Goal: Task Accomplishment & Management: Manage account settings

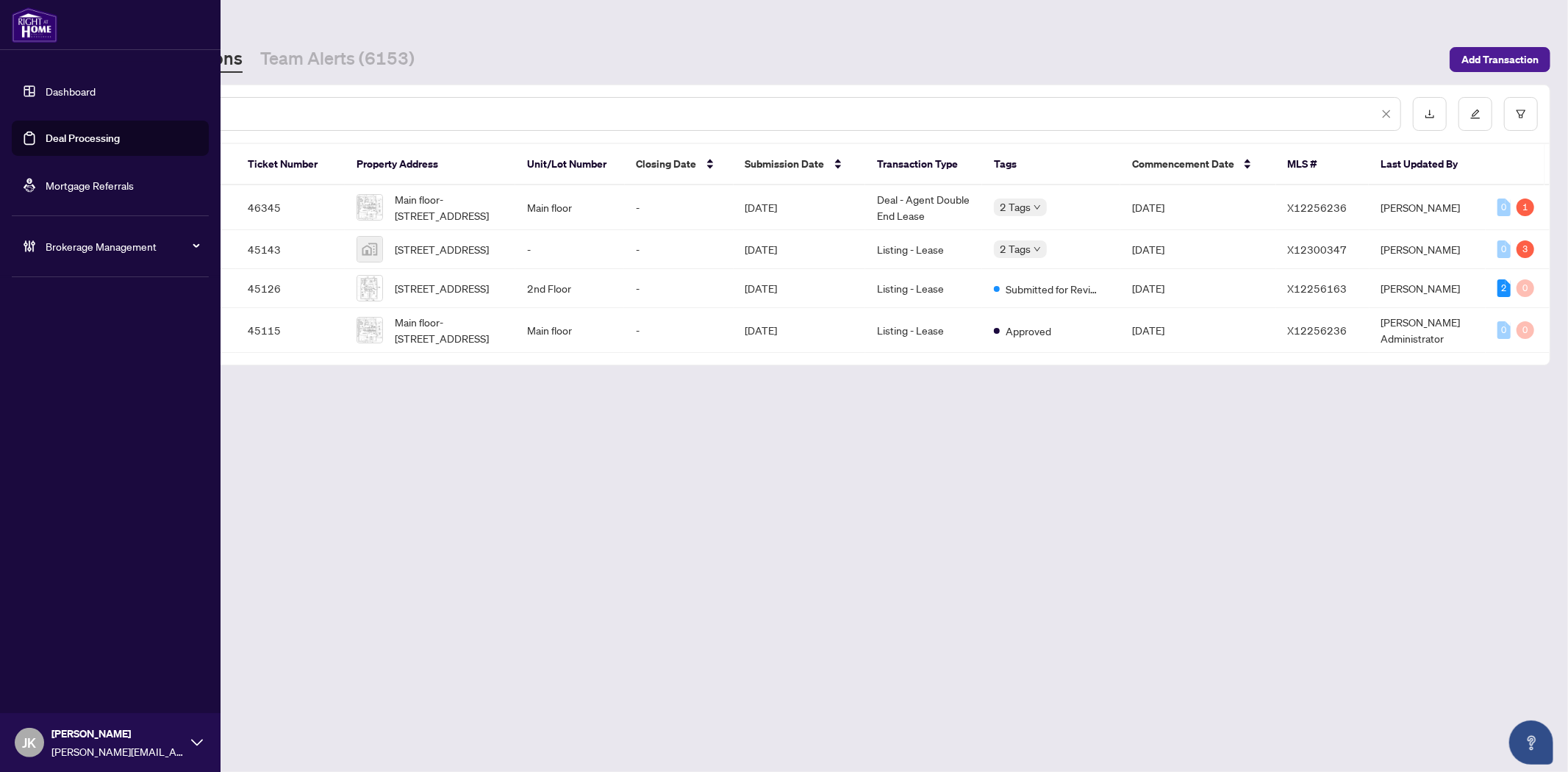
drag, startPoint x: 170, startPoint y: 110, endPoint x: 11, endPoint y: 110, distance: 159.0
click at [11, 110] on div "Dashboard Deal Processing Mortgage Referrals Brokerage Management [PERSON_NAME]…" at bounding box center [784, 386] width 1568 height 772
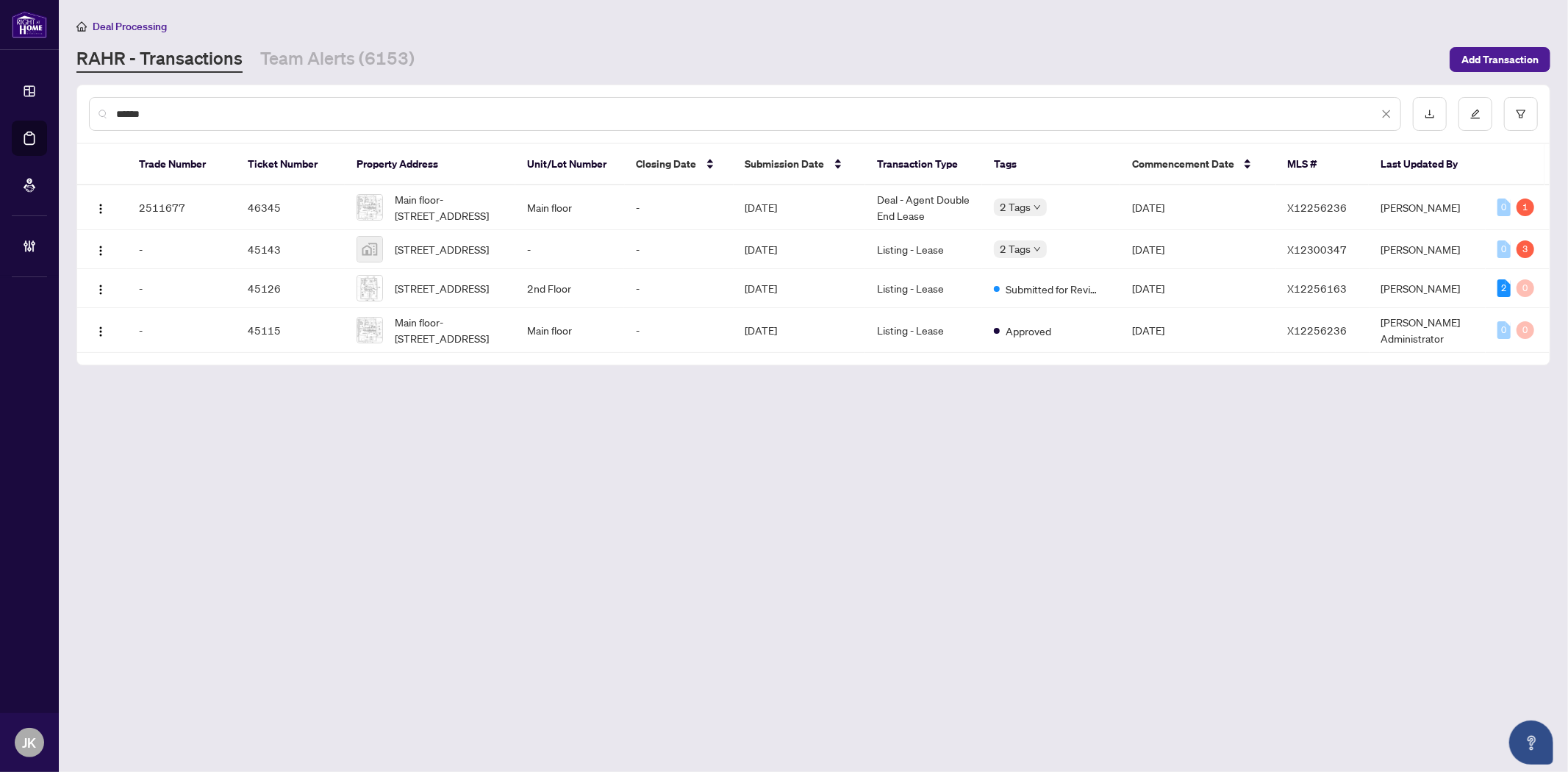
paste input "*****"
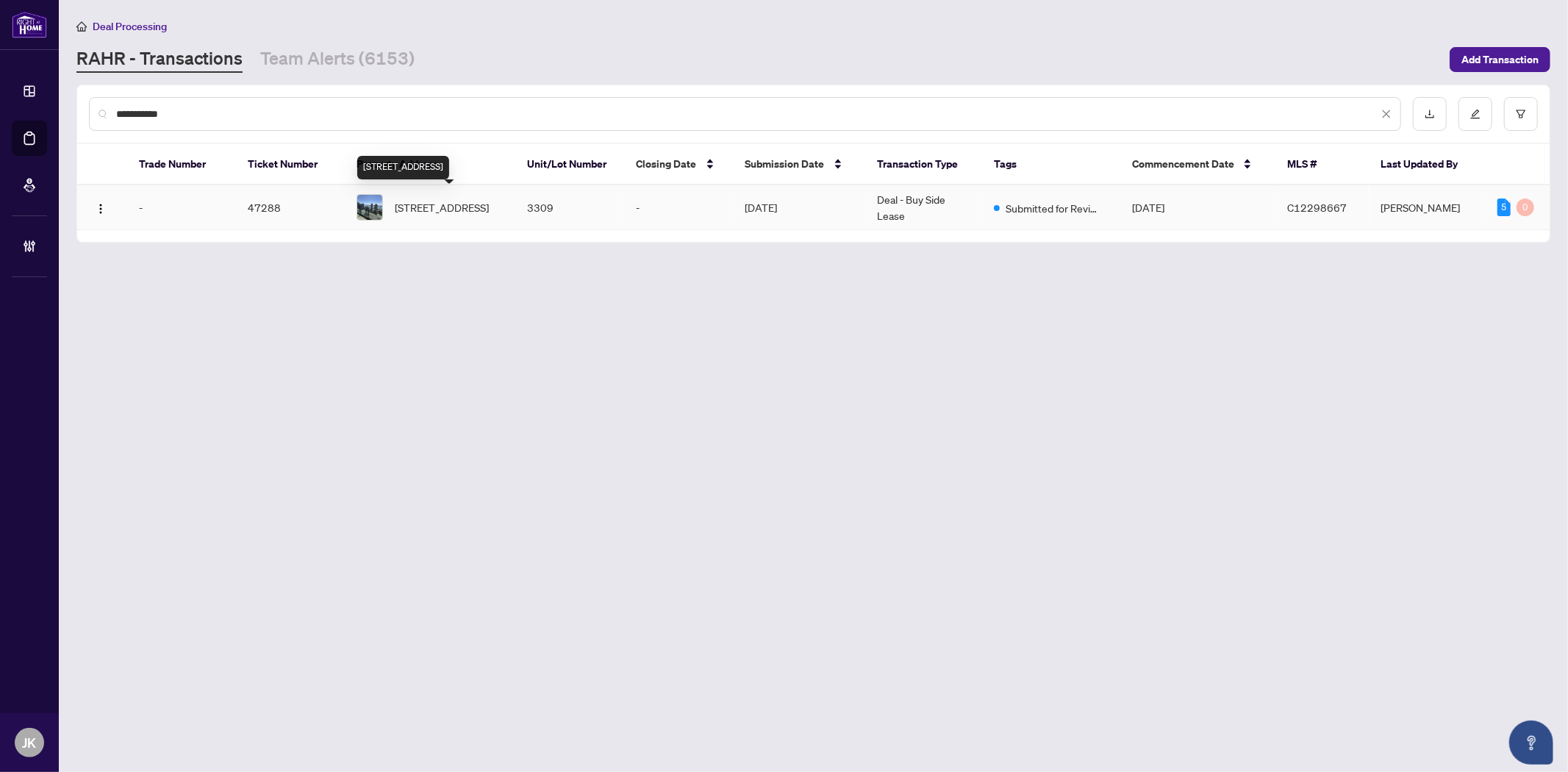
type input "**********"
click at [420, 210] on span "[STREET_ADDRESS]" at bounding box center [441, 207] width 94 height 16
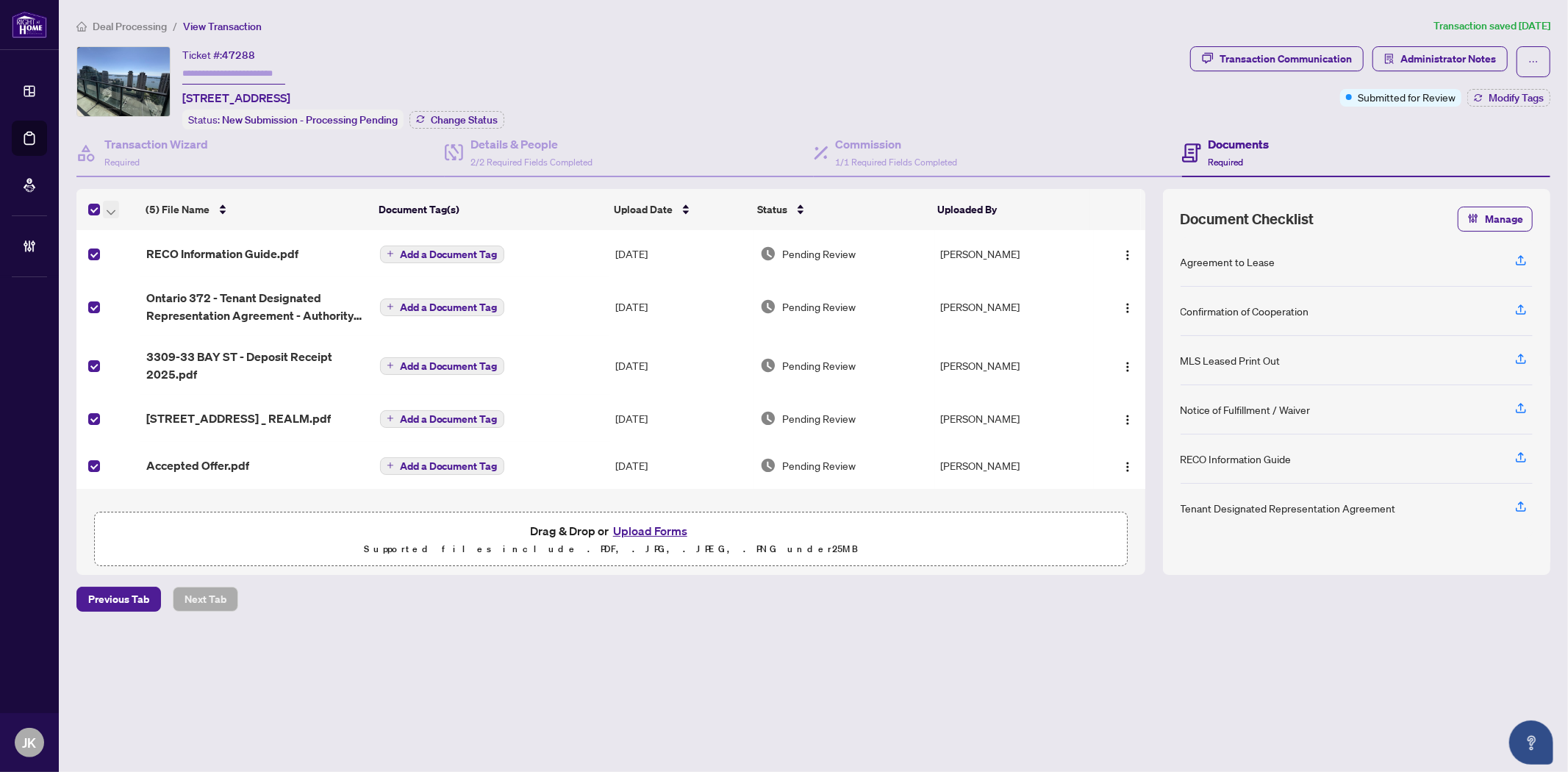
click at [107, 210] on icon "button" at bounding box center [111, 212] width 9 height 6
click at [182, 234] on span "Open Selected in New Tab(s)" at bounding box center [181, 232] width 131 height 16
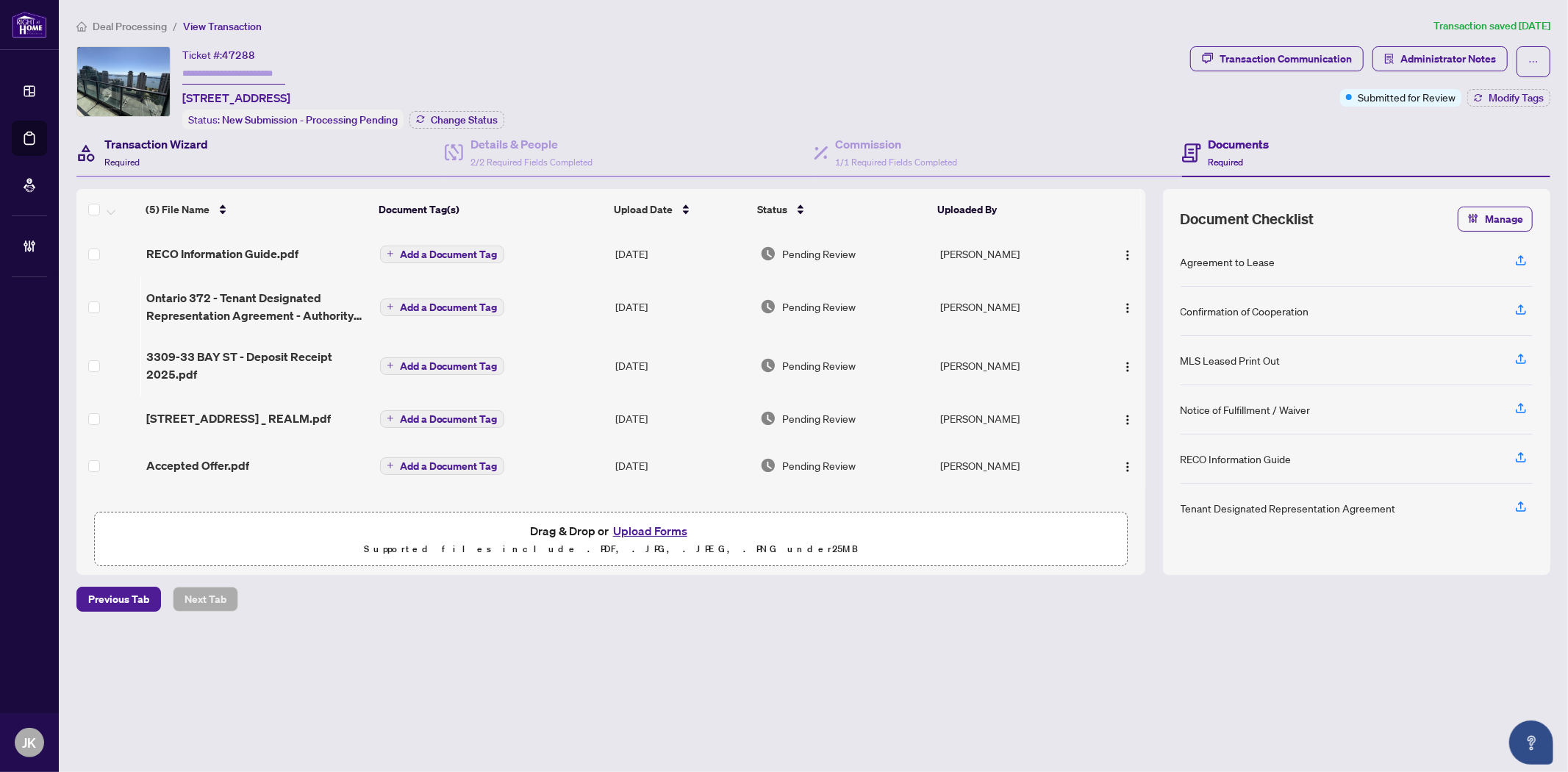
click at [138, 138] on h4 "Transaction Wizard" at bounding box center [156, 144] width 104 height 18
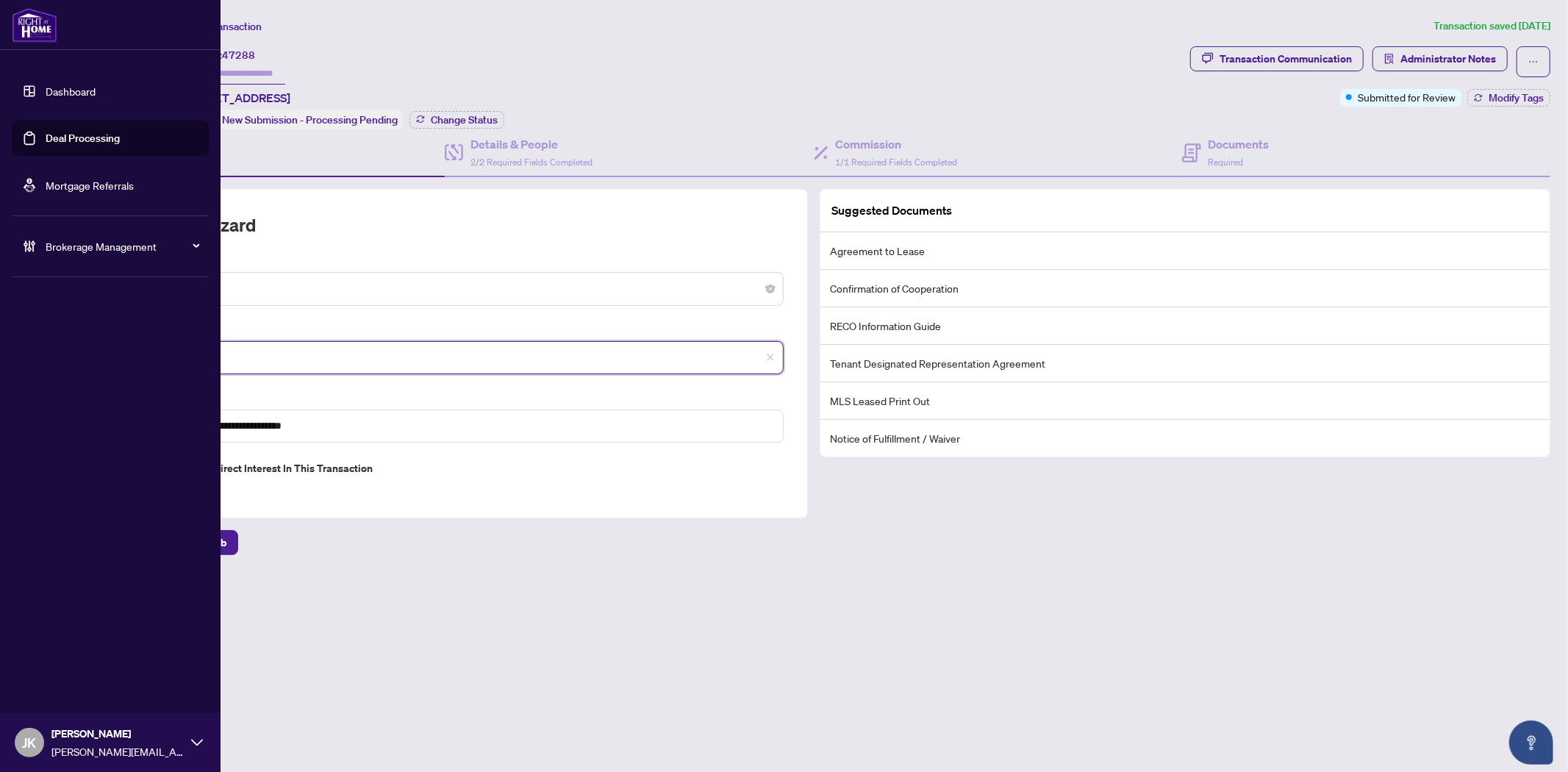
drag, startPoint x: 180, startPoint y: 355, endPoint x: 36, endPoint y: 353, distance: 144.0
click at [36, 353] on div "**********" at bounding box center [784, 386] width 1568 height 772
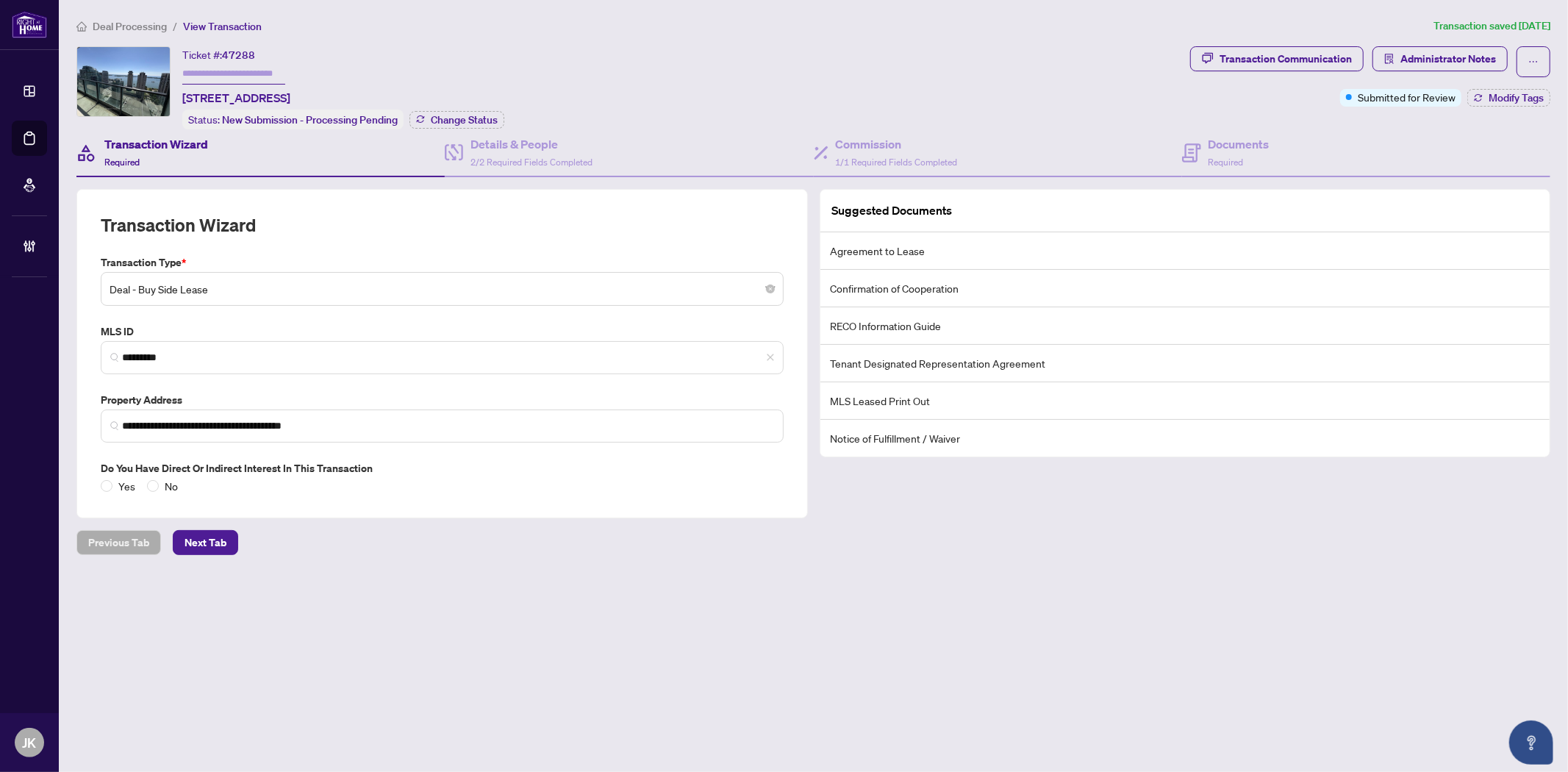
click at [189, 70] on input "text" at bounding box center [233, 74] width 103 height 21
click at [198, 65] on input "text" at bounding box center [233, 74] width 103 height 21
type input "*******"
click at [467, 115] on span "Change Status" at bounding box center [464, 120] width 67 height 11
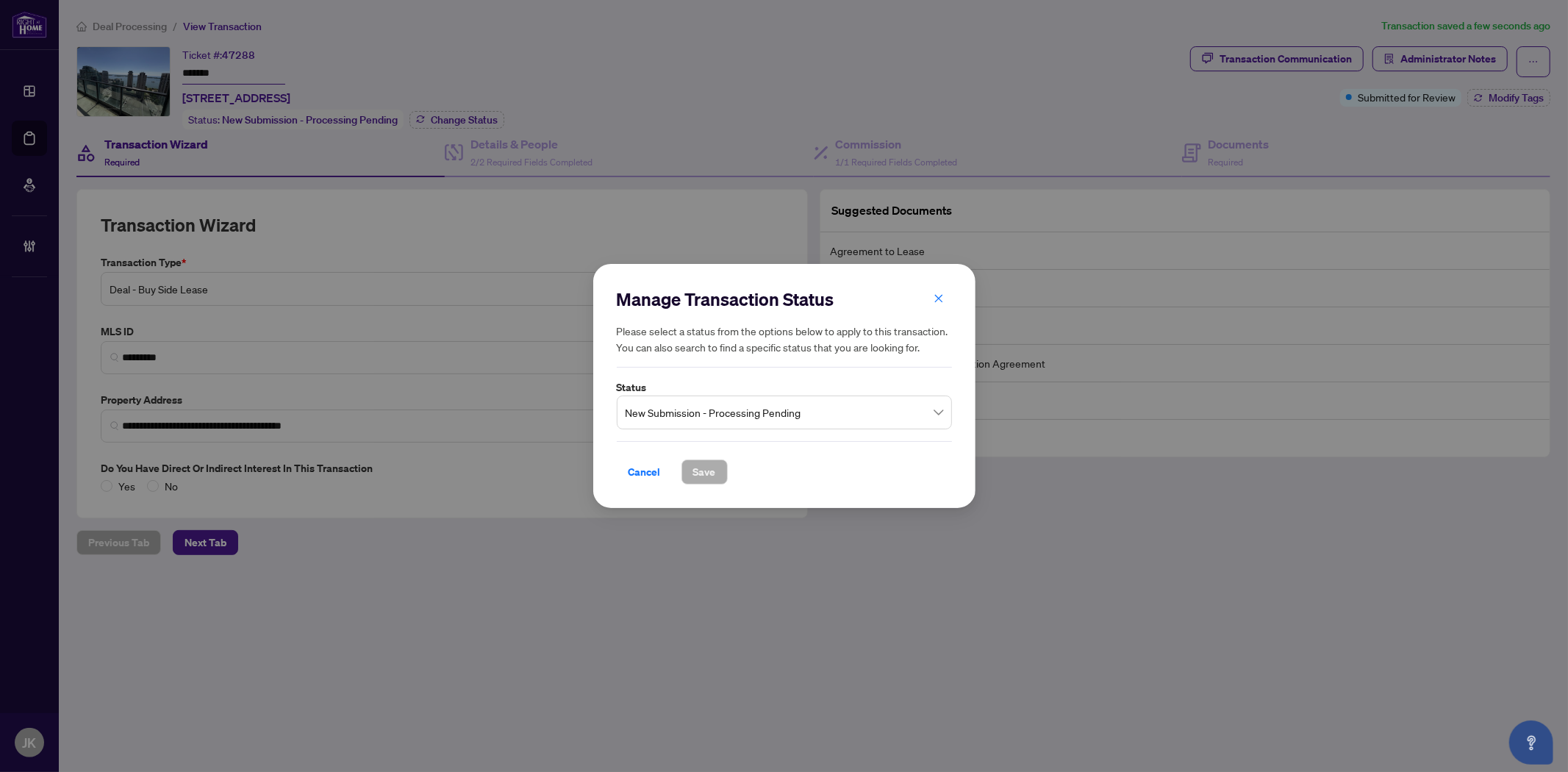
click at [723, 425] on span "New Submission - Processing Pending" at bounding box center [784, 412] width 317 height 28
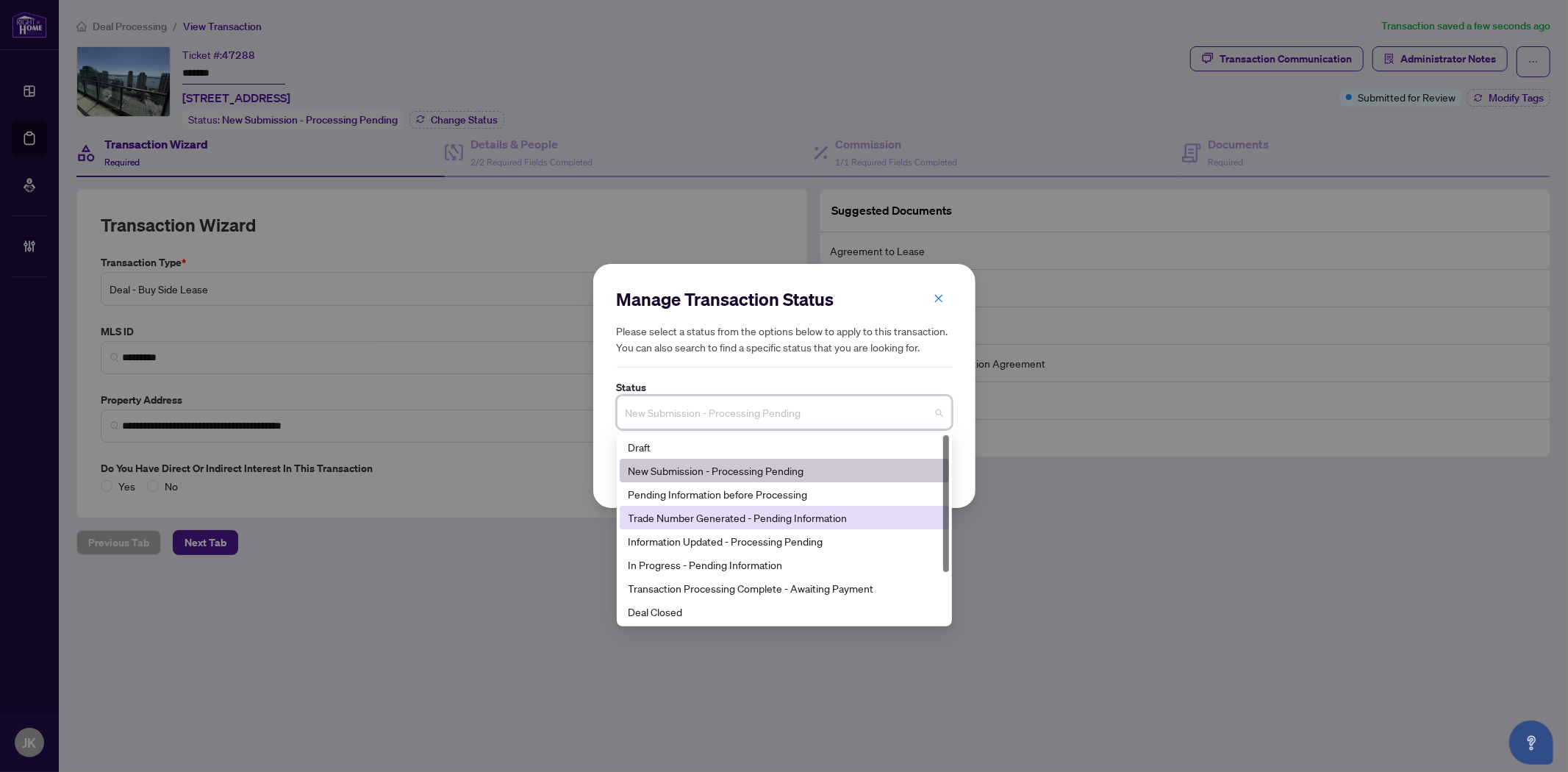
click at [705, 520] on div "Trade Number Generated - Pending Information" at bounding box center [784, 518] width 312 height 16
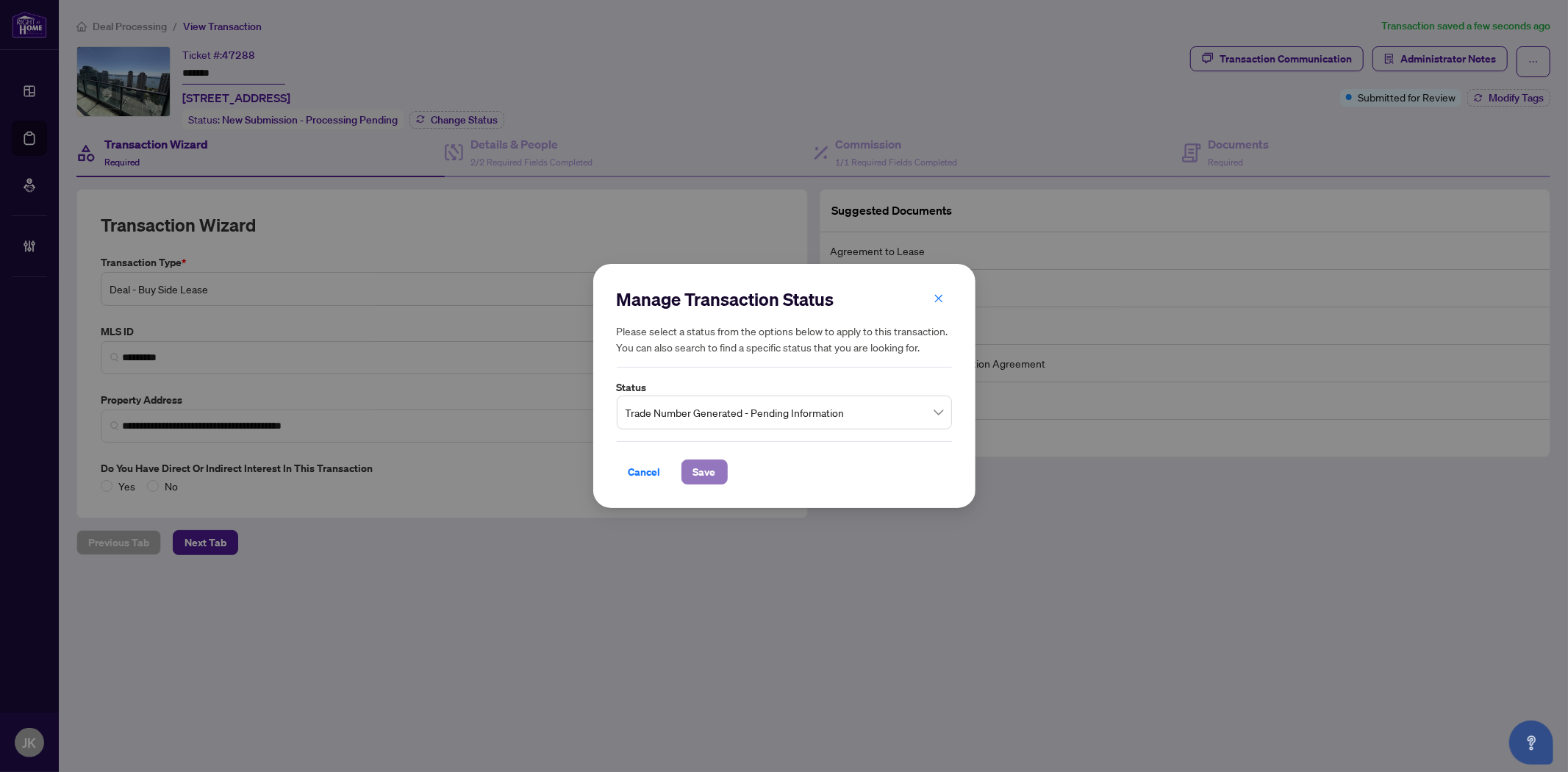
click at [710, 474] on span "Save" at bounding box center [705, 471] width 23 height 23
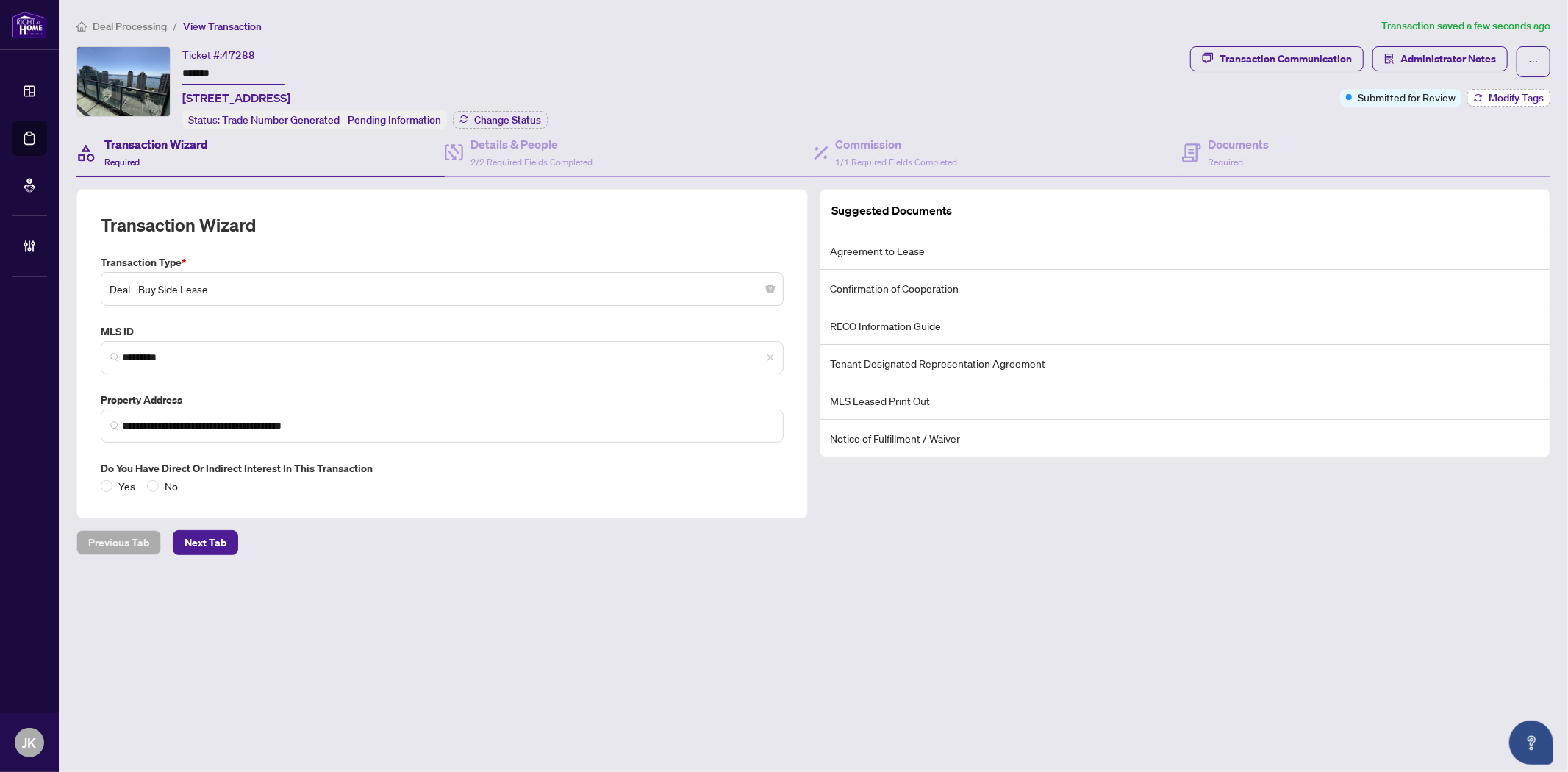
click at [1501, 97] on span "Modify Tags" at bounding box center [1516, 97] width 55 height 11
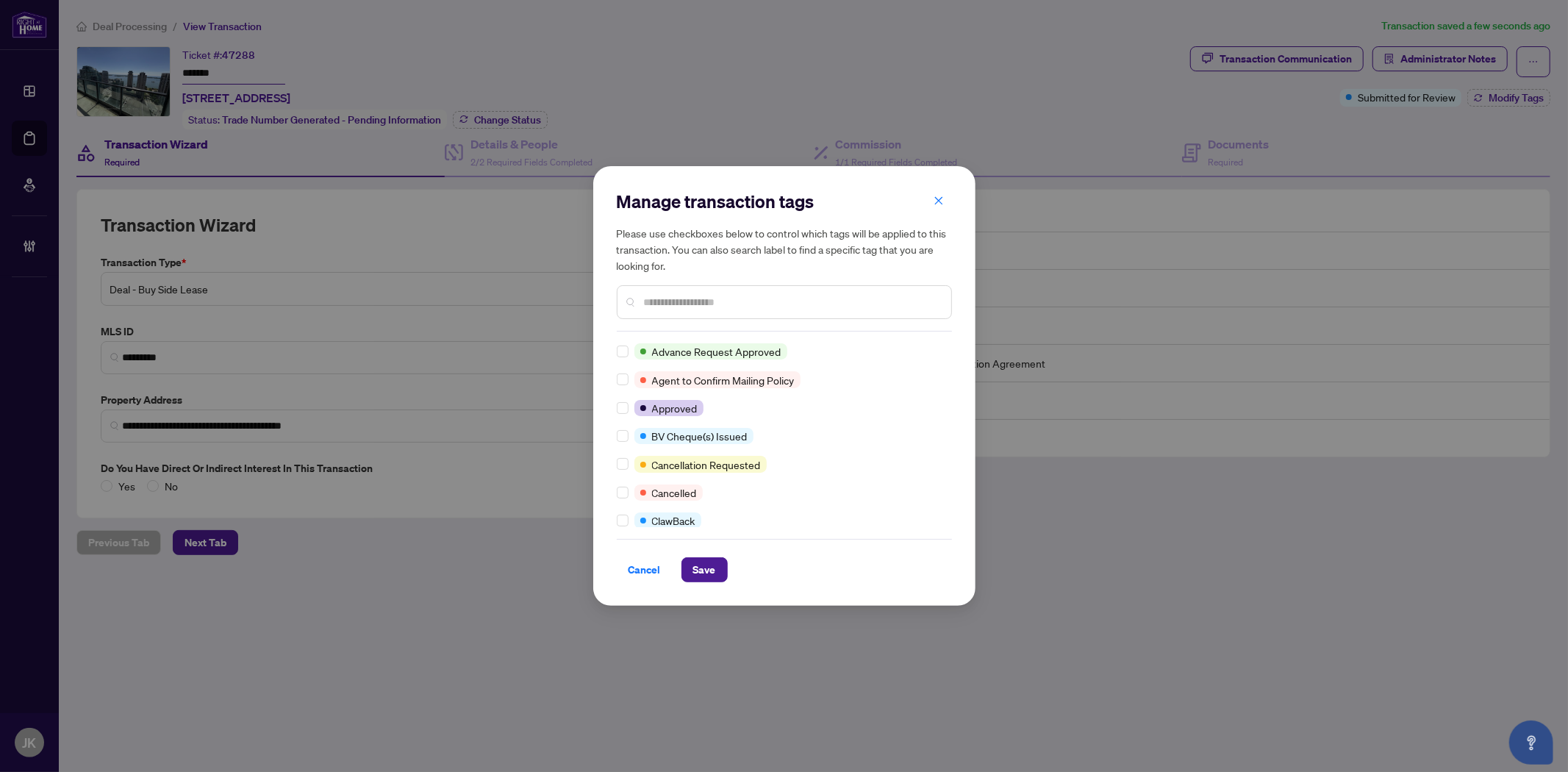
click at [651, 313] on div at bounding box center [784, 302] width 335 height 34
click at [658, 305] on input "text" at bounding box center [791, 302] width 296 height 16
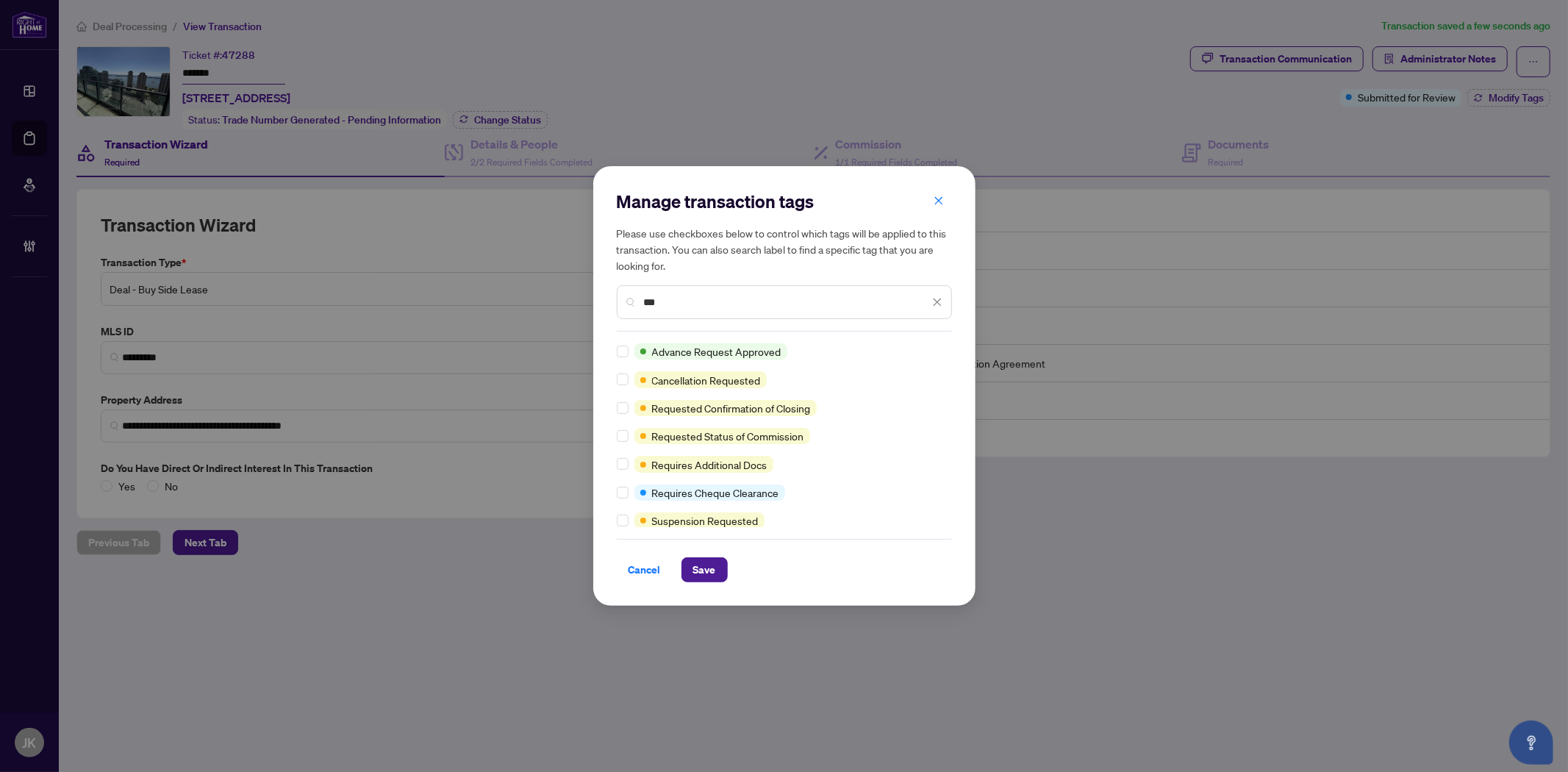
type input "***"
click at [708, 568] on span "Save" at bounding box center [705, 569] width 23 height 23
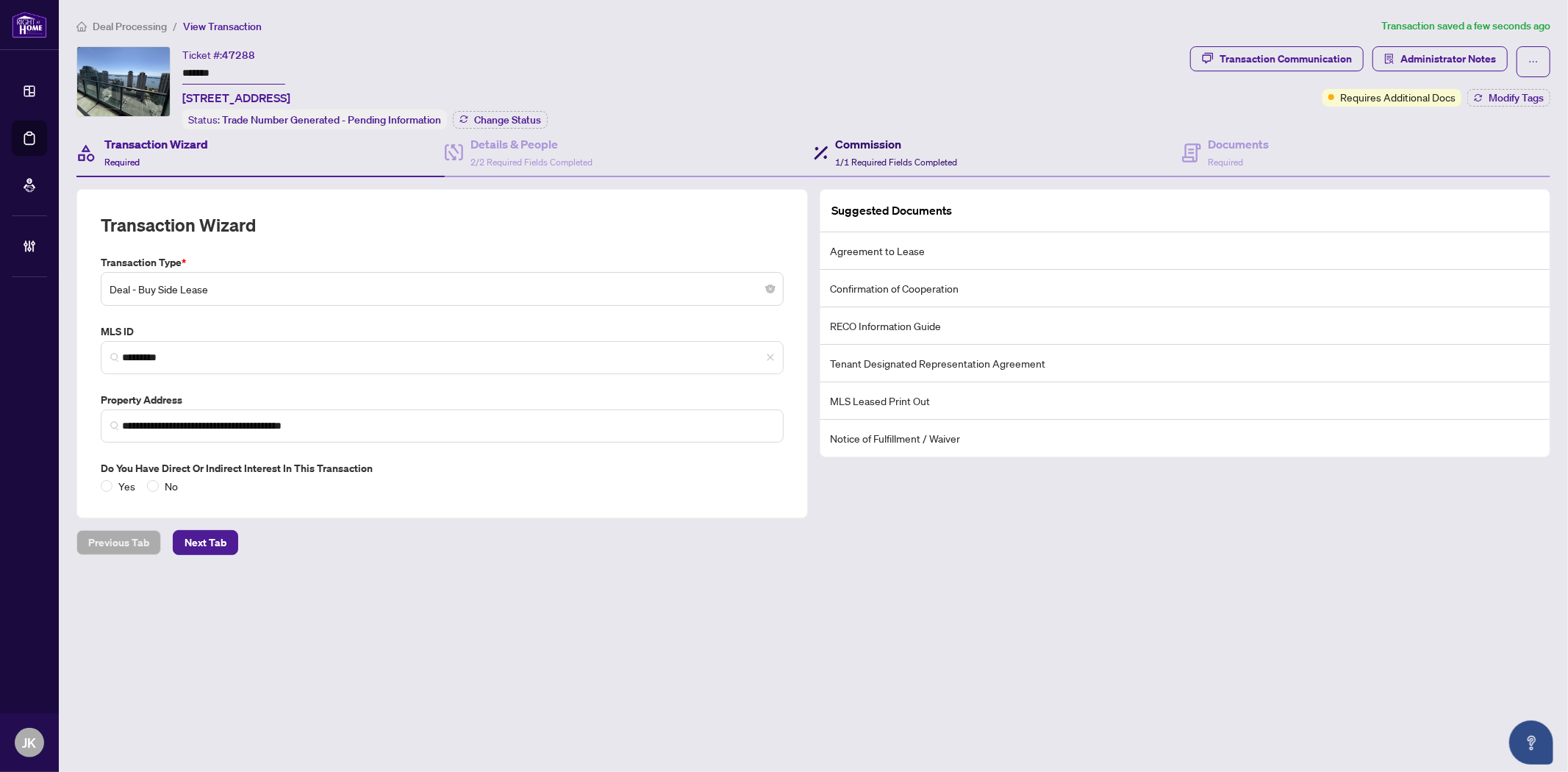
click at [901, 162] on span "1/1 Required Fields Completed" at bounding box center [897, 162] width 122 height 11
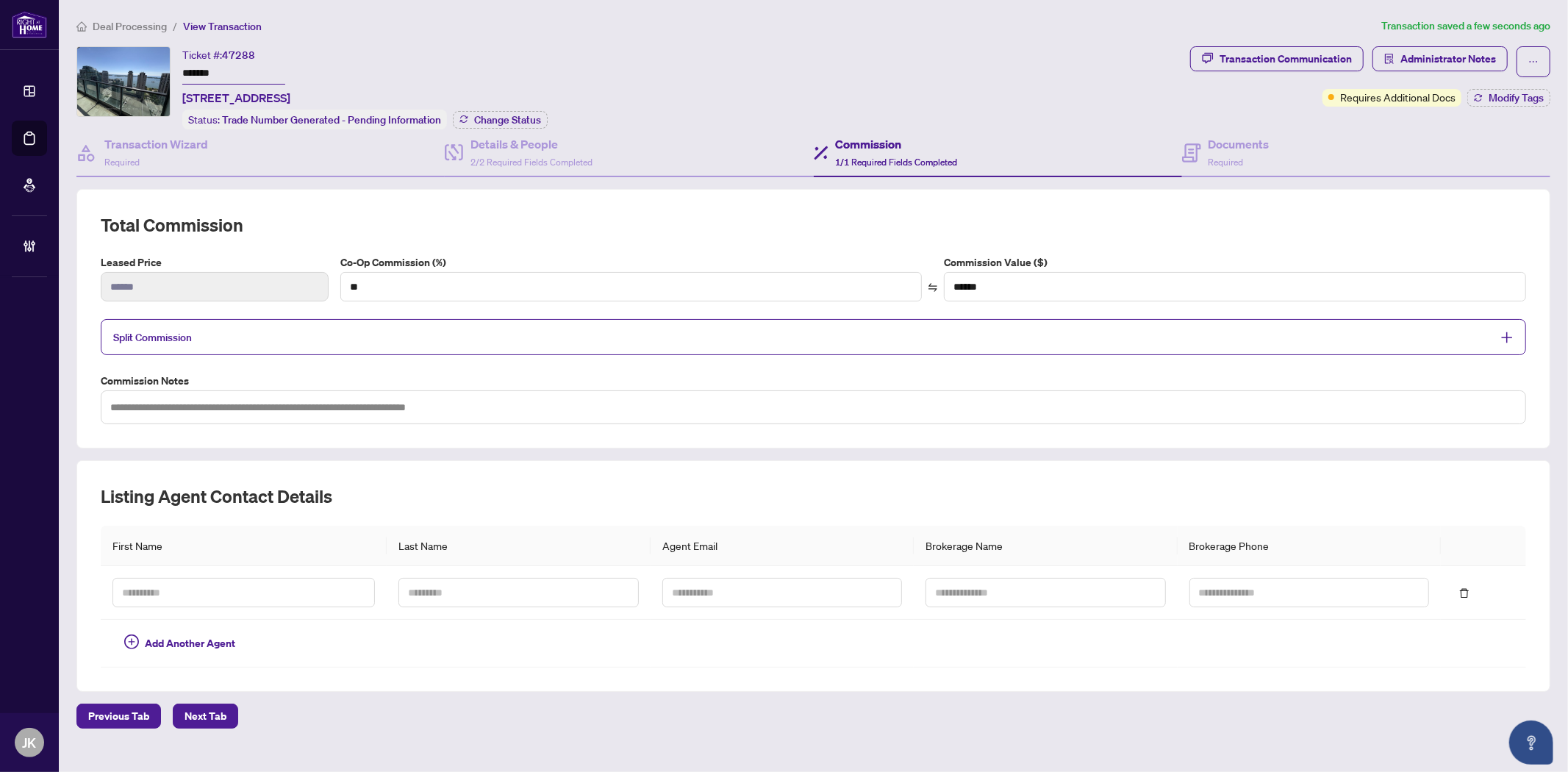
click at [568, 331] on span "Split Commission" at bounding box center [803, 337] width 1378 height 17
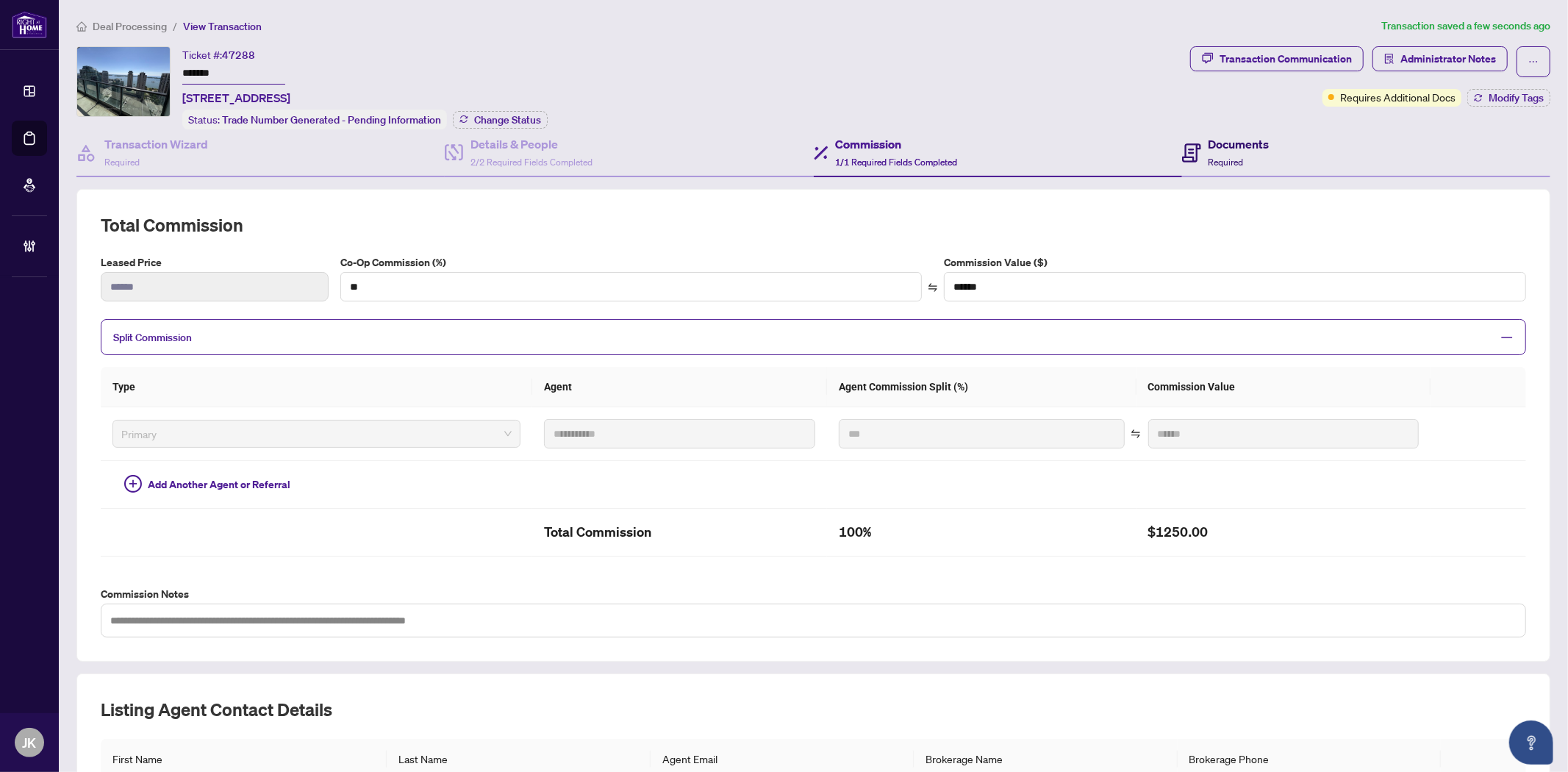
click at [1225, 147] on h4 "Documents" at bounding box center [1238, 144] width 61 height 18
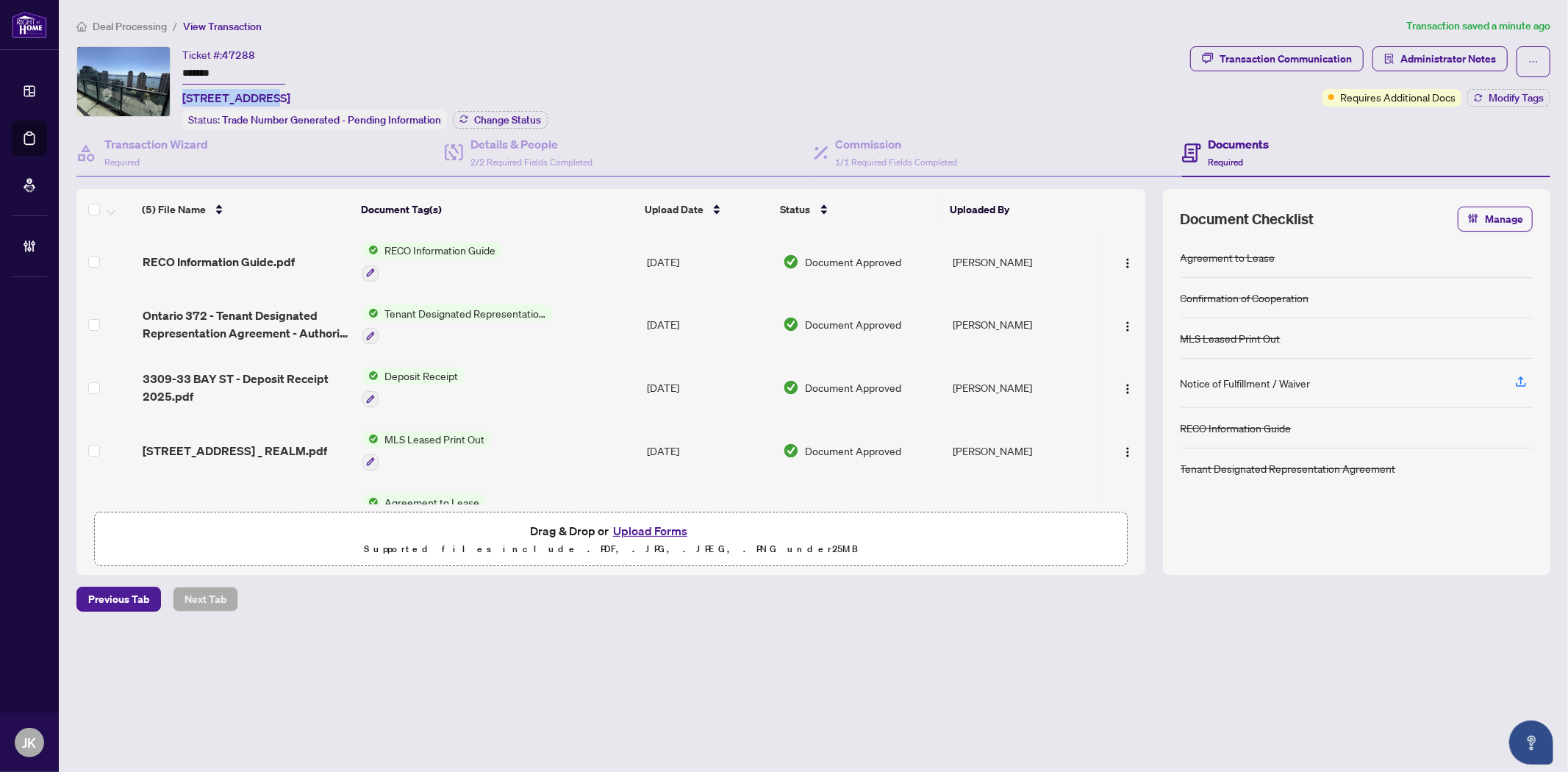
drag, startPoint x: 263, startPoint y: 93, endPoint x: 178, endPoint y: 100, distance: 85.3
click at [178, 100] on div "Ticket #: 47288 ******* 3309-33 Bay St, Toronto, Ontario M5J 2Z3, Canada Status…" at bounding box center [630, 87] width 1108 height 83
copy span "3309-33 Bay St"
click at [1255, 62] on div "Transaction Communication" at bounding box center [1285, 58] width 132 height 23
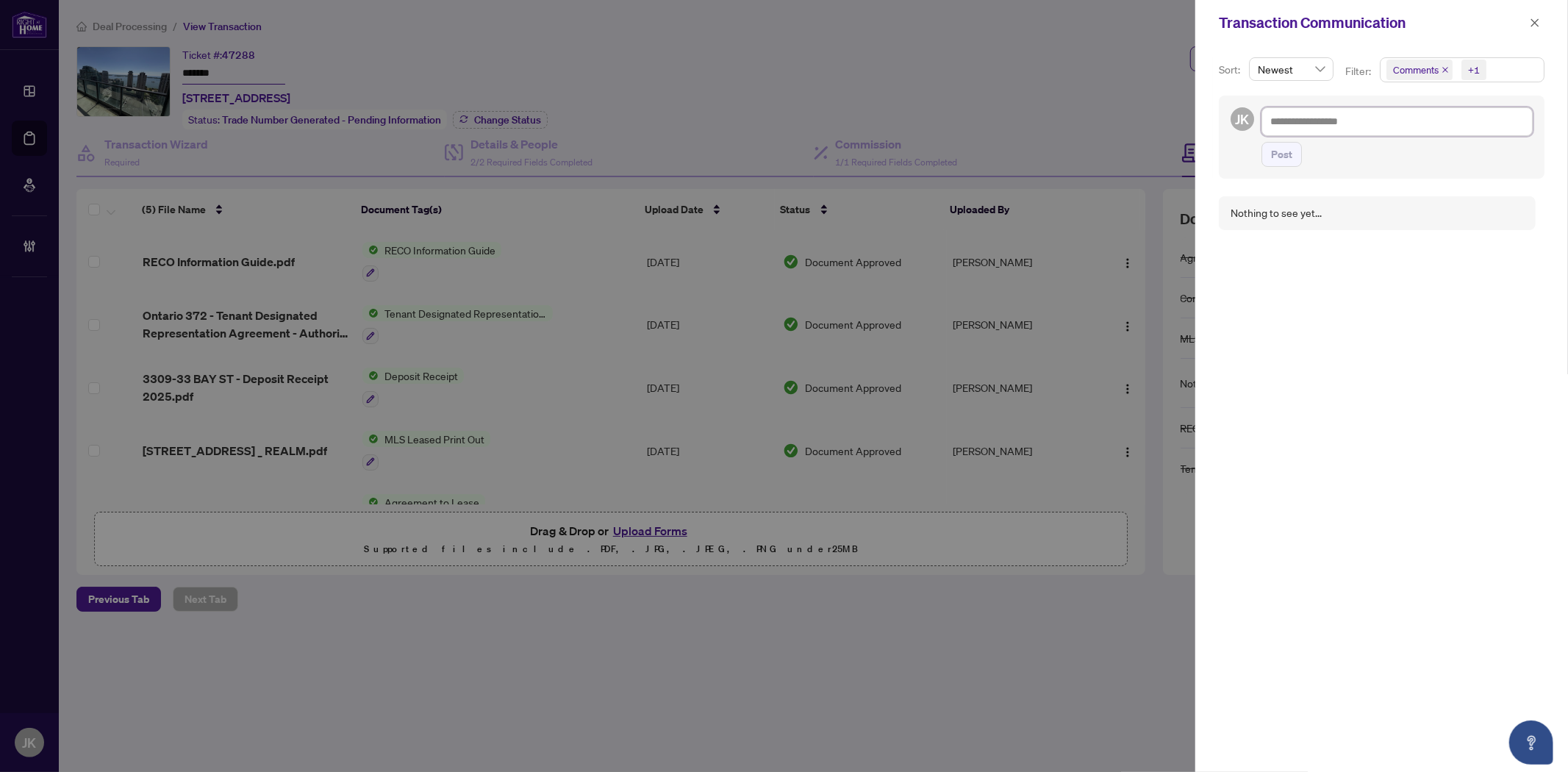
click at [1312, 125] on textarea at bounding box center [1396, 121] width 271 height 28
type textarea "*"
type textarea "**"
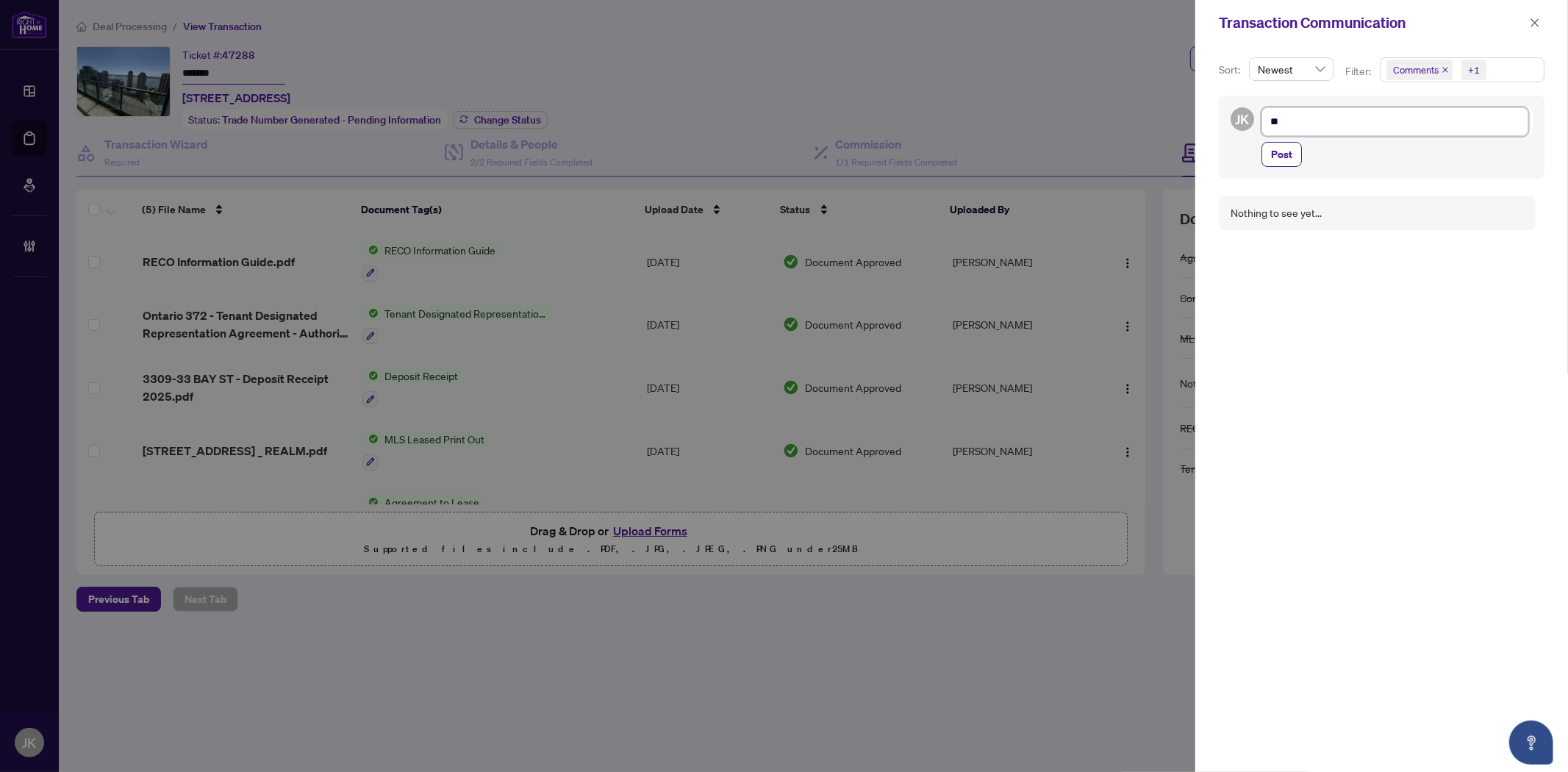
type textarea "***"
type textarea "****"
type textarea "*****"
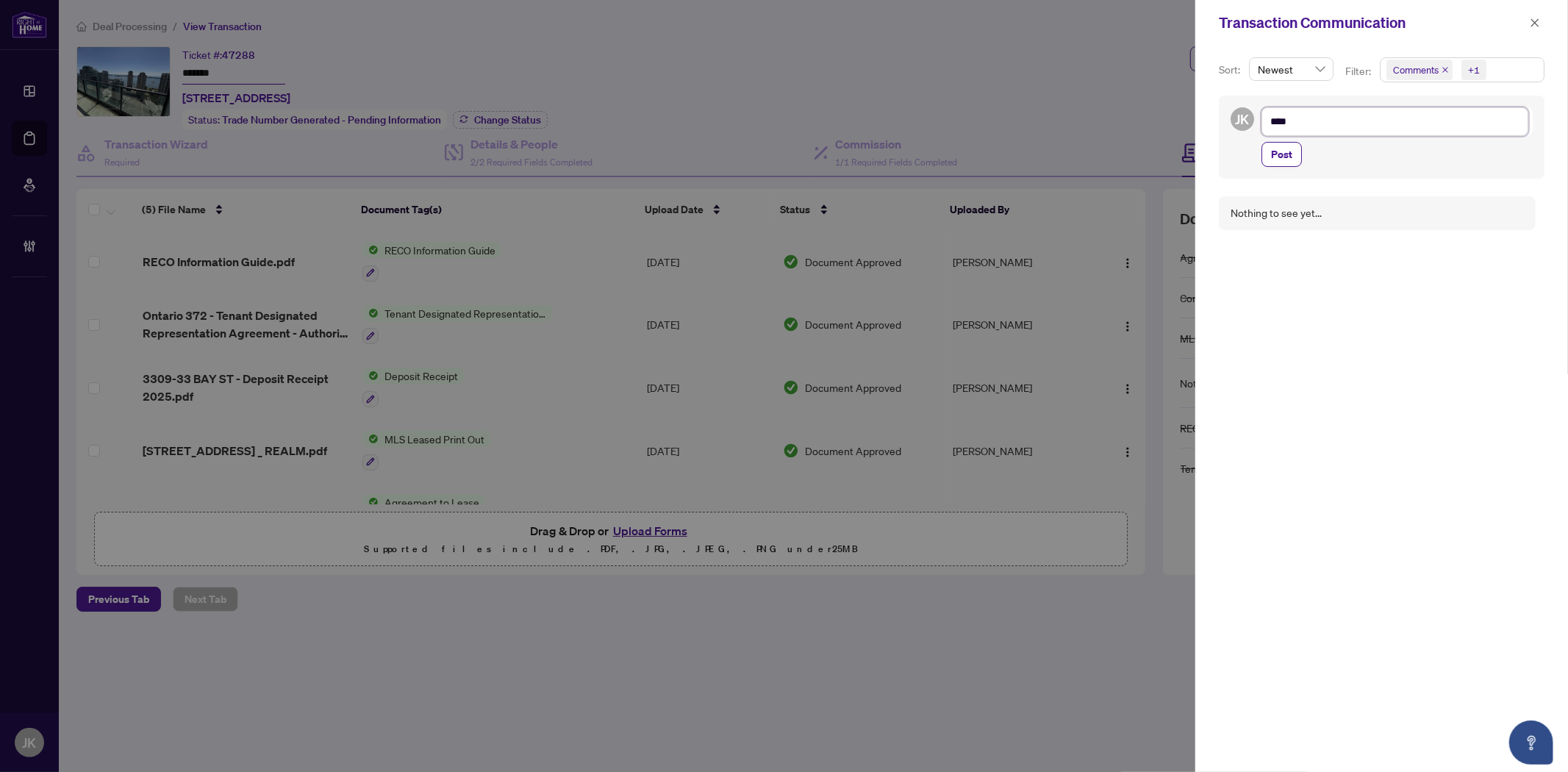
type textarea "*****"
type textarea "******"
type textarea "*******"
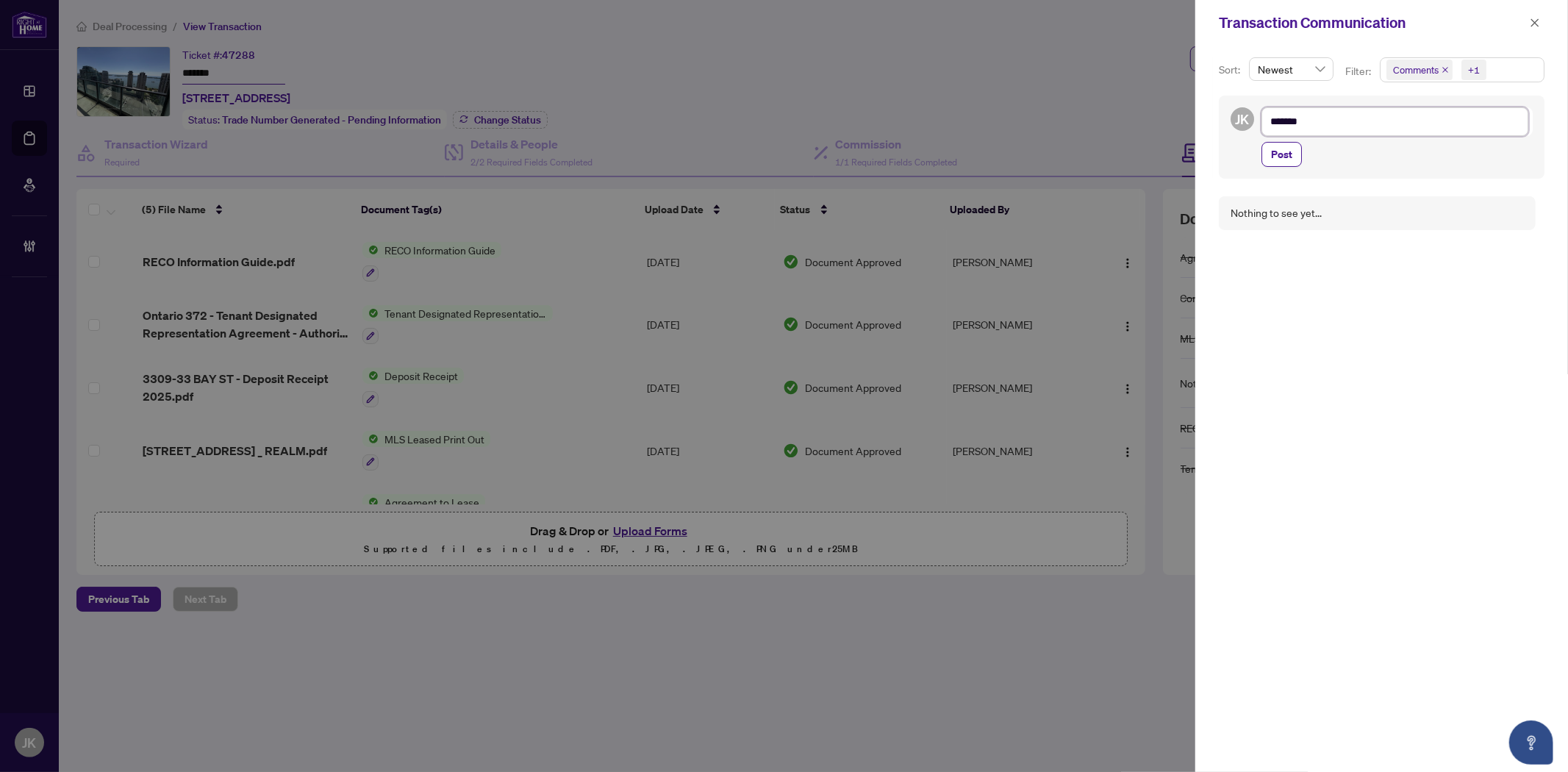
type textarea "********"
type textarea "*********"
type textarea "**********"
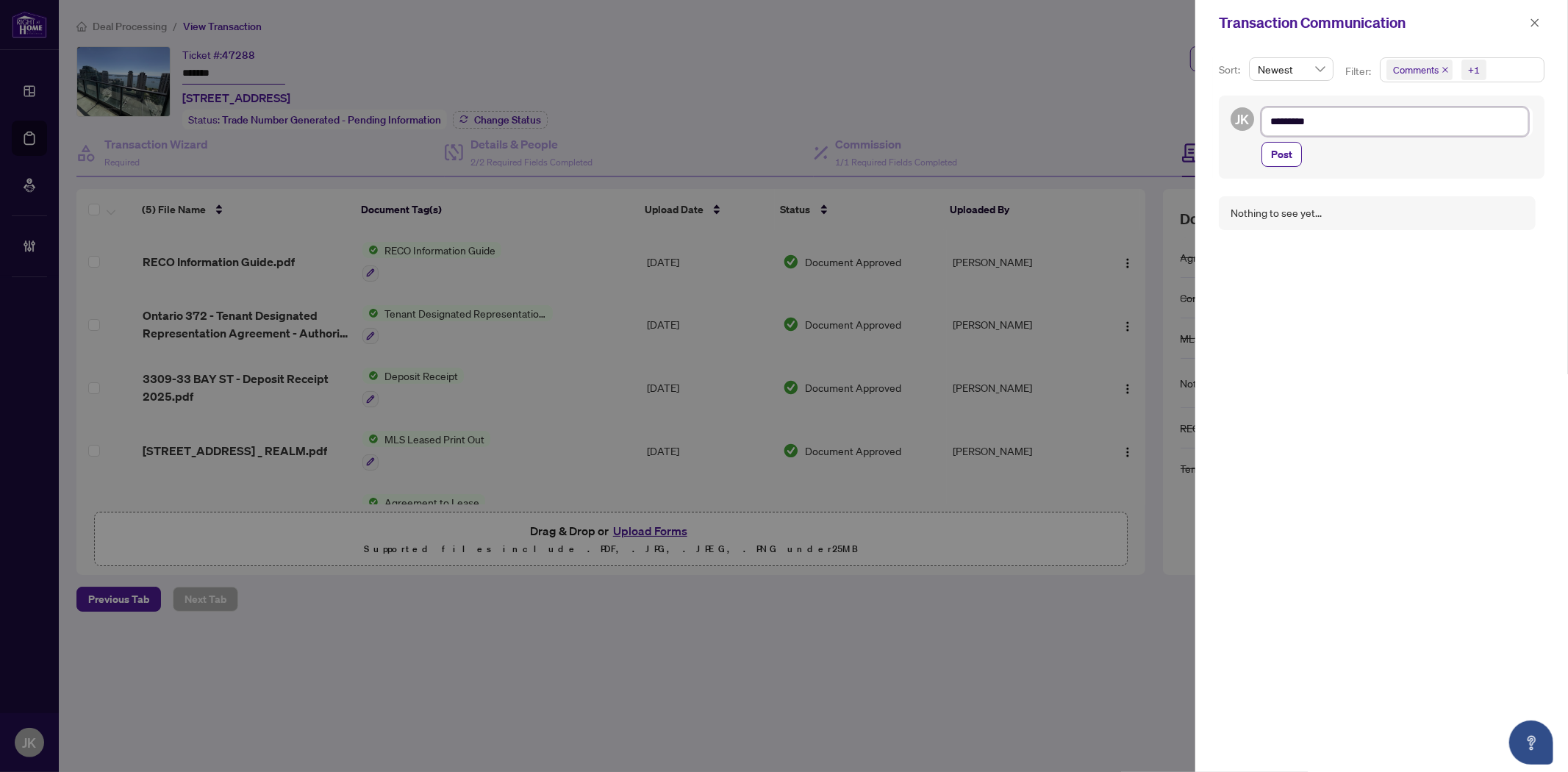
type textarea "**********"
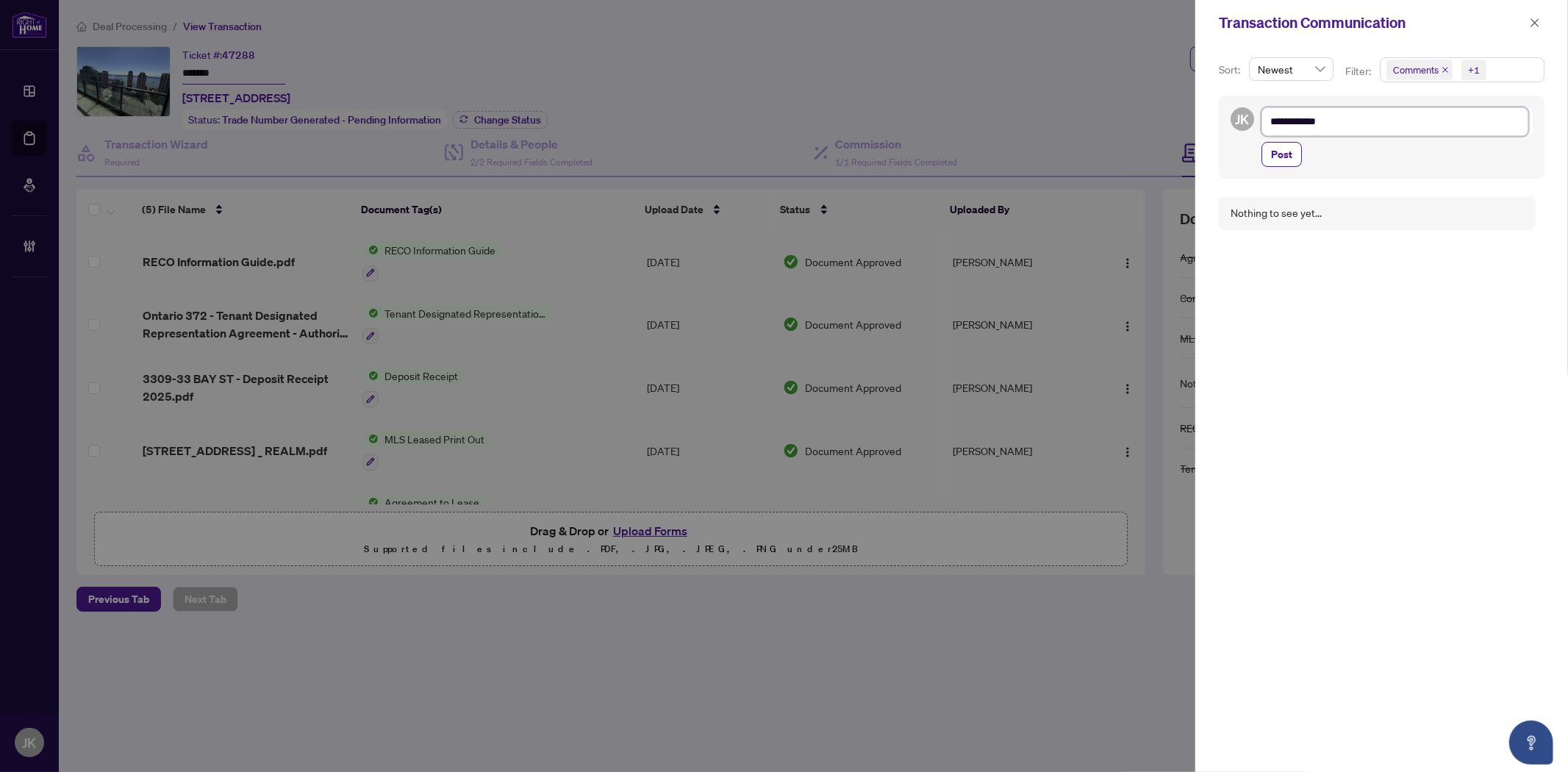
type textarea "**********"
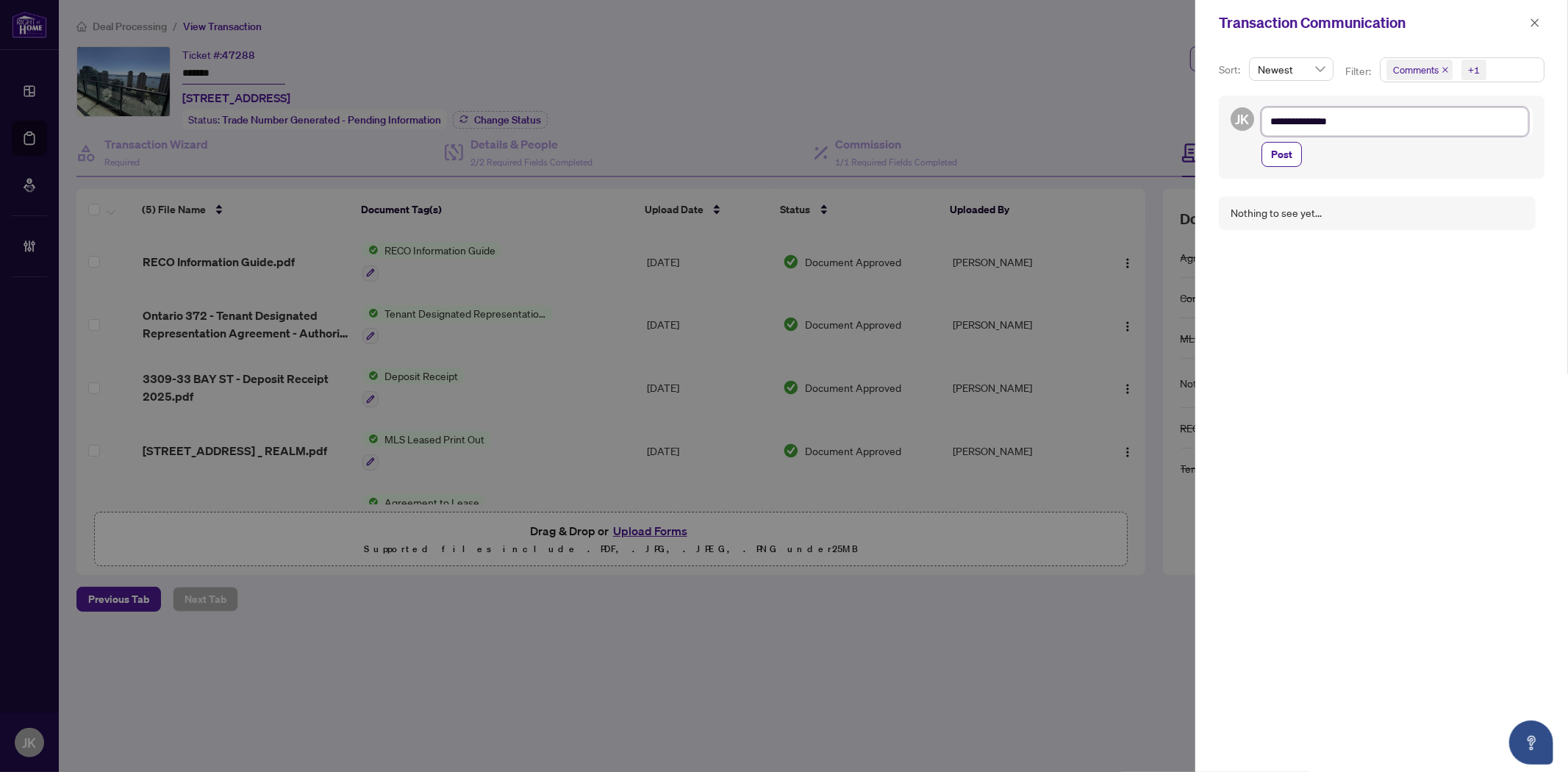
type textarea "**********"
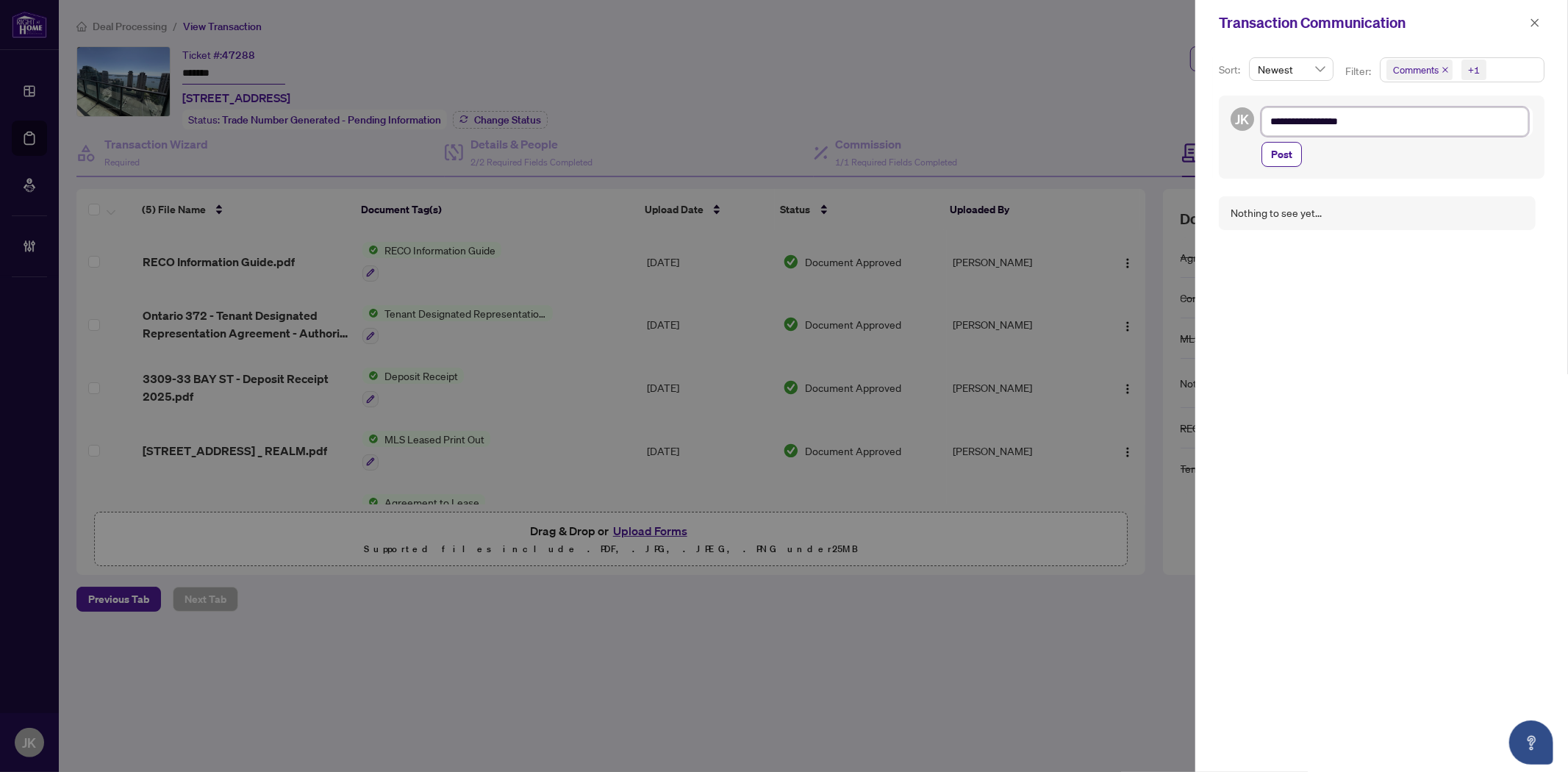
type textarea "**********"
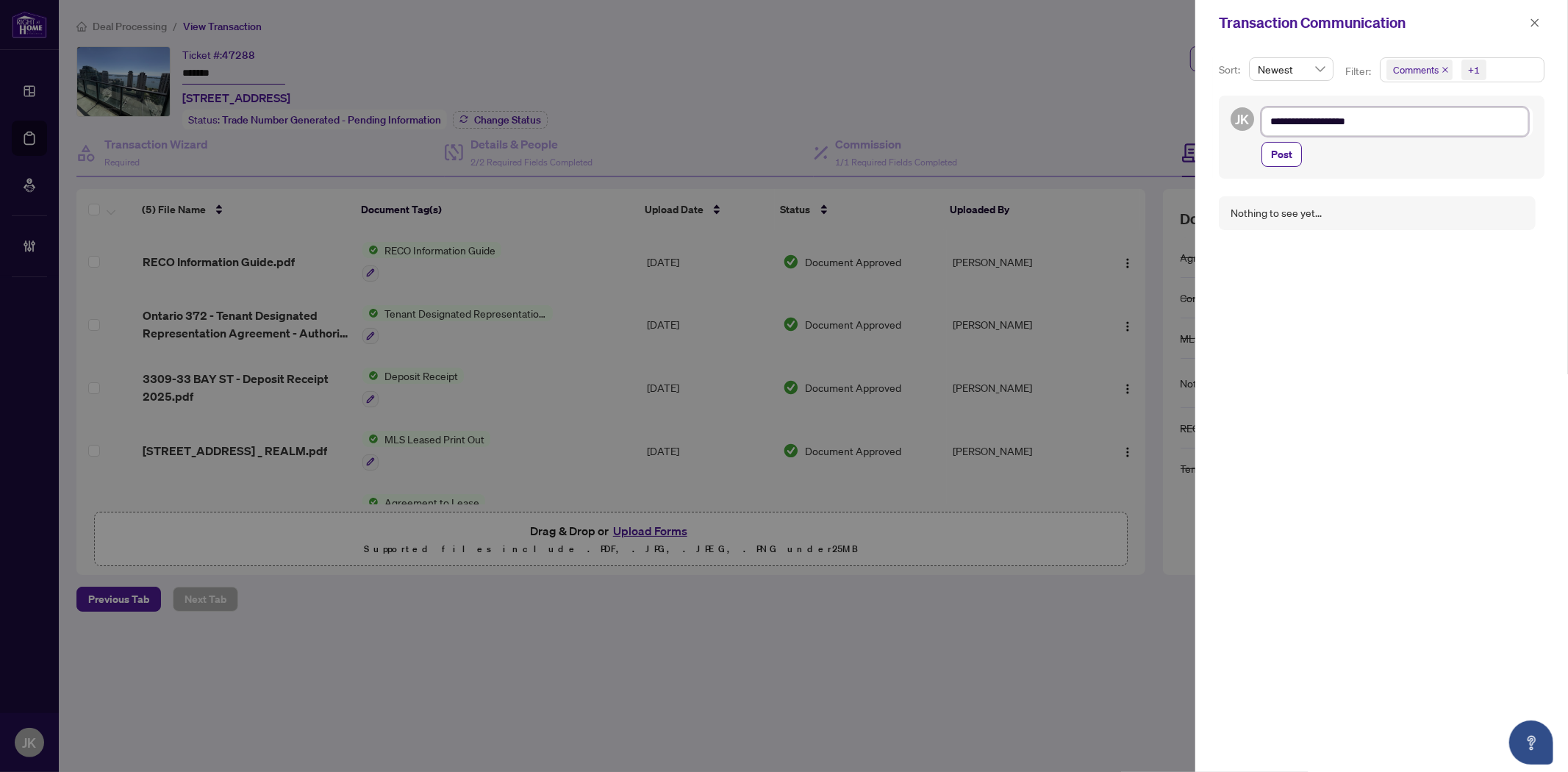
type textarea "**********"
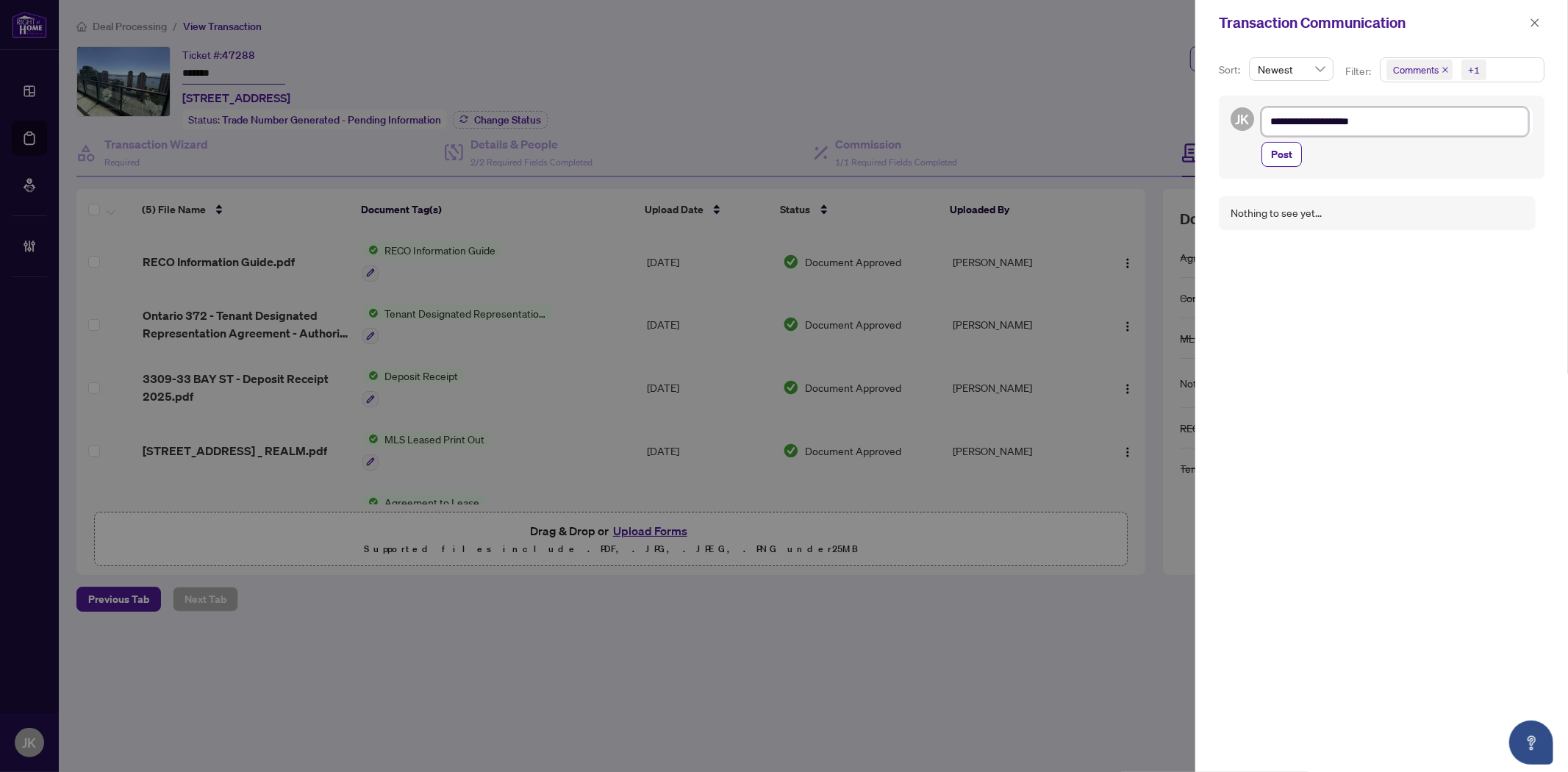
type textarea "**********"
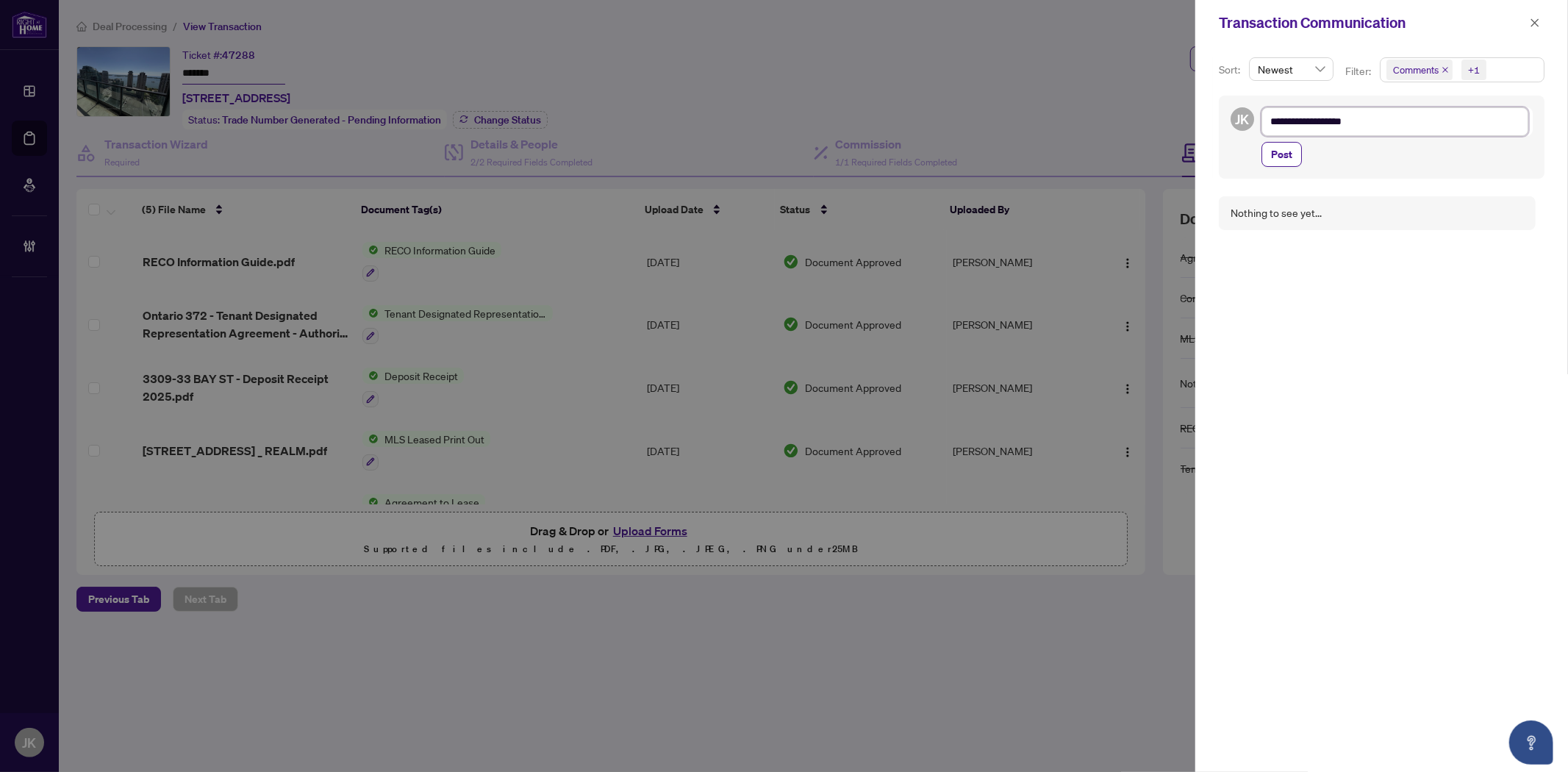
type textarea "**********"
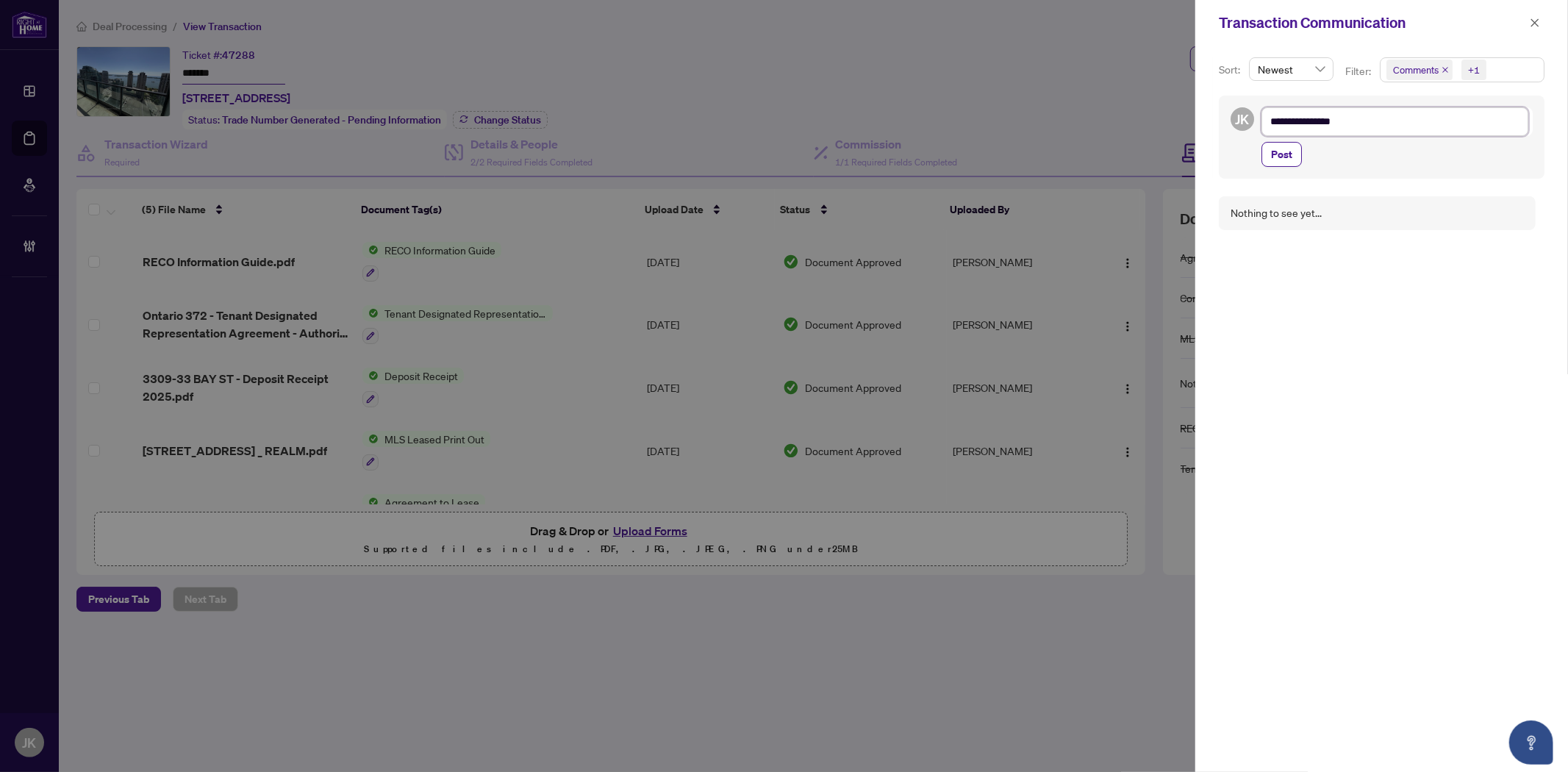
type textarea "**********"
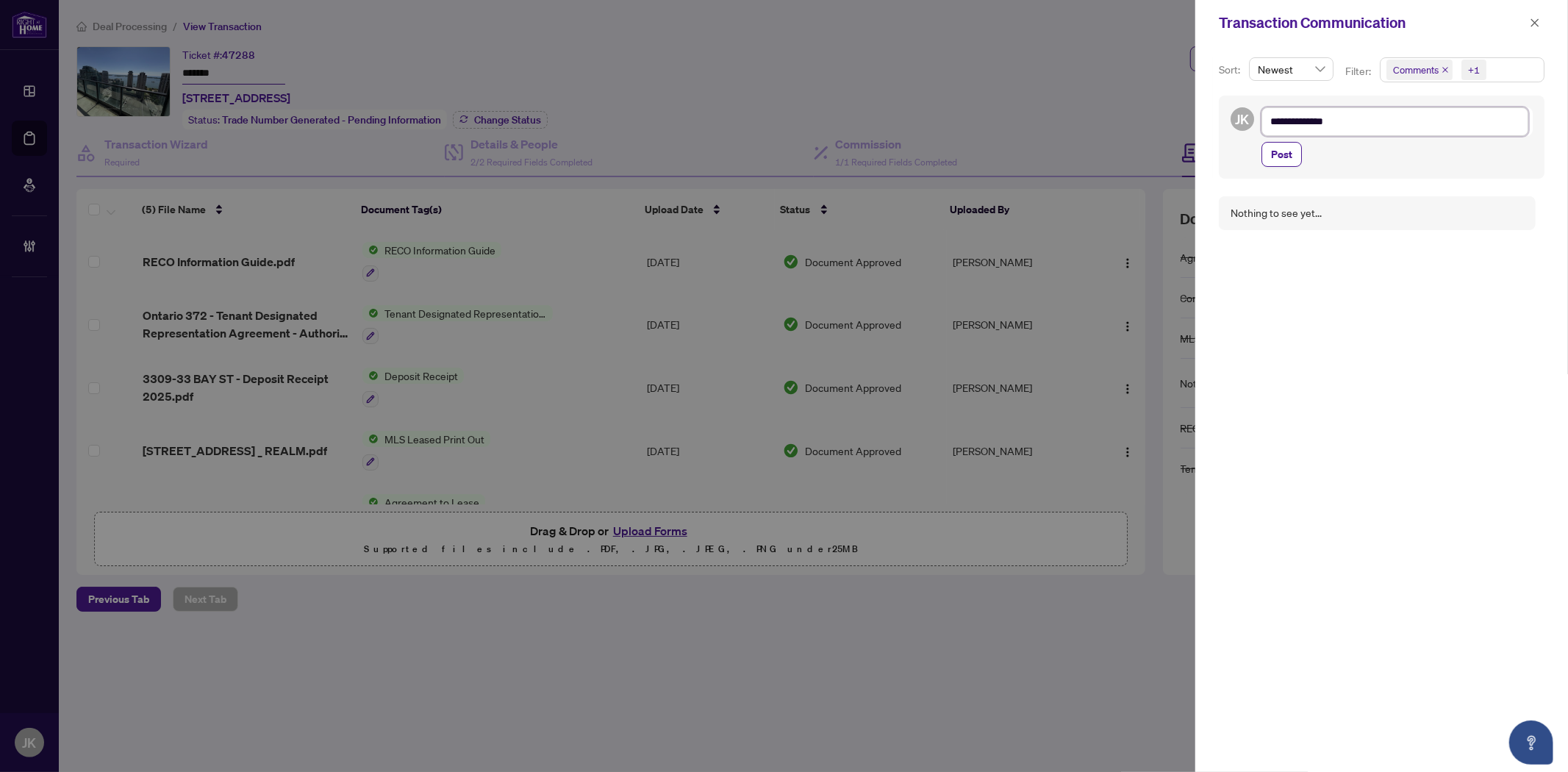
type textarea "**********"
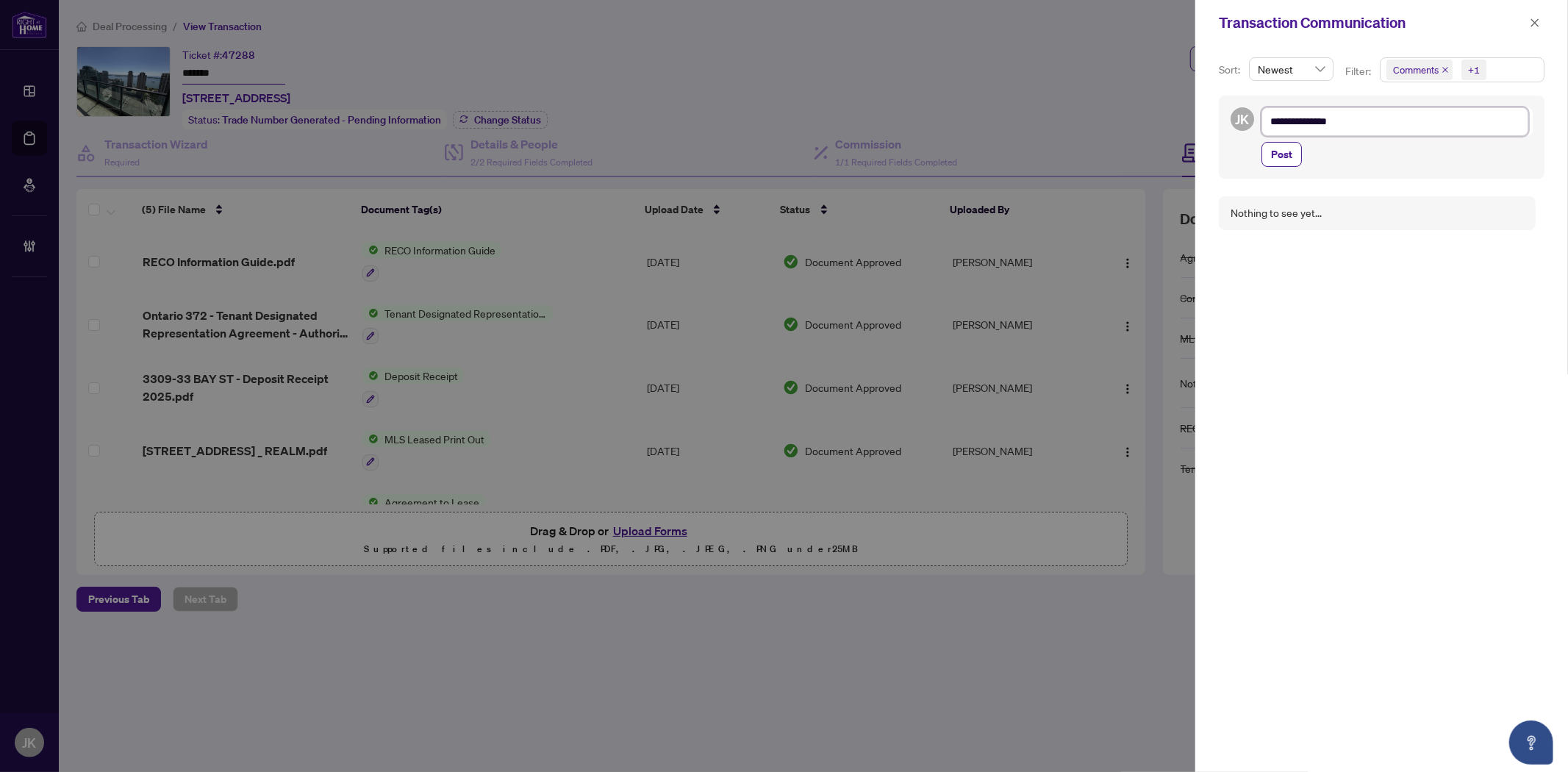
type textarea "**********"
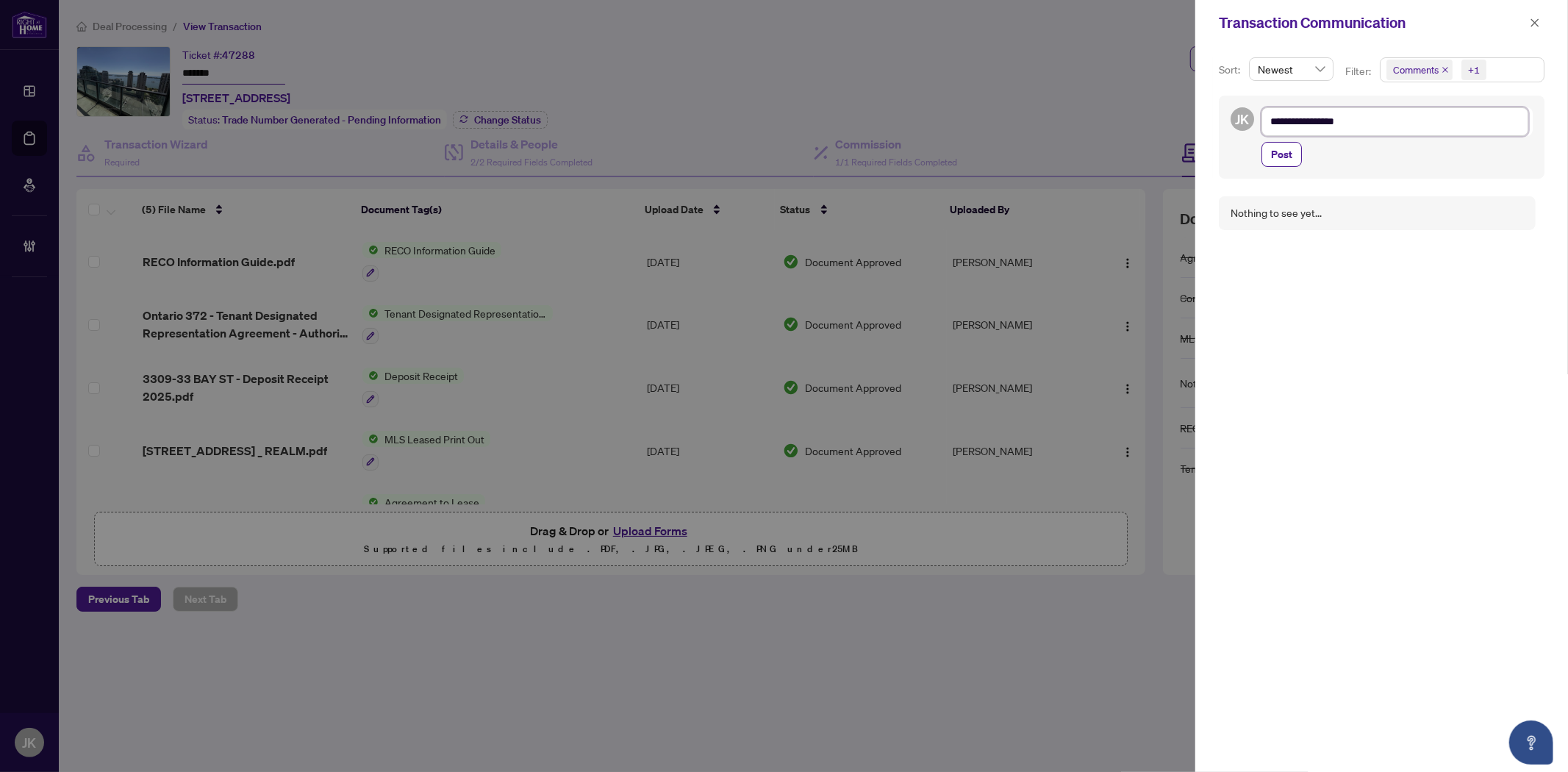
type textarea "**********"
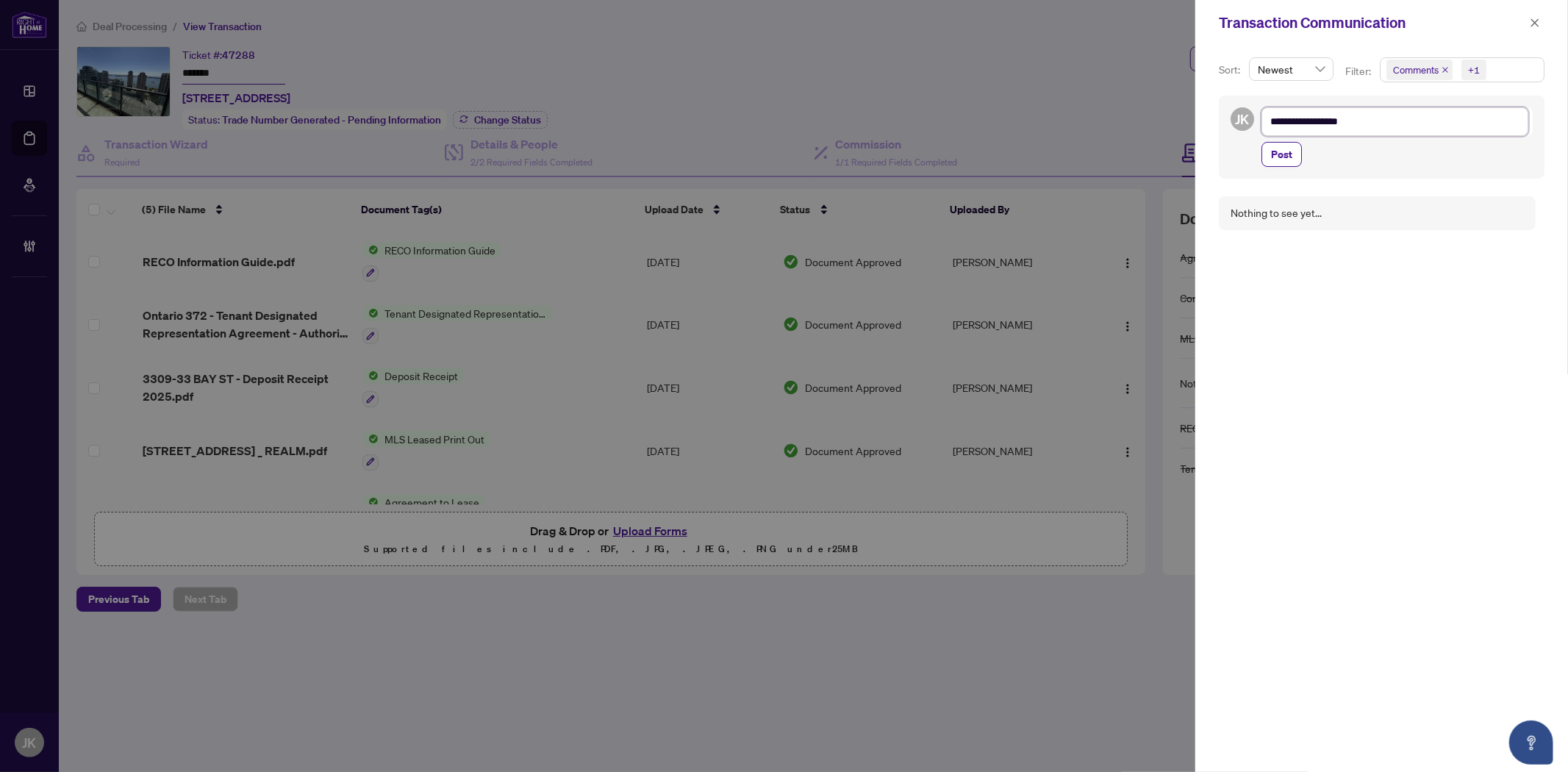
type textarea "**********"
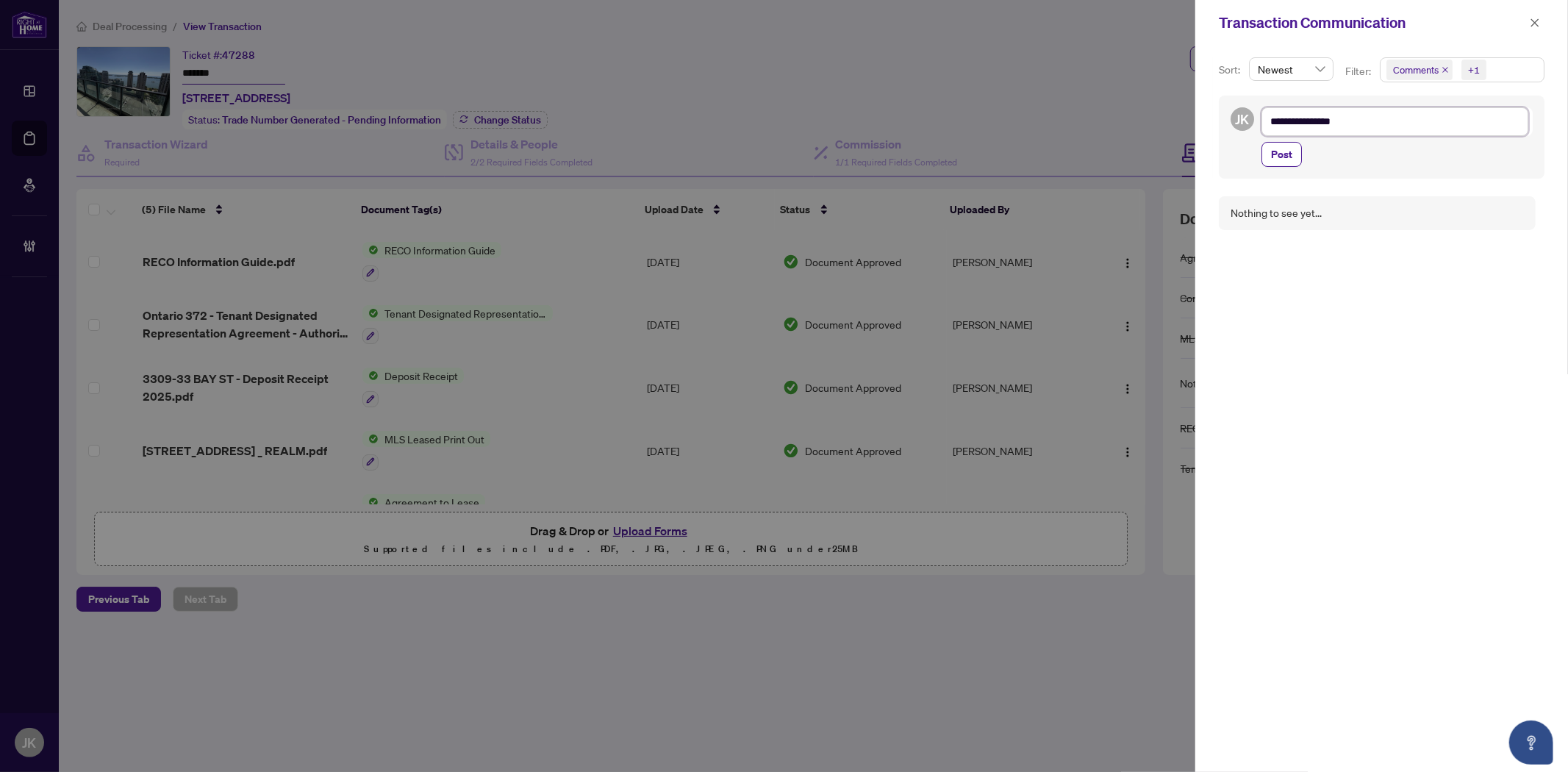
type textarea "**********"
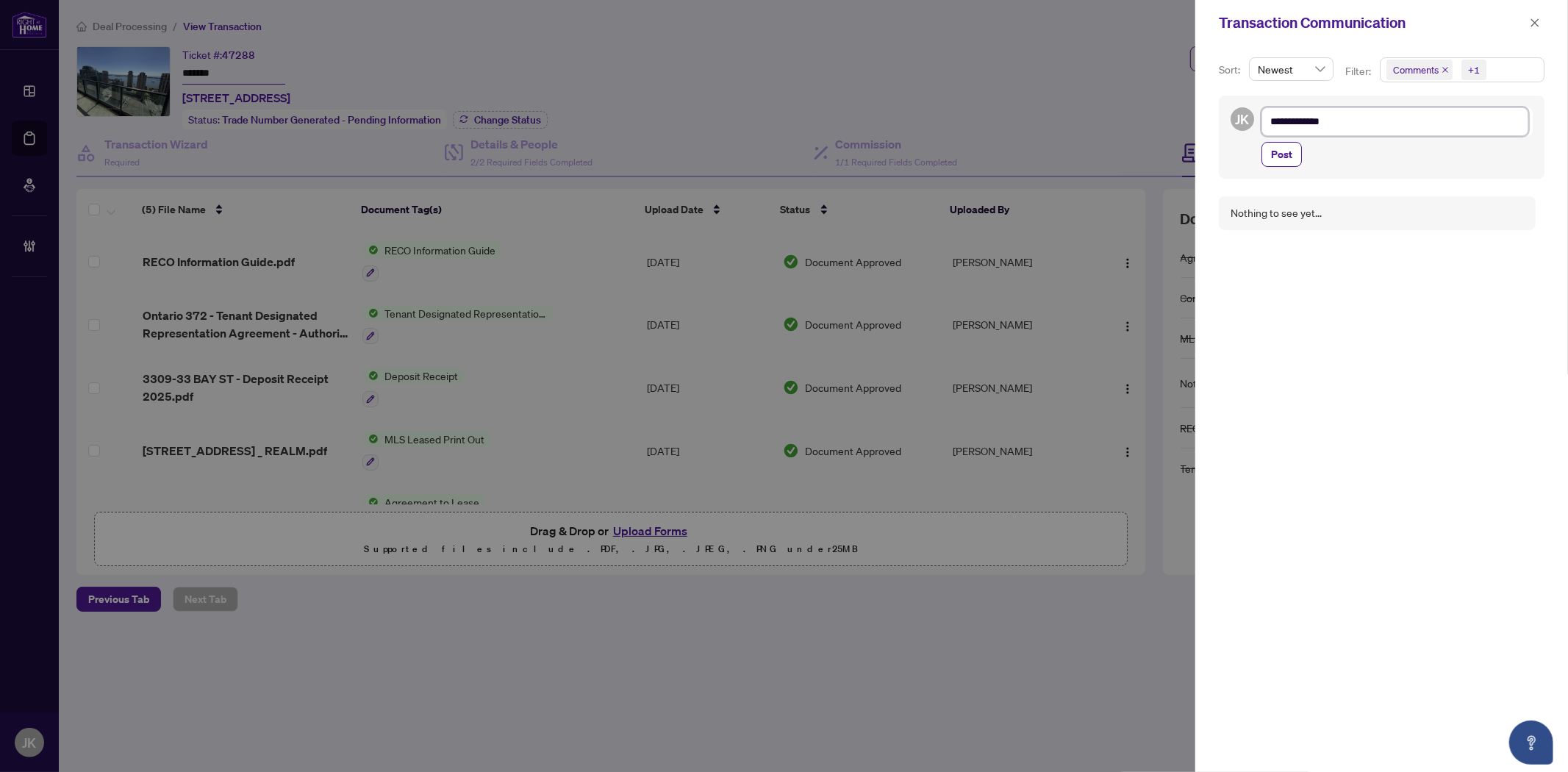
type textarea "**********"
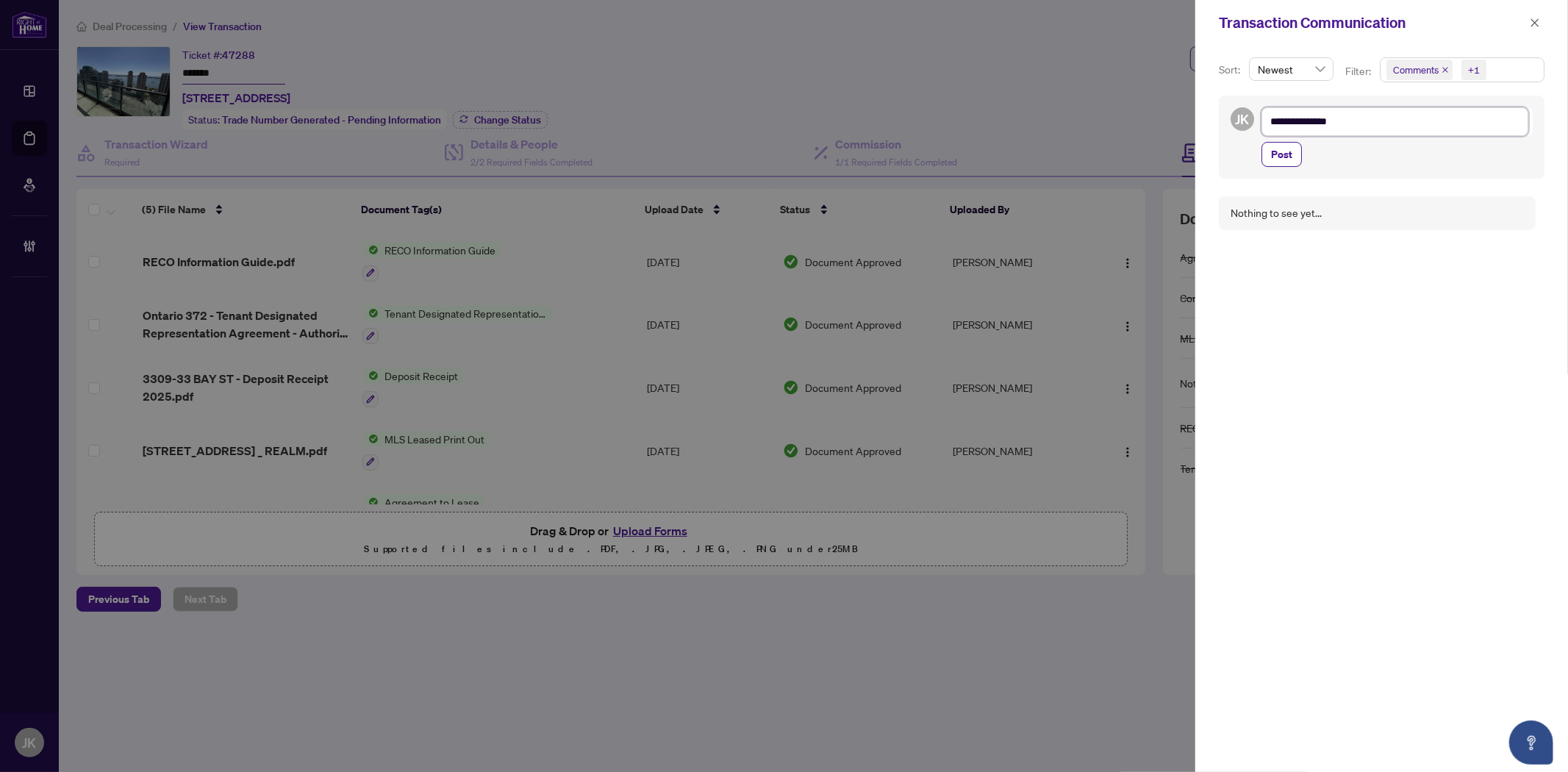
type textarea "**********"
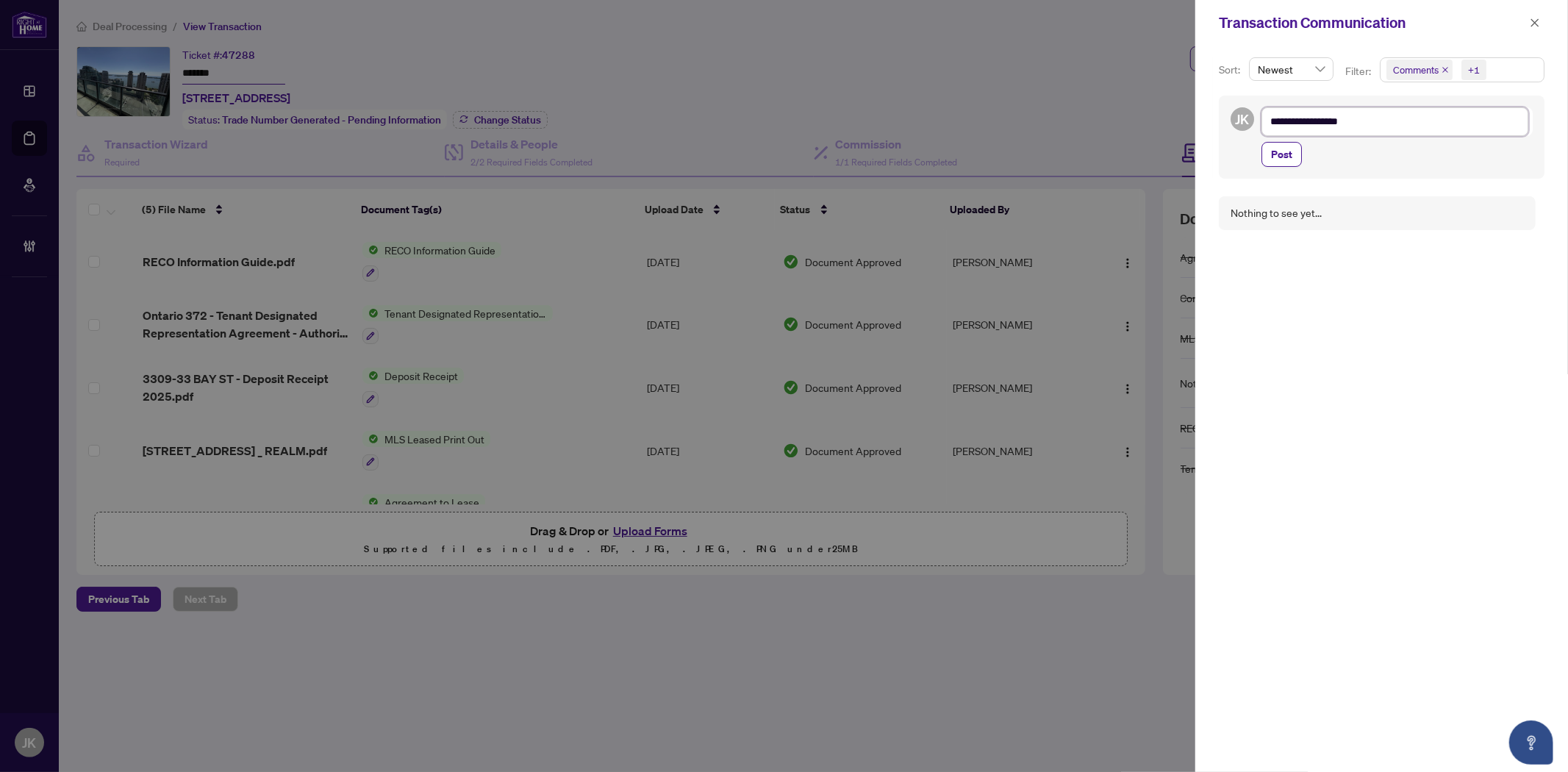
type textarea "**********"
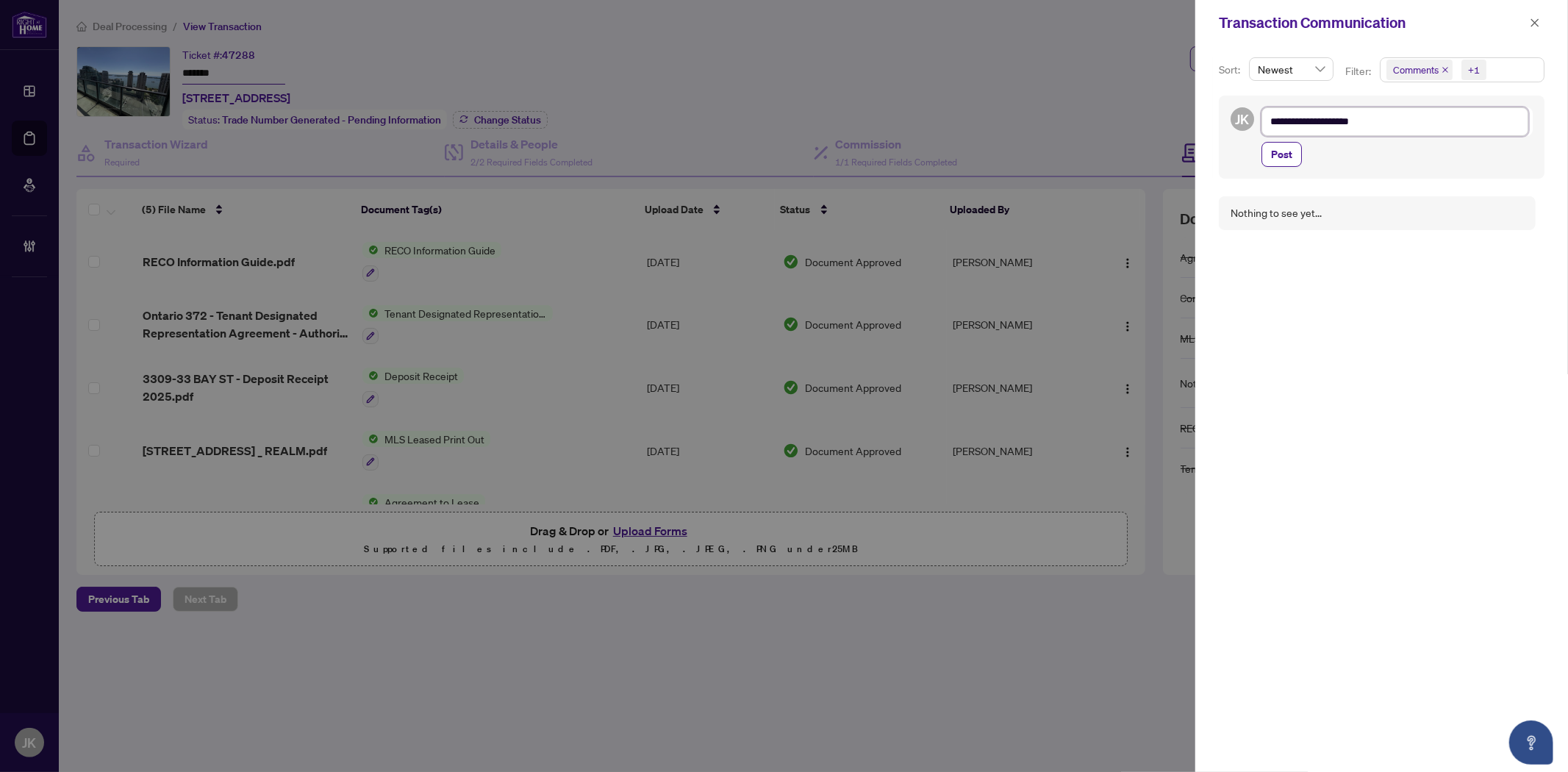
type textarea "**********"
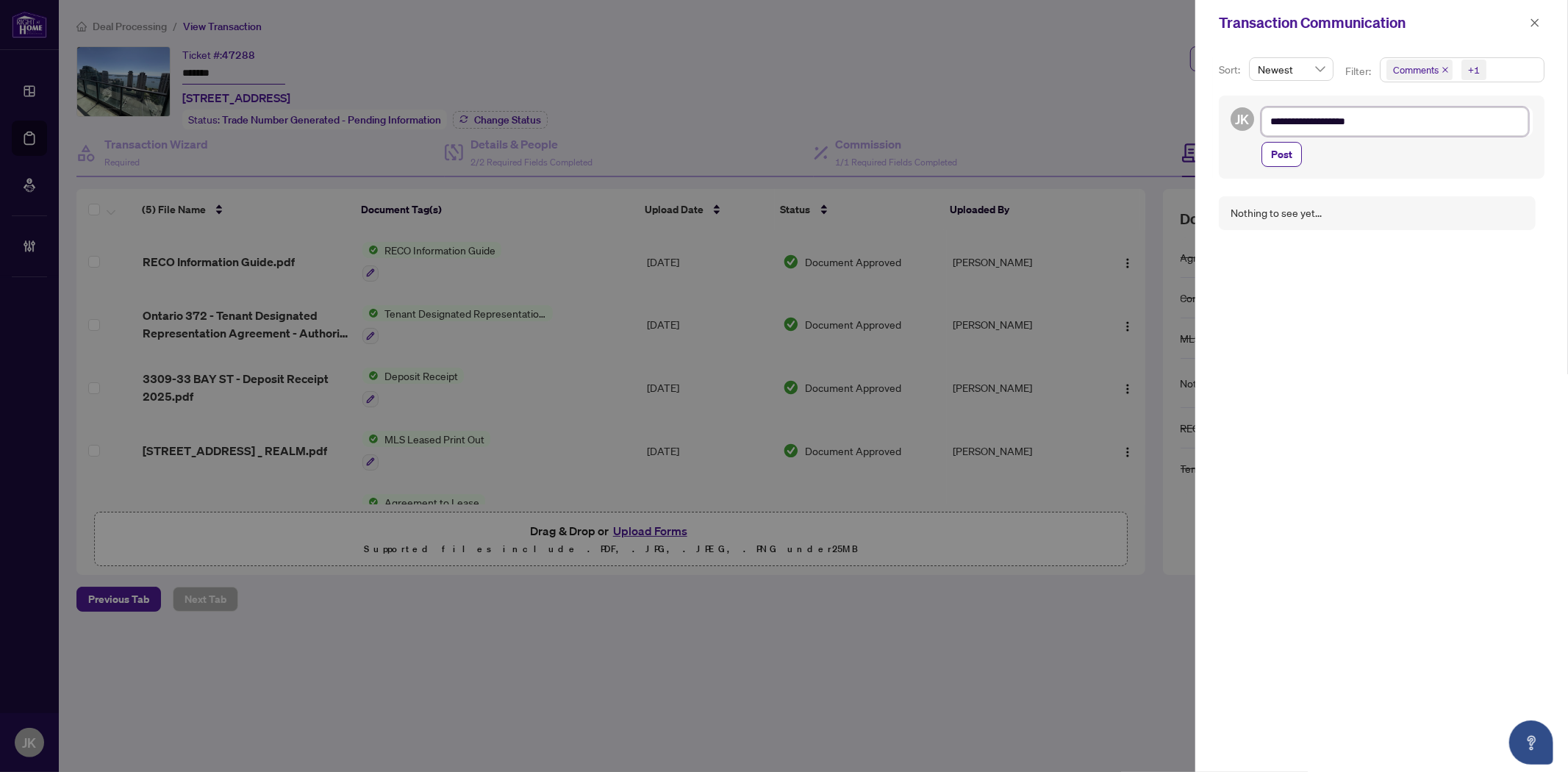
type textarea "**********"
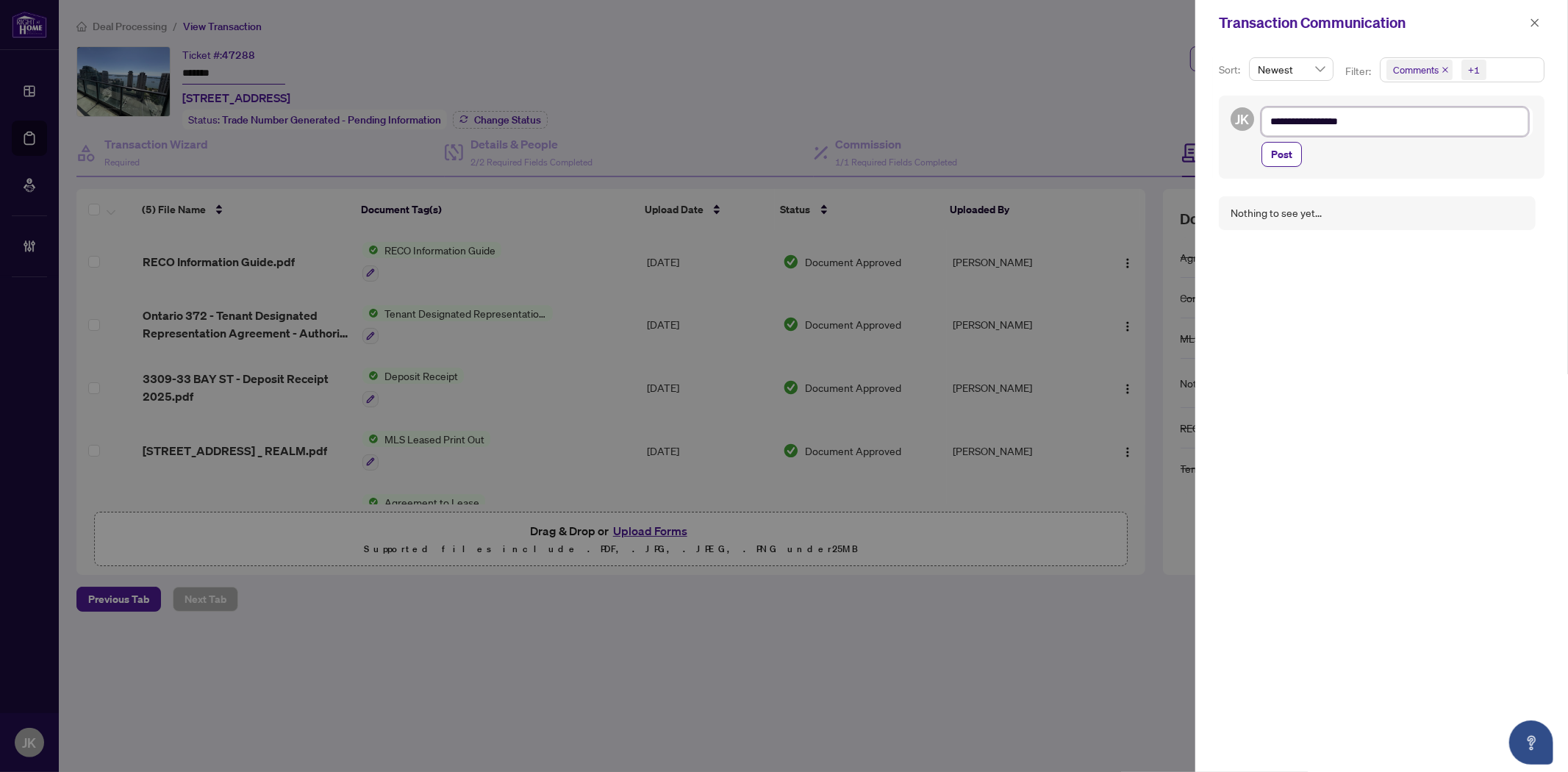
type textarea "**********"
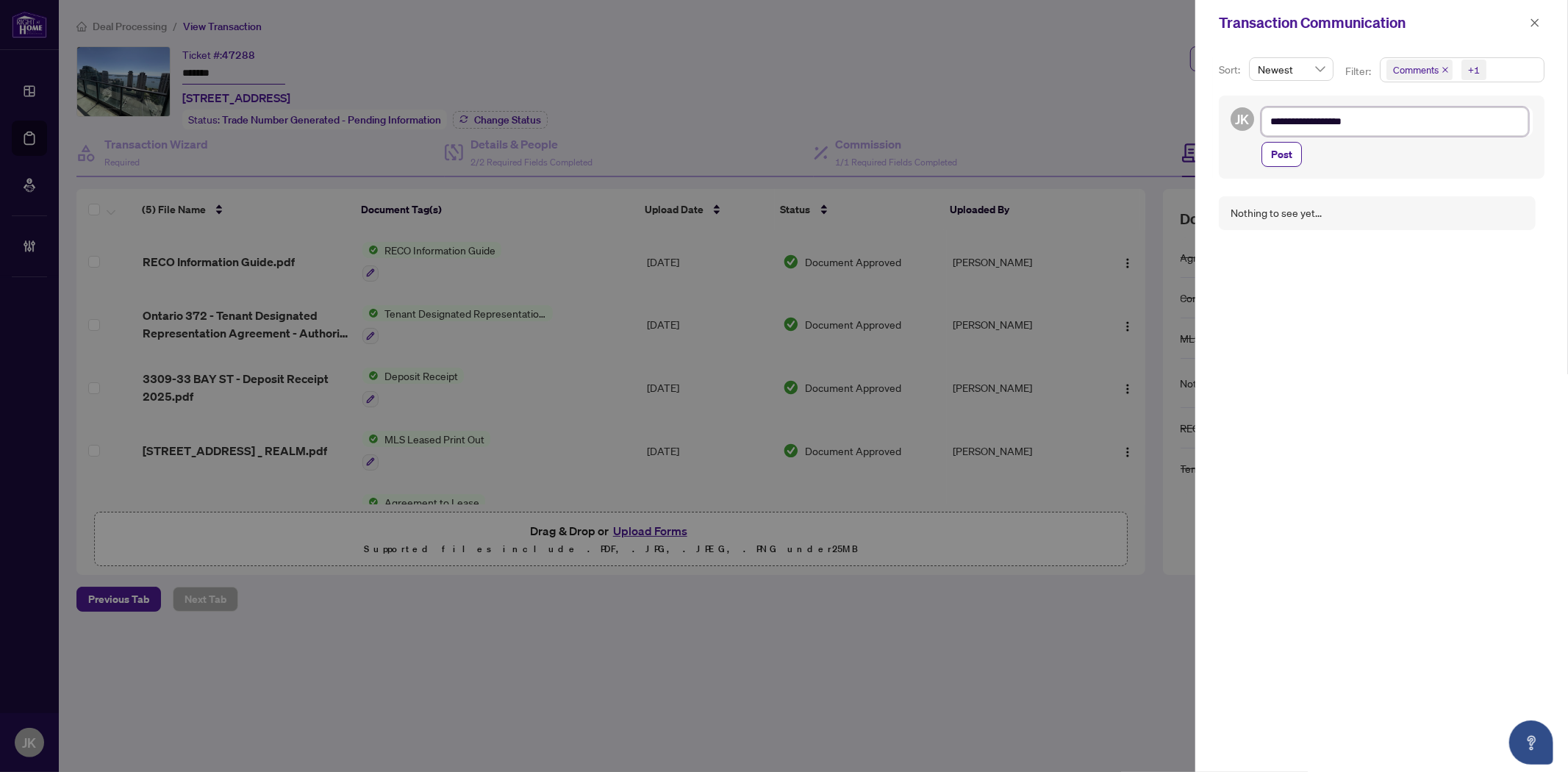
type textarea "**********"
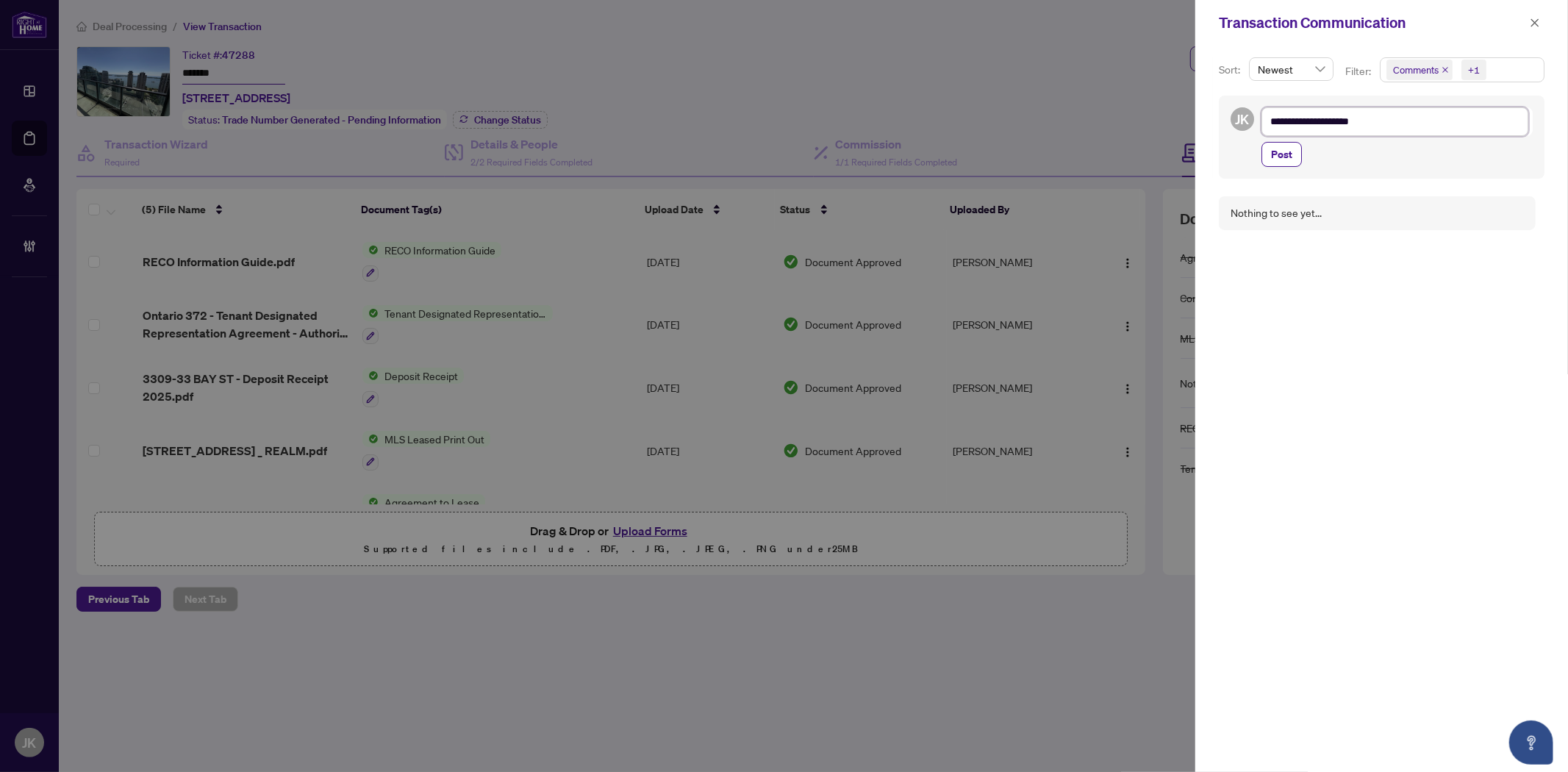
type textarea "**********"
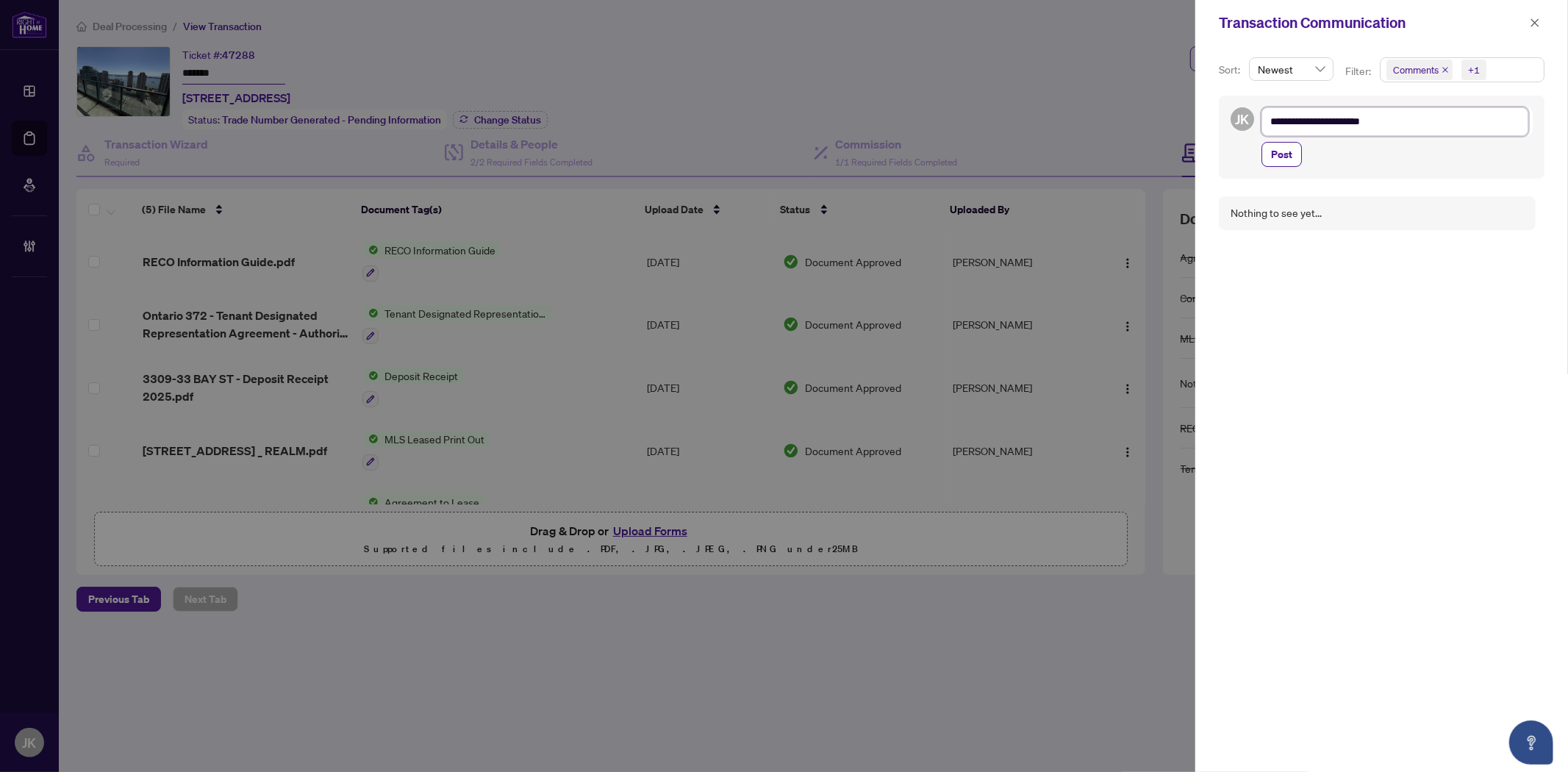
type textarea "**********"
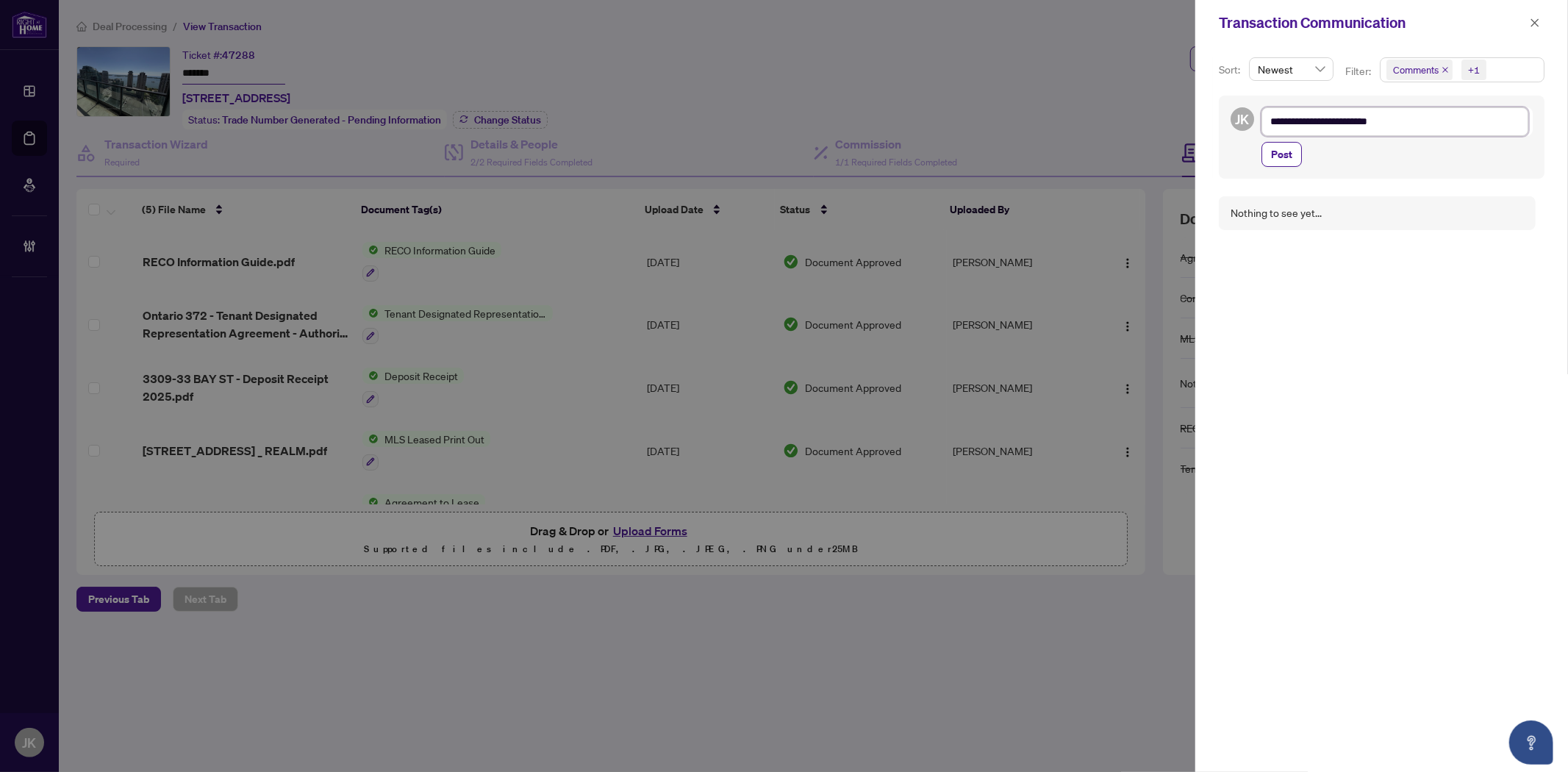
type textarea "**********"
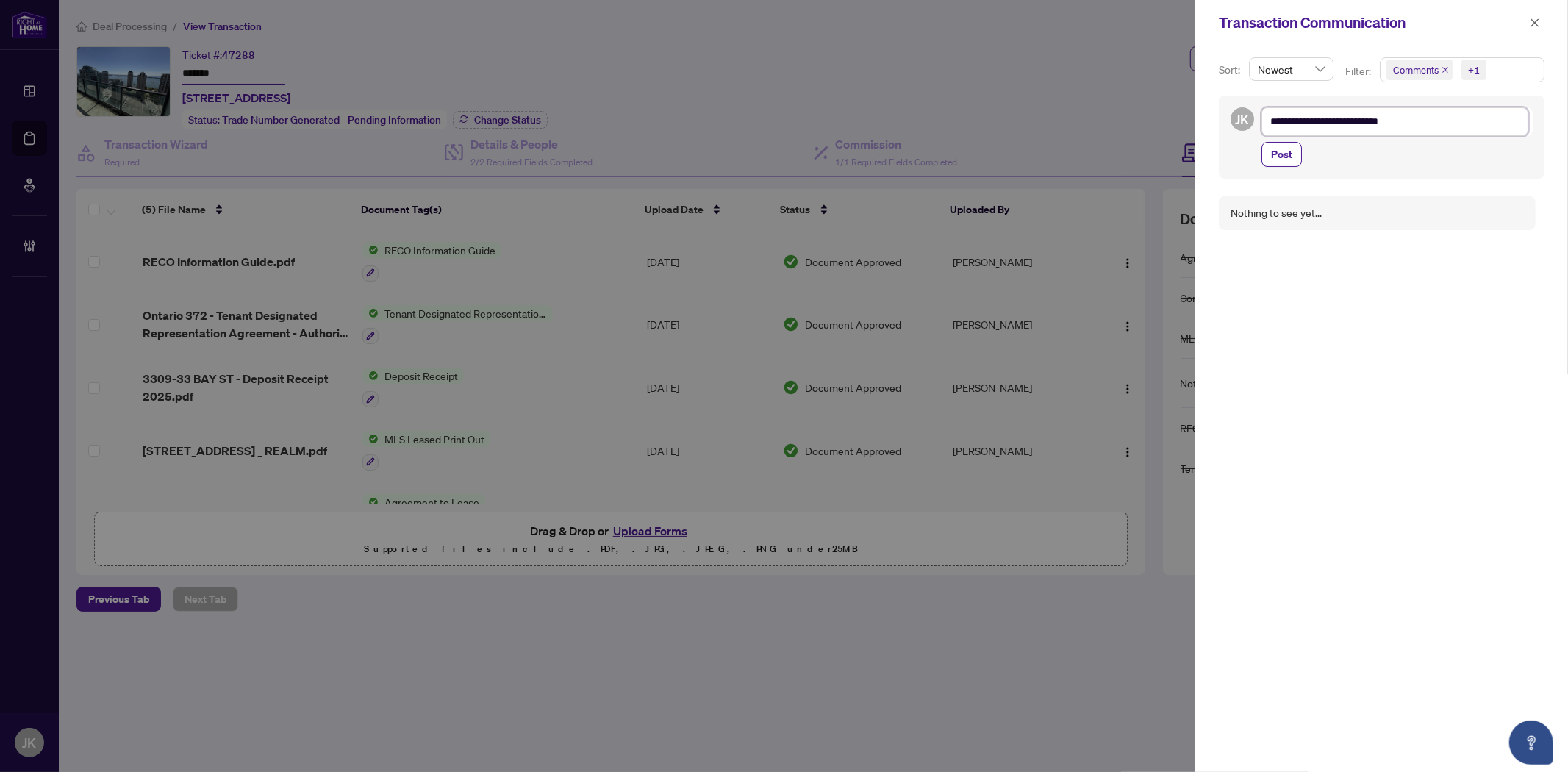
type textarea "**********"
click at [1281, 156] on span "Post" at bounding box center [1281, 154] width 21 height 23
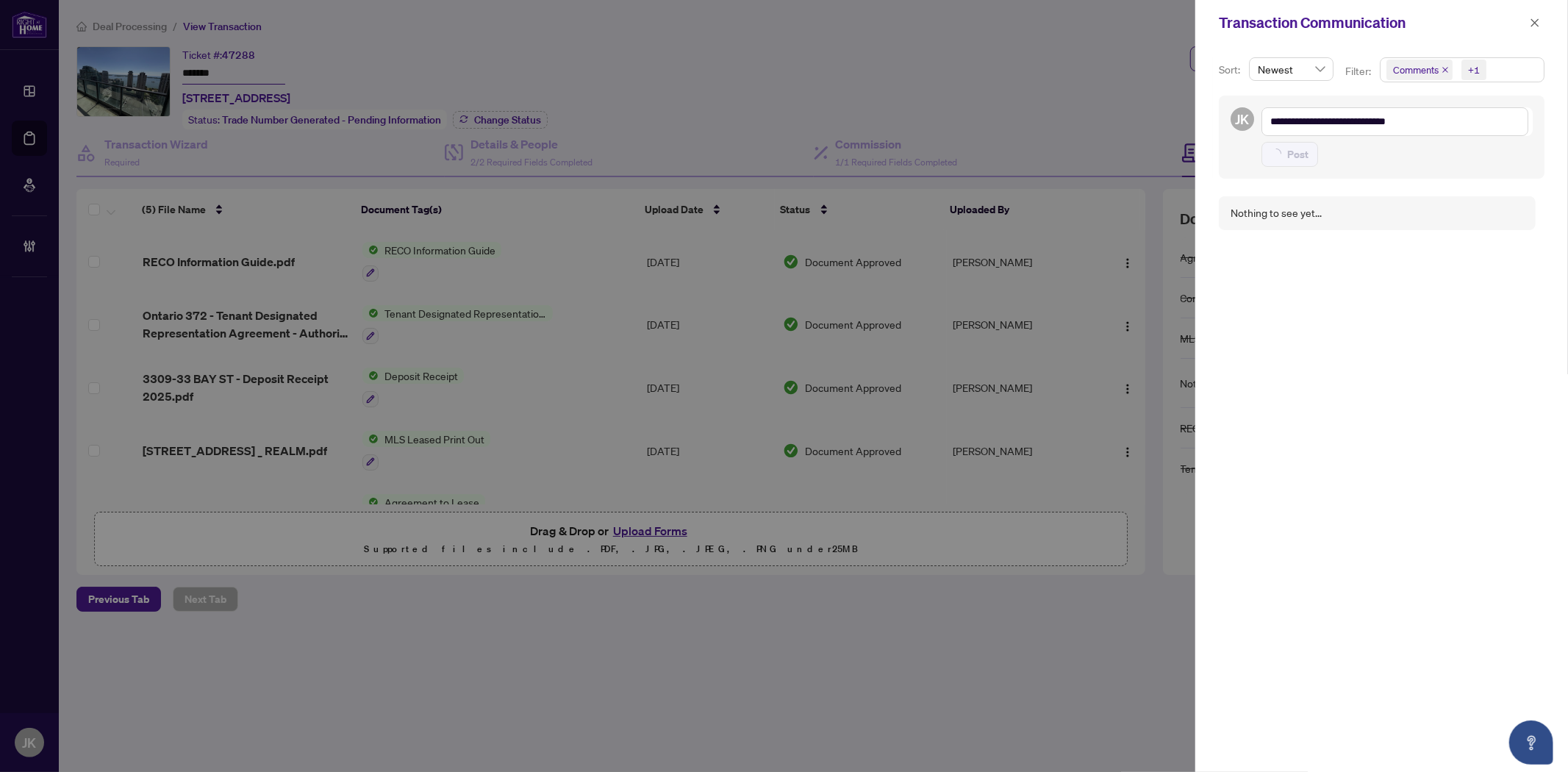
type textarea "**********"
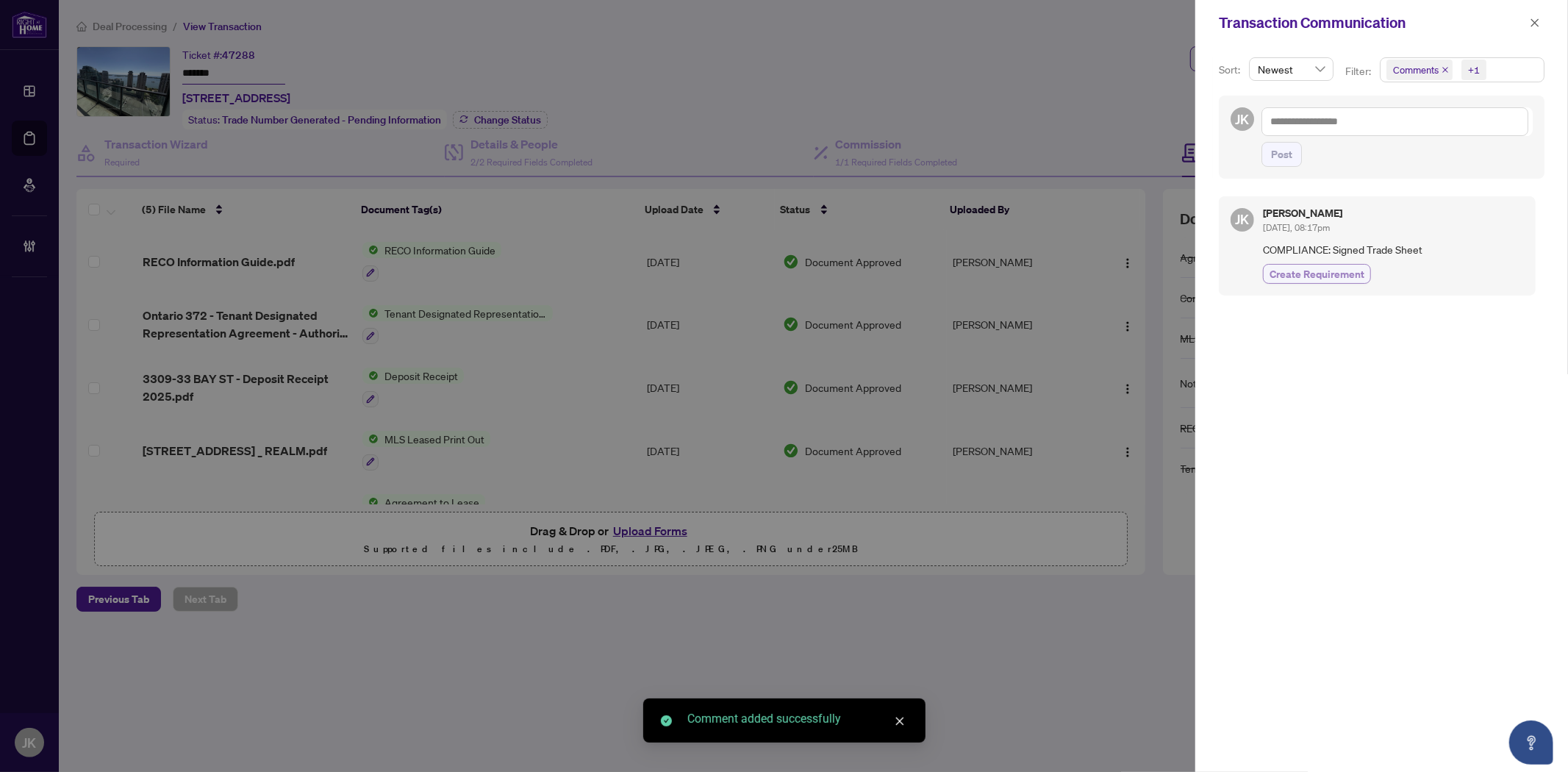
click at [1325, 277] on span "Create Requirement" at bounding box center [1316, 274] width 95 height 15
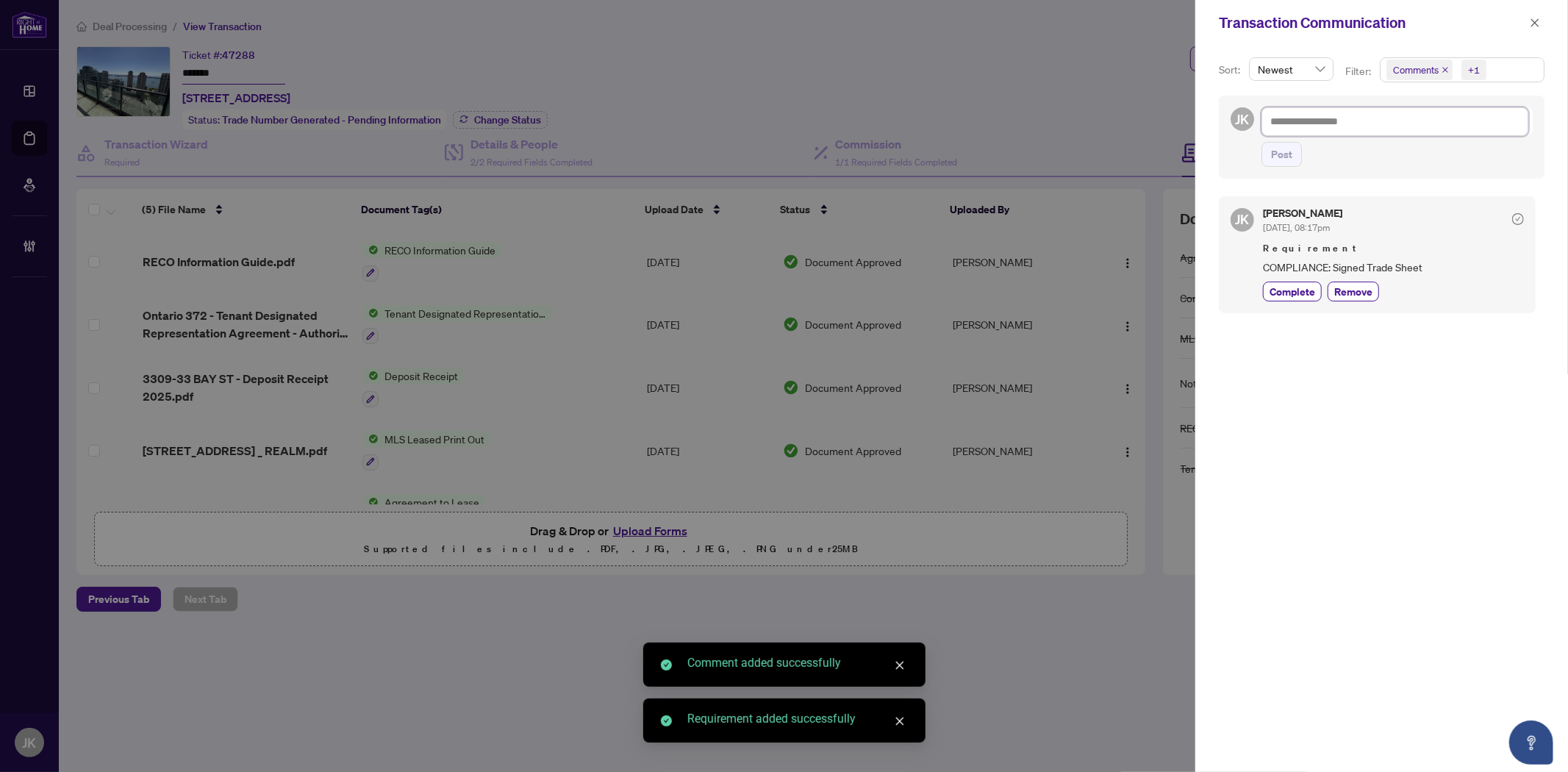
click at [1306, 121] on textarea at bounding box center [1394, 121] width 266 height 28
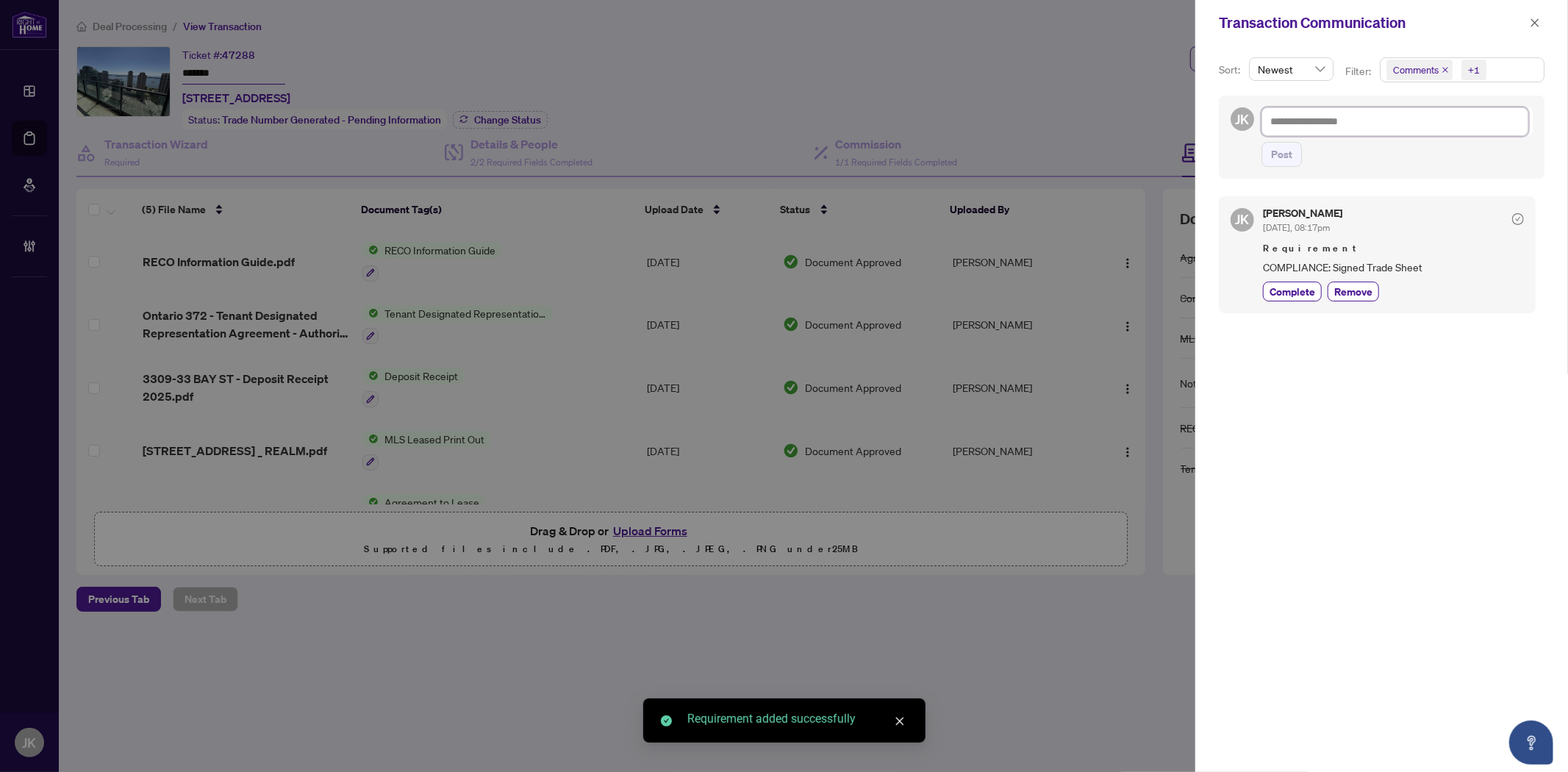
type textarea "*"
type textarea "**"
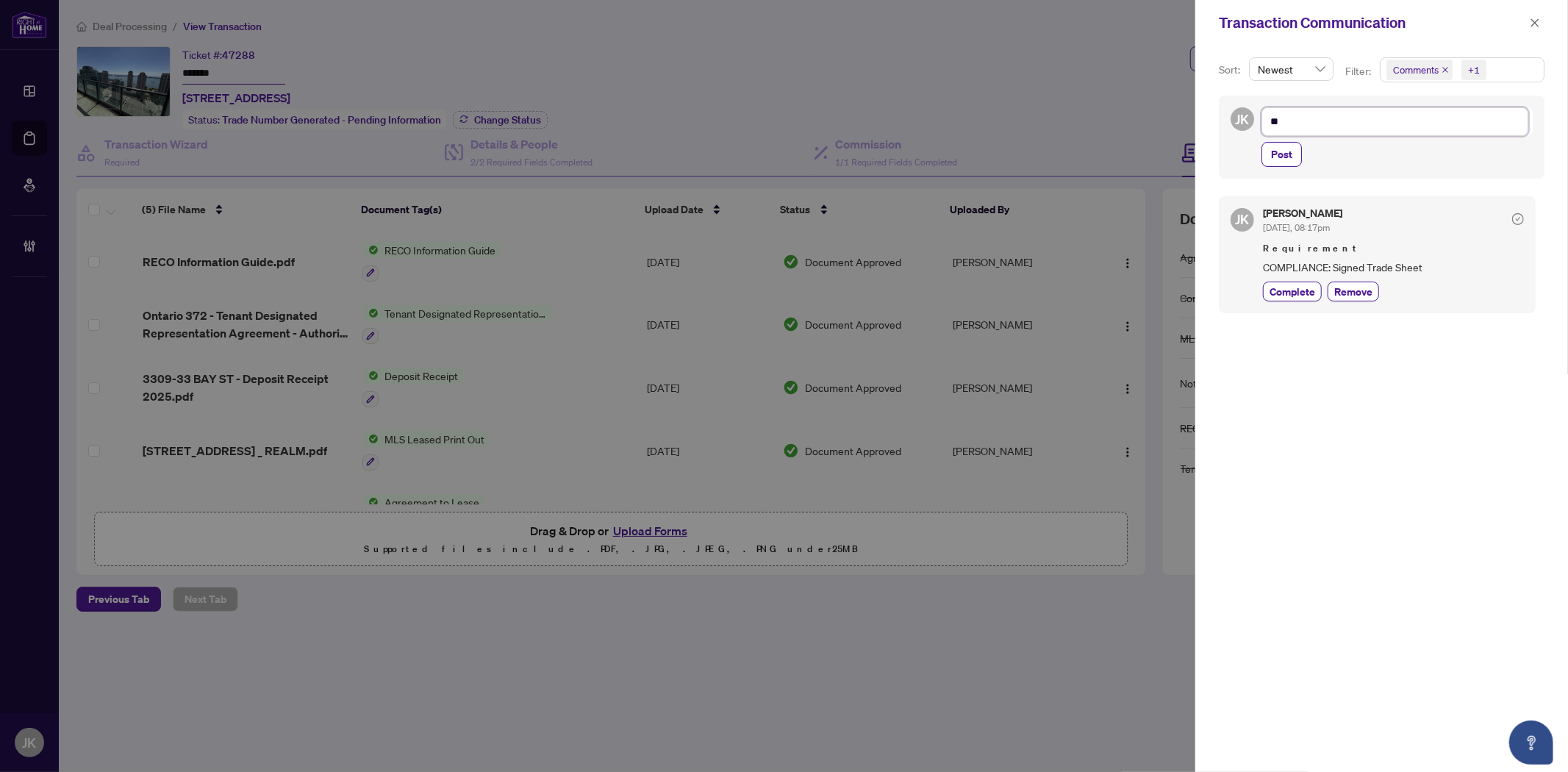
type textarea "*"
type textarea "**"
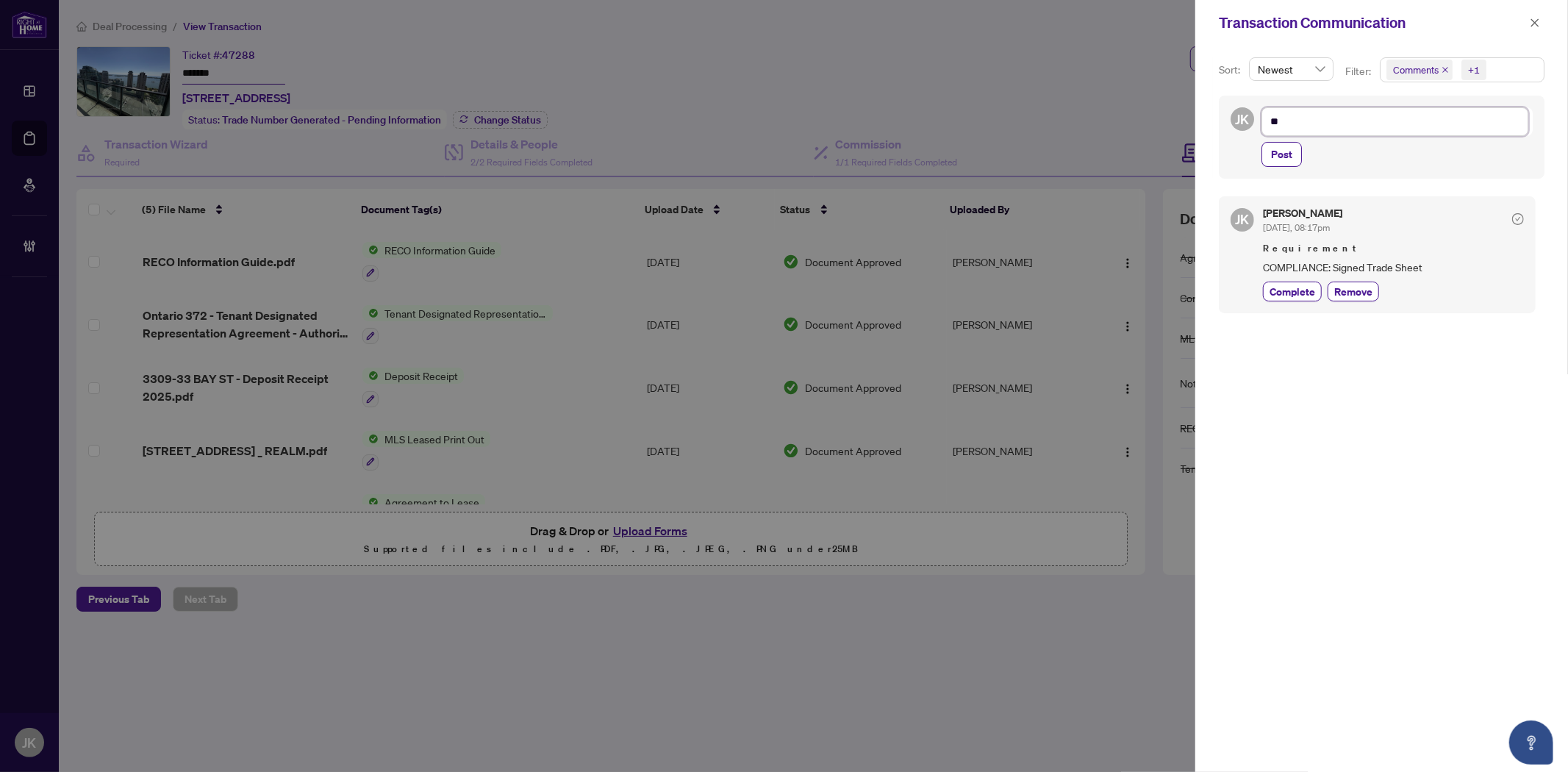
type textarea "**"
type textarea "****"
type textarea "*****"
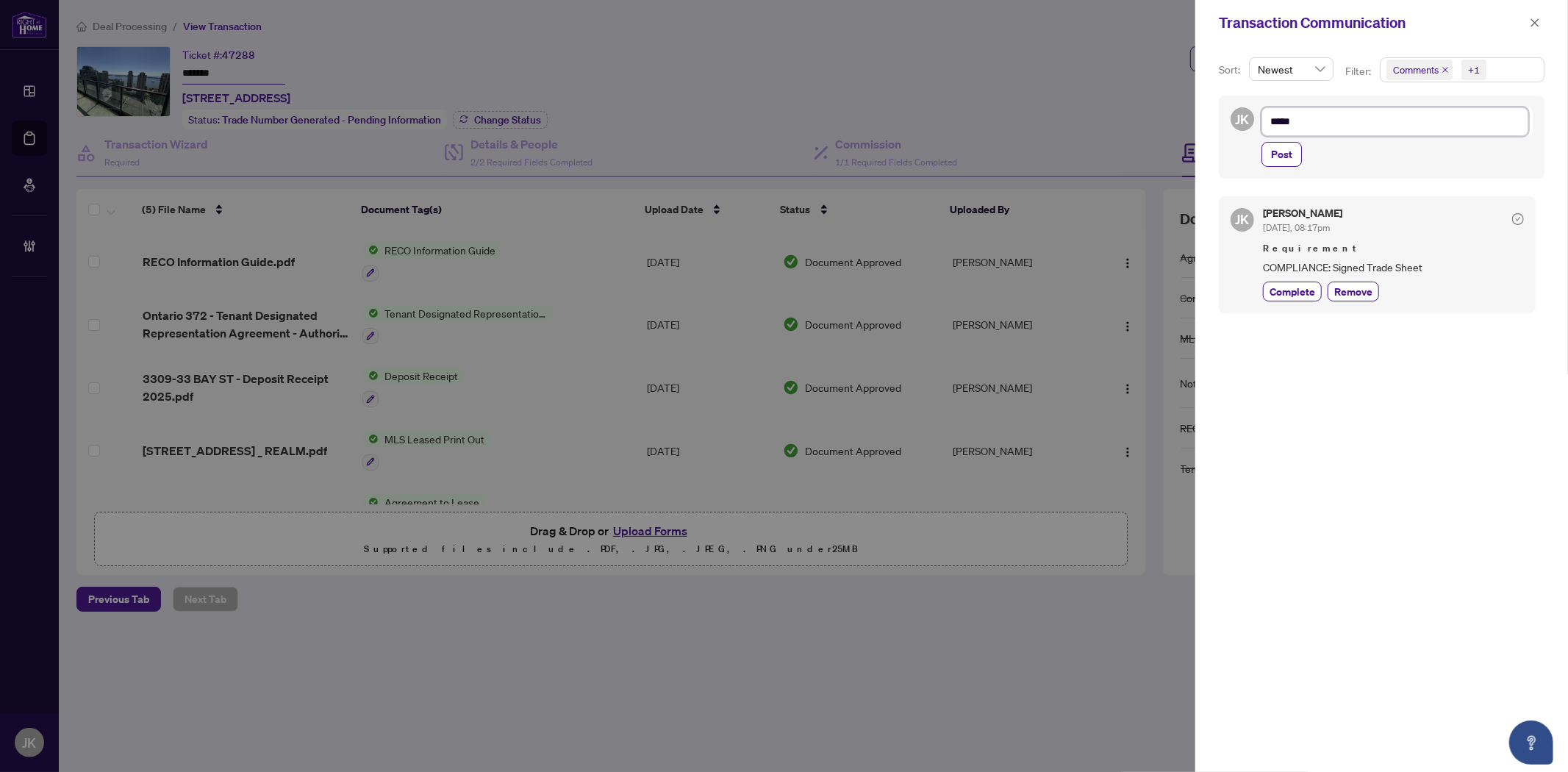
type textarea "******"
type textarea "*******"
type textarea "********"
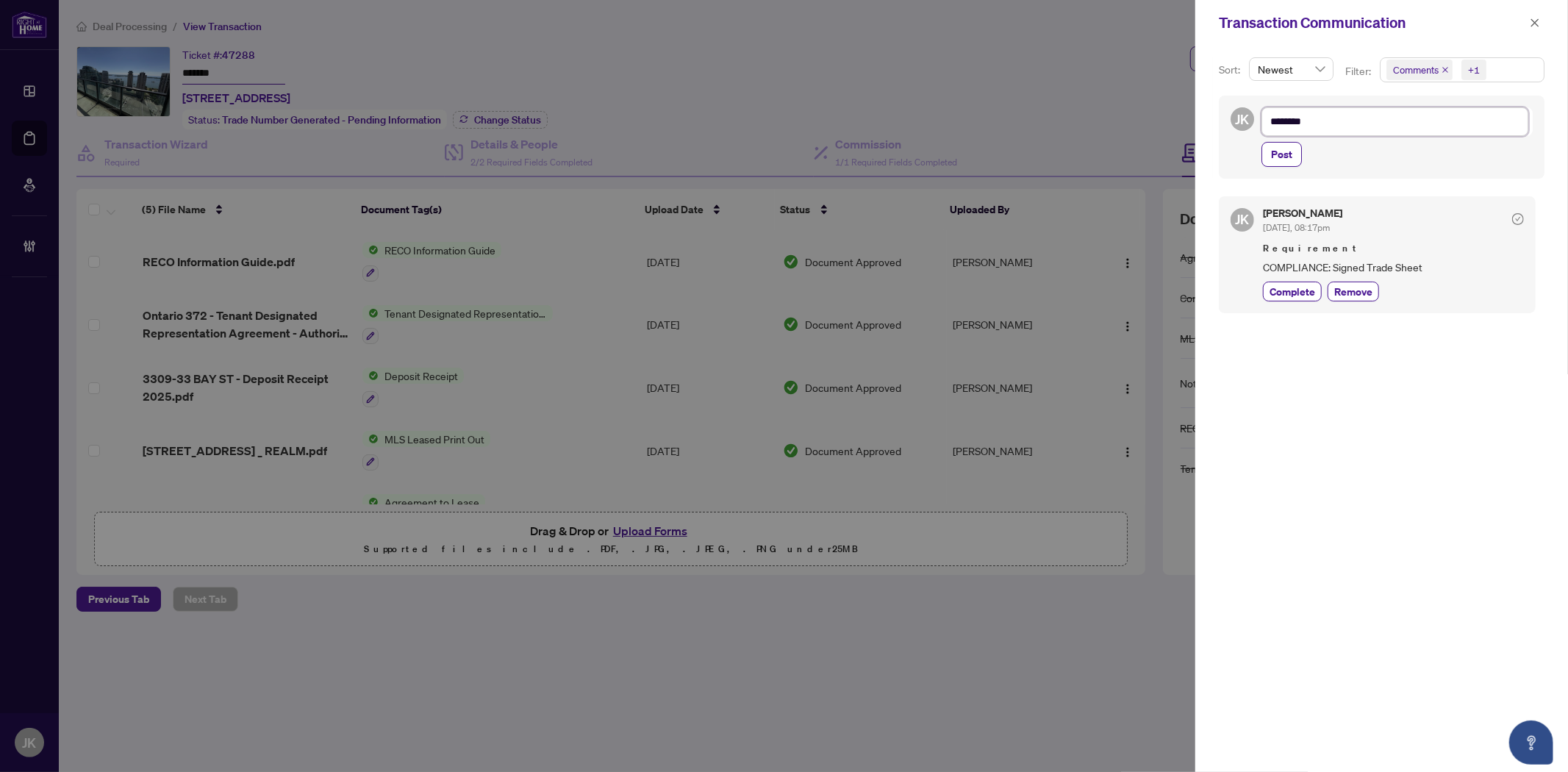
type textarea "********"
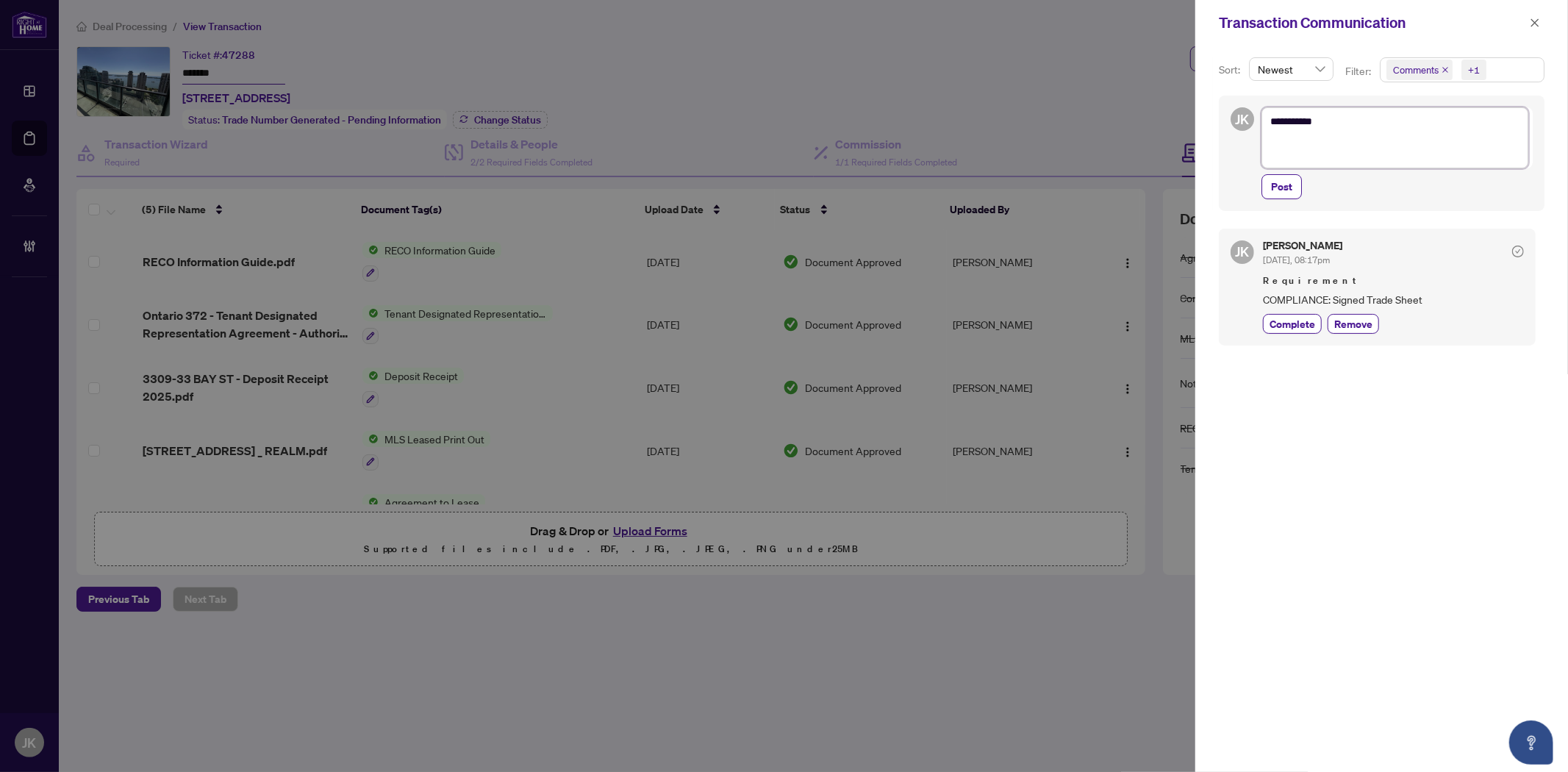
type textarea "********"
click at [1268, 144] on textarea "********" at bounding box center [1394, 137] width 266 height 60
type textarea "********"
paste textarea "**********"
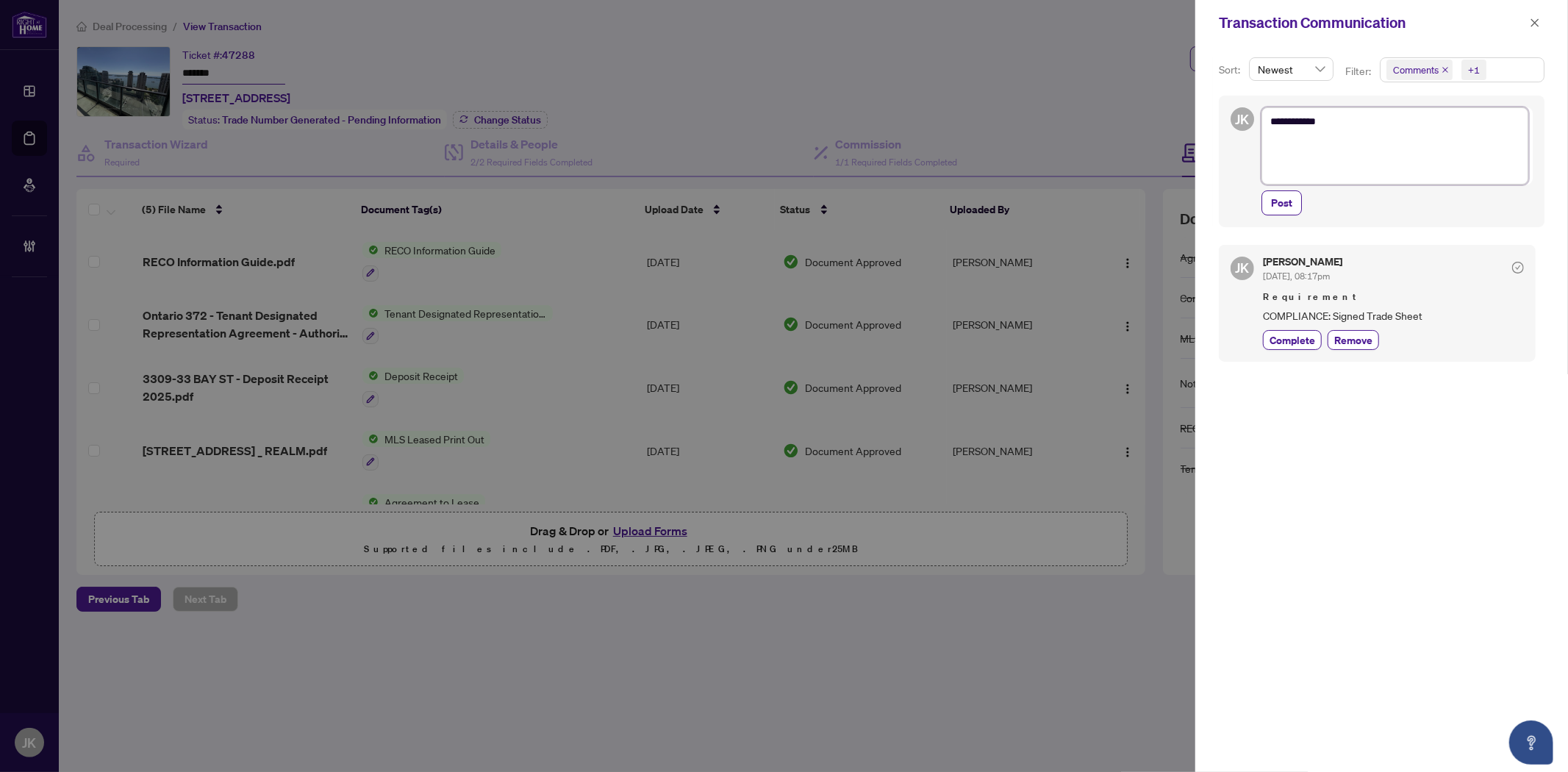
type textarea "**********"
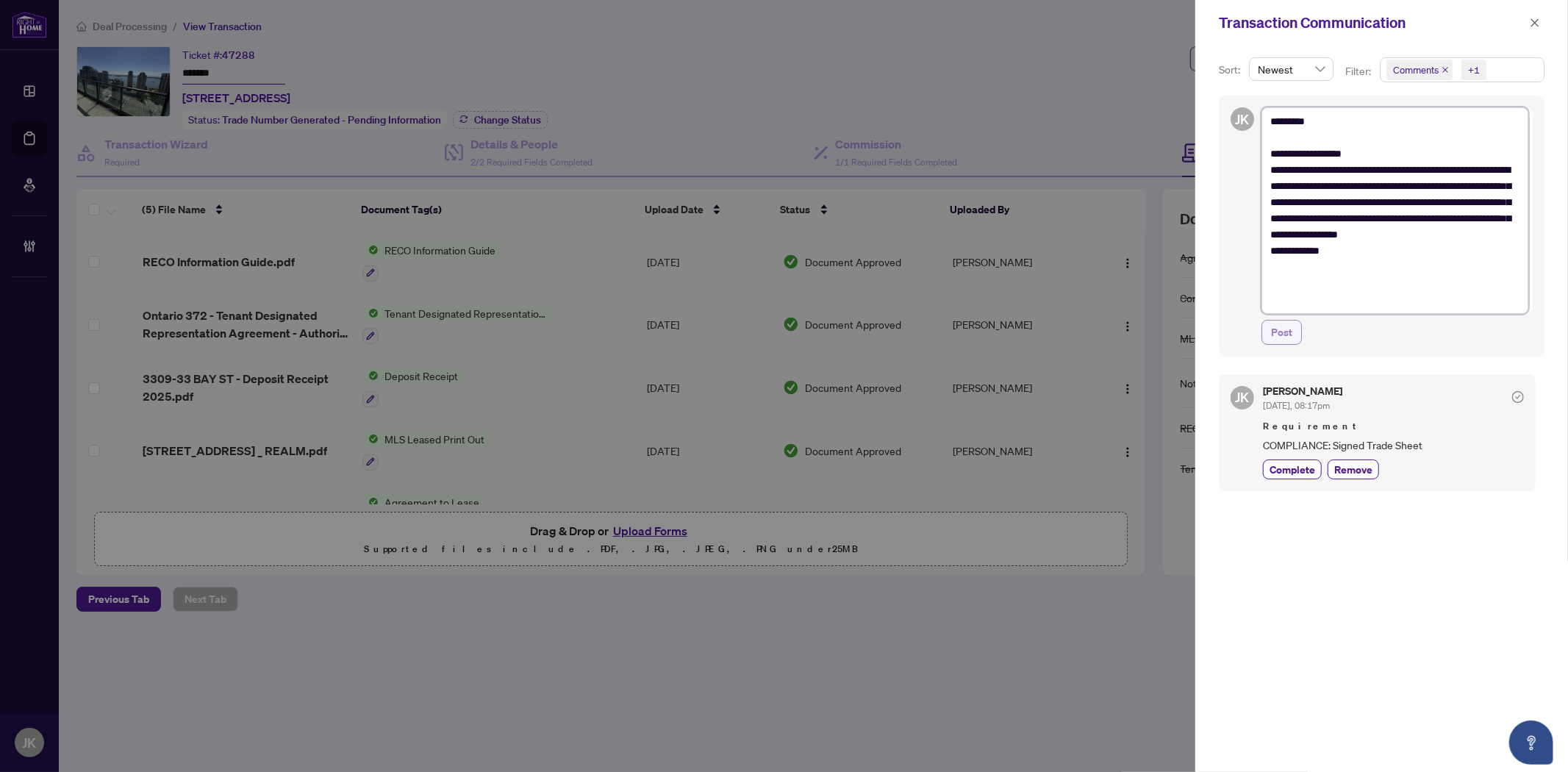
type textarea "**********"
click at [1280, 339] on span "Post" at bounding box center [1281, 332] width 21 height 23
type textarea "**********"
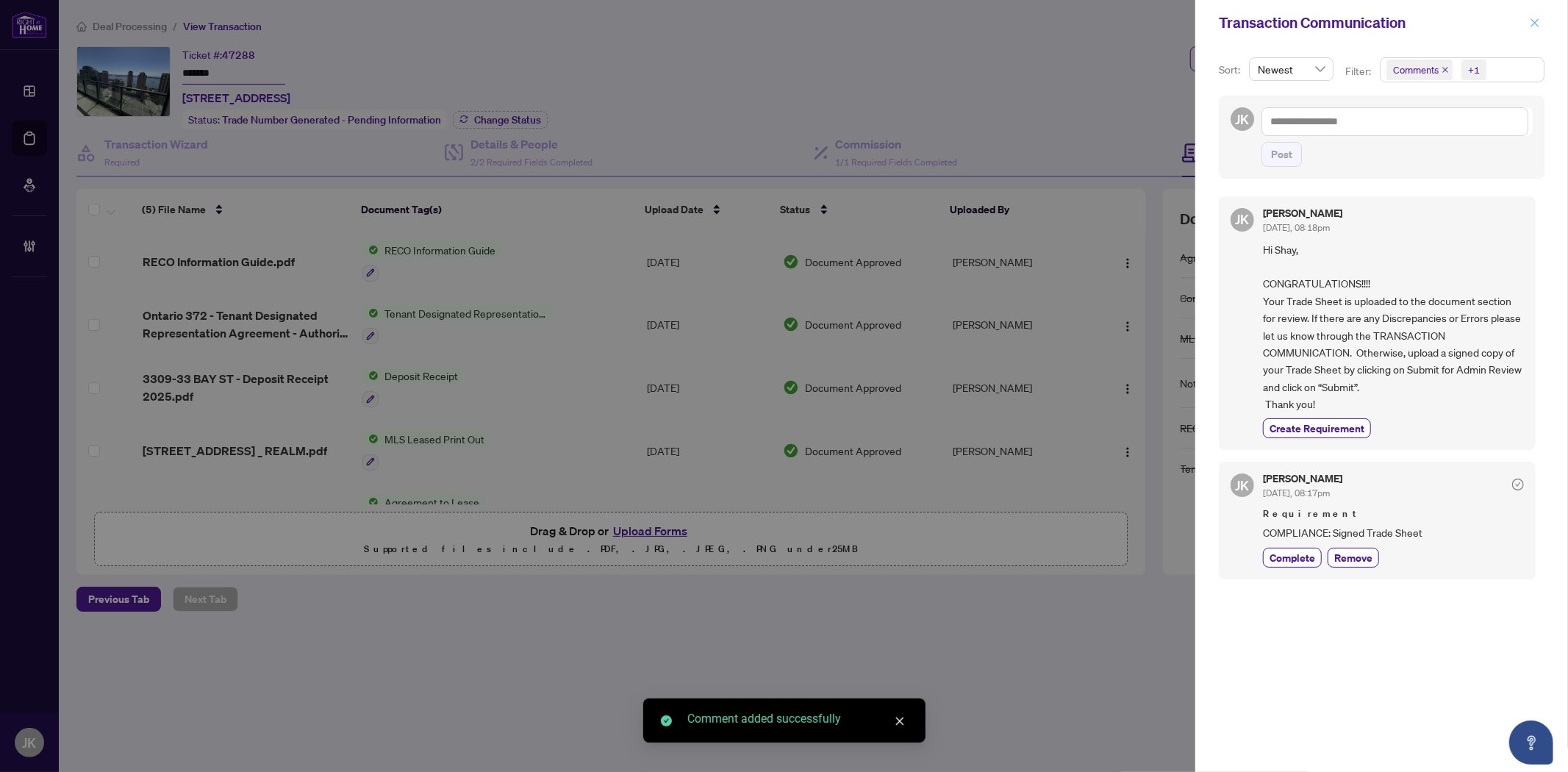
click at [1538, 20] on icon "close" at bounding box center [1534, 23] width 11 height 11
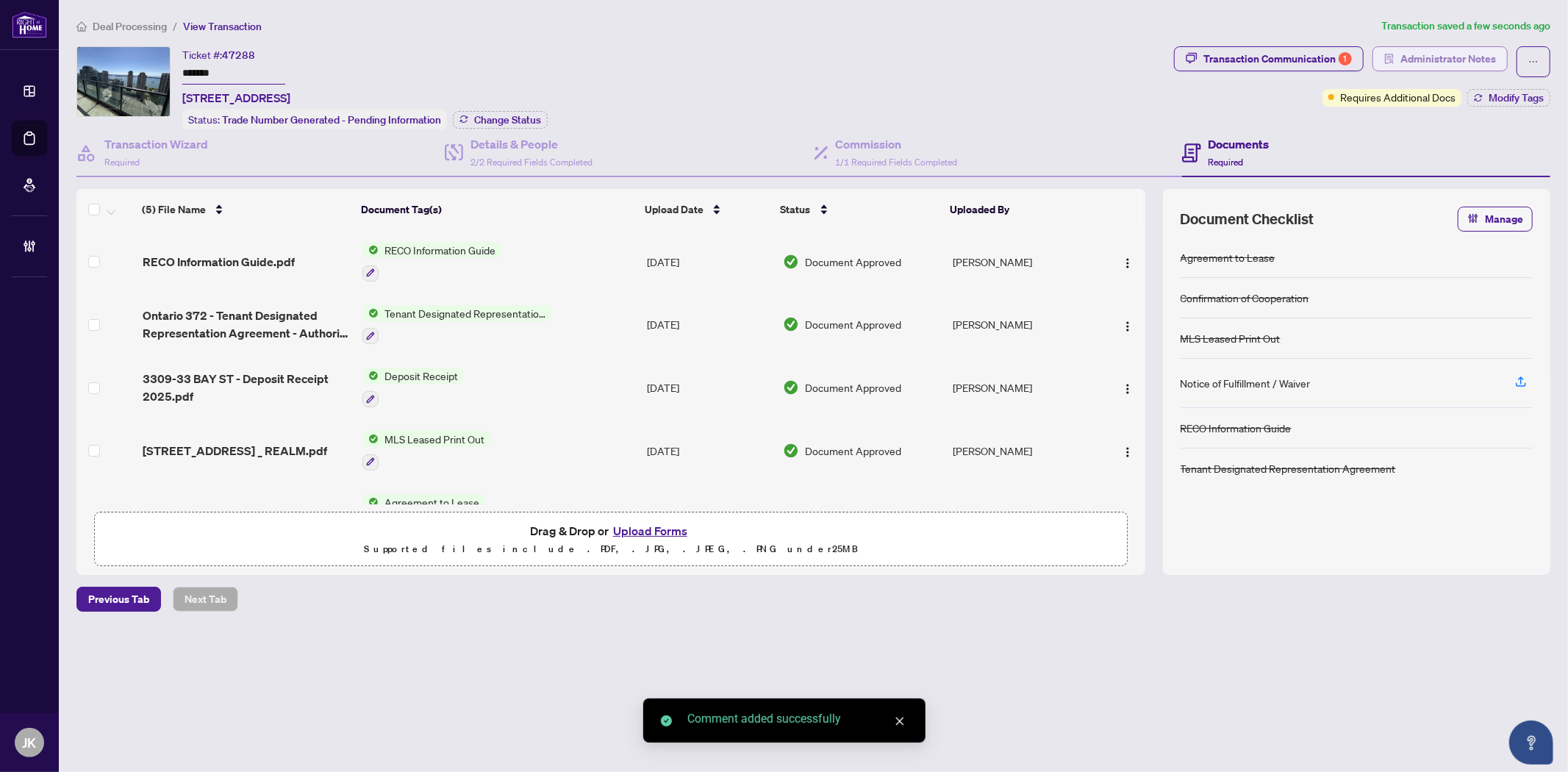
click at [1451, 52] on span "Administrator Notes" at bounding box center [1448, 58] width 96 height 23
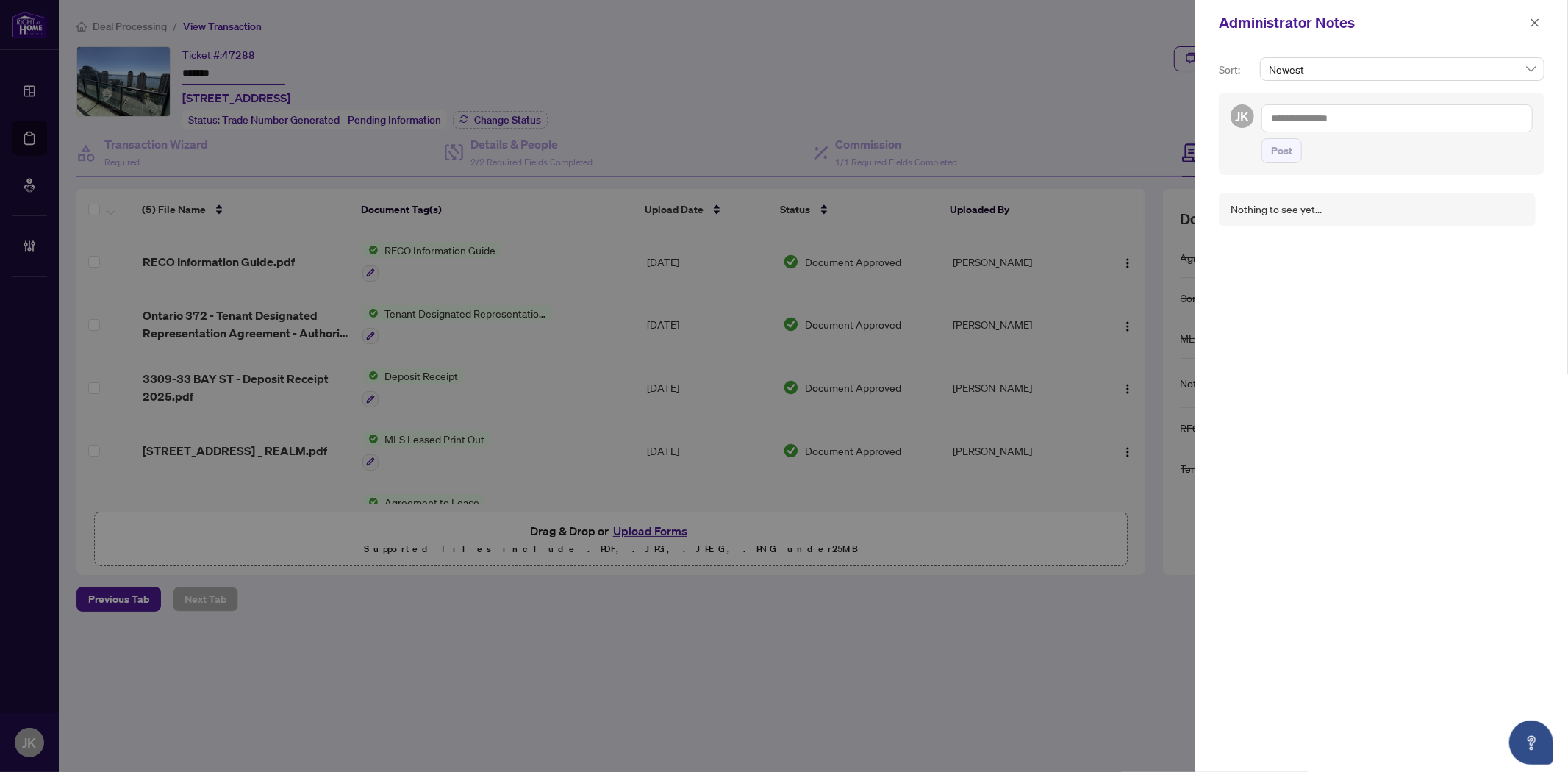
click at [1306, 120] on textarea at bounding box center [1396, 118] width 271 height 28
type textarea "********"
click at [1299, 150] on button "Post" at bounding box center [1281, 151] width 40 height 25
drag, startPoint x: 965, startPoint y: 621, endPoint x: 1140, endPoint y: 608, distance: 175.5
click at [965, 621] on div at bounding box center [784, 386] width 1568 height 772
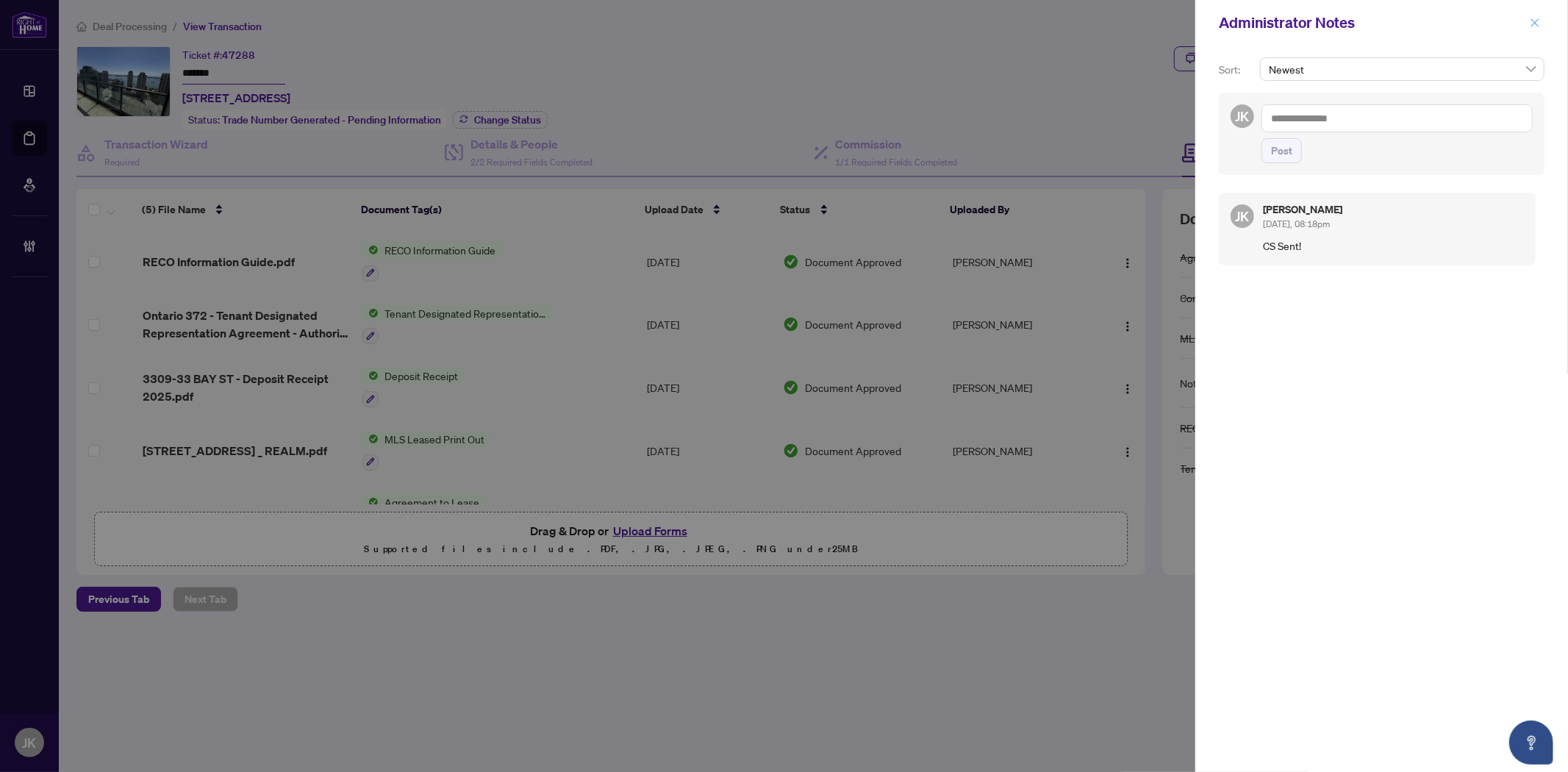
click at [1537, 23] on icon "close" at bounding box center [1534, 23] width 11 height 11
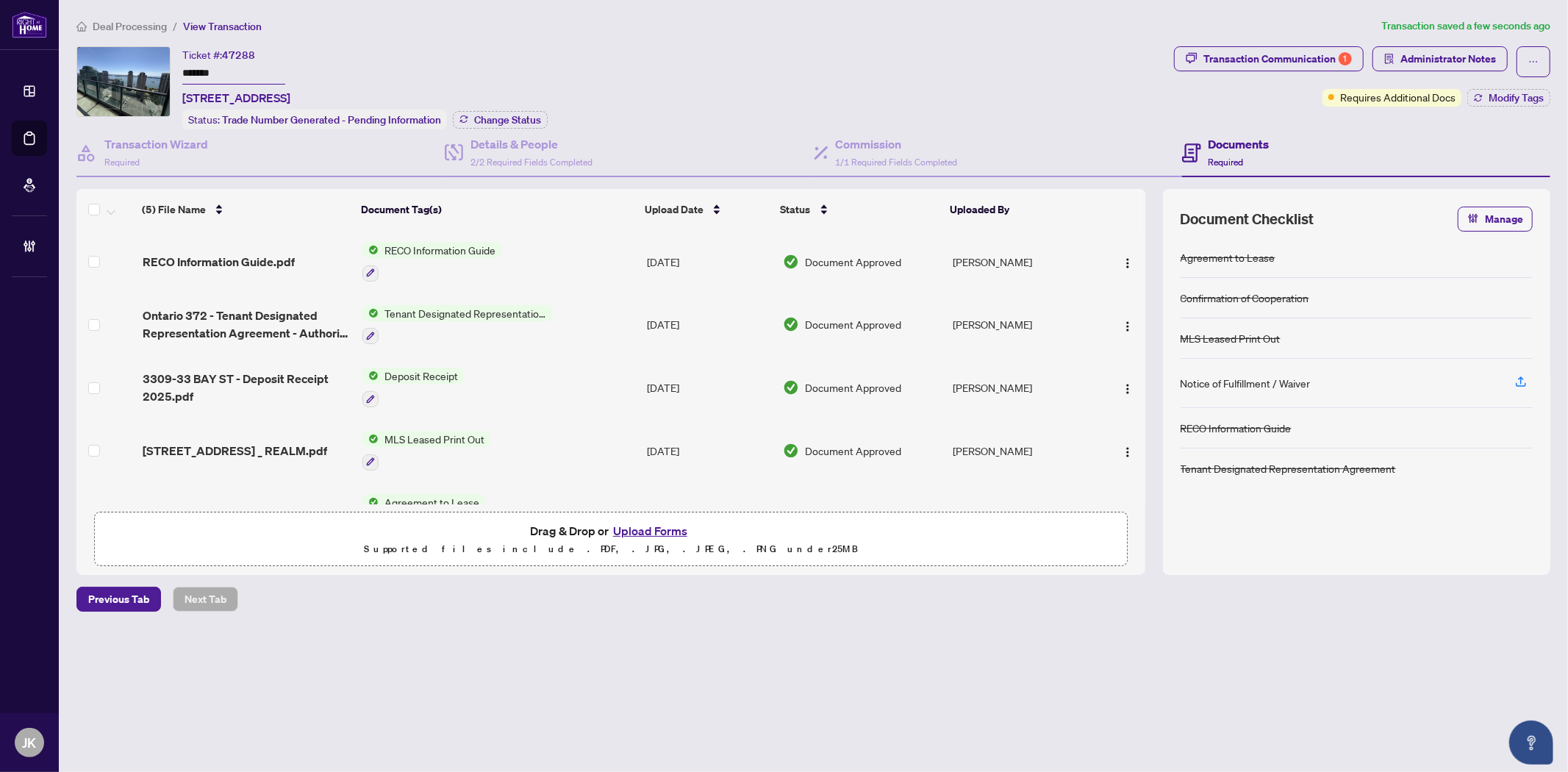
drag, startPoint x: 237, startPoint y: 75, endPoint x: 155, endPoint y: 66, distance: 82.5
click at [155, 66] on div "Ticket #: 47288 ******* 3309-33 Bay St, Toronto, Ontario M5J 2Z3, Canada Status…" at bounding box center [622, 87] width 1092 height 83
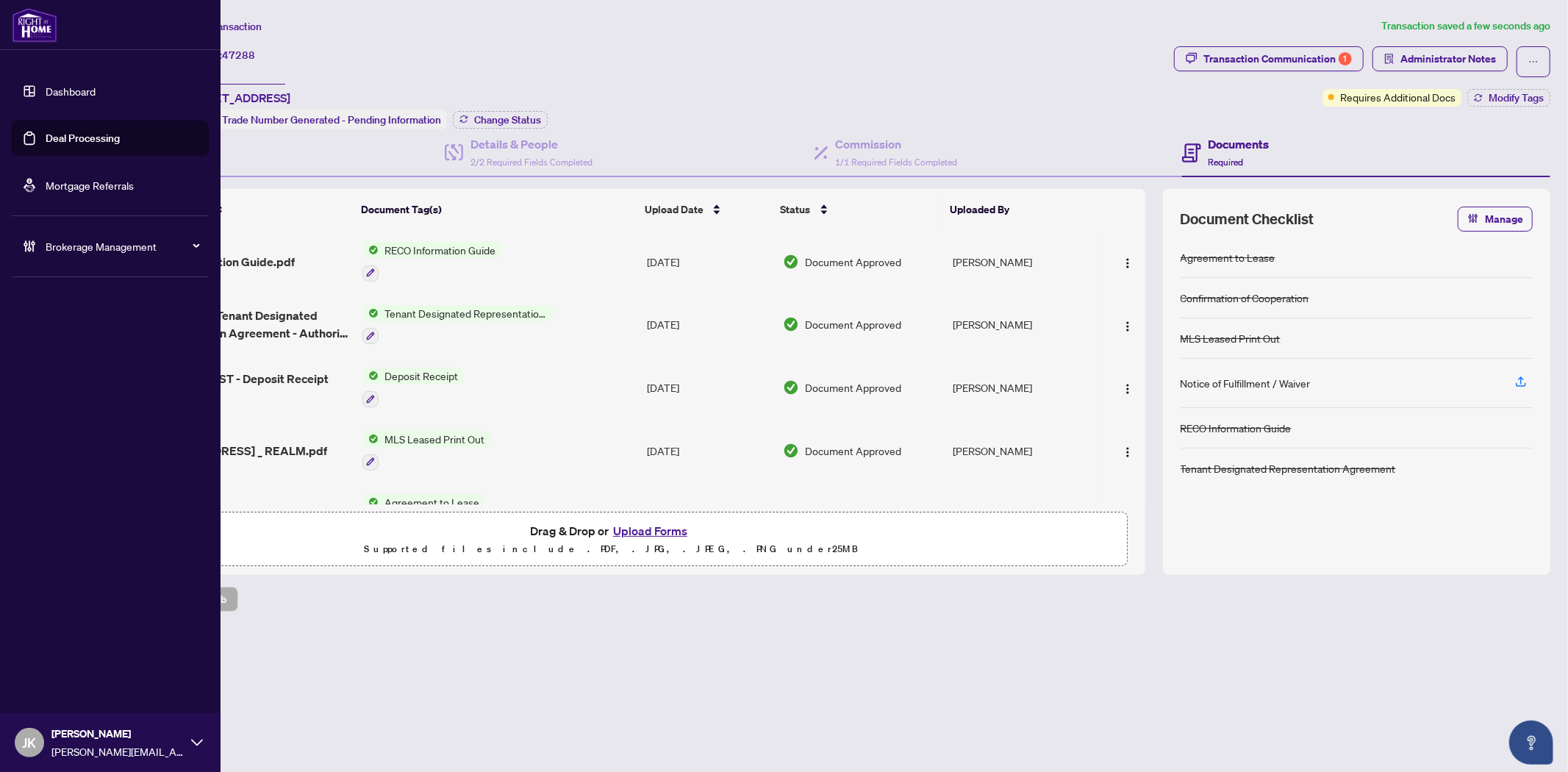
click at [83, 135] on link "Deal Processing" at bounding box center [83, 138] width 75 height 13
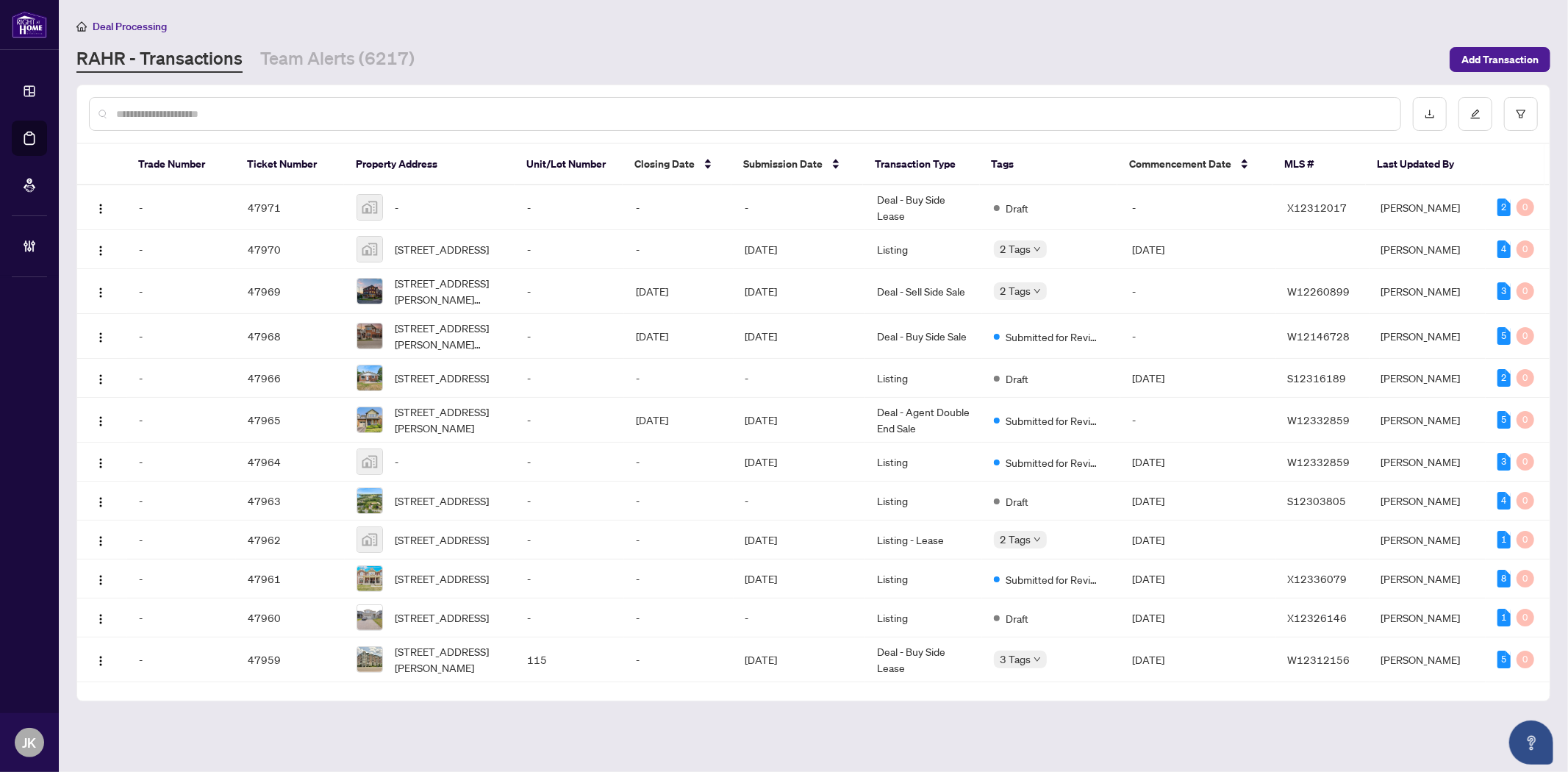
click at [167, 113] on input "text" at bounding box center [752, 114] width 1272 height 16
paste input "**********"
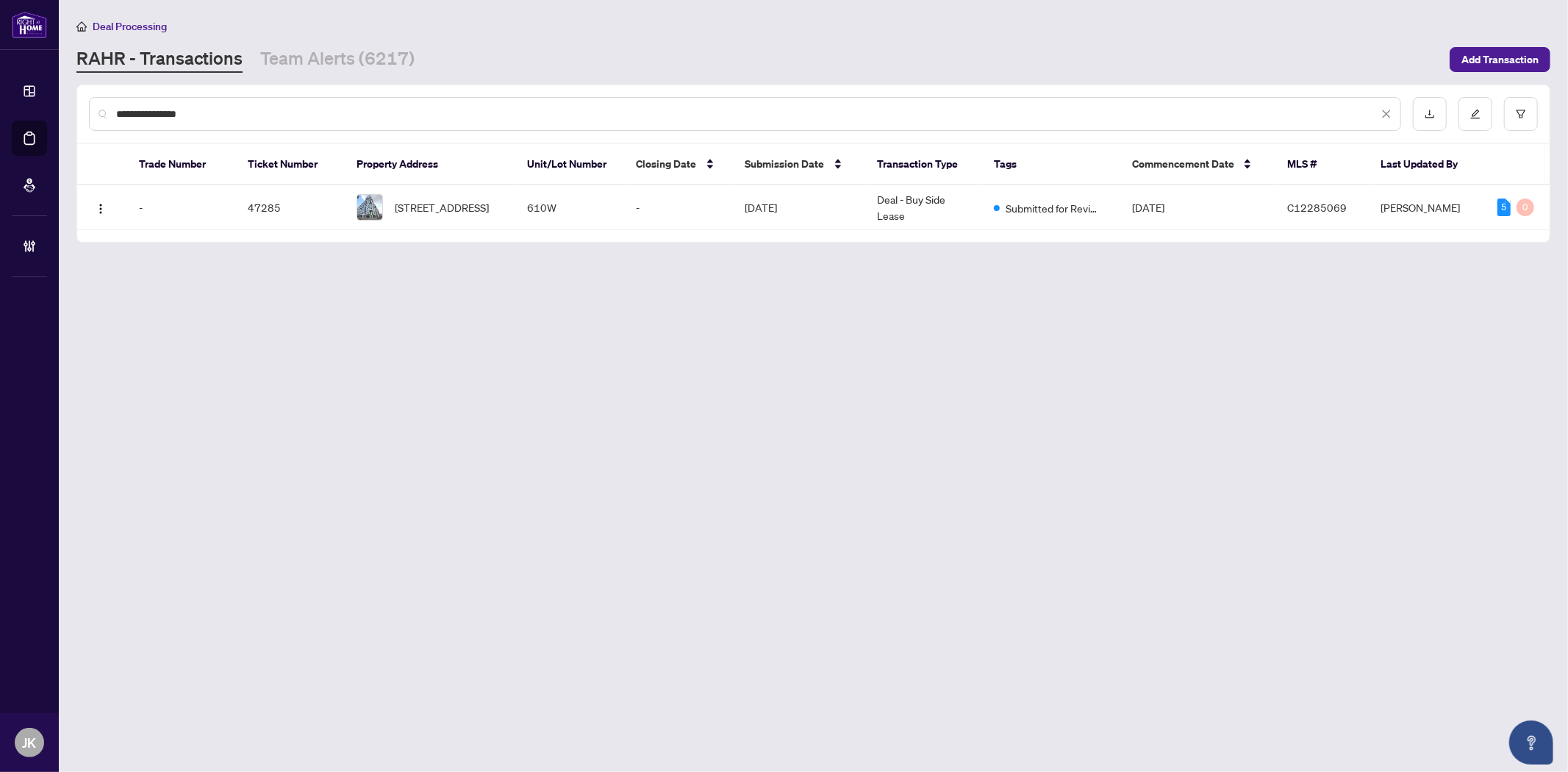
type input "**********"
click at [472, 213] on span "610W-27 Bathurst St, Toronto, Ontario M5V 0R1, Canada" at bounding box center [441, 207] width 94 height 16
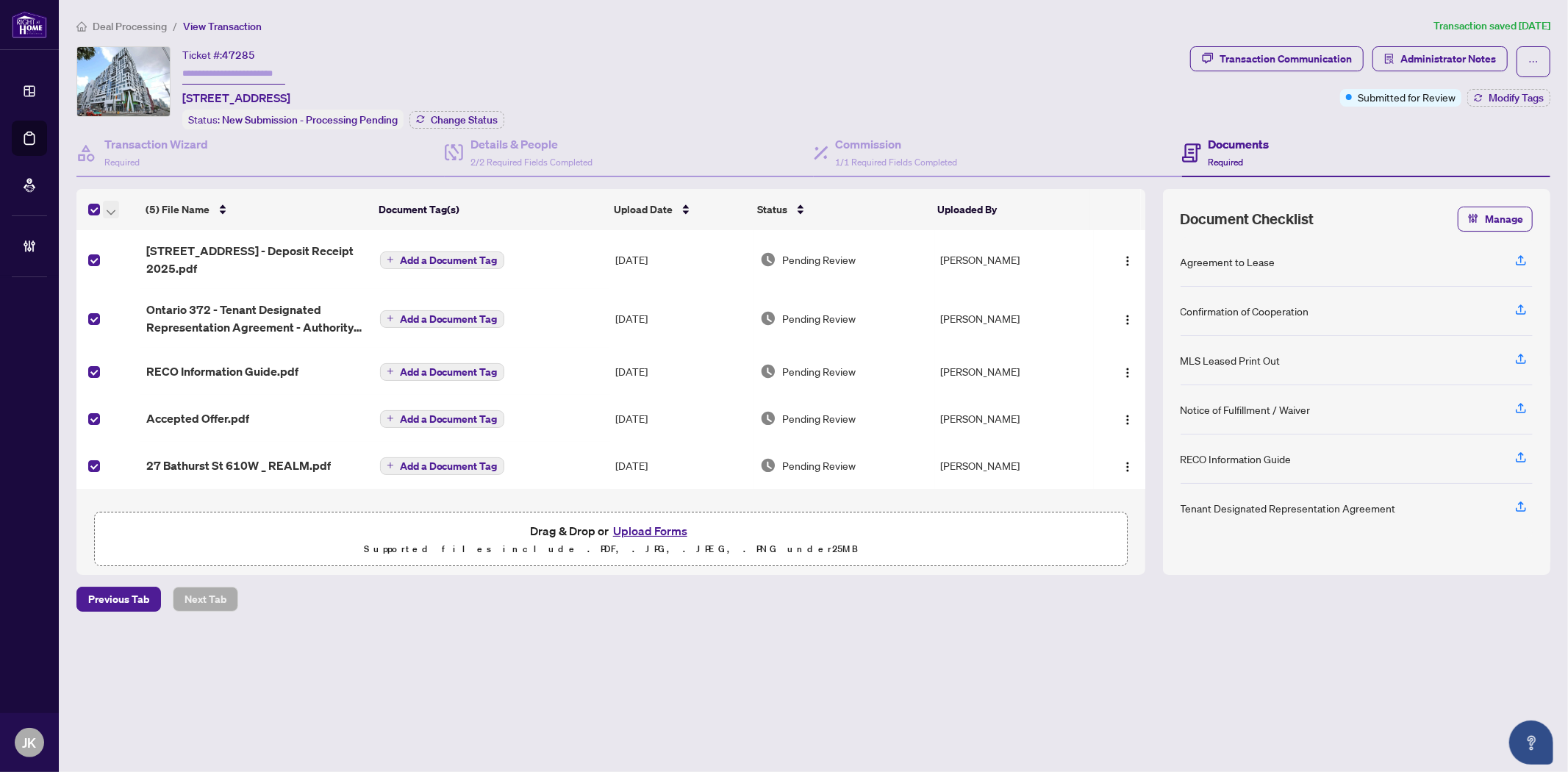
click at [112, 211] on span "button" at bounding box center [111, 210] width 9 height 16
click at [164, 232] on span "Open Selected in New Tab(s)" at bounding box center [181, 232] width 131 height 16
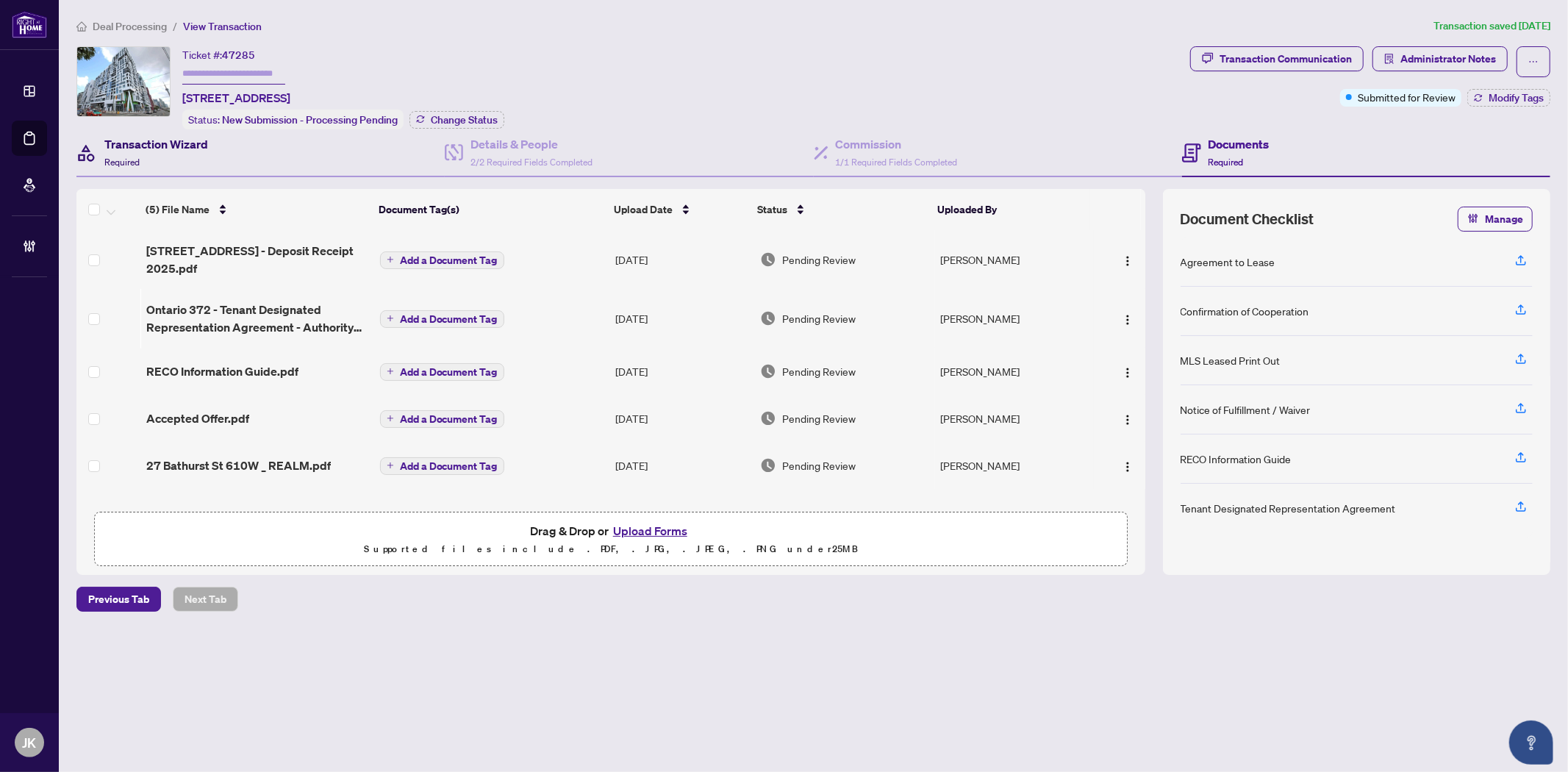
drag, startPoint x: 185, startPoint y: 143, endPoint x: 179, endPoint y: 129, distance: 15.2
click at [185, 143] on h4 "Transaction Wizard" at bounding box center [156, 144] width 104 height 18
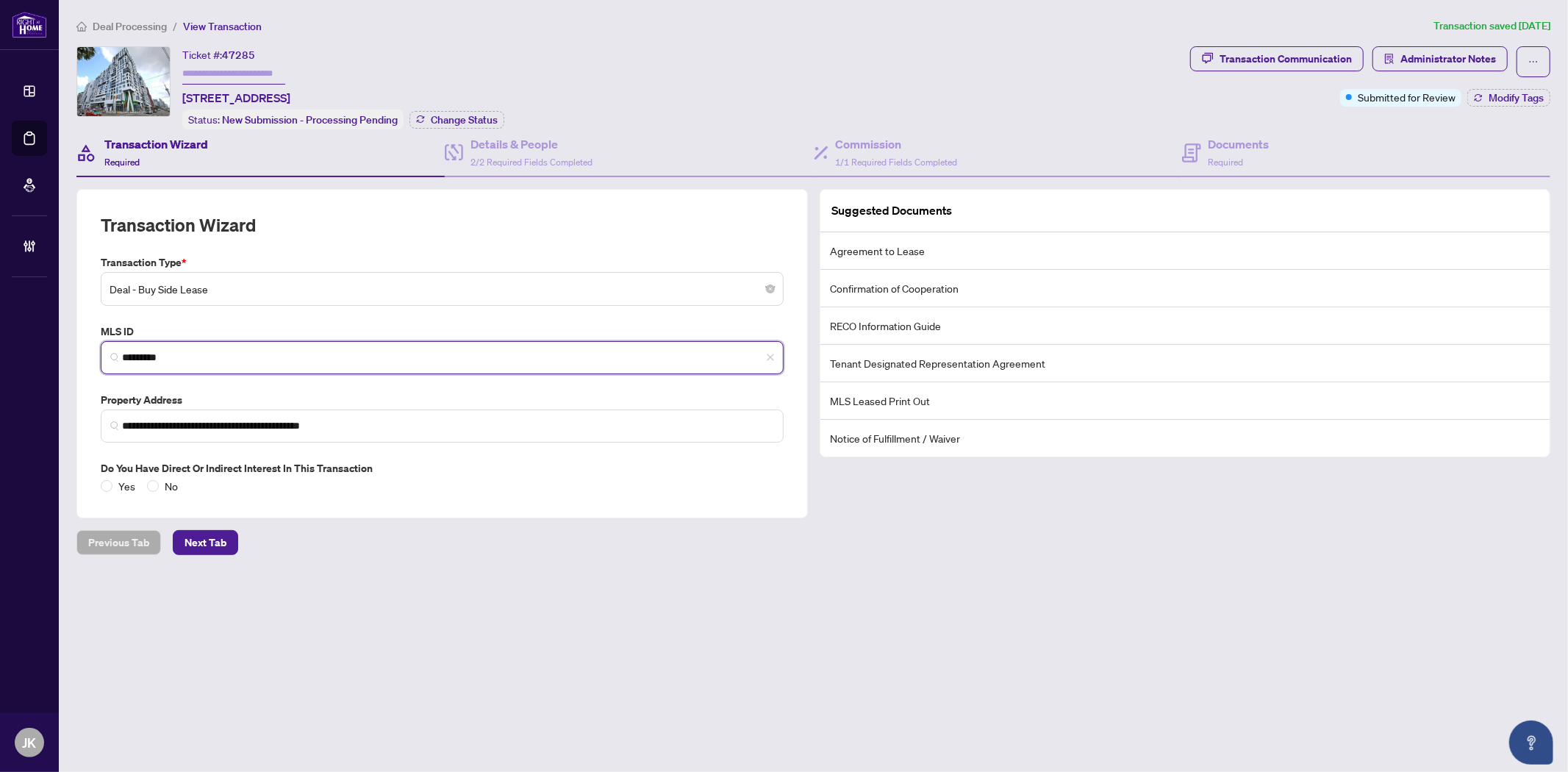
drag, startPoint x: 195, startPoint y: 356, endPoint x: 125, endPoint y: 348, distance: 70.5
click at [125, 350] on input "*********" at bounding box center [448, 357] width 652 height 15
drag, startPoint x: 880, startPoint y: 142, endPoint x: 889, endPoint y: 143, distance: 9.1
click at [884, 140] on h4 "Commission" at bounding box center [897, 144] width 122 height 18
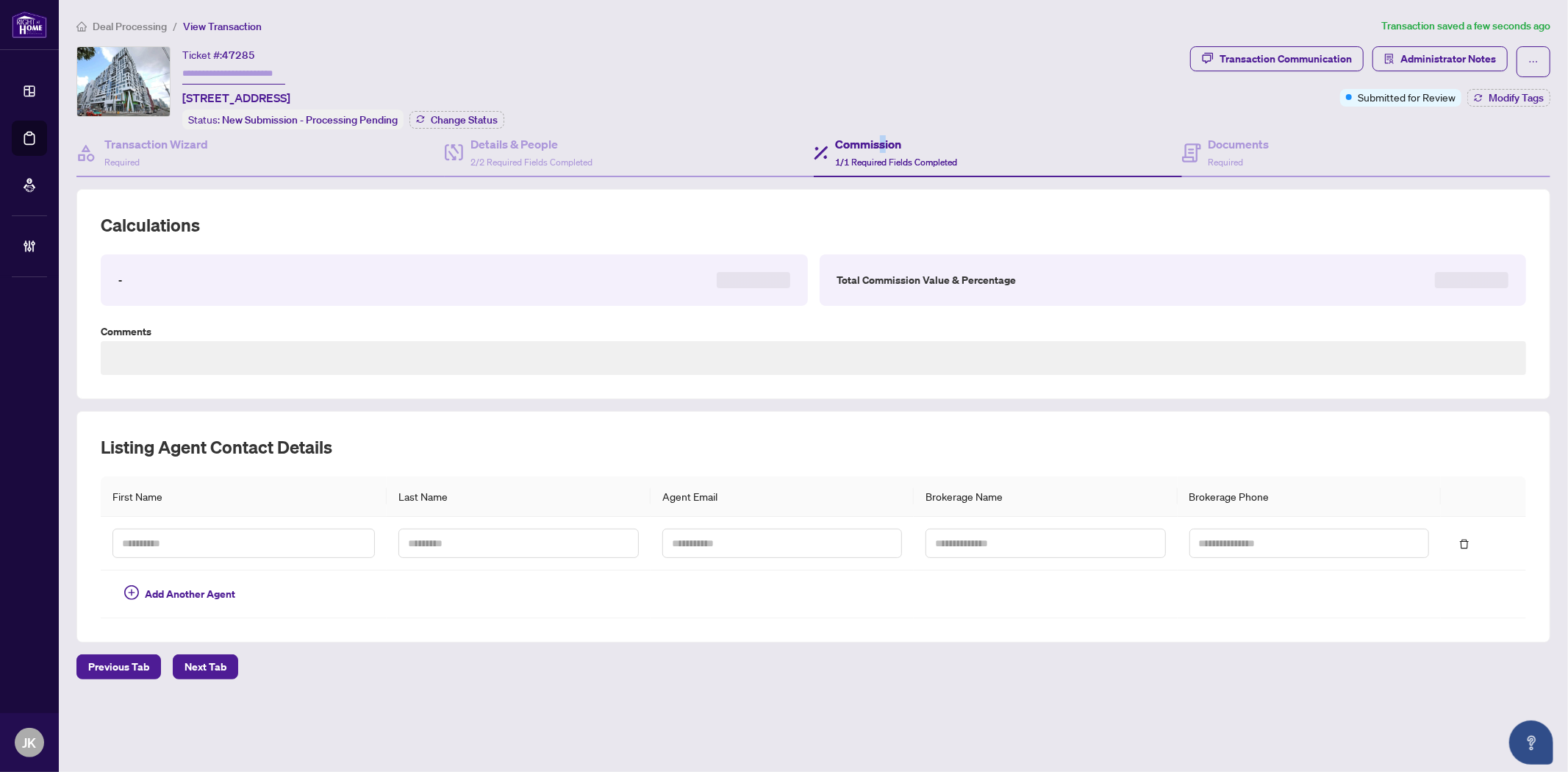
type textarea "**********"
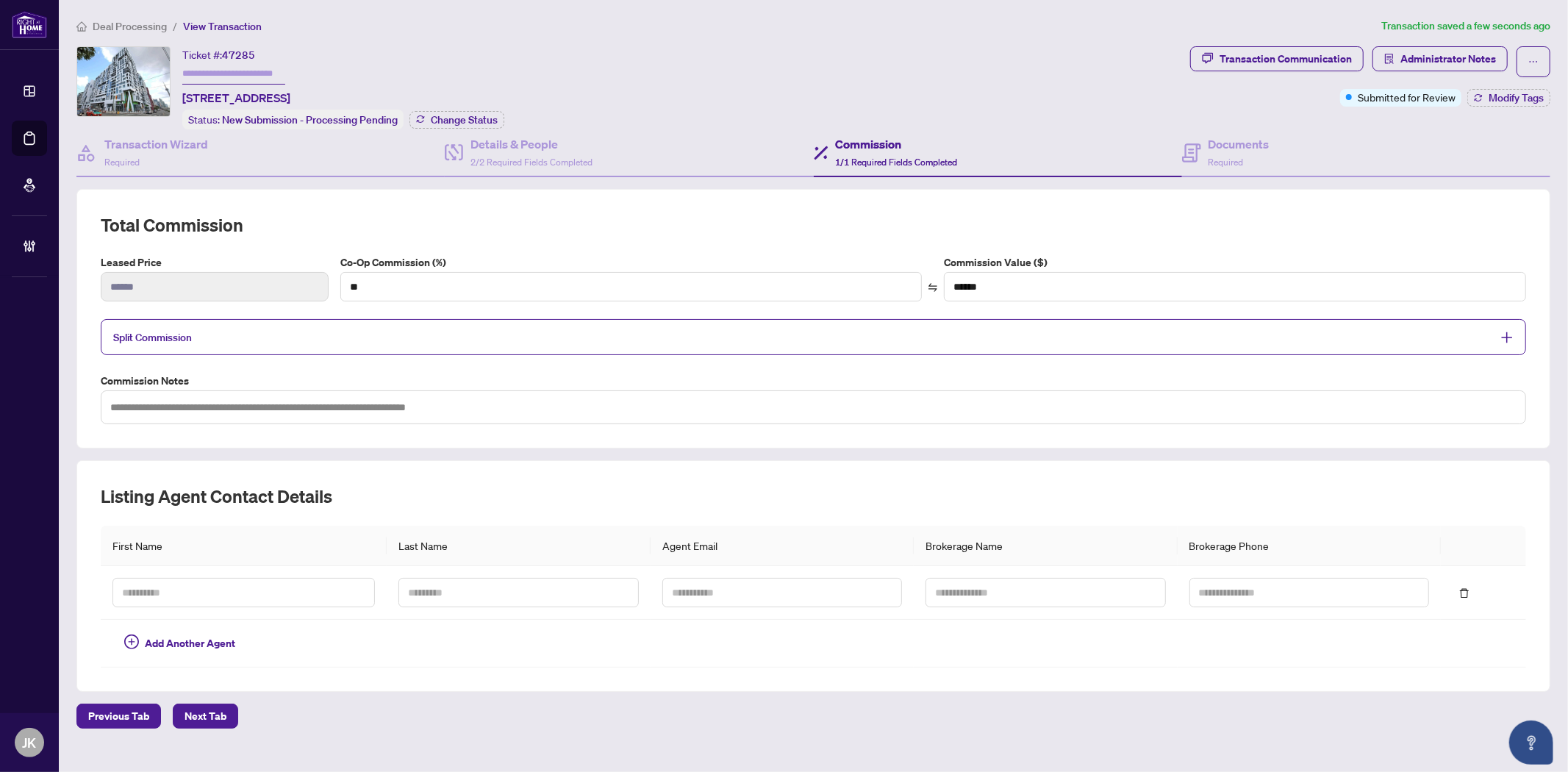
click at [694, 331] on span "Split Commission" at bounding box center [803, 337] width 1378 height 17
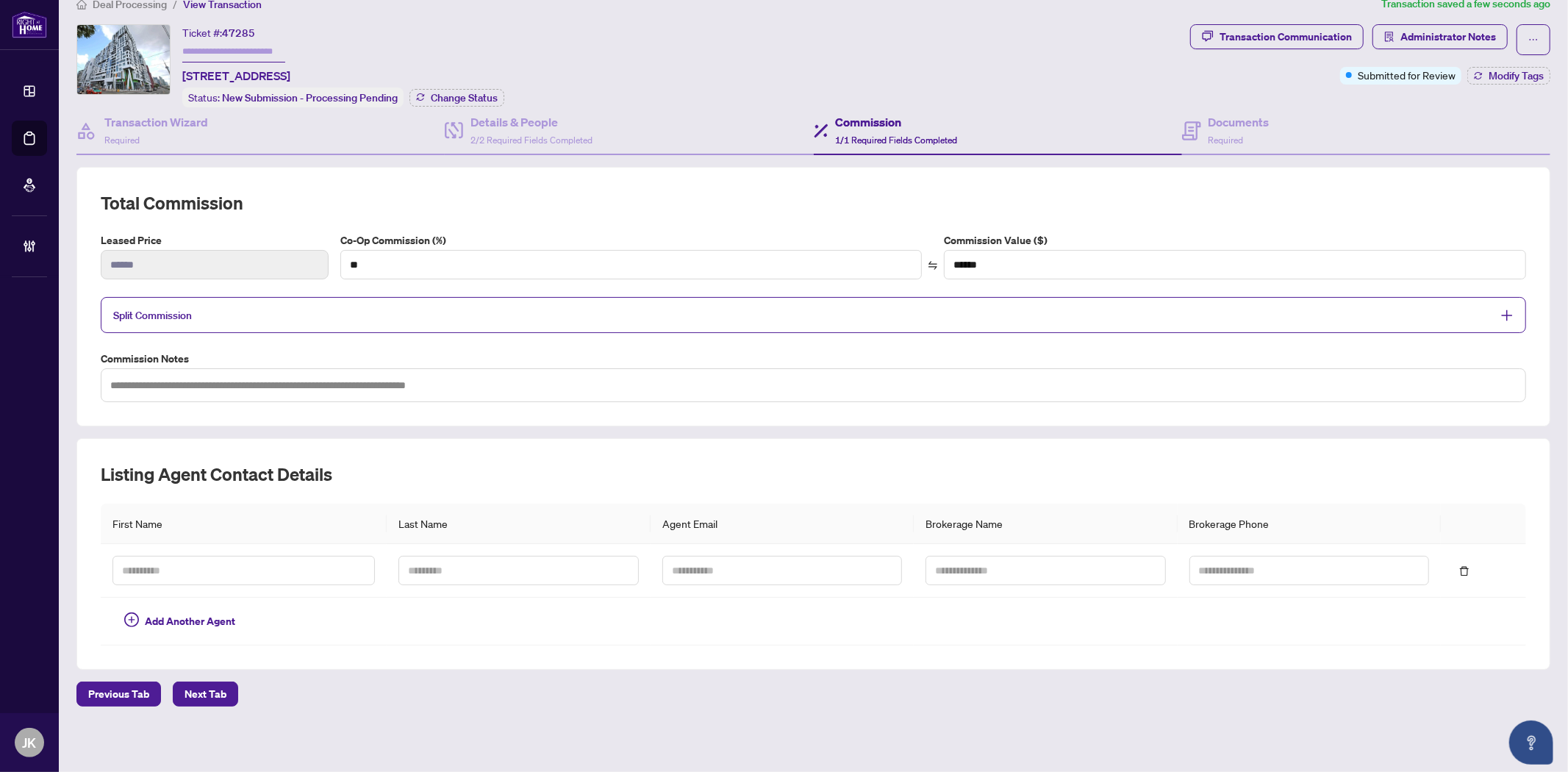
drag, startPoint x: 1272, startPoint y: 137, endPoint x: 1526, endPoint y: 110, distance: 255.4
click at [1272, 137] on div "Documents Required" at bounding box center [1366, 130] width 369 height 48
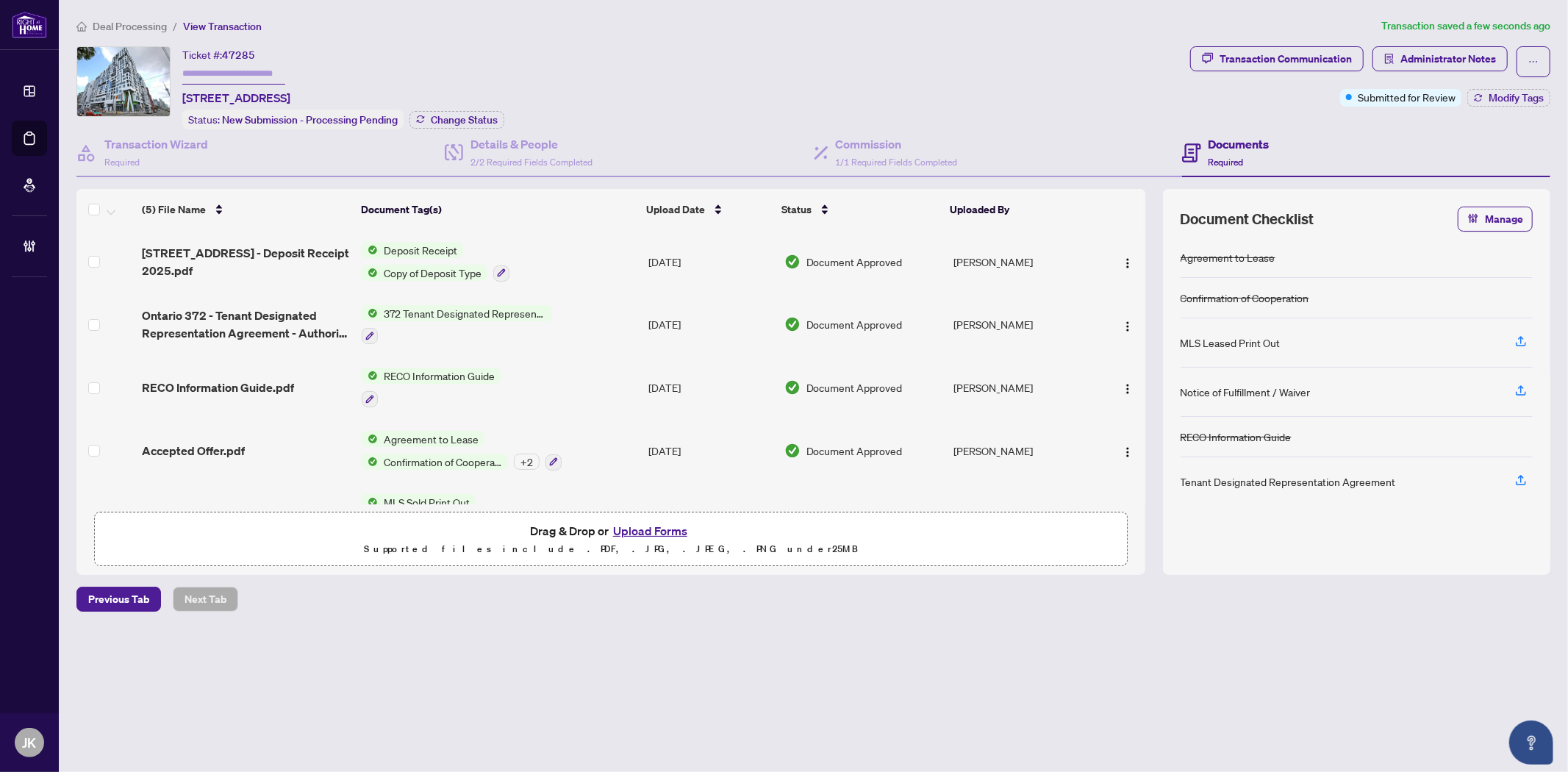
click at [217, 68] on input "text" at bounding box center [233, 74] width 103 height 21
type input "*******"
click at [459, 119] on span "Change Status" at bounding box center [464, 120] width 67 height 11
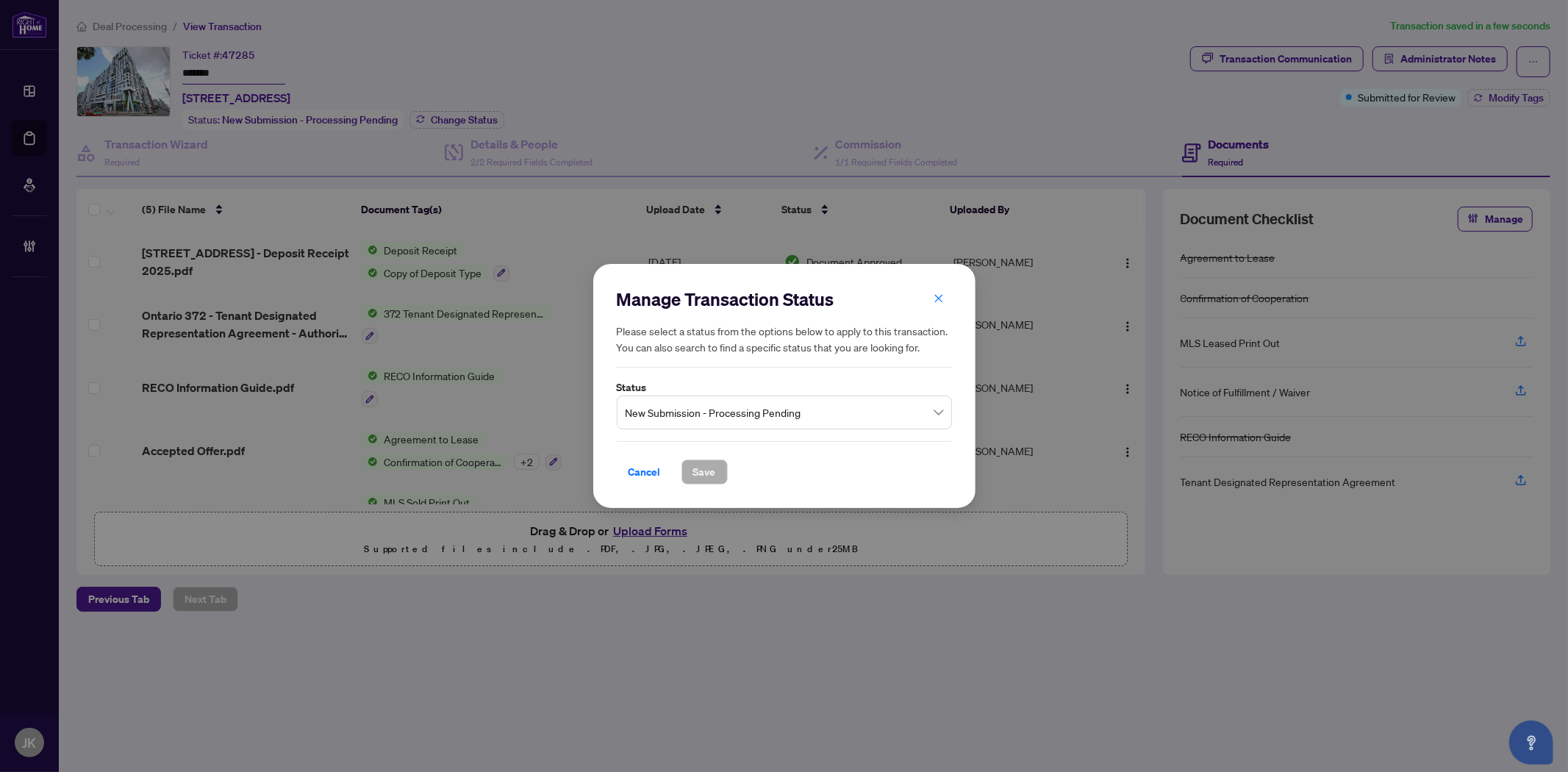
click at [684, 422] on span "New Submission - Processing Pending" at bounding box center [784, 412] width 317 height 28
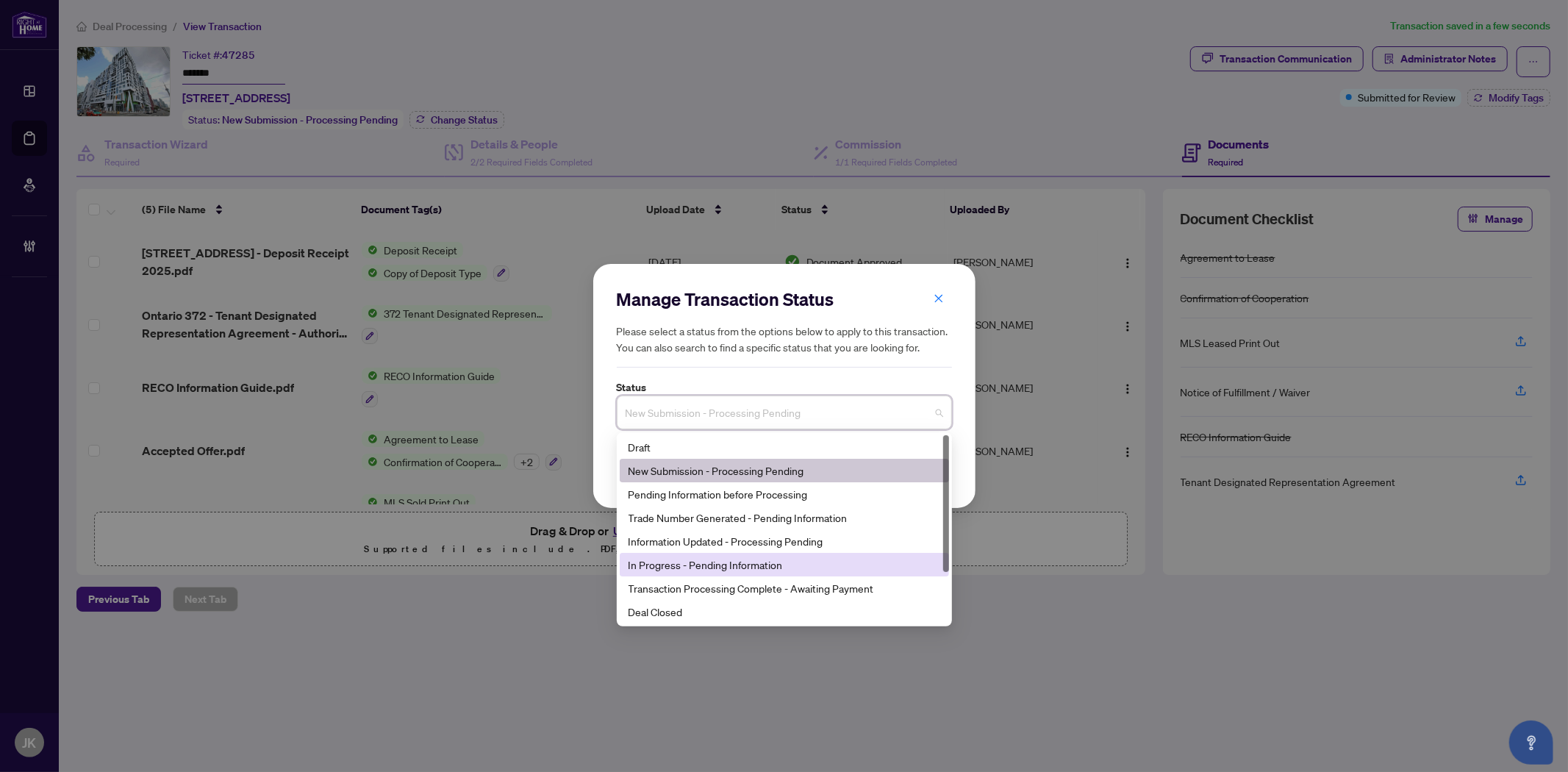
scroll to position [70, 0]
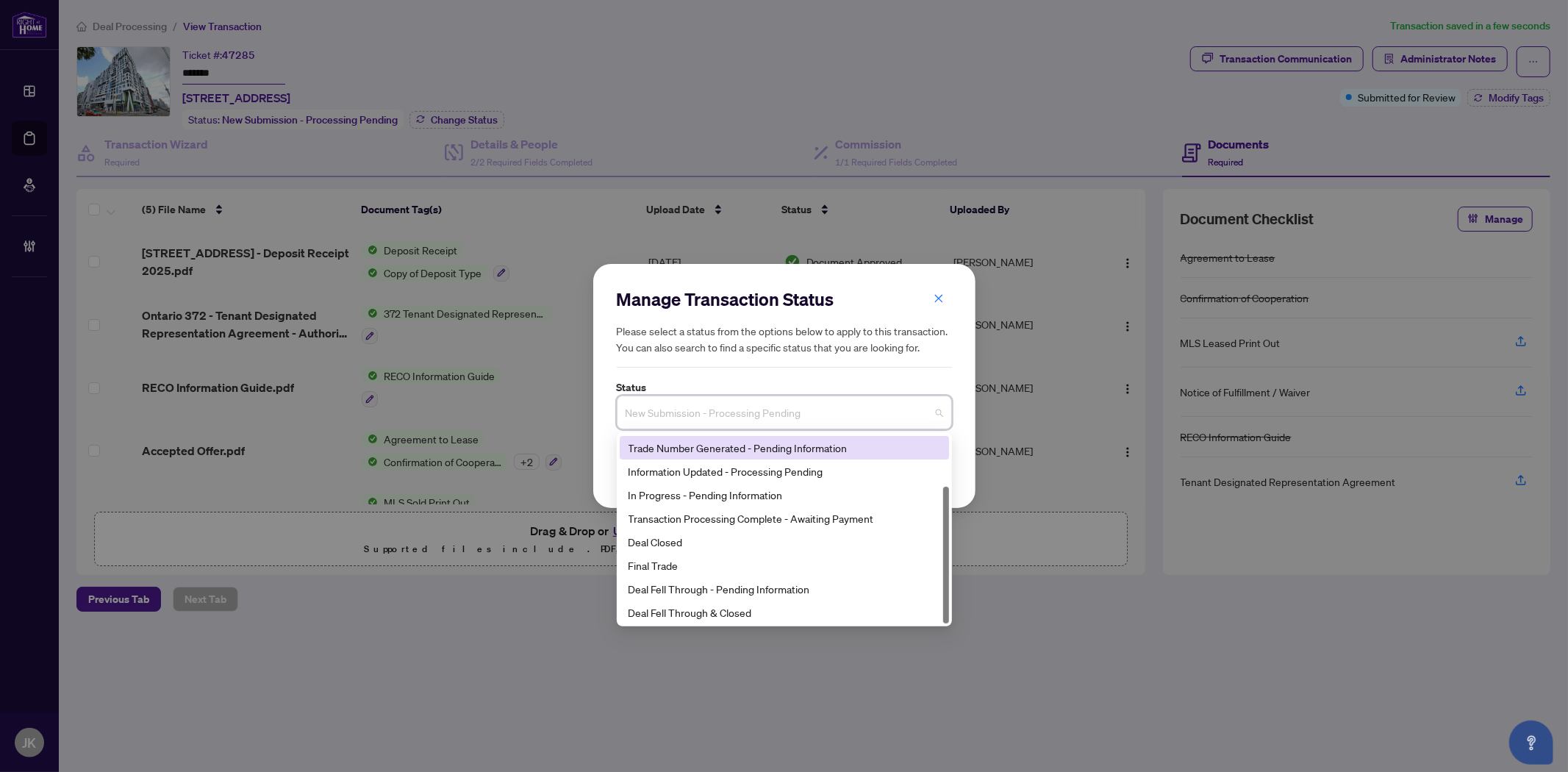
click at [705, 454] on div "Trade Number Generated - Pending Information" at bounding box center [784, 448] width 312 height 16
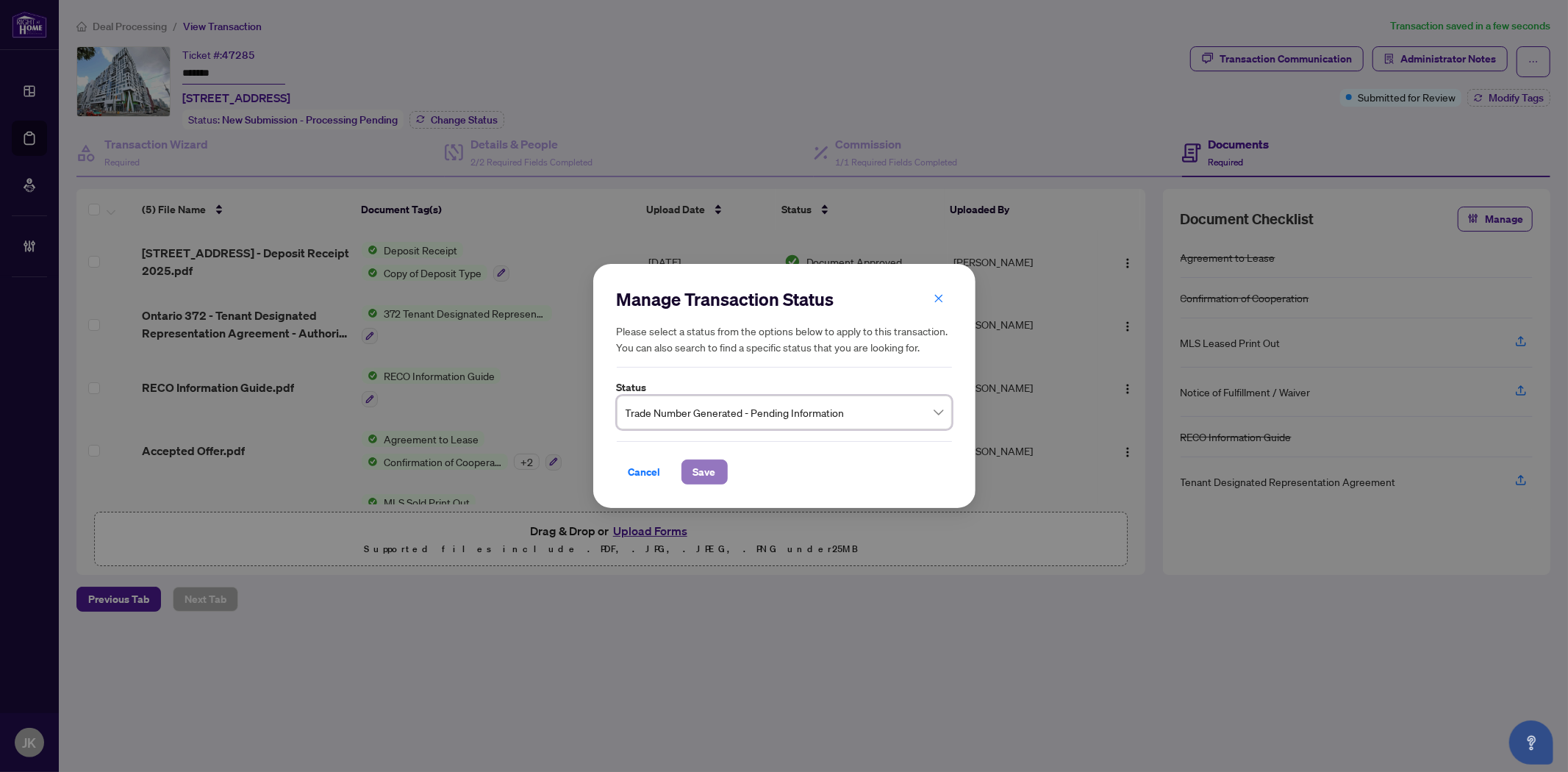
click at [698, 473] on span "Save" at bounding box center [705, 471] width 23 height 23
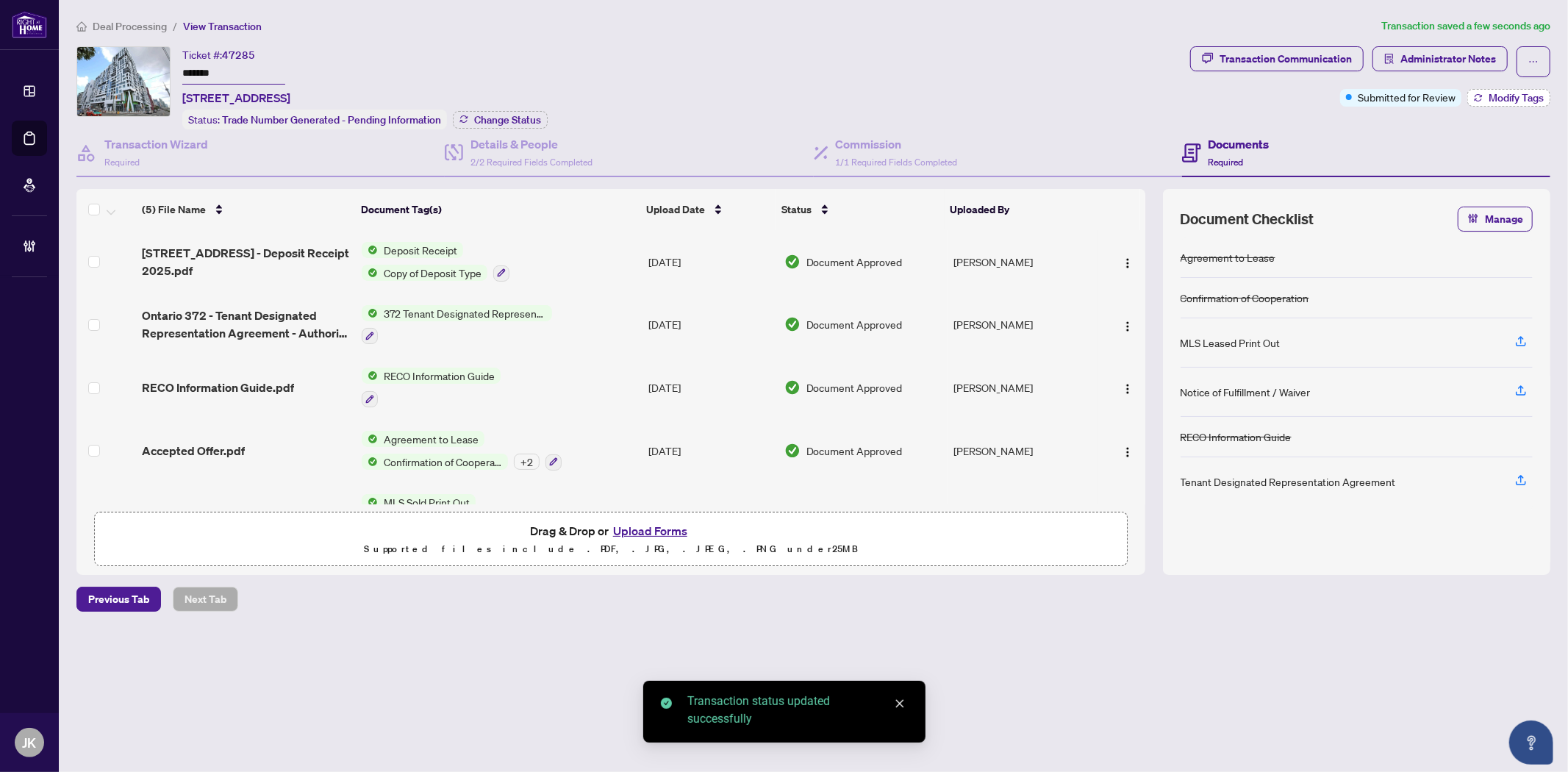
click at [1500, 92] on span "Modify Tags" at bounding box center [1516, 97] width 55 height 11
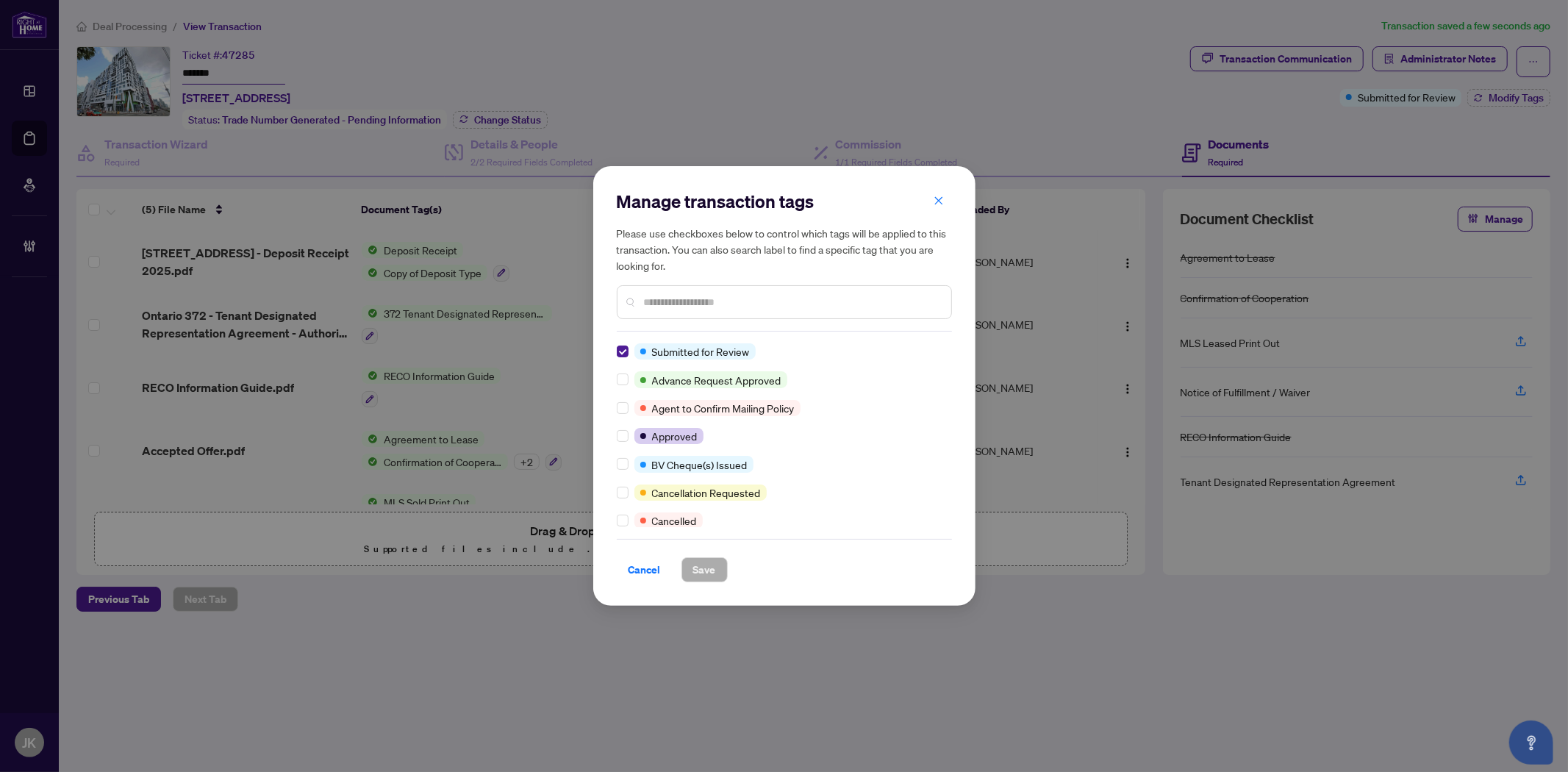
scroll to position [0, 0]
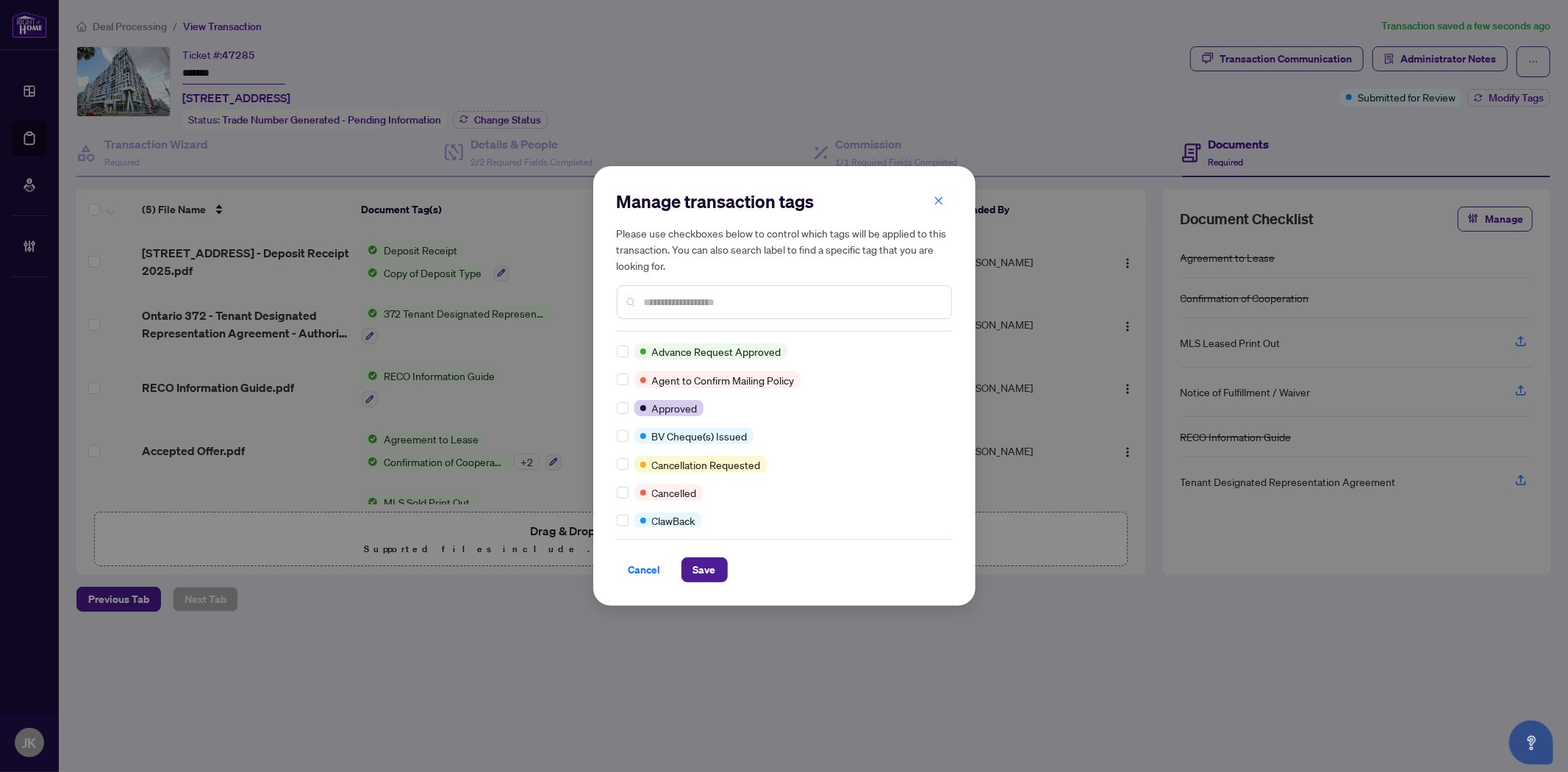
click at [655, 313] on div at bounding box center [784, 302] width 335 height 34
click at [664, 306] on input "text" at bounding box center [791, 302] width 296 height 16
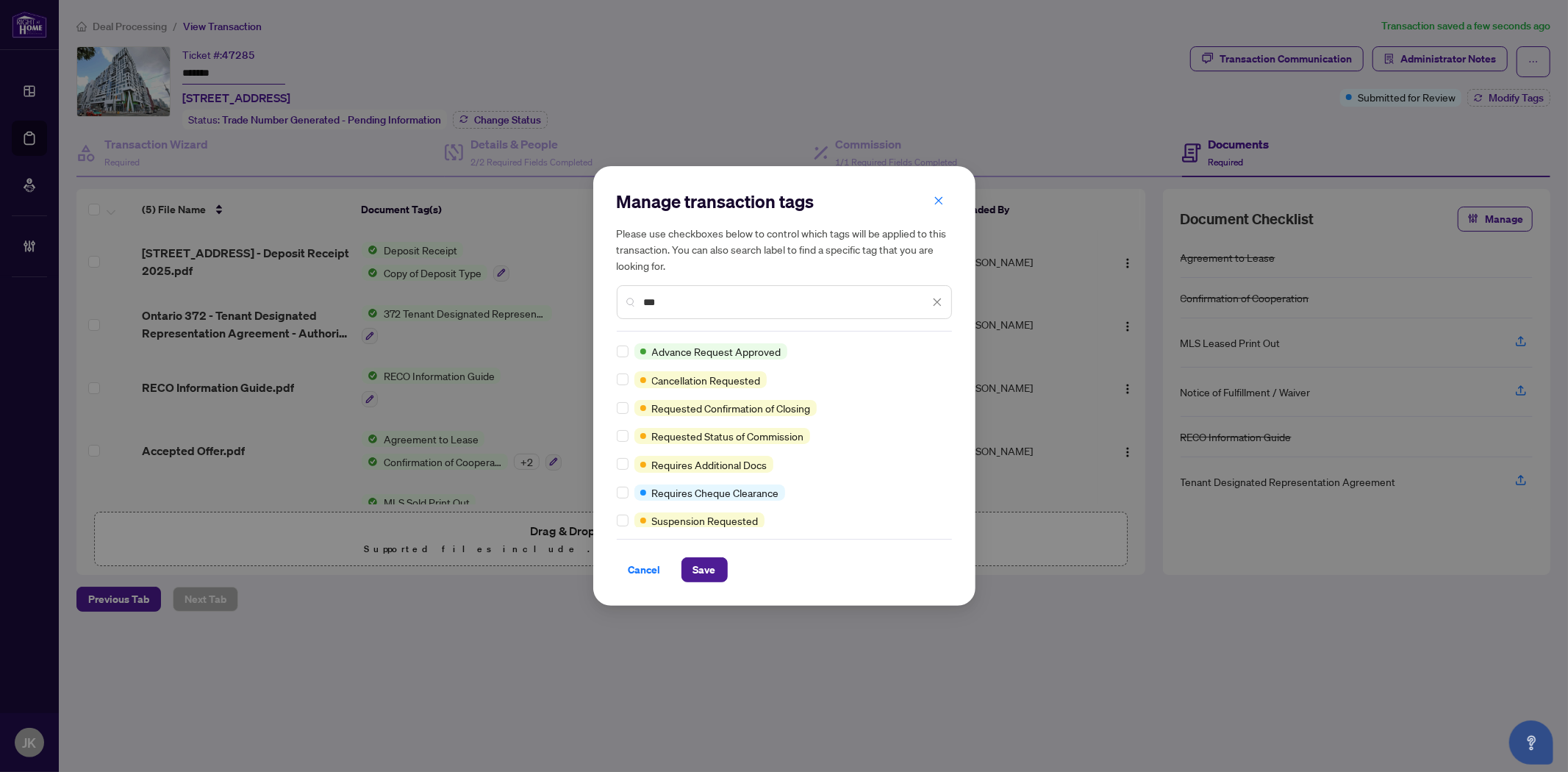
type input "***"
click at [692, 568] on button "Save" at bounding box center [704, 569] width 46 height 25
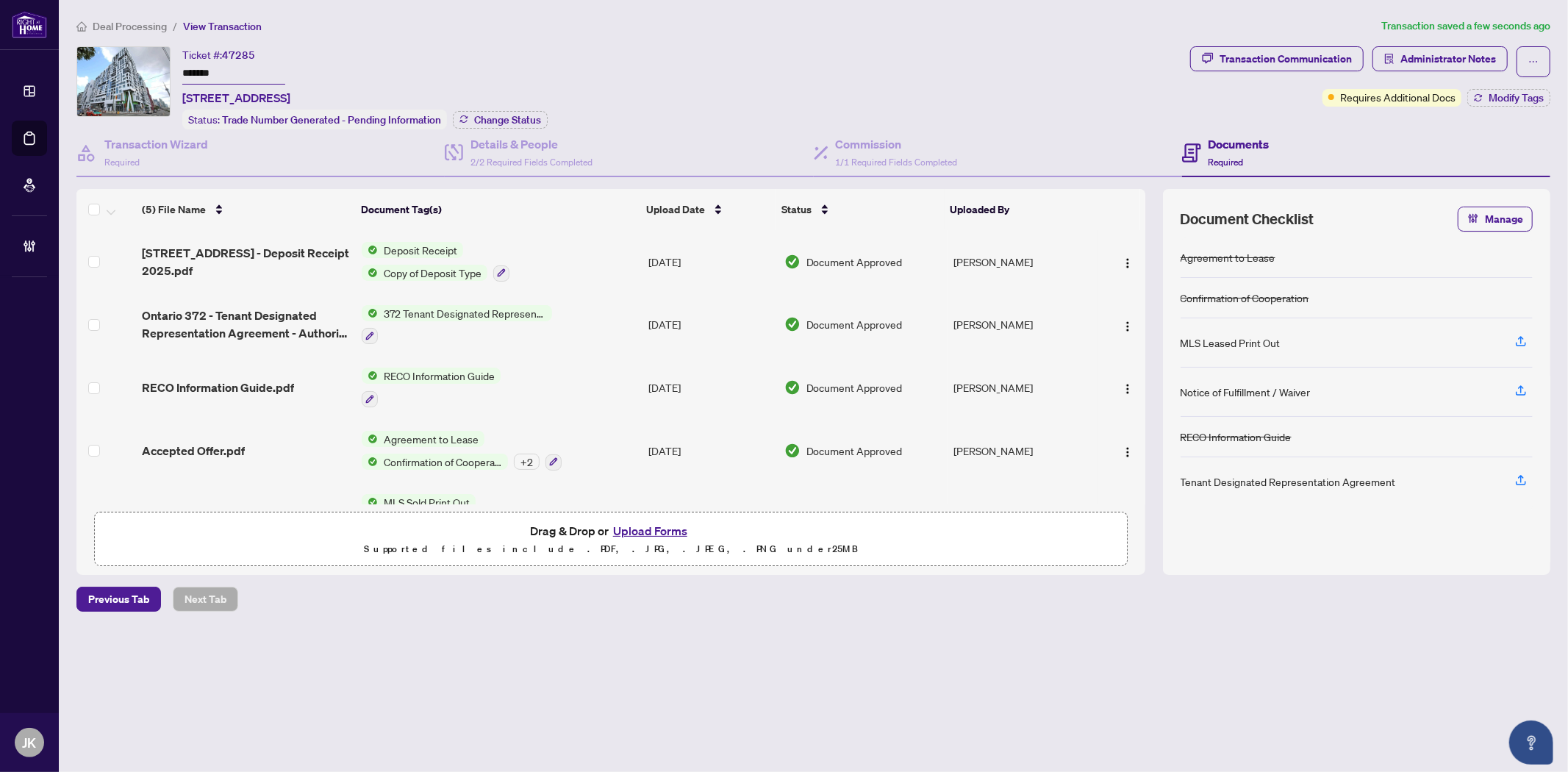
drag, startPoint x: 290, startPoint y: 88, endPoint x: 179, endPoint y: 93, distance: 111.1
click at [179, 93] on div "Ticket #: 47285 ******* 610W-27 Bathurst St, Toronto, Ontario M5V 0R1, Canada S…" at bounding box center [630, 87] width 1108 height 83
copy span "610W-27 Bathurst S"
click at [1244, 64] on div "Transaction Communication" at bounding box center [1285, 58] width 132 height 23
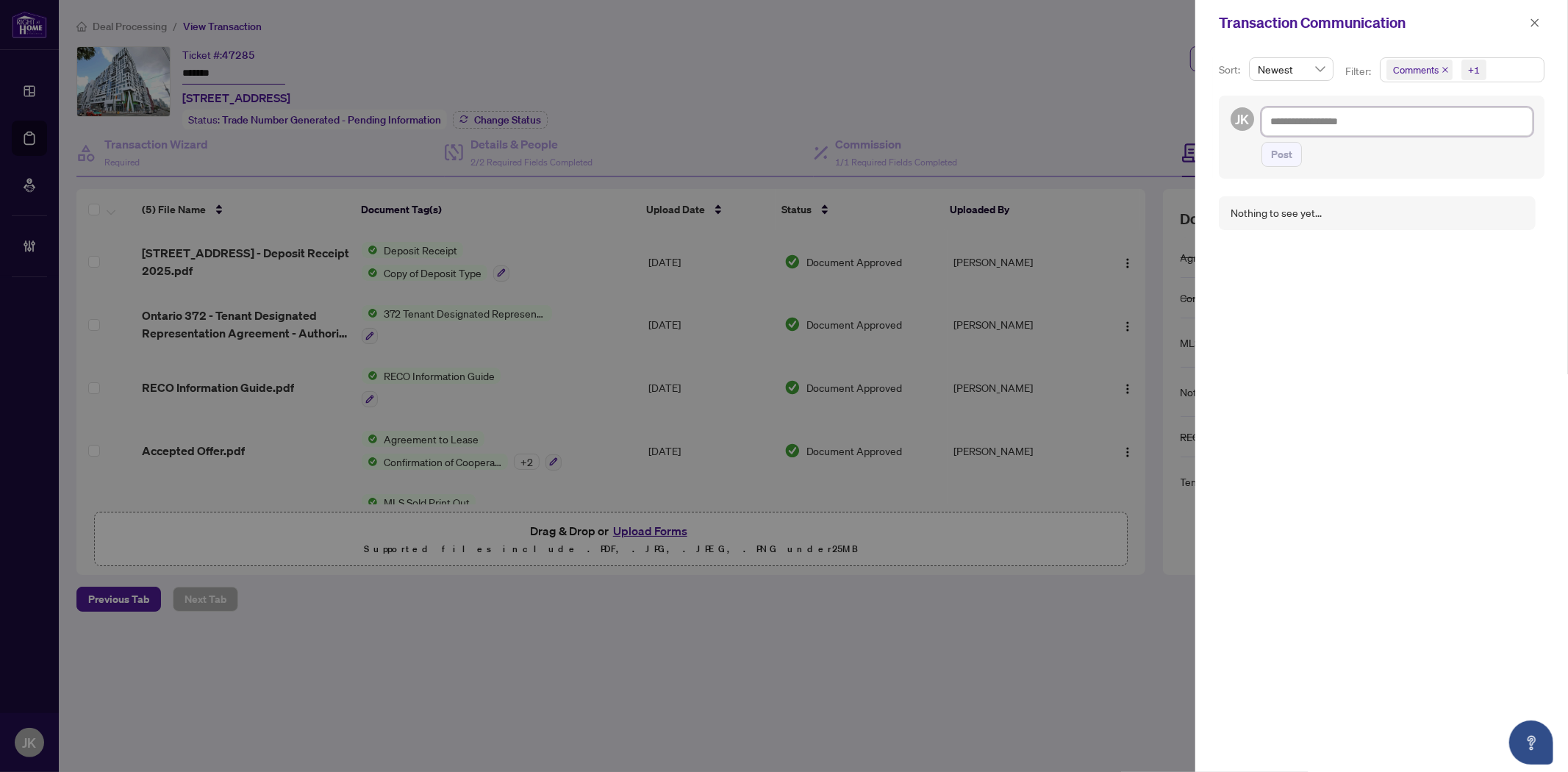
click at [1299, 115] on textarea at bounding box center [1396, 121] width 271 height 28
type textarea "*"
type textarea "**"
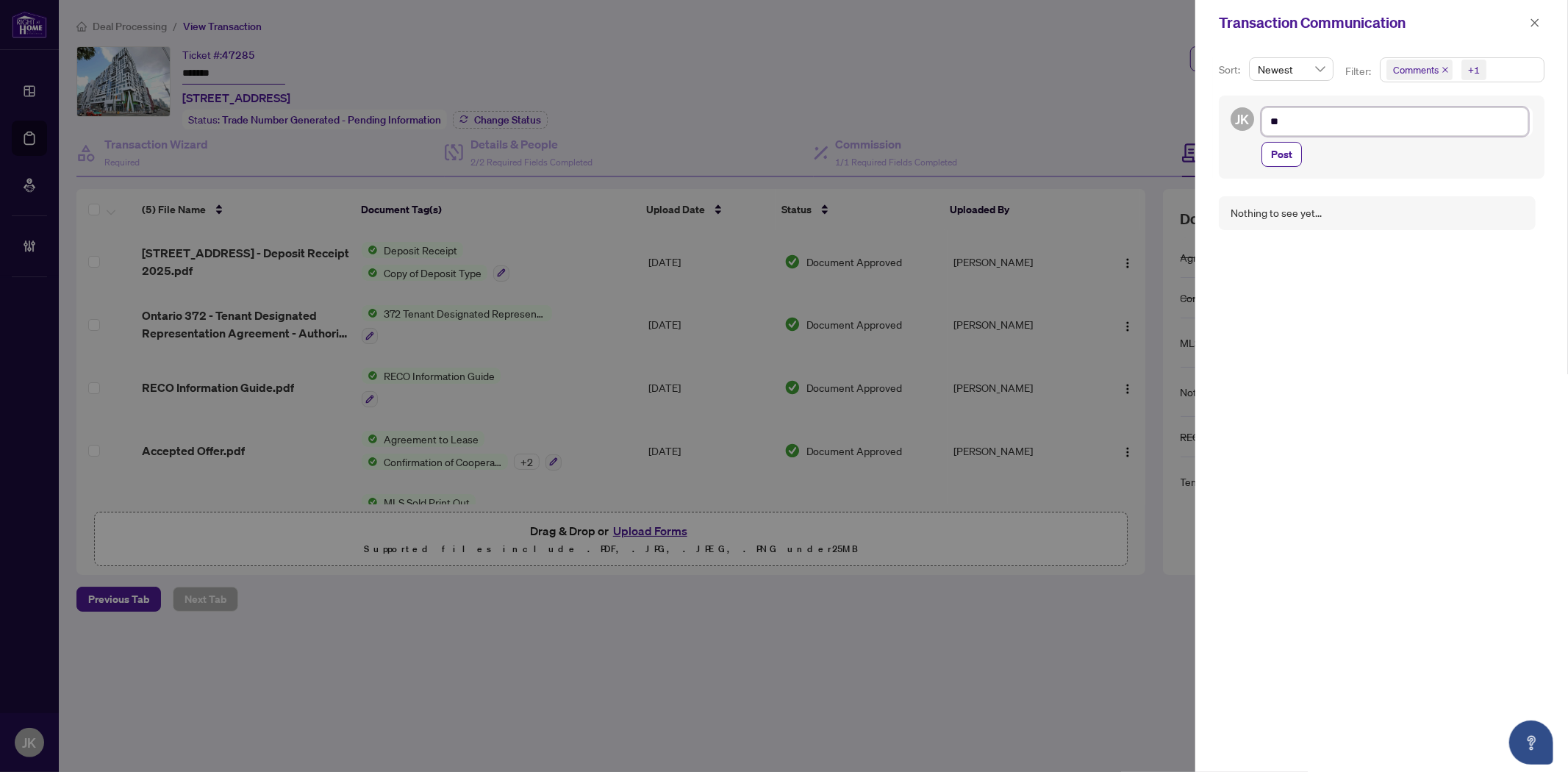
type textarea "***"
type textarea "****"
type textarea "*****"
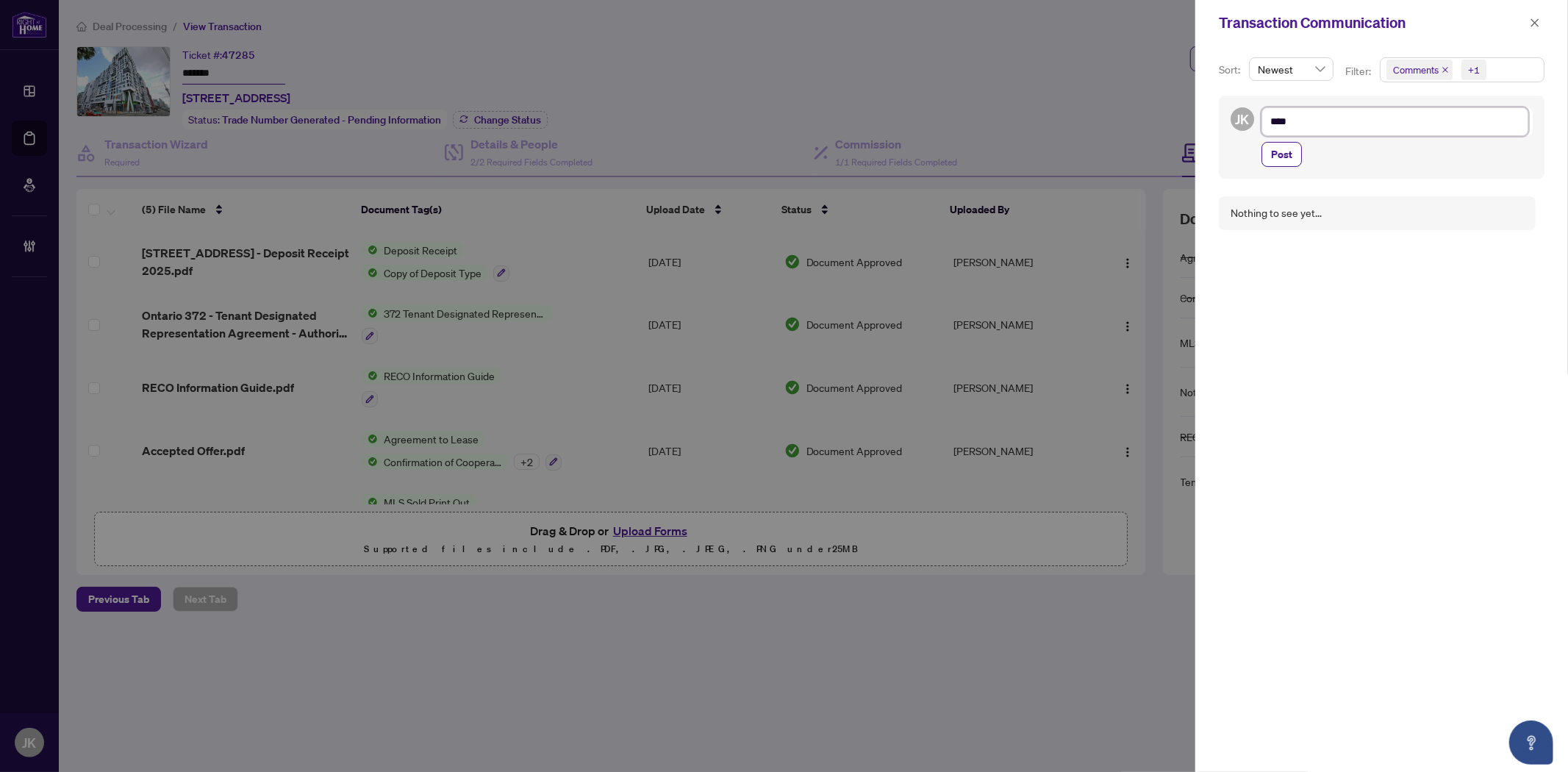
type textarea "*****"
type textarea "******"
type textarea "*****"
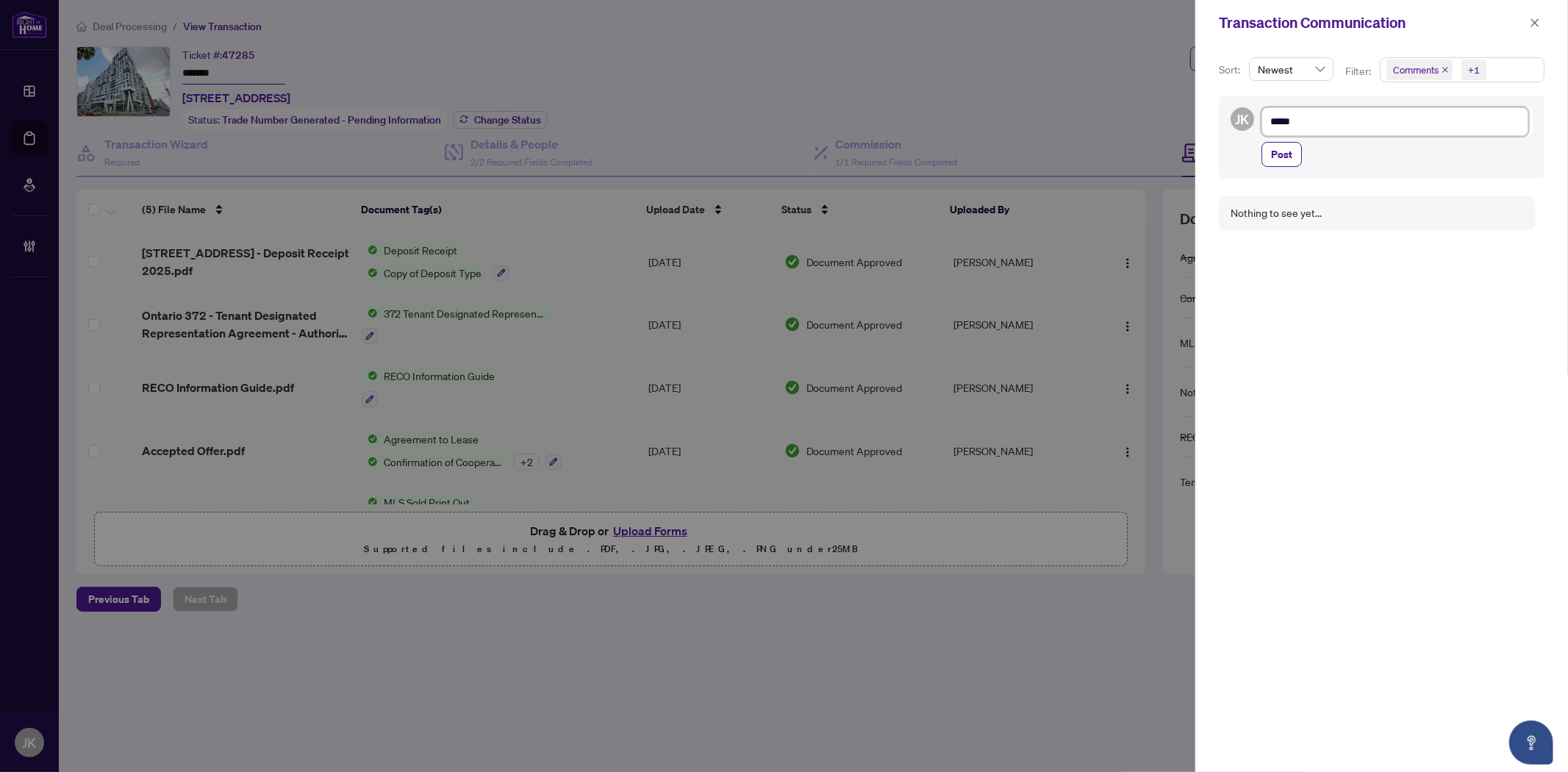
type textarea "****"
type textarea "*****"
type textarea "******"
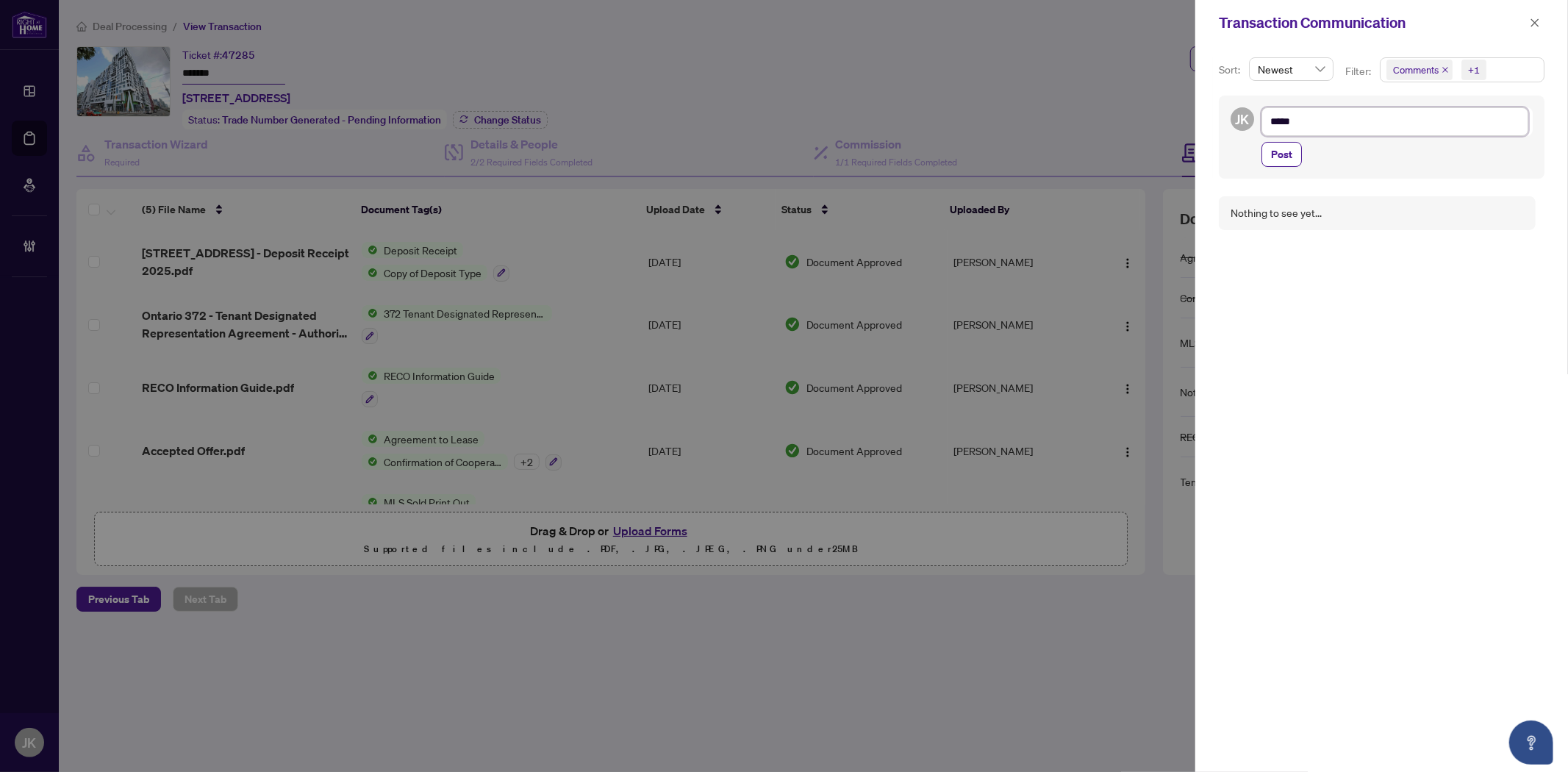
type textarea "******"
type textarea "*******"
click at [1275, 155] on span "Post" at bounding box center [1281, 154] width 21 height 23
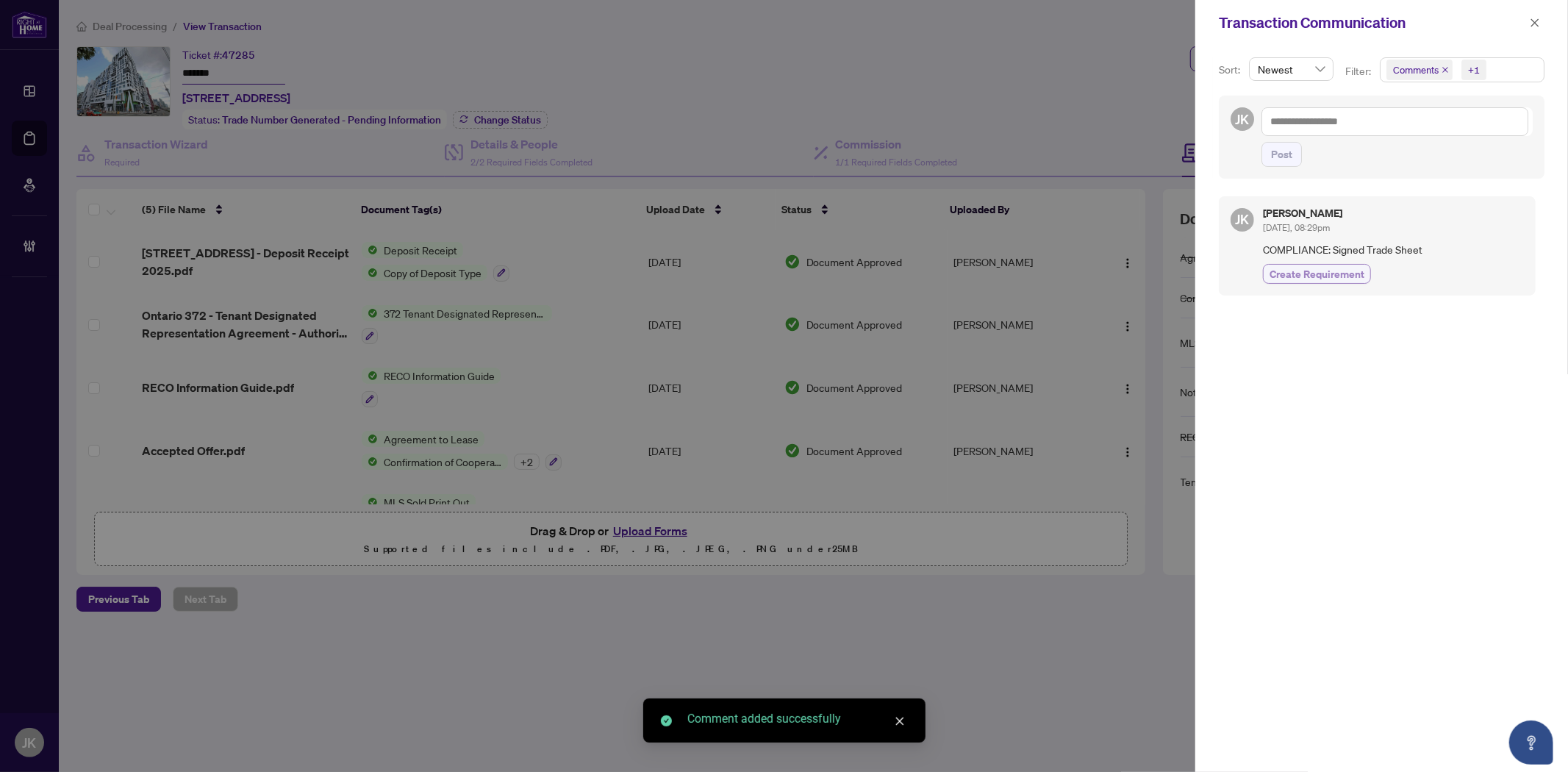
click at [1322, 267] on span "Create Requirement" at bounding box center [1316, 274] width 95 height 15
click at [1313, 121] on textarea at bounding box center [1394, 121] width 266 height 28
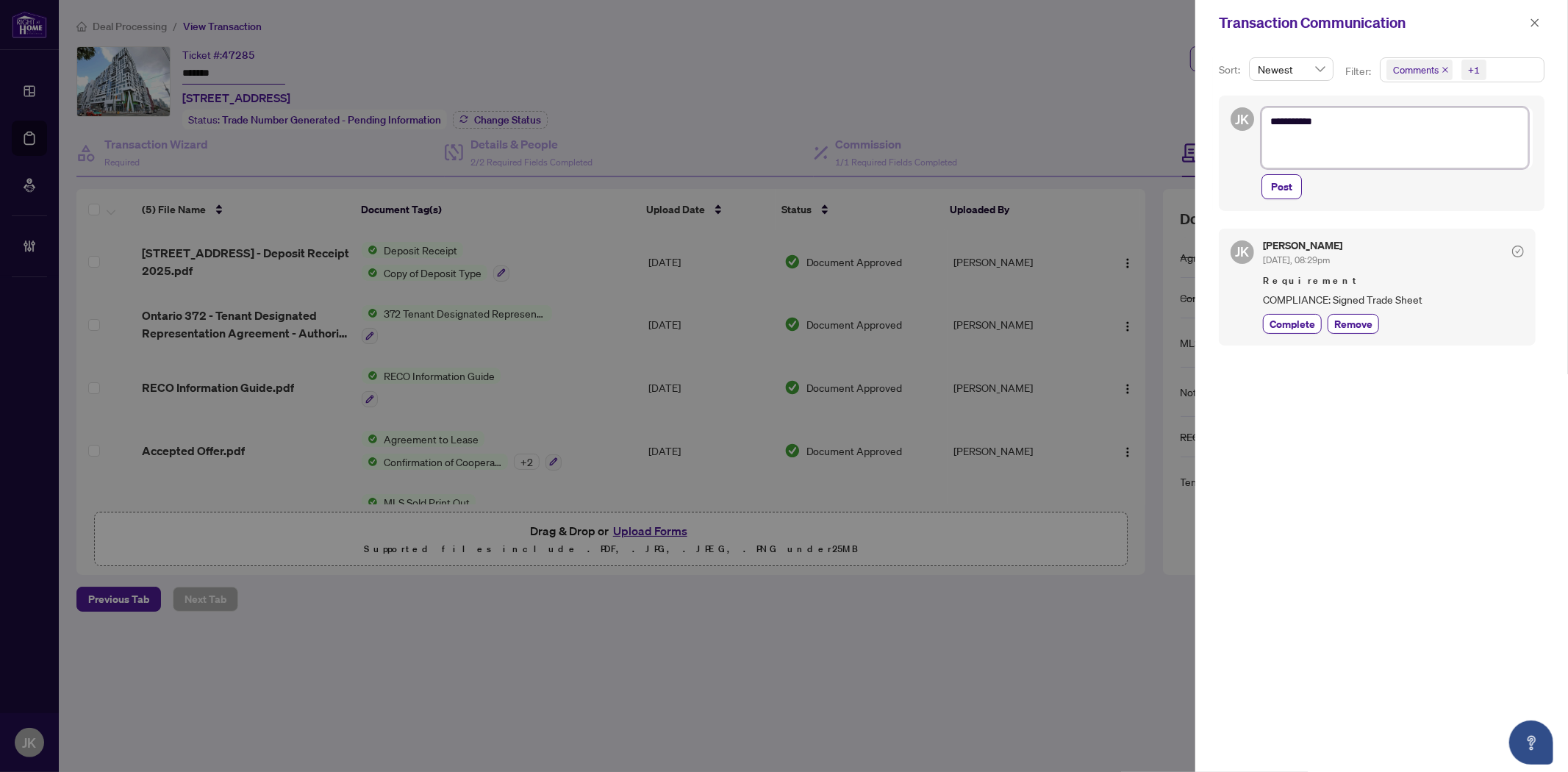
click at [1281, 156] on textarea "********" at bounding box center [1394, 137] width 266 height 60
paste textarea "**********"
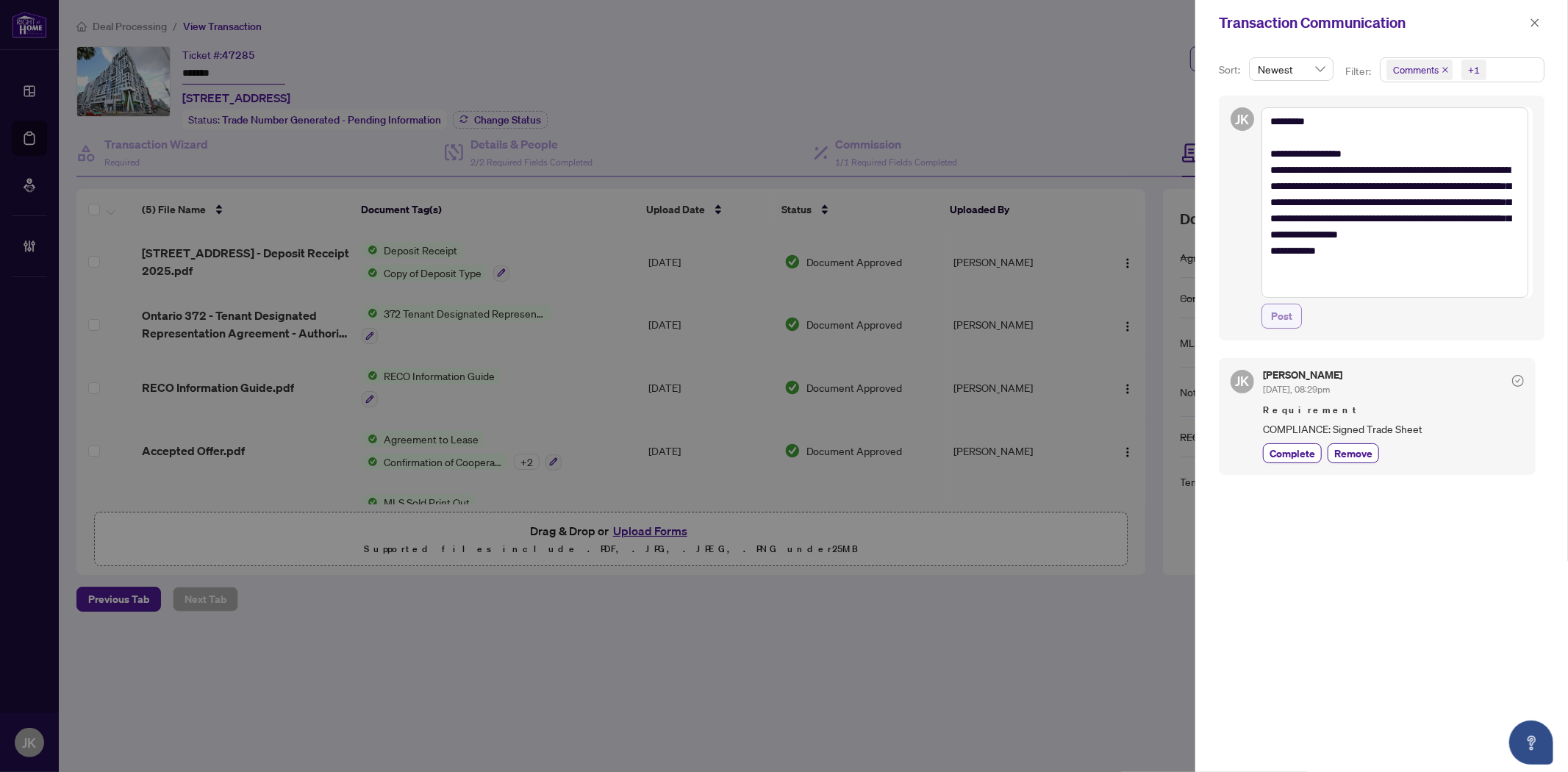
click at [1291, 321] on span "Post" at bounding box center [1281, 316] width 21 height 23
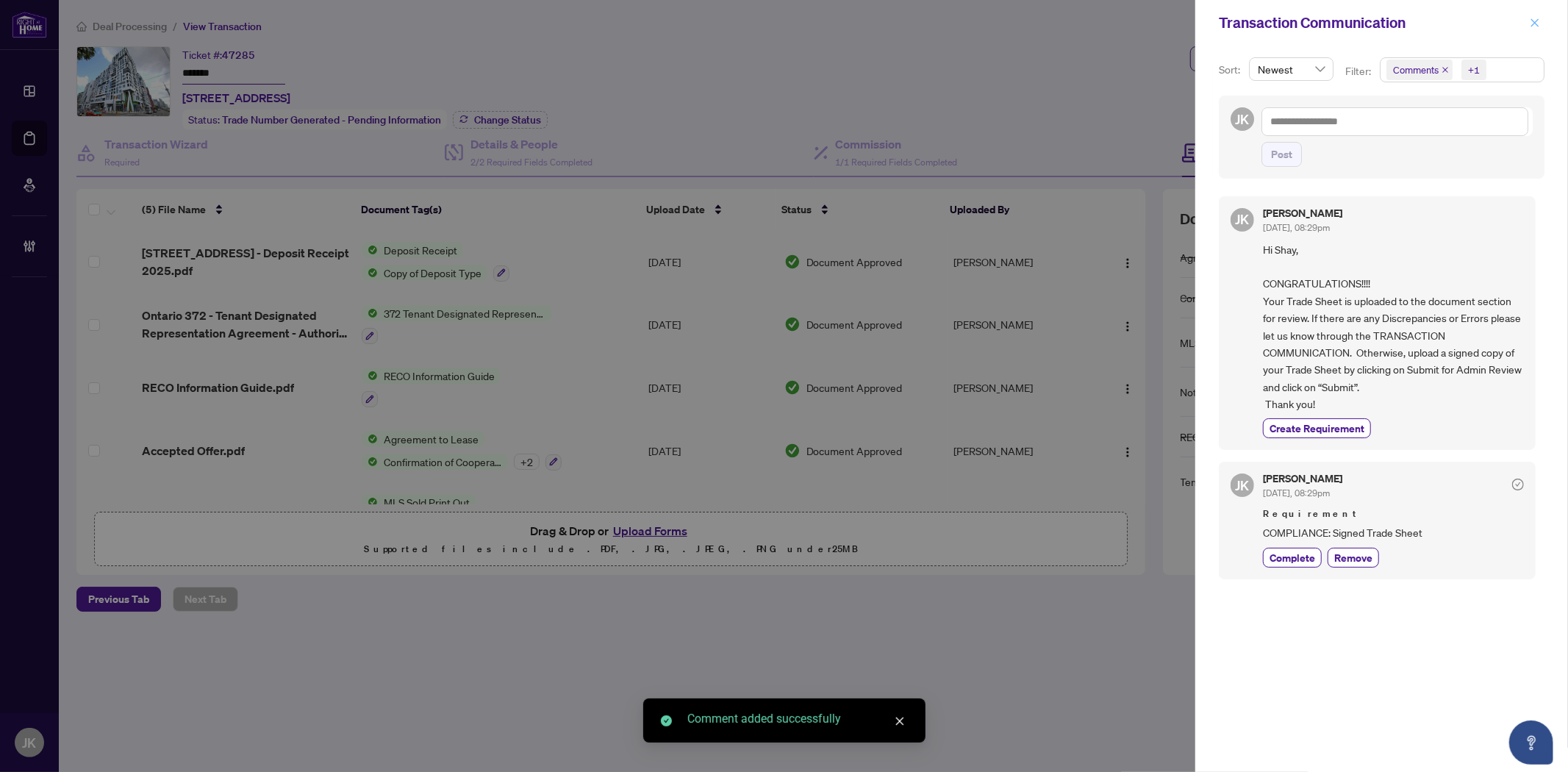
click at [1534, 23] on icon "close" at bounding box center [1535, 23] width 8 height 8
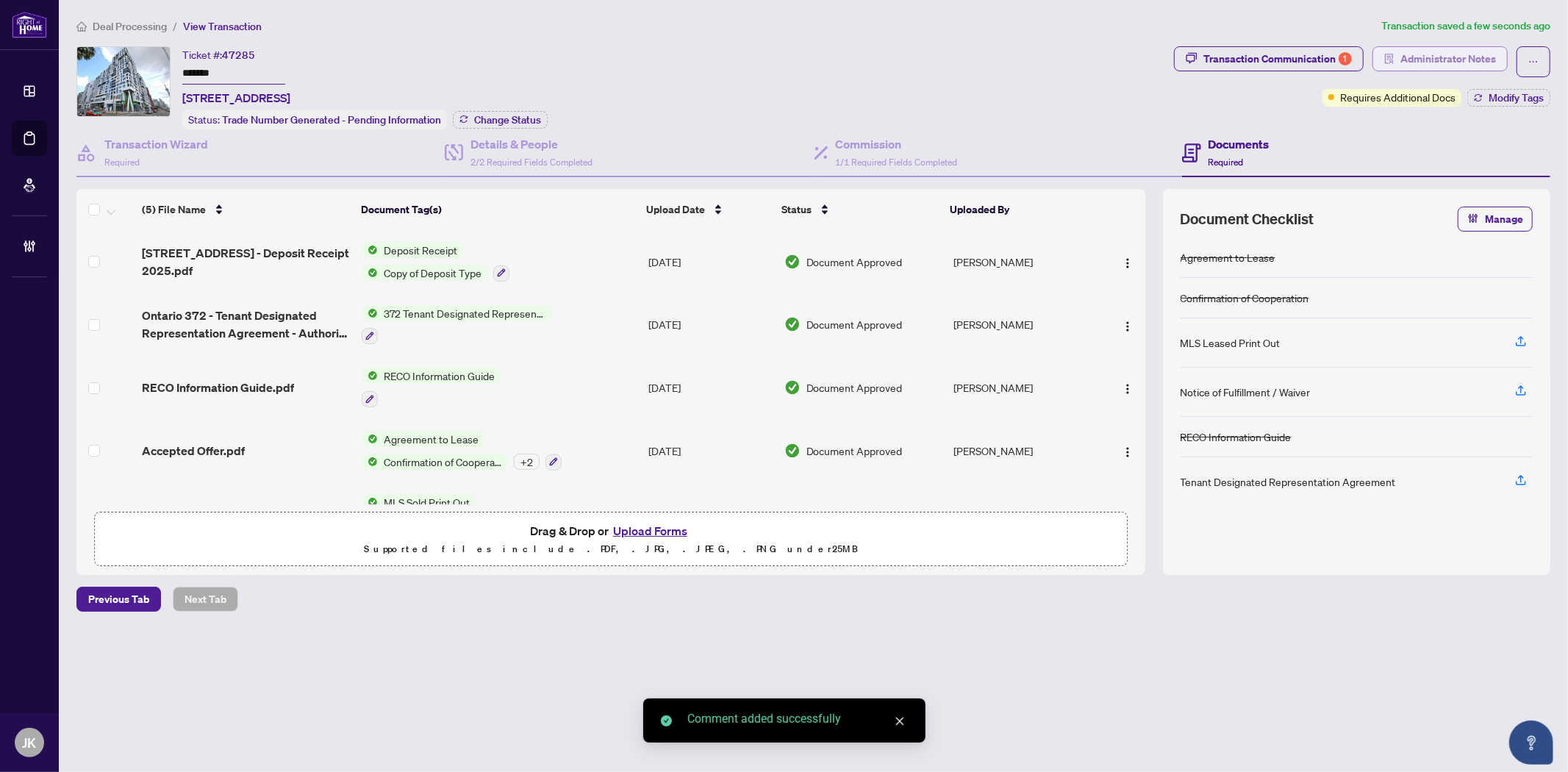
click at [1426, 59] on span "Administrator Notes" at bounding box center [1448, 58] width 96 height 23
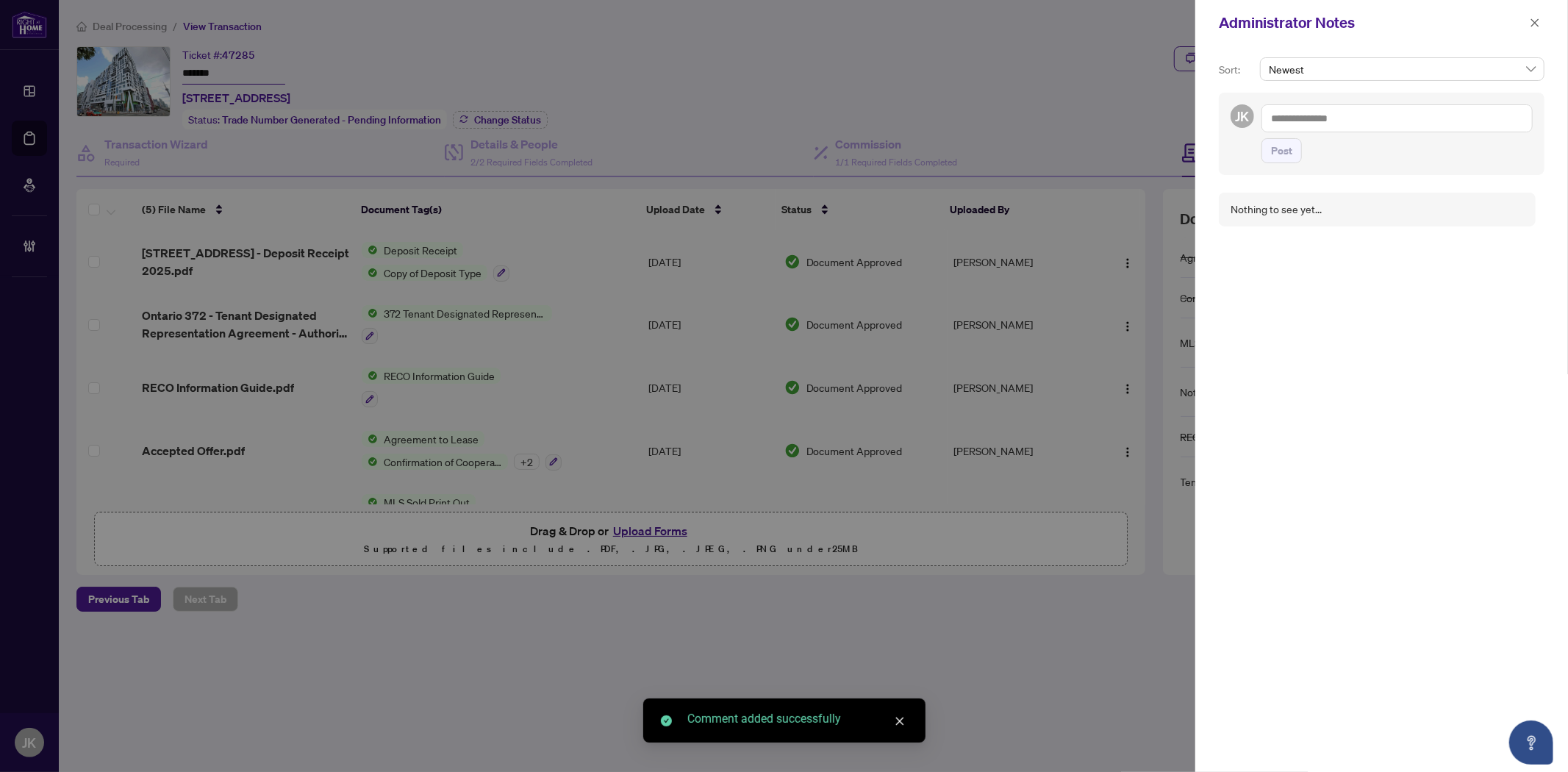
click at [1346, 128] on textarea at bounding box center [1396, 118] width 271 height 28
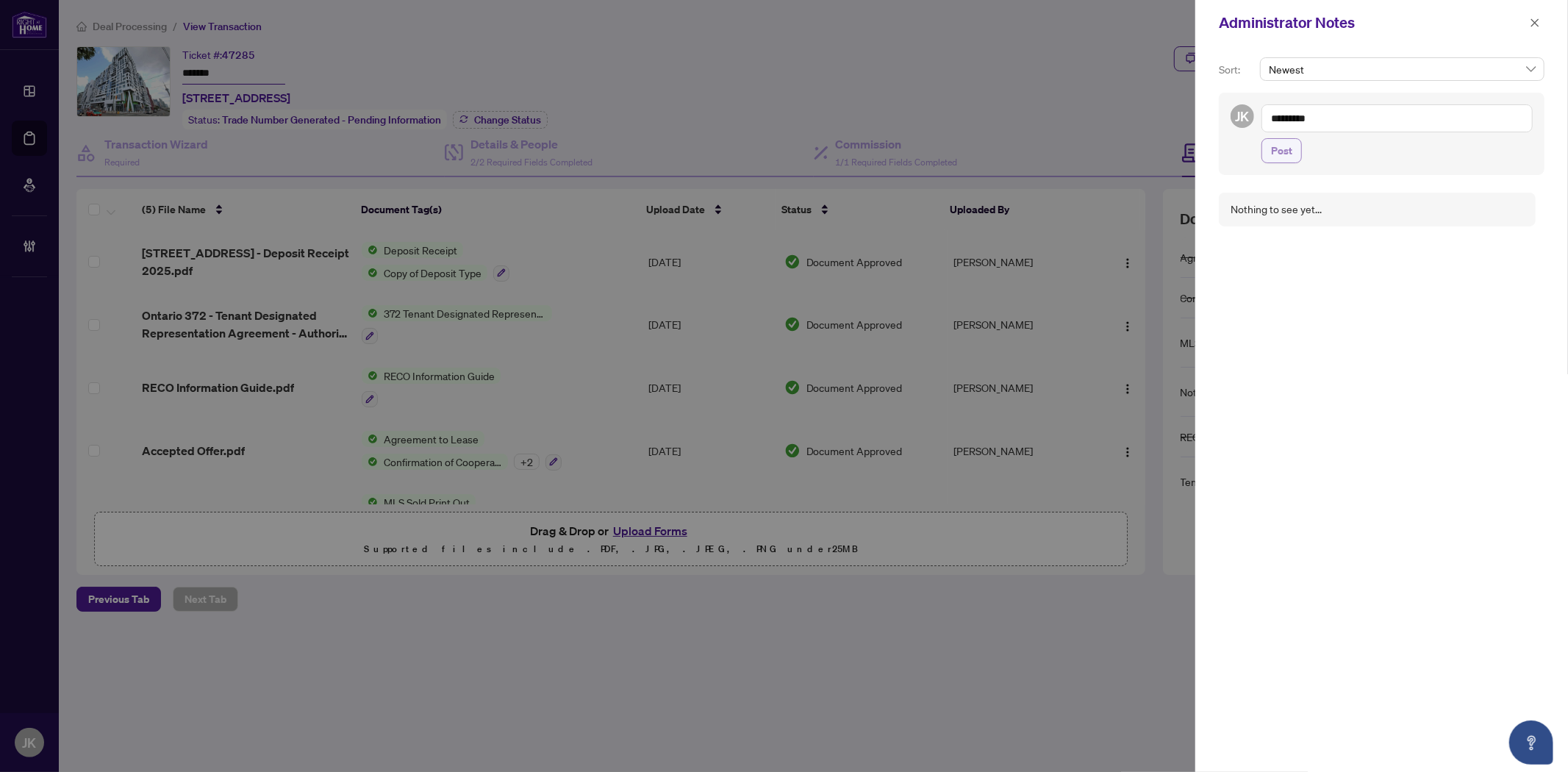
click at [1295, 157] on button "Post" at bounding box center [1281, 151] width 40 height 25
click at [1535, 29] on span "button" at bounding box center [1534, 23] width 11 height 23
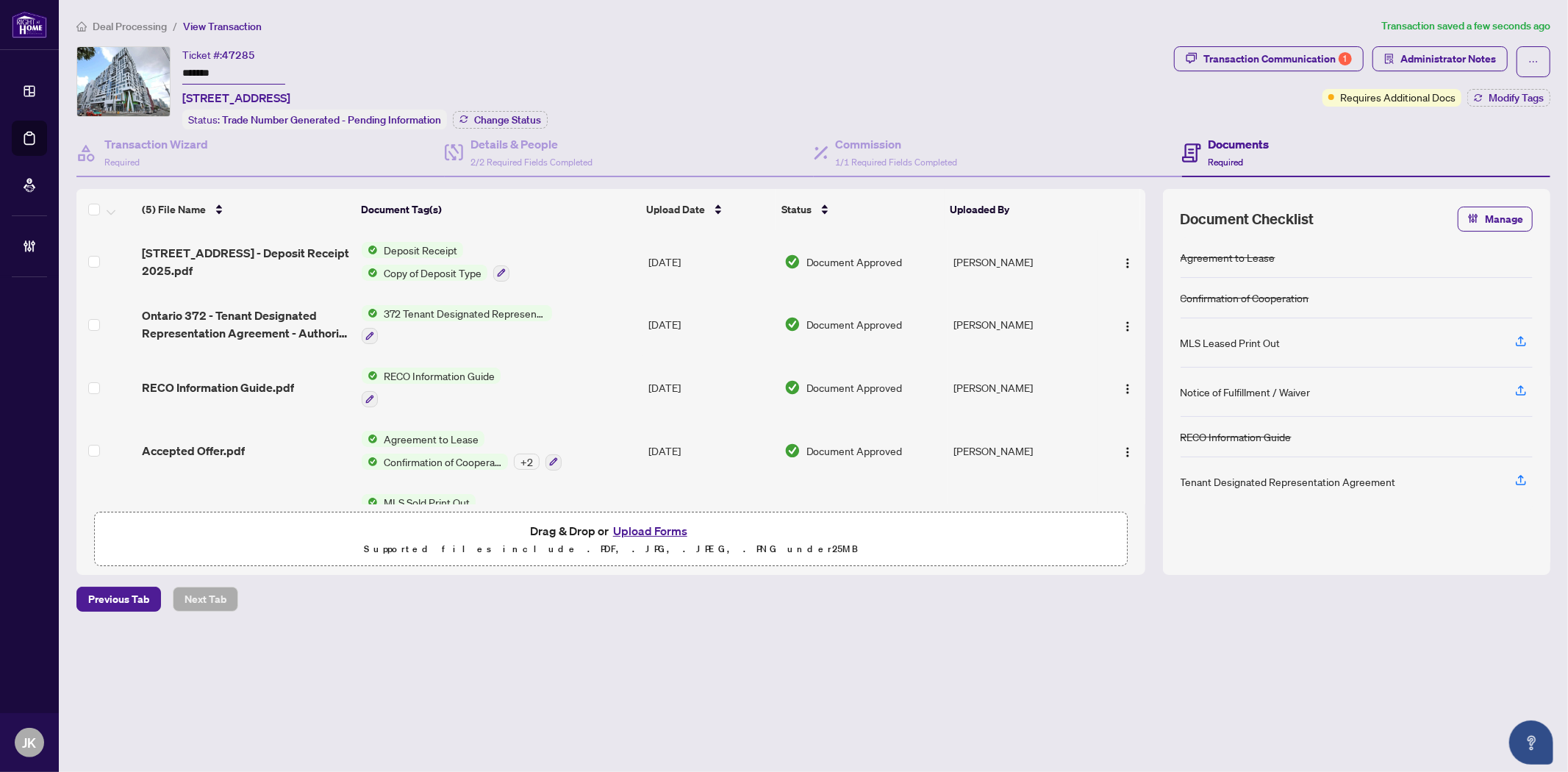
drag, startPoint x: 232, startPoint y: 69, endPoint x: 177, endPoint y: 62, distance: 55.4
click at [177, 62] on div "Ticket #: 47285 ******* 610W-27 Bathurst St, Toronto, Ontario M5V 0R1, Canada S…" at bounding box center [622, 87] width 1092 height 83
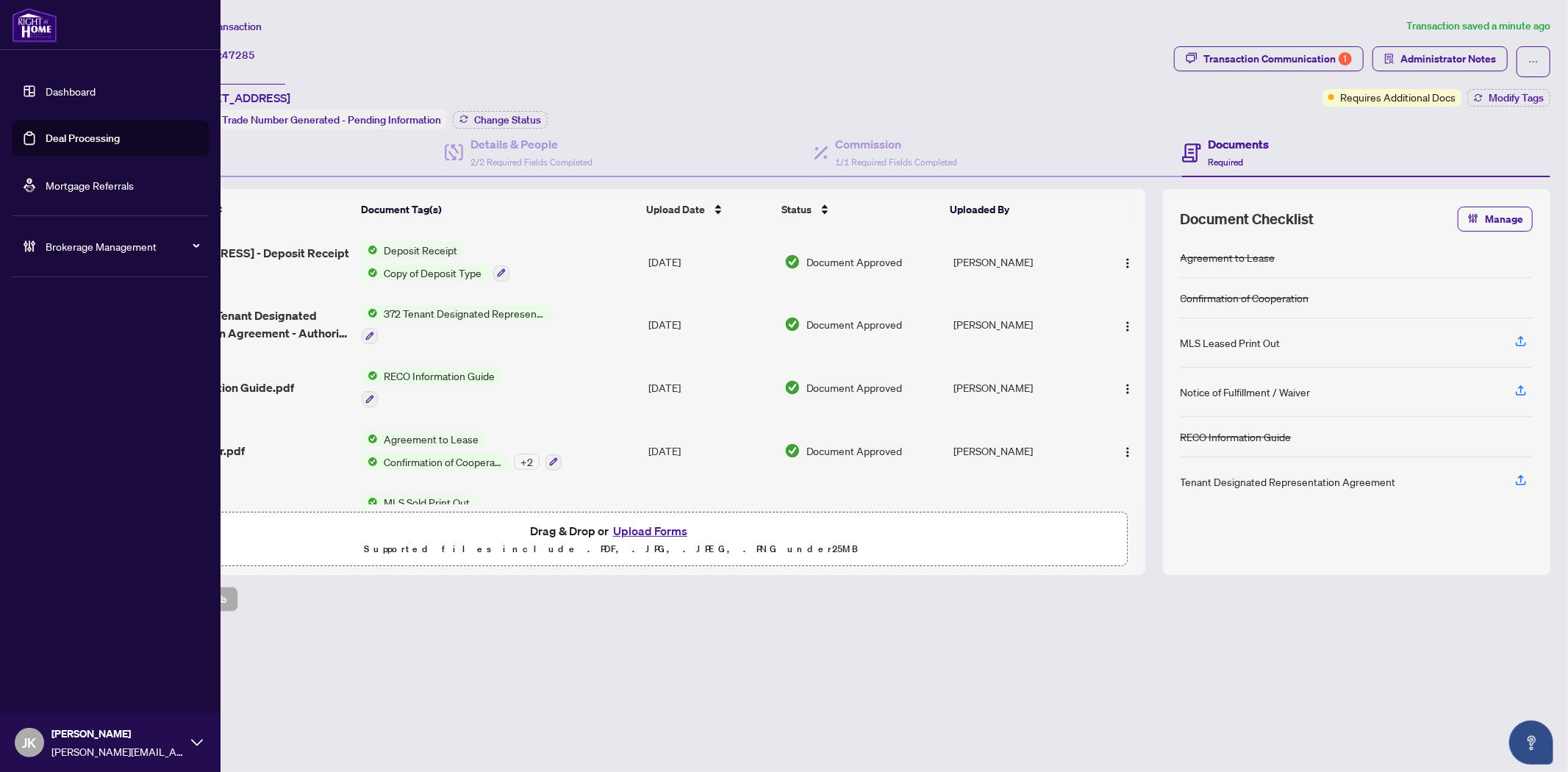
click at [62, 131] on link "Deal Processing" at bounding box center [83, 138] width 75 height 13
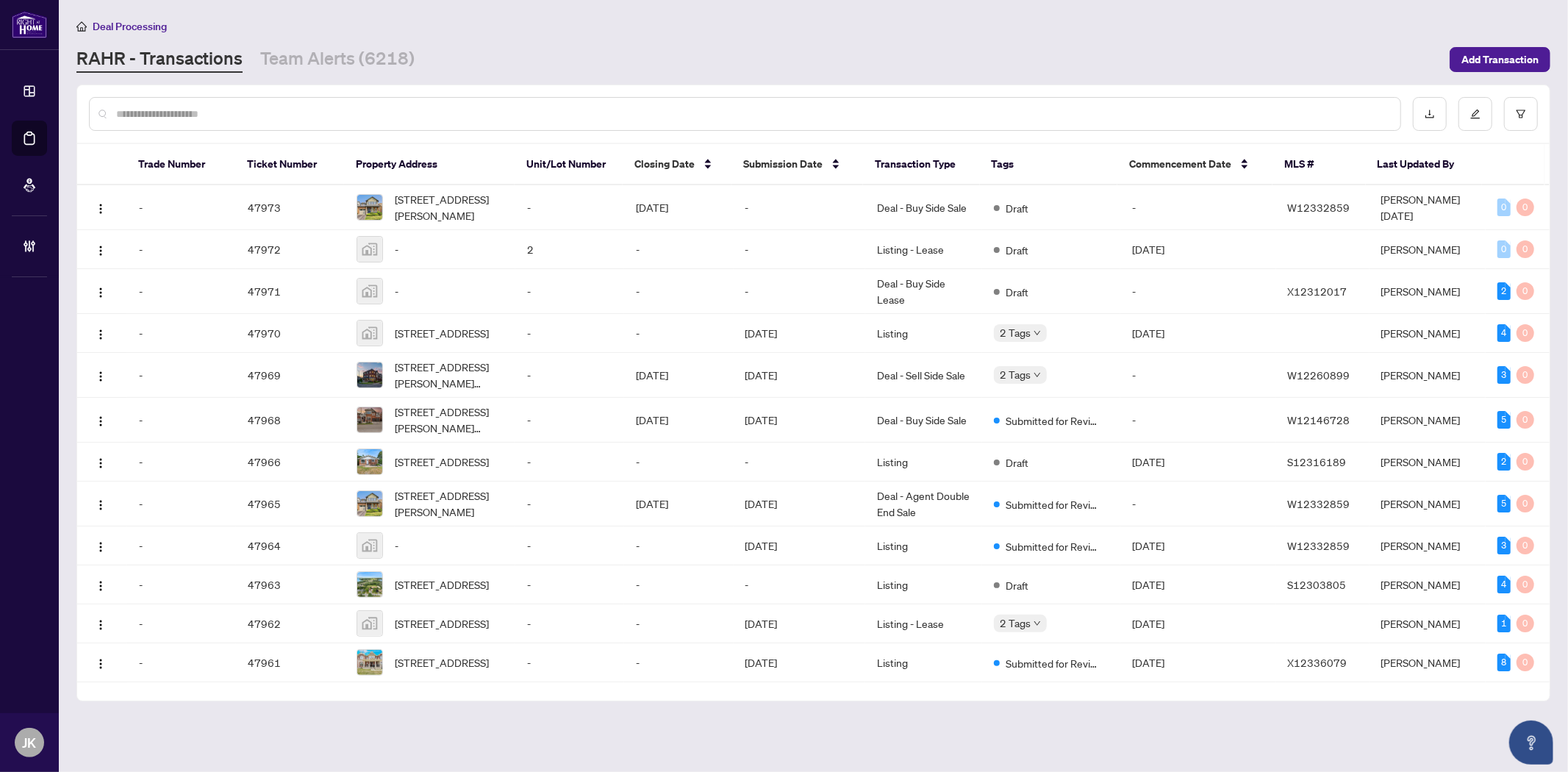
click at [291, 114] on input "text" at bounding box center [752, 114] width 1272 height 16
paste input "**********"
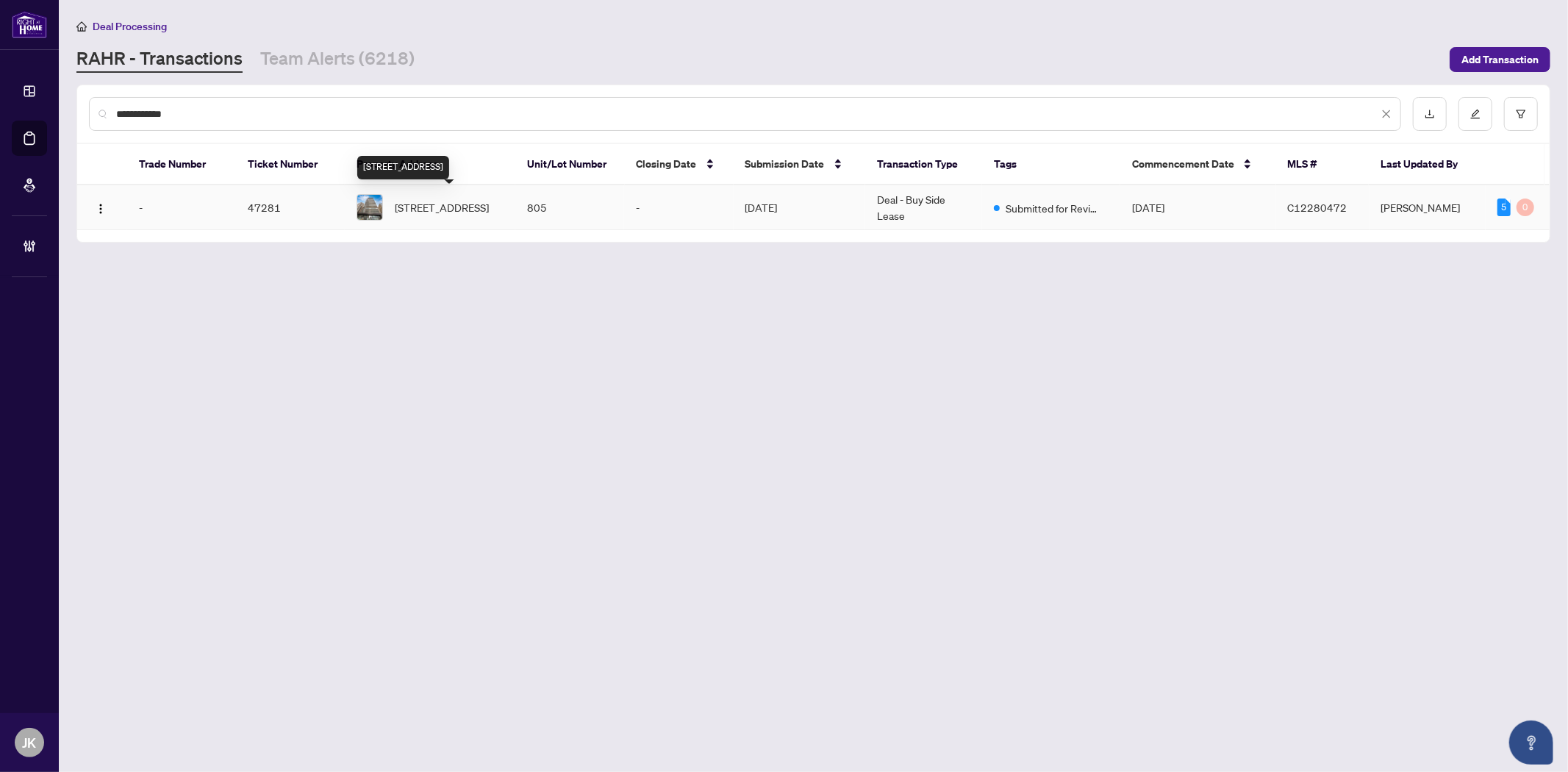
click at [440, 200] on span "805-770 Bay St, Toronto, Ontario M5G 0A6, Canada" at bounding box center [441, 207] width 94 height 16
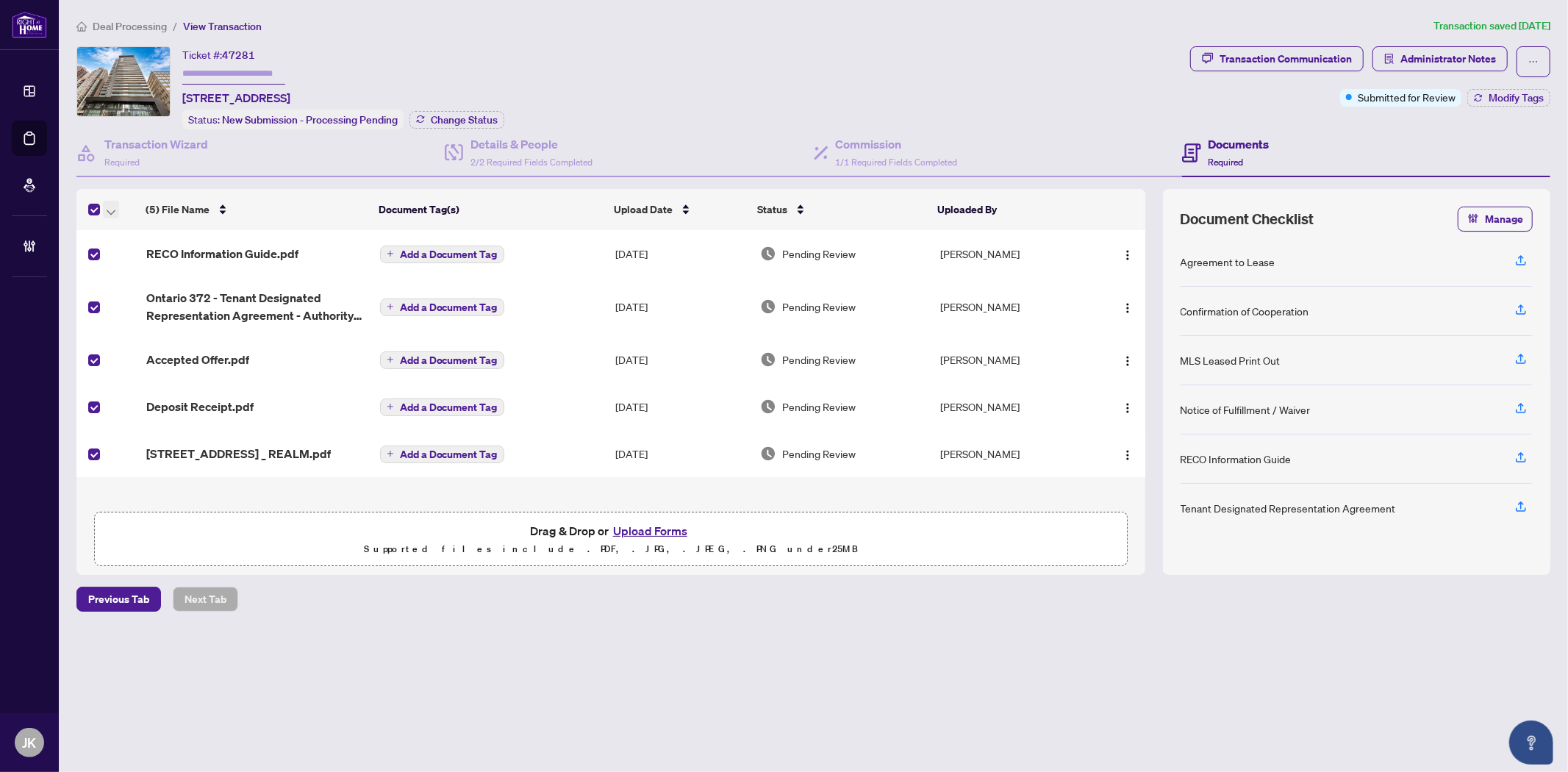
click at [111, 210] on icon "button" at bounding box center [111, 212] width 9 height 6
click at [155, 237] on span "Open Selected in New Tab(s)" at bounding box center [181, 232] width 131 height 16
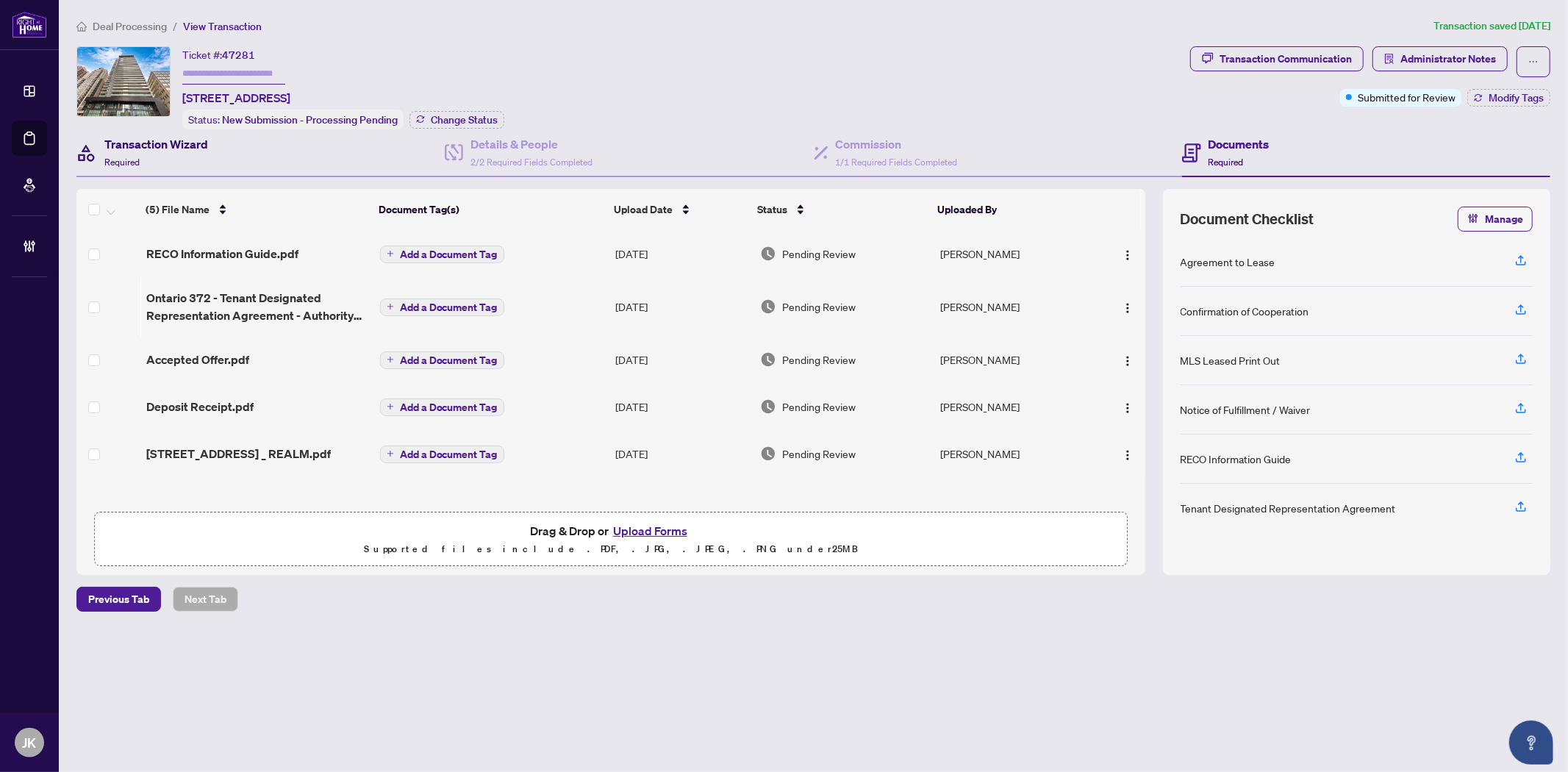
click at [150, 137] on h4 "Transaction Wizard" at bounding box center [156, 144] width 104 height 18
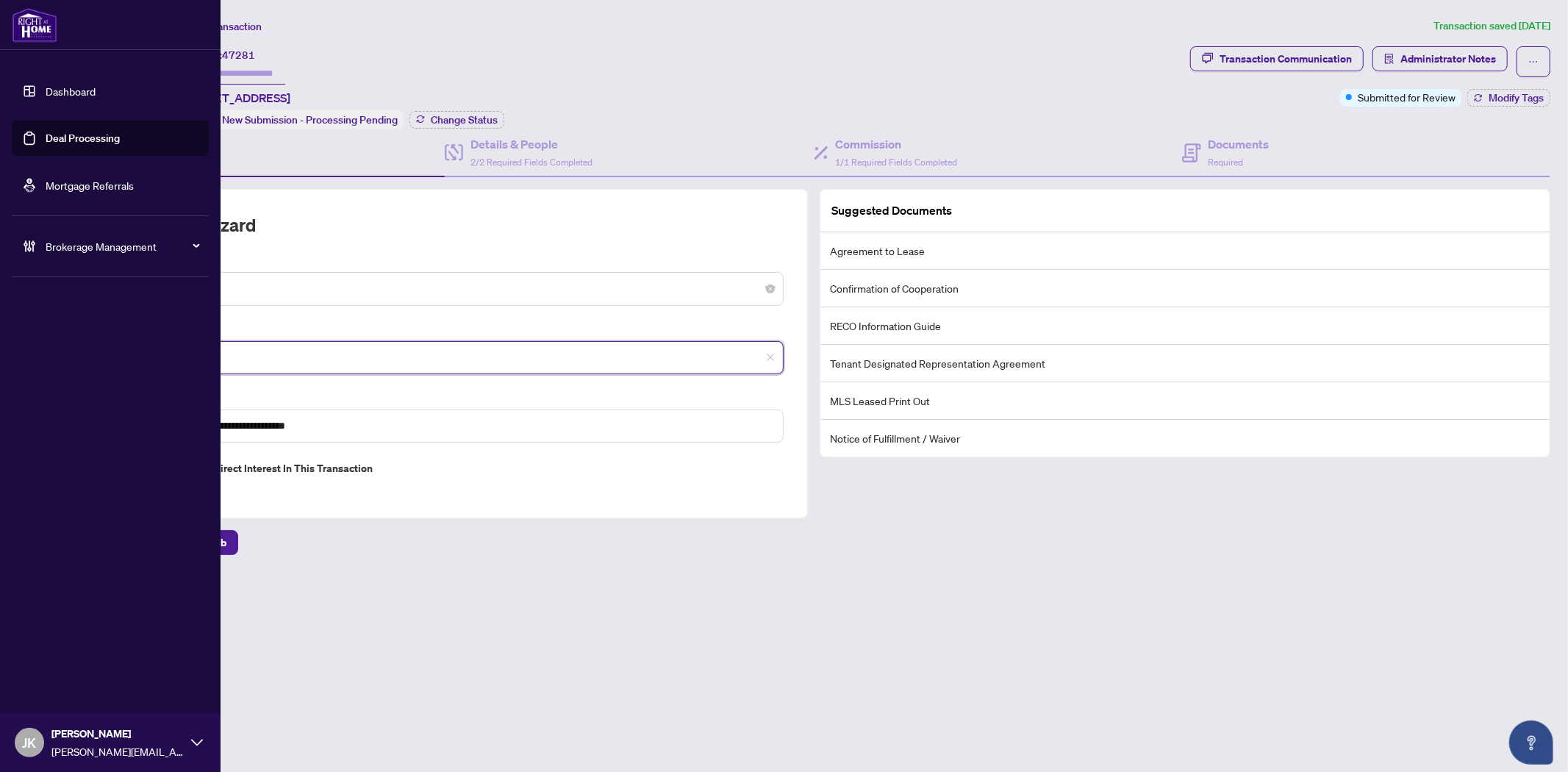
drag, startPoint x: 197, startPoint y: 349, endPoint x: 23, endPoint y: 342, distance: 174.1
click at [23, 342] on div "**********" at bounding box center [784, 386] width 1568 height 772
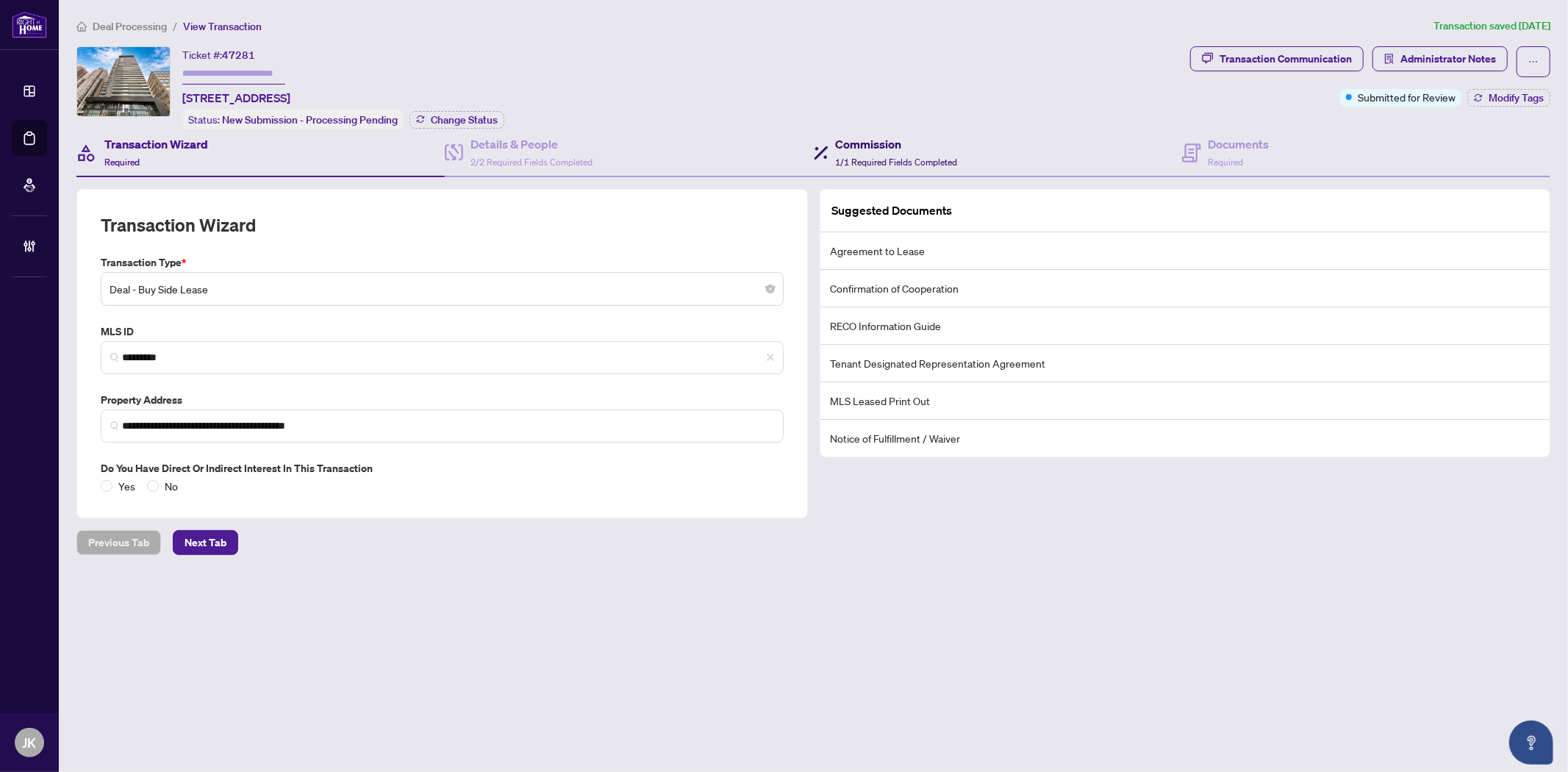
click at [842, 138] on h4 "Commission" at bounding box center [897, 144] width 122 height 18
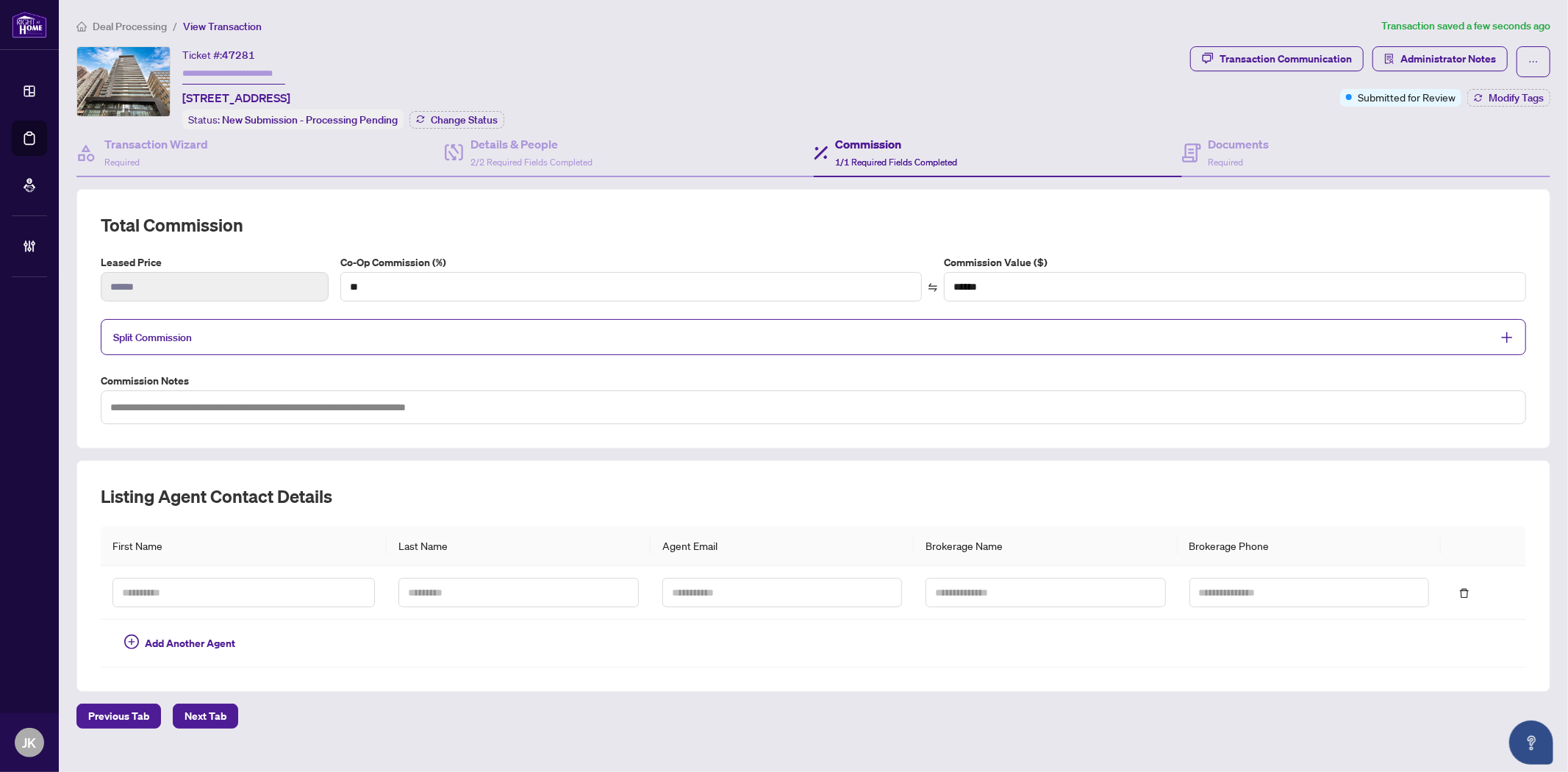
click at [197, 70] on input "text" at bounding box center [233, 74] width 103 height 21
click at [445, 116] on span "Change Status" at bounding box center [464, 120] width 67 height 11
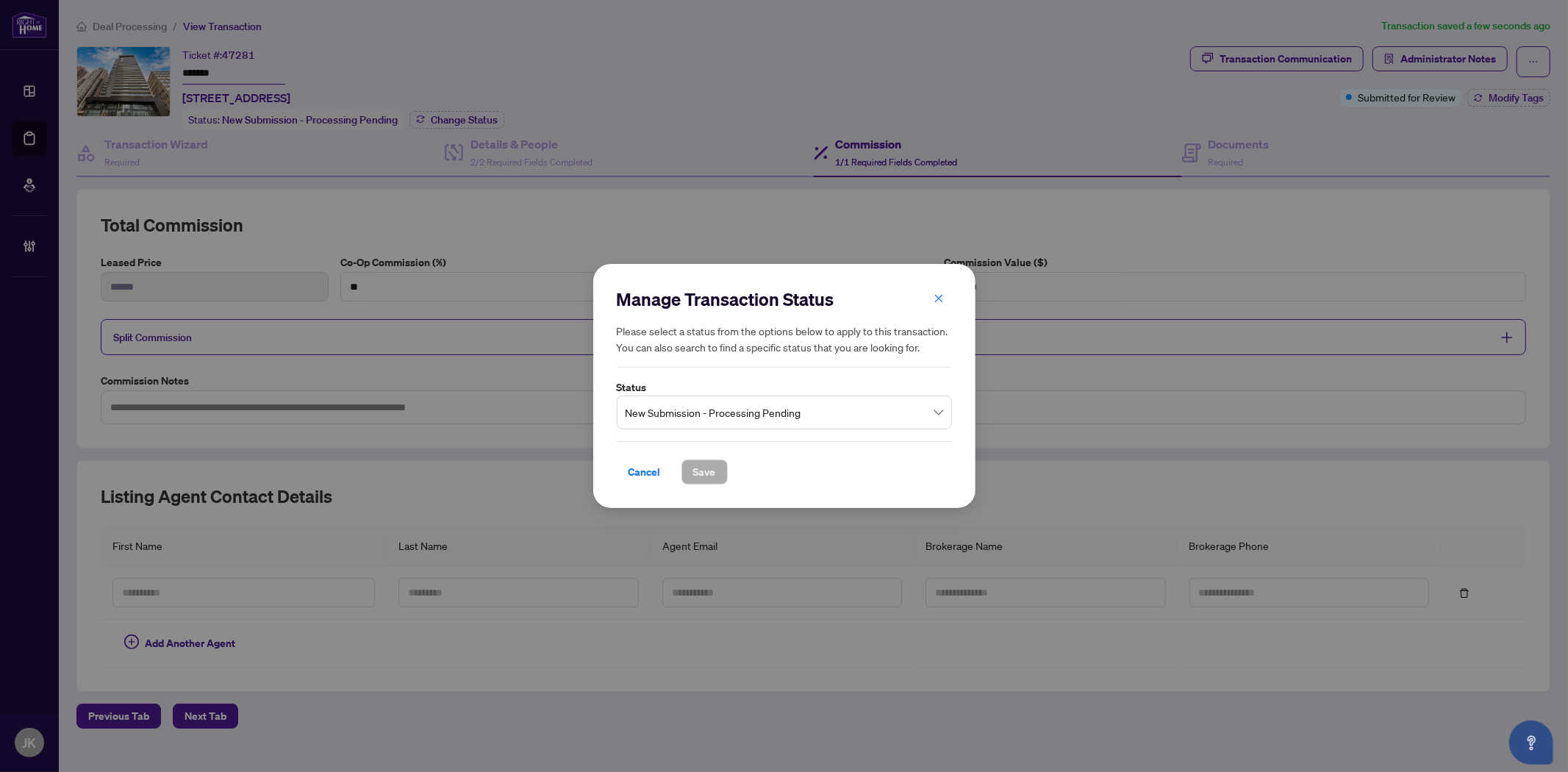
click at [709, 420] on span "New Submission - Processing Pending" at bounding box center [784, 412] width 317 height 28
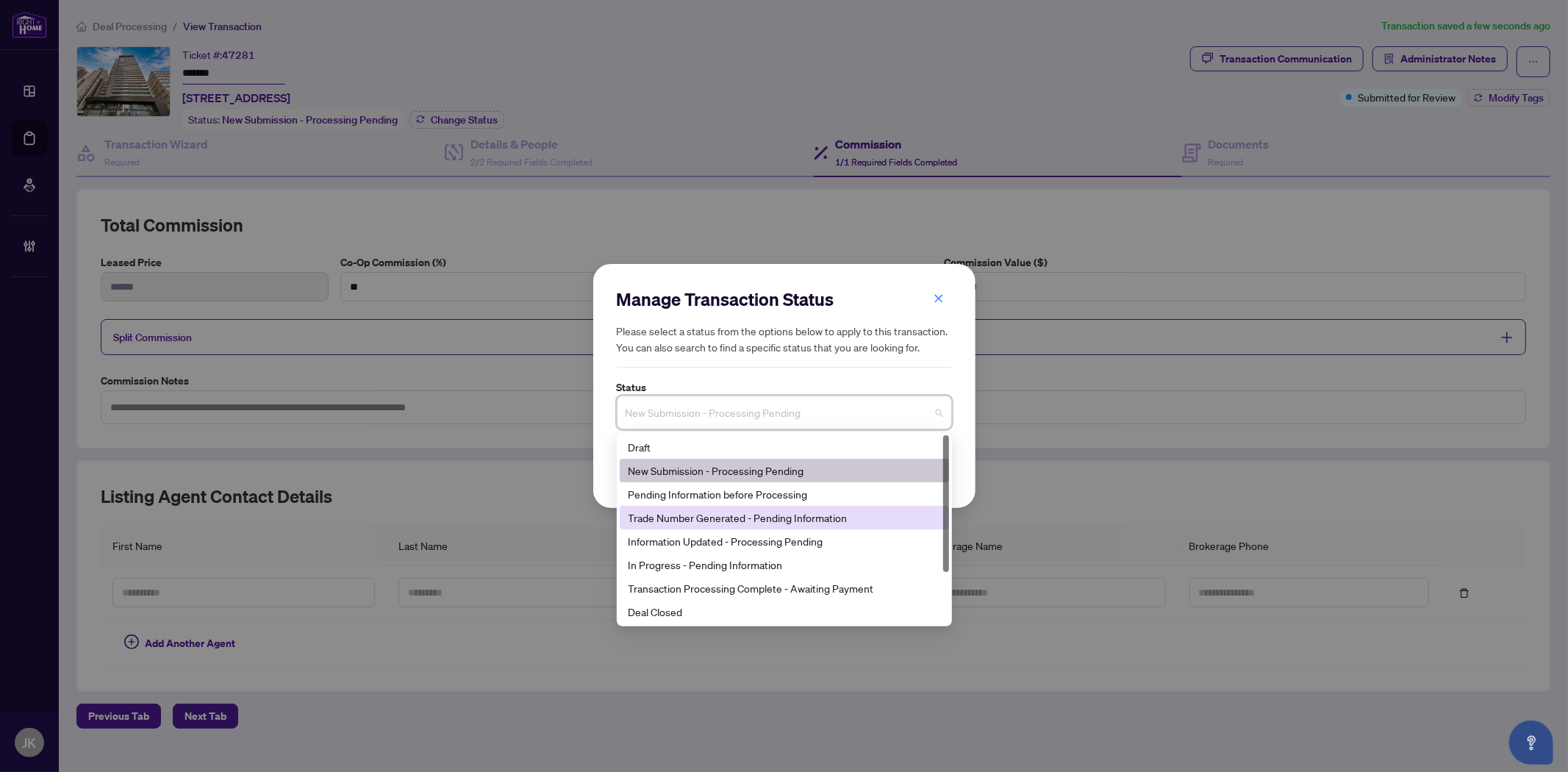
click at [684, 520] on div "Trade Number Generated - Pending Information" at bounding box center [784, 518] width 312 height 16
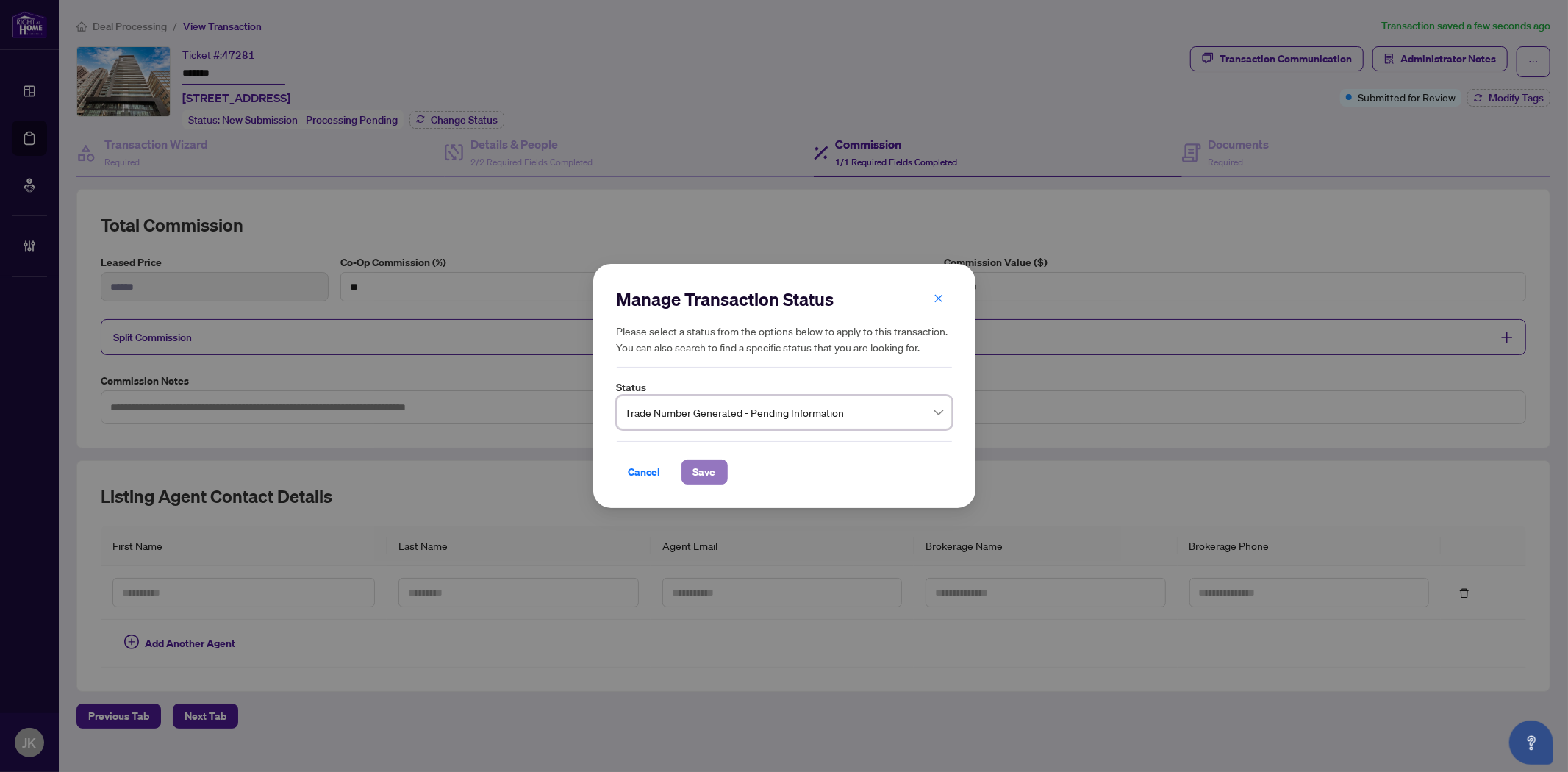
click at [704, 471] on span "Save" at bounding box center [705, 471] width 23 height 23
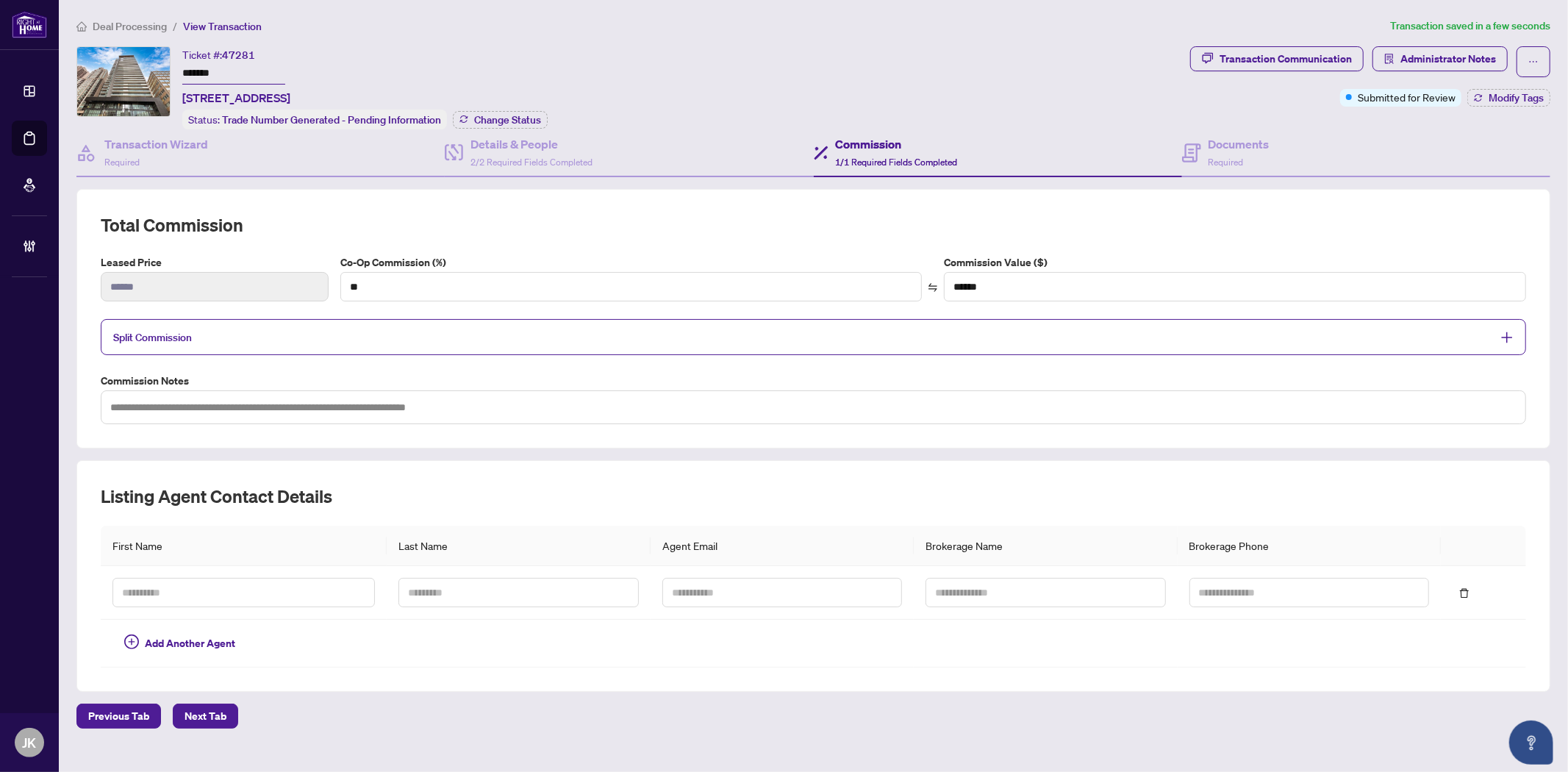
click at [1492, 110] on div "Transaction Communication Administrator Notes Submitted for Review Modify Tags" at bounding box center [1370, 87] width 366 height 83
click at [1496, 93] on span "Modify Tags" at bounding box center [1516, 97] width 55 height 11
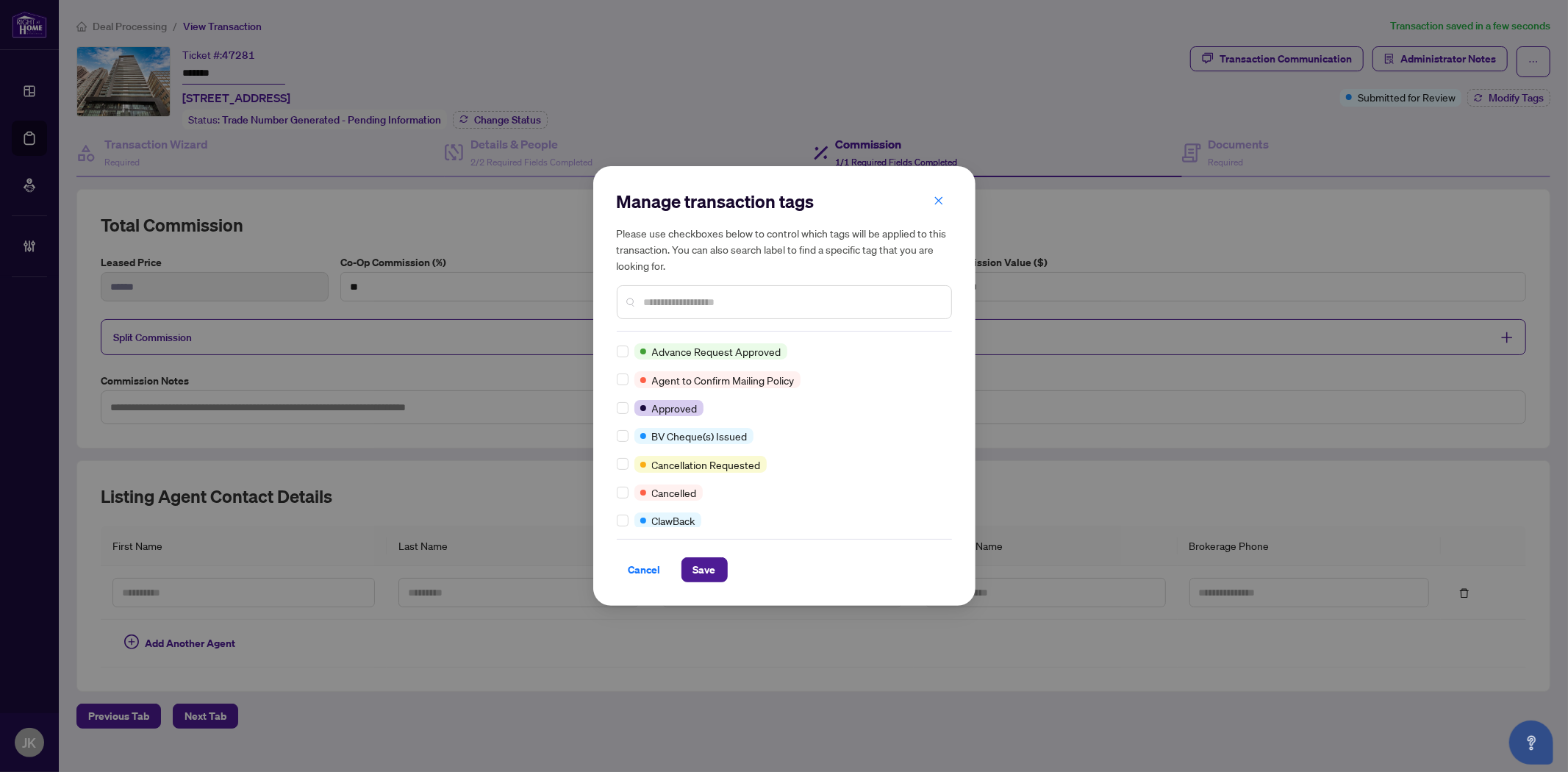
click at [662, 303] on input "text" at bounding box center [791, 302] width 296 height 16
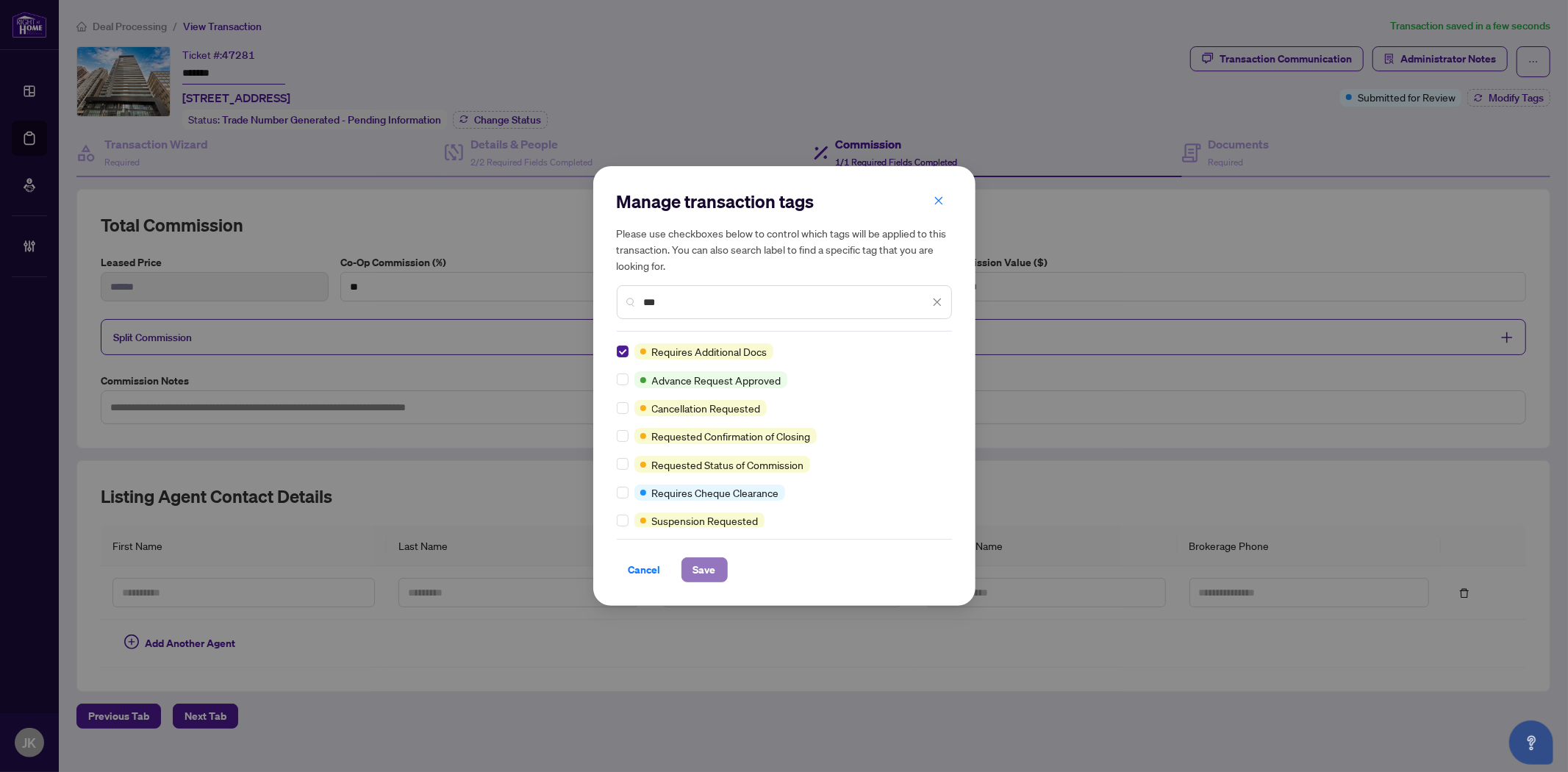
click at [709, 575] on span "Save" at bounding box center [705, 569] width 23 height 23
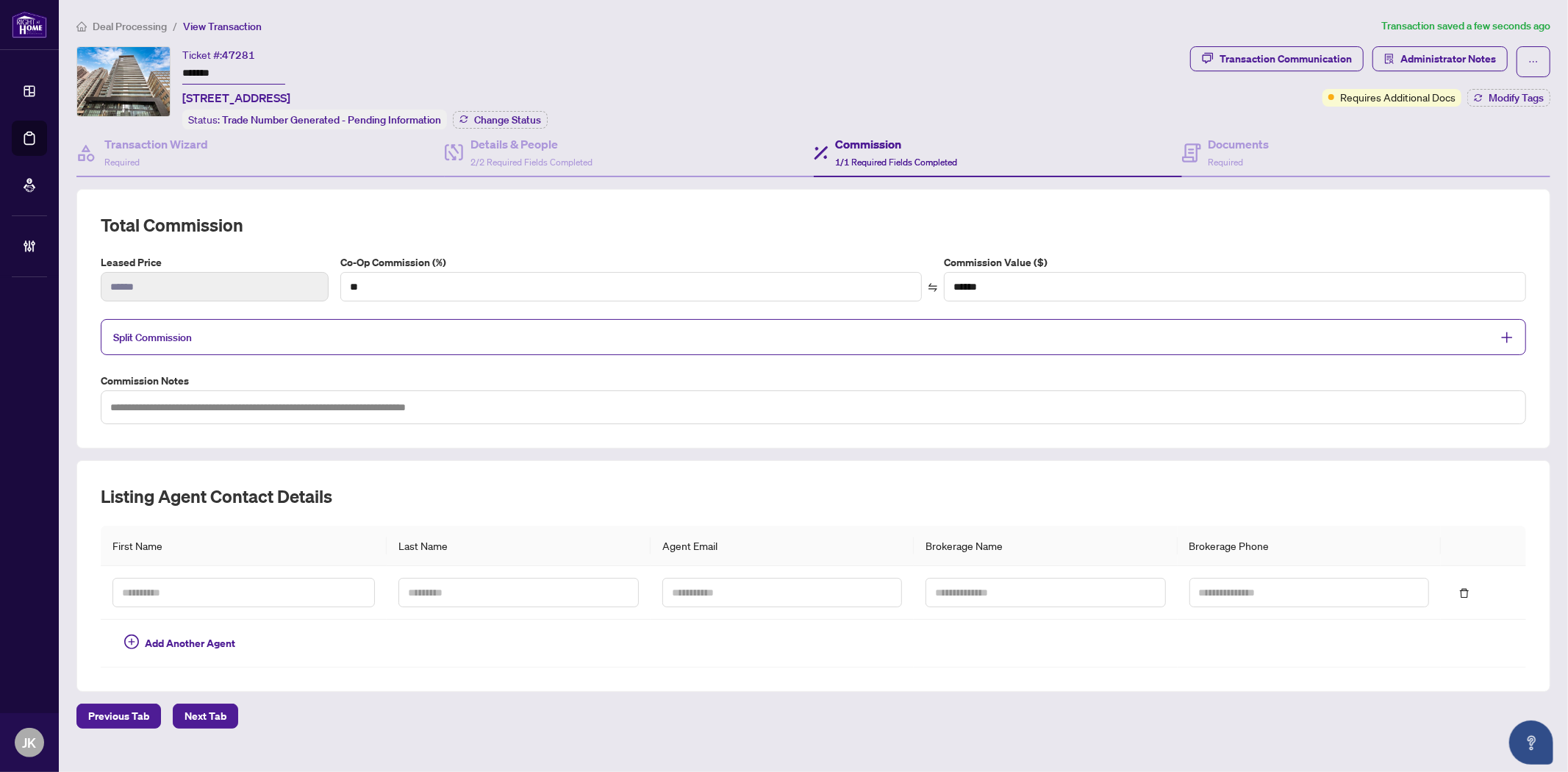
click at [403, 343] on div "Split Commission" at bounding box center [813, 337] width 1425 height 36
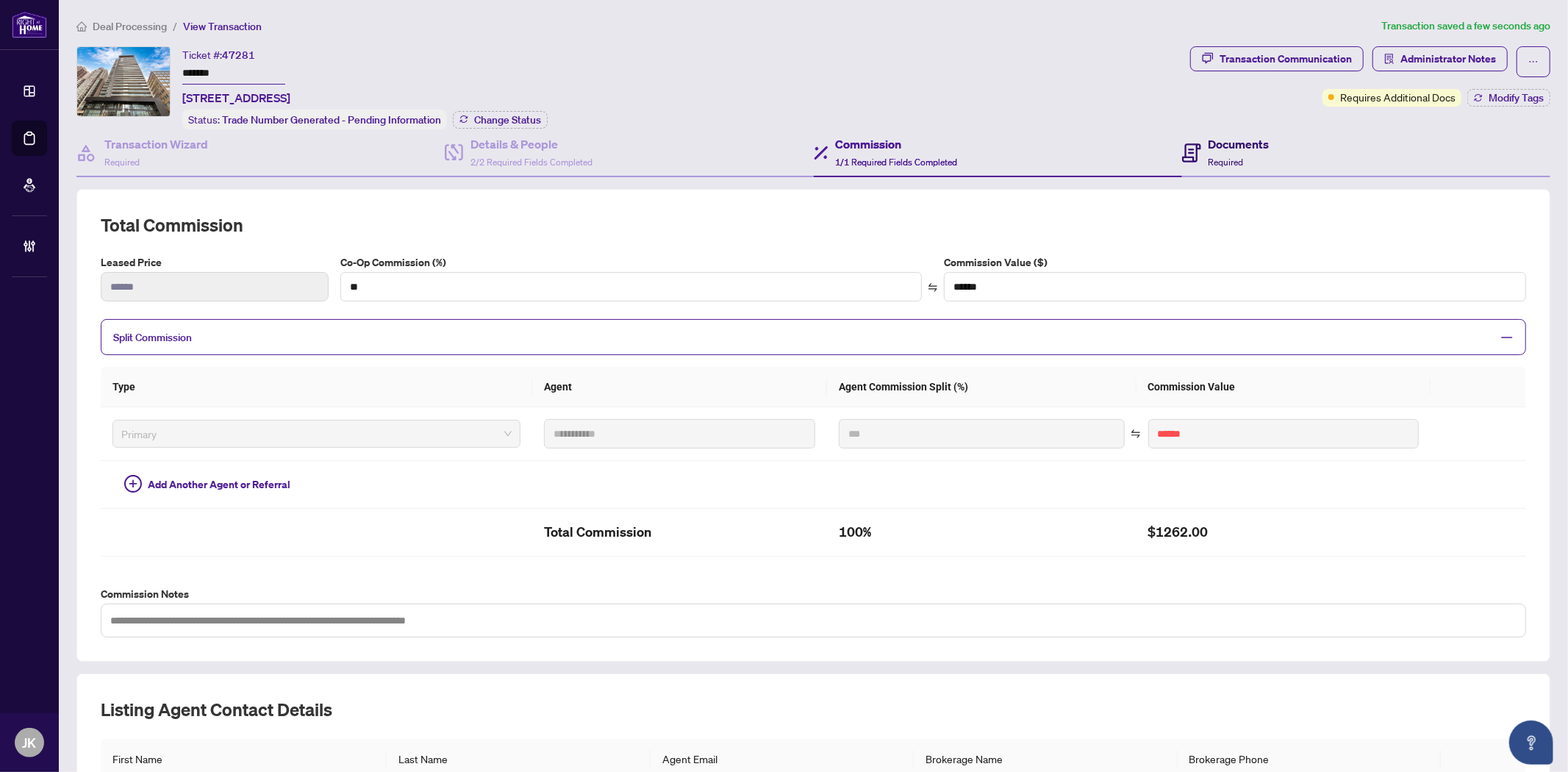
click at [1224, 149] on h4 "Documents" at bounding box center [1238, 144] width 61 height 18
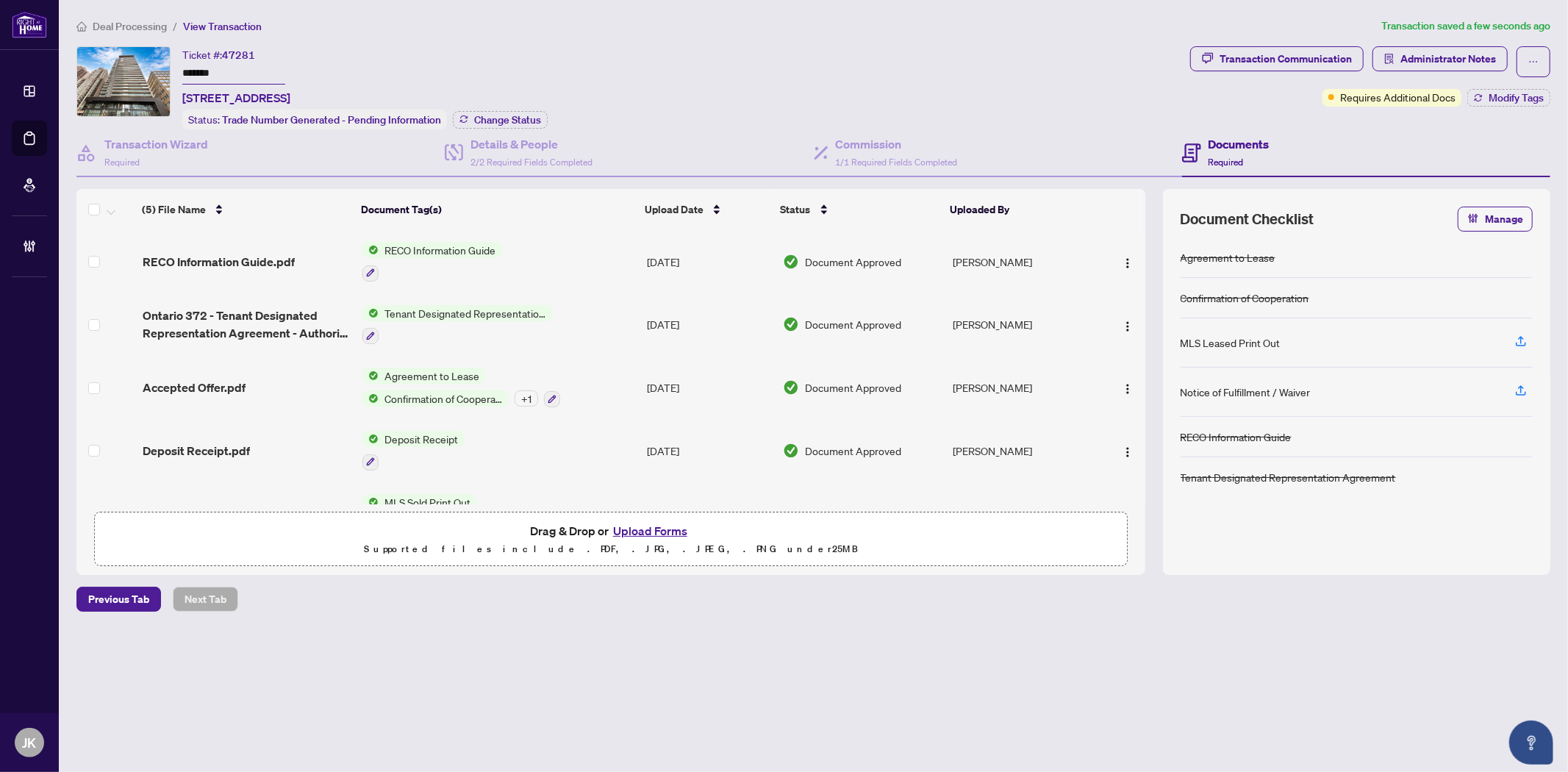
scroll to position [39, 0]
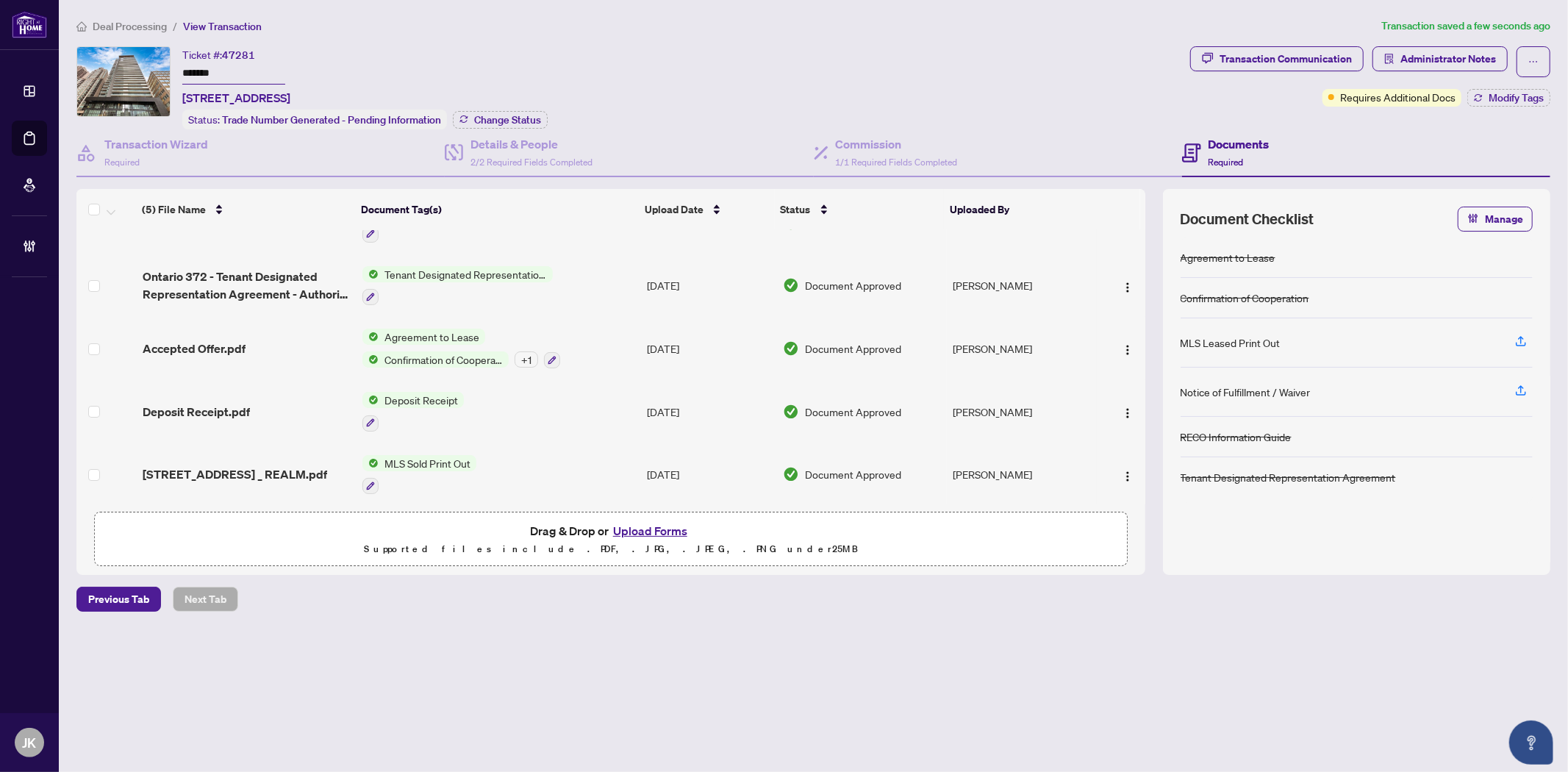
click at [453, 342] on div "Agreement to Lease Confirmation of Cooperation + 1" at bounding box center [461, 348] width 198 height 40
click at [480, 424] on span "Confirmation of Cooperation" at bounding box center [465, 424] width 140 height 16
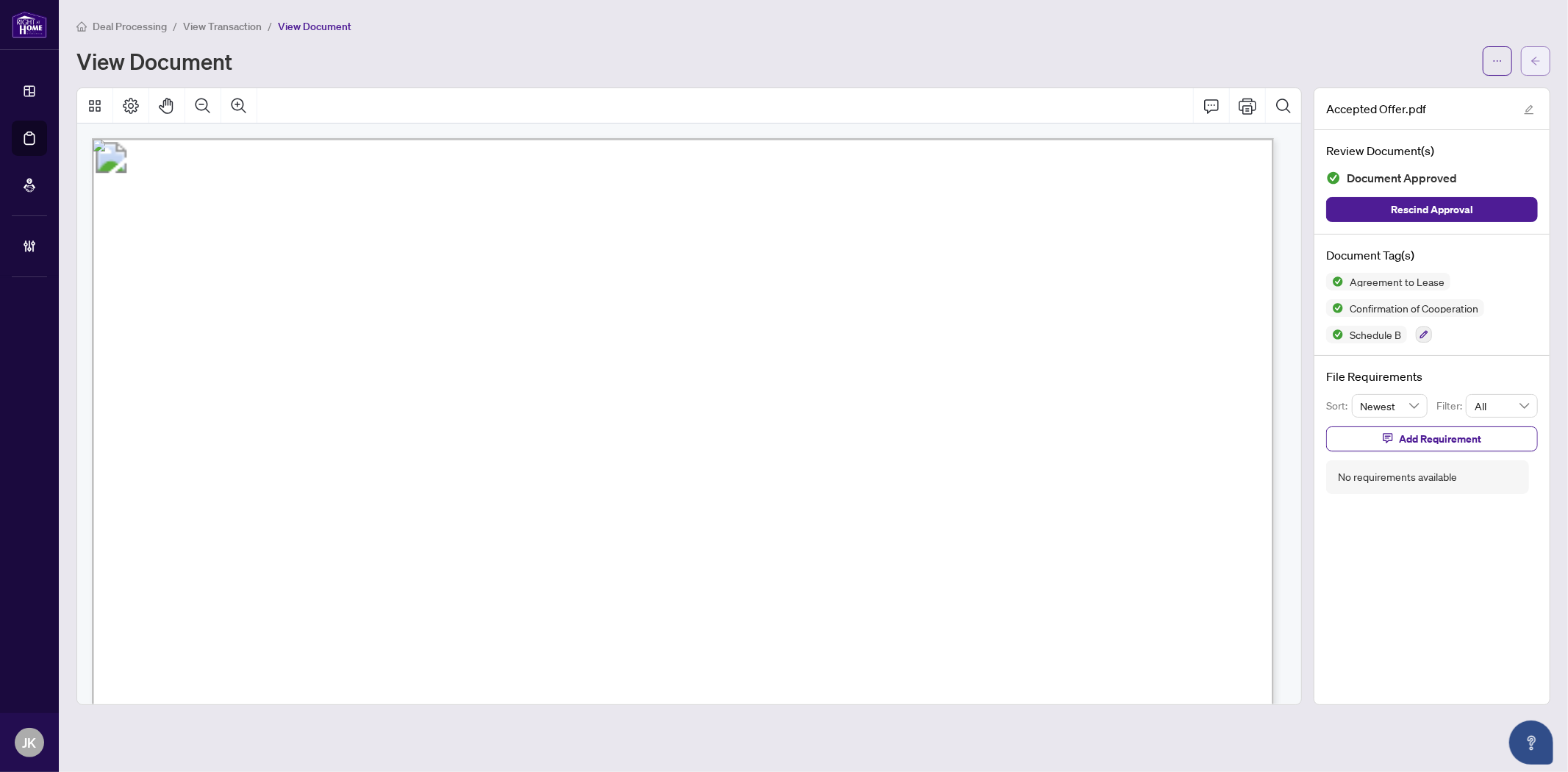
click at [1532, 67] on span "button" at bounding box center [1535, 61] width 11 height 23
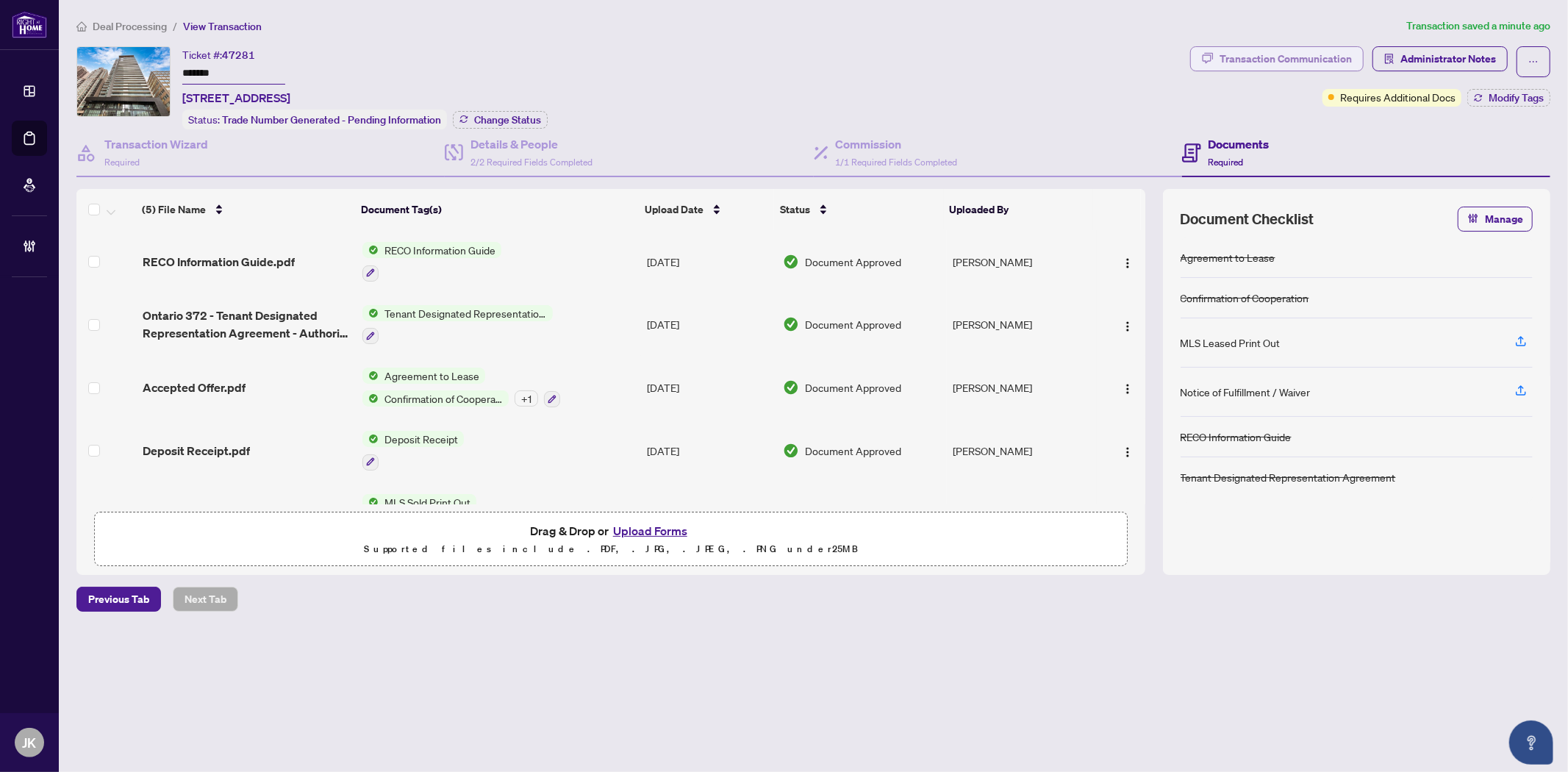
click at [1297, 53] on div "Transaction Communication" at bounding box center [1285, 58] width 132 height 23
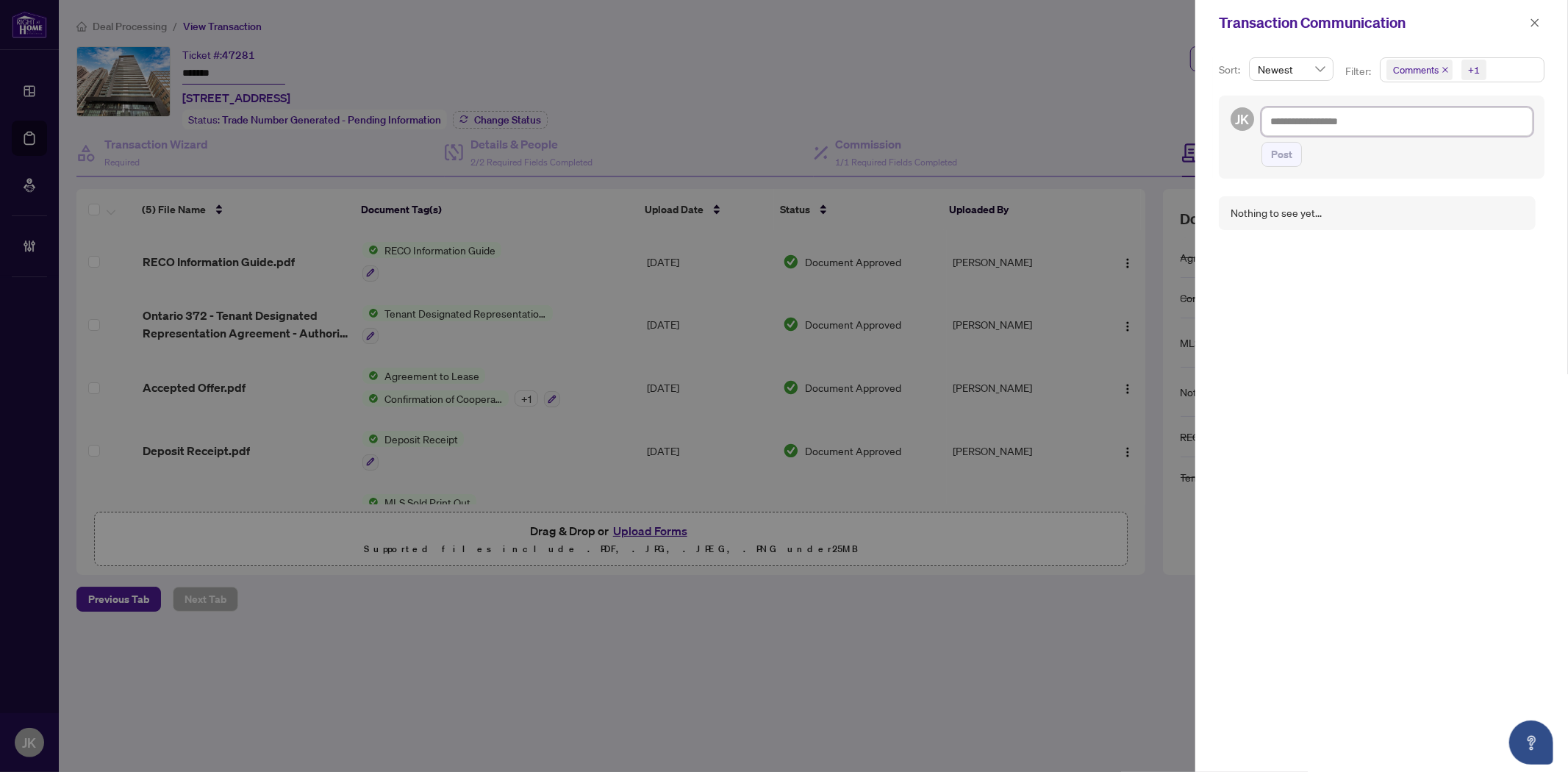
click at [1296, 115] on textarea at bounding box center [1396, 121] width 271 height 28
click at [1298, 121] on textarea at bounding box center [1396, 121] width 271 height 28
click at [1290, 155] on span "Post" at bounding box center [1281, 154] width 21 height 23
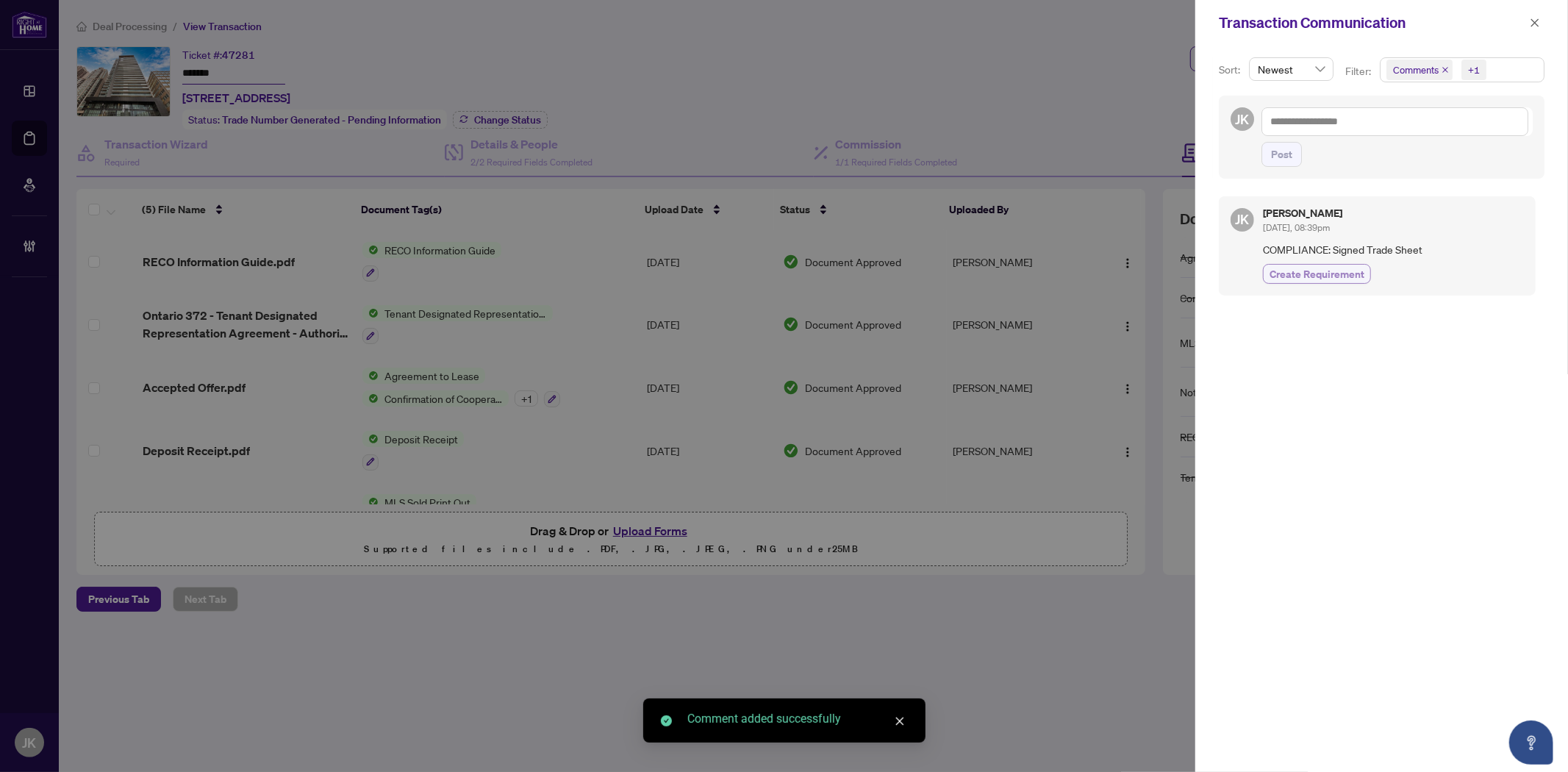
click at [1305, 270] on span "Create Requirement" at bounding box center [1316, 274] width 95 height 15
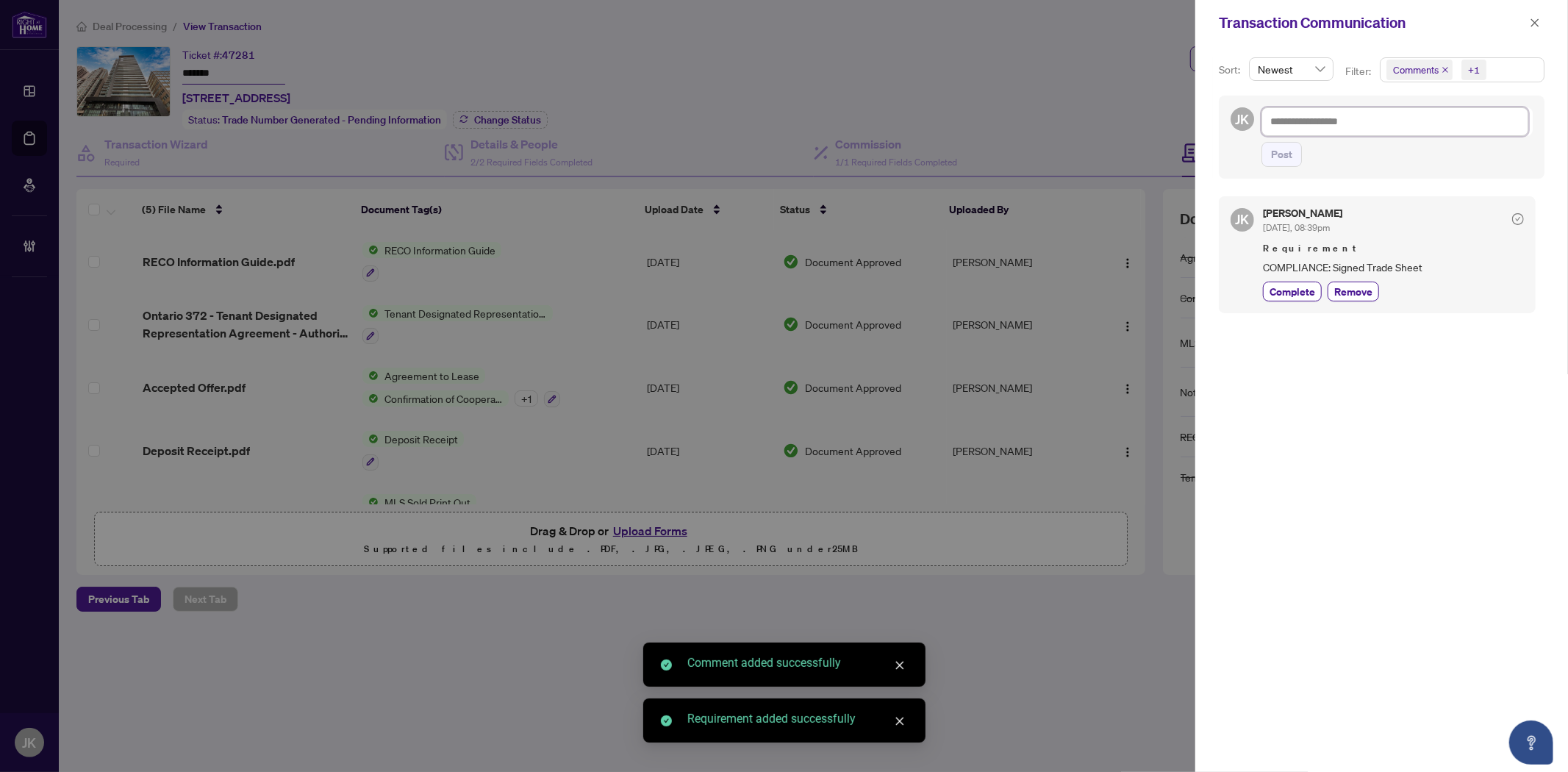
click at [1290, 115] on textarea at bounding box center [1394, 121] width 266 height 28
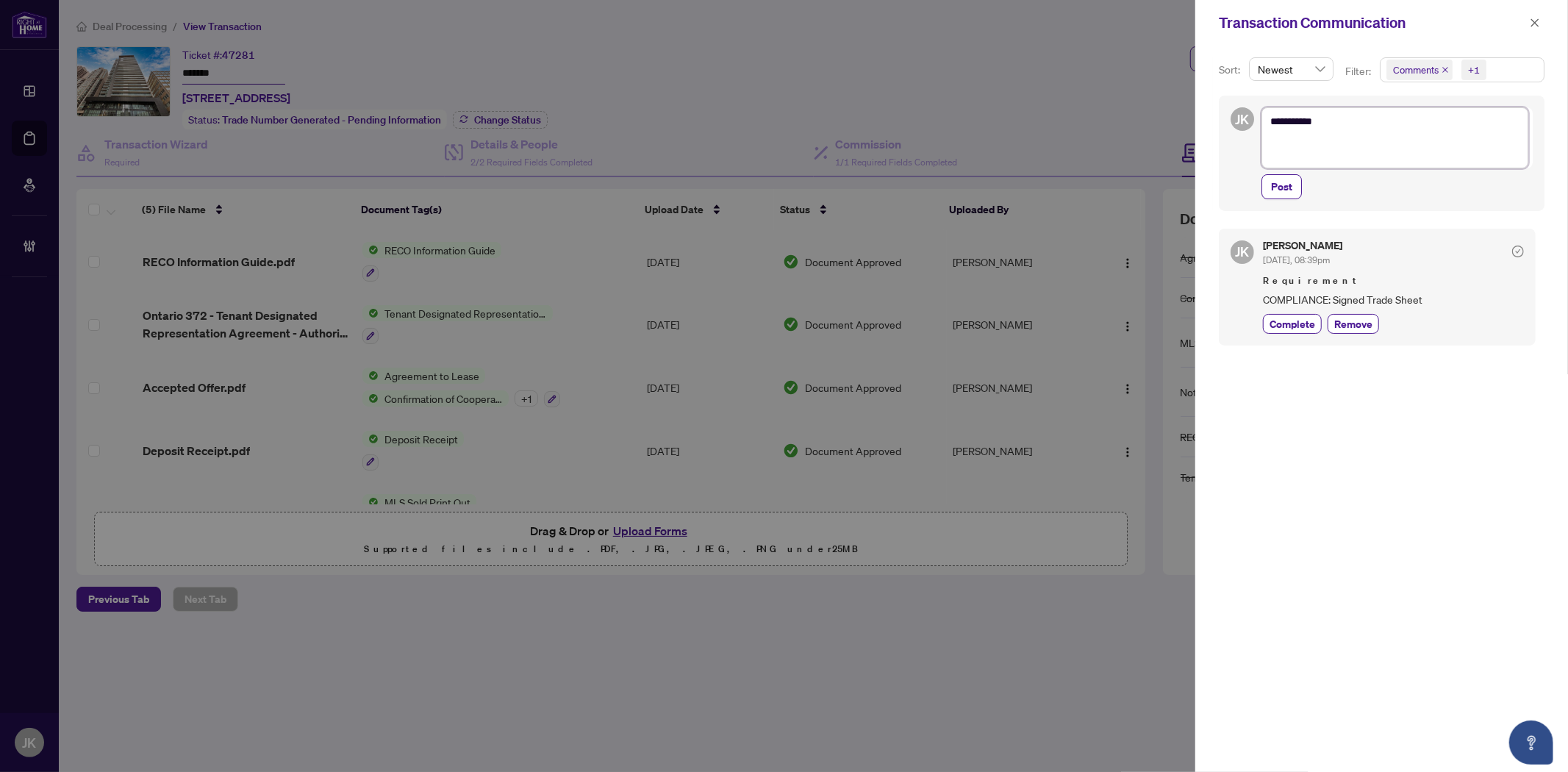
click at [1286, 146] on textarea "********" at bounding box center [1394, 137] width 266 height 60
paste textarea "**********"
drag, startPoint x: 1370, startPoint y: 156, endPoint x: 1250, endPoint y: 143, distance: 120.7
click at [1250, 143] on div "**********" at bounding box center [1382, 153] width 326 height 115
click at [1276, 151] on textarea "********" at bounding box center [1394, 137] width 266 height 60
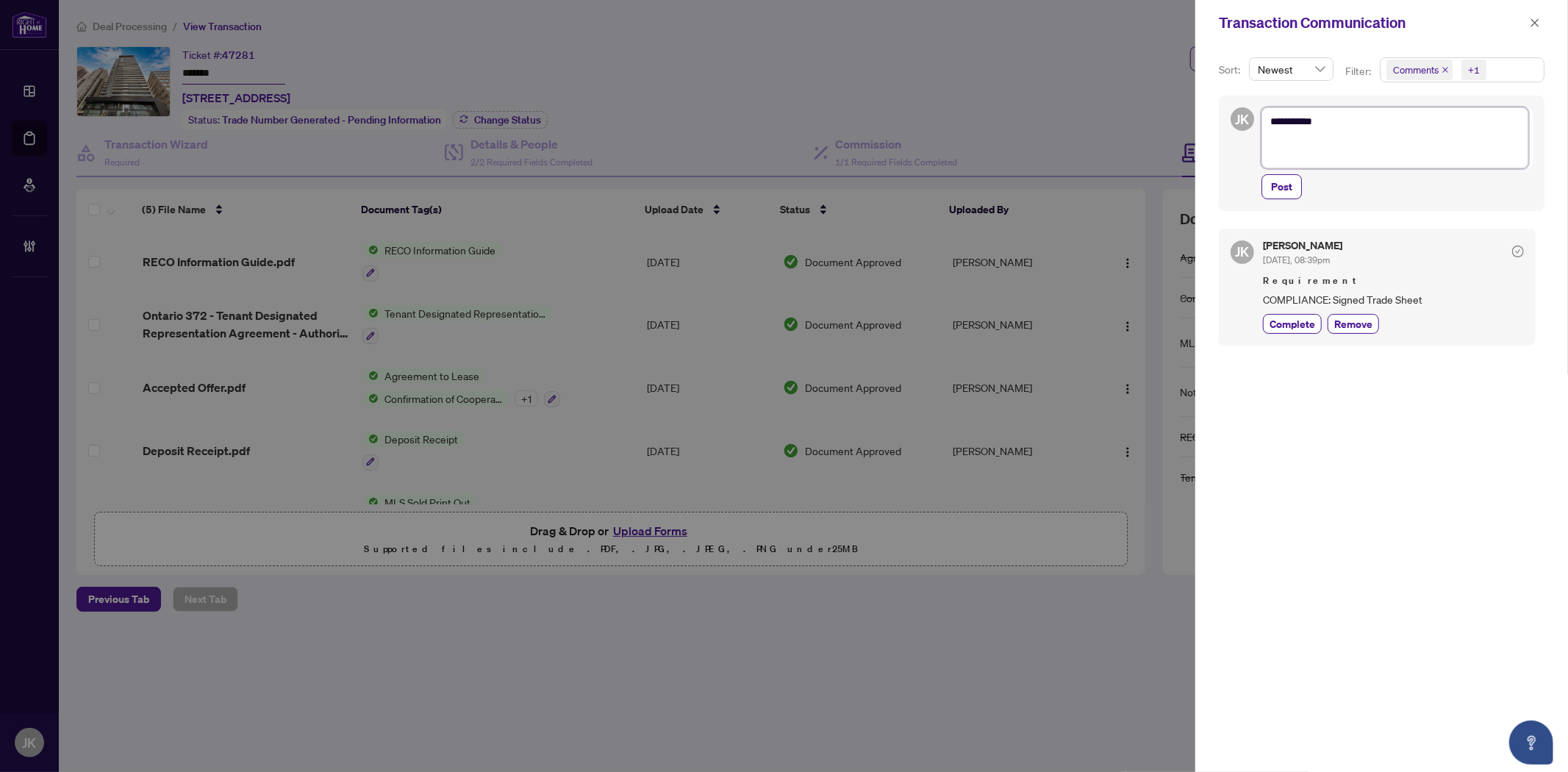
paste textarea "**********"
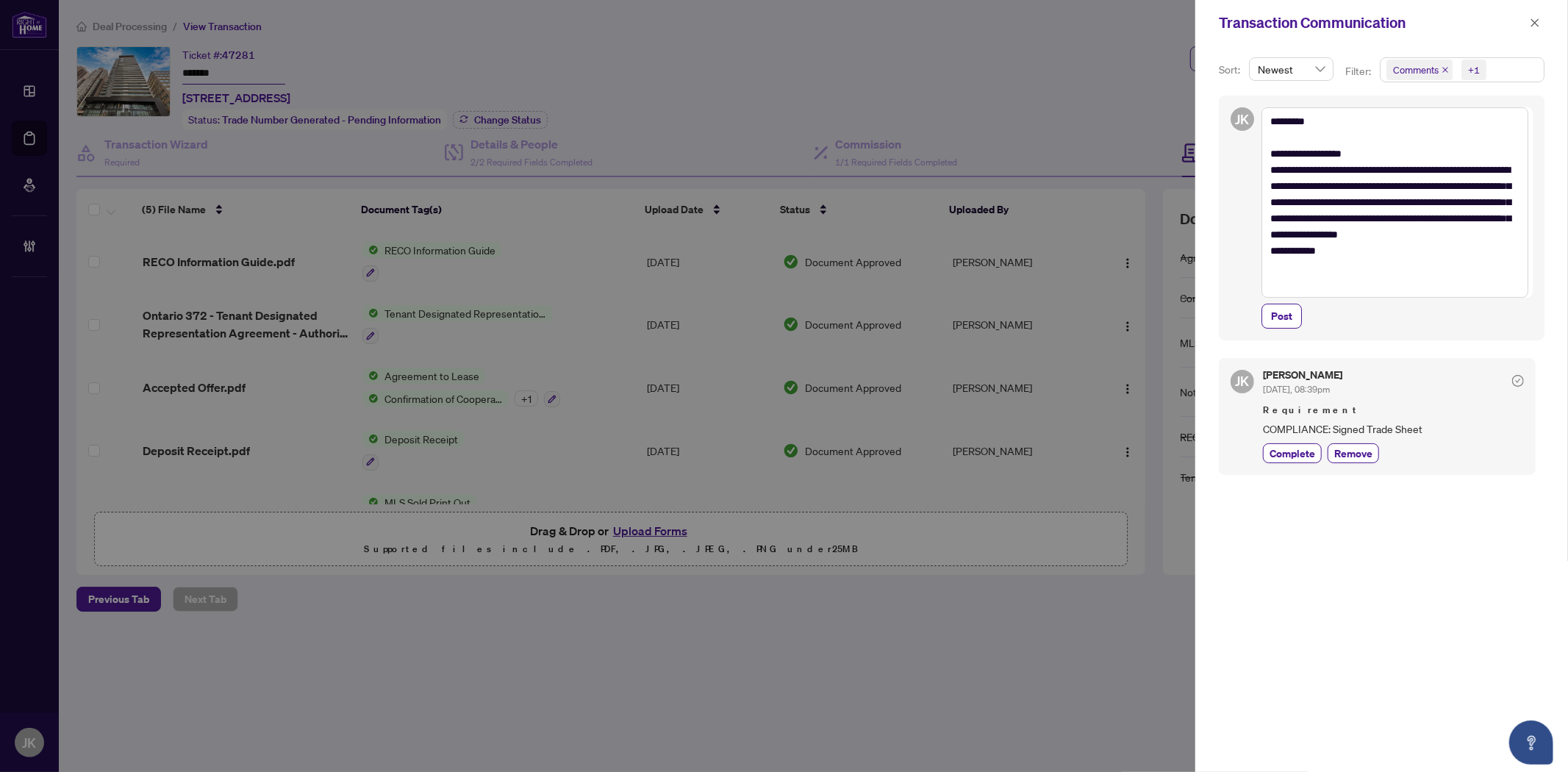
drag, startPoint x: 1283, startPoint y: 309, endPoint x: 1511, endPoint y: 326, distance: 228.6
click at [1303, 313] on div "Post" at bounding box center [1396, 316] width 271 height 25
click at [1283, 318] on span "Post" at bounding box center [1281, 316] width 21 height 23
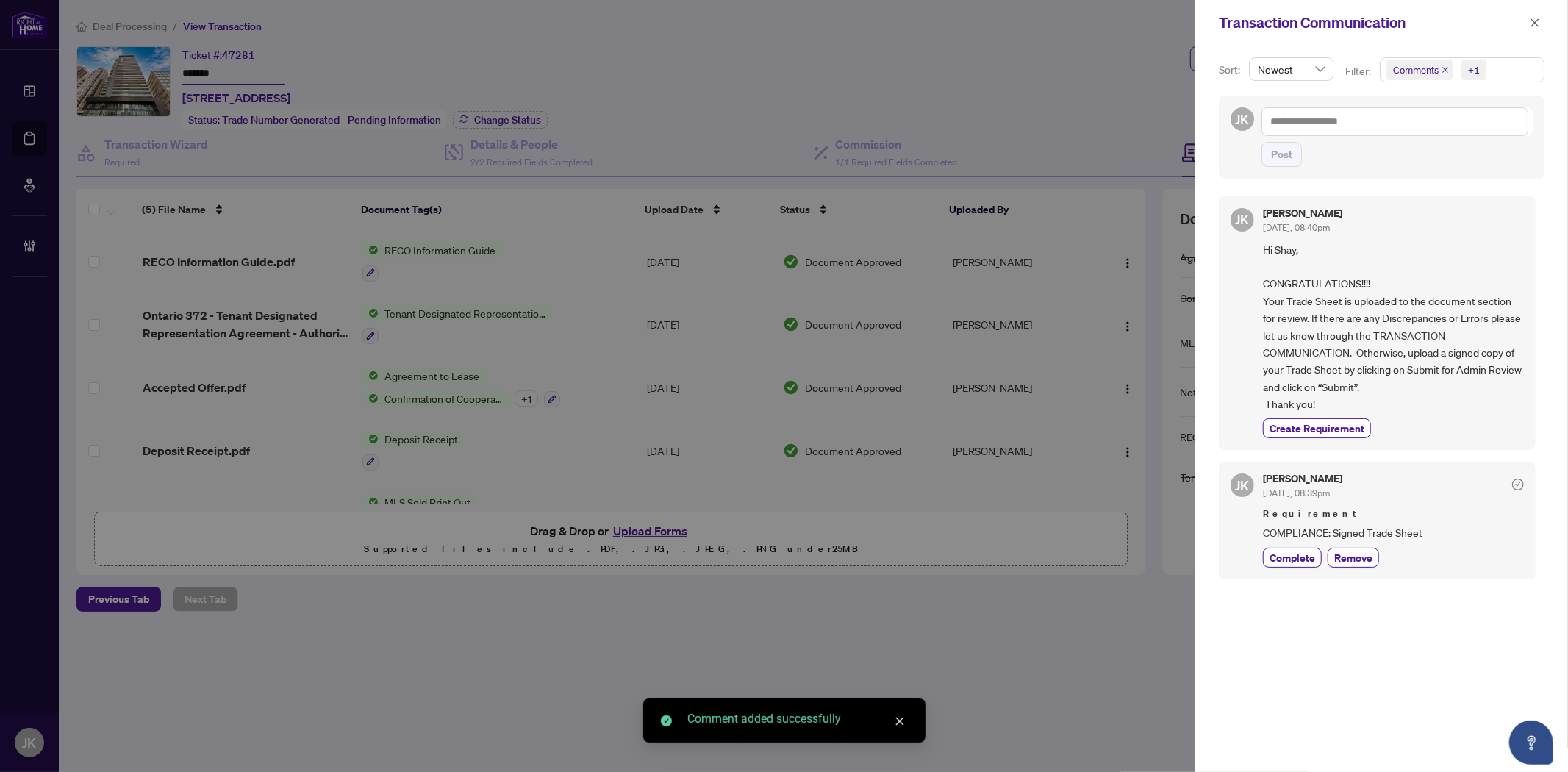
click at [1545, 28] on div "Transaction Communication" at bounding box center [1382, 23] width 373 height 45
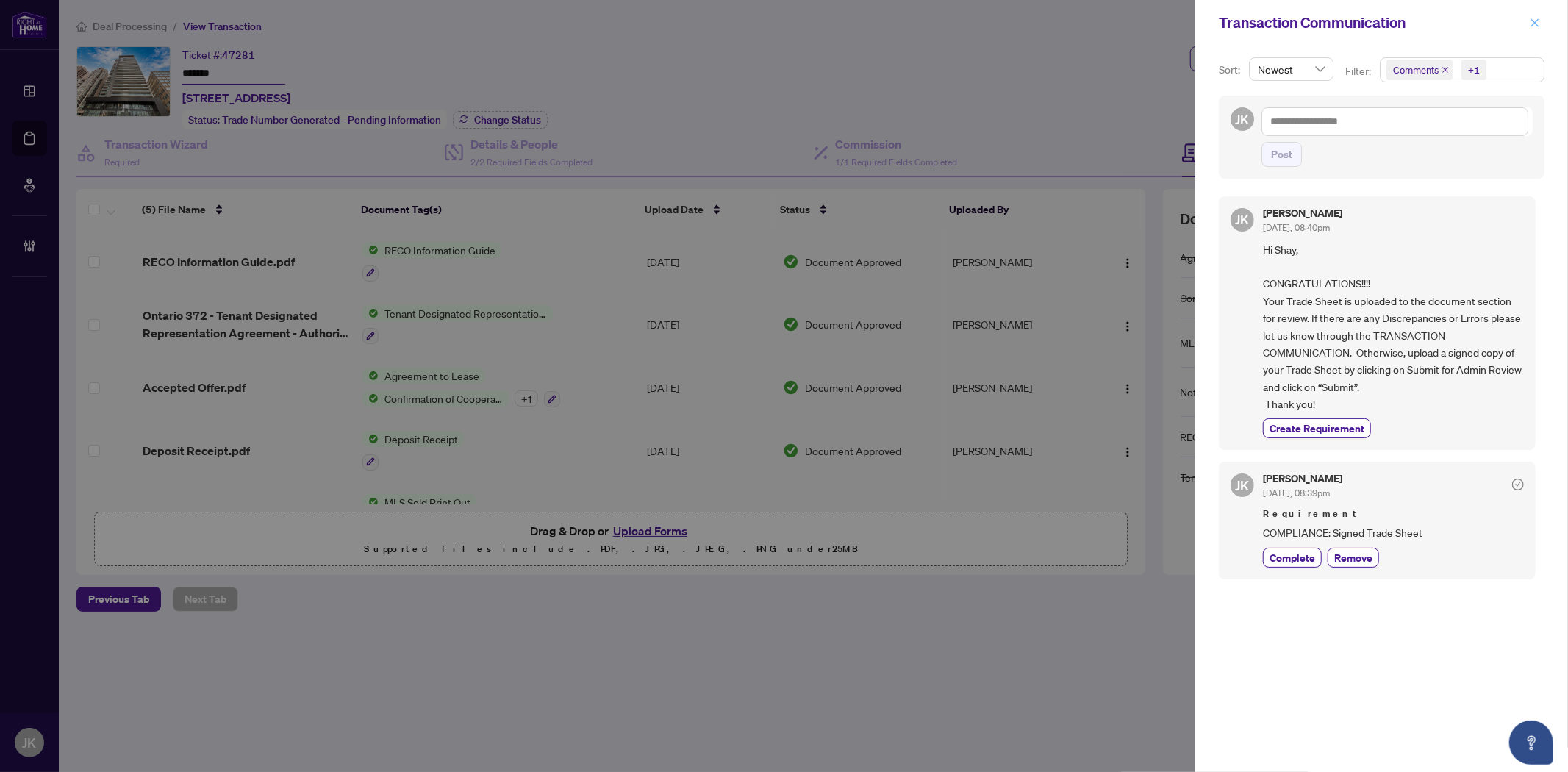
click at [1542, 20] on button "button" at bounding box center [1535, 23] width 19 height 18
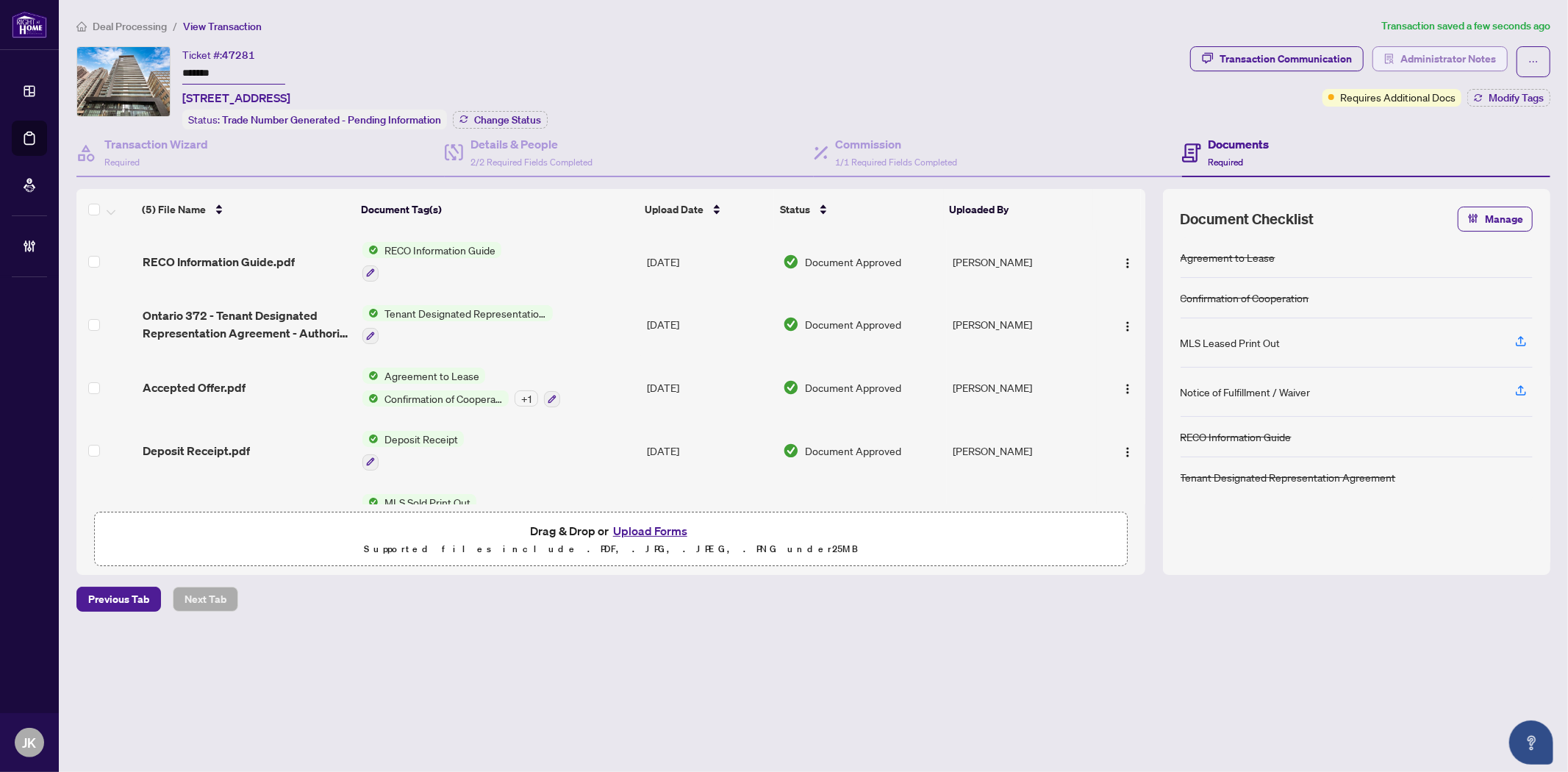
click at [1439, 55] on span "Administrator Notes" at bounding box center [1448, 58] width 96 height 23
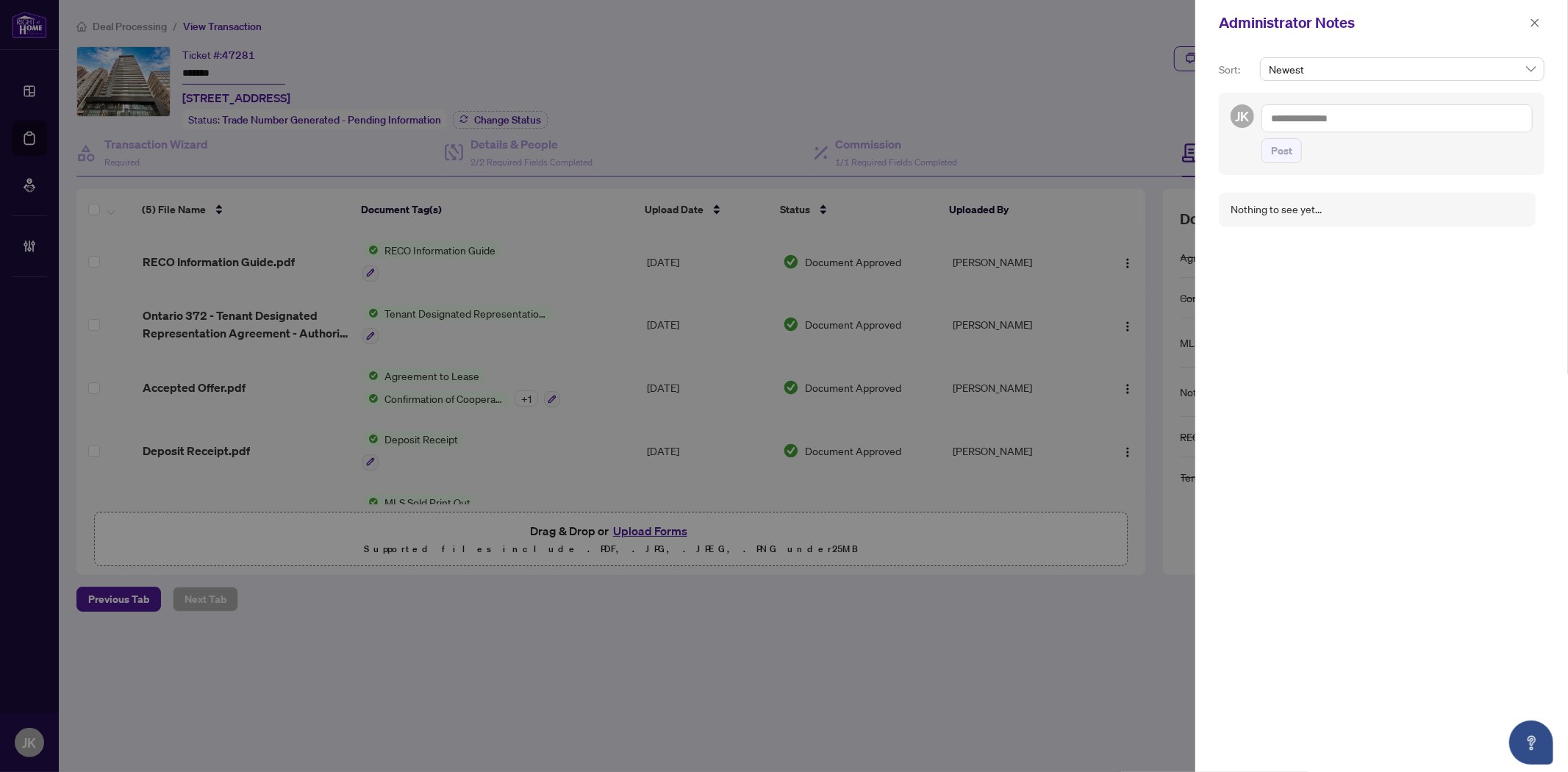
click at [1321, 117] on textarea at bounding box center [1396, 118] width 271 height 28
click at [1283, 156] on span "Post" at bounding box center [1281, 151] width 21 height 23
click at [1539, 24] on icon "close" at bounding box center [1534, 23] width 11 height 11
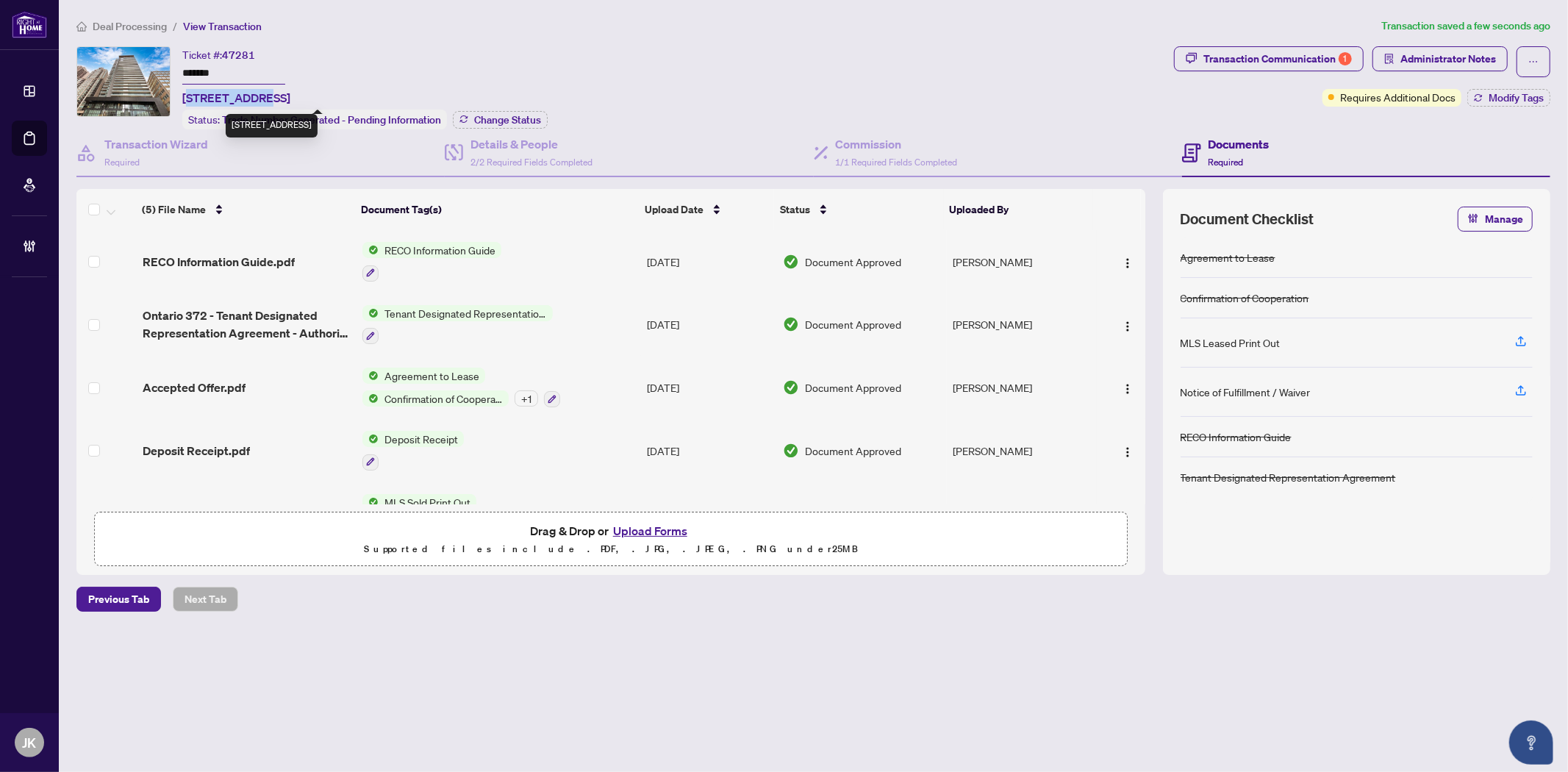
drag, startPoint x: 262, startPoint y: 92, endPoint x: 349, endPoint y: 107, distance: 88.3
click at [243, 104] on span "805-770 Bay St, Toronto, Ontario M5G 0A6, Canada" at bounding box center [236, 98] width 108 height 18
drag, startPoint x: 266, startPoint y: 96, endPoint x: 179, endPoint y: 98, distance: 87.0
click at [179, 98] on div "Ticket #: 47281 ******* 805-770 Bay St, Toronto, Ontario M5G 0A6, Canada Status…" at bounding box center [622, 87] width 1092 height 83
copy span "805-770 Bay St"
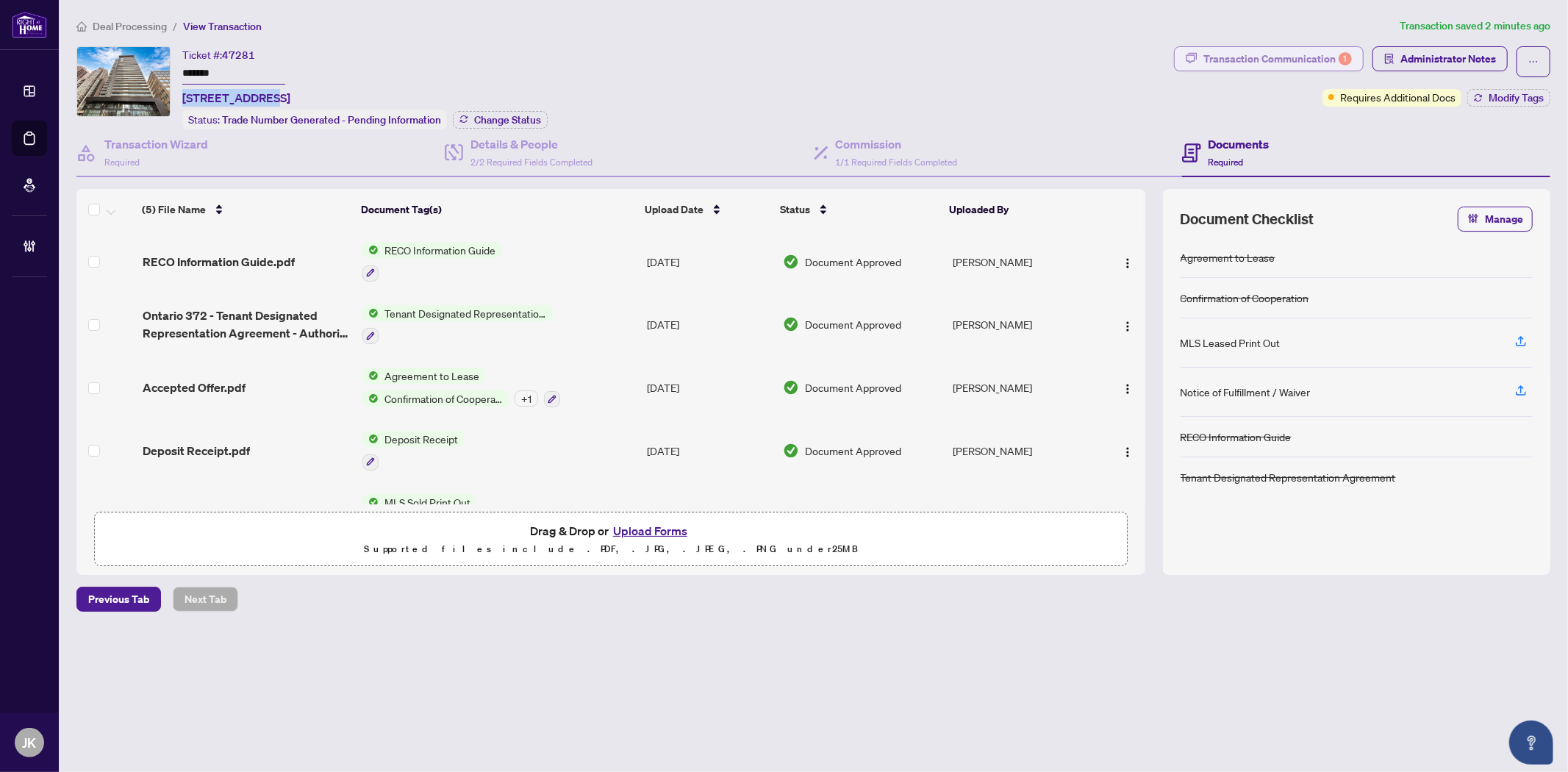
click at [1243, 62] on div "Transaction Communication 1" at bounding box center [1277, 58] width 148 height 23
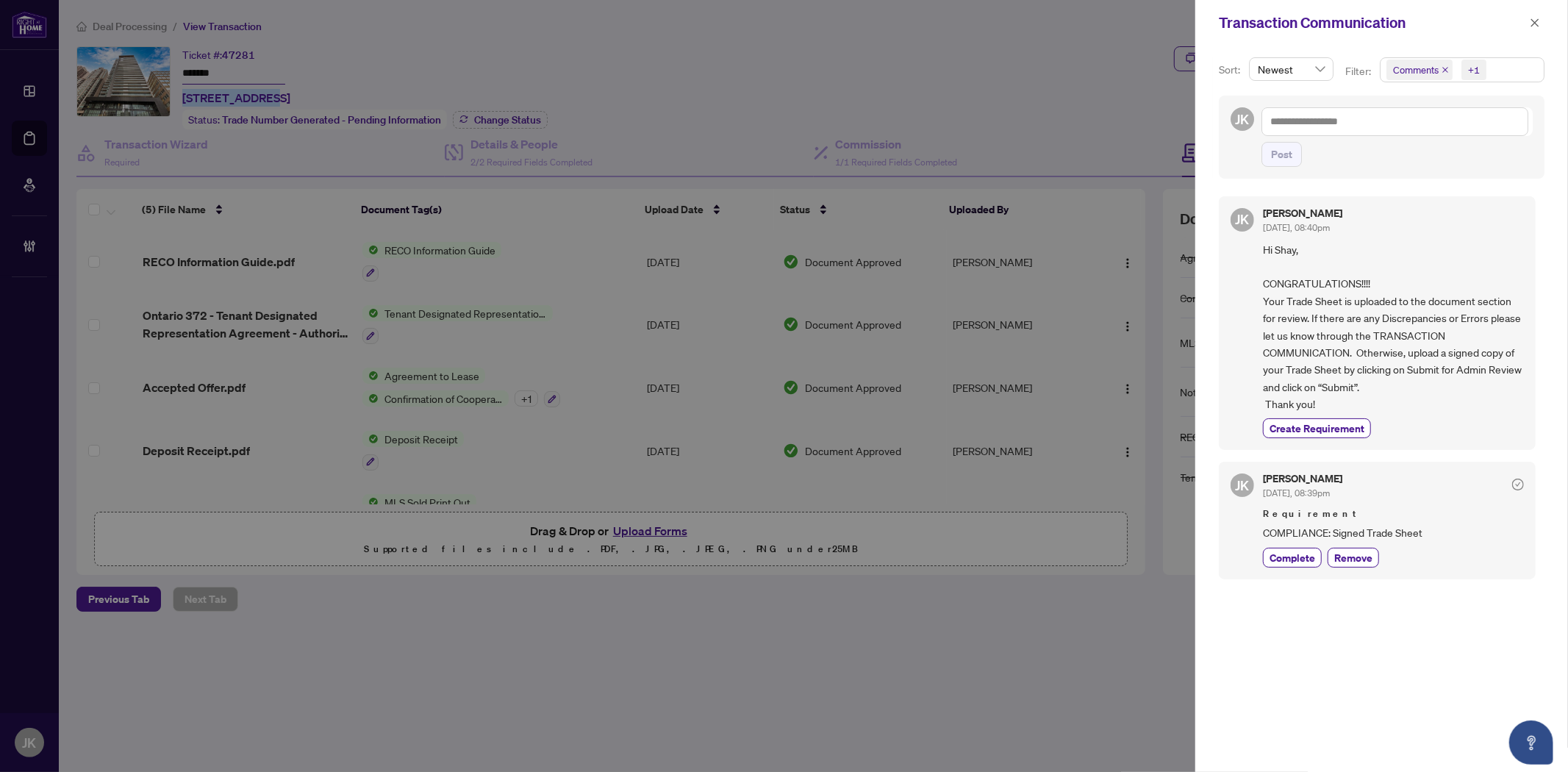
click at [1532, 15] on span "button" at bounding box center [1534, 23] width 11 height 23
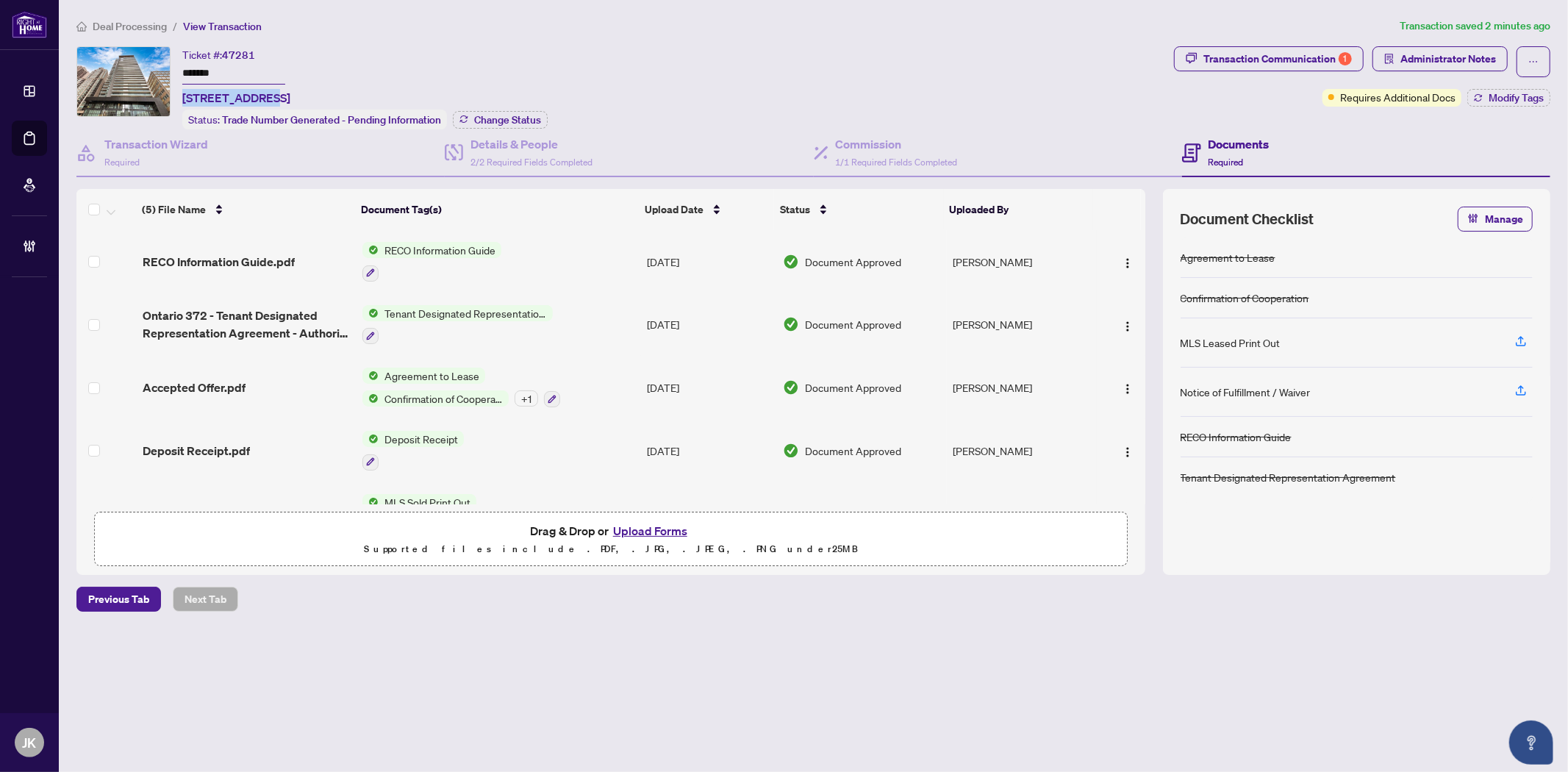
click at [654, 527] on button "Upload Forms" at bounding box center [650, 531] width 83 height 19
click at [1529, 57] on icon "ellipsis" at bounding box center [1533, 62] width 11 height 11
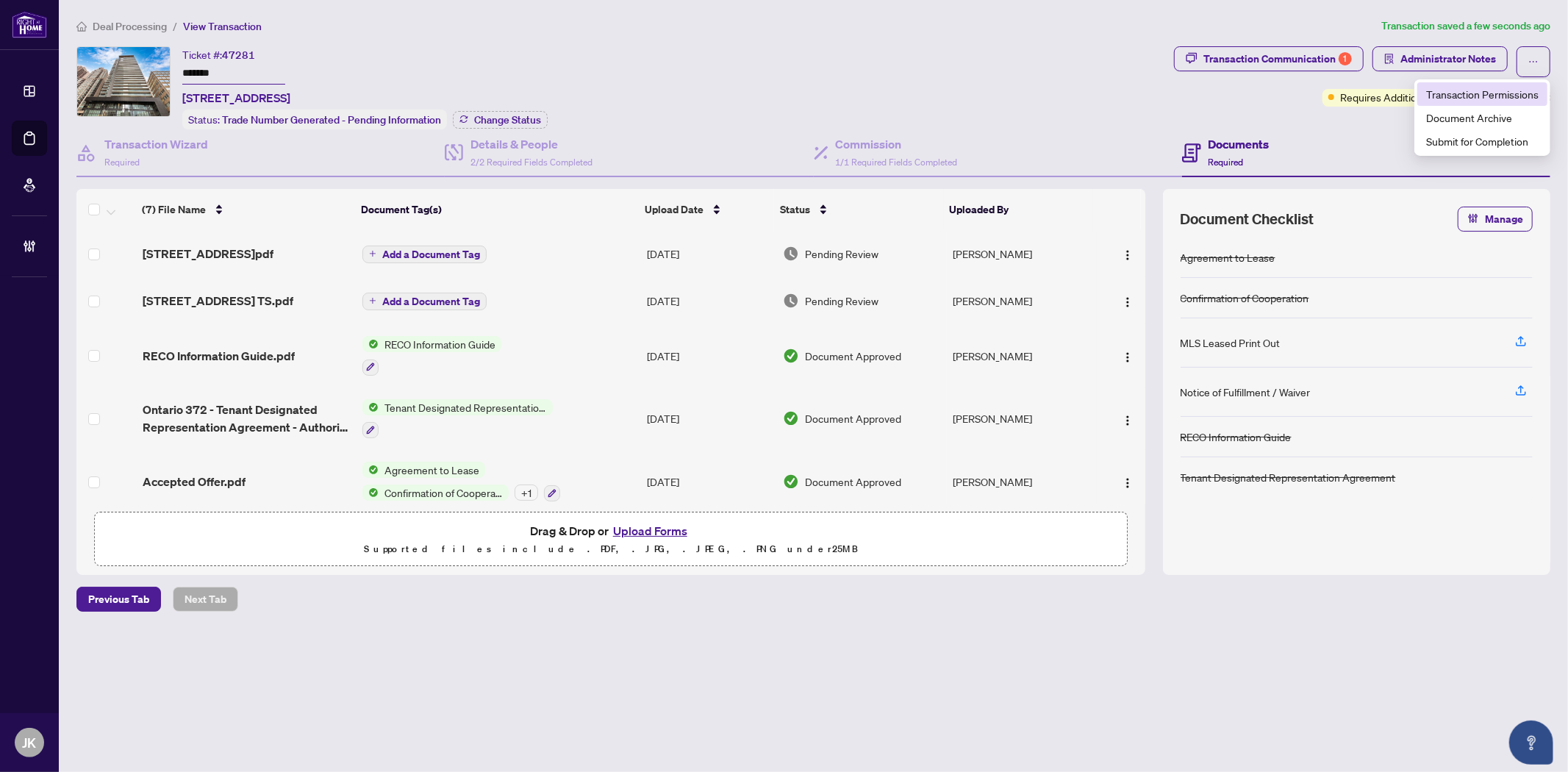
click at [1472, 100] on span "Transaction Permissions" at bounding box center [1482, 94] width 113 height 16
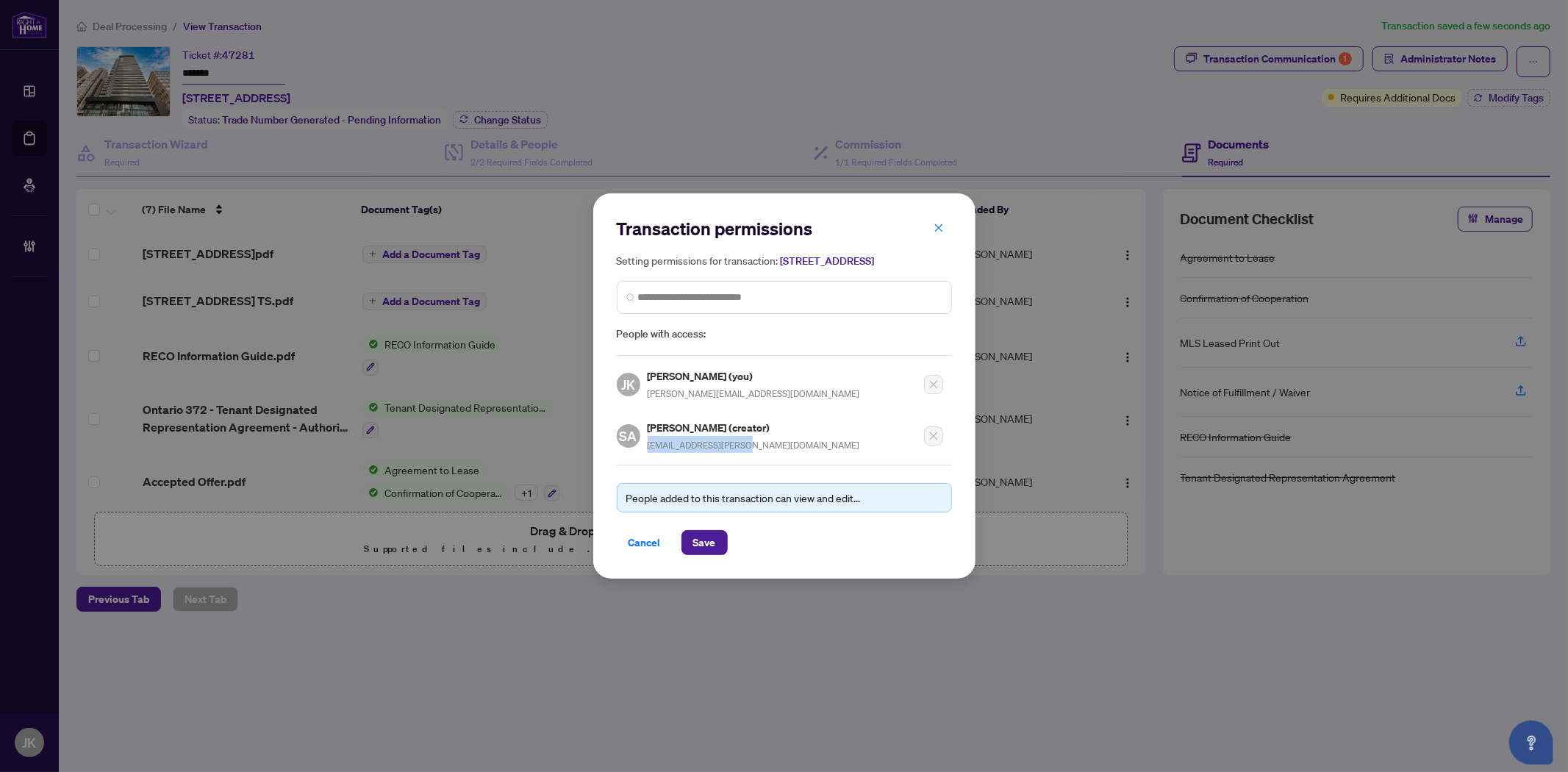
drag, startPoint x: 751, startPoint y: 458, endPoint x: 643, endPoint y: 458, distance: 108.0
click at [643, 453] on div "SA Shay Asnani (creator) shay.asnani@gmail.com" at bounding box center [779, 431] width 326 height 43
copy span "shay.asnani@gmail.com"
click at [642, 545] on span "Cancel" at bounding box center [645, 542] width 32 height 23
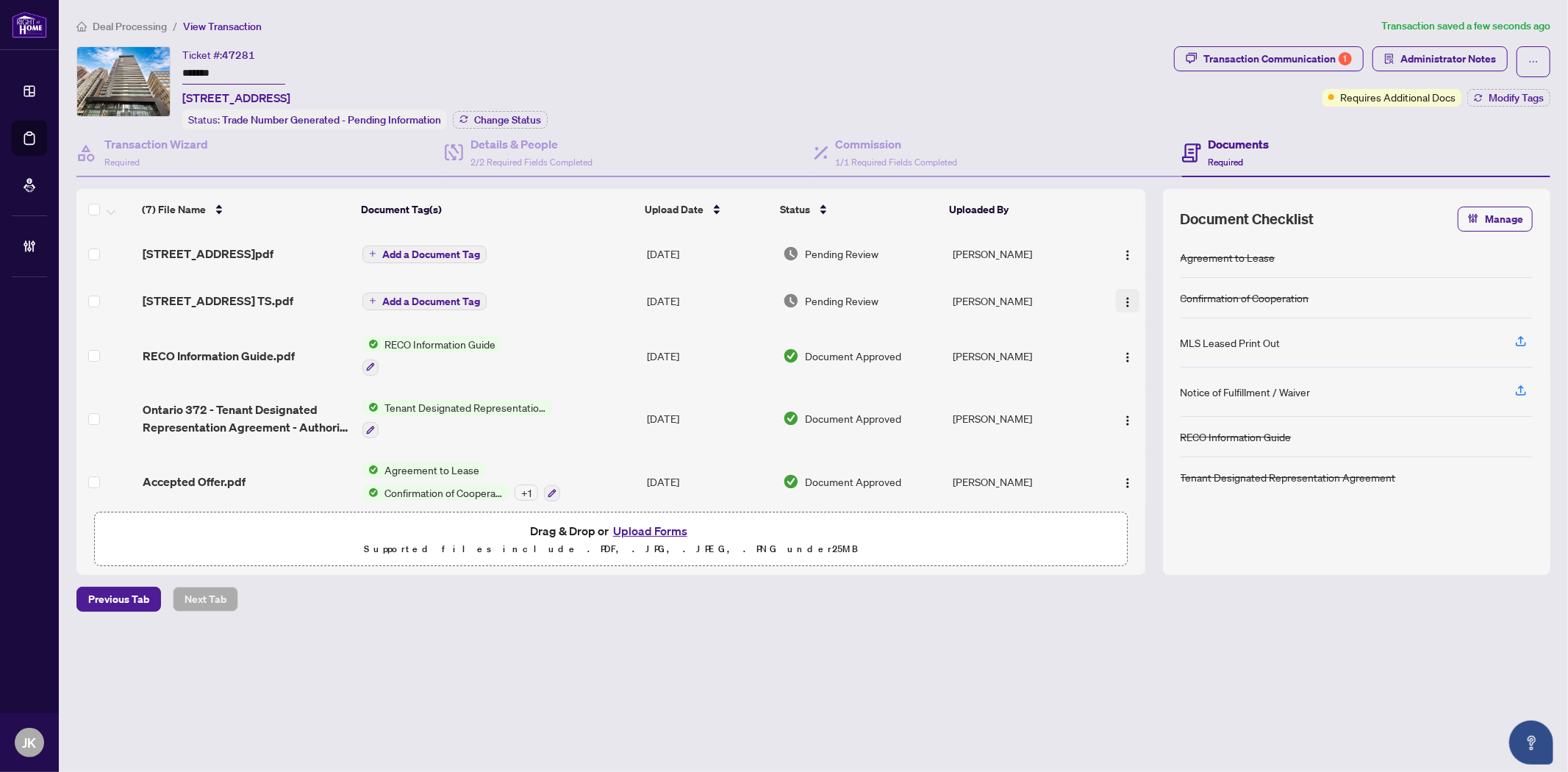
click at [1129, 299] on button "button" at bounding box center [1127, 301] width 23 height 23
click at [1174, 417] on span "Document Permissions" at bounding box center [1193, 420] width 140 height 16
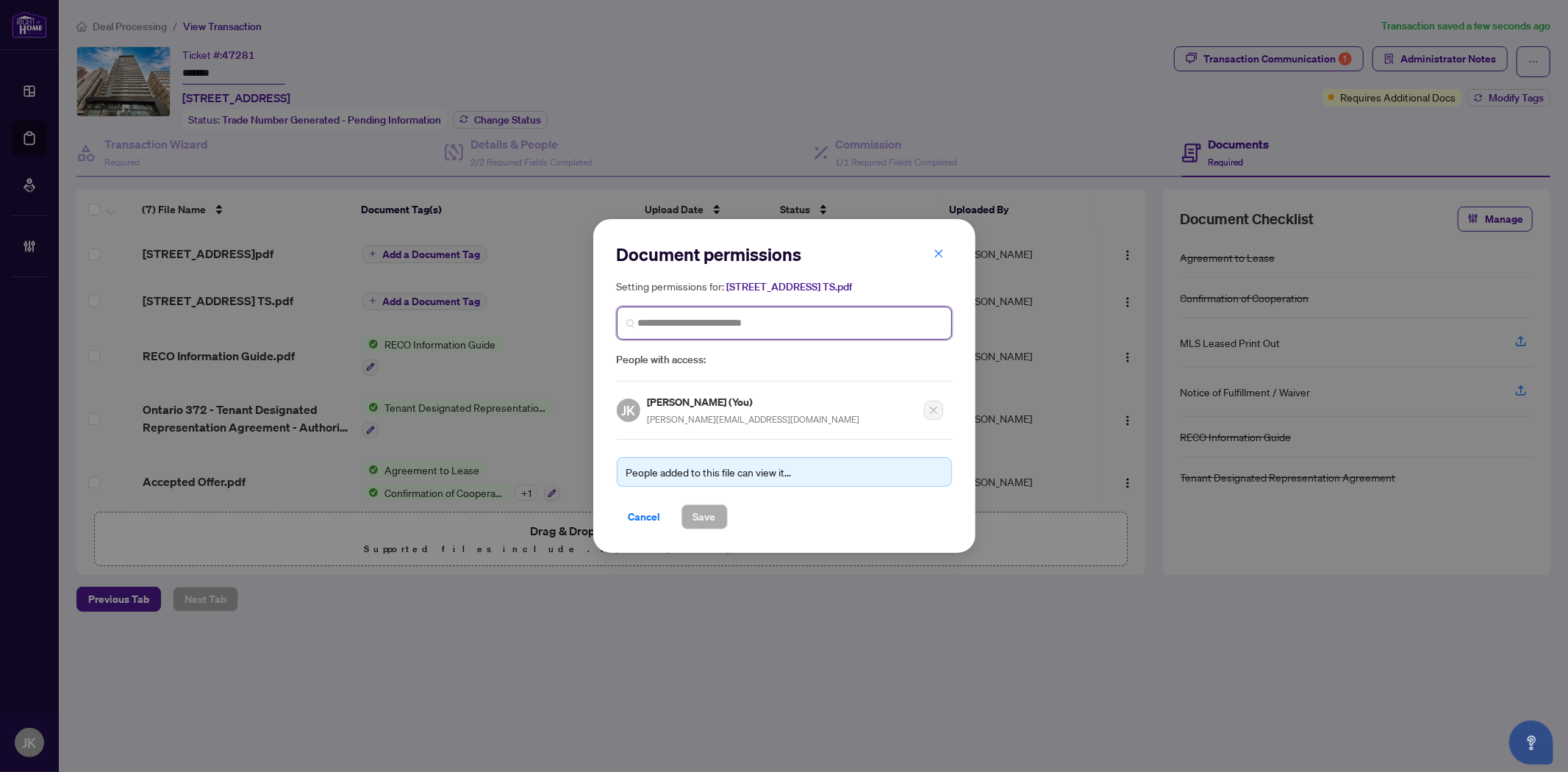
click at [703, 324] on input "search" at bounding box center [790, 322] width 305 height 15
paste input "**********"
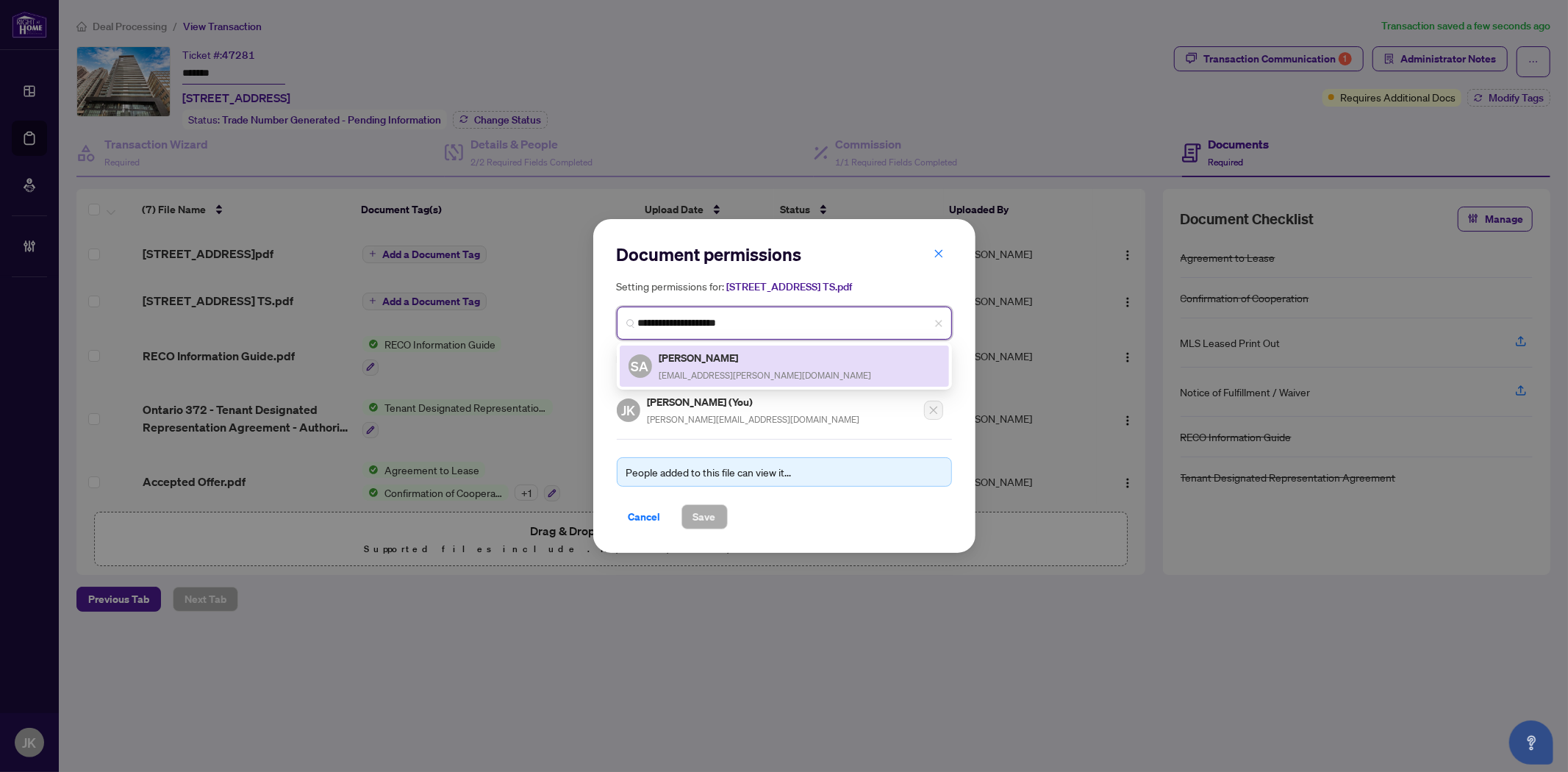
click at [707, 376] on span "shay.asnani@gmail.com" at bounding box center [765, 375] width 212 height 11
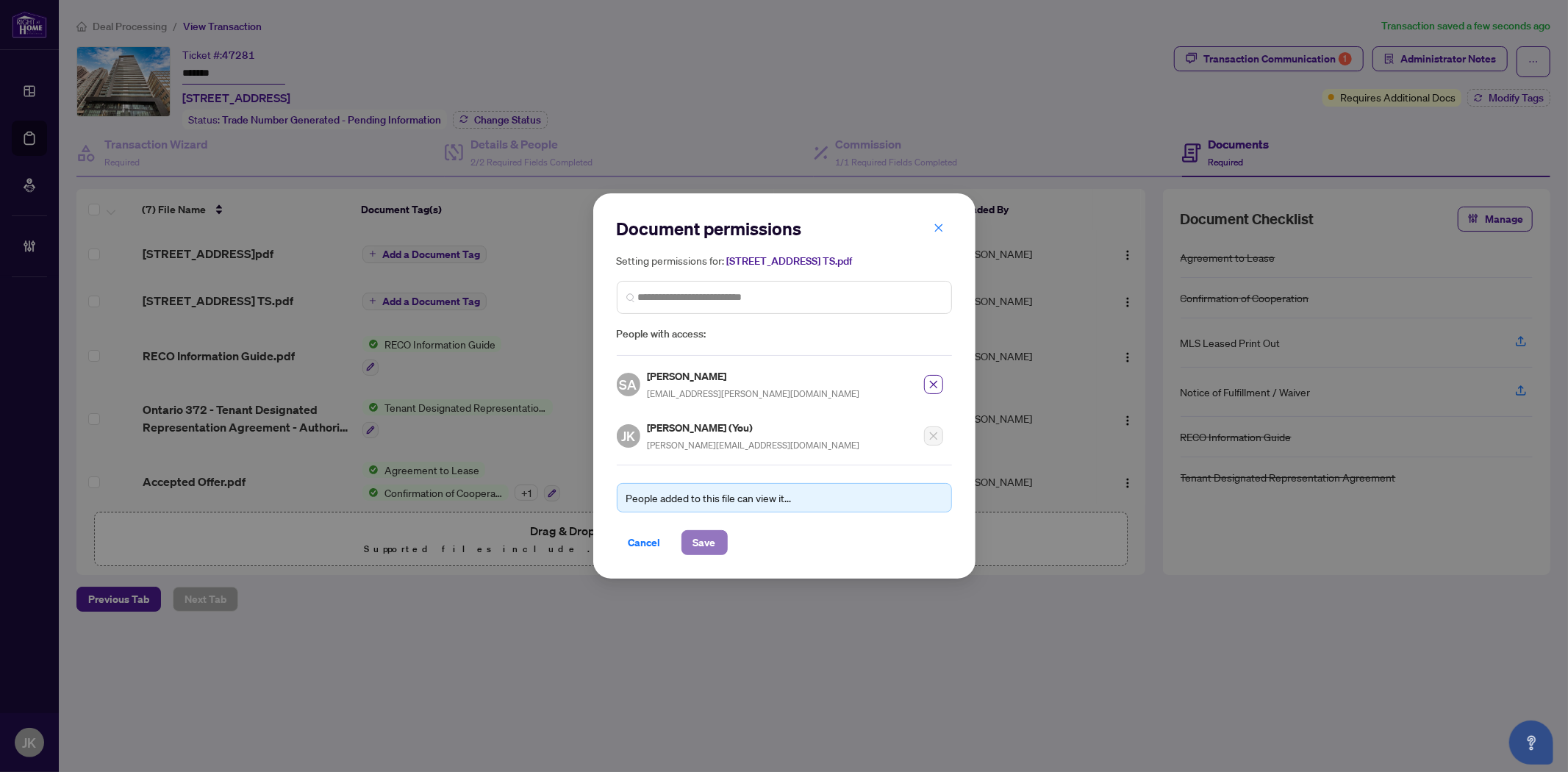
click at [706, 540] on span "Save" at bounding box center [705, 542] width 23 height 23
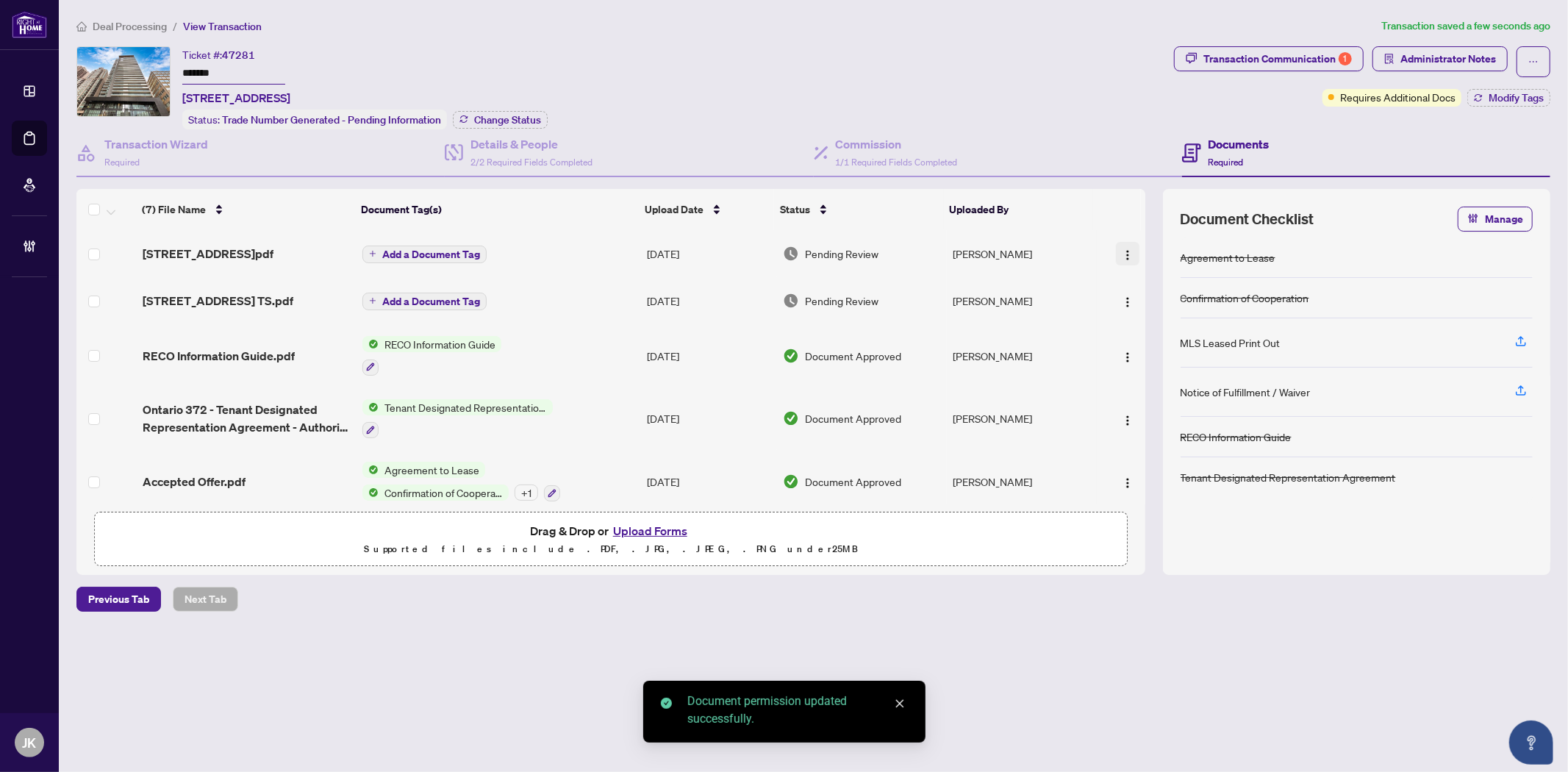
click at [1129, 247] on button "button" at bounding box center [1127, 254] width 23 height 23
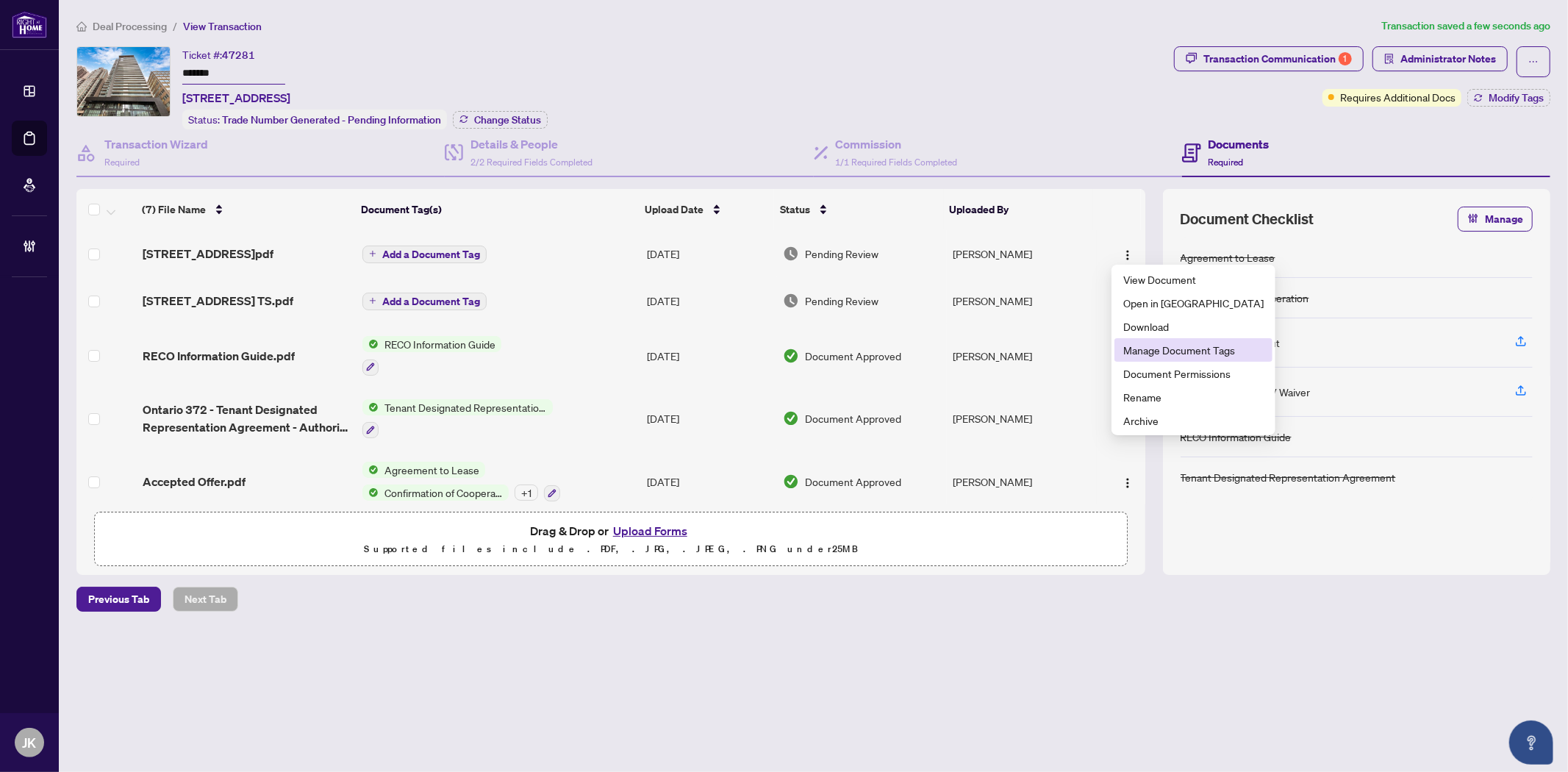
click at [1184, 351] on span "Manage Document Tags" at bounding box center [1193, 350] width 140 height 16
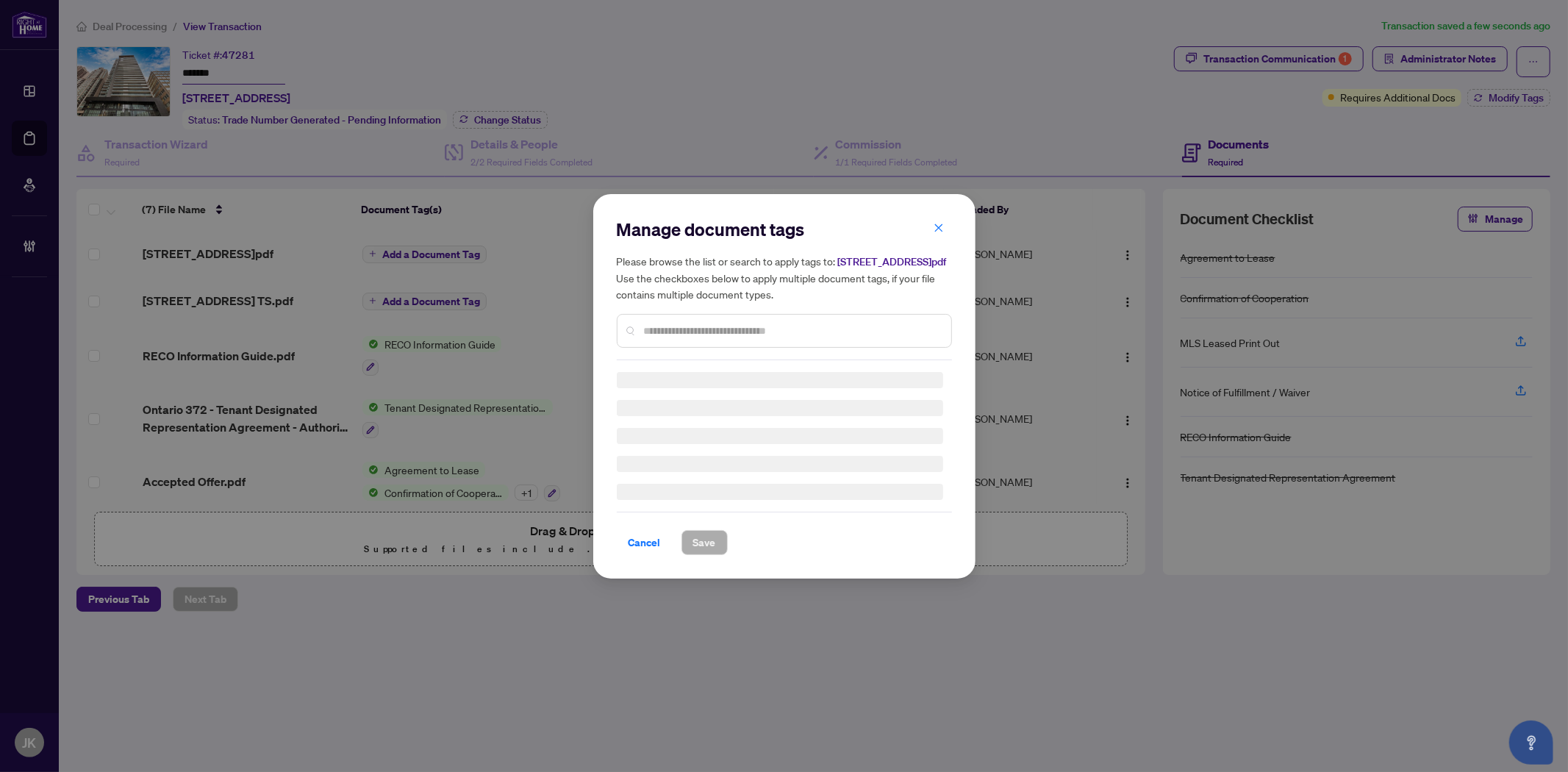
click at [678, 334] on div "Manage document tags Please browse the list or search to apply tags to: 805-770…" at bounding box center [784, 386] width 335 height 338
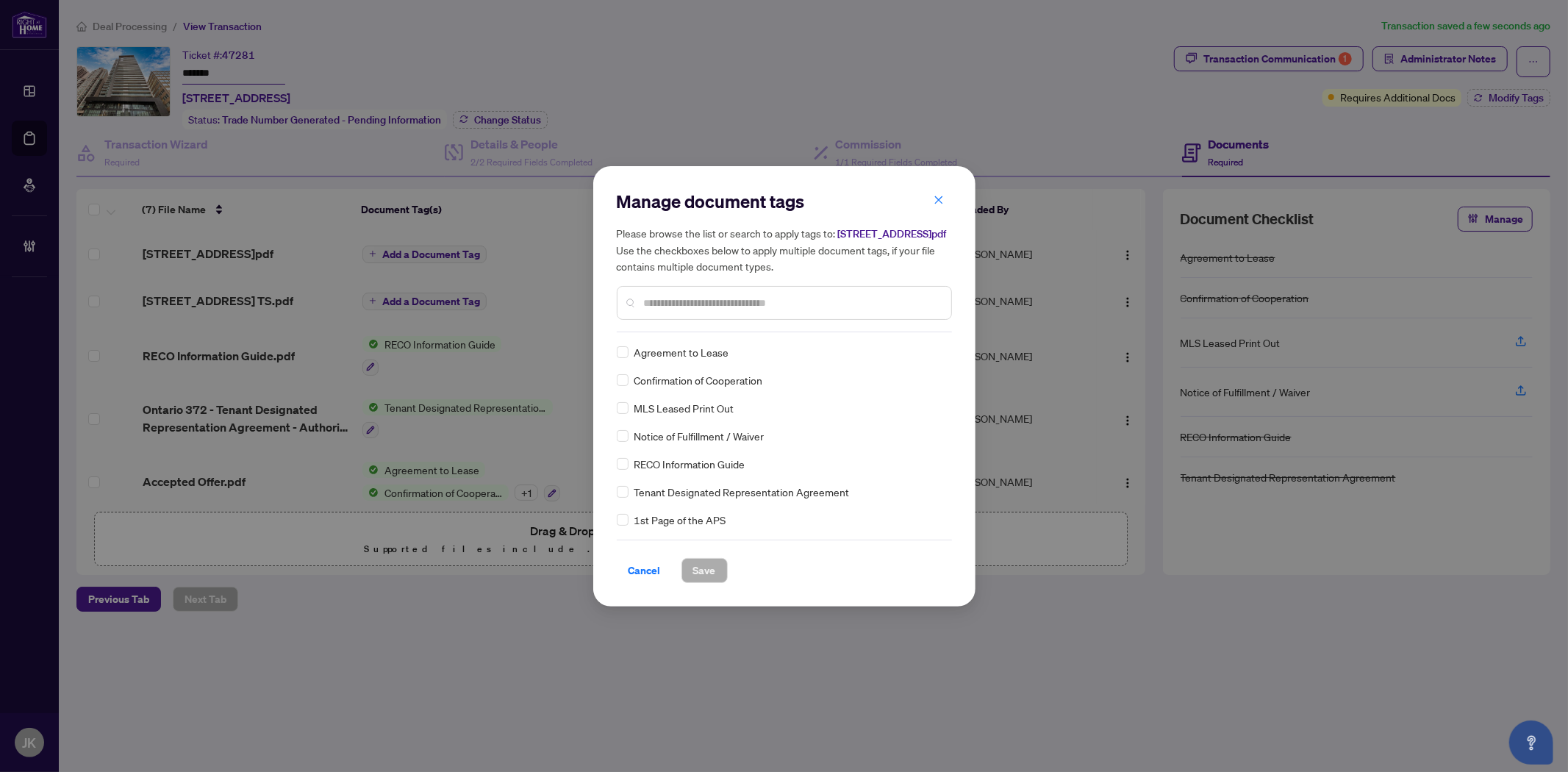
click at [663, 304] on input "text" at bounding box center [791, 303] width 296 height 16
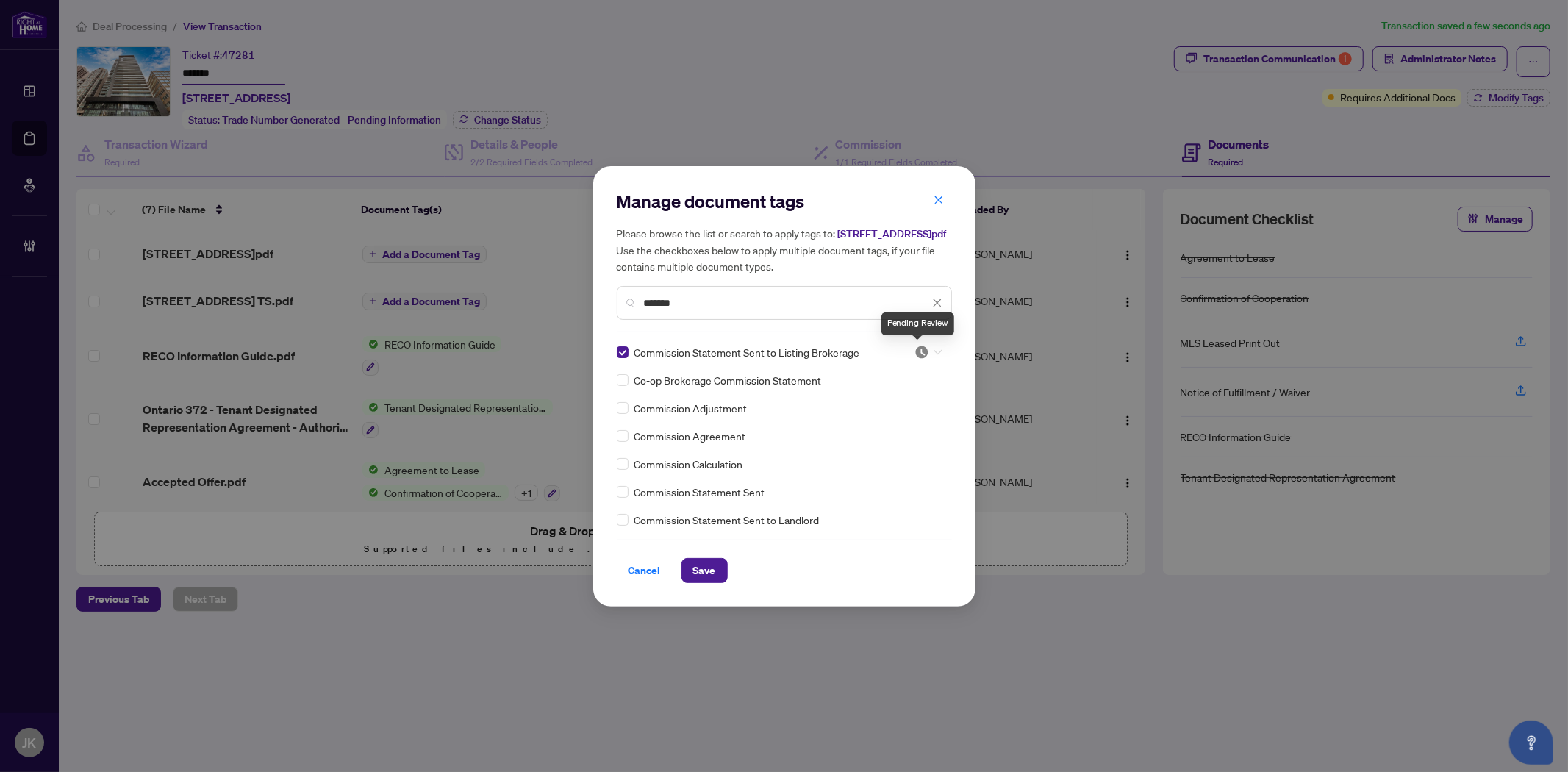
click at [915, 353] on img at bounding box center [922, 352] width 15 height 15
click at [908, 430] on div "Approved" at bounding box center [880, 424] width 94 height 16
drag, startPoint x: 710, startPoint y: 568, endPoint x: 693, endPoint y: 565, distance: 17.3
click at [710, 567] on span "Save" at bounding box center [705, 570] width 23 height 23
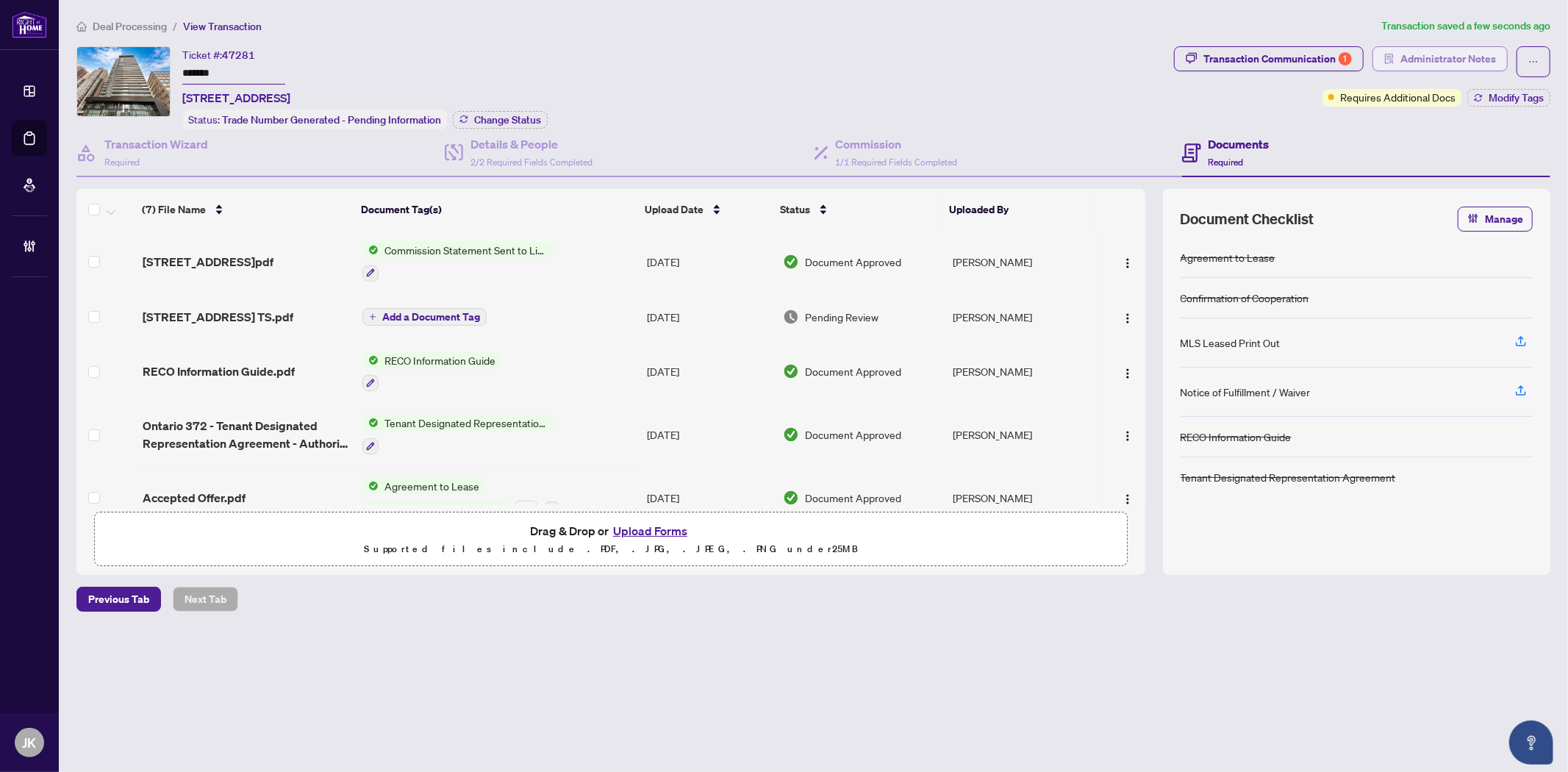
click at [1461, 53] on span "Administrator Notes" at bounding box center [1448, 58] width 96 height 23
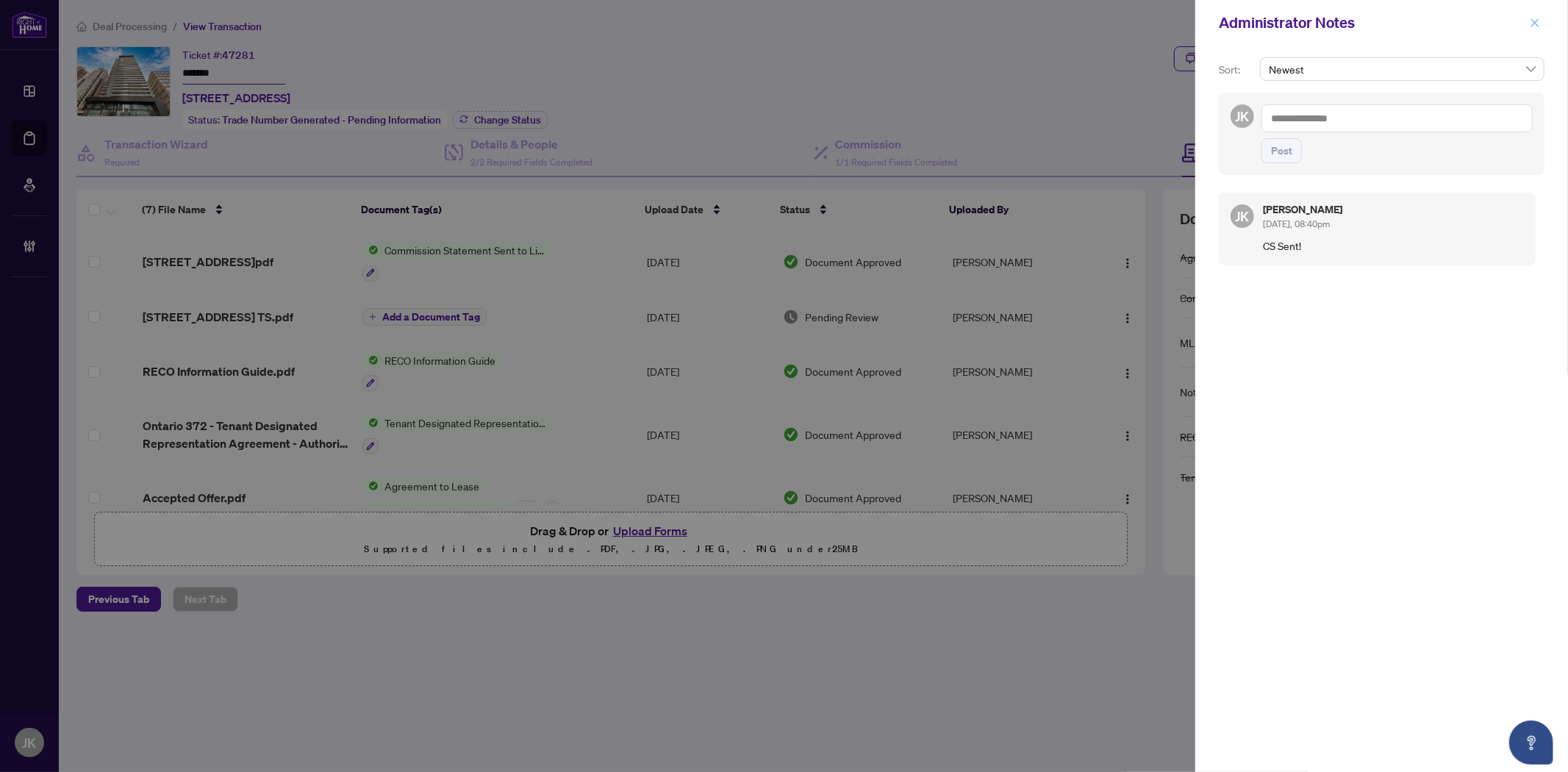
click at [1540, 26] on button "button" at bounding box center [1535, 23] width 19 height 18
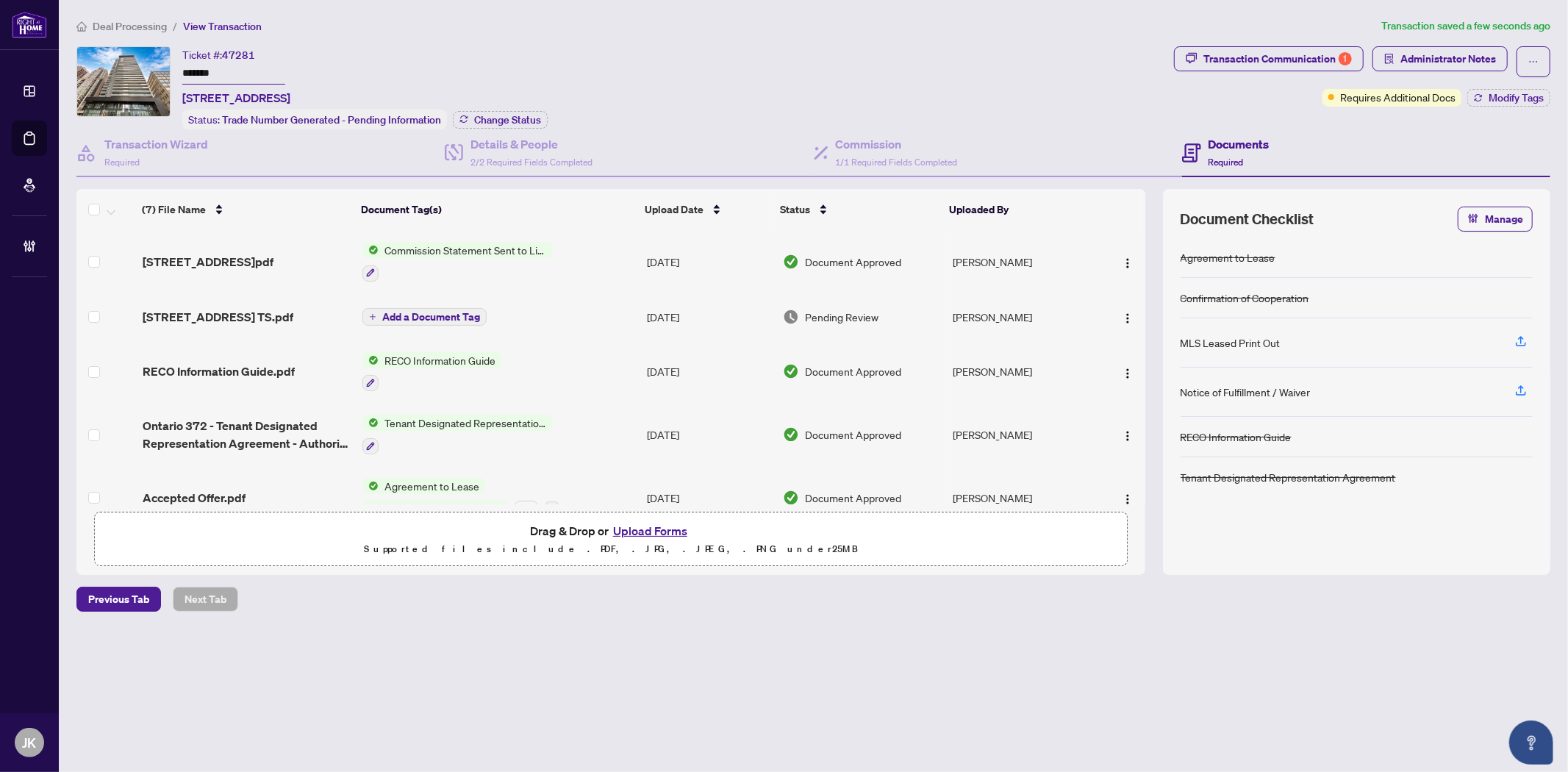
drag, startPoint x: 234, startPoint y: 75, endPoint x: 182, endPoint y: 63, distance: 53.4
click at [182, 63] on input "*******" at bounding box center [233, 74] width 103 height 21
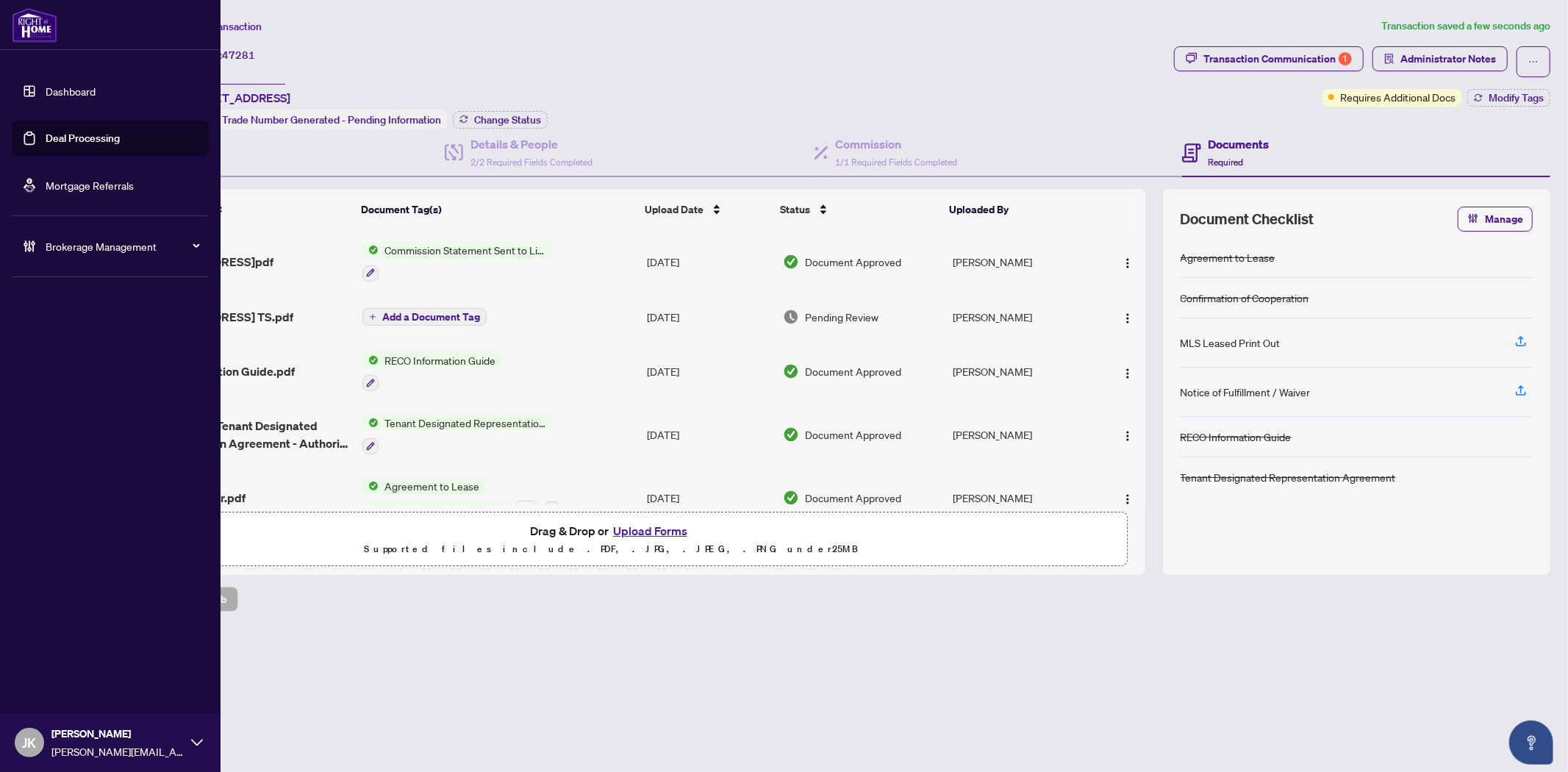
click at [74, 144] on link "Deal Processing" at bounding box center [83, 138] width 75 height 13
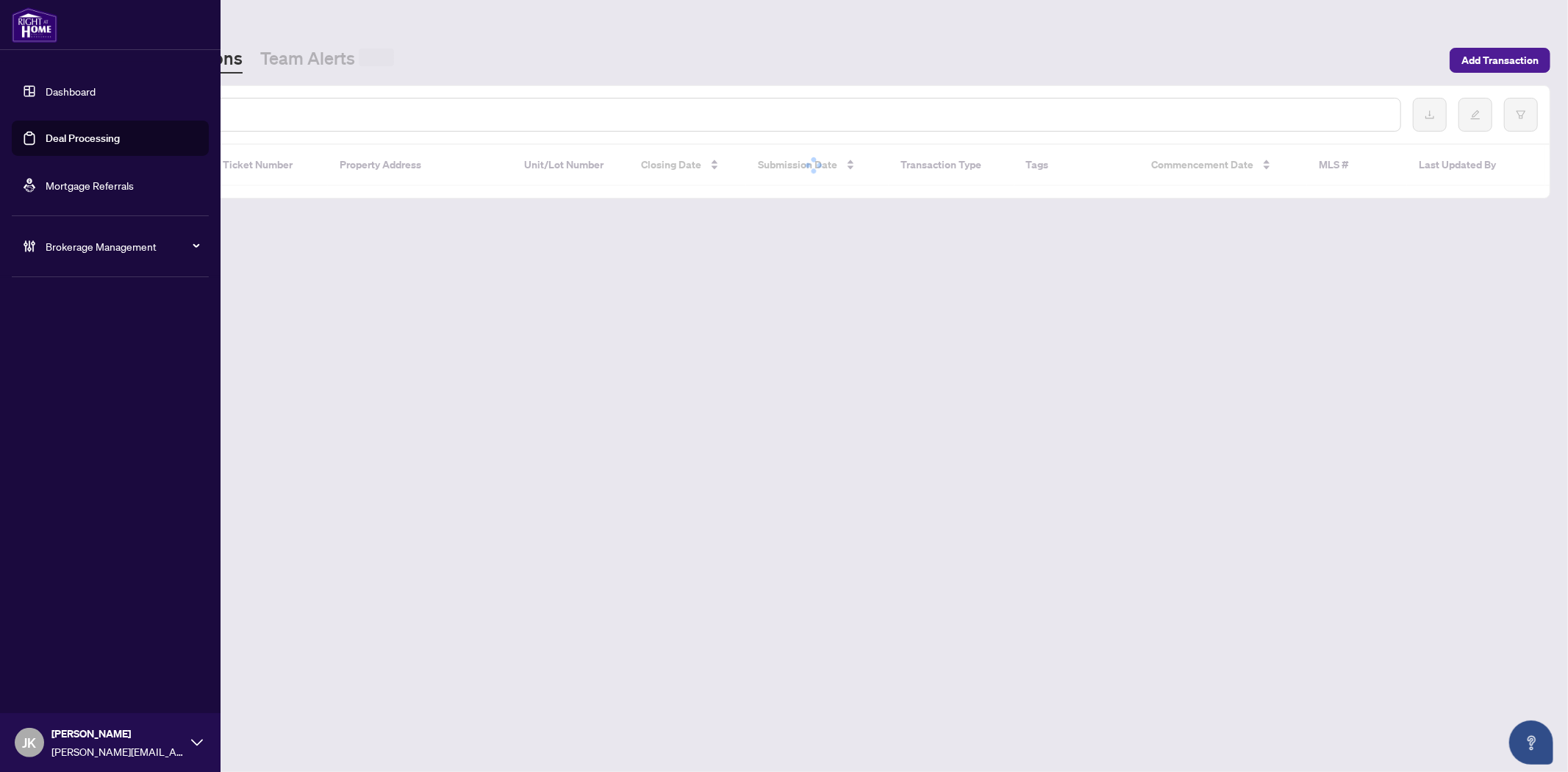
click at [250, 121] on div at bounding box center [745, 115] width 1312 height 34
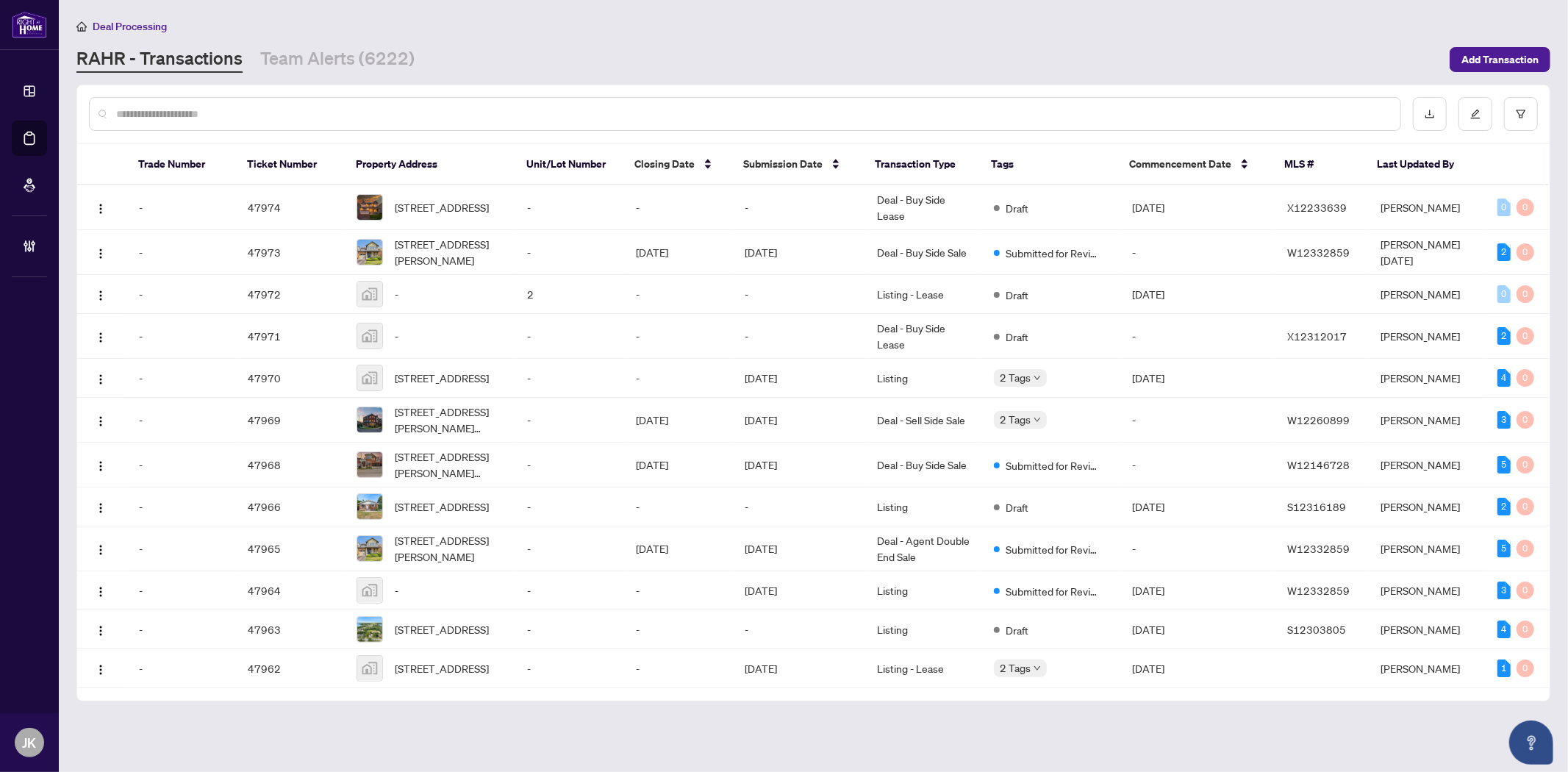
click at [218, 117] on input "text" at bounding box center [752, 114] width 1272 height 16
paste input "**********"
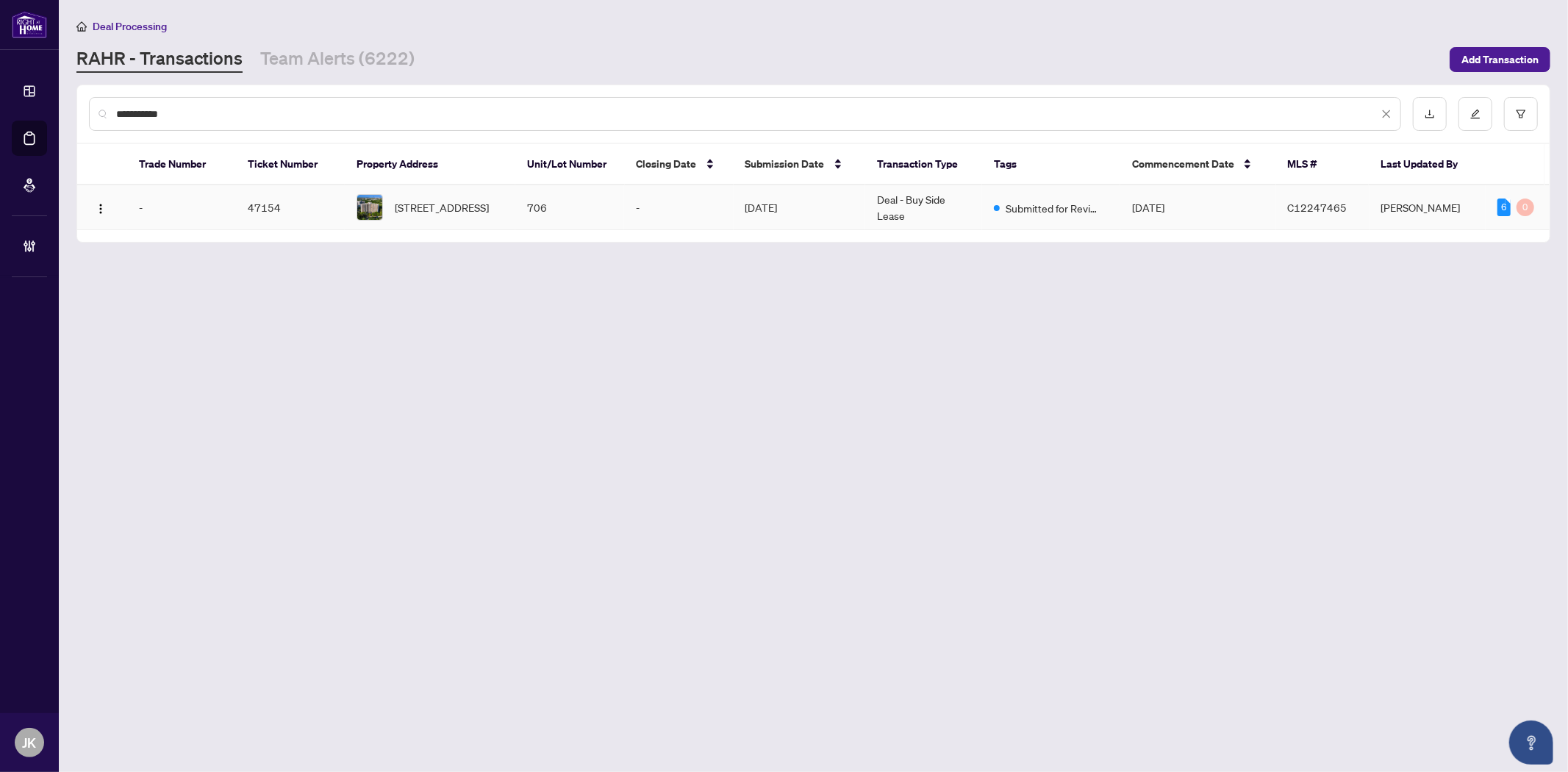
click at [933, 214] on td "Deal - Buy Side Lease" at bounding box center [923, 207] width 117 height 45
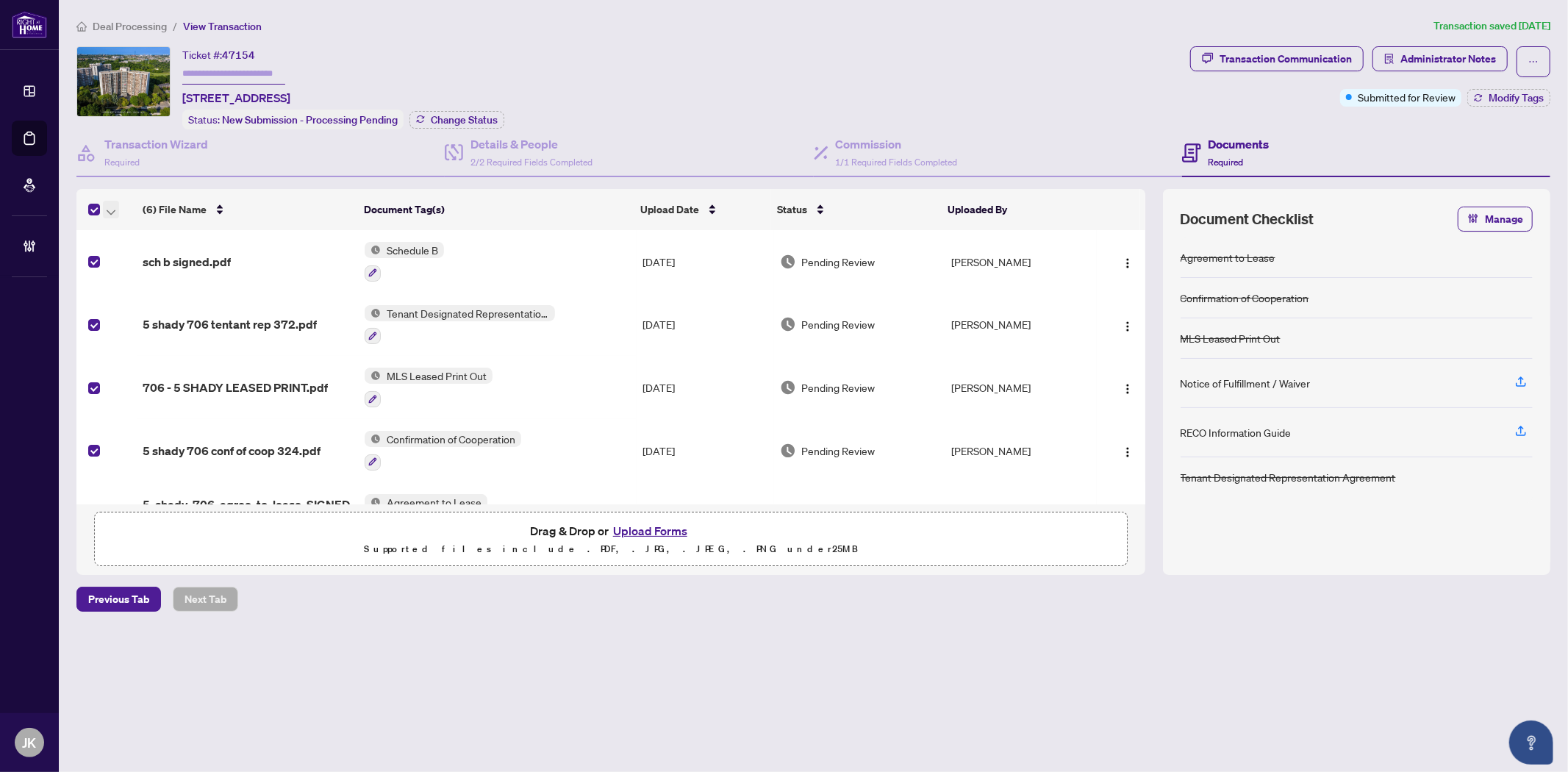
click at [104, 207] on button "button" at bounding box center [111, 210] width 16 height 18
click at [141, 233] on span "Open Selected in New Tab(s)" at bounding box center [181, 232] width 131 height 16
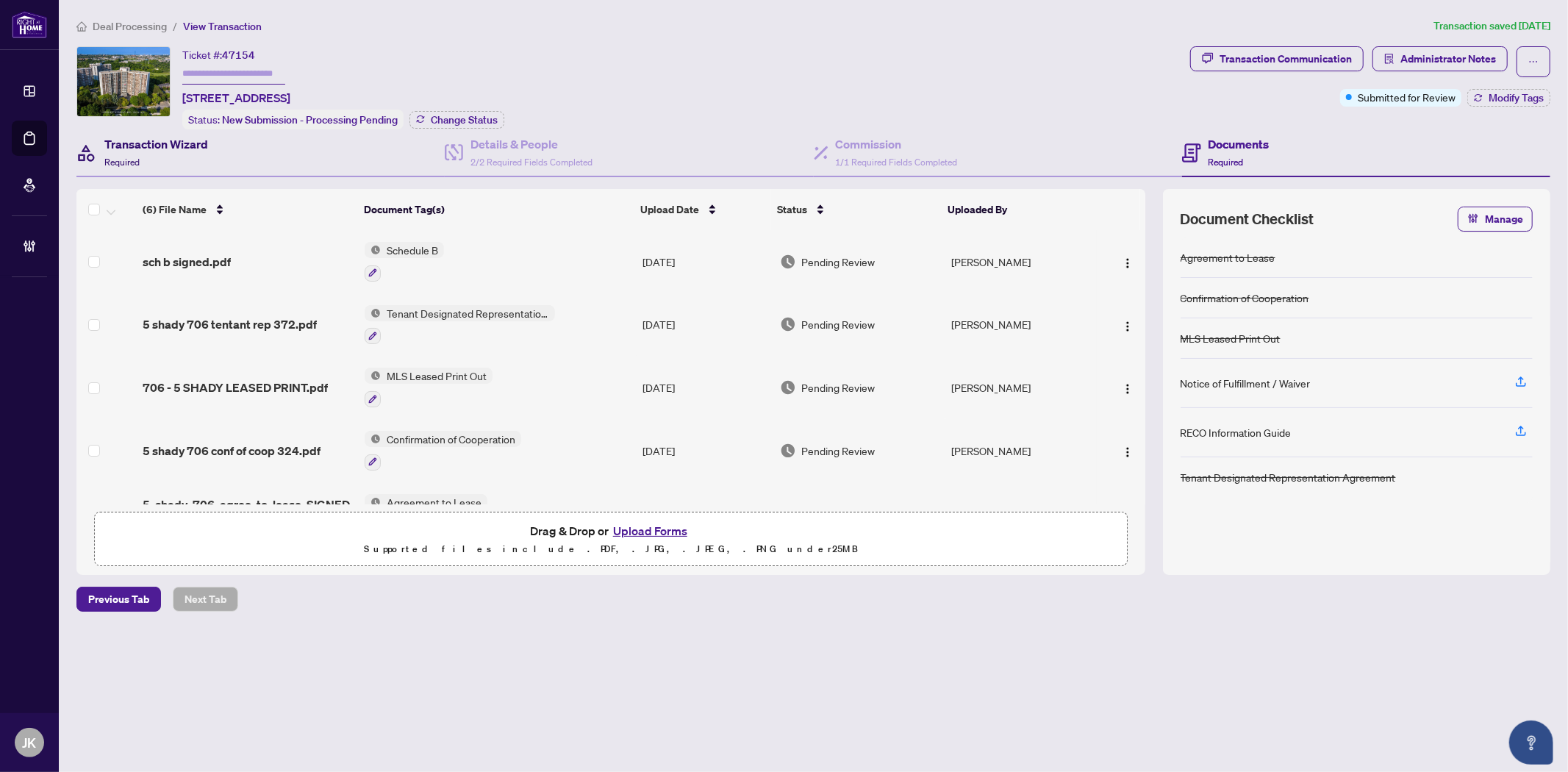
click at [160, 135] on h4 "Transaction Wizard" at bounding box center [156, 144] width 104 height 18
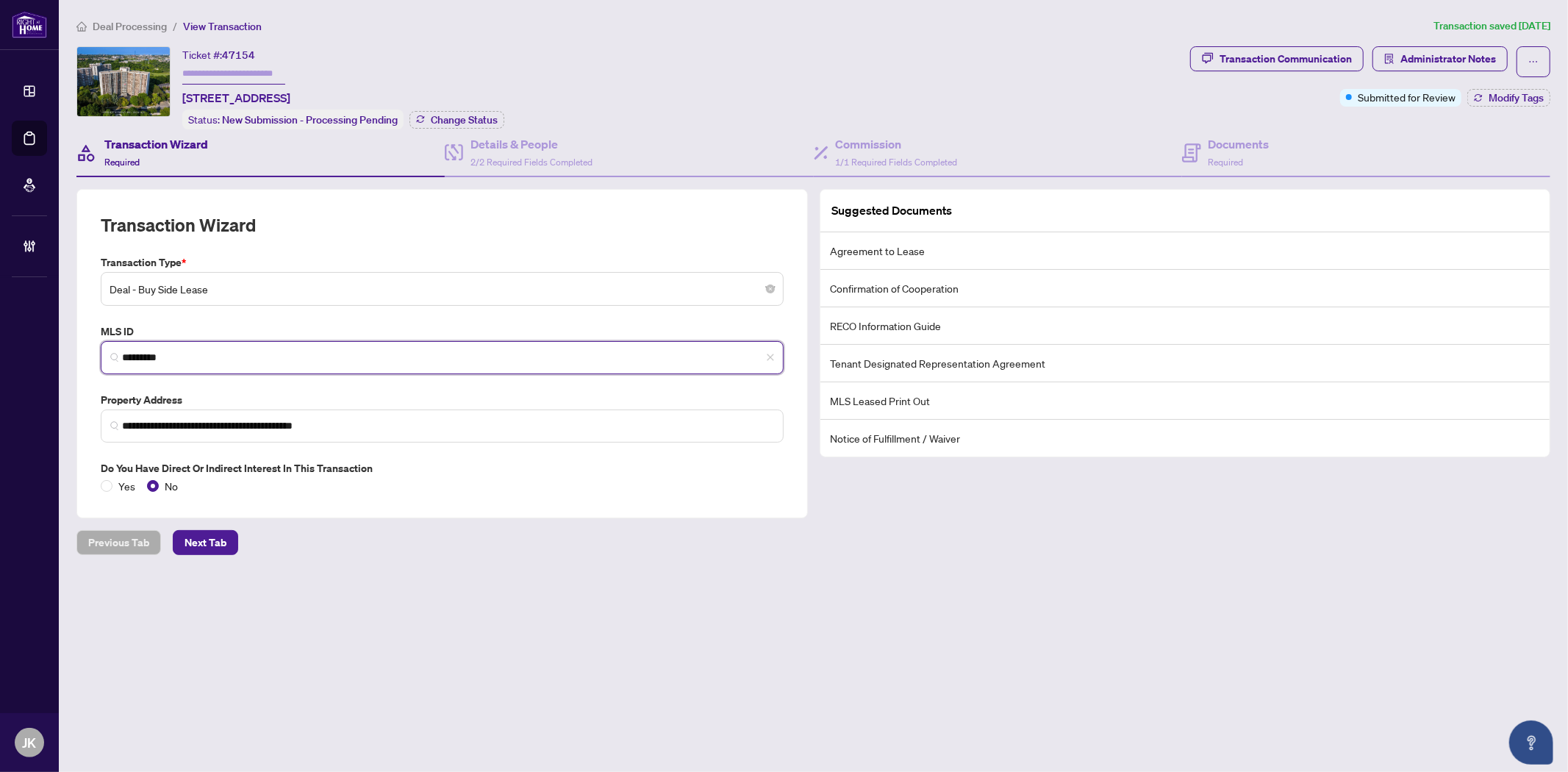
drag, startPoint x: 186, startPoint y: 357, endPoint x: 110, endPoint y: 346, distance: 76.8
click at [110, 346] on span "*********" at bounding box center [441, 357] width 683 height 33
click at [207, 71] on input "text" at bounding box center [233, 74] width 103 height 21
click at [491, 120] on span "Change Status" at bounding box center [464, 120] width 67 height 11
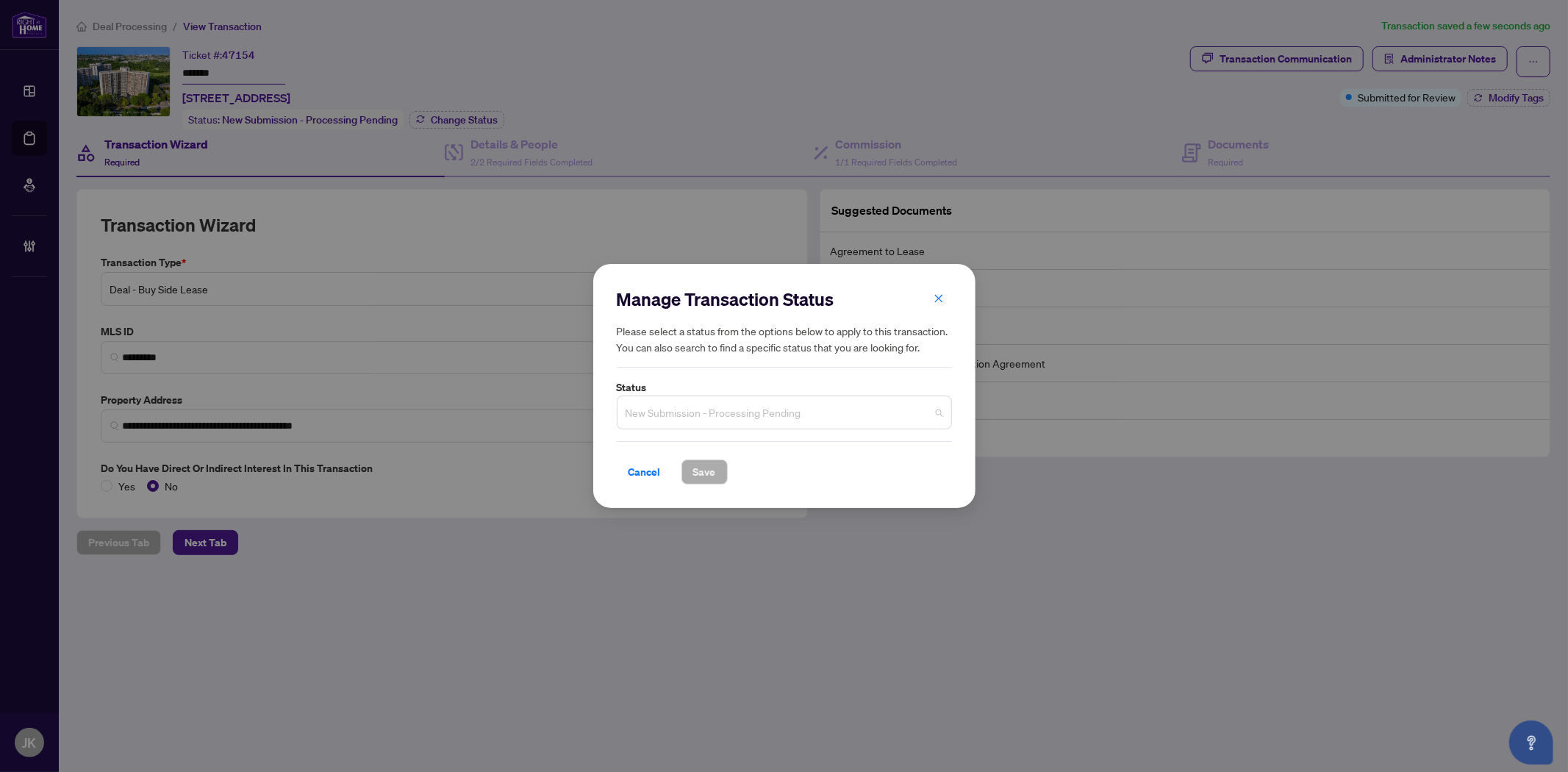
click at [696, 409] on span "New Submission - Processing Pending" at bounding box center [784, 412] width 317 height 28
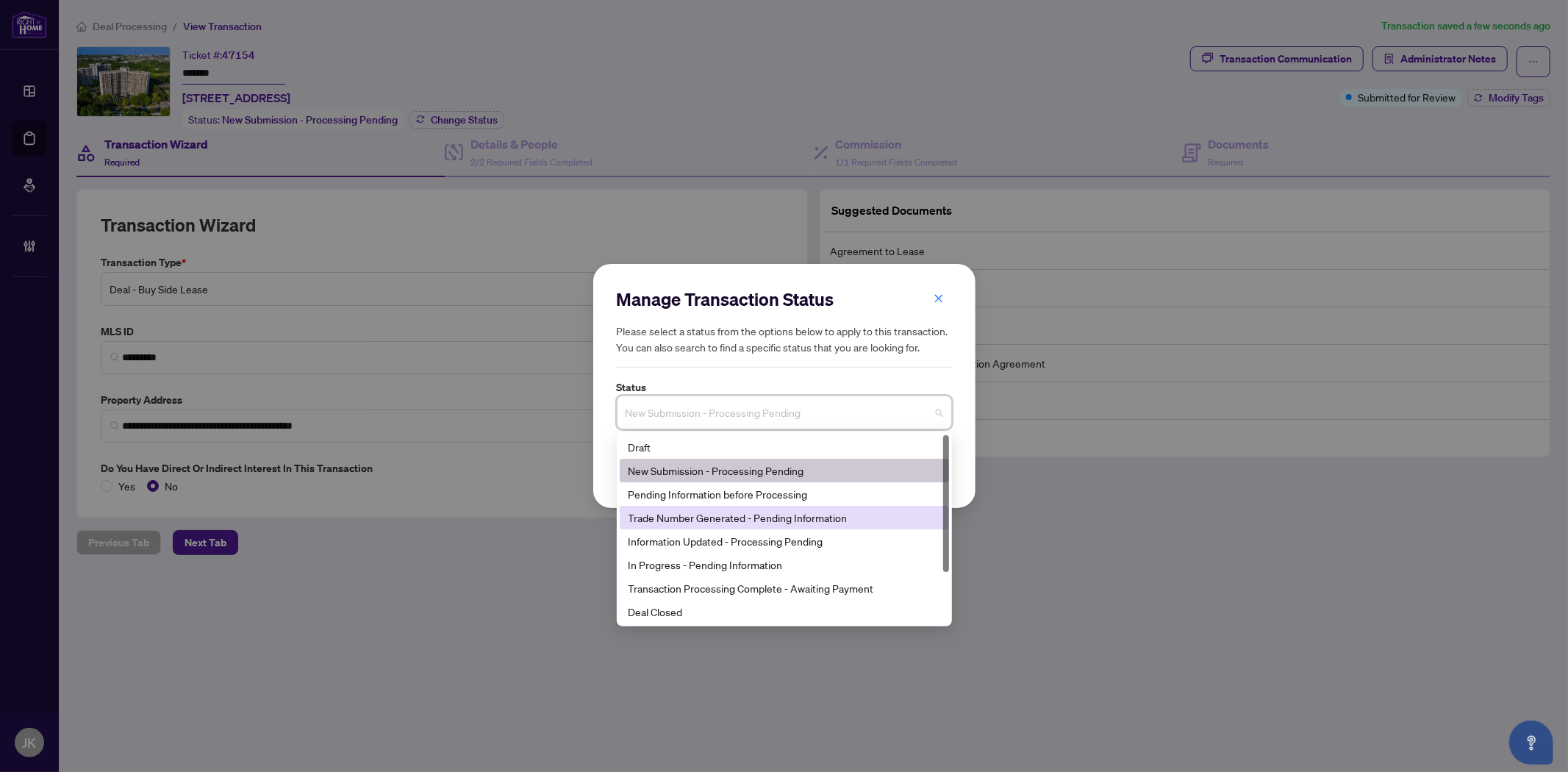
click at [732, 522] on div "Trade Number Generated - Pending Information" at bounding box center [784, 518] width 312 height 16
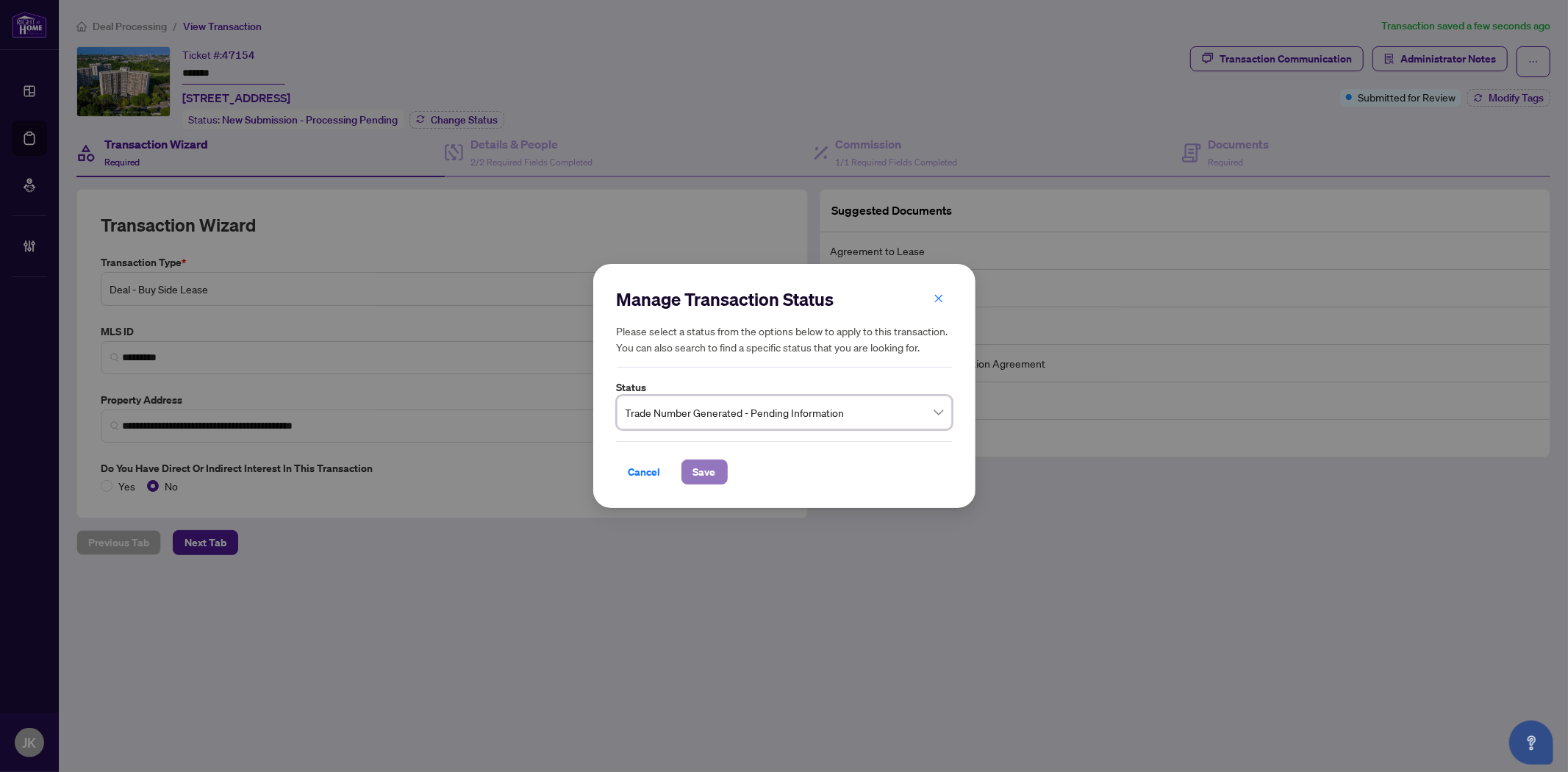
click at [703, 473] on span "Save" at bounding box center [705, 471] width 23 height 23
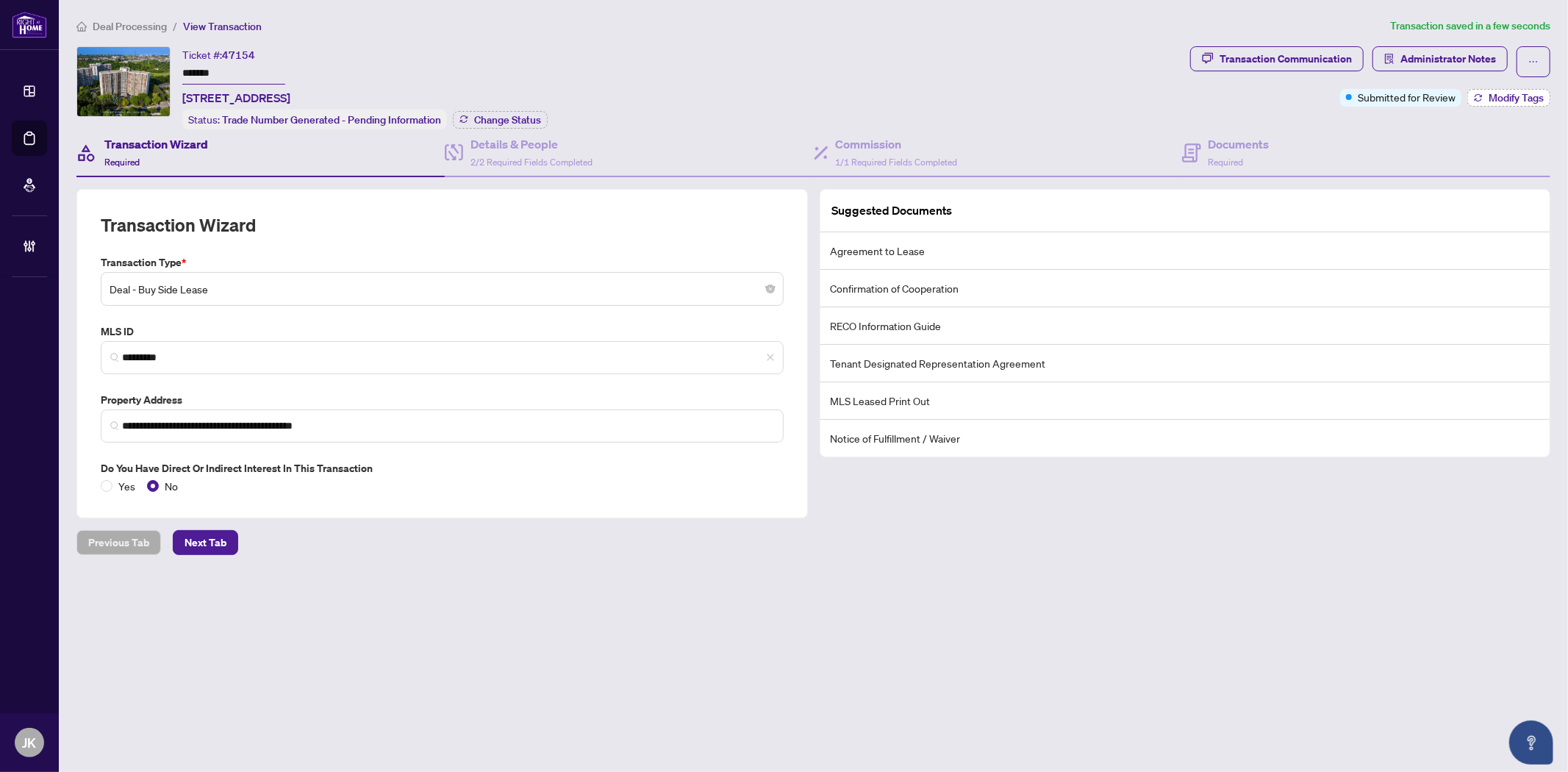
click at [1509, 104] on button "Modify Tags" at bounding box center [1508, 98] width 83 height 18
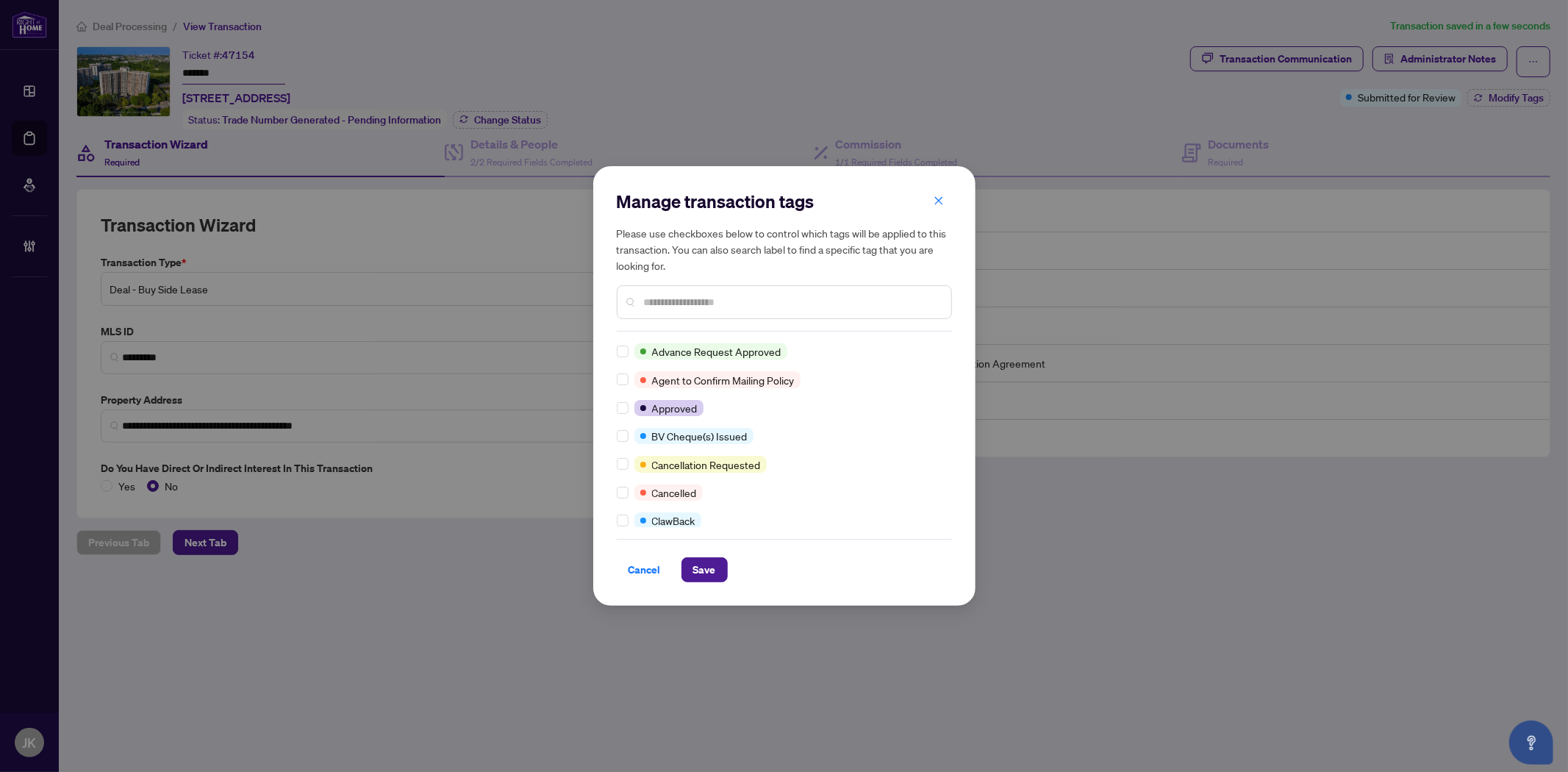
click at [648, 305] on input "text" at bounding box center [791, 302] width 296 height 16
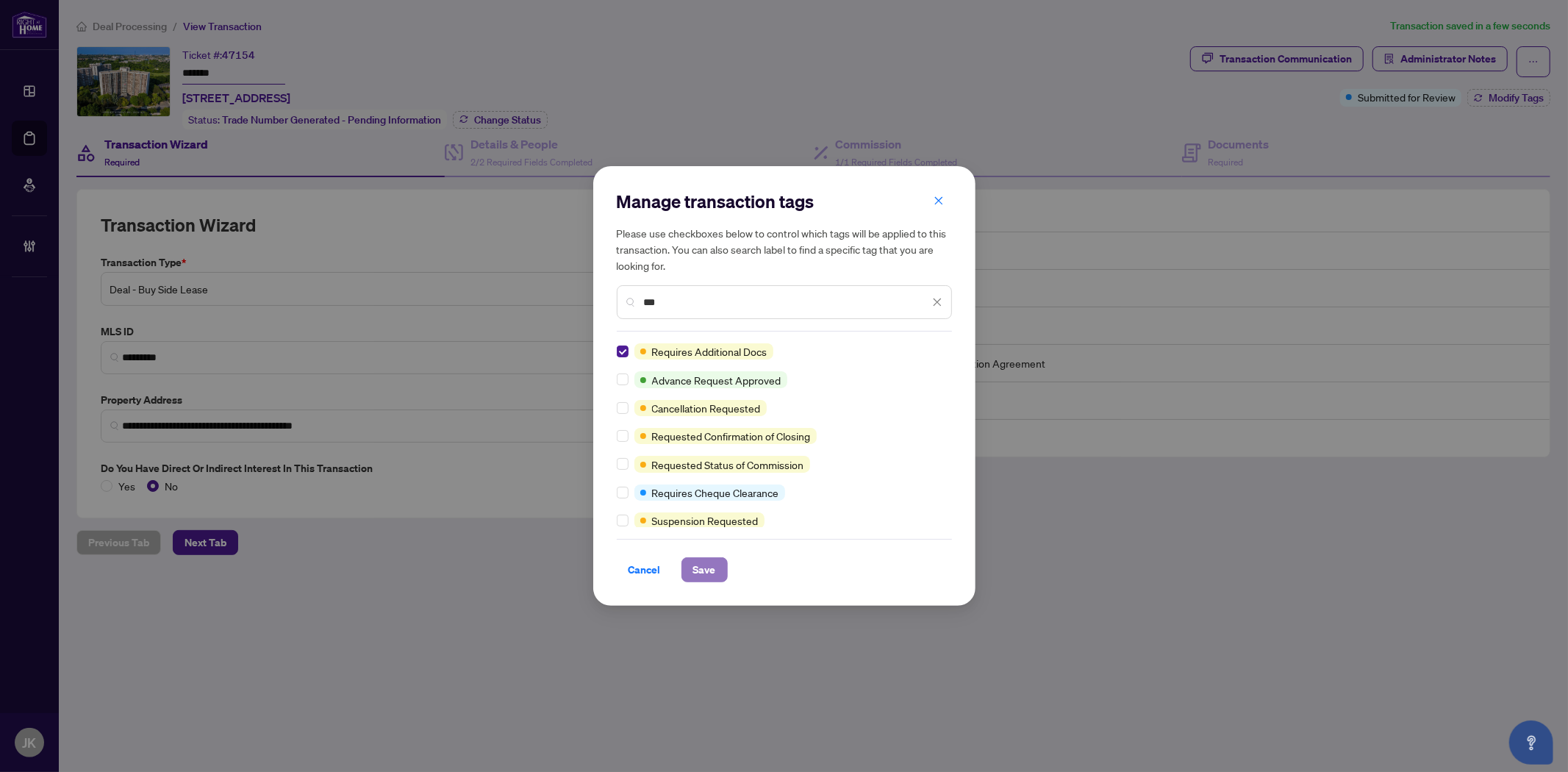
click at [687, 561] on button "Save" at bounding box center [704, 569] width 46 height 25
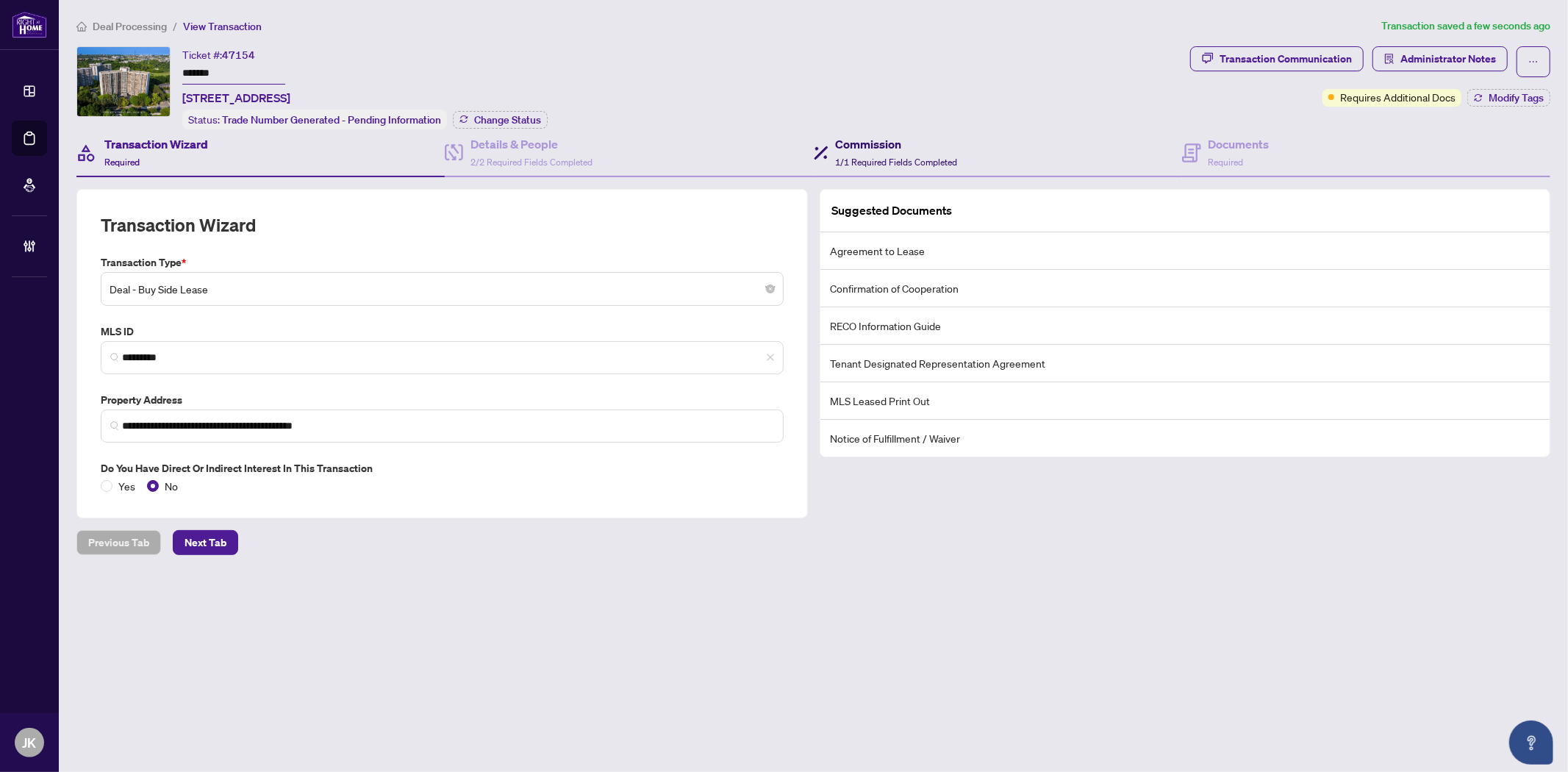
drag, startPoint x: 870, startPoint y: 143, endPoint x: 886, endPoint y: 147, distance: 16.5
click at [870, 143] on h4 "Commission" at bounding box center [897, 144] width 122 height 18
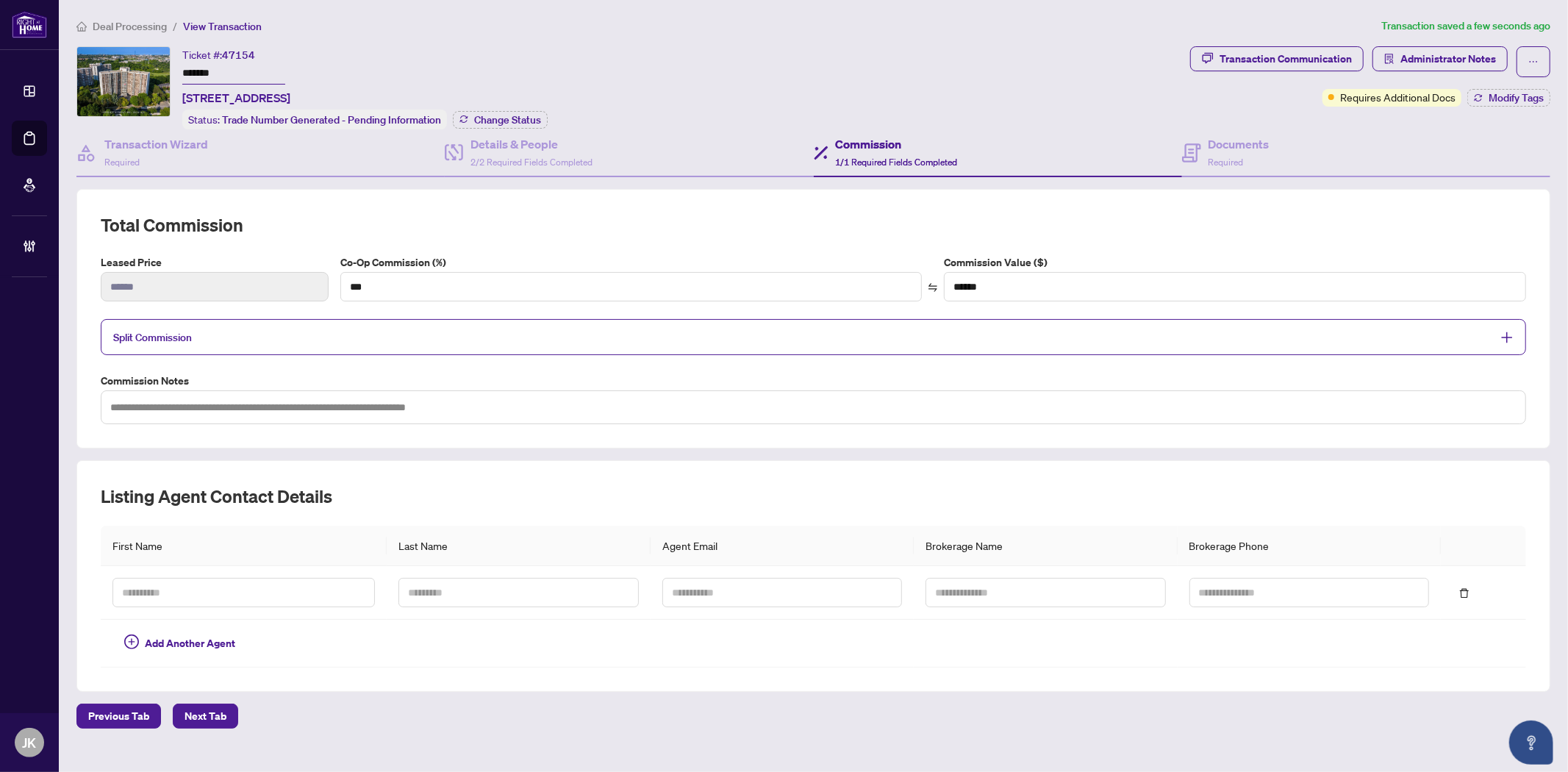
click at [496, 336] on span "Split Commission" at bounding box center [803, 337] width 1378 height 17
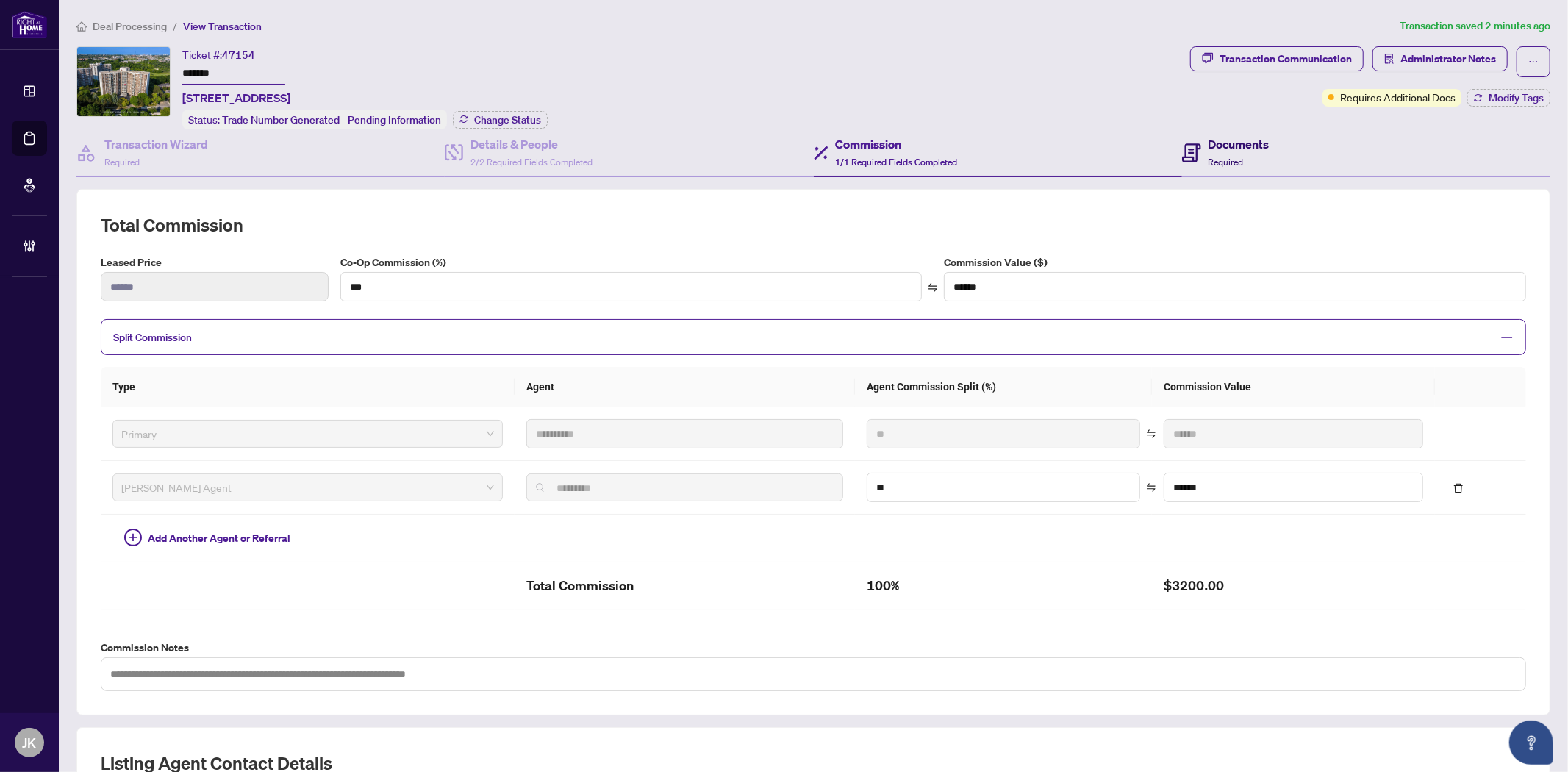
click at [1245, 156] on div "Documents Required" at bounding box center [1238, 152] width 61 height 35
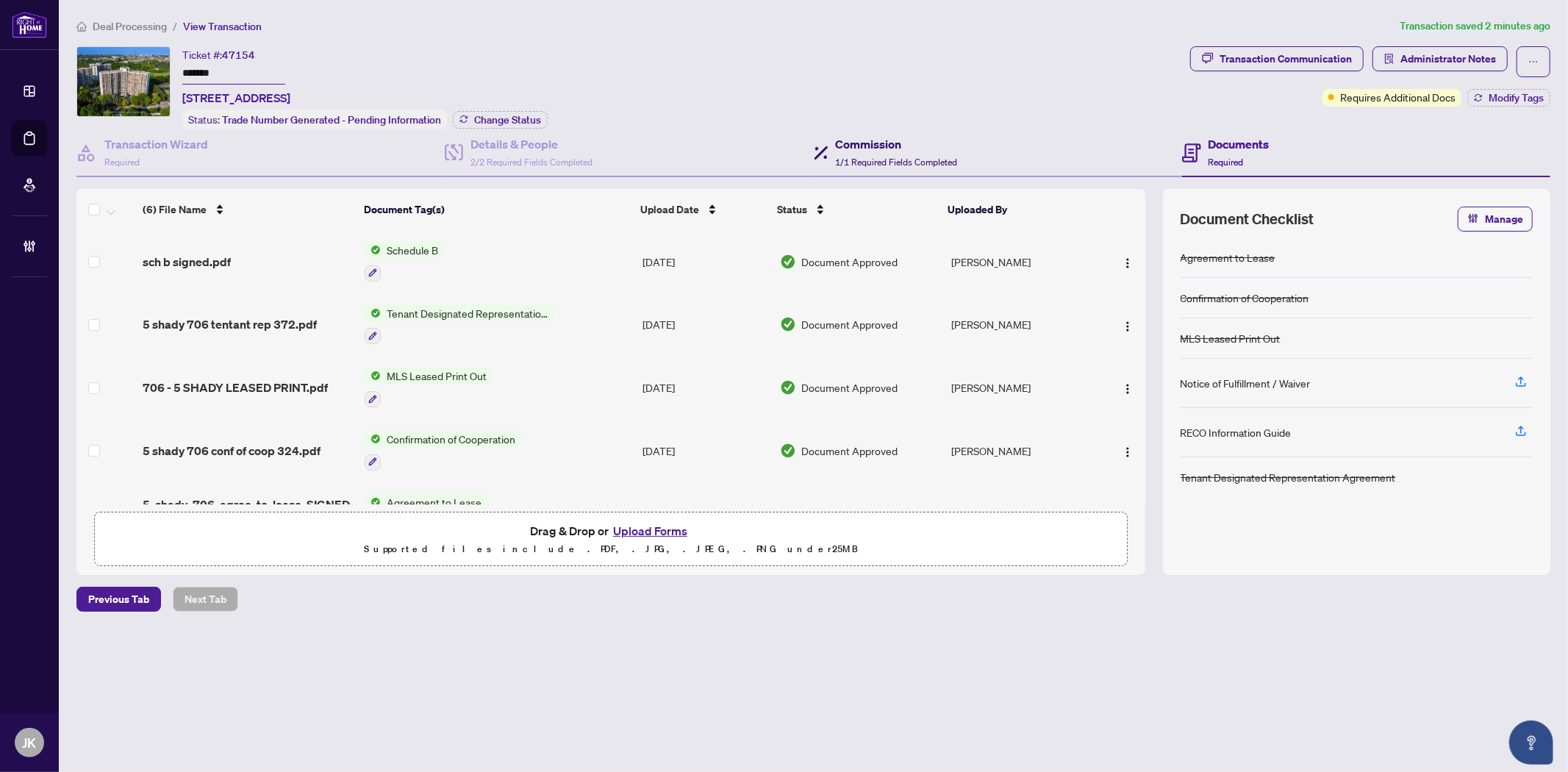
click at [873, 160] on span "1/1 Required Fields Completed" at bounding box center [897, 162] width 122 height 11
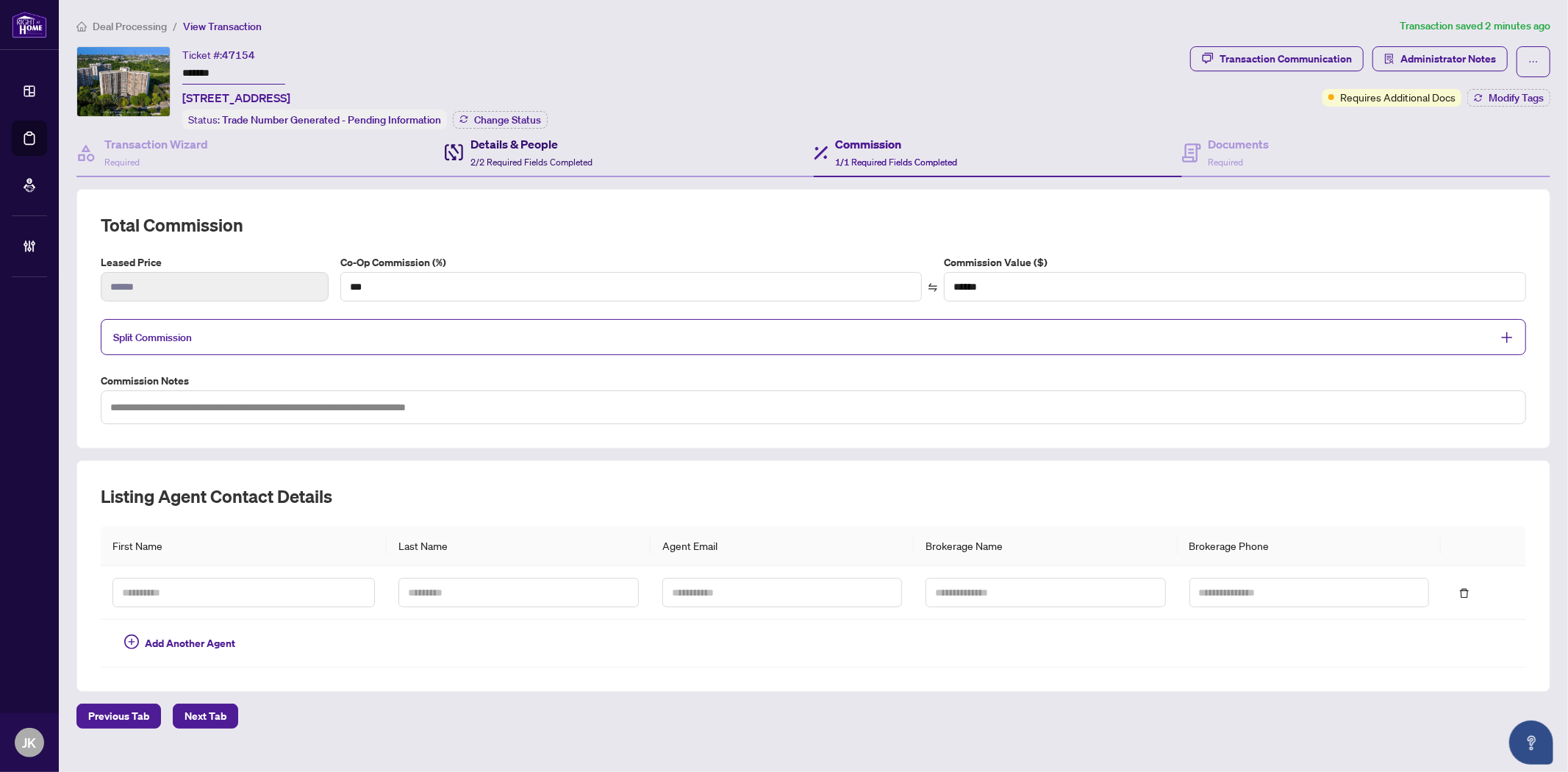
click at [530, 151] on div "Details & People 2/2 Required Fields Completed" at bounding box center [531, 152] width 122 height 35
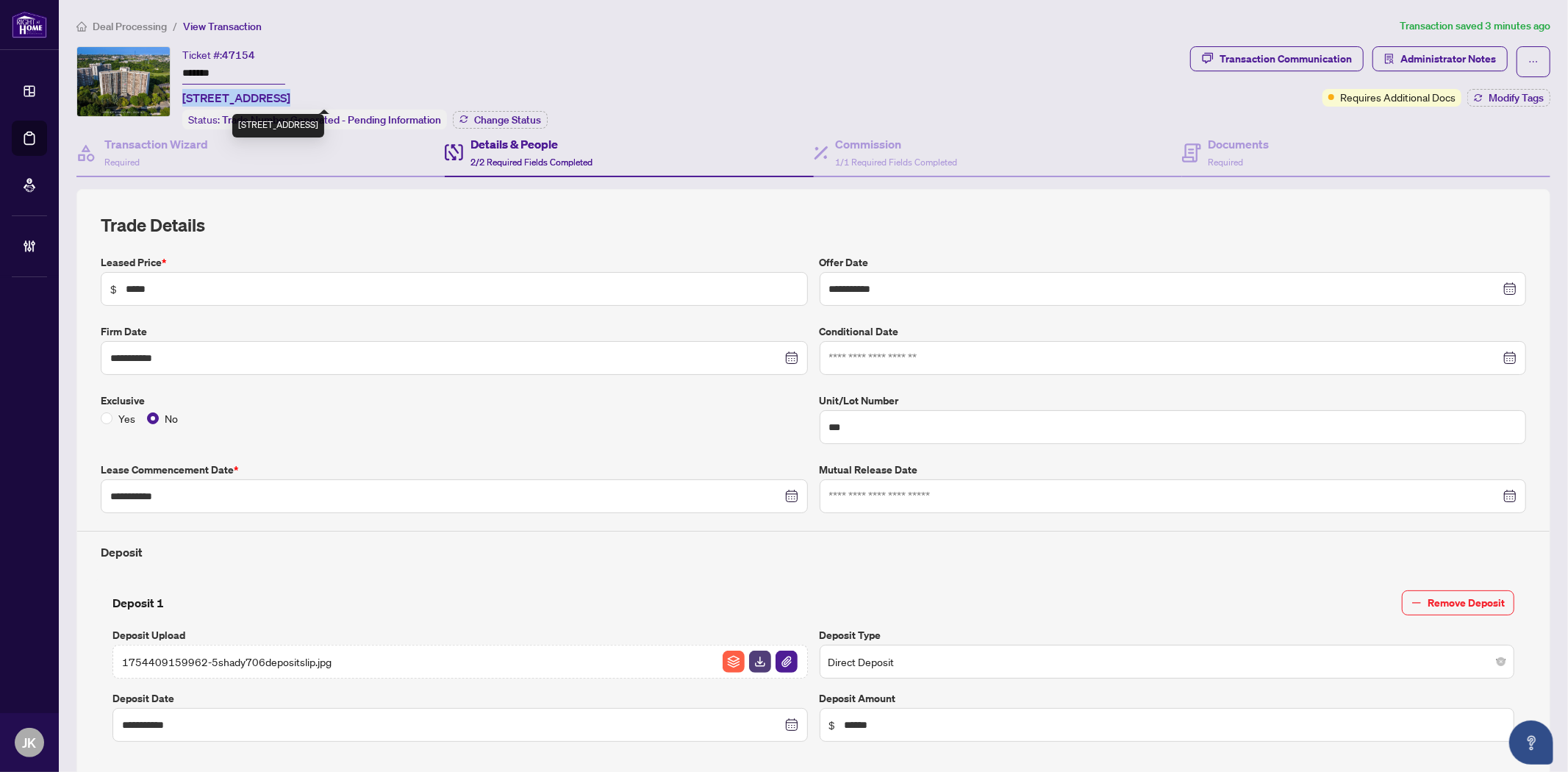
drag, startPoint x: 276, startPoint y: 92, endPoint x: 185, endPoint y: 93, distance: 91.0
click at [185, 93] on span "706-5 Shady Gfwy, Toronto, Ontario M3C 3A5, Canada" at bounding box center [236, 98] width 108 height 18
copy span "706-5 Shady Gfwy"
click at [1438, 59] on span "Administrator Notes" at bounding box center [1448, 58] width 96 height 23
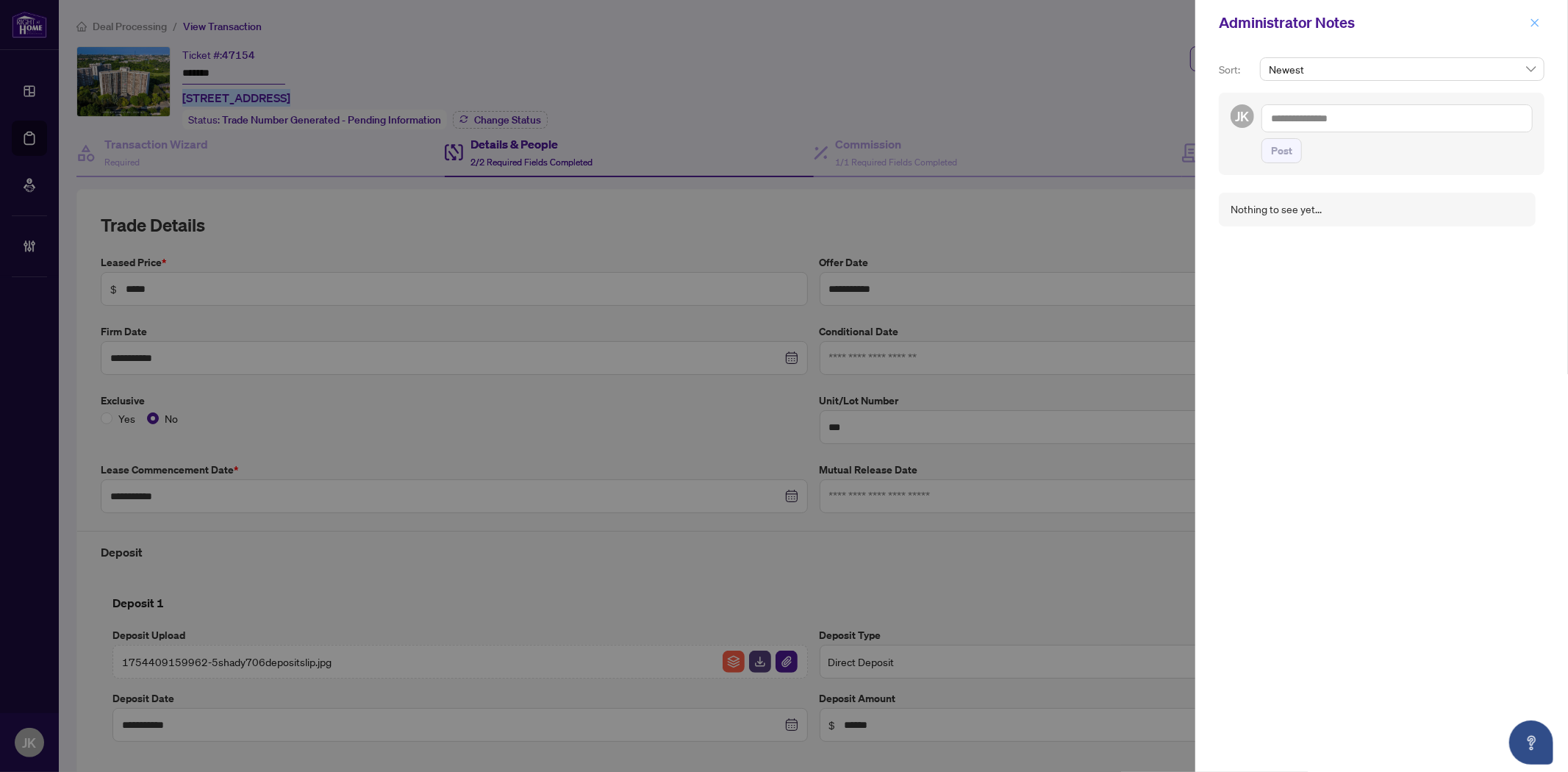
click at [1537, 26] on icon "close" at bounding box center [1534, 23] width 11 height 11
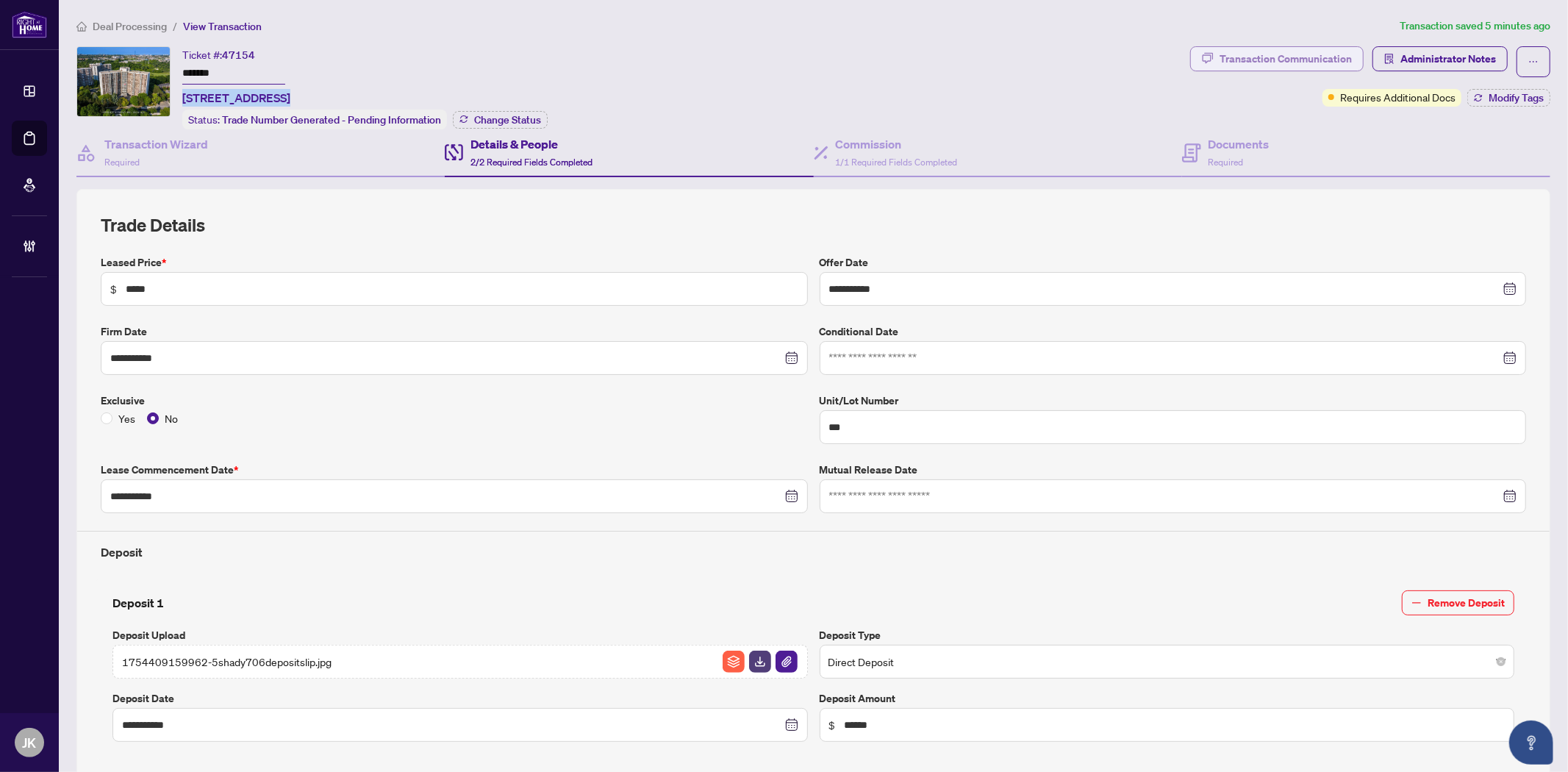
click at [1280, 53] on div "Transaction Communication" at bounding box center [1285, 58] width 132 height 23
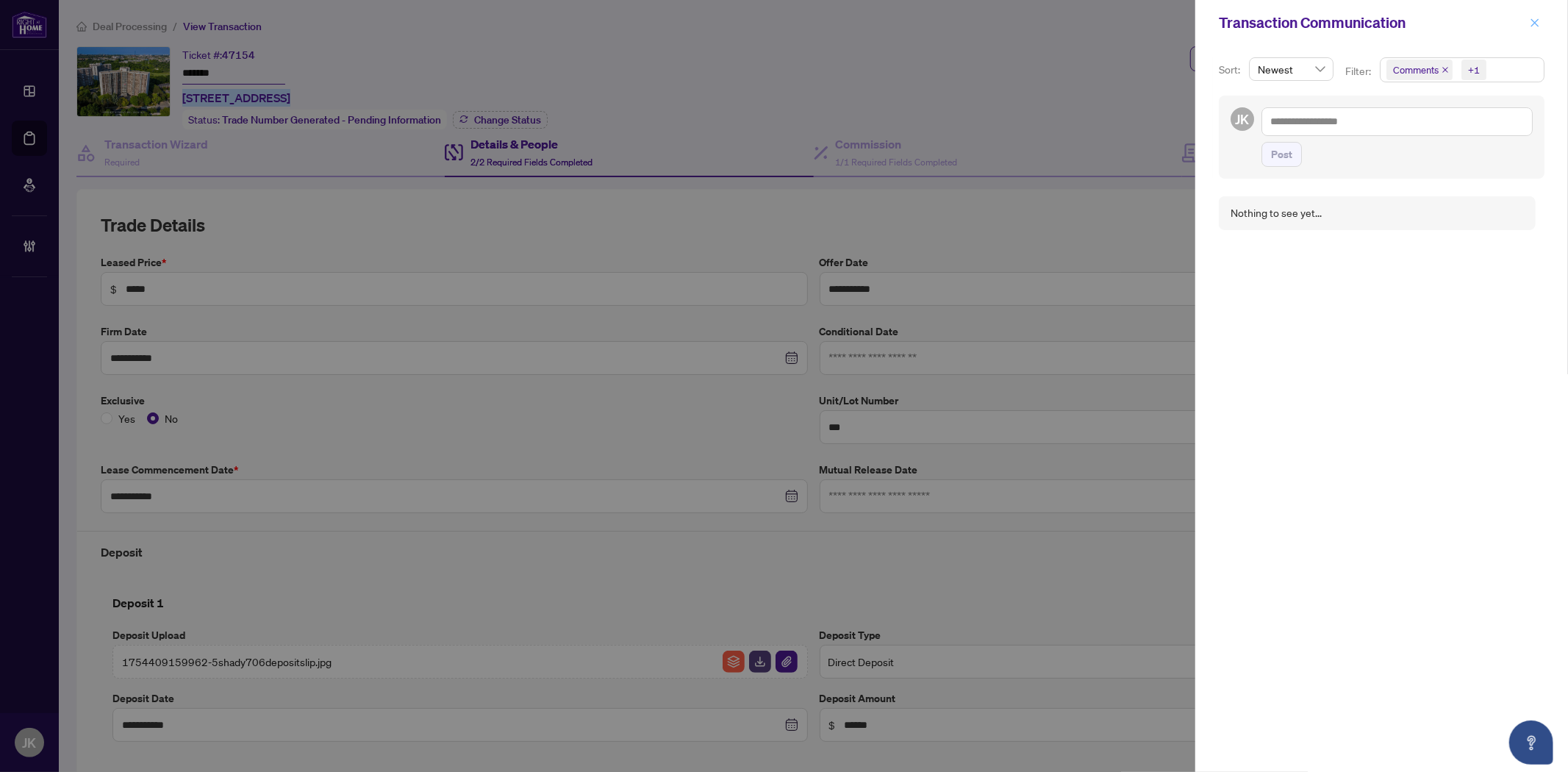
click at [1536, 23] on icon "close" at bounding box center [1534, 23] width 11 height 11
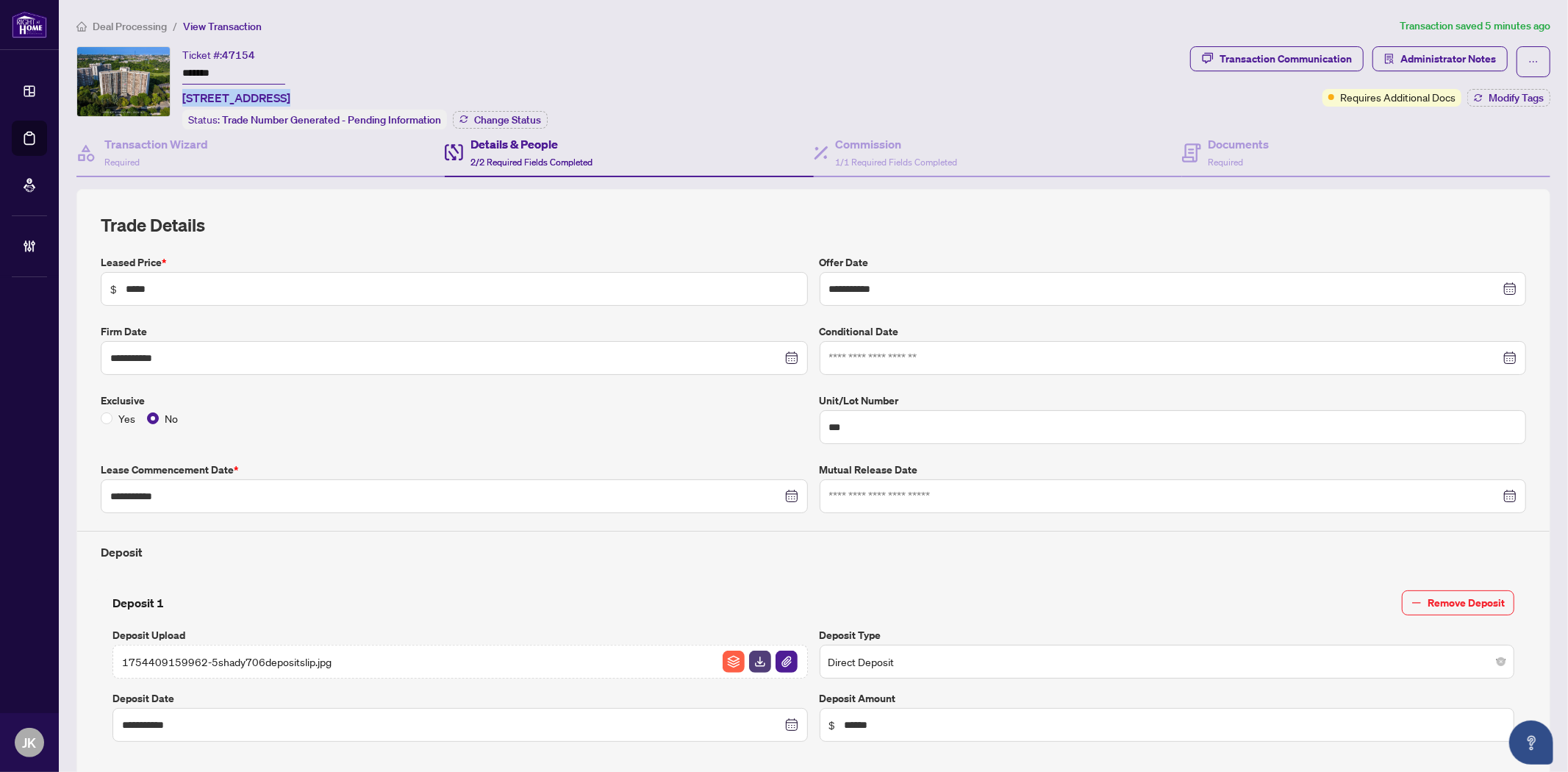
click at [1252, 49] on div "Transaction Communication" at bounding box center [1285, 58] width 132 height 23
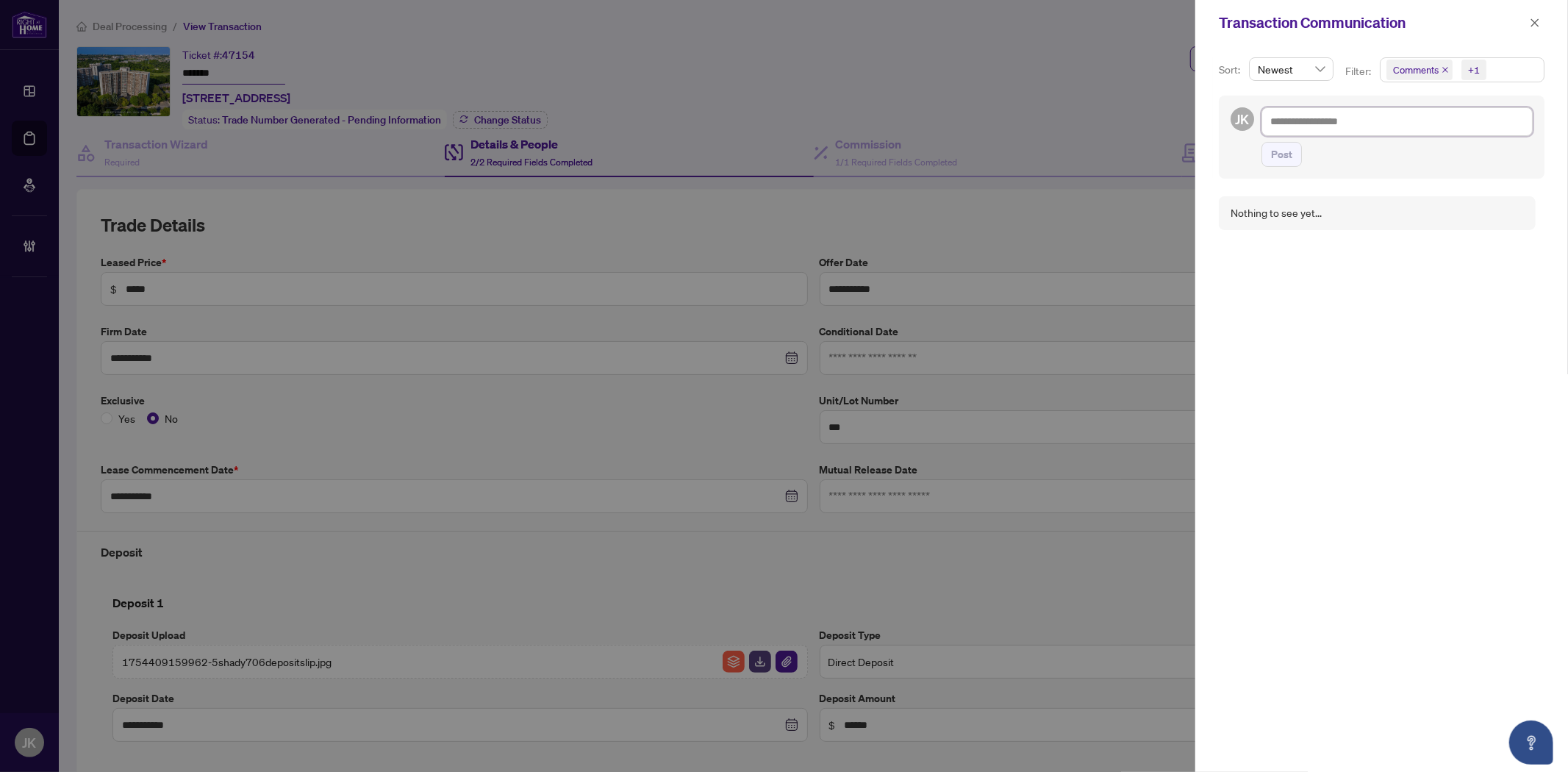
click at [1315, 127] on textarea at bounding box center [1396, 121] width 271 height 28
click at [1309, 117] on textarea at bounding box center [1396, 121] width 271 height 28
click at [1275, 157] on span "Post" at bounding box center [1281, 154] width 21 height 23
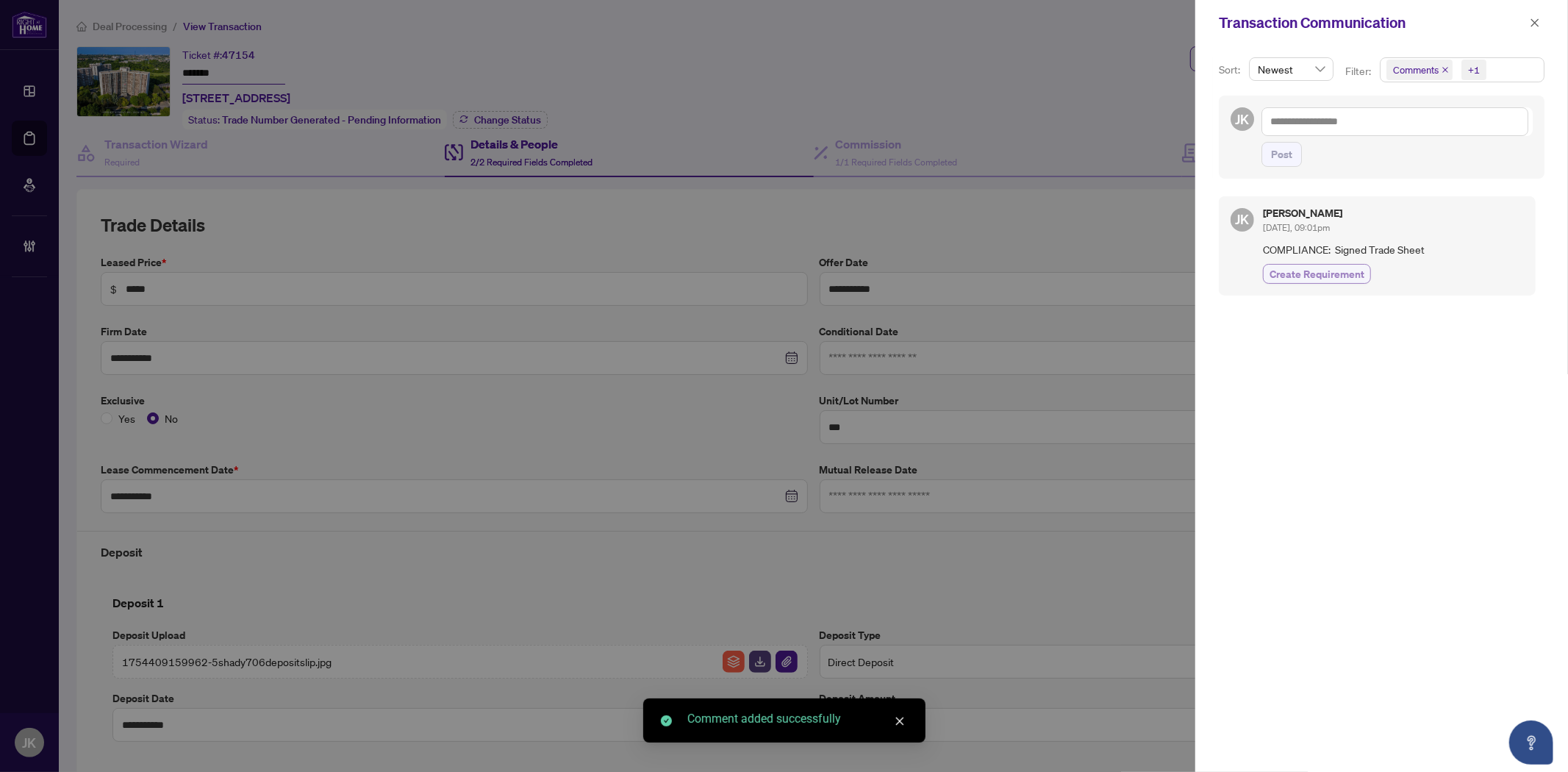
click at [1335, 279] on span "Create Requirement" at bounding box center [1316, 274] width 95 height 15
click at [1303, 123] on textarea at bounding box center [1394, 121] width 266 height 28
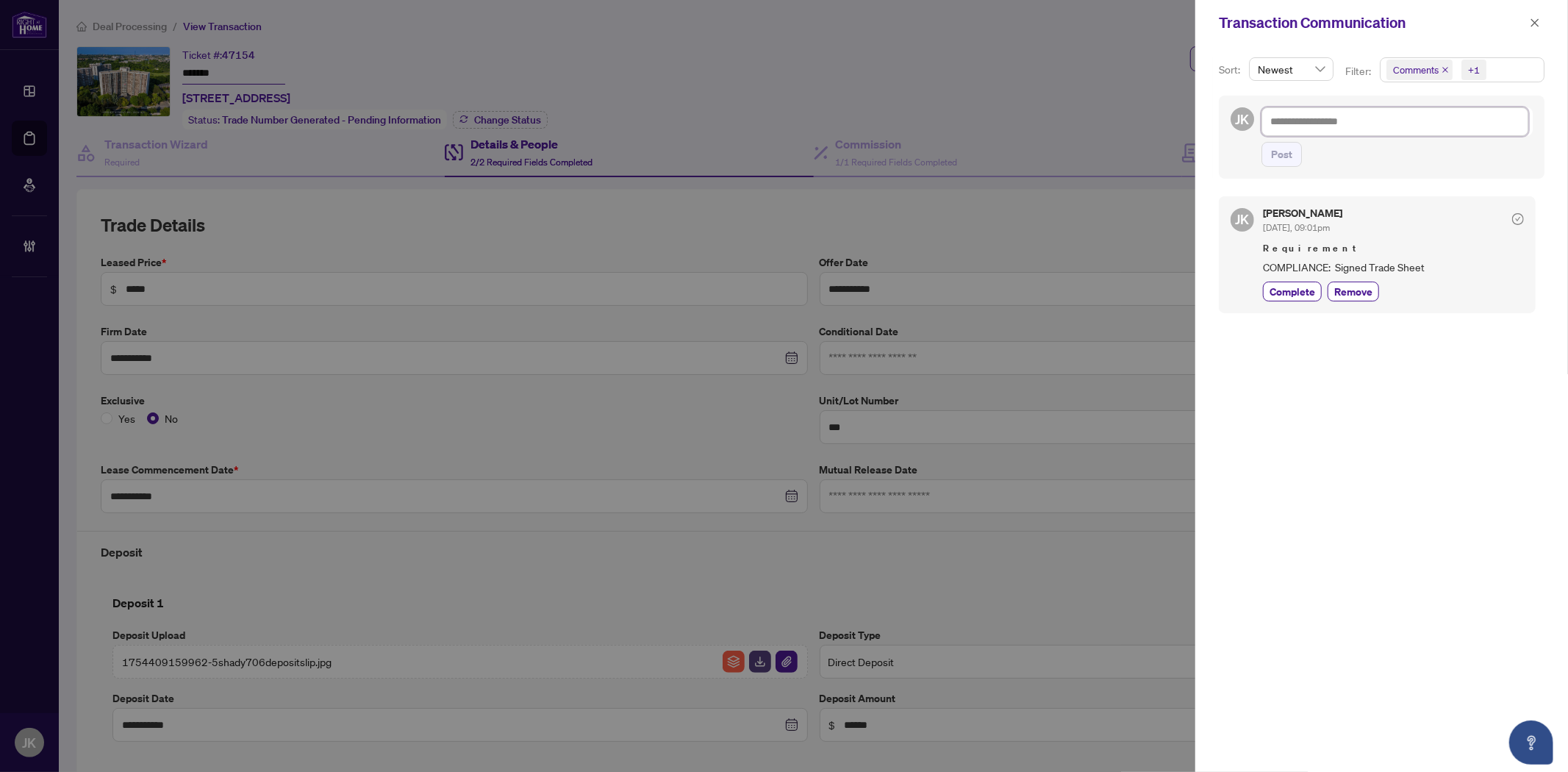
drag, startPoint x: 1293, startPoint y: 119, endPoint x: 1268, endPoint y: 105, distance: 28.7
click at [1296, 119] on textarea at bounding box center [1394, 121] width 266 height 28
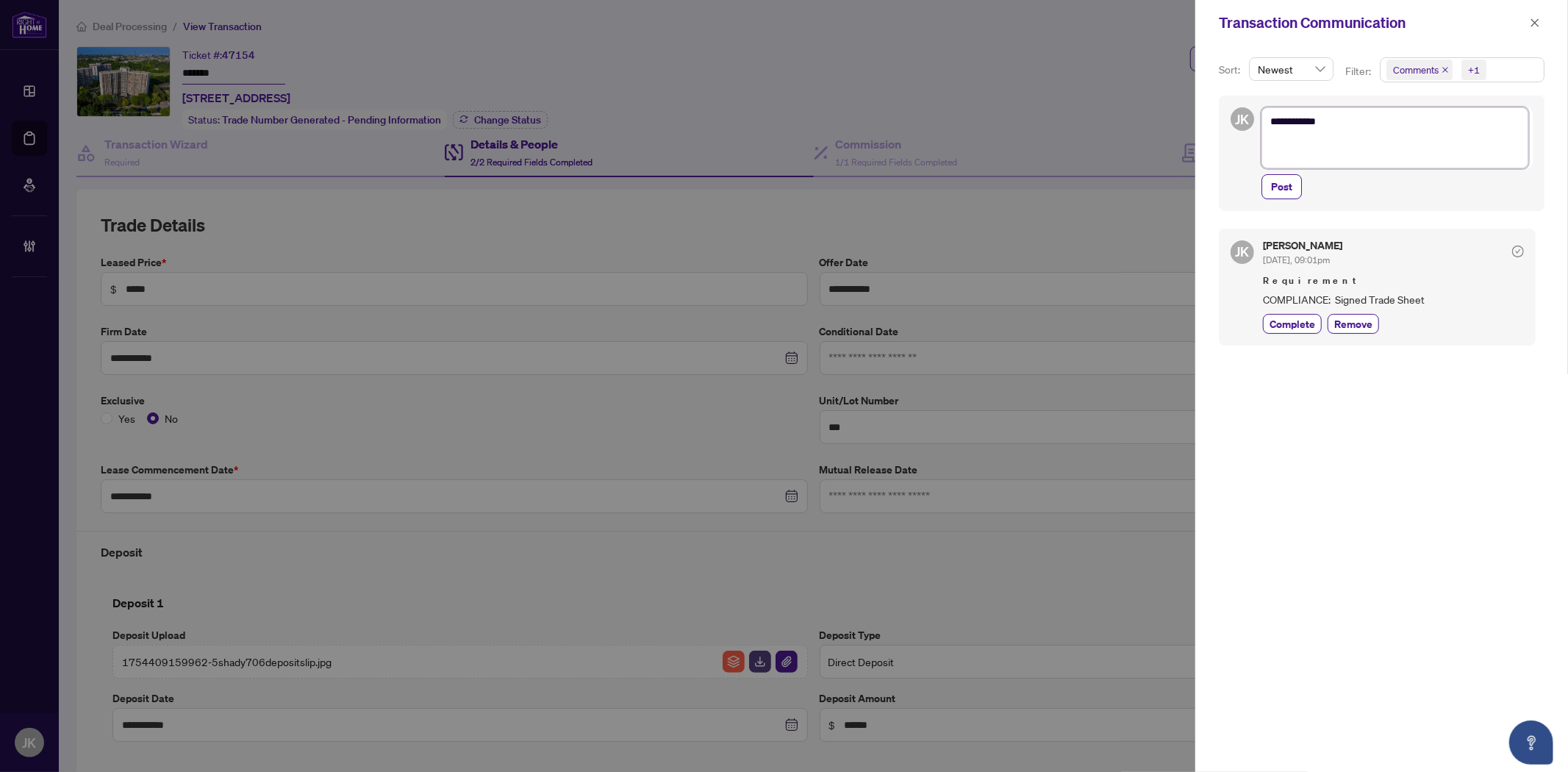
click at [1280, 147] on textarea "*********" at bounding box center [1394, 137] width 266 height 60
paste textarea "**********"
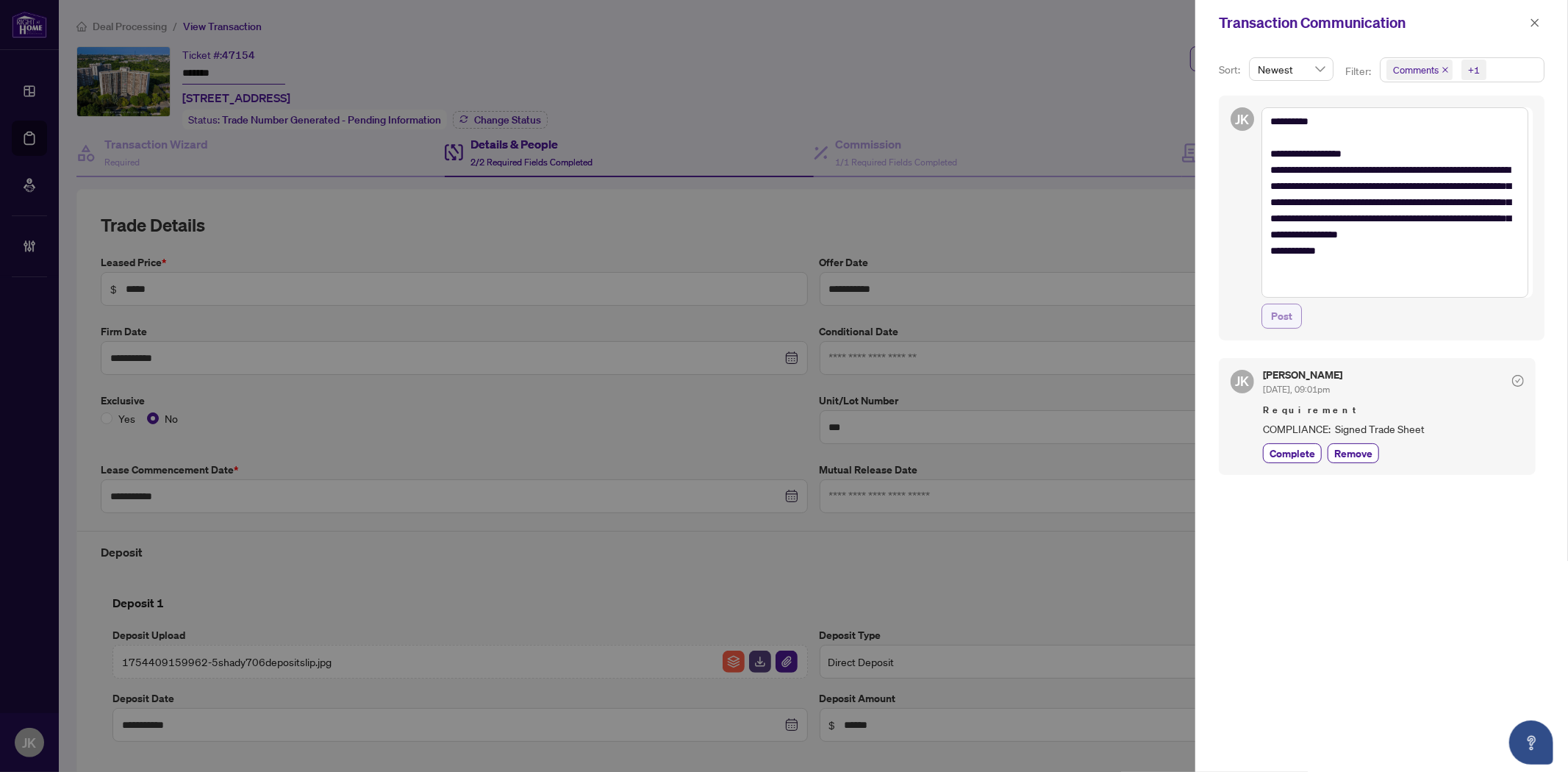
click at [1281, 326] on span "Post" at bounding box center [1281, 316] width 21 height 23
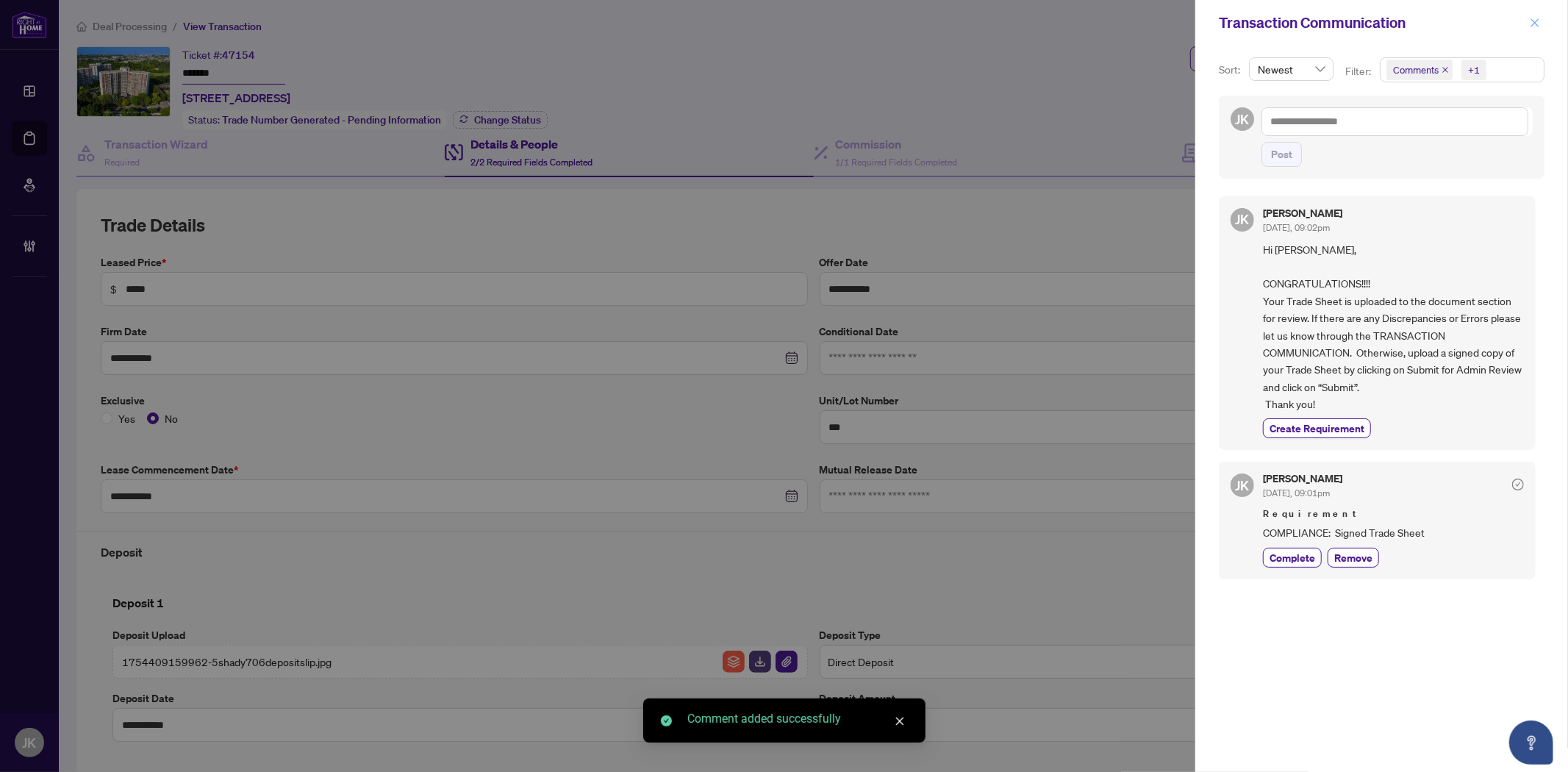
click at [1539, 15] on span "button" at bounding box center [1534, 23] width 11 height 23
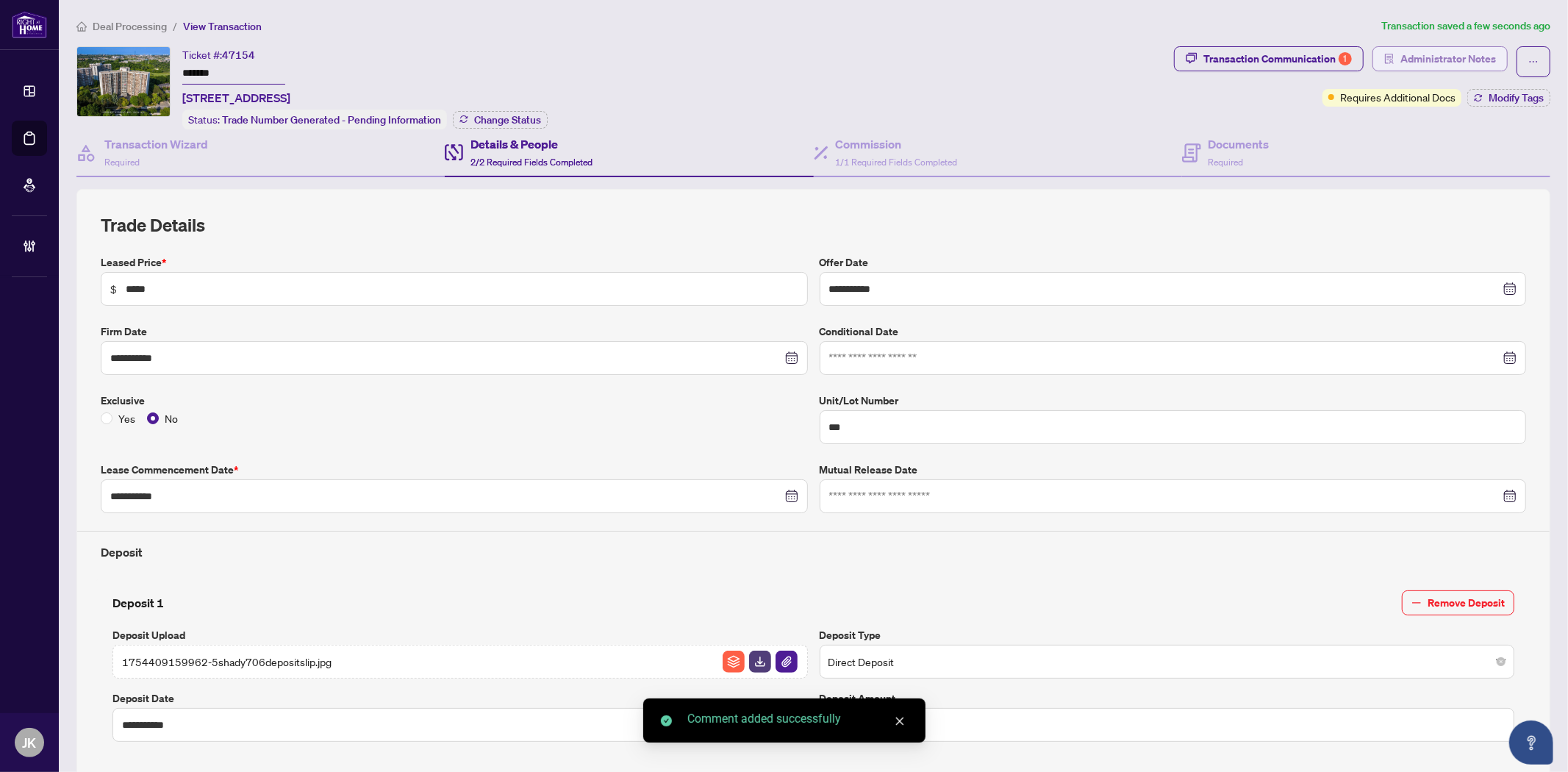
click at [1404, 47] on span "Administrator Notes" at bounding box center [1448, 58] width 96 height 23
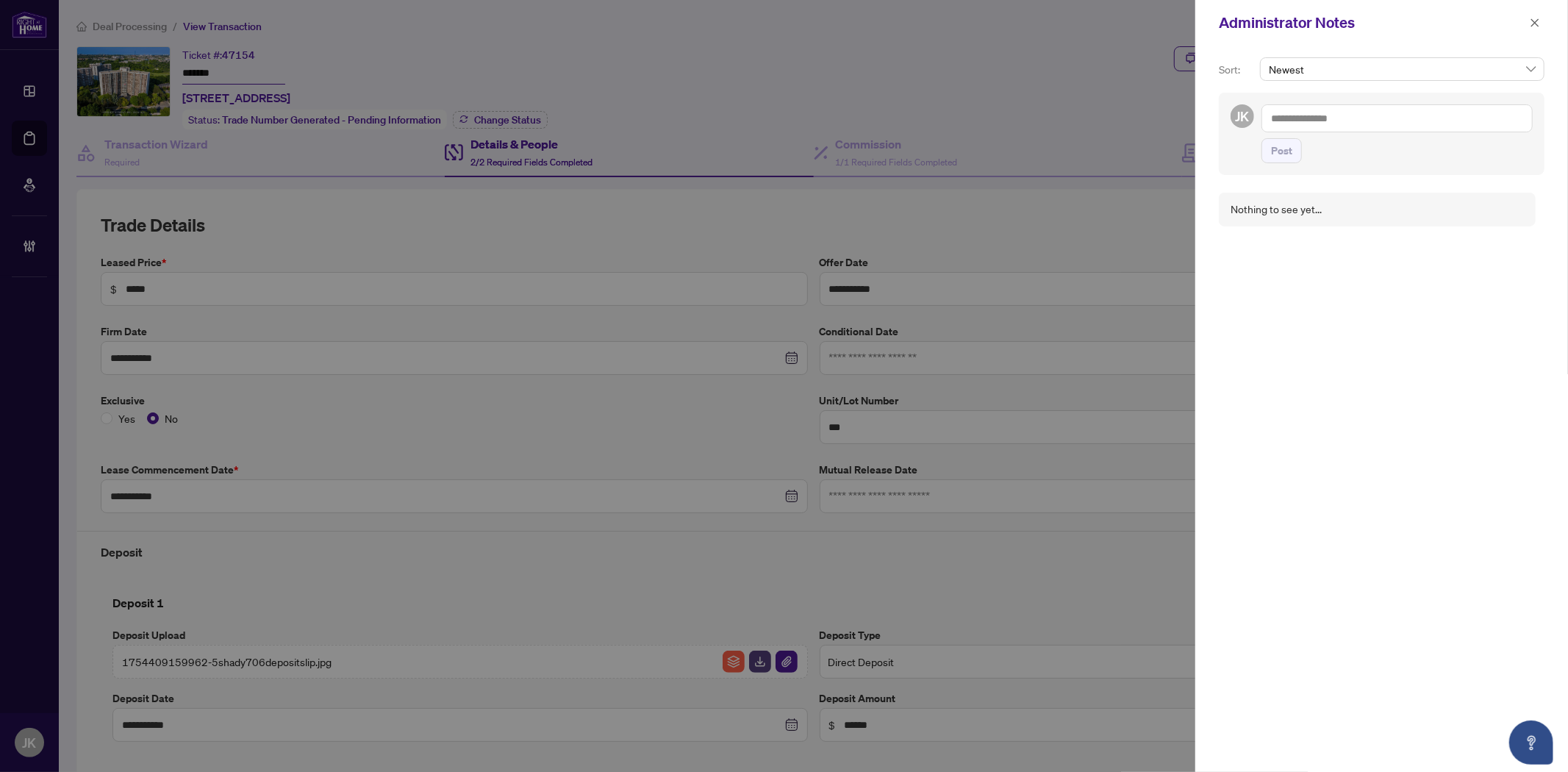
click at [1365, 129] on textarea at bounding box center [1396, 118] width 271 height 28
click at [1354, 126] on textarea at bounding box center [1396, 118] width 271 height 28
click at [1282, 148] on span "Post" at bounding box center [1281, 151] width 21 height 23
click at [1531, 28] on icon "close" at bounding box center [1534, 23] width 11 height 11
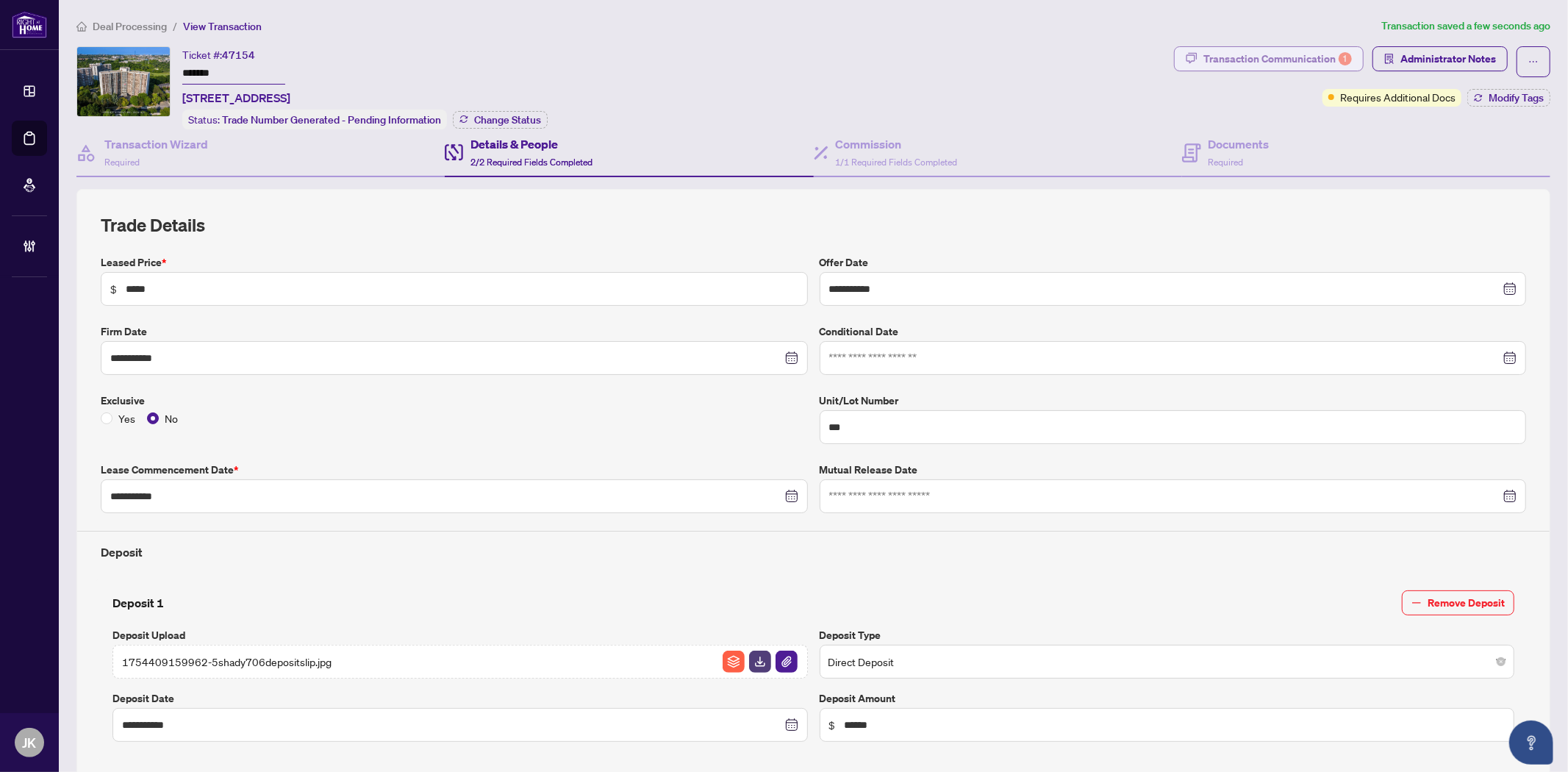
click at [1224, 49] on div "Transaction Communication 1" at bounding box center [1277, 58] width 148 height 23
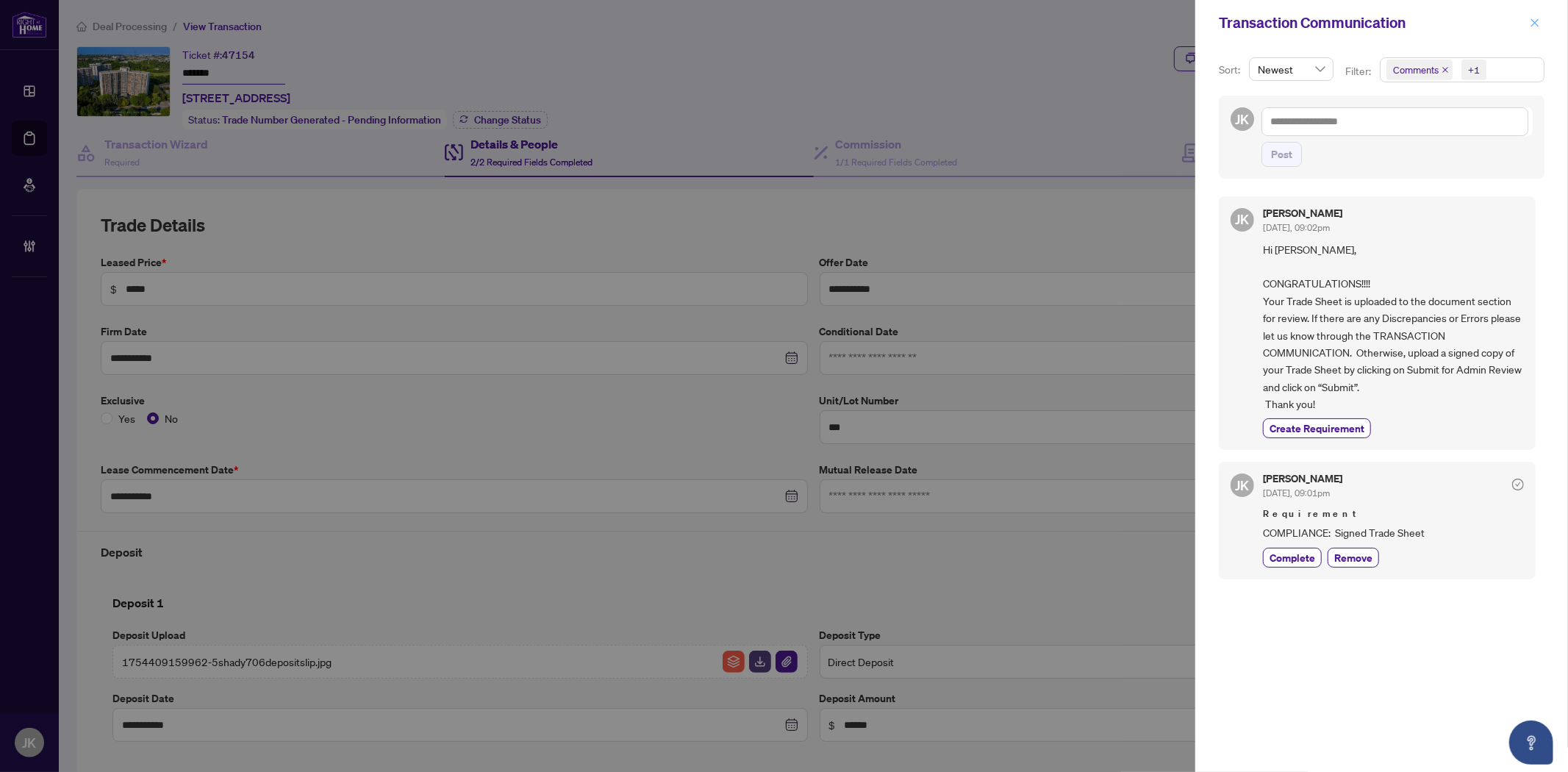
click at [1536, 25] on icon "close" at bounding box center [1534, 23] width 11 height 11
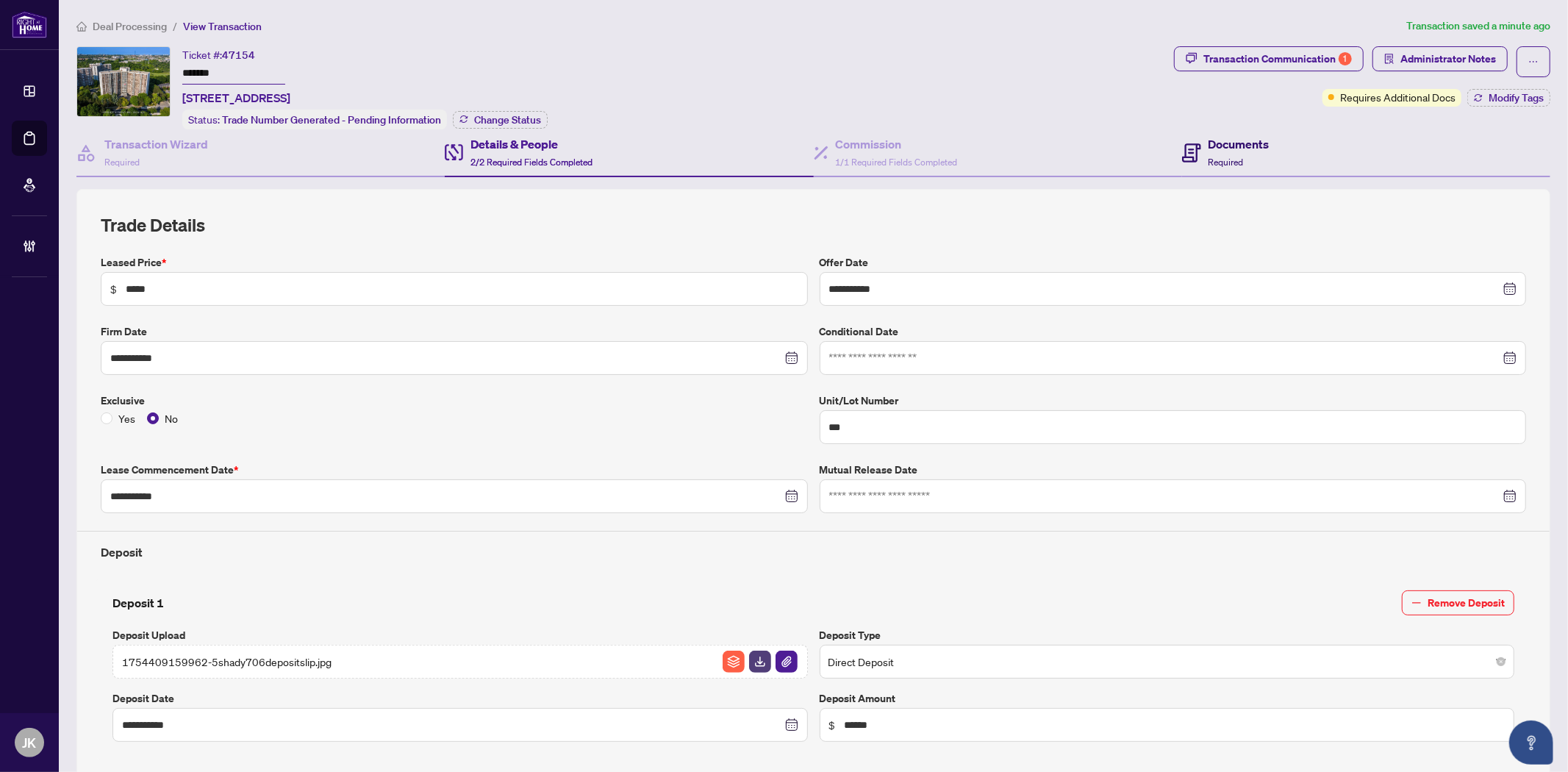
drag, startPoint x: 1225, startPoint y: 147, endPoint x: 1221, endPoint y: 163, distance: 16.5
click at [1225, 147] on h4 "Documents" at bounding box center [1238, 144] width 61 height 18
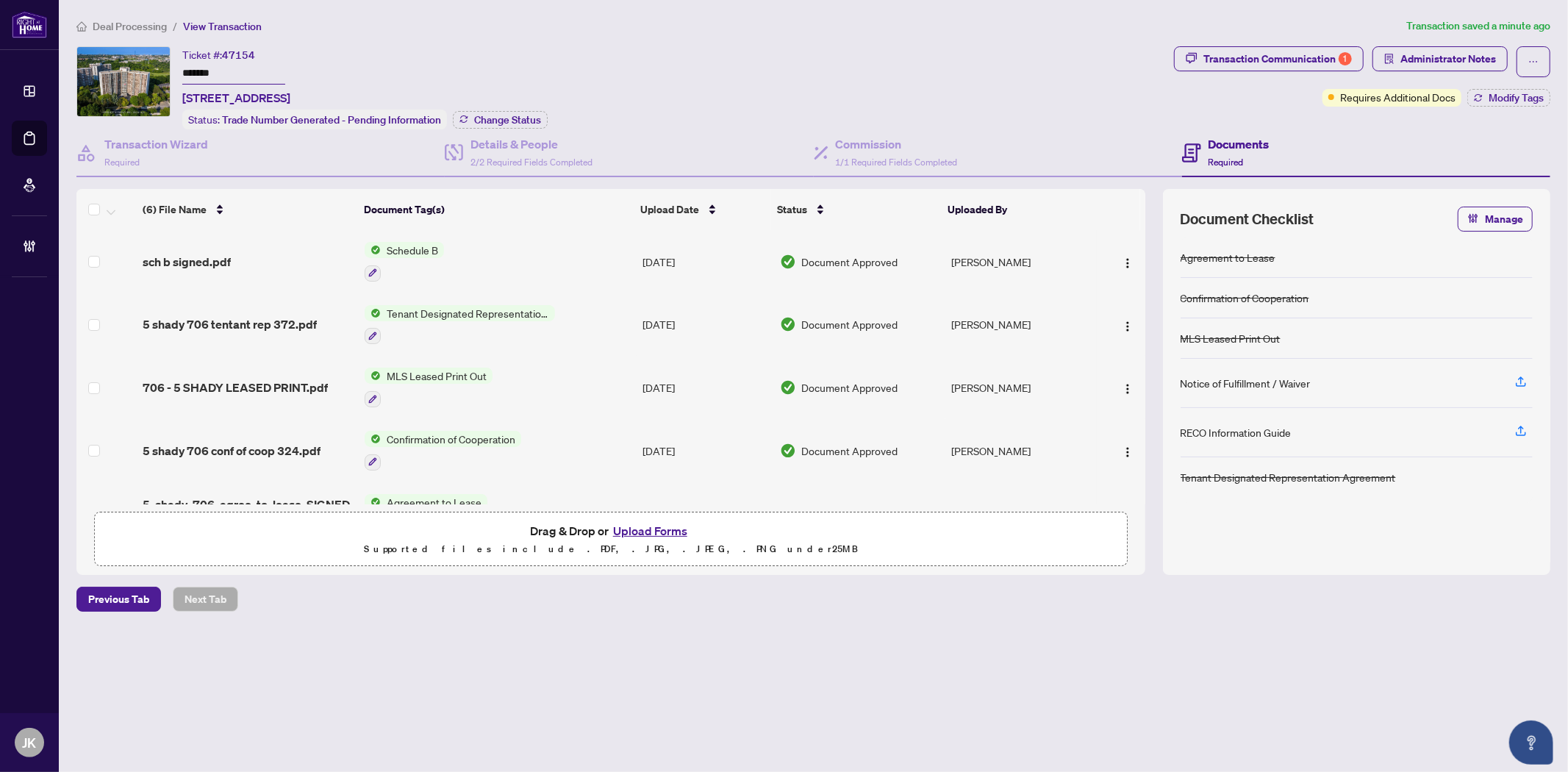
click at [659, 521] on button "Upload Forms" at bounding box center [650, 531] width 83 height 19
click at [1525, 65] on button "button" at bounding box center [1533, 62] width 34 height 31
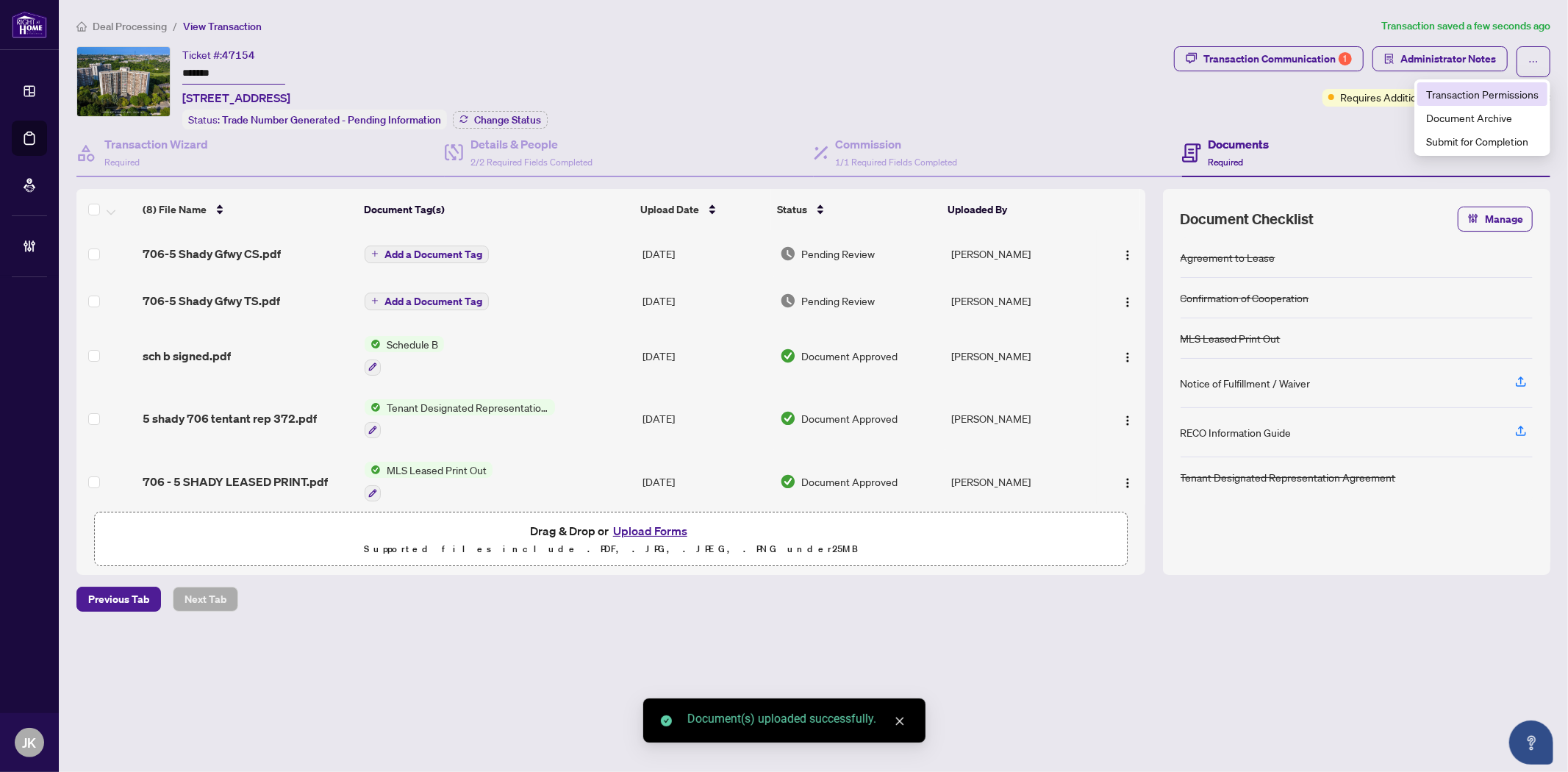
click at [1478, 94] on span "Transaction Permissions" at bounding box center [1482, 94] width 113 height 16
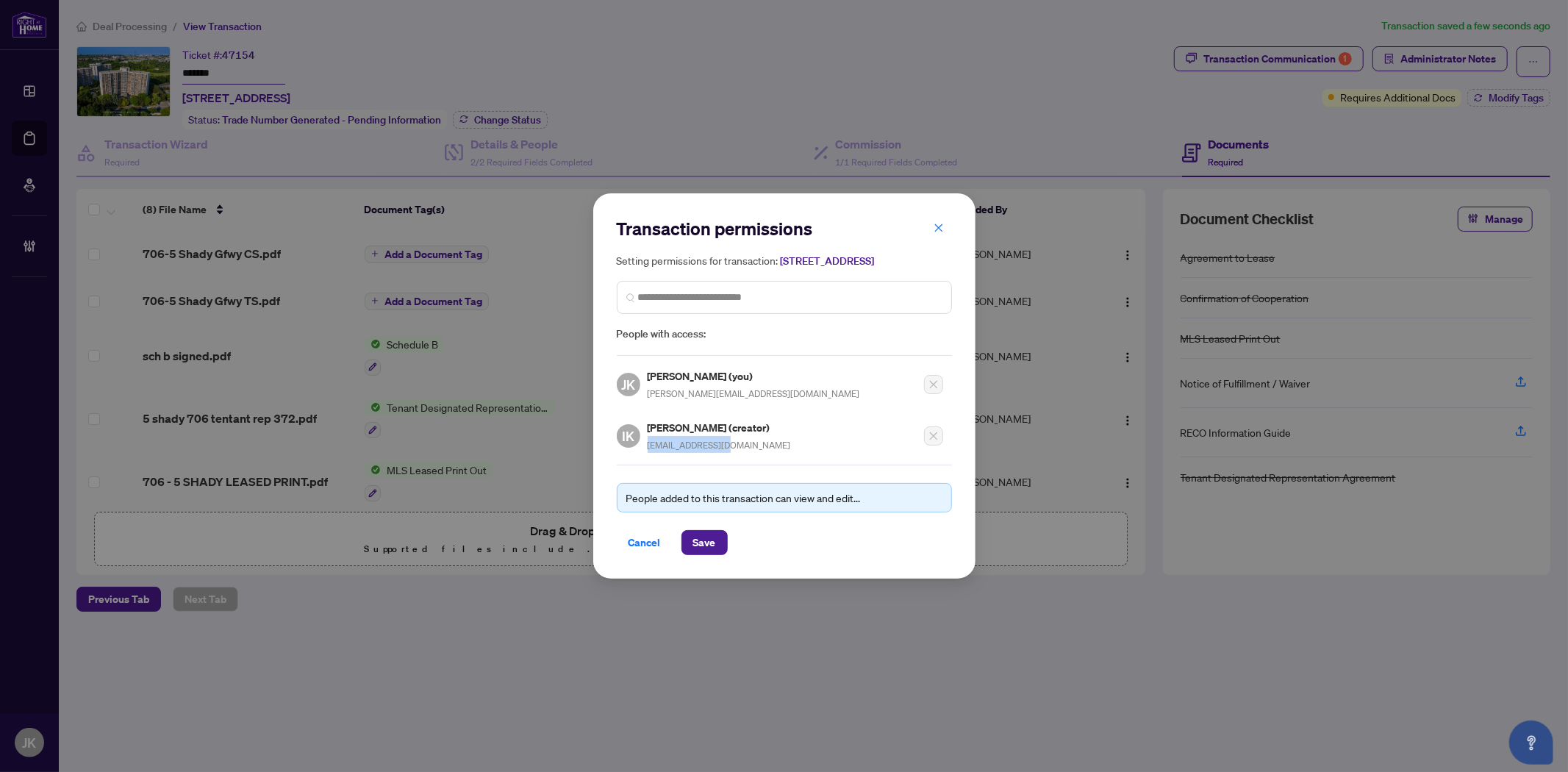
drag, startPoint x: 765, startPoint y: 445, endPoint x: 644, endPoint y: 453, distance: 121.3
click at [644, 453] on div "IK Irfan Khan (creator) urirfan@yahoo.com" at bounding box center [779, 431] width 326 height 43
copy span "urirfan@yahoo.com"
click at [637, 554] on span "Cancel" at bounding box center [645, 542] width 32 height 23
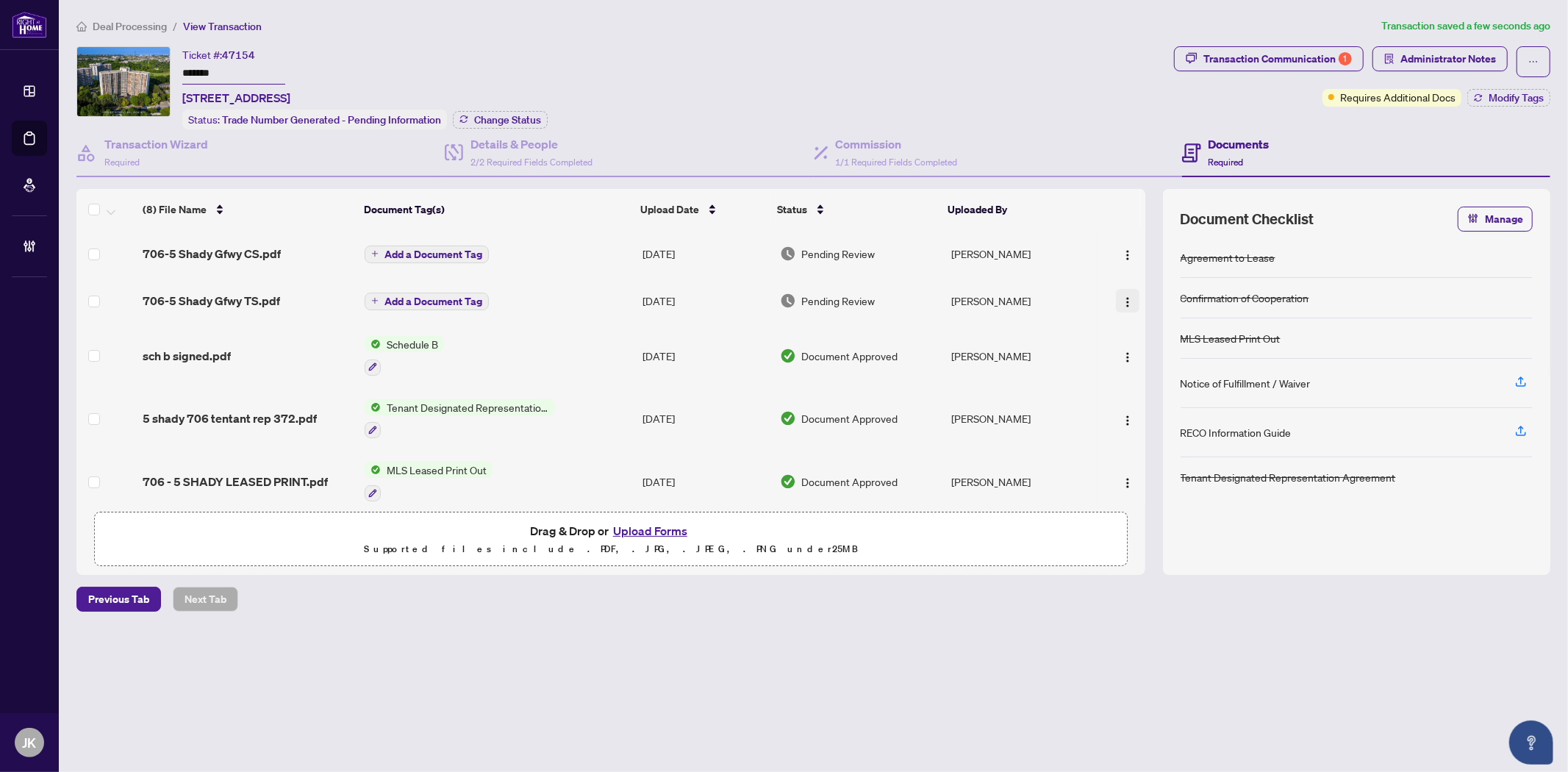
click at [1124, 296] on img "button" at bounding box center [1127, 302] width 12 height 12
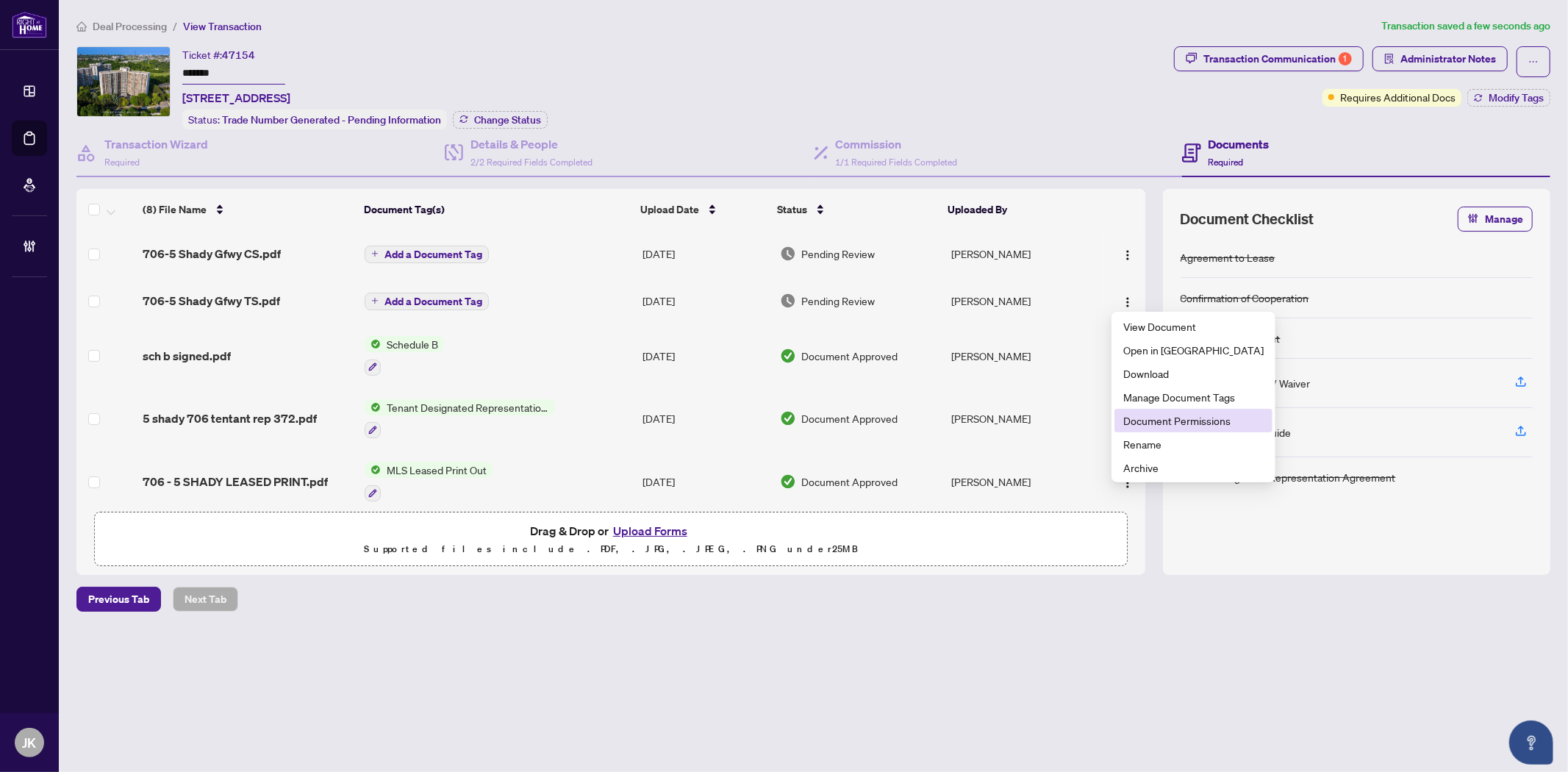
click at [1174, 424] on span "Document Permissions" at bounding box center [1193, 420] width 140 height 16
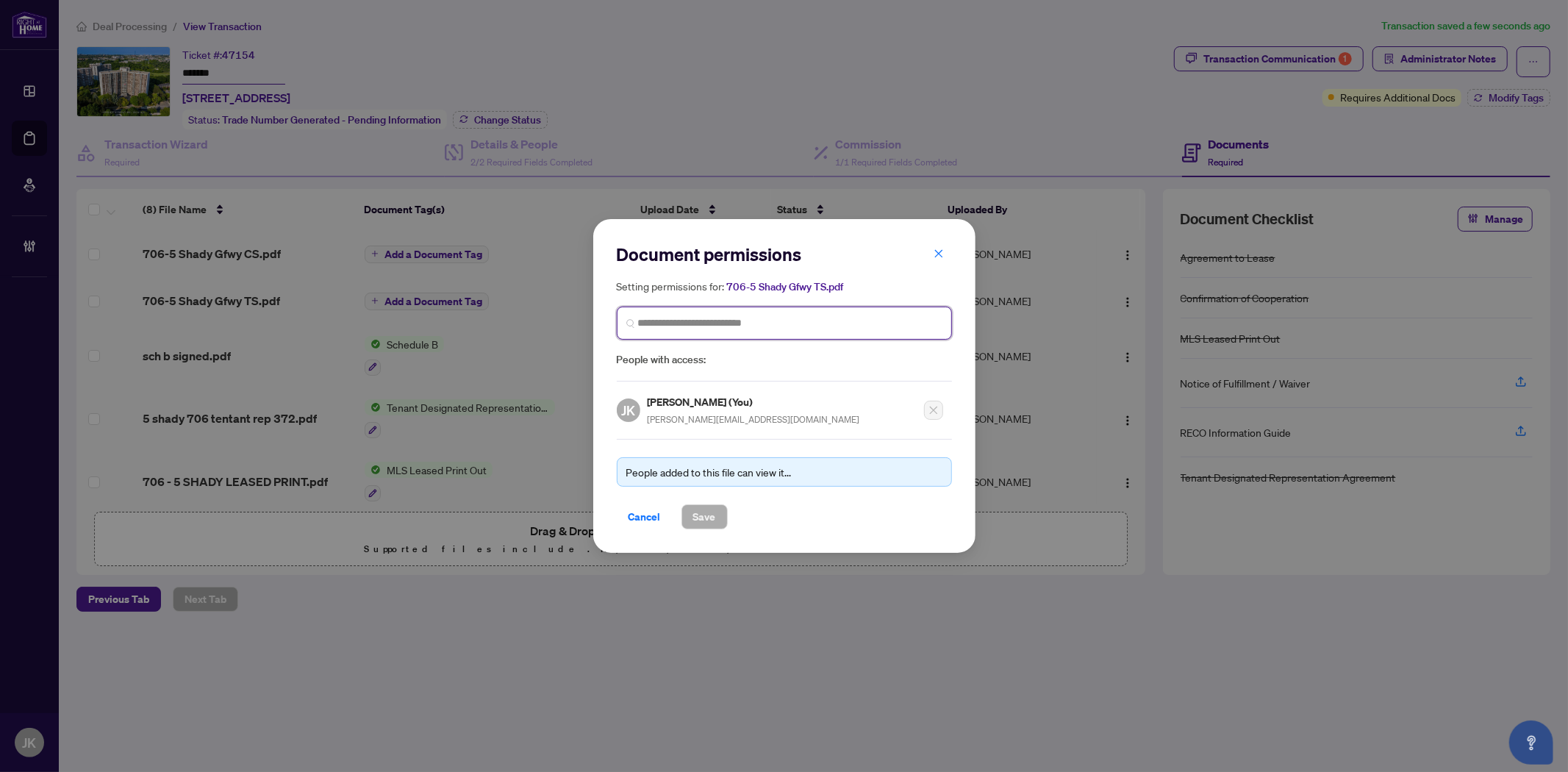
click at [672, 322] on input "search" at bounding box center [790, 322] width 305 height 15
paste input "**********"
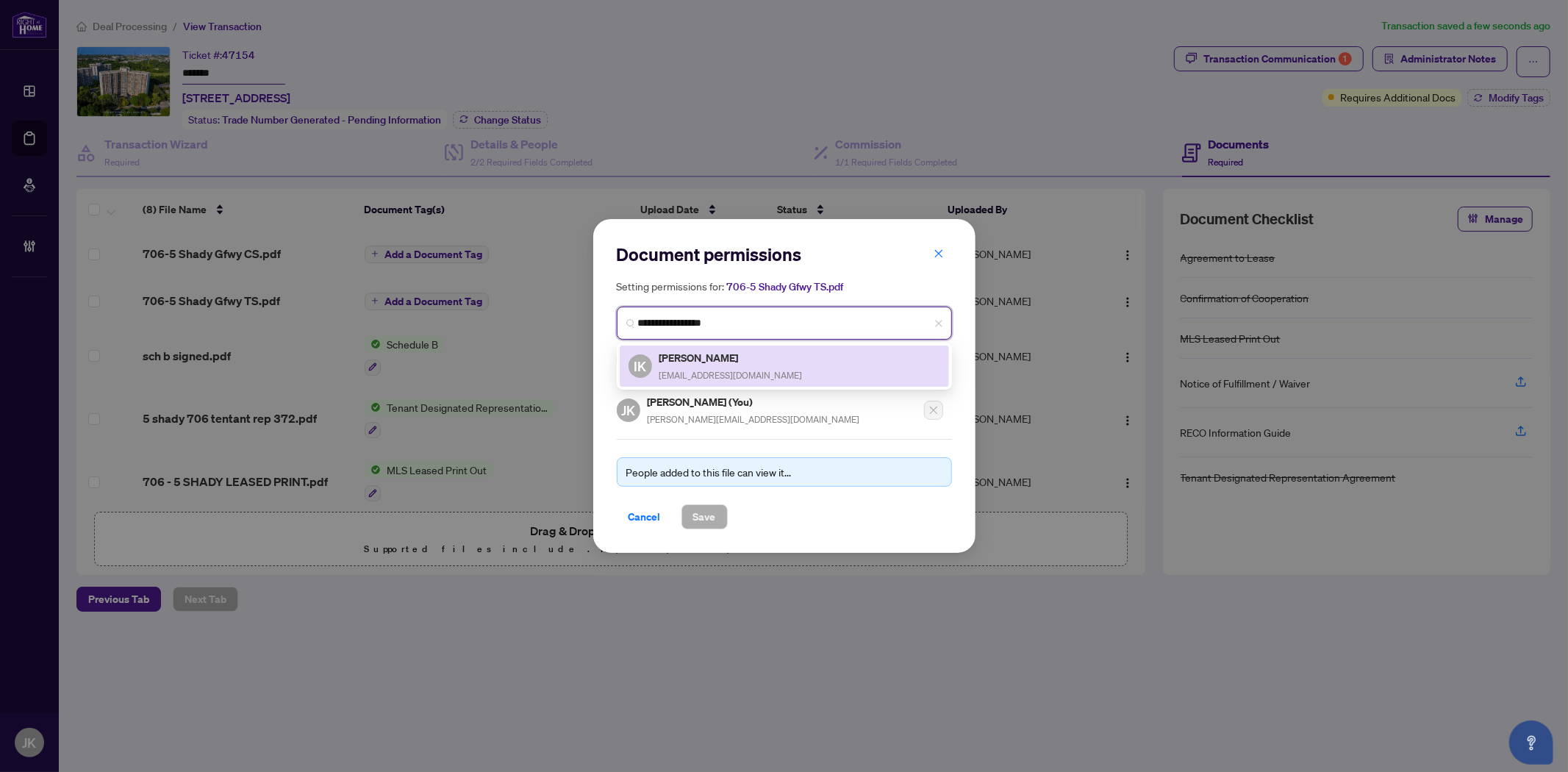
click at [727, 360] on h5 "Irfan Khan" at bounding box center [731, 357] width 143 height 17
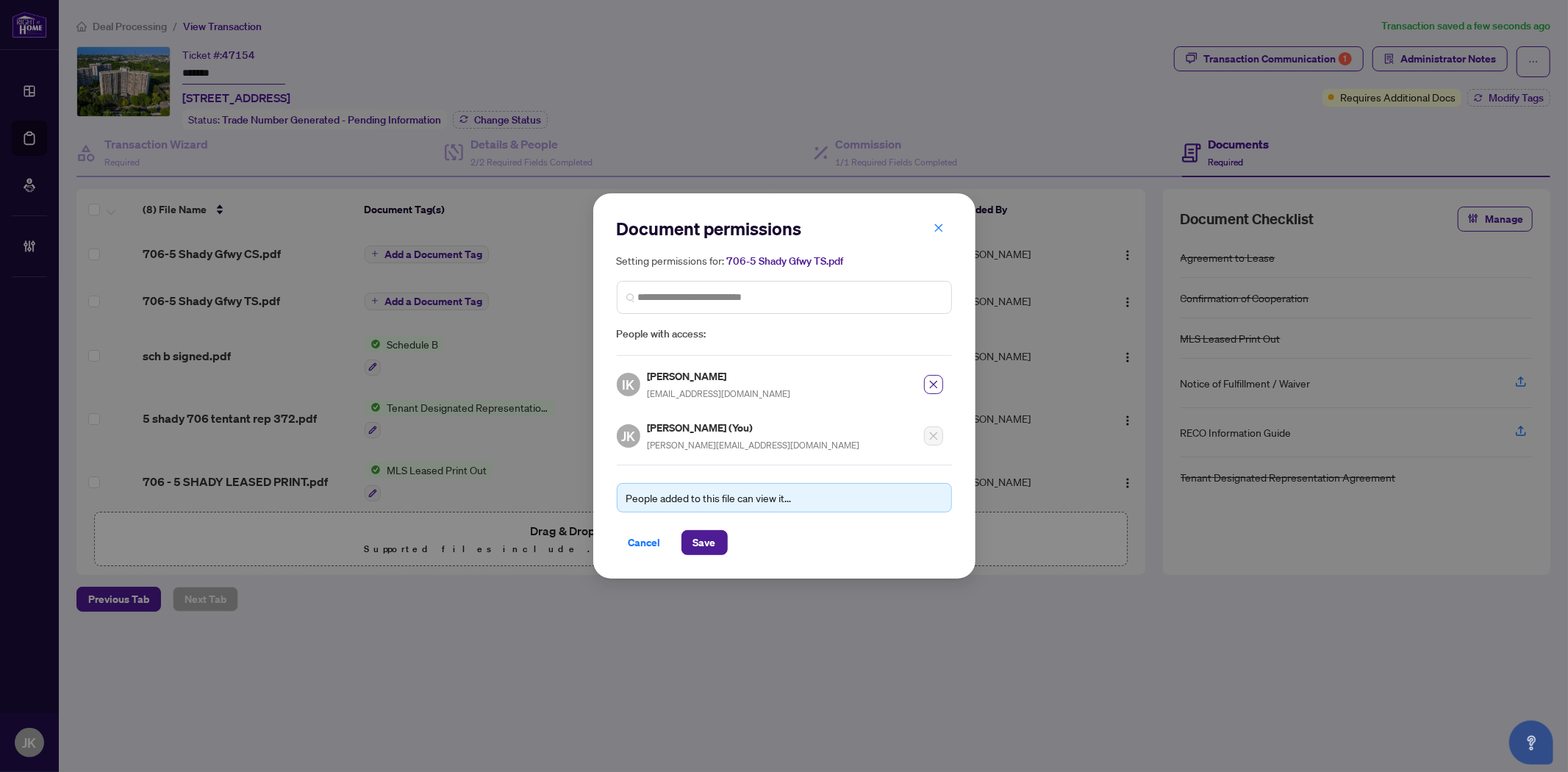
click at [714, 557] on div "Document permissions Setting permissions for: 706-5 Shady Gfwy TS.pdf 5301 IK I…" at bounding box center [784, 386] width 382 height 385
click at [708, 540] on span "Save" at bounding box center [705, 542] width 23 height 23
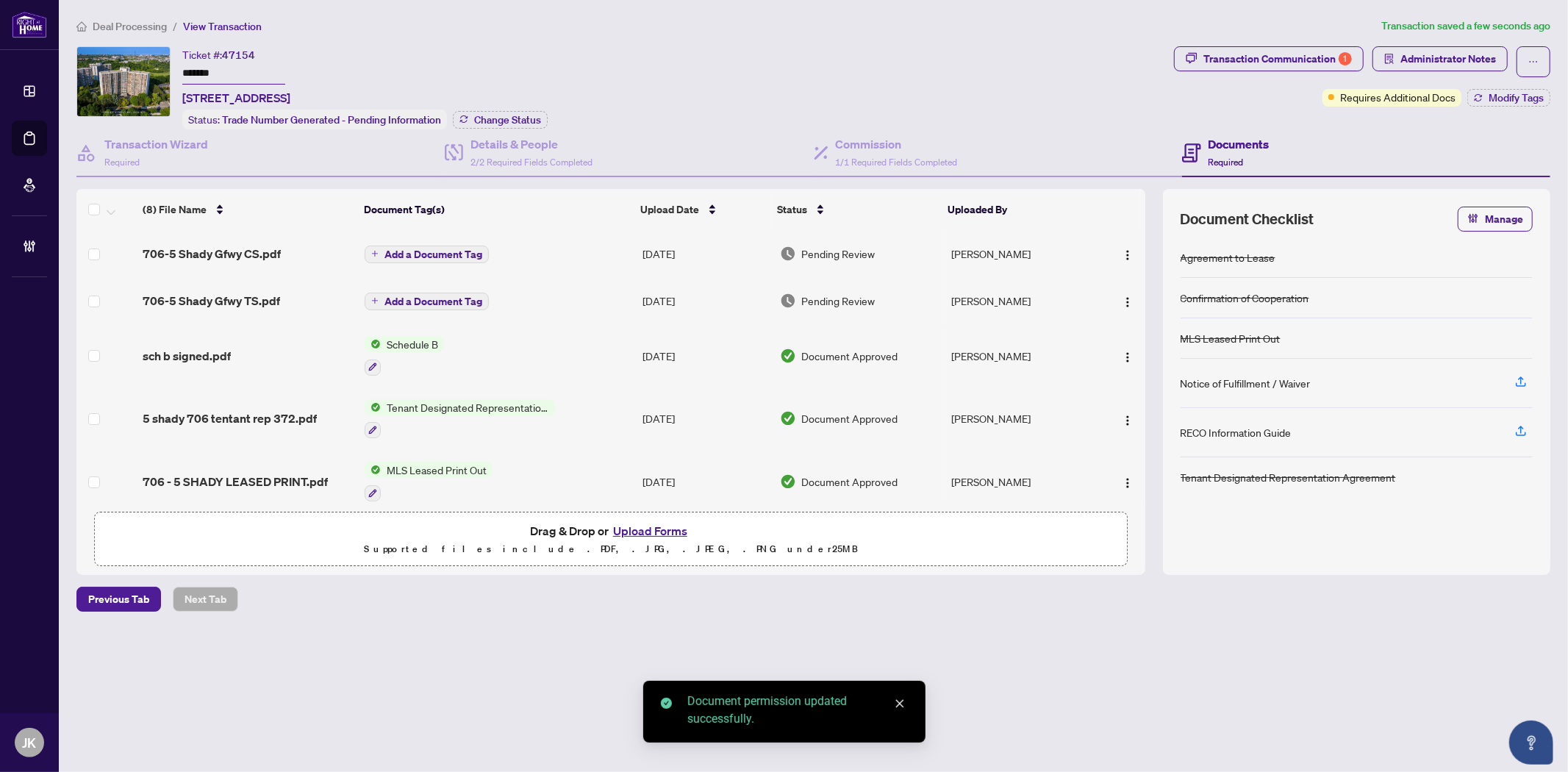
click at [1108, 260] on div at bounding box center [1120, 254] width 36 height 23
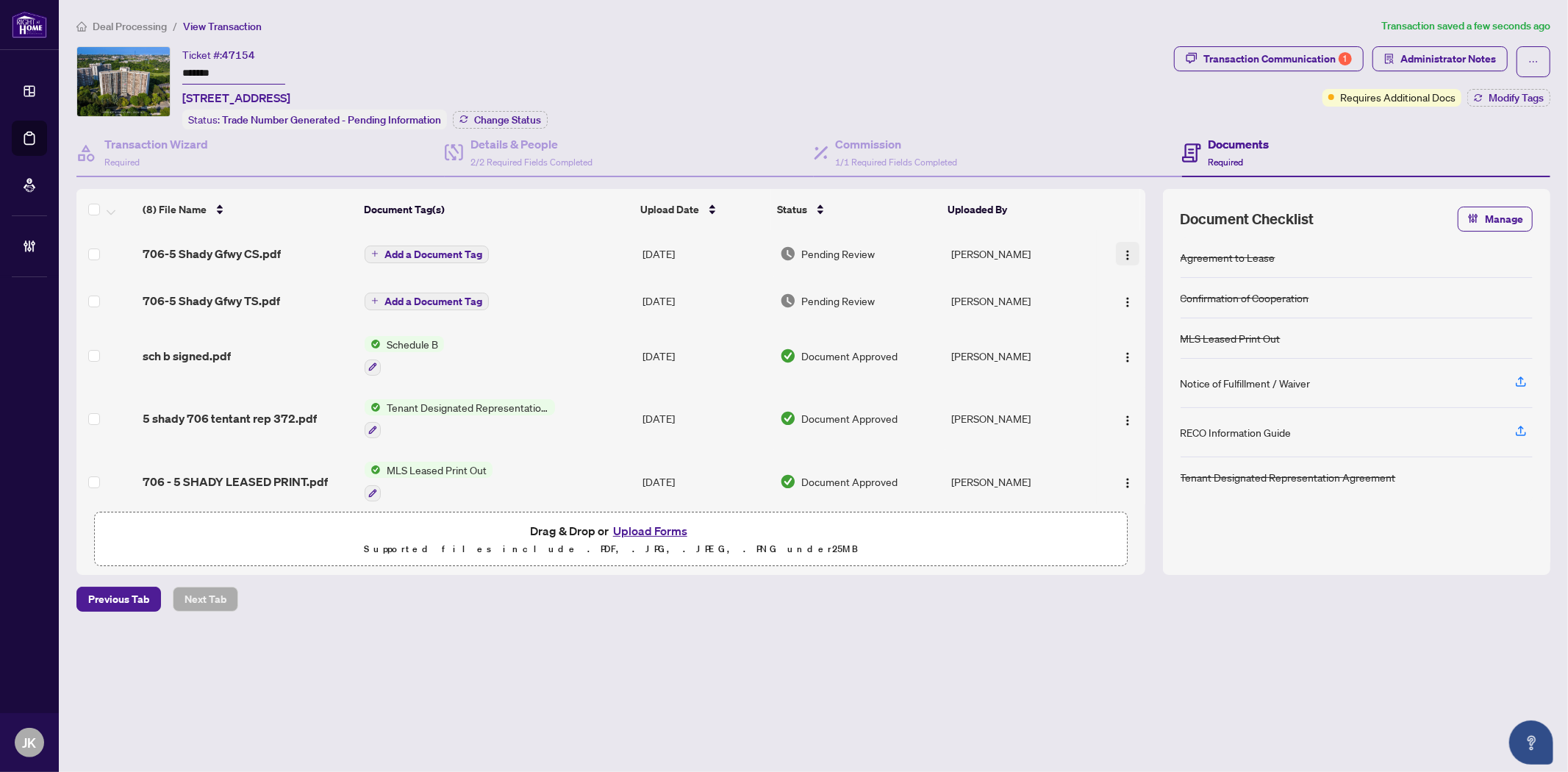
click at [1122, 250] on img "button" at bounding box center [1127, 255] width 12 height 12
click at [1161, 354] on span "Manage Document Tags" at bounding box center [1193, 350] width 140 height 16
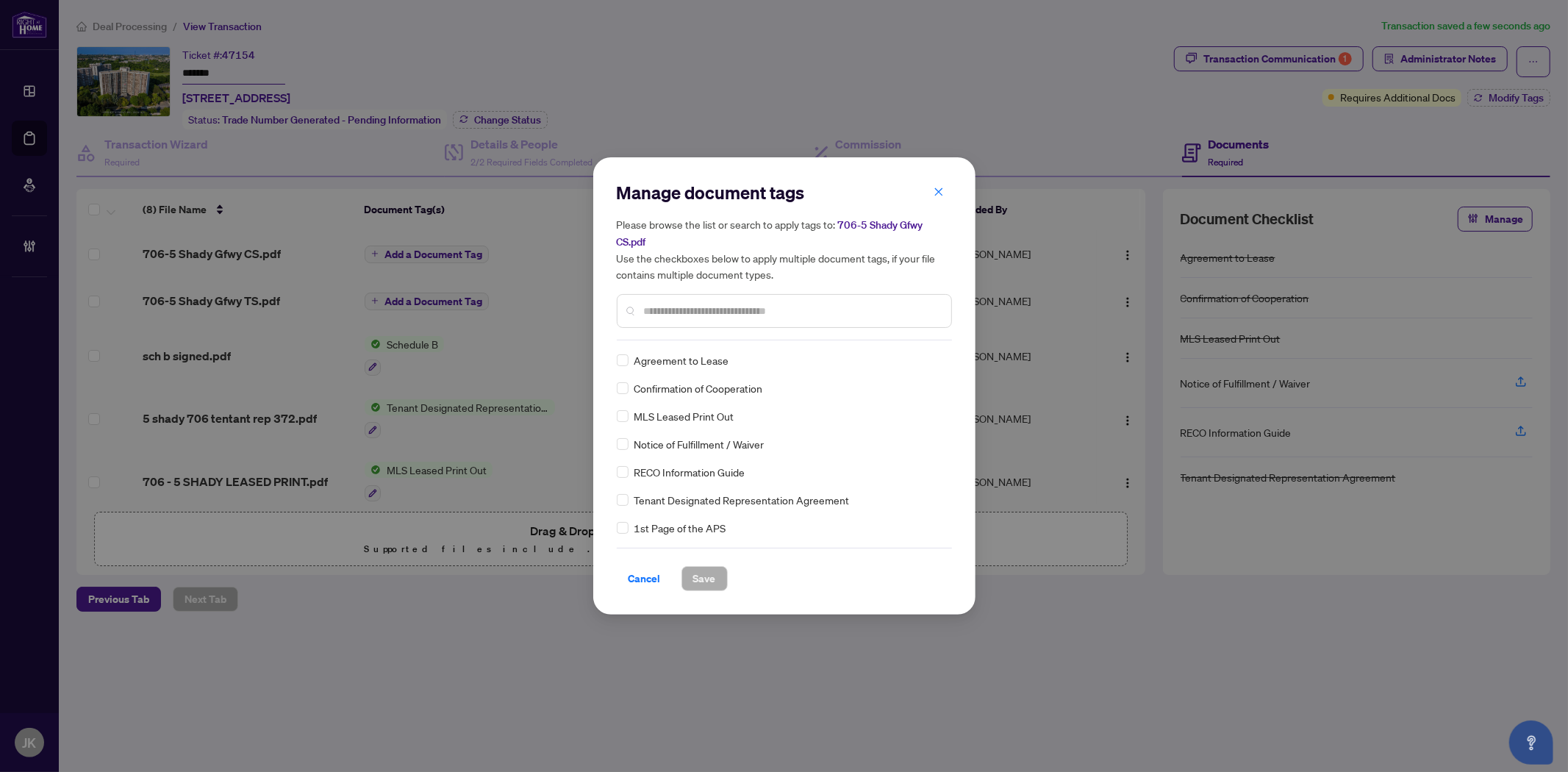
click at [720, 338] on div "Manage document tags Please browse the list or search to apply tags to: 706-5 S…" at bounding box center [784, 260] width 335 height 160
click at [686, 313] on input "text" at bounding box center [791, 311] width 296 height 16
click at [614, 473] on div "Manage document tags Please browse the list or search to apply tags to: 706-5 S…" at bounding box center [784, 386] width 382 height 457
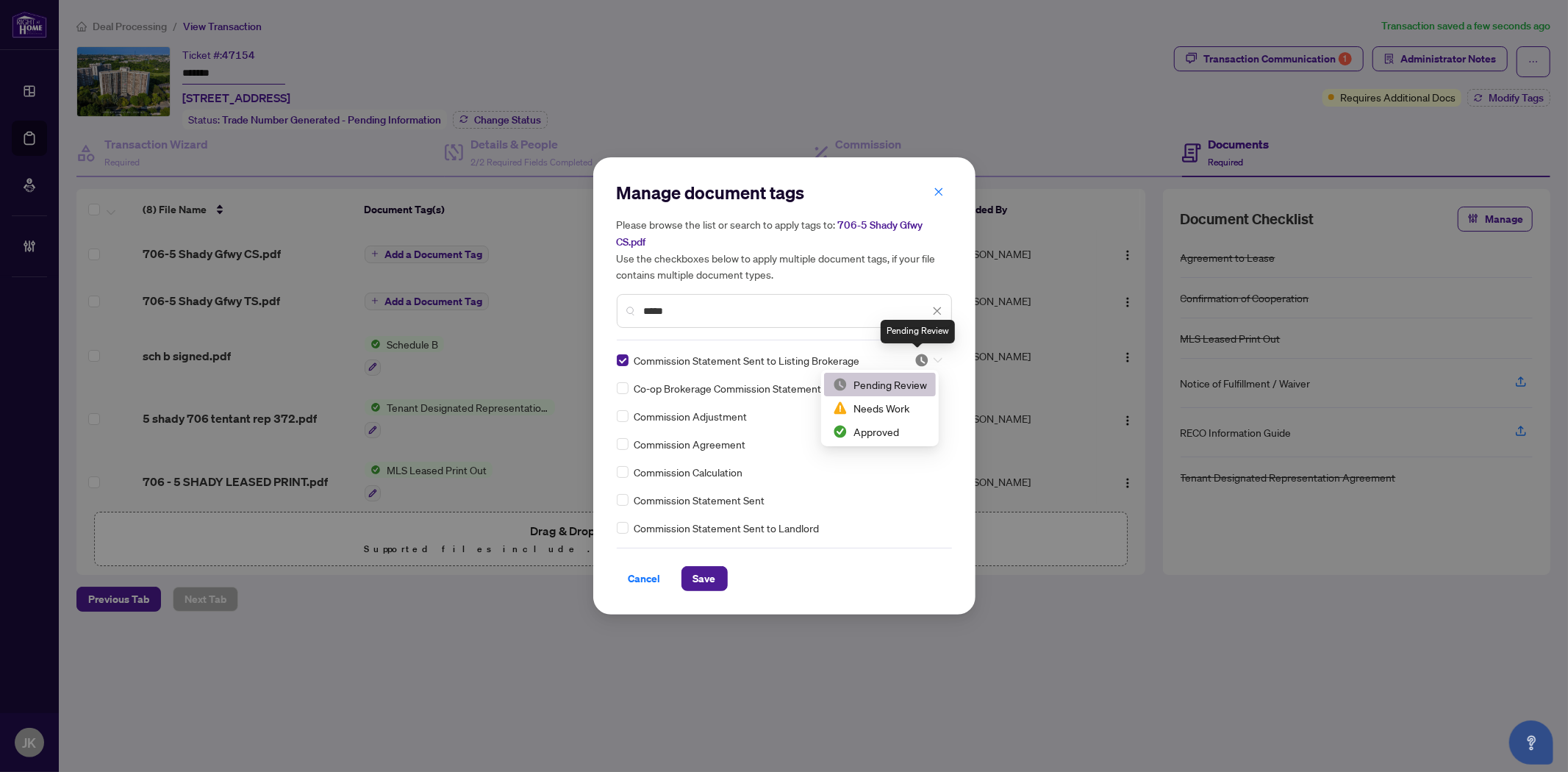
click at [924, 353] on img at bounding box center [922, 360] width 15 height 15
click at [910, 437] on div "Approved" at bounding box center [880, 432] width 94 height 16
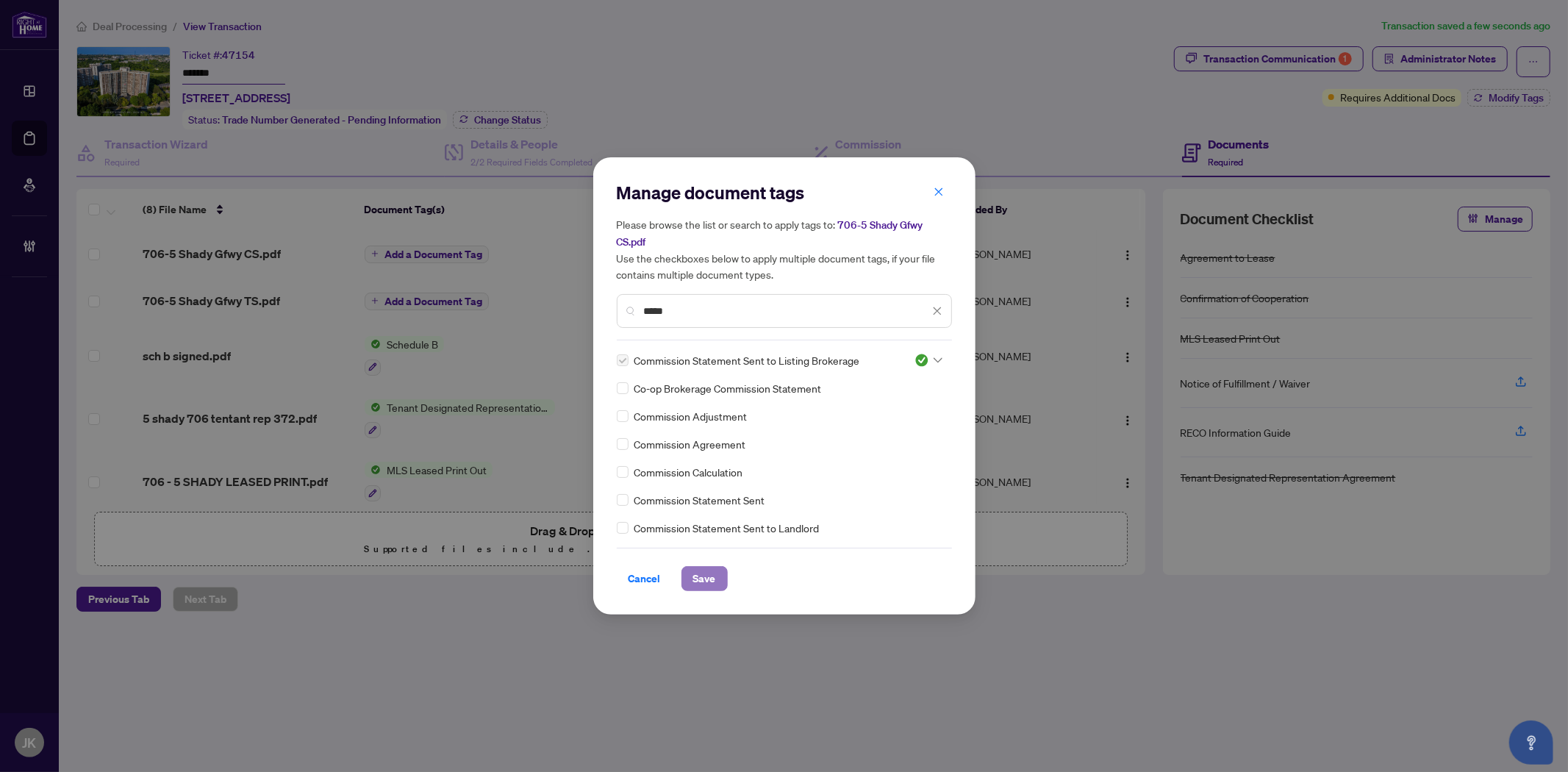
click at [715, 578] on button "Save" at bounding box center [704, 578] width 46 height 25
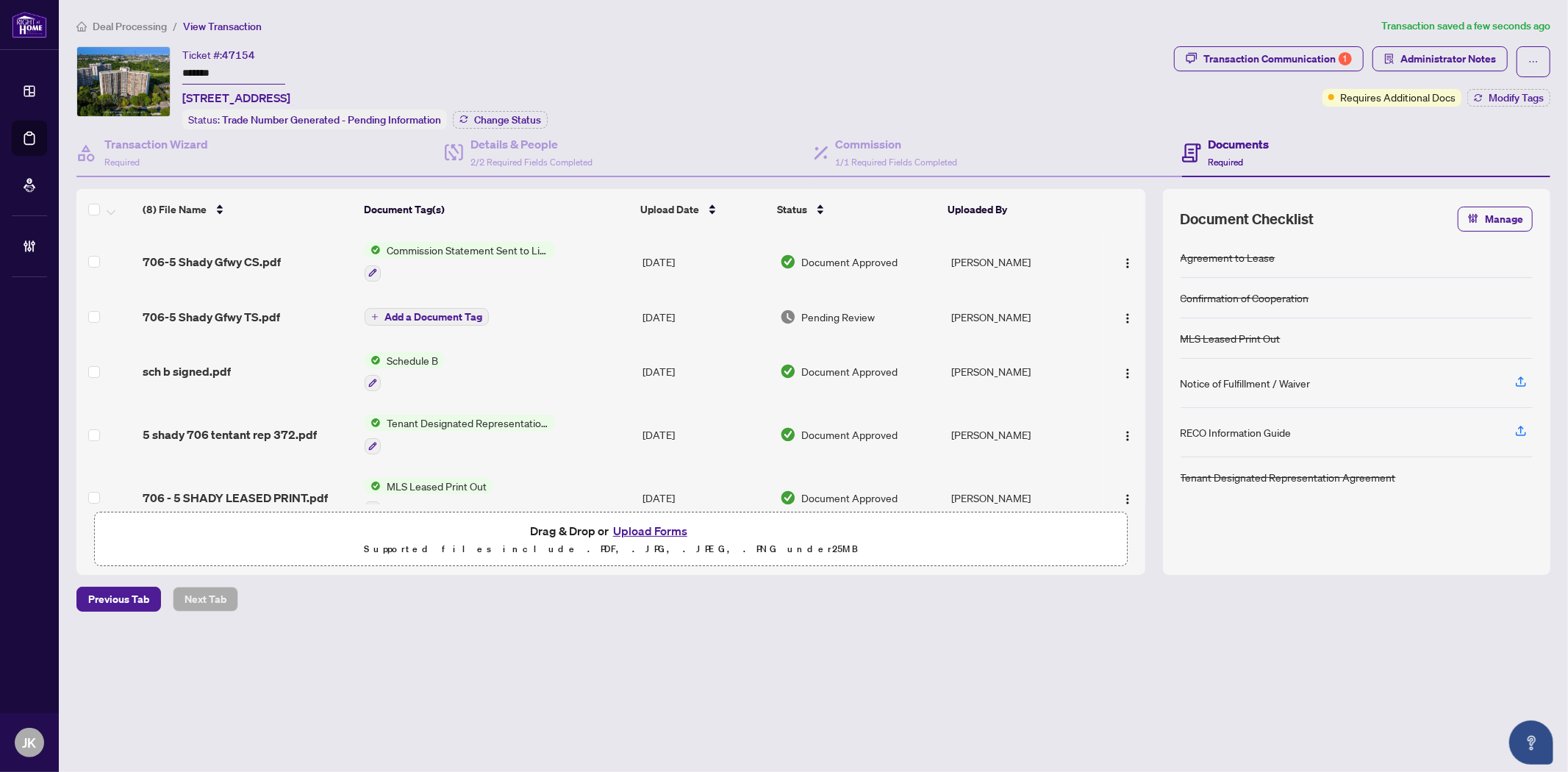
drag, startPoint x: 236, startPoint y: 70, endPoint x: 162, endPoint y: 65, distance: 74.2
click at [162, 65] on div "Ticket #: 47154 ******* 706-5 Shady Gfwy, Toronto, Ontario M3C 3A5, Canada Stat…" at bounding box center [622, 87] width 1092 height 83
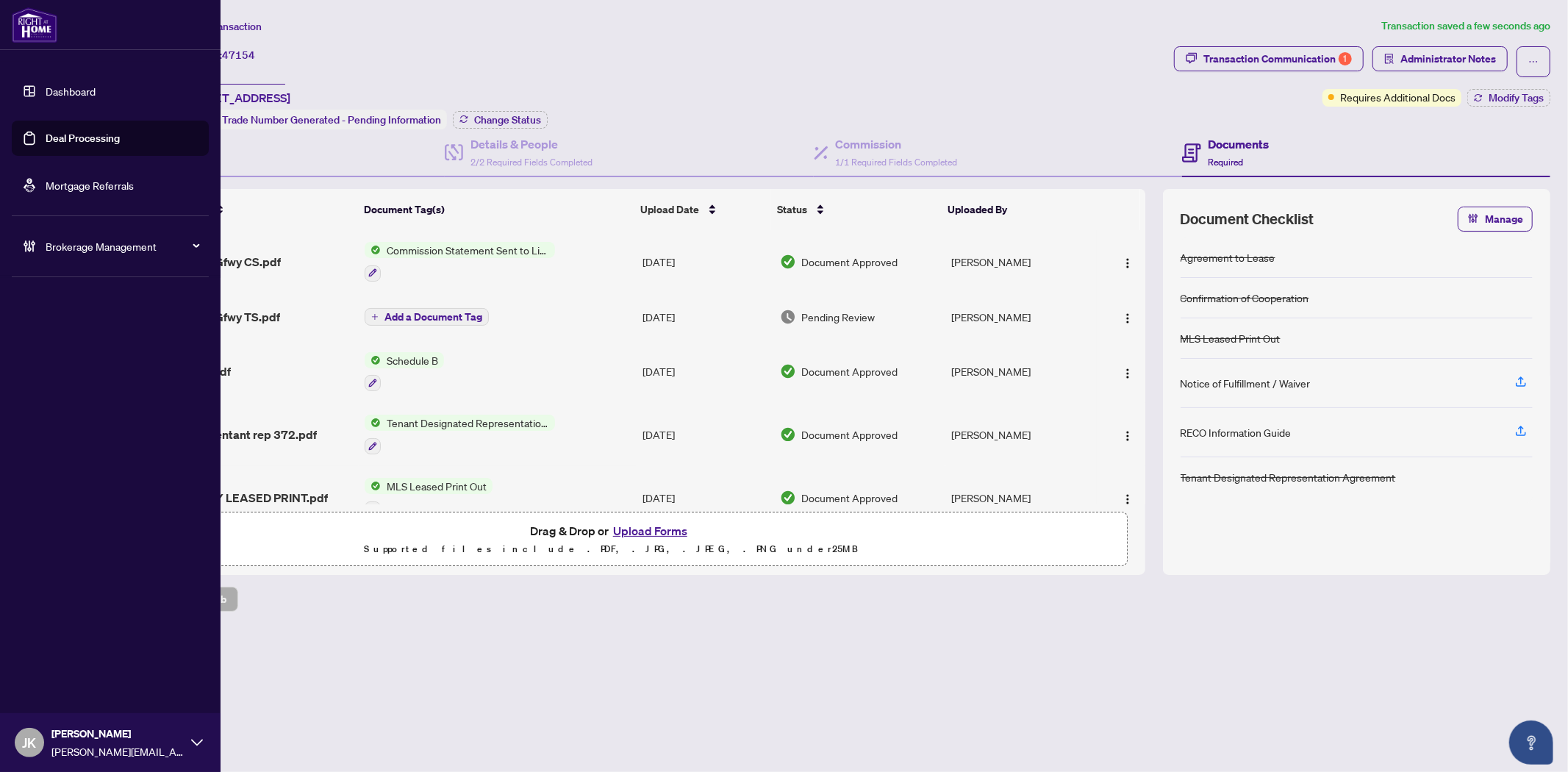
click at [69, 139] on link "Deal Processing" at bounding box center [83, 138] width 75 height 13
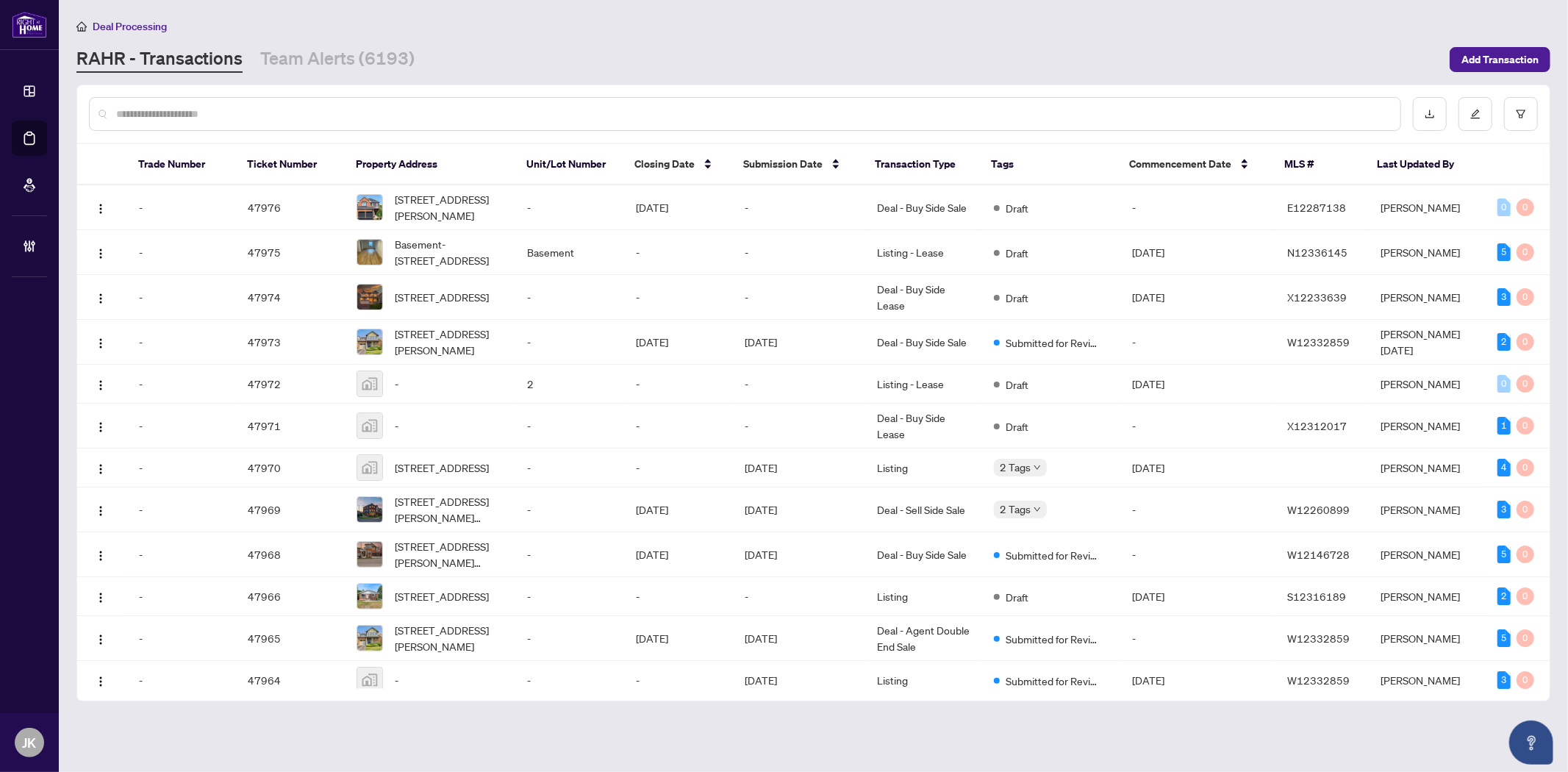
click at [236, 113] on input "text" at bounding box center [752, 114] width 1272 height 16
paste input "**********"
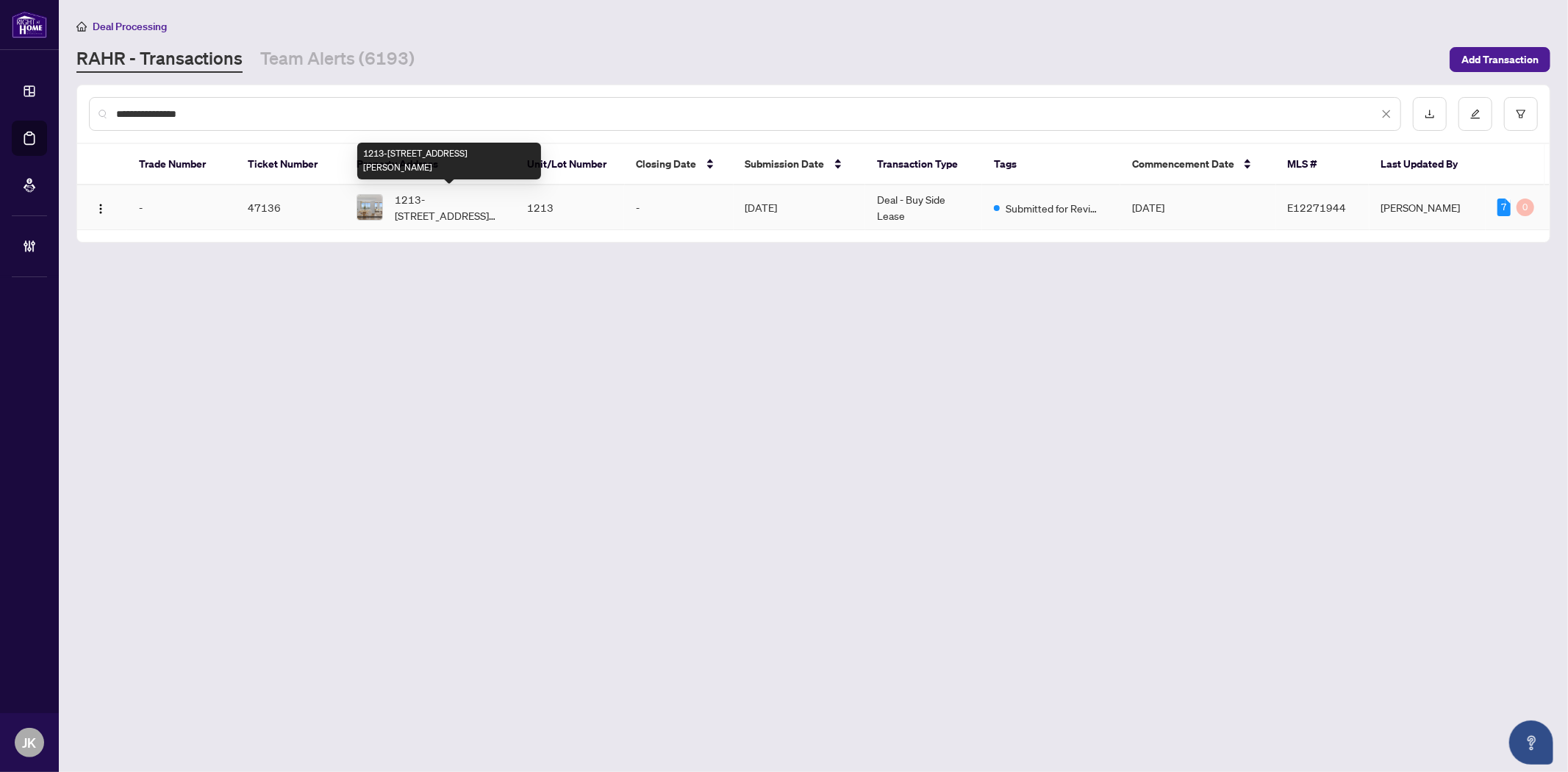
click at [473, 210] on span "1213-330 Mccowan Rd, Toronto, Ontario M1J 3N3, Canada" at bounding box center [449, 207] width 109 height 32
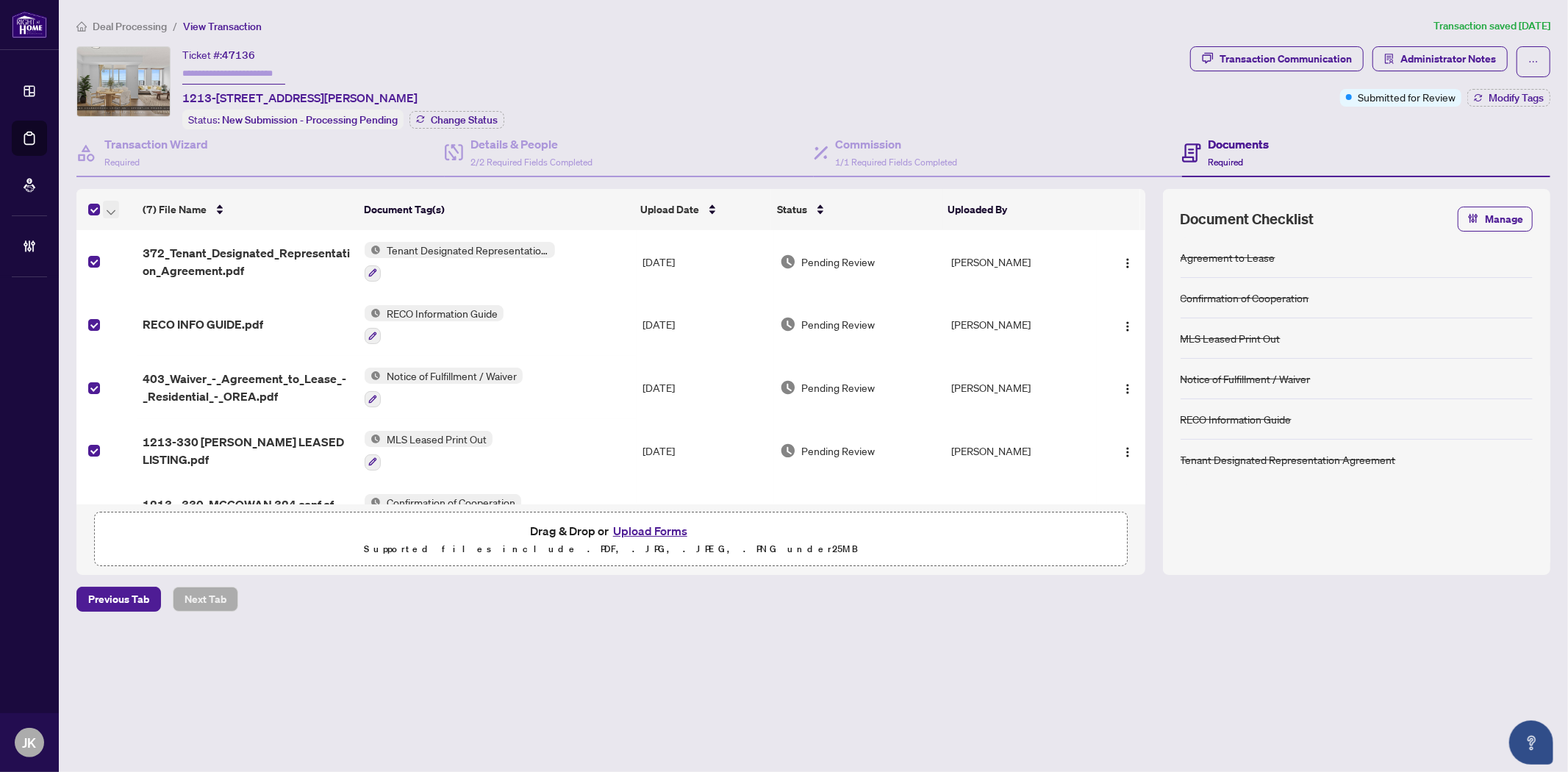
click at [108, 210] on icon "button" at bounding box center [111, 212] width 9 height 6
click at [180, 237] on span "Open Selected in New Tab(s)" at bounding box center [181, 232] width 131 height 16
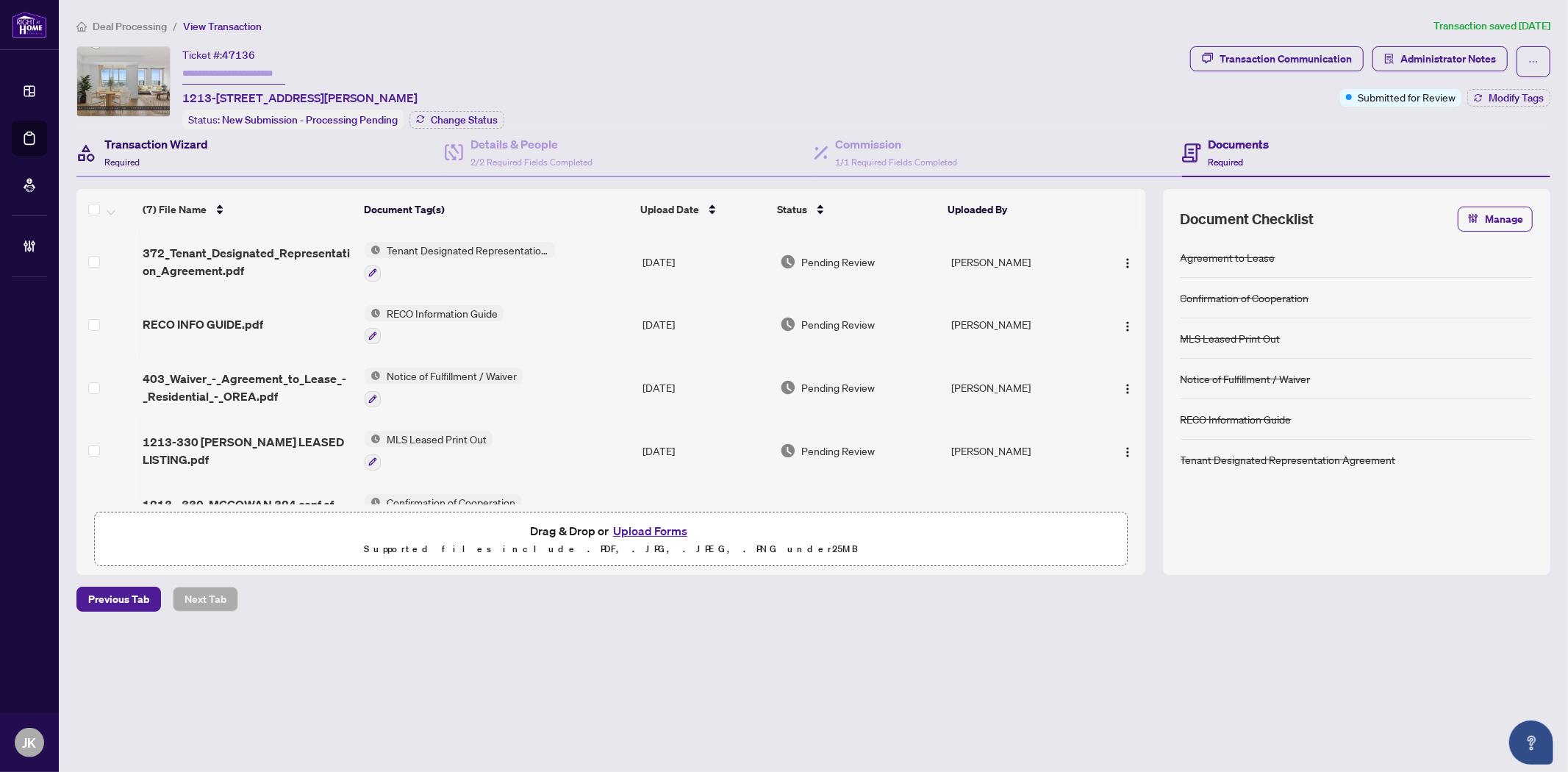
click at [137, 139] on h4 "Transaction Wizard" at bounding box center [156, 144] width 104 height 18
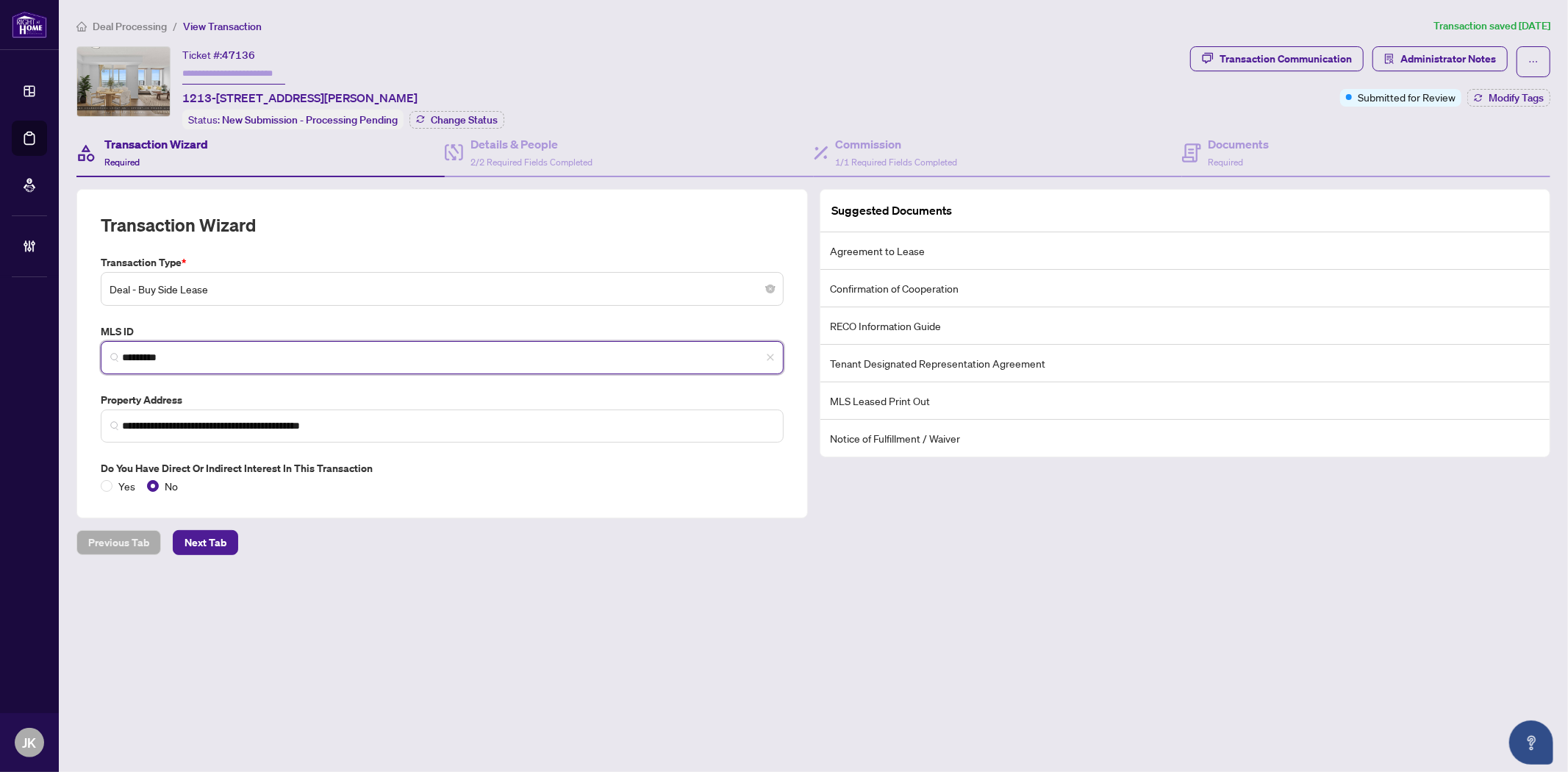
drag, startPoint x: 210, startPoint y: 359, endPoint x: -10, endPoint y: 356, distance: 220.0
click at [0, 356] on html "**********" at bounding box center [784, 386] width 1568 height 772
drag, startPoint x: 550, startPoint y: 147, endPoint x: 560, endPoint y: 149, distance: 10.2
click at [560, 149] on h4 "Details & People" at bounding box center [531, 144] width 122 height 18
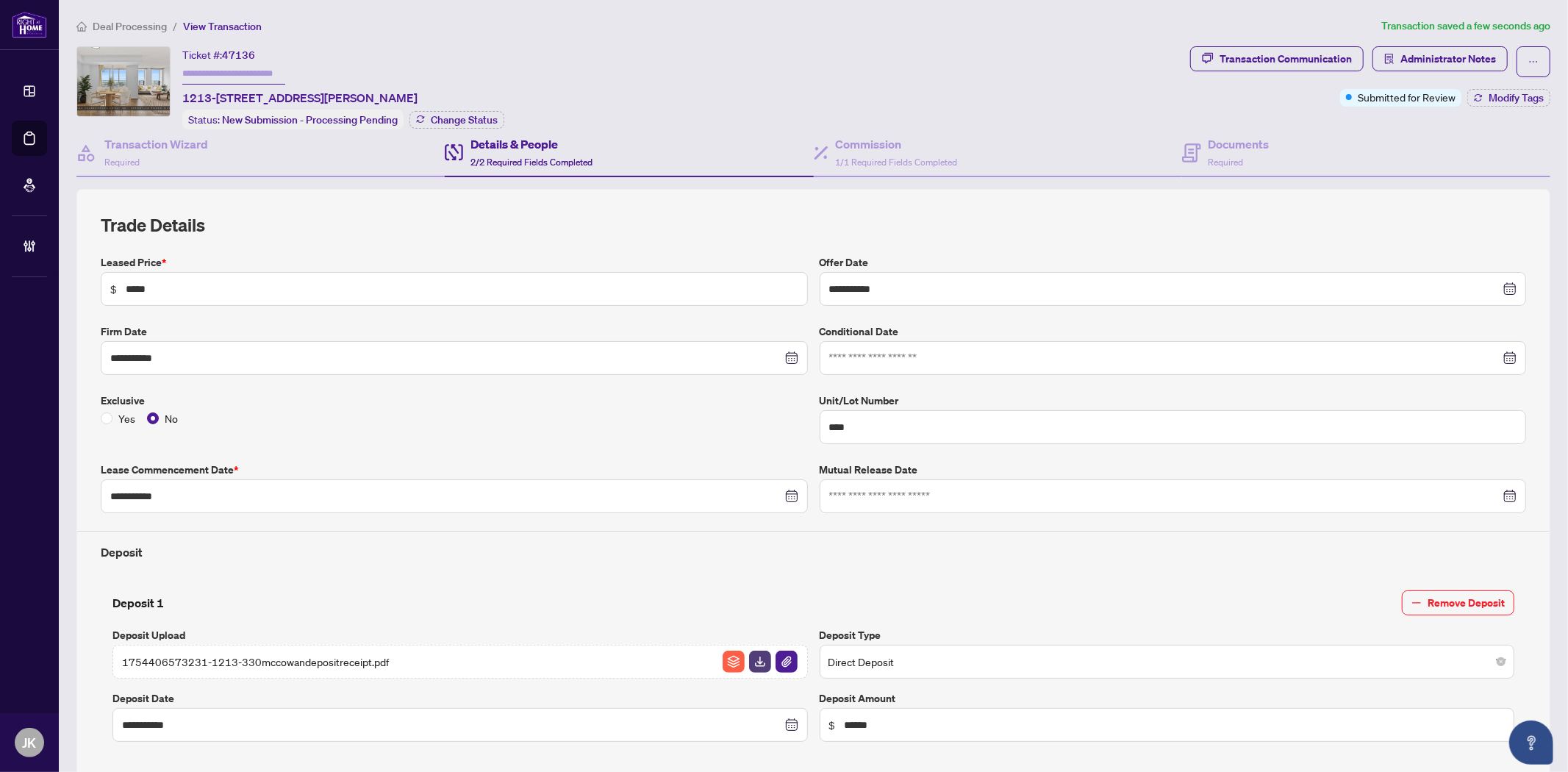
click at [250, 63] on input "text" at bounding box center [233, 74] width 103 height 21
click at [471, 115] on span "Change Status" at bounding box center [464, 120] width 67 height 11
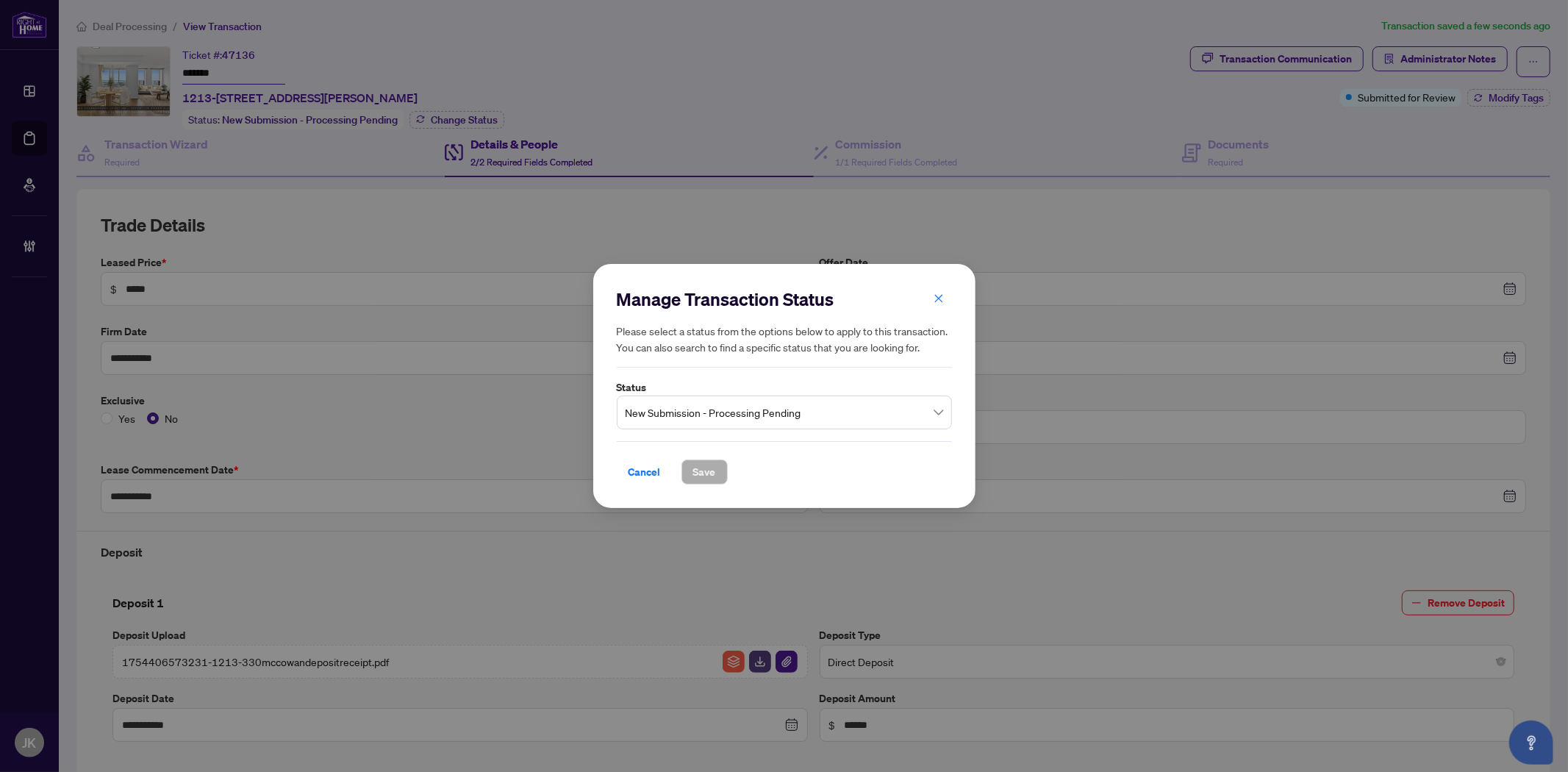
click at [684, 417] on span "New Submission - Processing Pending" at bounding box center [784, 412] width 317 height 28
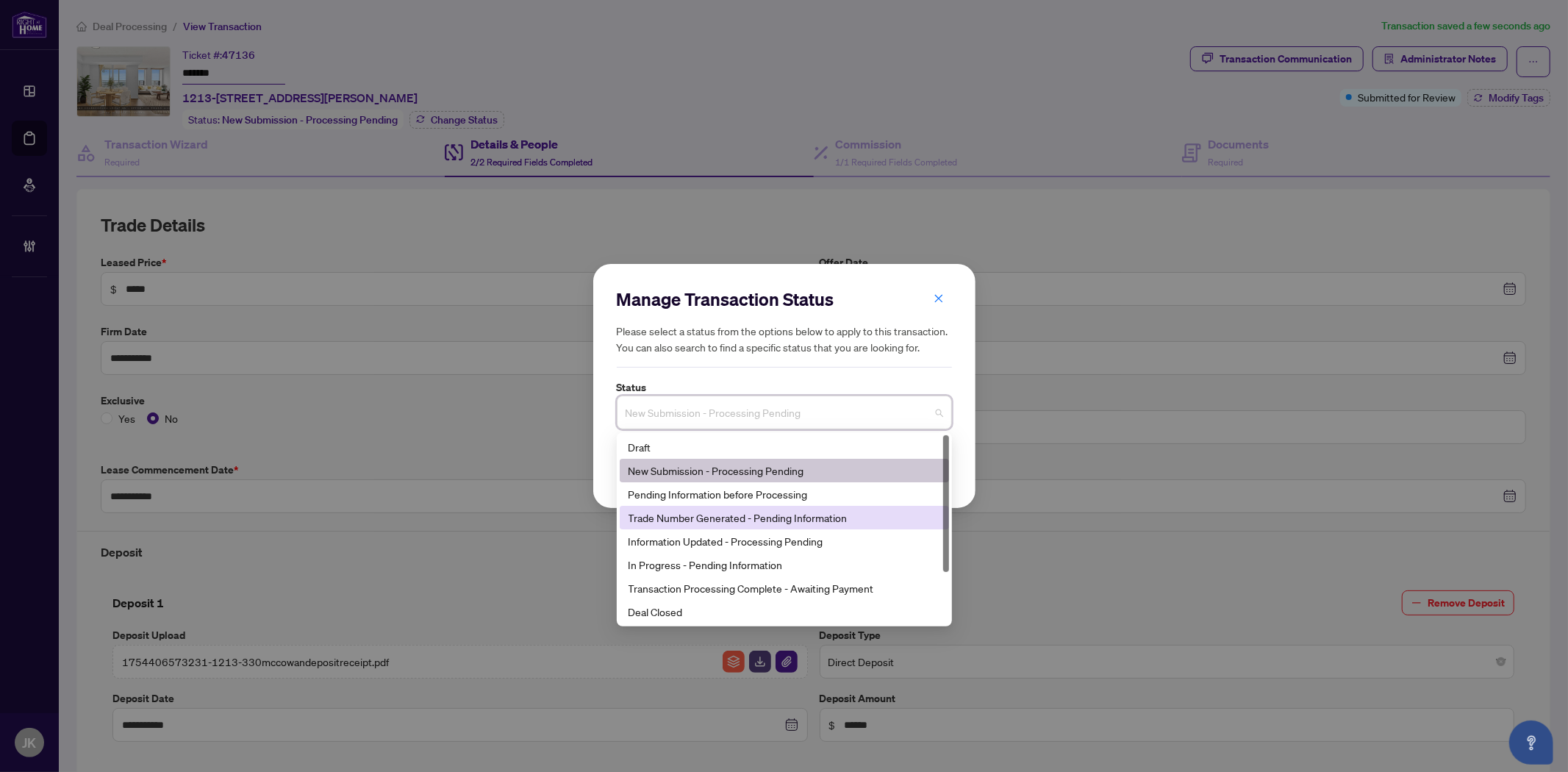
click at [687, 525] on div "Trade Number Generated - Pending Information" at bounding box center [784, 518] width 312 height 16
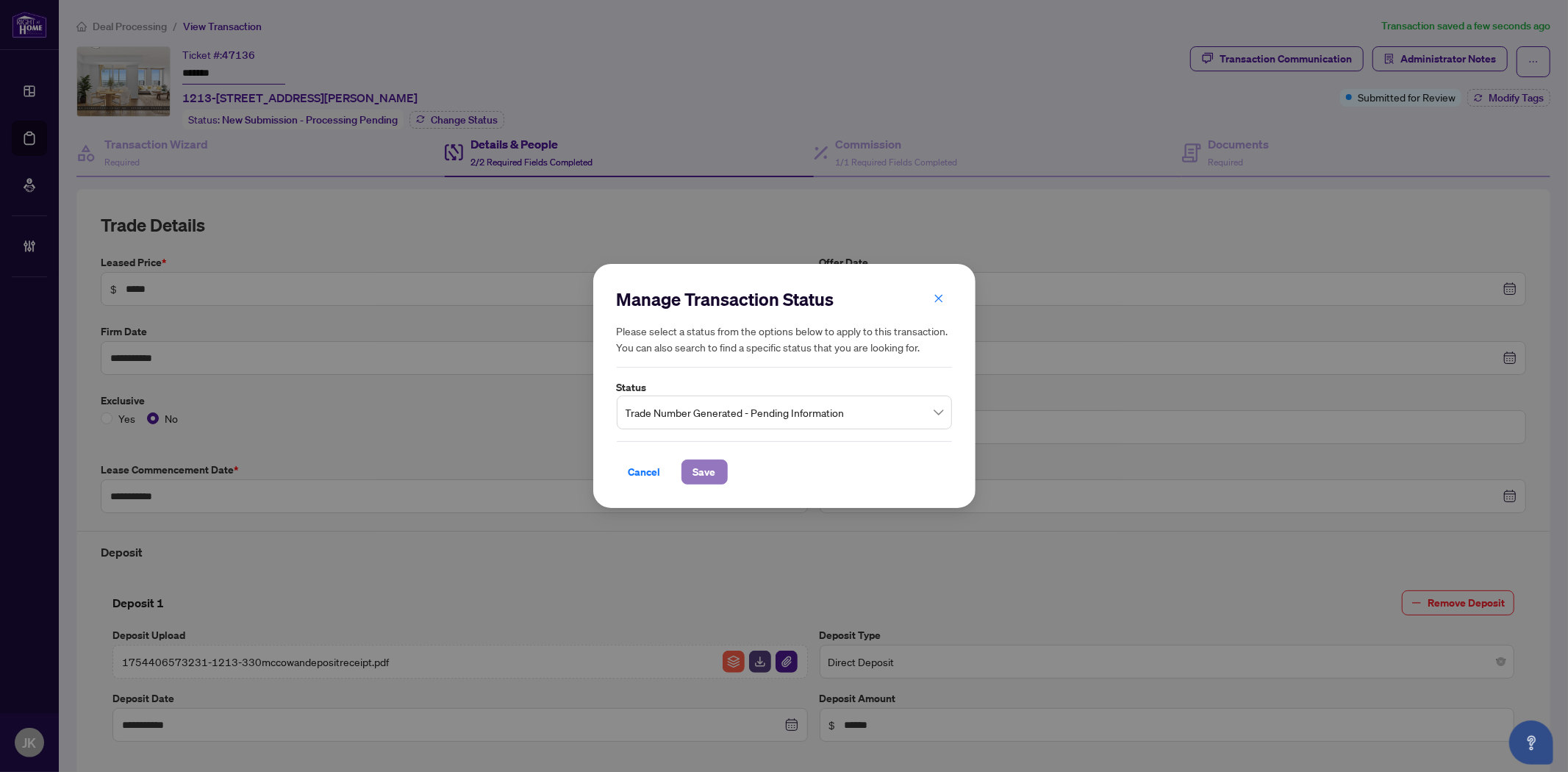
drag, startPoint x: 694, startPoint y: 473, endPoint x: 1472, endPoint y: 194, distance: 826.5
click at [720, 471] on button "Save" at bounding box center [704, 471] width 46 height 25
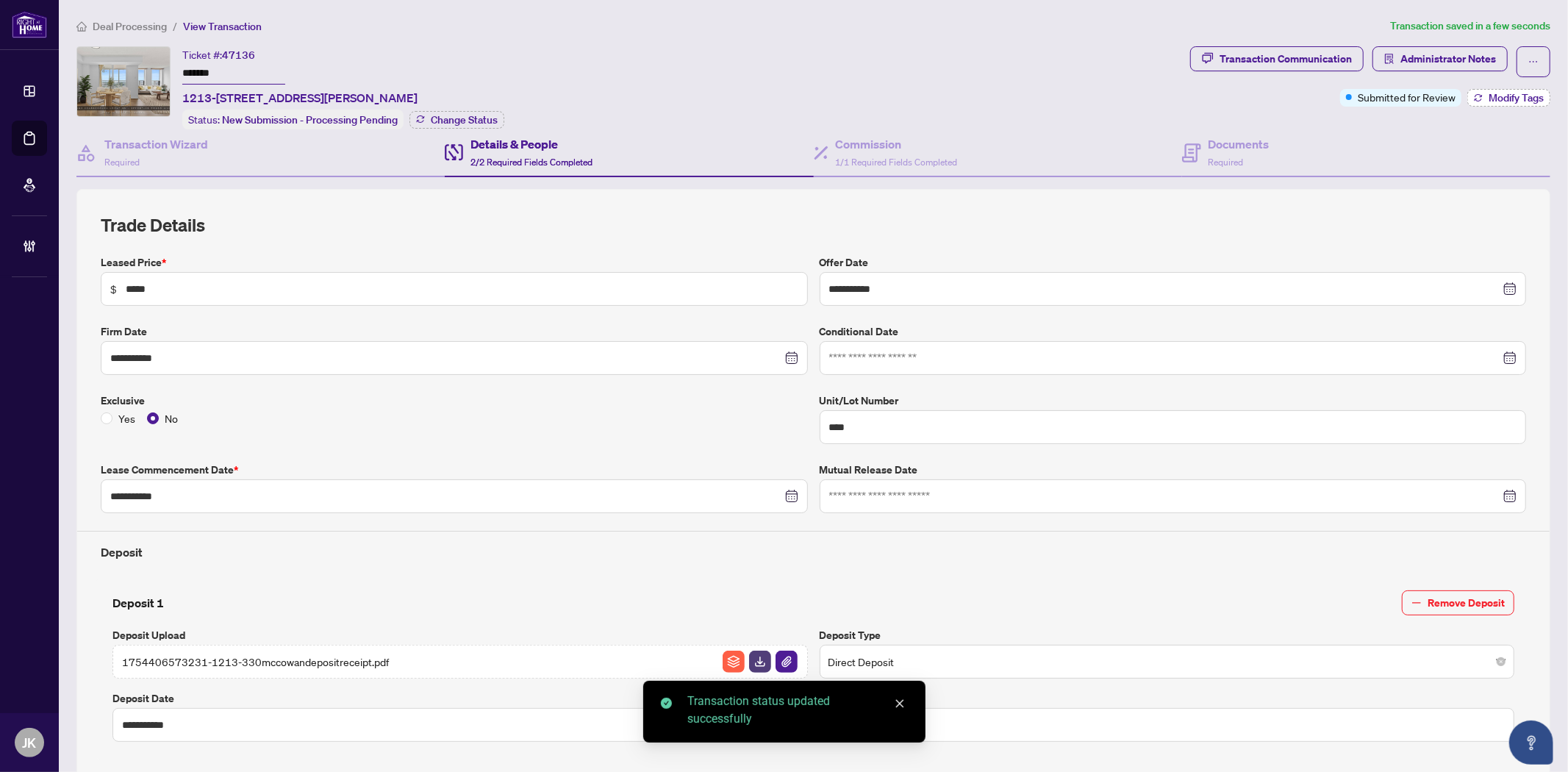
click at [1502, 97] on span "Modify Tags" at bounding box center [1516, 97] width 55 height 11
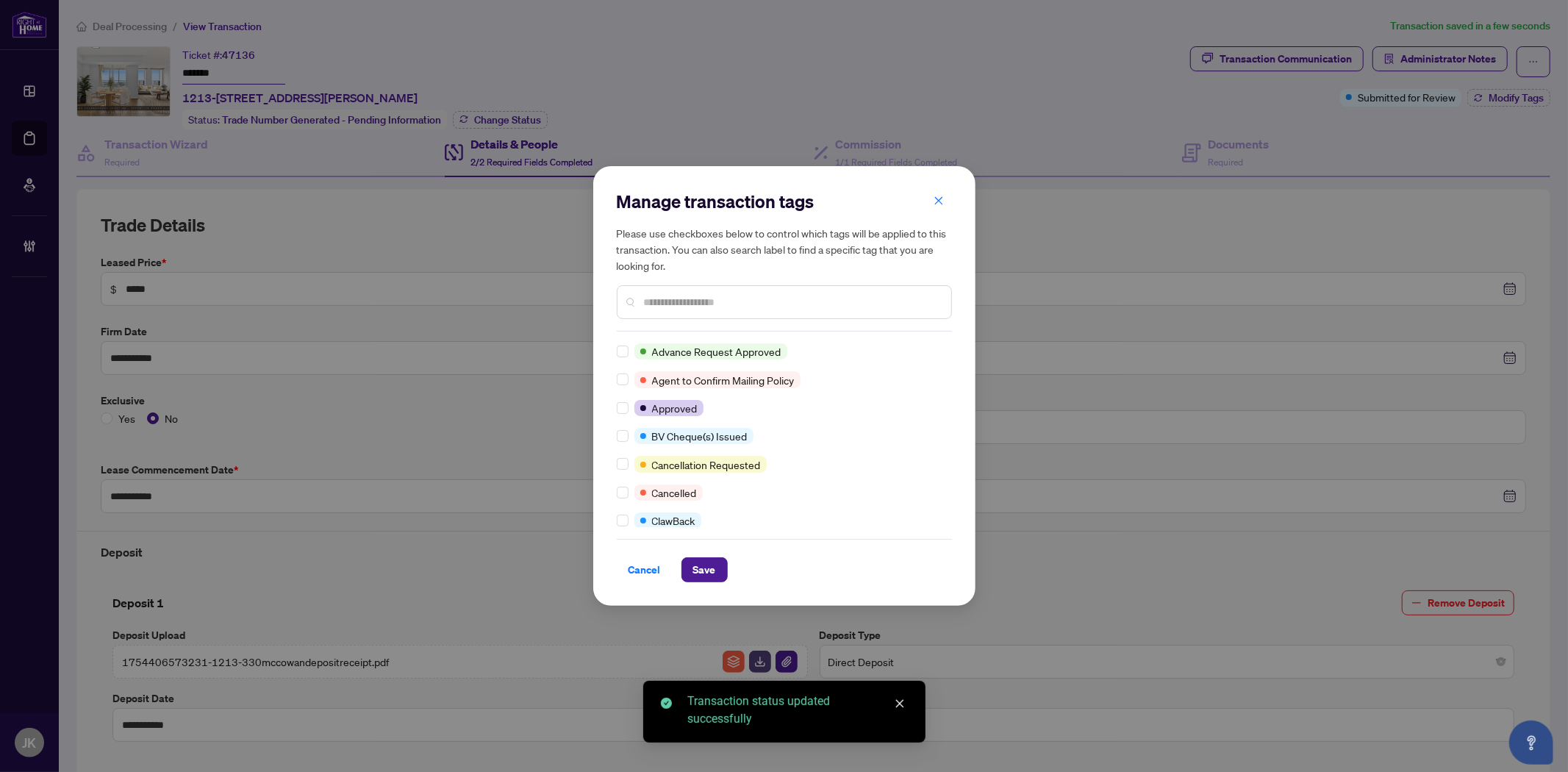
click at [674, 311] on div at bounding box center [784, 302] width 335 height 34
click at [680, 305] on input "text" at bounding box center [791, 302] width 296 height 16
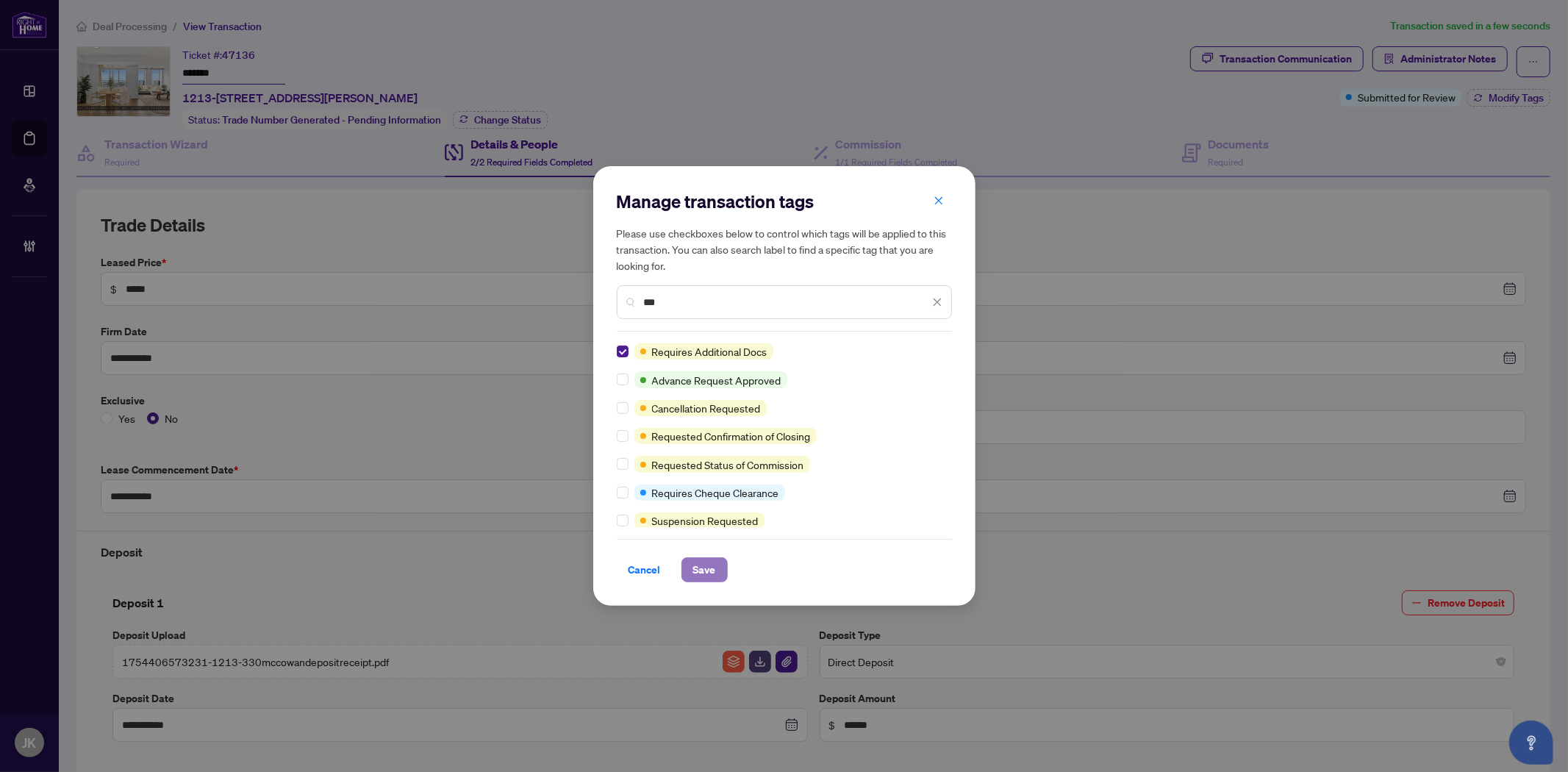
click at [705, 576] on span "Save" at bounding box center [705, 569] width 23 height 23
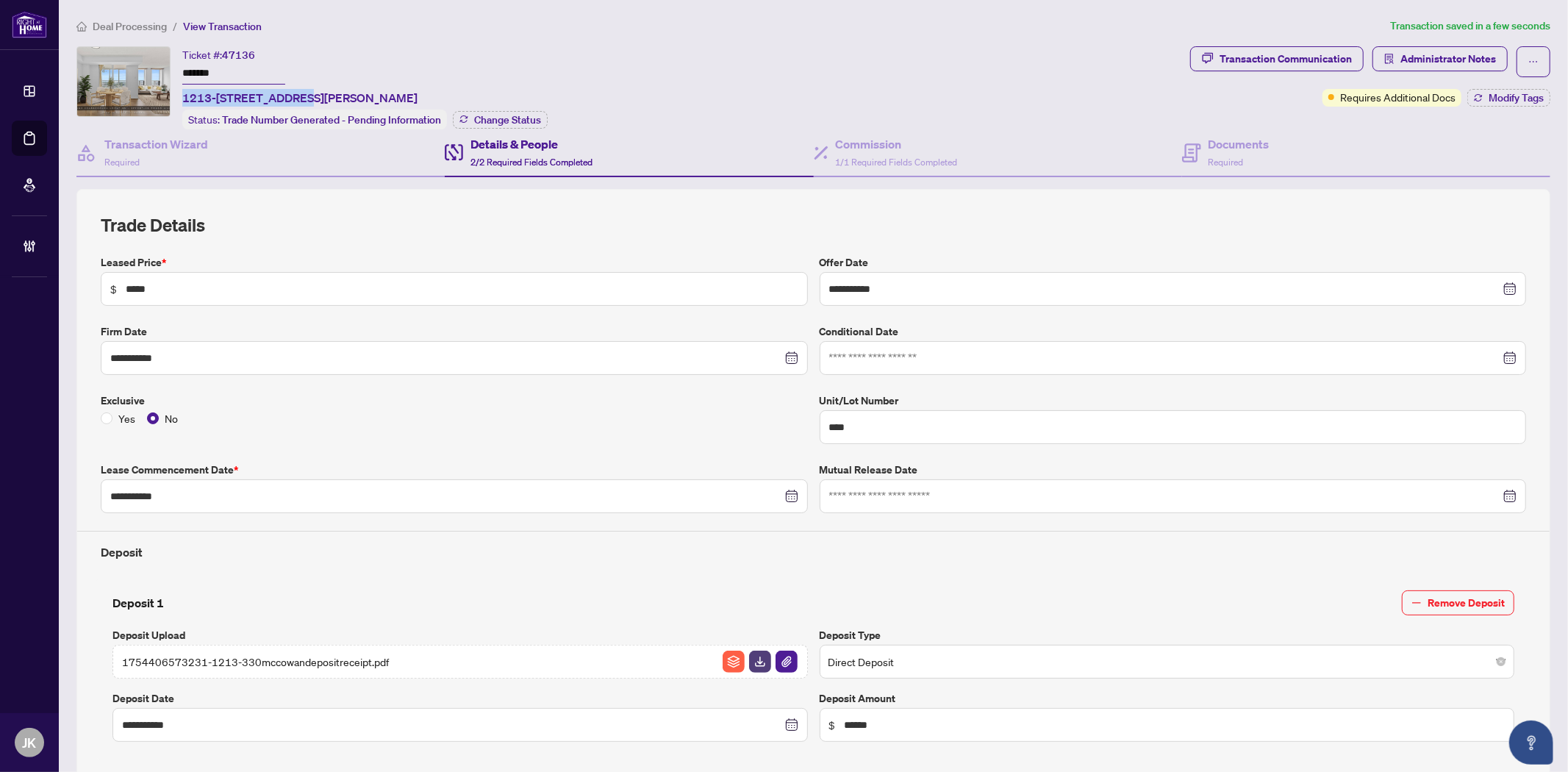
drag, startPoint x: 303, startPoint y: 92, endPoint x: 179, endPoint y: 93, distance: 124.0
click at [179, 93] on div "Ticket #: 47136 ******* 1213-330 Mccowan Rd, Toronto, Ontario M1J 3N3, Canada S…" at bounding box center [630, 87] width 1108 height 83
copy span "1213-330 Mccowan Rd"
drag, startPoint x: 1276, startPoint y: 34, endPoint x: 1267, endPoint y: 41, distance: 11.4
click at [1275, 34] on div "**********" at bounding box center [813, 616] width 1485 height 1198
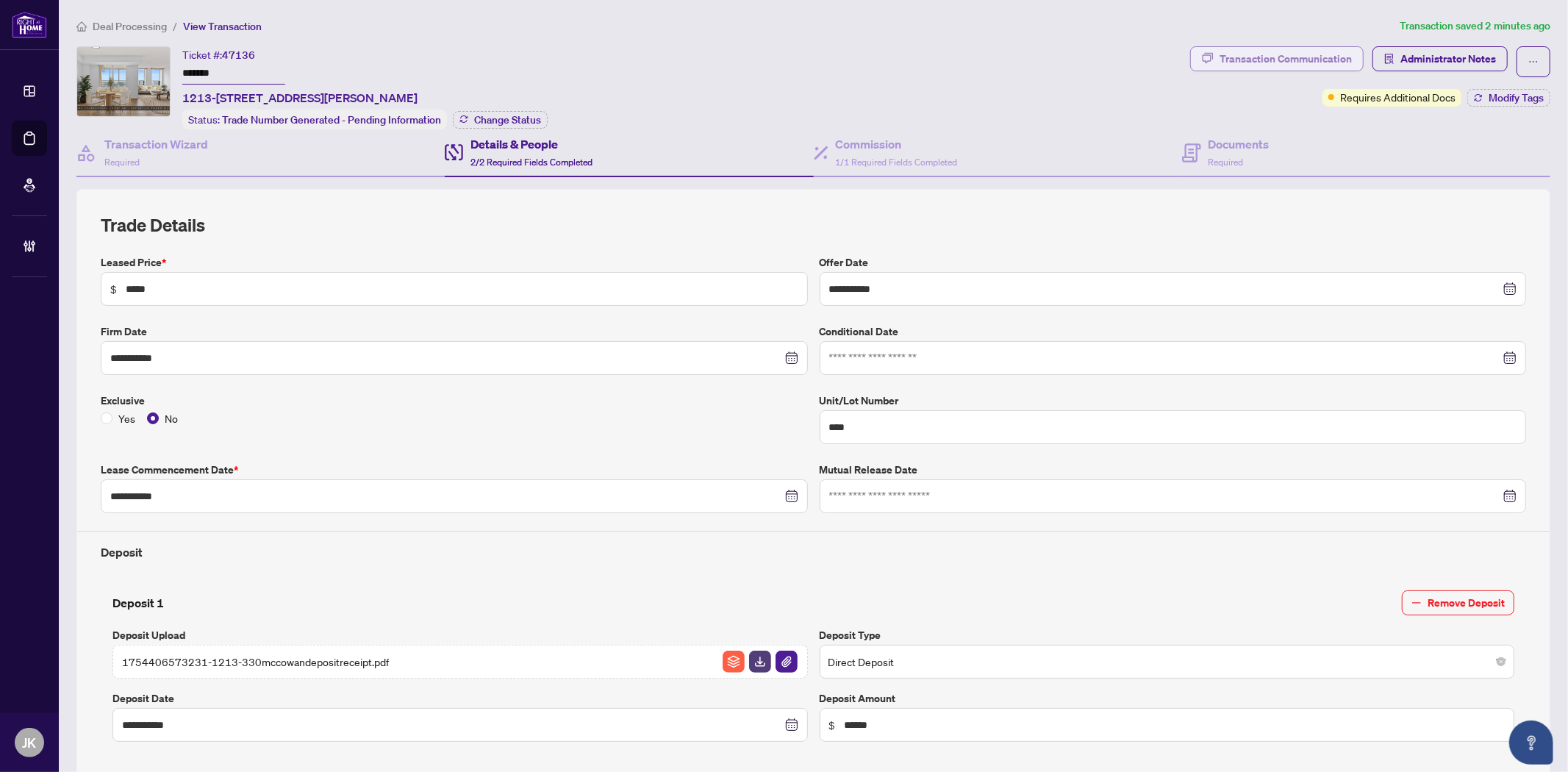
click at [1258, 59] on div "Transaction Communication" at bounding box center [1285, 58] width 132 height 23
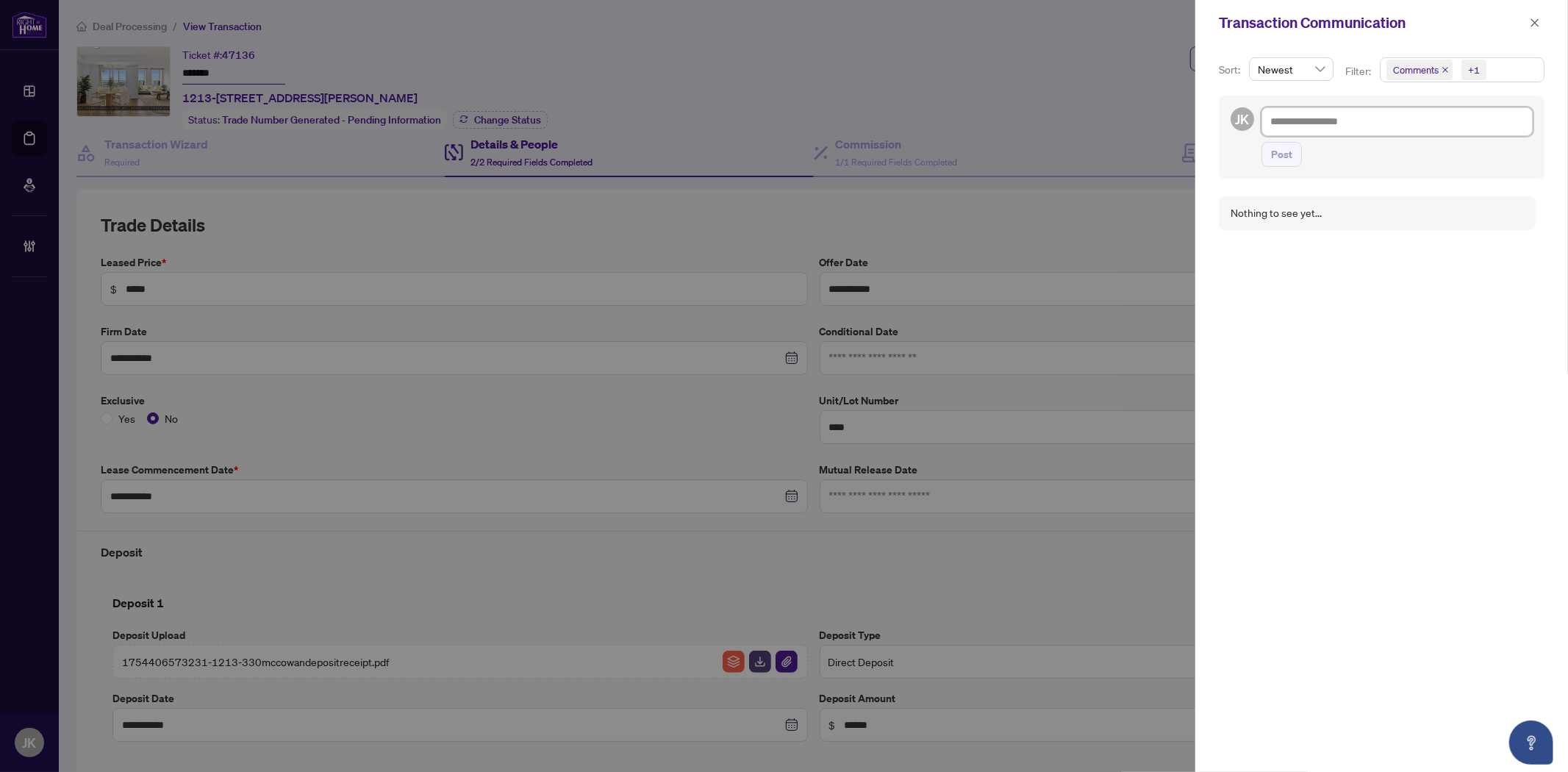
click at [1311, 121] on textarea at bounding box center [1396, 121] width 271 height 28
drag, startPoint x: 1361, startPoint y: 108, endPoint x: 1357, endPoint y: 122, distance: 14.6
click at [1361, 110] on textarea "**********" at bounding box center [1394, 121] width 266 height 28
click at [1267, 165] on button "Post" at bounding box center [1281, 154] width 40 height 25
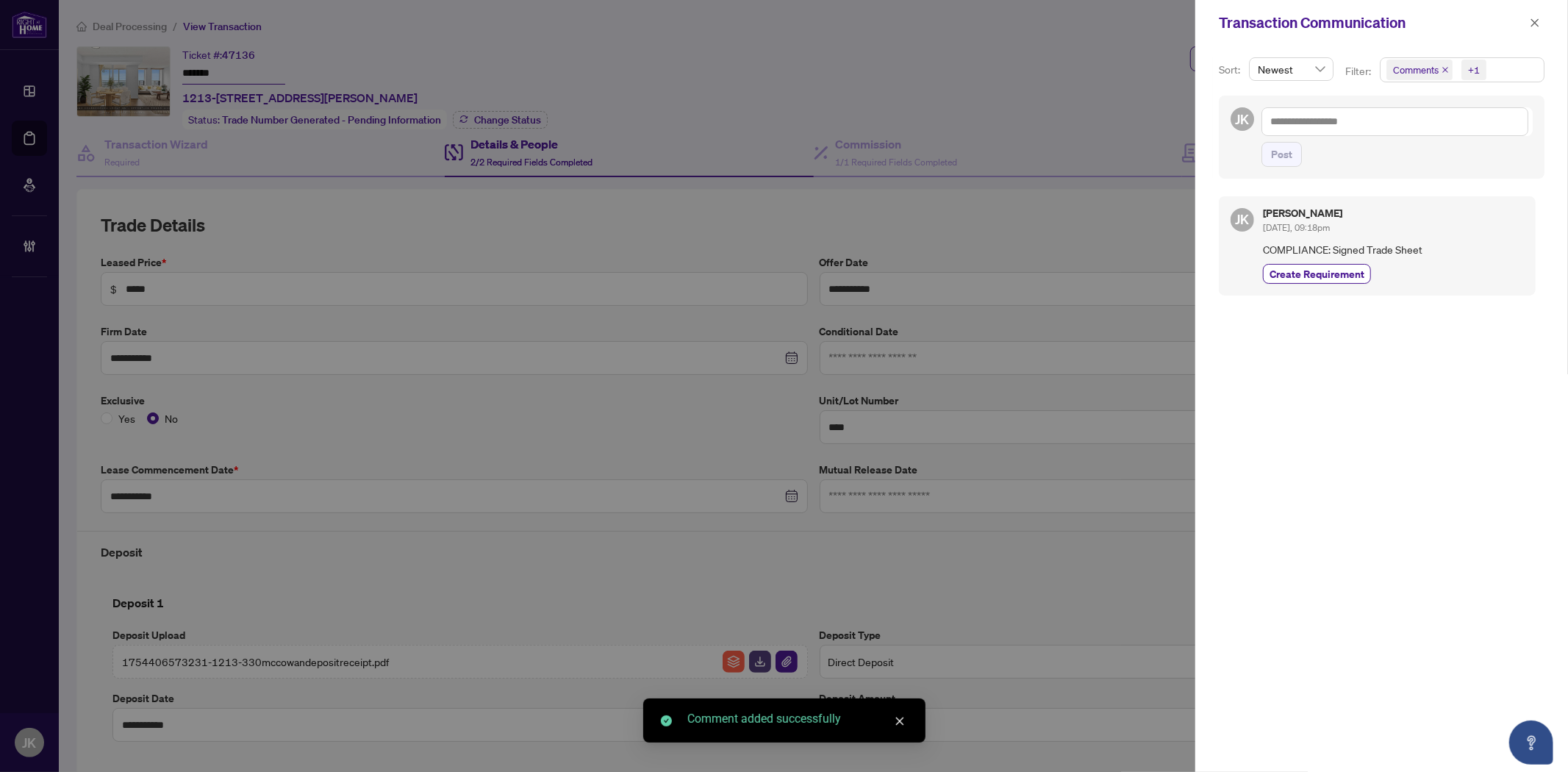
click at [1327, 279] on span "Create Requirement" at bounding box center [1316, 274] width 95 height 15
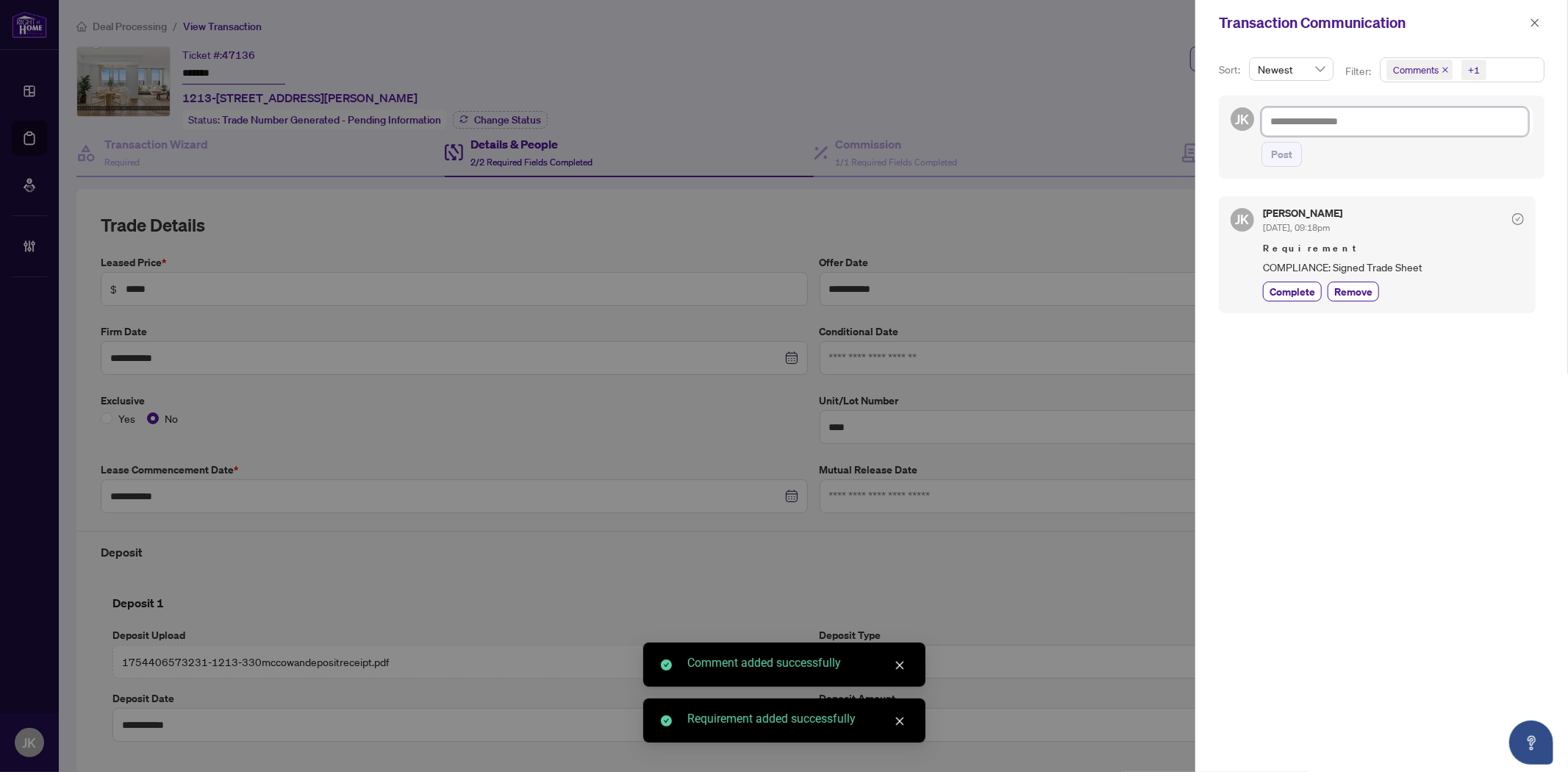
click at [1306, 116] on textarea at bounding box center [1394, 121] width 266 height 28
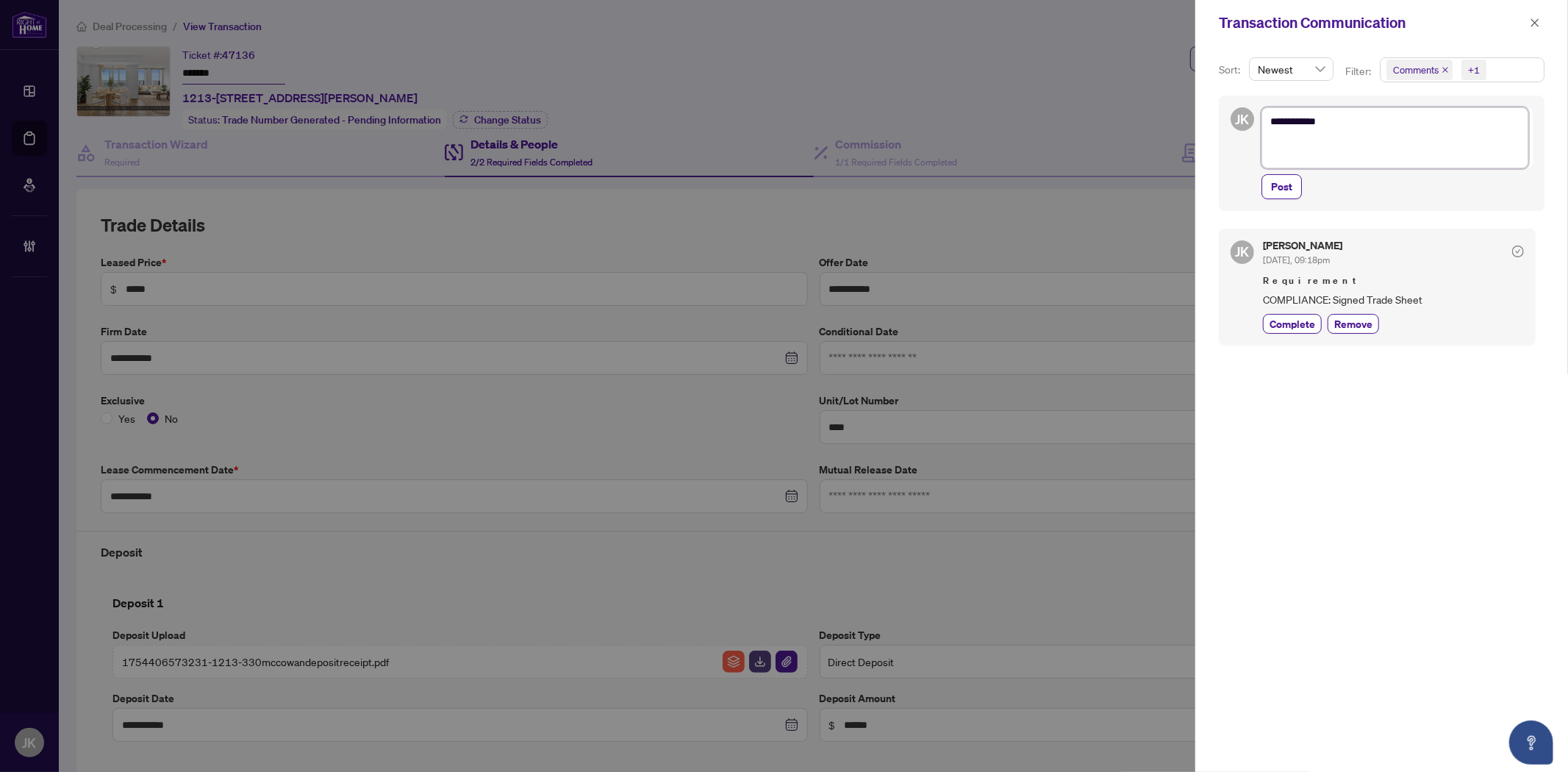
click at [1292, 137] on textarea "*********" at bounding box center [1394, 137] width 266 height 60
paste textarea "**********"
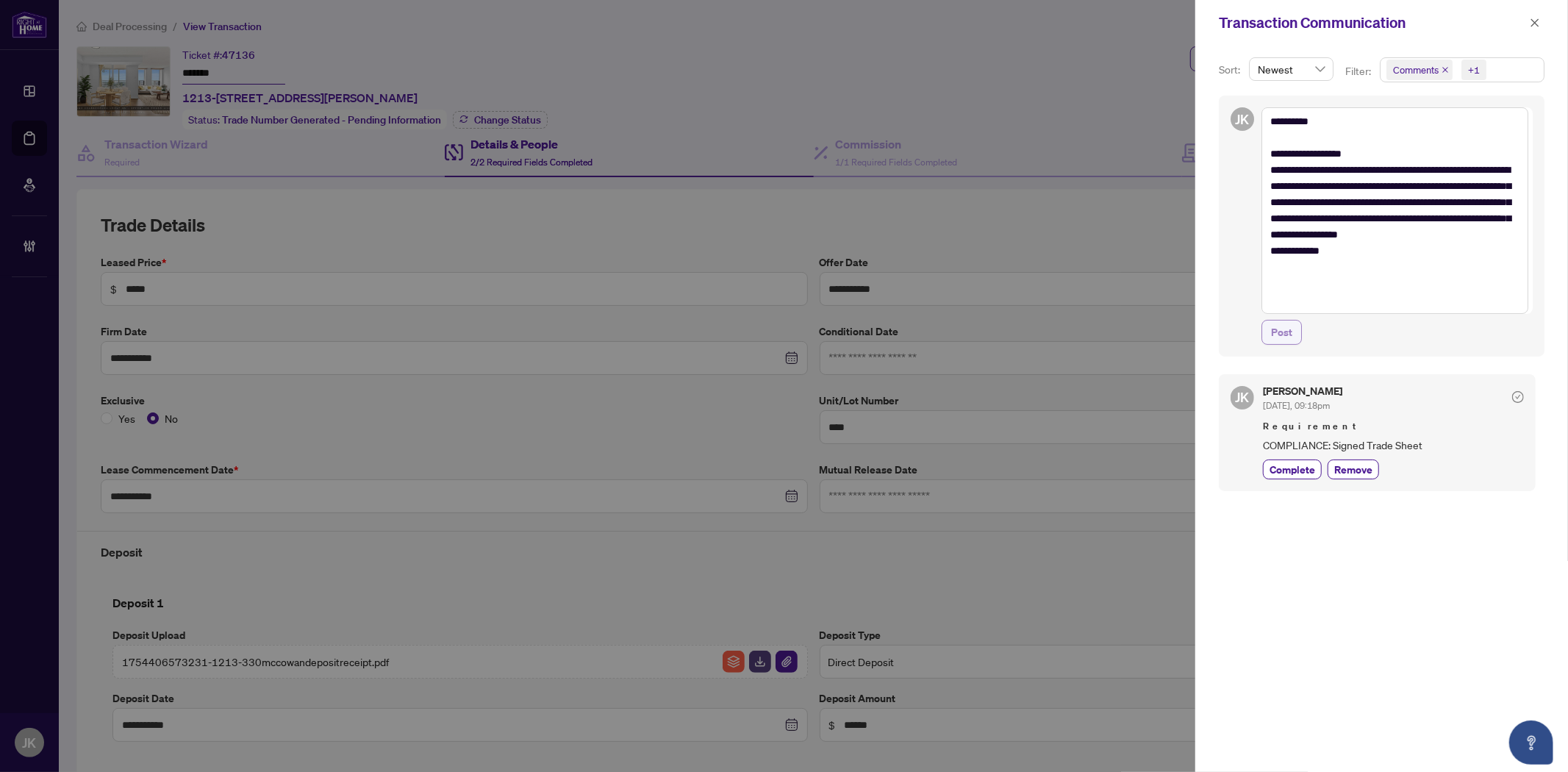
click at [1290, 339] on span "Post" at bounding box center [1281, 332] width 21 height 23
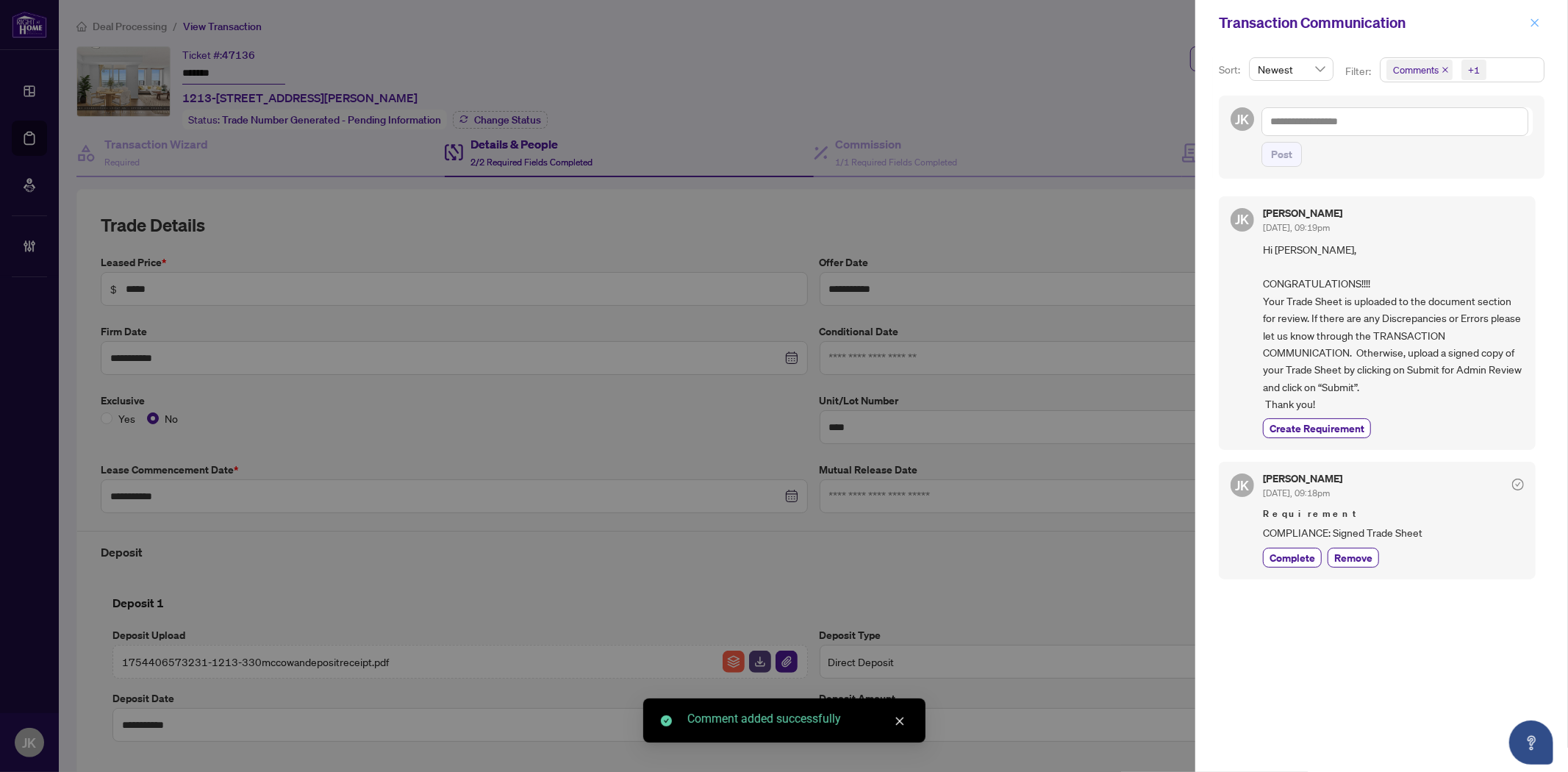
click at [1537, 22] on icon "close" at bounding box center [1534, 23] width 11 height 11
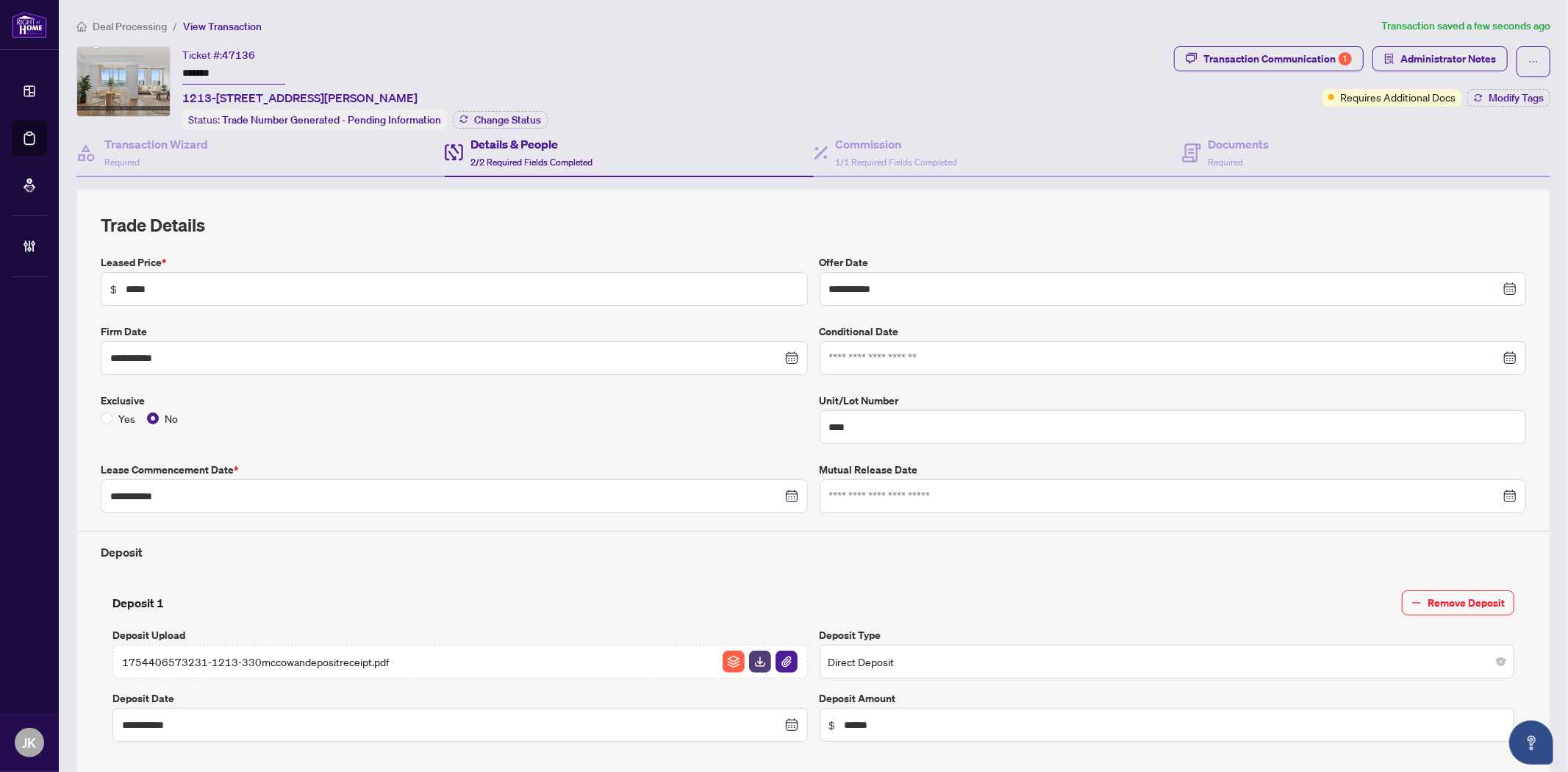
click at [1224, 44] on div "**********" at bounding box center [813, 616] width 1485 height 1198
click at [880, 151] on div "Commission 1/1 Required Fields Completed" at bounding box center [897, 152] width 122 height 35
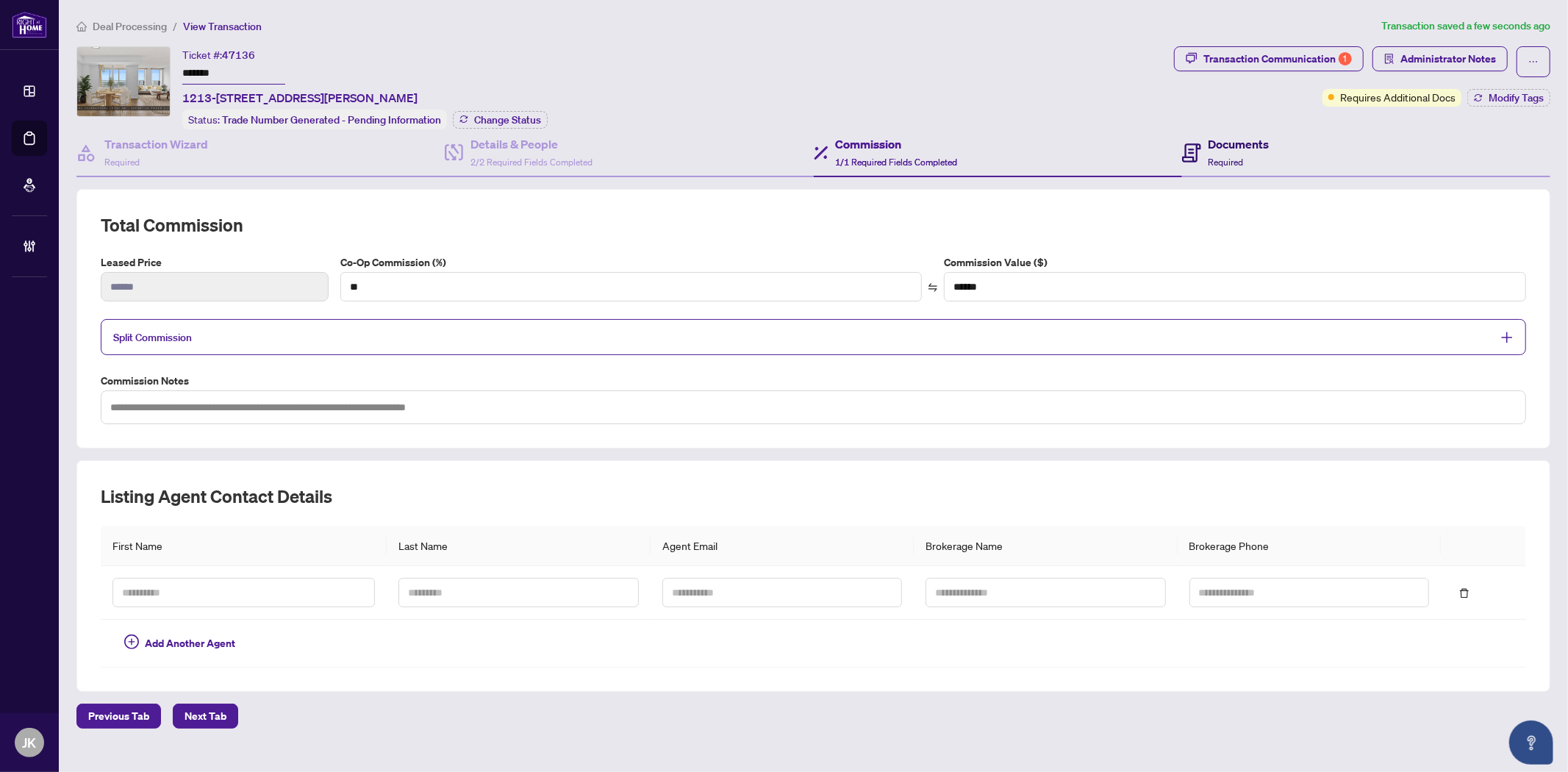
click at [1229, 151] on div "Documents Required" at bounding box center [1238, 152] width 61 height 35
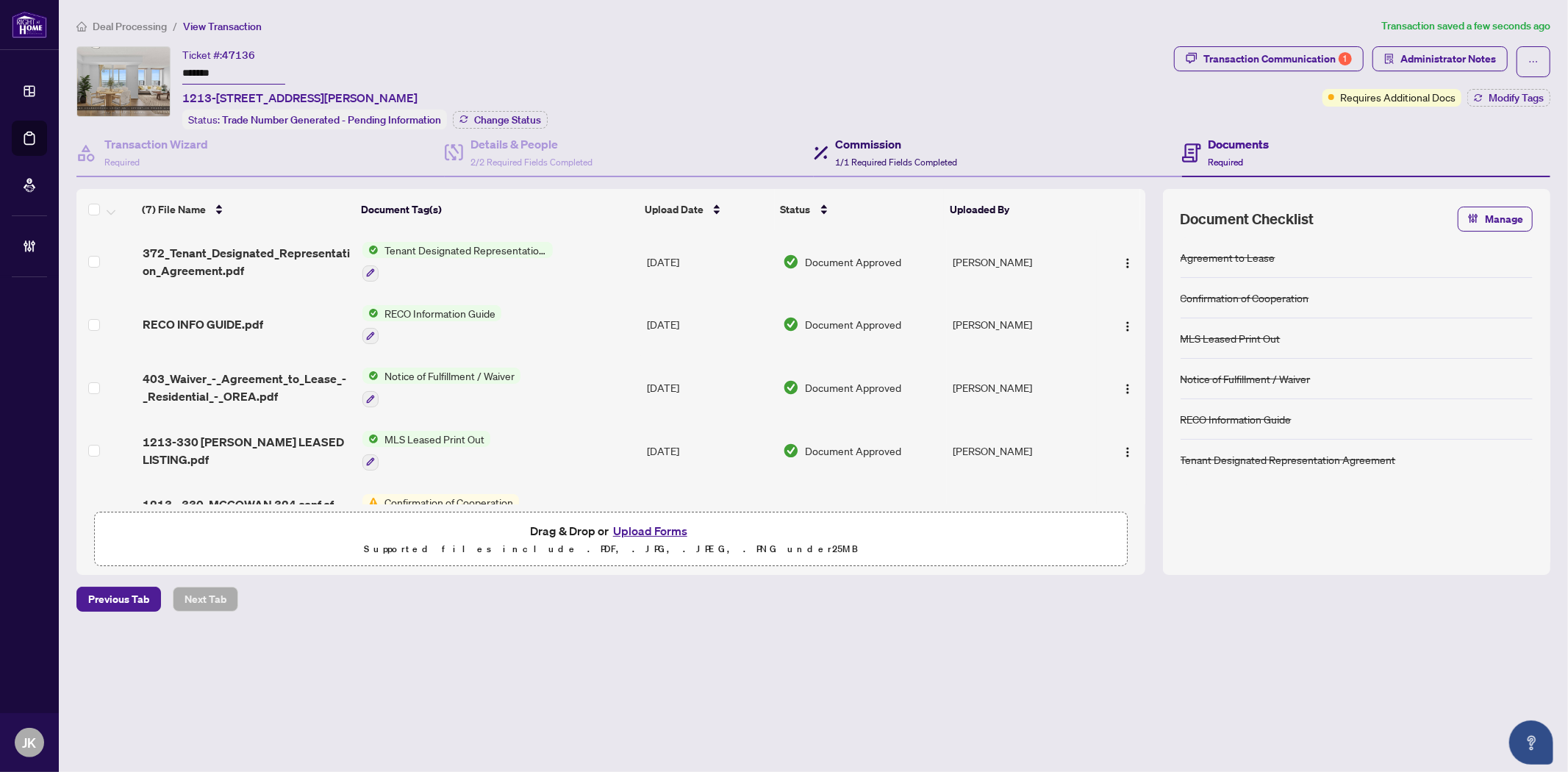
click at [867, 136] on h4 "Commission" at bounding box center [897, 144] width 122 height 18
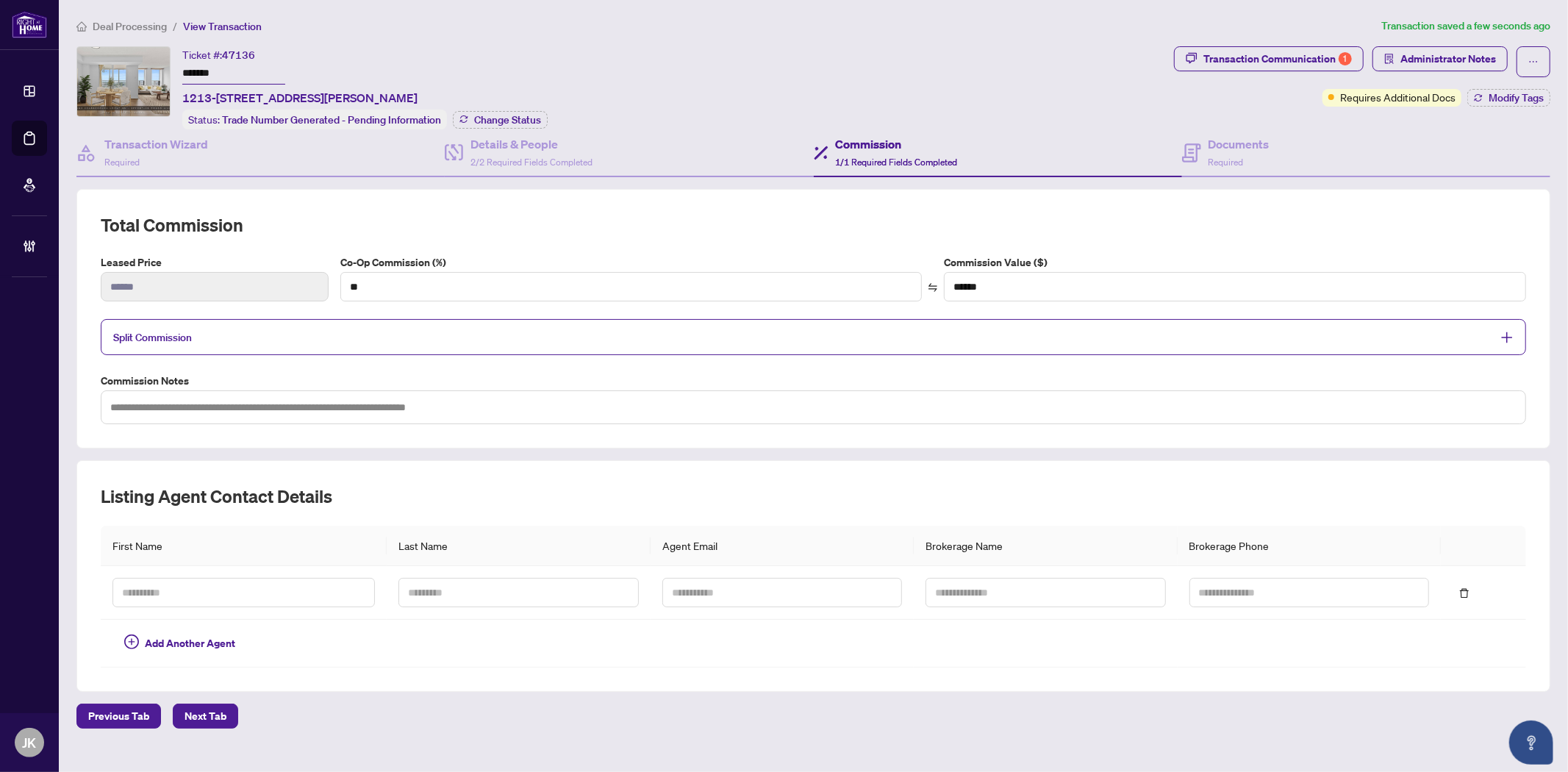
click at [490, 321] on div "Split Commission" at bounding box center [813, 337] width 1425 height 36
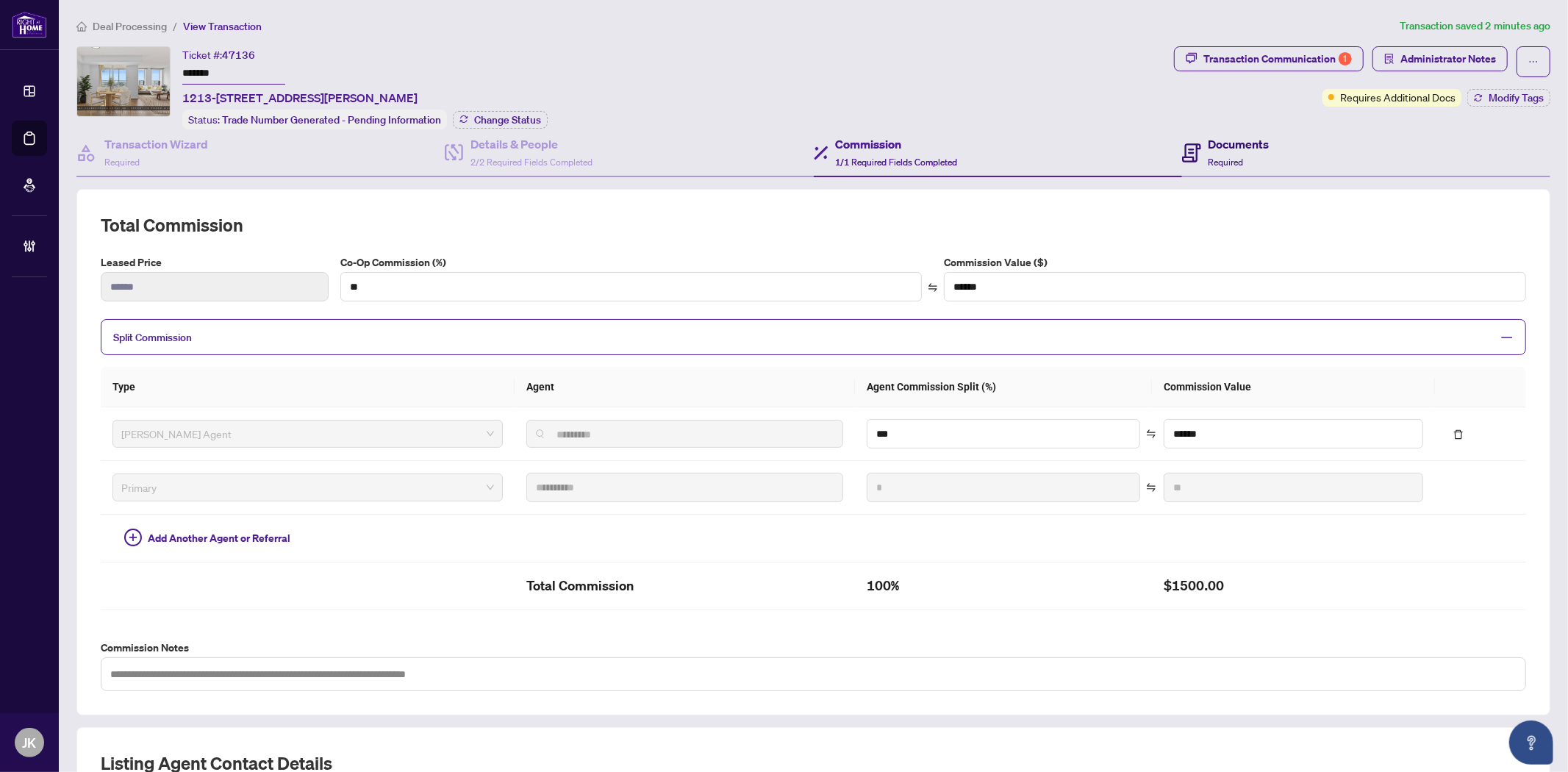
click at [1217, 156] on span "Required" at bounding box center [1226, 162] width 36 height 11
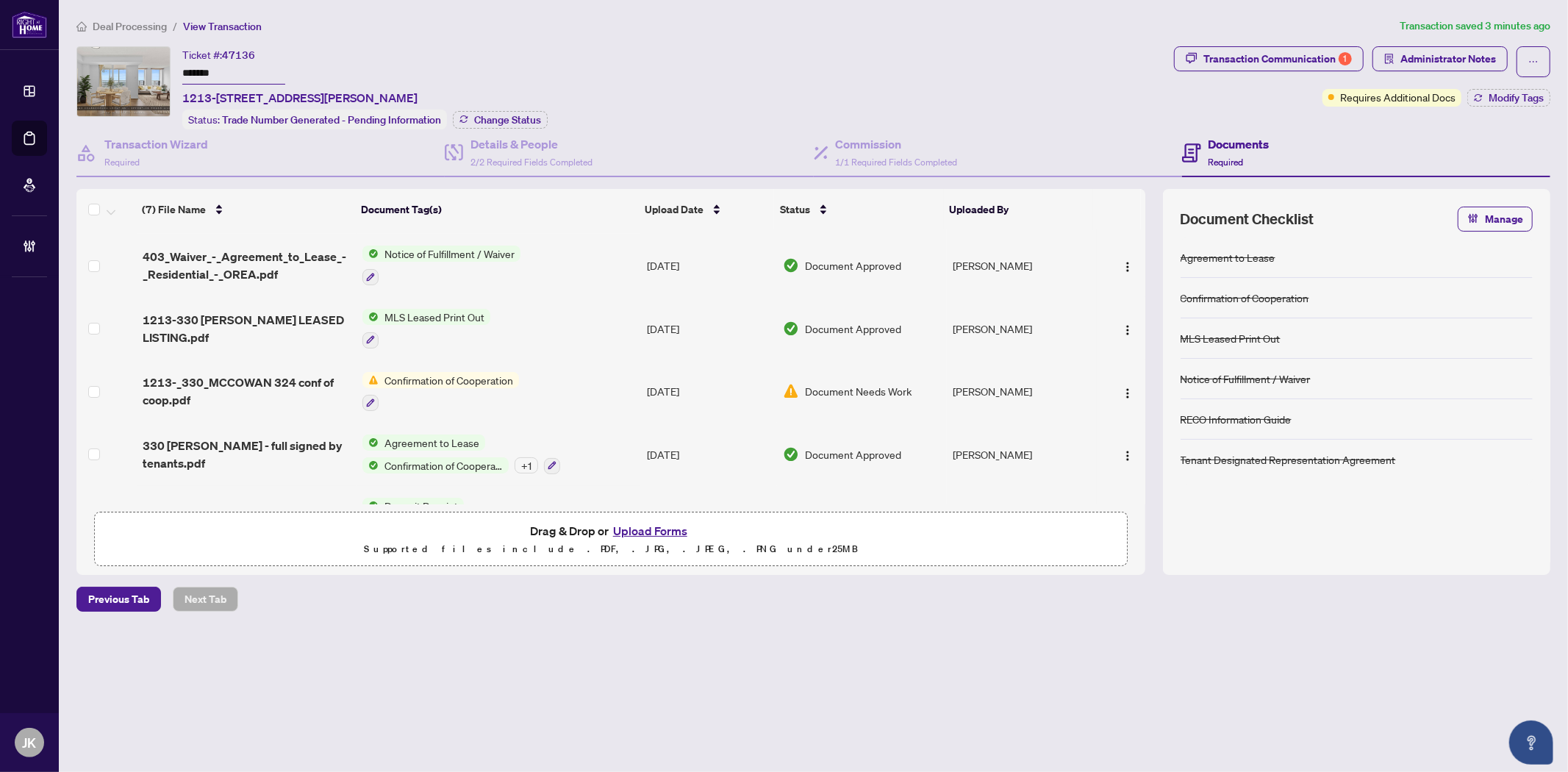
scroll to position [163, 0]
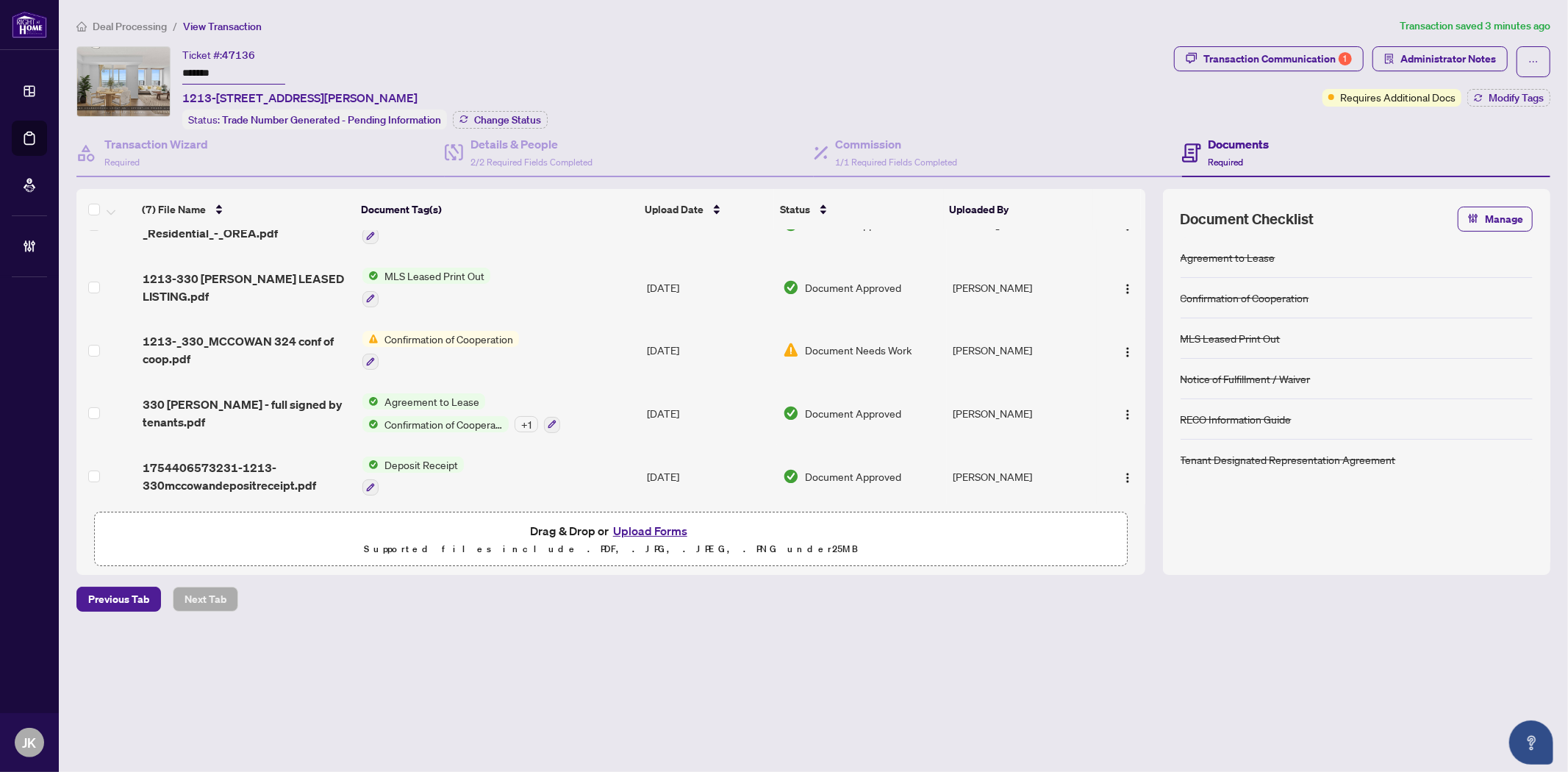
click at [481, 416] on span "Confirmation of Cooperation" at bounding box center [443, 424] width 130 height 16
click at [493, 489] on span "Confirmation of Cooperation" at bounding box center [465, 485] width 140 height 16
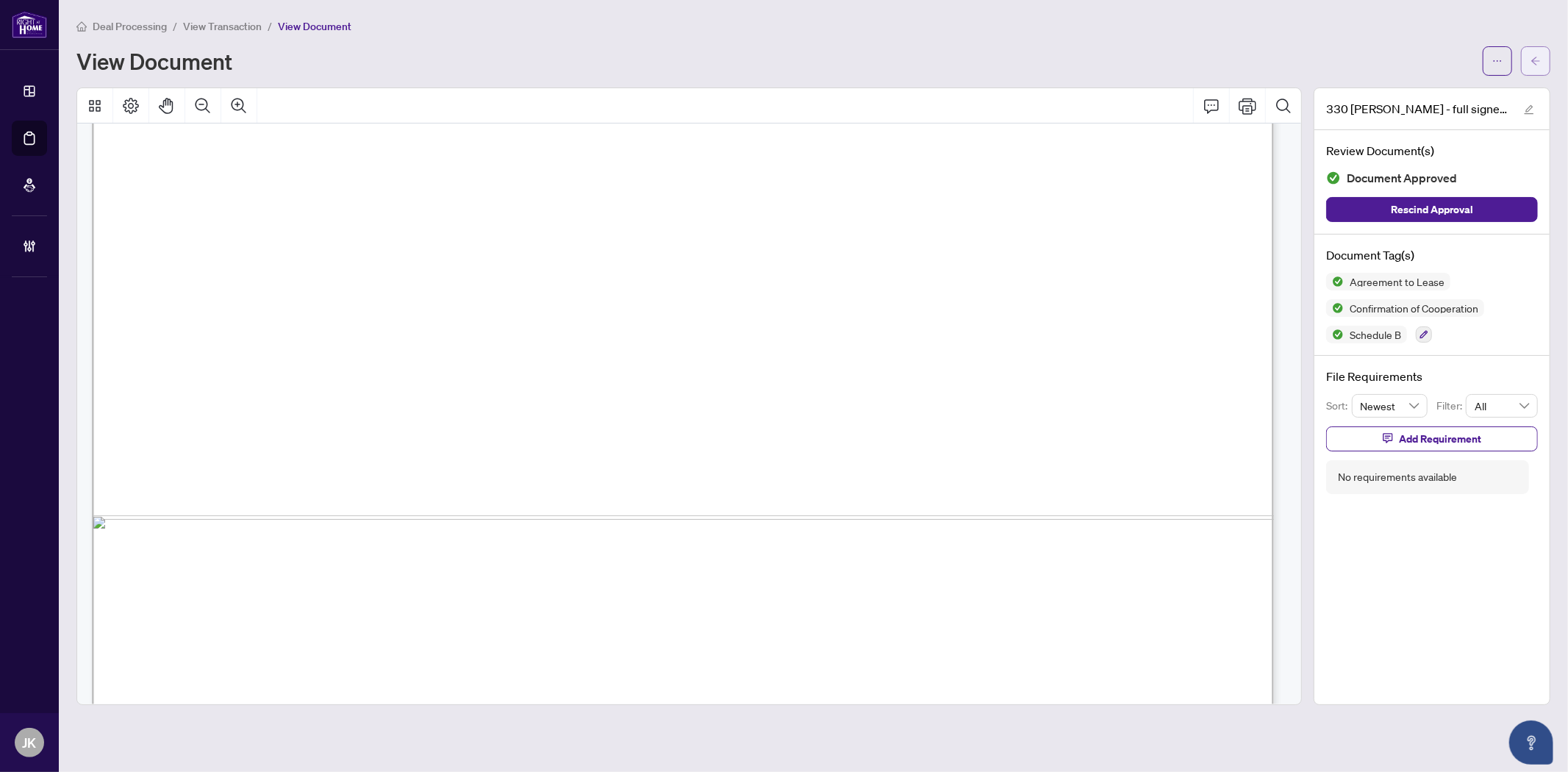
scroll to position [3848, 0]
click at [1533, 62] on icon "arrow-left" at bounding box center [1535, 61] width 11 height 11
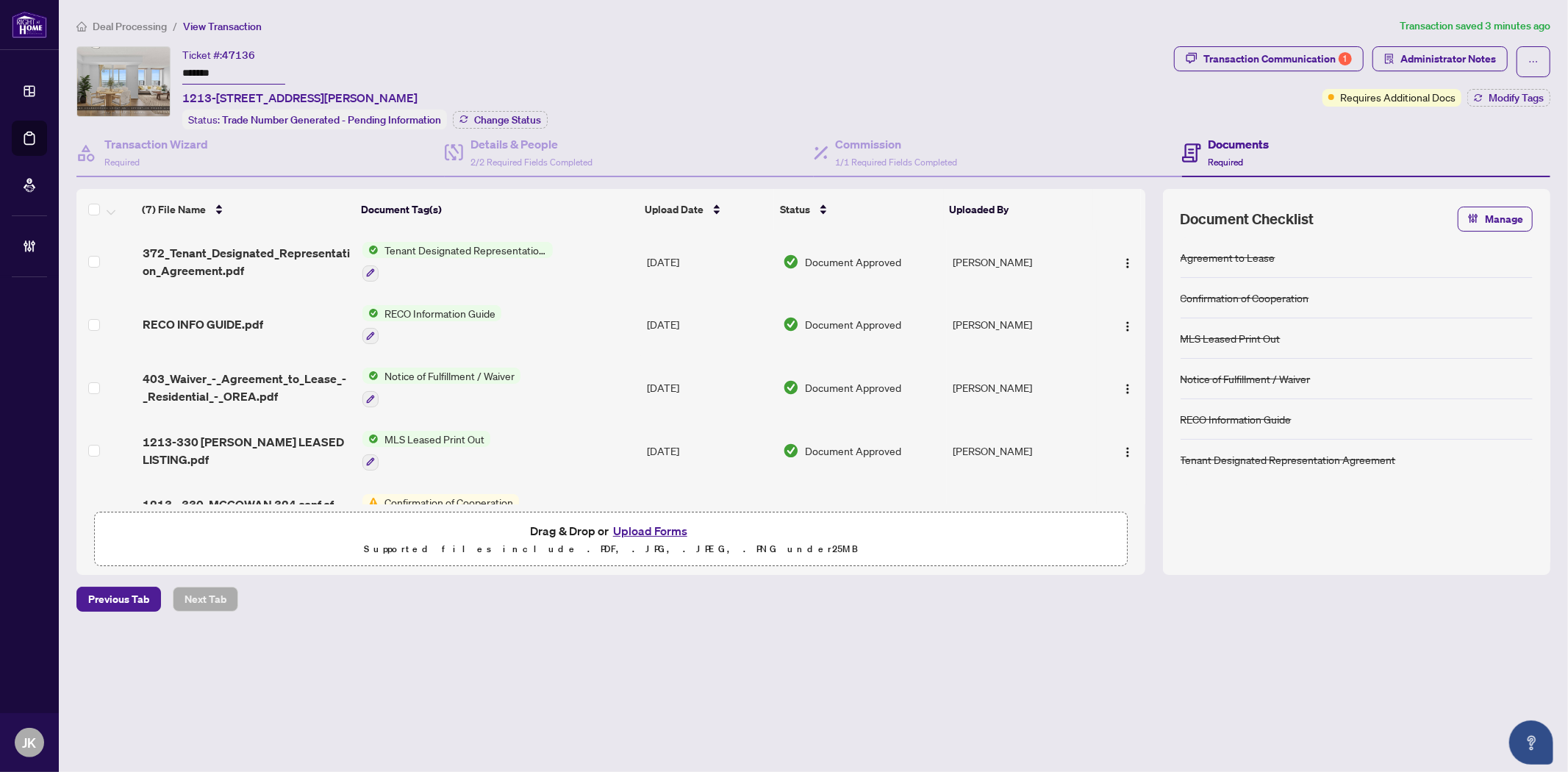
click at [652, 521] on button "Upload Forms" at bounding box center [650, 531] width 83 height 19
click at [1557, 52] on main "Deal Processing / View Transaction Transaction saved 3 minutes ago Ticket #: 47…" at bounding box center [813, 386] width 1509 height 772
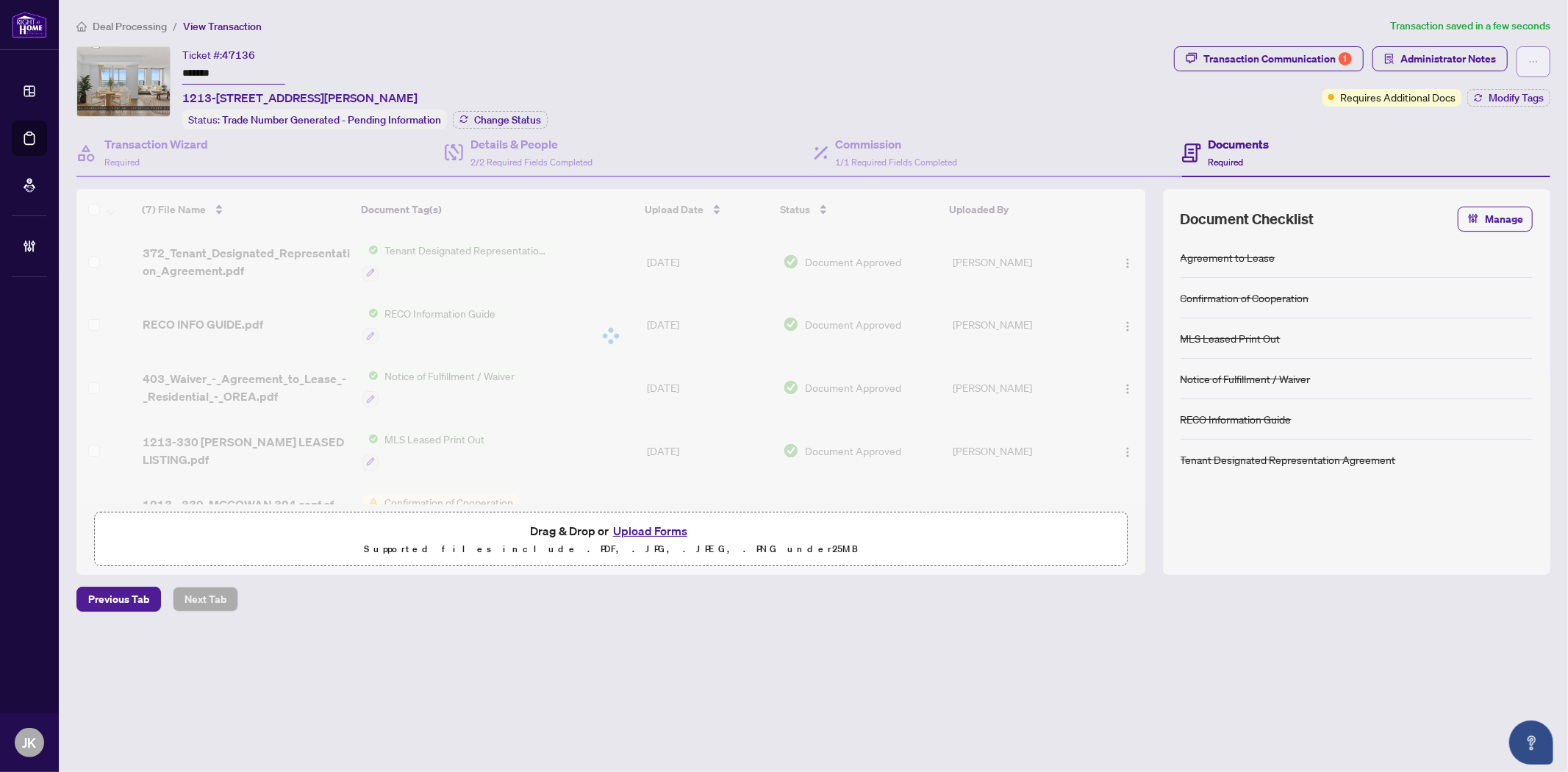
click at [1526, 55] on button "button" at bounding box center [1533, 62] width 34 height 31
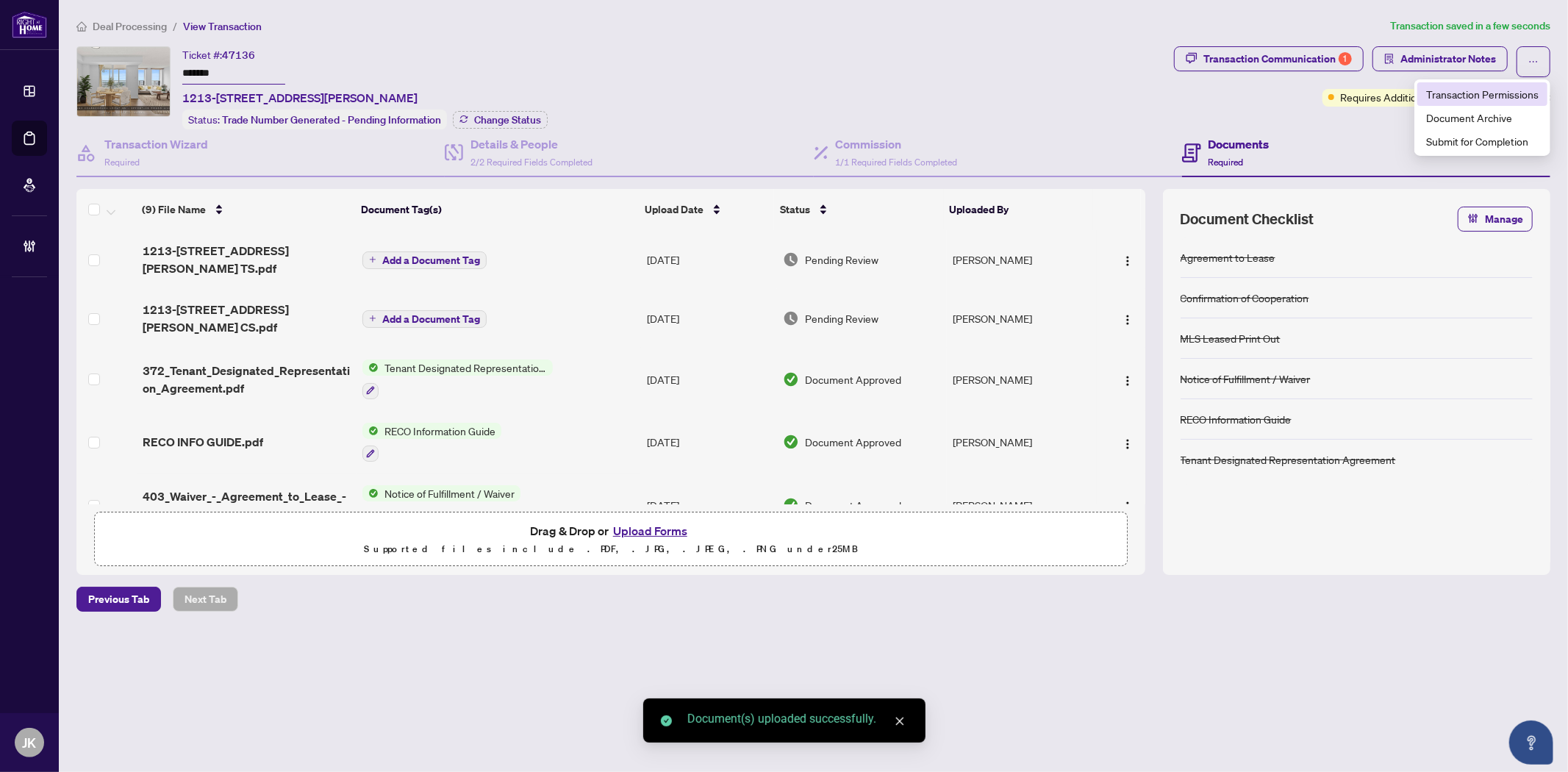
click at [1476, 98] on span "Transaction Permissions" at bounding box center [1482, 94] width 113 height 16
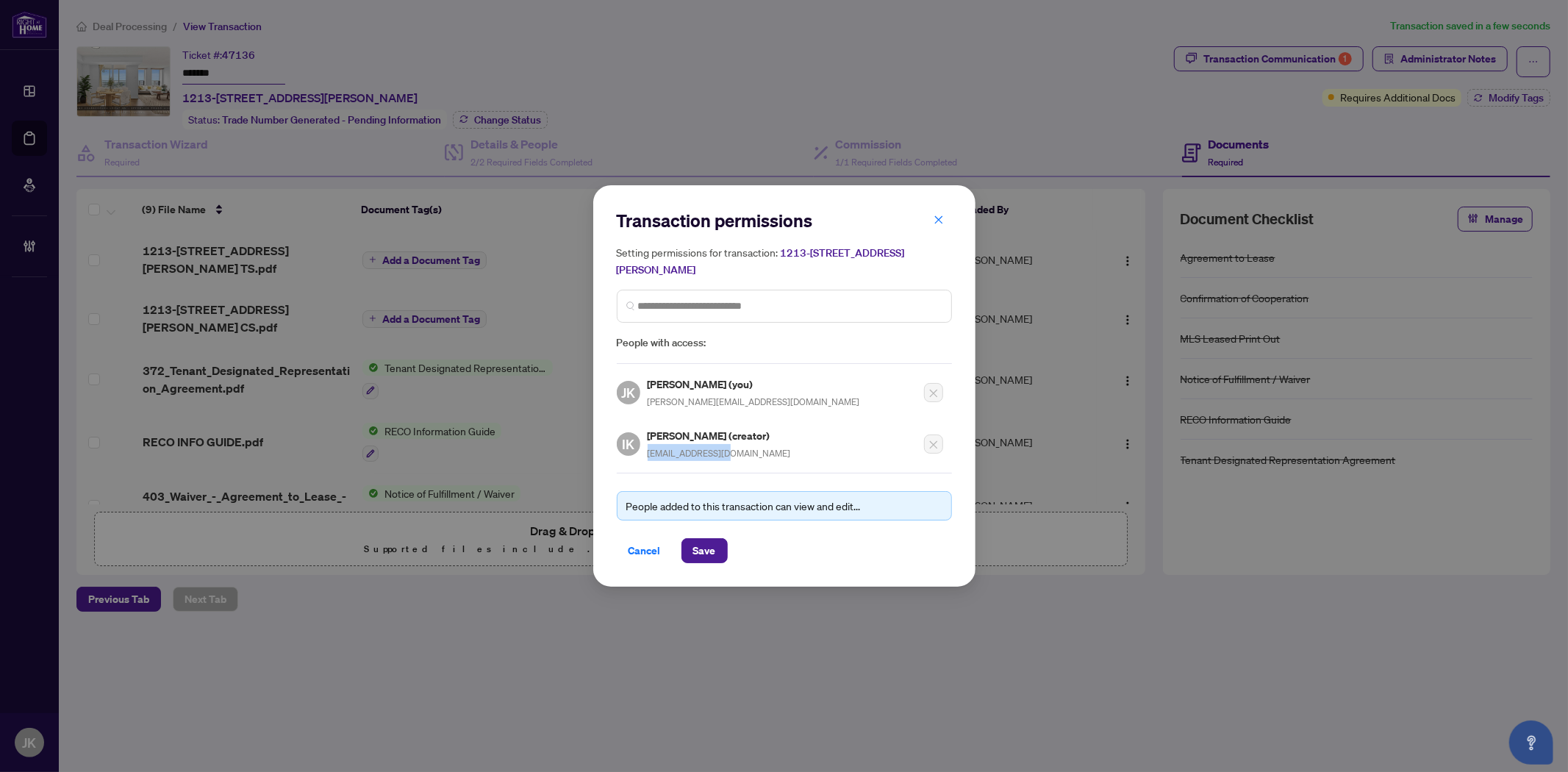
drag, startPoint x: 755, startPoint y: 446, endPoint x: 645, endPoint y: 454, distance: 110.3
click at [645, 454] on div "IK Irfan Khan (creator) urirfan@yahoo.com" at bounding box center [779, 439] width 326 height 43
copy span "urirfan@yahoo.com"
click at [655, 548] on span "Cancel" at bounding box center [645, 550] width 32 height 23
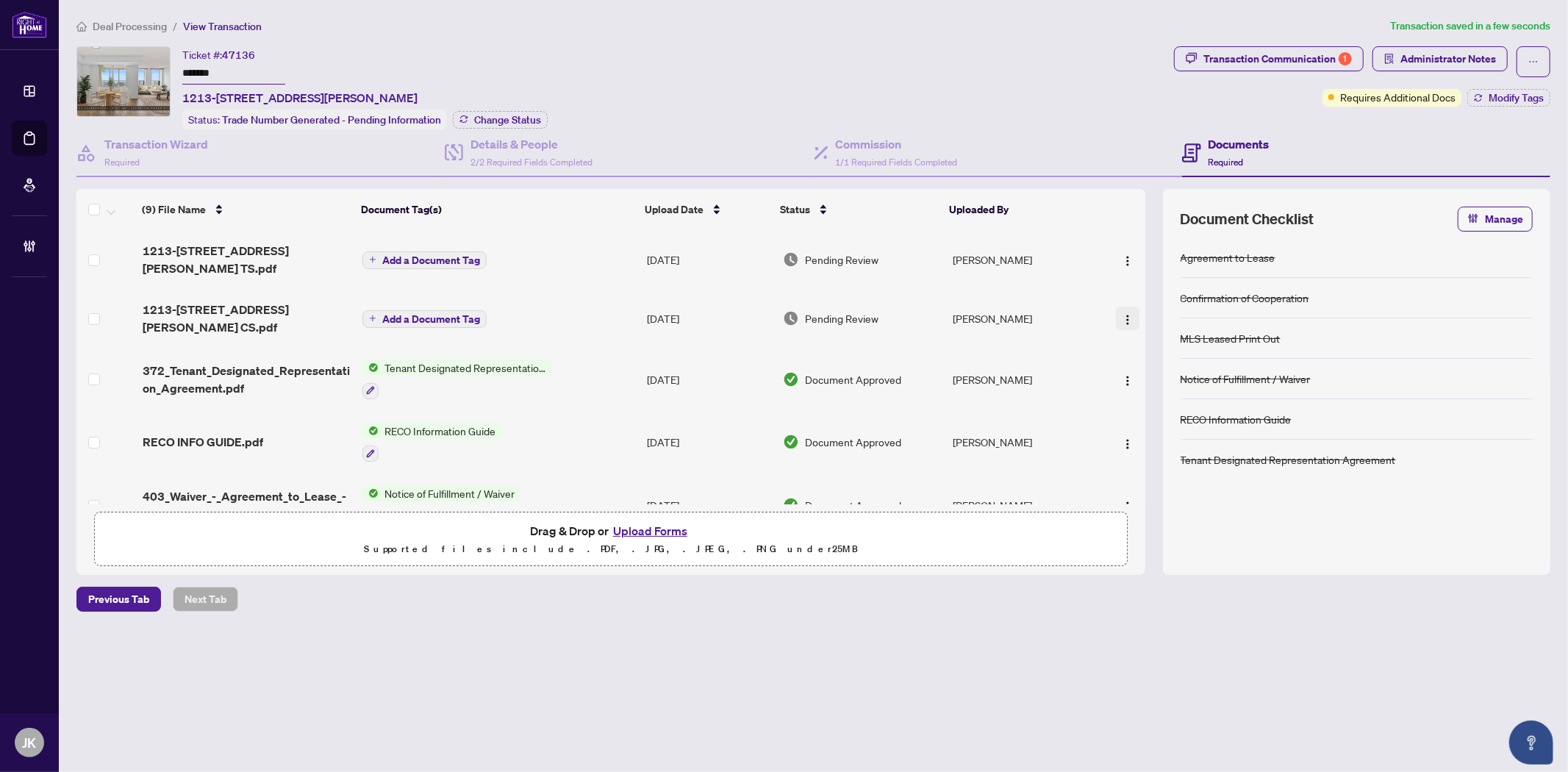
click at [1126, 313] on img "button" at bounding box center [1127, 319] width 12 height 12
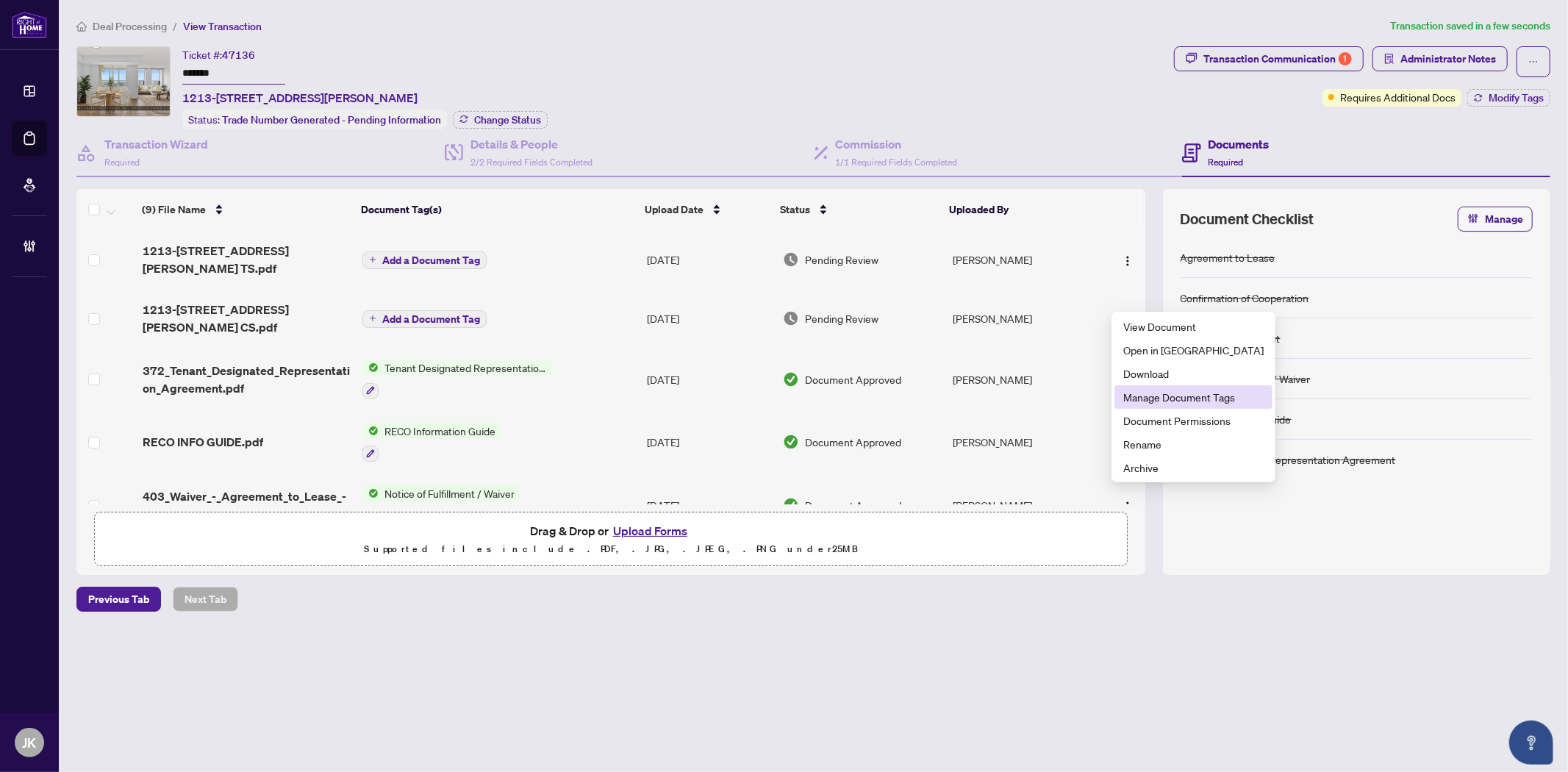
click at [1173, 390] on span "Manage Document Tags" at bounding box center [1193, 397] width 140 height 16
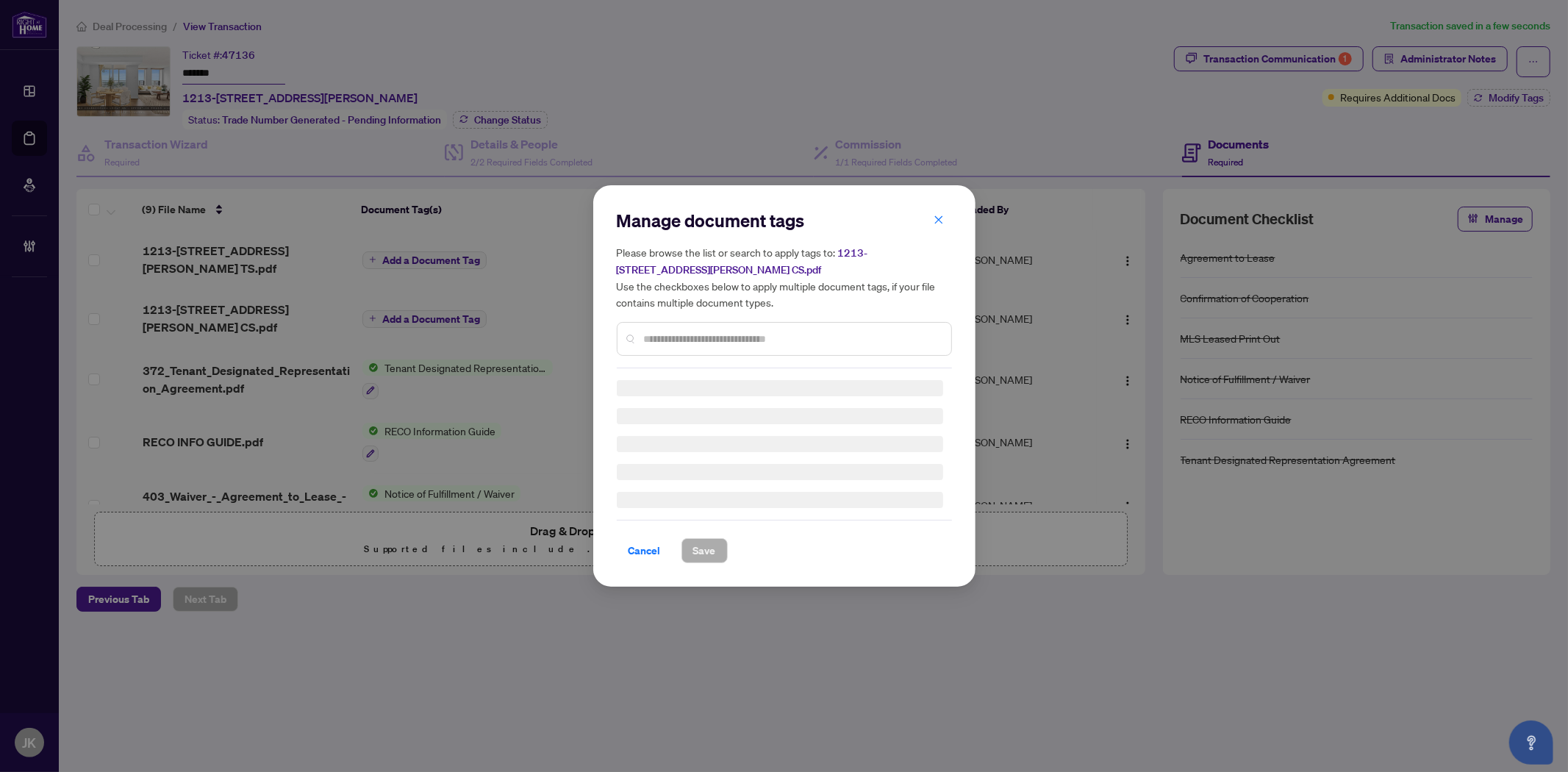
click at [685, 322] on div at bounding box center [784, 339] width 335 height 34
click at [674, 326] on div at bounding box center [784, 339] width 335 height 34
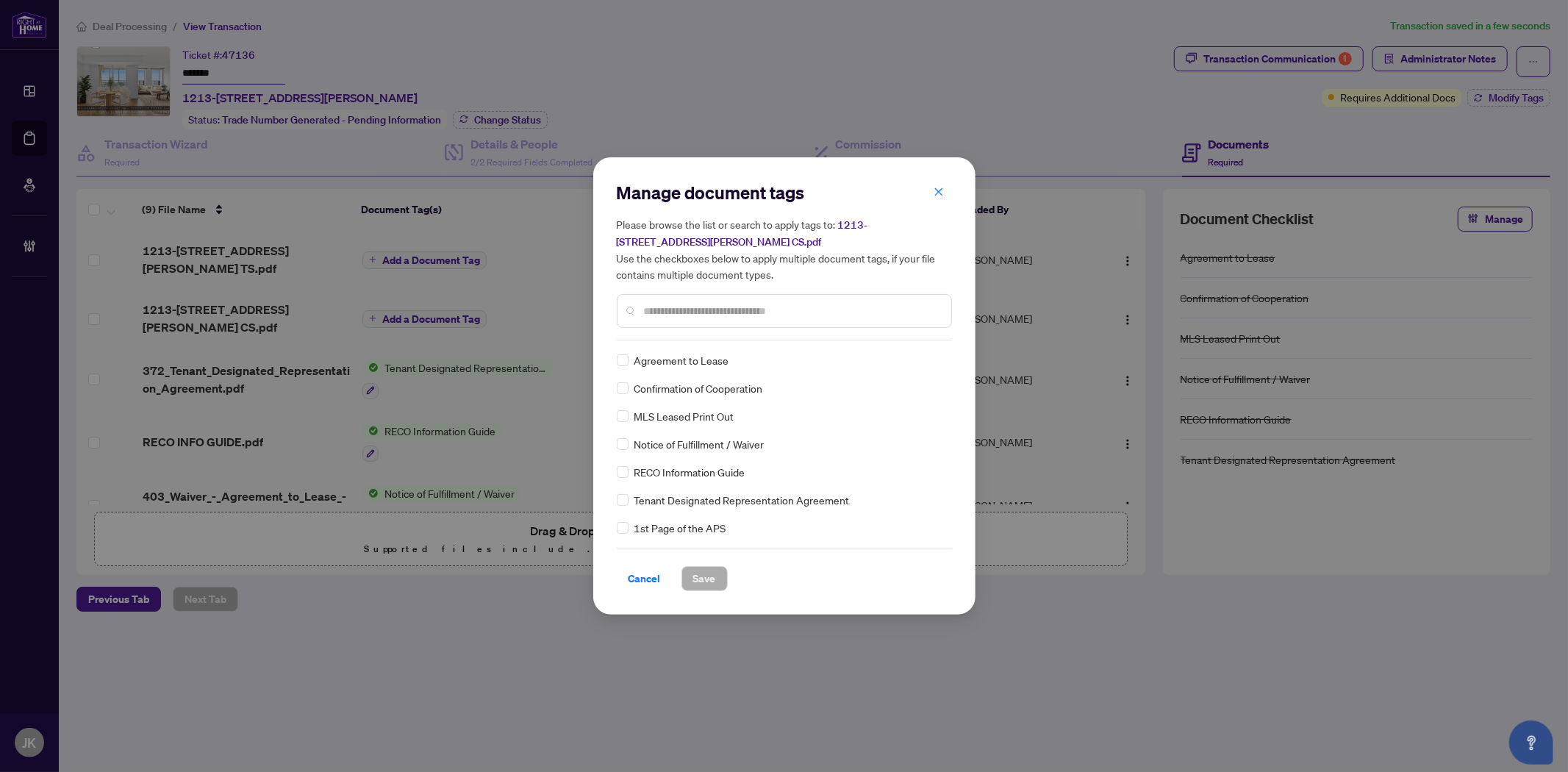
click at [657, 306] on input "text" at bounding box center [791, 311] width 296 height 16
click at [925, 356] on div at bounding box center [928, 360] width 28 height 15
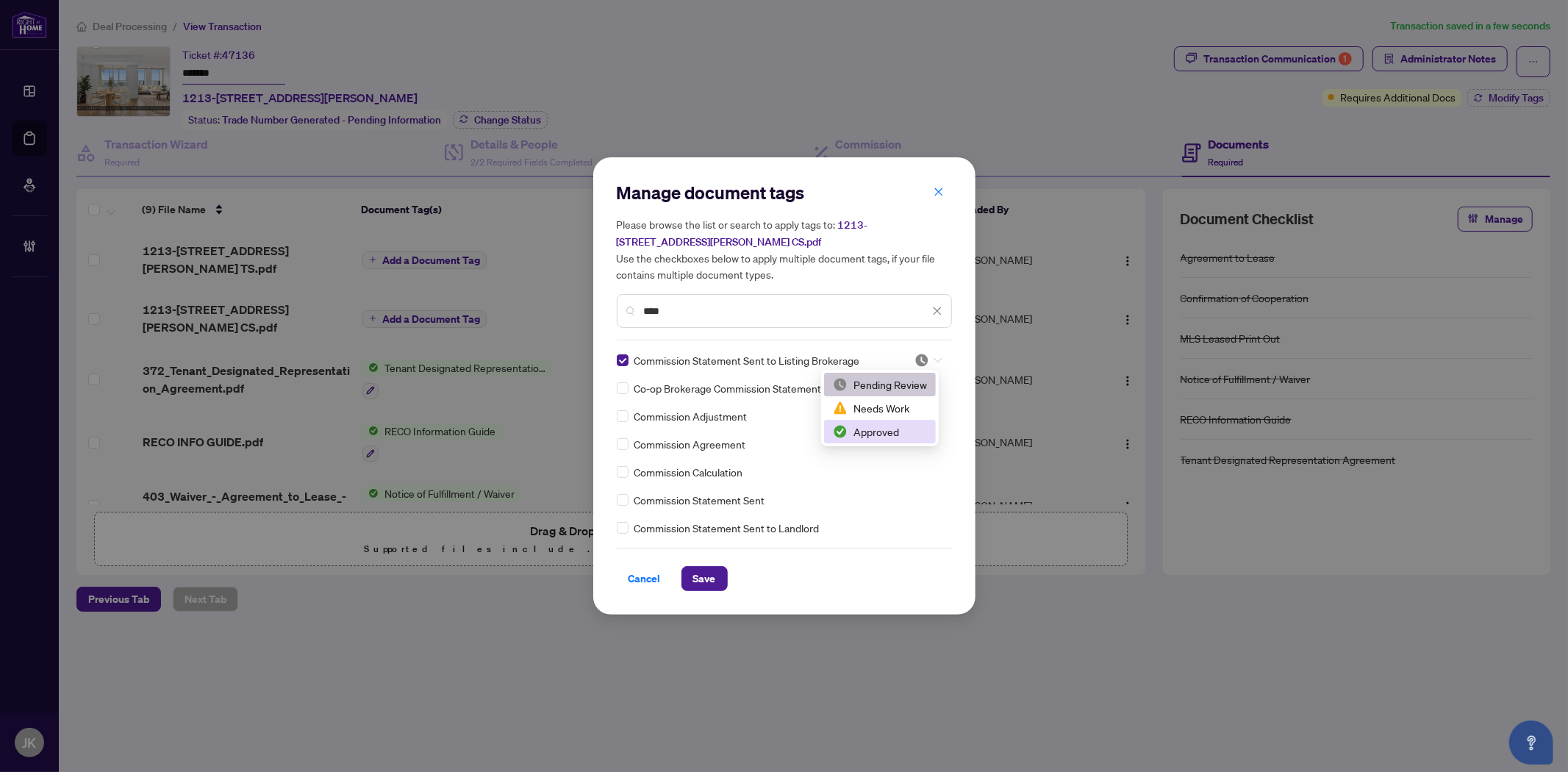
click at [897, 431] on div "Approved" at bounding box center [880, 432] width 94 height 16
drag, startPoint x: 700, startPoint y: 582, endPoint x: 1145, endPoint y: 487, distance: 455.0
click at [702, 582] on span "Save" at bounding box center [705, 578] width 23 height 23
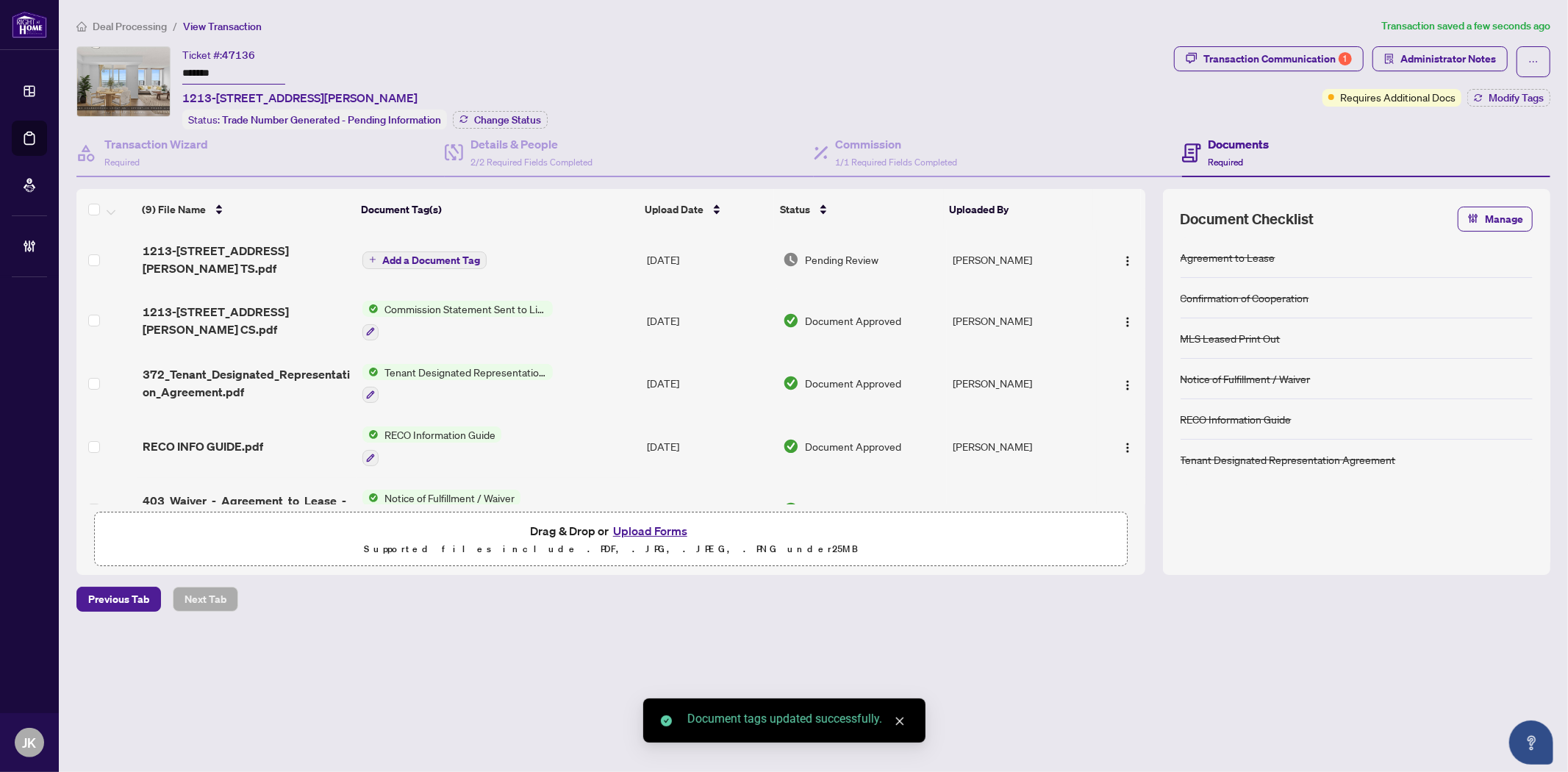
click at [1451, 63] on span "Administrator Notes" at bounding box center [1448, 58] width 96 height 23
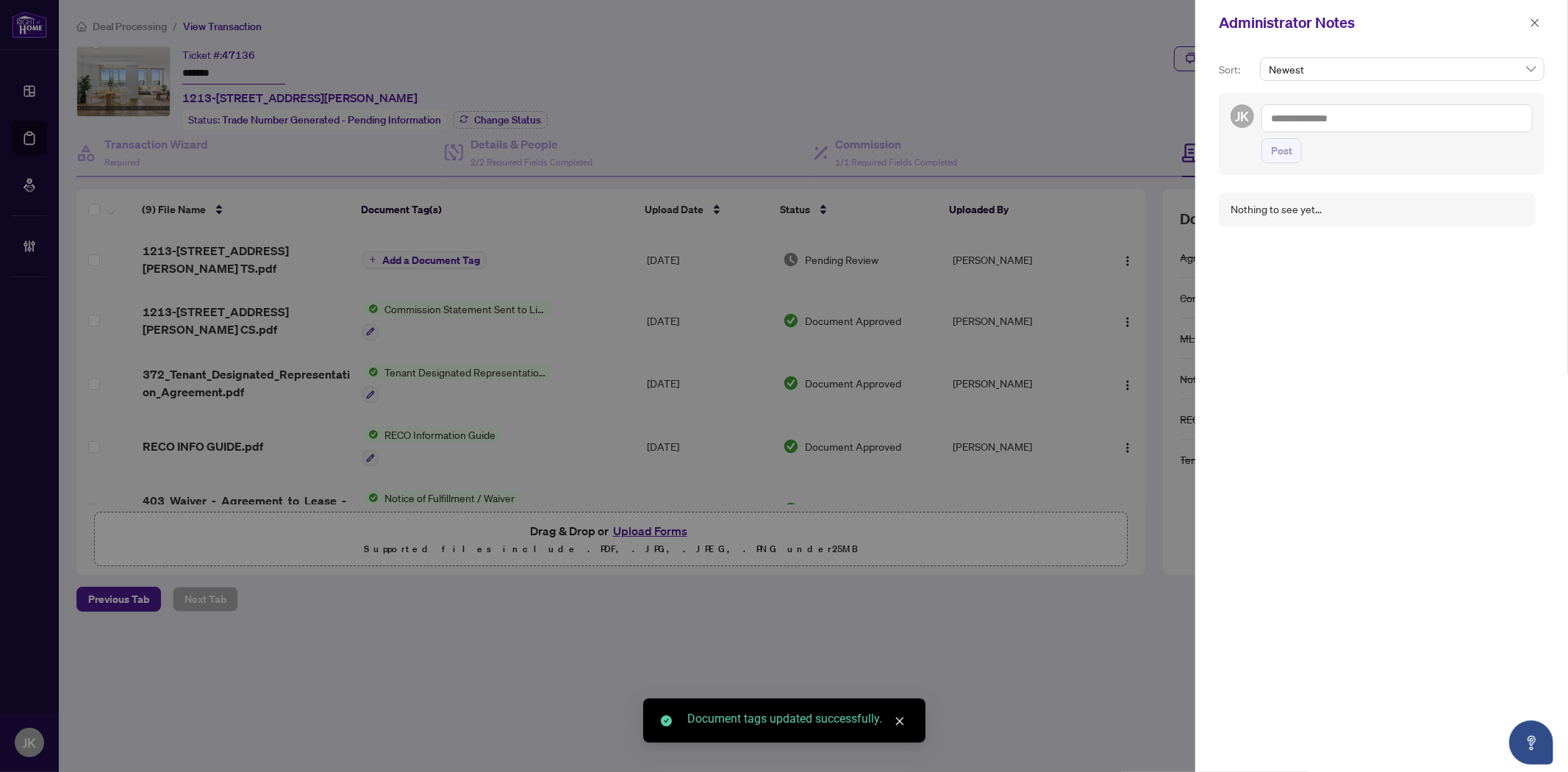
click at [1353, 128] on textarea at bounding box center [1396, 118] width 271 height 28
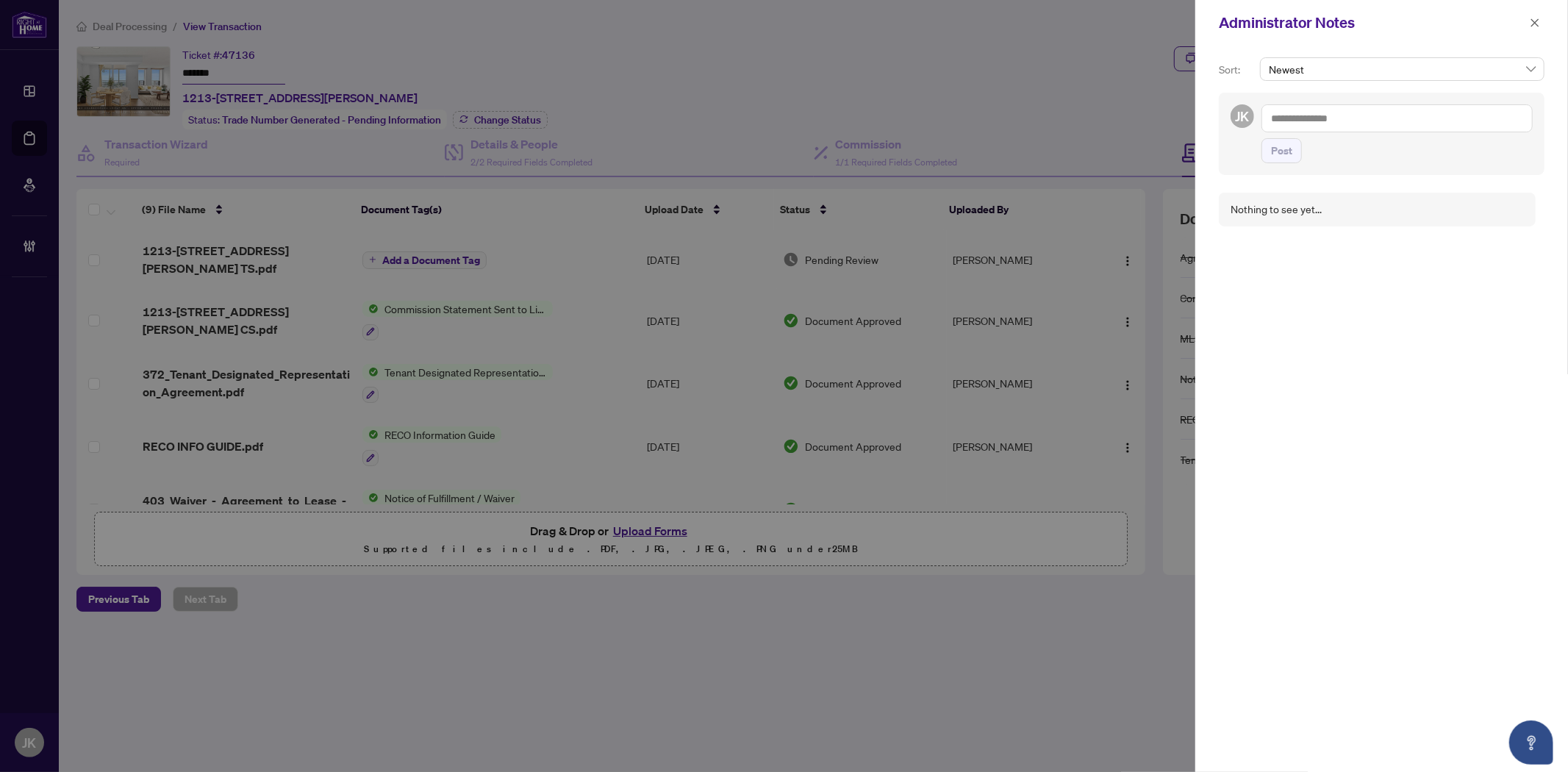
click at [1353, 128] on textarea at bounding box center [1396, 118] width 271 height 28
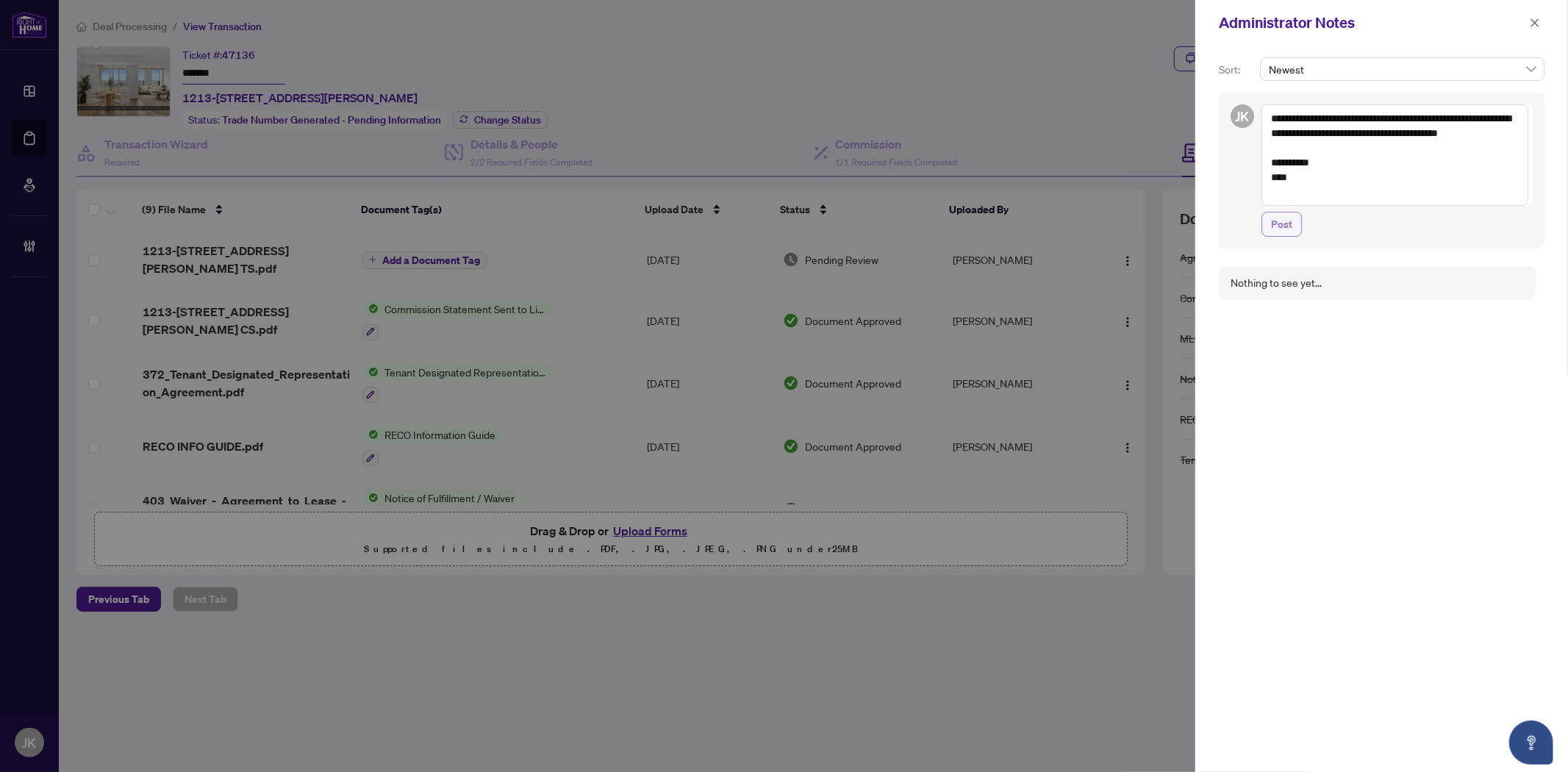
click at [1273, 224] on span "Post" at bounding box center [1281, 224] width 21 height 23
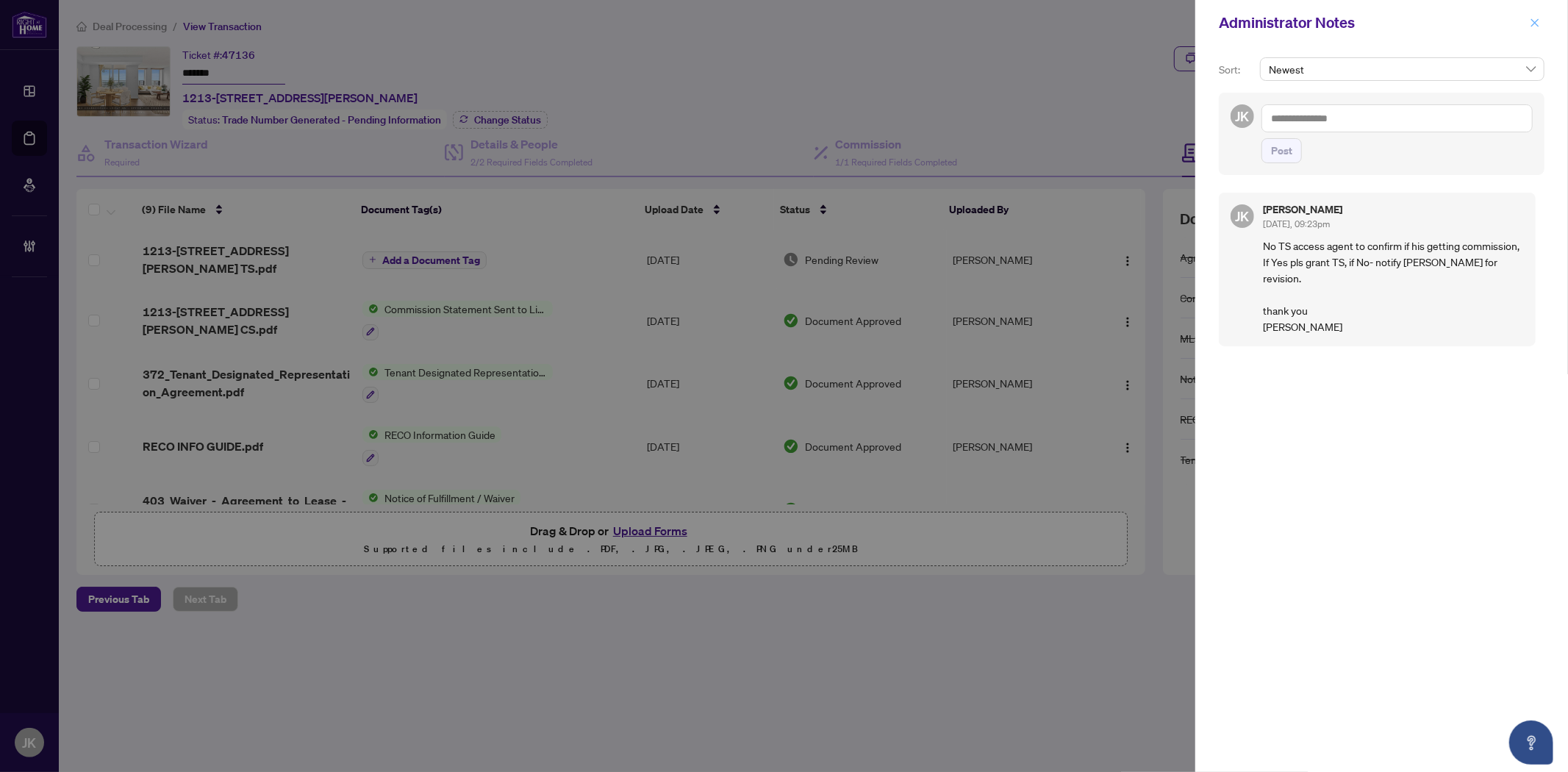
click at [1530, 19] on icon "close" at bounding box center [1534, 23] width 11 height 11
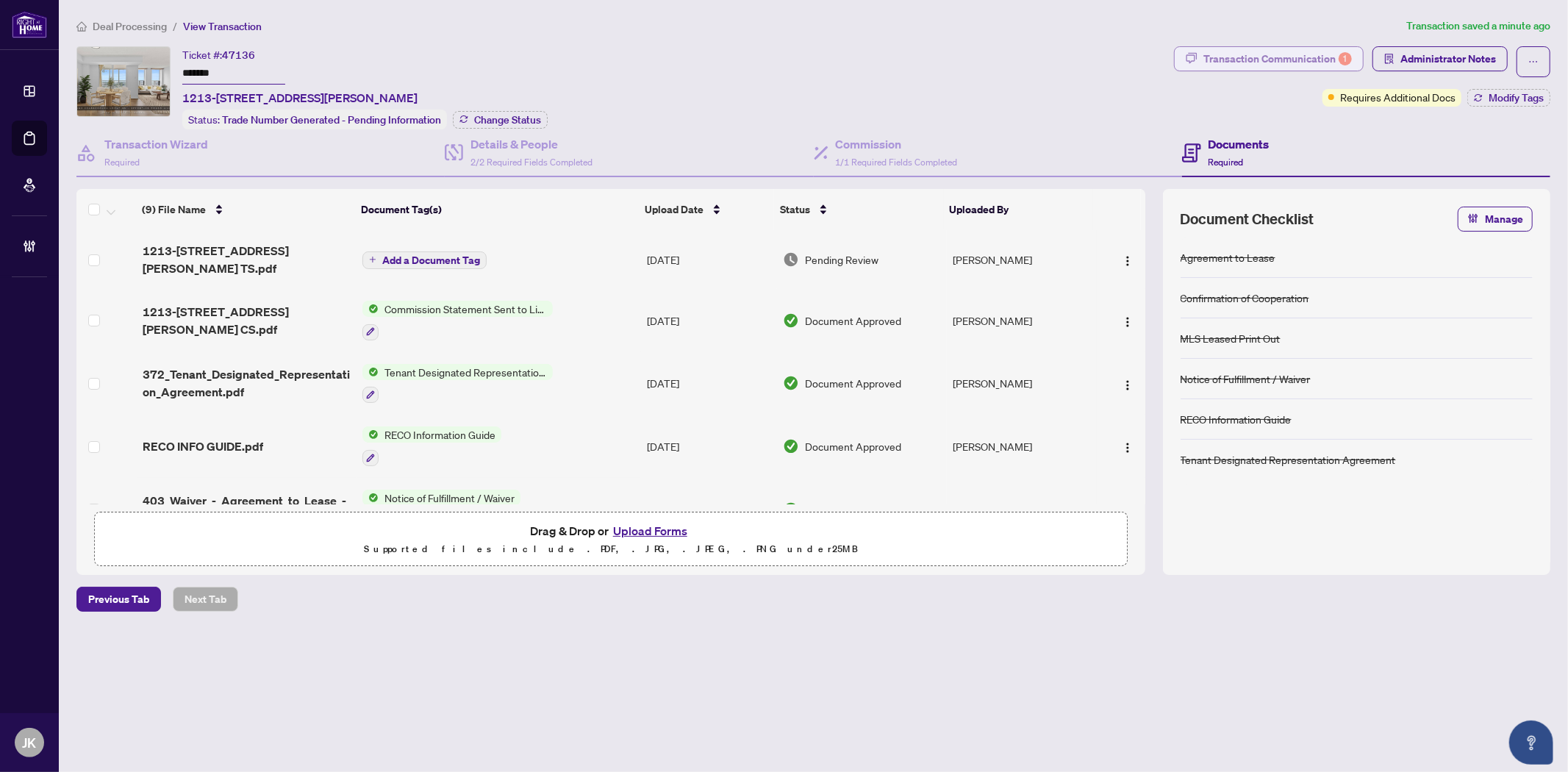
click at [1232, 58] on div "Transaction Communication 1" at bounding box center [1277, 58] width 148 height 23
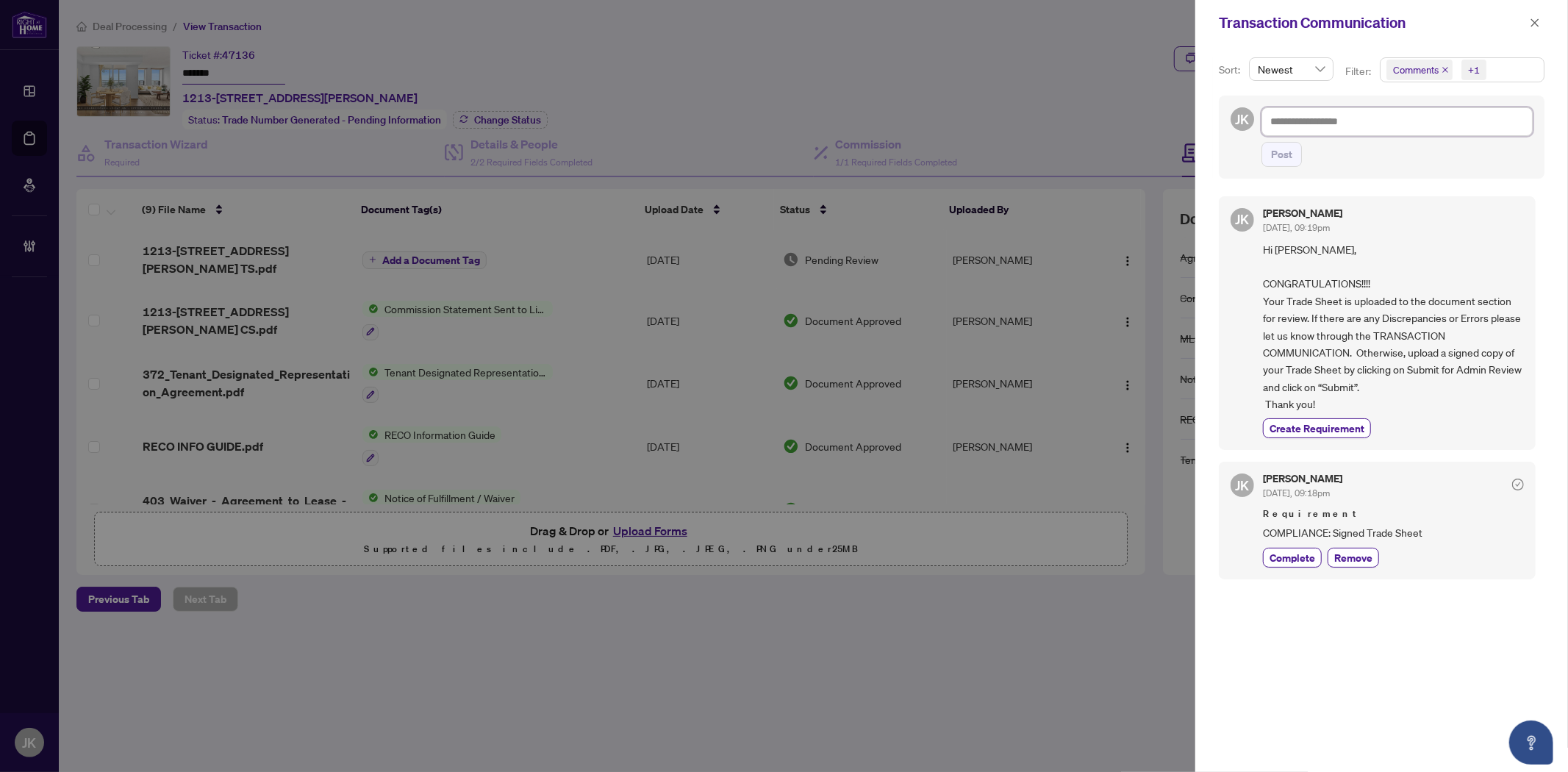
click at [1306, 118] on textarea at bounding box center [1396, 121] width 271 height 28
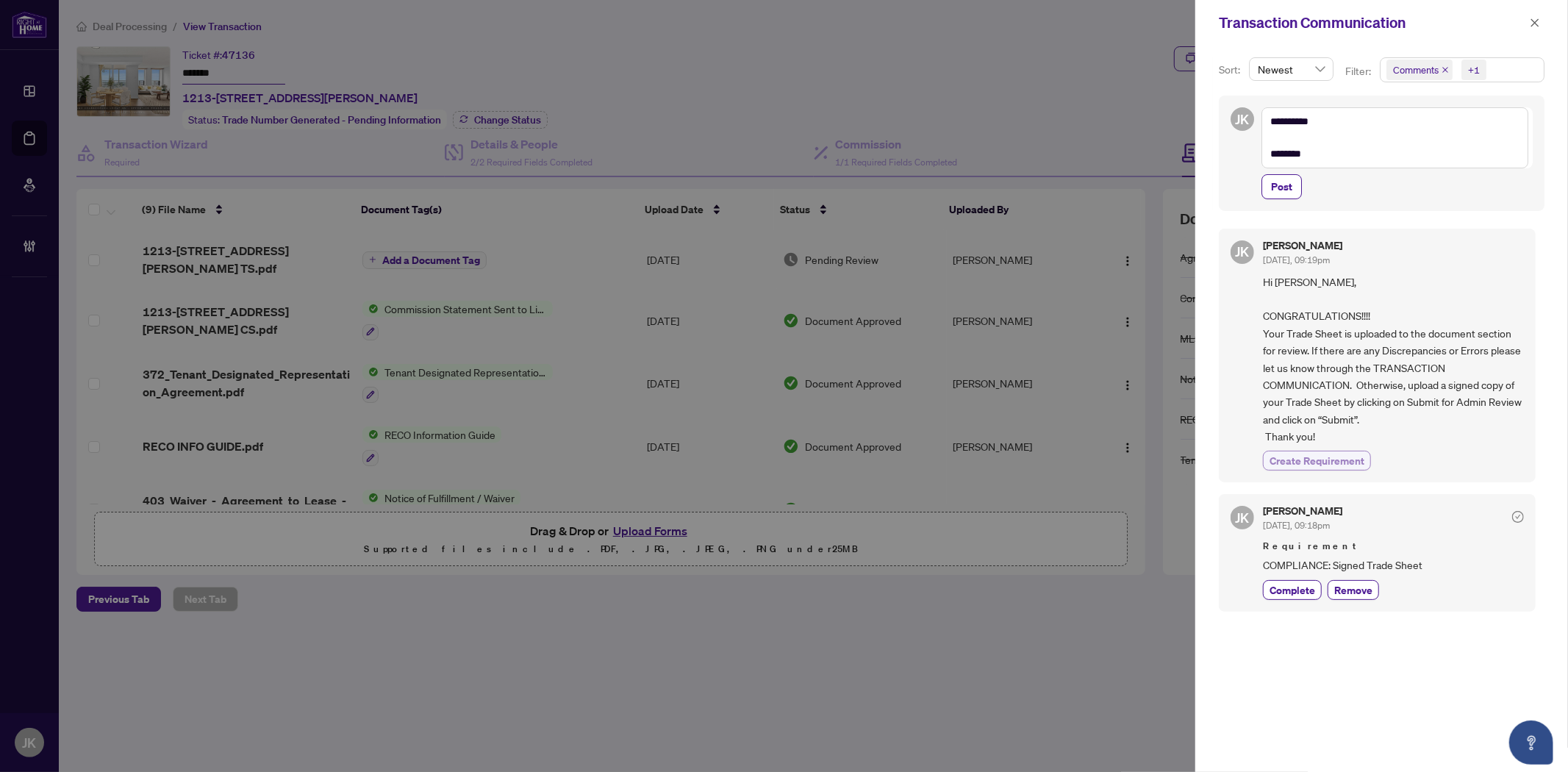
click at [1347, 467] on span "Create Requirement" at bounding box center [1316, 460] width 95 height 15
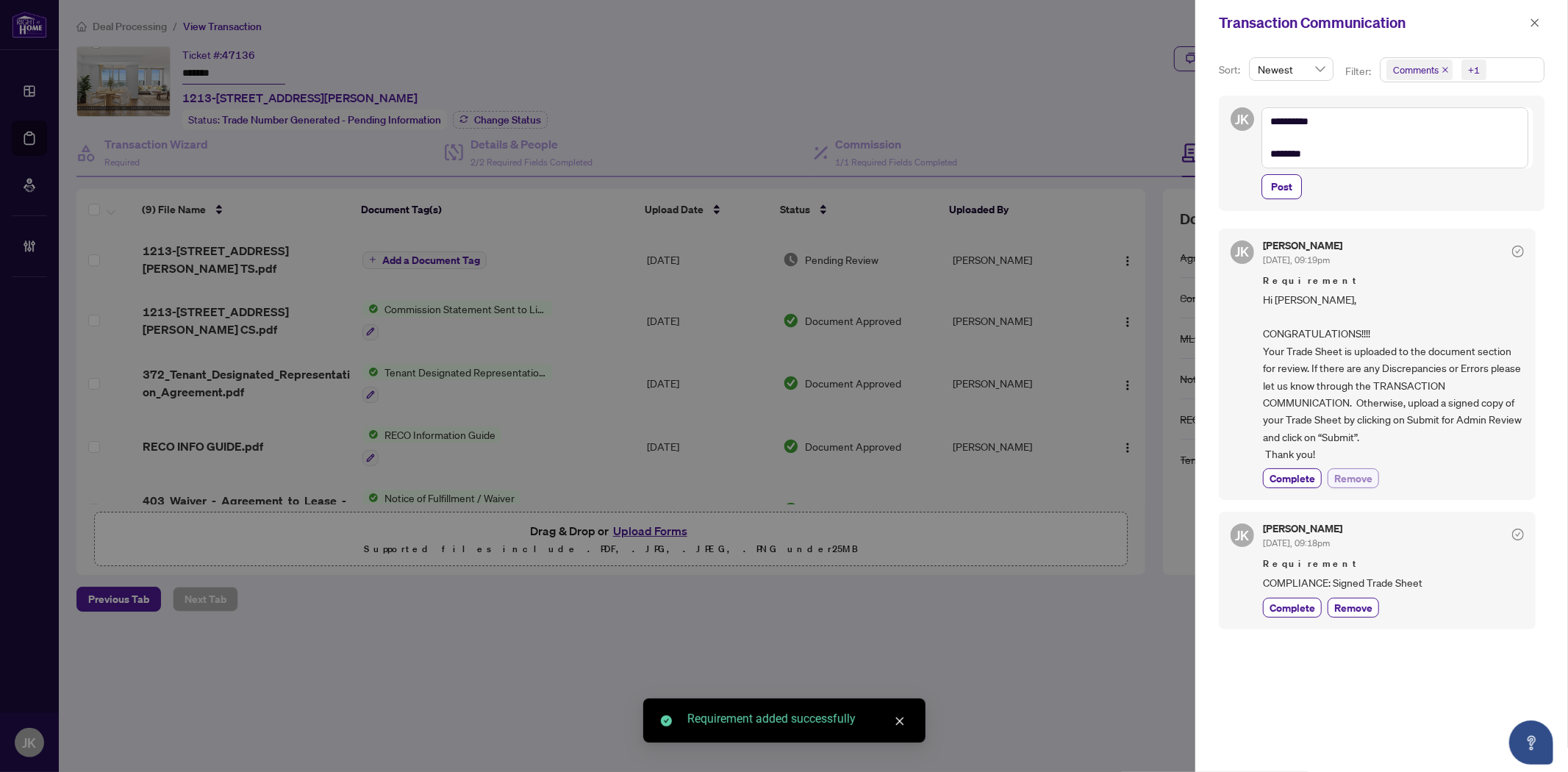
click at [1356, 480] on span "Remove" at bounding box center [1353, 478] width 38 height 15
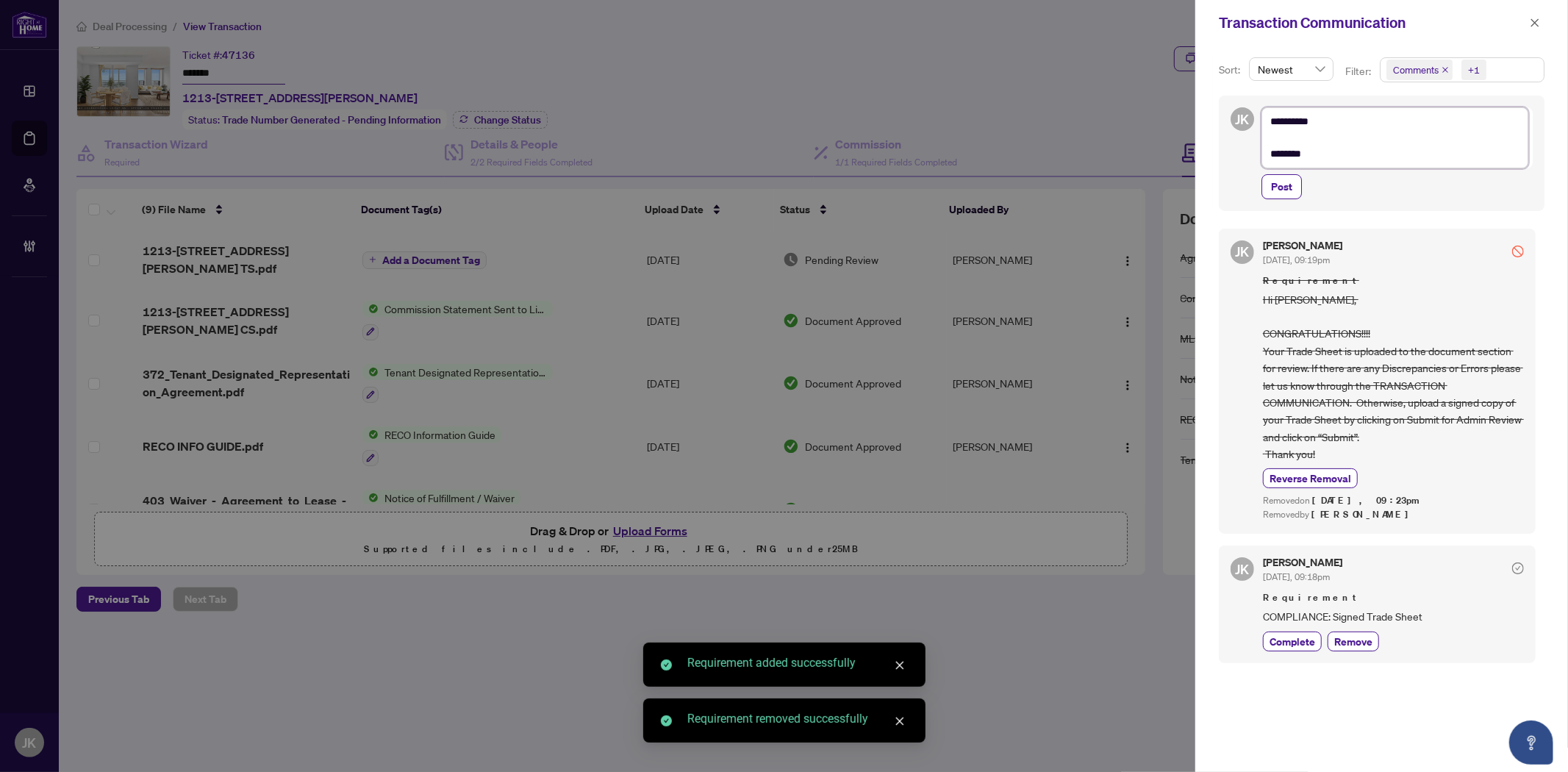
click at [1336, 156] on textarea "**********" at bounding box center [1394, 137] width 266 height 60
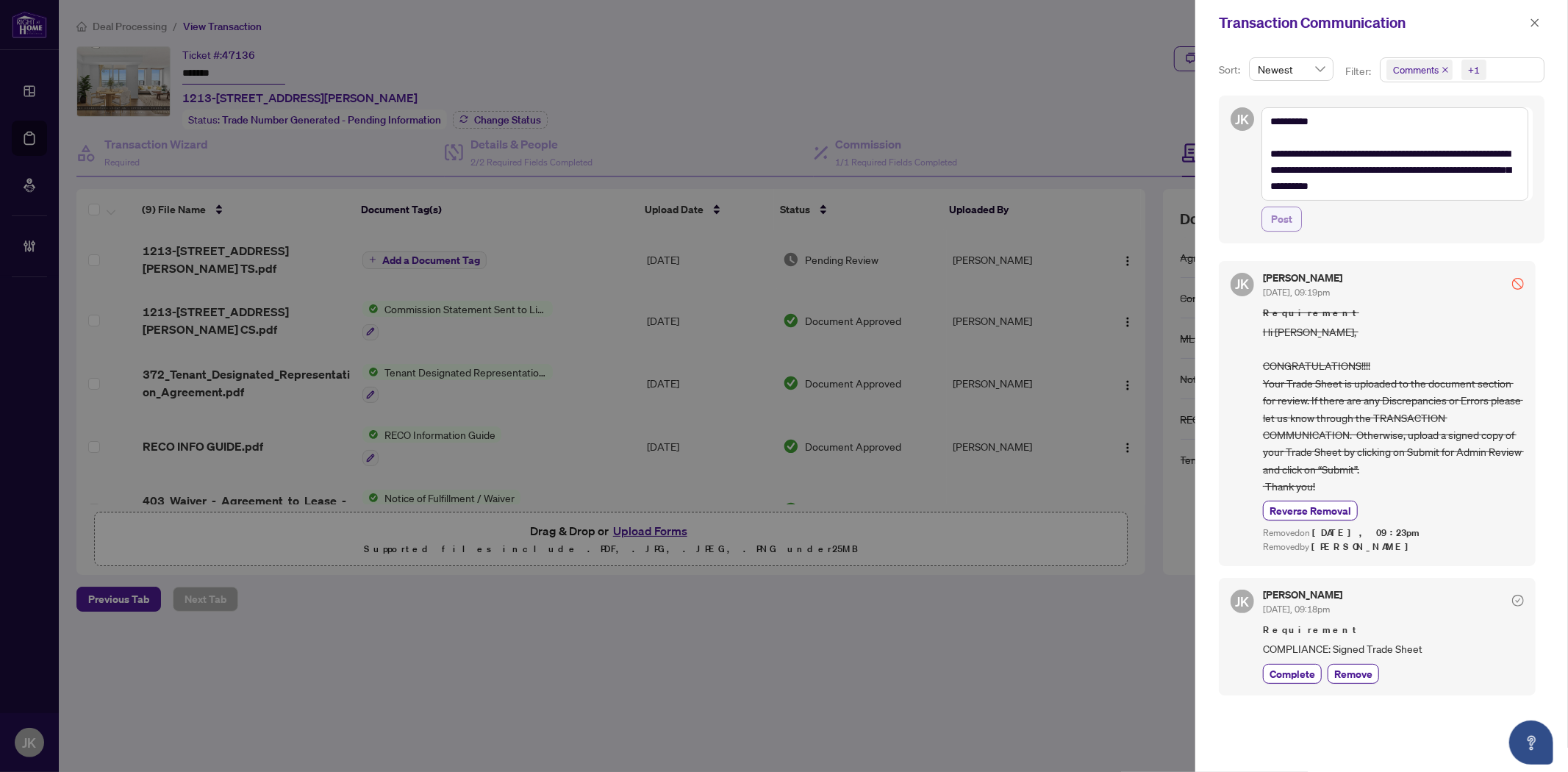
click at [1280, 218] on span "Post" at bounding box center [1281, 219] width 21 height 23
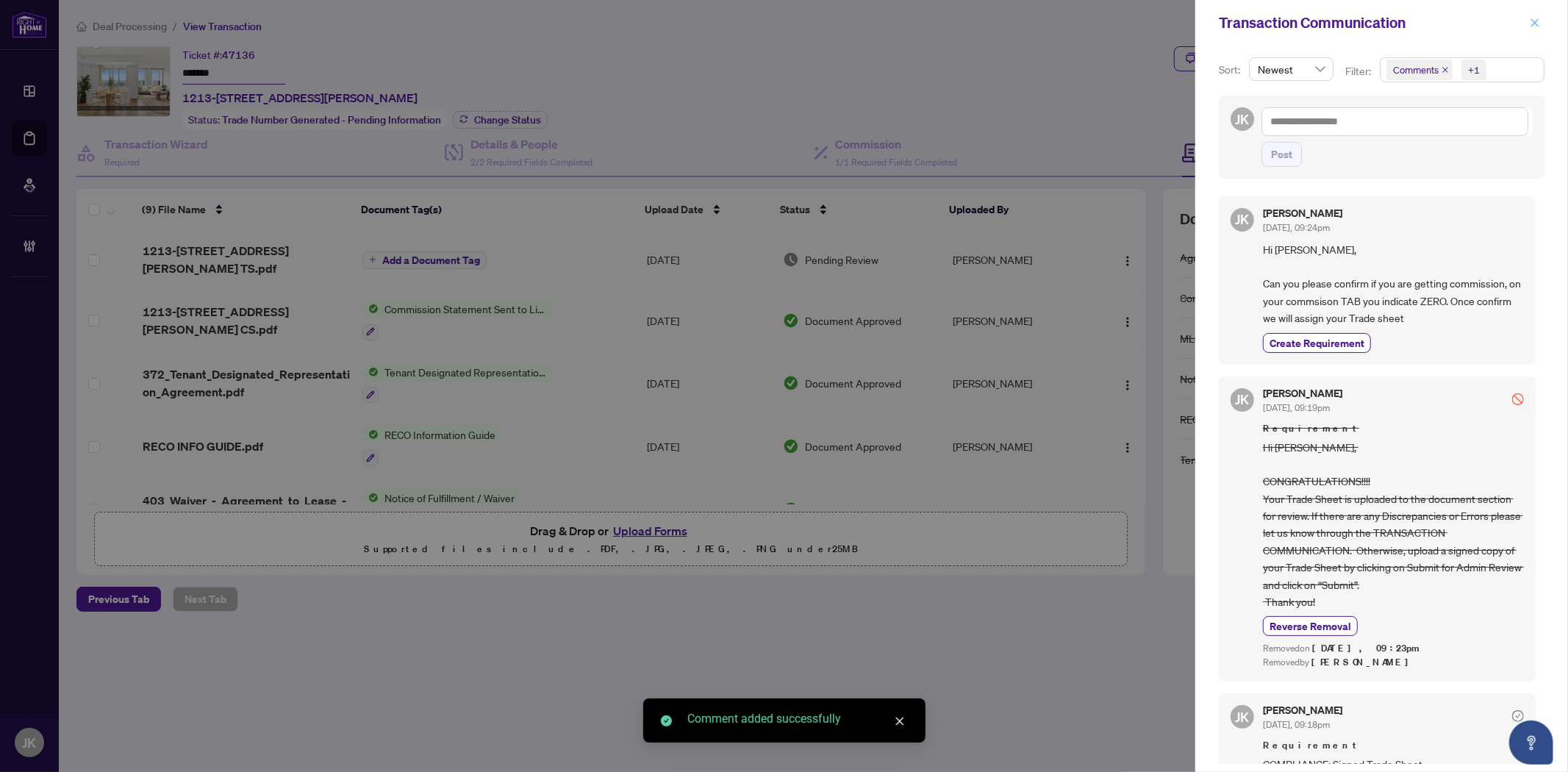
click at [1535, 20] on icon "close" at bounding box center [1534, 23] width 11 height 11
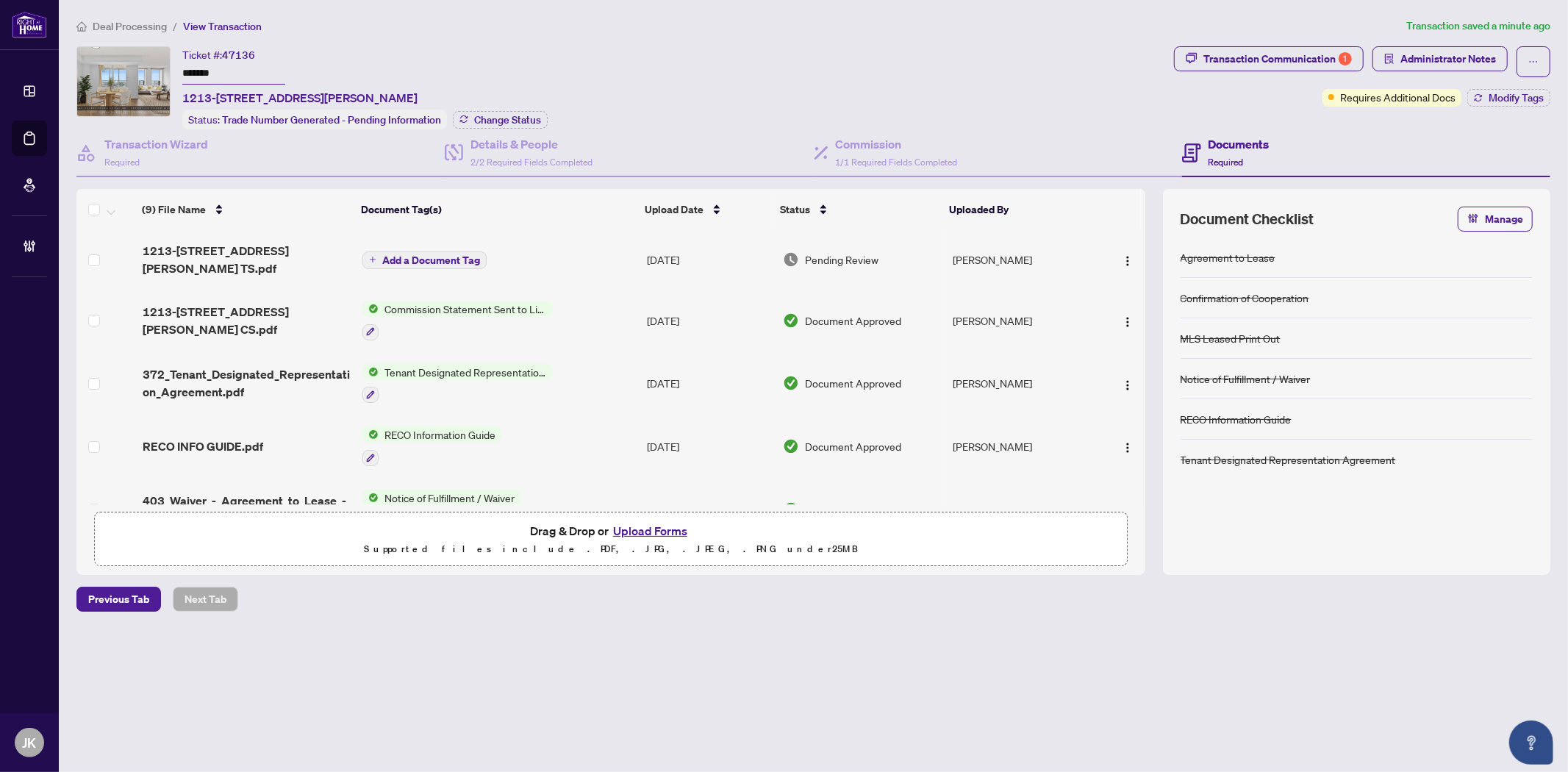
drag, startPoint x: 232, startPoint y: 66, endPoint x: 181, endPoint y: 65, distance: 51.0
click at [181, 65] on div "Ticket #: 47136 ******* 1213-330 Mccowan Rd, Toronto, Ontario M1J 3N3, Canada S…" at bounding box center [622, 87] width 1092 height 83
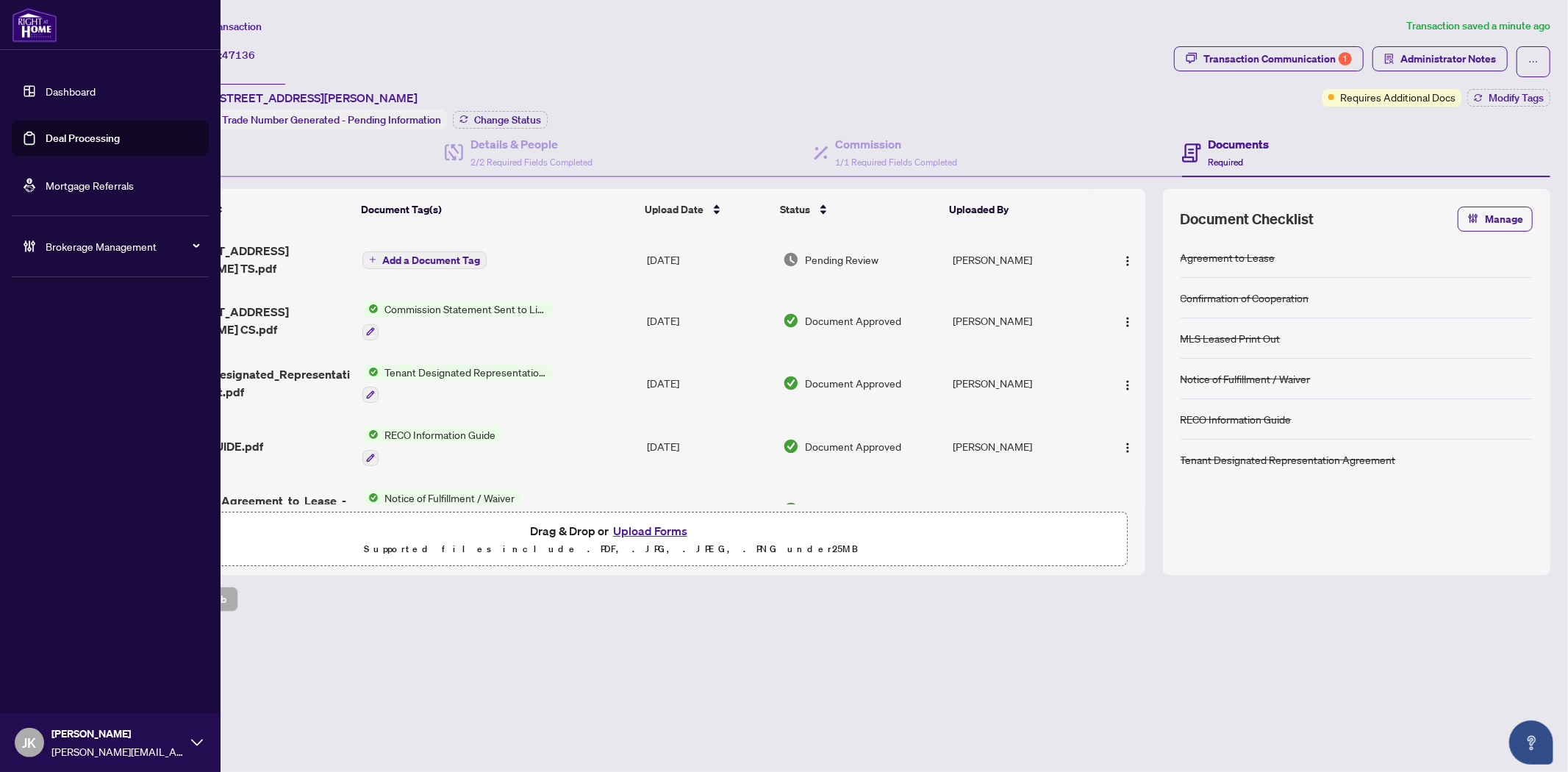
click at [54, 131] on link "Deal Processing" at bounding box center [83, 138] width 75 height 13
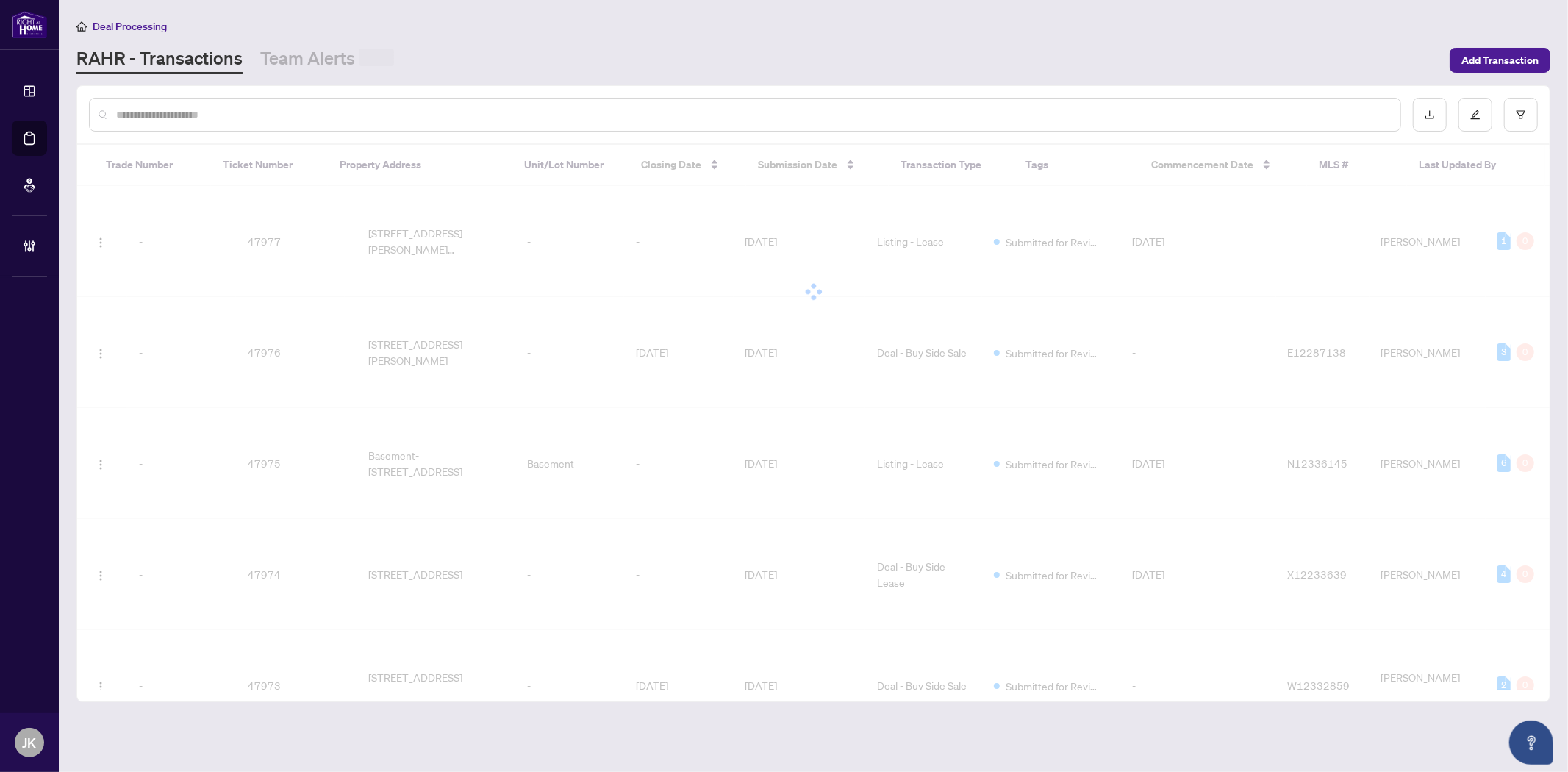
click at [256, 122] on div at bounding box center [745, 115] width 1312 height 34
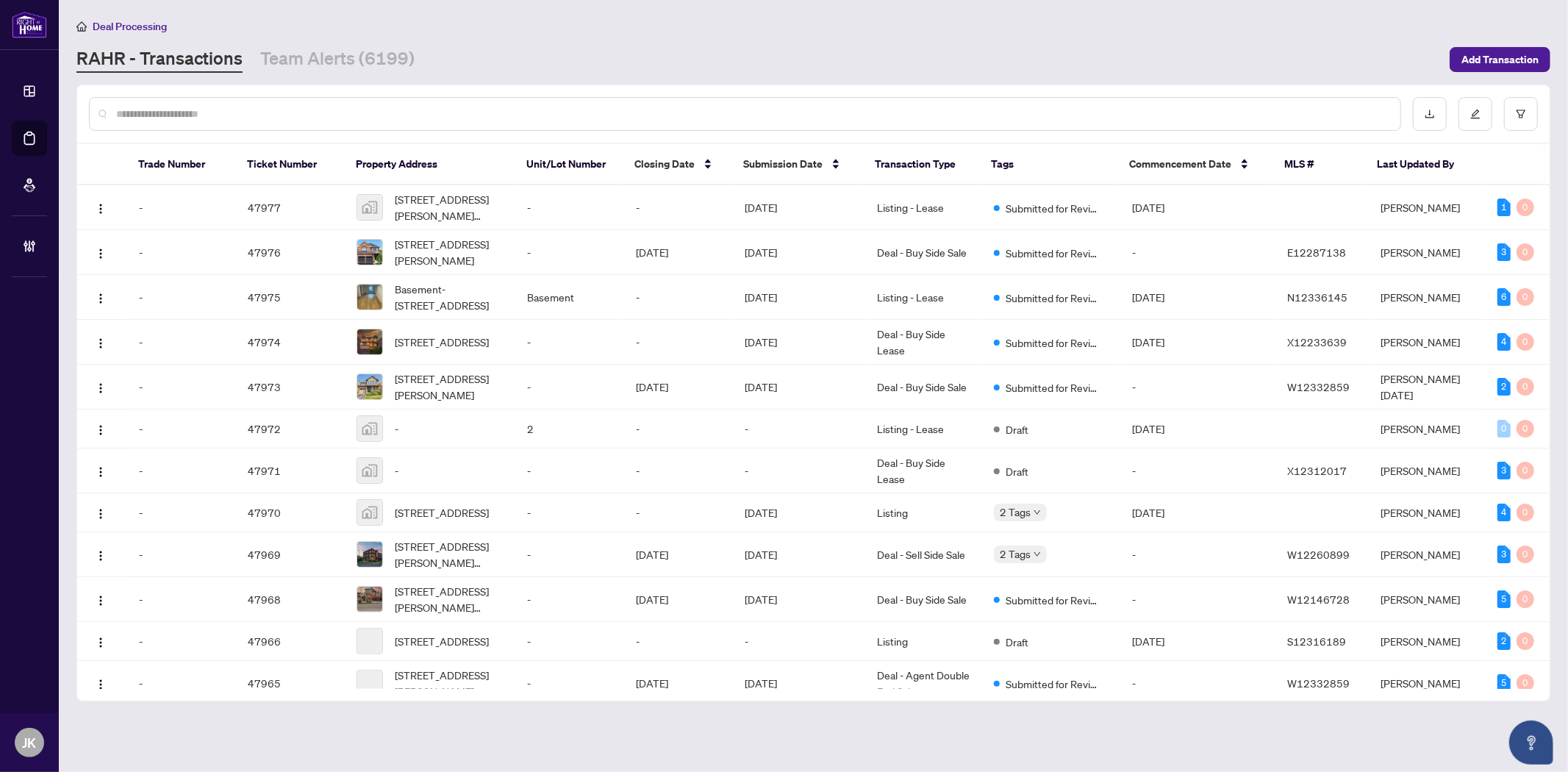
click at [251, 115] on input "text" at bounding box center [752, 114] width 1272 height 16
paste input "**********"
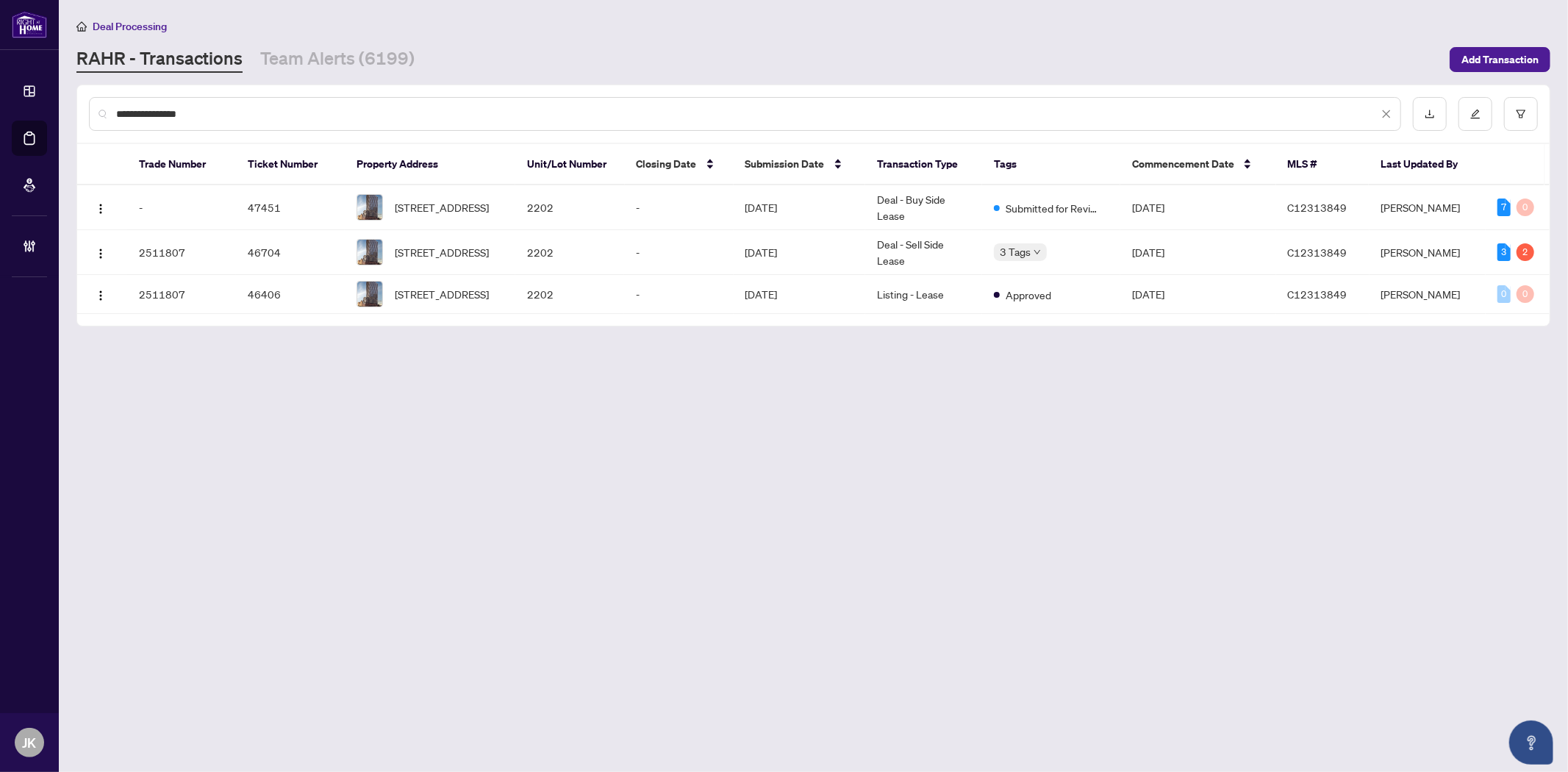
drag, startPoint x: 245, startPoint y: 112, endPoint x: 84, endPoint y: 104, distance: 161.2
click at [84, 104] on div "**********" at bounding box center [813, 113] width 1472 height 58
paste input "*"
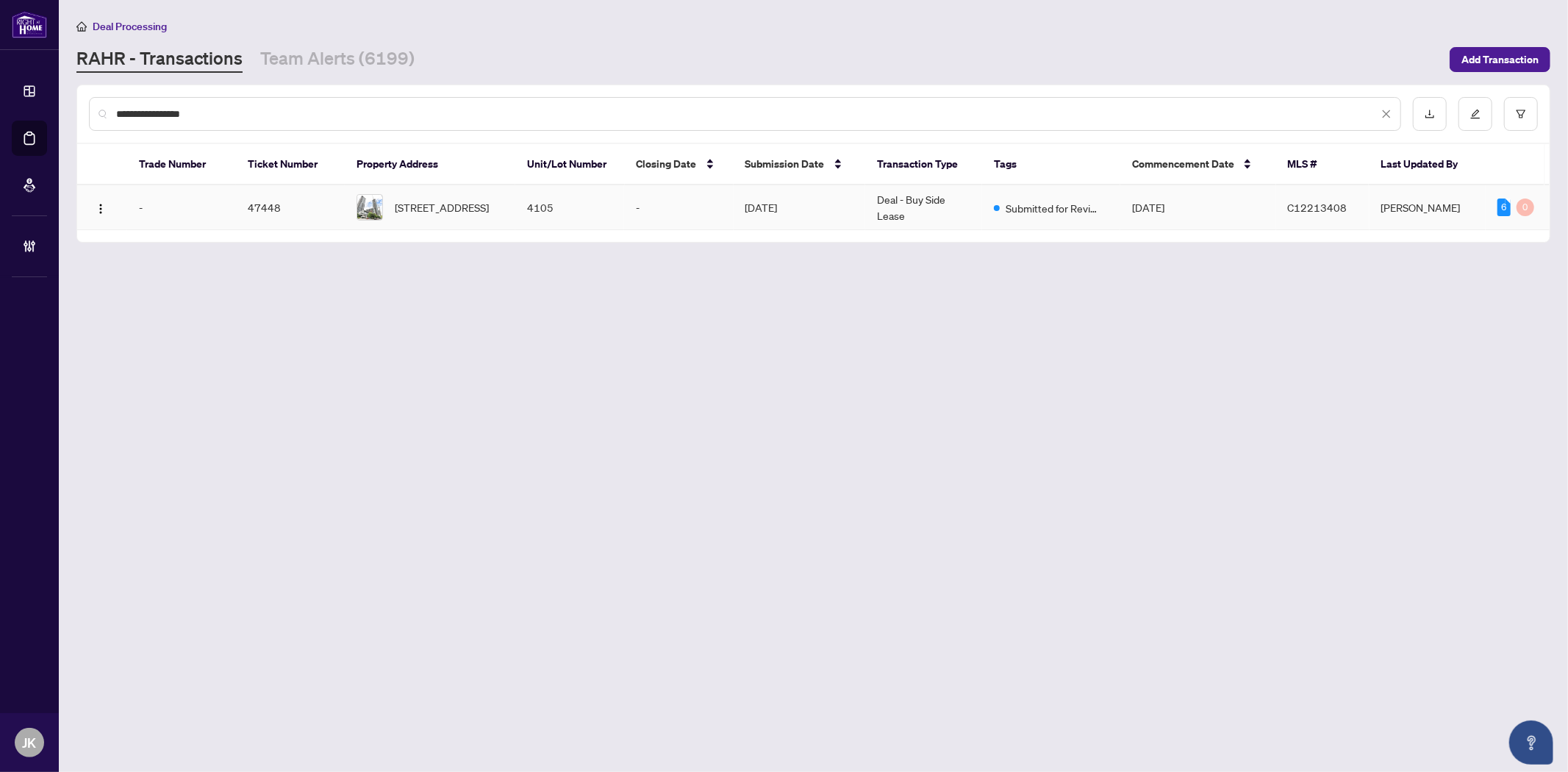
click at [767, 196] on td "Aug/06/2025" at bounding box center [799, 207] width 132 height 45
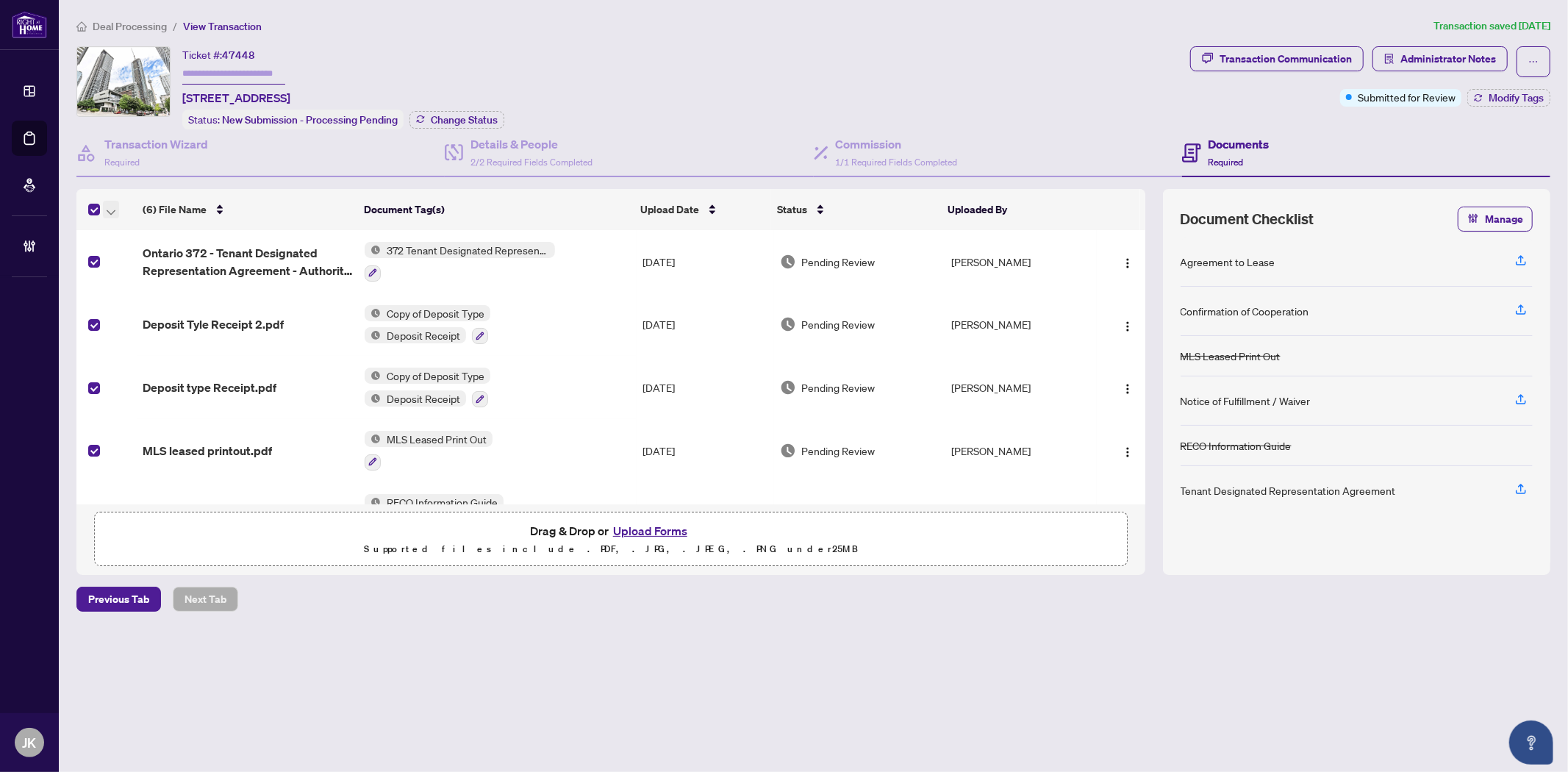
click at [113, 211] on span "button" at bounding box center [111, 210] width 9 height 16
click at [185, 236] on span "Open Selected in New Tab(s)" at bounding box center [181, 232] width 131 height 16
click at [112, 210] on icon "button" at bounding box center [111, 212] width 9 height 5
click at [163, 230] on span "Open Selected in New Tab(s)" at bounding box center [181, 232] width 131 height 16
click at [110, 210] on icon "button" at bounding box center [111, 212] width 9 height 6
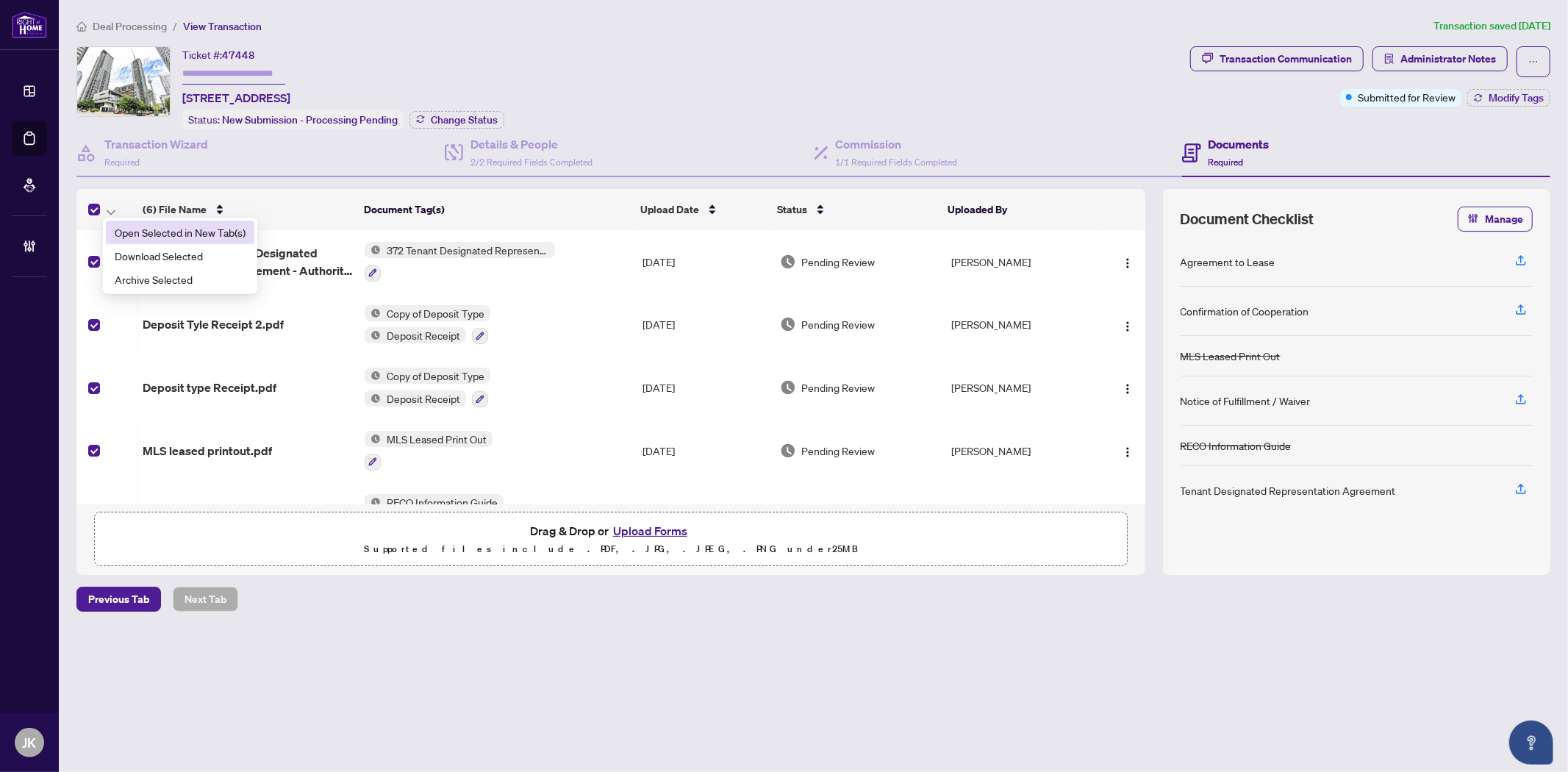
click at [150, 232] on span "Open Selected in New Tab(s)" at bounding box center [181, 232] width 131 height 16
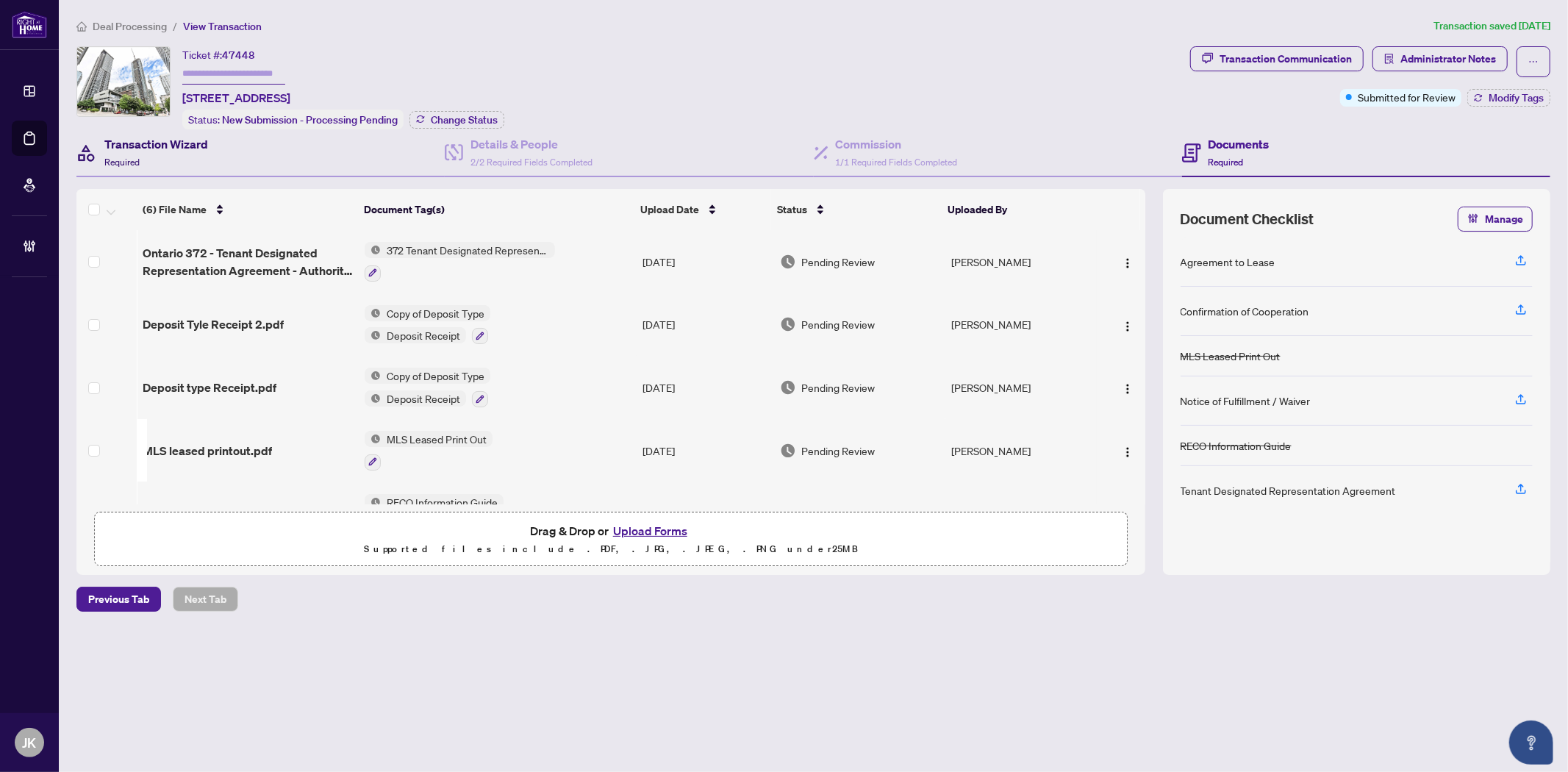
click at [172, 135] on h4 "Transaction Wizard" at bounding box center [156, 144] width 104 height 18
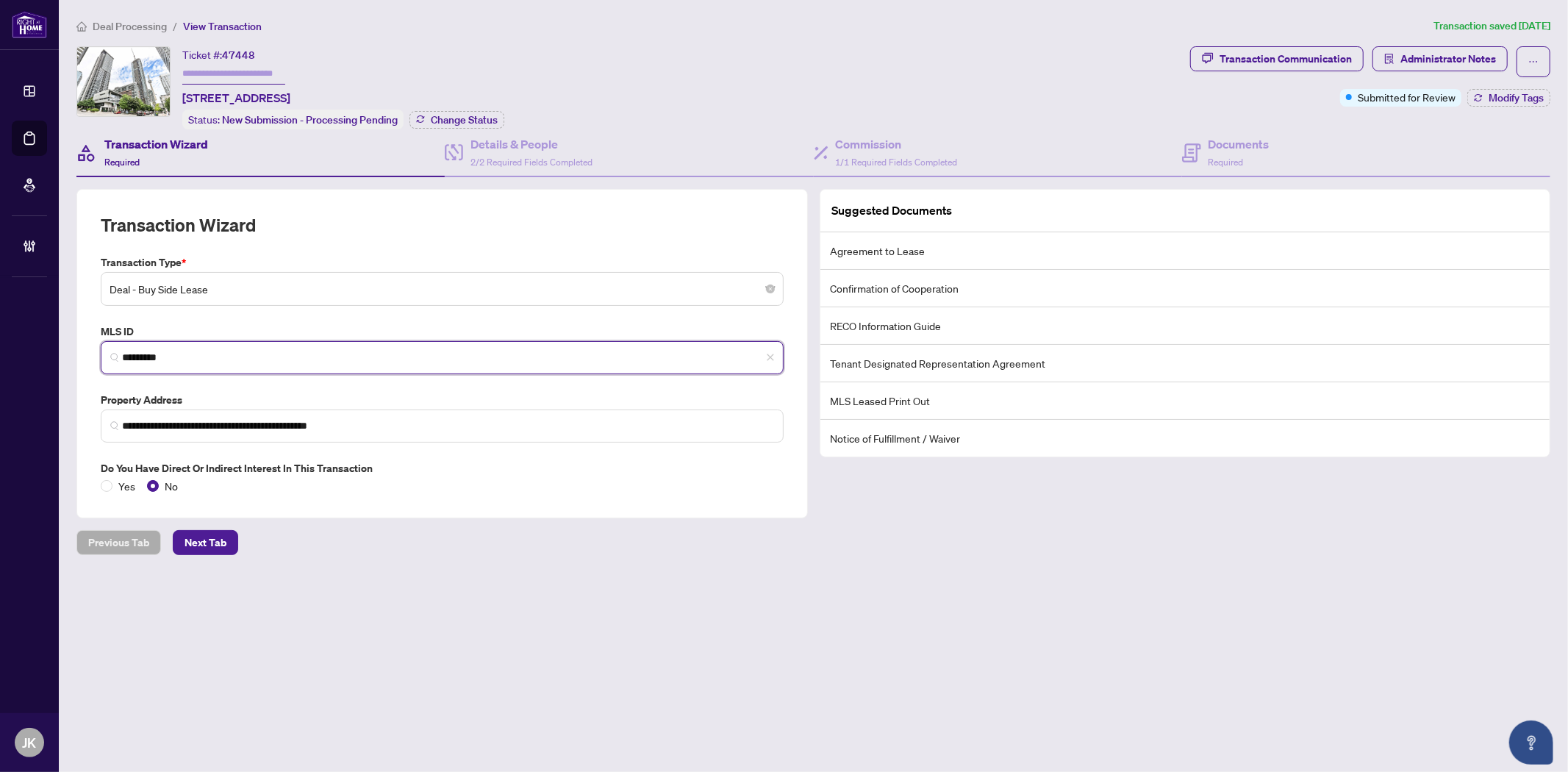
drag, startPoint x: 192, startPoint y: 357, endPoint x: 112, endPoint y: 344, distance: 81.0
click at [112, 344] on span "*********" at bounding box center [441, 357] width 683 height 33
click at [195, 75] on input "text" at bounding box center [233, 74] width 103 height 21
click at [488, 115] on span "Change Status" at bounding box center [464, 120] width 67 height 11
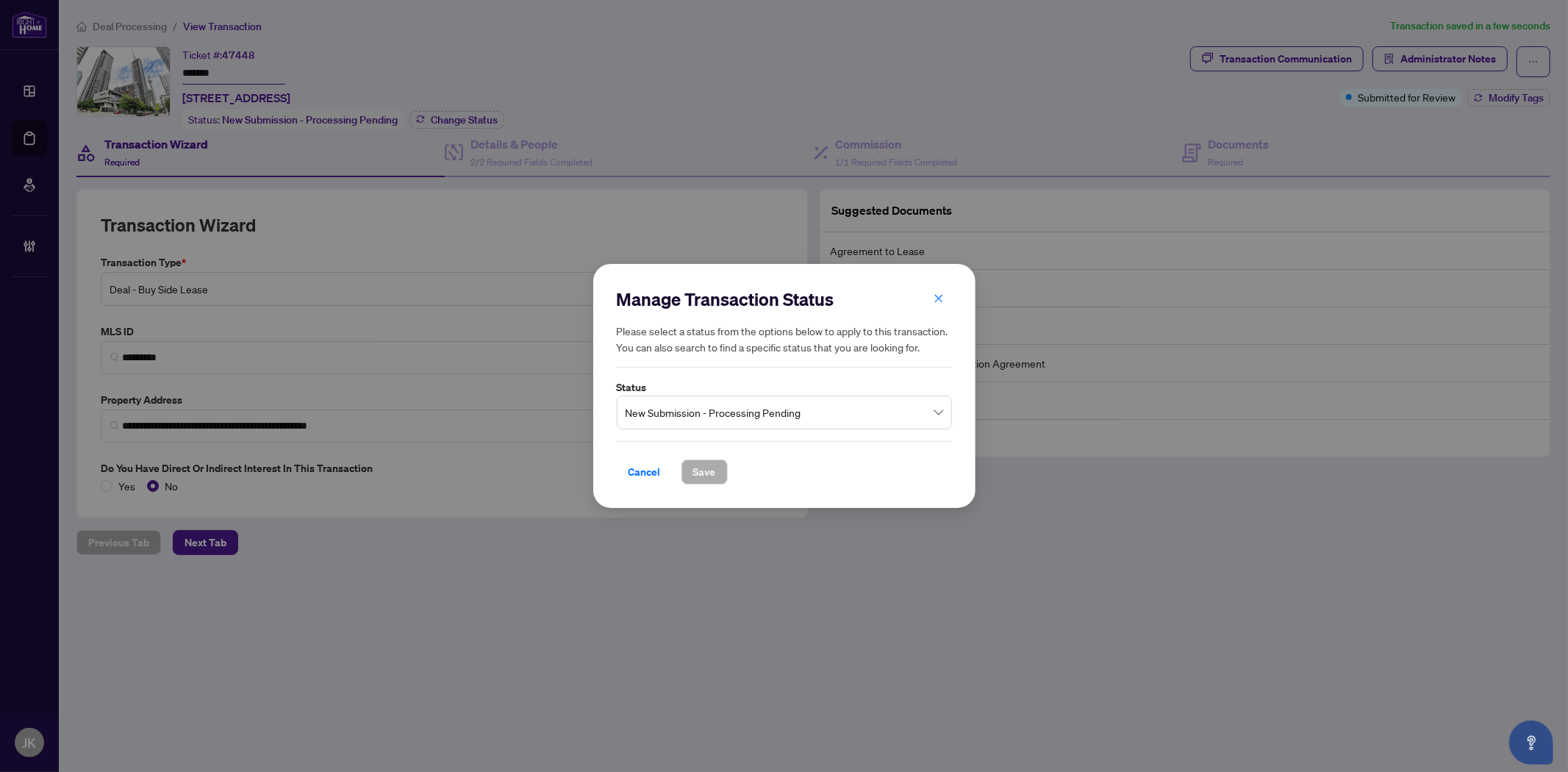
click at [762, 407] on span "New Submission - Processing Pending" at bounding box center [784, 412] width 317 height 28
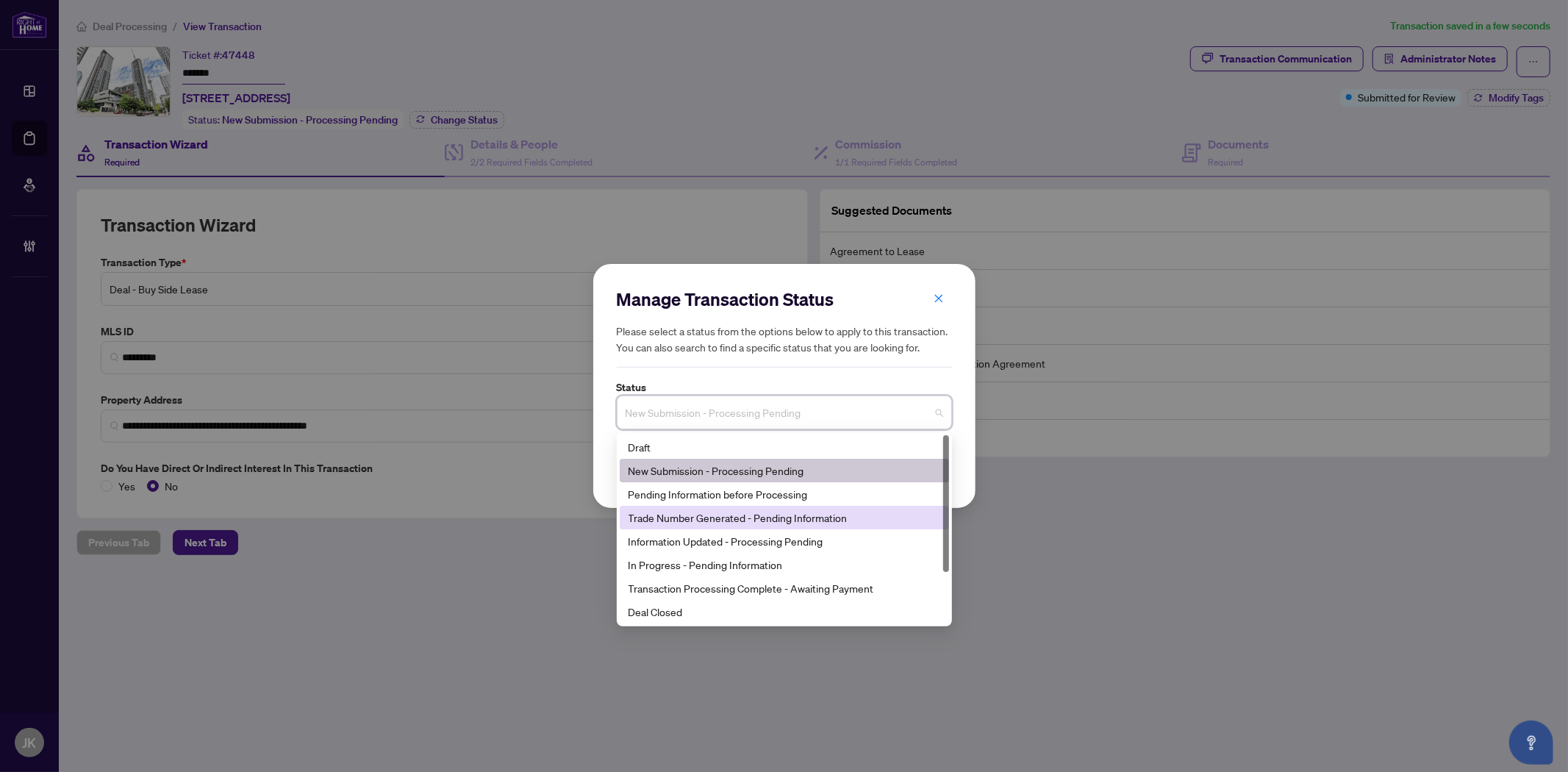
click at [740, 520] on div "Trade Number Generated - Pending Information" at bounding box center [784, 518] width 312 height 16
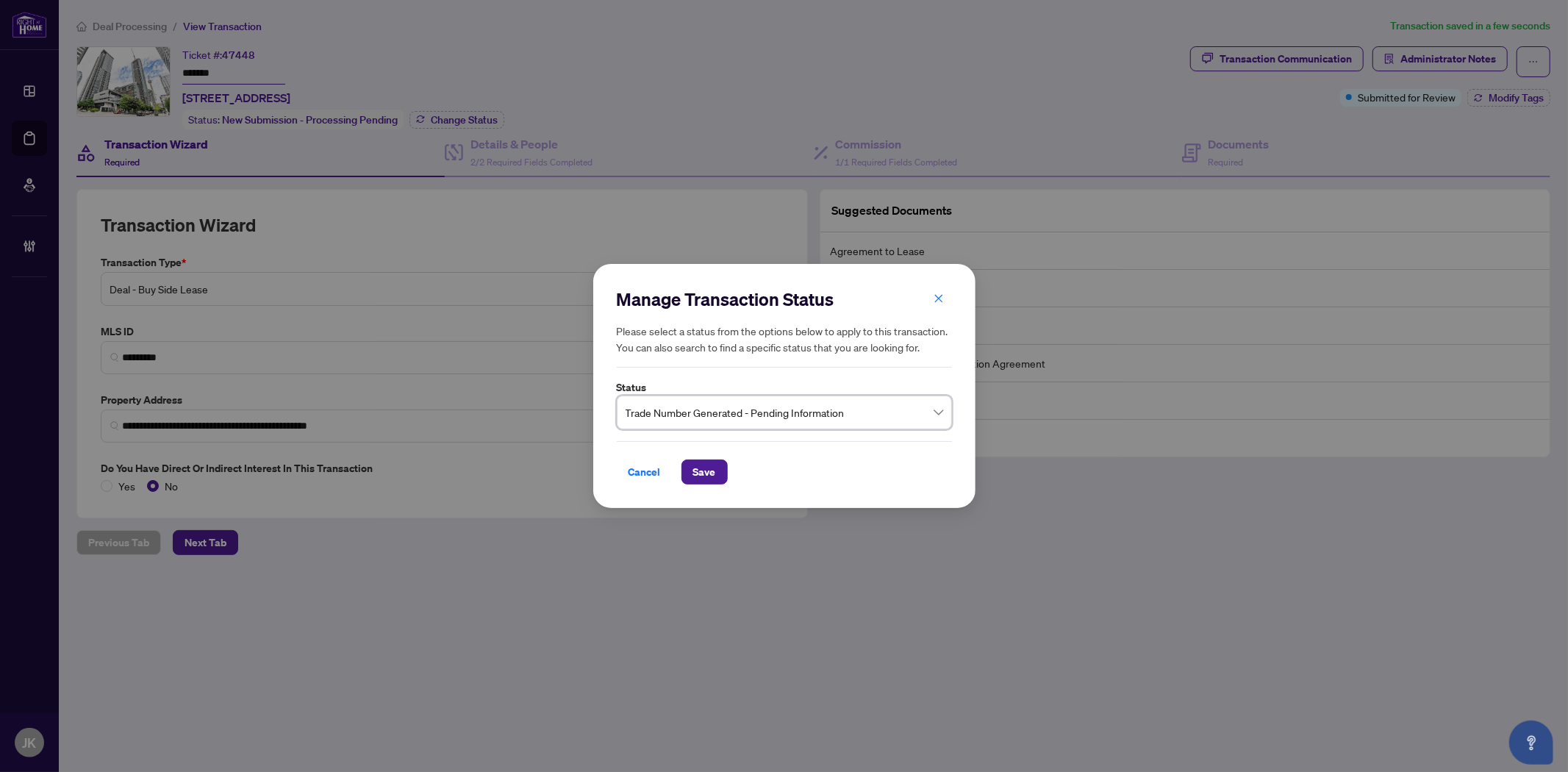
drag, startPoint x: 701, startPoint y: 469, endPoint x: 730, endPoint y: 458, distance: 31.0
click at [701, 468] on span "Save" at bounding box center [705, 471] width 23 height 23
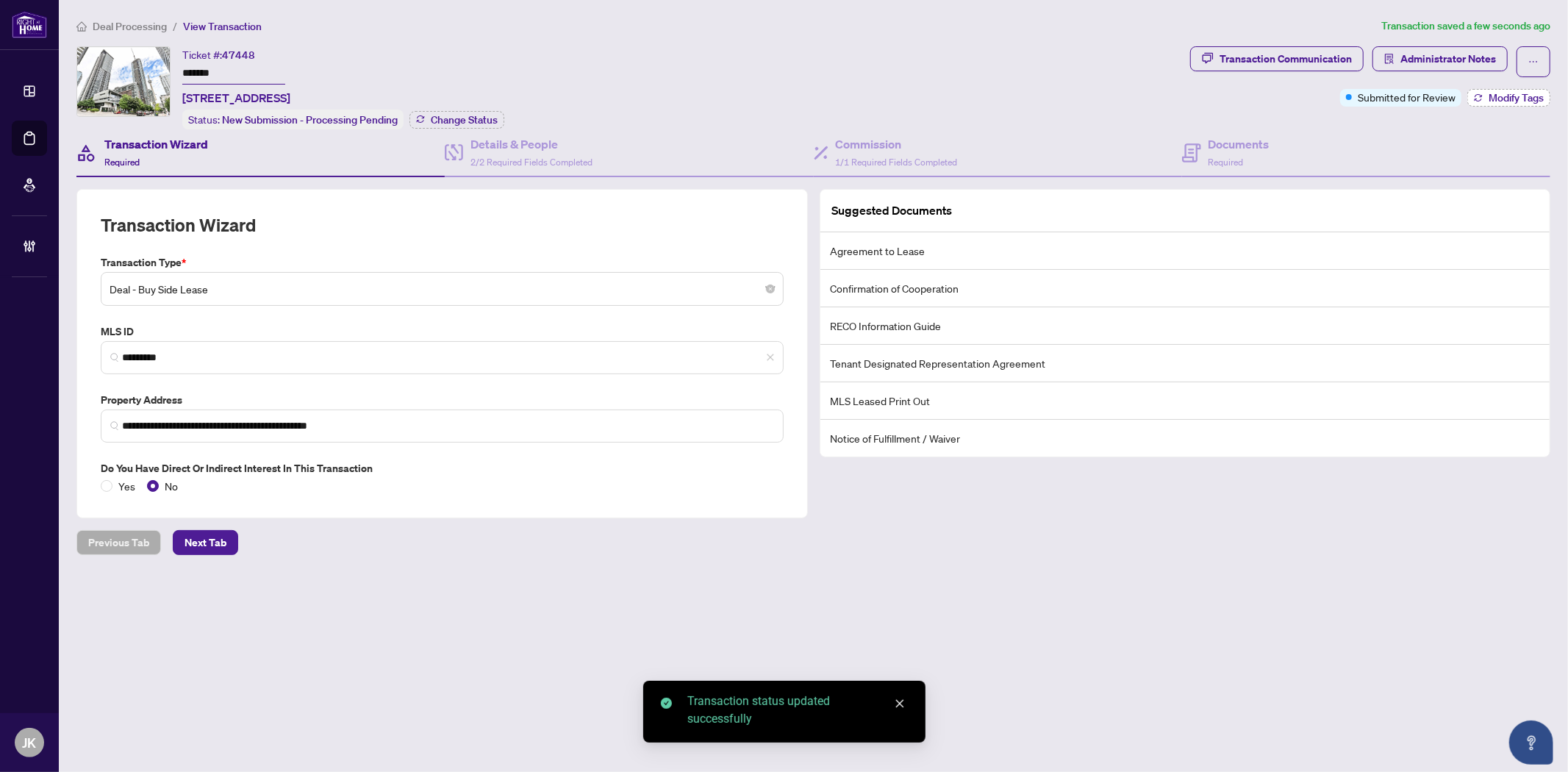
click at [1497, 98] on span "Modify Tags" at bounding box center [1516, 97] width 55 height 11
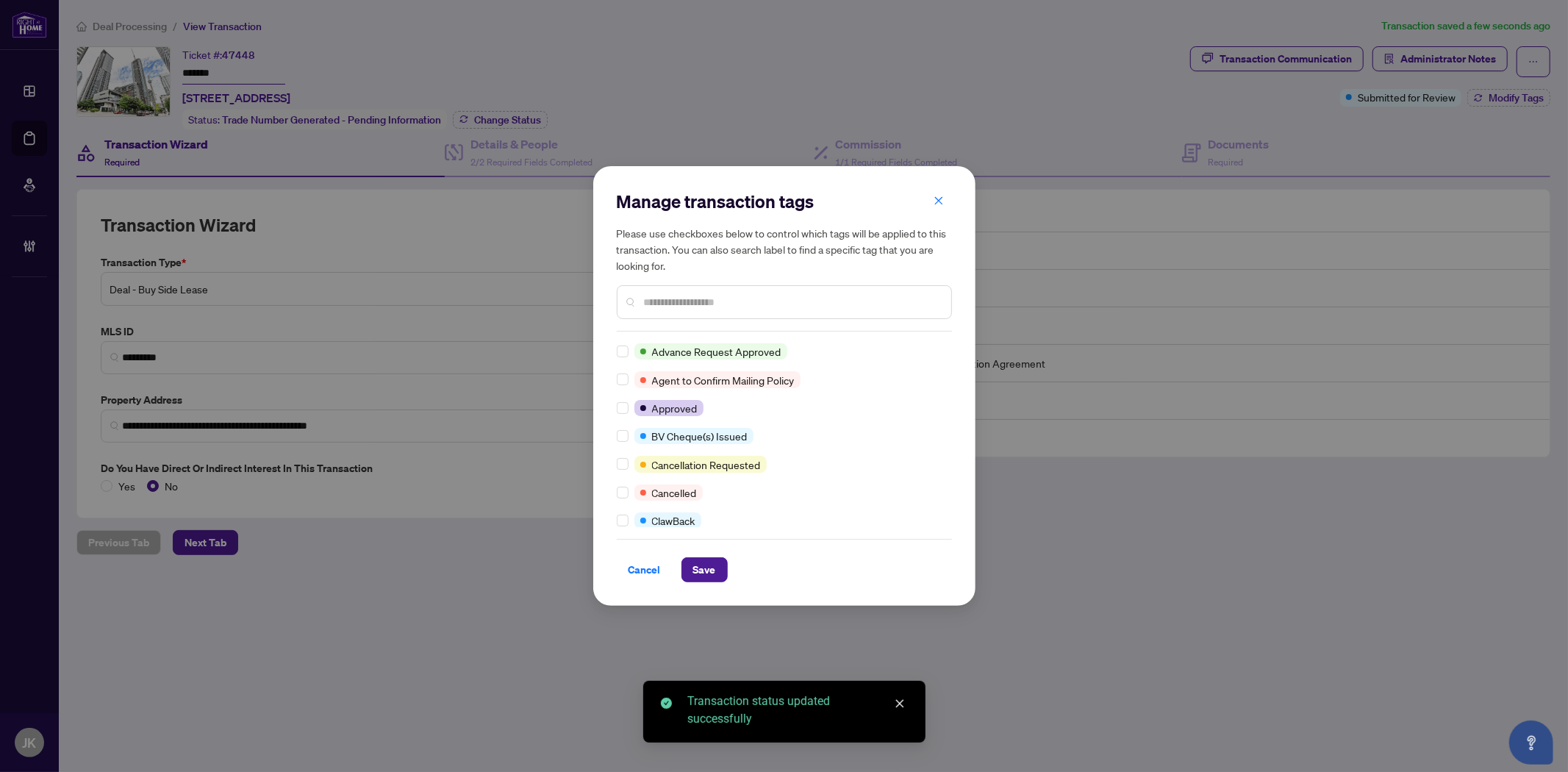
click at [662, 303] on input "text" at bounding box center [791, 302] width 296 height 16
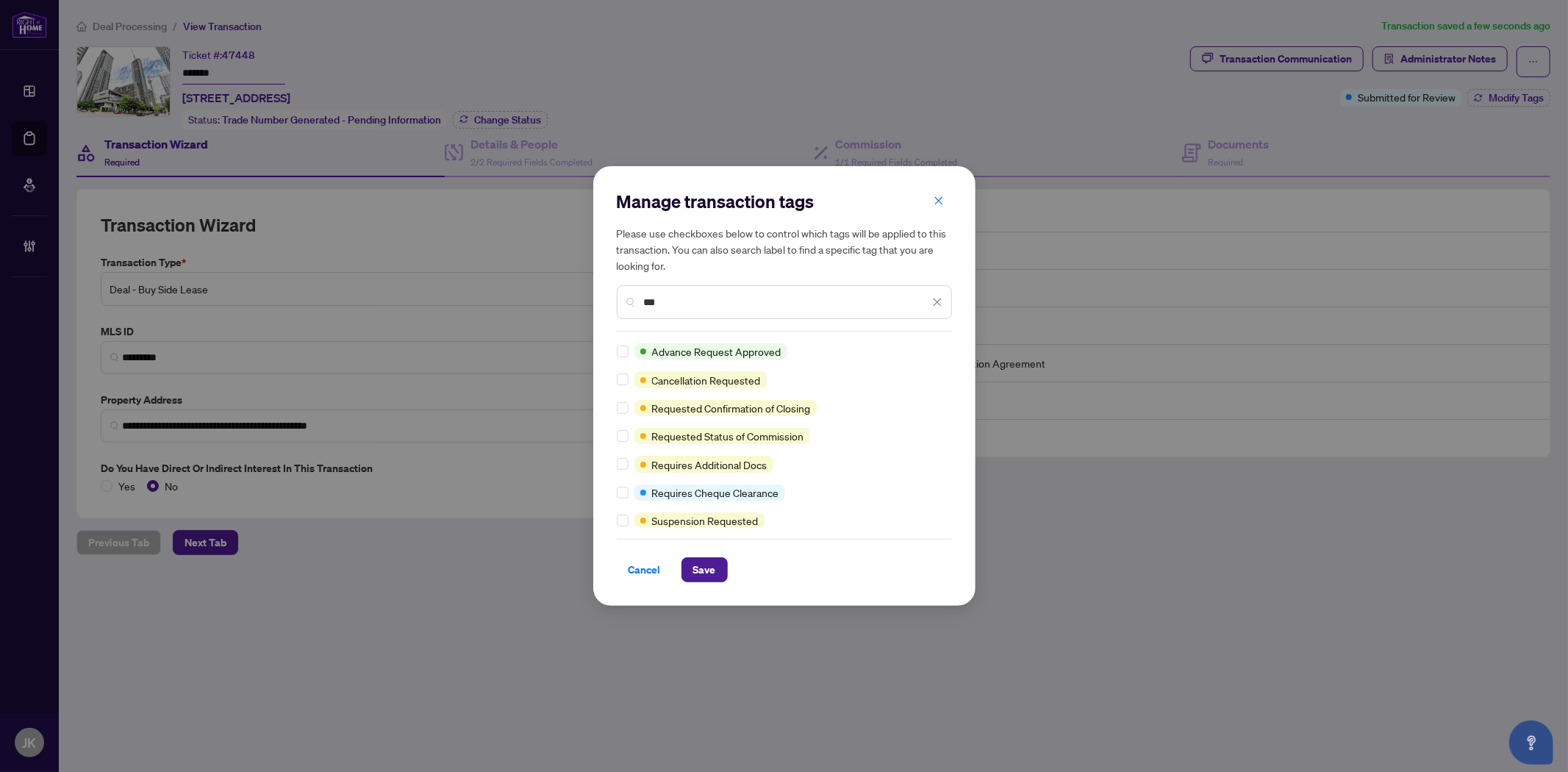
click at [628, 461] on div at bounding box center [625, 464] width 18 height 16
drag, startPoint x: 701, startPoint y: 557, endPoint x: 1165, endPoint y: 612, distance: 467.2
click at [703, 558] on span "Save" at bounding box center [705, 569] width 23 height 23
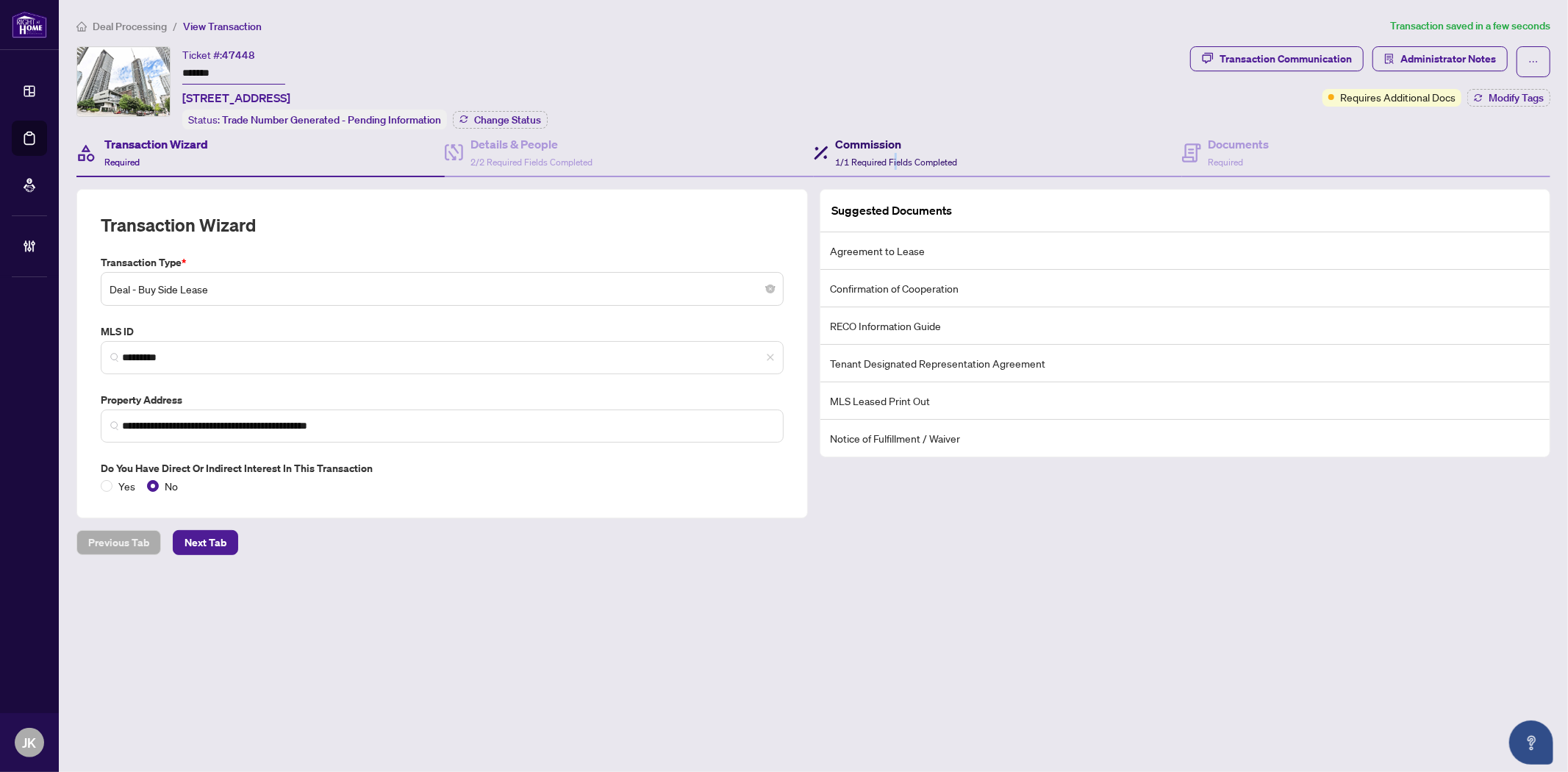
click at [897, 158] on span "1/1 Required Fields Completed" at bounding box center [897, 162] width 122 height 11
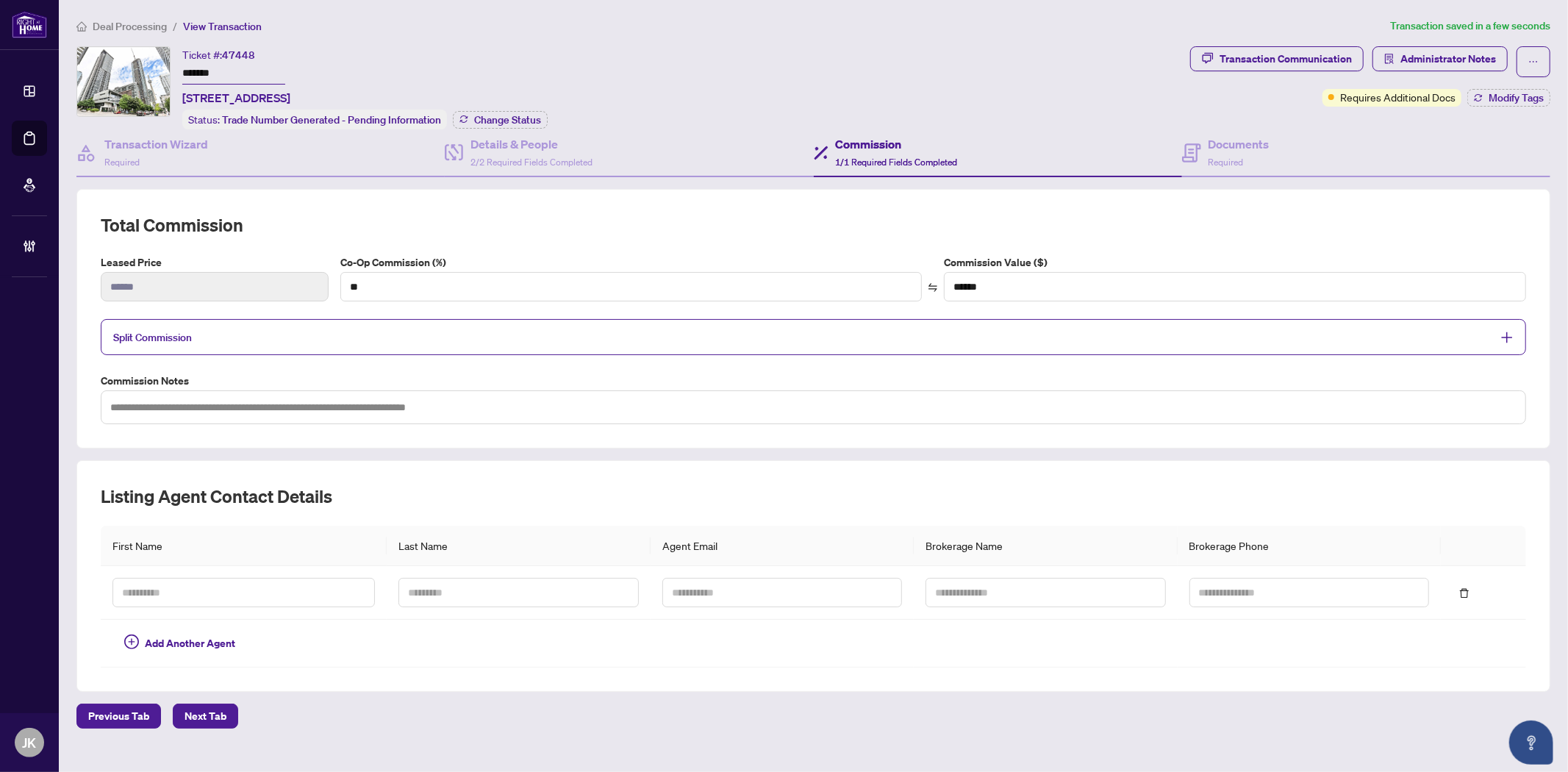
click at [666, 302] on div "Co-Op Commission (%) ** Commission Value ($) ******" at bounding box center [933, 284] width 1197 height 59
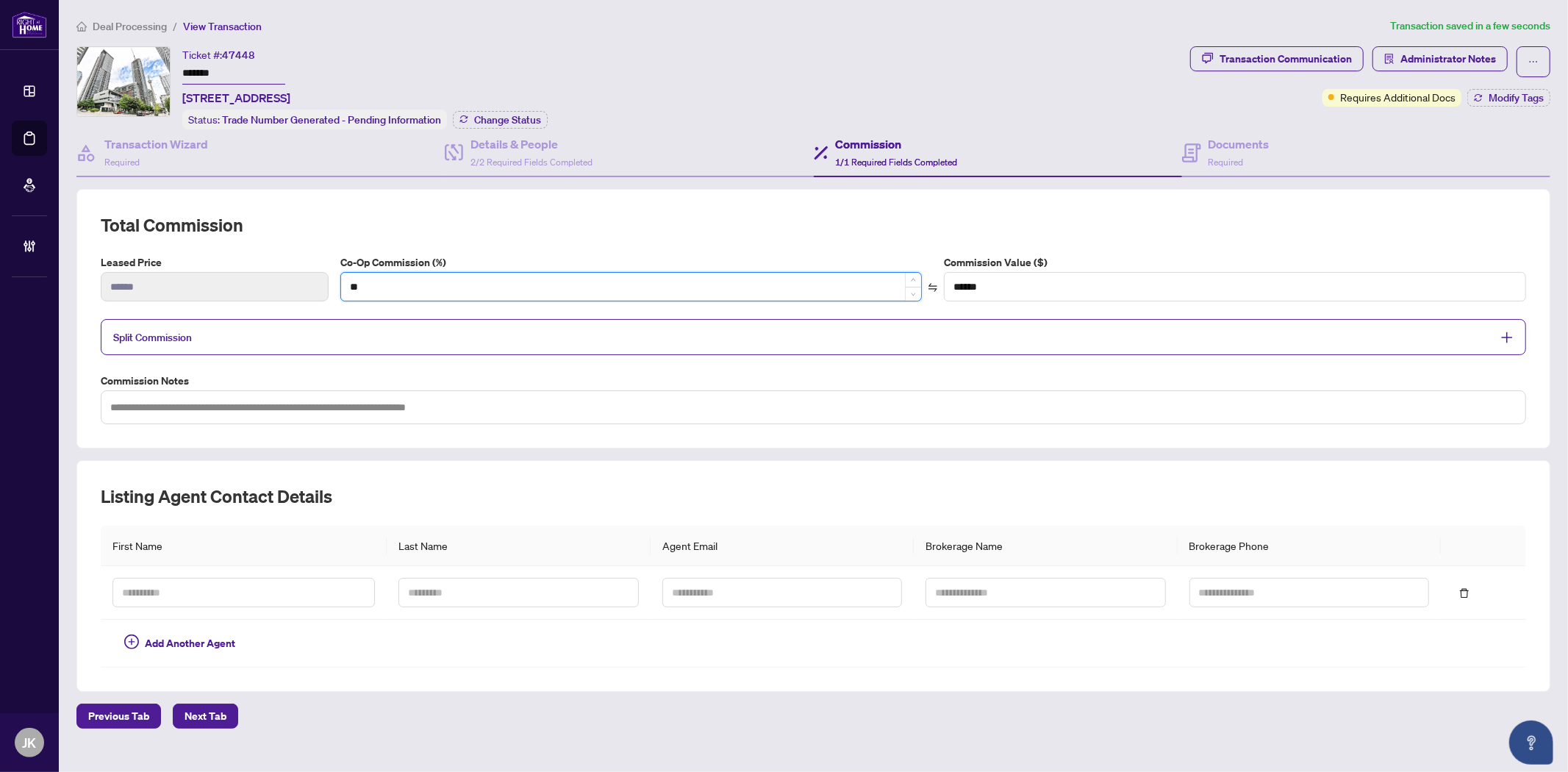
click at [670, 285] on input "**" at bounding box center [631, 287] width 581 height 28
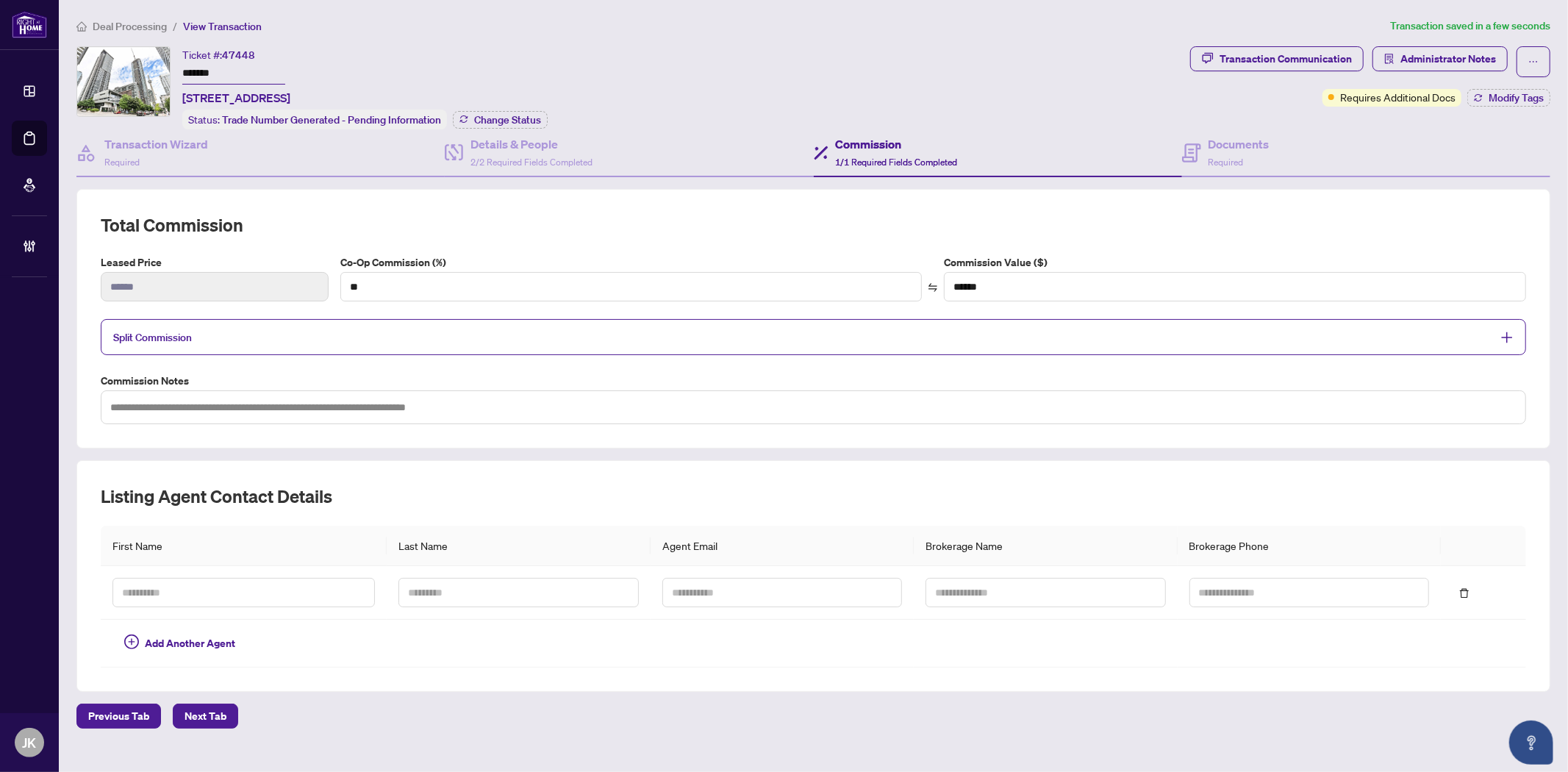
click at [584, 329] on span "Split Commission" at bounding box center [803, 337] width 1378 height 17
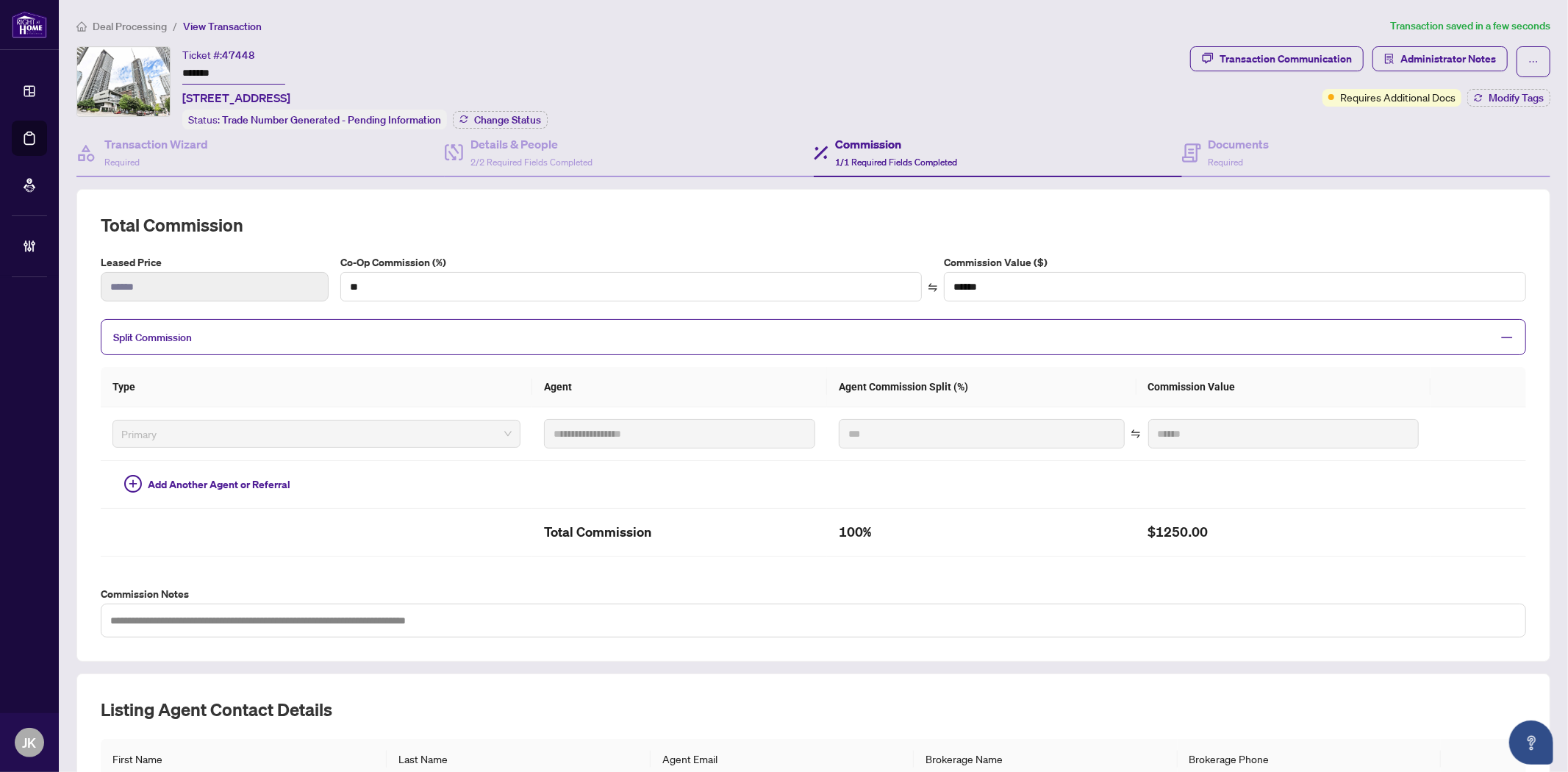
click at [994, 586] on label "Commission Notes" at bounding box center [813, 594] width 1425 height 16
drag, startPoint x: 313, startPoint y: 93, endPoint x: 181, endPoint y: 112, distance: 133.4
click at [182, 107] on div "Ticket #: 47448 ******* 4105-25 Telegram Mews, Toronto, Ontario M5V 3Z1, Canada…" at bounding box center [364, 87] width 365 height 83
copy span ", Toronto, Ontario M5V 3Z1, Canada"
click at [290, 69] on div "Ticket #: 47448 ******* 4105-25 Telegram Mews, Toronto, Ontario M5V 3Z1, Canada" at bounding box center [236, 76] width 108 height 60
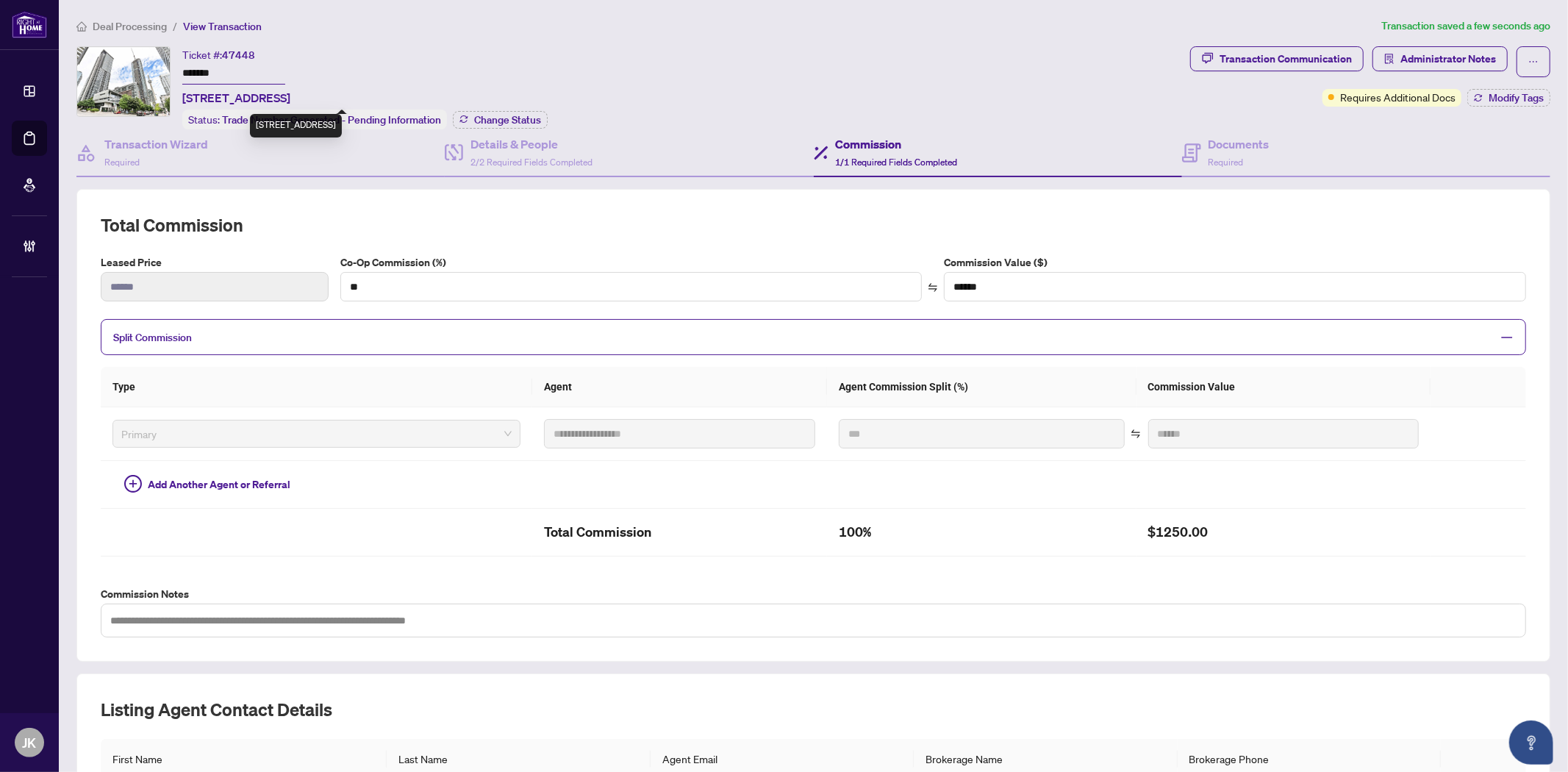
click at [290, 93] on span "4105-25 Telegram Mews, Toronto, Ontario M5V 3Z1, Canada" at bounding box center [236, 98] width 108 height 18
drag, startPoint x: 316, startPoint y: 94, endPoint x: 181, endPoint y: 100, distance: 135.1
click at [181, 100] on div "Ticket #: 47448 ******* 4105-25 Telegram Mews, Toronto, Ontario M5V 3Z1, Canada…" at bounding box center [630, 87] width 1108 height 83
copy span "4105-25 Telegram Mews,"
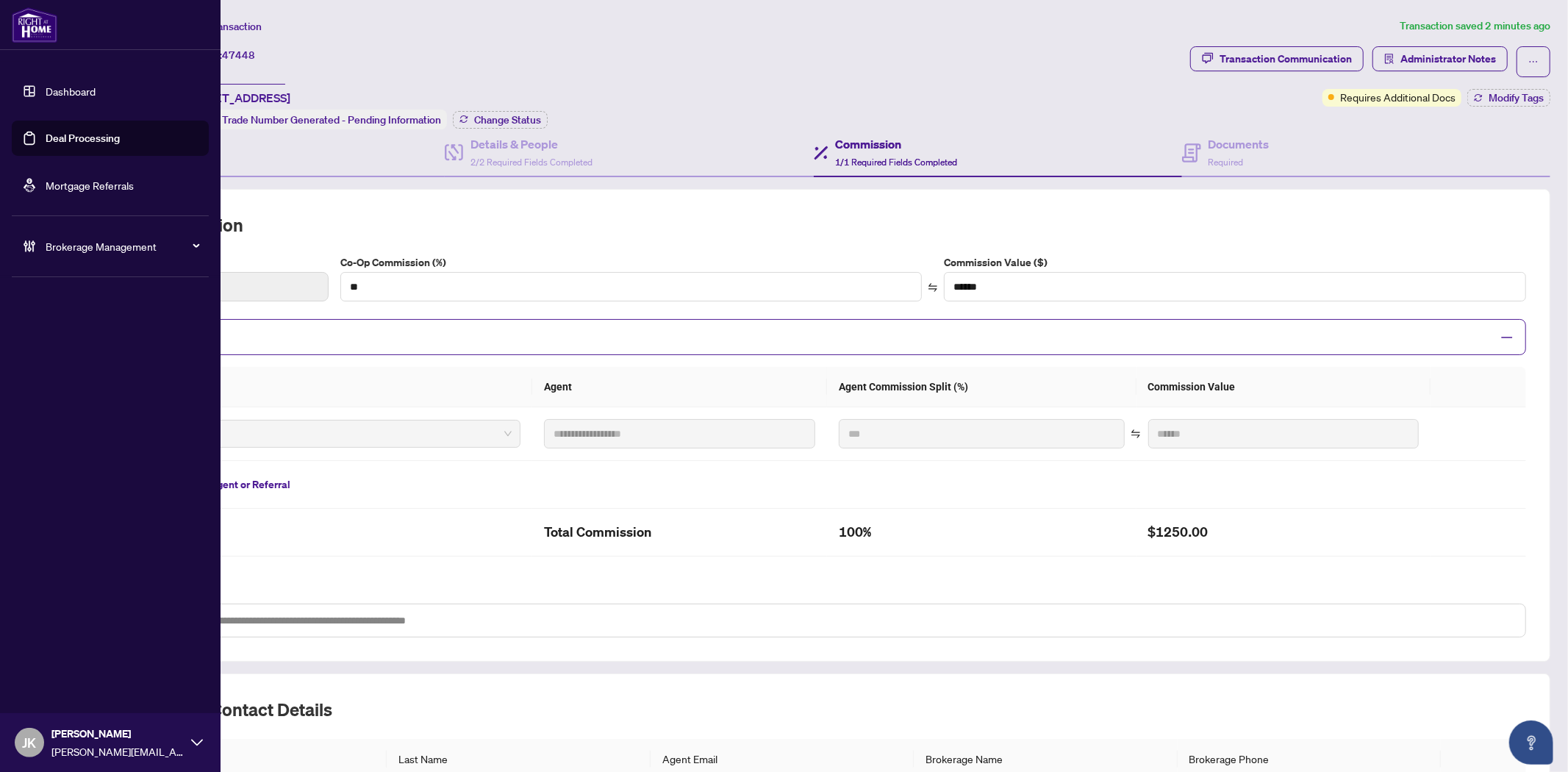
click at [109, 136] on link "Deal Processing" at bounding box center [83, 138] width 75 height 13
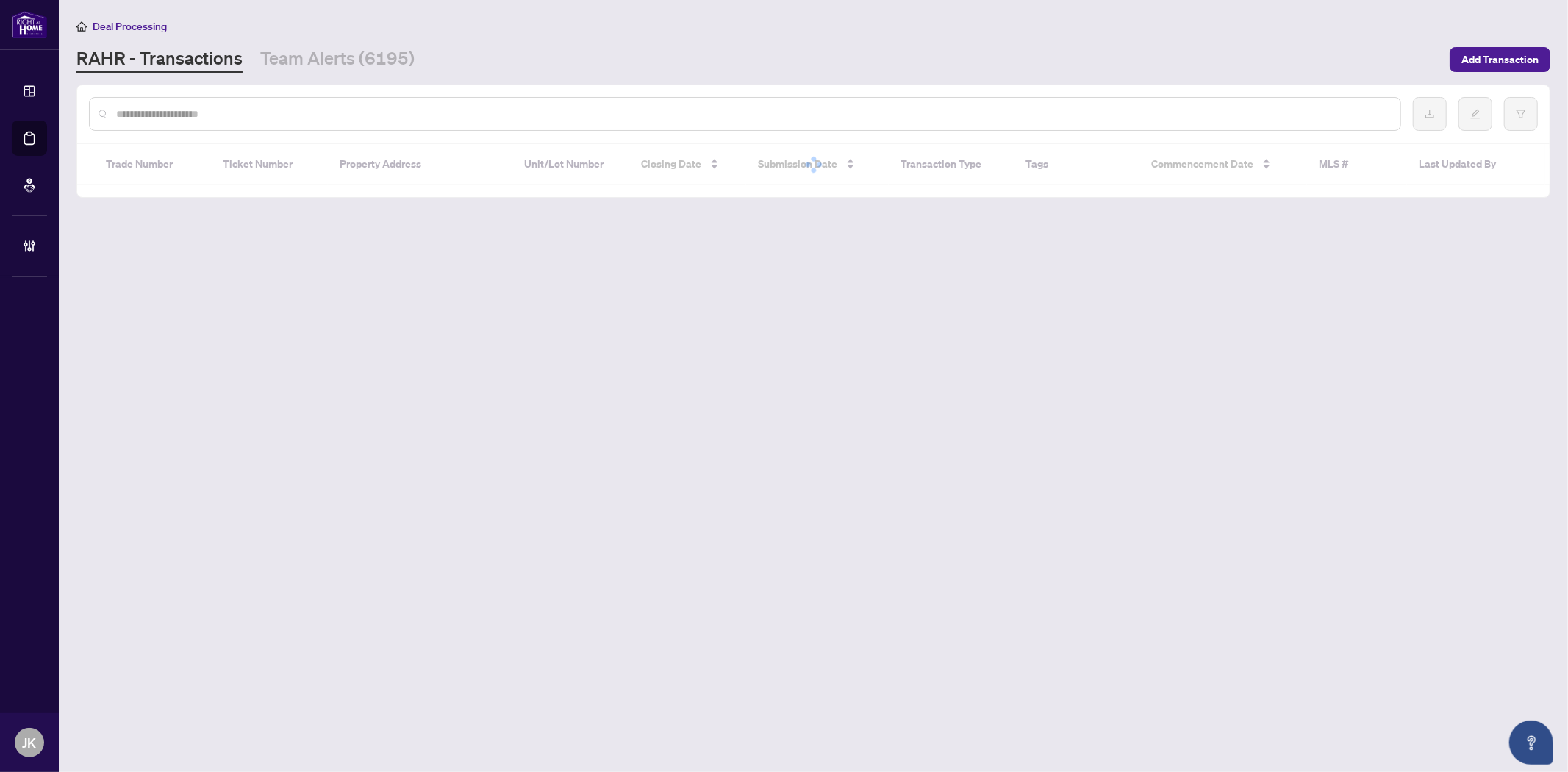
click at [310, 113] on input "text" at bounding box center [752, 114] width 1272 height 16
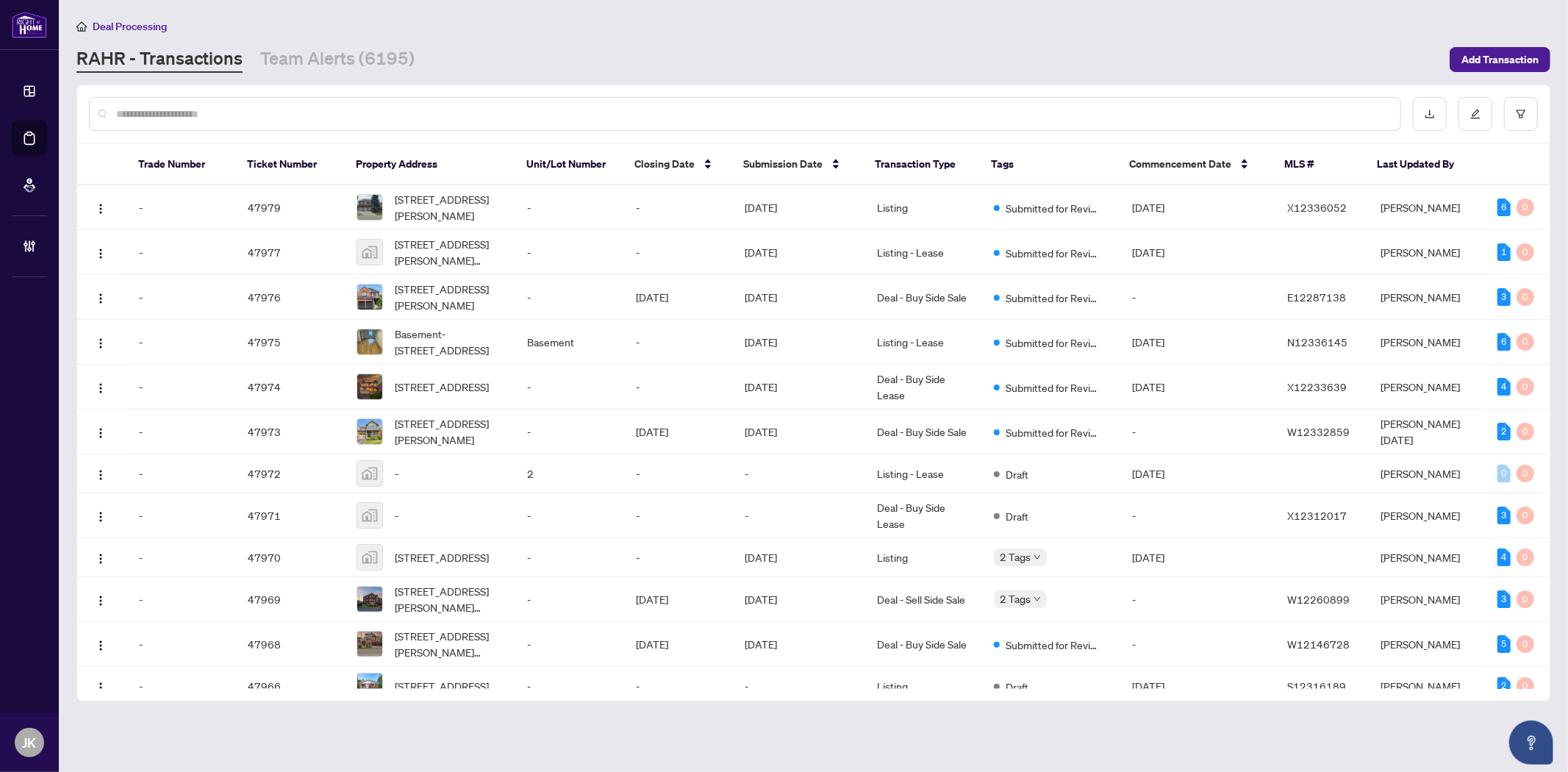
click at [303, 116] on input "text" at bounding box center [752, 114] width 1272 height 16
paste input "**********"
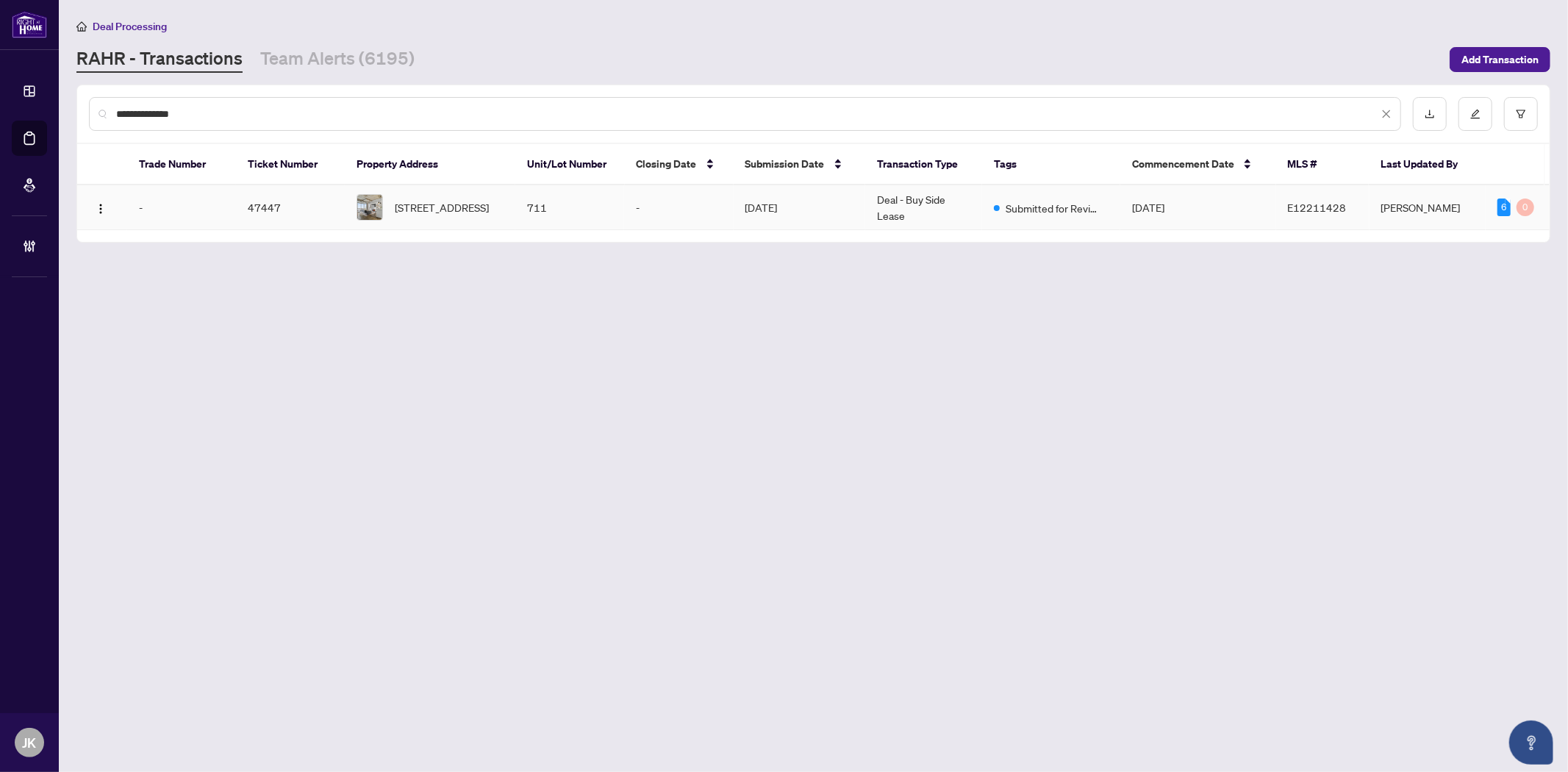
click at [529, 210] on td "711" at bounding box center [569, 207] width 109 height 45
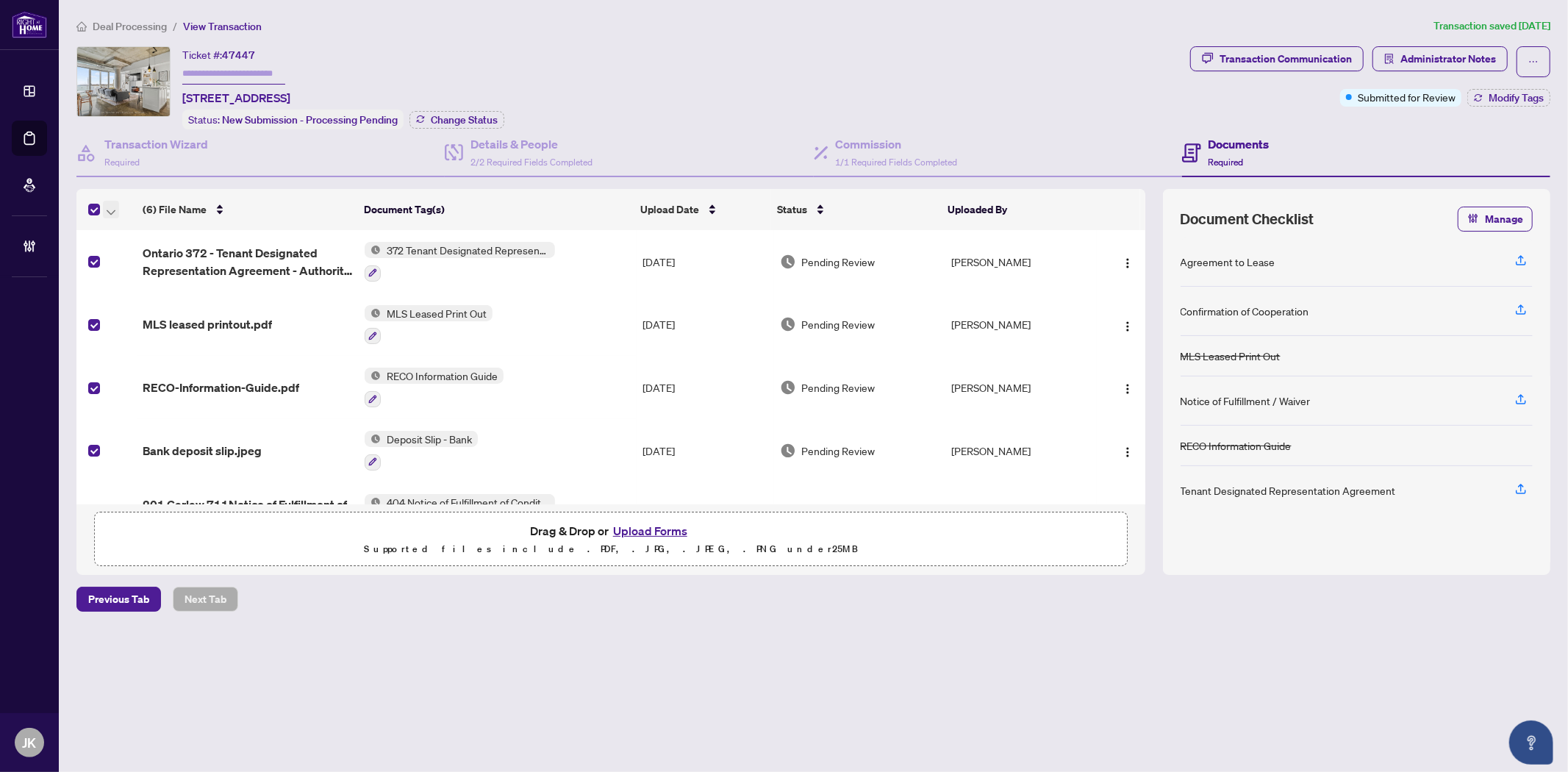
click at [113, 210] on icon "button" at bounding box center [111, 212] width 9 height 5
click at [167, 229] on span "Open Selected in New Tab(s)" at bounding box center [181, 232] width 131 height 16
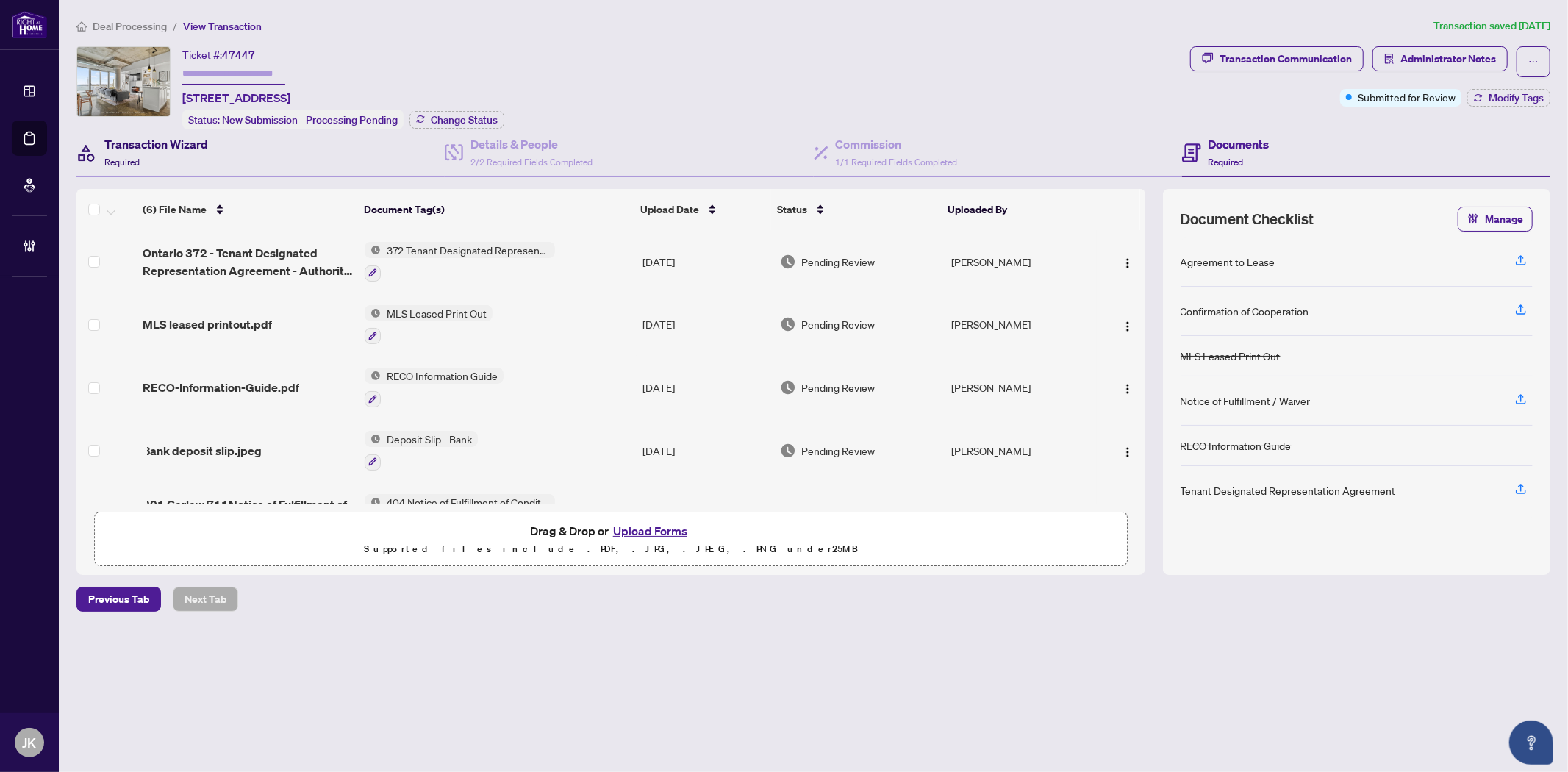
click at [162, 135] on h4 "Transaction Wizard" at bounding box center [156, 144] width 104 height 18
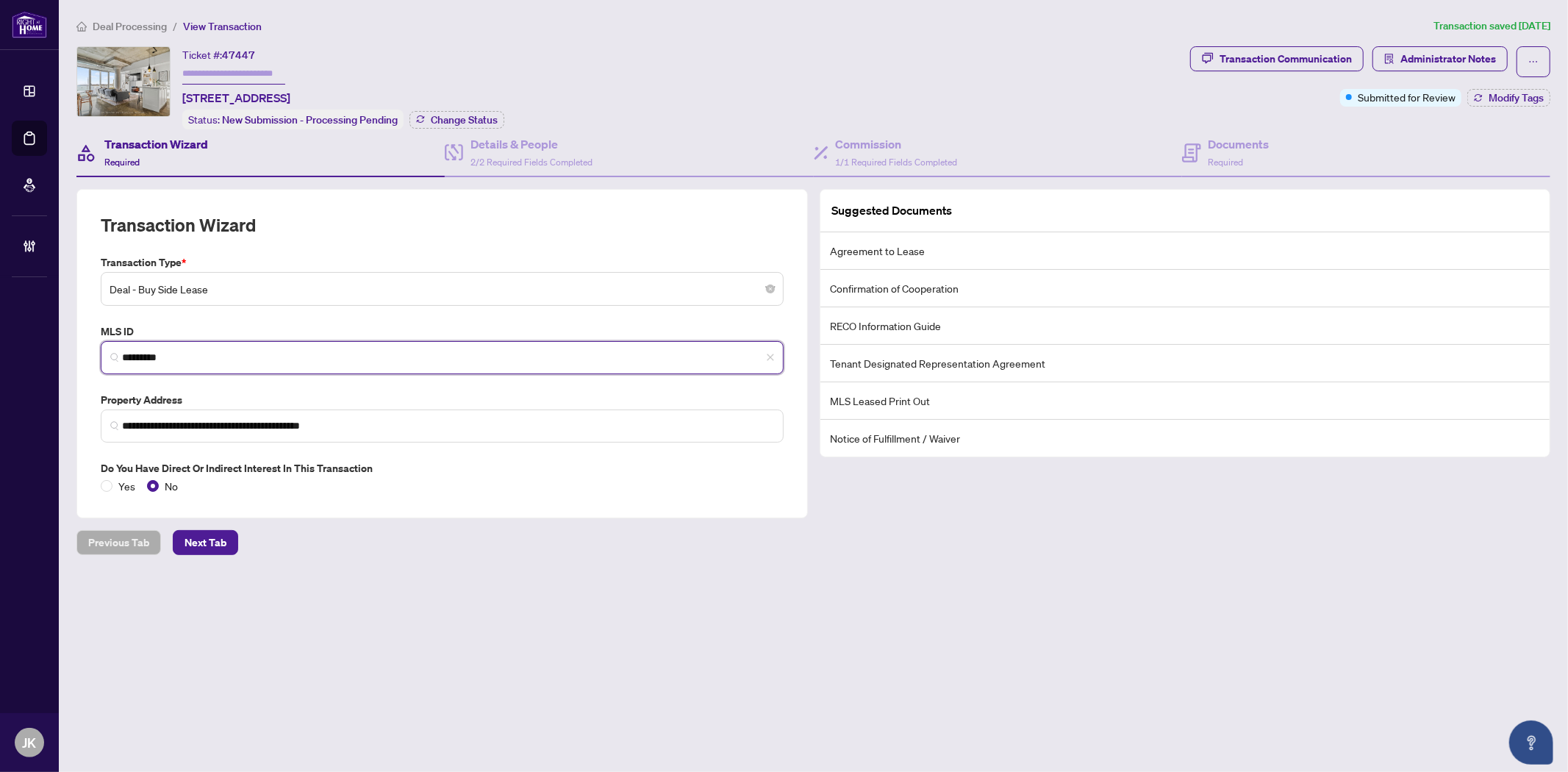
drag, startPoint x: 187, startPoint y: 356, endPoint x: 98, endPoint y: 347, distance: 89.5
click at [98, 347] on div "MLS ID E12211428 *********" at bounding box center [442, 348] width 695 height 51
click at [211, 67] on input "text" at bounding box center [233, 74] width 103 height 21
click at [461, 115] on span "Change Status" at bounding box center [464, 120] width 67 height 11
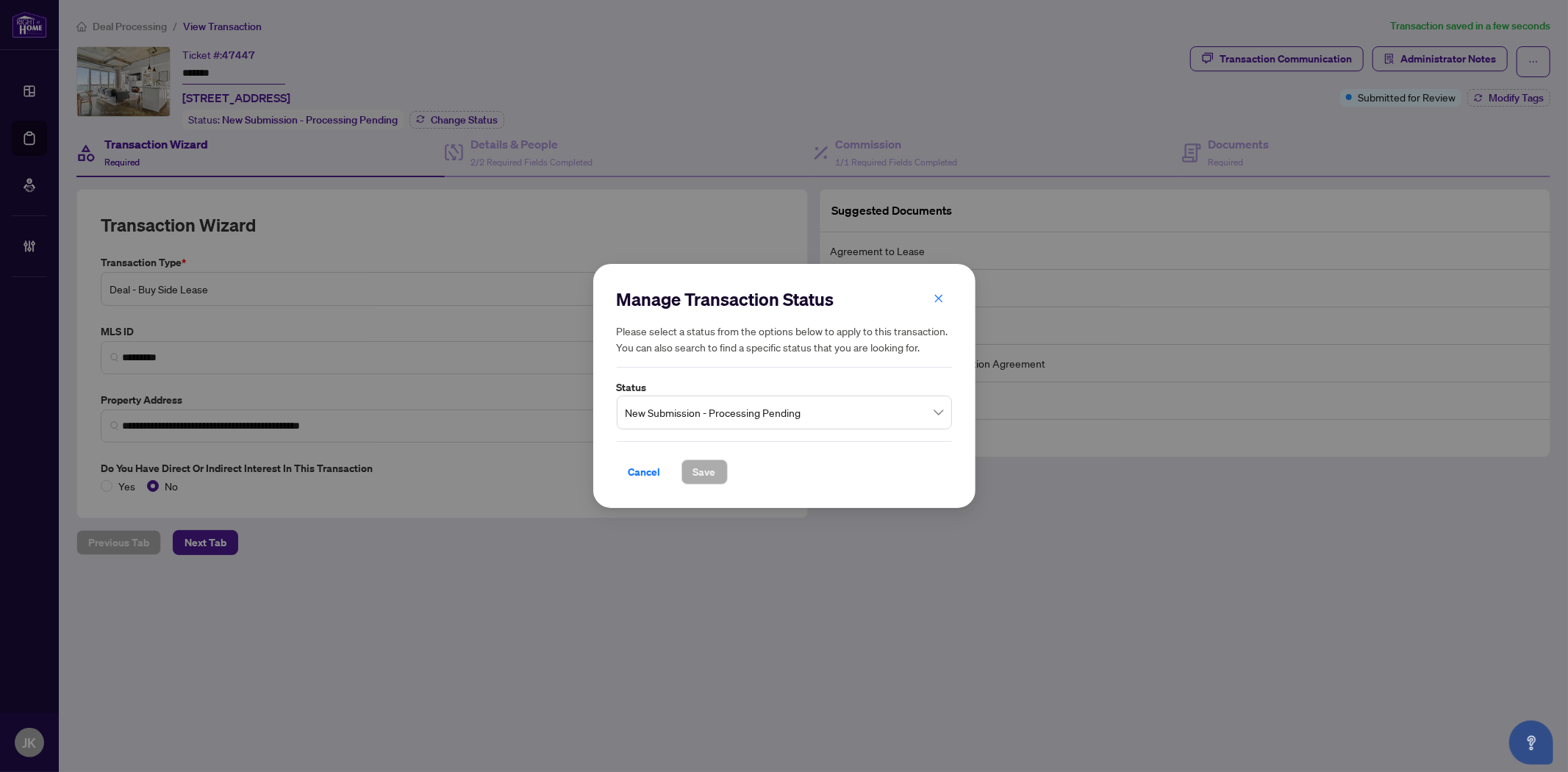
click at [720, 420] on span "New Submission - Processing Pending" at bounding box center [784, 412] width 317 height 28
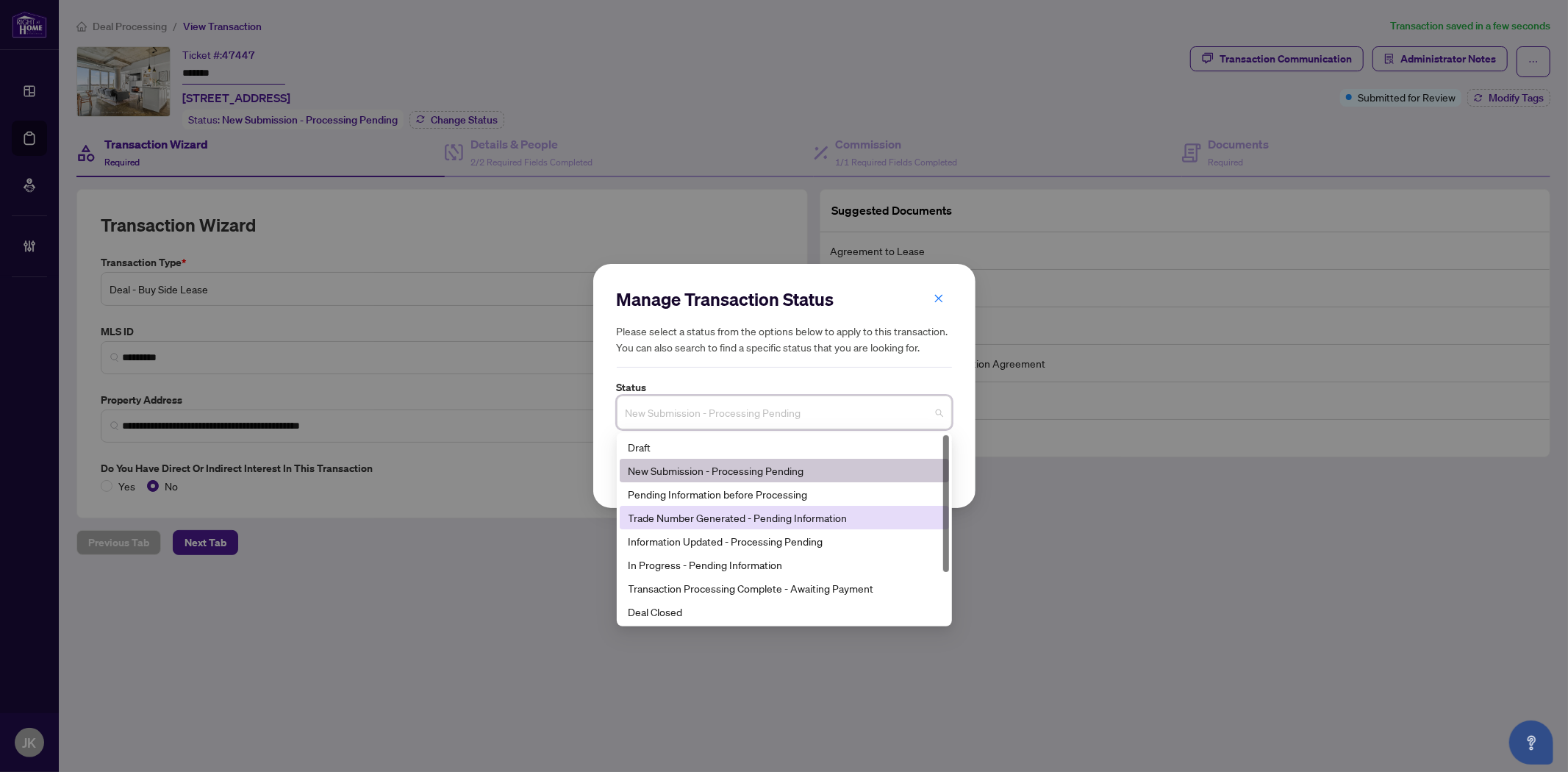
click at [716, 522] on div "Trade Number Generated - Pending Information" at bounding box center [784, 518] width 312 height 16
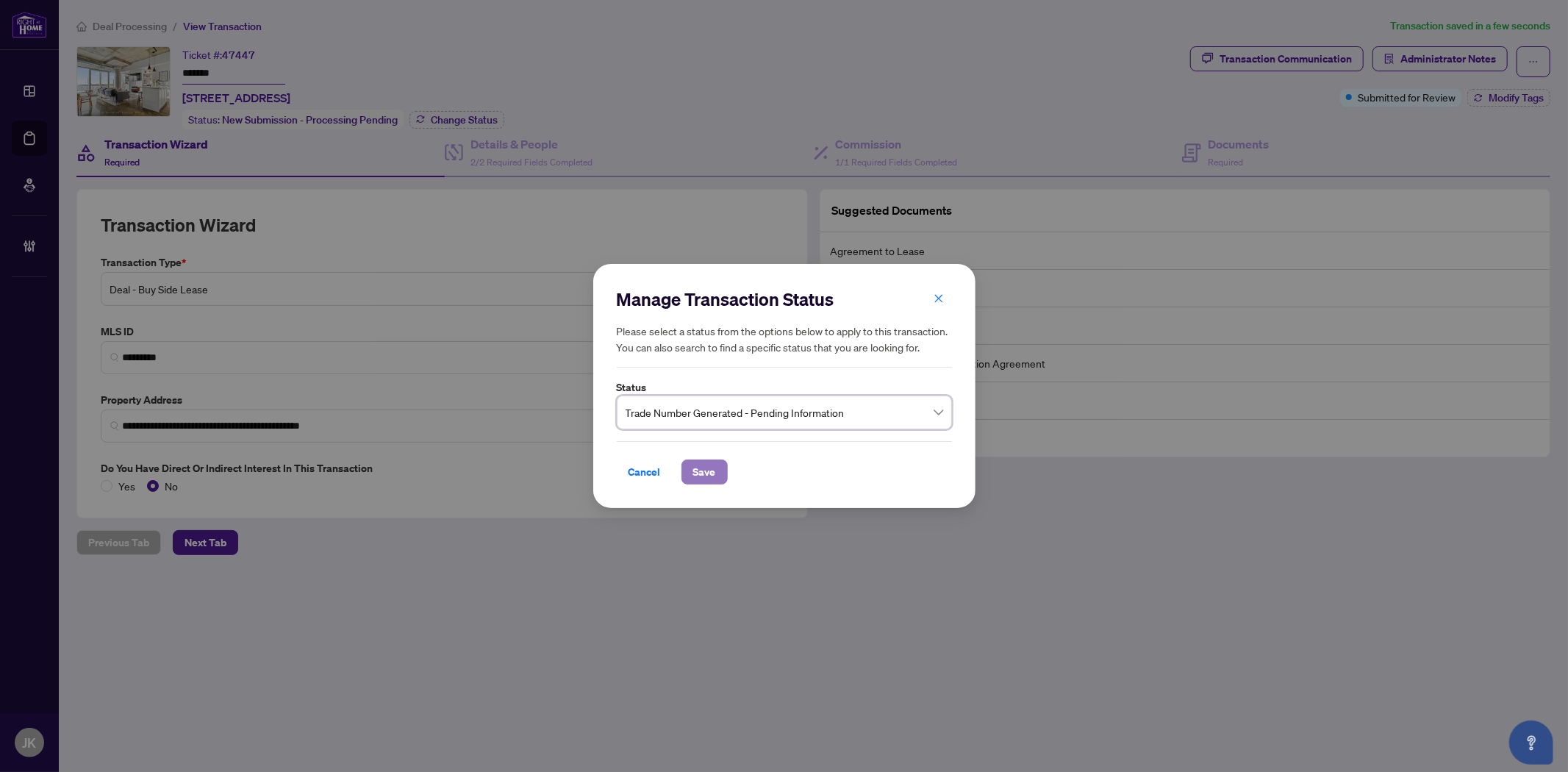
click at [706, 472] on span "Save" at bounding box center [705, 471] width 23 height 23
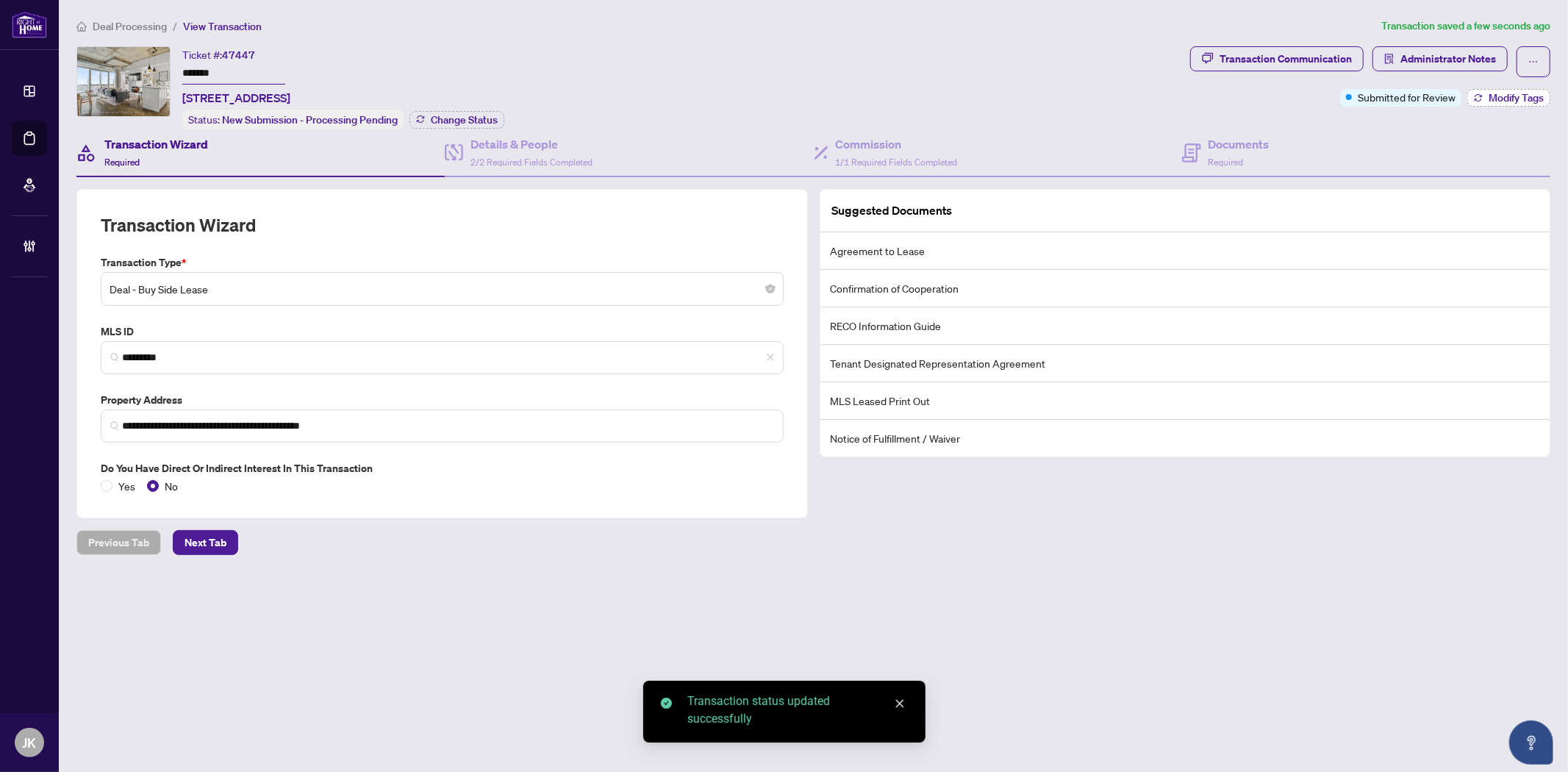
click at [1516, 98] on span "Modify Tags" at bounding box center [1516, 97] width 55 height 11
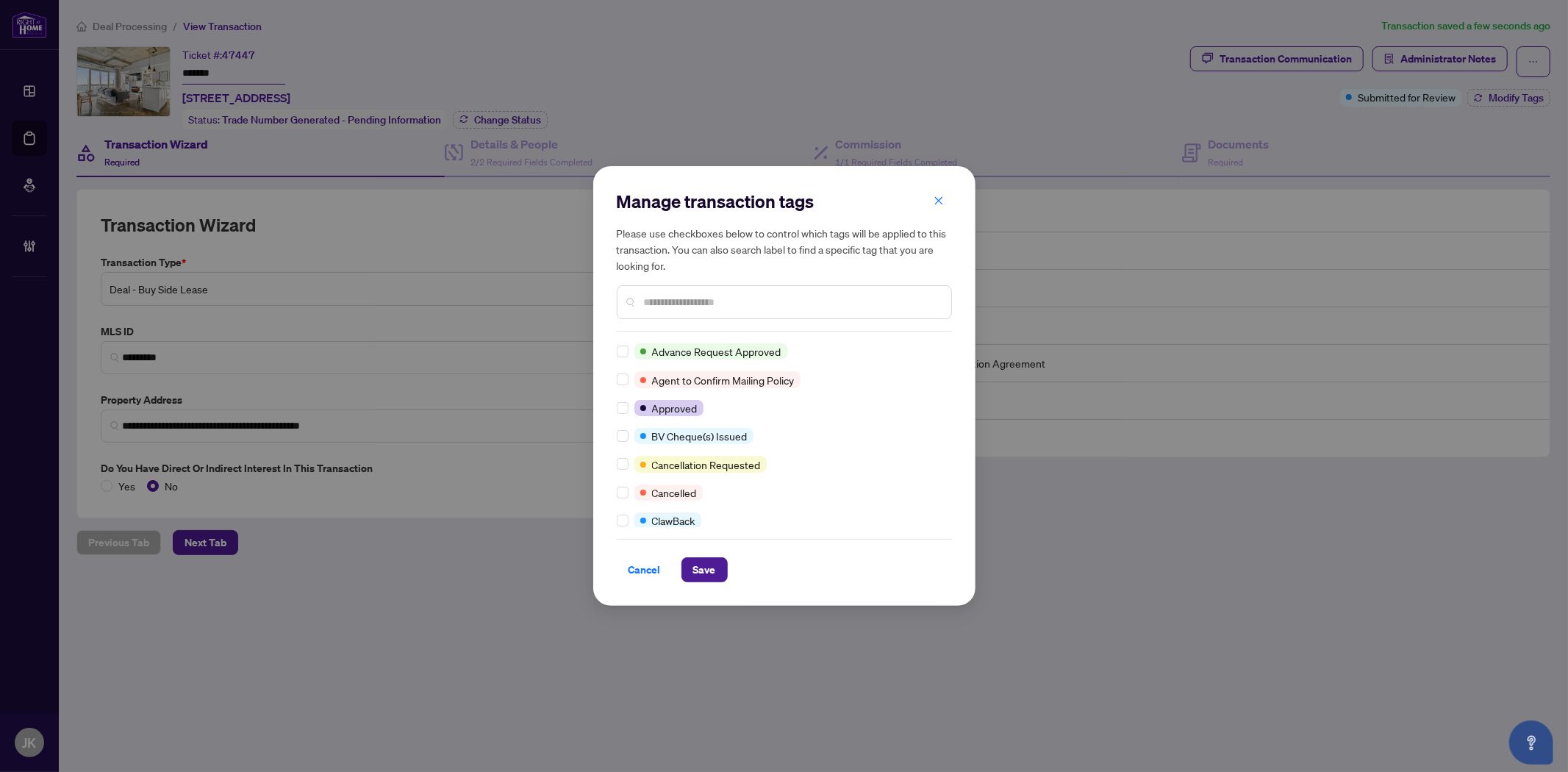
click at [686, 300] on input "text" at bounding box center [791, 302] width 296 height 16
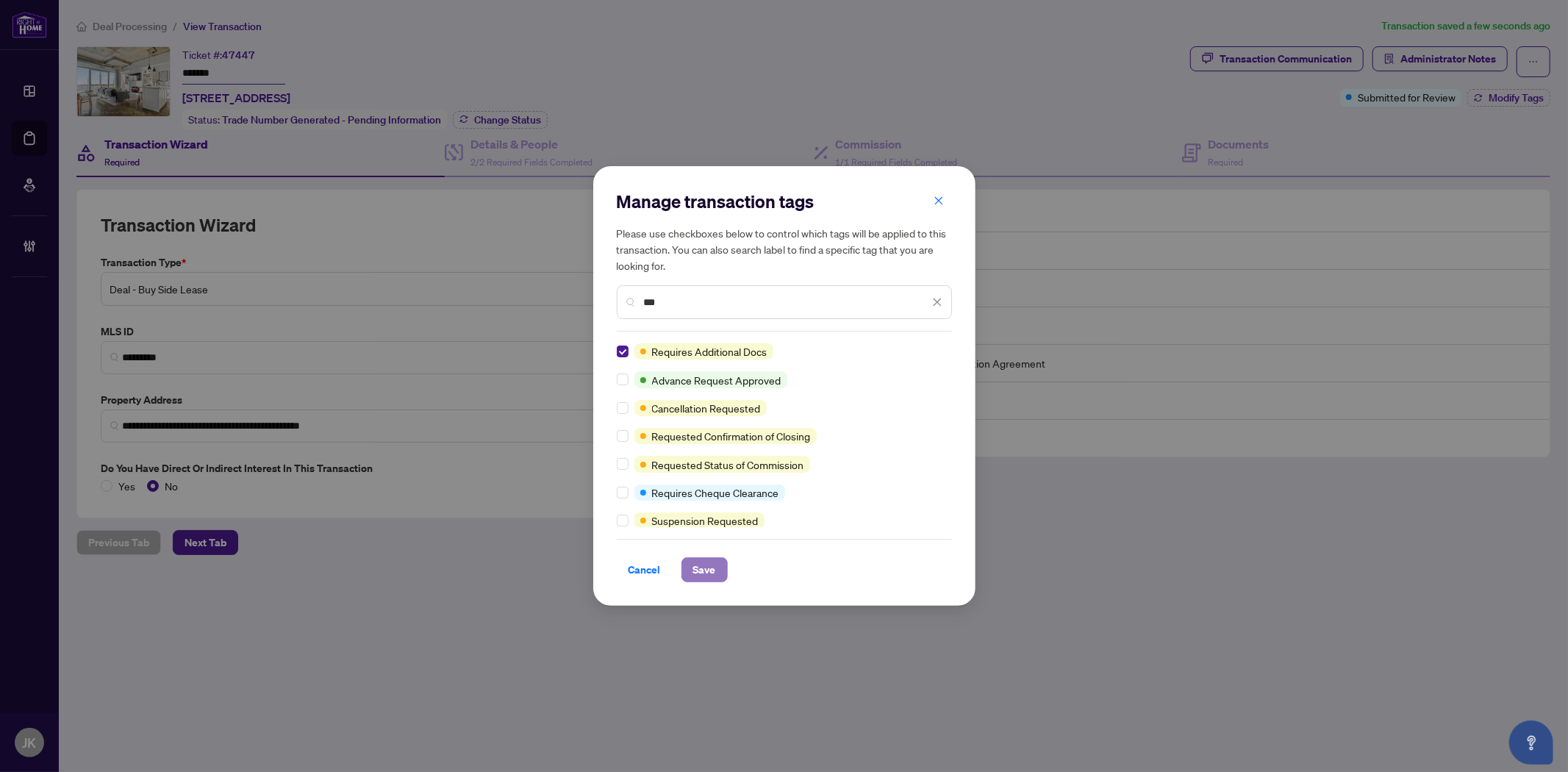
click at [685, 565] on button "Save" at bounding box center [704, 569] width 46 height 25
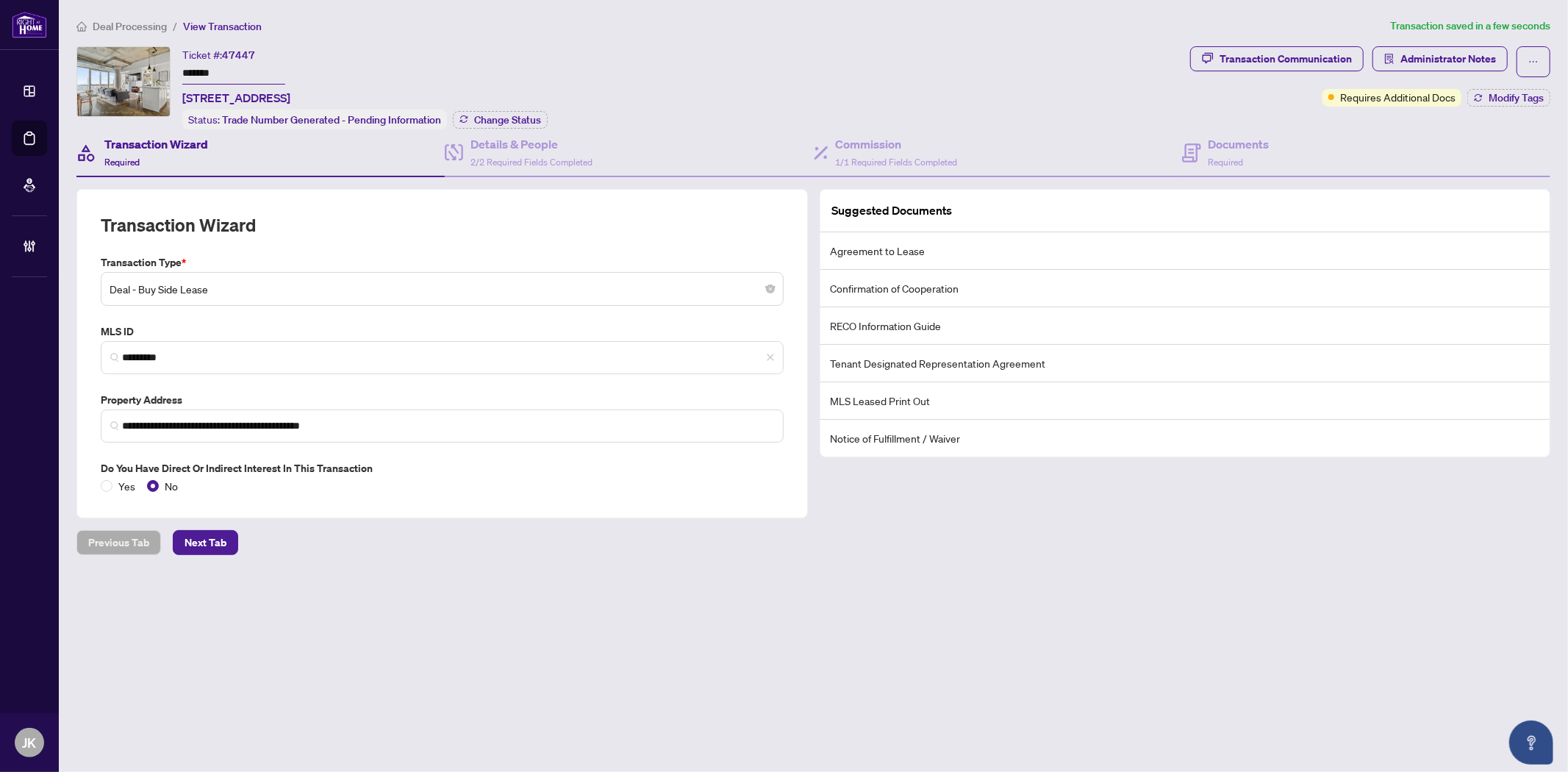
drag, startPoint x: 288, startPoint y: 92, endPoint x: 178, endPoint y: 96, distance: 110.1
click at [178, 96] on div "Ticket #: 47447 ******* 711-201 Carlaw Ave, Toronto, Ontario M4M 2S3, Canada St…" at bounding box center [630, 87] width 1108 height 83
click at [1291, 58] on div "Transaction Communication" at bounding box center [1285, 58] width 132 height 23
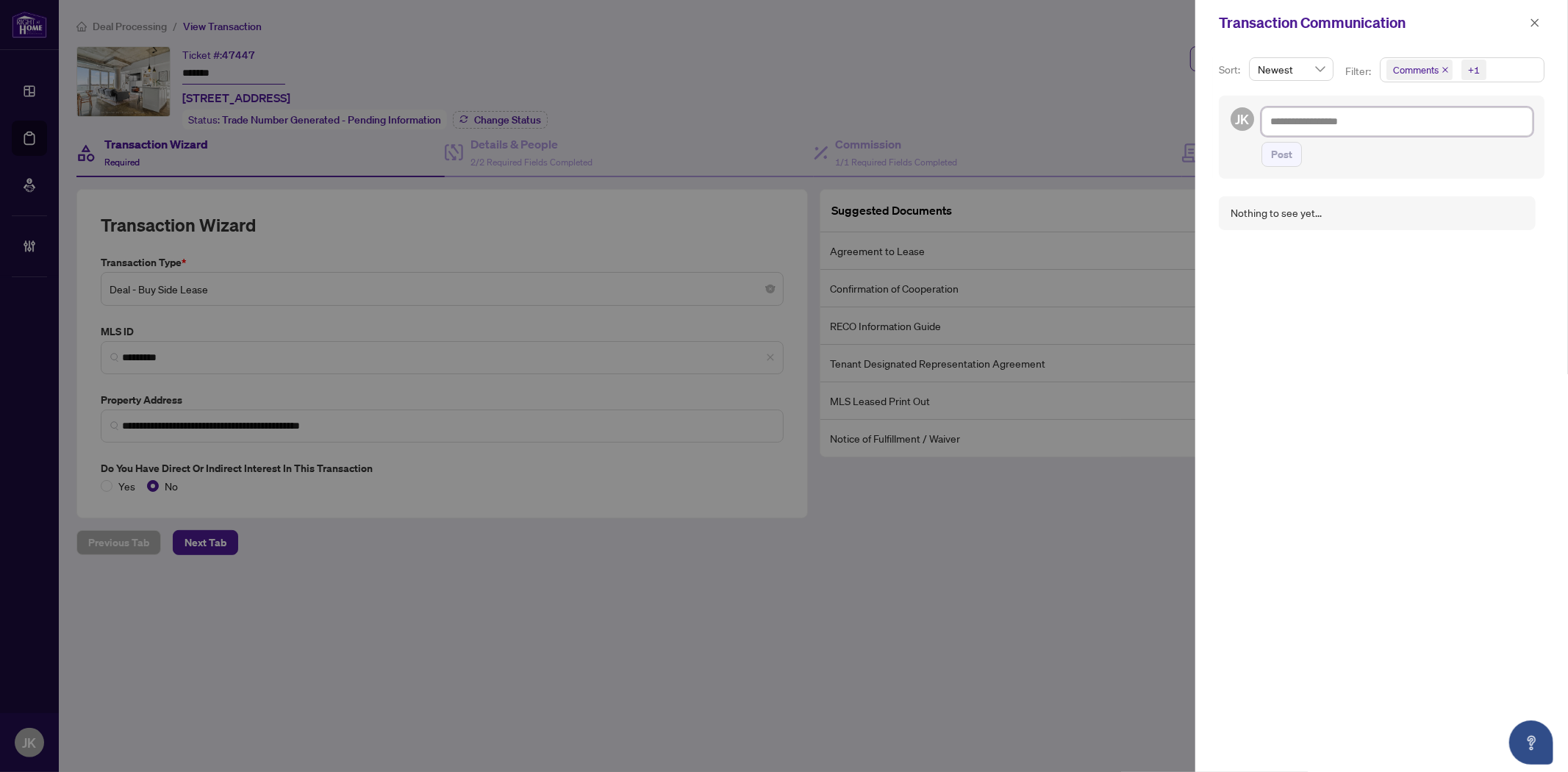
click at [1302, 122] on textarea at bounding box center [1396, 121] width 271 height 28
click at [1293, 155] on button "Post" at bounding box center [1281, 154] width 40 height 25
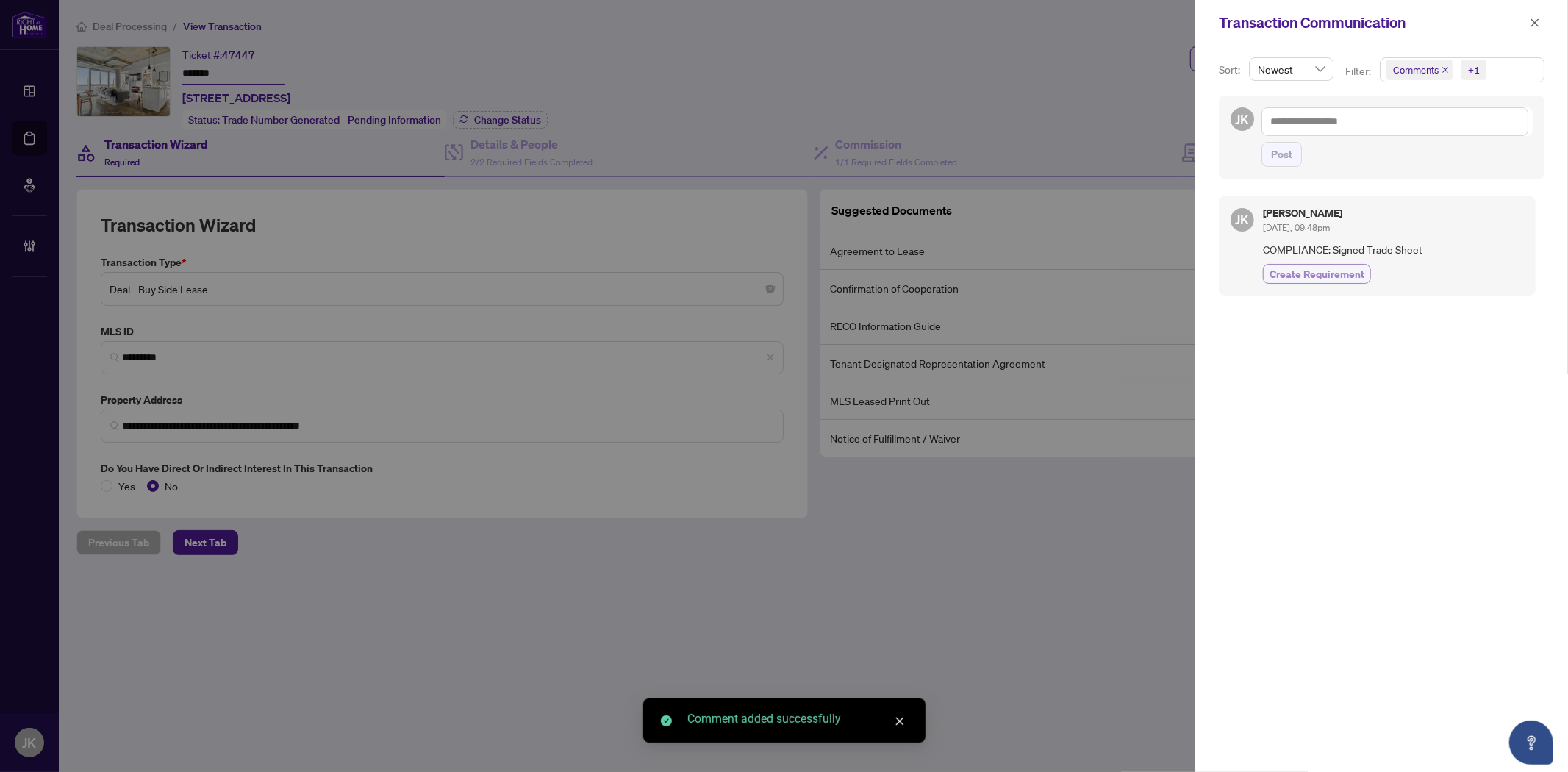
click at [1323, 281] on span "Create Requirement" at bounding box center [1316, 274] width 95 height 15
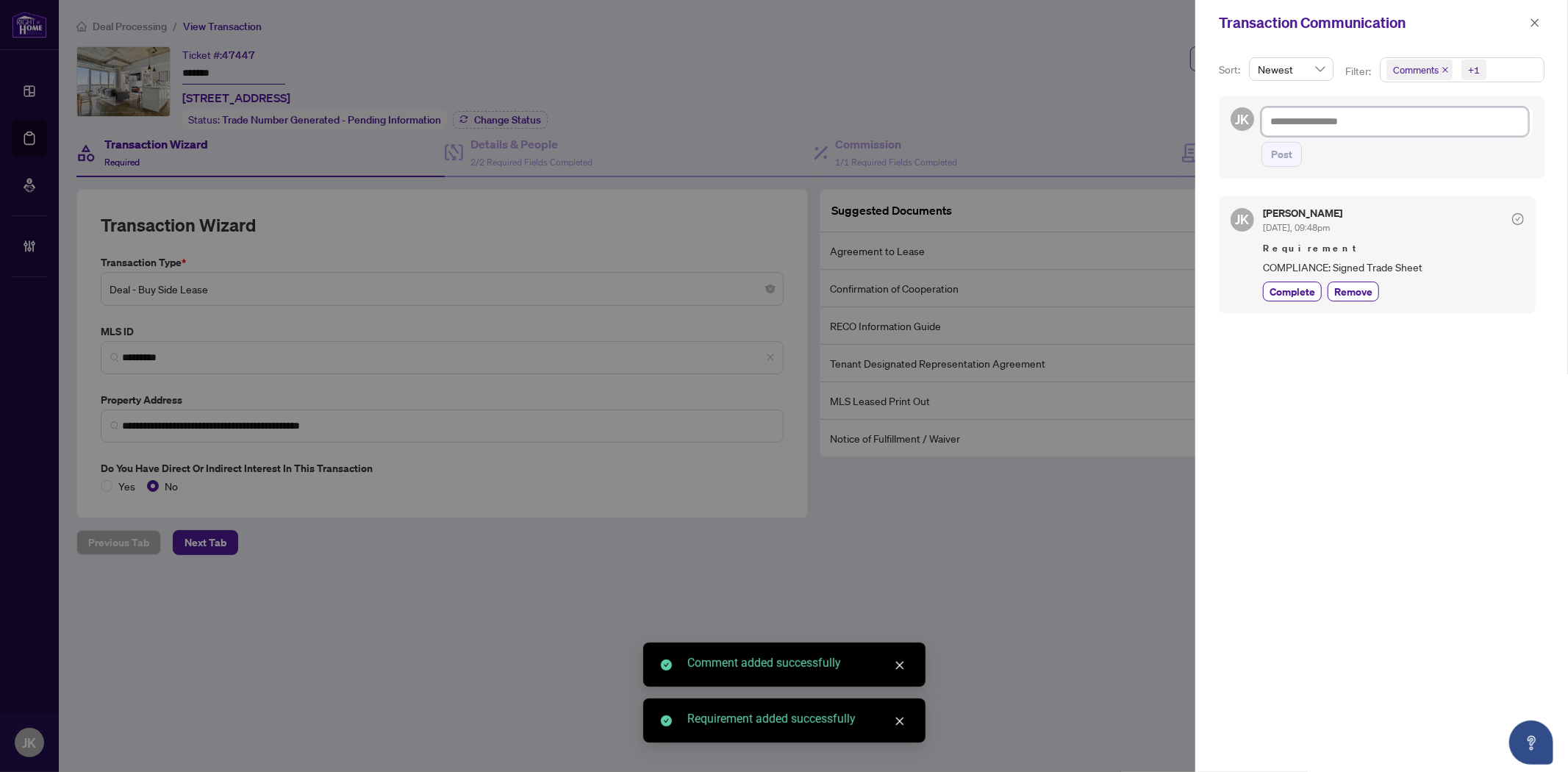
click at [1306, 118] on textarea at bounding box center [1394, 121] width 266 height 28
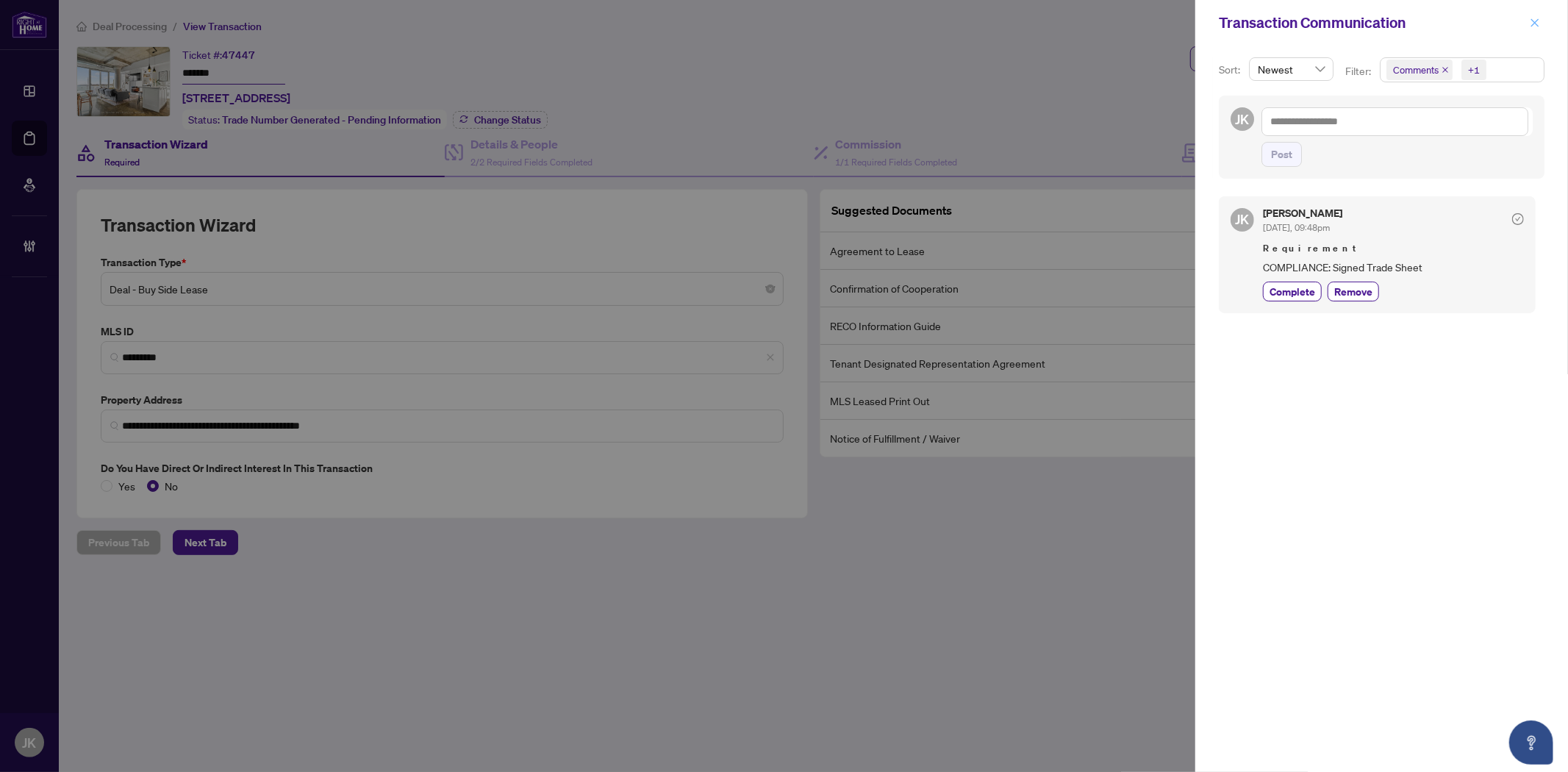
click at [1536, 28] on icon "close" at bounding box center [1534, 23] width 11 height 11
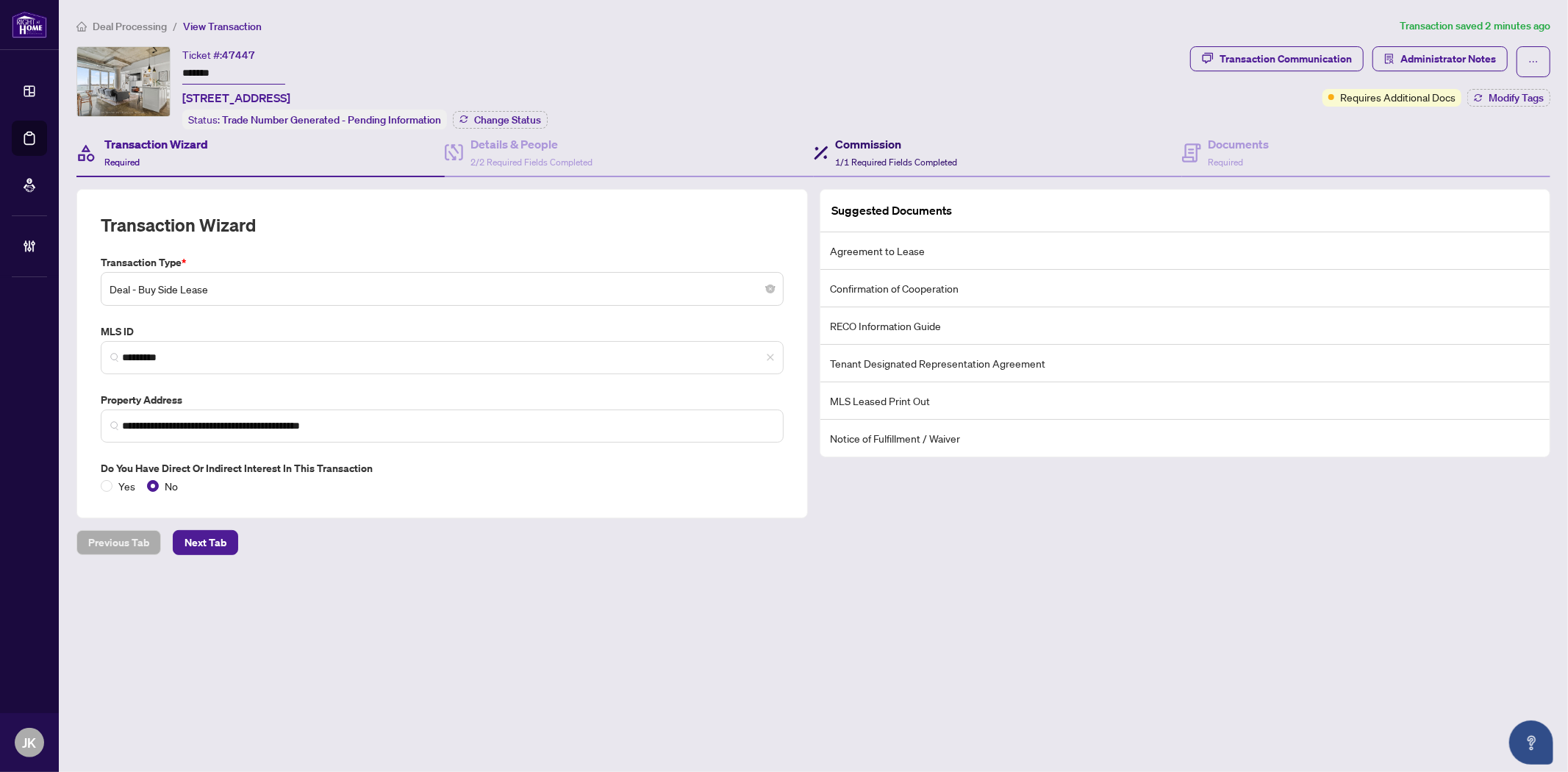
drag, startPoint x: 894, startPoint y: 153, endPoint x: 893, endPoint y: 146, distance: 7.1
click at [895, 156] on span "1/1 Required Fields Completed" at bounding box center [897, 162] width 122 height 11
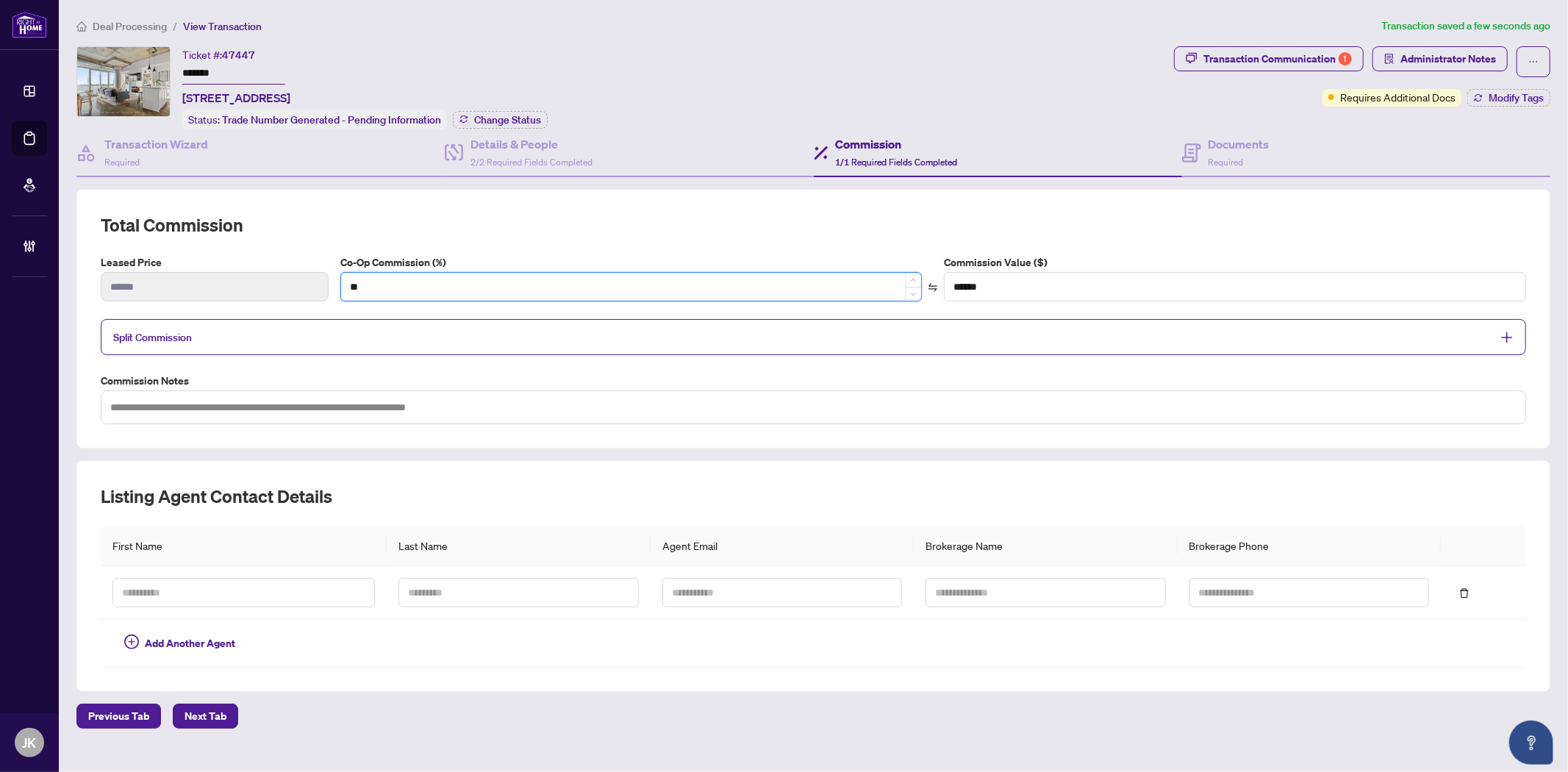
click at [773, 277] on input "**" at bounding box center [631, 287] width 581 height 28
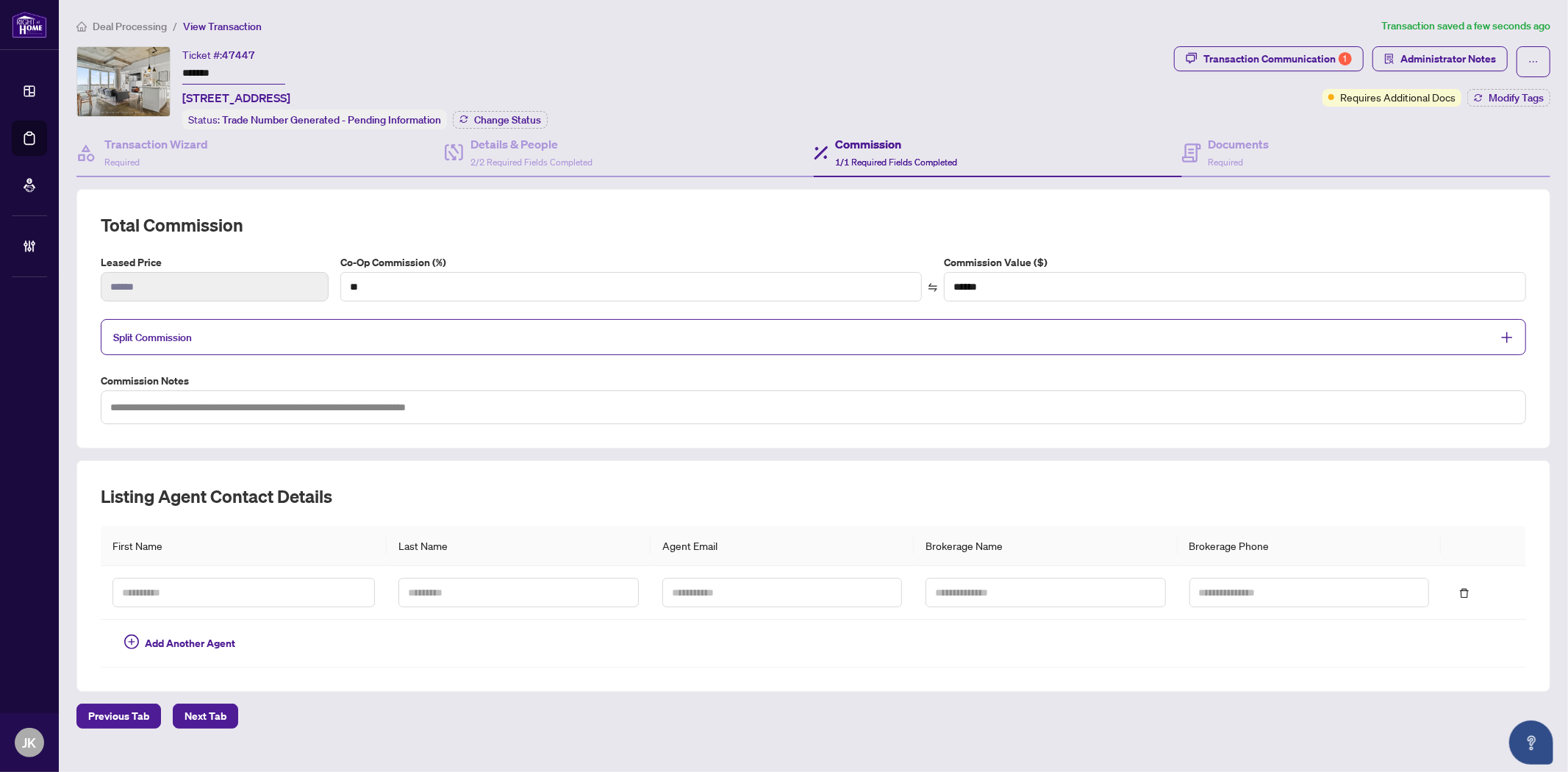
click at [695, 329] on span "Split Commission" at bounding box center [803, 337] width 1378 height 17
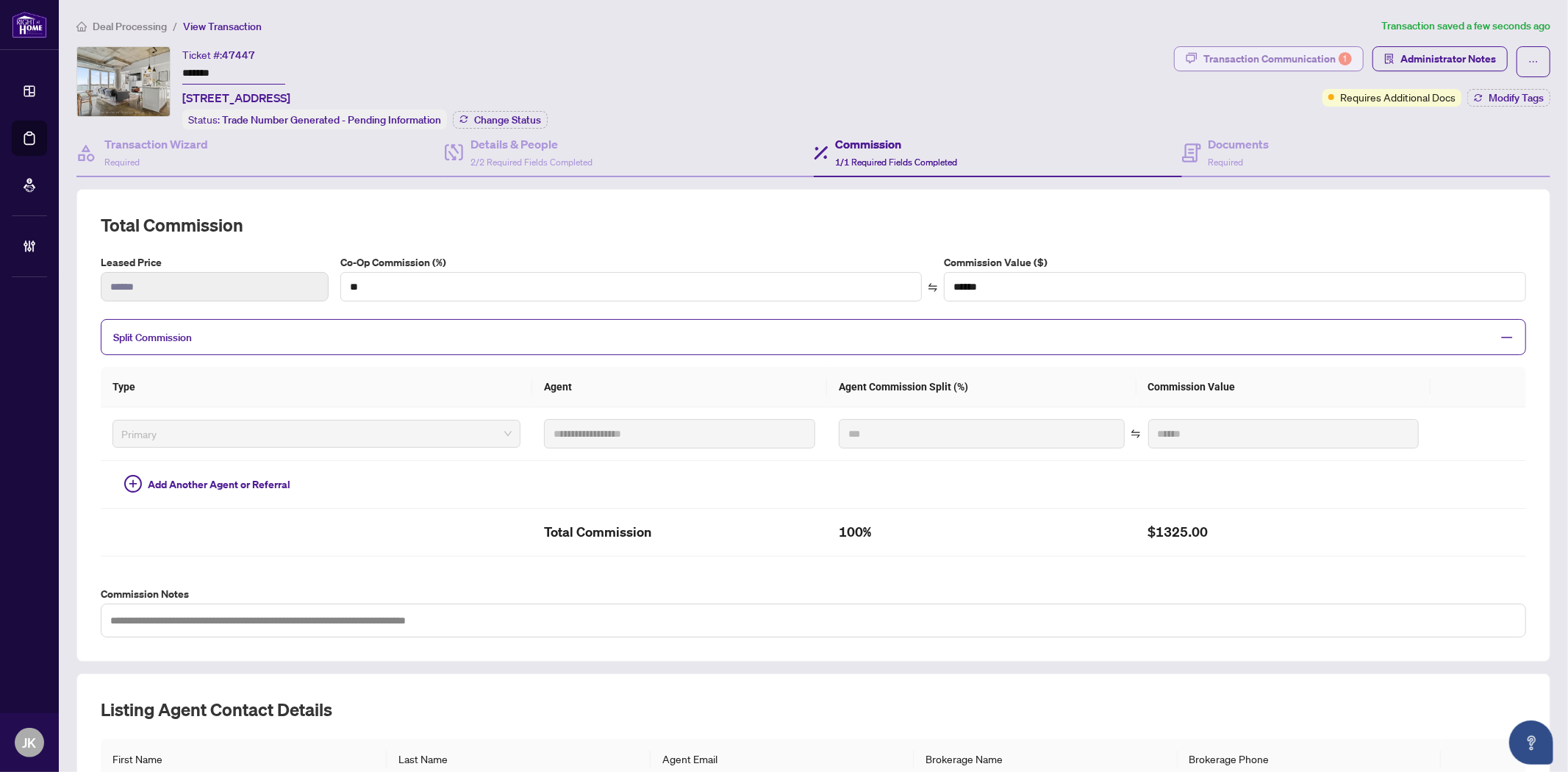
click at [1244, 62] on div "Transaction Communication 1" at bounding box center [1277, 58] width 148 height 23
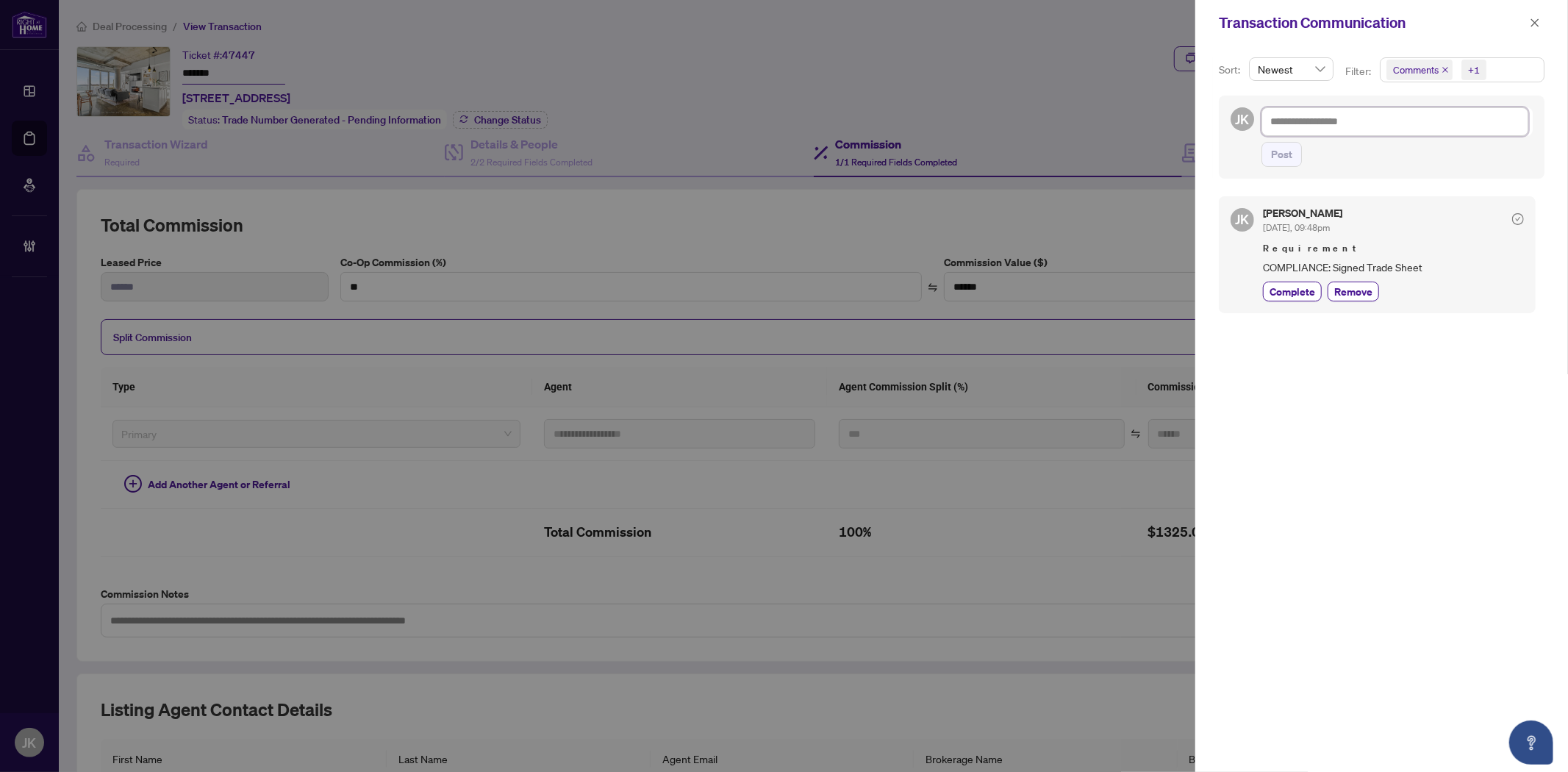
click at [1299, 128] on textarea at bounding box center [1394, 121] width 266 height 28
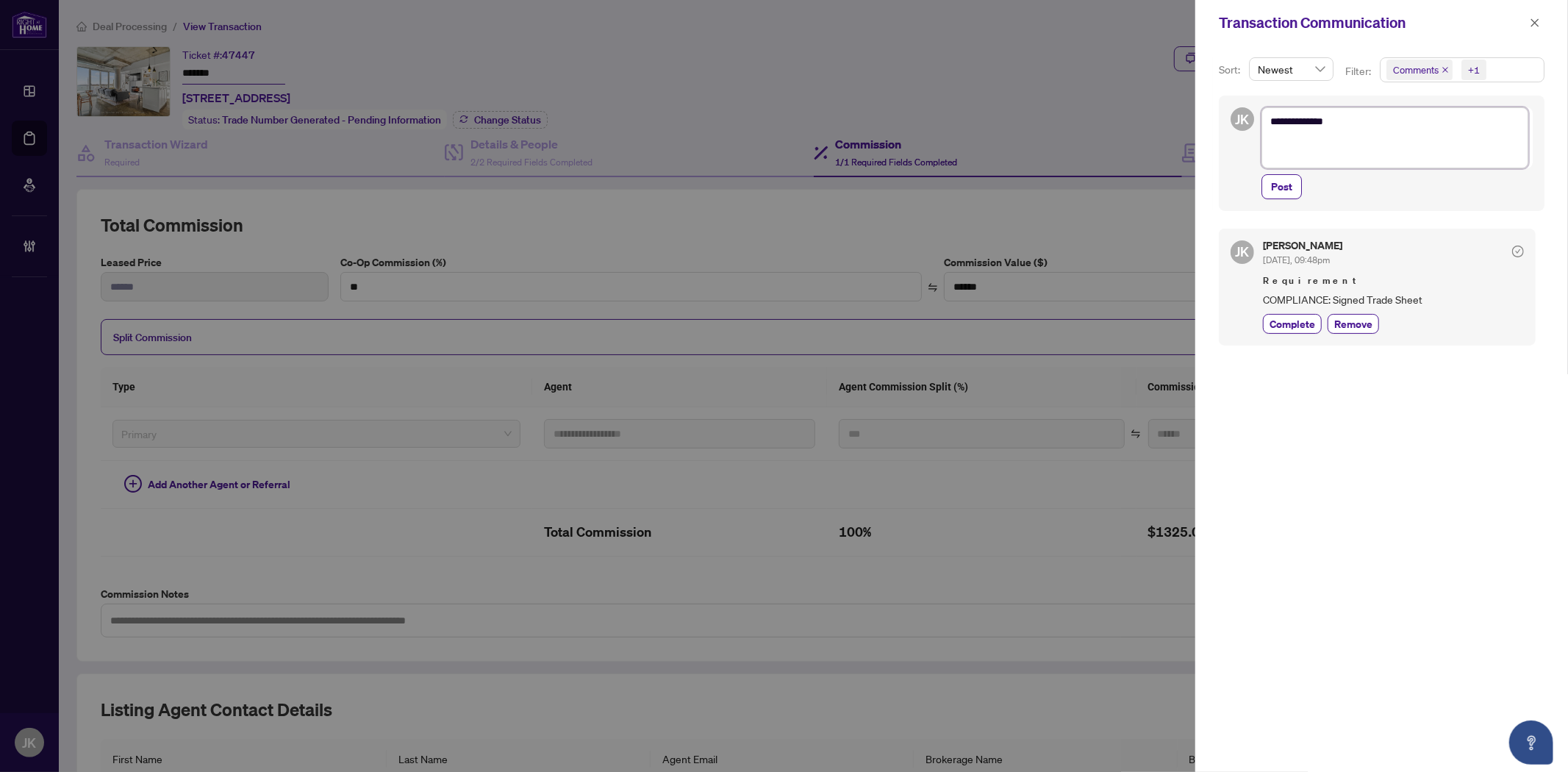
click at [1277, 152] on textarea "**********" at bounding box center [1394, 137] width 266 height 60
paste textarea "**********"
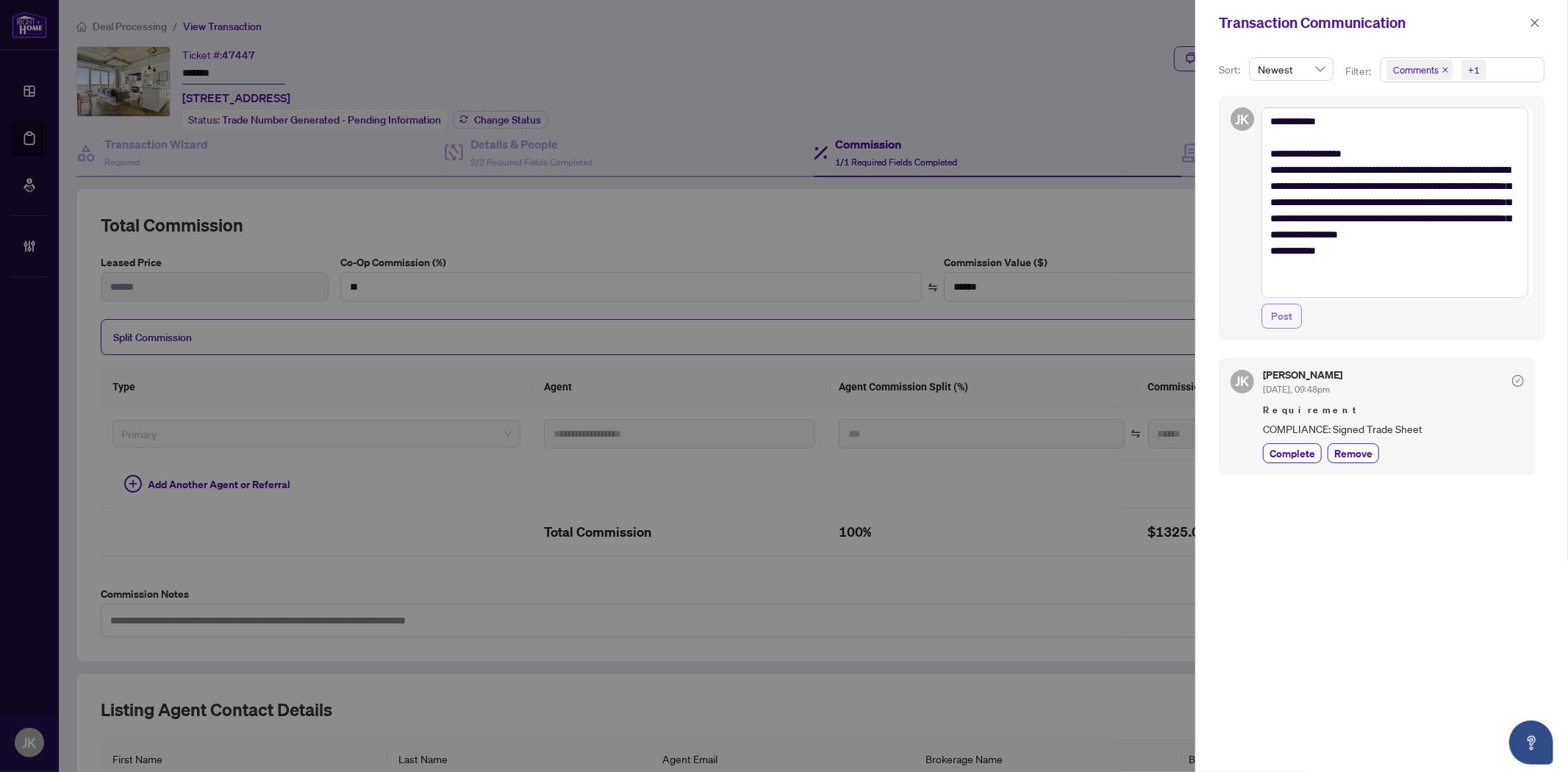
click at [1283, 318] on span "Post" at bounding box center [1281, 316] width 21 height 23
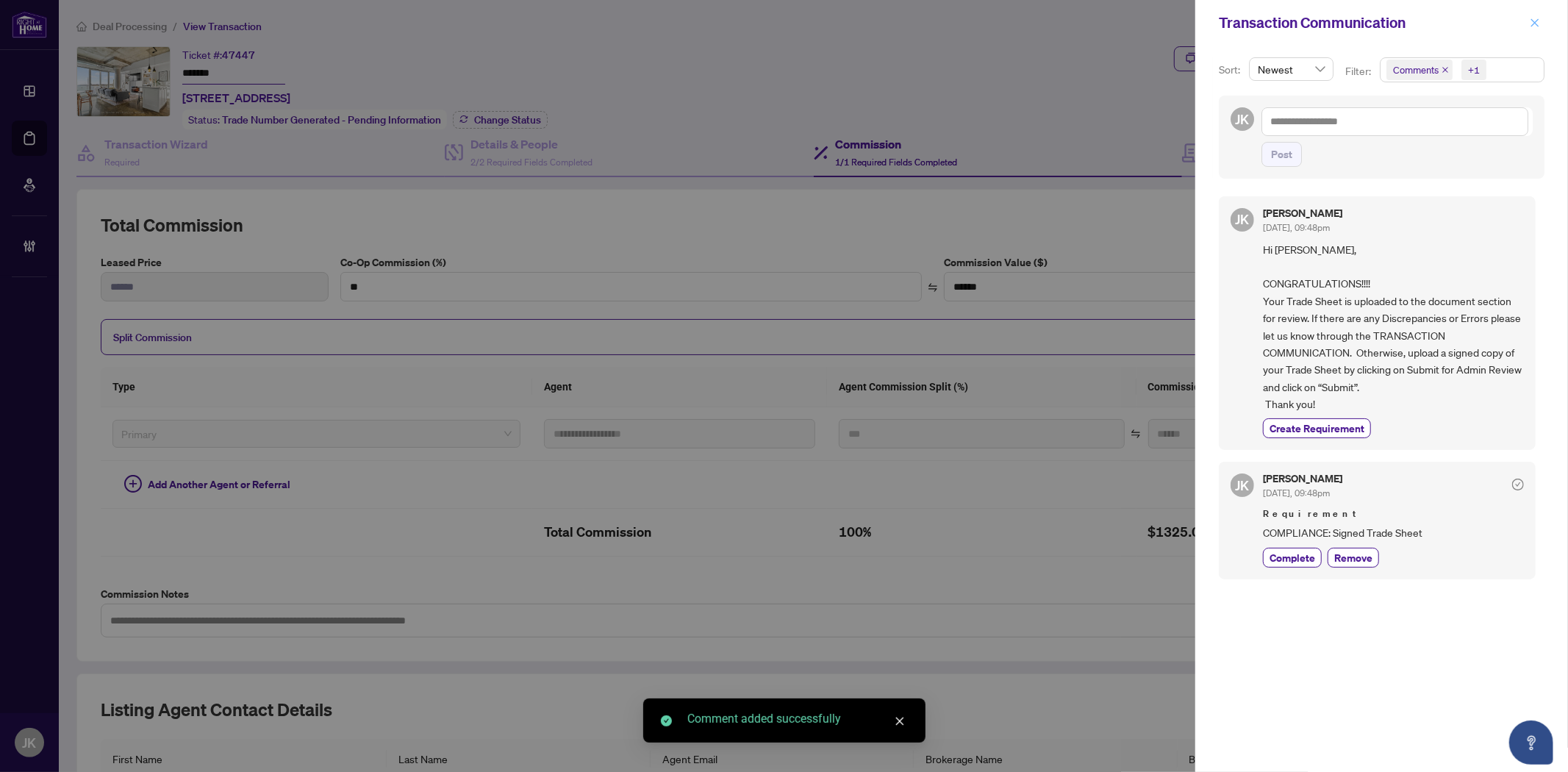
click at [1531, 22] on icon "close" at bounding box center [1534, 23] width 11 height 11
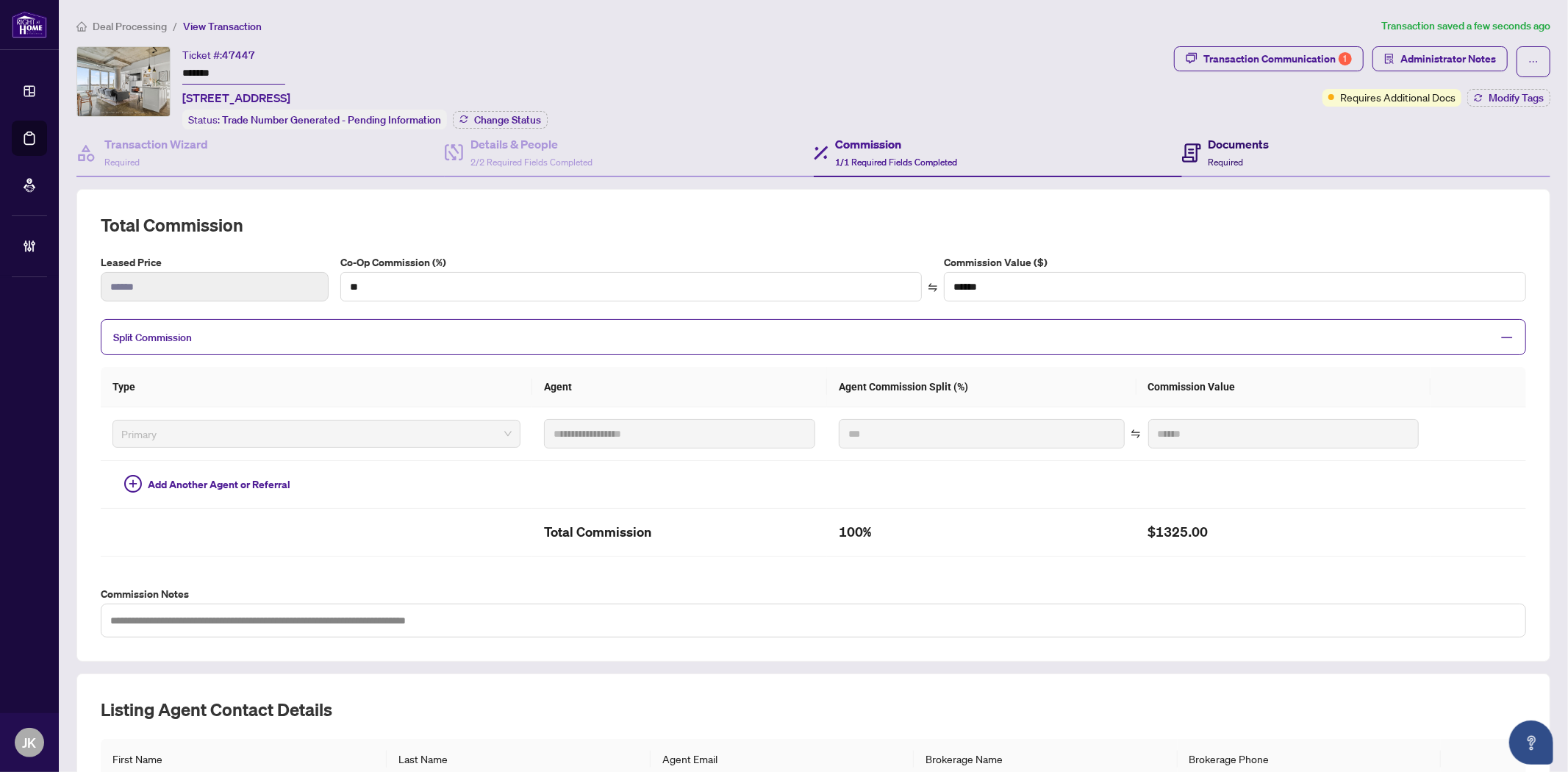
click at [1246, 146] on h4 "Documents" at bounding box center [1238, 144] width 61 height 18
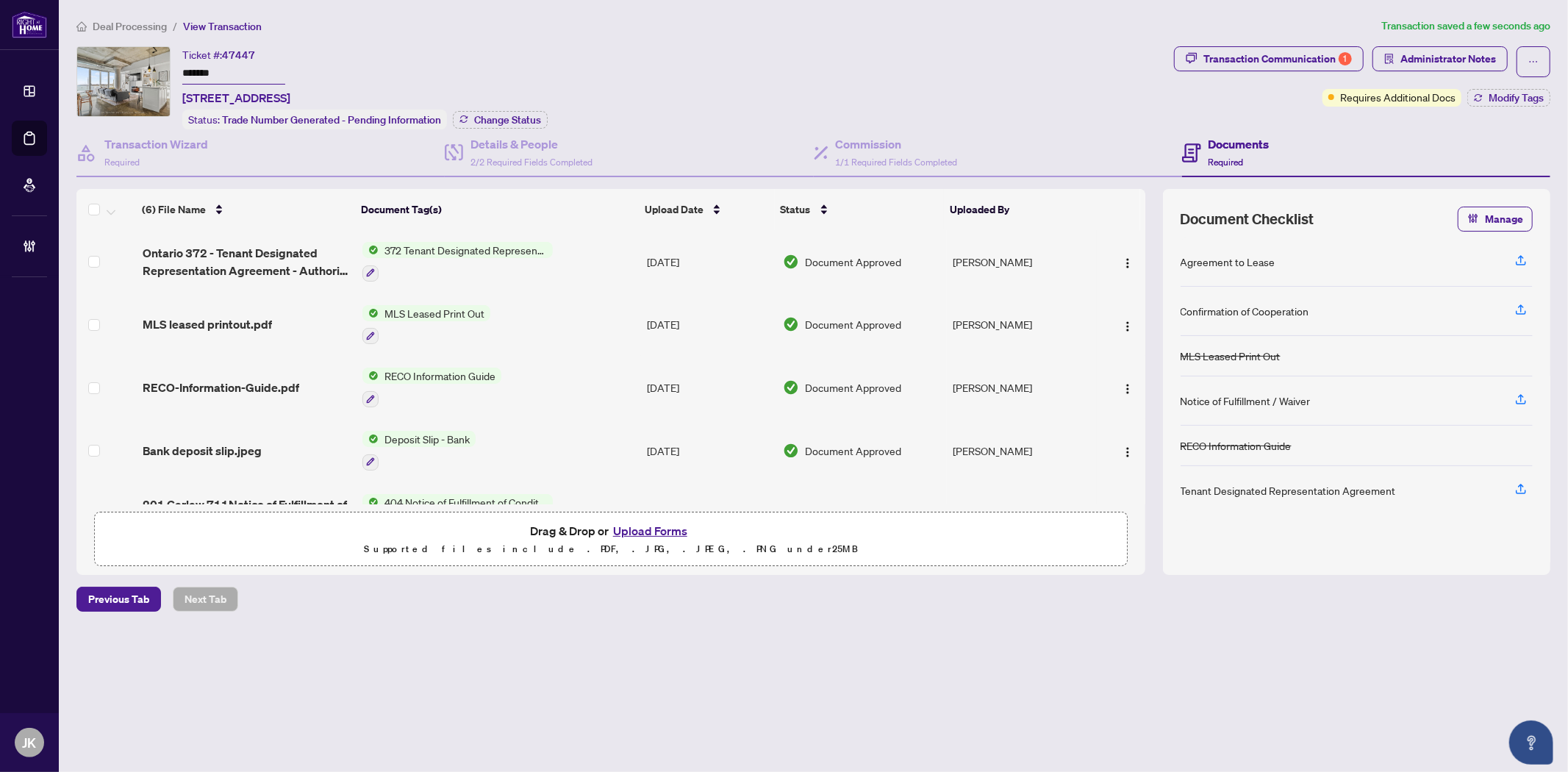
click at [654, 528] on button "Upload Forms" at bounding box center [650, 531] width 83 height 19
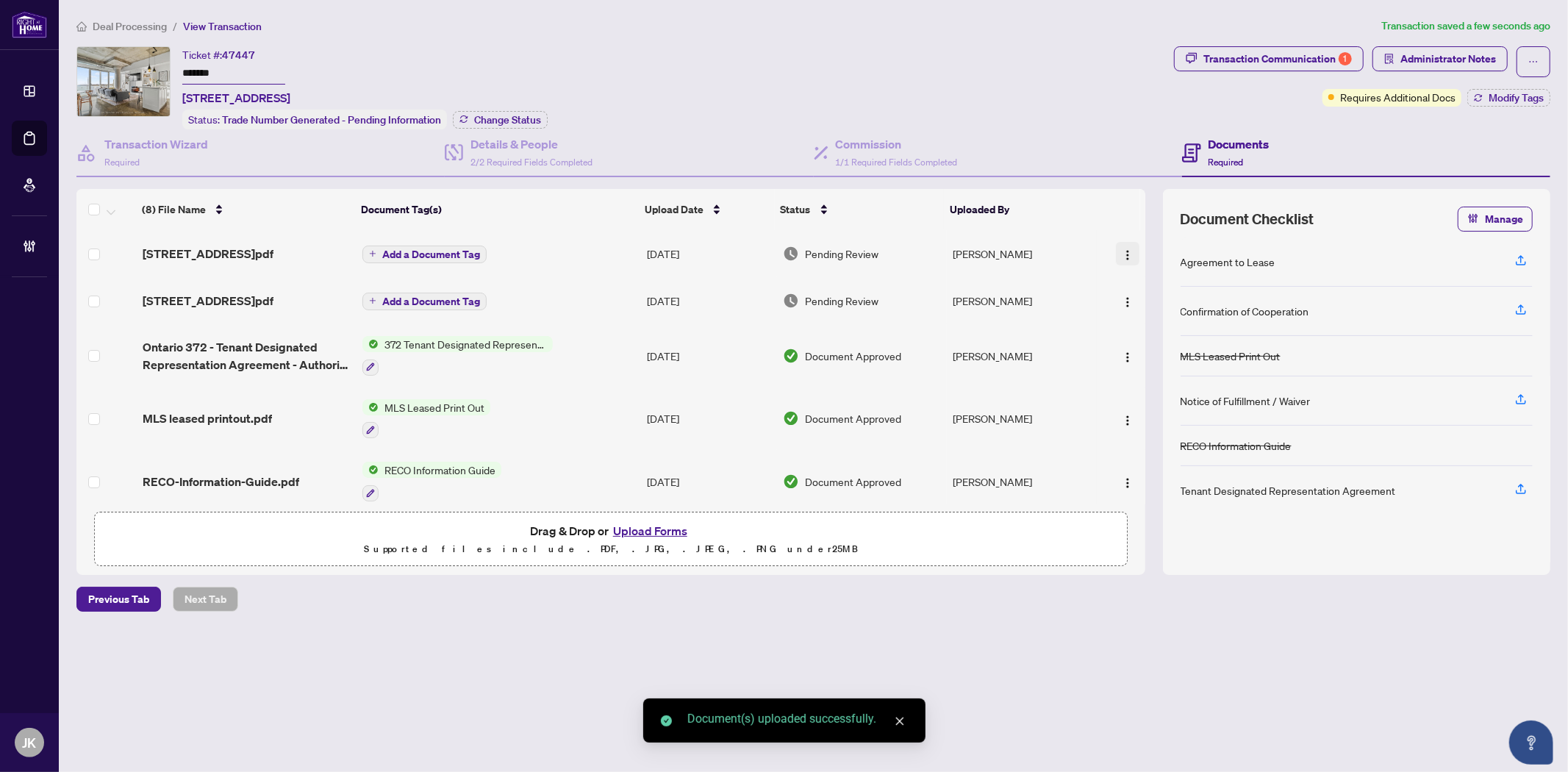
click at [1122, 250] on img "button" at bounding box center [1127, 255] width 12 height 12
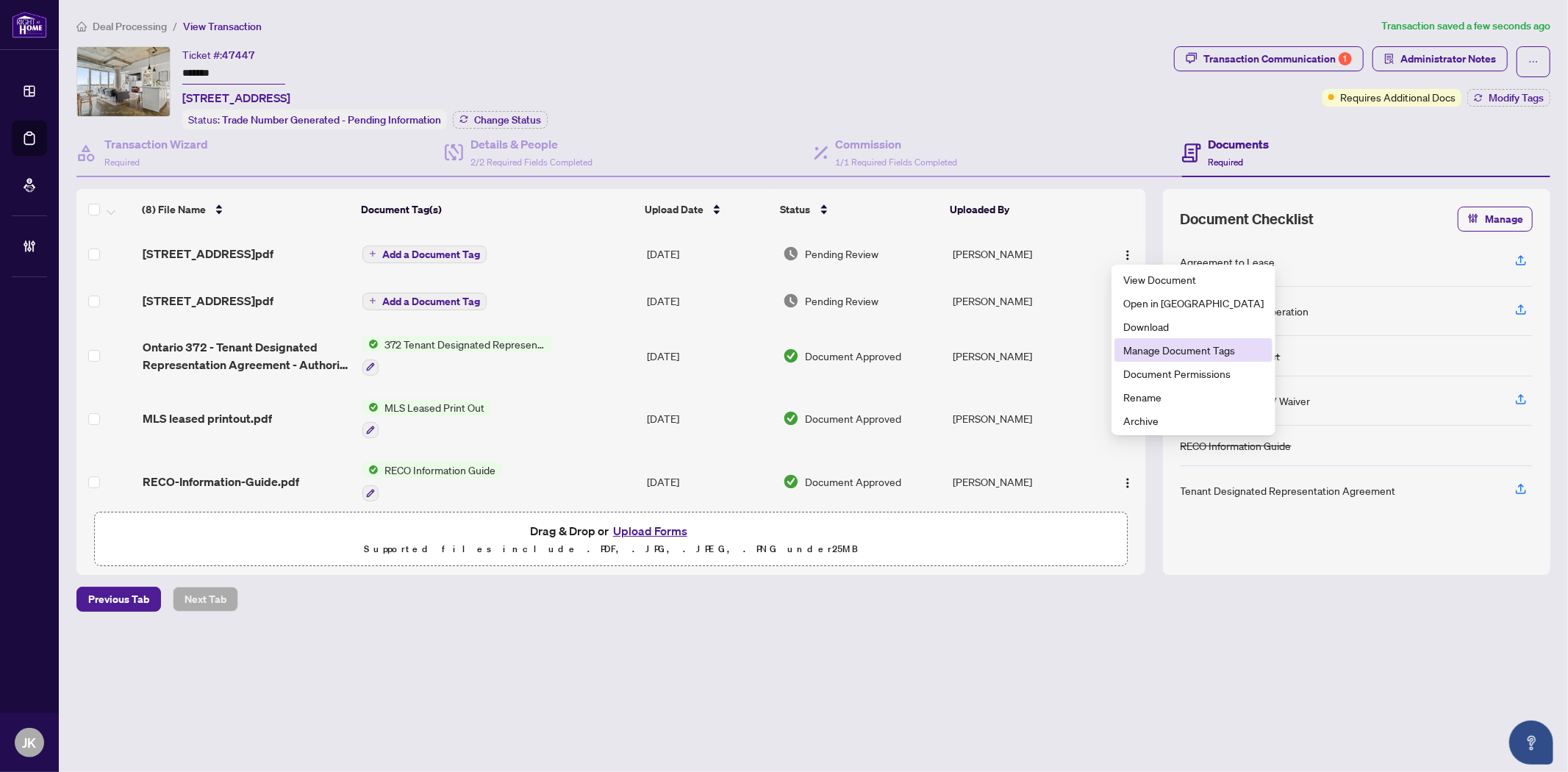
click at [1192, 350] on span "Manage Document Tags" at bounding box center [1193, 350] width 140 height 16
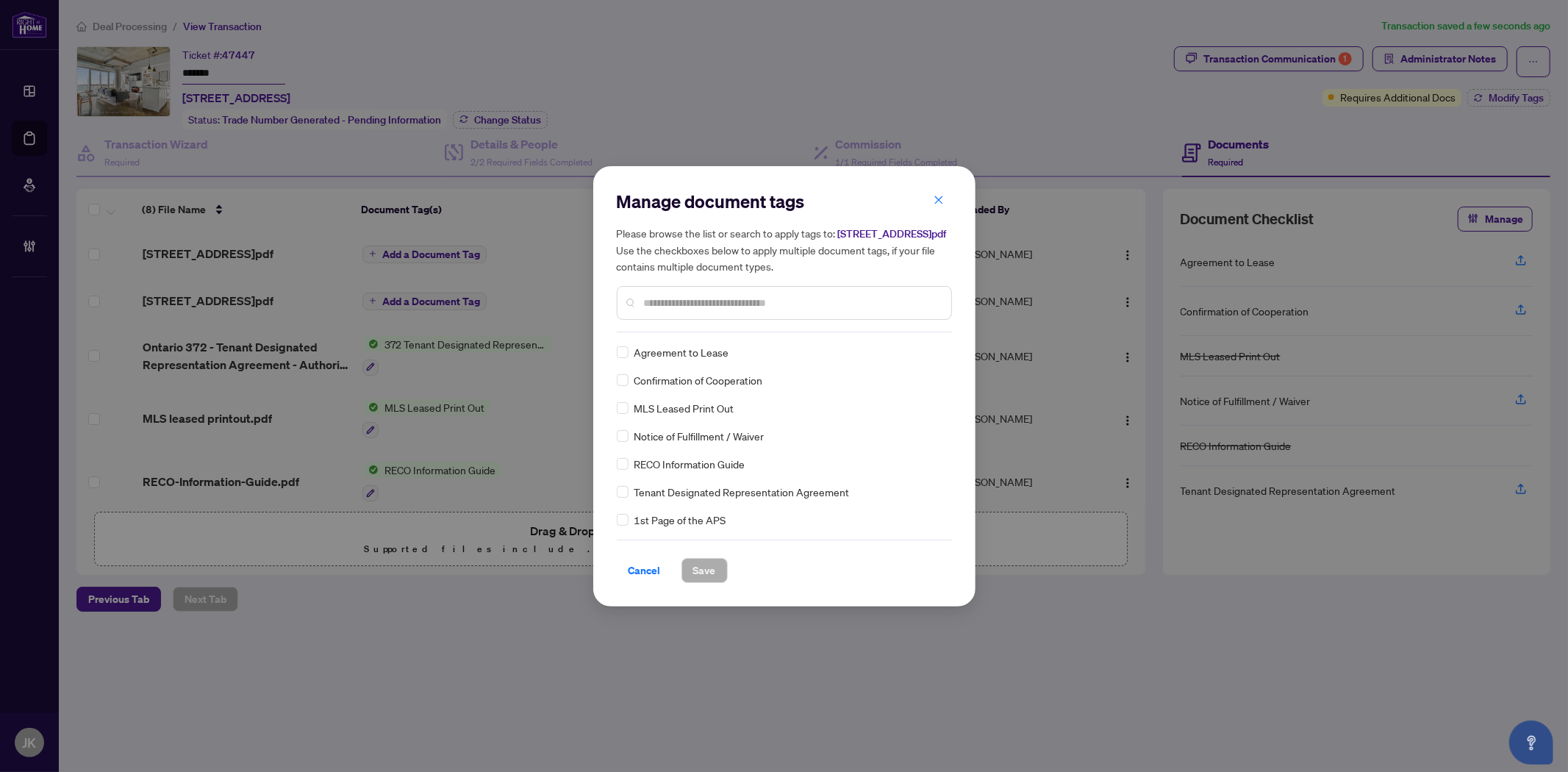
click at [656, 330] on div "Manage document tags Please browse the list or search to apply tags to: 711-201…" at bounding box center [784, 261] width 335 height 143
click at [659, 309] on input "text" at bounding box center [791, 303] width 296 height 16
click at [921, 360] on img at bounding box center [922, 352] width 15 height 15
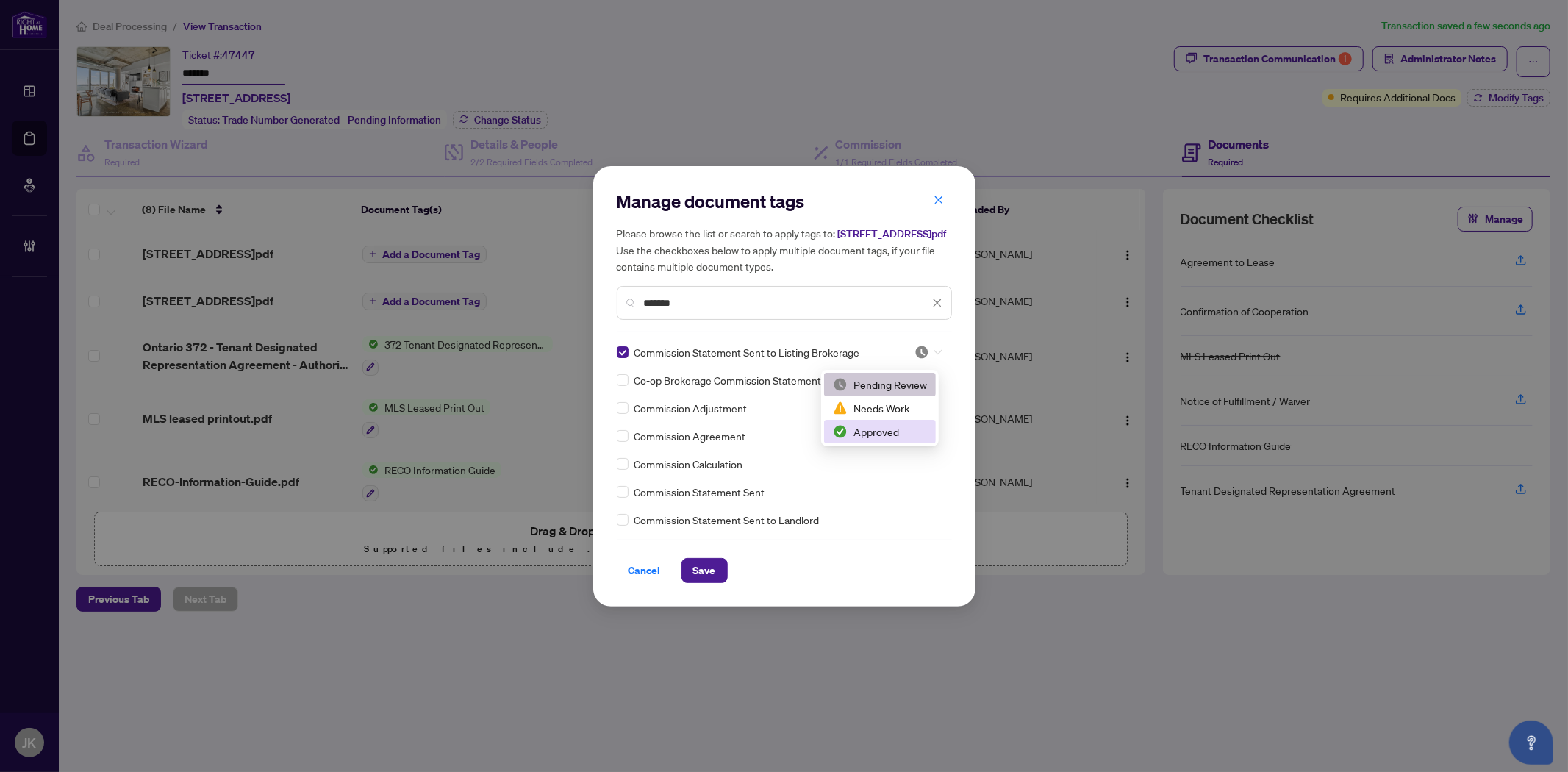
click at [893, 428] on div "Approved" at bounding box center [880, 432] width 94 height 16
click at [702, 574] on span "Save" at bounding box center [705, 570] width 23 height 23
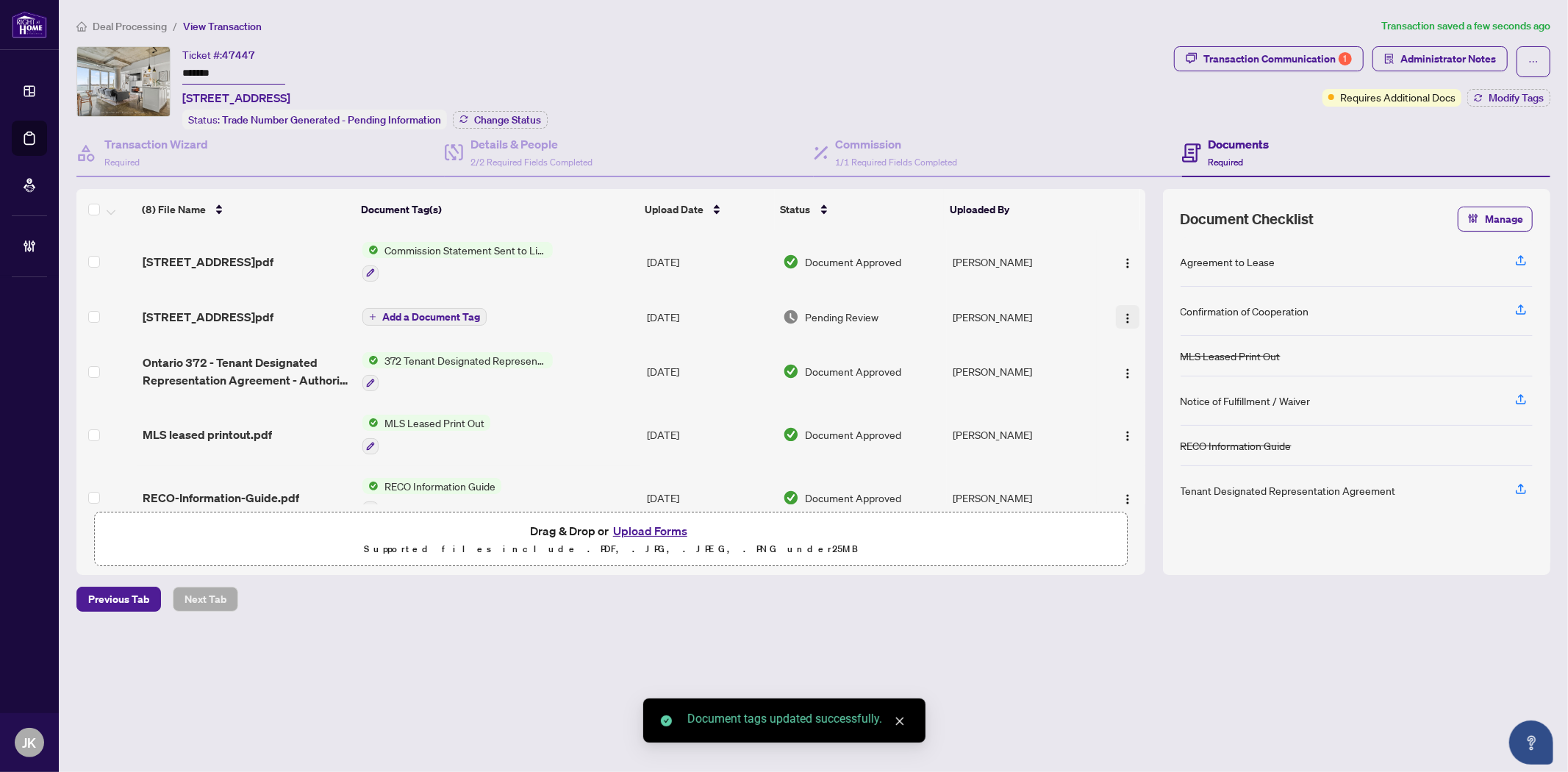
click at [1123, 313] on img "button" at bounding box center [1127, 318] width 12 height 12
click at [1170, 439] on span "Document Permissions" at bounding box center [1193, 435] width 140 height 16
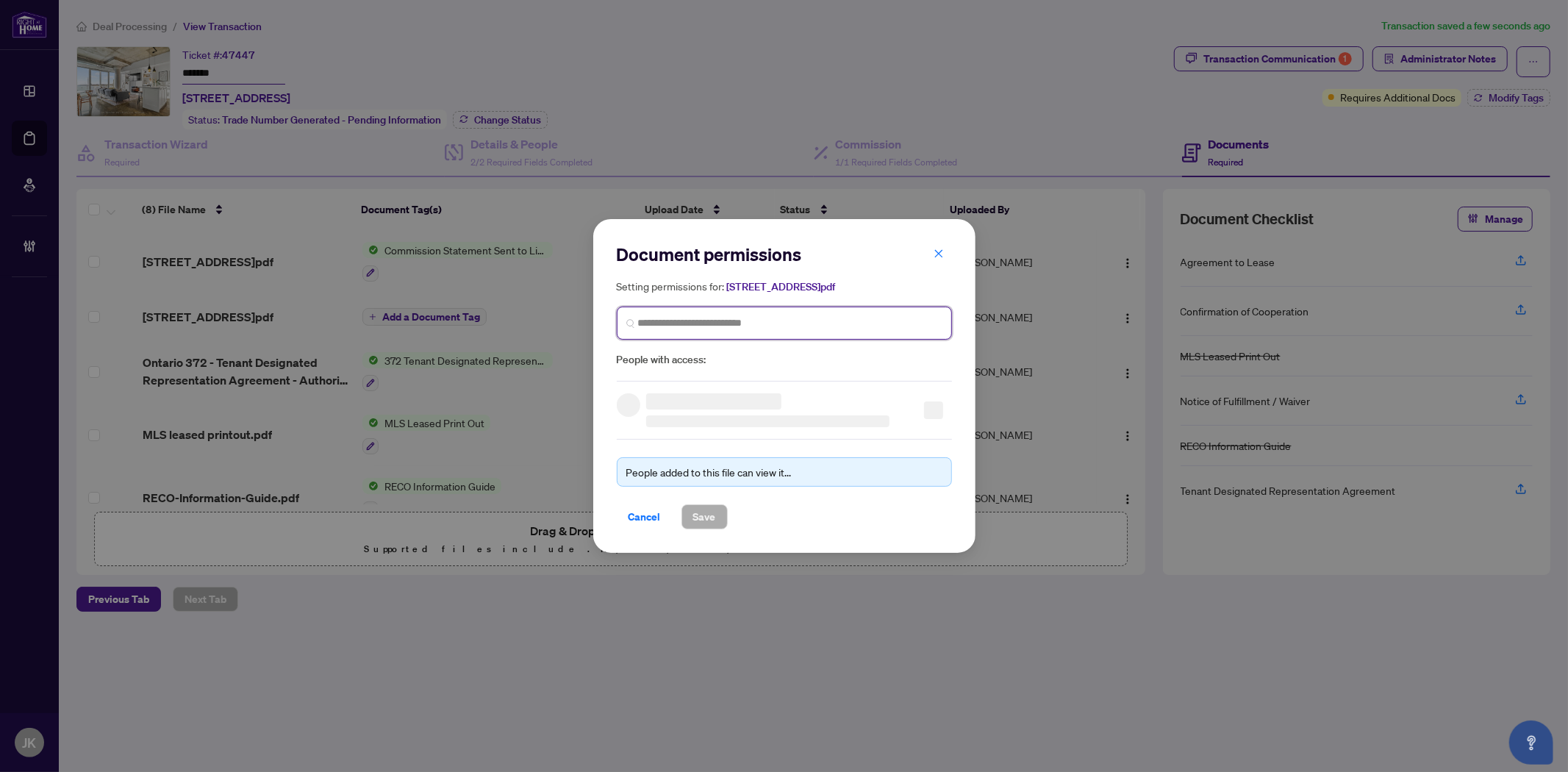
click at [667, 324] on input "search" at bounding box center [790, 322] width 305 height 15
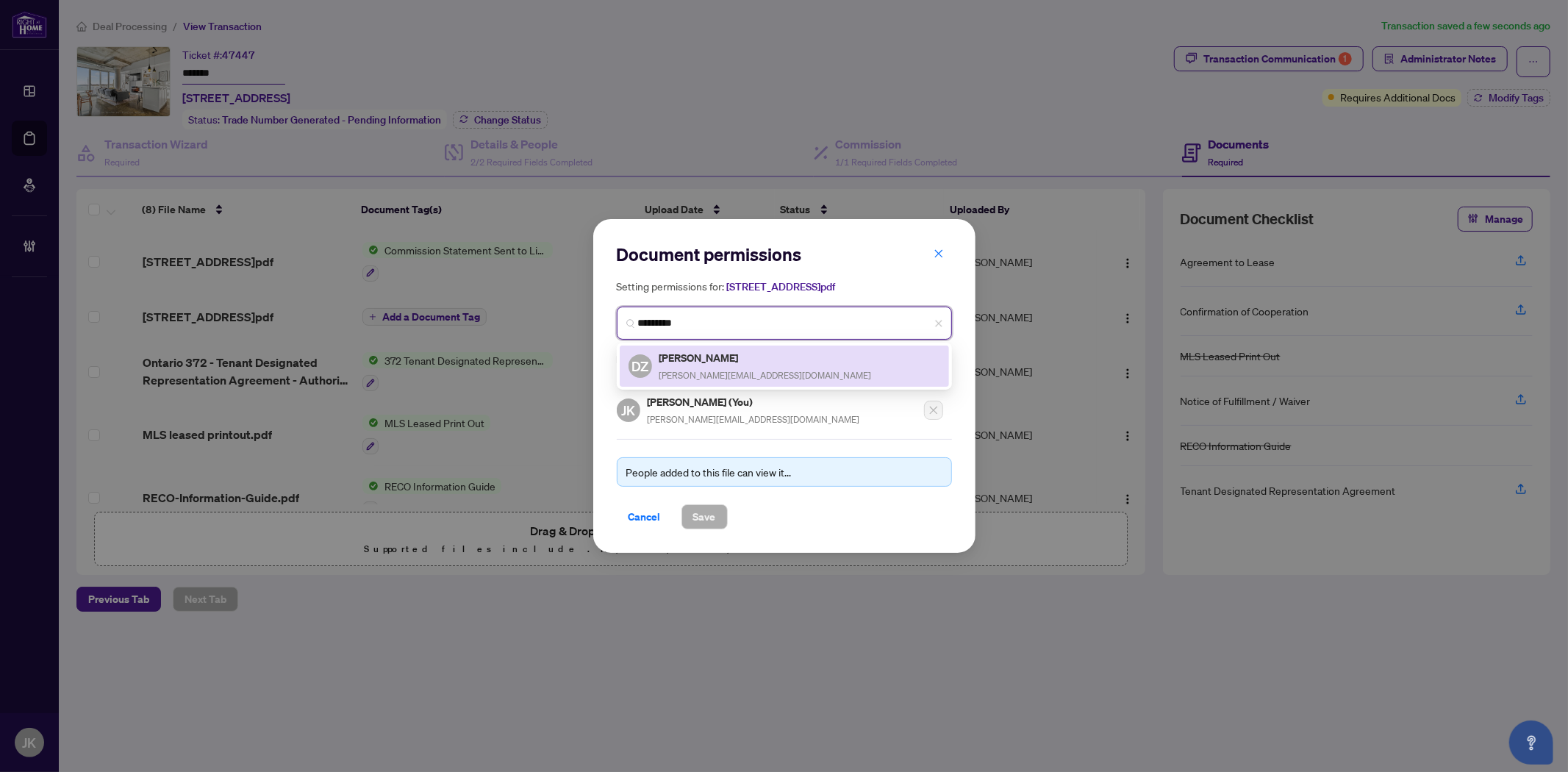
click at [735, 373] on span "daniela@danielarealestate.ca" at bounding box center [765, 375] width 212 height 11
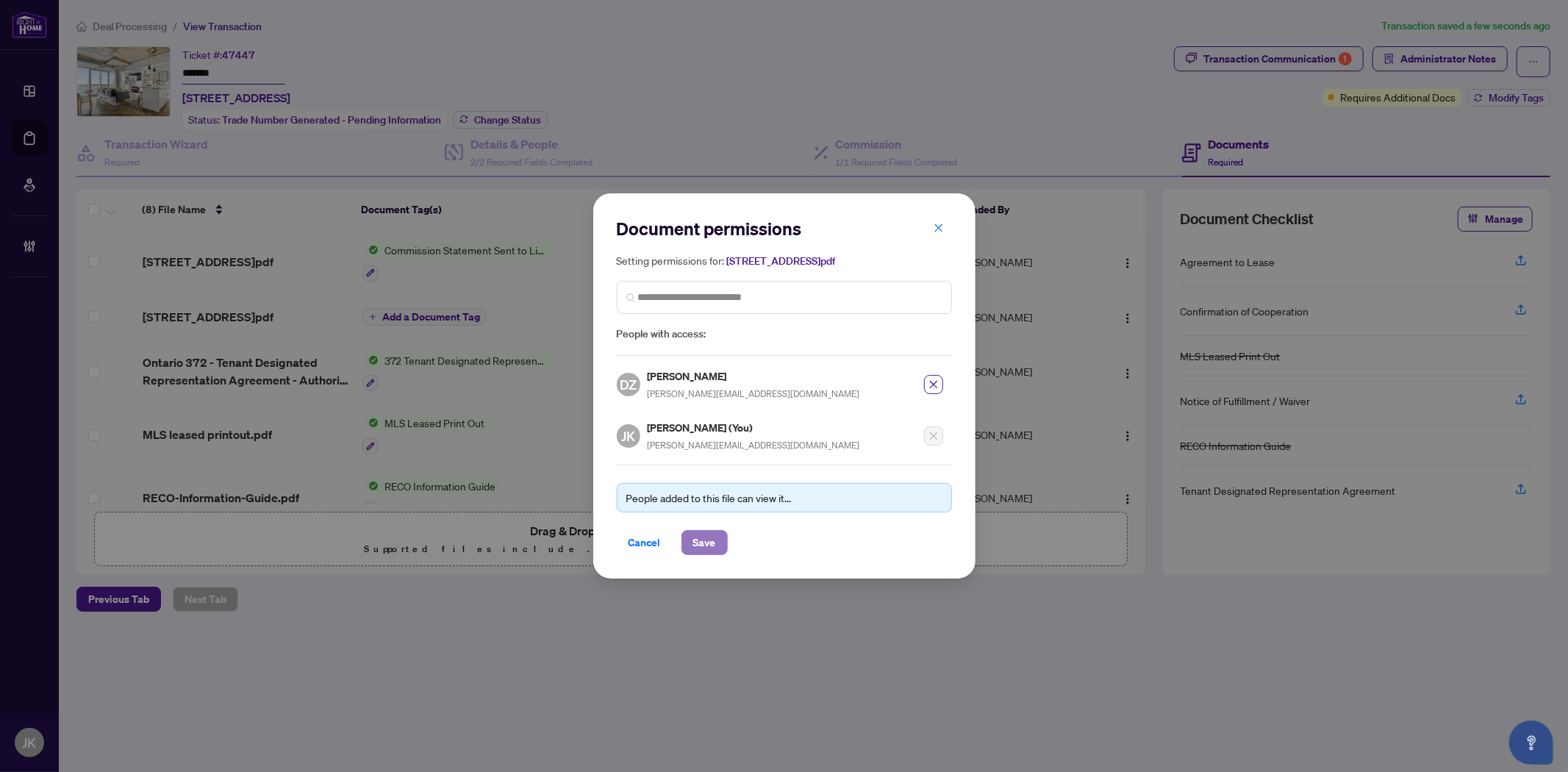
click at [703, 552] on span "Save" at bounding box center [705, 542] width 23 height 23
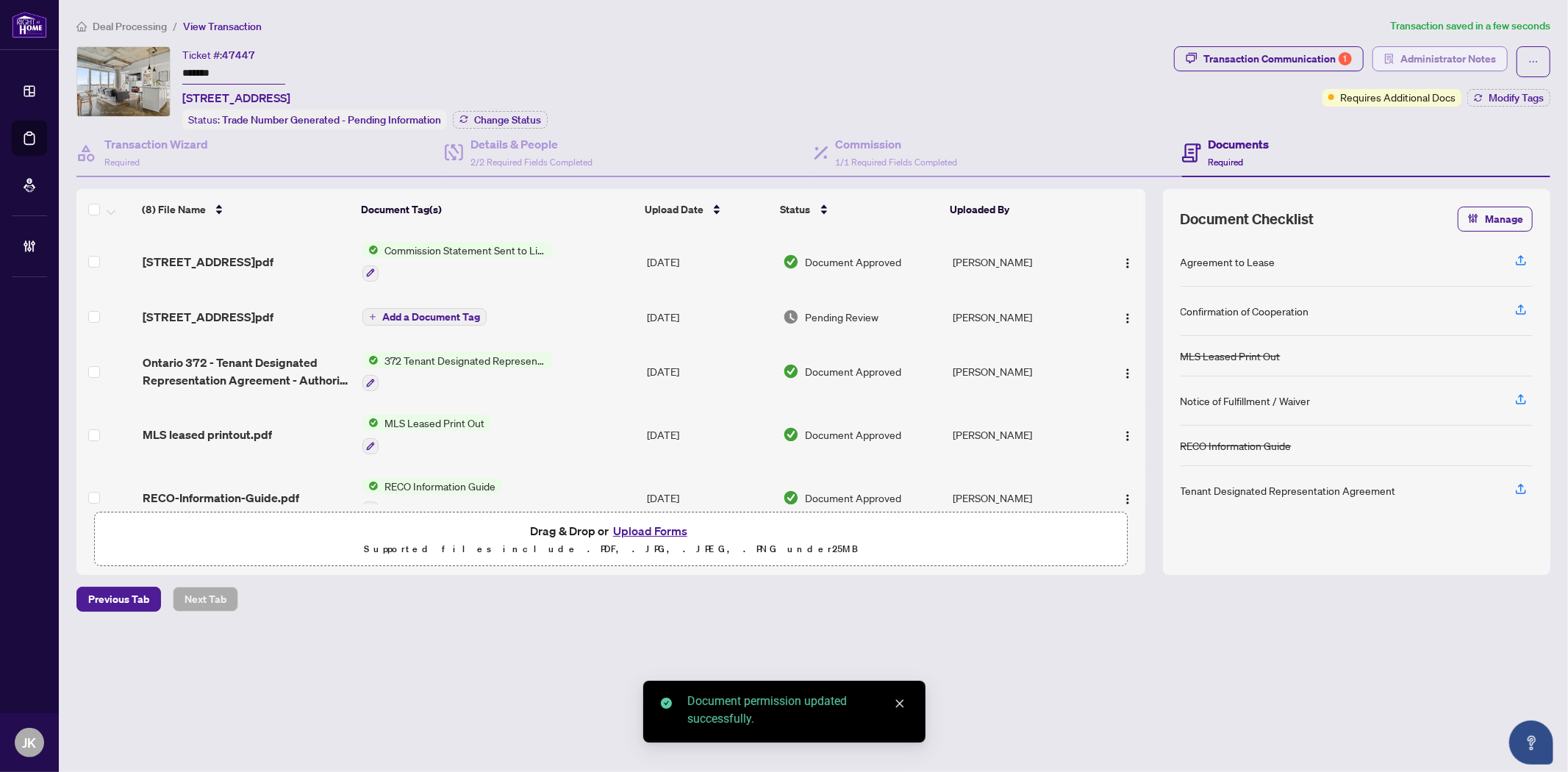
click at [1451, 49] on span "Administrator Notes" at bounding box center [1448, 58] width 96 height 23
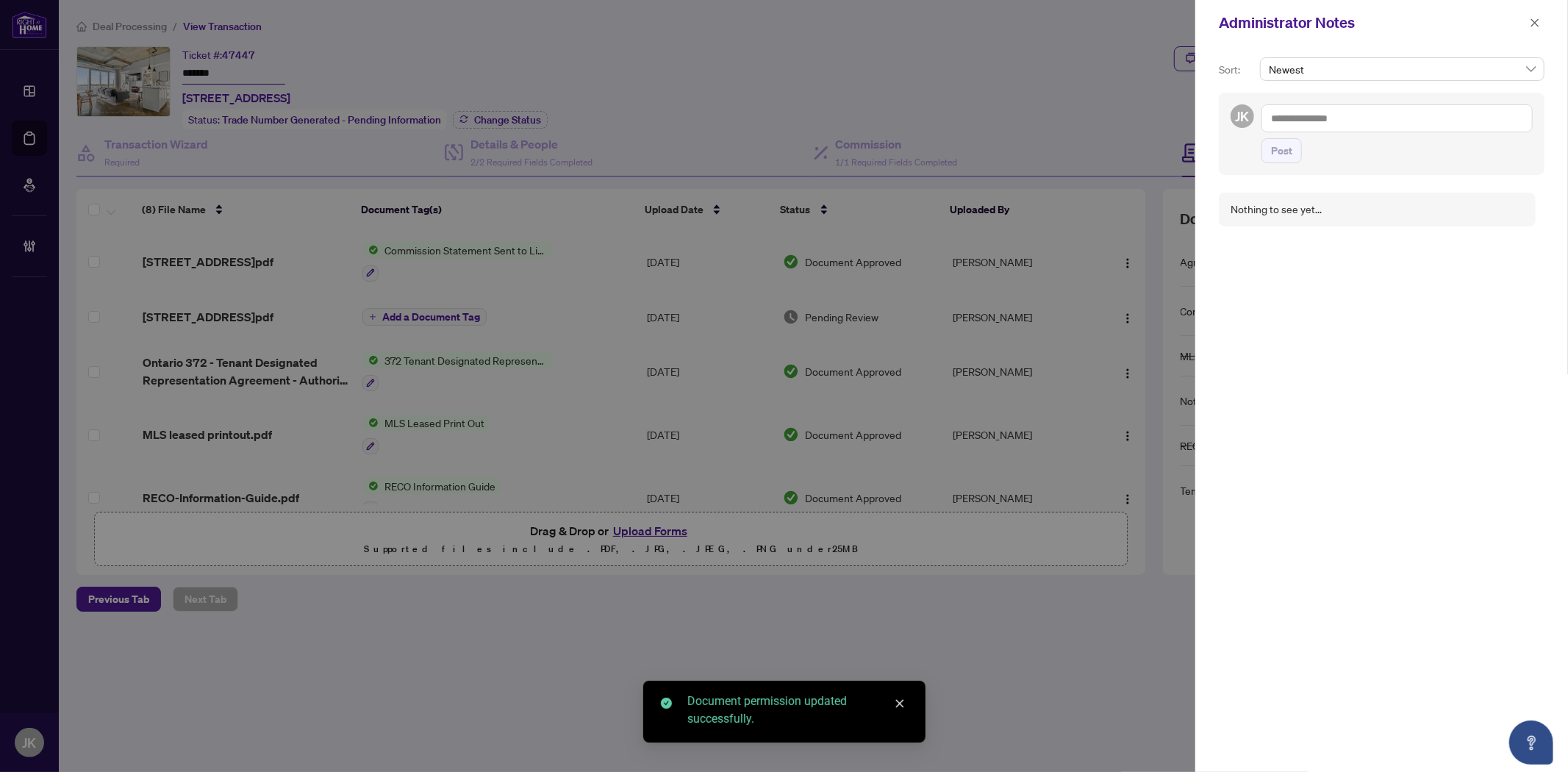
click at [1297, 123] on textarea at bounding box center [1396, 118] width 271 height 28
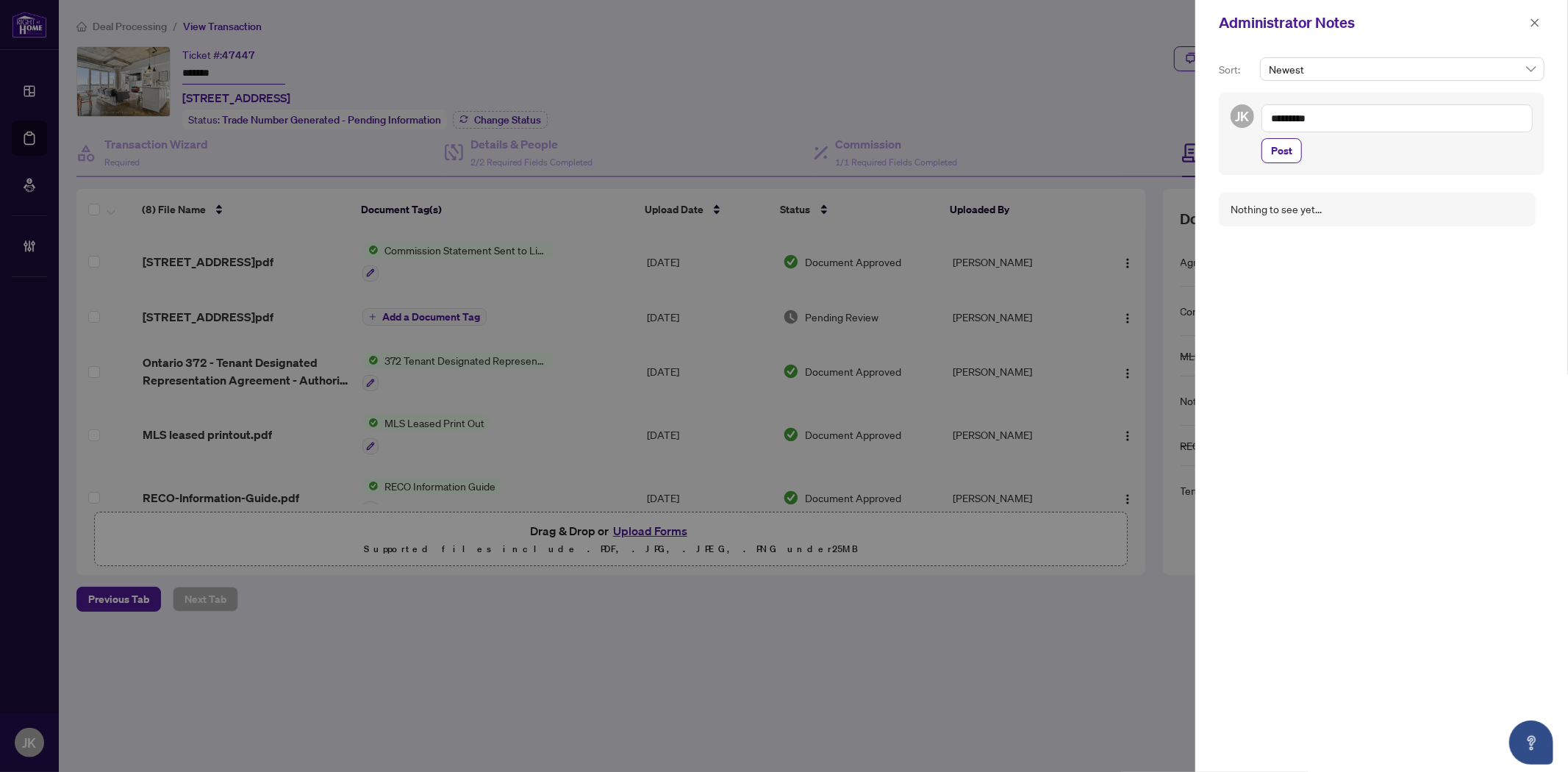
paste textarea "**********"
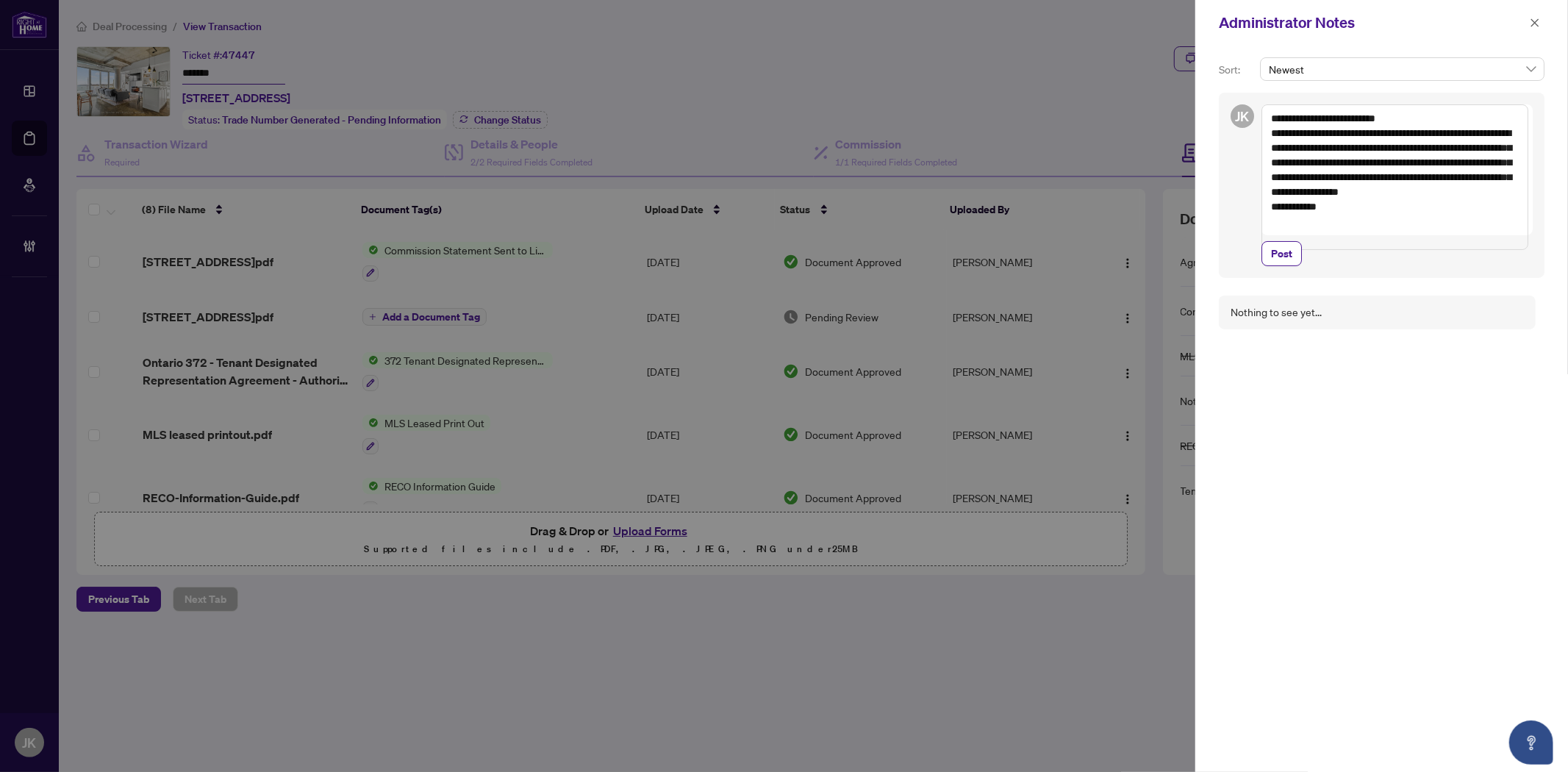
drag, startPoint x: 1363, startPoint y: 231, endPoint x: 1319, endPoint y: 123, distance: 116.6
click at [1311, 111] on textarea "**********" at bounding box center [1394, 177] width 266 height 146
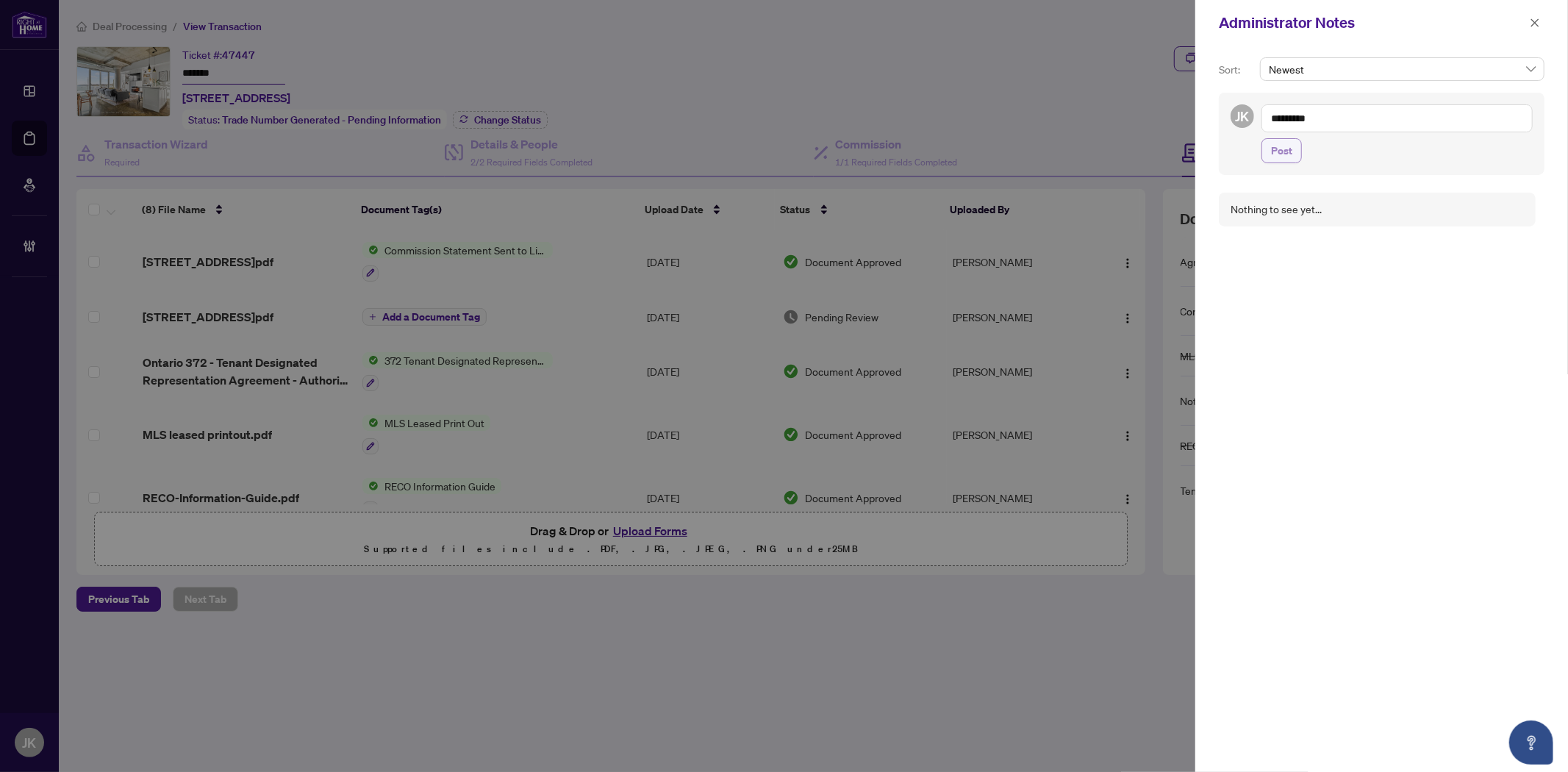
click at [1289, 139] on button "Post" at bounding box center [1281, 151] width 40 height 25
click at [1537, 18] on icon "close" at bounding box center [1534, 23] width 11 height 11
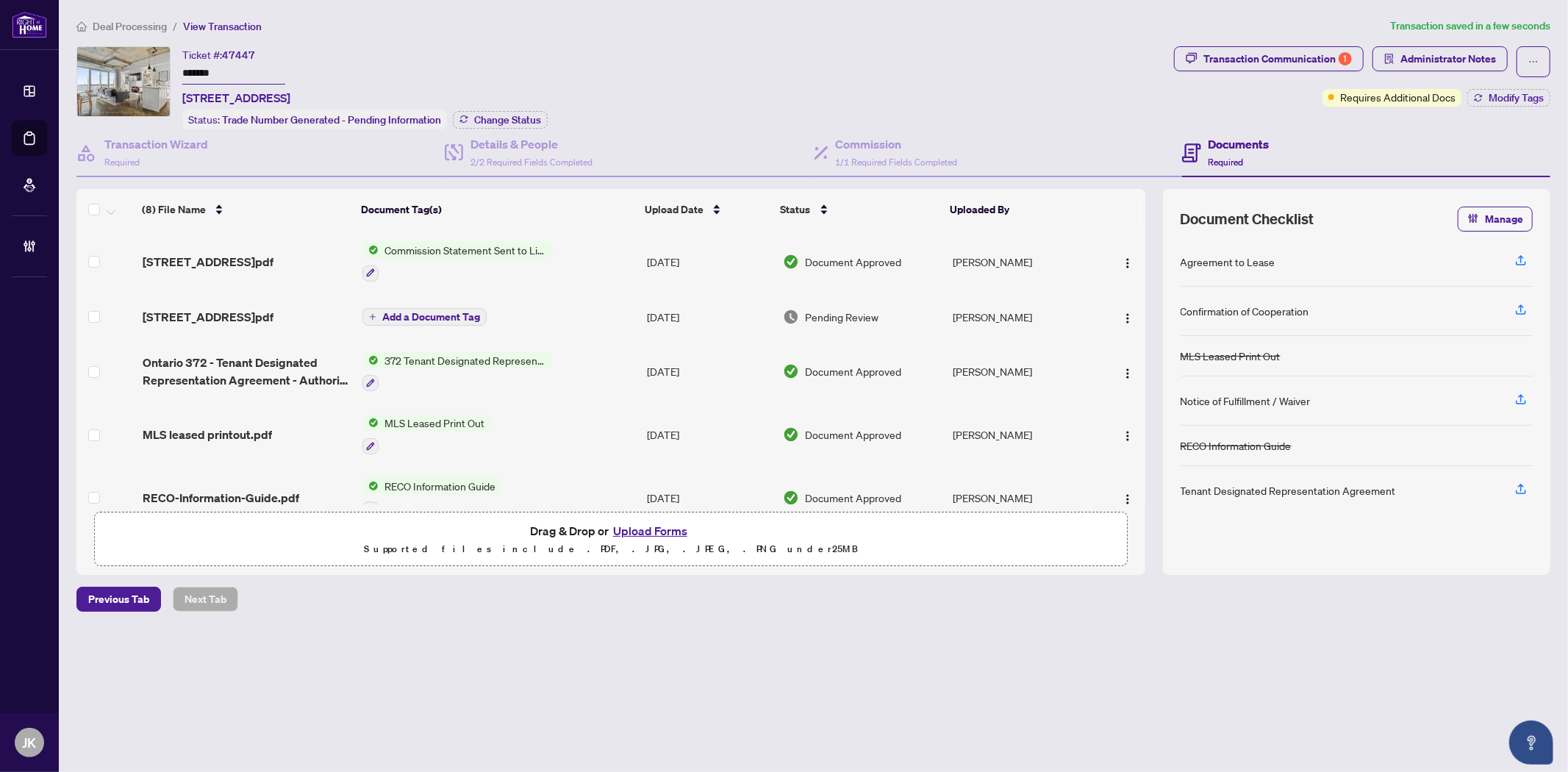
drag, startPoint x: 245, startPoint y: 69, endPoint x: 149, endPoint y: 71, distance: 96.0
click at [149, 71] on div "Ticket #: 47447 ******* 711-201 Carlaw Ave, Toronto, Ontario M4M 2S3, Canada St…" at bounding box center [622, 87] width 1092 height 83
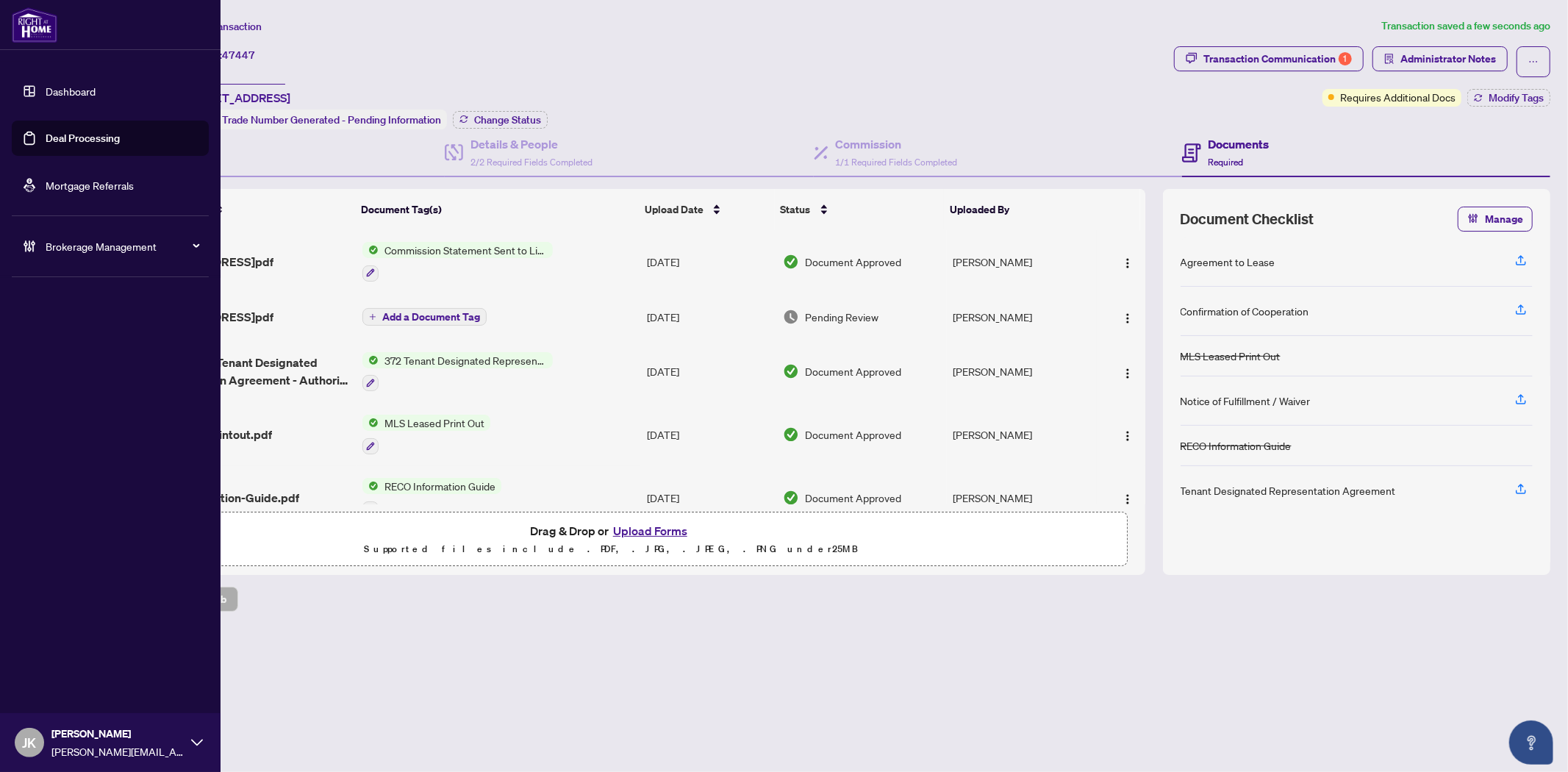
click at [65, 132] on link "Deal Processing" at bounding box center [83, 138] width 75 height 13
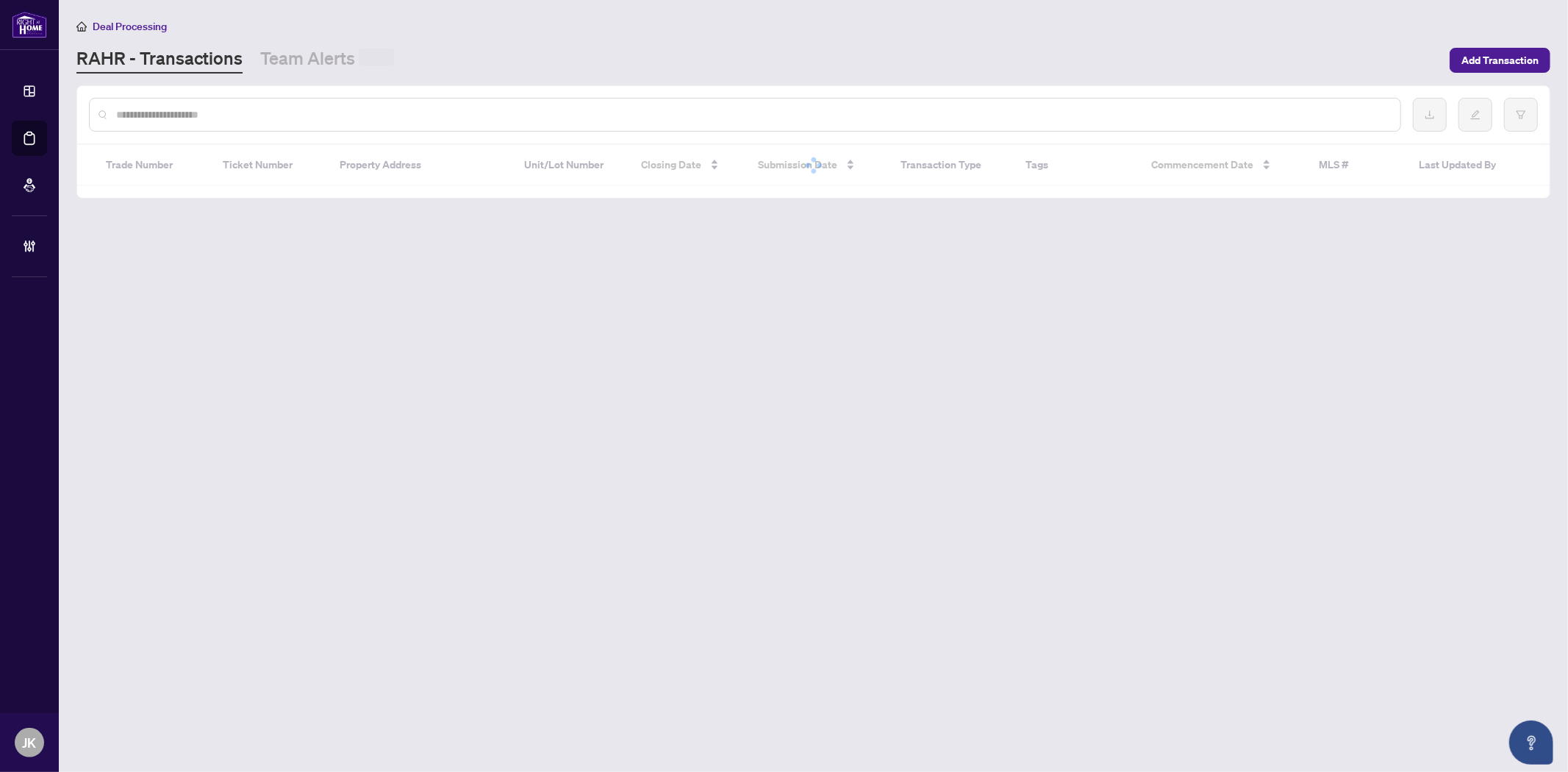
click at [289, 116] on input "text" at bounding box center [752, 115] width 1272 height 16
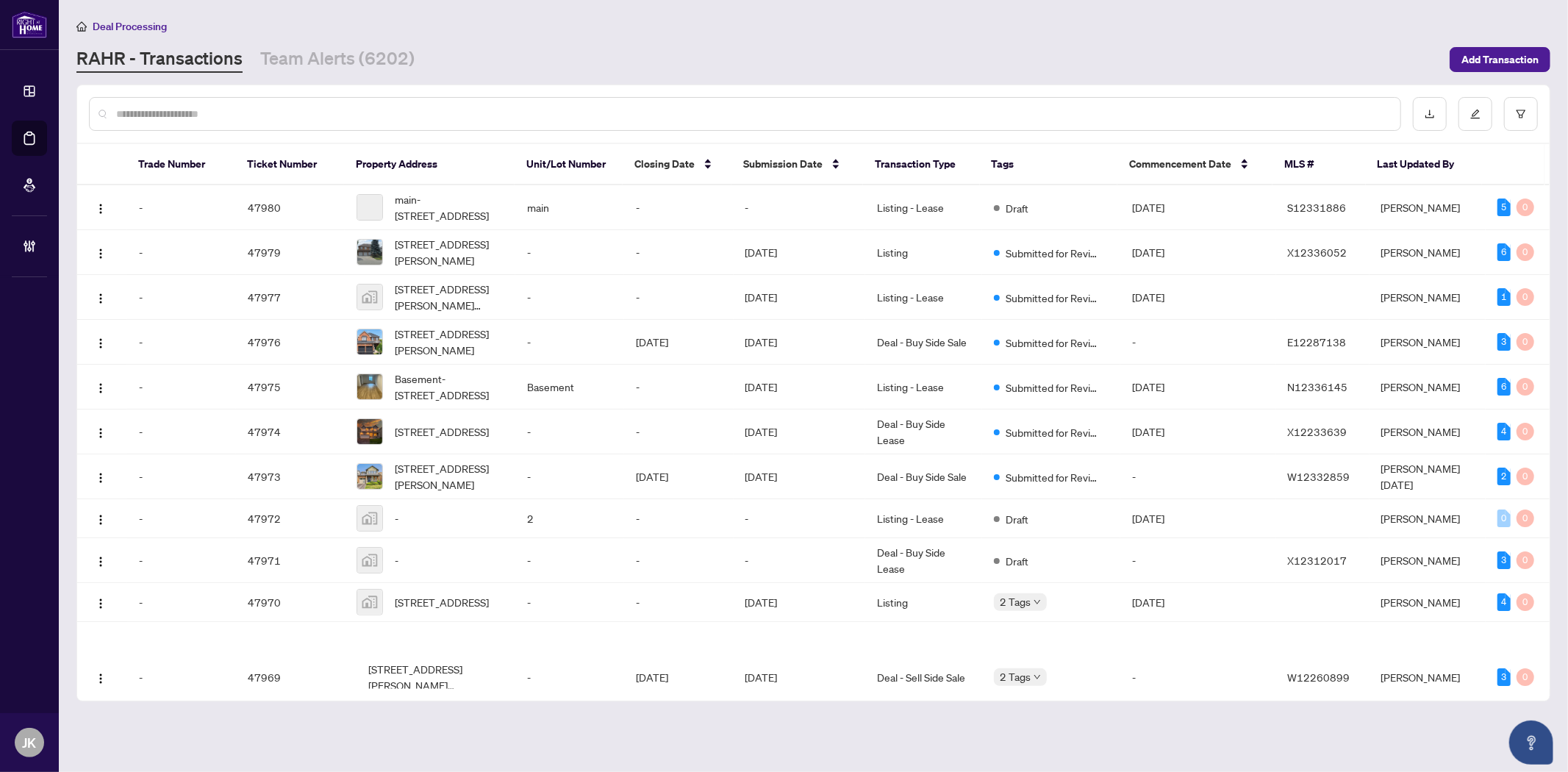
click at [267, 116] on input "text" at bounding box center [752, 114] width 1272 height 16
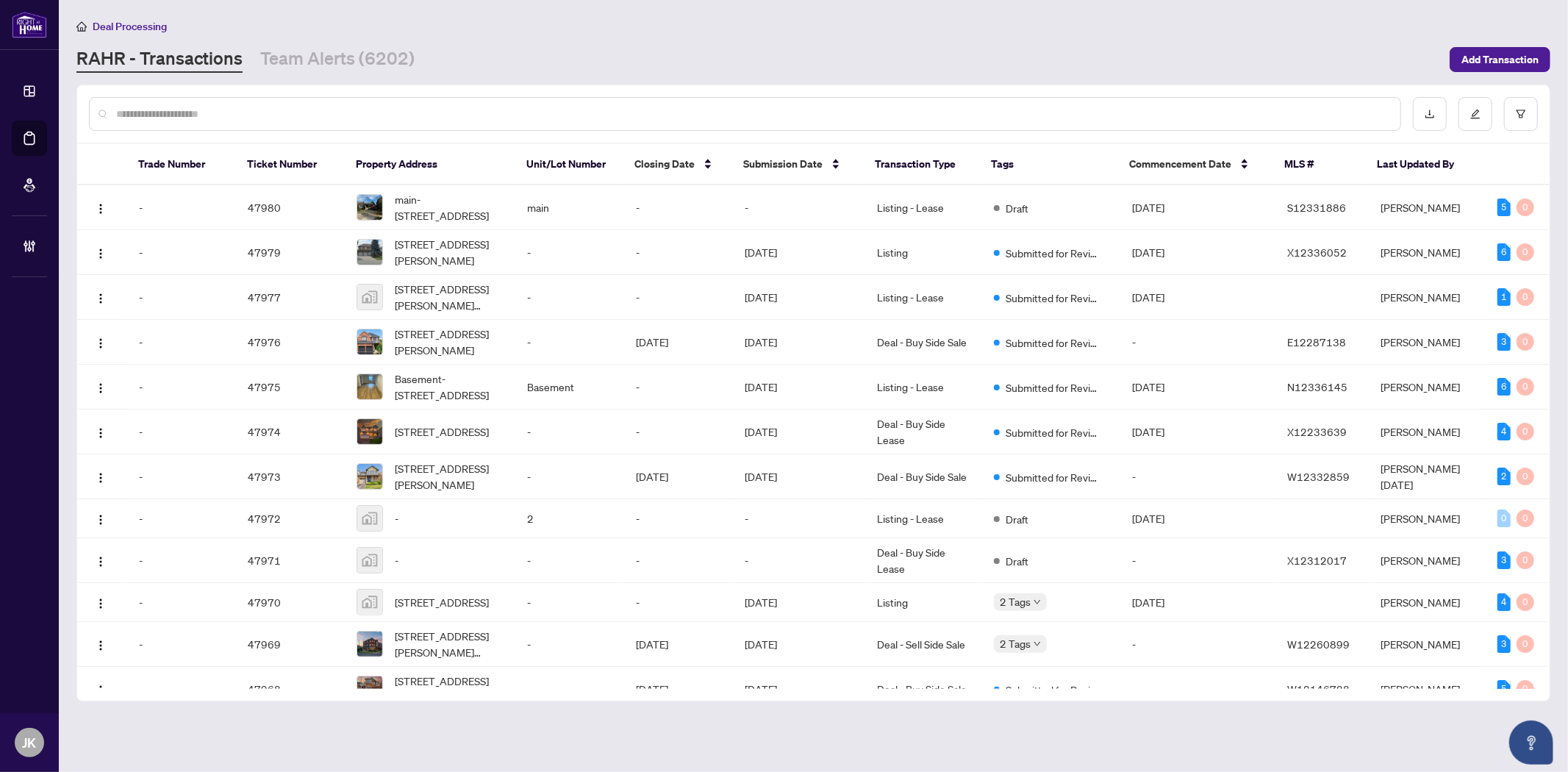
paste input "**********"
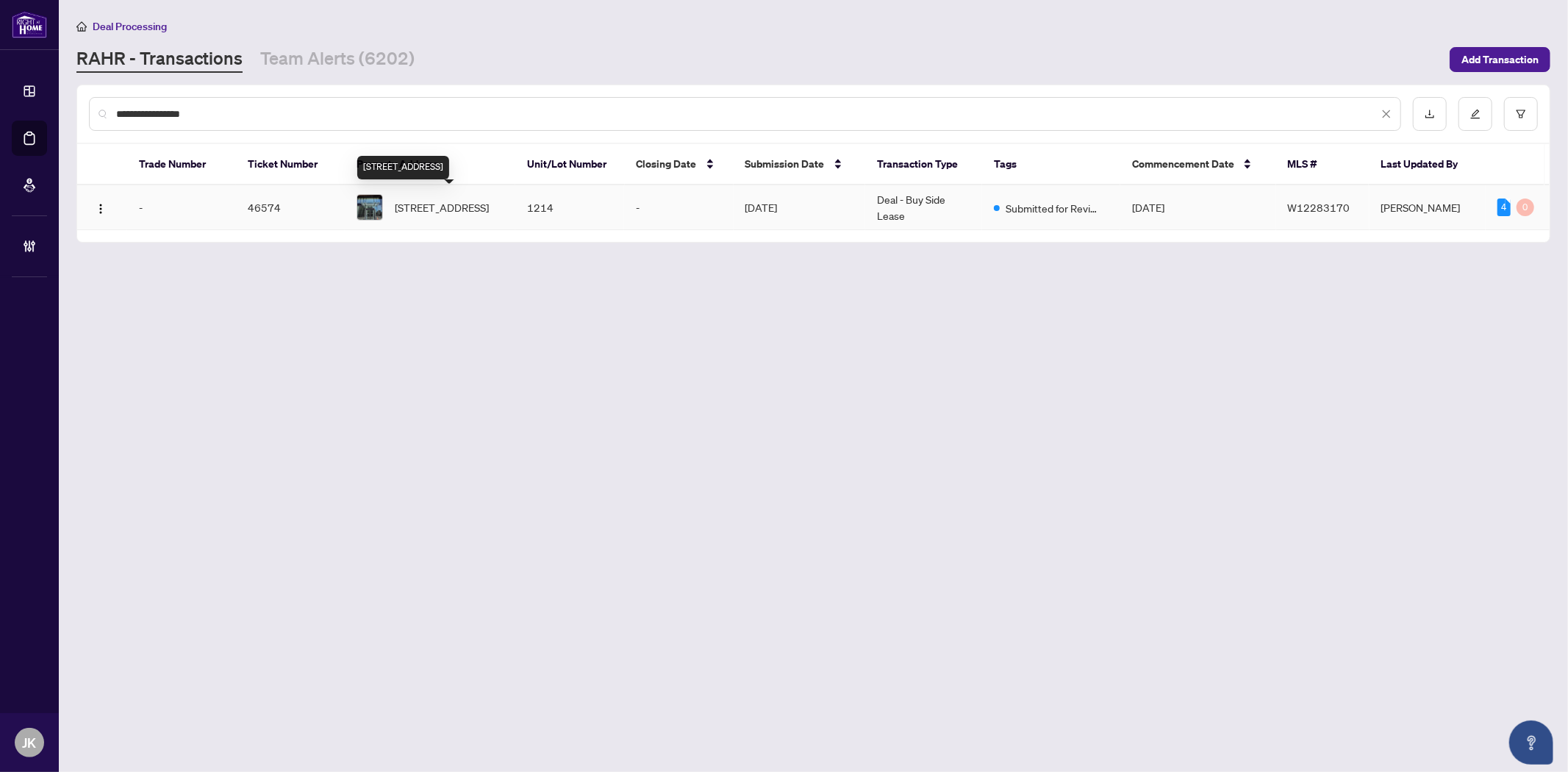
click at [450, 211] on span "1214-285 Dufferin St St, Toronto, Ontario M6K 0J2, Canada" at bounding box center [441, 207] width 94 height 16
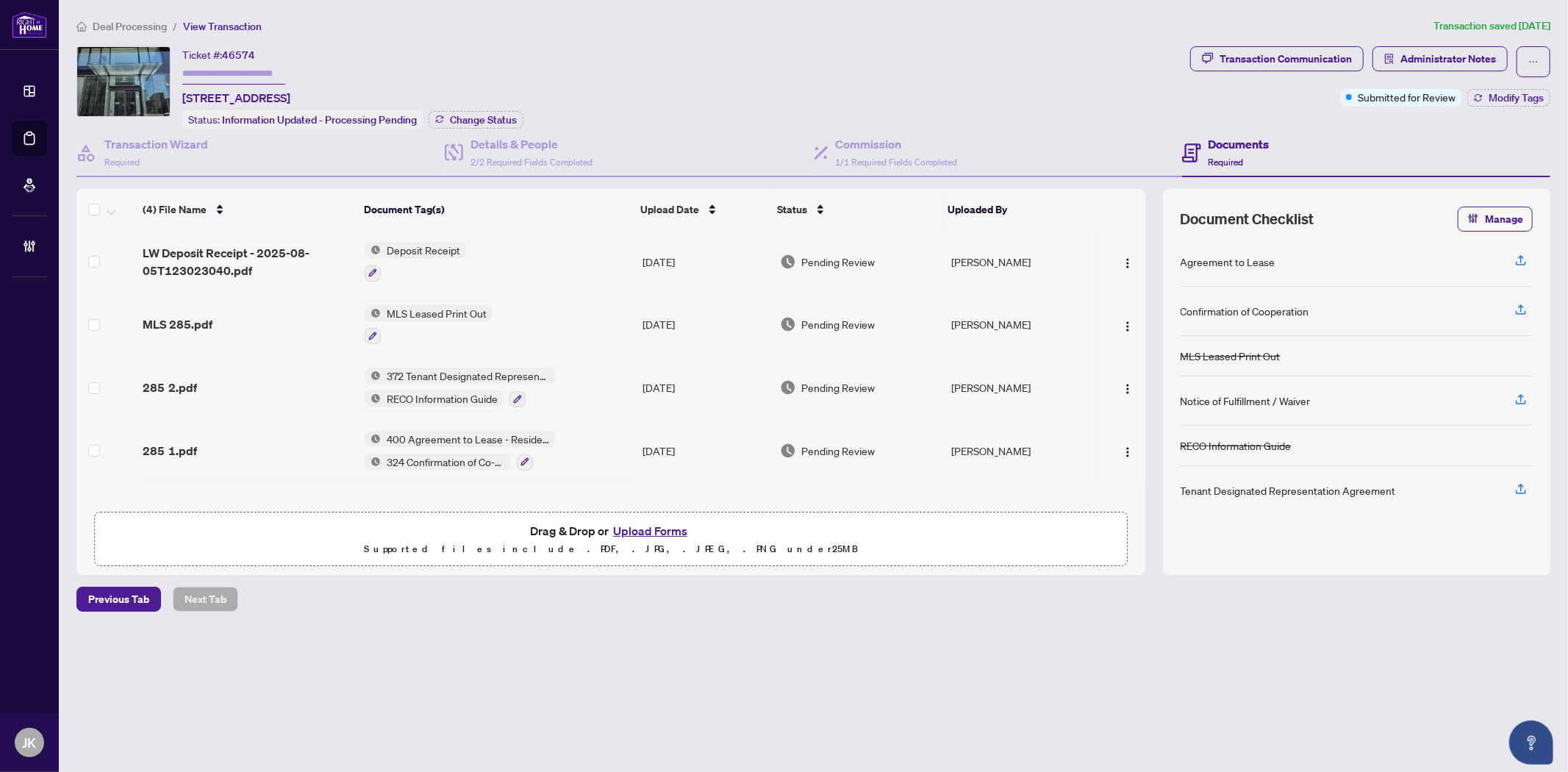
drag, startPoint x: 84, startPoint y: 200, endPoint x: 120, endPoint y: 203, distance: 36.1
click at [84, 200] on th at bounding box center [106, 209] width 60 height 41
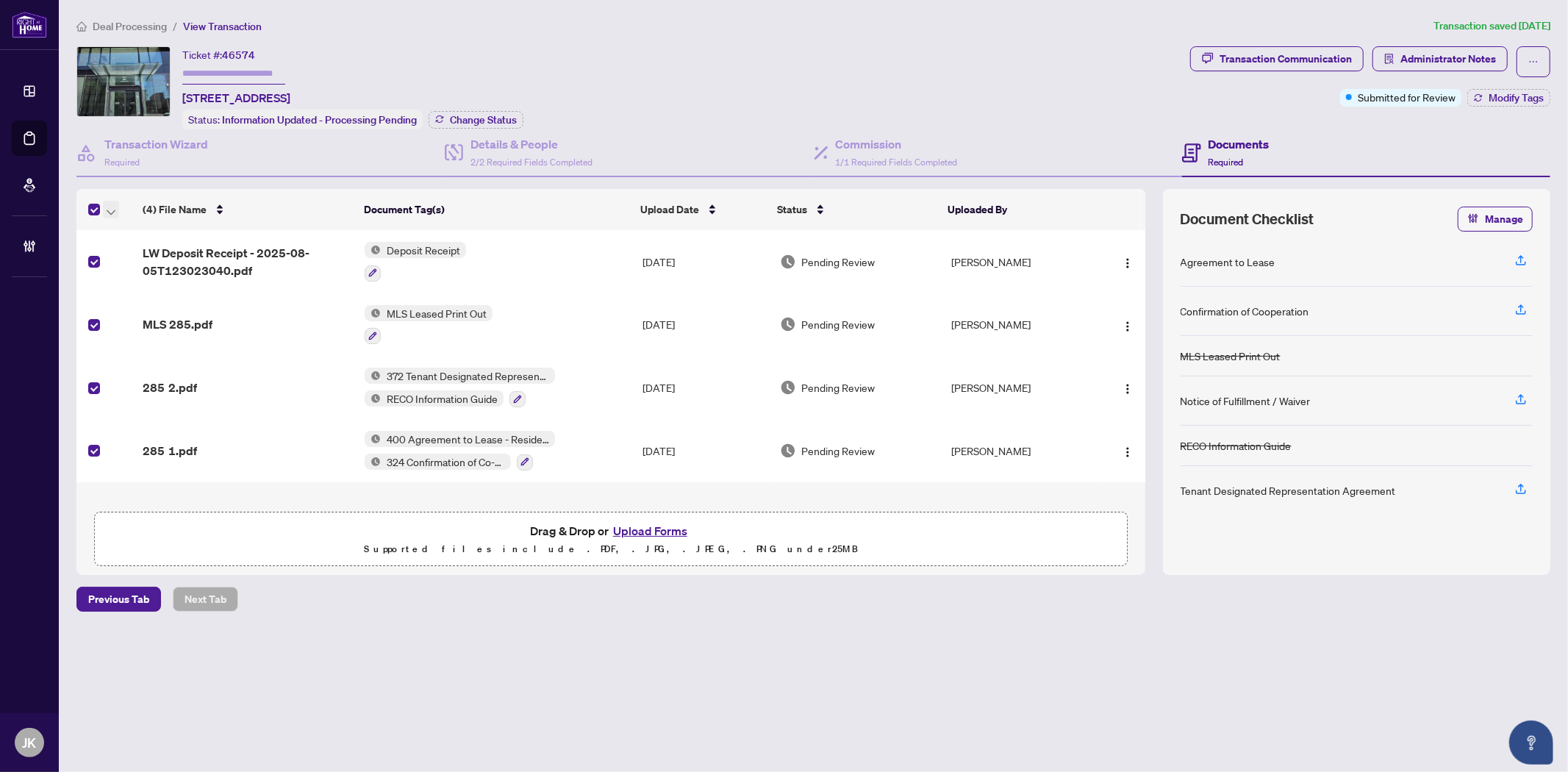
click at [113, 210] on icon "button" at bounding box center [111, 212] width 9 height 6
click at [204, 238] on span "Open Selected in New Tab(s)" at bounding box center [181, 232] width 131 height 16
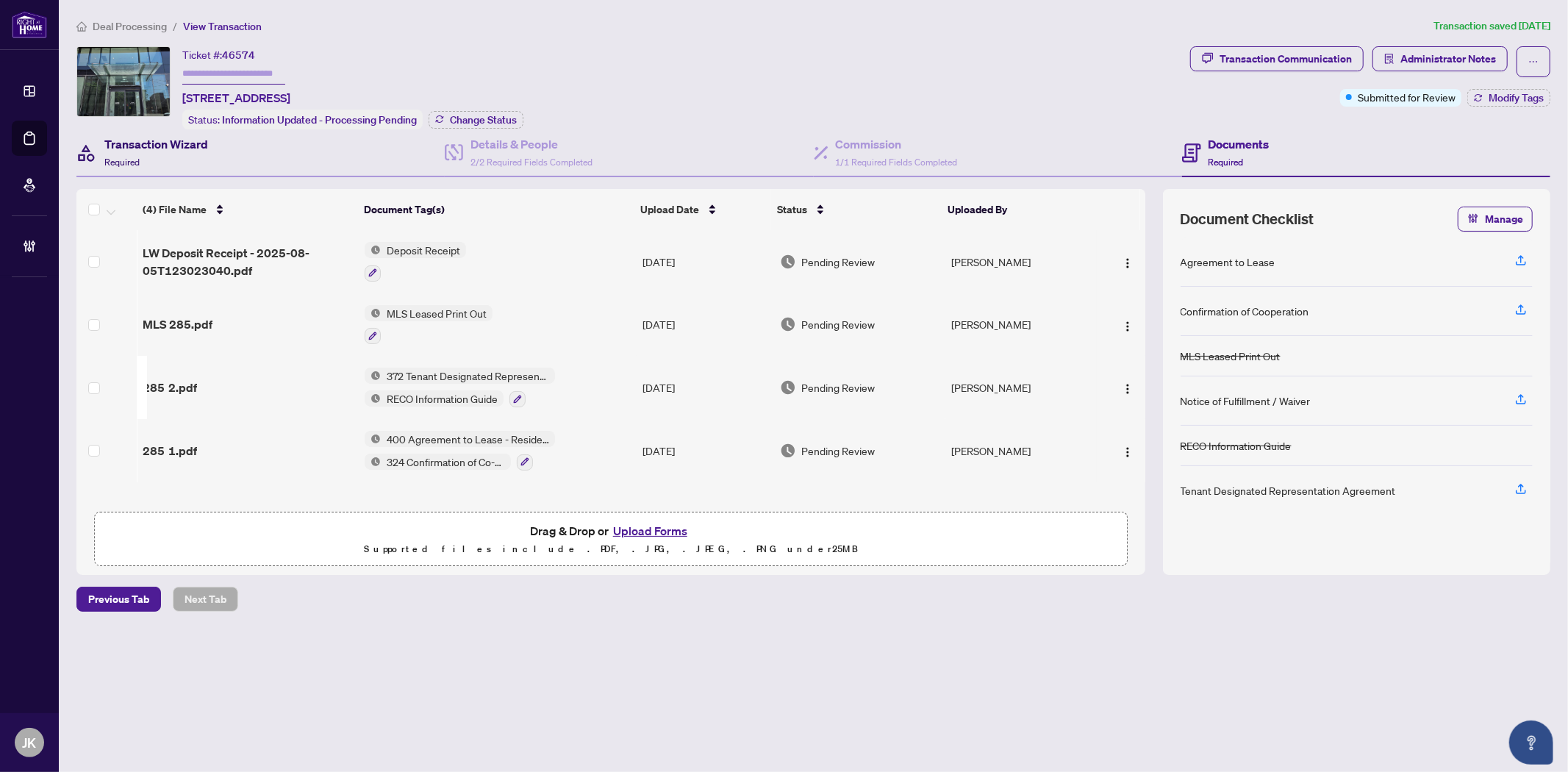
click at [196, 144] on h4 "Transaction Wizard" at bounding box center [156, 144] width 104 height 18
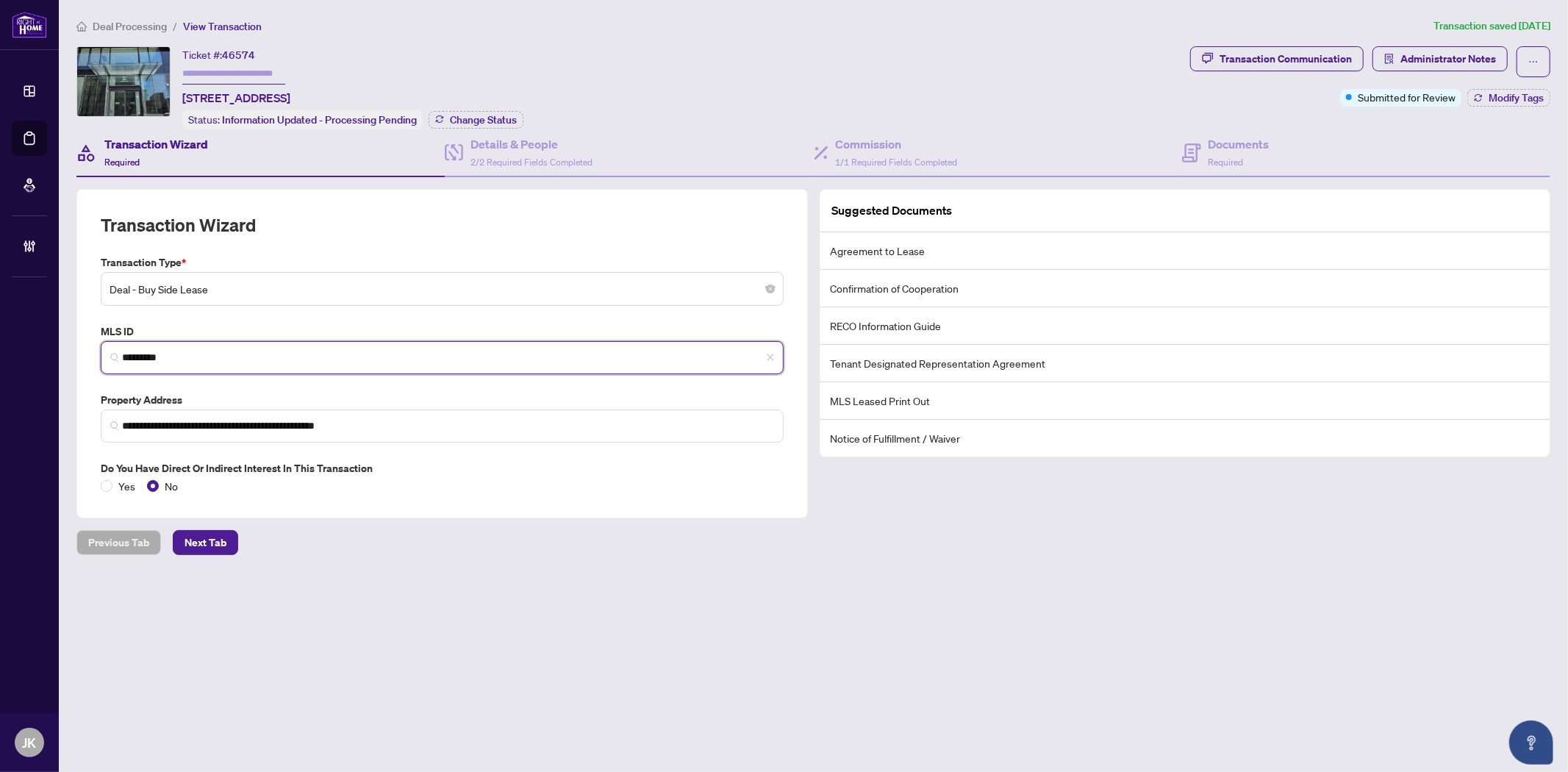
drag, startPoint x: 200, startPoint y: 355, endPoint x: 111, endPoint y: 354, distance: 89.0
click at [111, 354] on span "*********" at bounding box center [441, 357] width 683 height 33
click at [254, 67] on input "text" at bounding box center [233, 74] width 103 height 21
click at [513, 122] on span "Change Status" at bounding box center [483, 120] width 67 height 11
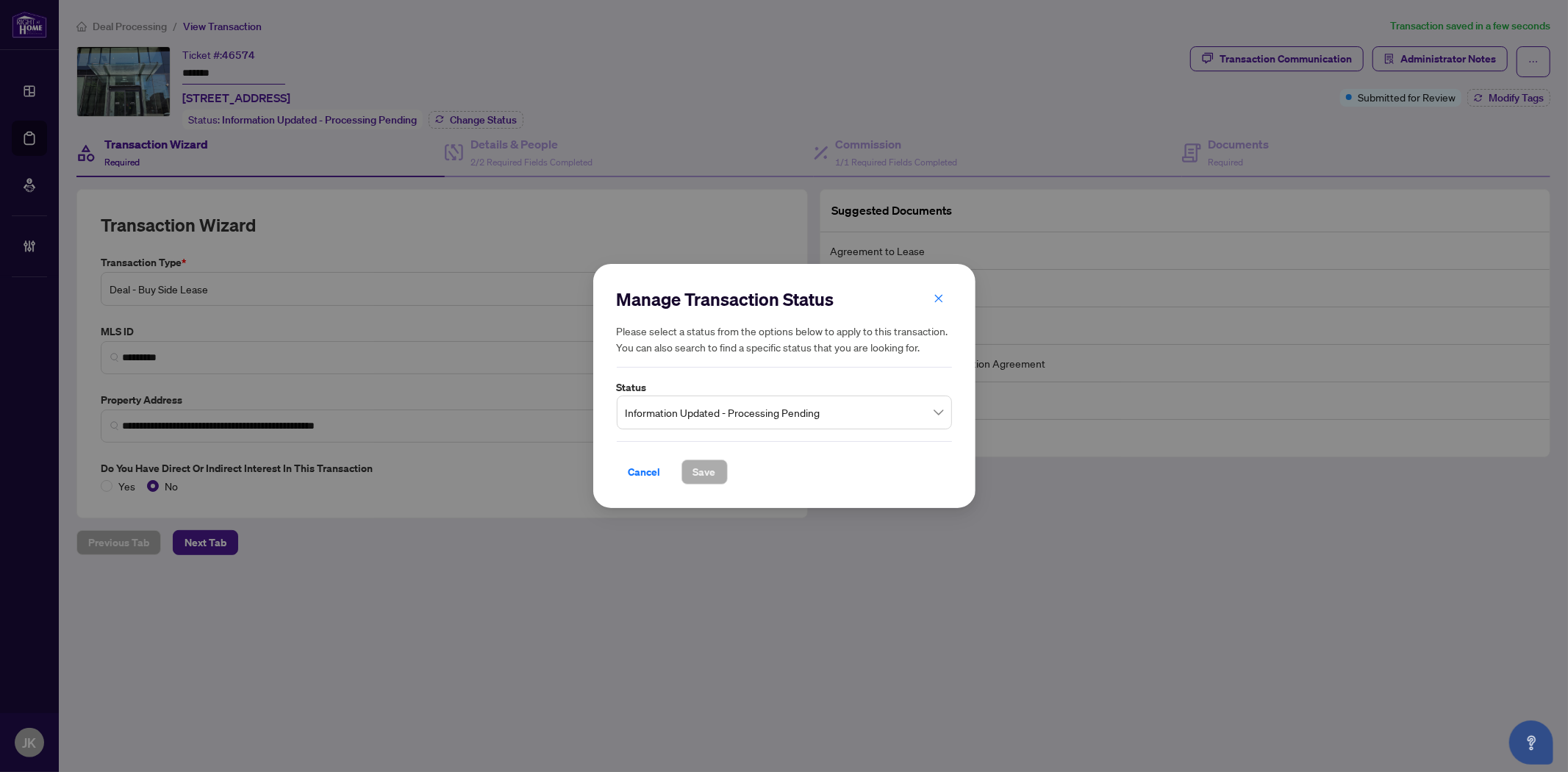
click at [746, 417] on span "Information Updated - Processing Pending" at bounding box center [784, 412] width 317 height 28
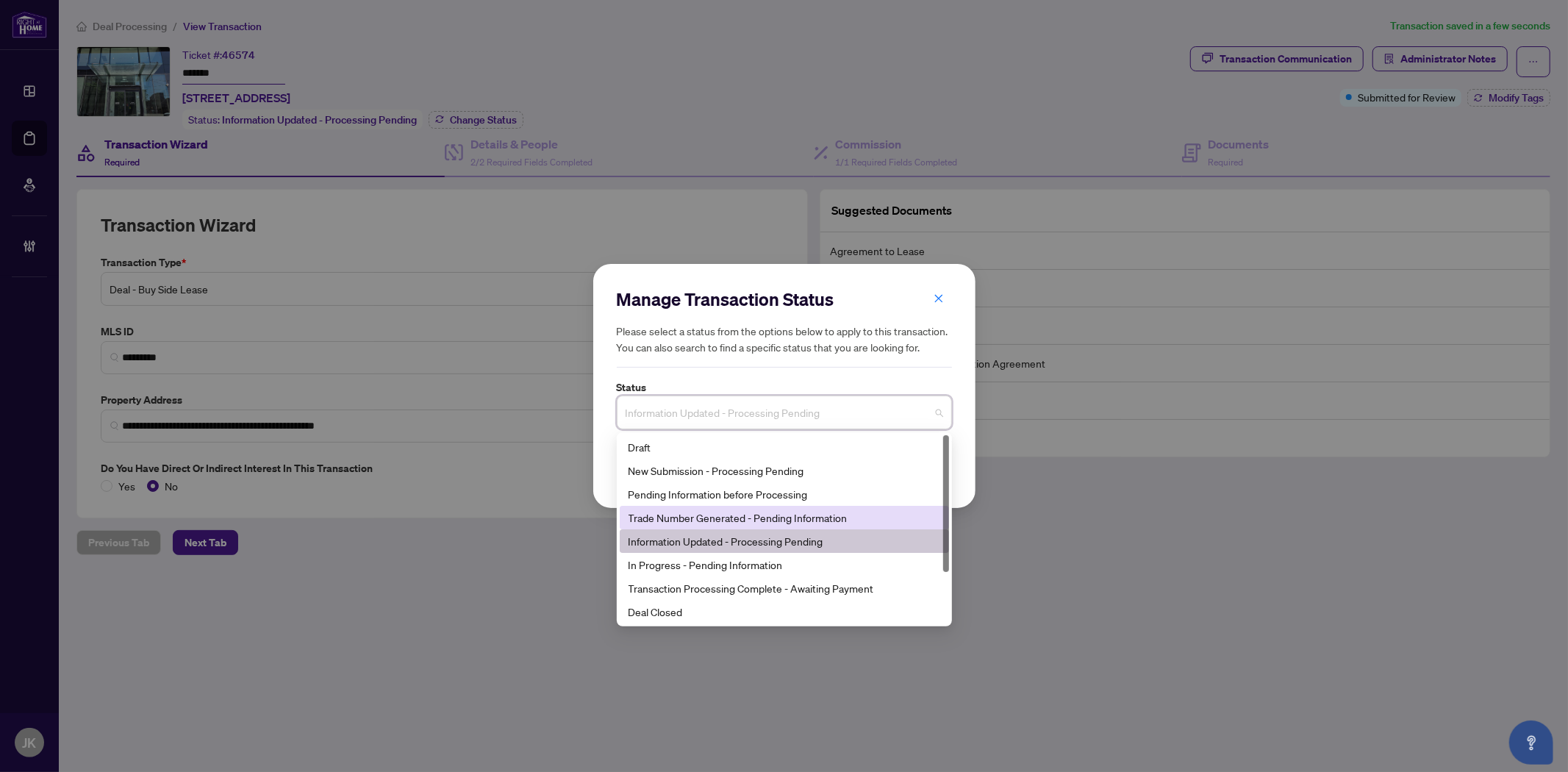
click at [724, 513] on div "Trade Number Generated - Pending Information" at bounding box center [784, 518] width 312 height 16
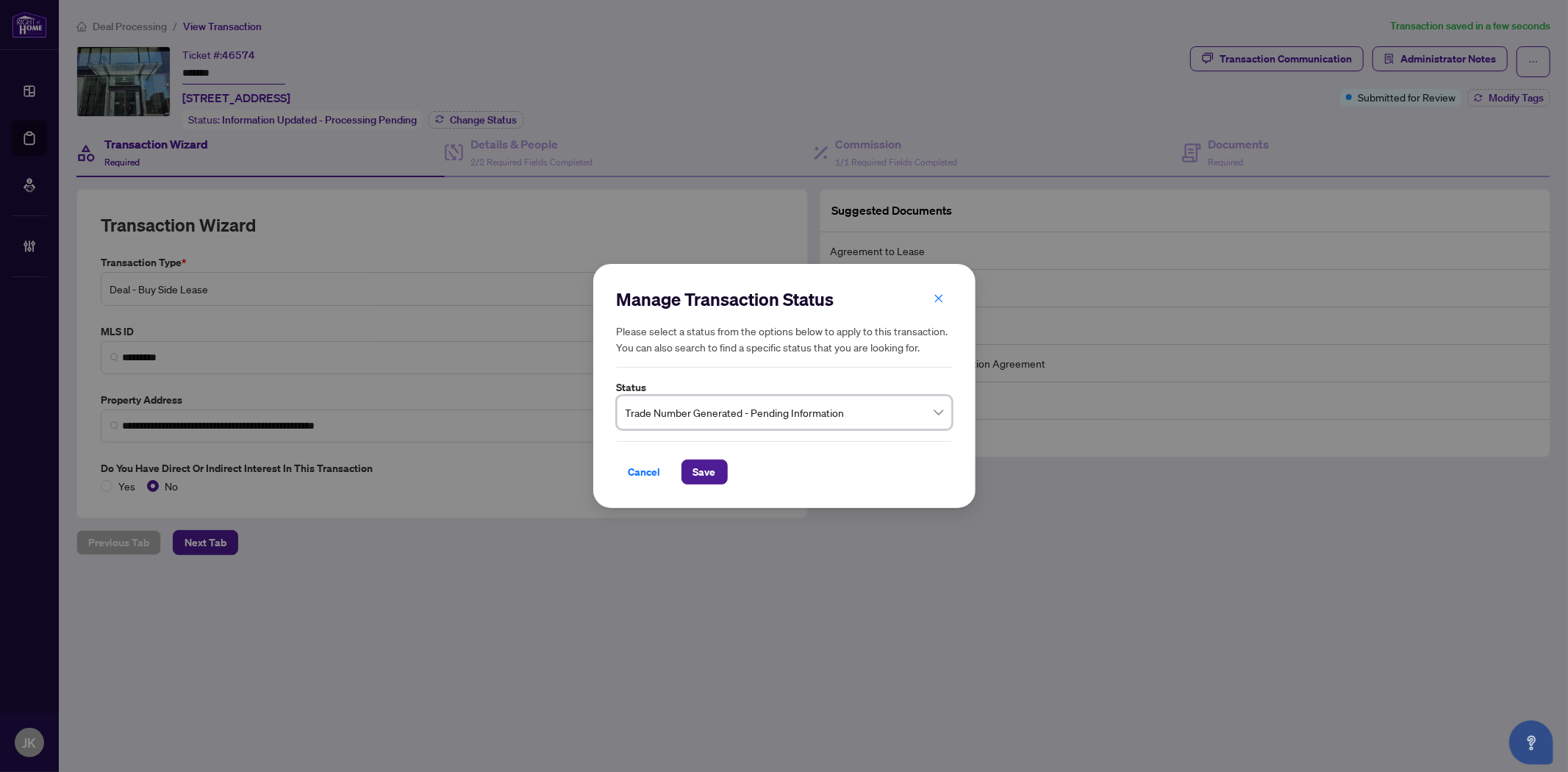
drag, startPoint x: 699, startPoint y: 469, endPoint x: 746, endPoint y: 453, distance: 49.6
click at [719, 459] on button "Save" at bounding box center [704, 471] width 46 height 25
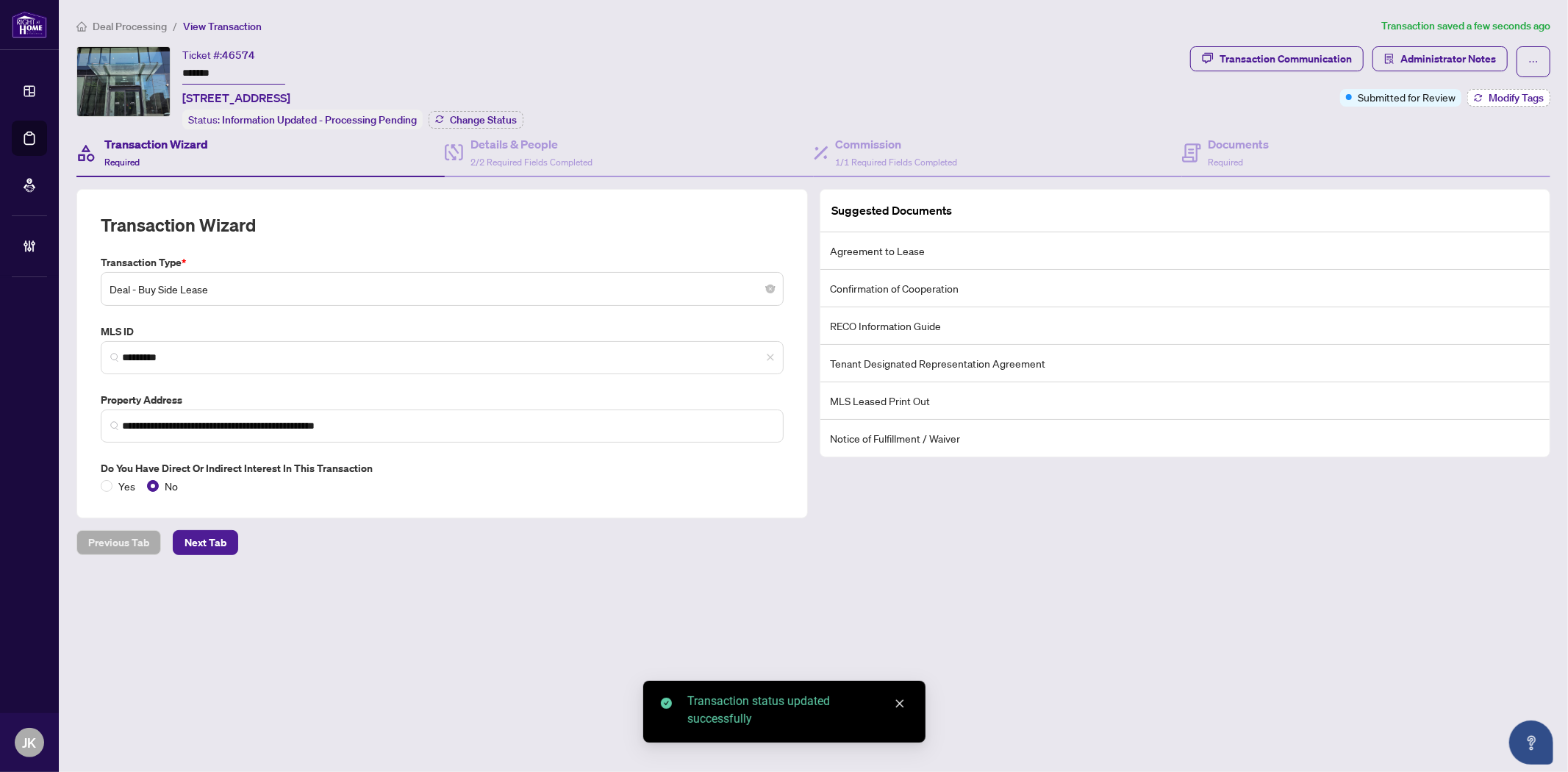
click at [1502, 97] on span "Modify Tags" at bounding box center [1516, 97] width 55 height 11
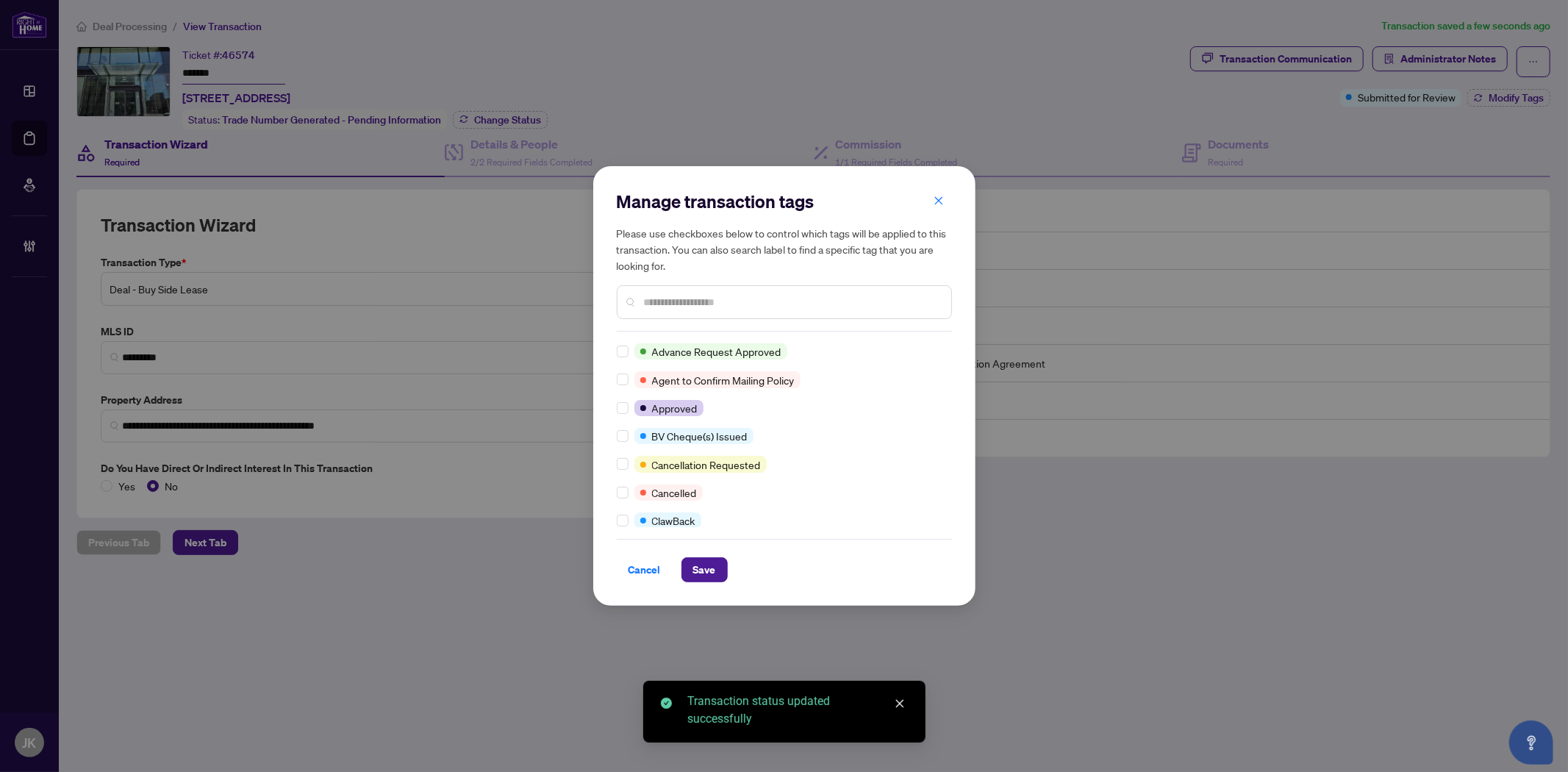
click at [663, 306] on input "text" at bounding box center [791, 302] width 296 height 16
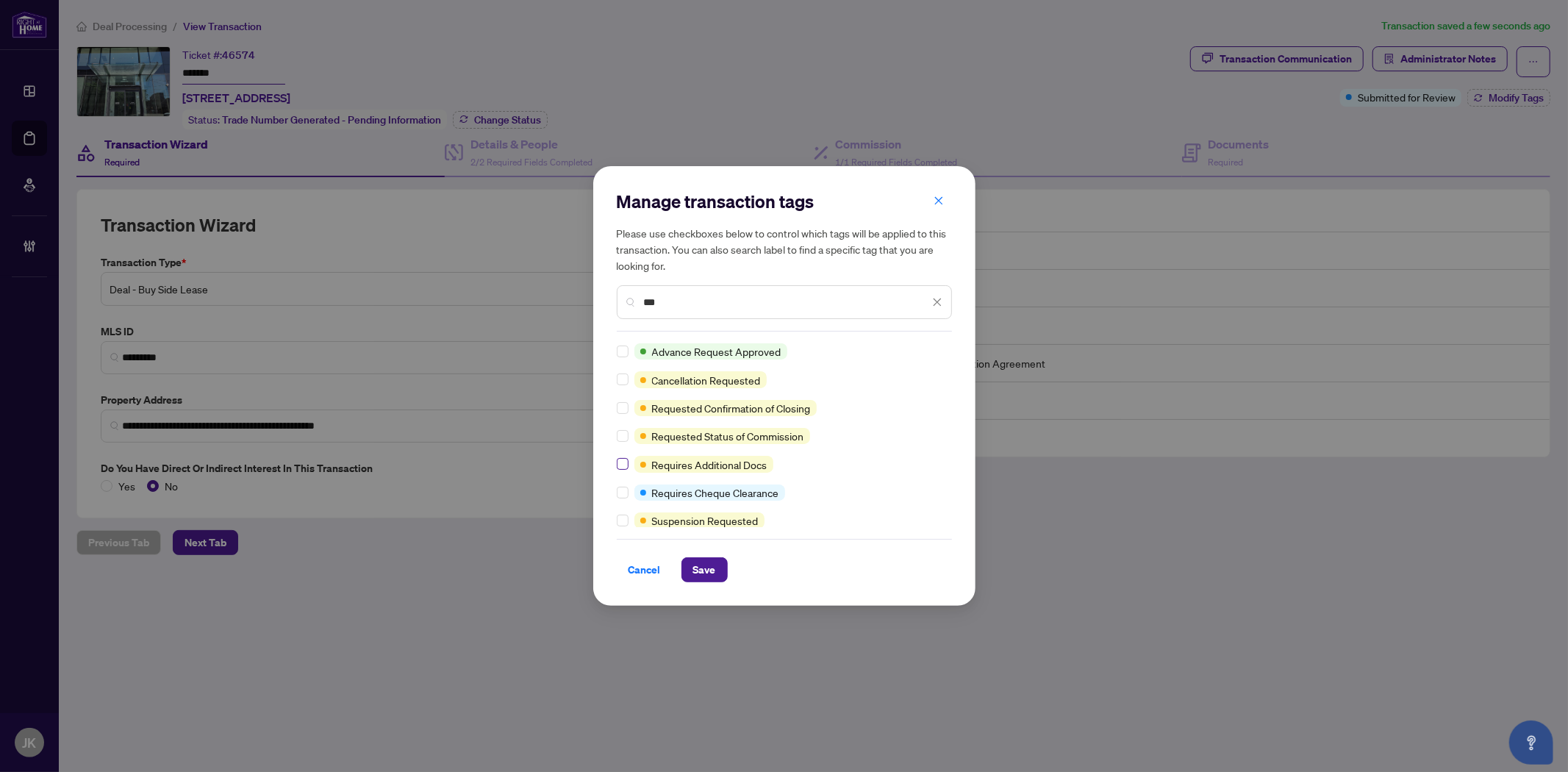
click at [621, 469] on label at bounding box center [622, 464] width 12 height 16
drag, startPoint x: 707, startPoint y: 575, endPoint x: 711, endPoint y: 565, distance: 10.8
click at [708, 575] on span "Save" at bounding box center [705, 569] width 23 height 23
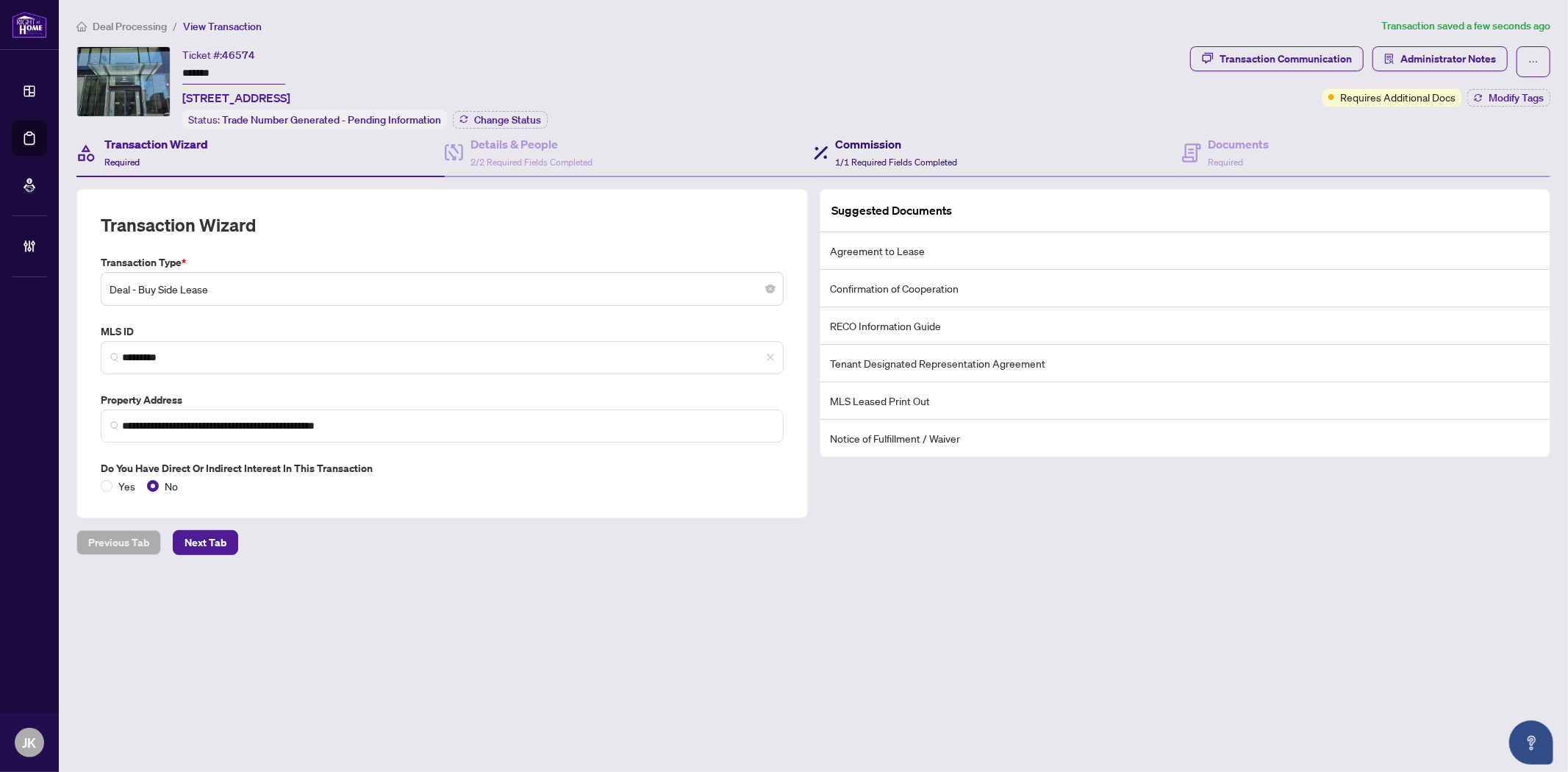
drag, startPoint x: 846, startPoint y: 164, endPoint x: 924, endPoint y: 157, distance: 78.3
click at [846, 164] on span "1/1 Required Fields Completed" at bounding box center [897, 162] width 122 height 11
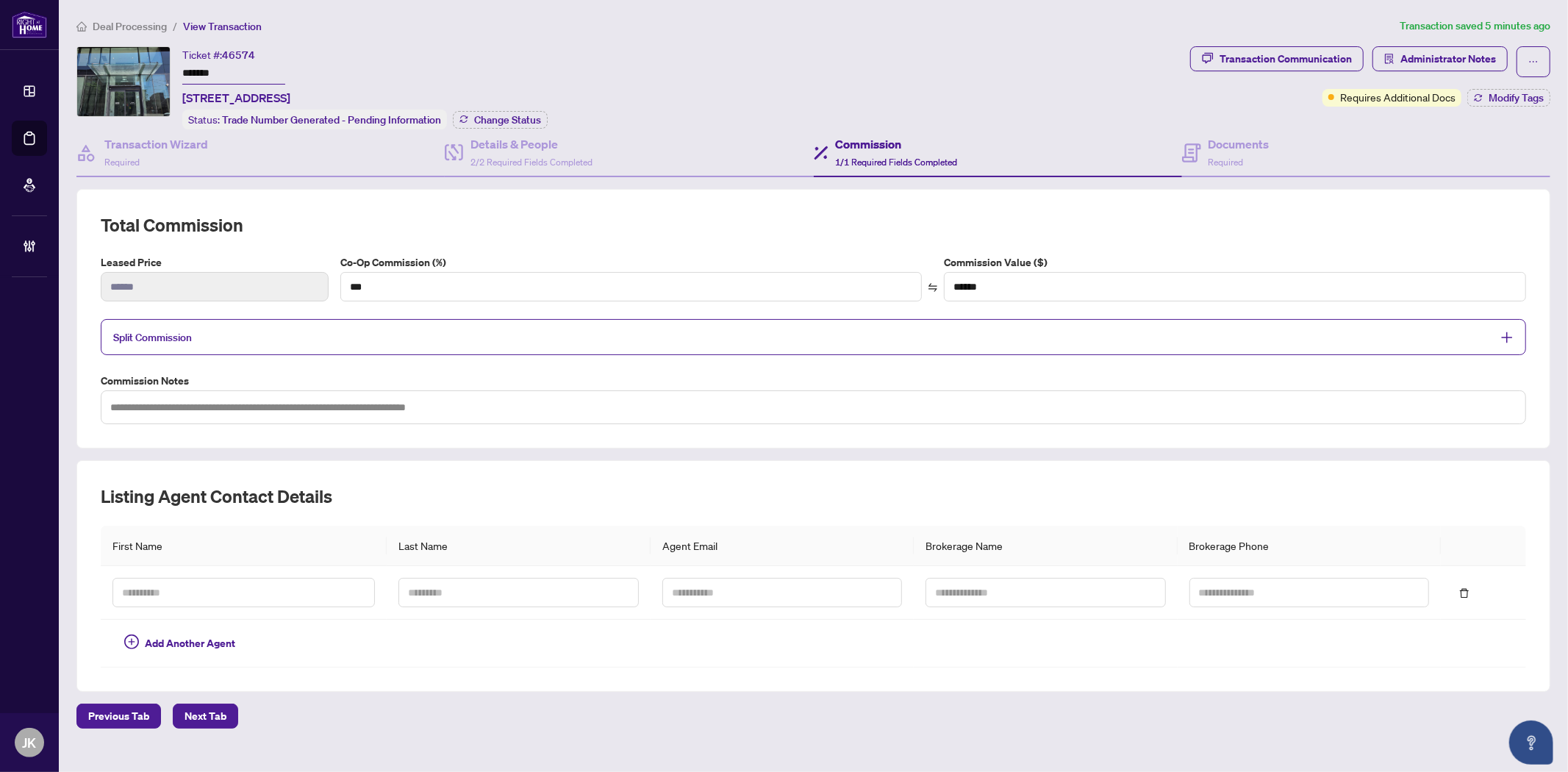
click at [850, 156] on span "1/1 Required Fields Completed" at bounding box center [897, 162] width 122 height 11
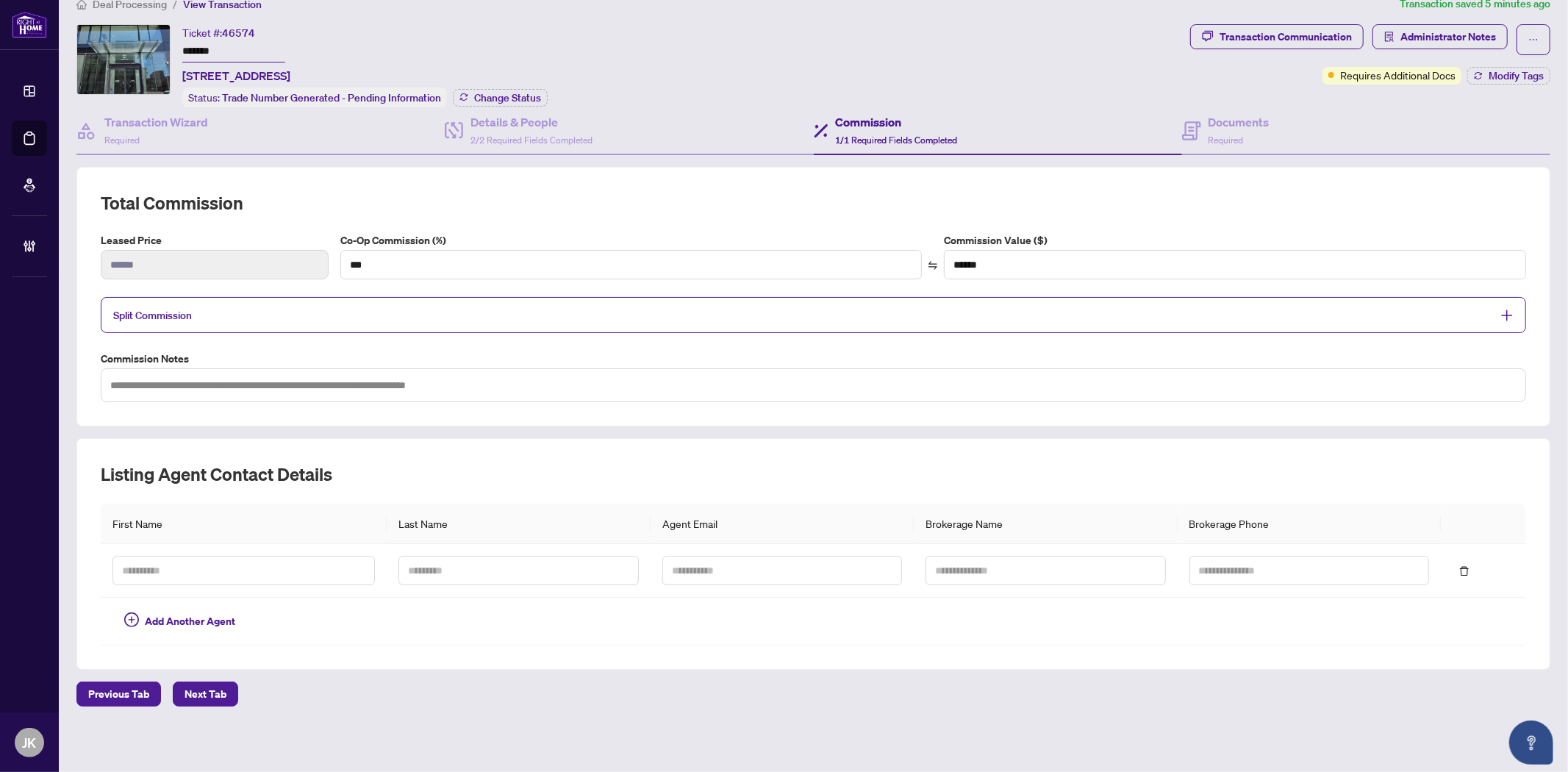
click at [882, 306] on span "Split Commission" at bounding box center [803, 314] width 1378 height 17
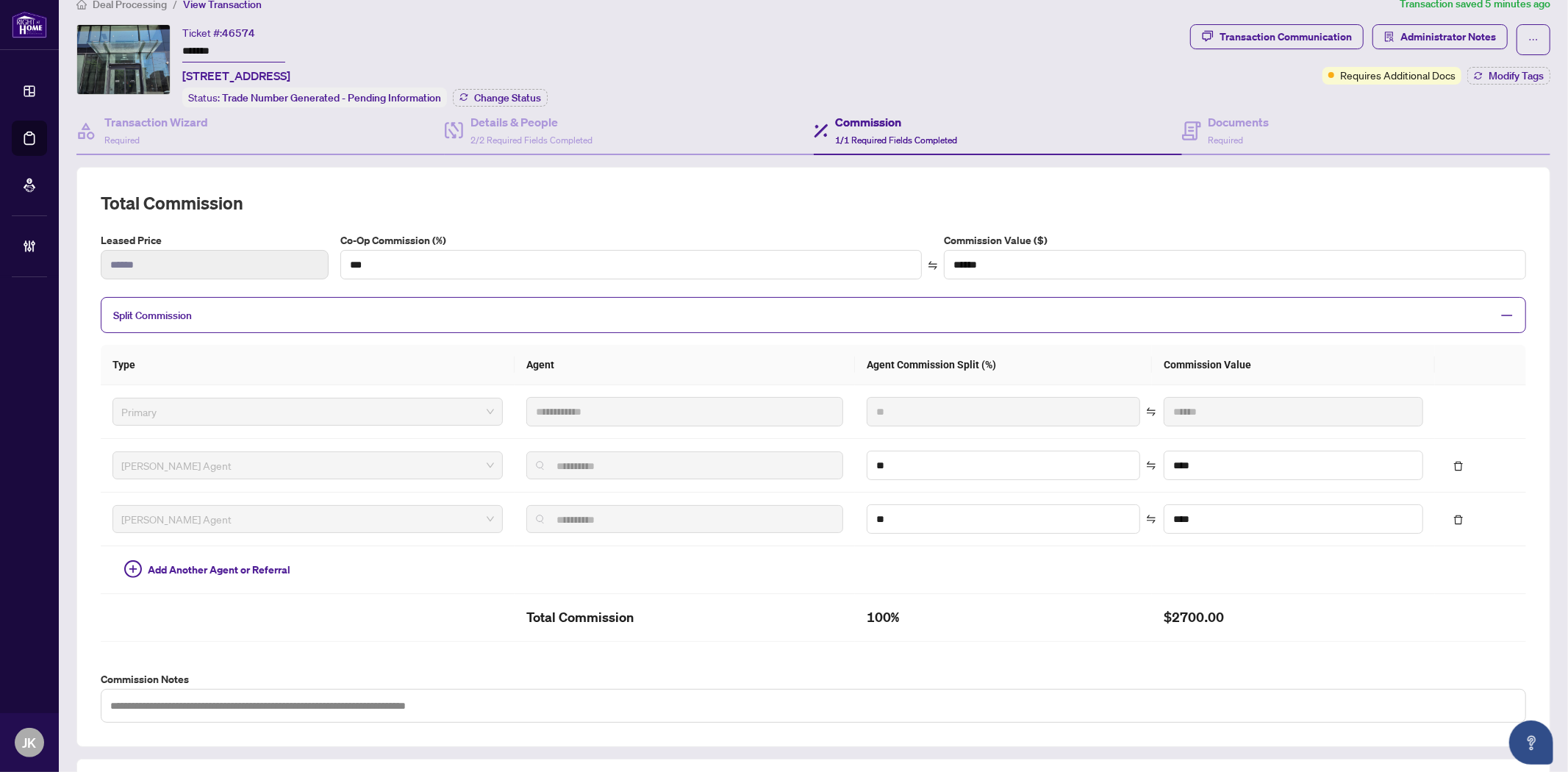
drag, startPoint x: 295, startPoint y: 70, endPoint x: 179, endPoint y: 76, distance: 116.2
click at [179, 76] on div "Ticket #: 46574 ******* 1214-285 Dufferin St St, Toronto, Ontario M6K 0J2, Cana…" at bounding box center [630, 66] width 1108 height 83
click at [1250, 32] on div "Transaction Communication" at bounding box center [1285, 36] width 132 height 23
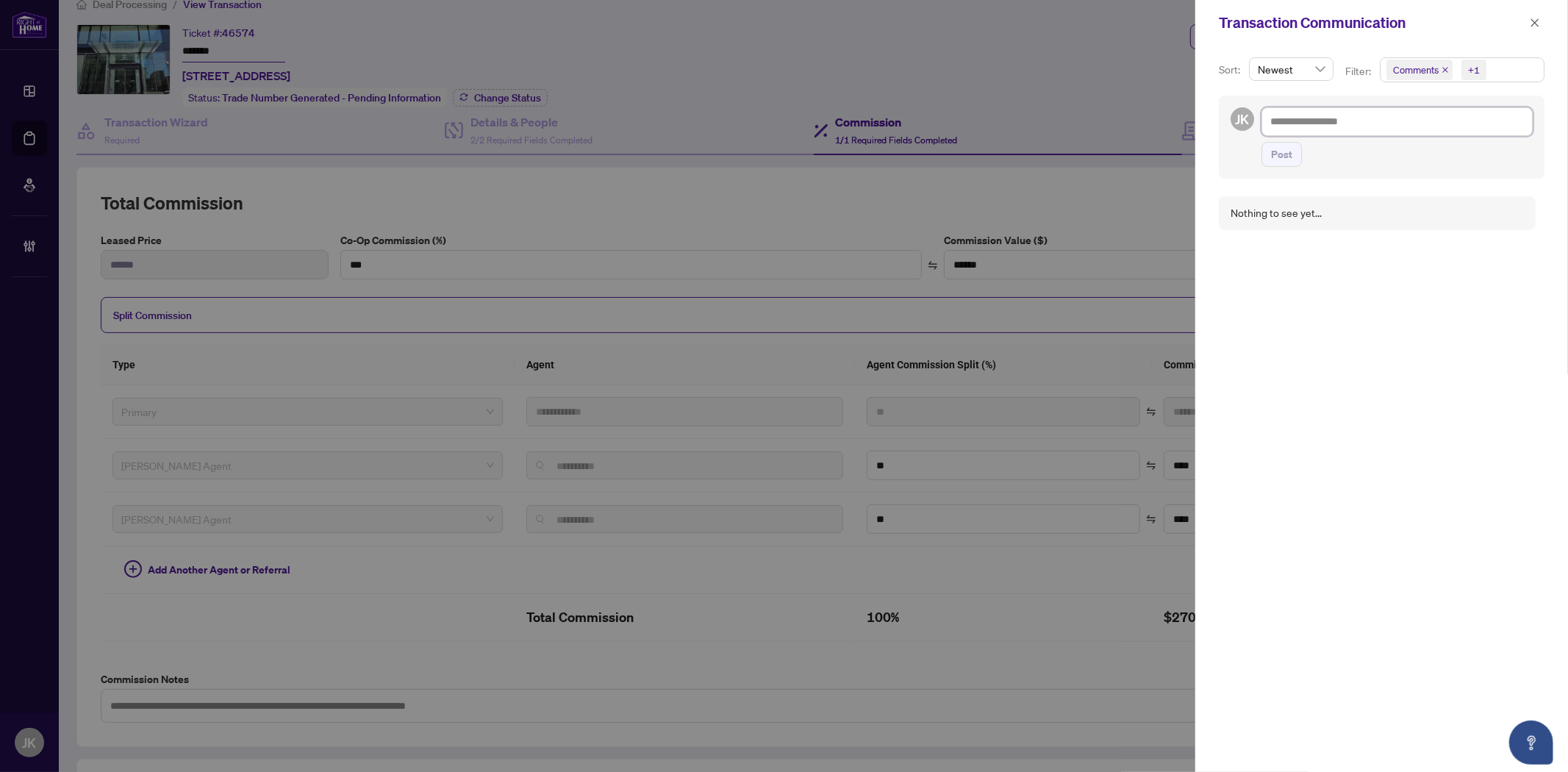
click at [1297, 131] on textarea at bounding box center [1396, 121] width 271 height 28
click at [1275, 164] on span "Post" at bounding box center [1281, 154] width 21 height 23
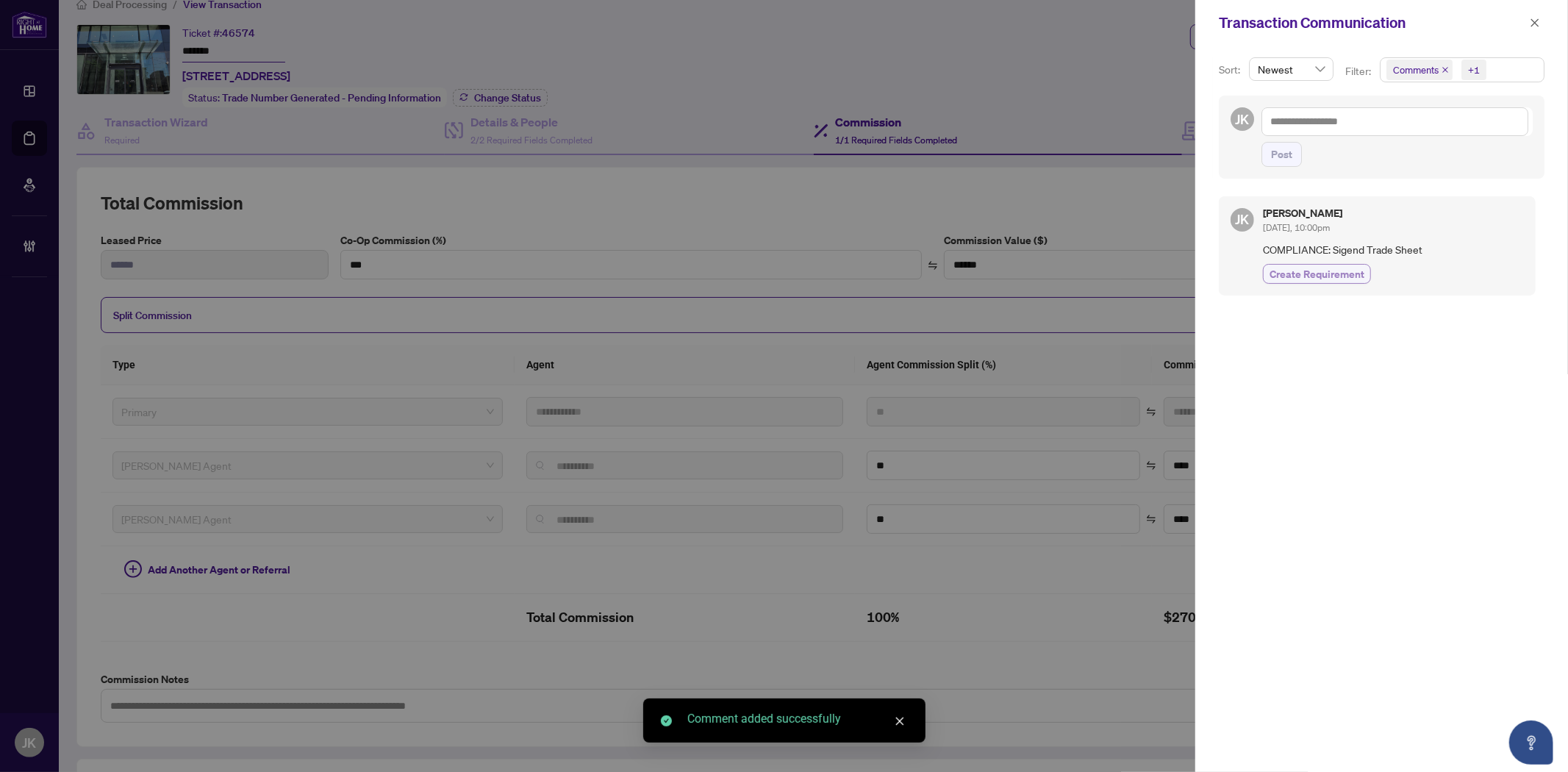
click at [1297, 272] on span "Create Requirement" at bounding box center [1316, 274] width 95 height 15
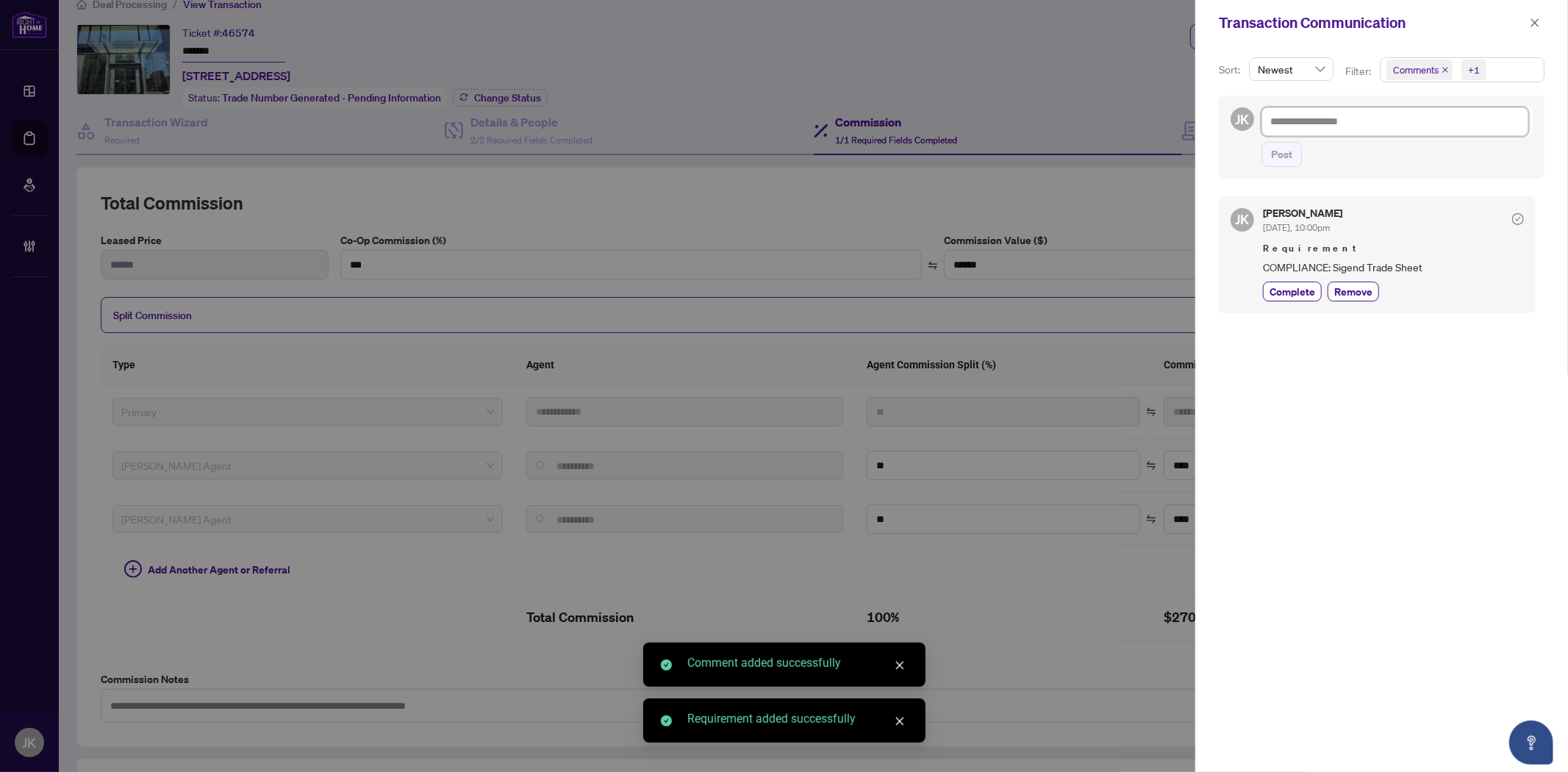
click at [1323, 130] on textarea at bounding box center [1394, 121] width 266 height 28
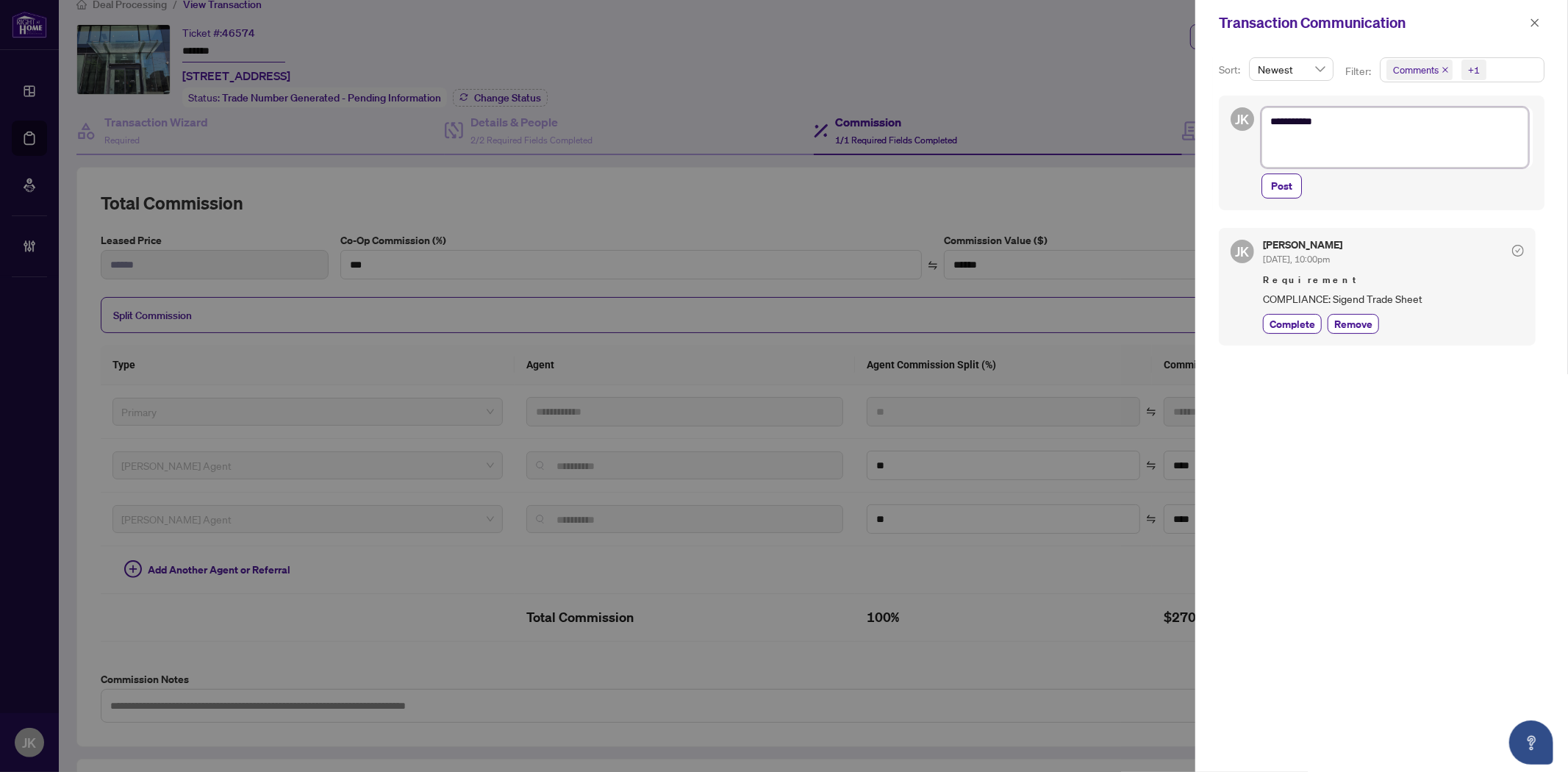
scroll to position [0, 0]
click at [1289, 153] on textarea "********" at bounding box center [1394, 137] width 266 height 60
paste textarea "**********"
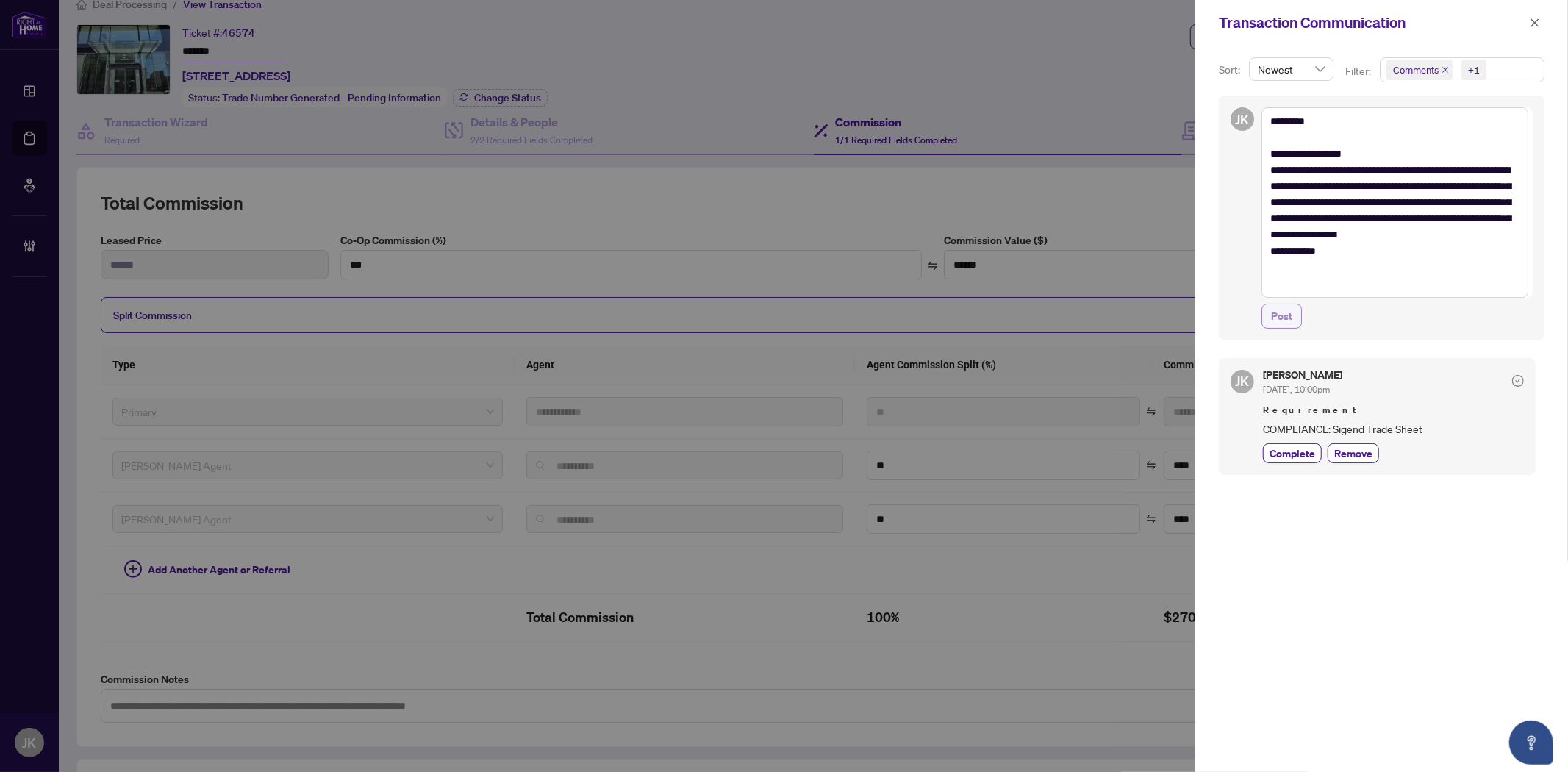
click at [1285, 309] on span "Post" at bounding box center [1281, 316] width 21 height 23
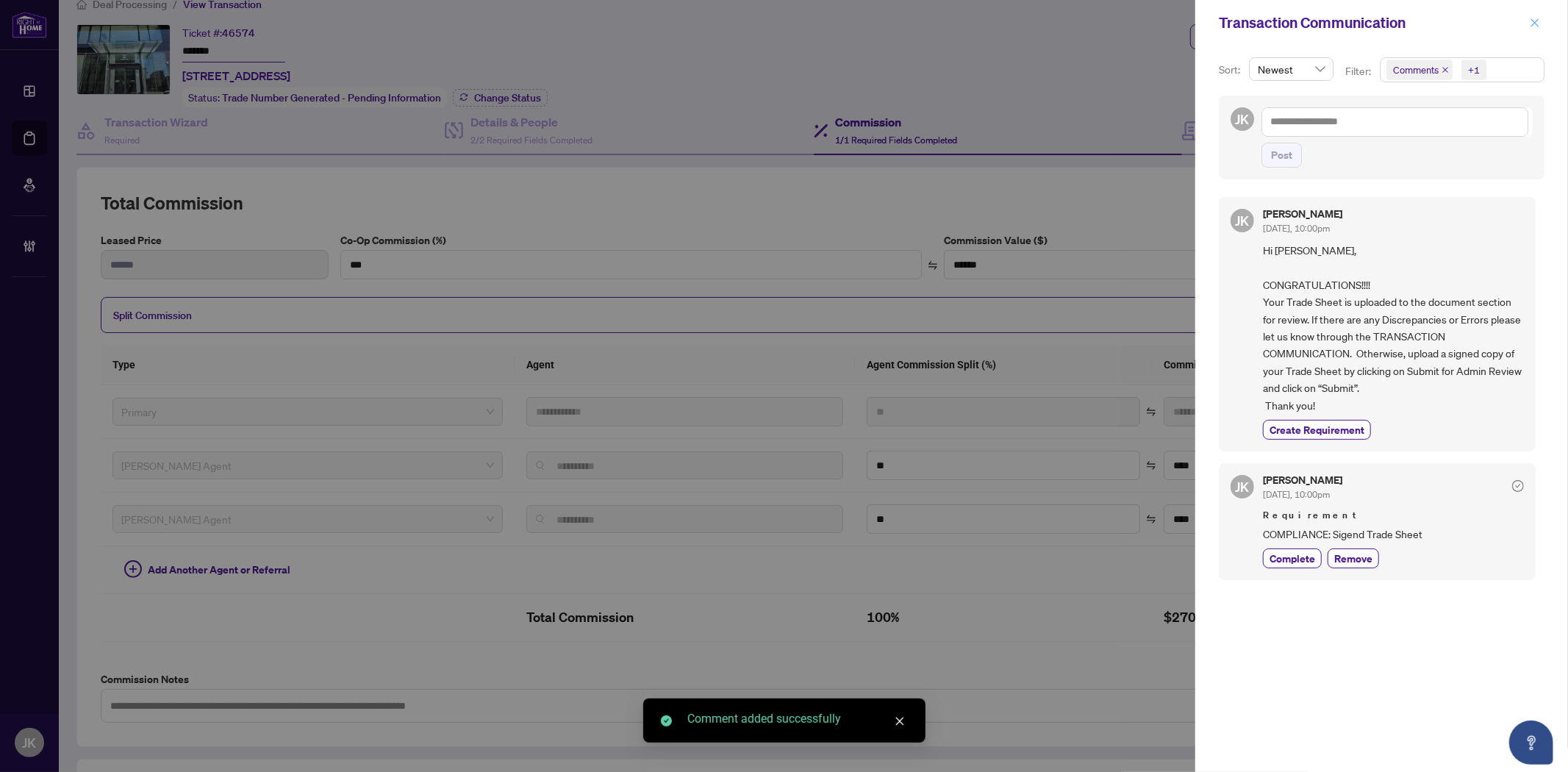
click at [1541, 22] on button "button" at bounding box center [1535, 23] width 19 height 18
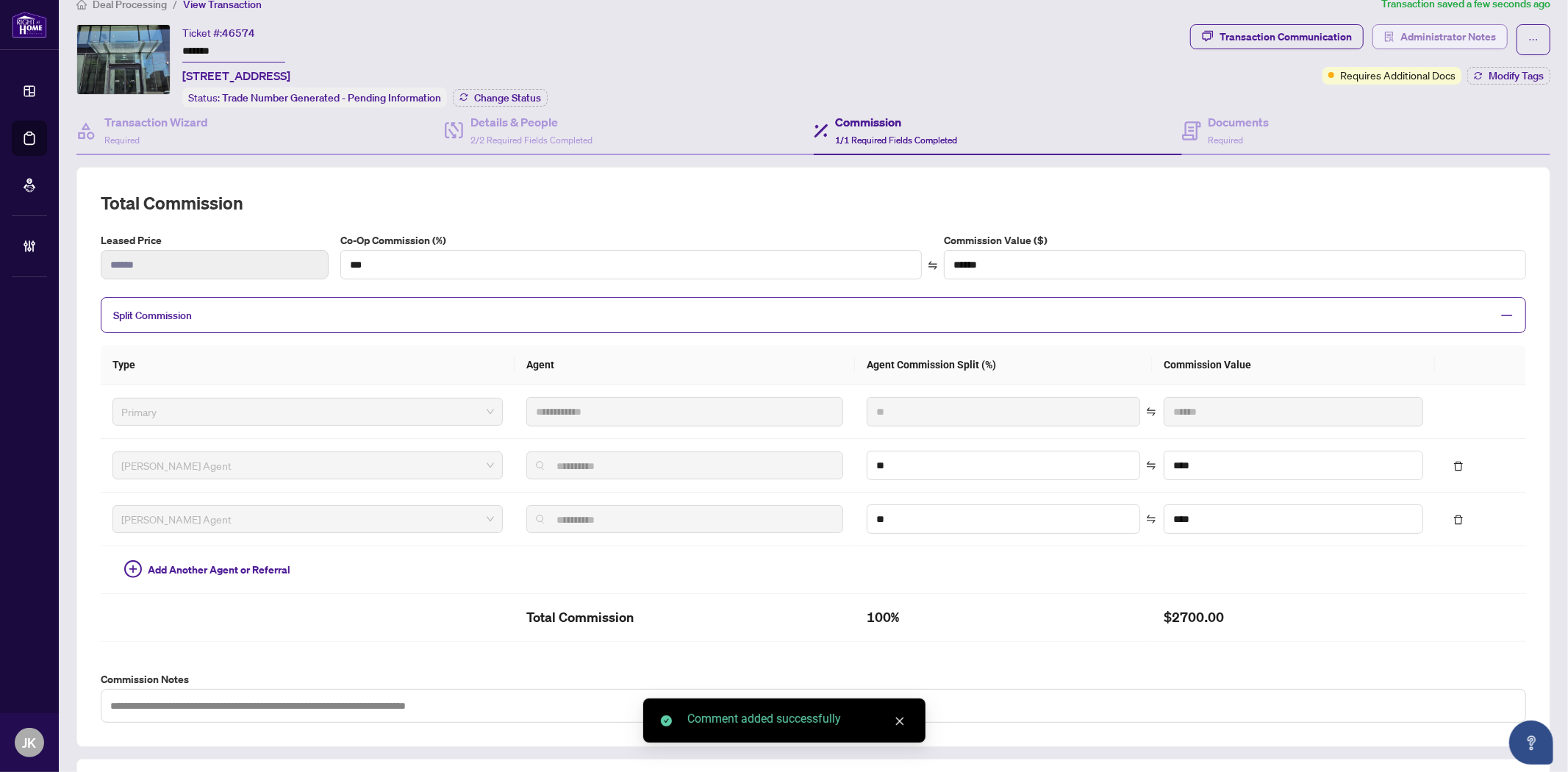
click at [1453, 41] on span "Administrator Notes" at bounding box center [1448, 36] width 96 height 23
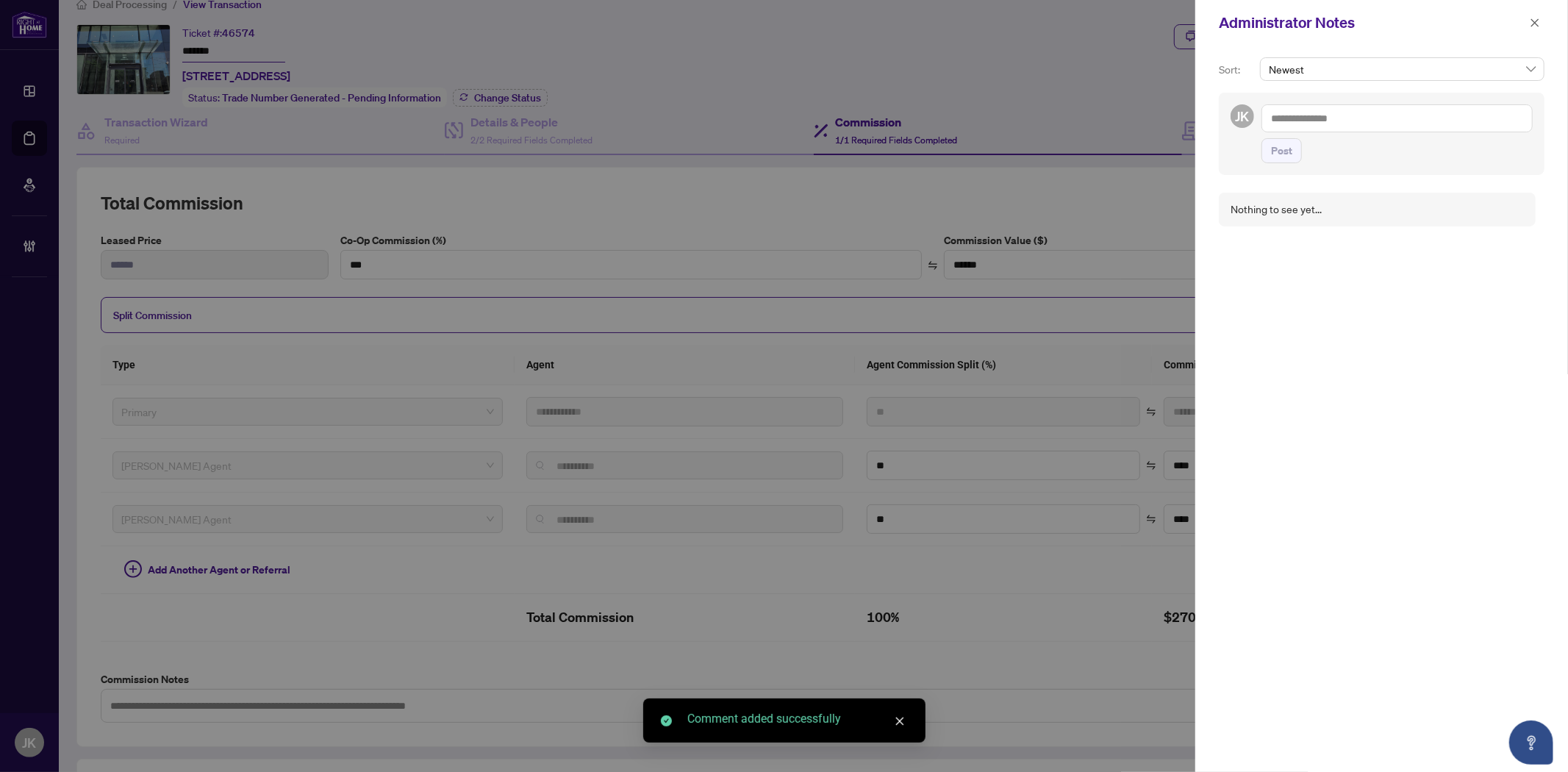
click at [1323, 121] on textarea at bounding box center [1396, 118] width 271 height 28
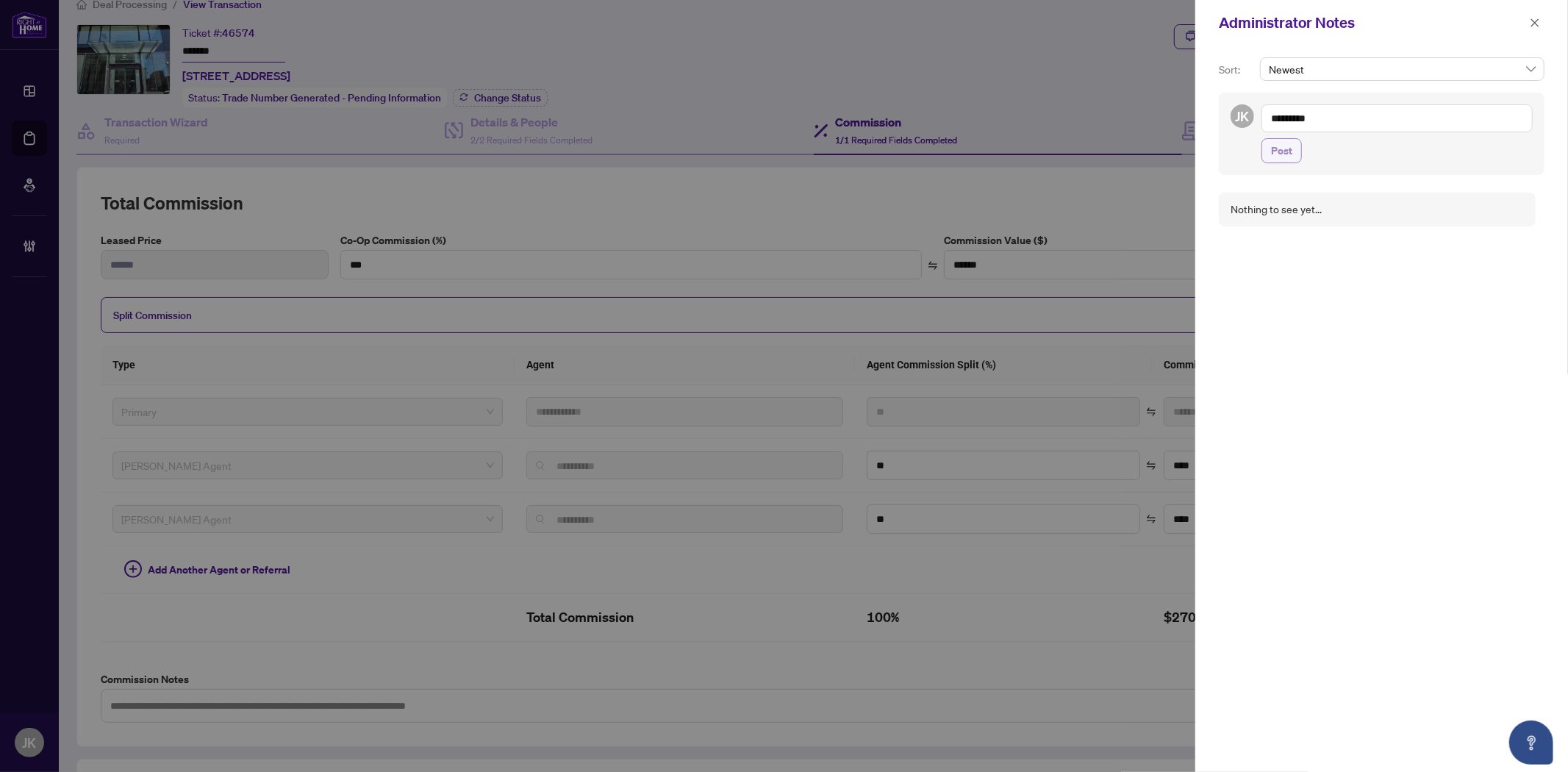
click at [1280, 147] on span "Post" at bounding box center [1281, 151] width 21 height 23
drag, startPoint x: 1532, startPoint y: 23, endPoint x: 1520, endPoint y: 19, distance: 12.6
click at [1532, 23] on icon "close" at bounding box center [1534, 23] width 11 height 11
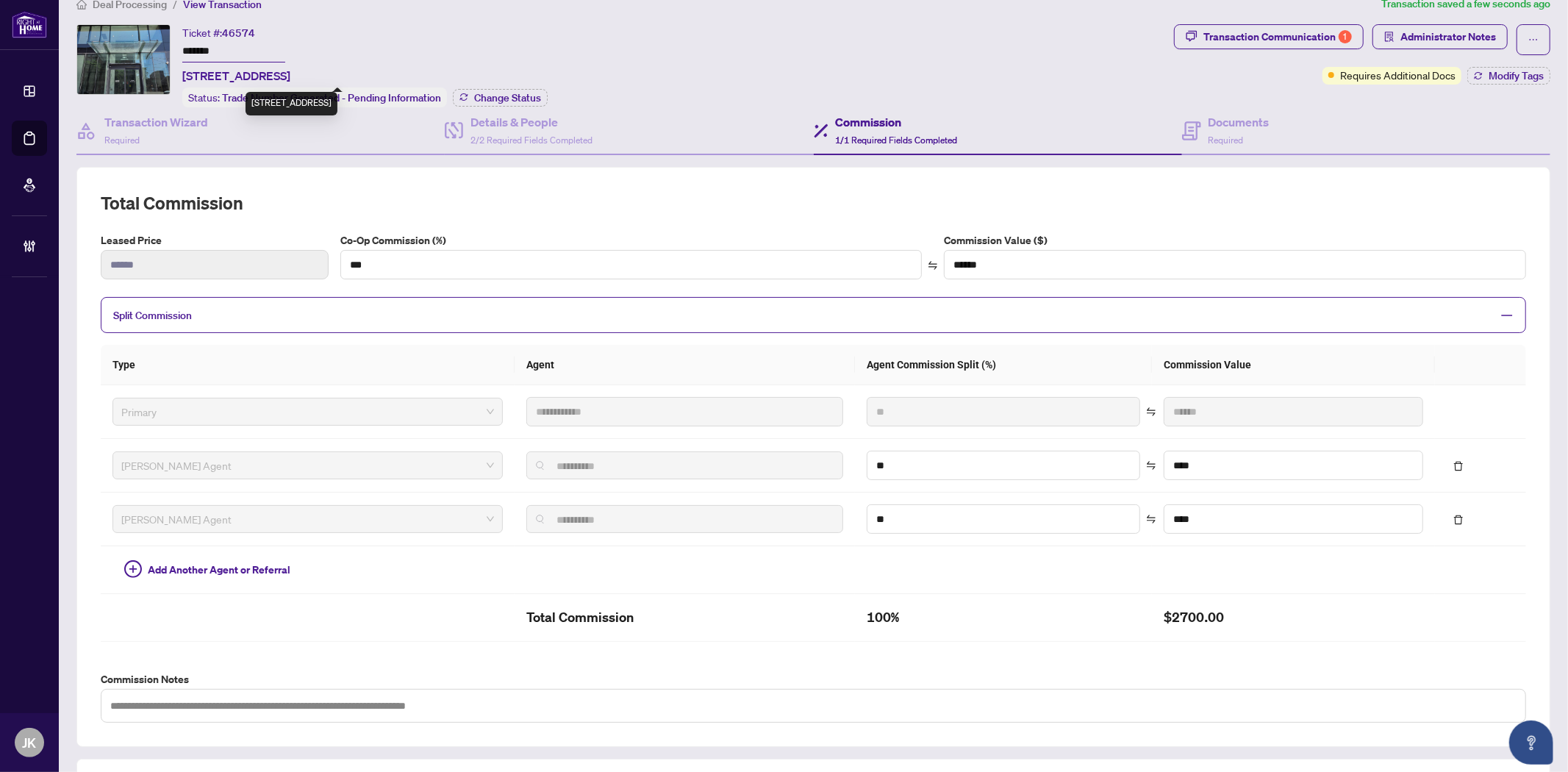
drag, startPoint x: 298, startPoint y: 75, endPoint x: 241, endPoint y: 49, distance: 62.6
click at [194, 78] on span "1214-285 Dufferin St St, Toronto, Ontario M6K 0J2, Canada" at bounding box center [236, 76] width 108 height 18
drag, startPoint x: 241, startPoint y: 48, endPoint x: 126, endPoint y: 45, distance: 115.0
click at [126, 45] on div "Ticket #: 46574 ******* 1214-285 Dufferin St St, Toronto, Ontario M6K 0J2, Cana…" at bounding box center [622, 66] width 1092 height 83
click at [599, 67] on div "Ticket #: 46574 ******* 1214-285 Dufferin St St, Toronto, Ontario M6K 0J2, Cana…" at bounding box center [622, 66] width 1092 height 83
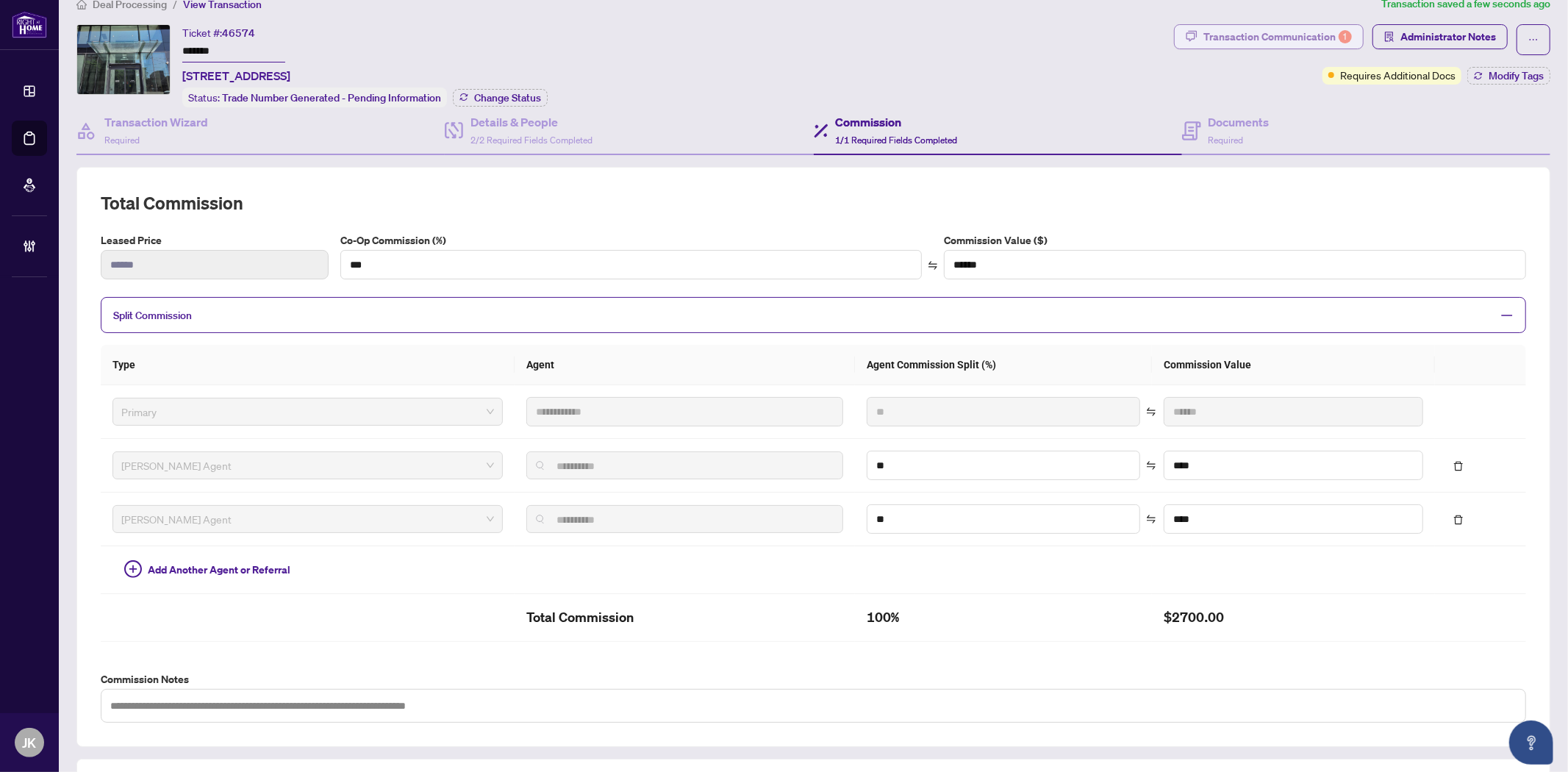
click at [1248, 28] on div "Transaction Communication 1" at bounding box center [1277, 36] width 148 height 23
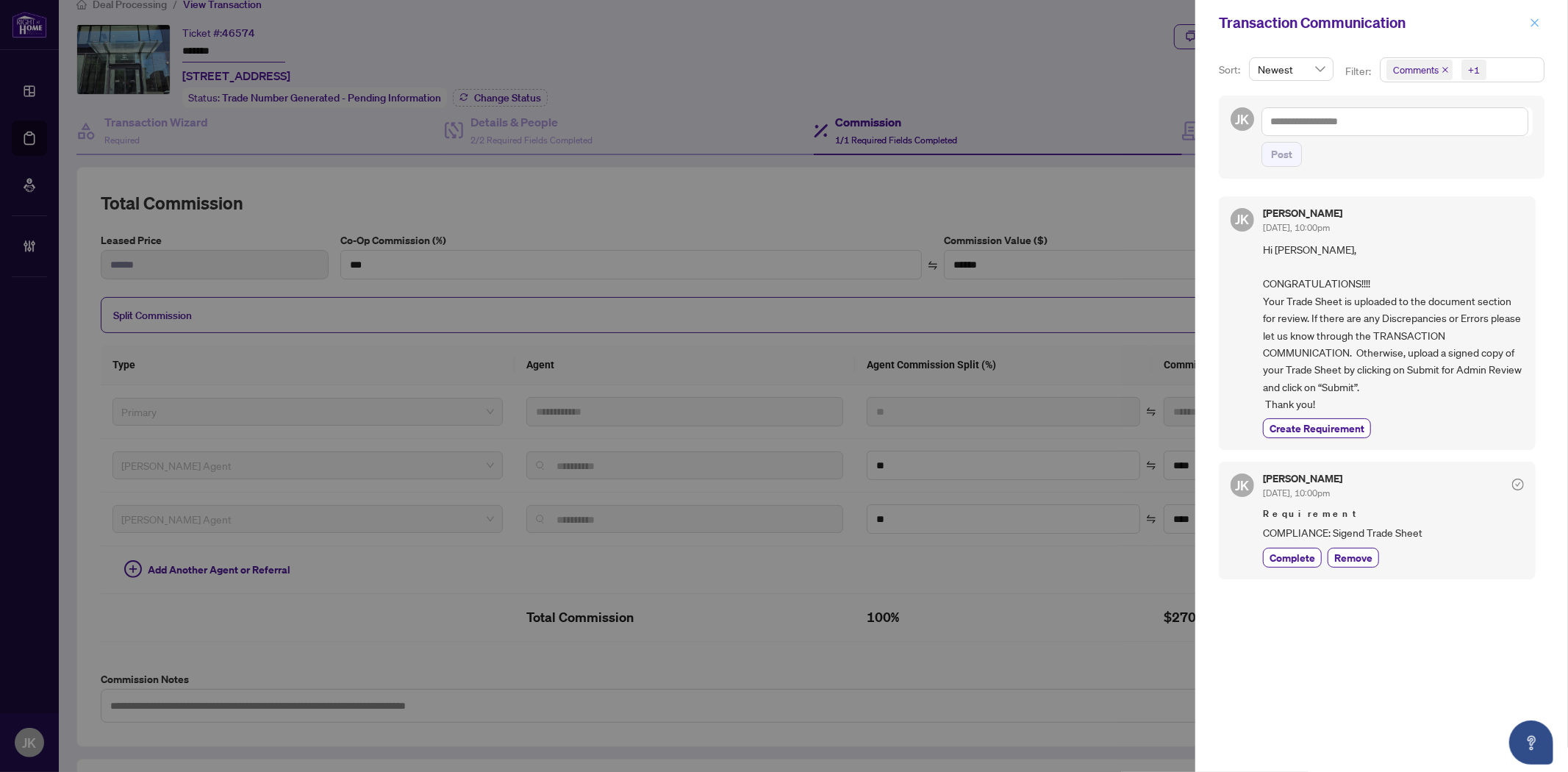
click at [1531, 20] on icon "close" at bounding box center [1534, 23] width 11 height 11
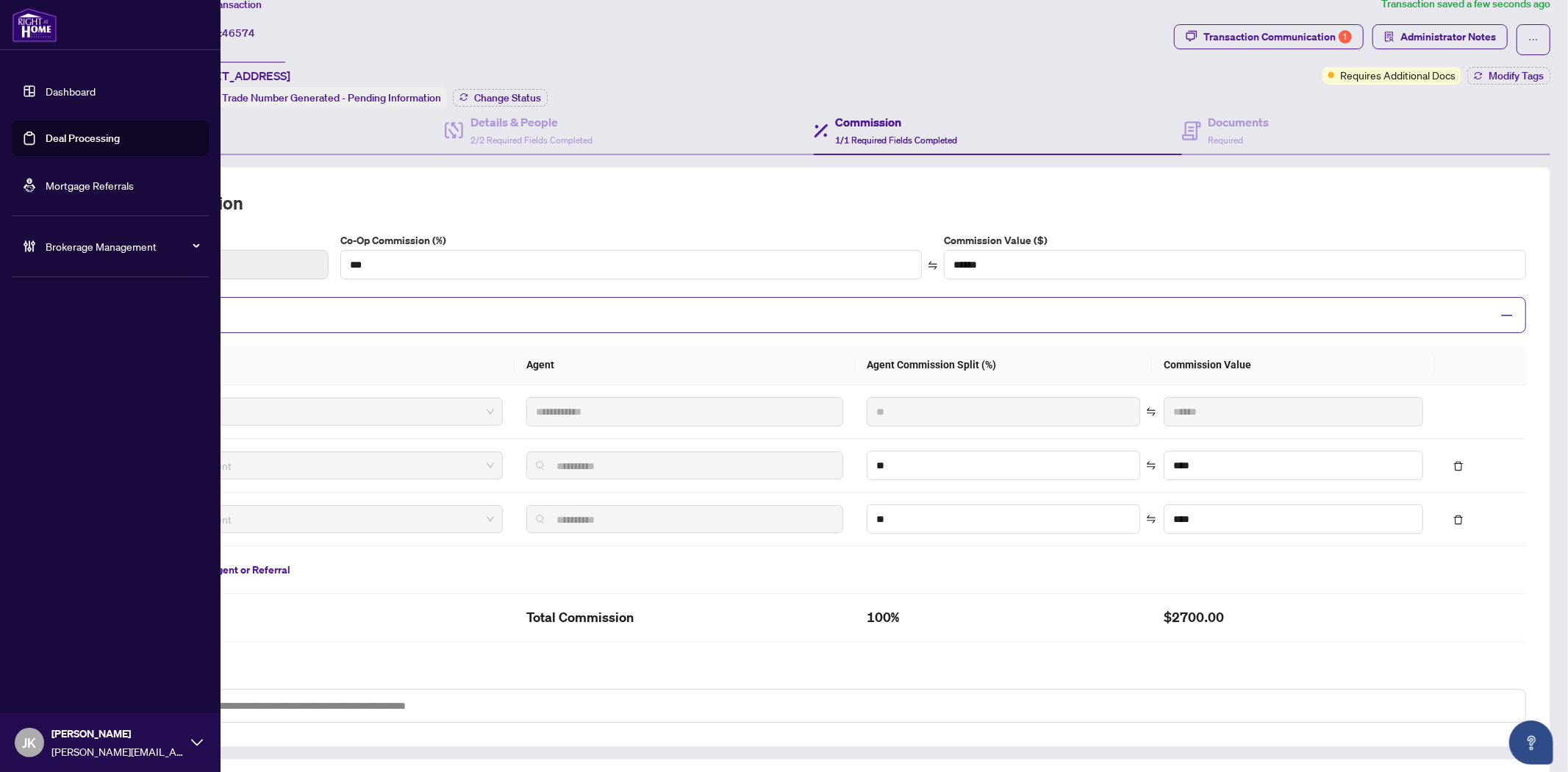
click at [63, 139] on link "Deal Processing" at bounding box center [83, 138] width 75 height 13
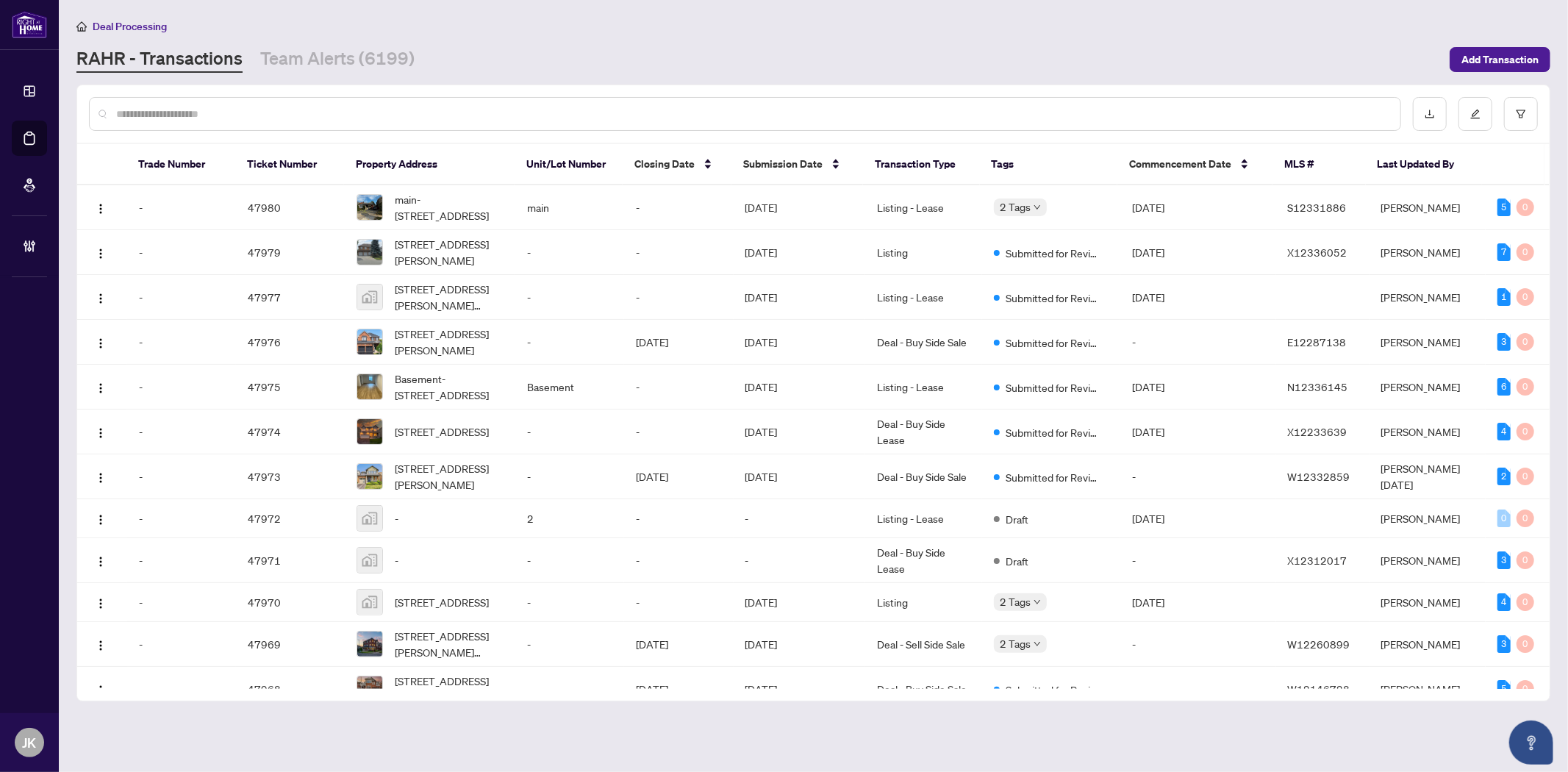
click at [258, 113] on input "text" at bounding box center [752, 114] width 1272 height 16
paste input "**********"
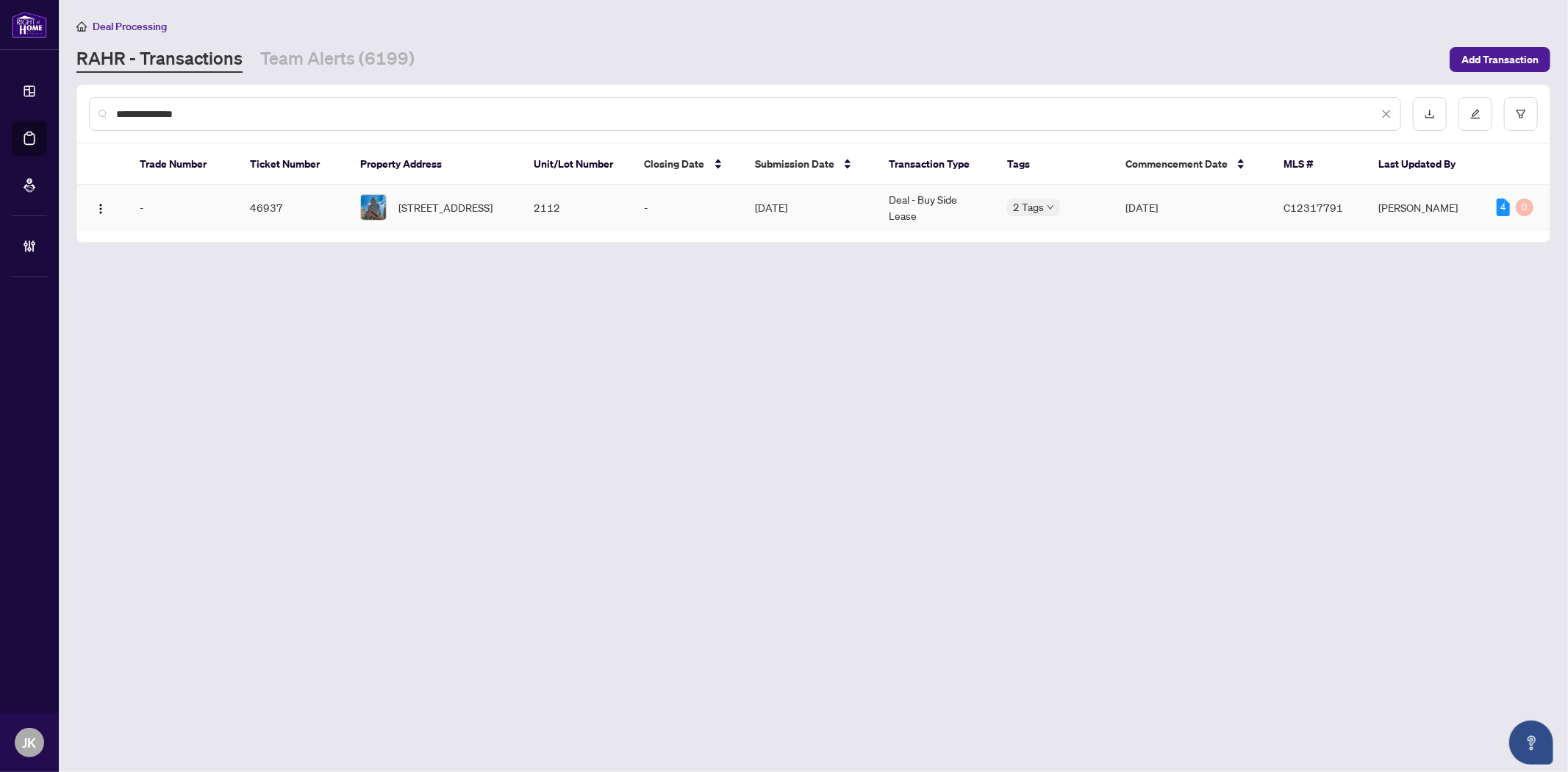
click at [687, 211] on td "-" at bounding box center [688, 207] width 110 height 45
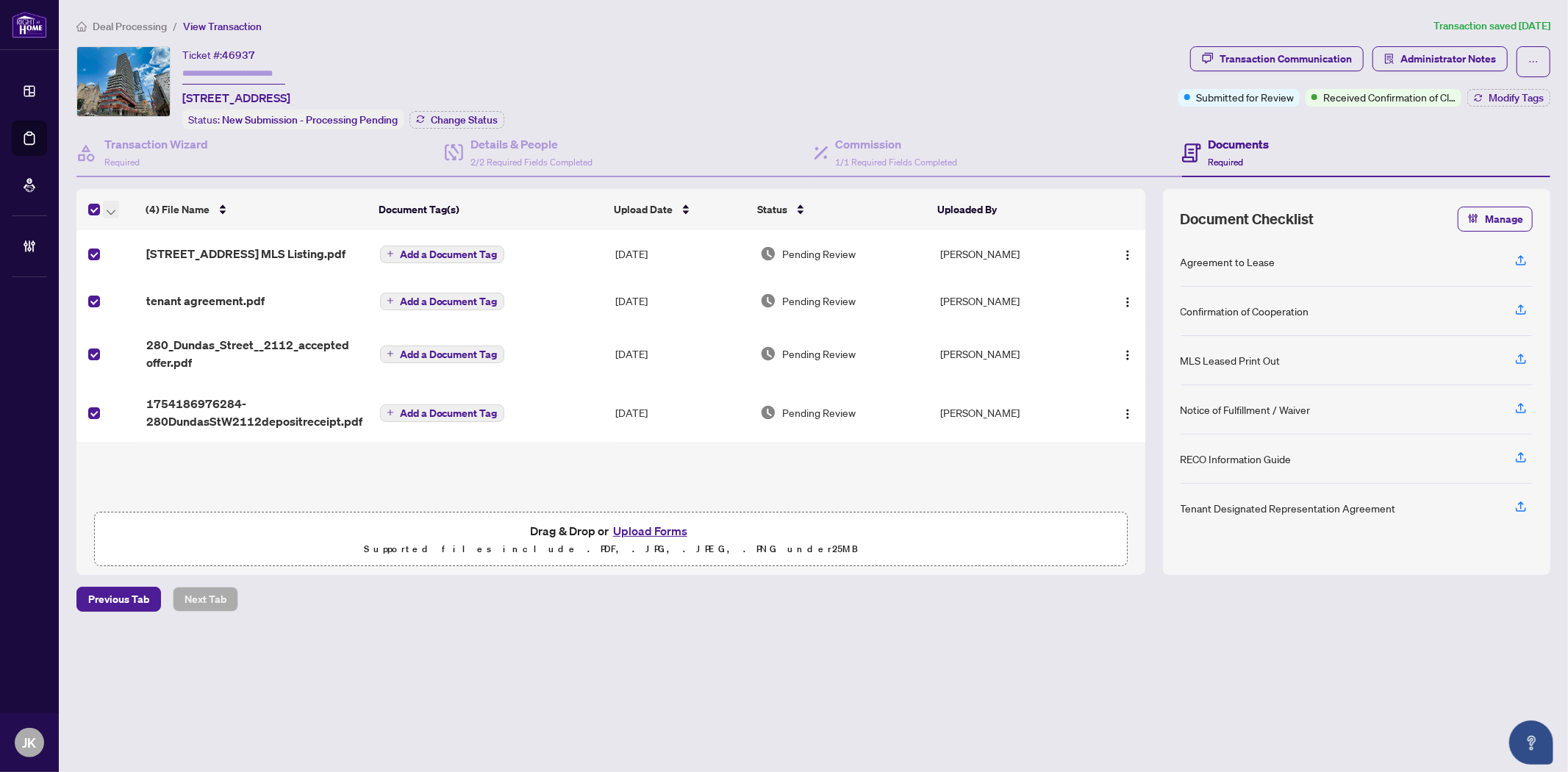
click at [113, 210] on icon "button" at bounding box center [111, 212] width 9 height 5
click at [207, 235] on span "Open Selected in New Tab(s)" at bounding box center [181, 232] width 131 height 16
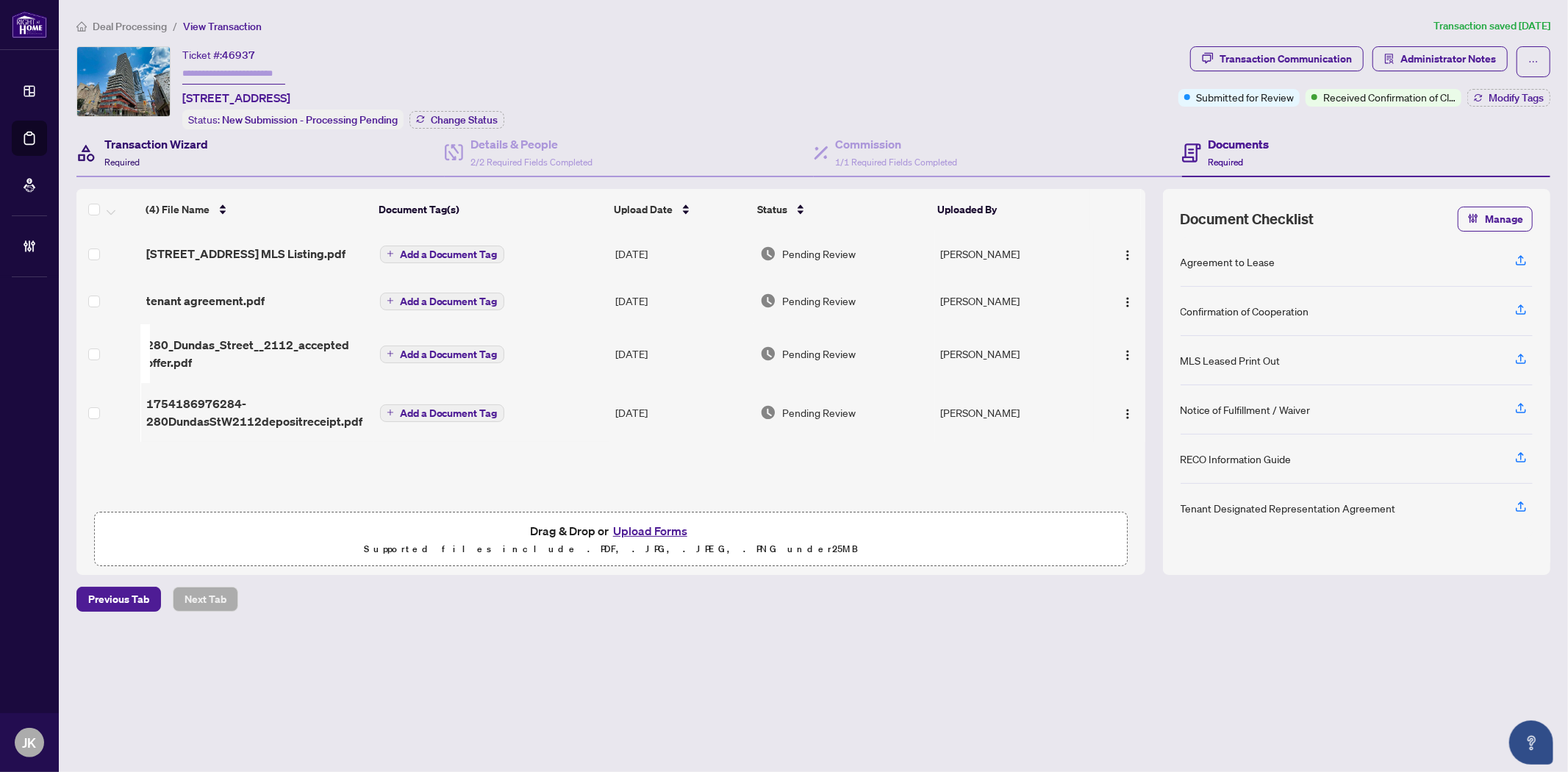
click at [177, 146] on h4 "Transaction Wizard" at bounding box center [156, 144] width 104 height 18
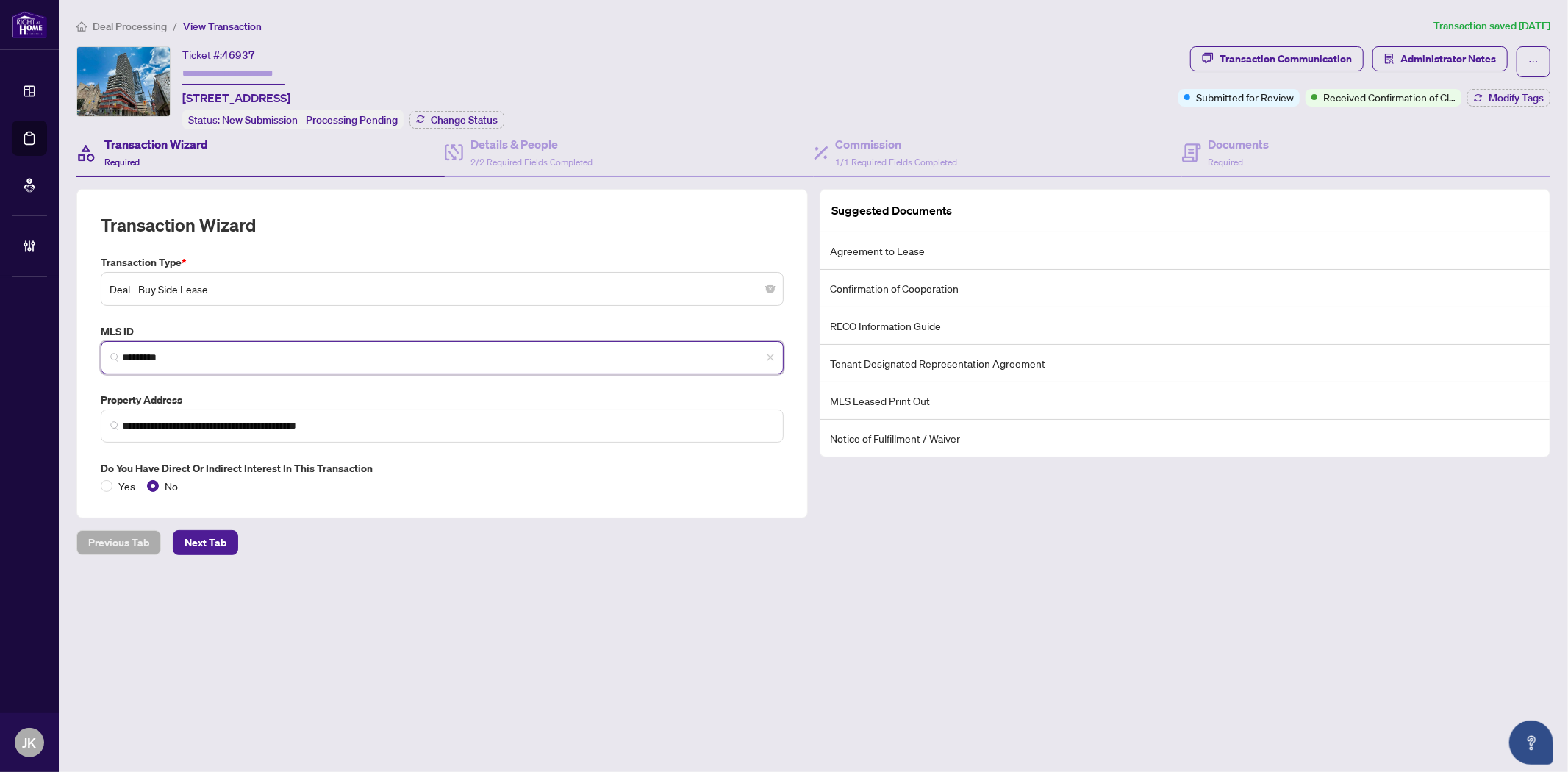
drag, startPoint x: 143, startPoint y: 348, endPoint x: 65, endPoint y: 344, distance: 78.1
click at [65, 344] on main "**********" at bounding box center [813, 386] width 1509 height 772
click at [209, 75] on input "text" at bounding box center [233, 74] width 103 height 21
click at [431, 115] on span "Change Status" at bounding box center [464, 120] width 67 height 11
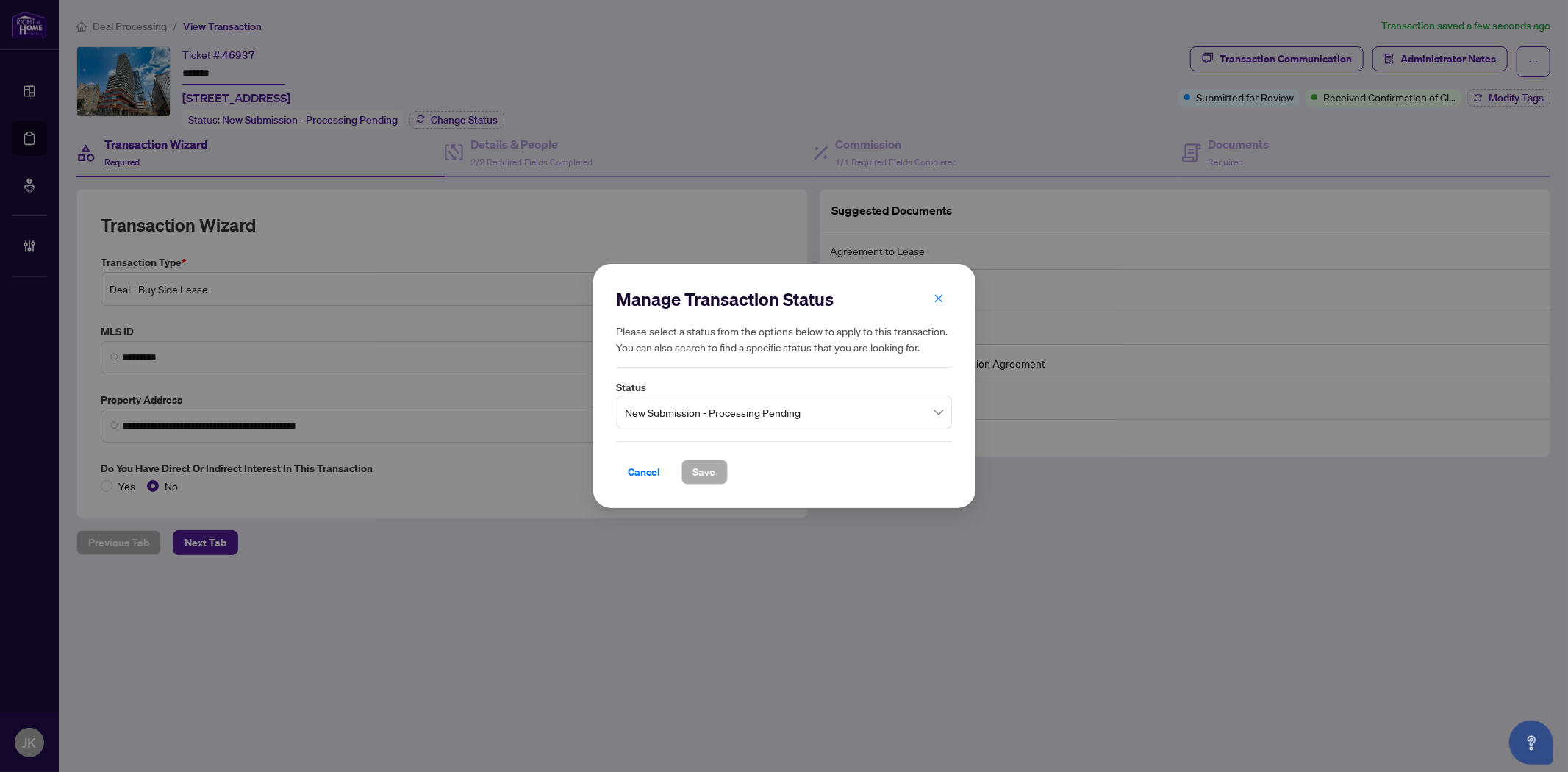
click at [719, 417] on span "New Submission - Processing Pending" at bounding box center [784, 412] width 317 height 28
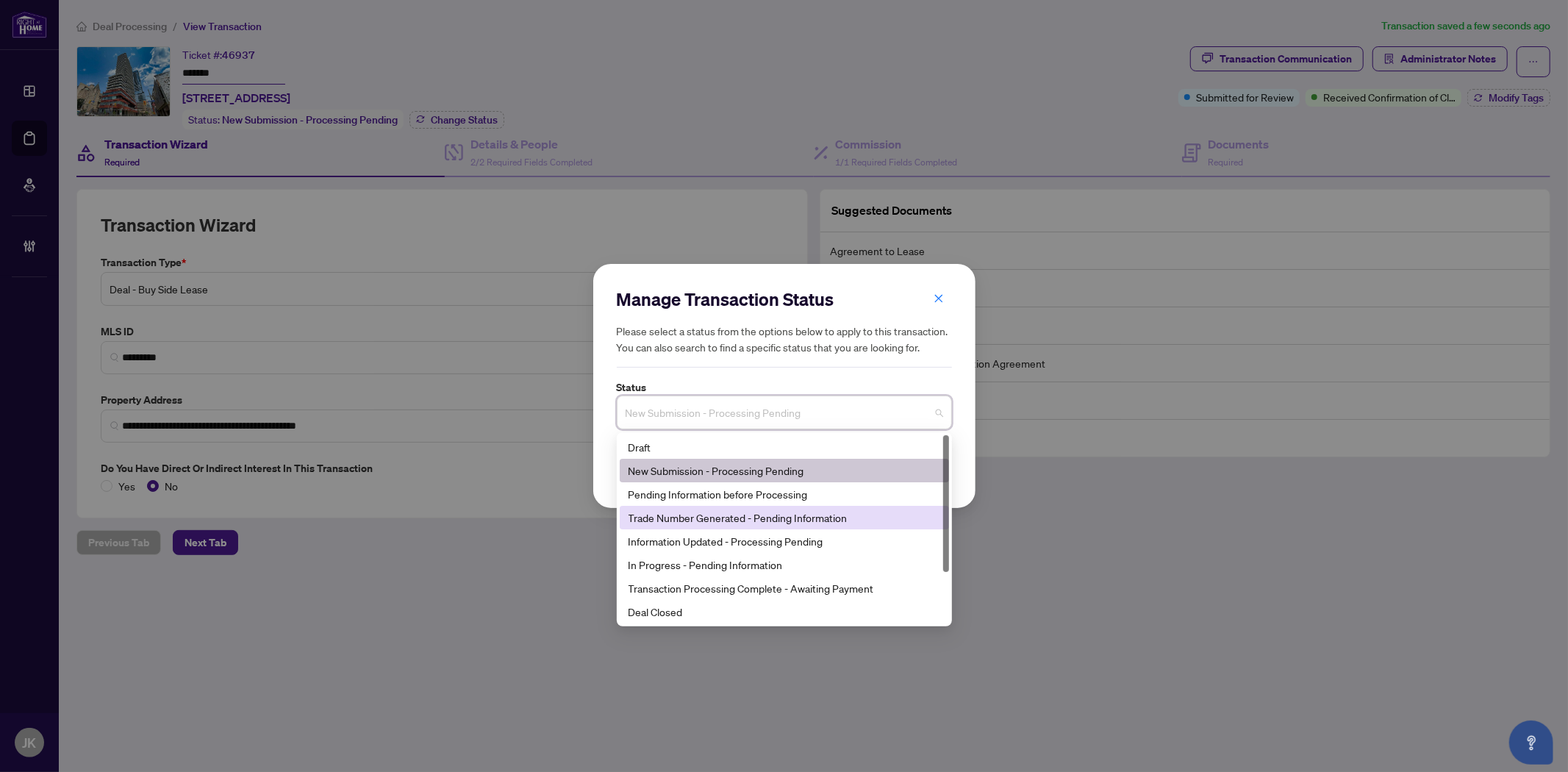
click at [693, 515] on div "Trade Number Generated - Pending Information" at bounding box center [784, 518] width 312 height 16
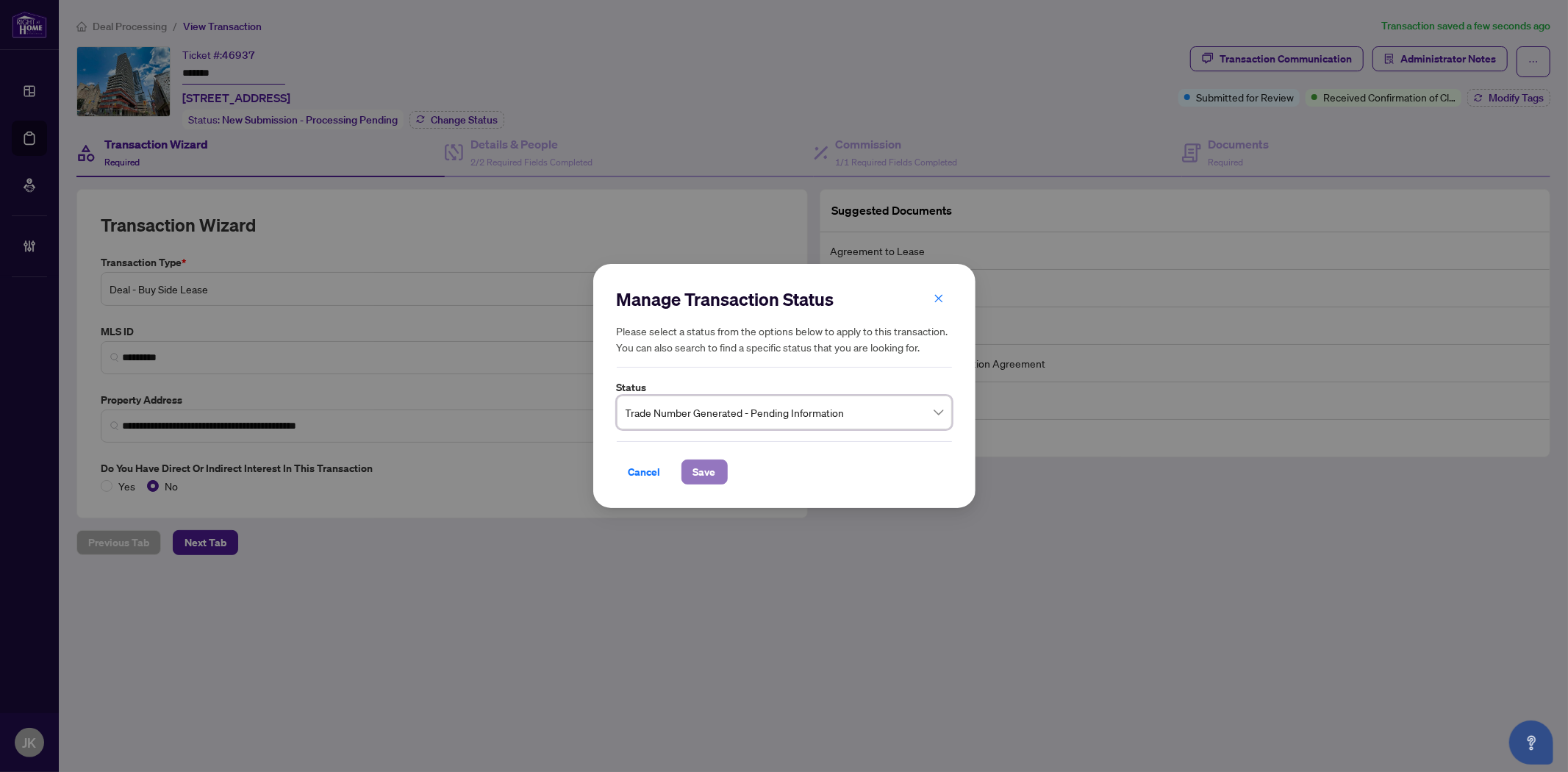
click at [698, 472] on span "Save" at bounding box center [705, 471] width 23 height 23
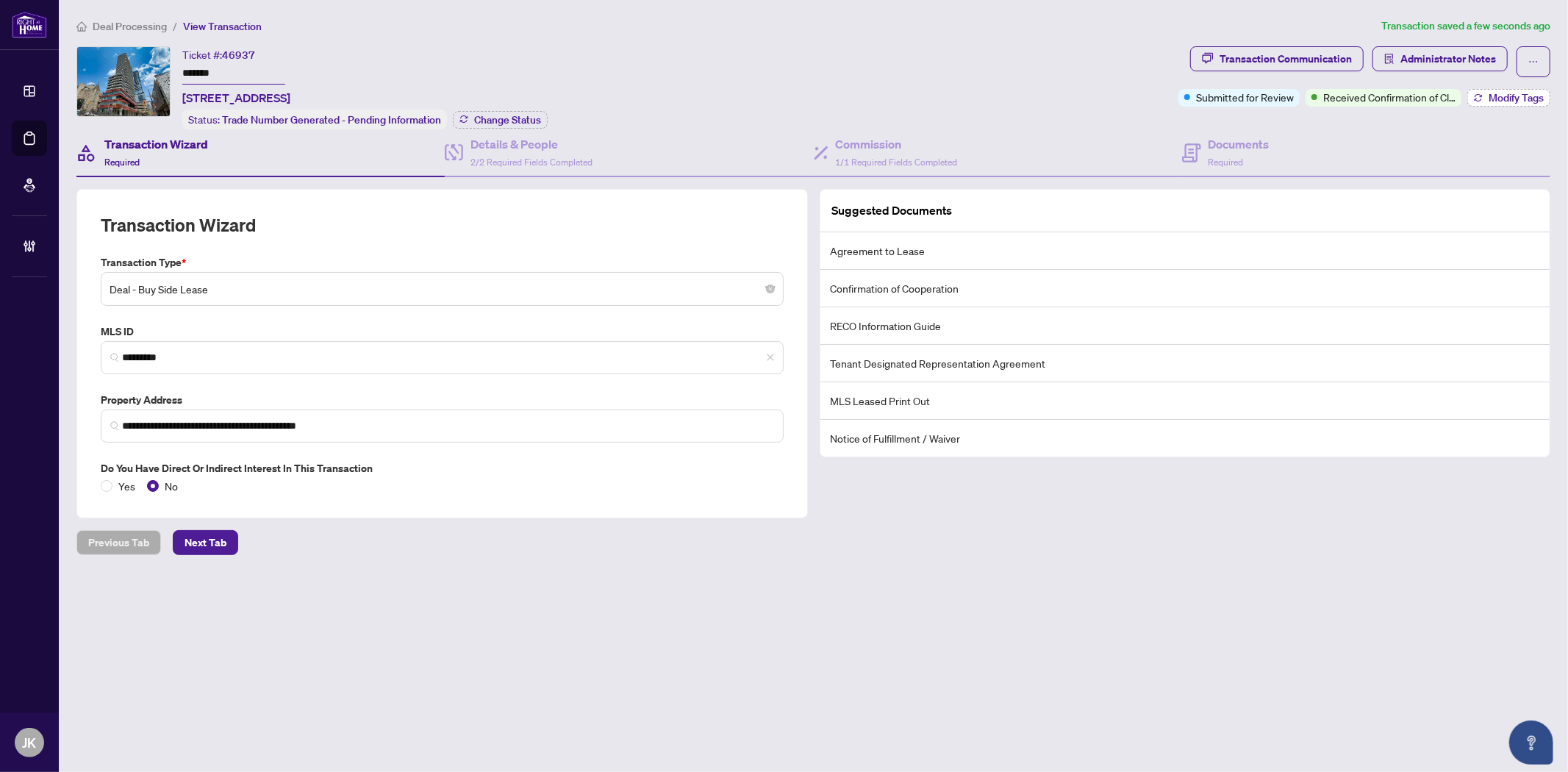
click at [1505, 100] on span "Modify Tags" at bounding box center [1516, 97] width 55 height 11
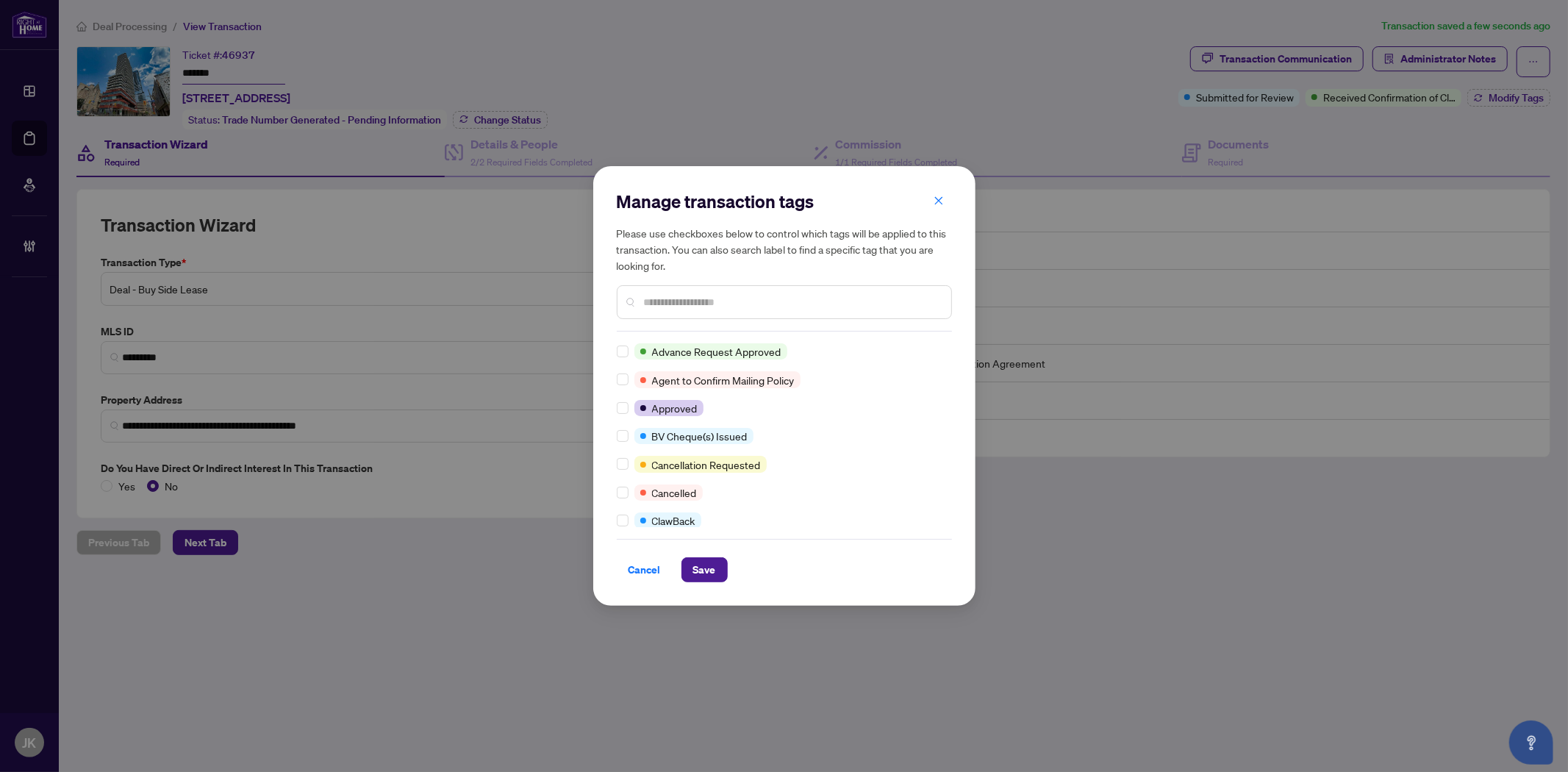
click at [659, 297] on input "text" at bounding box center [791, 302] width 296 height 16
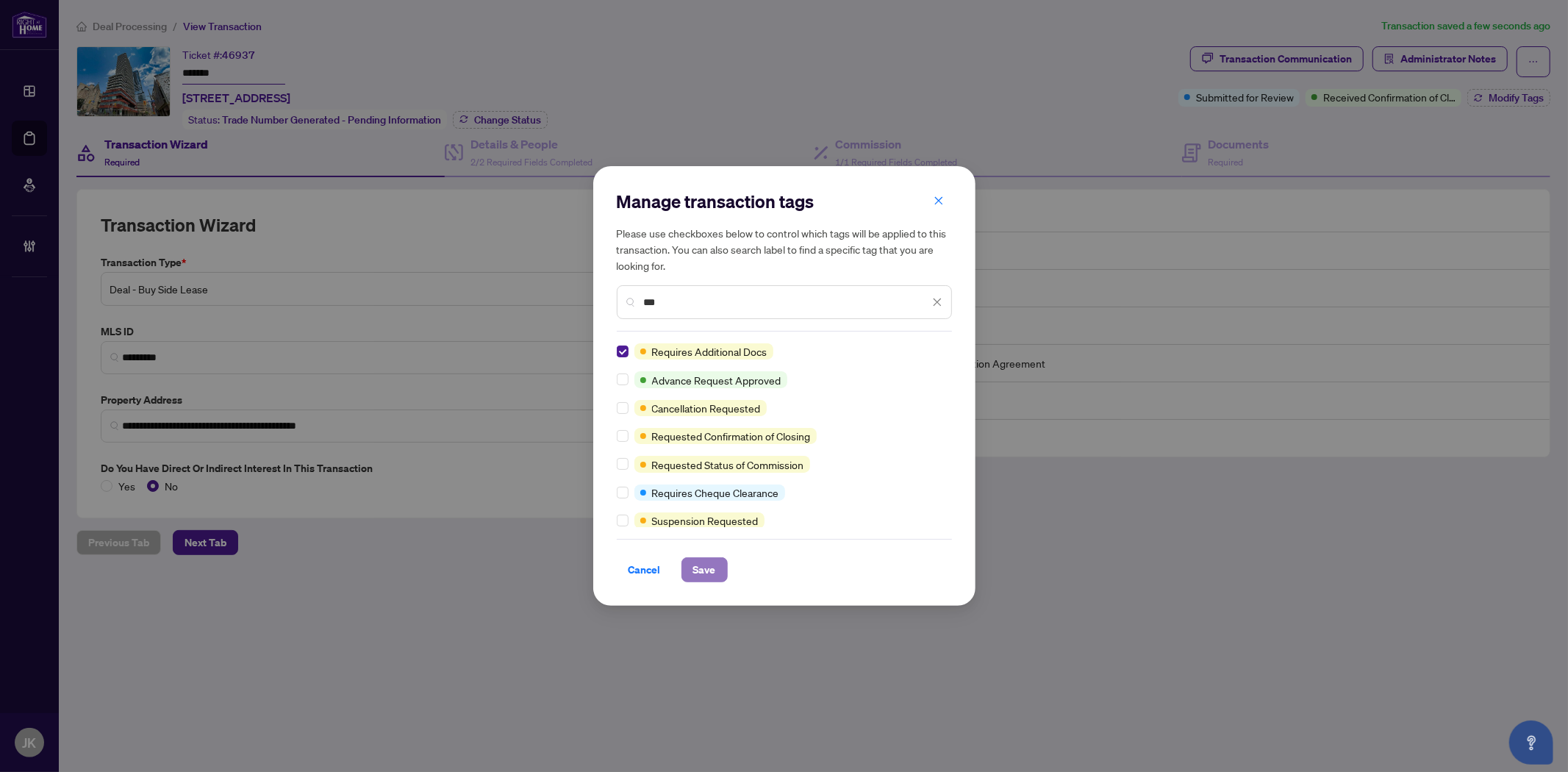
click at [713, 571] on span "Save" at bounding box center [705, 569] width 23 height 23
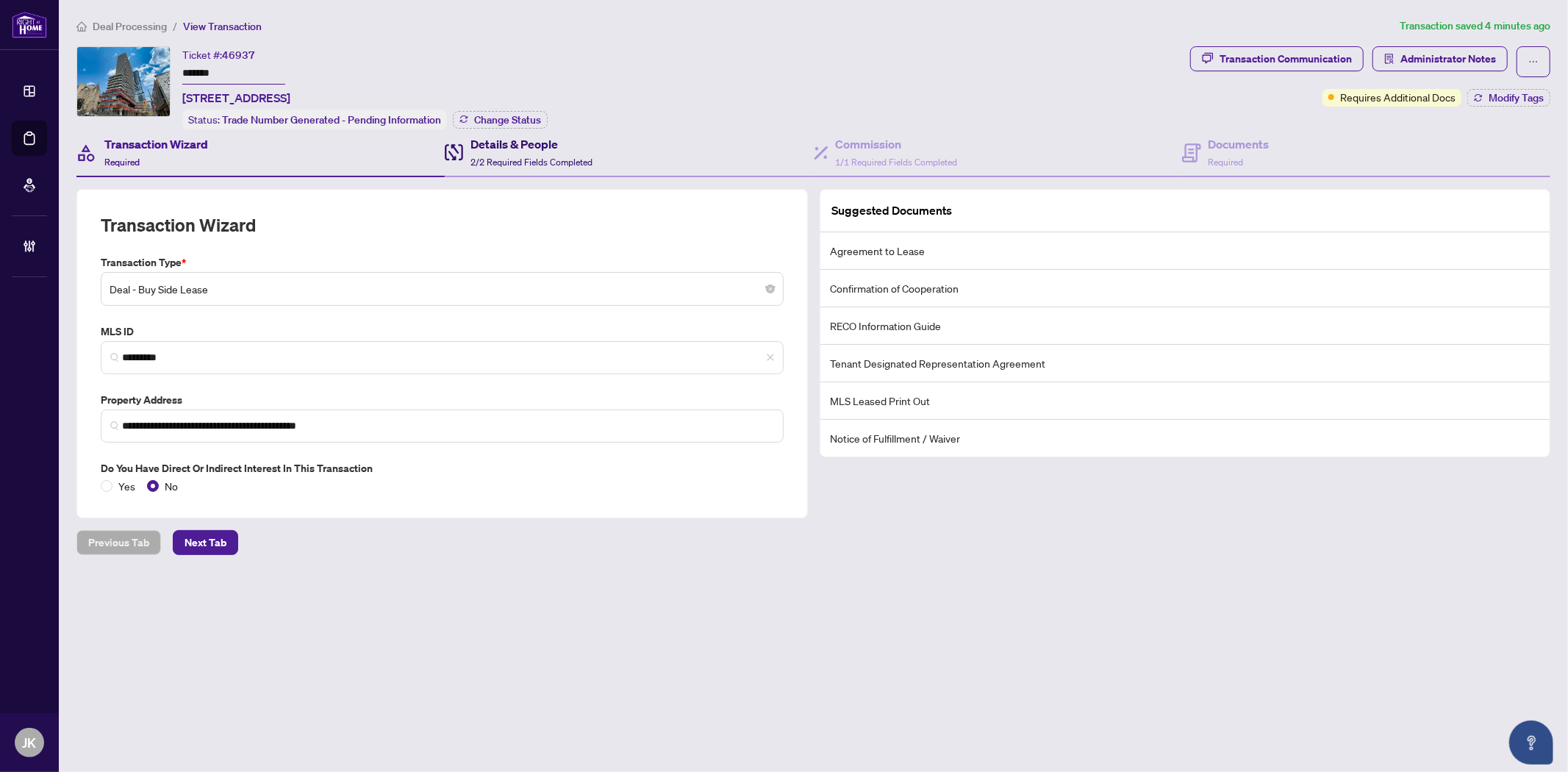
click at [515, 141] on h4 "Details & People" at bounding box center [531, 144] width 122 height 18
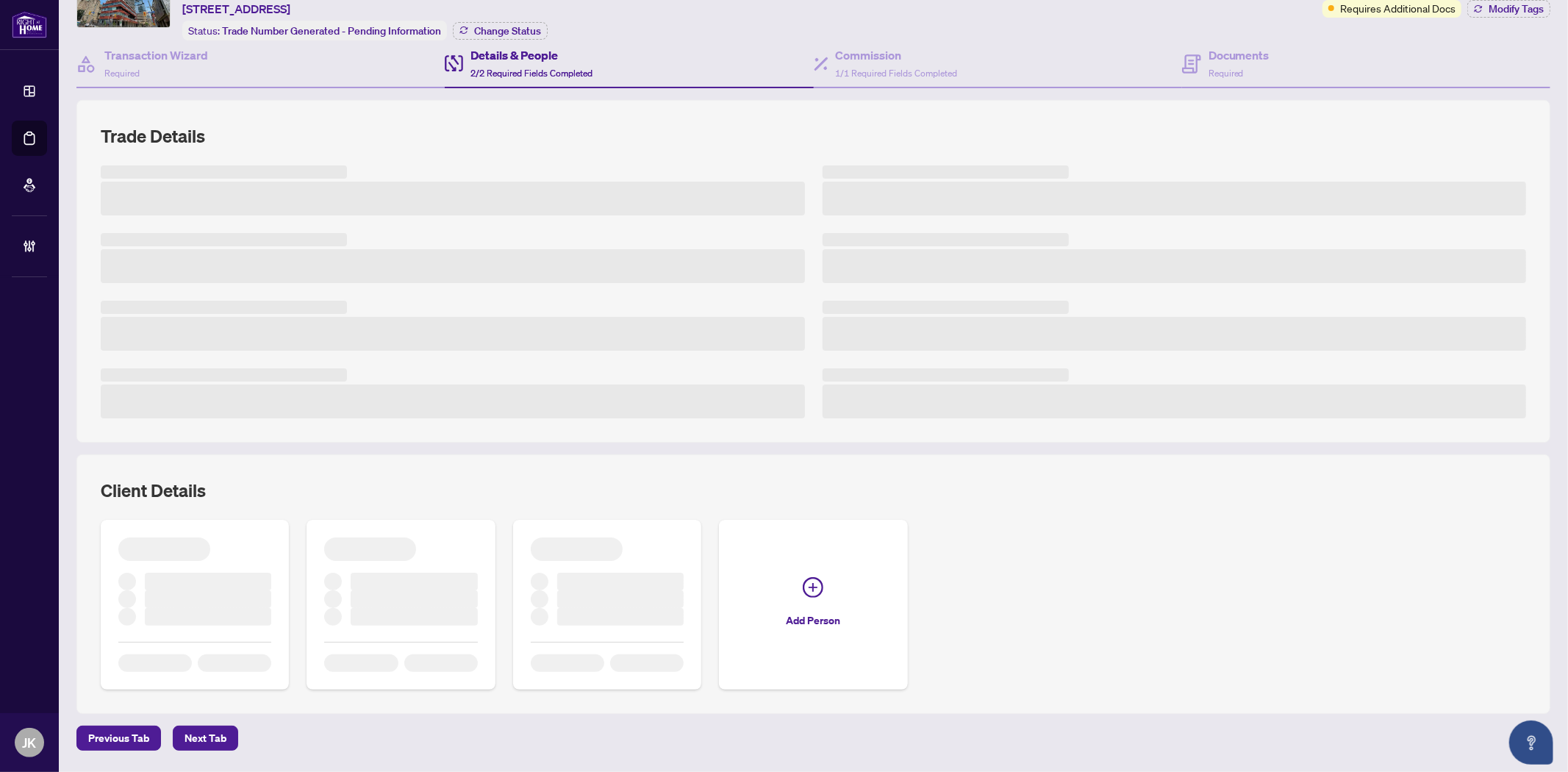
scroll to position [133, 0]
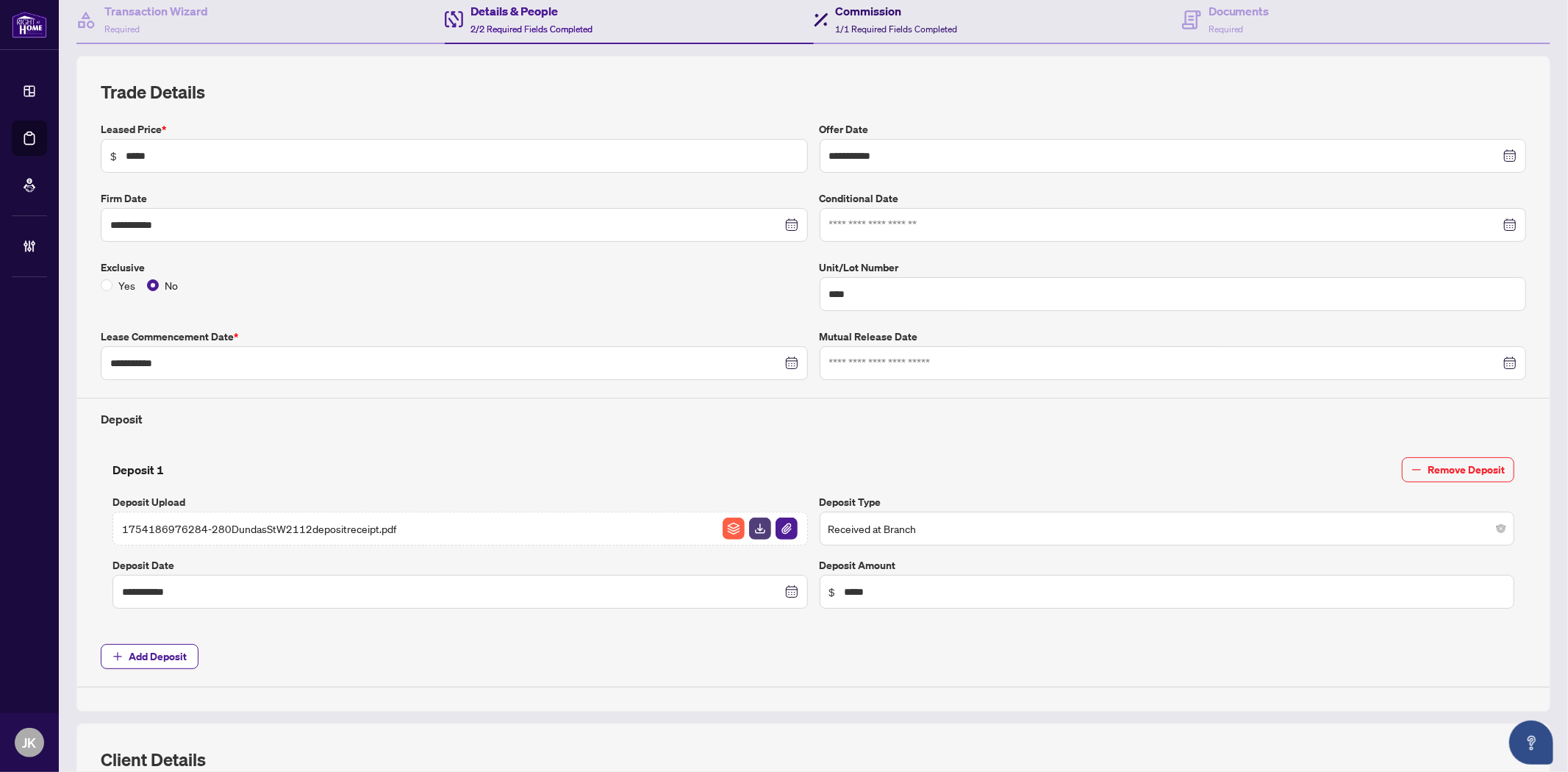
click at [870, 10] on h4 "Commission" at bounding box center [897, 11] width 122 height 18
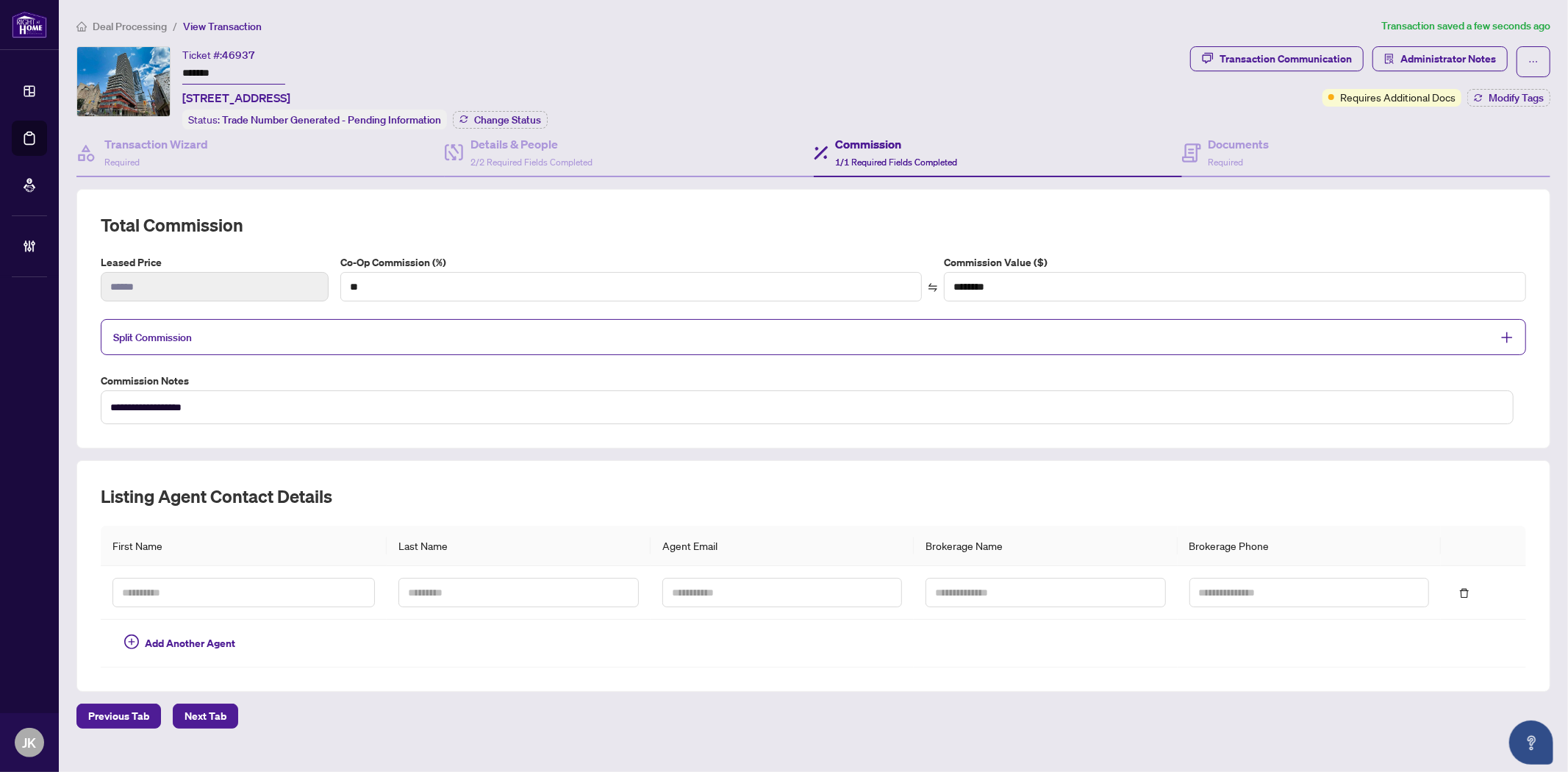
drag, startPoint x: 440, startPoint y: 331, endPoint x: 457, endPoint y: 338, distance: 18.4
click at [441, 331] on span "Split Commission" at bounding box center [803, 337] width 1378 height 17
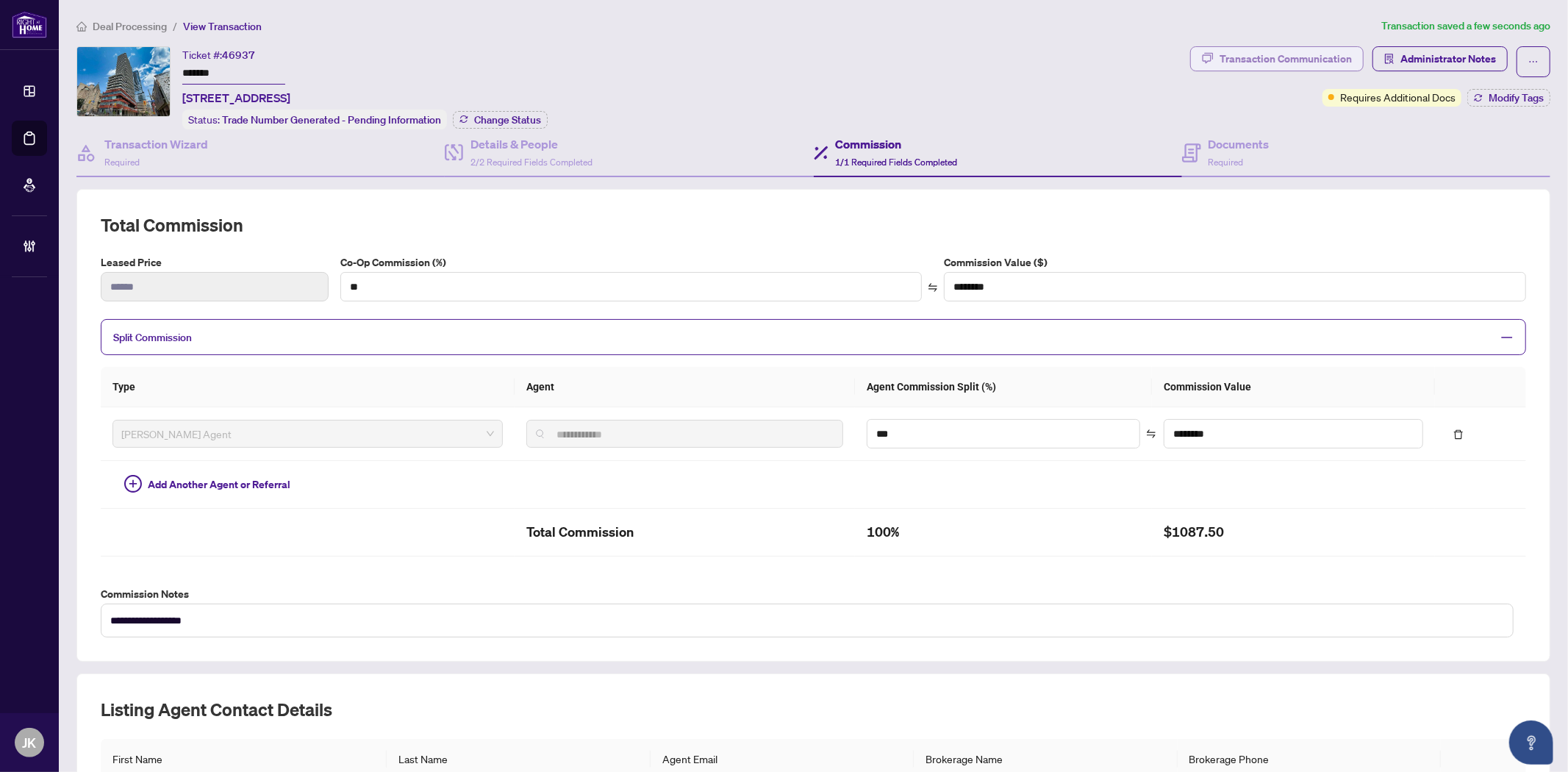
click at [1225, 47] on div "Transaction Communication" at bounding box center [1285, 58] width 132 height 23
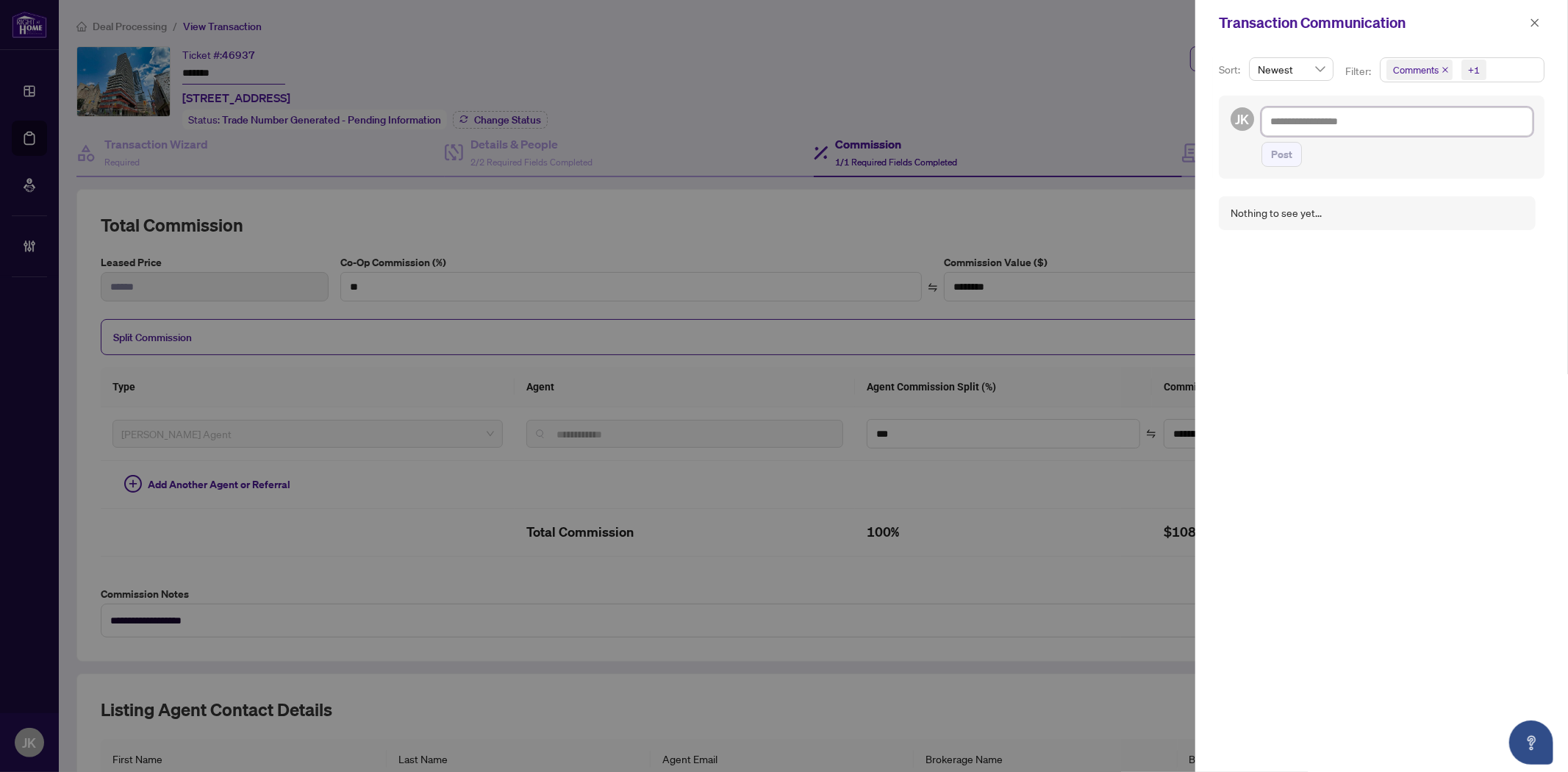
click at [1299, 131] on textarea at bounding box center [1396, 121] width 271 height 28
drag, startPoint x: 1281, startPoint y: 160, endPoint x: 1509, endPoint y: 171, distance: 228.3
click at [1281, 160] on span "Post" at bounding box center [1281, 154] width 21 height 23
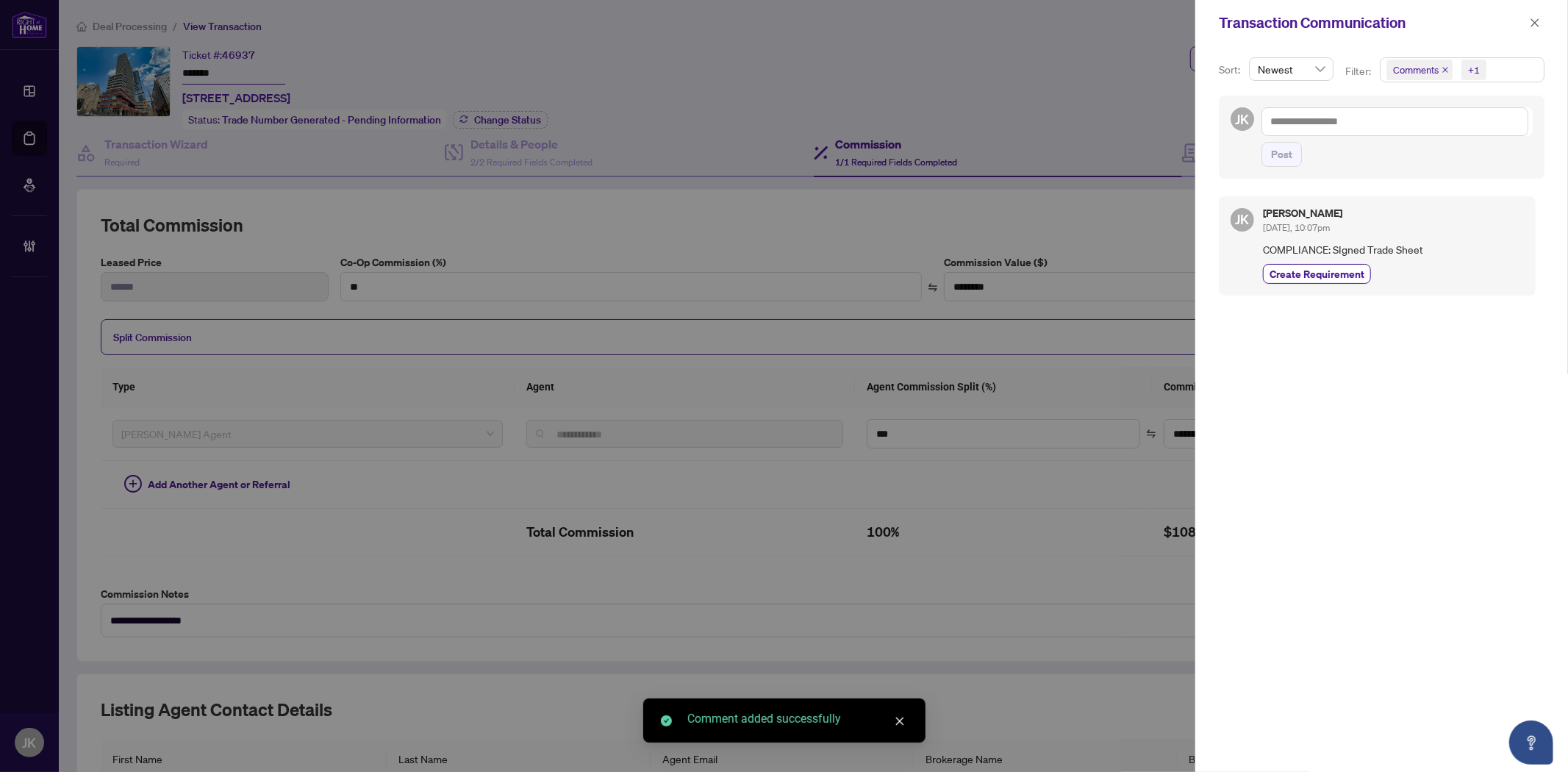
drag, startPoint x: 1291, startPoint y: 275, endPoint x: 1514, endPoint y: 262, distance: 223.4
click at [1291, 275] on span "Create Requirement" at bounding box center [1316, 274] width 95 height 15
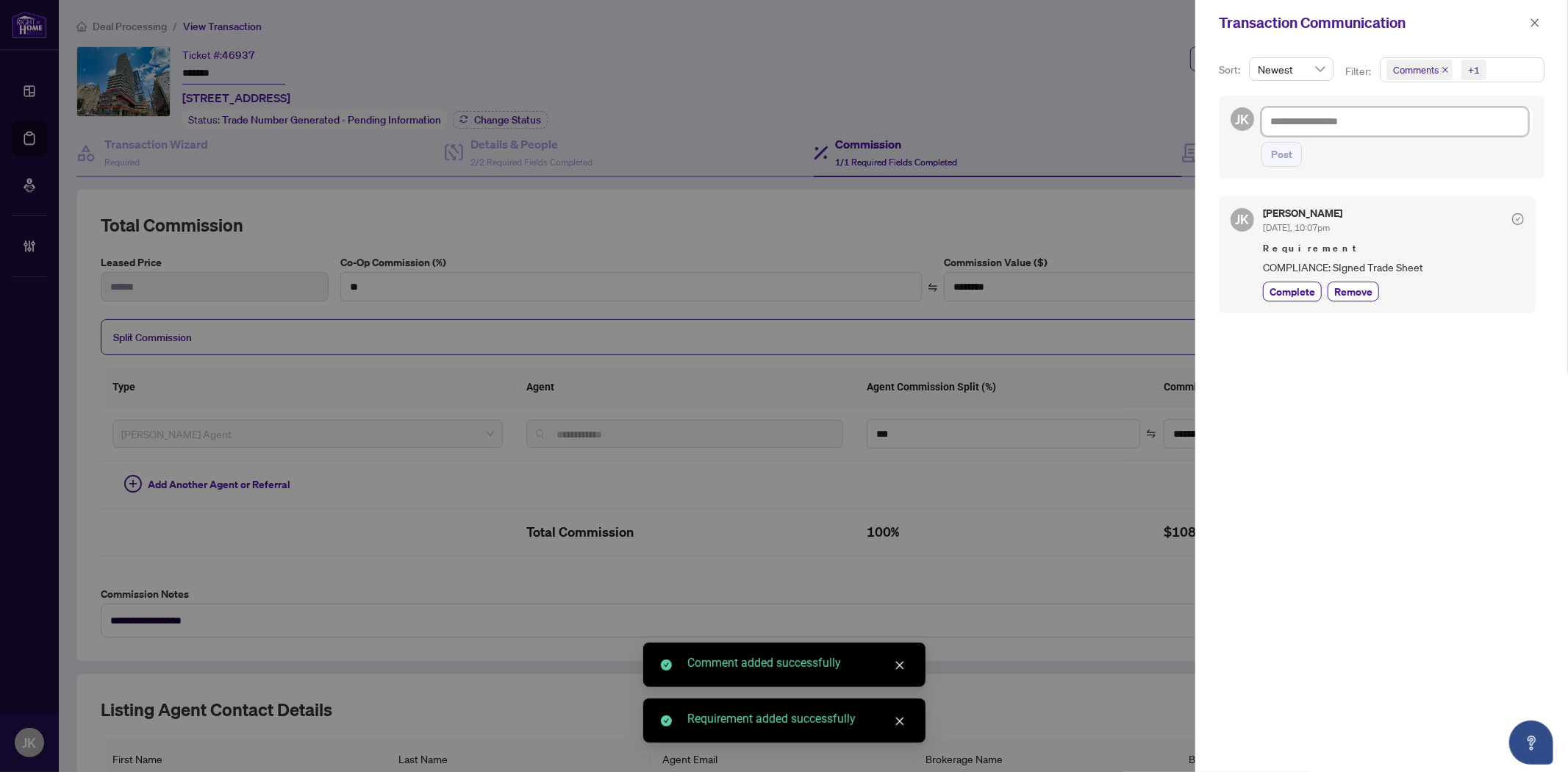
click at [1327, 123] on textarea at bounding box center [1394, 121] width 266 height 28
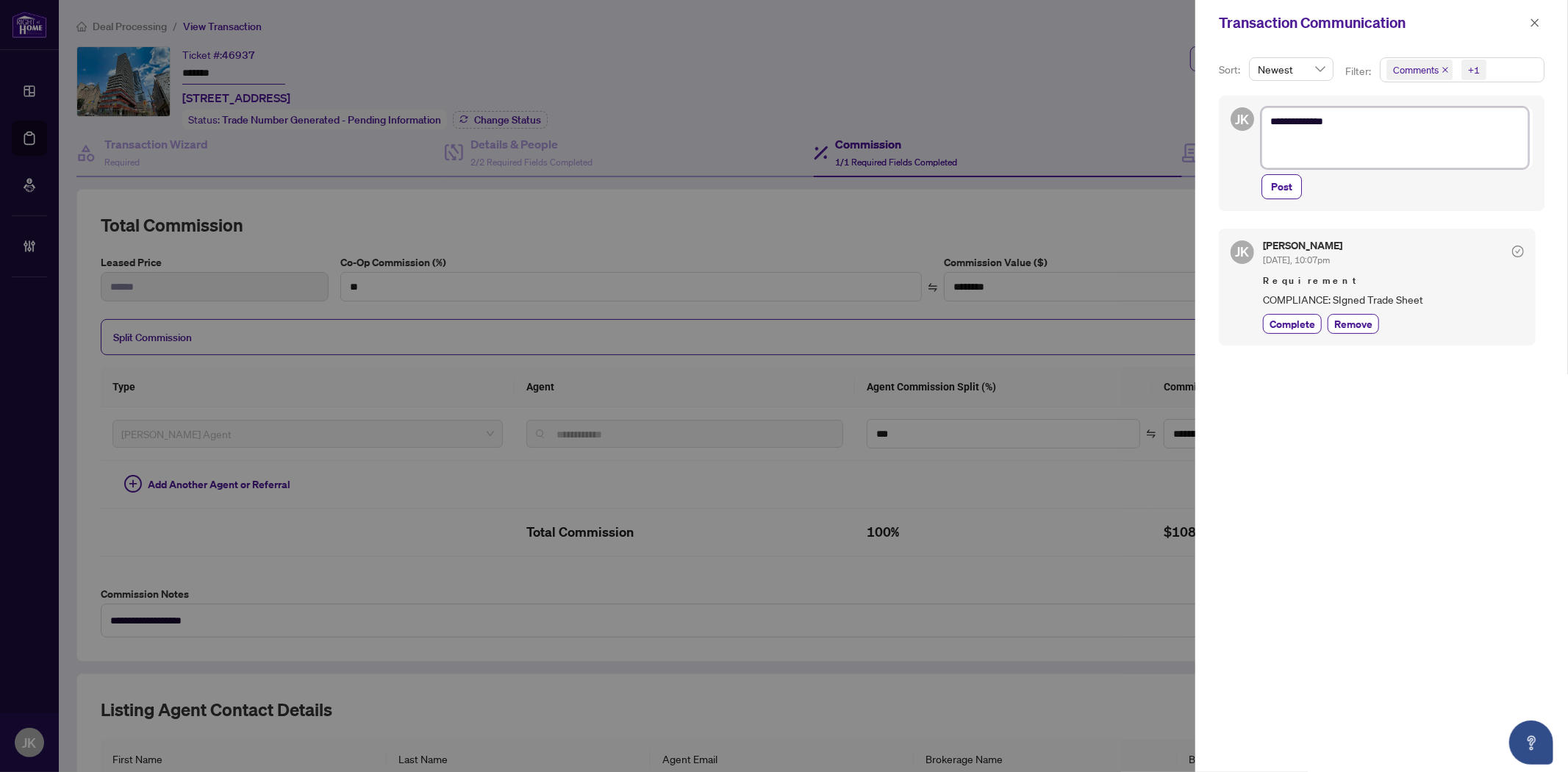
click at [1308, 148] on textarea "**********" at bounding box center [1394, 137] width 266 height 60
paste textarea "**********"
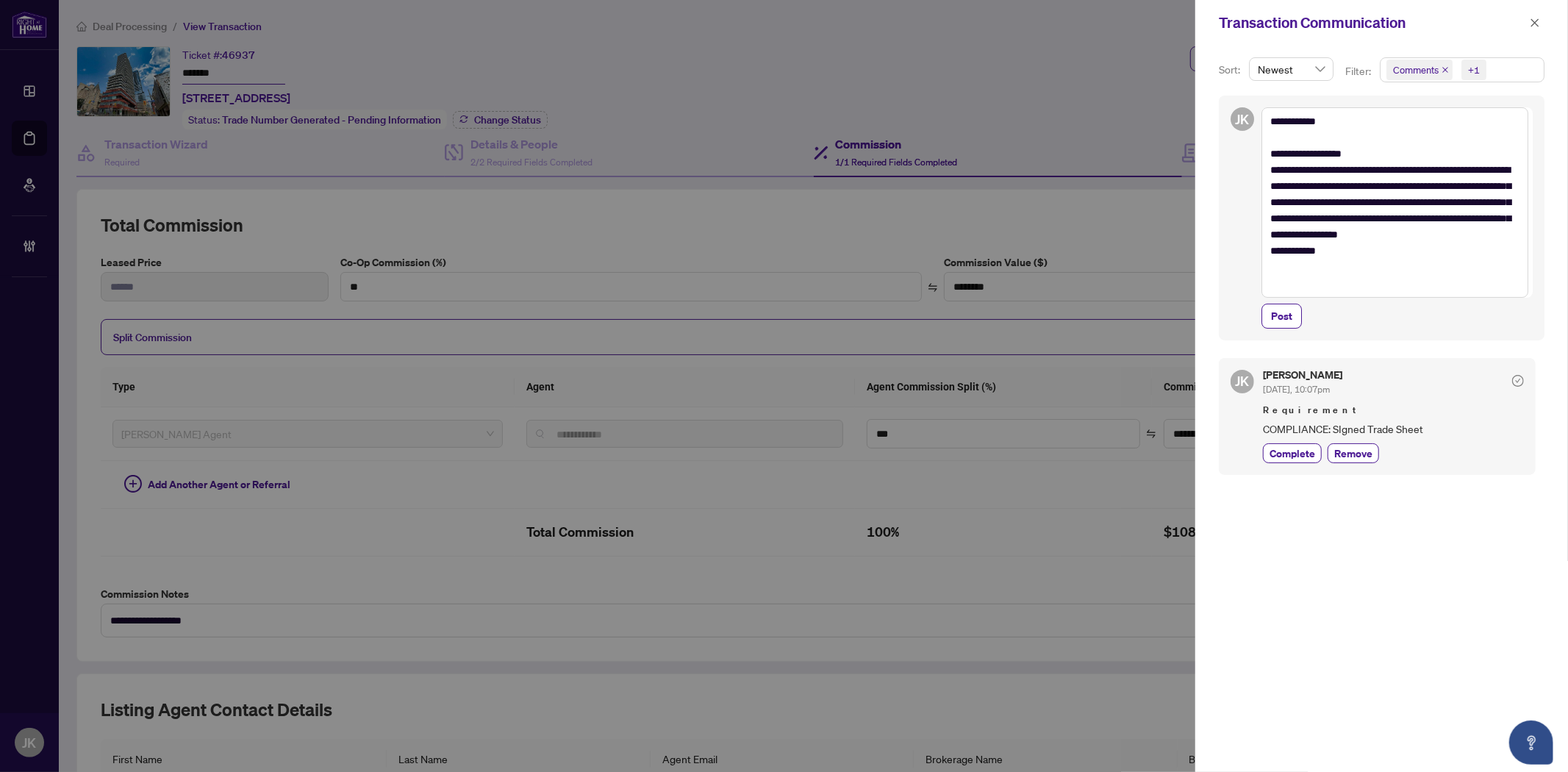
click at [1303, 318] on div "Post" at bounding box center [1396, 316] width 271 height 25
drag, startPoint x: 1287, startPoint y: 322, endPoint x: 1392, endPoint y: 232, distance: 138.3
click at [1288, 323] on span "Post" at bounding box center [1281, 316] width 21 height 23
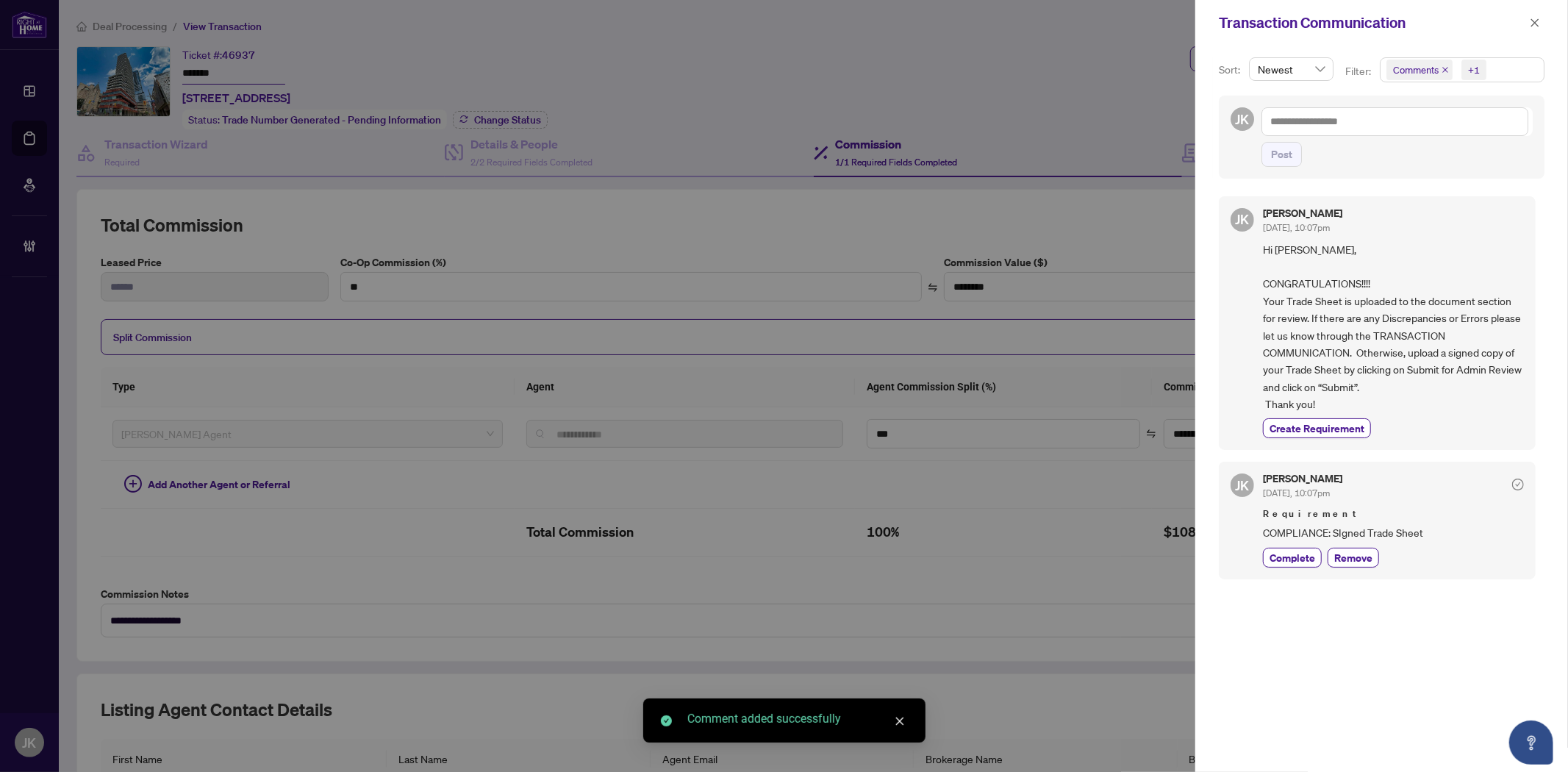
drag, startPoint x: 1533, startPoint y: 19, endPoint x: 1505, endPoint y: 16, distance: 28.2
click at [1533, 18] on icon "close" at bounding box center [1534, 23] width 11 height 11
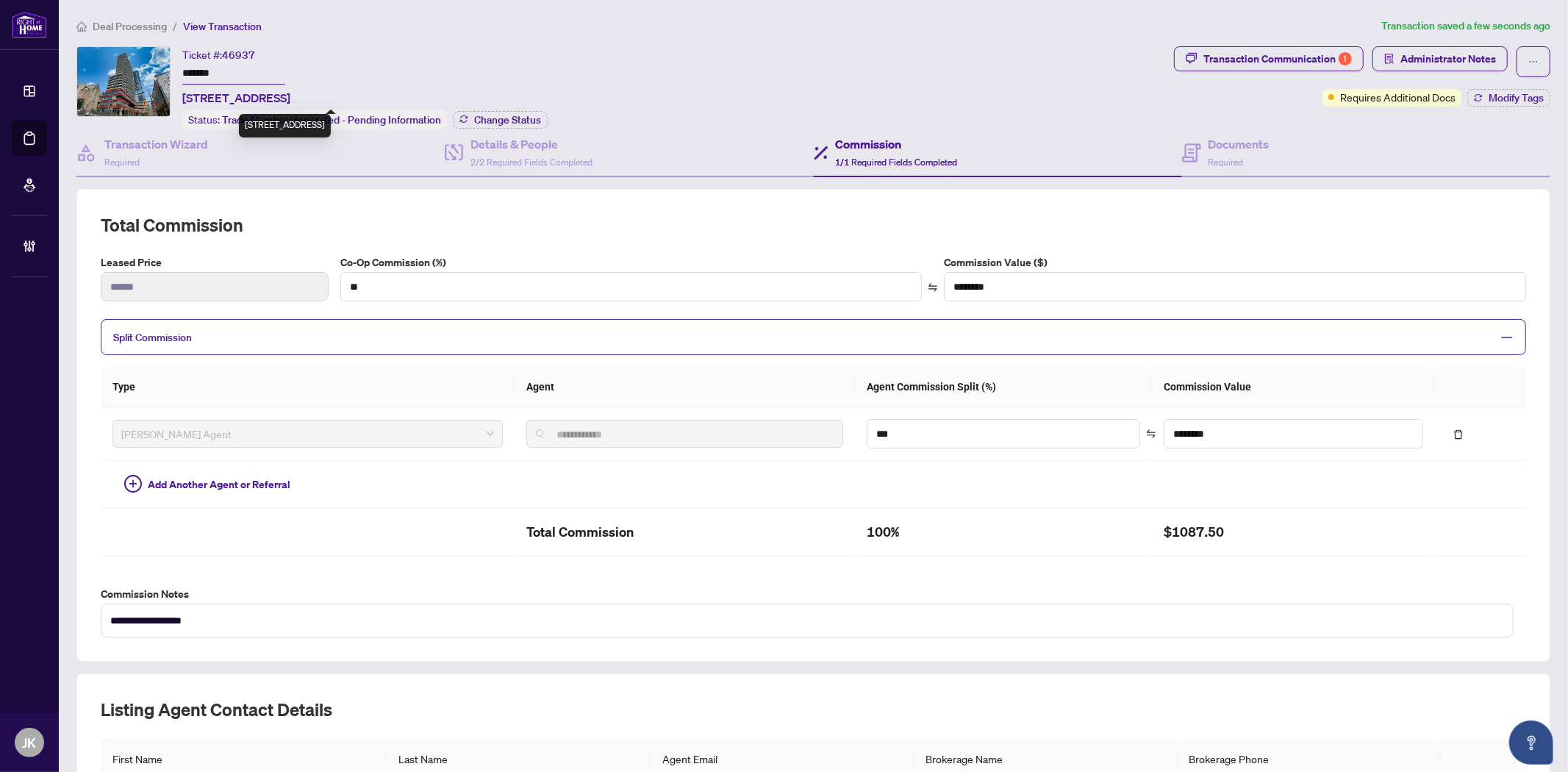
drag, startPoint x: 295, startPoint y: 92, endPoint x: 181, endPoint y: 96, distance: 114.1
click at [182, 96] on span "2112-280 Dundas St, Toronto, Ontario M5T 0E3, Canada" at bounding box center [236, 98] width 108 height 18
drag, startPoint x: 1535, startPoint y: 59, endPoint x: 1425, endPoint y: 85, distance: 113.0
click at [1535, 59] on button "button" at bounding box center [1533, 62] width 34 height 31
click at [1452, 96] on span "Transaction Permissions" at bounding box center [1469, 94] width 113 height 16
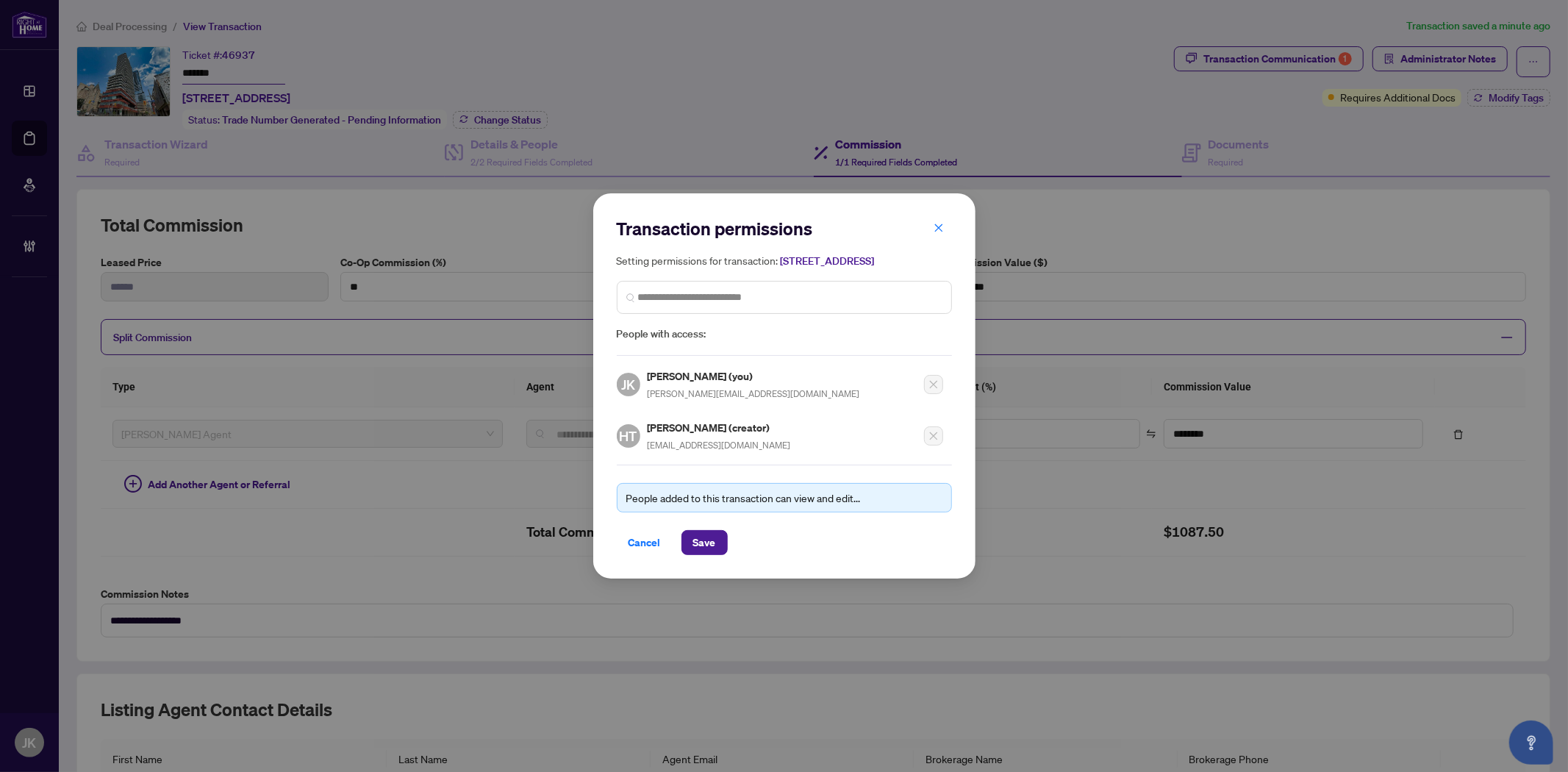
drag, startPoint x: 941, startPoint y: 219, endPoint x: 1561, endPoint y: 132, distance: 626.1
click at [941, 223] on icon "close" at bounding box center [938, 228] width 11 height 11
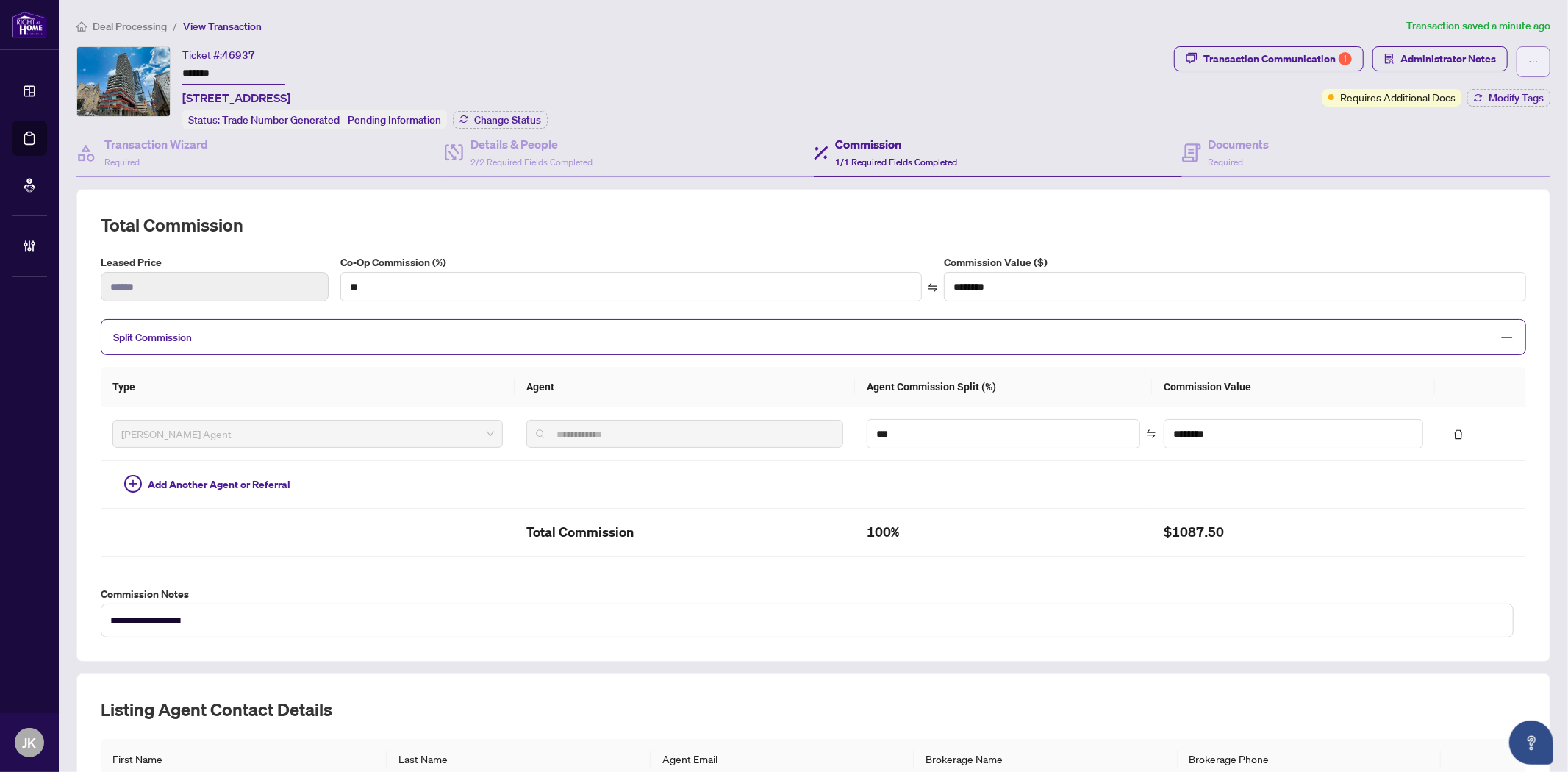
click at [1516, 61] on button "button" at bounding box center [1533, 62] width 34 height 31
click at [1419, 49] on span "Administrator Notes" at bounding box center [1448, 58] width 96 height 23
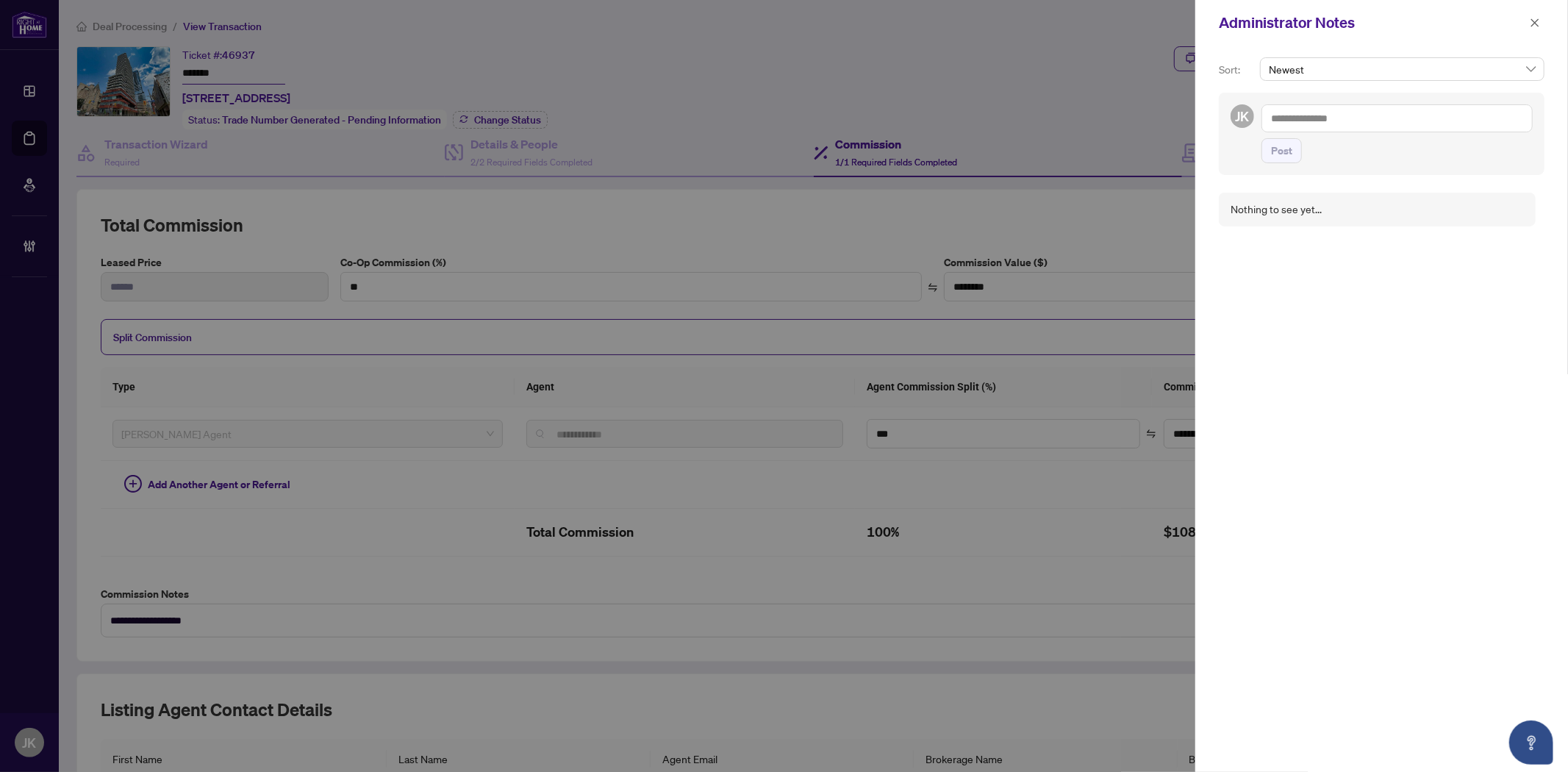
click at [1310, 115] on textarea at bounding box center [1396, 118] width 271 height 28
click at [1283, 148] on span "Post" at bounding box center [1281, 151] width 21 height 23
click at [1538, 24] on icon "close" at bounding box center [1534, 23] width 11 height 11
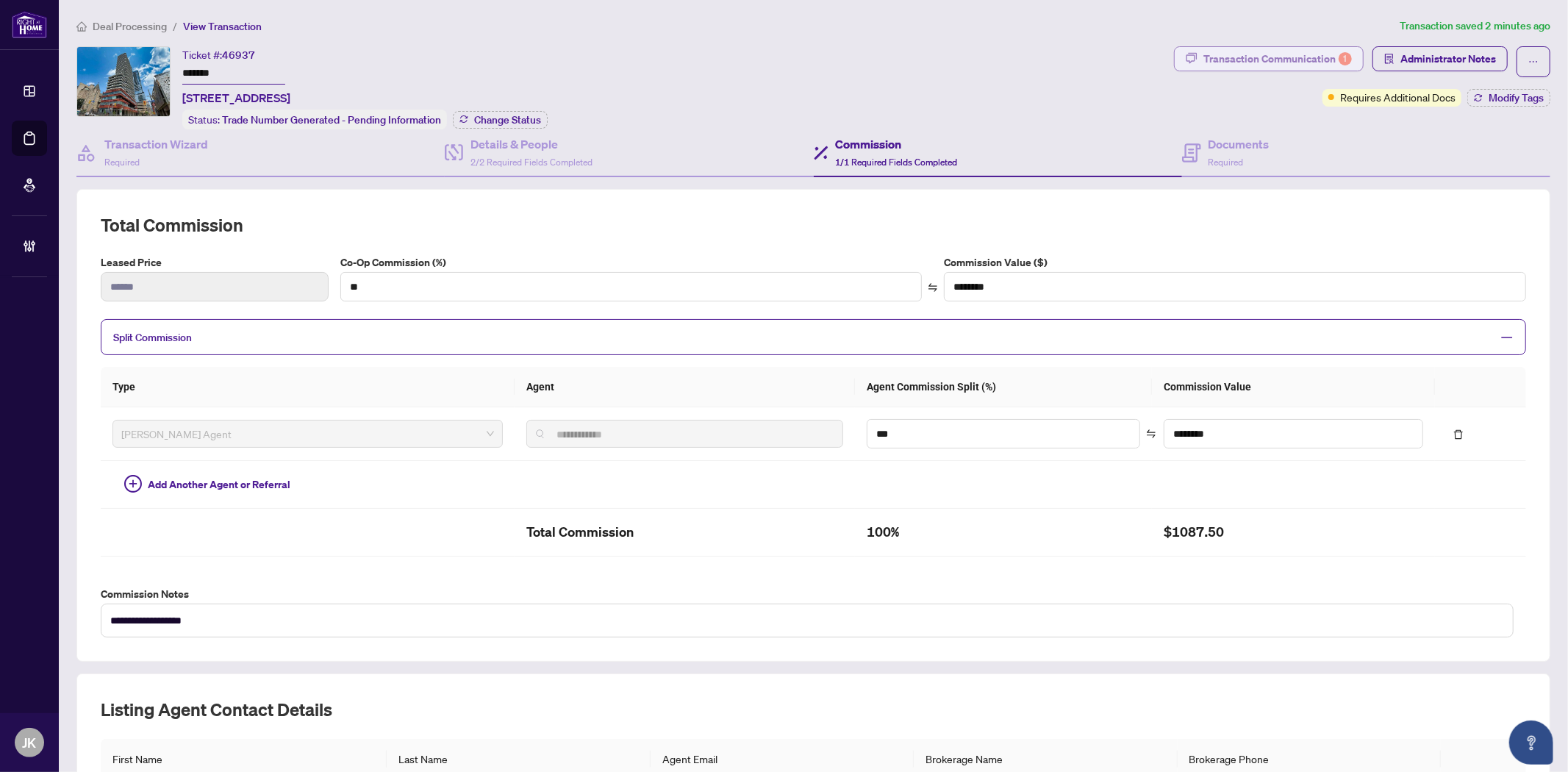
click at [1252, 62] on div "Transaction Communication 1" at bounding box center [1277, 58] width 148 height 23
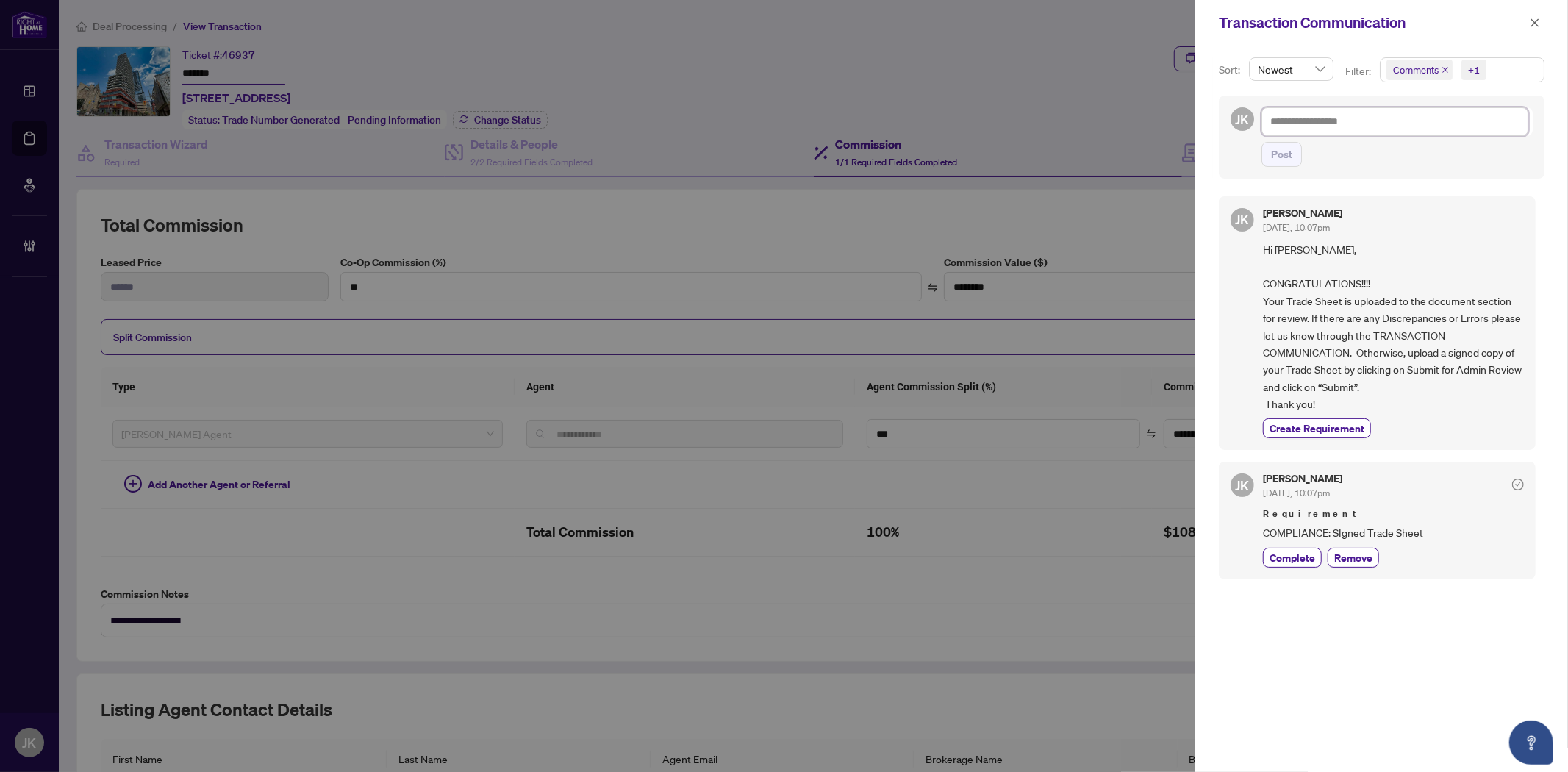
click at [1301, 121] on textarea at bounding box center [1394, 121] width 266 height 28
click at [1532, 20] on icon "close" at bounding box center [1534, 23] width 11 height 11
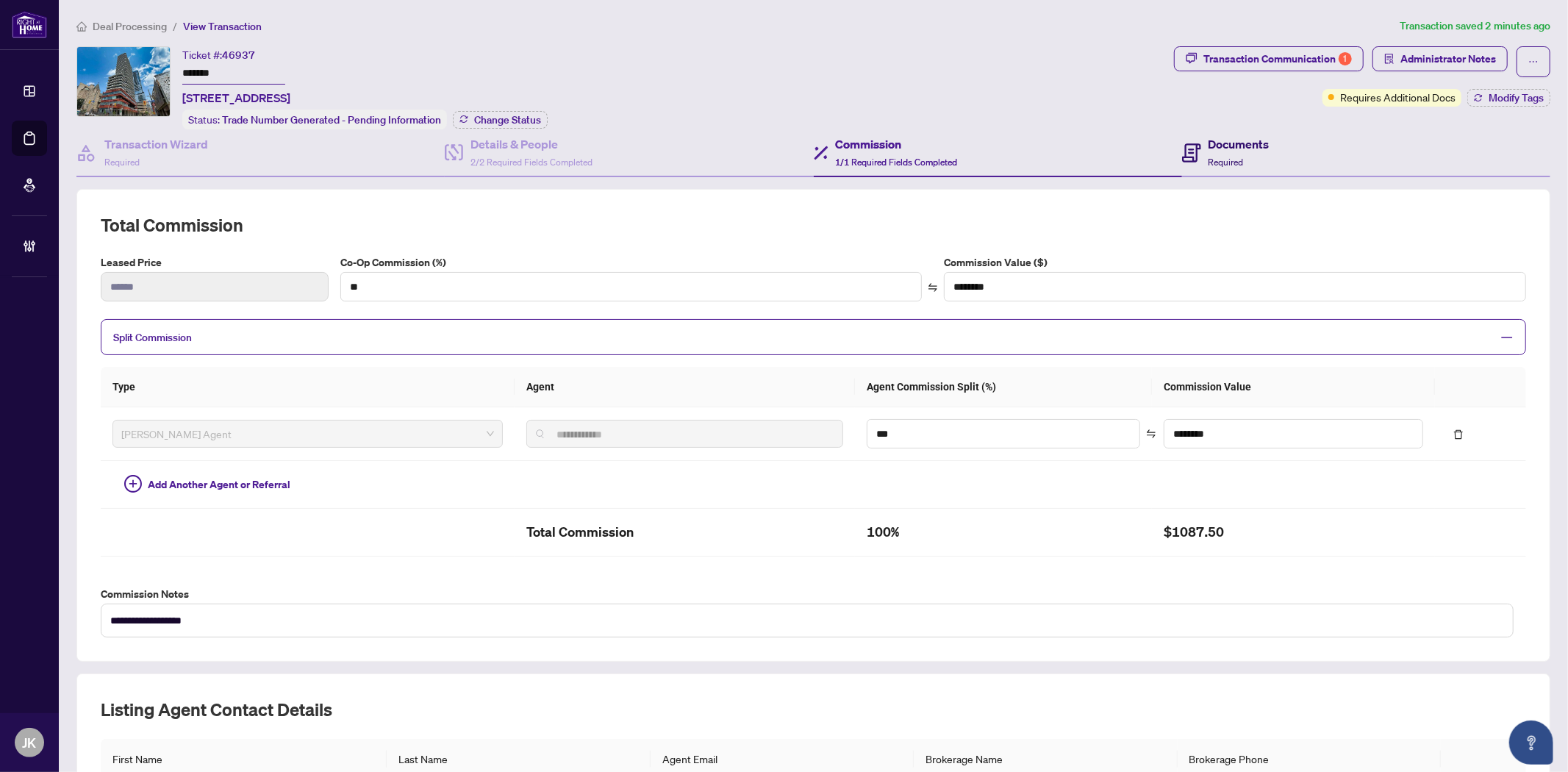
click at [1212, 147] on h4 "Documents" at bounding box center [1238, 144] width 61 height 18
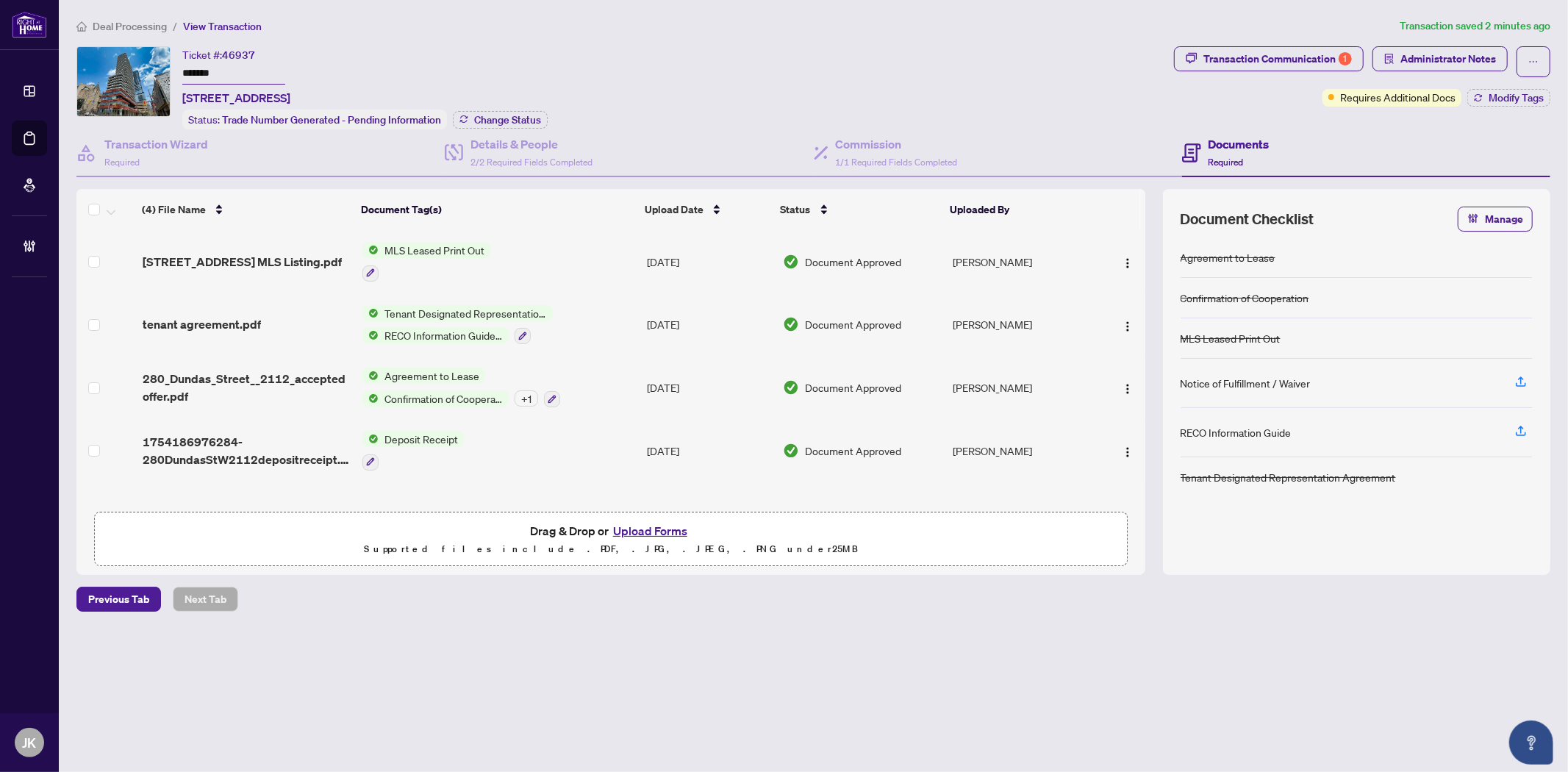
click at [658, 532] on button "Upload Forms" at bounding box center [650, 531] width 83 height 19
click at [1535, 53] on span "button" at bounding box center [1533, 62] width 11 height 23
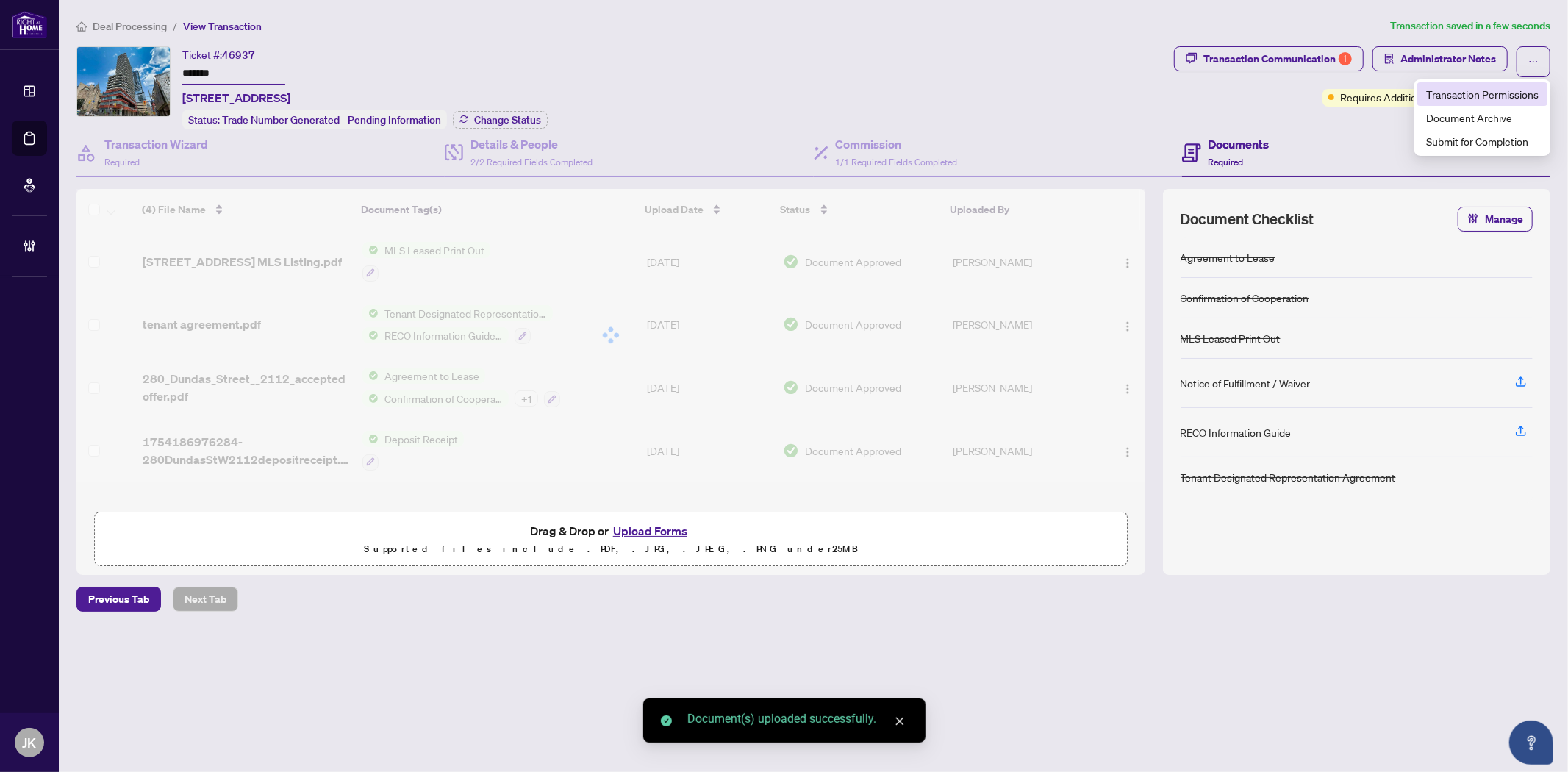
click at [1492, 92] on span "Transaction Permissions" at bounding box center [1482, 94] width 113 height 16
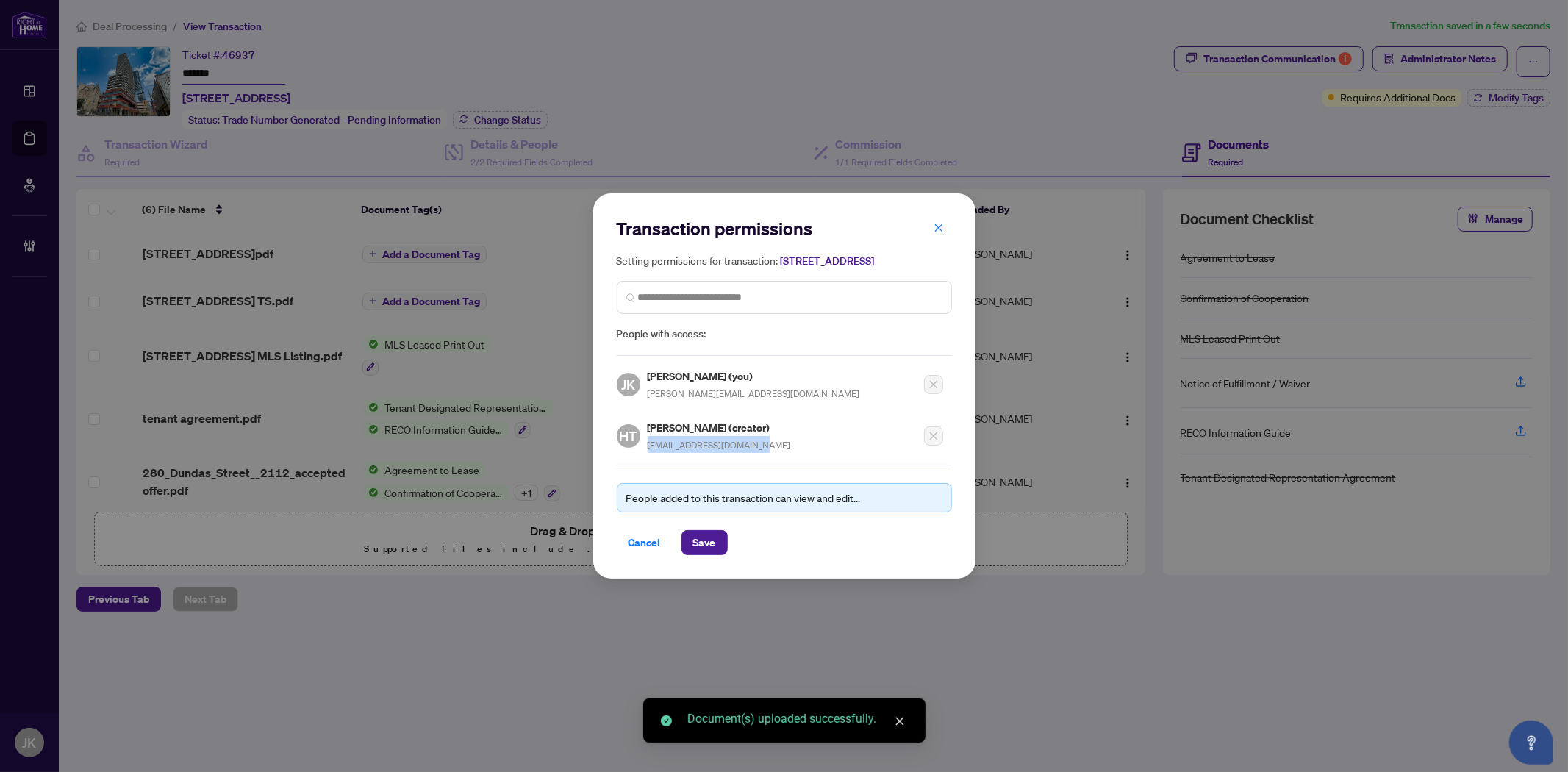
drag, startPoint x: 763, startPoint y: 450, endPoint x: 644, endPoint y: 453, distance: 119.0
click at [644, 453] on div "HT Heather Tsai (creator) heather_tsai@hotmail.com" at bounding box center [779, 431] width 326 height 43
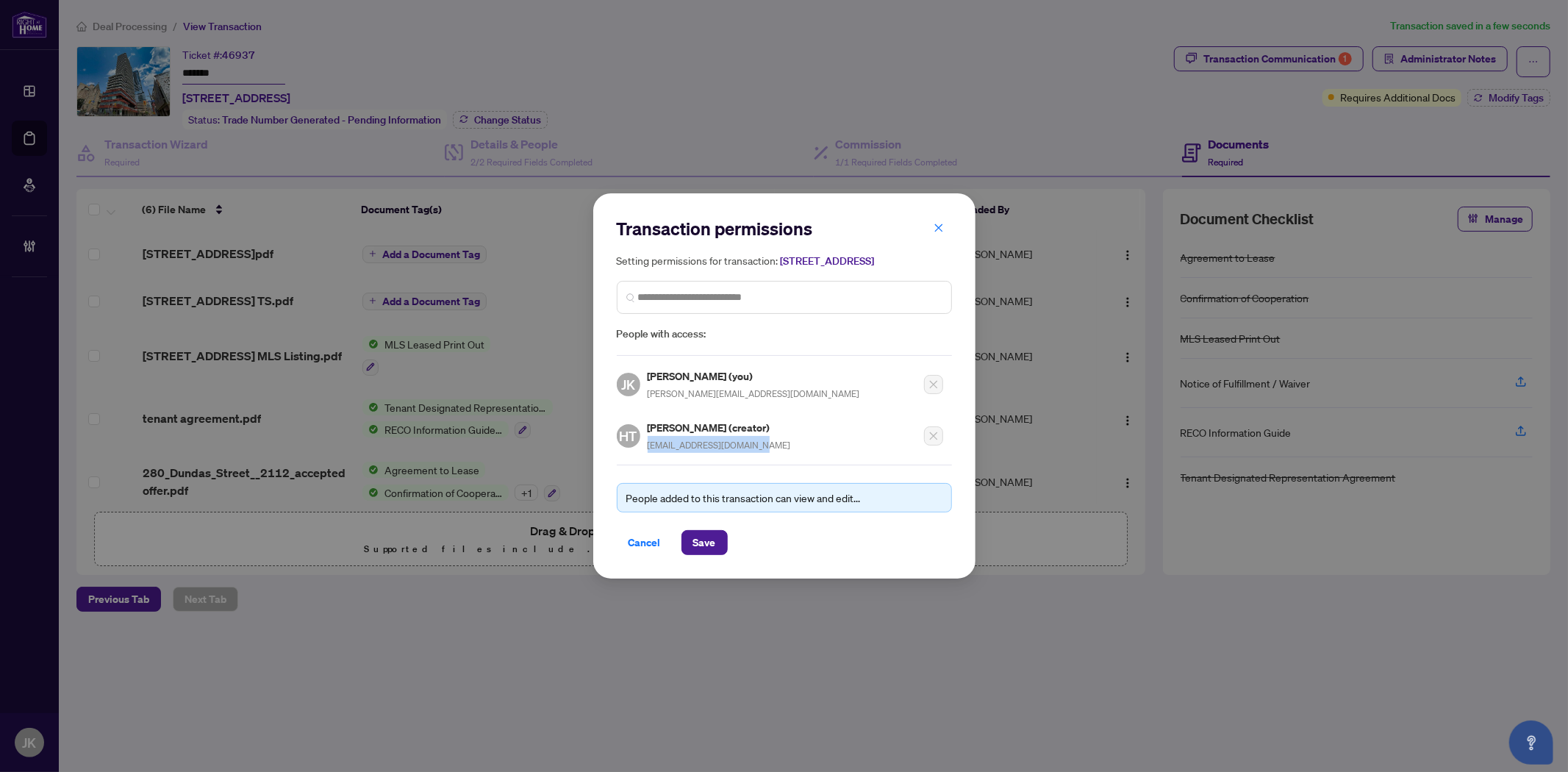
drag, startPoint x: 641, startPoint y: 547, endPoint x: 652, endPoint y: 467, distance: 80.8
click at [642, 547] on span "Cancel" at bounding box center [645, 542] width 32 height 23
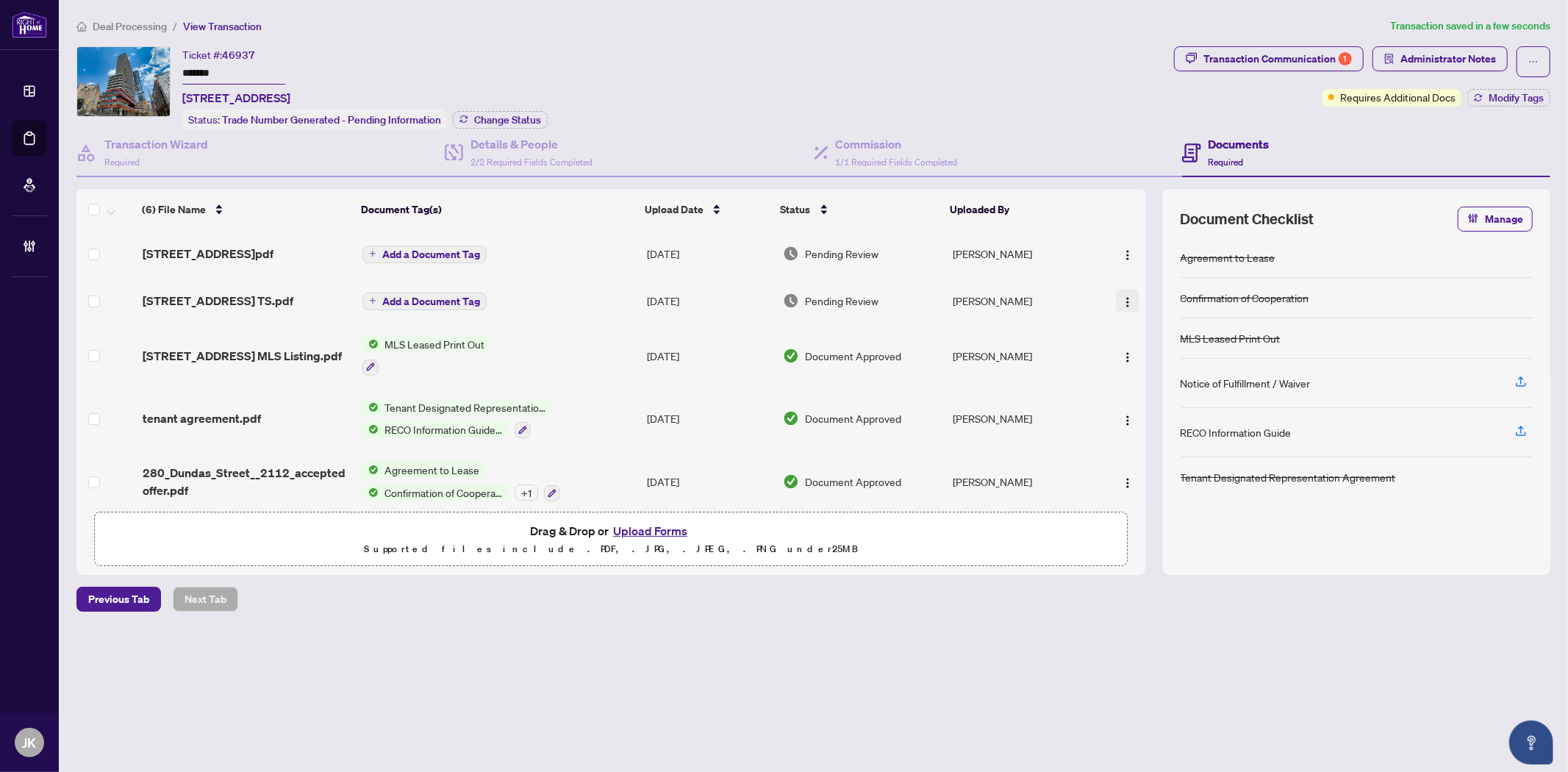
click at [1129, 296] on button "button" at bounding box center [1127, 301] width 23 height 23
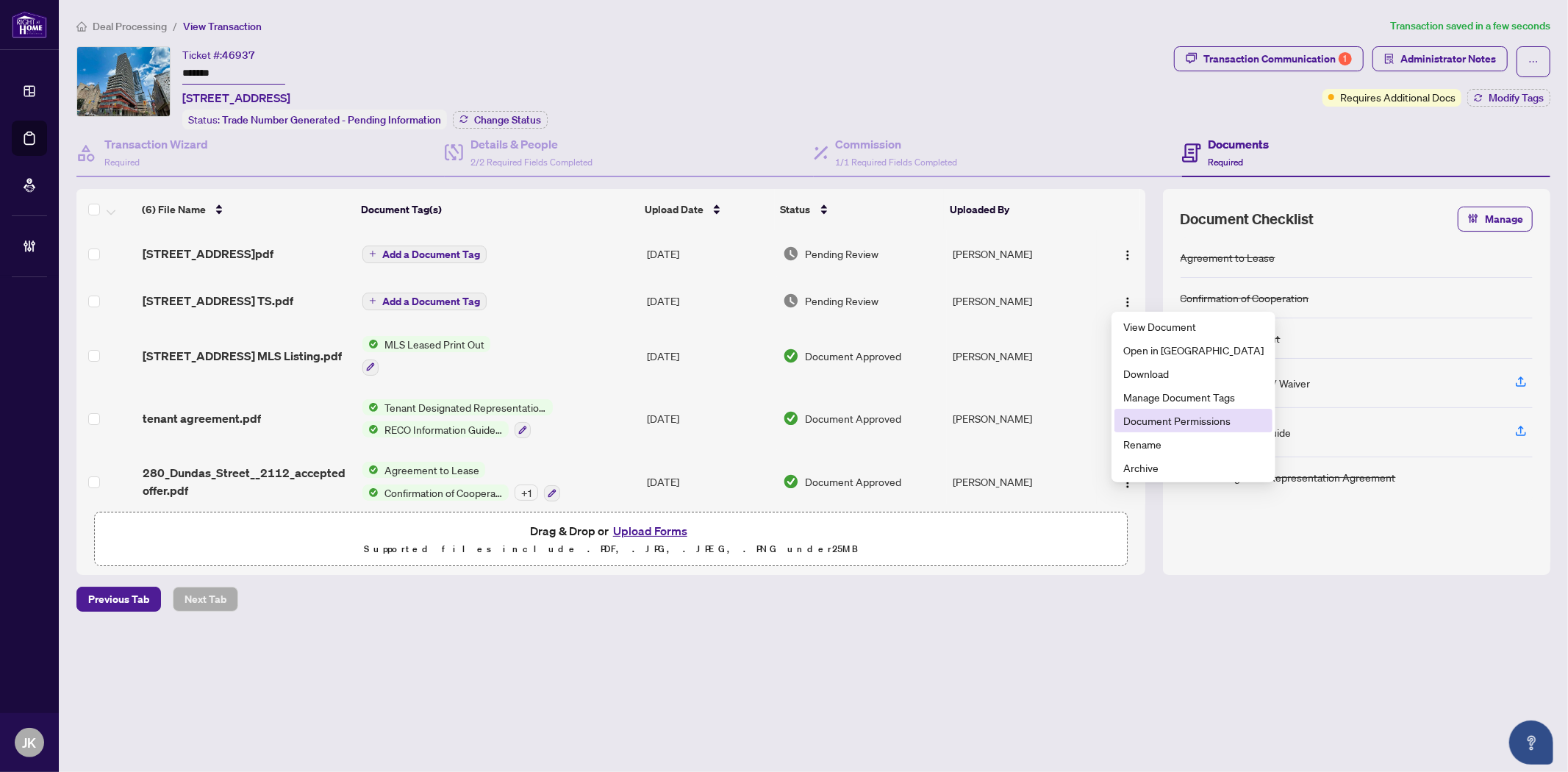
click at [1161, 424] on span "Document Permissions" at bounding box center [1193, 420] width 140 height 16
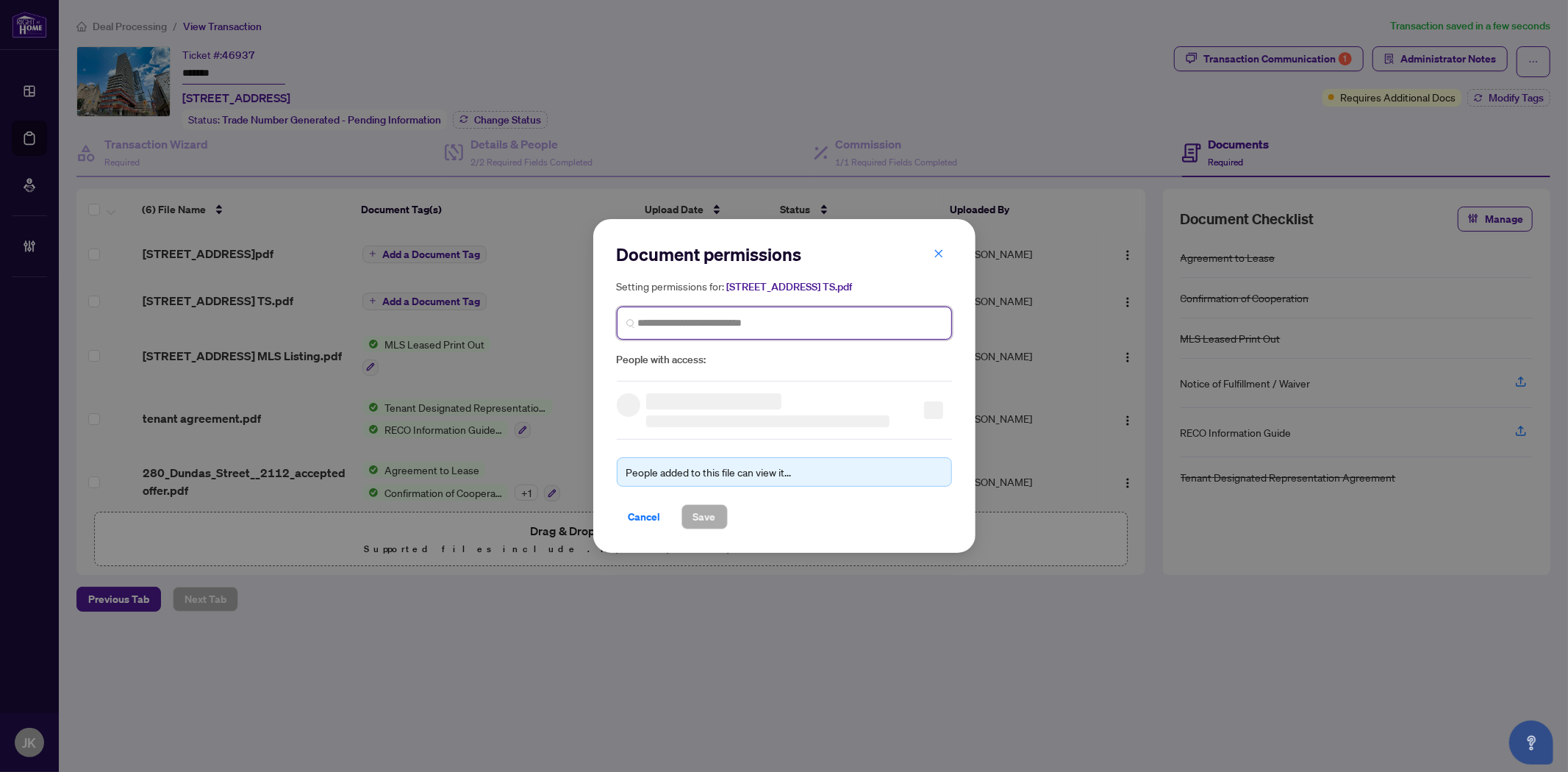
click at [726, 322] on input "search" at bounding box center [790, 322] width 305 height 15
paste input "**********"
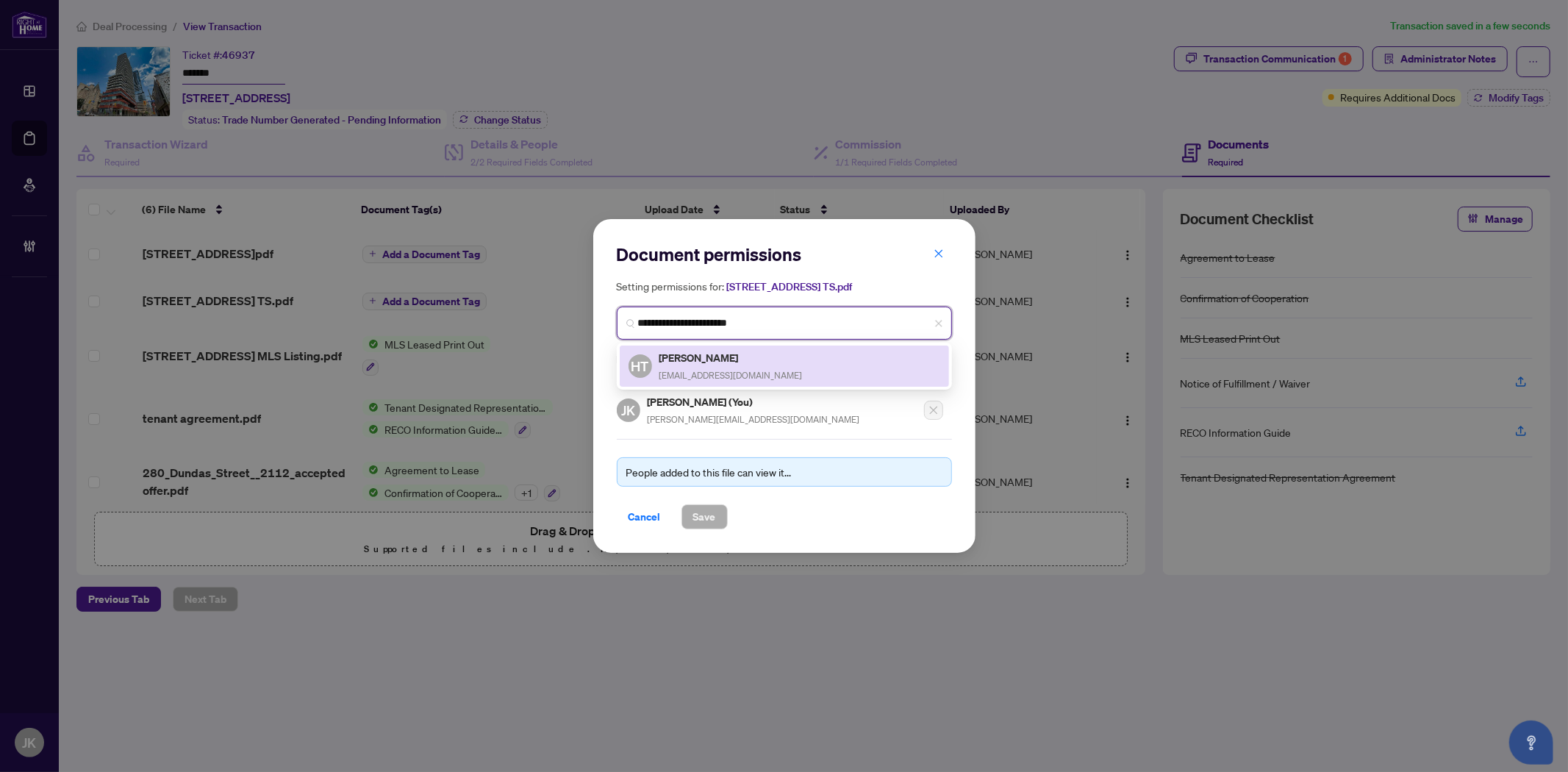
click at [740, 365] on div "Heather Tsai heather_tsai@hotmail.com" at bounding box center [731, 366] width 143 height 34
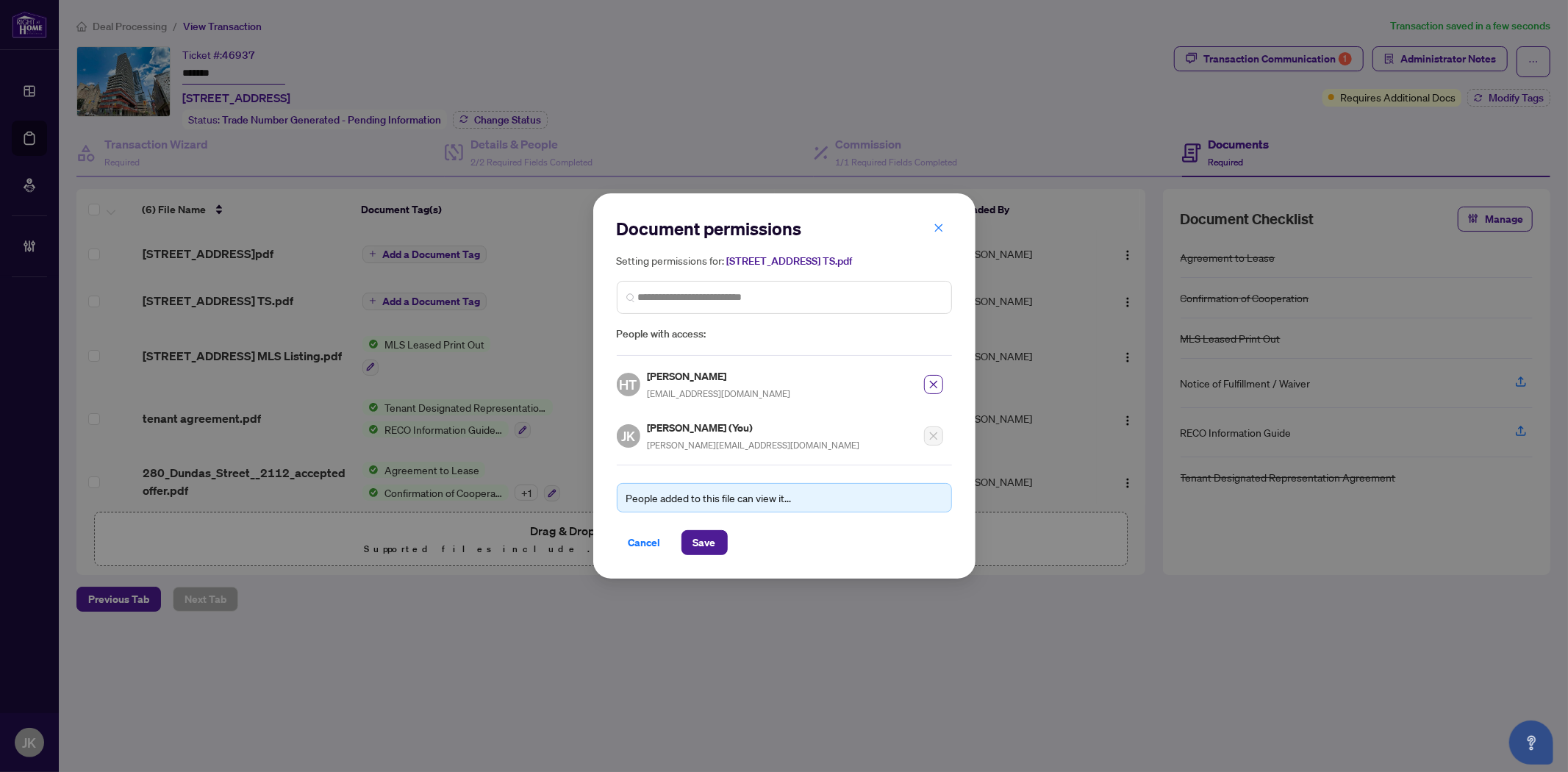
drag, startPoint x: 710, startPoint y: 535, endPoint x: 907, endPoint y: 475, distance: 205.9
click at [755, 523] on div "People added to this file can view it... Cancel Save" at bounding box center [784, 510] width 335 height 91
drag, startPoint x: 701, startPoint y: 539, endPoint x: 997, endPoint y: 406, distance: 324.5
click at [703, 539] on span "Save" at bounding box center [705, 542] width 23 height 23
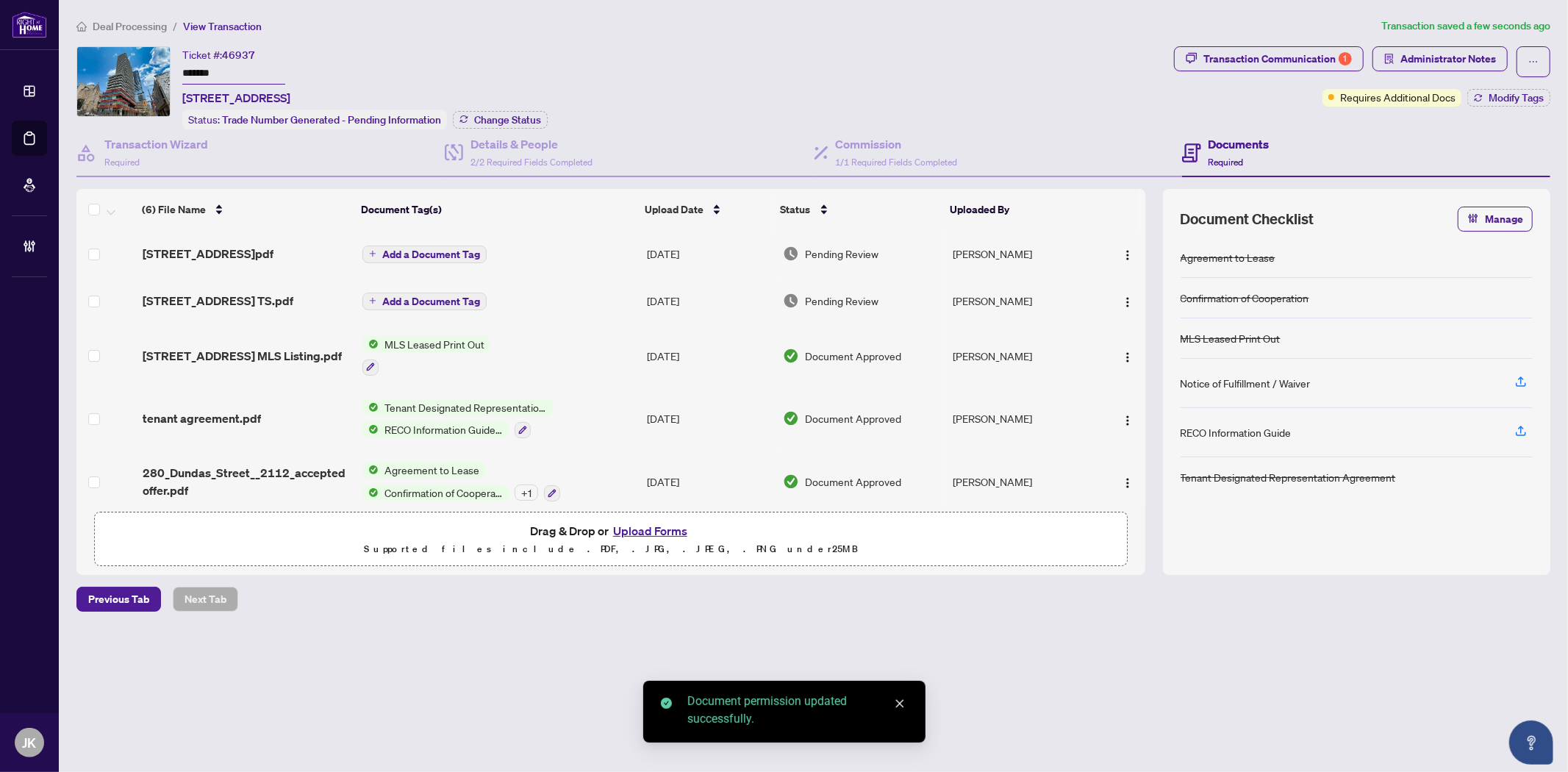
click at [1126, 258] on span "button" at bounding box center [1127, 254] width 12 height 16
click at [1199, 359] on li "Manage Document Tags" at bounding box center [1193, 349] width 158 height 23
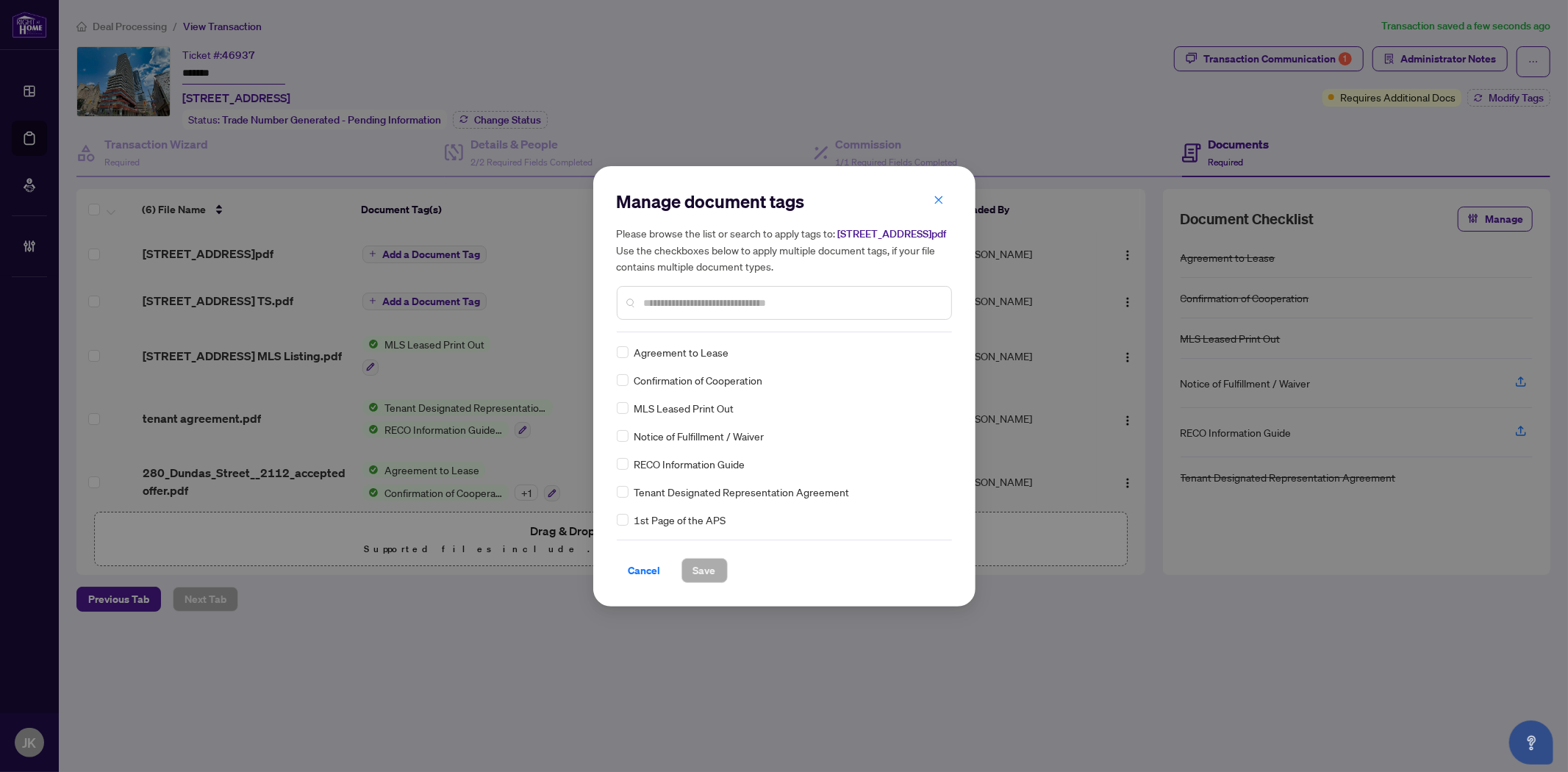
click at [672, 299] on div at bounding box center [784, 303] width 335 height 34
drag, startPoint x: 674, startPoint y: 303, endPoint x: 703, endPoint y: 292, distance: 31.0
click at [680, 302] on input "text" at bounding box center [791, 303] width 296 height 16
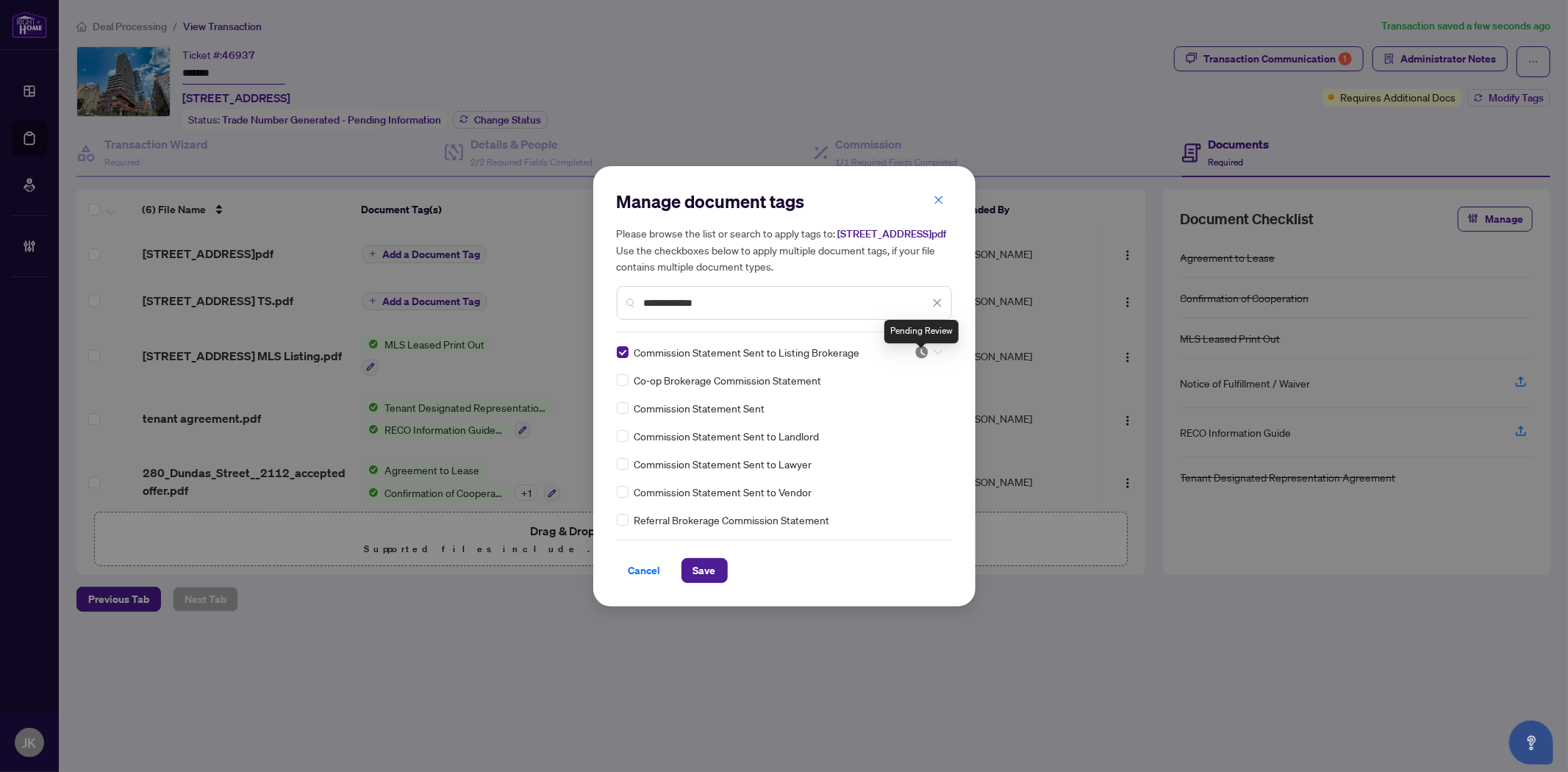
click at [923, 360] on img at bounding box center [922, 352] width 15 height 15
click at [885, 441] on div "Approved" at bounding box center [884, 431] width 112 height 23
click at [704, 576] on span "Save" at bounding box center [705, 570] width 23 height 23
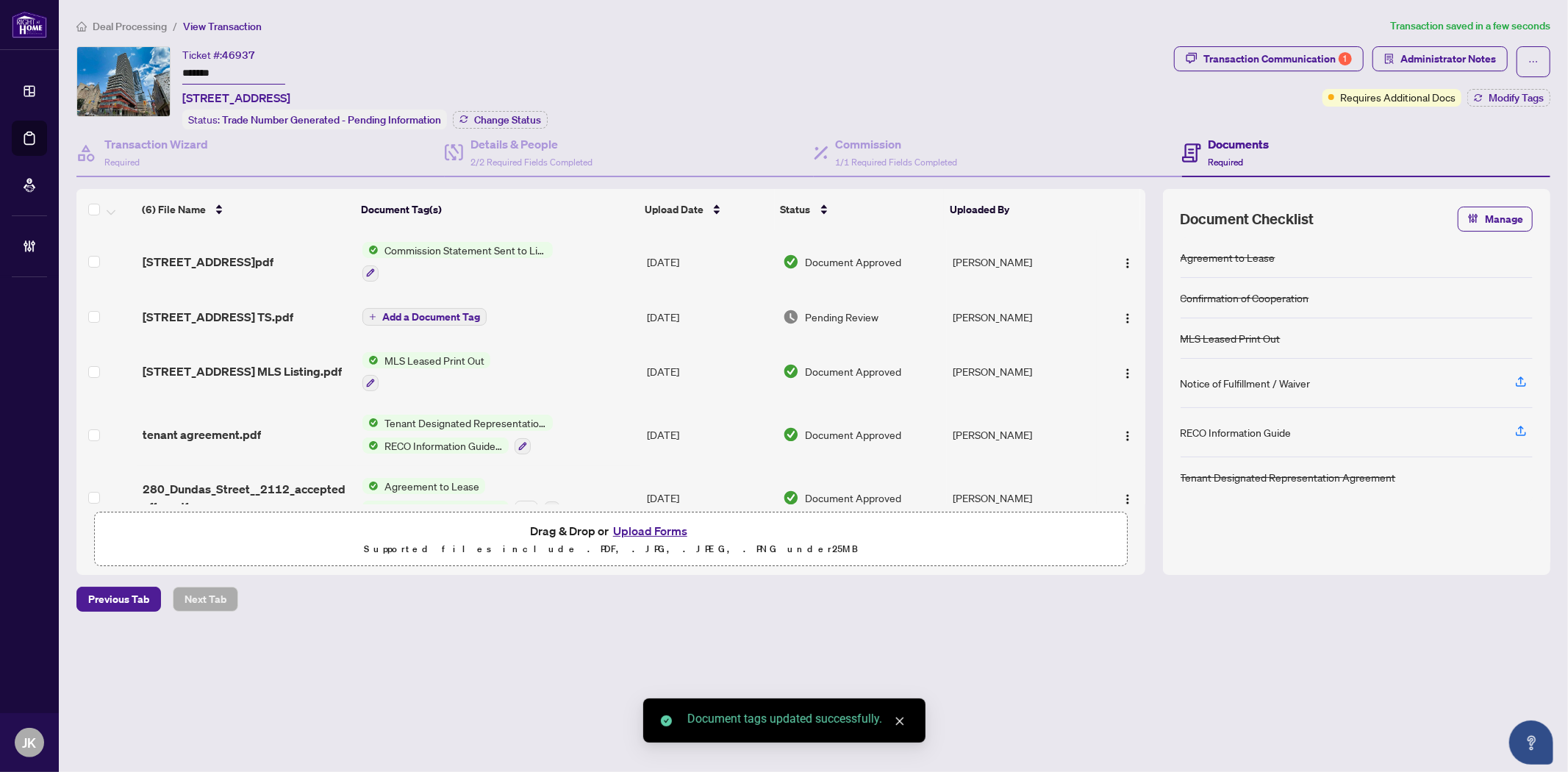
click at [253, 67] on input "*******" at bounding box center [233, 74] width 103 height 21
drag, startPoint x: 242, startPoint y: 67, endPoint x: 160, endPoint y: 63, distance: 82.1
click at [160, 63] on div "Ticket #: 46937 ******* 2112-280 Dundas St, Toronto, Ontario M5T 0E3, Canada St…" at bounding box center [622, 87] width 1092 height 83
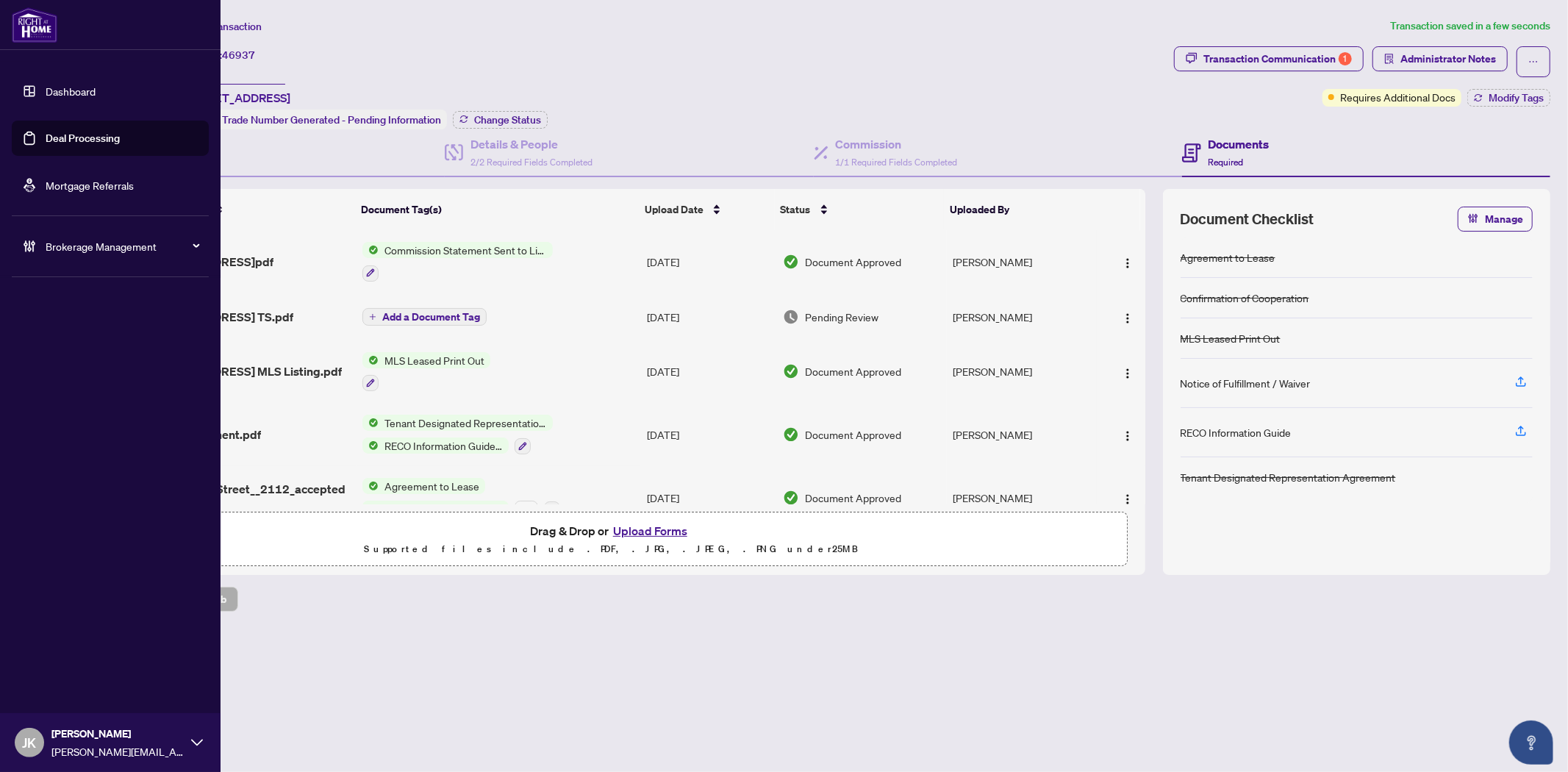
click at [79, 143] on link "Deal Processing" at bounding box center [83, 138] width 75 height 13
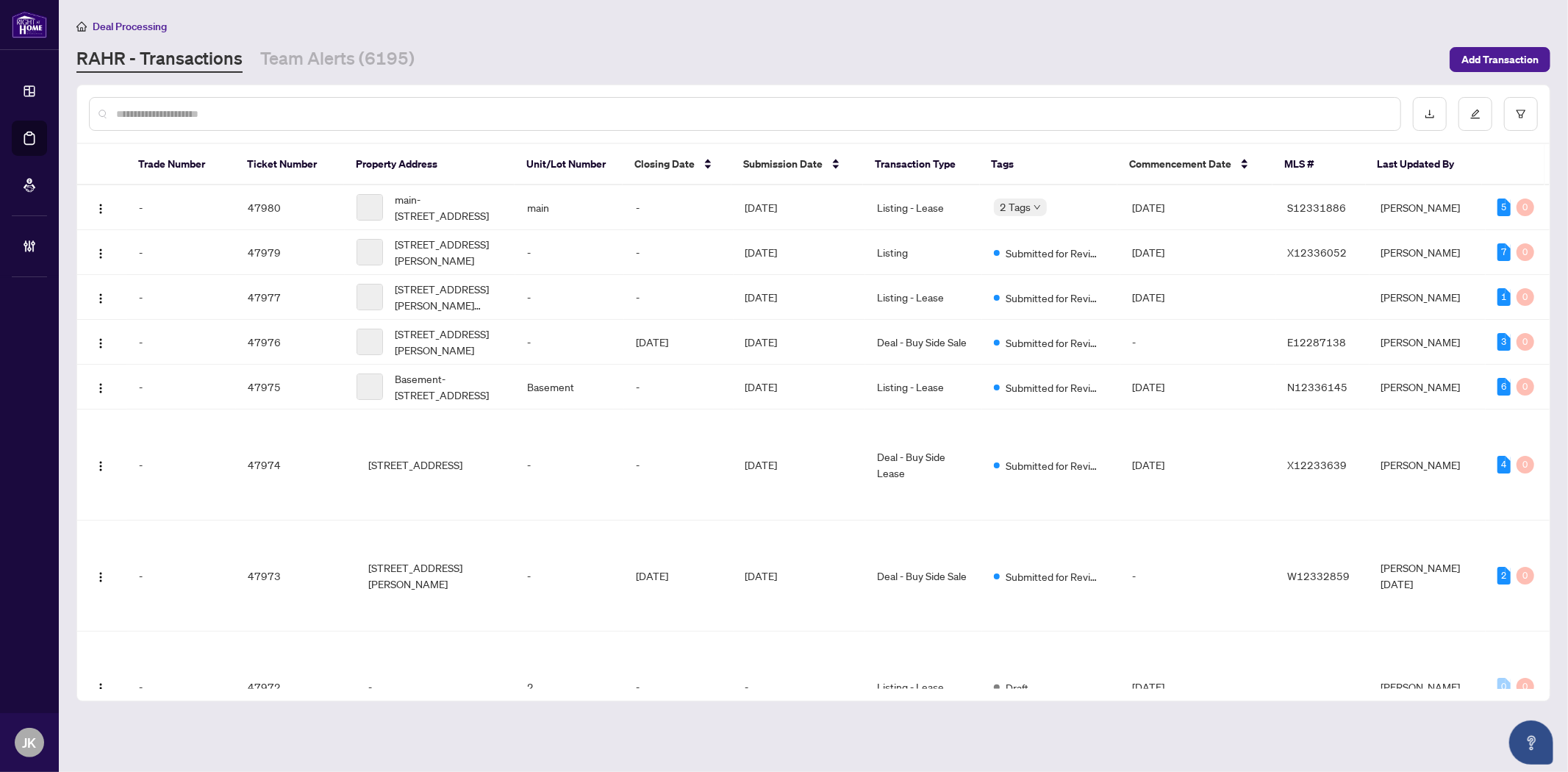
click at [318, 119] on input "text" at bounding box center [752, 114] width 1272 height 16
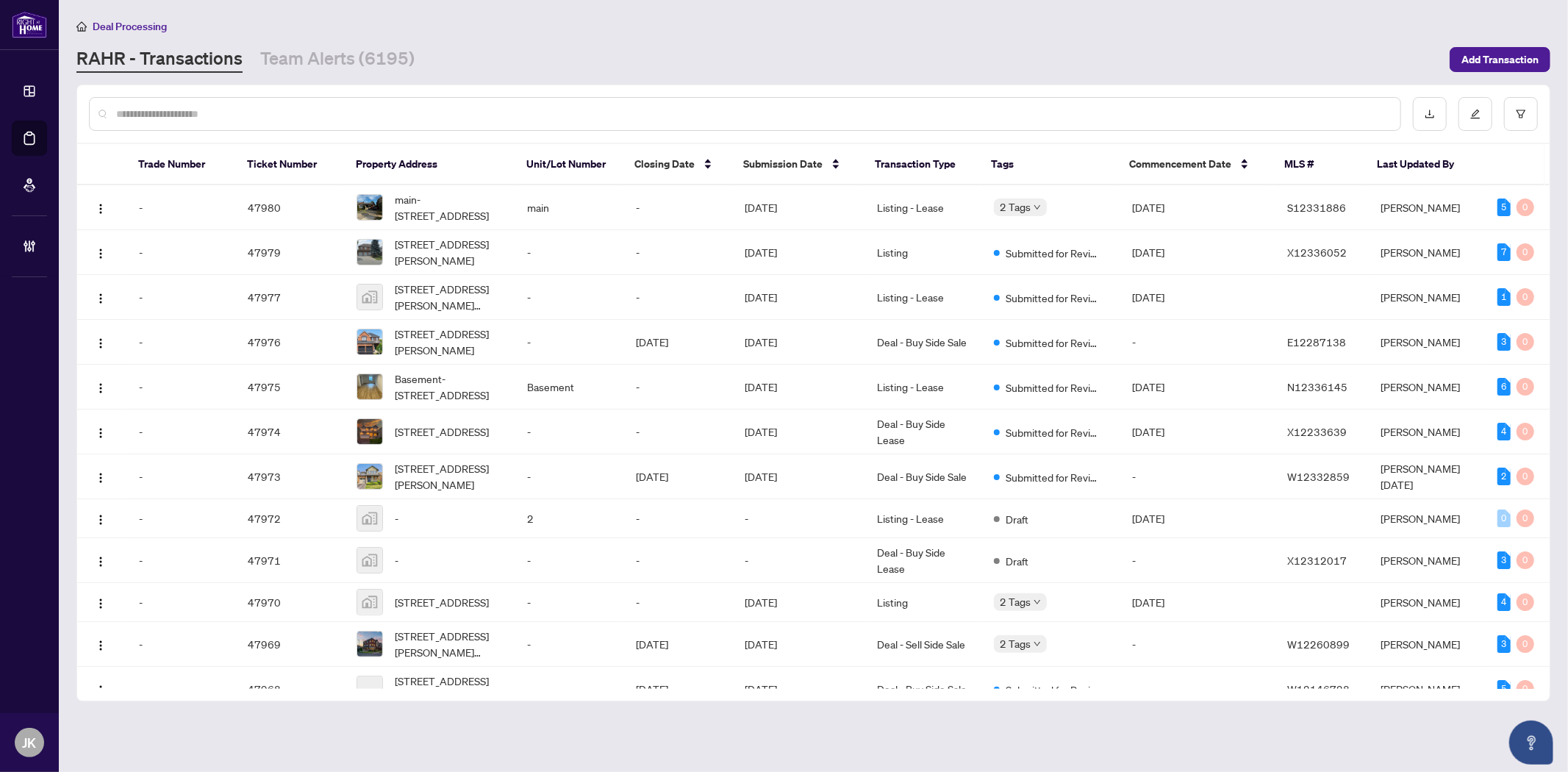
paste input "**********"
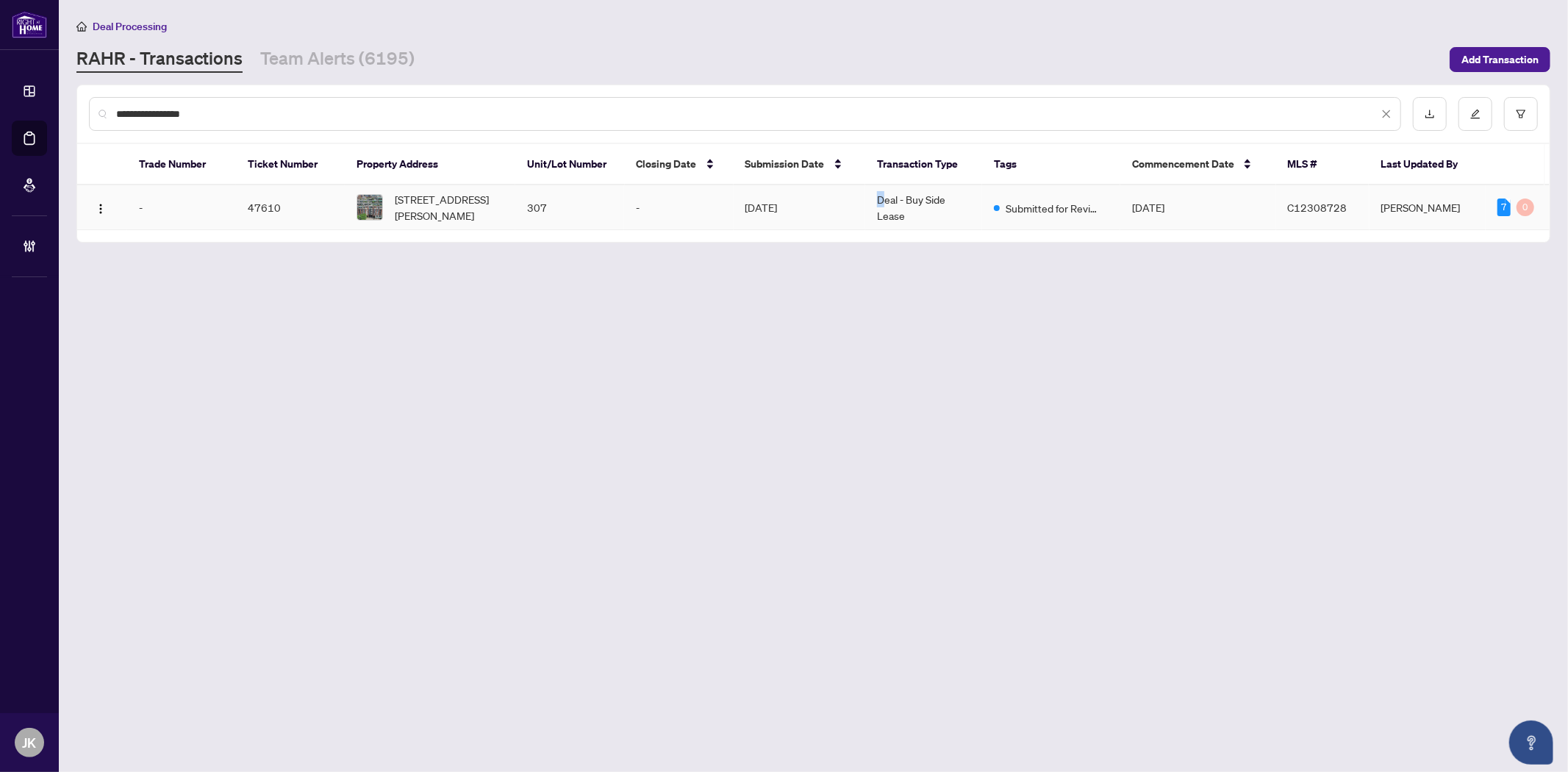
click at [884, 192] on td "Deal - Buy Side Lease" at bounding box center [923, 207] width 117 height 45
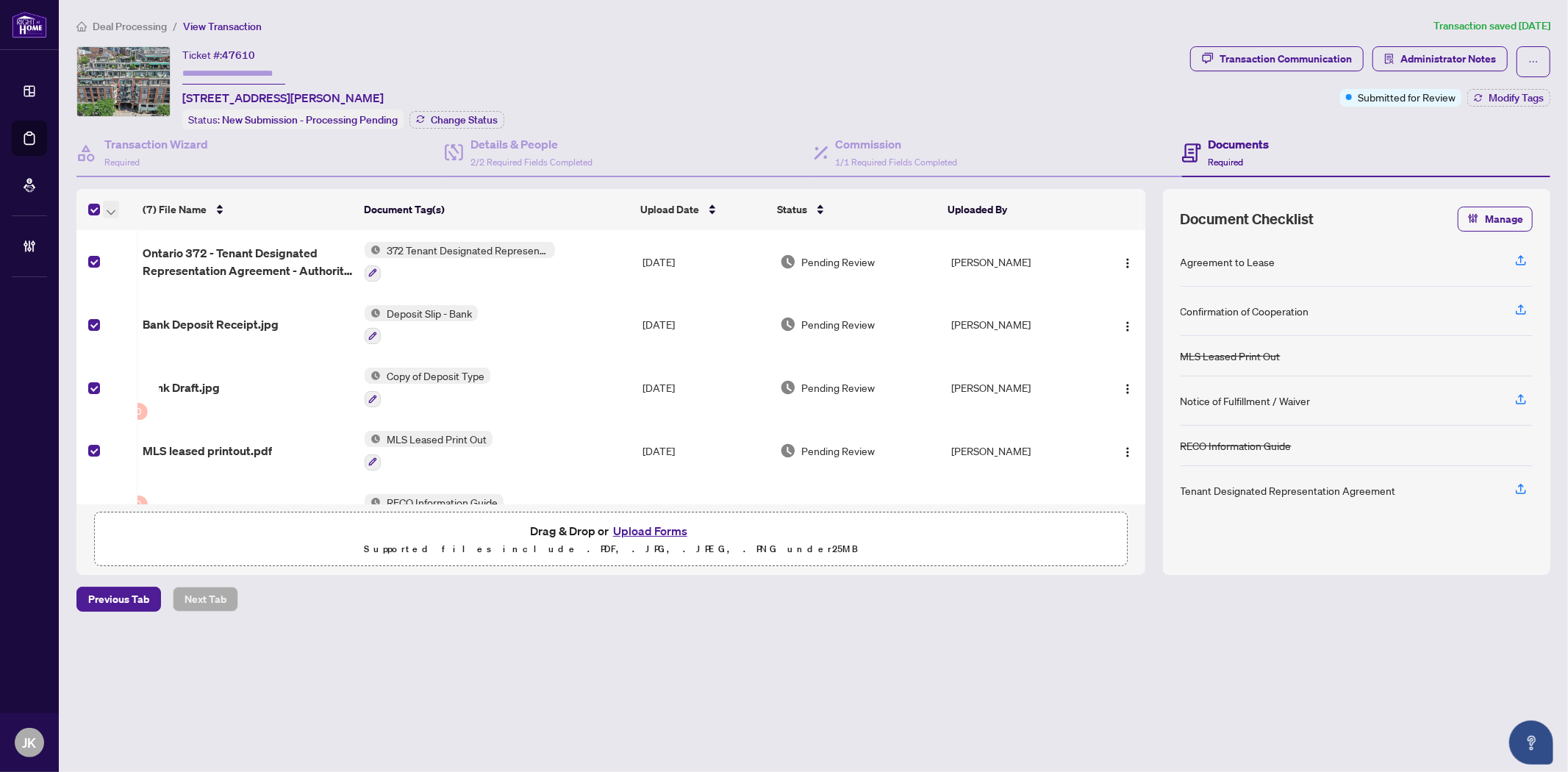
click at [107, 211] on span "button" at bounding box center [111, 210] width 9 height 16
click at [147, 238] on span "Open Selected in New Tab(s)" at bounding box center [181, 232] width 131 height 16
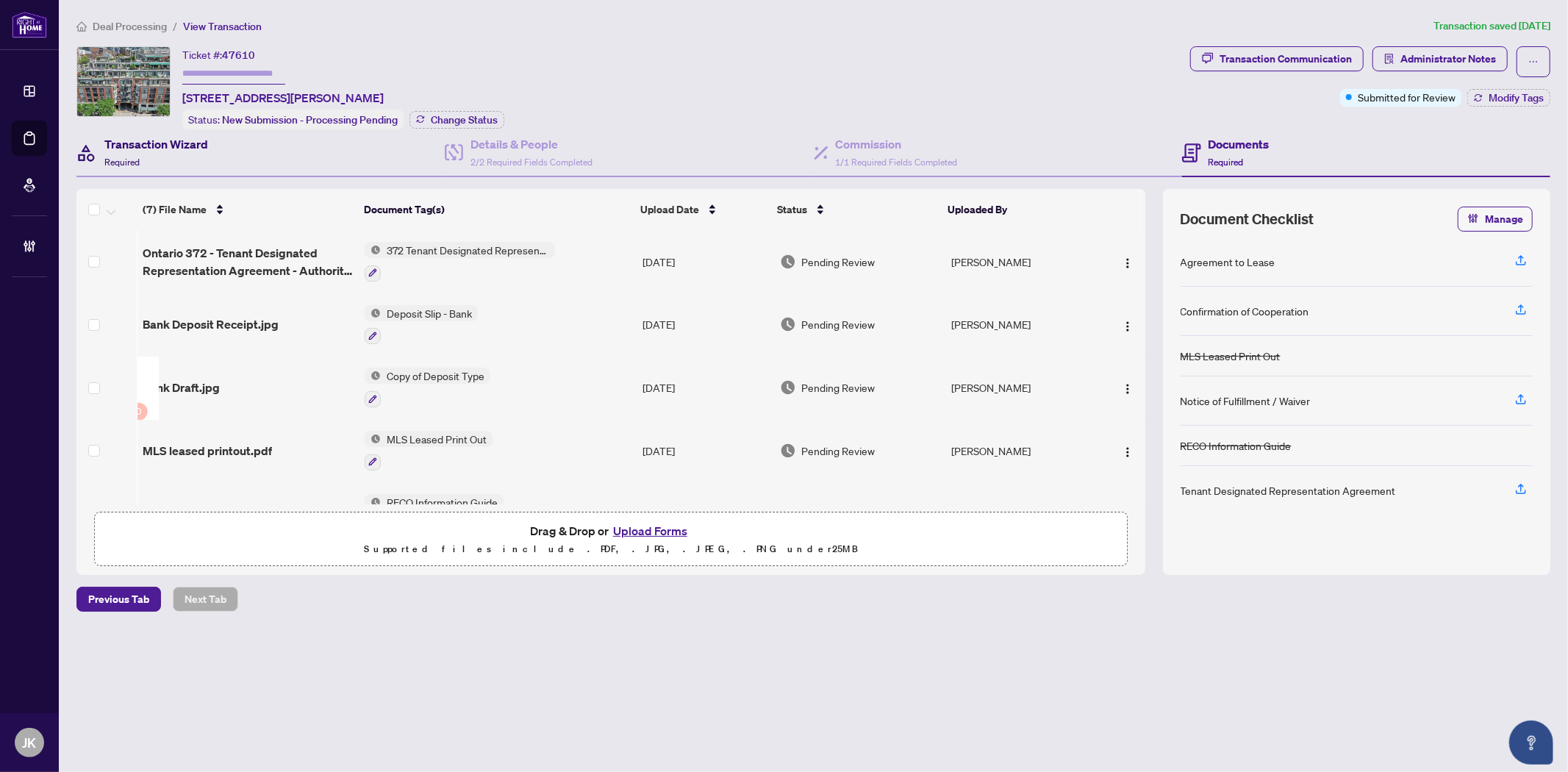
click at [146, 157] on div "Transaction Wizard Required" at bounding box center [156, 152] width 104 height 35
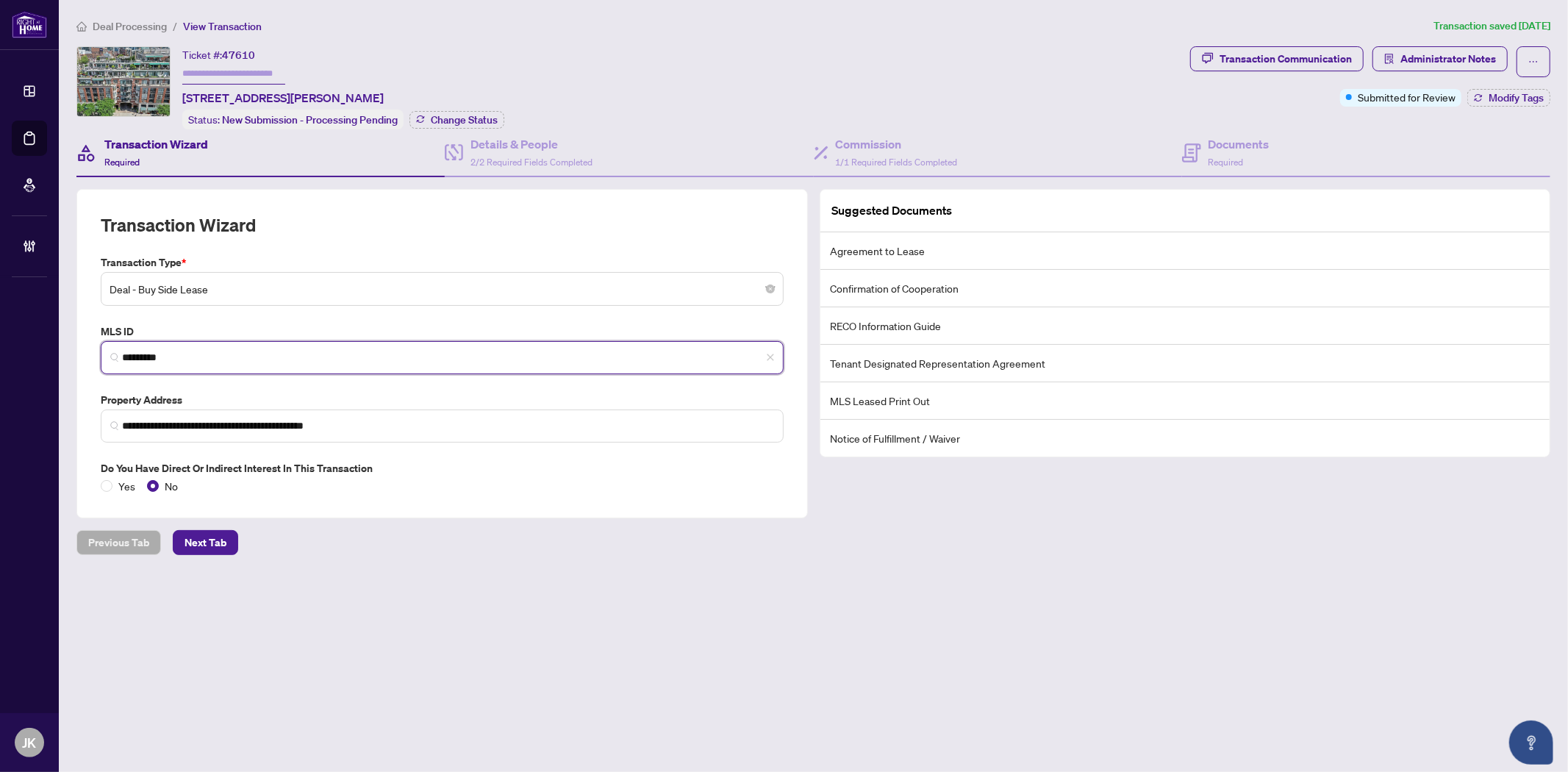
drag, startPoint x: 213, startPoint y: 356, endPoint x: -2, endPoint y: 333, distance: 216.2
click at [0, 333] on html "**********" at bounding box center [784, 386] width 1568 height 772
click at [232, 67] on input "text" at bounding box center [233, 74] width 103 height 21
click at [467, 115] on span "Change Status" at bounding box center [464, 120] width 67 height 11
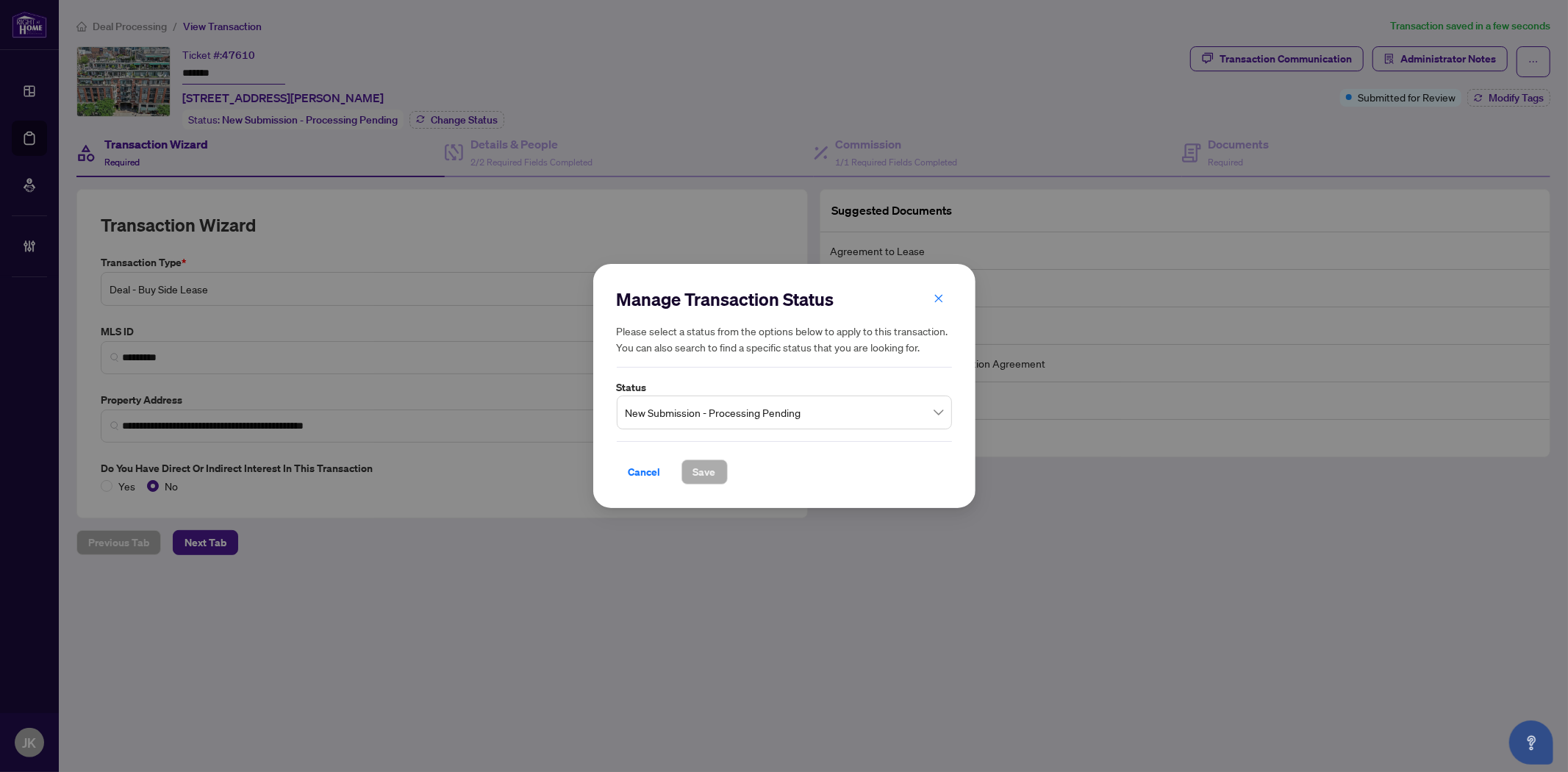
click at [726, 406] on span "New Submission - Processing Pending" at bounding box center [784, 412] width 317 height 28
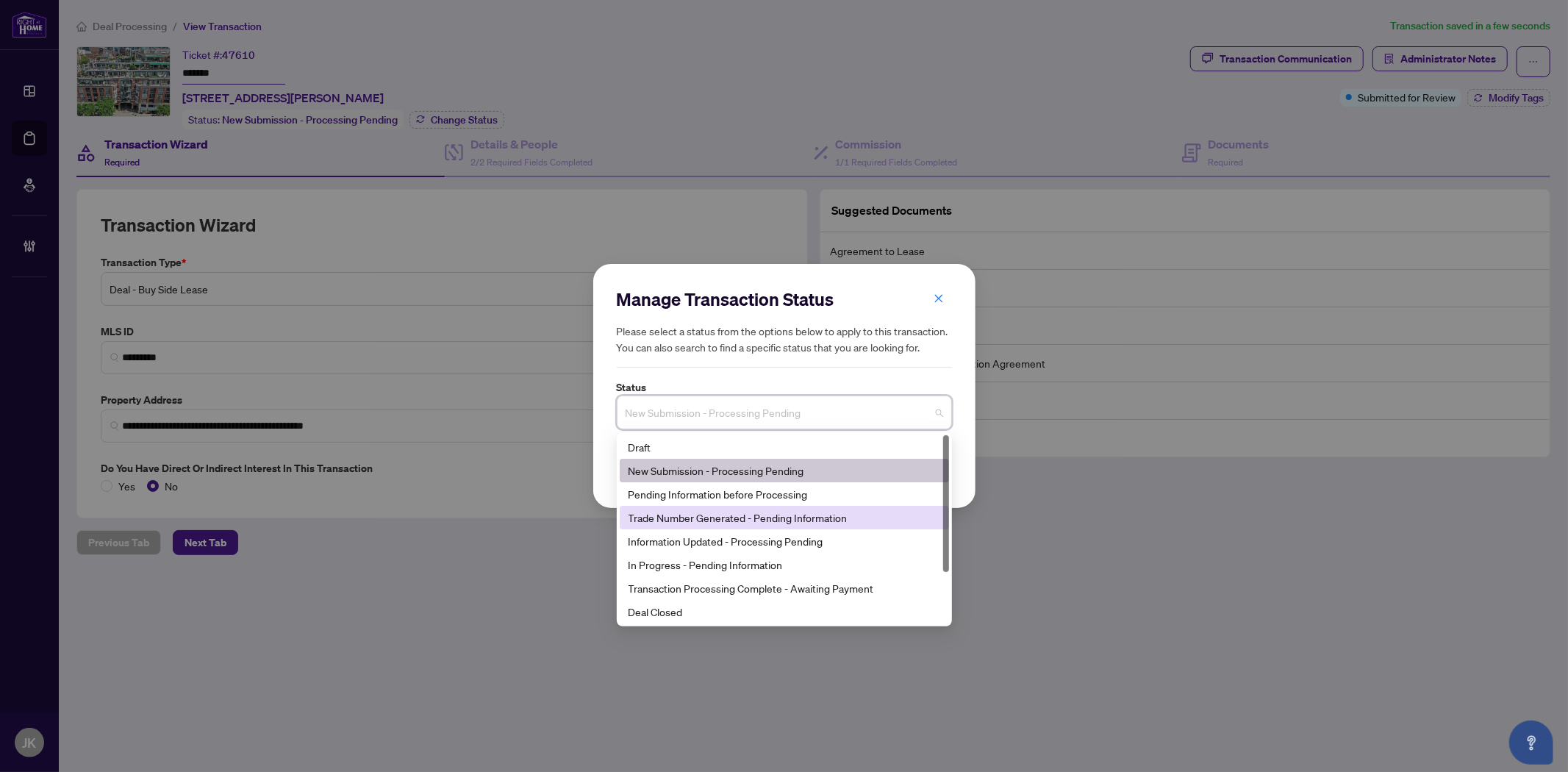
click at [711, 513] on div "Trade Number Generated - Pending Information" at bounding box center [784, 518] width 312 height 16
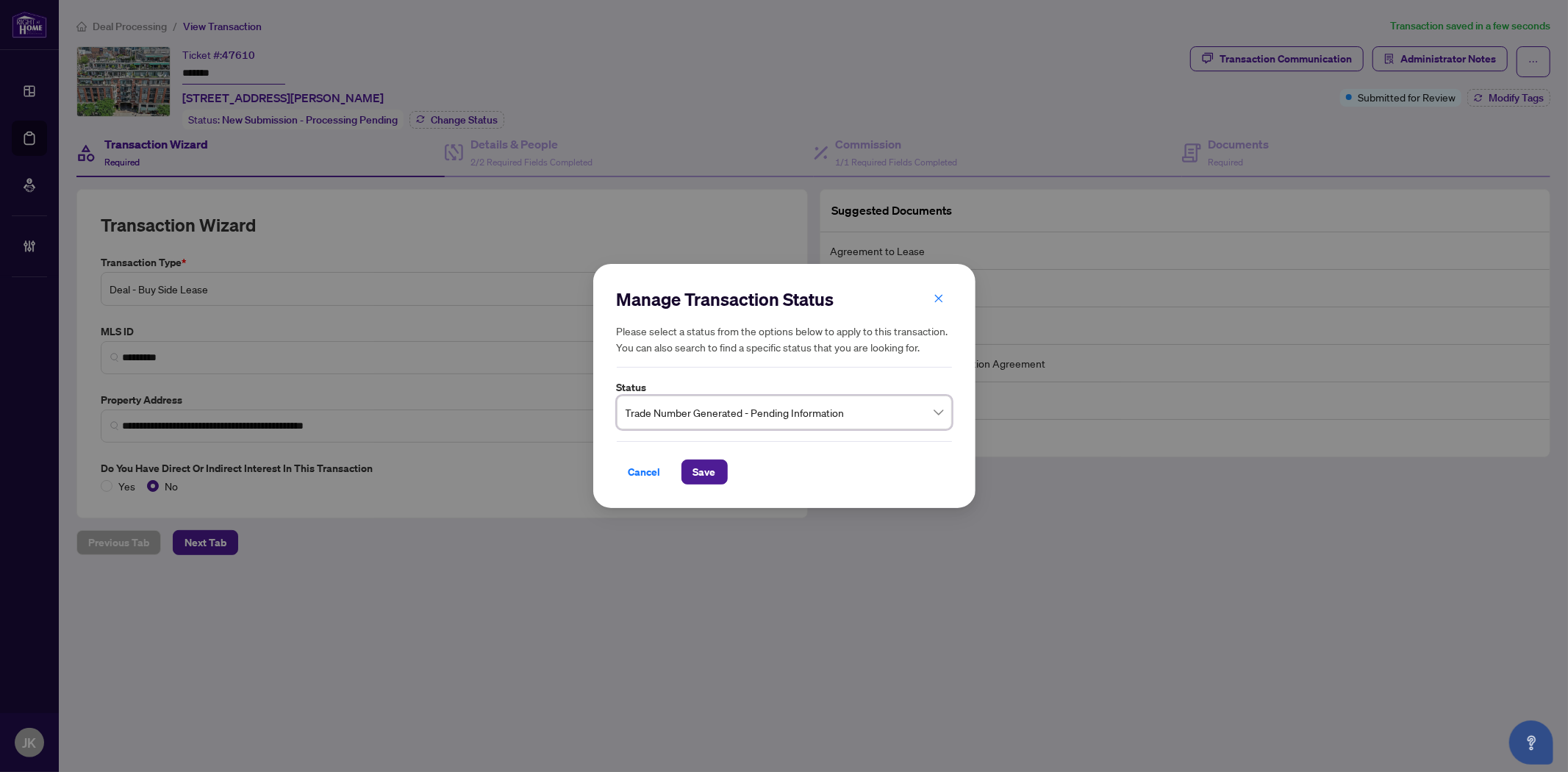
drag, startPoint x: 721, startPoint y: 473, endPoint x: 839, endPoint y: 482, distance: 118.3
click at [722, 476] on button "Save" at bounding box center [704, 471] width 46 height 25
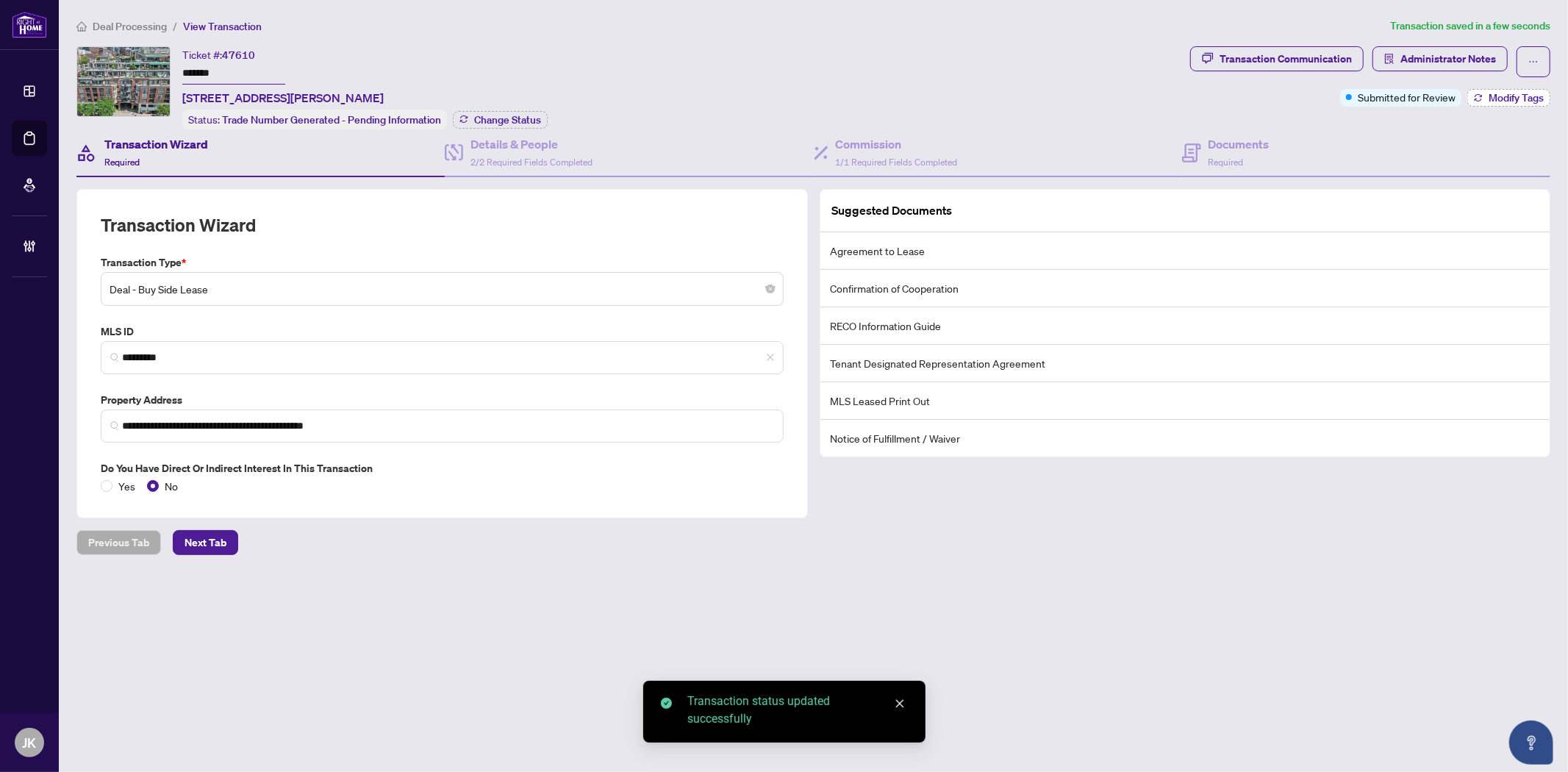
click at [1499, 99] on span "Modify Tags" at bounding box center [1516, 97] width 55 height 11
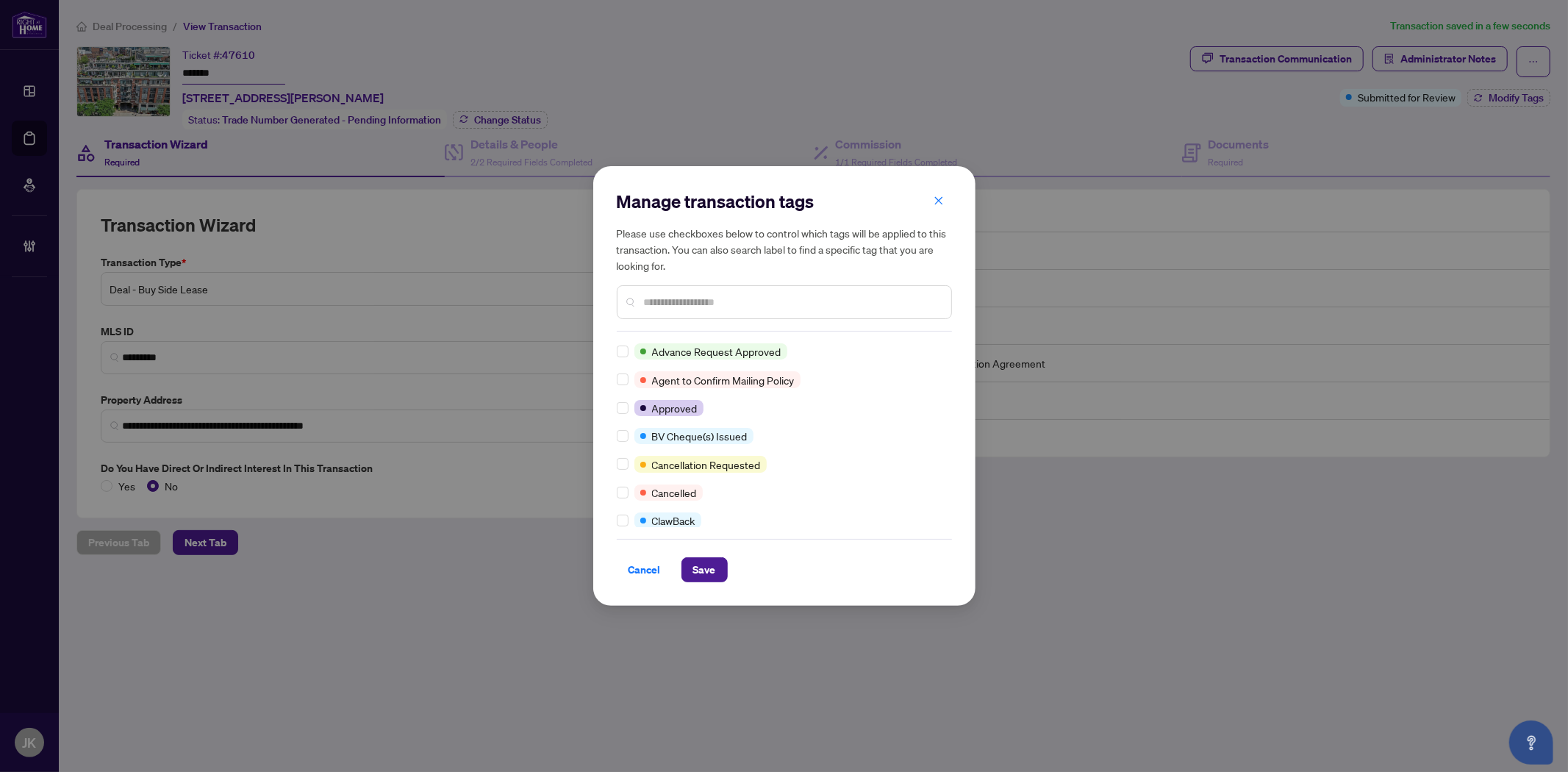
click at [671, 299] on input "text" at bounding box center [791, 302] width 296 height 16
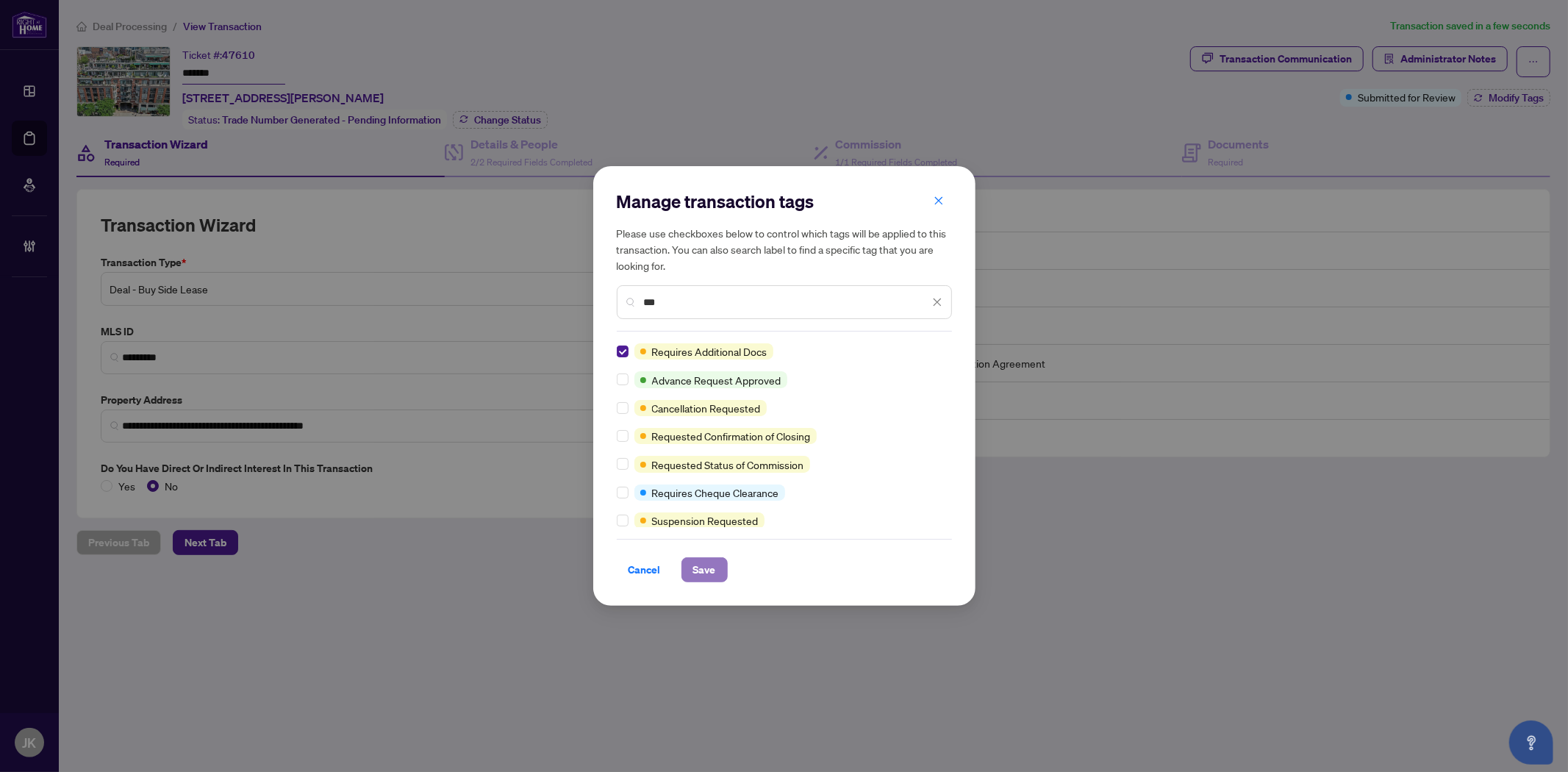
click at [704, 569] on span "Save" at bounding box center [705, 569] width 23 height 23
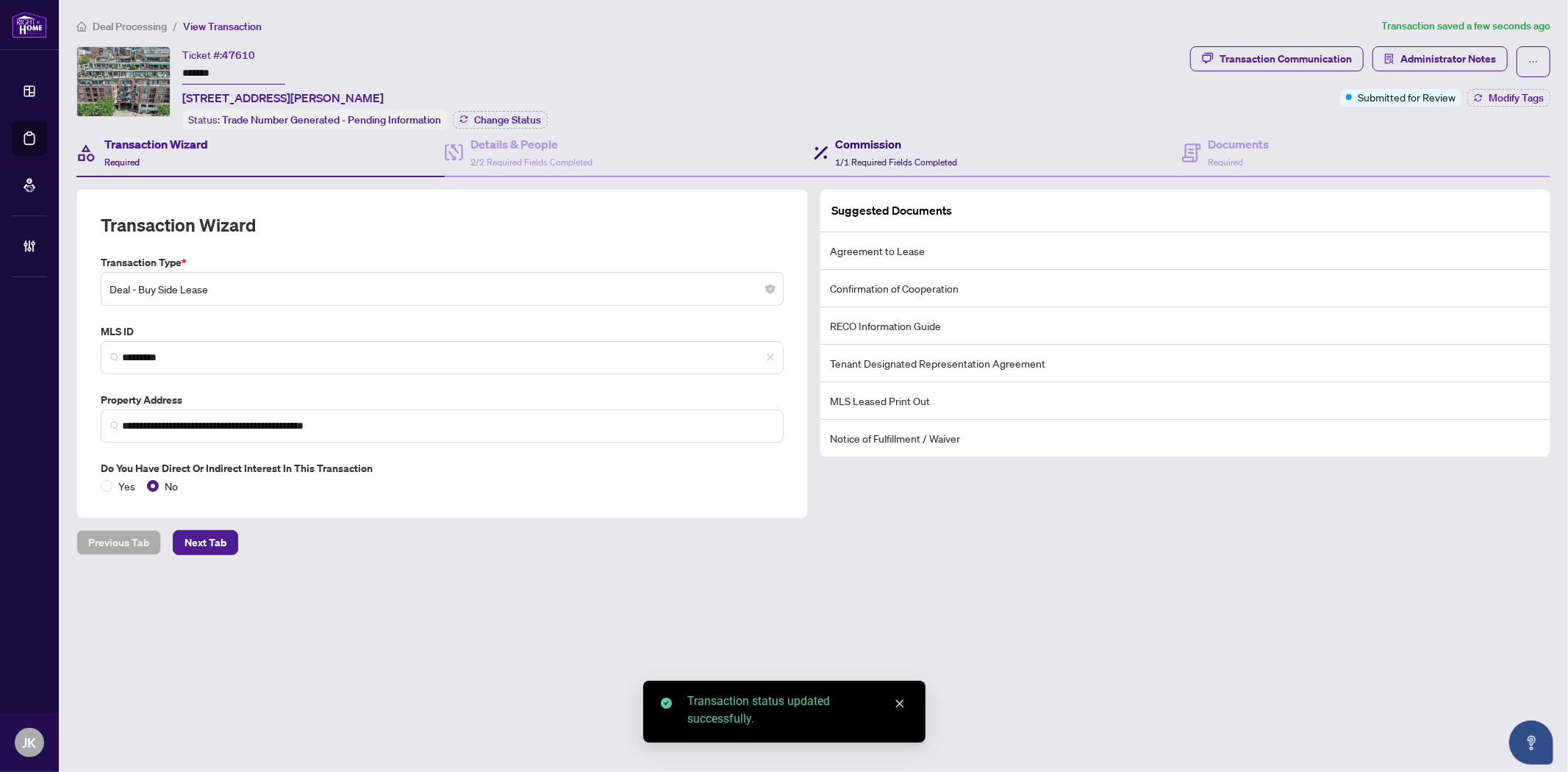
click at [871, 156] on span "1/1 Required Fields Completed" at bounding box center [897, 162] width 122 height 11
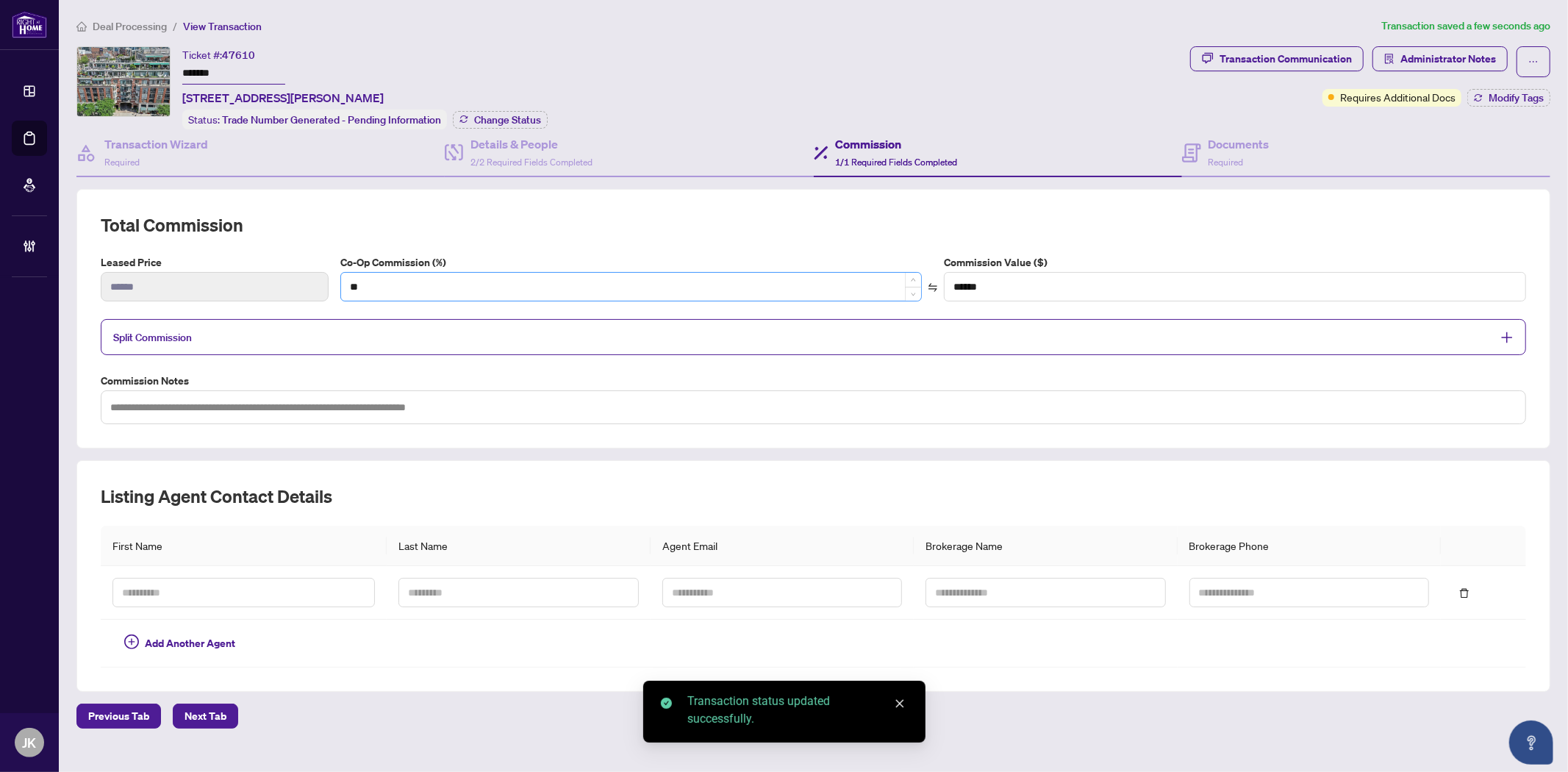
click at [687, 297] on div "Co-Op Commission (%) ** Commission Value ($) ******" at bounding box center [933, 284] width 1197 height 59
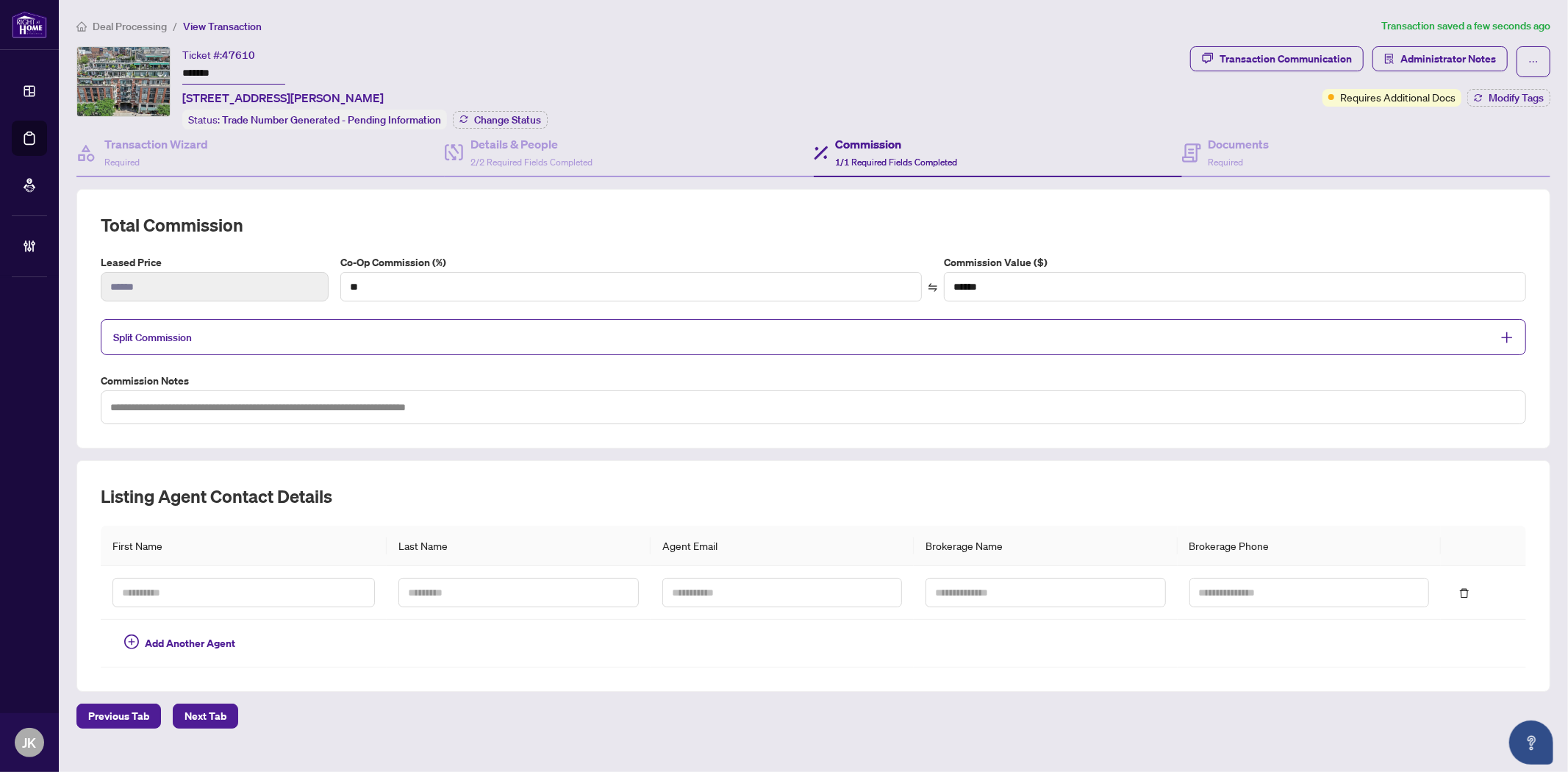
click at [653, 332] on span "Split Commission" at bounding box center [803, 337] width 1378 height 17
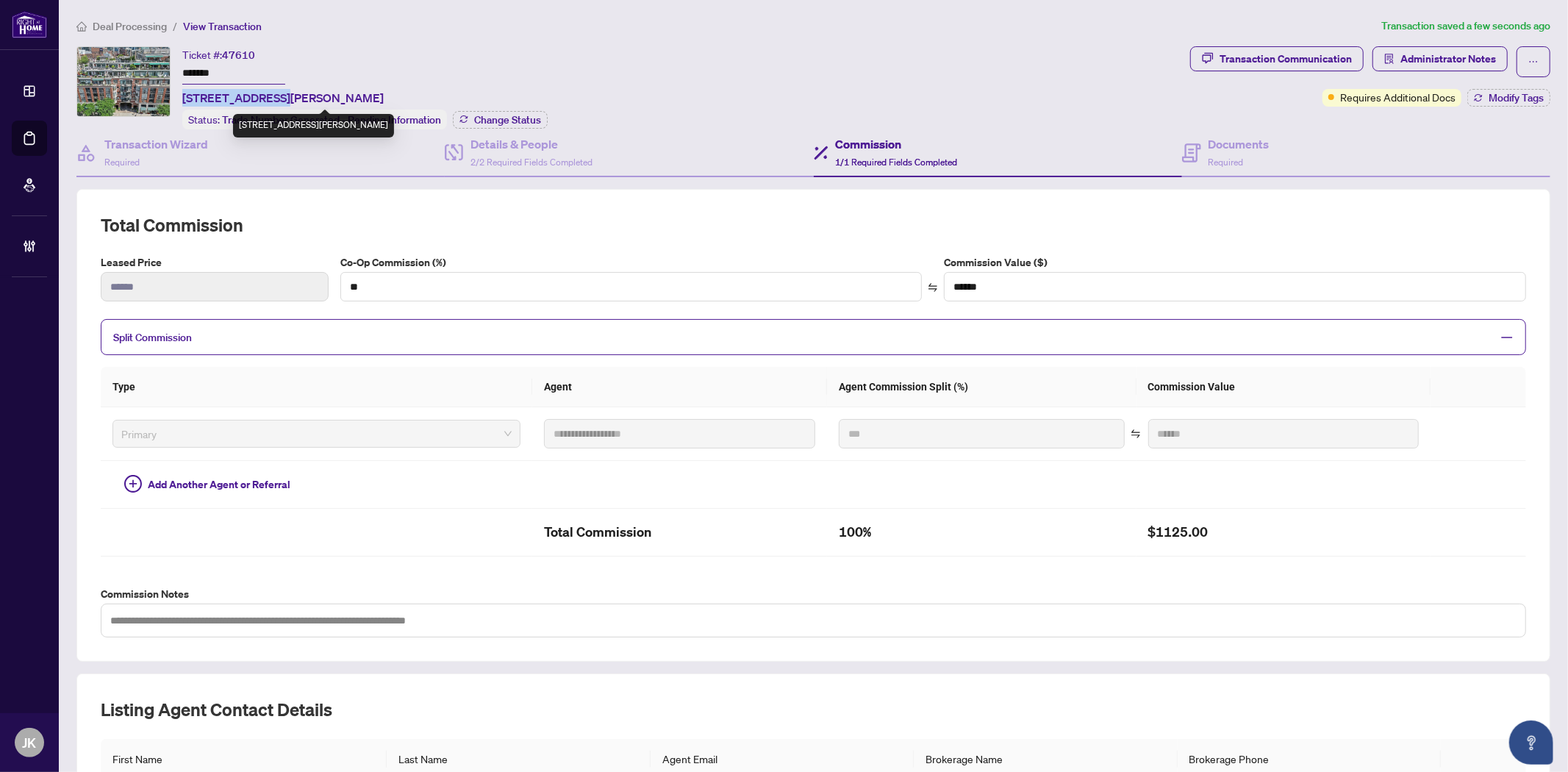
drag, startPoint x: 259, startPoint y: 93, endPoint x: 182, endPoint y: 94, distance: 77.0
click at [182, 94] on span "307-39 Jarvis St St, Toronto, Ontario M5E 1Z5, Canada" at bounding box center [283, 98] width 202 height 18
click at [1227, 56] on div "Transaction Communication" at bounding box center [1285, 58] width 132 height 23
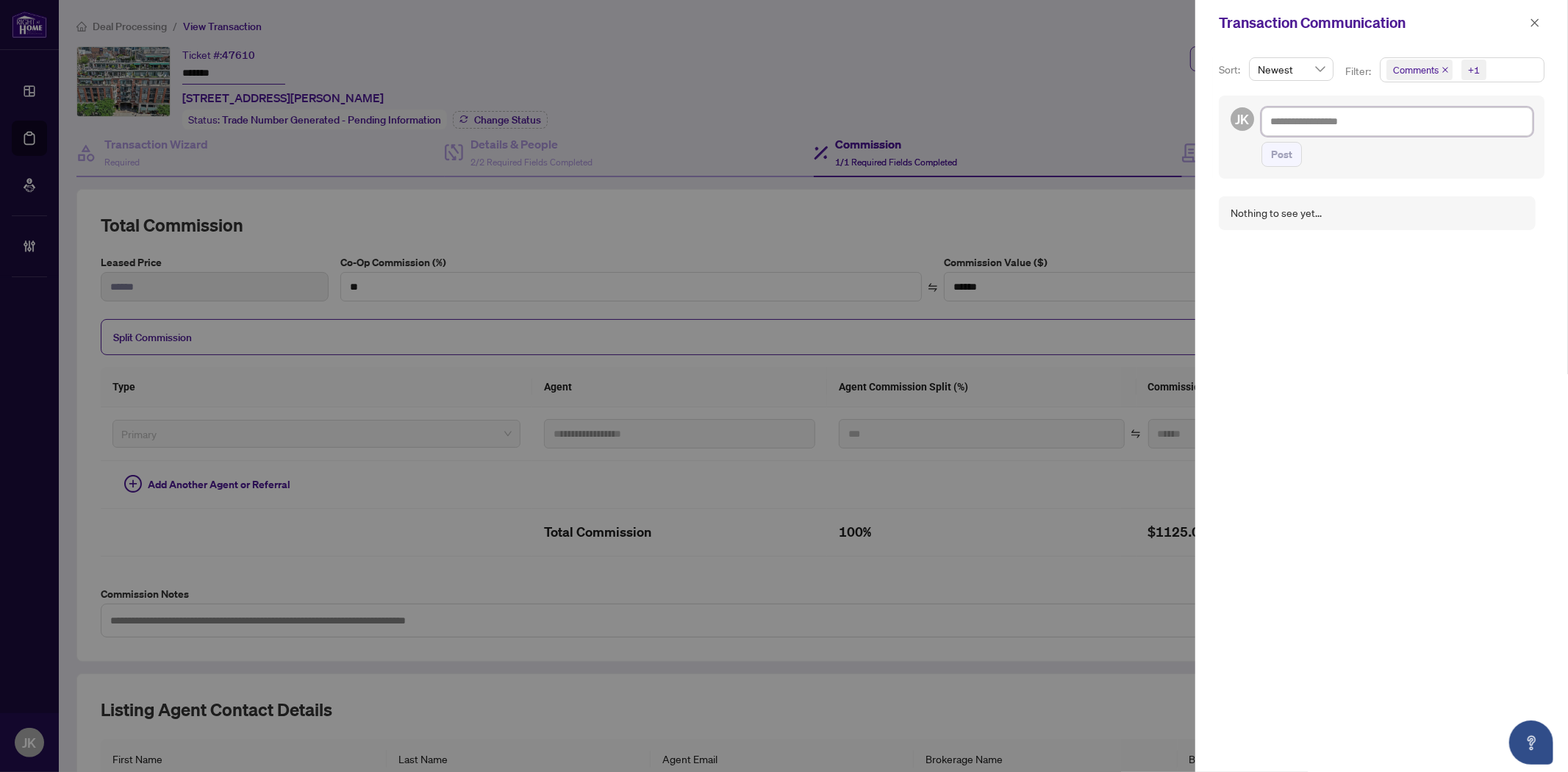
drag, startPoint x: 1306, startPoint y: 118, endPoint x: 1339, endPoint y: 111, distance: 33.7
click at [1308, 119] on textarea at bounding box center [1396, 121] width 271 height 28
click at [1271, 150] on span "Post" at bounding box center [1281, 154] width 21 height 23
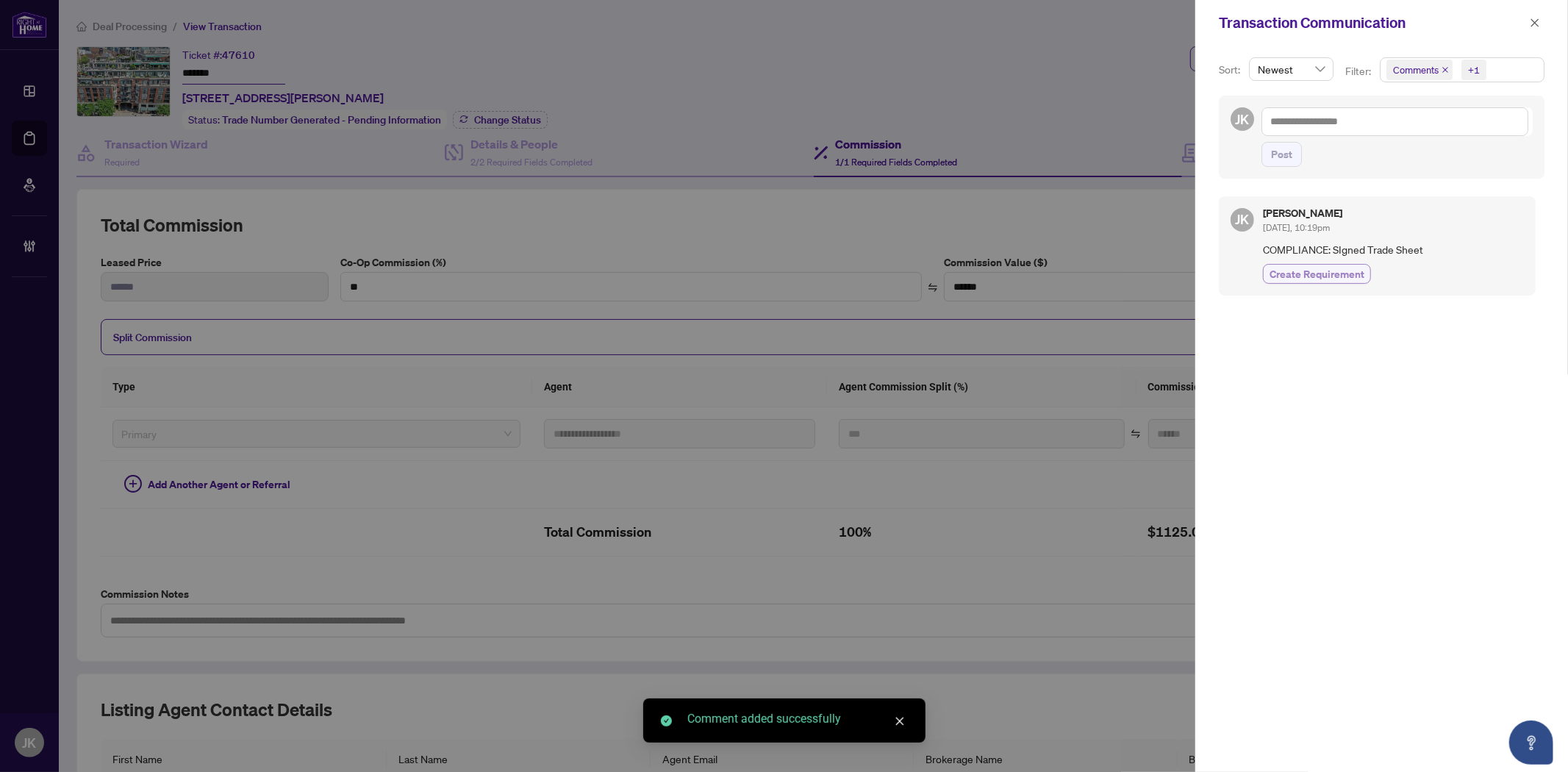
click at [1308, 278] on span "Create Requirement" at bounding box center [1316, 274] width 95 height 15
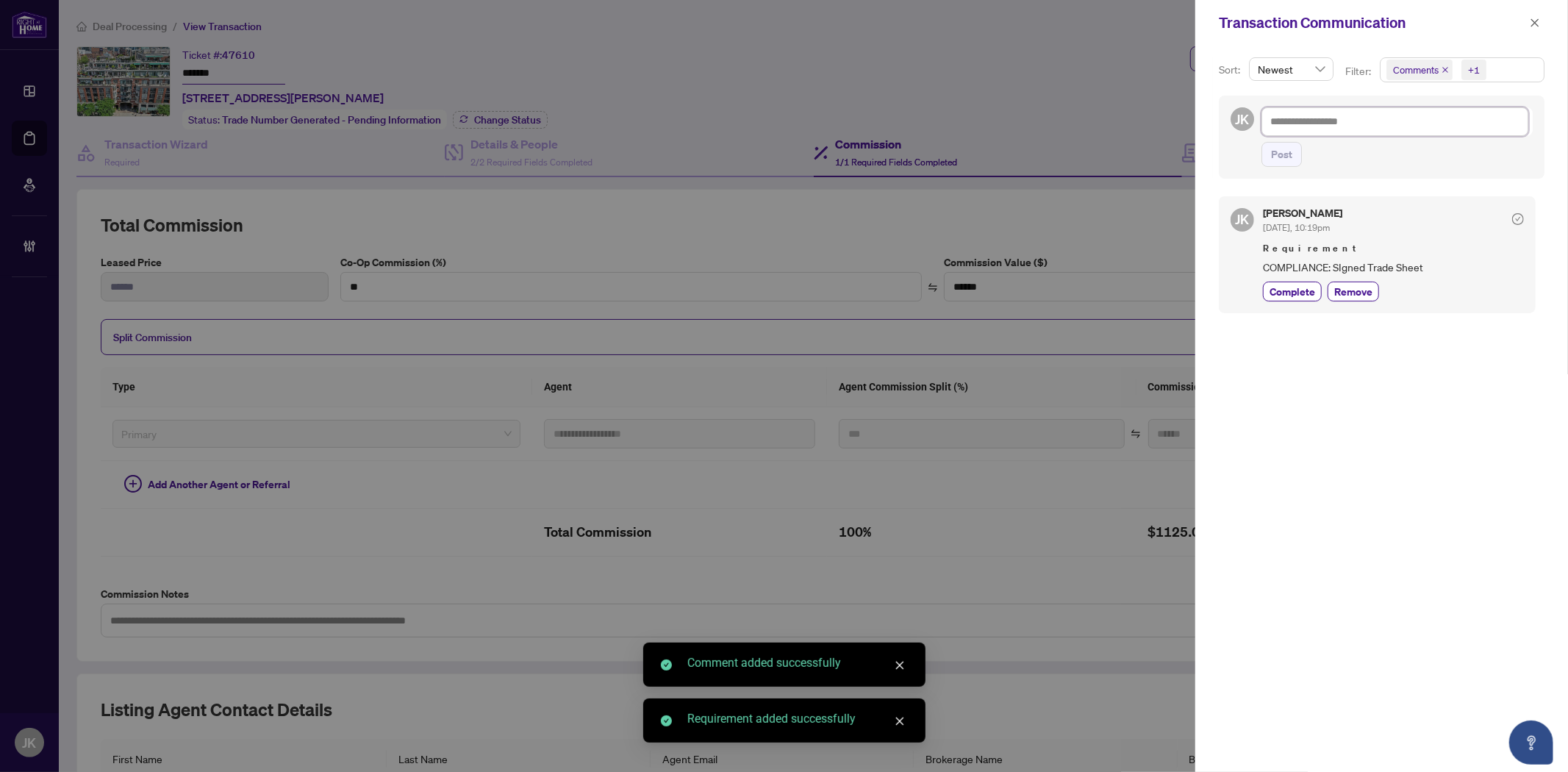
click at [1310, 126] on textarea at bounding box center [1394, 121] width 266 height 28
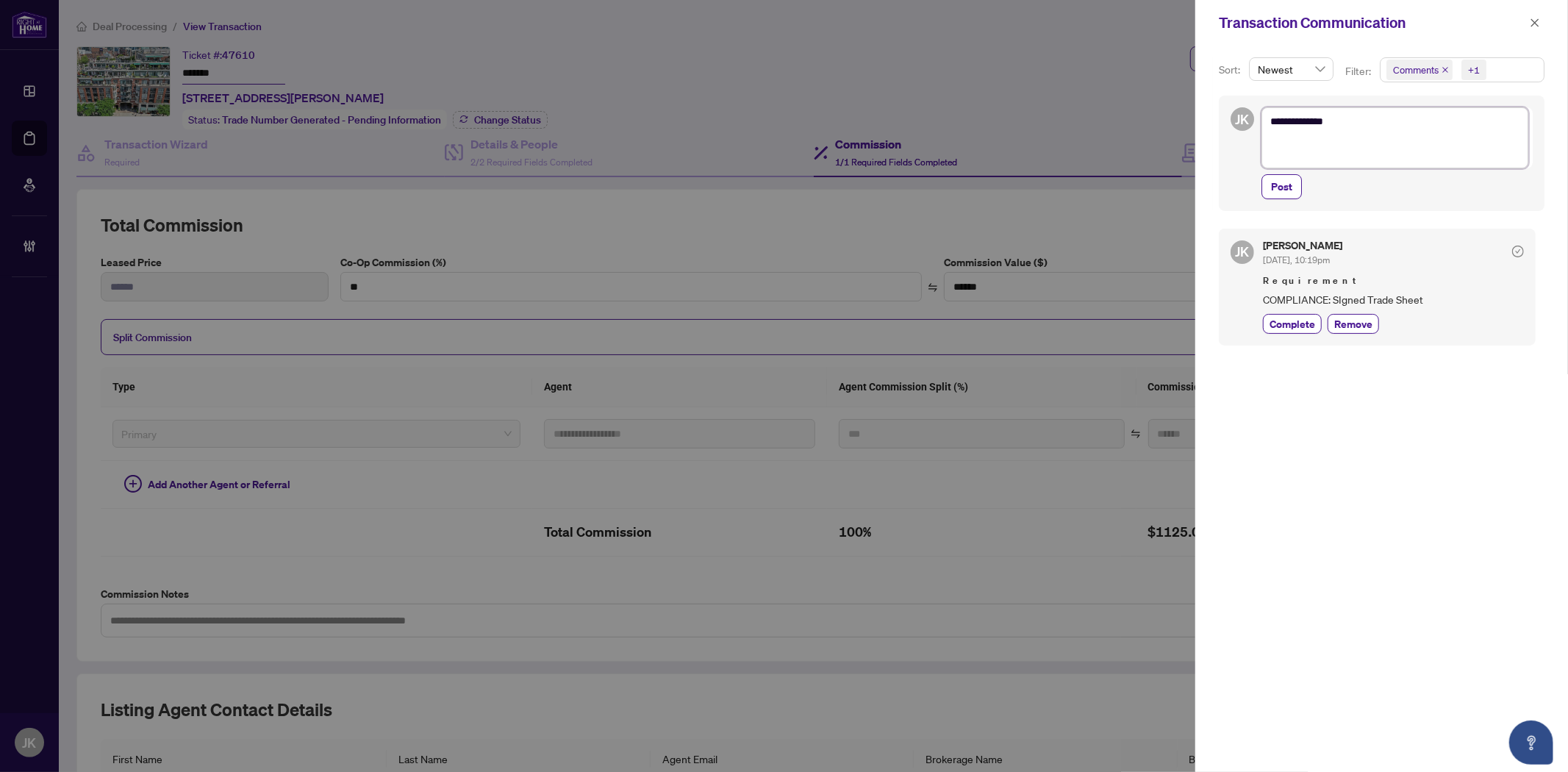
click at [1293, 146] on textarea "**********" at bounding box center [1394, 137] width 266 height 60
paste textarea "**********"
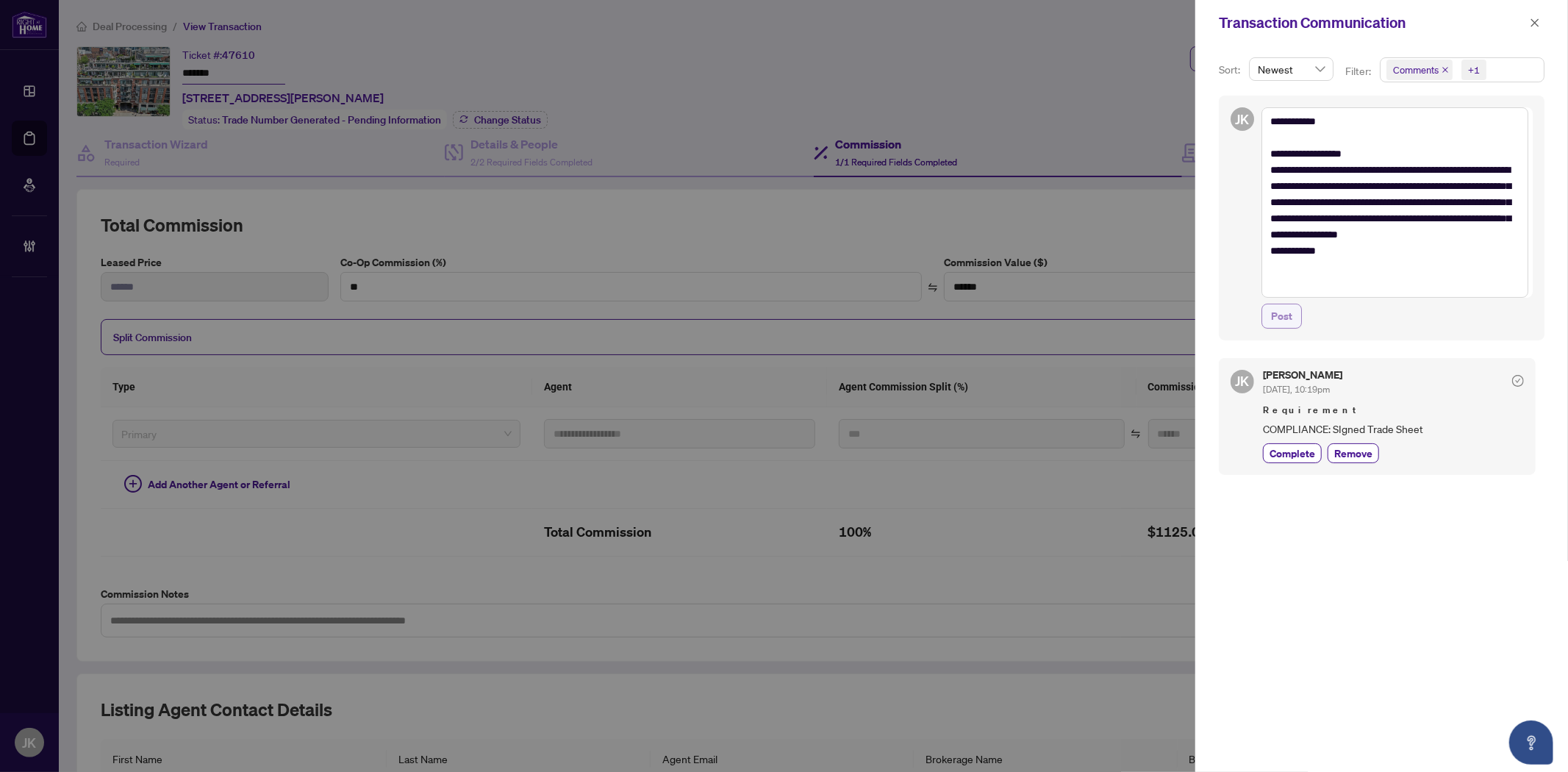
click at [1280, 314] on span "Post" at bounding box center [1281, 316] width 21 height 23
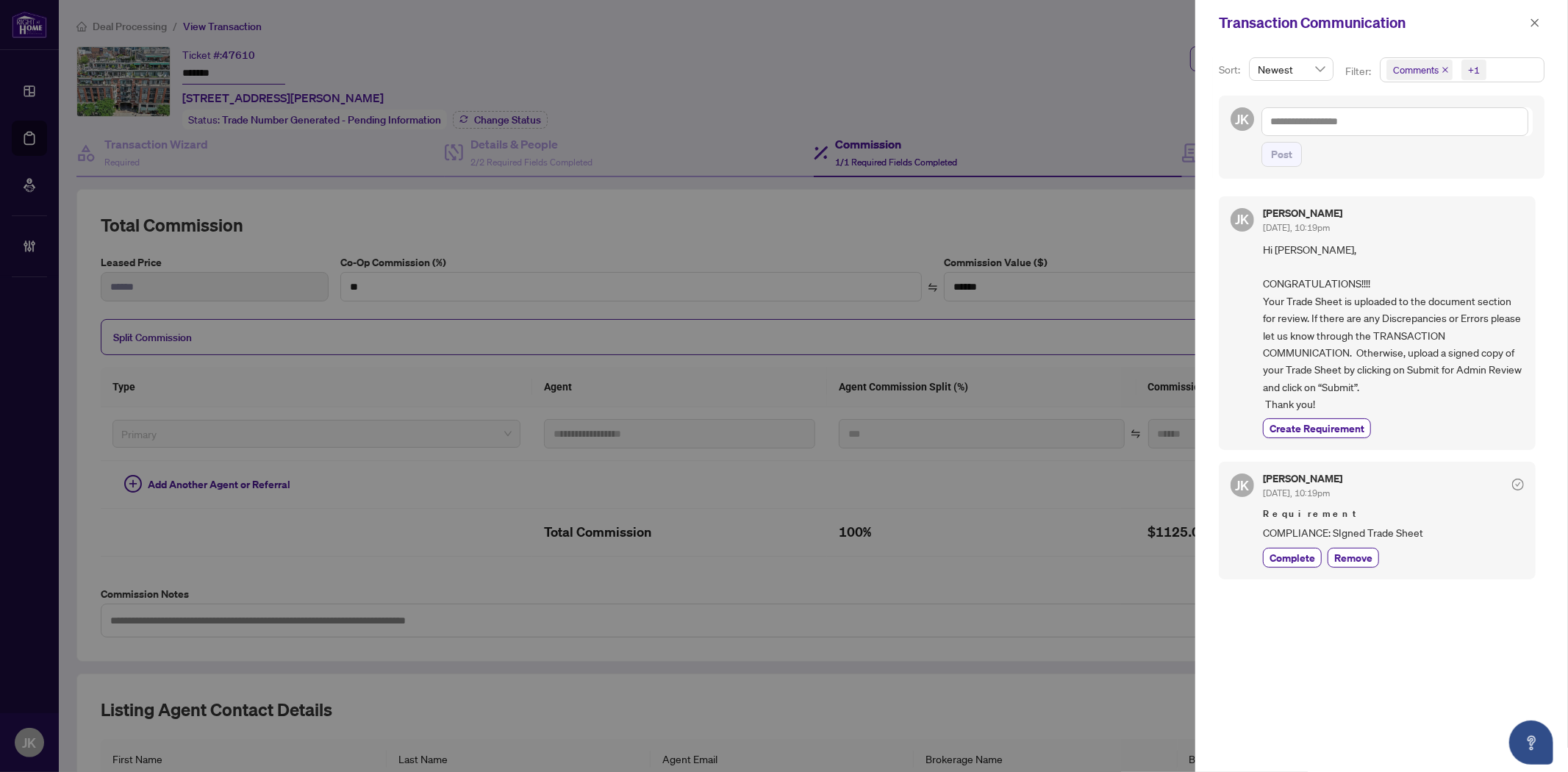
click at [1529, 23] on icon "close" at bounding box center [1534, 23] width 11 height 11
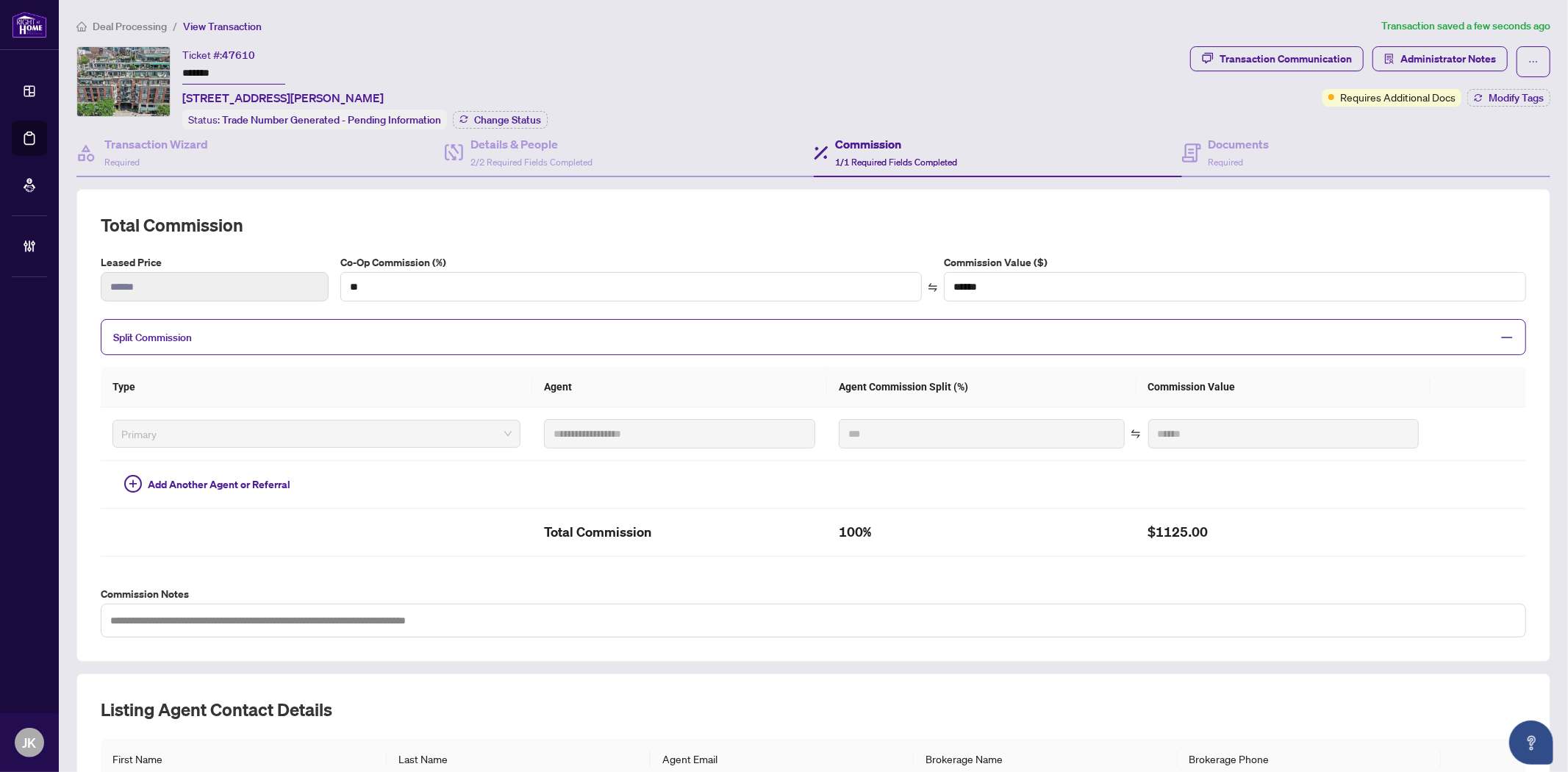
click at [862, 156] on span "1/1 Required Fields Completed" at bounding box center [897, 162] width 122 height 11
click at [1171, 142] on div "Commission 1/1 Required Fields Completed" at bounding box center [998, 153] width 369 height 48
click at [1218, 143] on h4 "Documents" at bounding box center [1238, 144] width 61 height 18
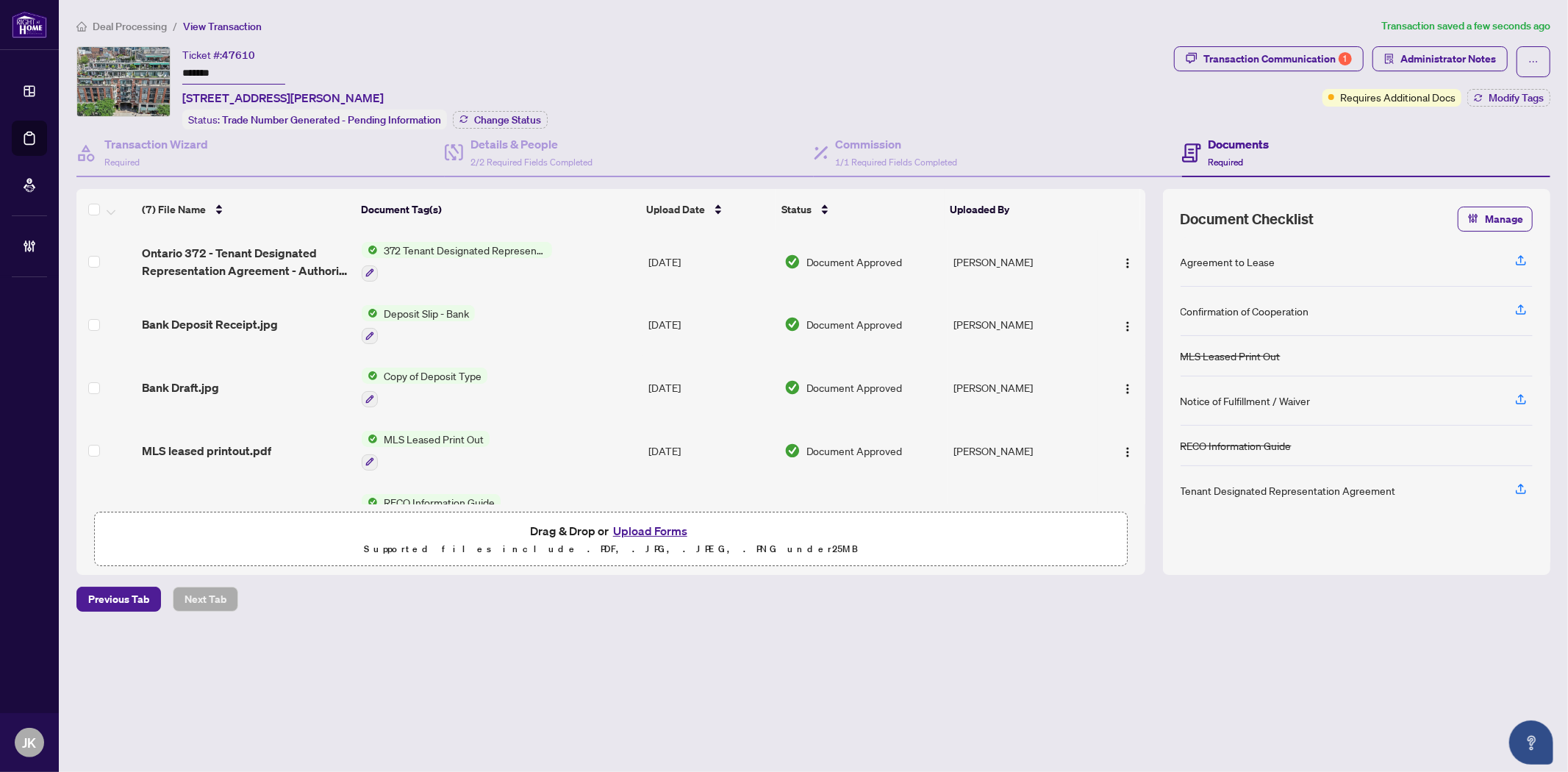
click at [654, 522] on button "Upload Forms" at bounding box center [650, 531] width 83 height 19
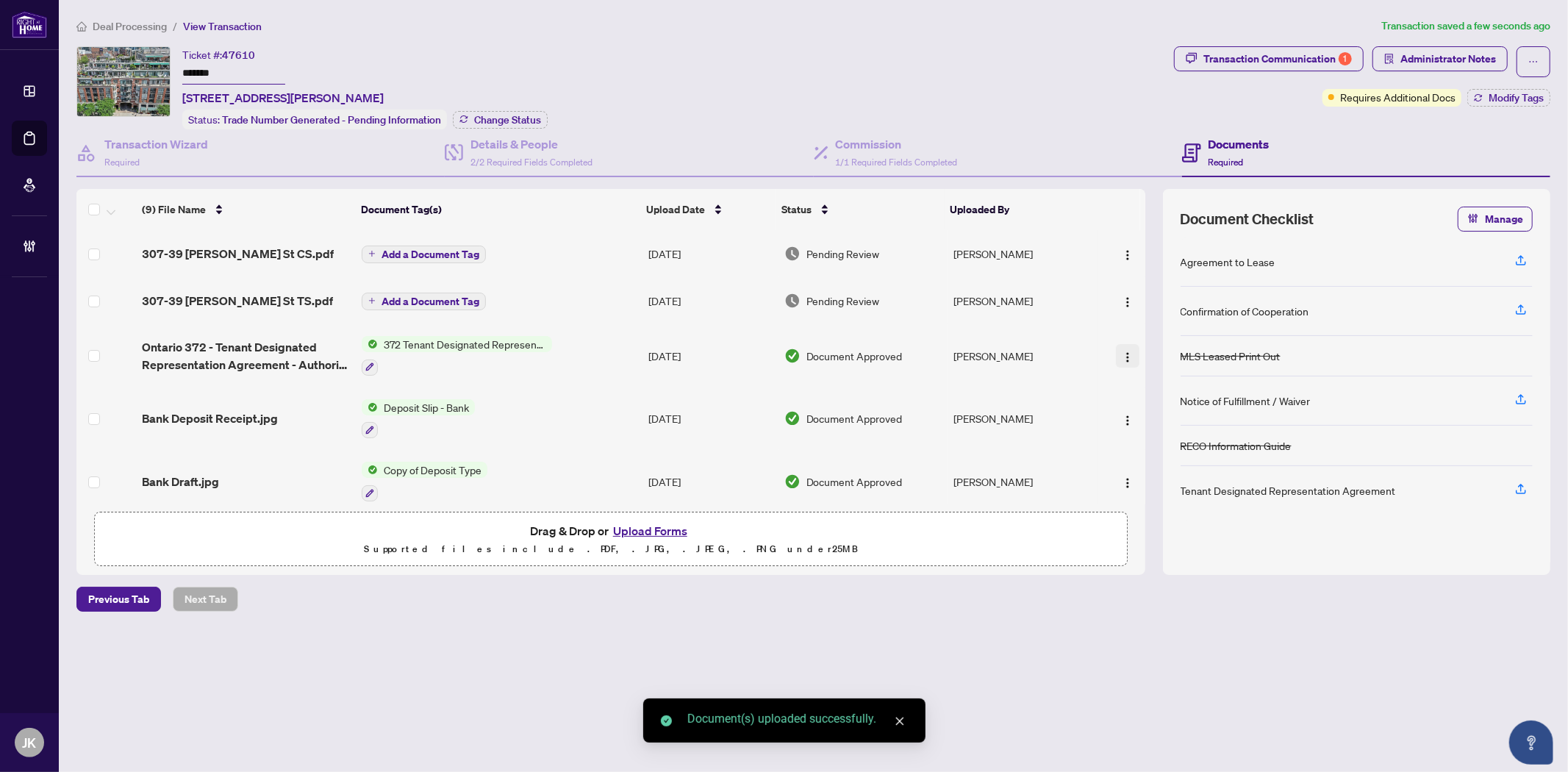
click at [1121, 263] on td at bounding box center [1121, 254] width 48 height 47
click at [1122, 252] on img "button" at bounding box center [1127, 255] width 12 height 12
click at [1182, 344] on span "Manage Document Tags" at bounding box center [1193, 350] width 140 height 16
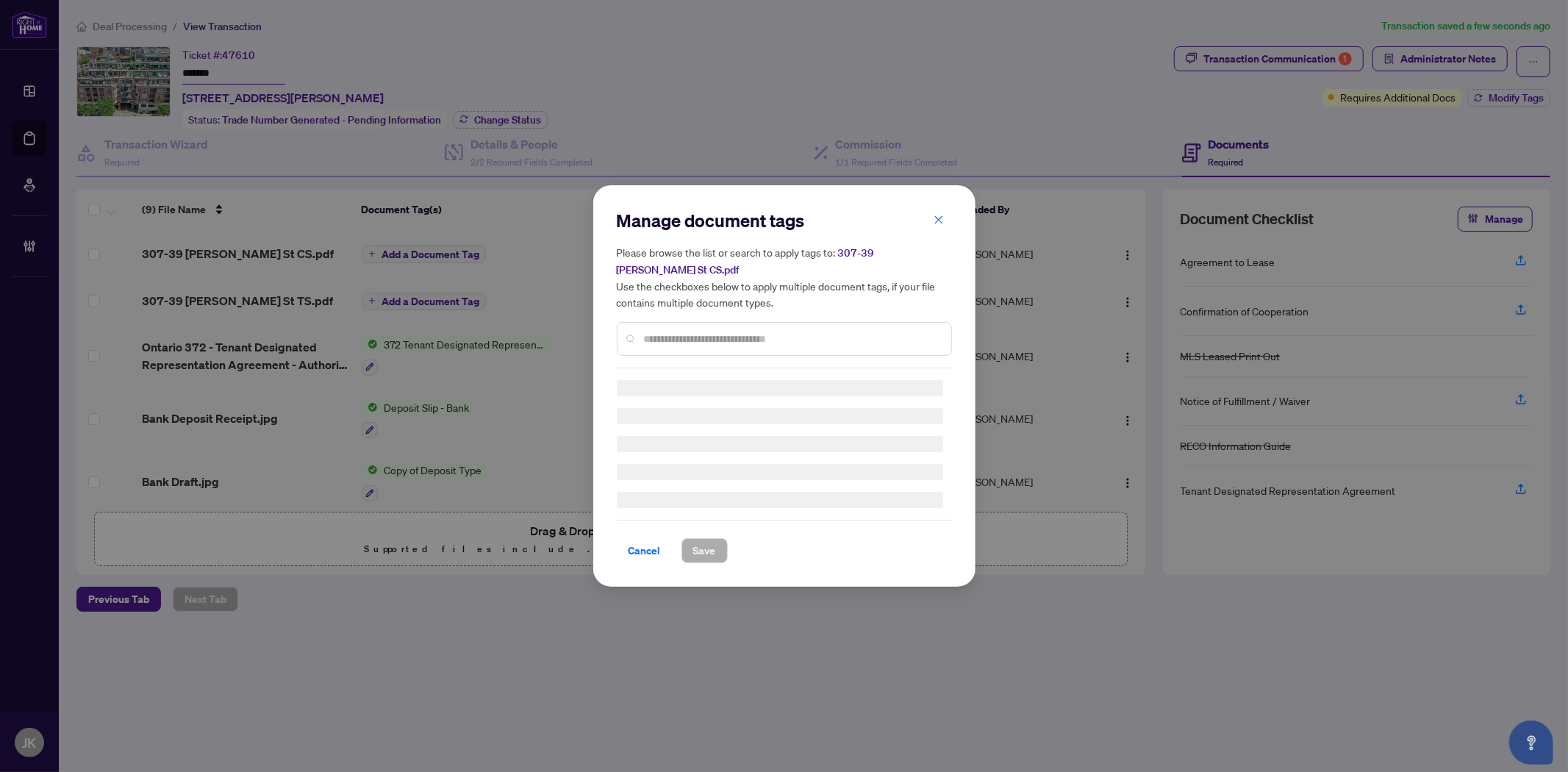
click at [697, 325] on div "Manage document tags Please browse the list or search to apply tags to: 307-39 …" at bounding box center [784, 288] width 335 height 160
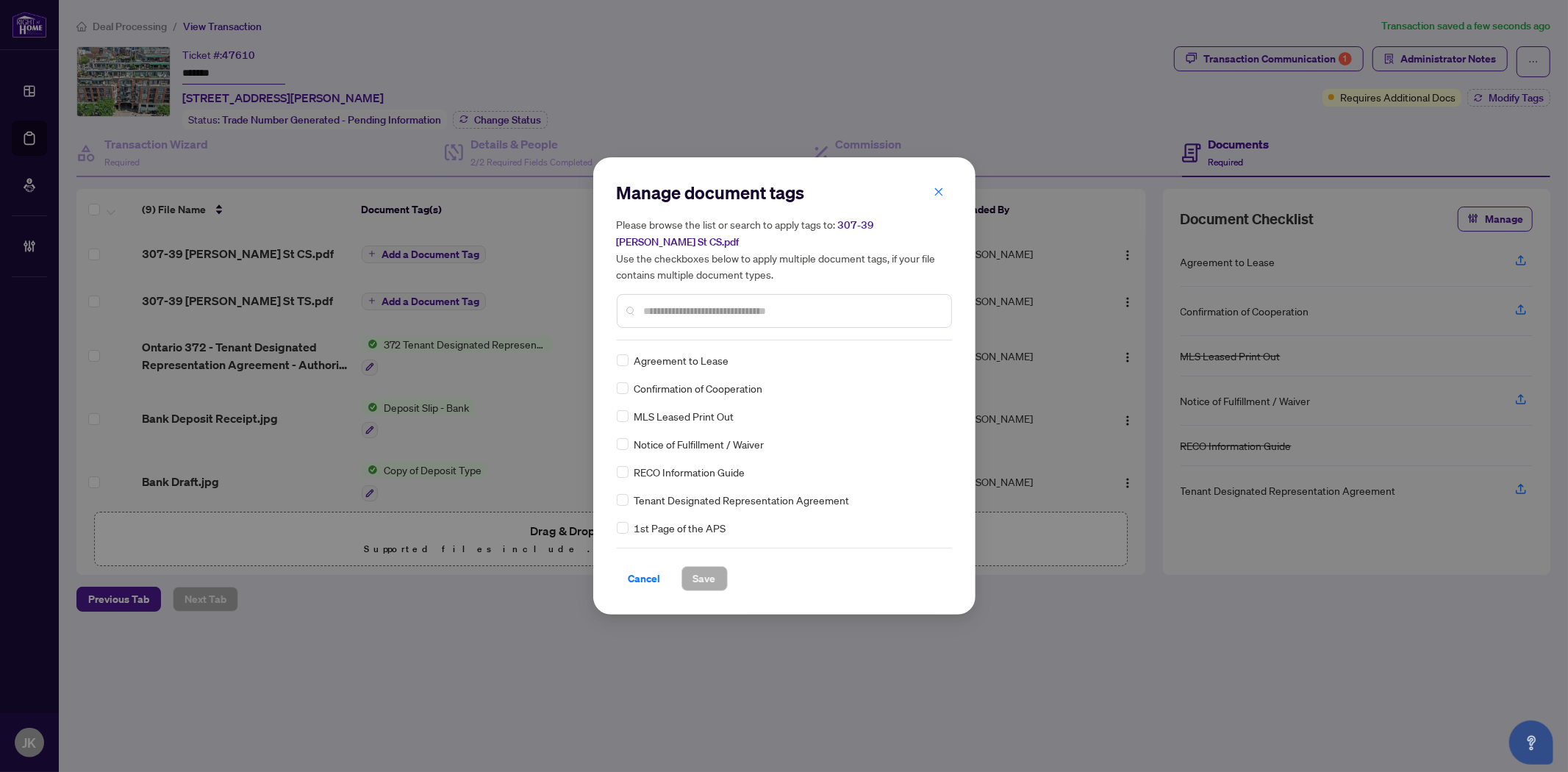
click at [697, 329] on div "Manage document tags Please browse the list or search to apply tags to: 307-39 …" at bounding box center [784, 260] width 335 height 160
click at [671, 303] on input "text" at bounding box center [791, 311] width 296 height 16
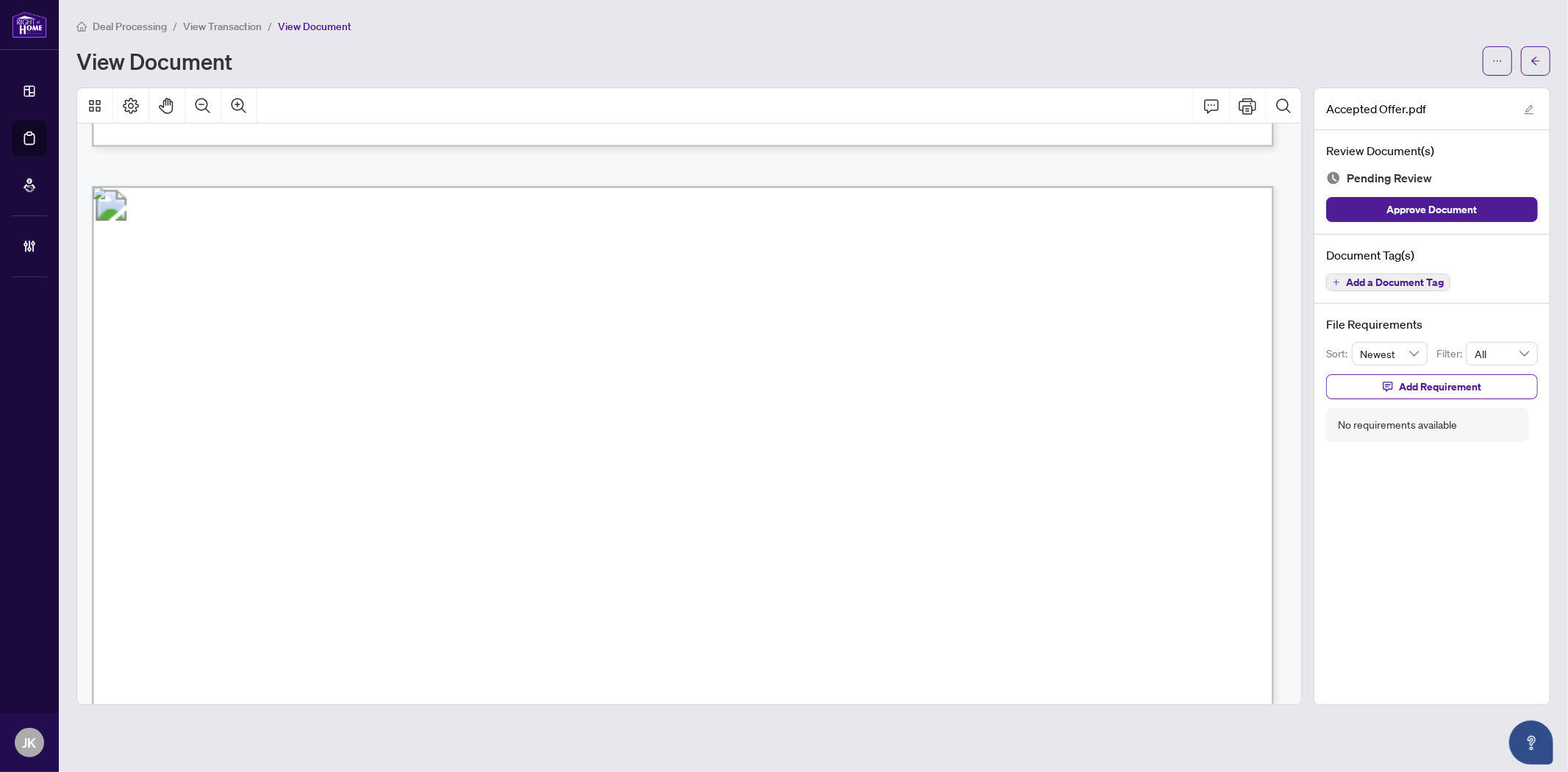
scroll to position [3185, 0]
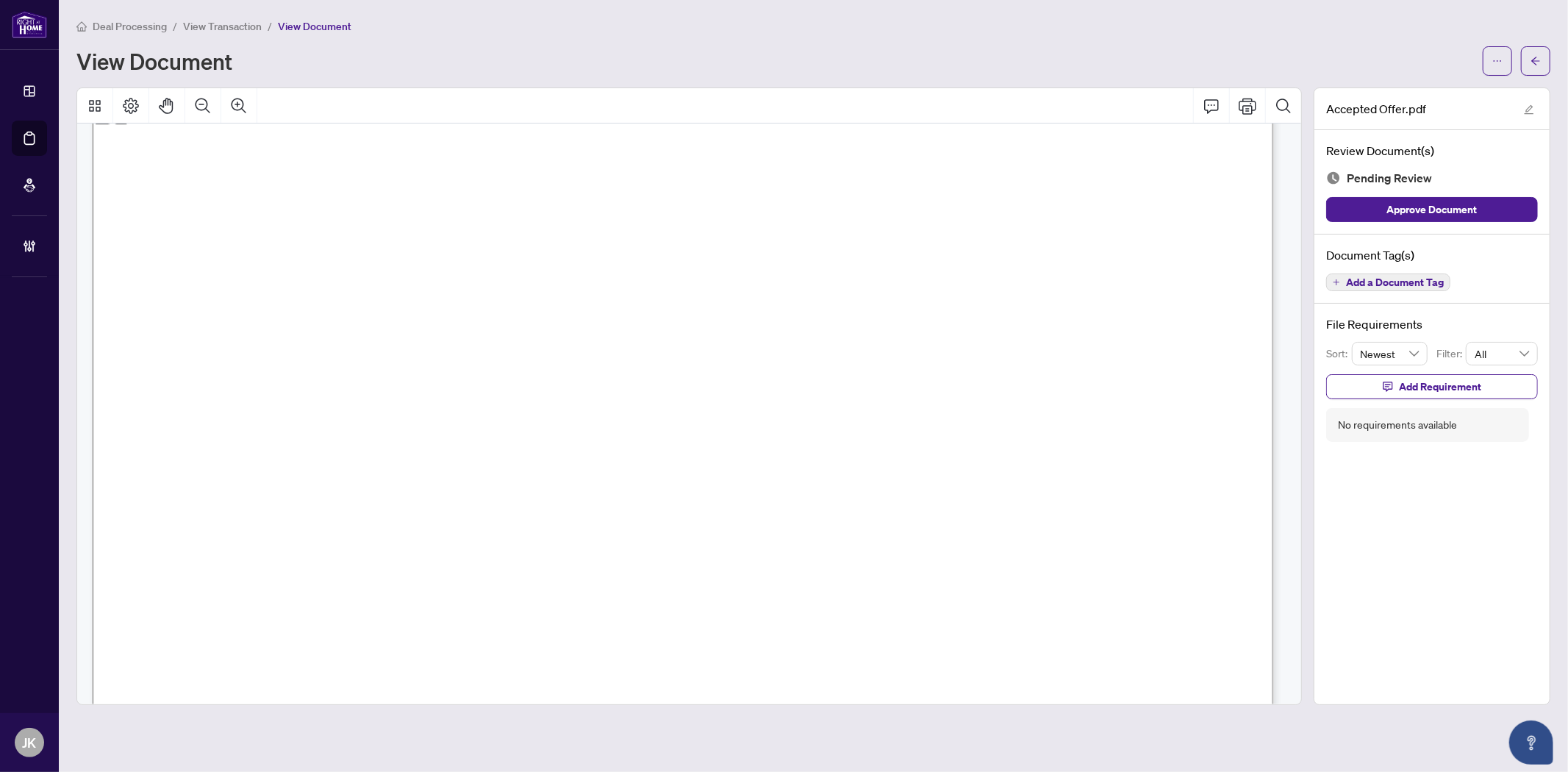
drag, startPoint x: 390, startPoint y: 371, endPoint x: 592, endPoint y: 370, distance: 202.0
click at [592, 370] on span "Wen Cheng and Fan Yu" at bounding box center [539, 372] width 308 height 19
drag, startPoint x: 384, startPoint y: 369, endPoint x: 598, endPoint y: 370, distance: 214.0
click at [598, 370] on span "Wen Cheng and Fan Yu" at bounding box center [539, 372] width 308 height 19
drag, startPoint x: 585, startPoint y: 330, endPoint x: 356, endPoint y: 327, distance: 229.0
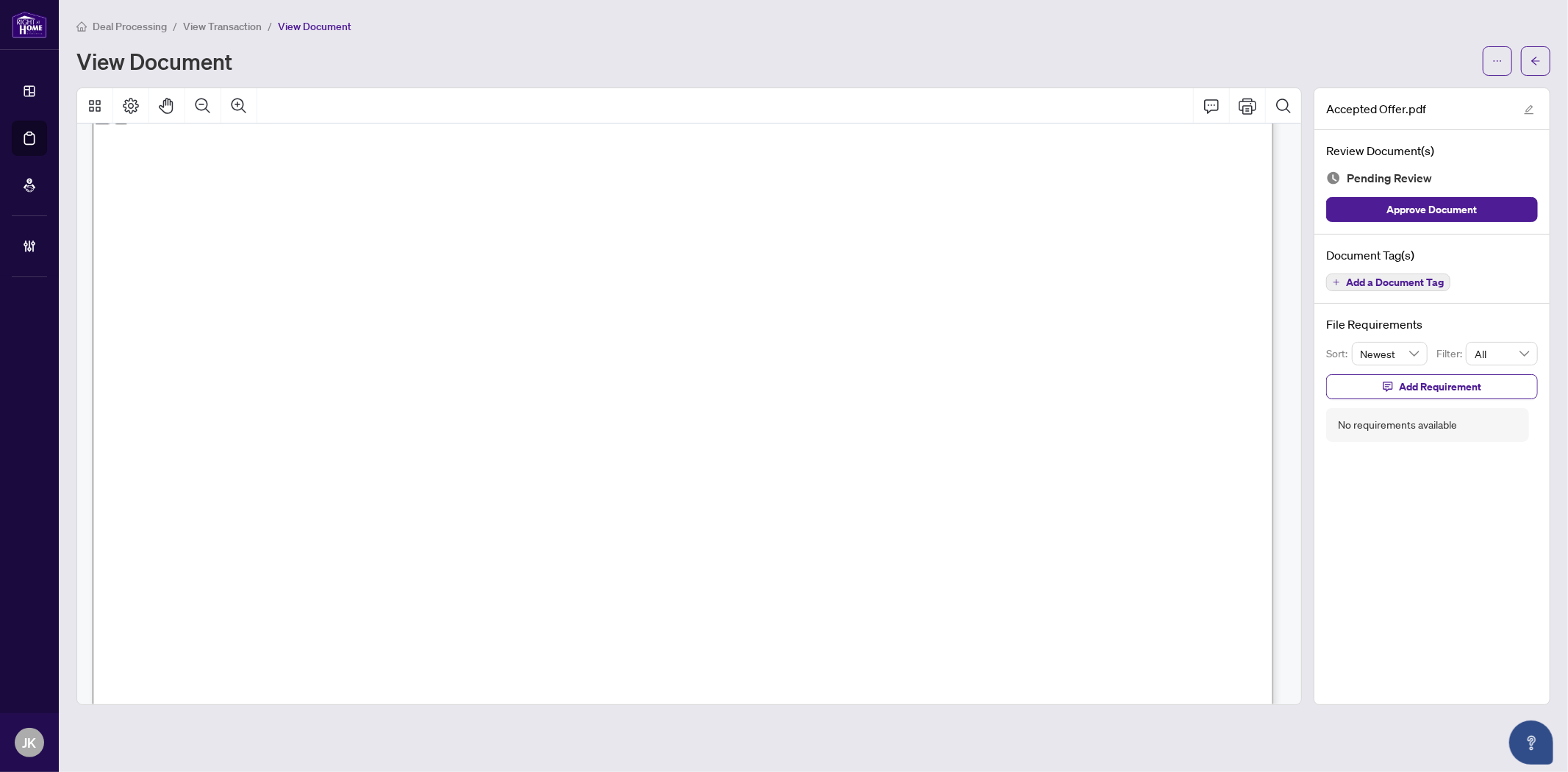
click at [356, 327] on span "Luke Alexander Andrews" at bounding box center [488, 333] width 267 height 19
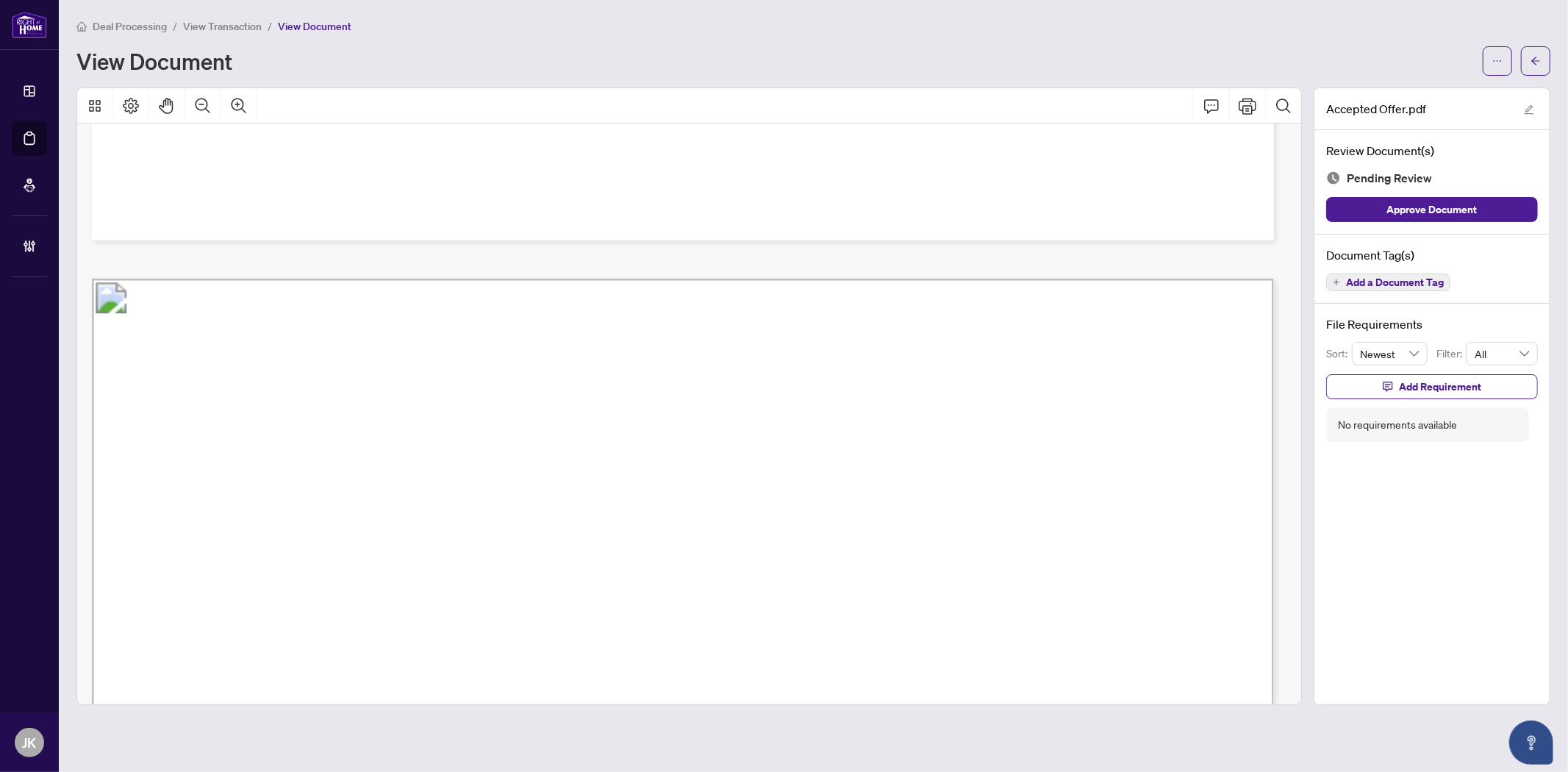
scroll to position [40186, 0]
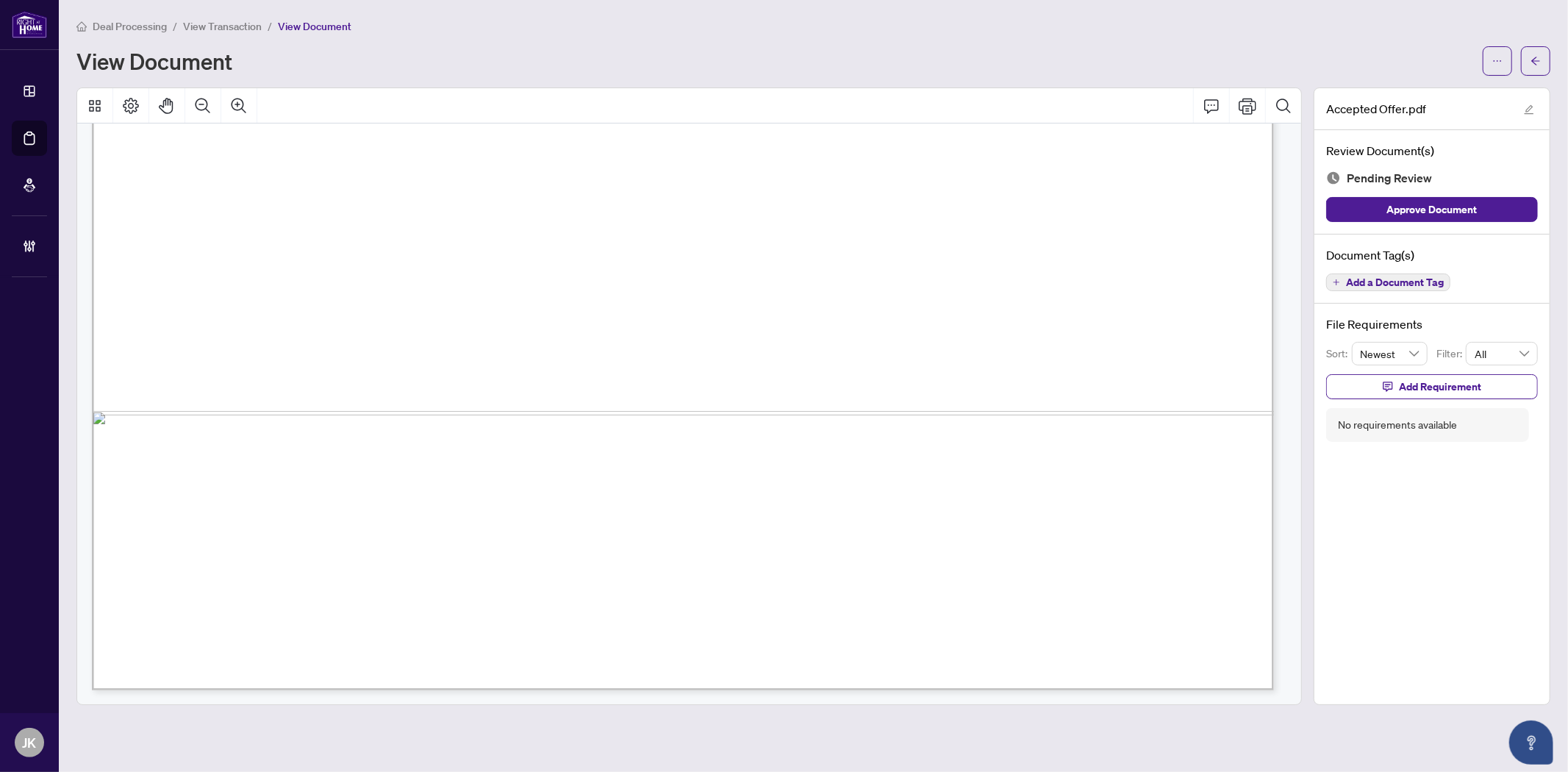
click at [1399, 280] on span "Add a Document Tag" at bounding box center [1395, 282] width 98 height 11
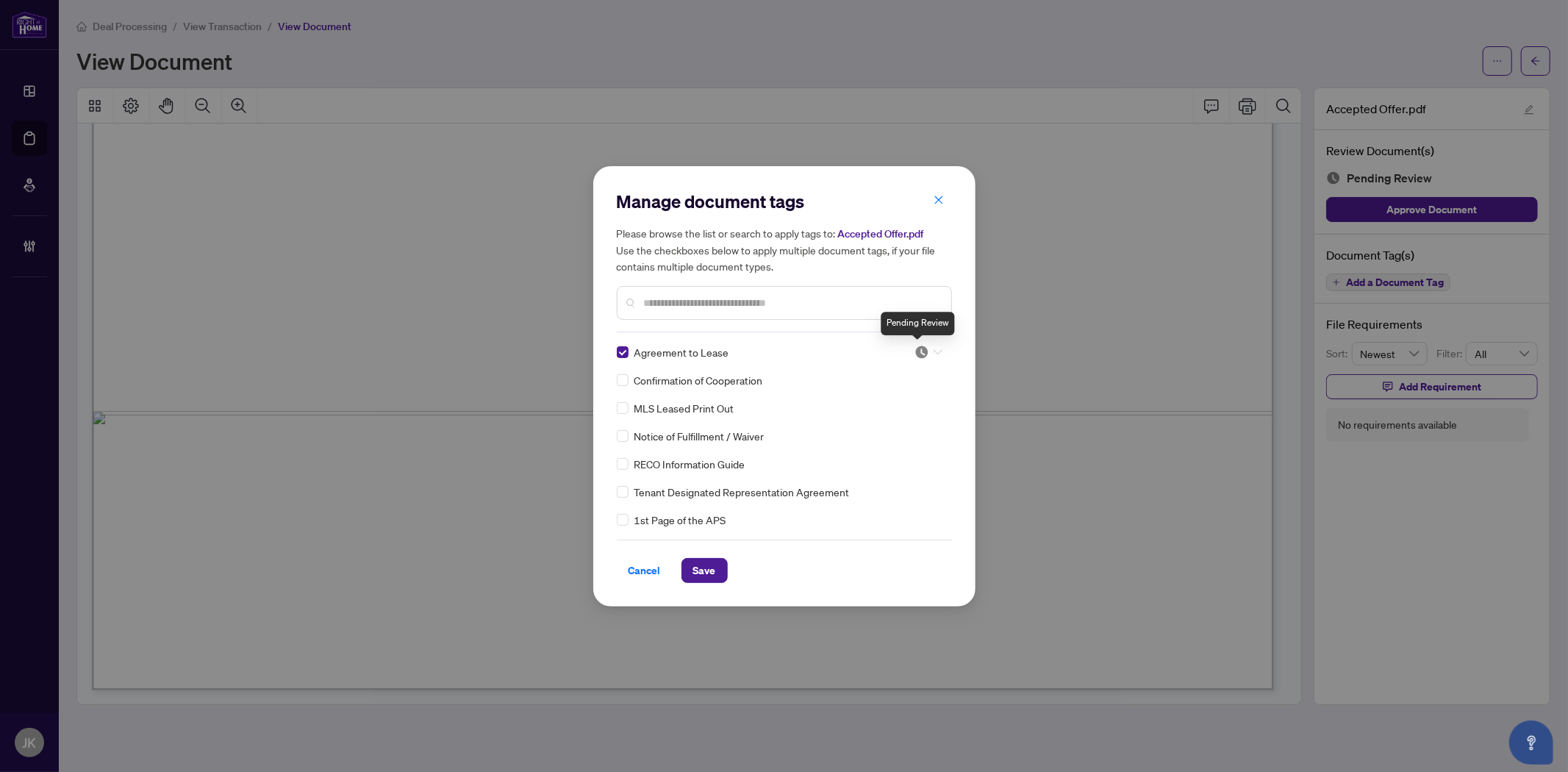
click at [920, 352] on img at bounding box center [922, 352] width 15 height 15
click at [895, 424] on div "Approved" at bounding box center [880, 424] width 94 height 16
click at [916, 377] on img at bounding box center [922, 380] width 15 height 15
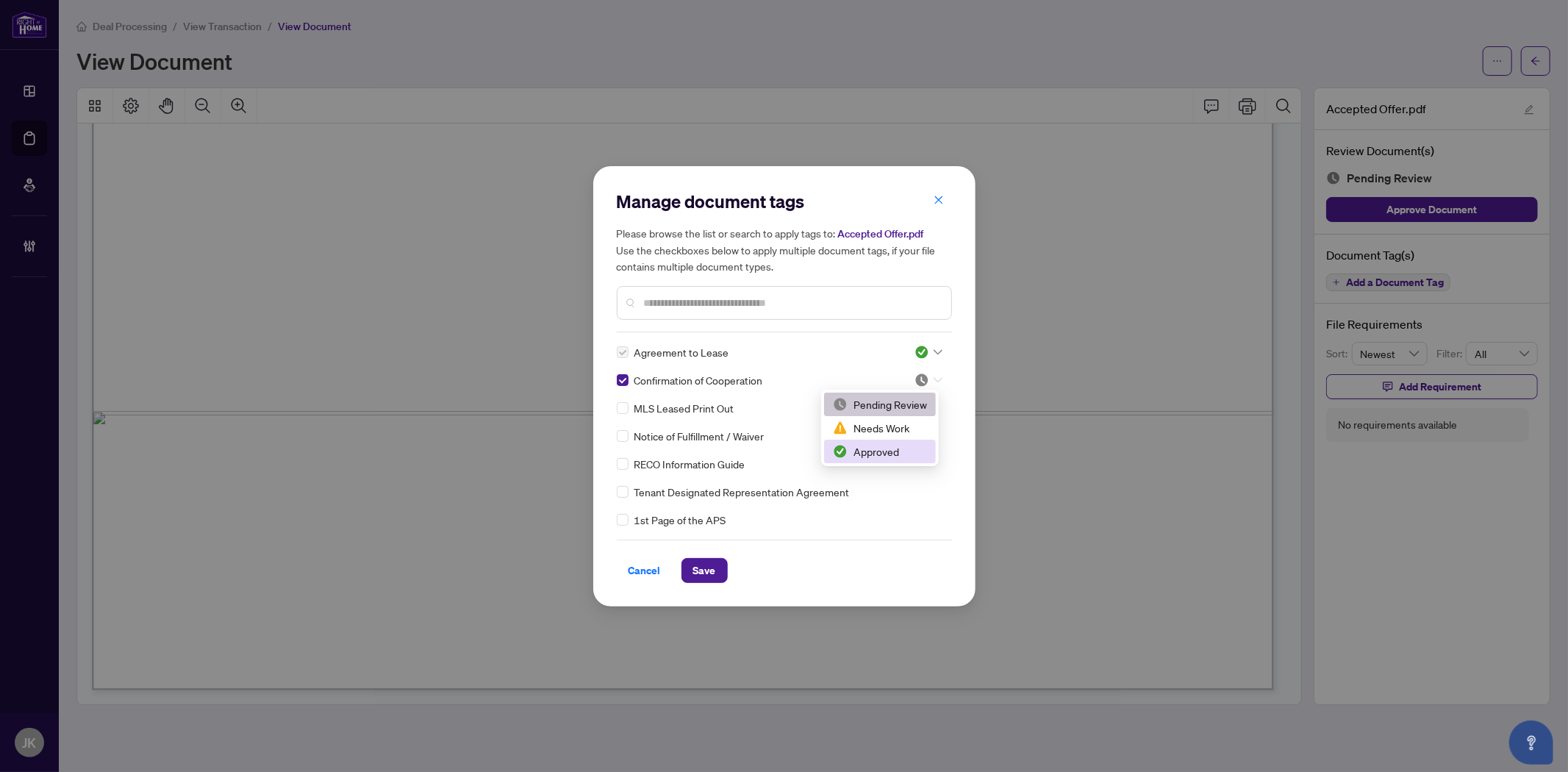
drag, startPoint x: 882, startPoint y: 447, endPoint x: 882, endPoint y: 437, distance: 10.0
click at [884, 446] on div "Approved" at bounding box center [880, 451] width 94 height 16
click at [675, 307] on input "text" at bounding box center [791, 303] width 296 height 16
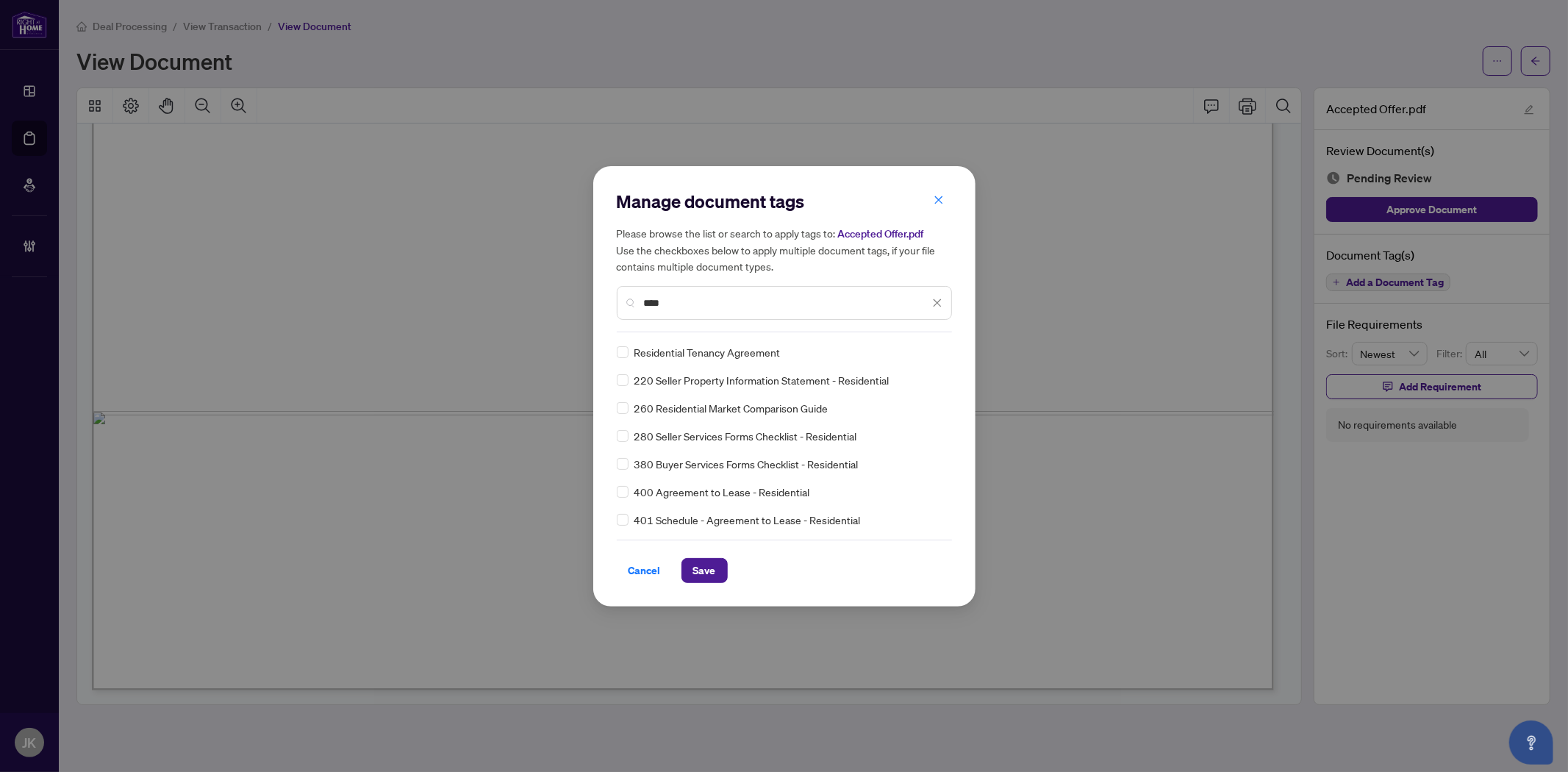
type input "****"
click at [933, 353] on icon at bounding box center [937, 352] width 9 height 6
click at [893, 424] on div "Approved" at bounding box center [880, 424] width 94 height 16
click at [697, 571] on span "Save" at bounding box center [705, 570] width 23 height 23
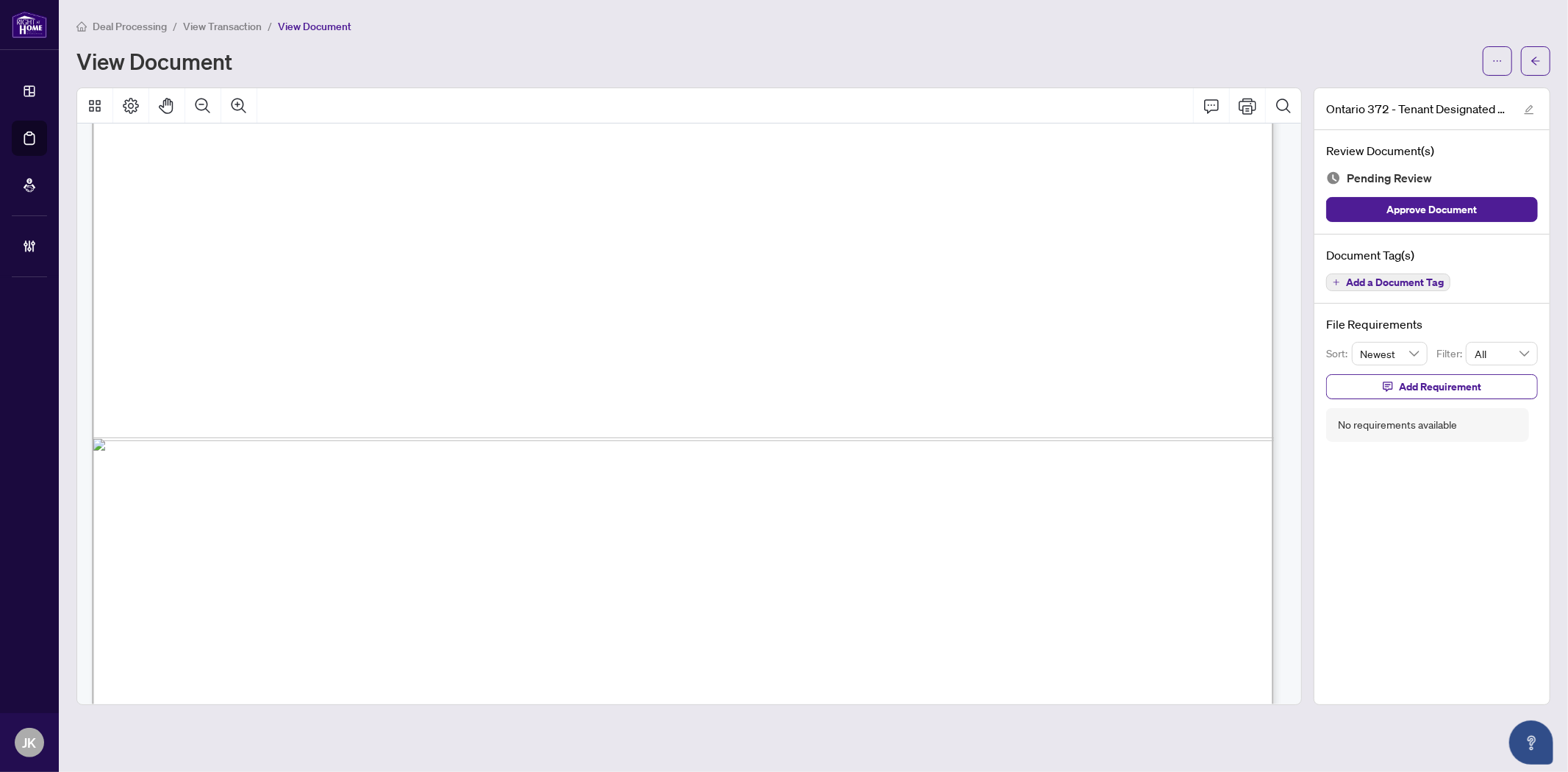
scroll to position [7251, 0]
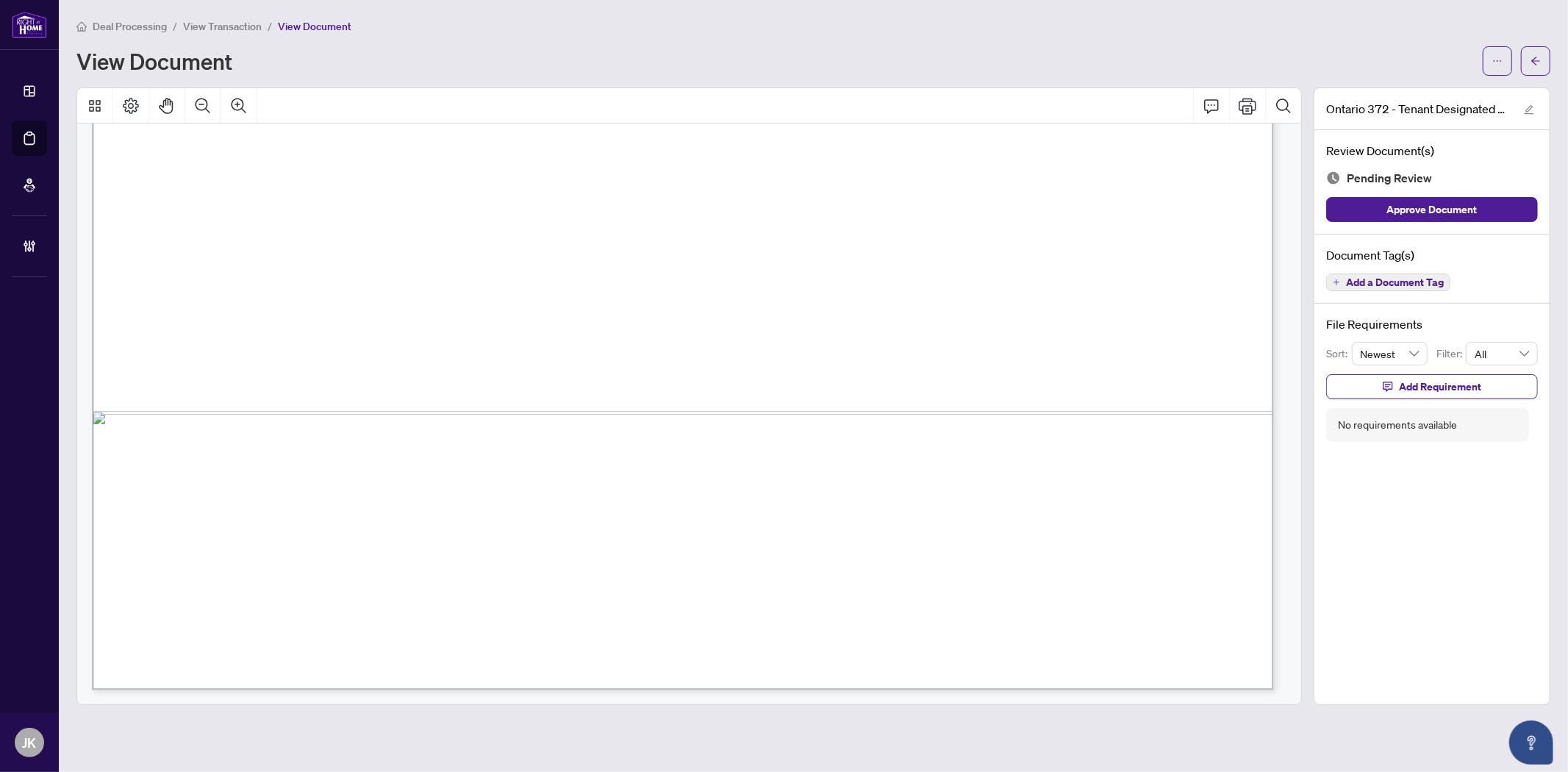
click at [1371, 287] on span "Add a Document Tag" at bounding box center [1395, 282] width 98 height 11
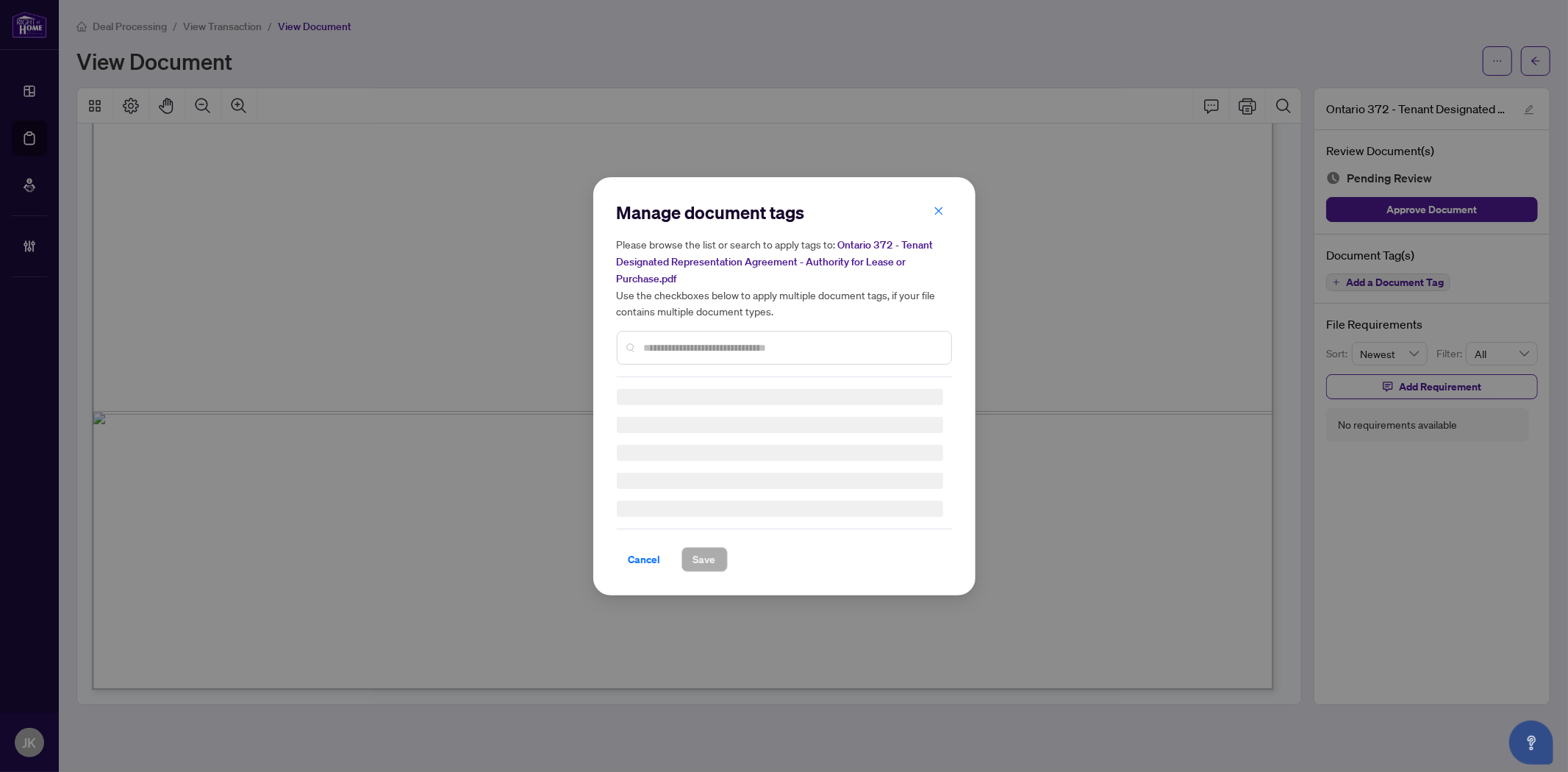
click at [707, 334] on div at bounding box center [784, 348] width 335 height 34
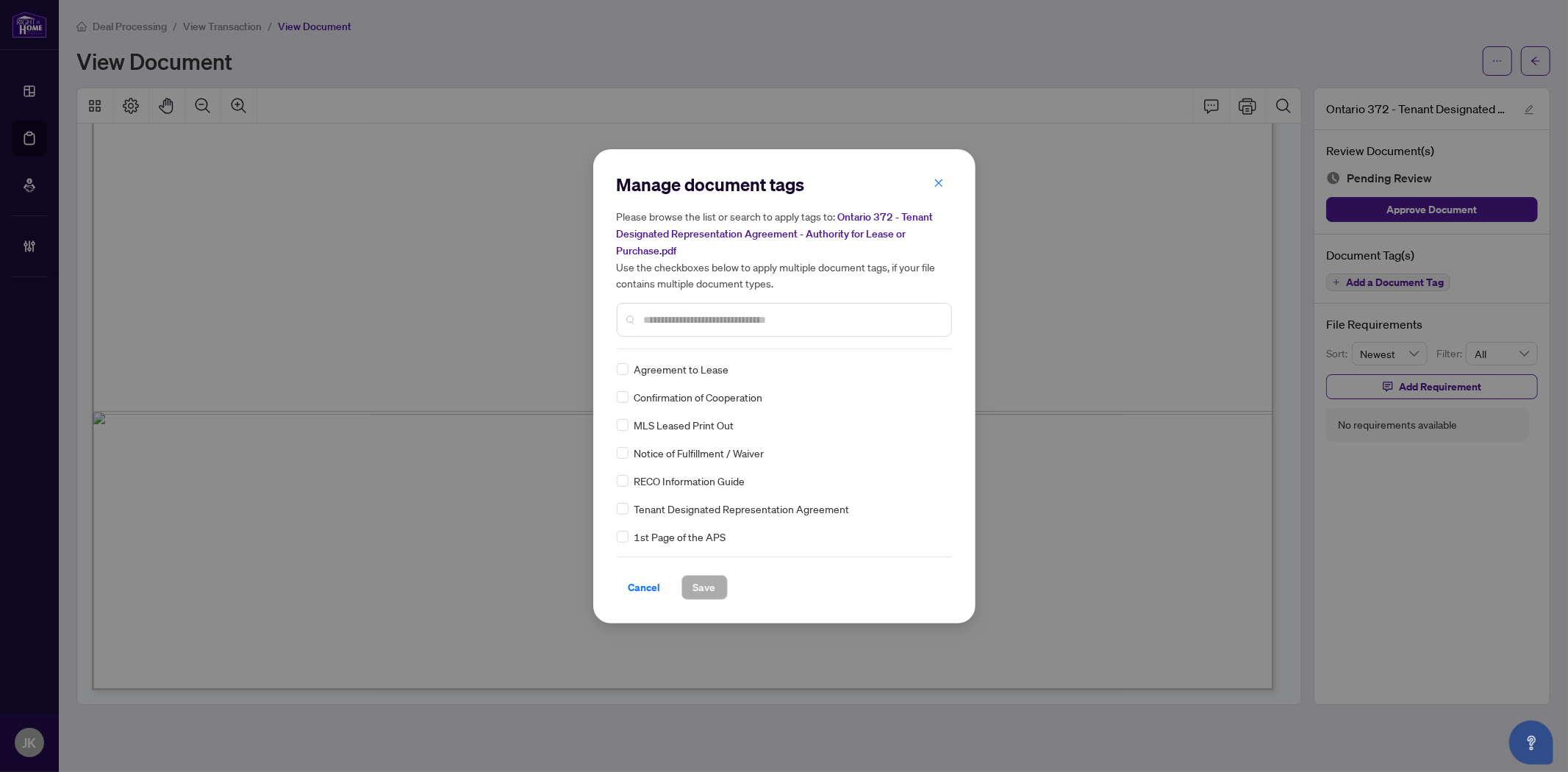
click at [663, 309] on div at bounding box center [784, 320] width 335 height 34
click at [671, 316] on input "text" at bounding box center [791, 320] width 296 height 16
type input "***"
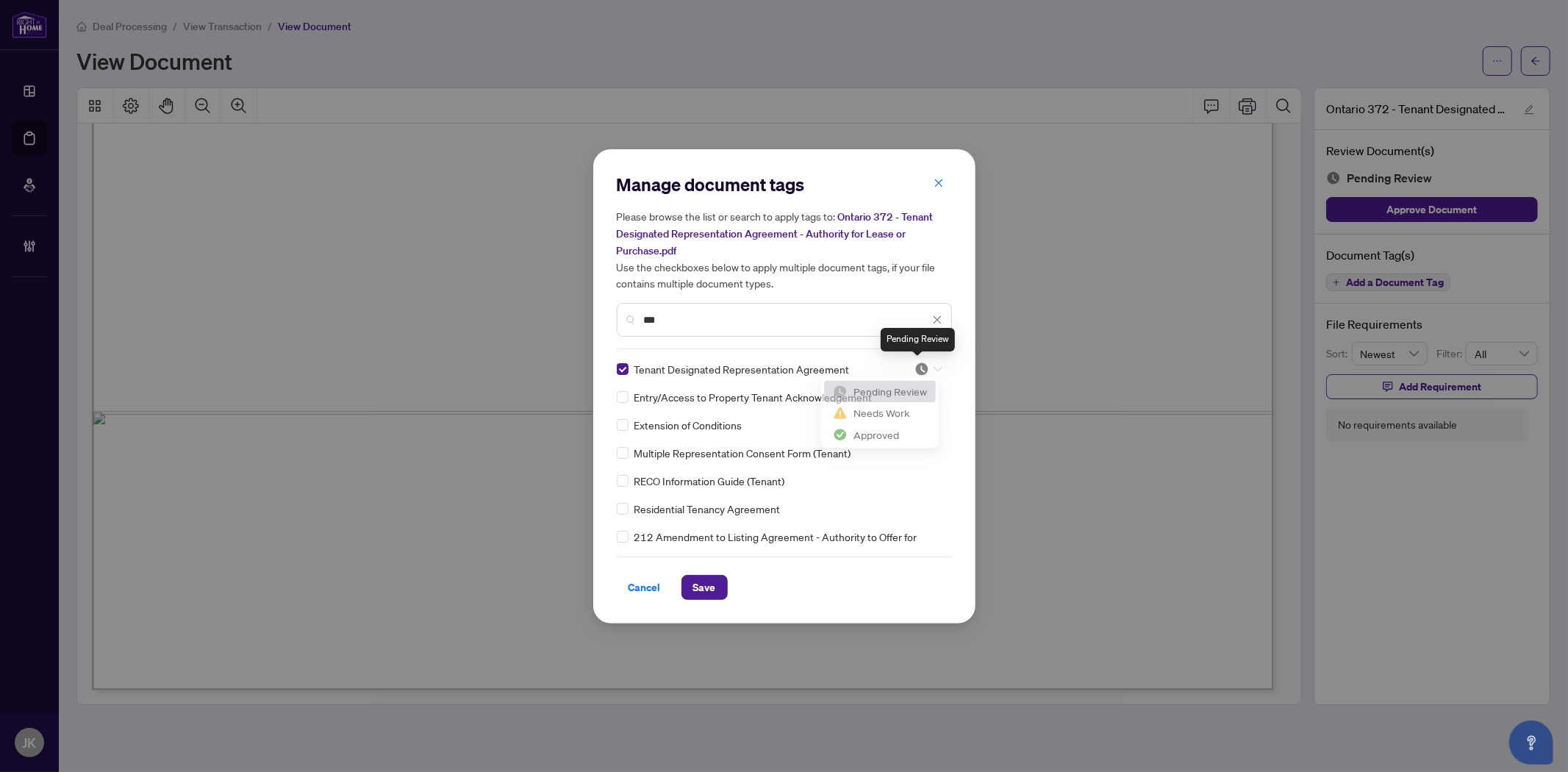
click at [914, 363] on img at bounding box center [922, 369] width 15 height 15
click at [891, 443] on div "Approved" at bounding box center [880, 440] width 94 height 16
click at [706, 596] on span "Save" at bounding box center [705, 587] width 23 height 23
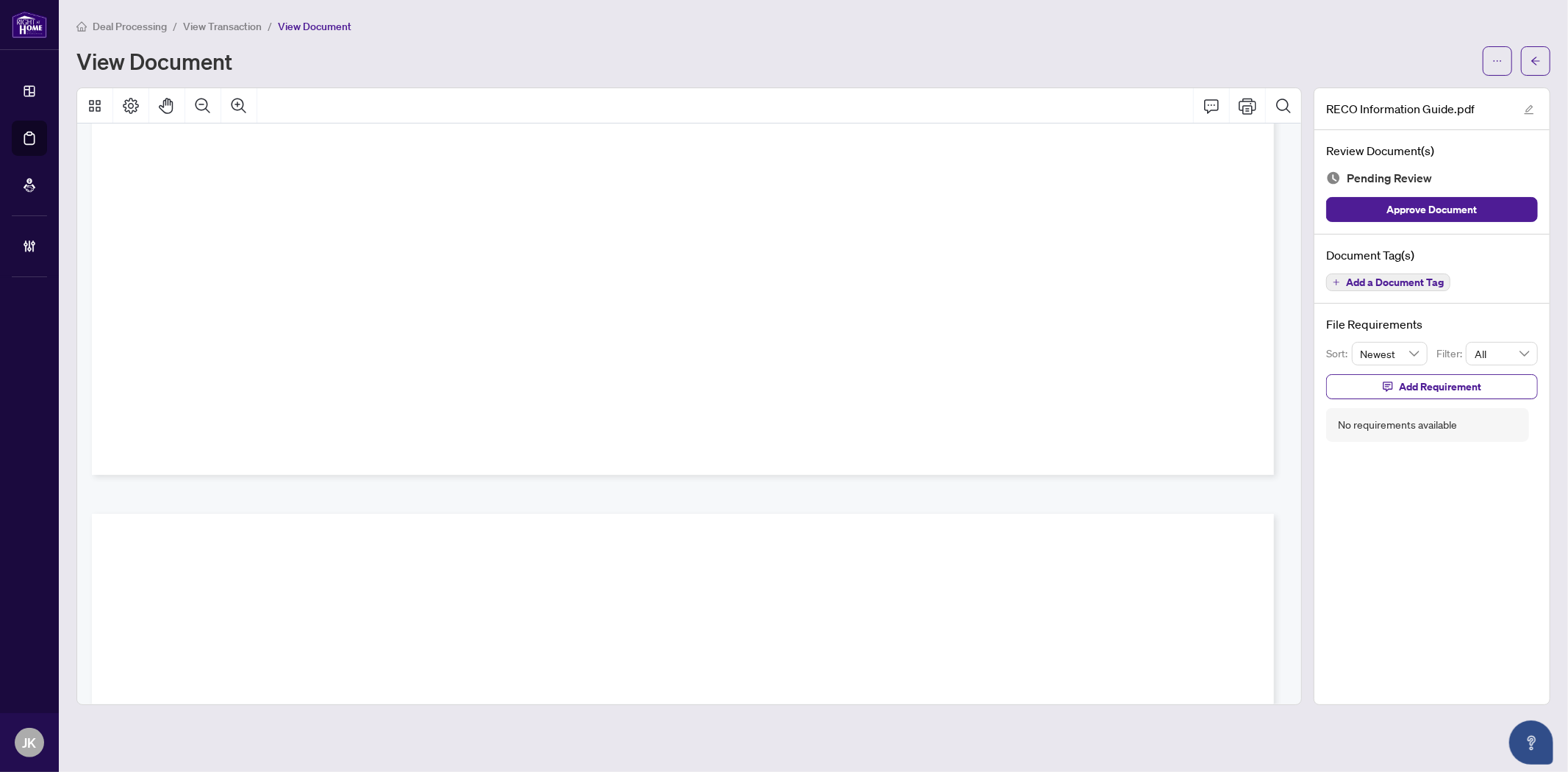
scroll to position [19798, 0]
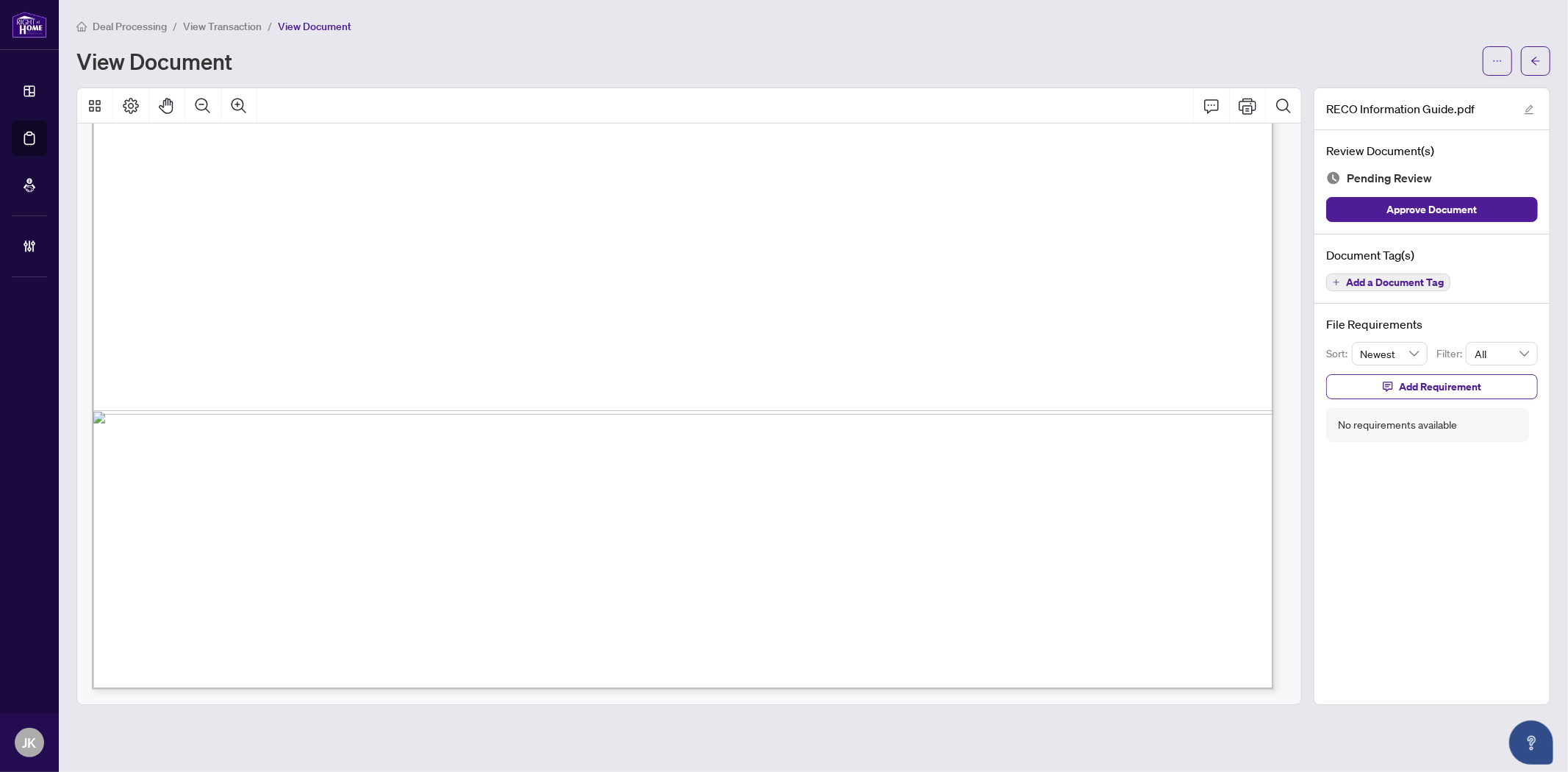
click at [1361, 282] on span "Add a Document Tag" at bounding box center [1395, 282] width 98 height 11
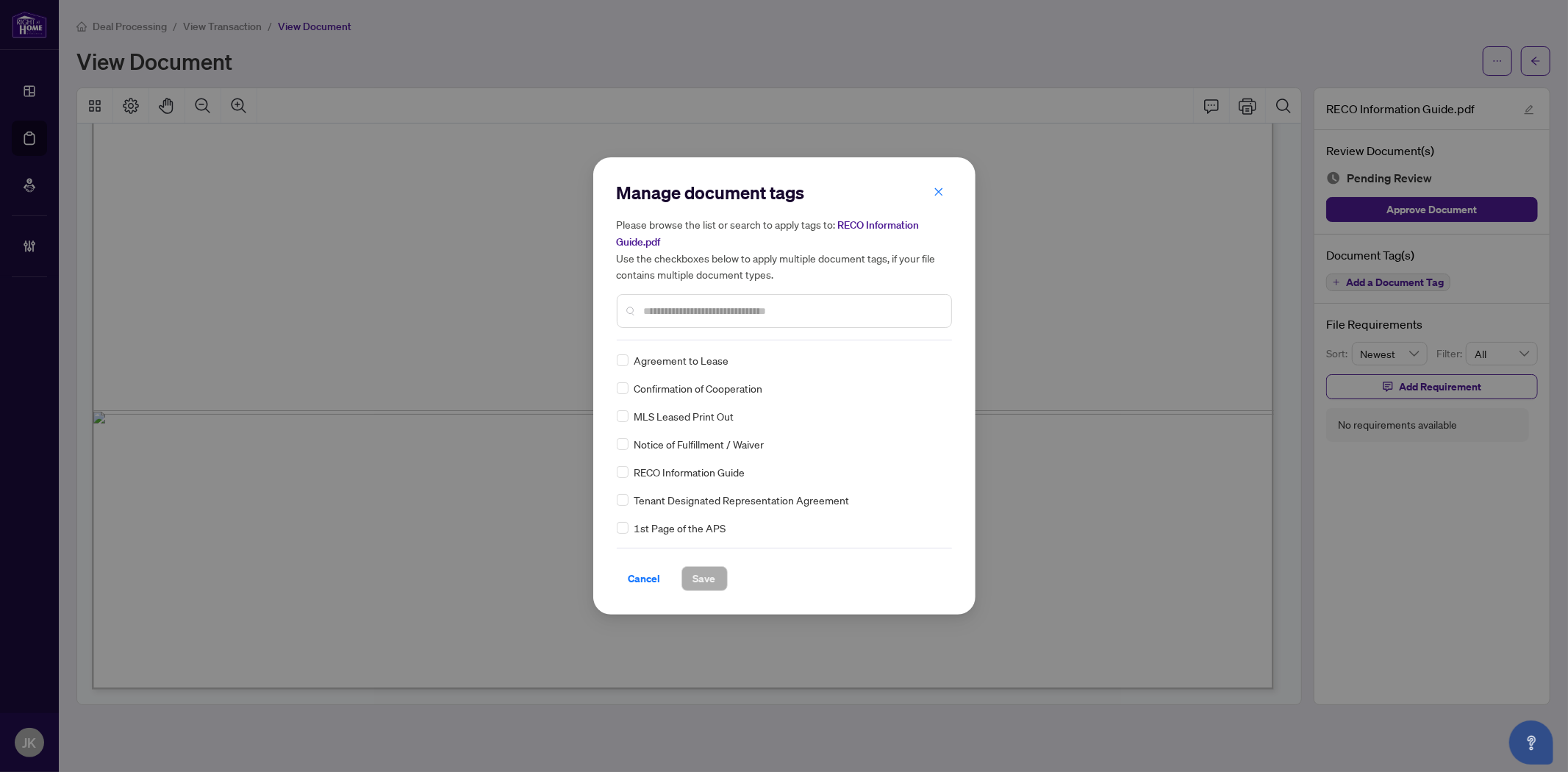
click at [674, 307] on input "text" at bounding box center [791, 311] width 296 height 16
type input "****"
click at [628, 359] on div "RECO Information Guide" at bounding box center [779, 360] width 326 height 16
click at [914, 359] on img at bounding box center [922, 360] width 15 height 15
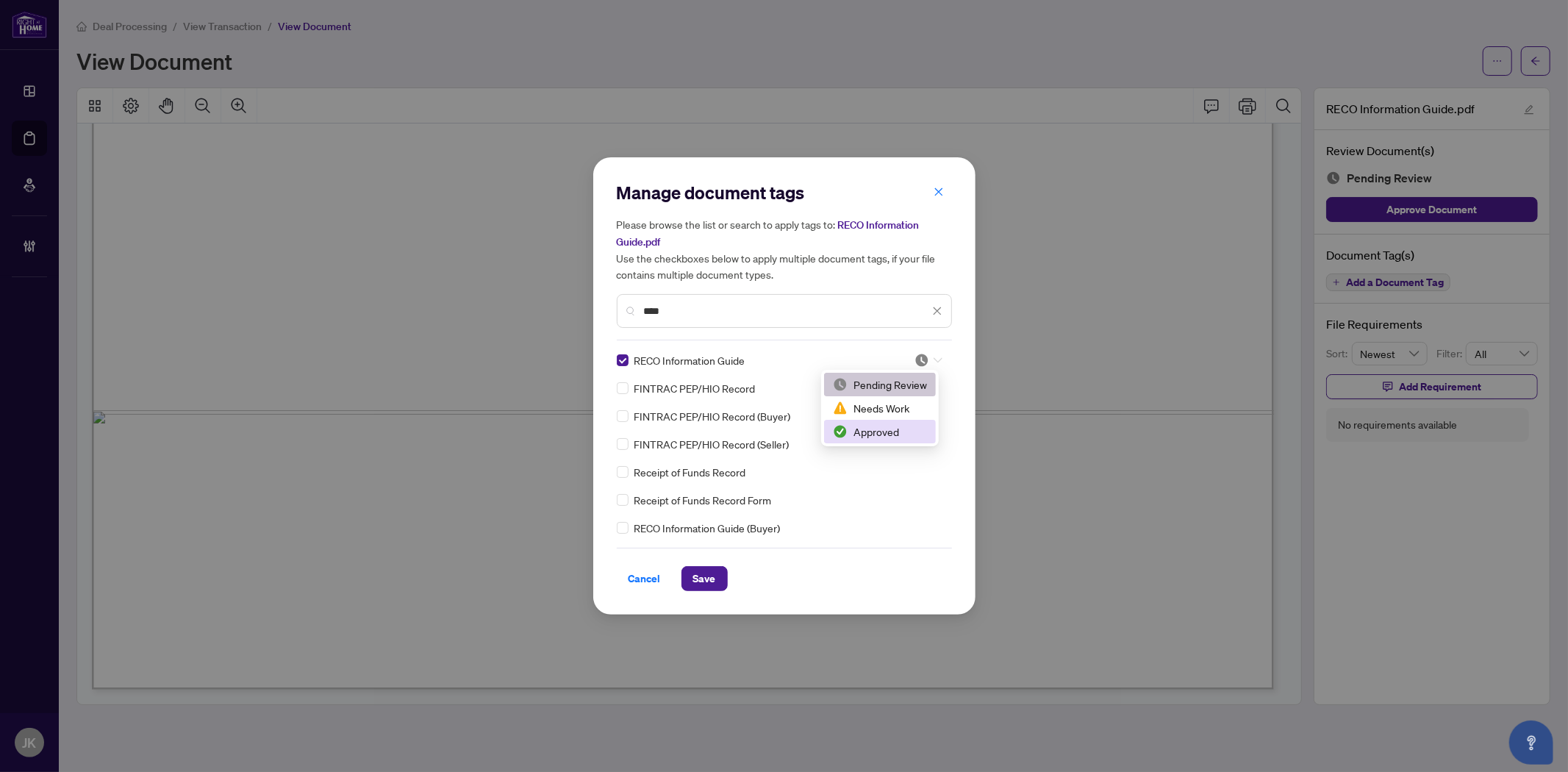
click at [892, 432] on div "Approved" at bounding box center [880, 432] width 94 height 16
click at [709, 577] on span "Save" at bounding box center [705, 578] width 23 height 23
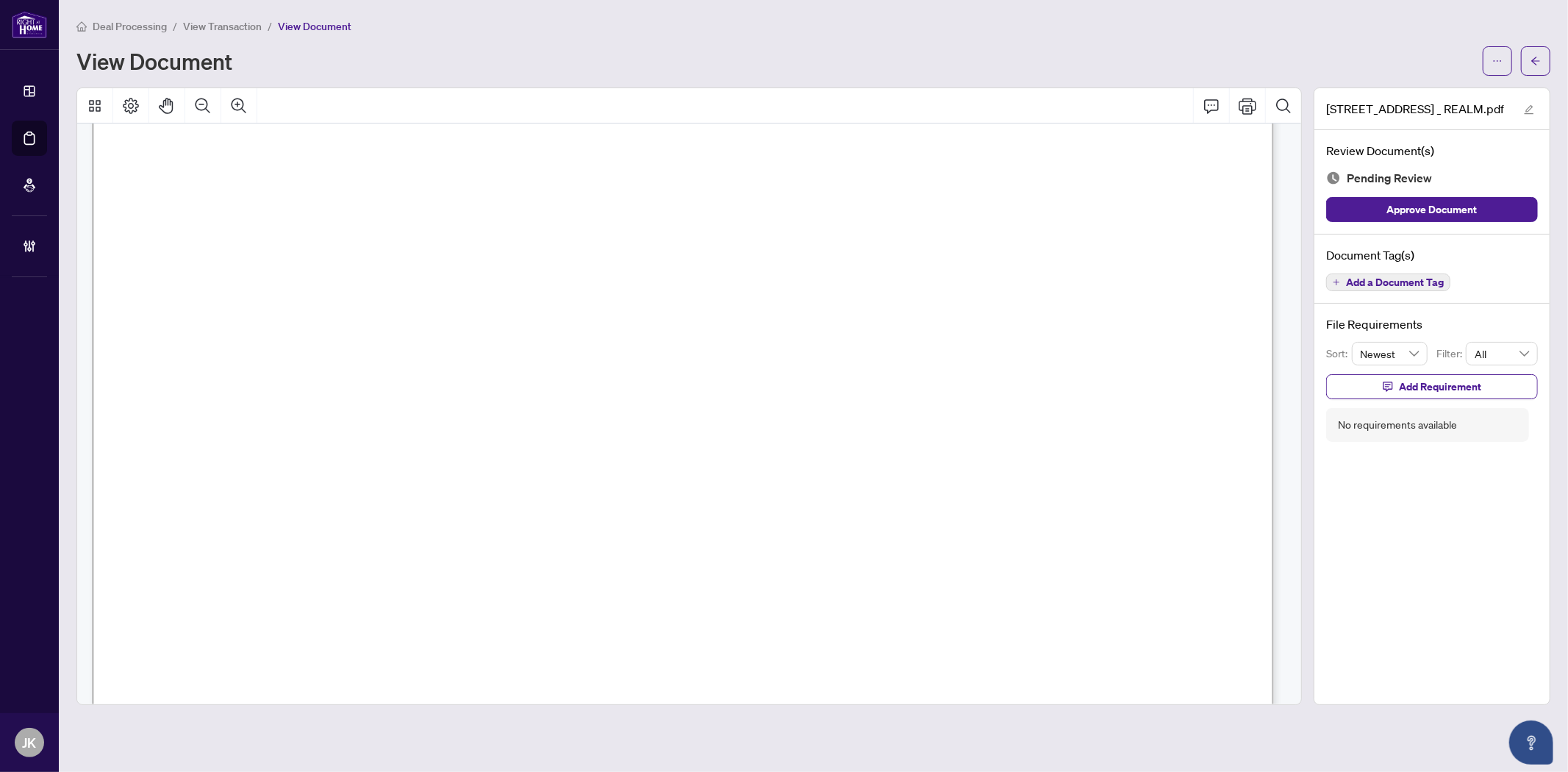
scroll to position [817, 0]
click at [1378, 282] on span "Add a Document Tag" at bounding box center [1395, 282] width 98 height 11
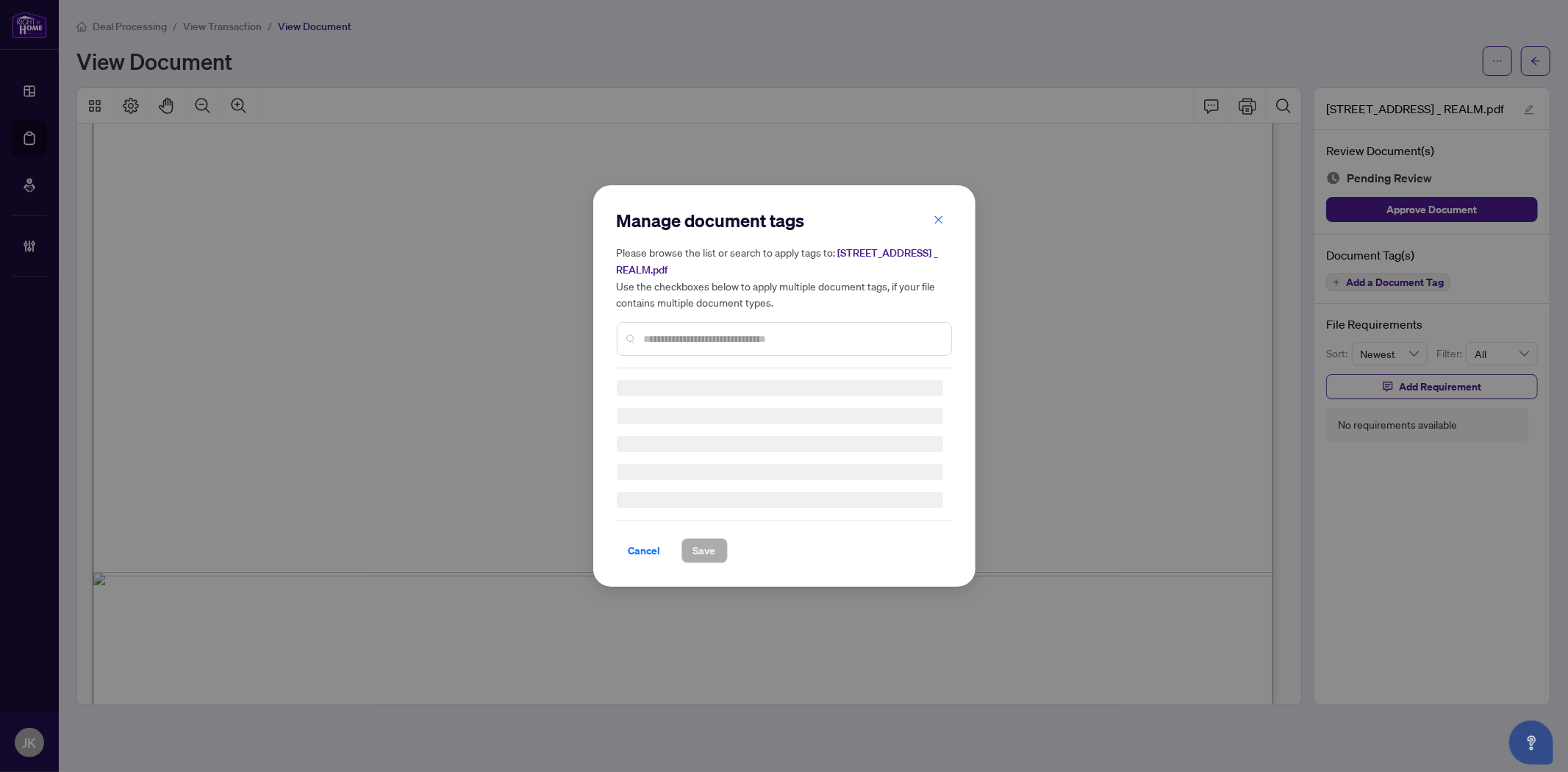
click at [735, 329] on div "Manage document tags Please browse the list or search to apply tags to: [STREET…" at bounding box center [784, 288] width 335 height 160
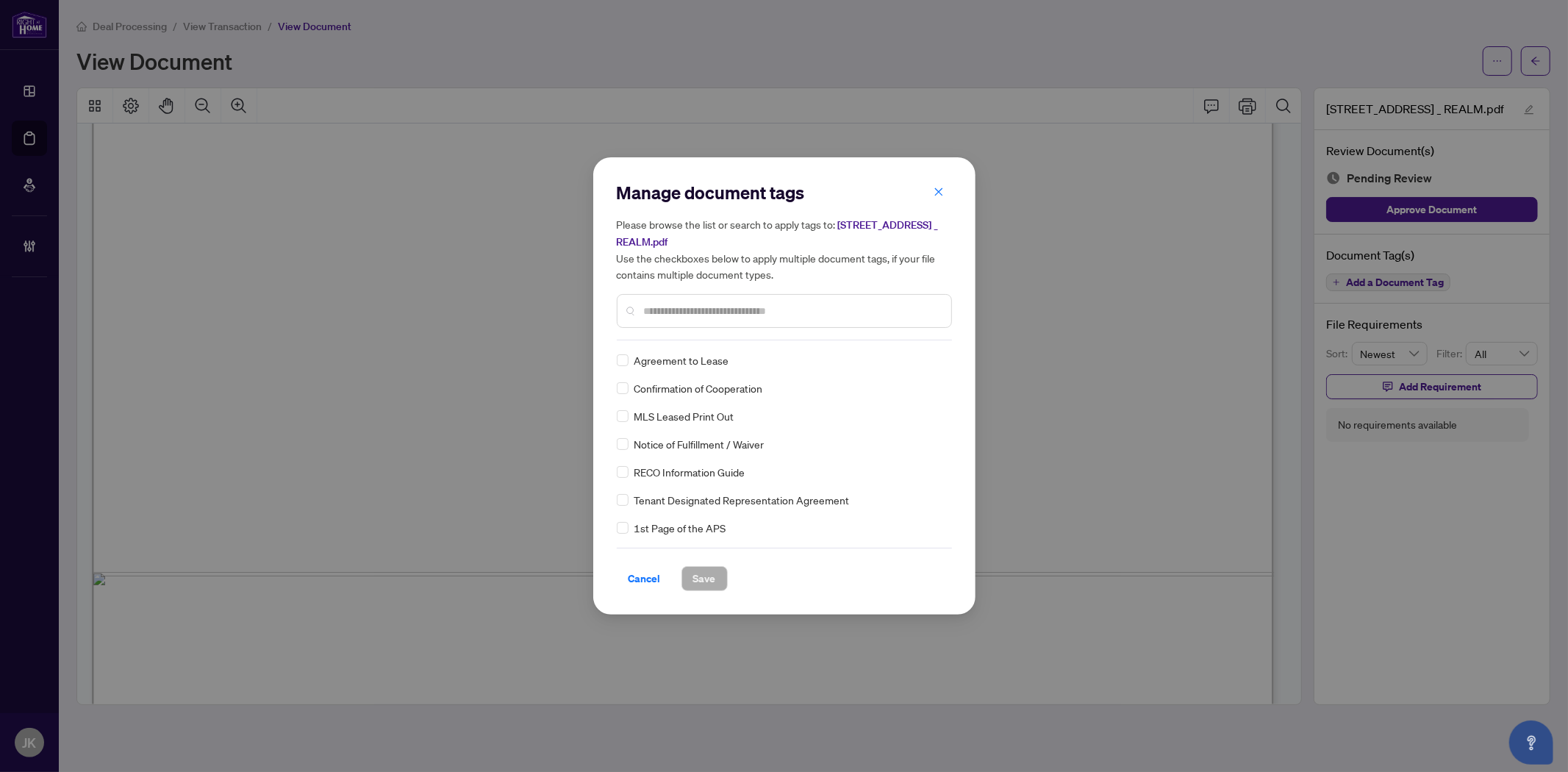
click at [676, 305] on input "text" at bounding box center [791, 311] width 296 height 16
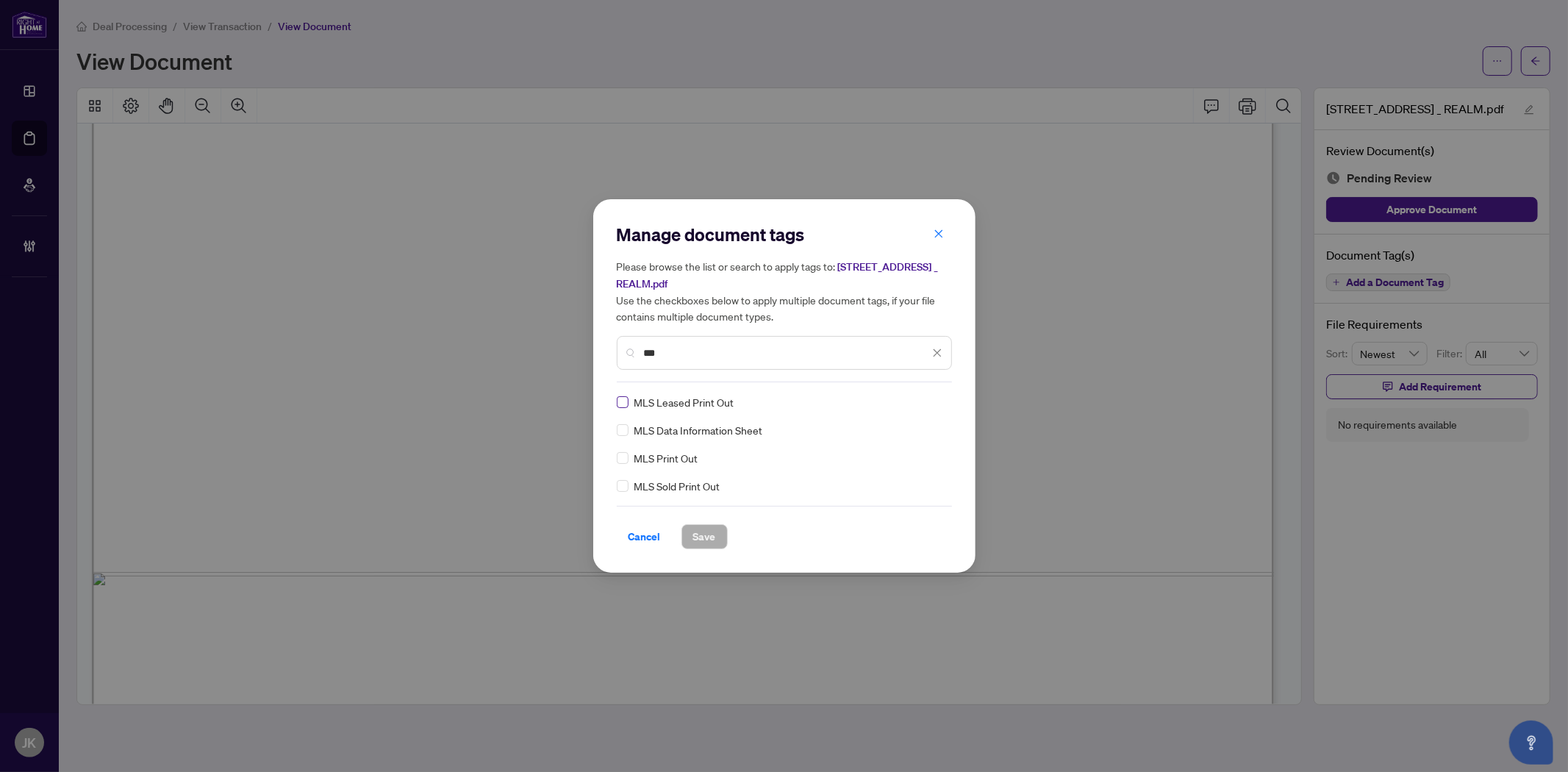
type input "***"
click at [922, 395] on img at bounding box center [922, 402] width 15 height 15
click at [918, 471] on div "Approved" at bounding box center [884, 473] width 94 height 16
click at [709, 535] on span "Save" at bounding box center [705, 536] width 23 height 23
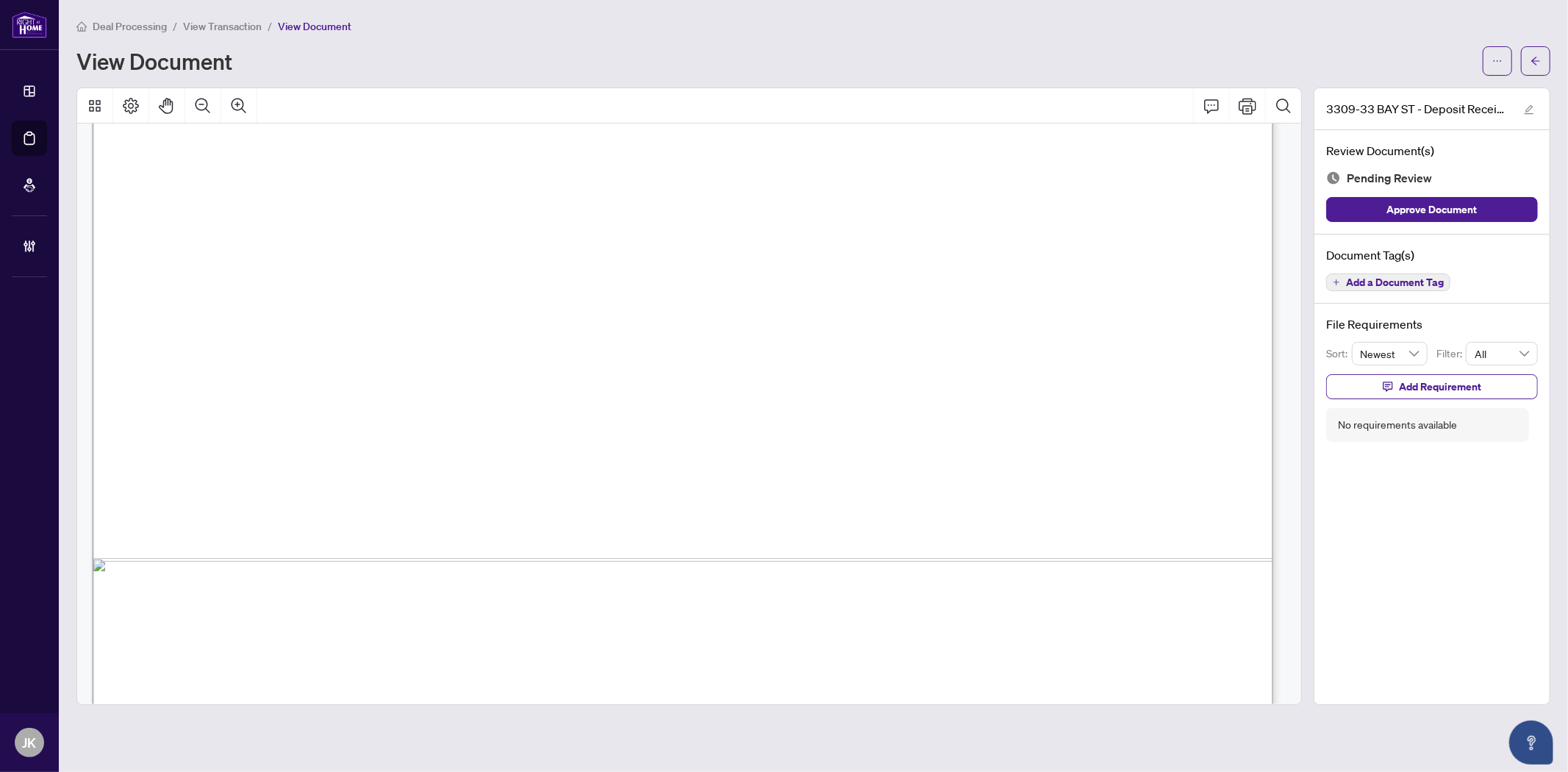
scroll to position [2465, 0]
click at [1402, 282] on span "Add a Document Tag" at bounding box center [1395, 282] width 98 height 11
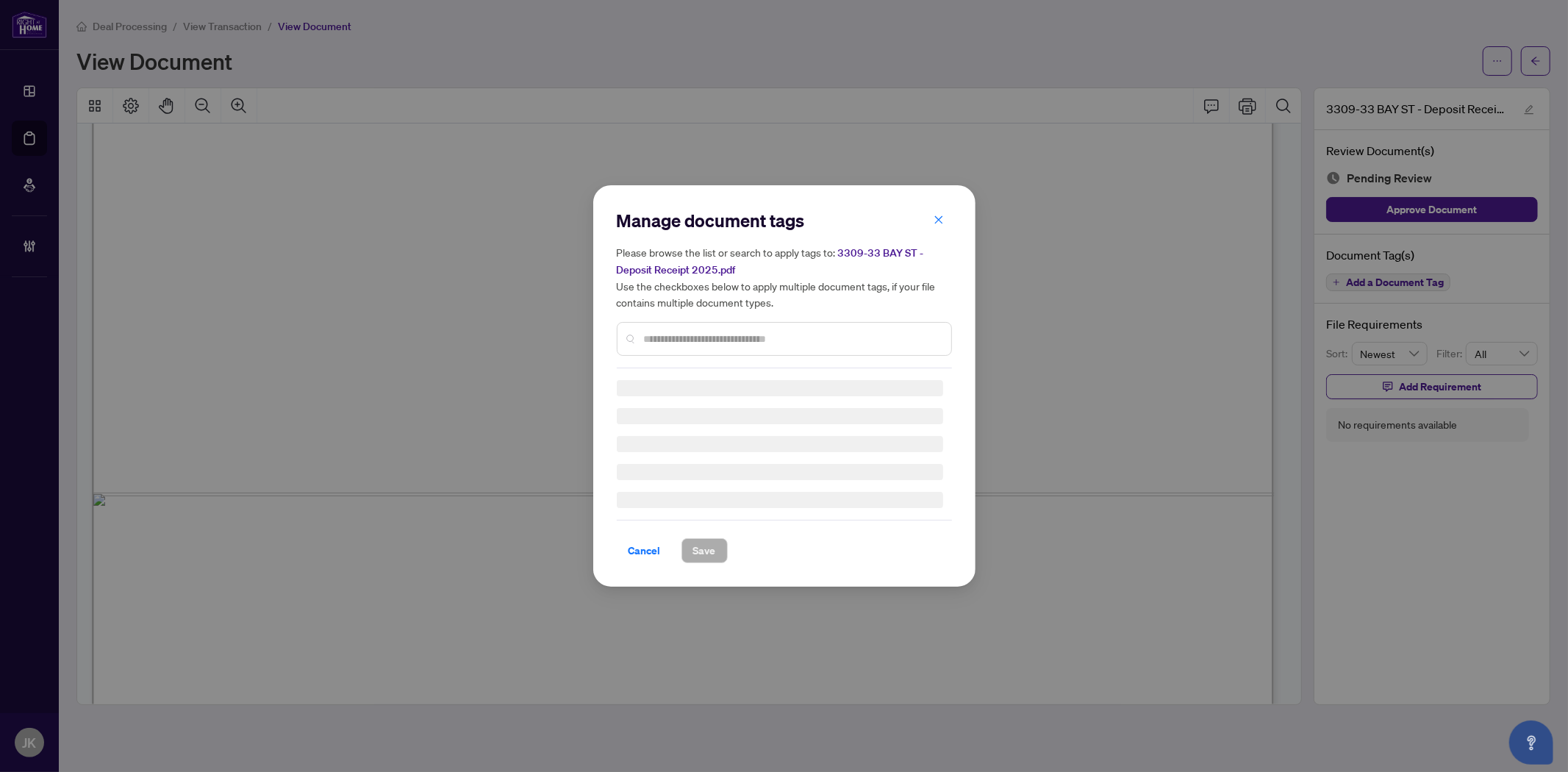
click at [795, 332] on div "Manage document tags Please browse the list or search to apply tags to: 3309-33…" at bounding box center [784, 288] width 335 height 160
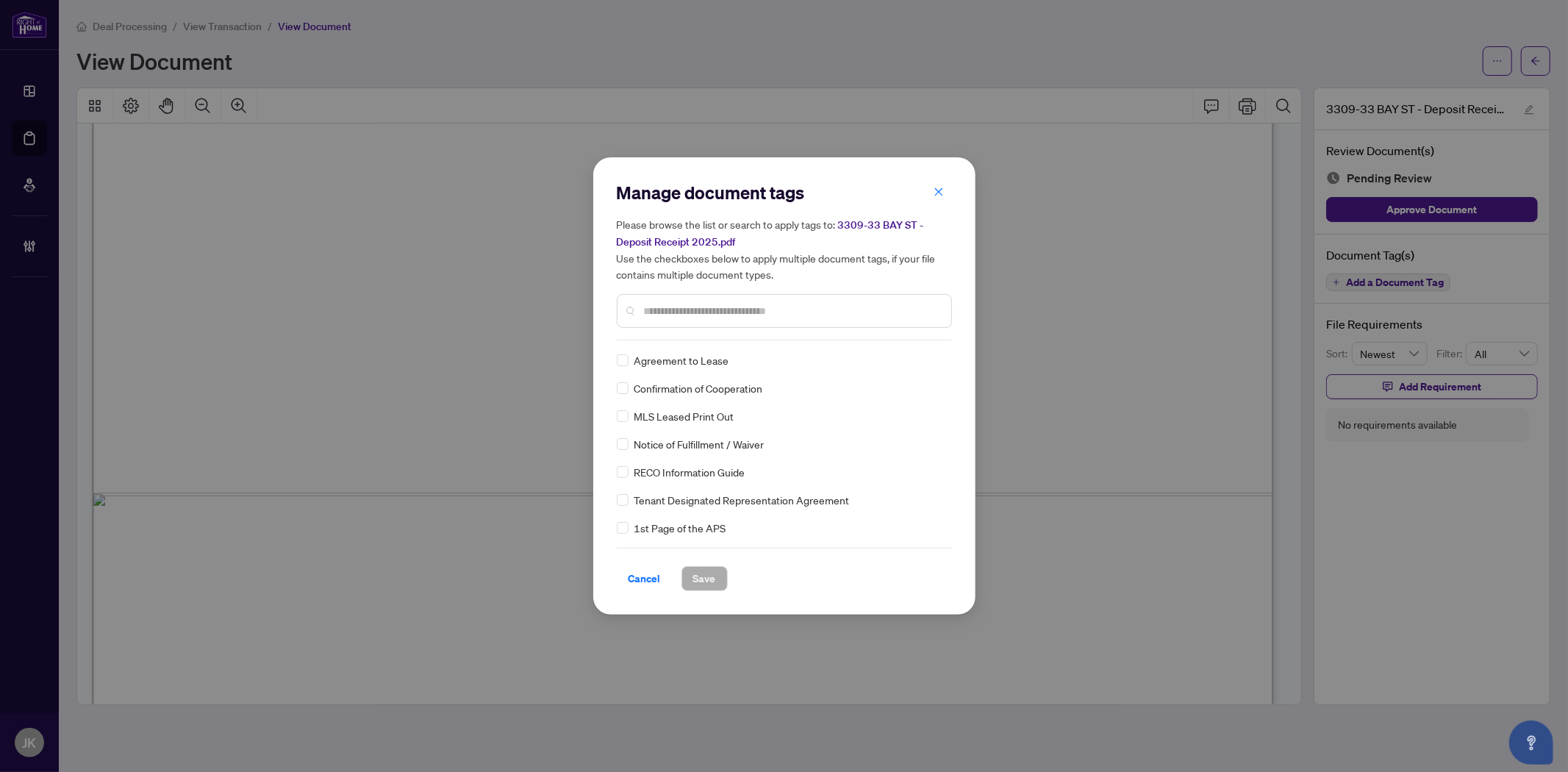
click at [684, 306] on input "text" at bounding box center [791, 311] width 296 height 16
type input "****"
click at [915, 360] on img at bounding box center [922, 360] width 15 height 15
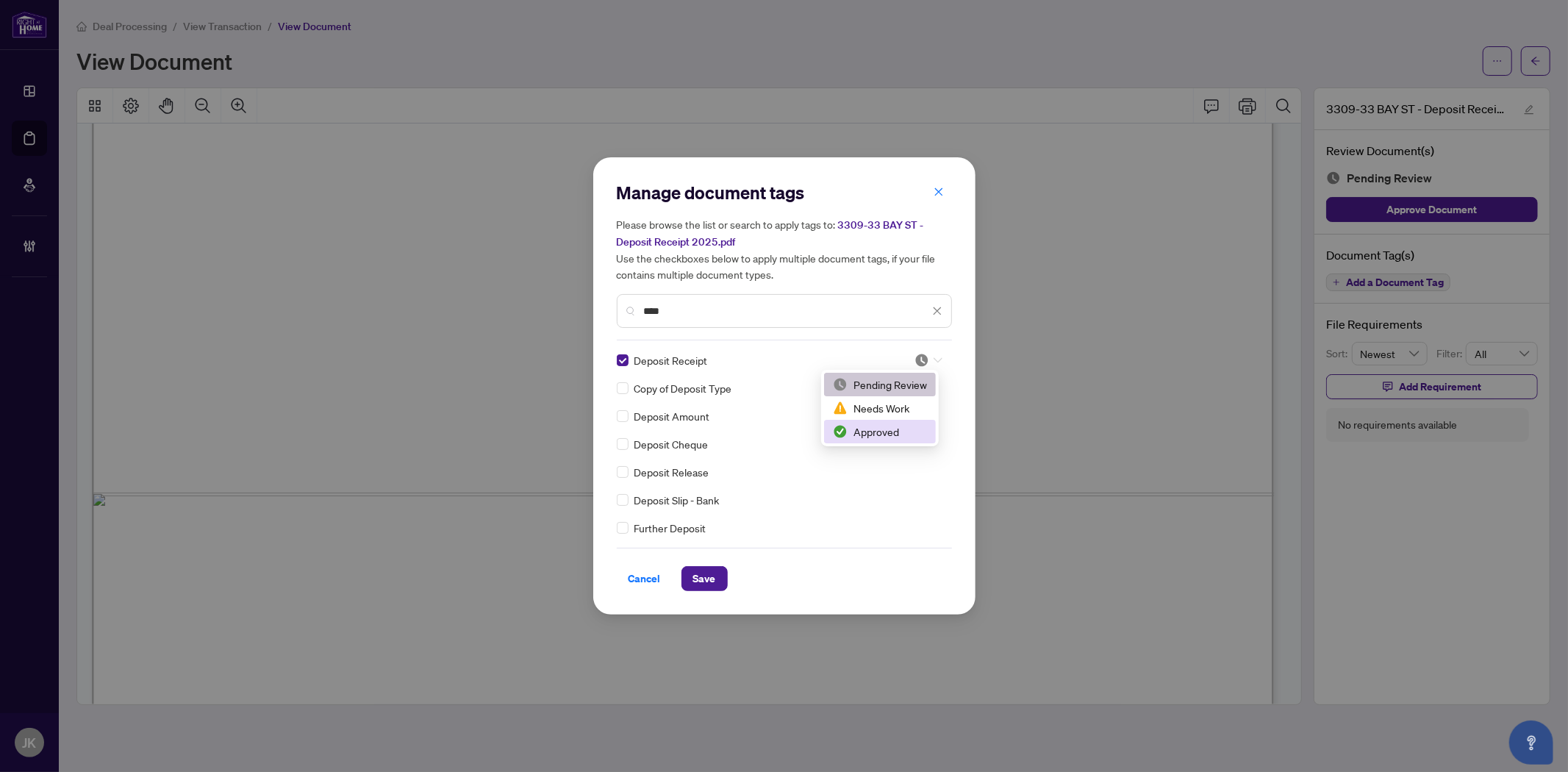
click at [904, 434] on div "Approved" at bounding box center [880, 432] width 94 height 16
click at [706, 579] on span "Save" at bounding box center [705, 578] width 23 height 23
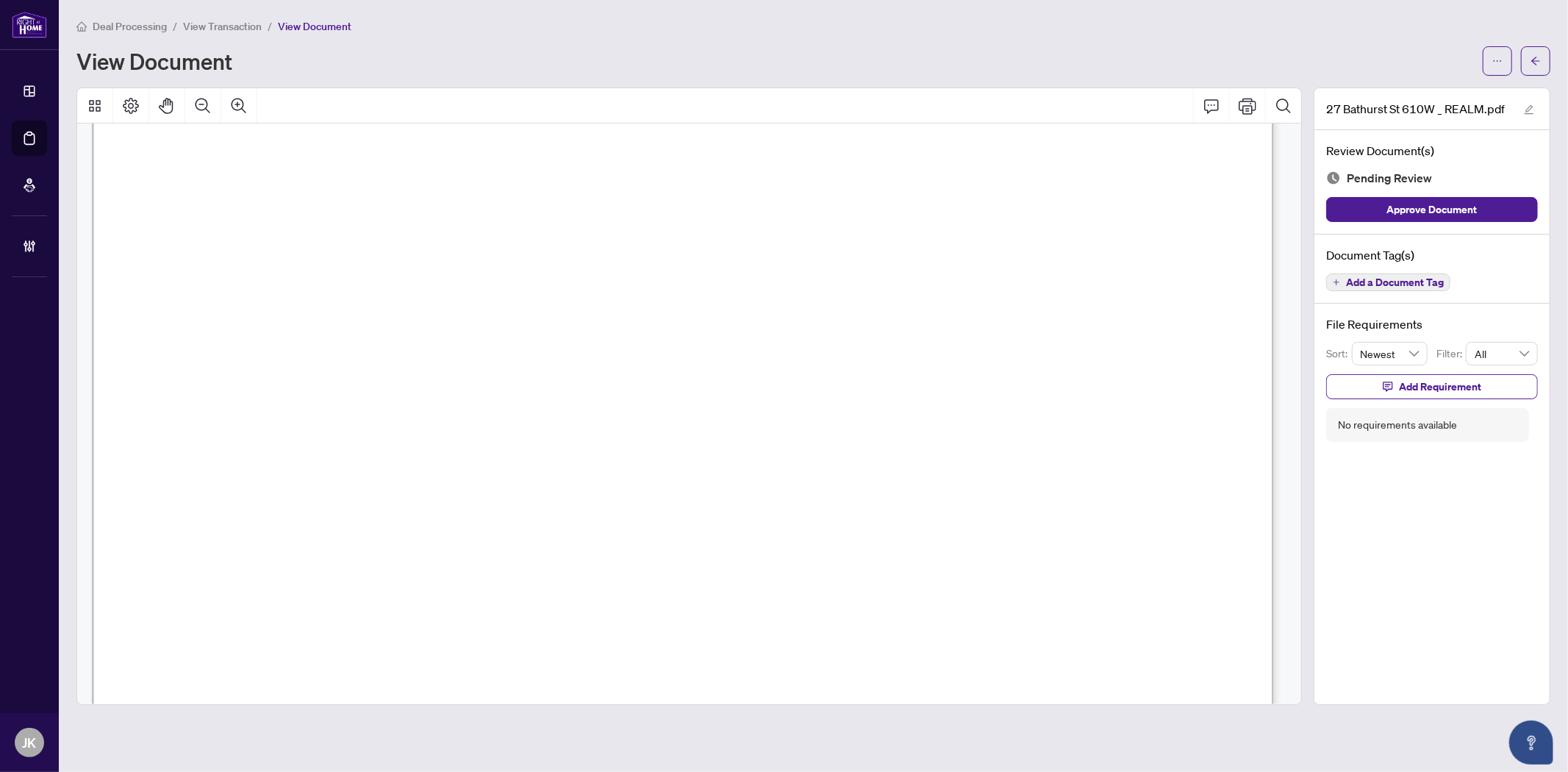
scroll to position [898, 0]
click at [1390, 278] on span "Add a Document Tag" at bounding box center [1395, 282] width 98 height 11
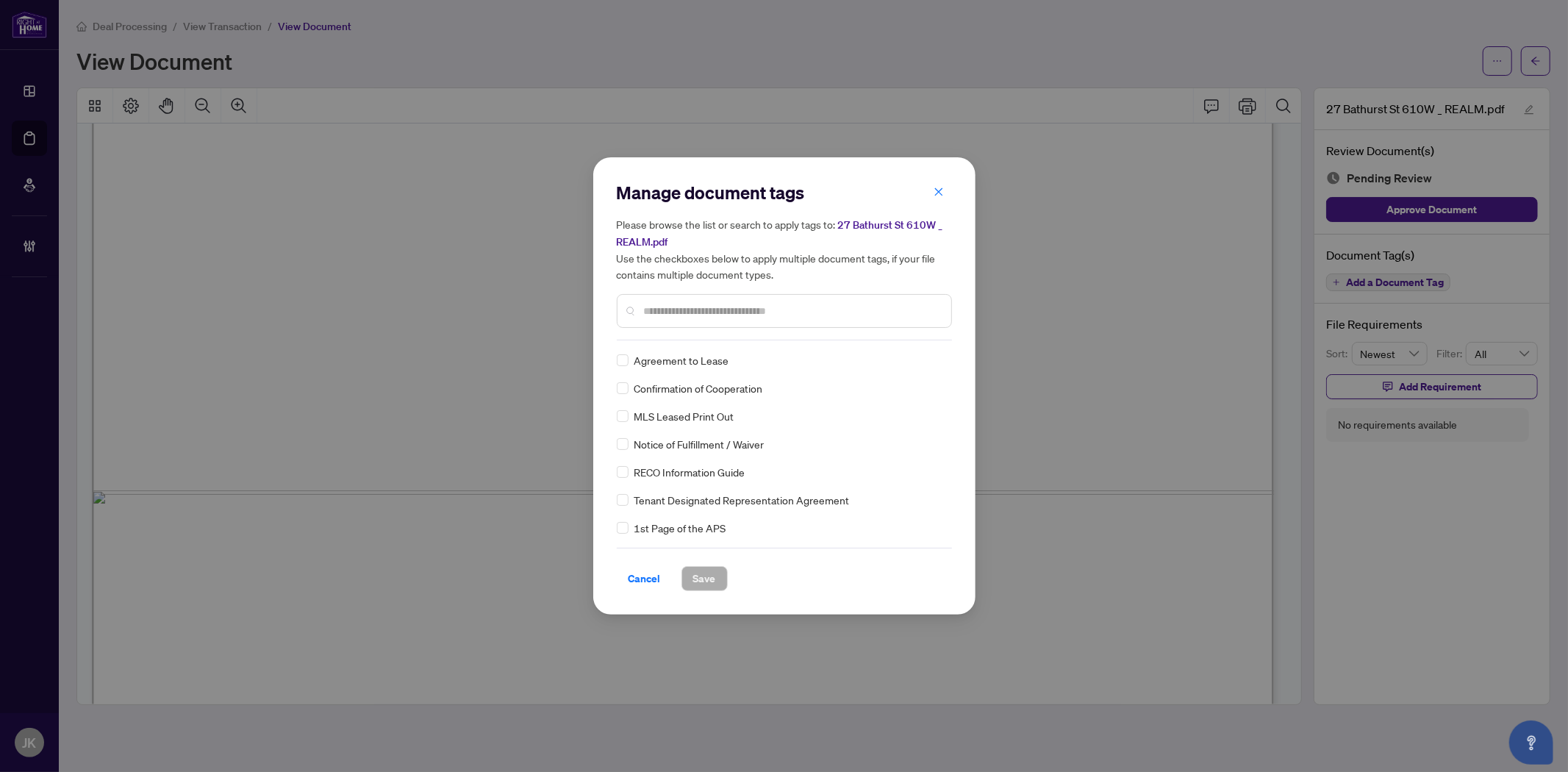
click at [697, 318] on input "text" at bounding box center [791, 311] width 296 height 16
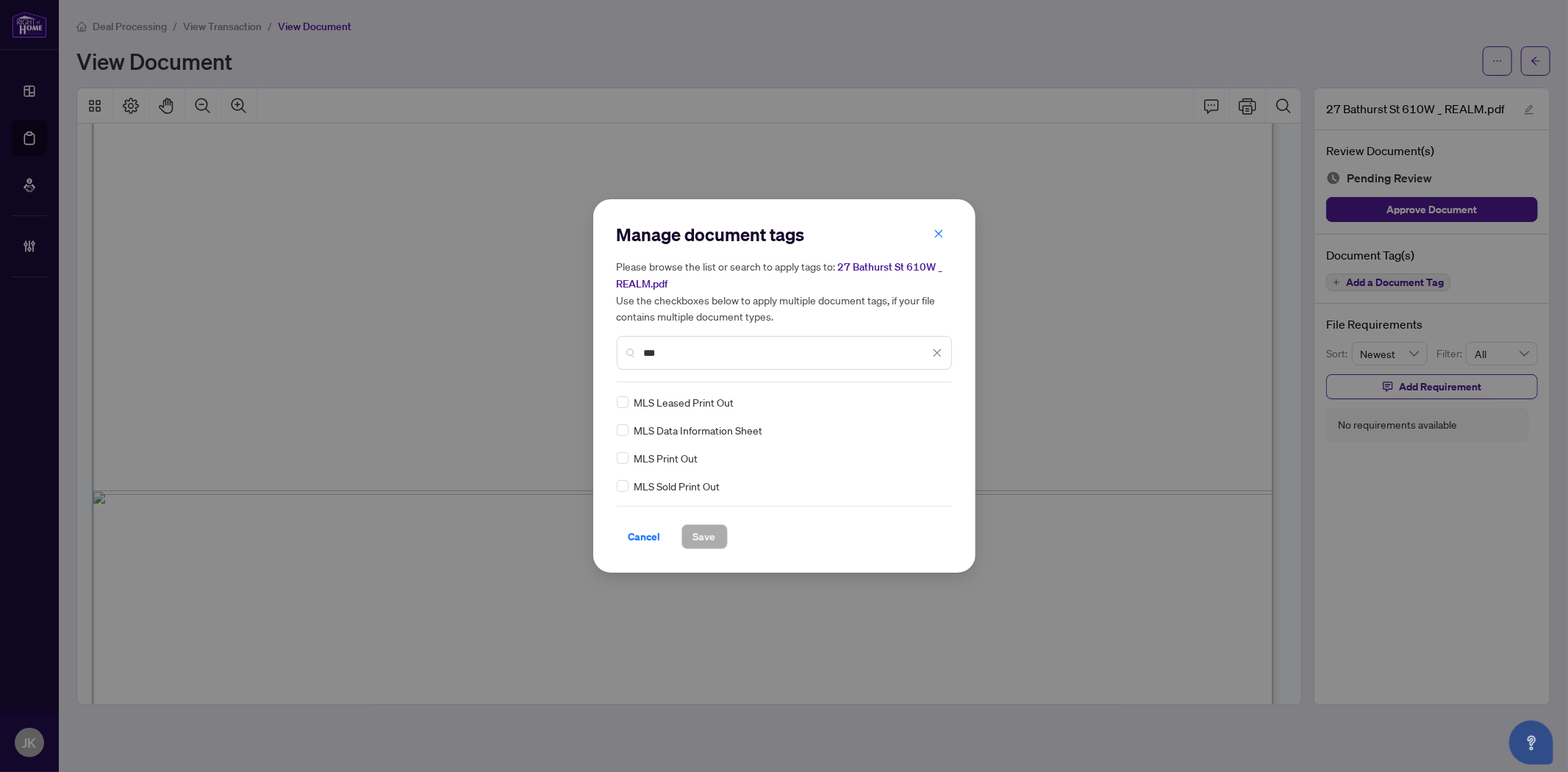
type input "***"
click at [920, 398] on img at bounding box center [922, 402] width 15 height 15
click at [876, 472] on div "Approved" at bounding box center [884, 473] width 94 height 16
click at [721, 535] on button "Save" at bounding box center [704, 536] width 46 height 25
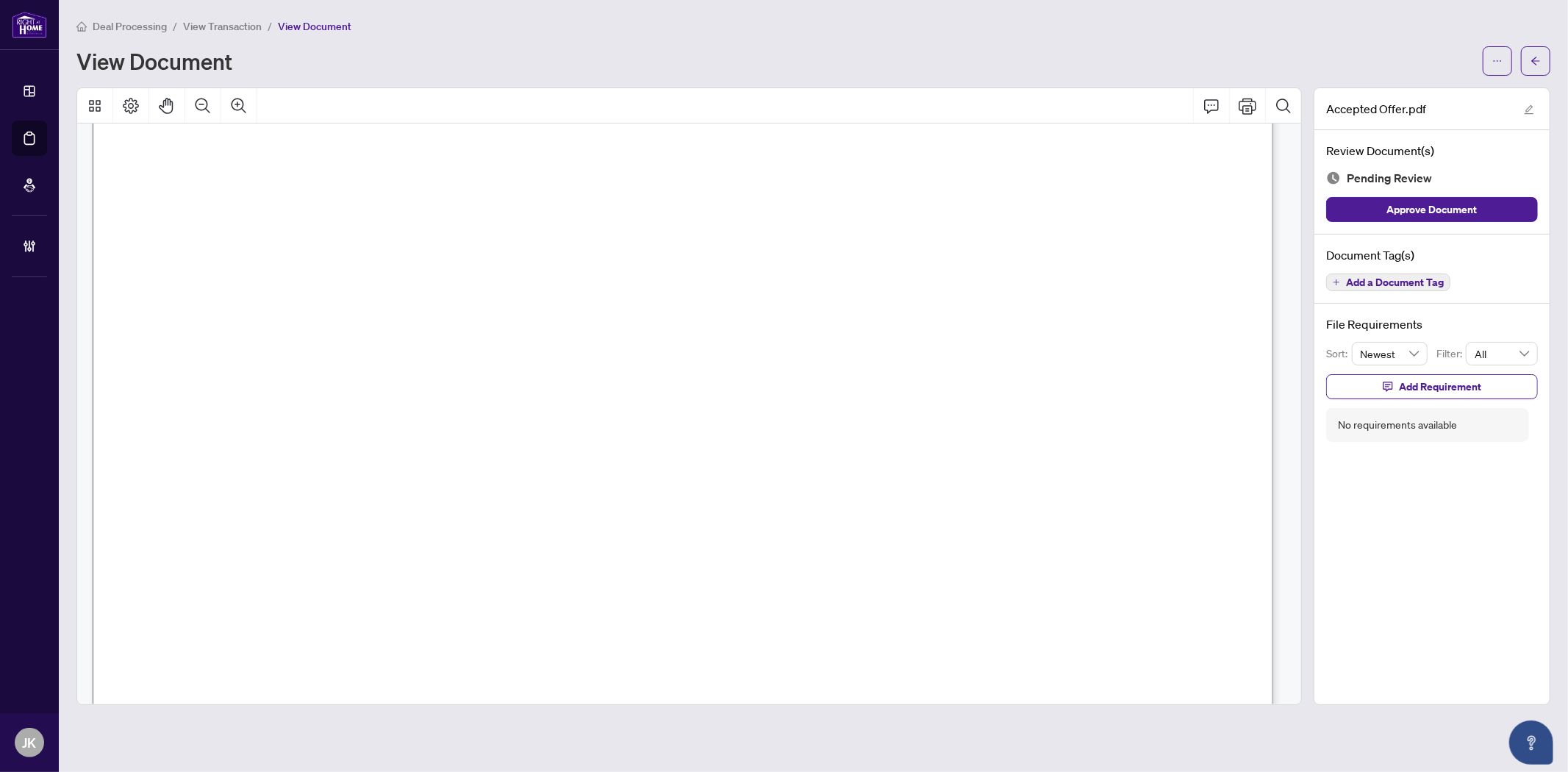
scroll to position [3267, 0]
drag, startPoint x: 611, startPoint y: 284, endPoint x: 1226, endPoint y: 289, distance: 615.0
click at [1226, 289] on span "TURN KEY RENTAL MANAGEMENT INC ON BEHALF OF 2246733 Ontario Ltd" at bounding box center [917, 290] width 619 height 19
drag, startPoint x: 439, startPoint y: 246, endPoint x: 530, endPoint y: 244, distance: 91.0
click at [530, 244] on span "[PERSON_NAME]" at bounding box center [518, 251] width 160 height 19
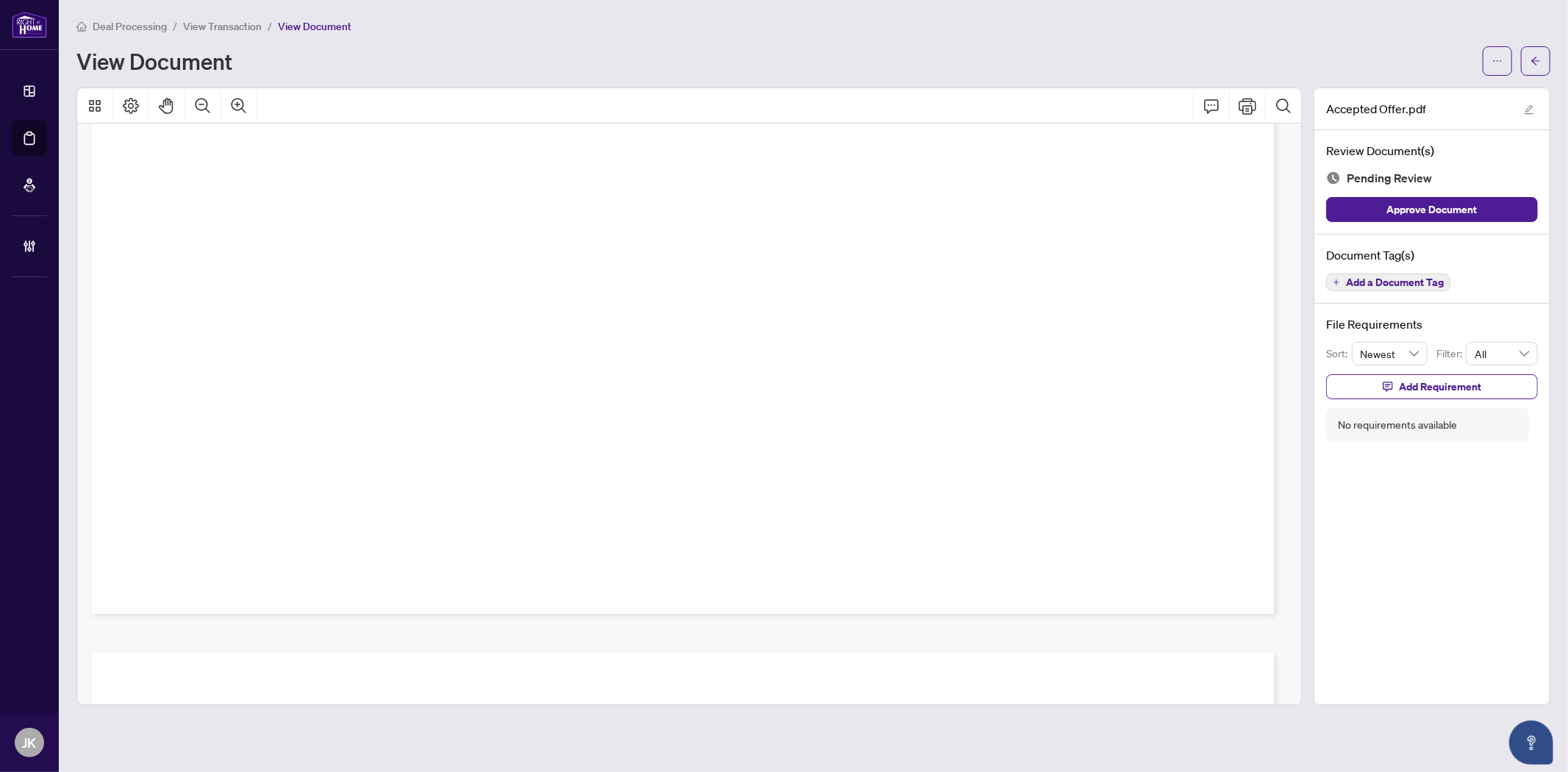
scroll to position [0, 0]
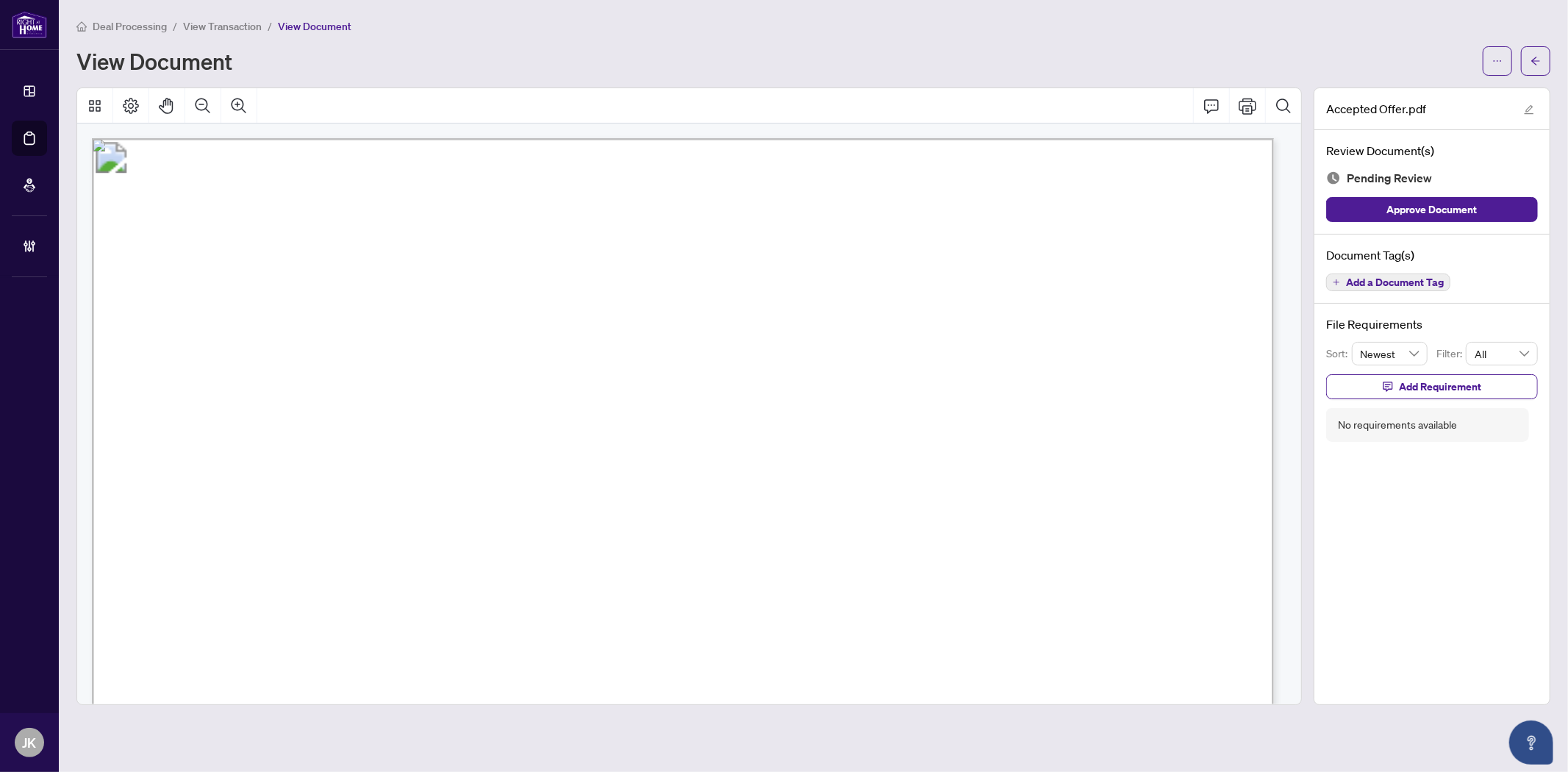
click at [1404, 283] on span "Add a Document Tag" at bounding box center [1395, 282] width 98 height 11
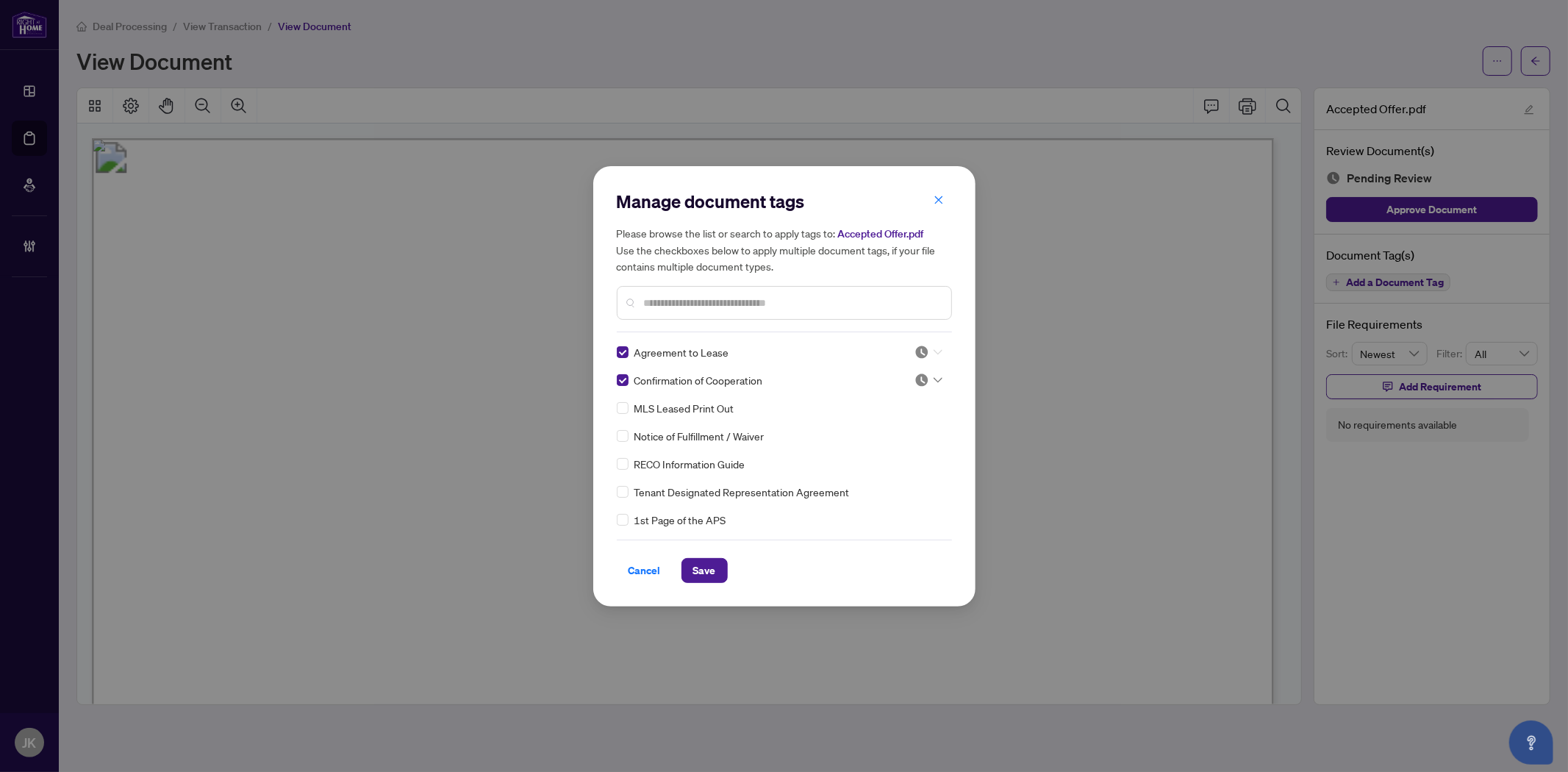
click at [922, 361] on input "search" at bounding box center [922, 352] width 15 height 22
click at [908, 417] on div "Approved" at bounding box center [880, 424] width 94 height 16
click at [924, 377] on img at bounding box center [922, 380] width 15 height 15
click at [888, 457] on div "Approved" at bounding box center [880, 451] width 94 height 16
click at [695, 305] on input "text" at bounding box center [791, 303] width 296 height 16
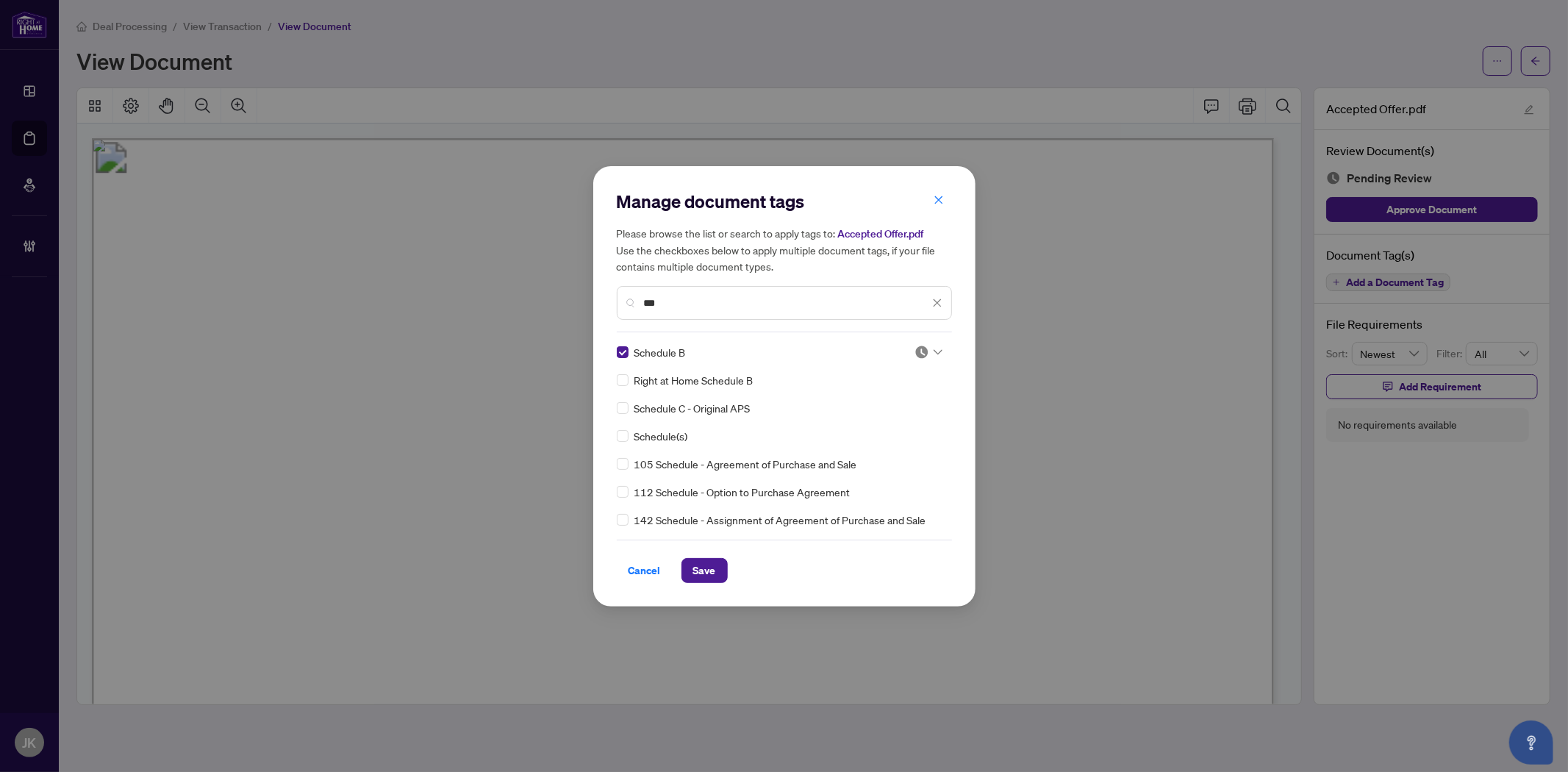
click at [925, 348] on div at bounding box center [928, 352] width 28 height 15
click at [901, 417] on div "Approved" at bounding box center [880, 424] width 94 height 16
drag, startPoint x: 687, startPoint y: 300, endPoint x: 568, endPoint y: 296, distance: 119.1
click at [564, 295] on div "Manage document tags Please browse the list or search to apply tags to: Accepte…" at bounding box center [784, 386] width 1568 height 772
type input "****"
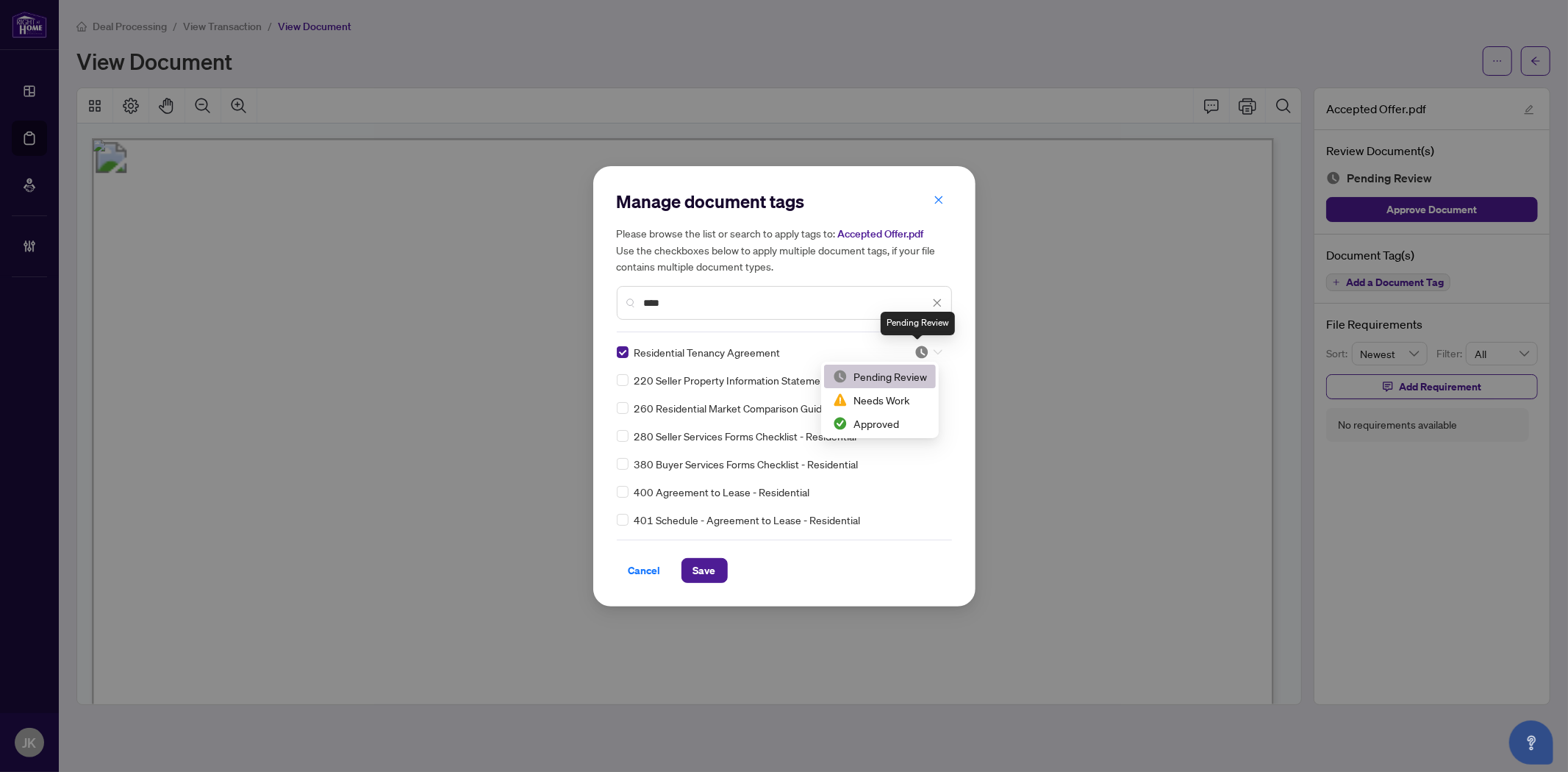
click at [914, 351] on img at bounding box center [922, 352] width 15 height 15
click at [905, 423] on div "Approved" at bounding box center [880, 424] width 94 height 16
click at [707, 574] on span "Save" at bounding box center [705, 570] width 23 height 23
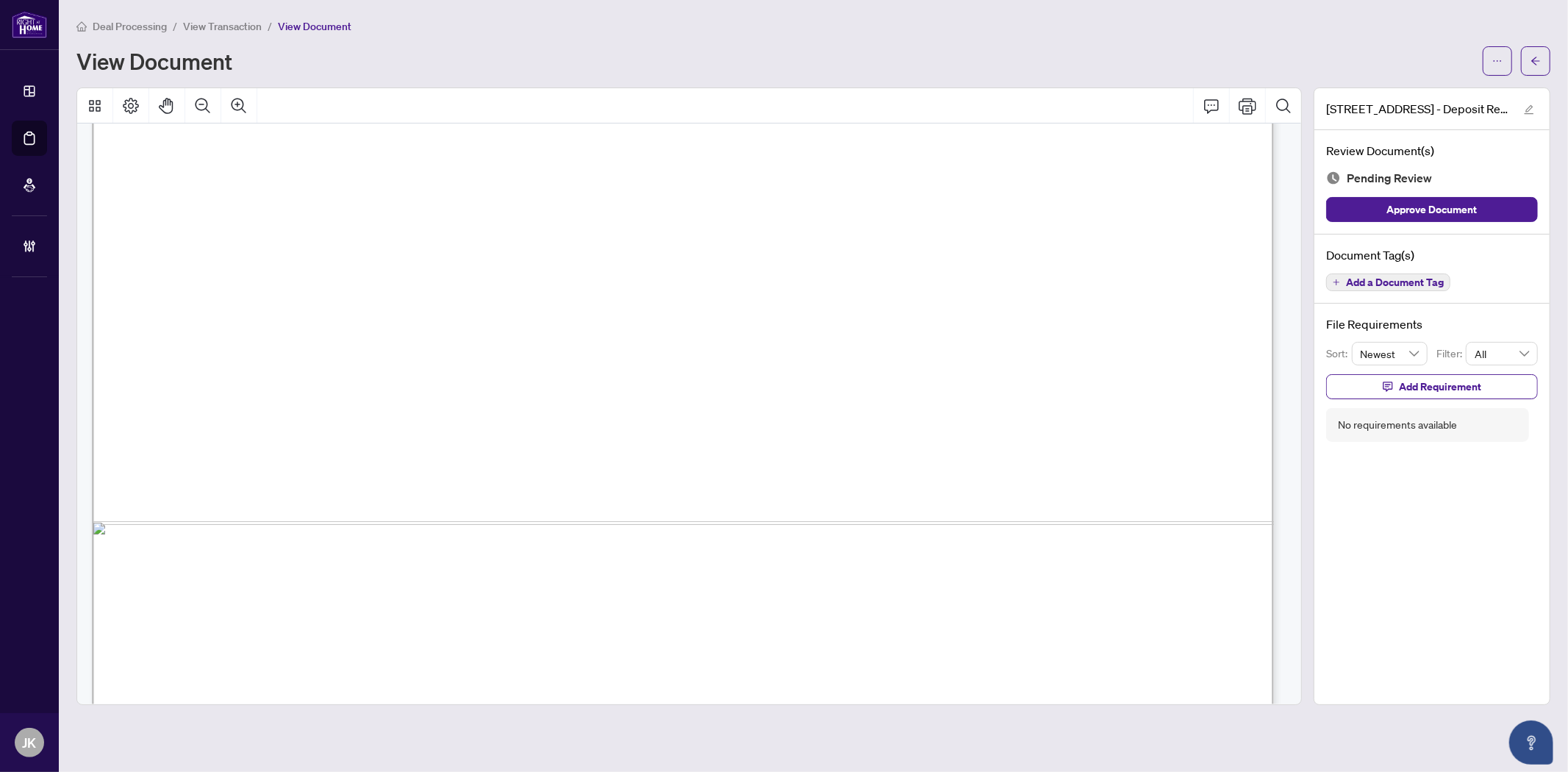
scroll to position [2546, 0]
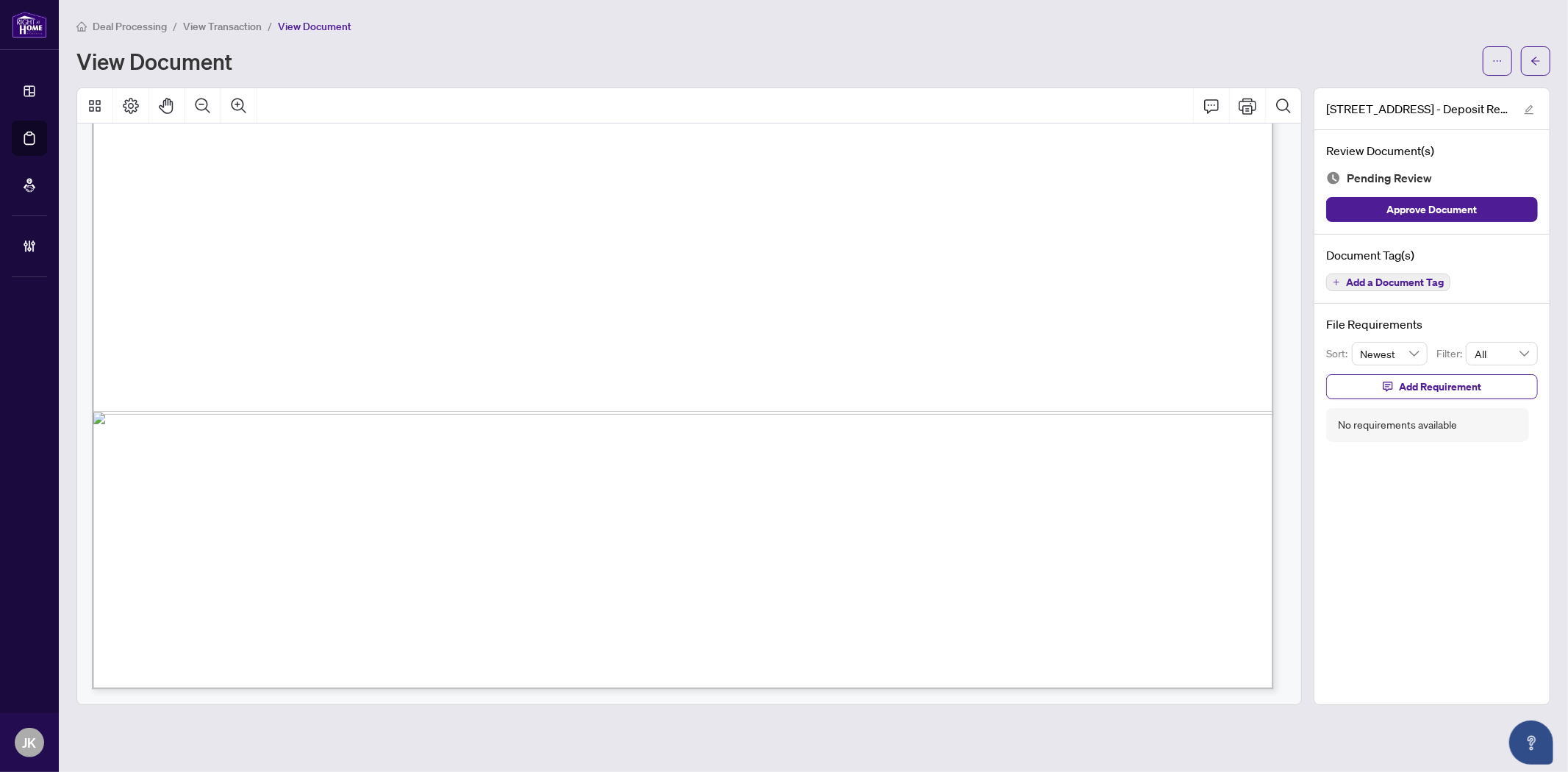
click at [1380, 282] on span "Add a Document Tag" at bounding box center [1395, 282] width 98 height 11
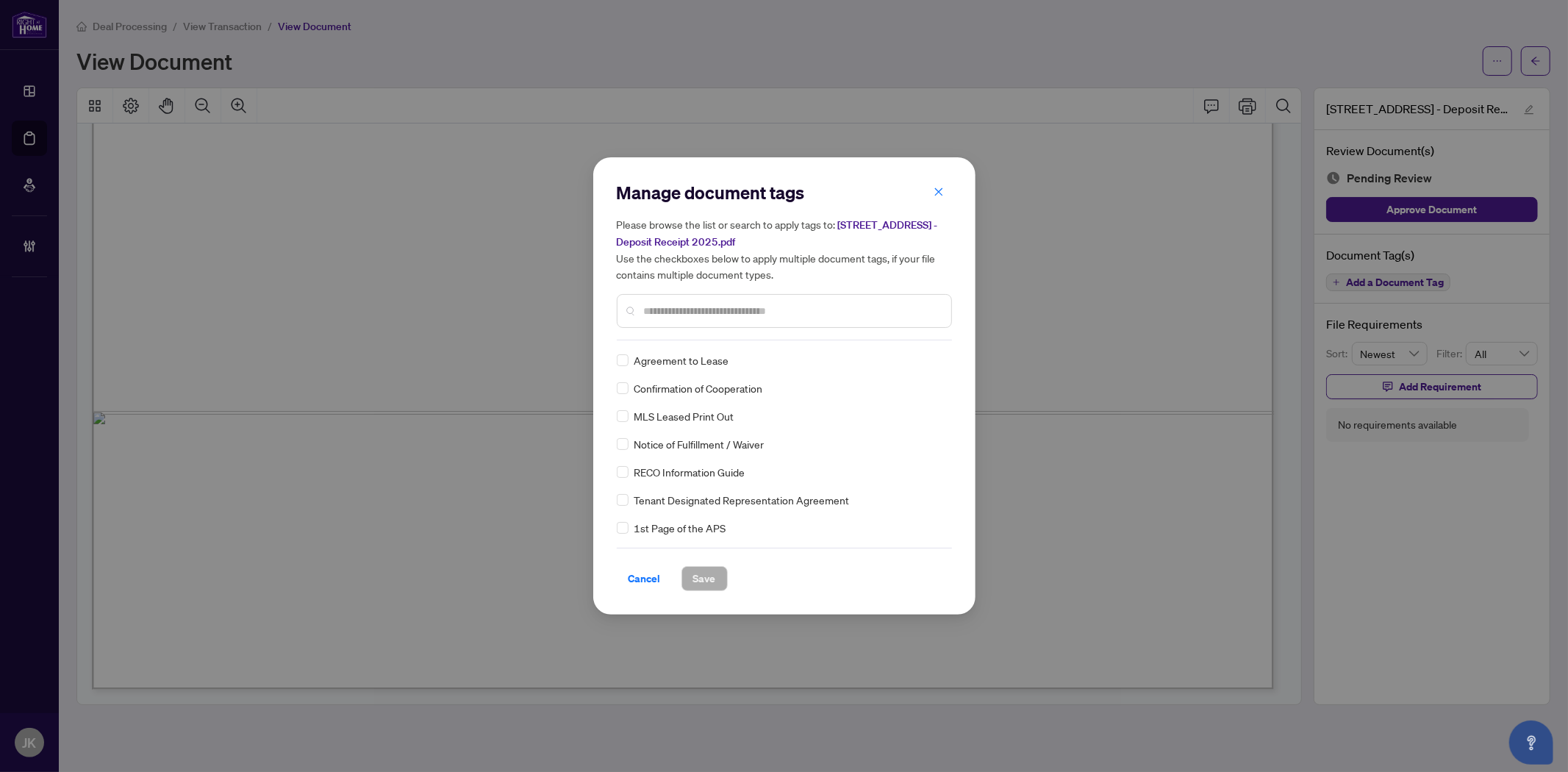
drag, startPoint x: 671, startPoint y: 305, endPoint x: 667, endPoint y: 296, distance: 9.8
click at [671, 300] on div at bounding box center [784, 311] width 335 height 34
type input "****"
click at [909, 356] on div at bounding box center [924, 360] width 37 height 15
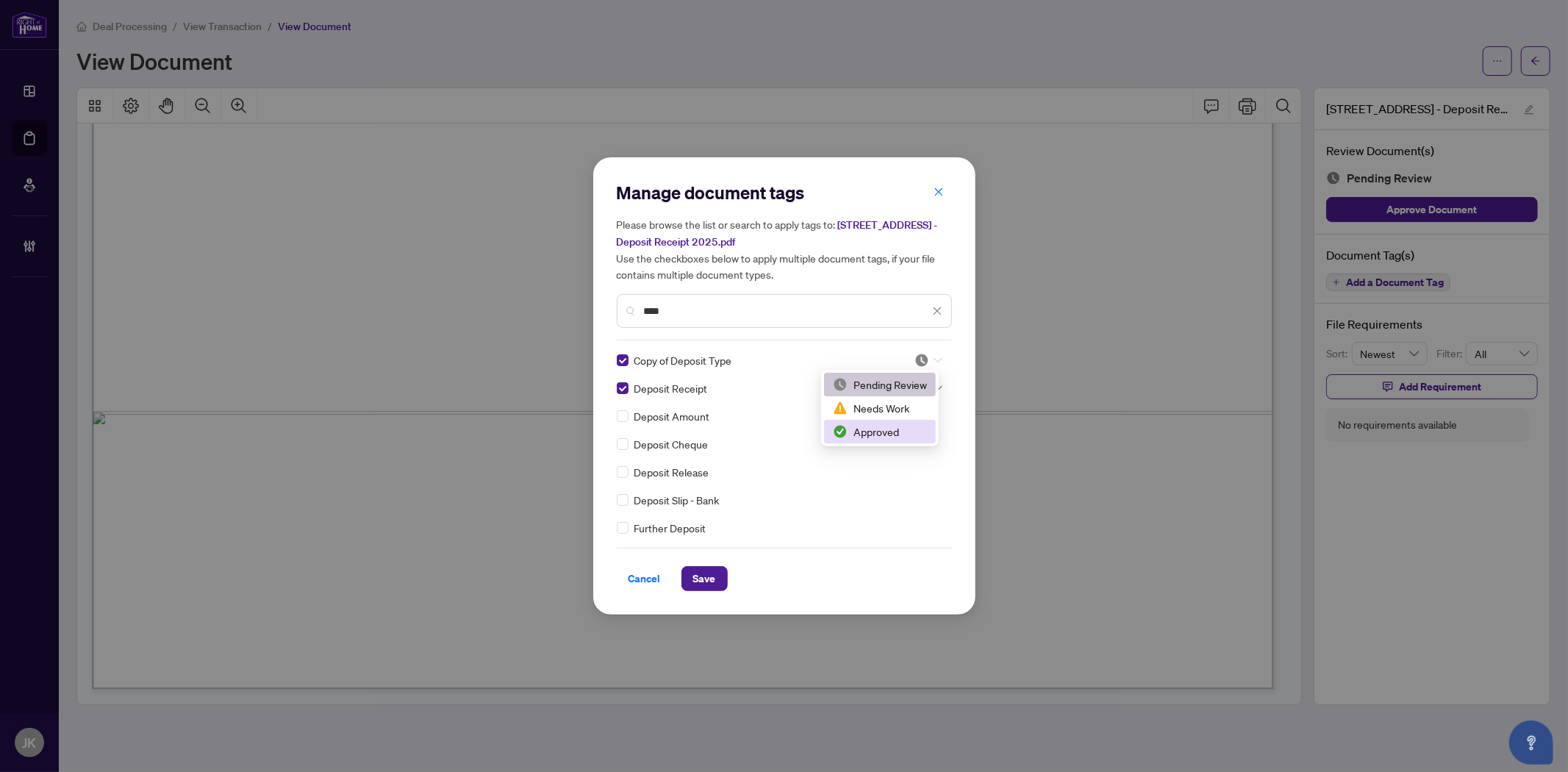
drag, startPoint x: 891, startPoint y: 429, endPoint x: 901, endPoint y: 426, distance: 10.4
click at [892, 429] on div "Approved" at bounding box center [880, 432] width 94 height 16
drag, startPoint x: 913, startPoint y: 391, endPoint x: 925, endPoint y: 427, distance: 37.9
click at [914, 391] on img at bounding box center [922, 388] width 15 height 15
click at [900, 461] on div "Approved" at bounding box center [880, 459] width 94 height 16
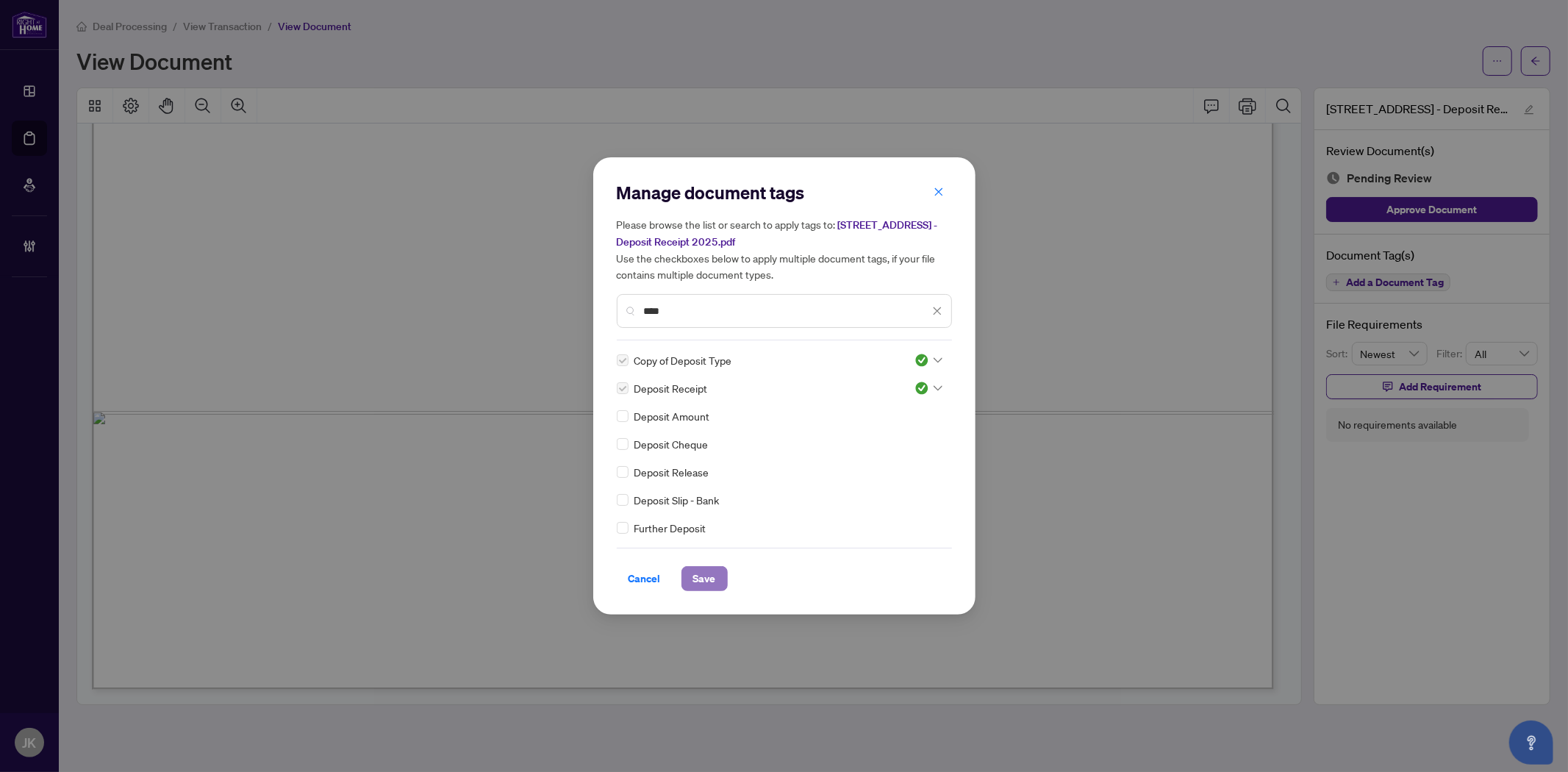
click at [714, 570] on span "Save" at bounding box center [705, 578] width 23 height 23
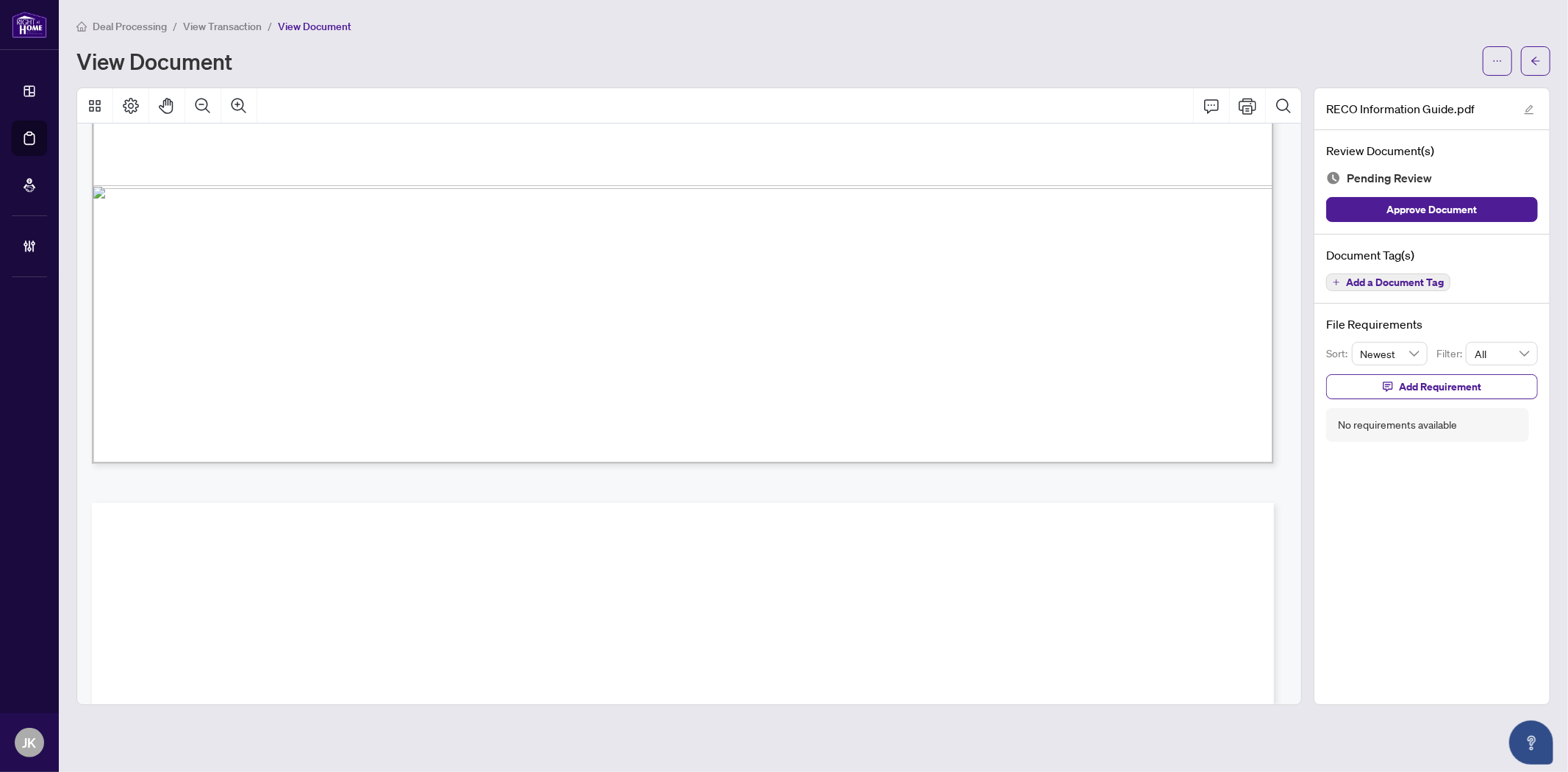
scroll to position [16986, 0]
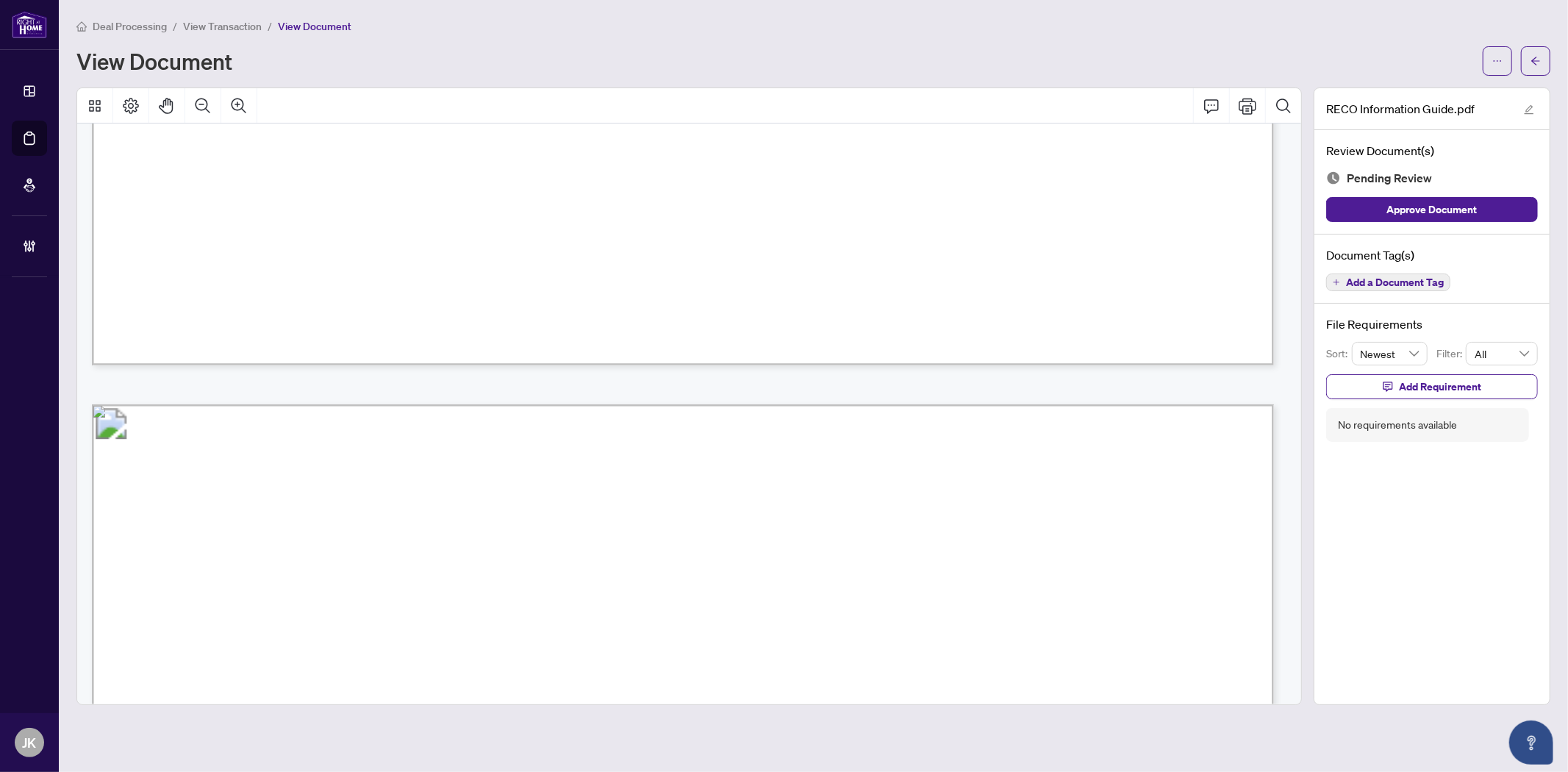
click at [1378, 289] on button "Add a Document Tag" at bounding box center [1387, 283] width 124 height 18
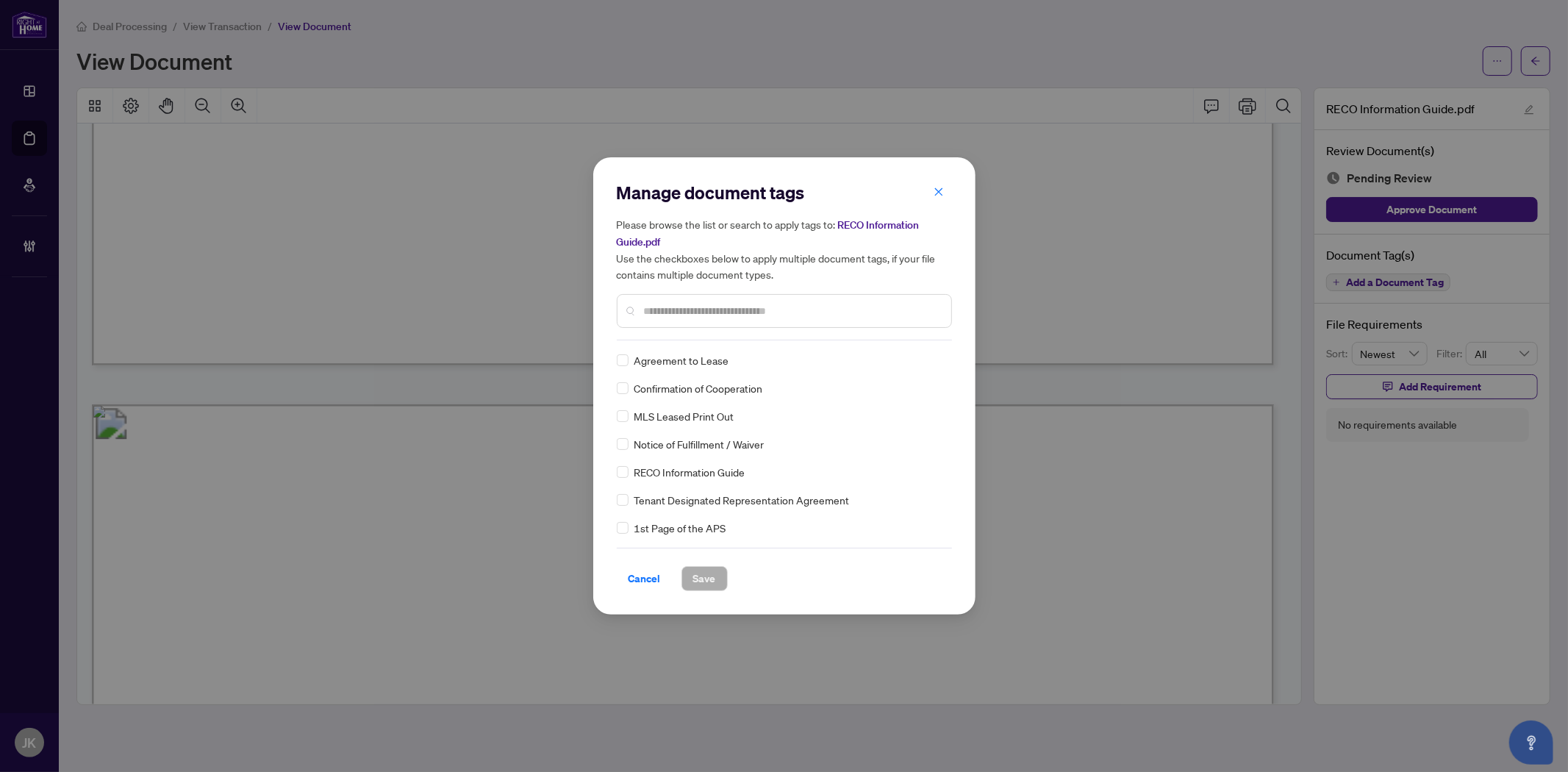
click at [720, 324] on div at bounding box center [784, 311] width 335 height 34
click at [687, 300] on div at bounding box center [784, 311] width 335 height 34
click at [687, 313] on input "text" at bounding box center [791, 311] width 296 height 16
type input "***"
click at [918, 360] on img at bounding box center [922, 360] width 15 height 15
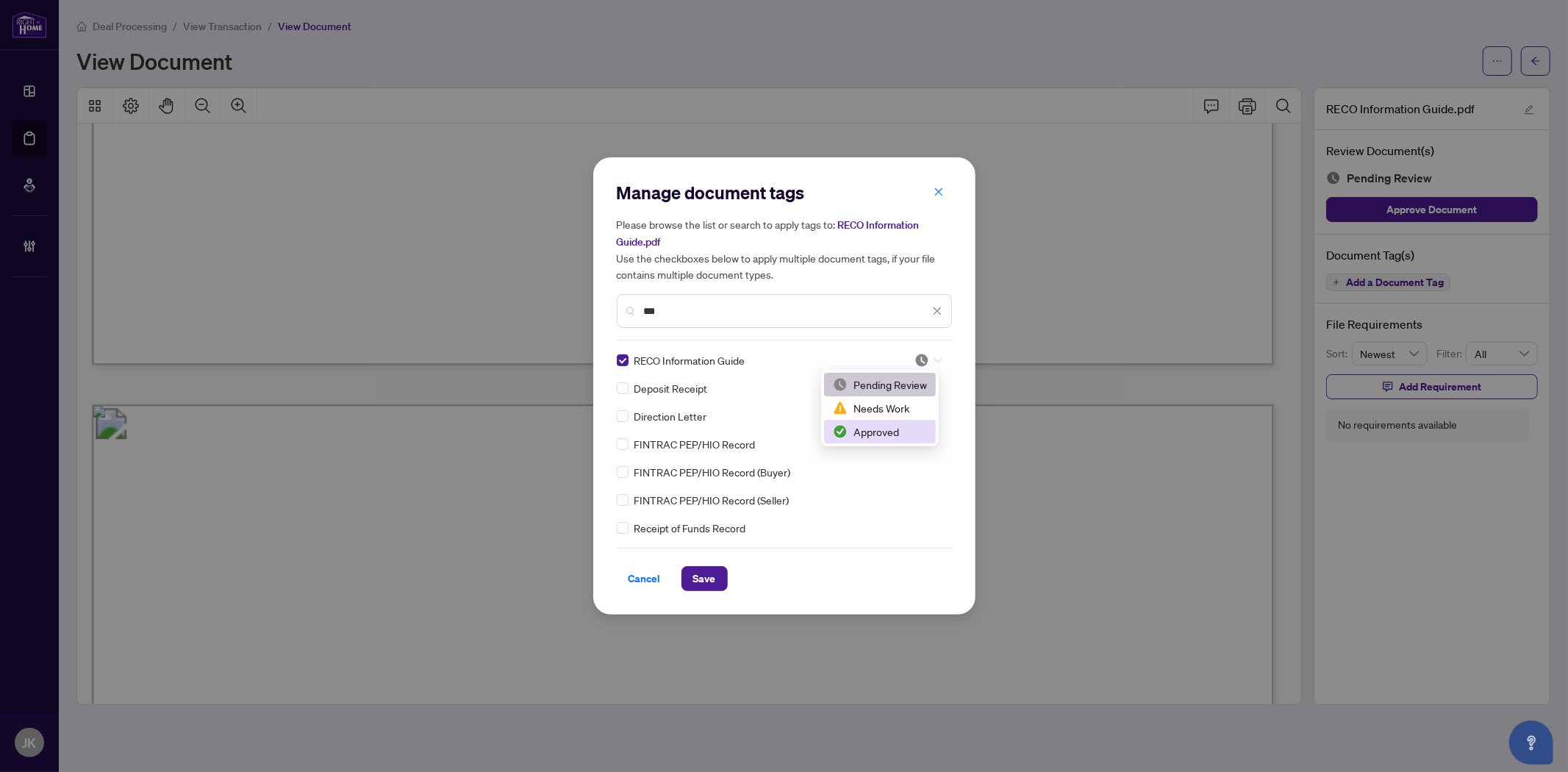
click at [910, 421] on div "Approved" at bounding box center [880, 431] width 112 height 23
drag, startPoint x: 697, startPoint y: 578, endPoint x: 709, endPoint y: 568, distance: 15.6
click at [697, 577] on span "Save" at bounding box center [705, 578] width 23 height 23
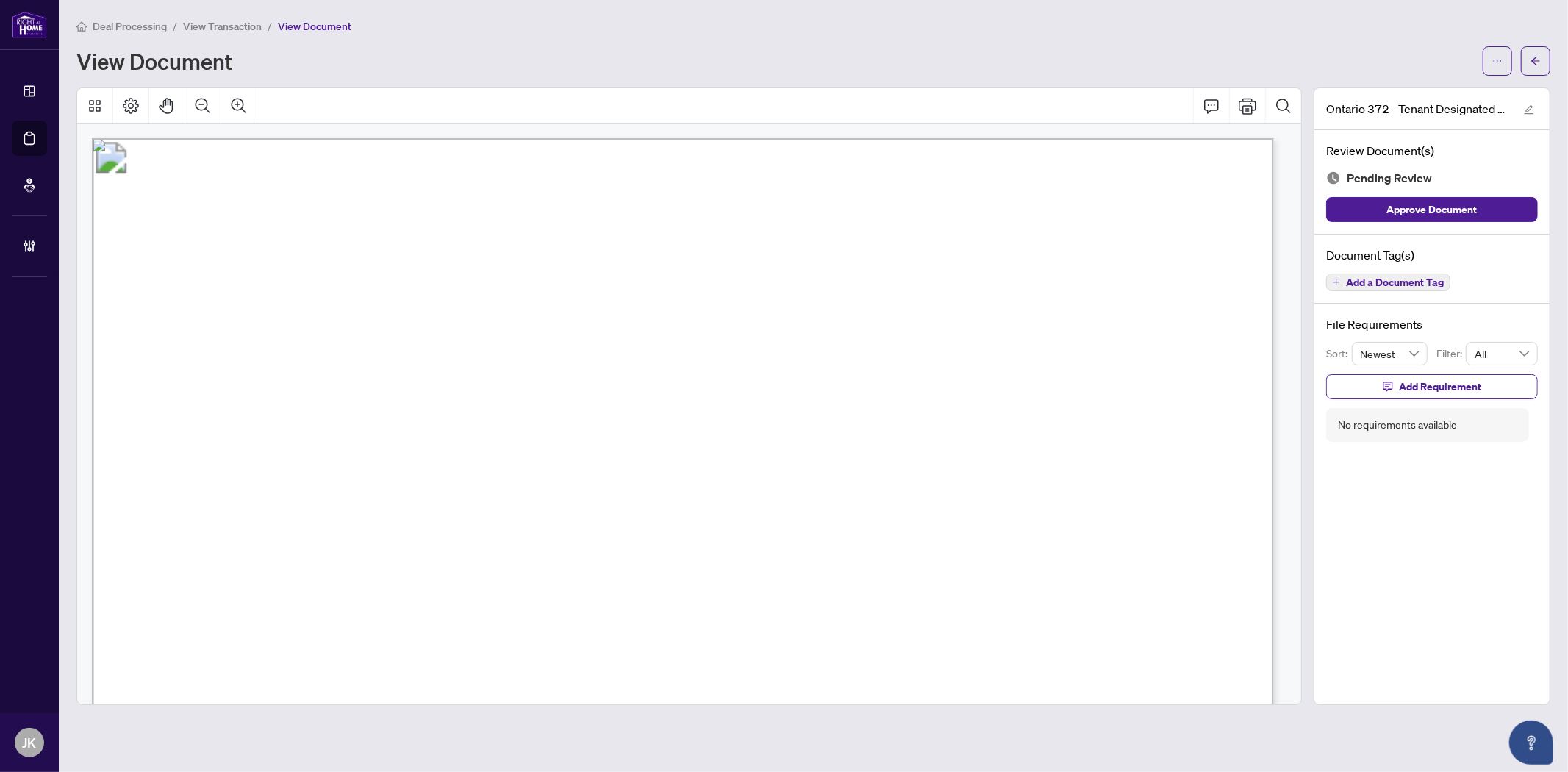
click at [1383, 280] on span "Add a Document Tag" at bounding box center [1395, 282] width 98 height 11
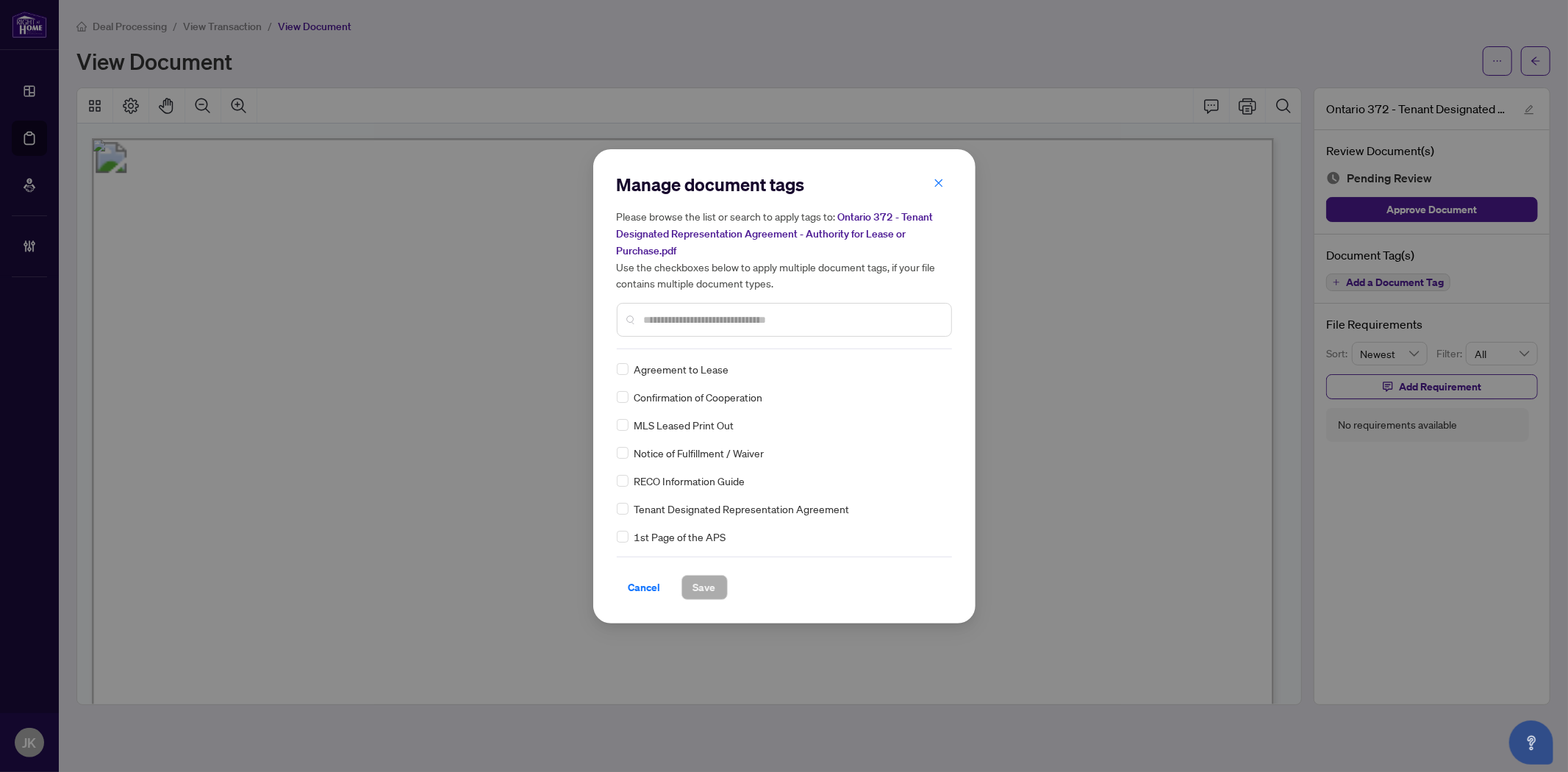
click at [705, 321] on input "text" at bounding box center [791, 320] width 296 height 16
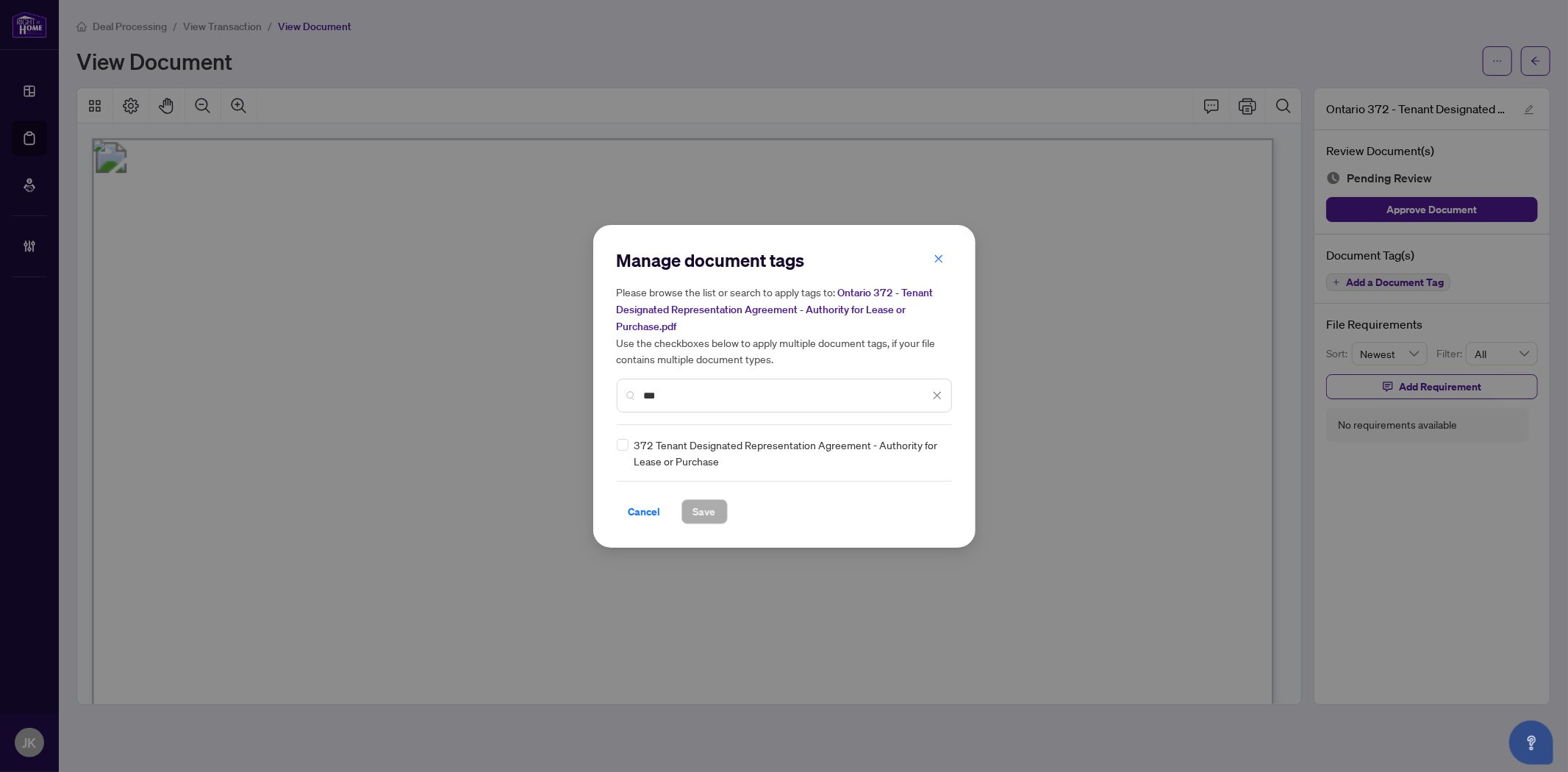
type input "***"
click at [925, 449] on img at bounding box center [922, 453] width 15 height 15
click at [915, 526] on div "Approved" at bounding box center [884, 523] width 94 height 16
click at [693, 513] on span "Save" at bounding box center [705, 511] width 23 height 23
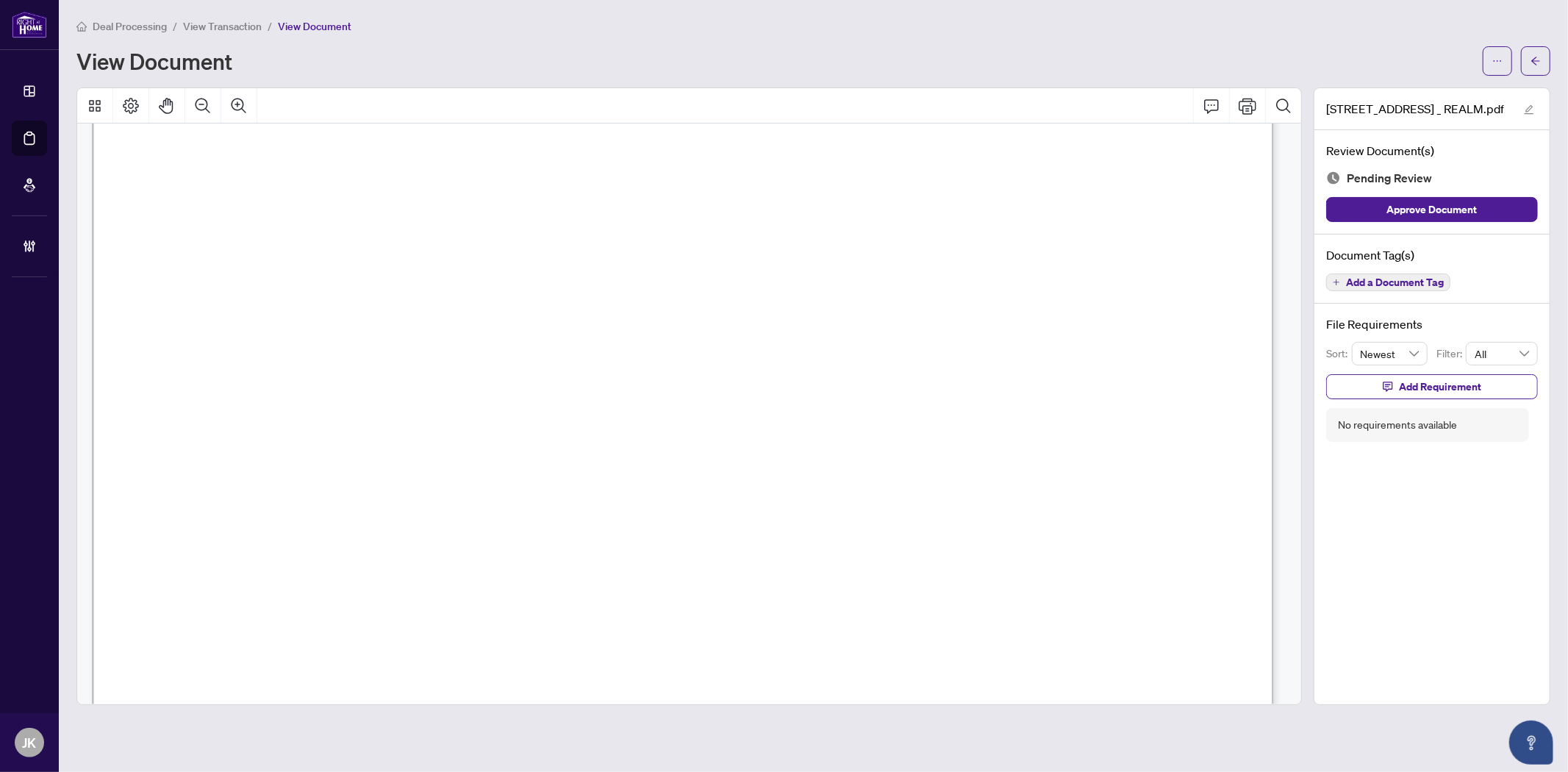
scroll to position [817, 0]
click at [1373, 277] on span "Add a Document Tag" at bounding box center [1395, 282] width 98 height 11
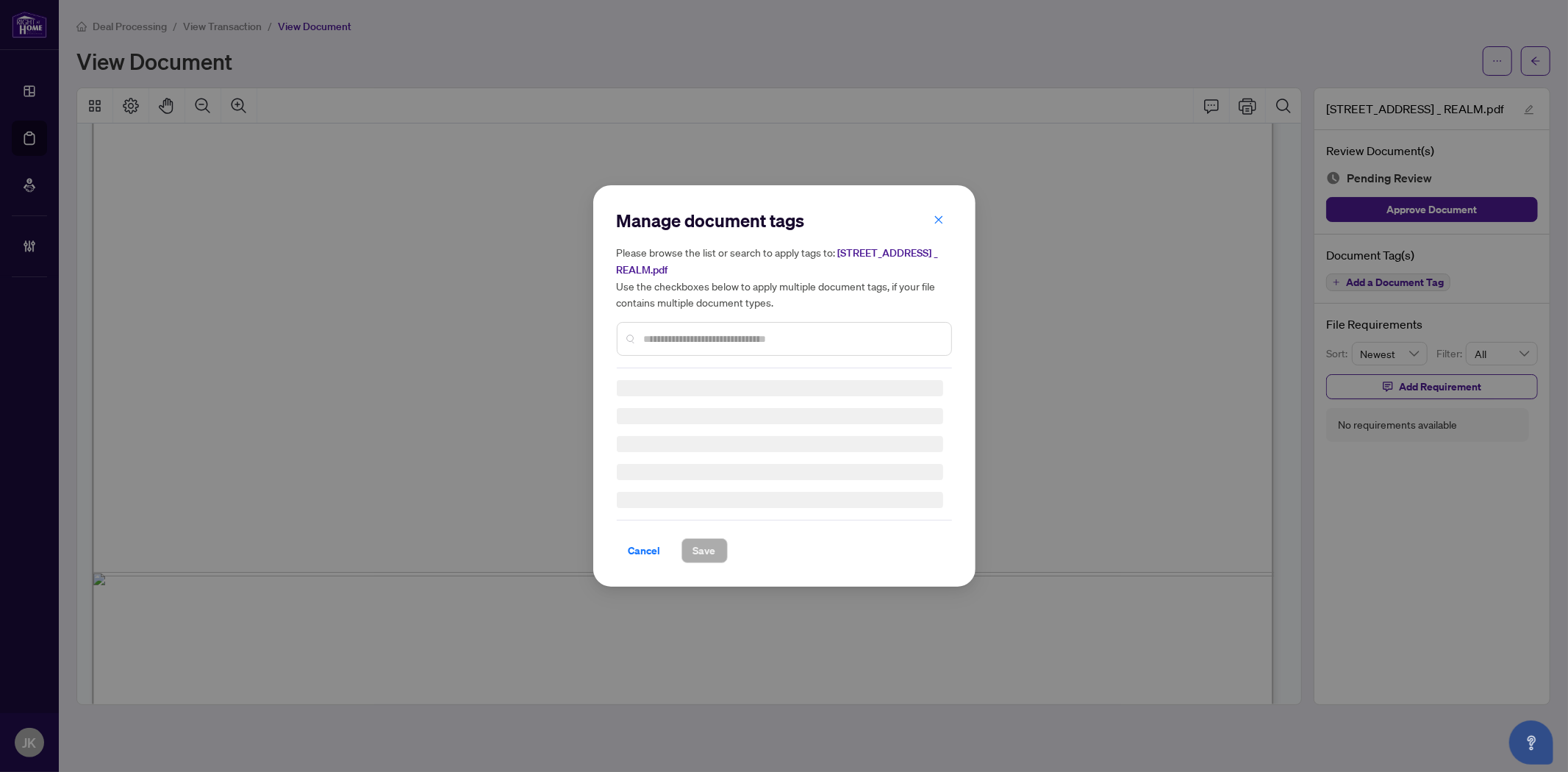
click at [687, 332] on div "Manage document tags Please browse the list or search to apply tags to: [STREET…" at bounding box center [784, 288] width 335 height 160
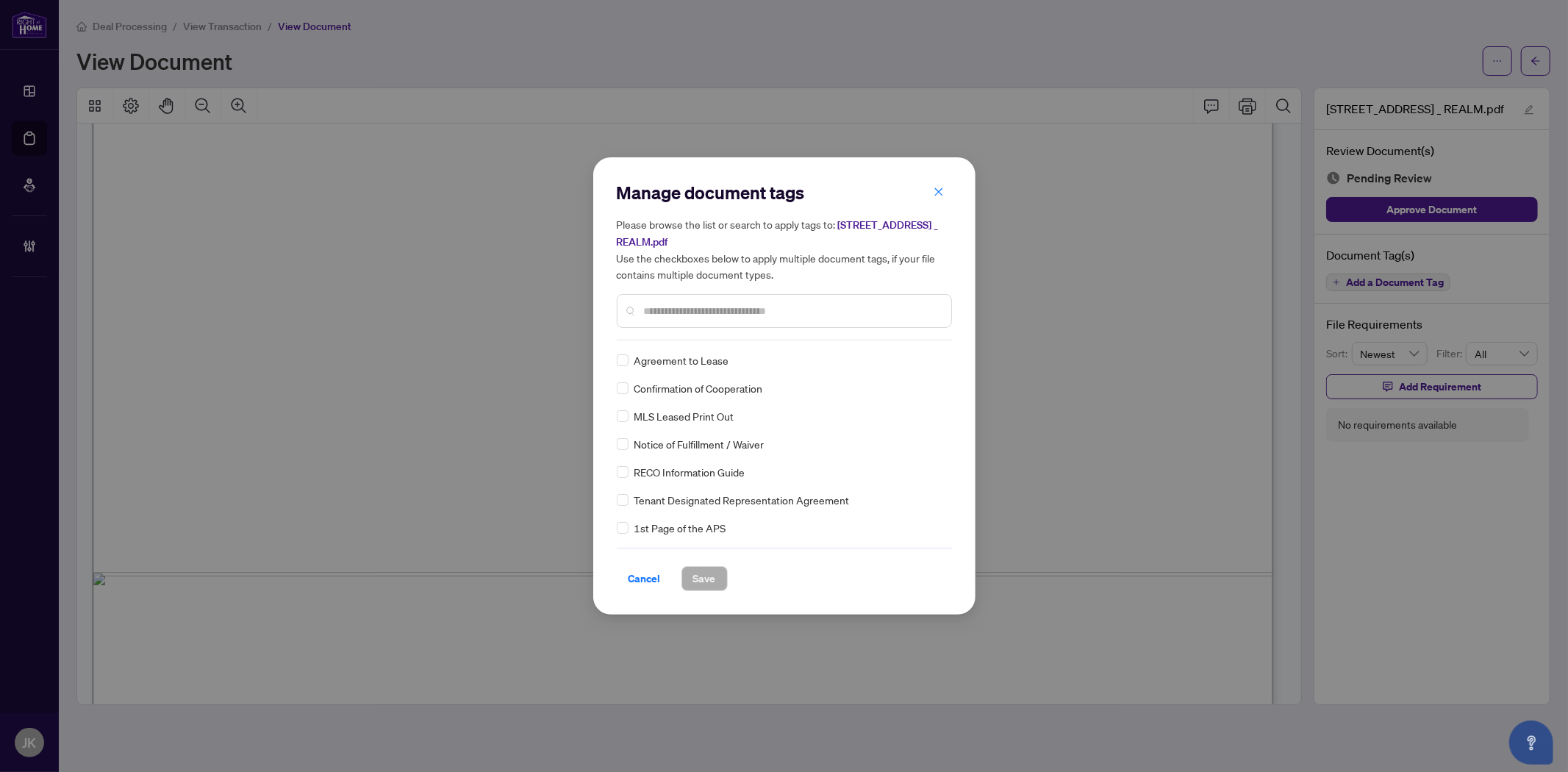
click at [665, 312] on input "text" at bounding box center [791, 311] width 296 height 16
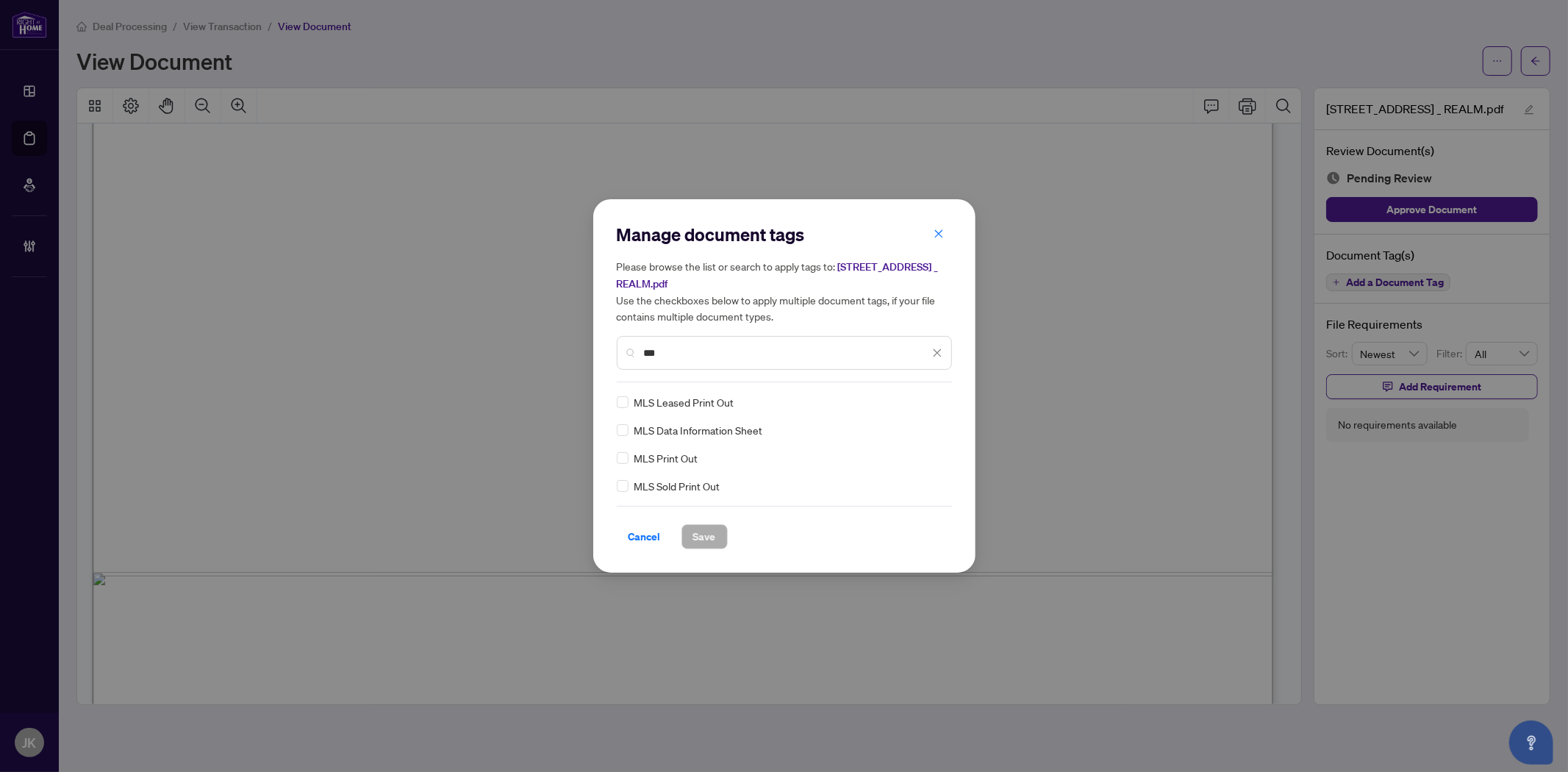
type input "***"
click at [922, 401] on img at bounding box center [922, 402] width 15 height 15
click at [873, 474] on div "Approved" at bounding box center [884, 473] width 94 height 16
click at [695, 538] on span "Save" at bounding box center [705, 536] width 23 height 23
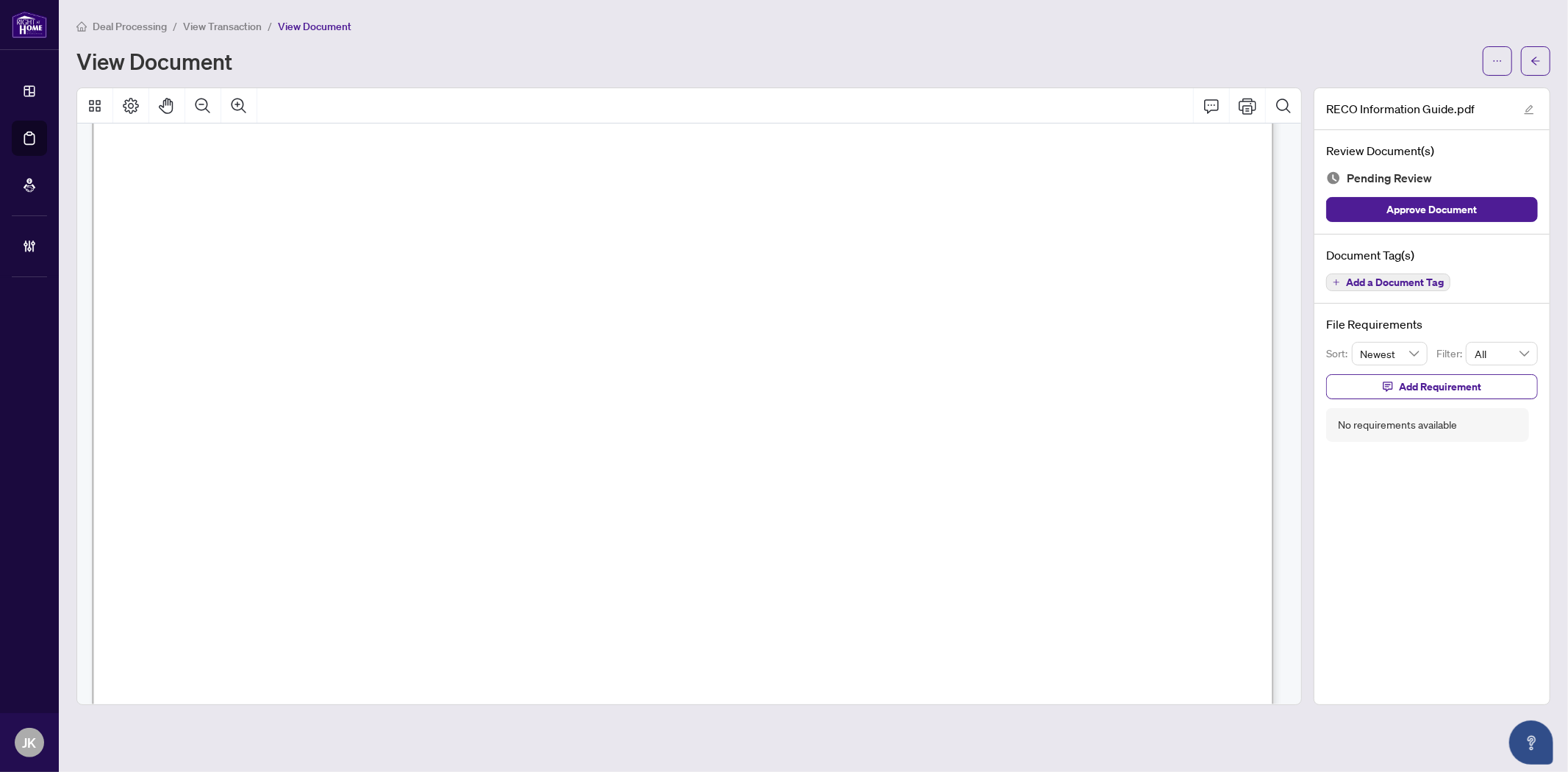
scroll to position [326, 0]
click at [1361, 289] on button "Add a Document Tag" at bounding box center [1387, 283] width 124 height 18
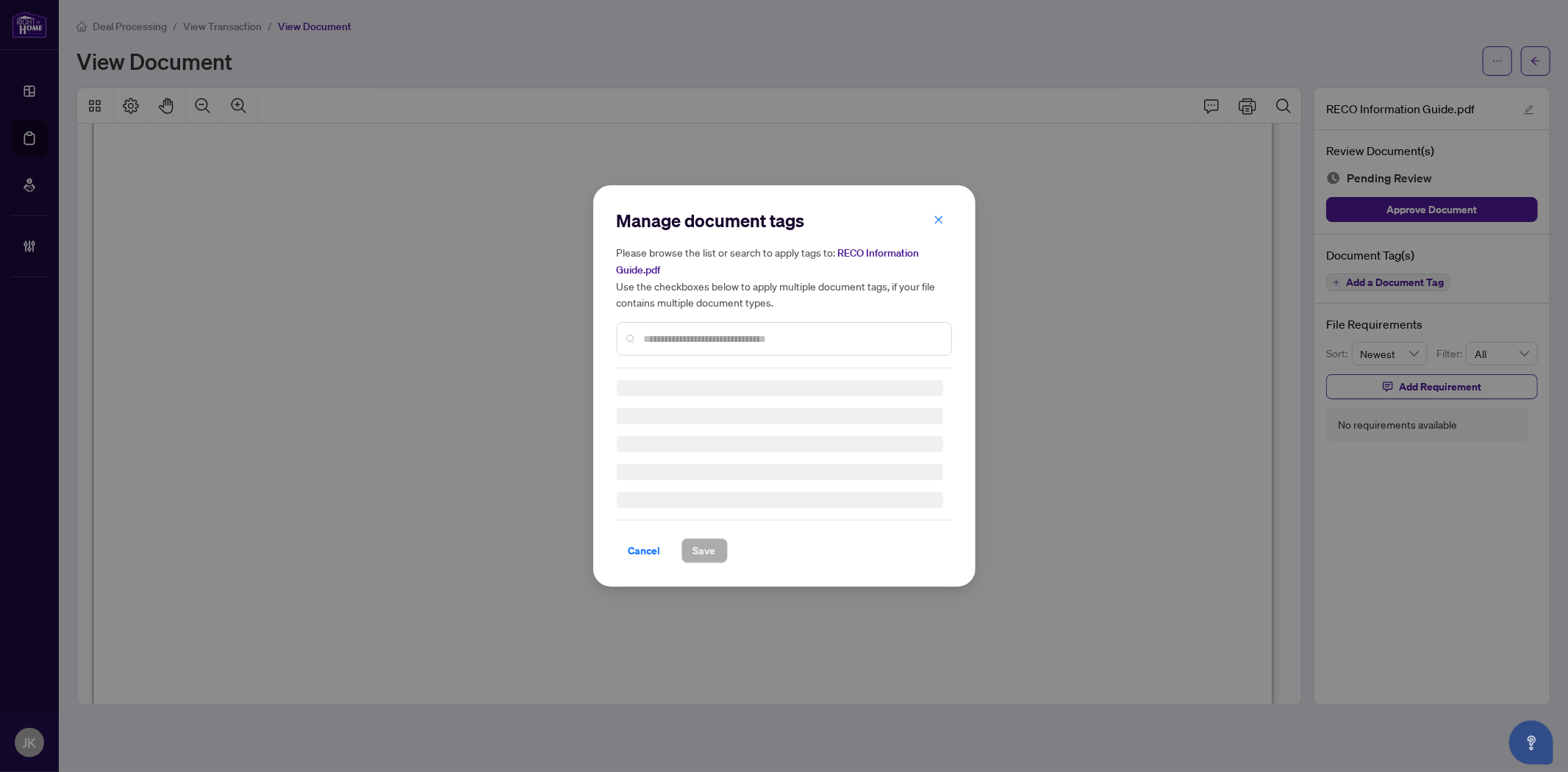
click at [773, 330] on div "Manage document tags Please browse the list or search to apply tags to: RECO In…" at bounding box center [784, 288] width 335 height 160
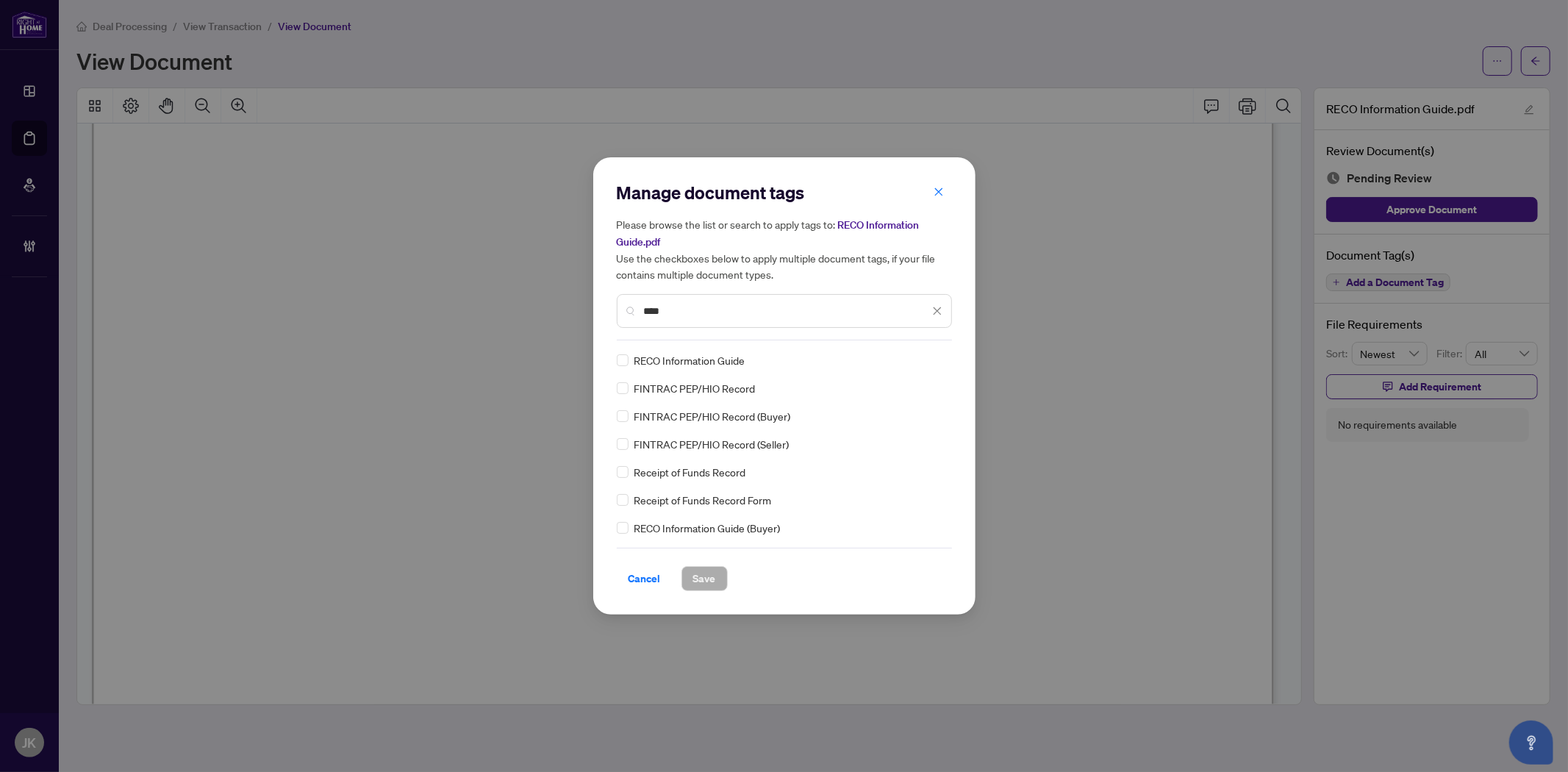
type input "****"
click at [918, 353] on img at bounding box center [922, 360] width 15 height 15
click at [889, 435] on div "Approved" at bounding box center [880, 432] width 94 height 16
click at [716, 579] on button "Save" at bounding box center [704, 578] width 46 height 25
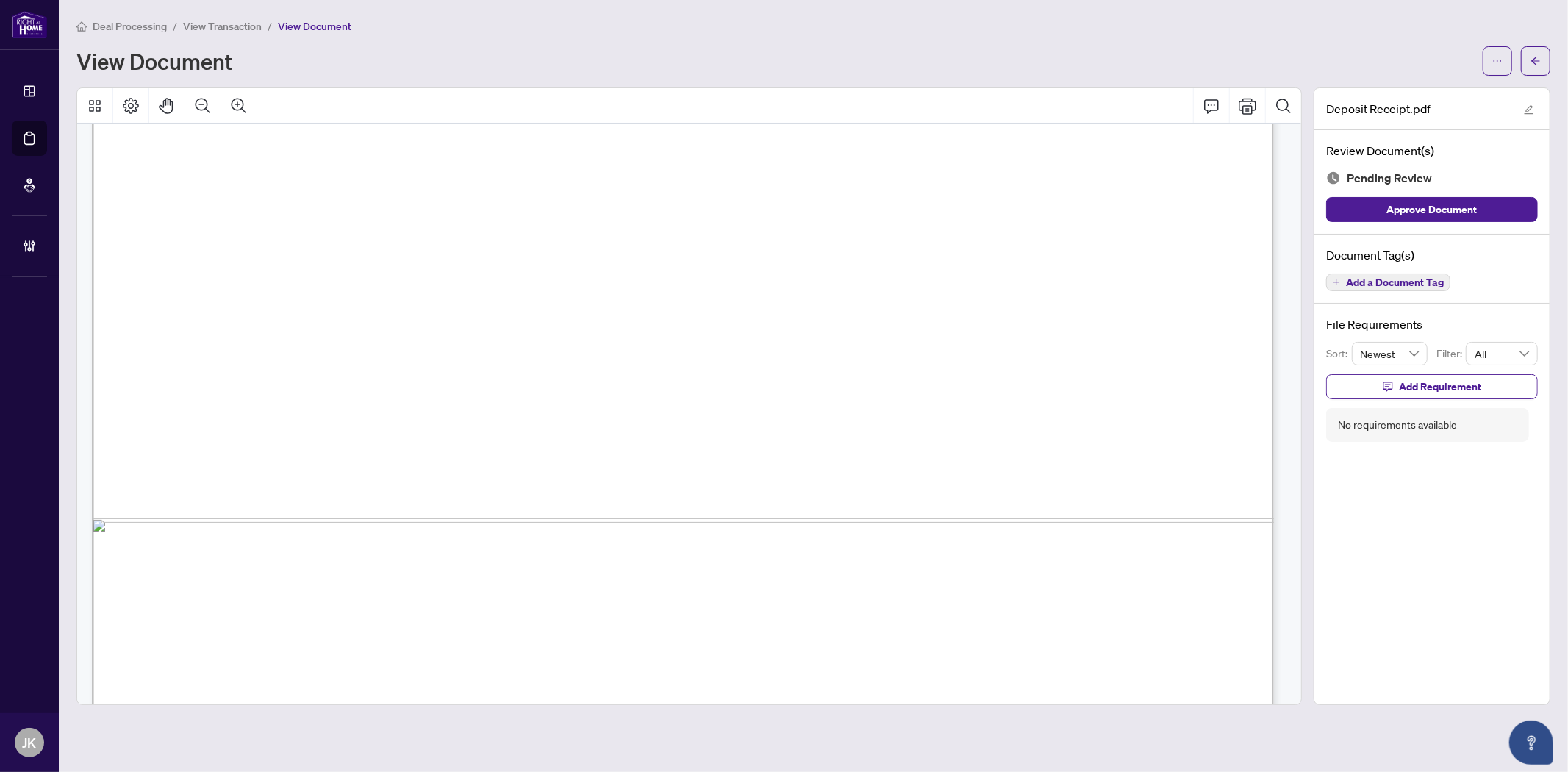
scroll to position [979, 0]
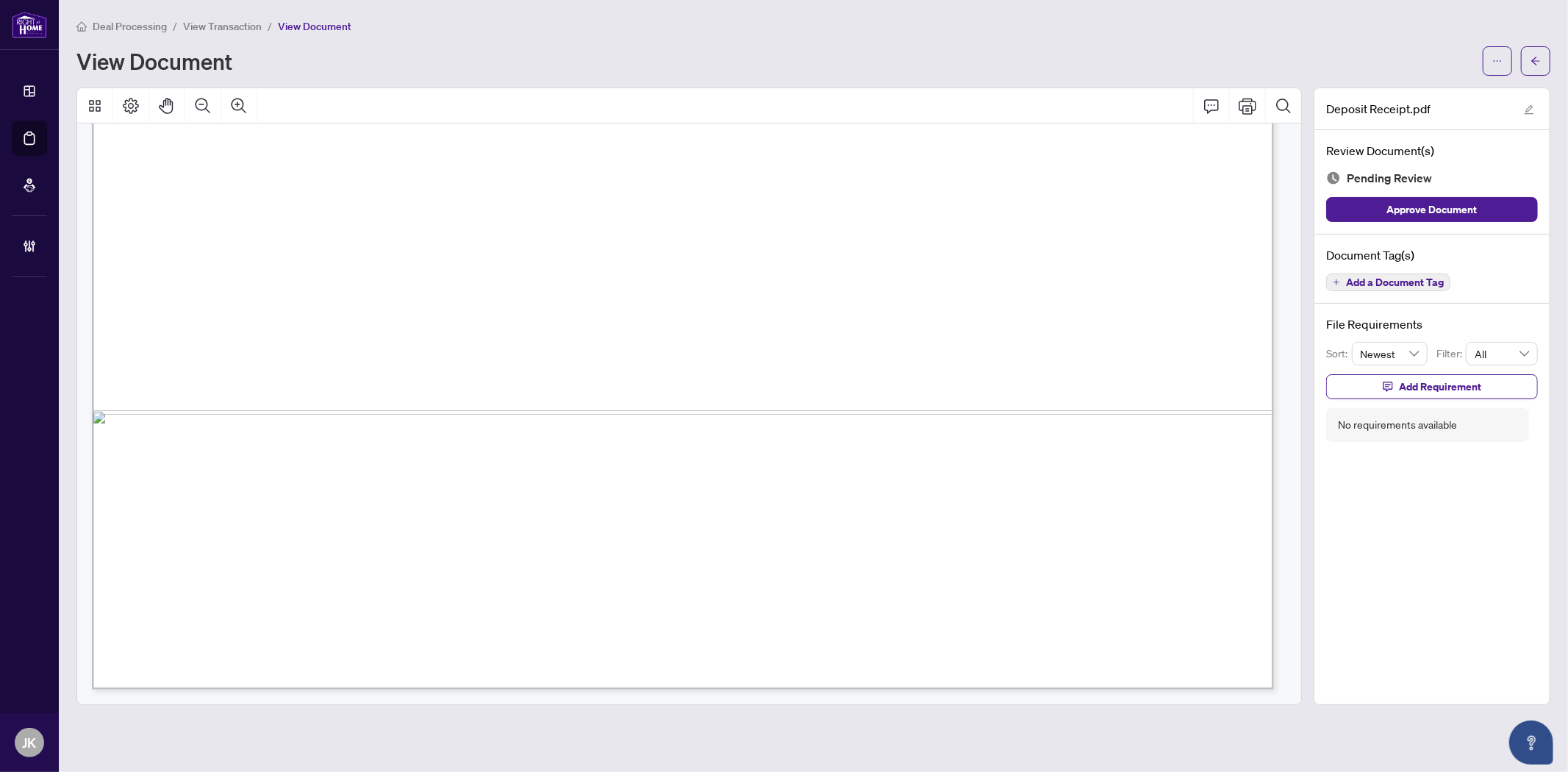
click at [1362, 282] on span "Add a Document Tag" at bounding box center [1395, 282] width 98 height 11
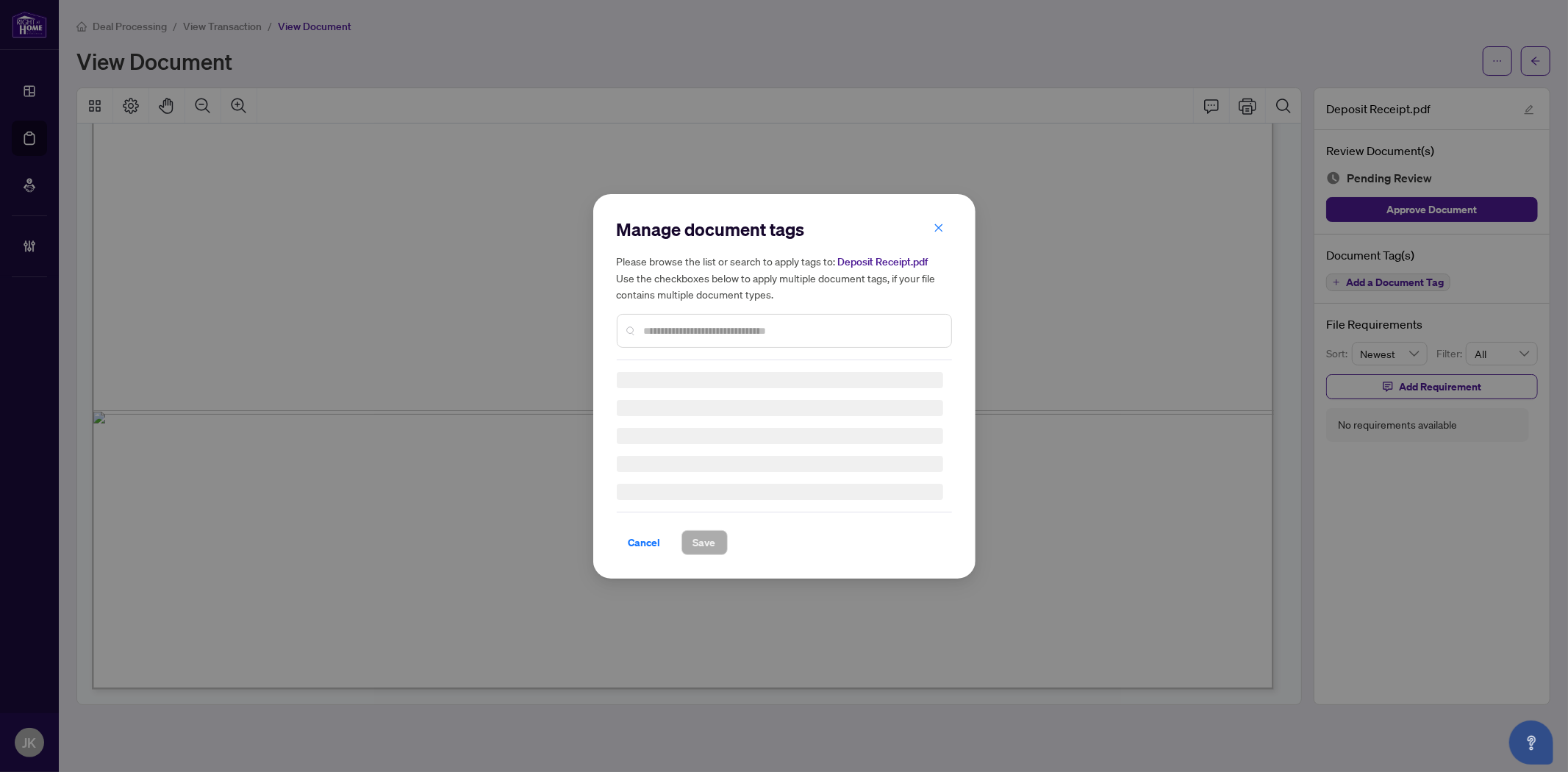
click at [766, 327] on div "Manage document tags Please browse the list or search to apply tags to: Deposit…" at bounding box center [784, 289] width 335 height 143
click at [731, 324] on div "Manage document tags Please browse the list or search to apply tags to: Deposit…" at bounding box center [784, 289] width 335 height 143
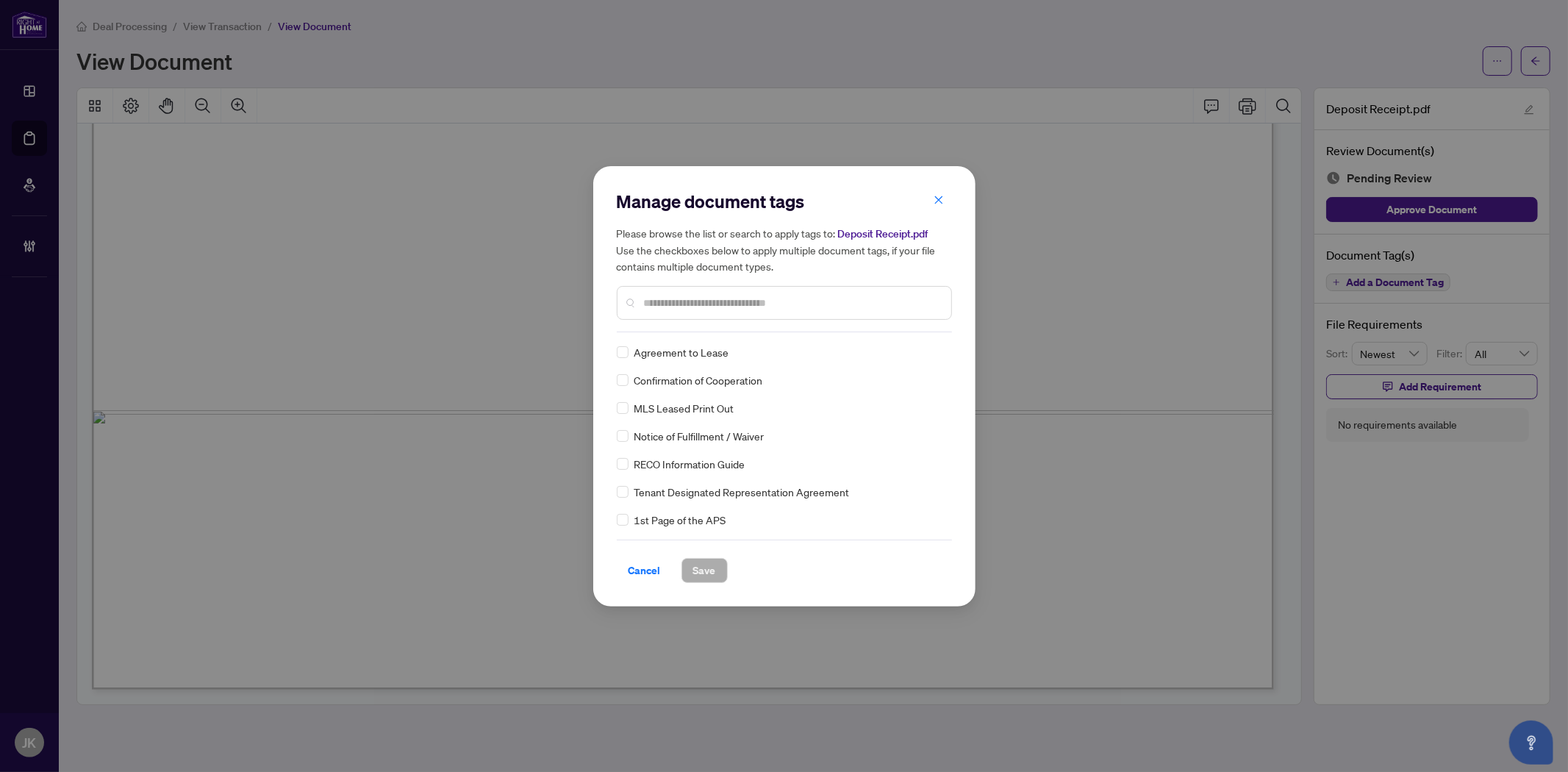
click at [705, 305] on input "text" at bounding box center [791, 303] width 296 height 16
type input "*****"
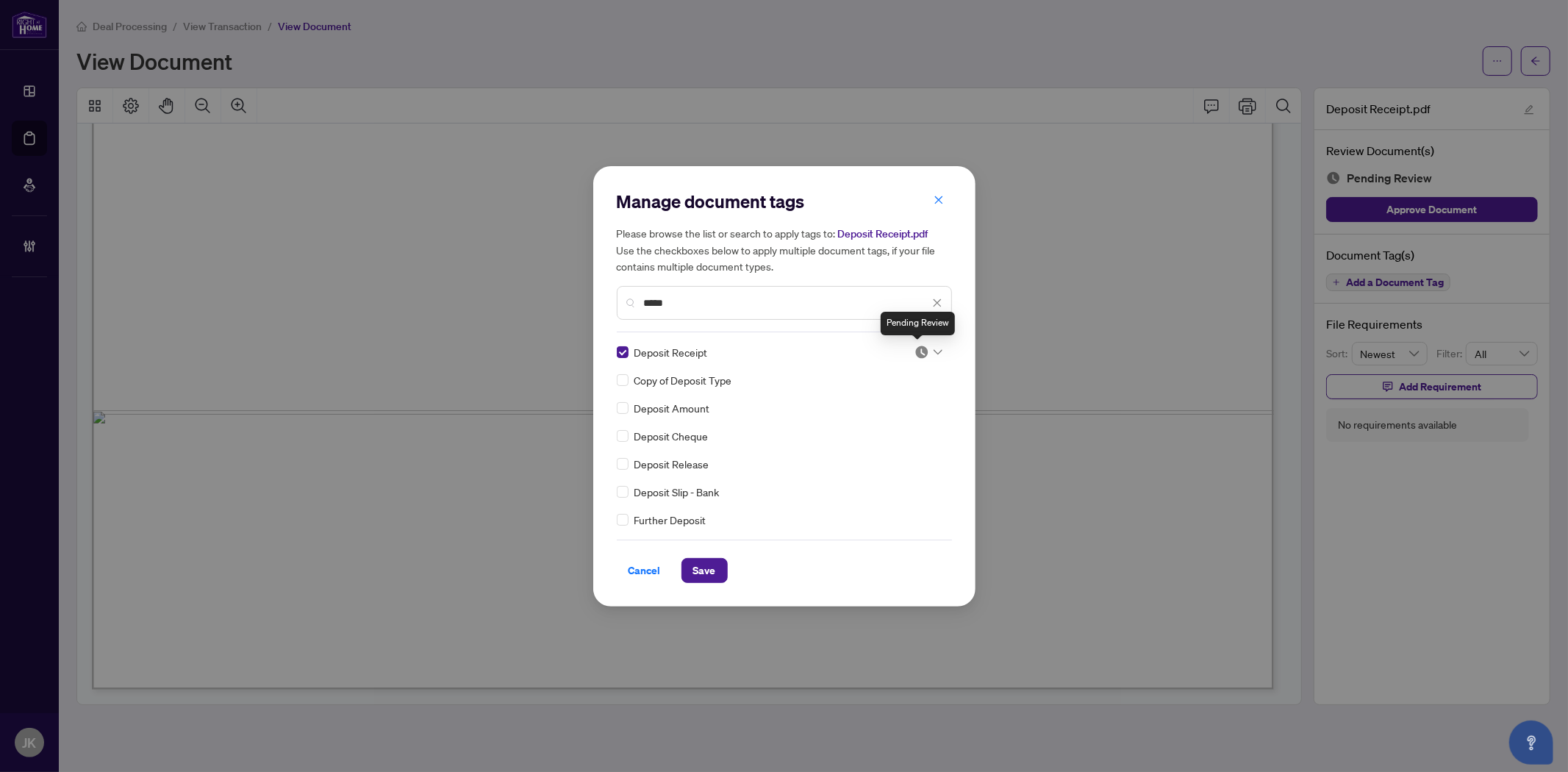
click at [914, 354] on img at bounding box center [922, 352] width 15 height 15
click at [886, 422] on div "Approved" at bounding box center [880, 424] width 94 height 16
click at [704, 565] on span "Save" at bounding box center [705, 570] width 23 height 23
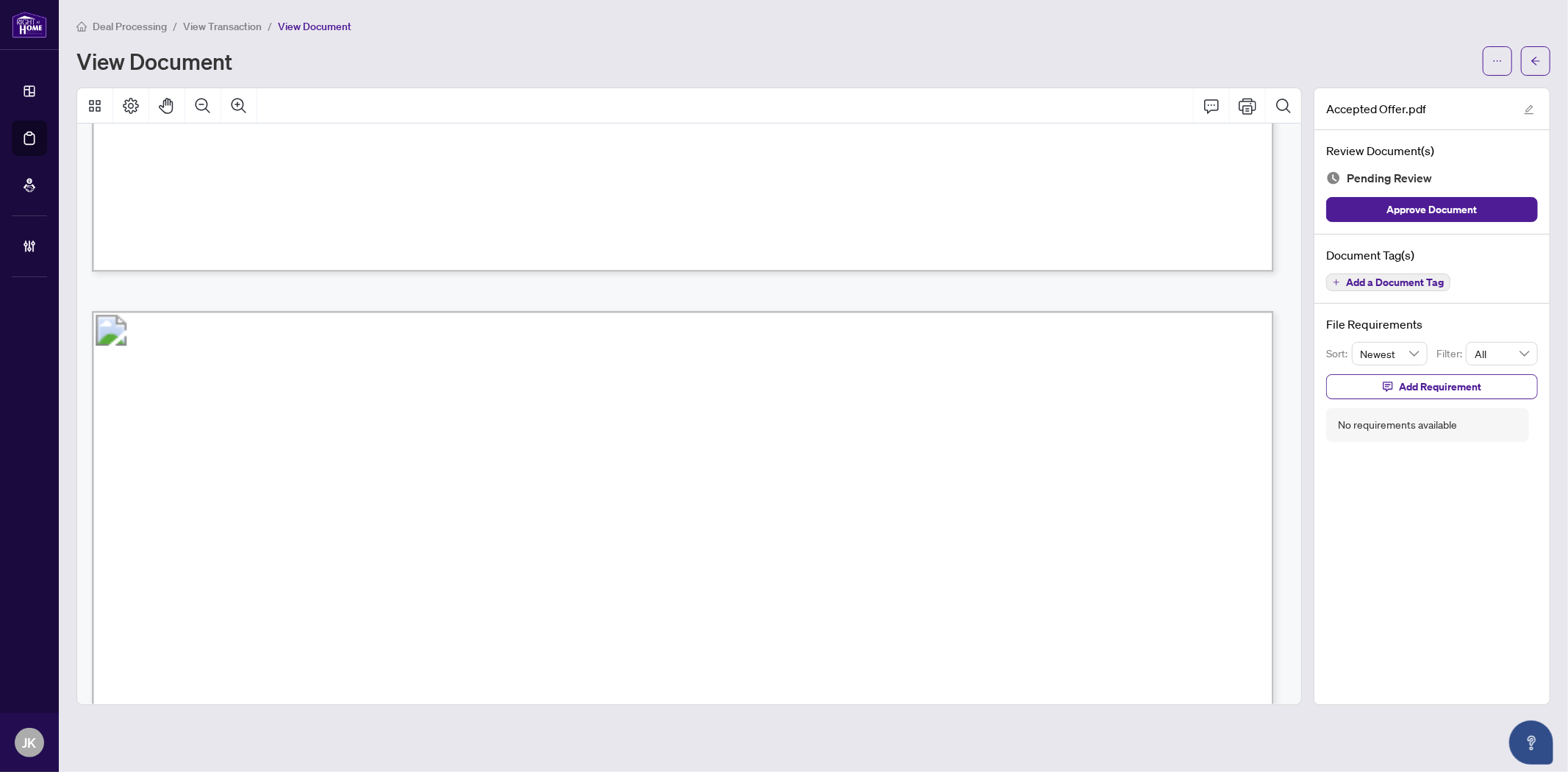
scroll to position [3185, 0]
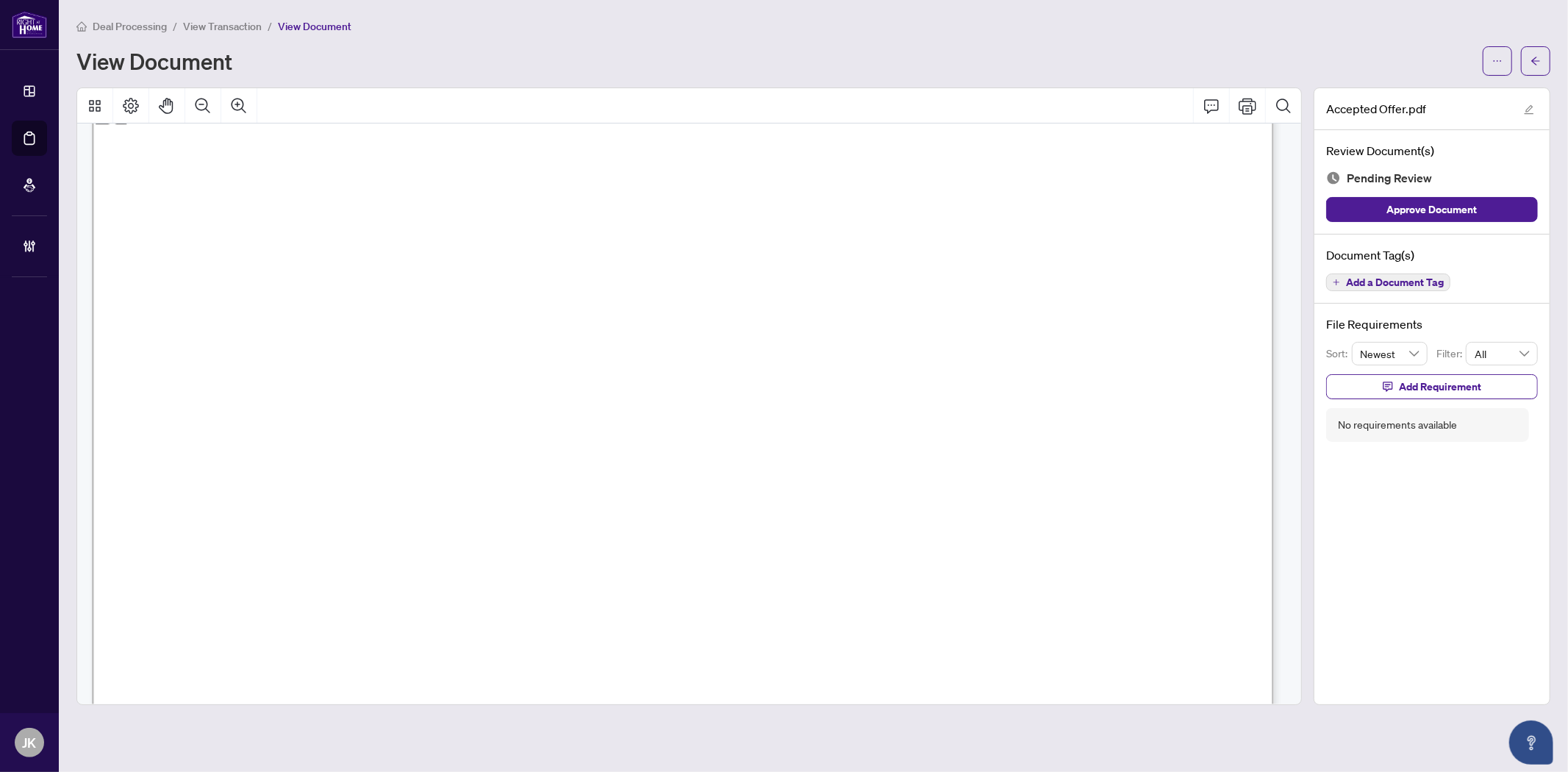
drag, startPoint x: 400, startPoint y: 371, endPoint x: 583, endPoint y: 373, distance: 183.0
click at [584, 373] on span "Angela Wai Yee Wu" at bounding box center [541, 372] width 282 height 19
drag, startPoint x: 578, startPoint y: 369, endPoint x: 409, endPoint y: 376, distance: 169.1
click at [405, 373] on span "Angela Wai Yee Wu" at bounding box center [541, 372] width 282 height 19
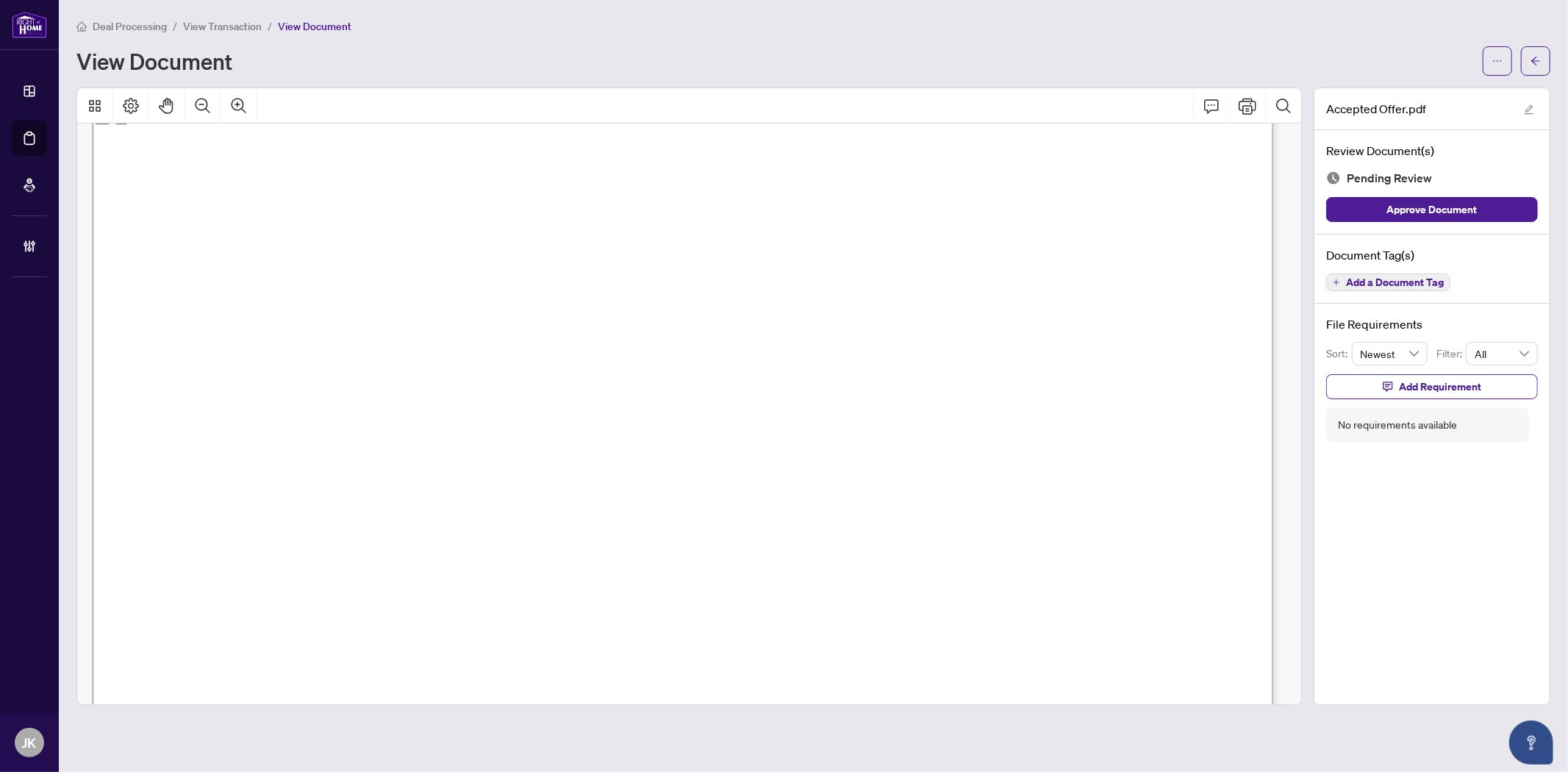
drag, startPoint x: 884, startPoint y: 365, endPoint x: 1091, endPoint y: 362, distance: 207.0
click at [1091, 363] on span "Thomas Chi Chung Tin" at bounding box center [1035, 372] width 306 height 19
drag, startPoint x: 402, startPoint y: 331, endPoint x: 542, endPoint y: 329, distance: 140.0
click at [535, 329] on span "[PERSON_NAME]" at bounding box center [467, 333] width 134 height 19
drag, startPoint x: 883, startPoint y: 331, endPoint x: 1085, endPoint y: 335, distance: 202.0
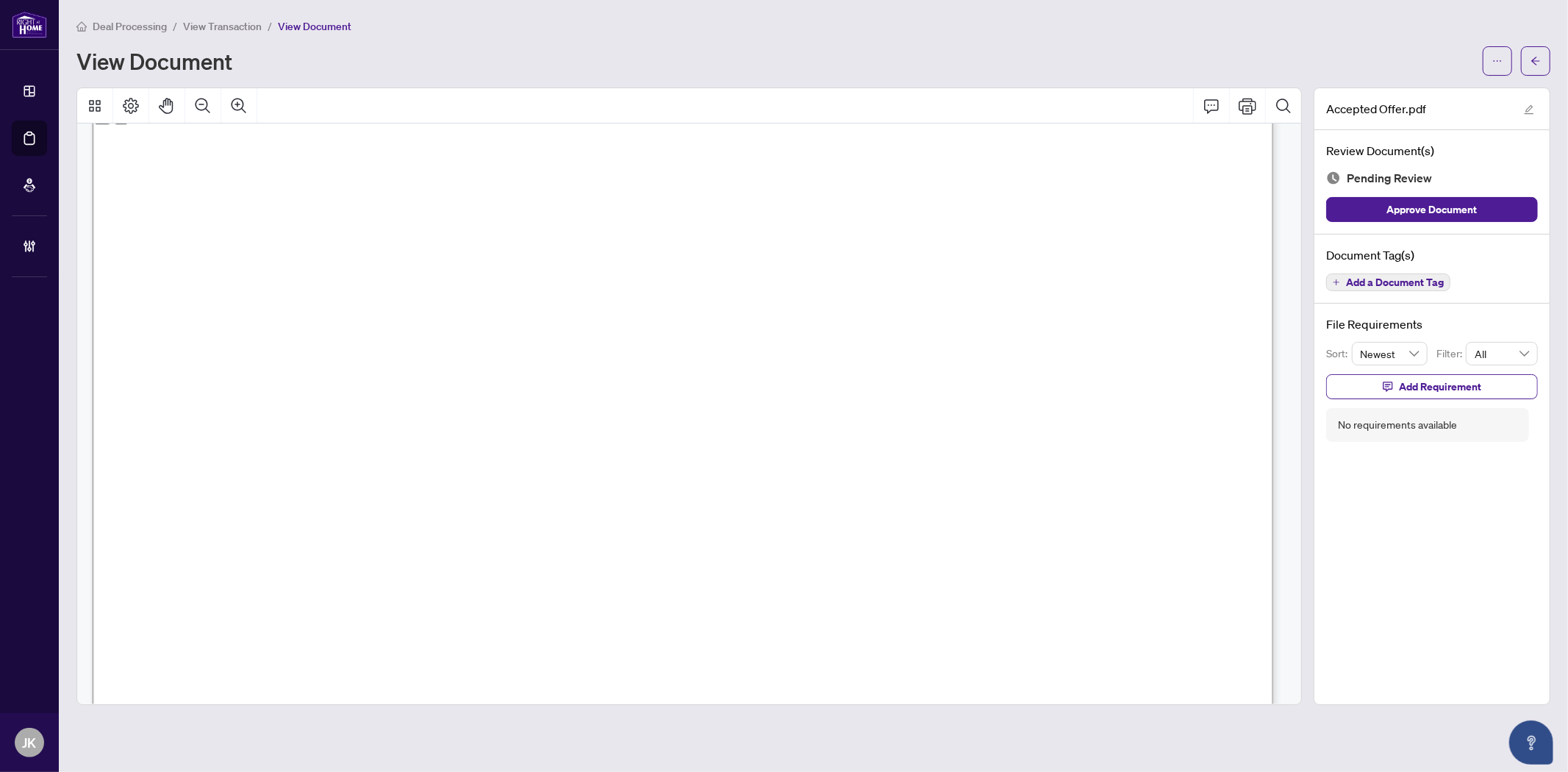
click at [1085, 335] on span "Kevin Khac Binh Chu" at bounding box center [1014, 333] width 266 height 19
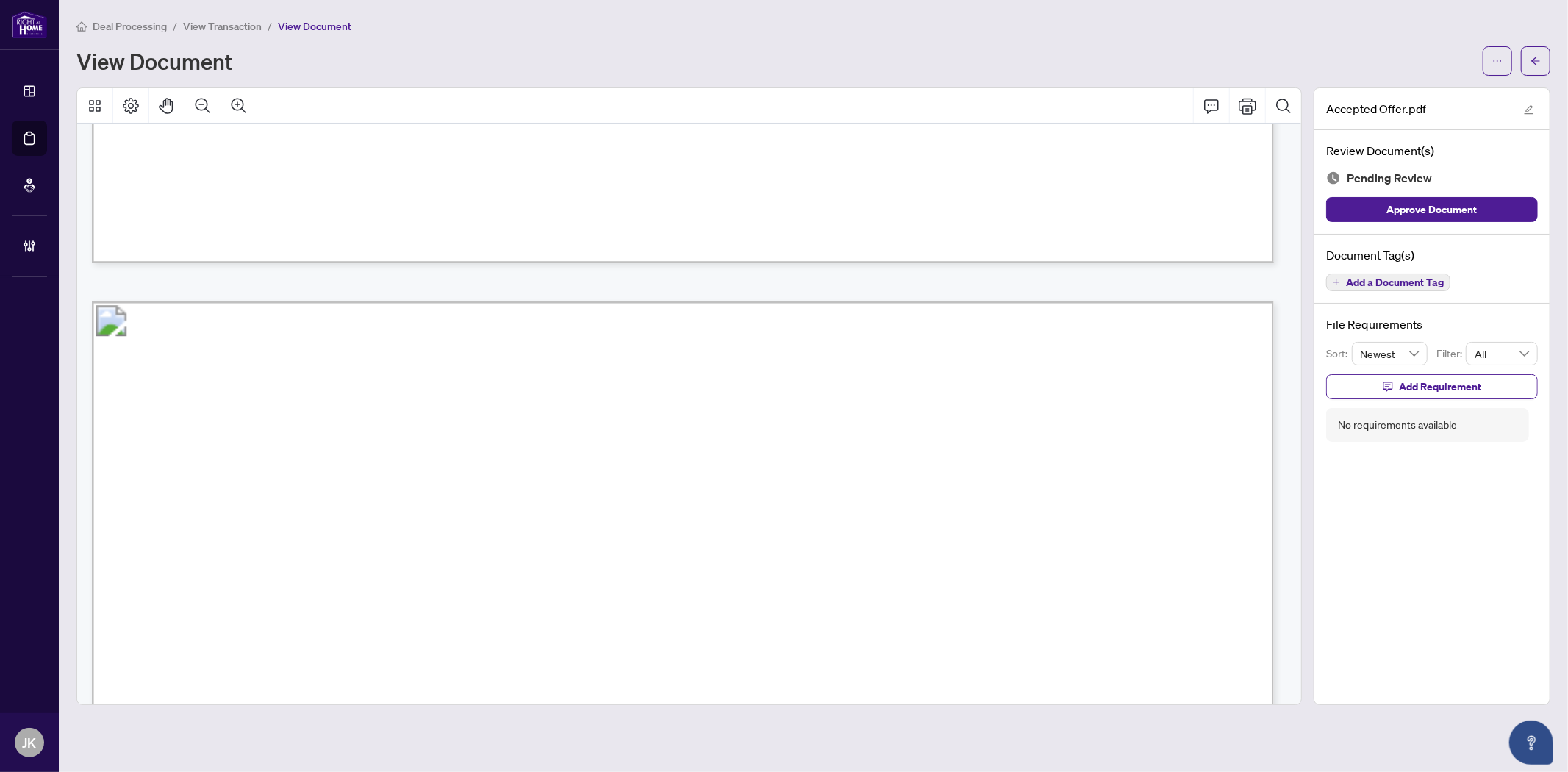
scroll to position [1470, 0]
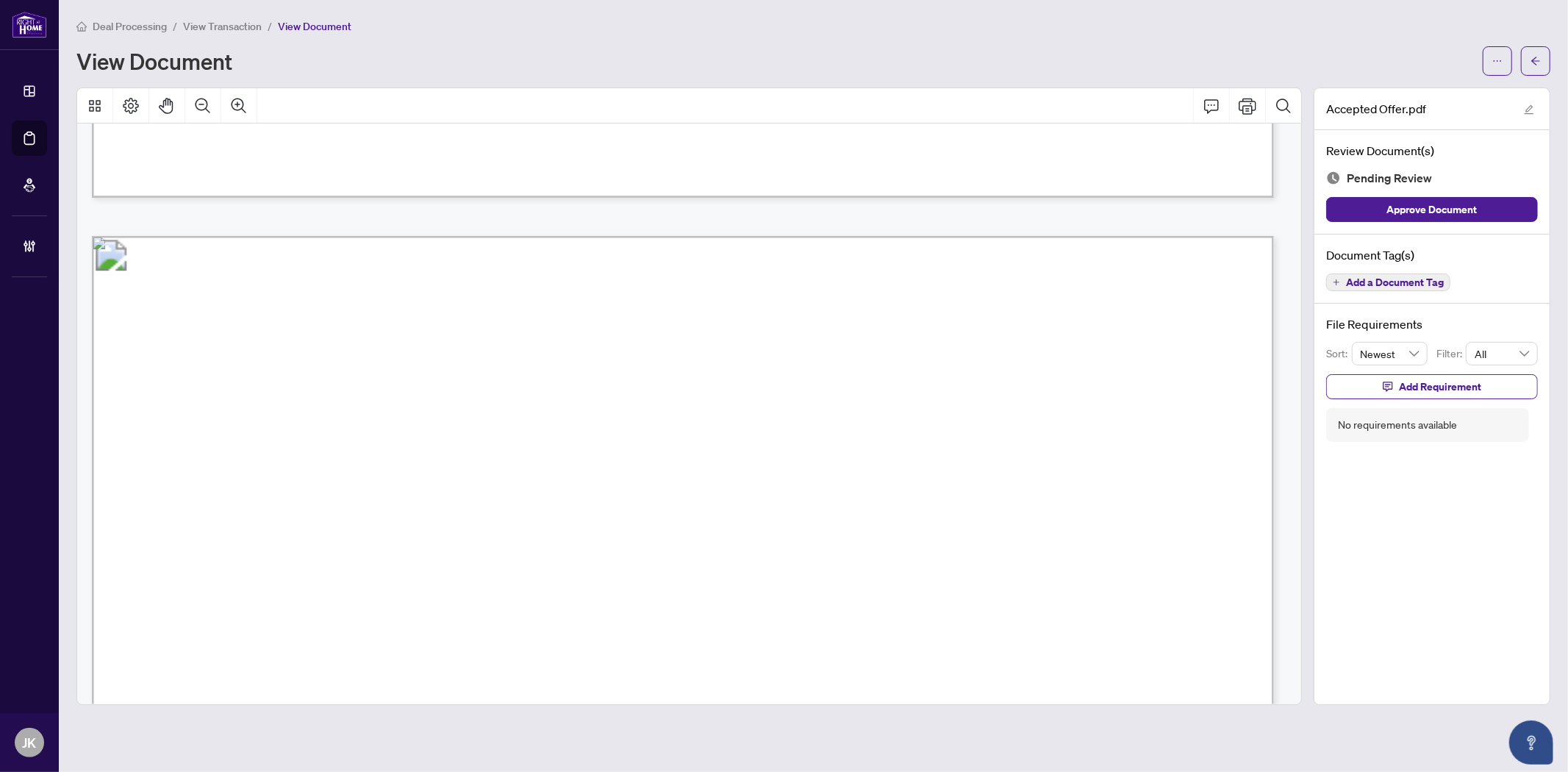
click at [1365, 282] on span "Add a Document Tag" at bounding box center [1395, 282] width 98 height 11
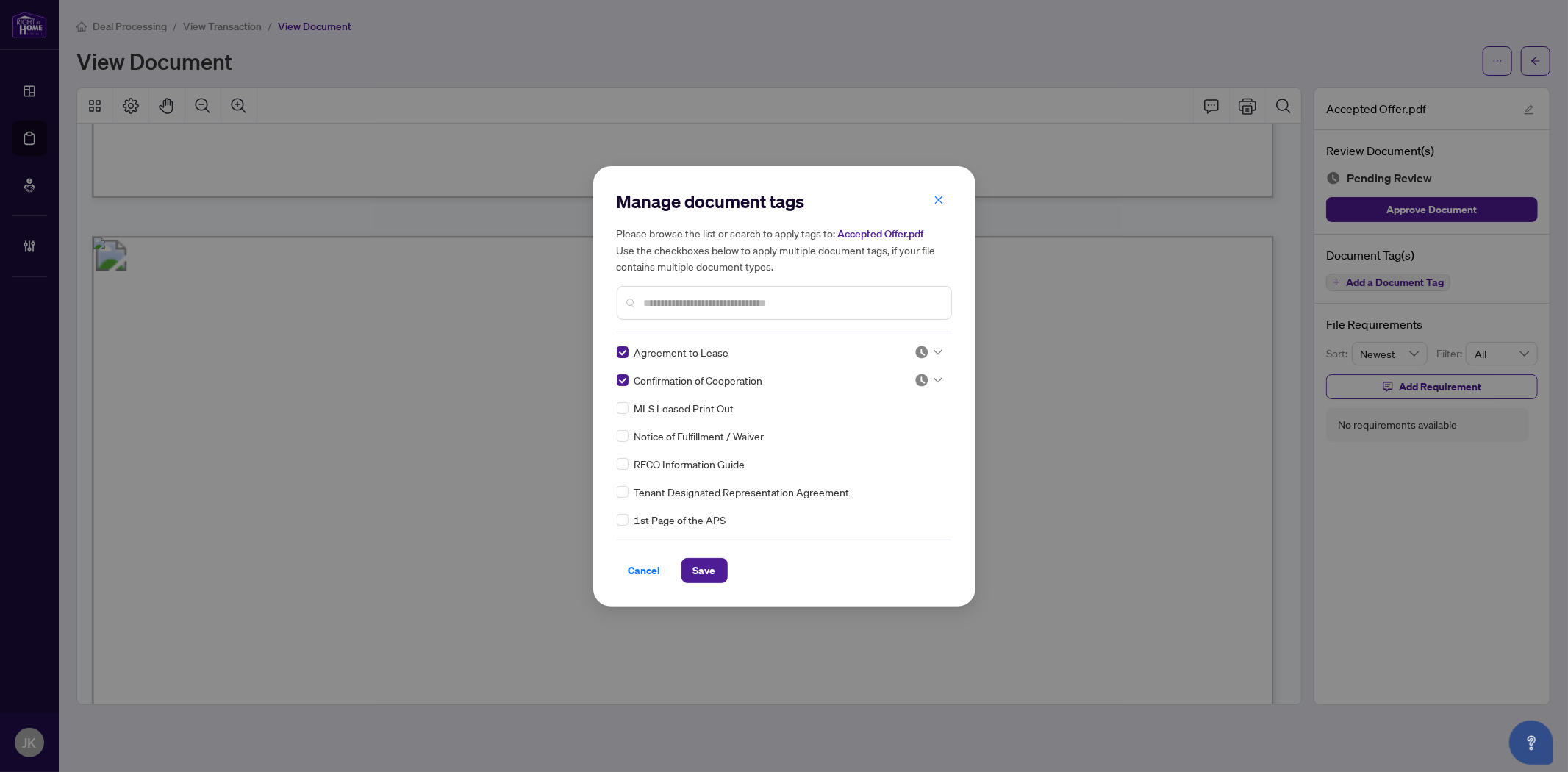
click at [664, 306] on input "text" at bounding box center [791, 303] width 296 height 16
type input "***"
click at [935, 306] on icon "close" at bounding box center [937, 303] width 11 height 11
click at [914, 353] on img at bounding box center [922, 352] width 15 height 15
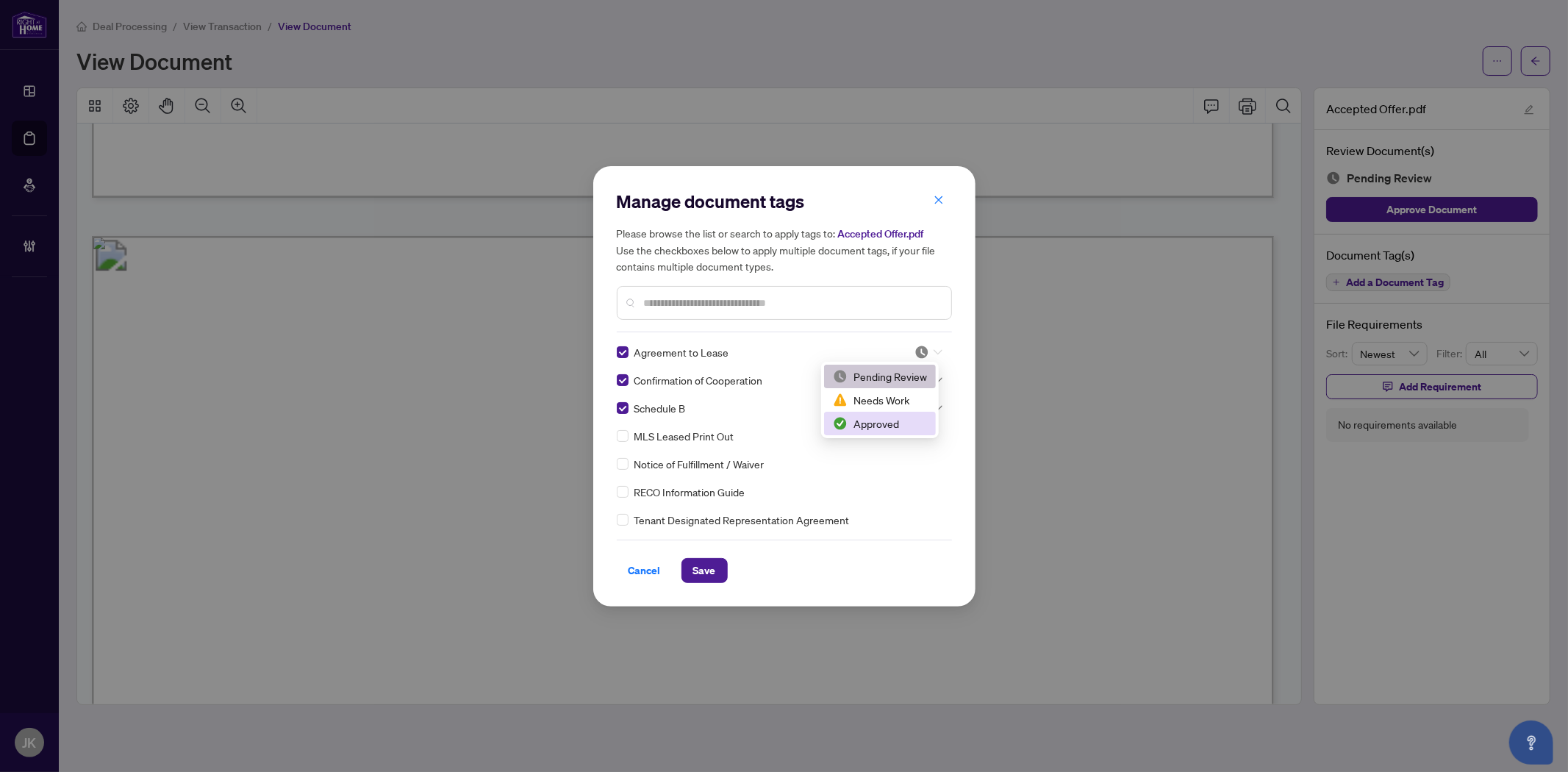
click at [899, 425] on div "Approved" at bounding box center [880, 424] width 94 height 16
click at [920, 381] on img at bounding box center [922, 380] width 15 height 15
click at [905, 446] on div "Approved" at bounding box center [880, 451] width 94 height 16
click at [922, 407] on img at bounding box center [922, 408] width 15 height 15
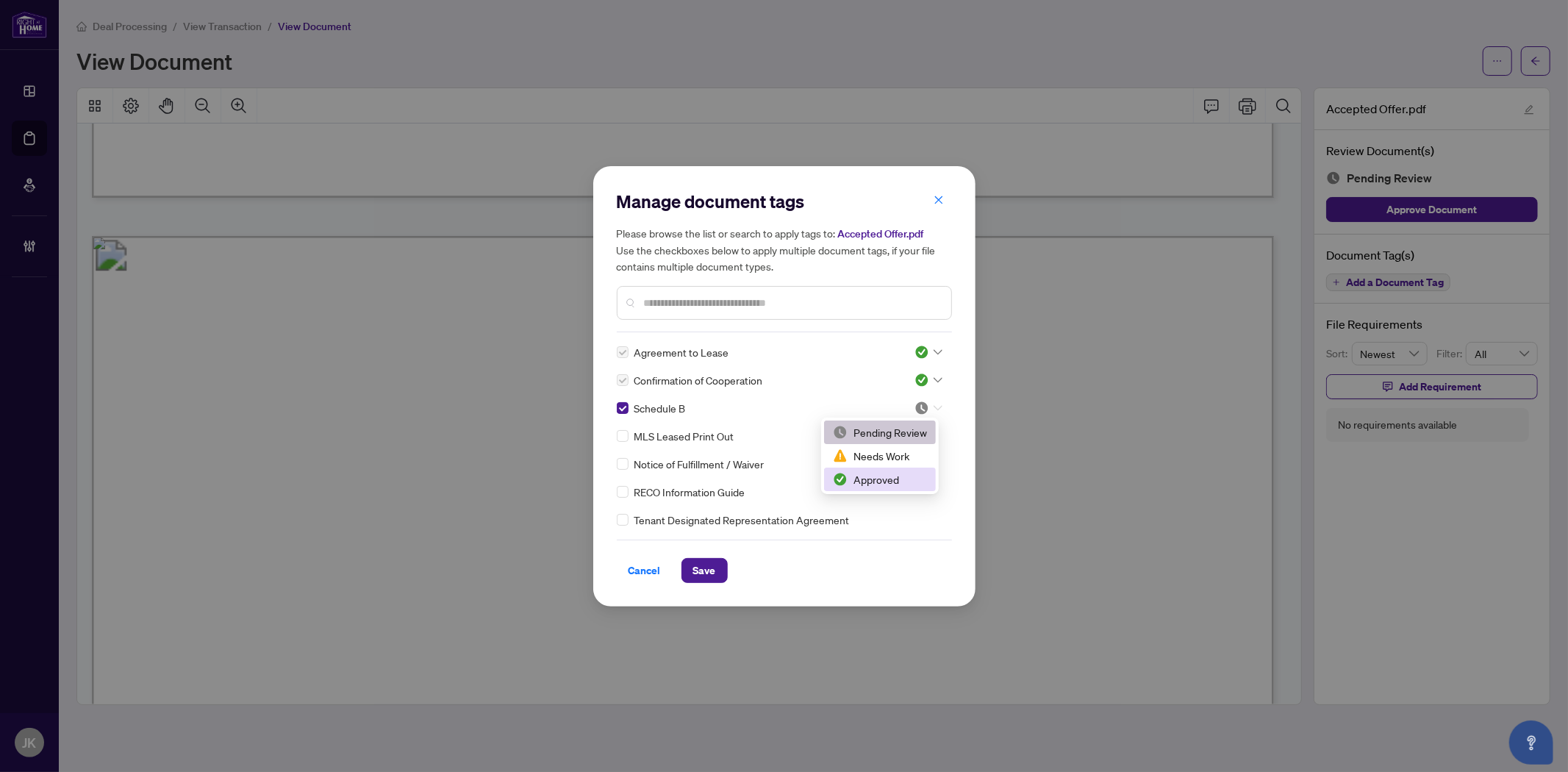
click at [901, 480] on div "Approved" at bounding box center [880, 480] width 94 height 16
click at [686, 570] on button "Save" at bounding box center [704, 570] width 46 height 25
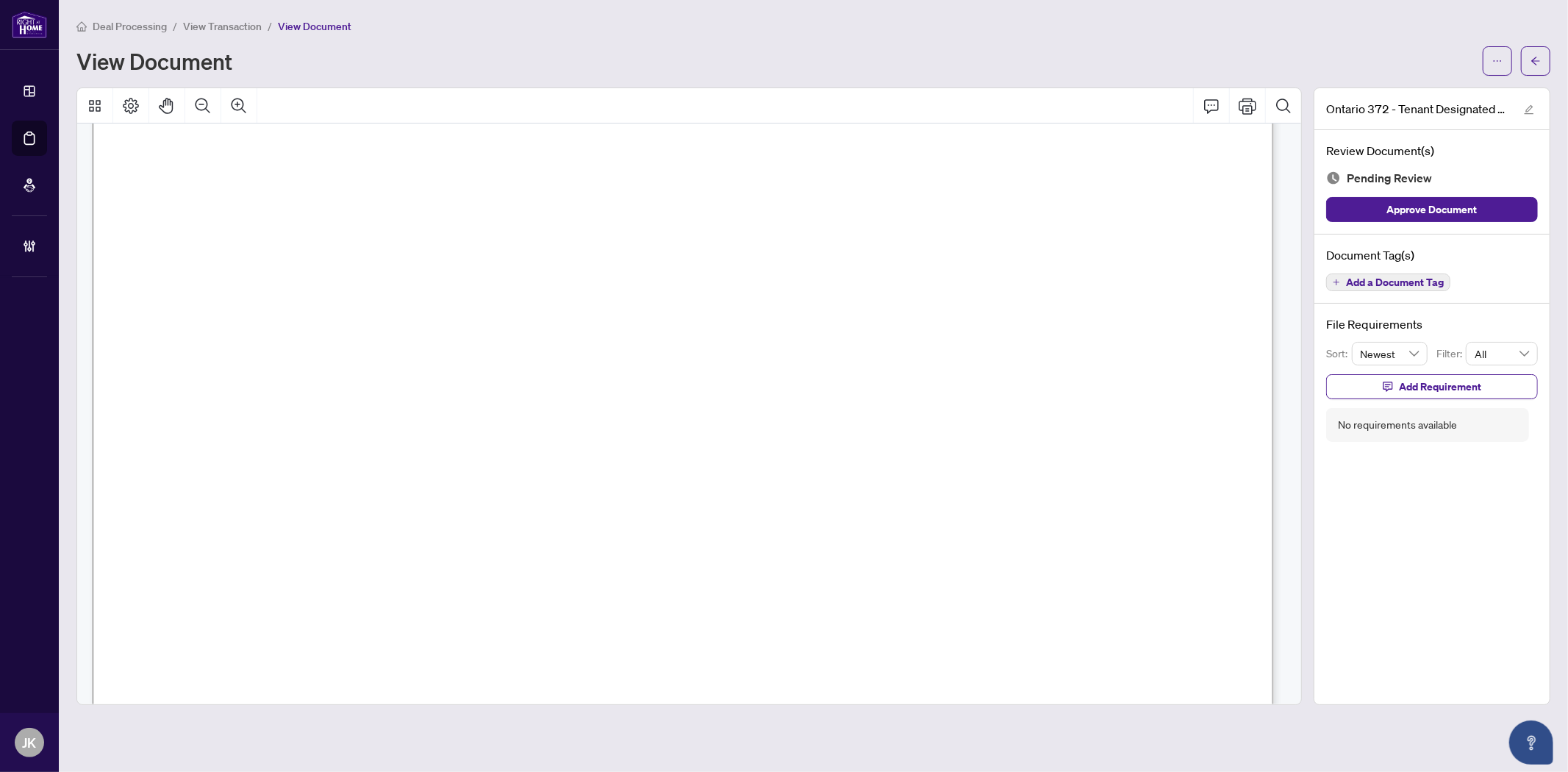
scroll to position [7251, 0]
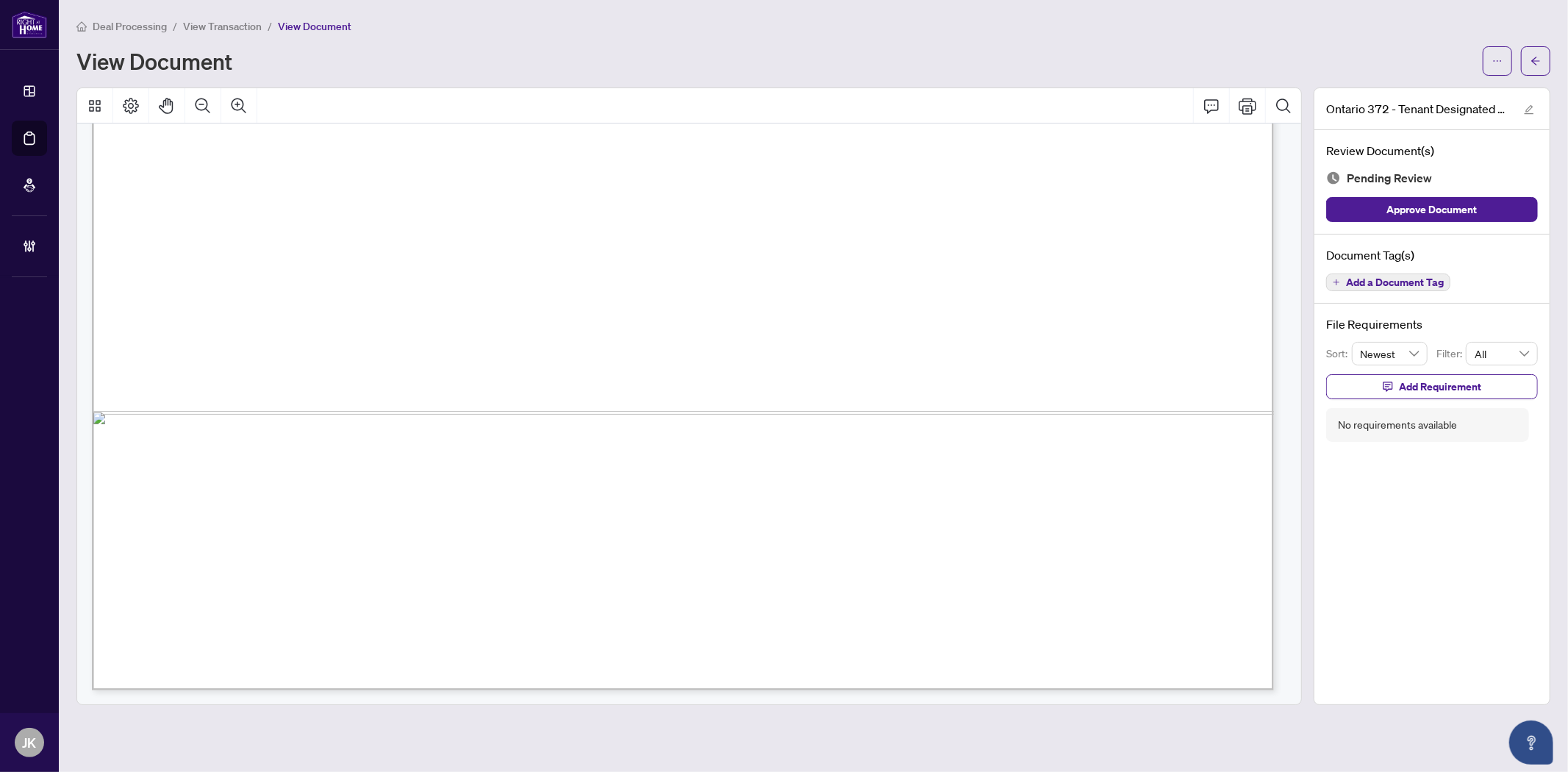
click at [1361, 283] on span "Add a Document Tag" at bounding box center [1395, 282] width 98 height 11
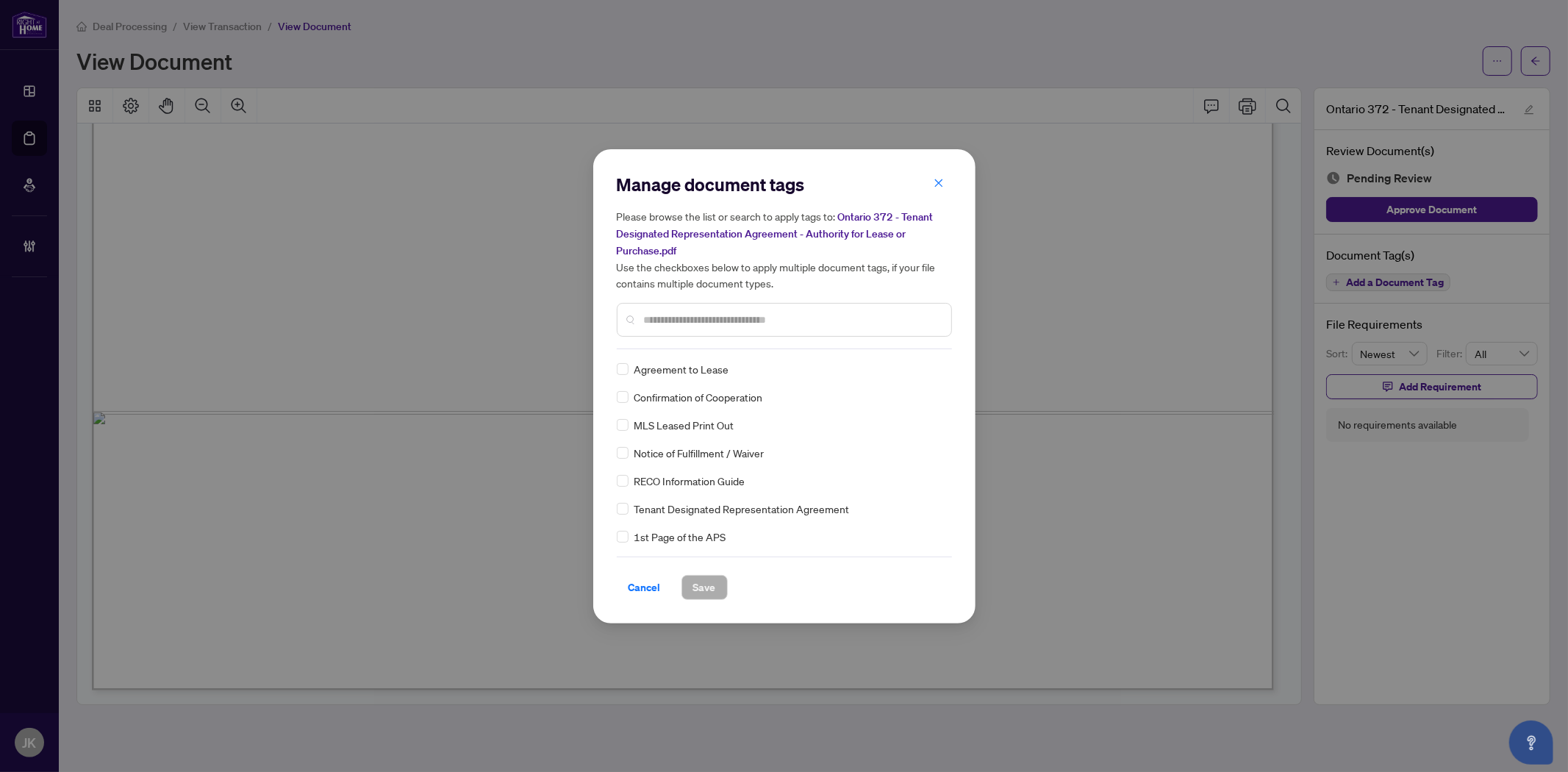
click at [707, 330] on div at bounding box center [784, 320] width 335 height 34
click at [697, 313] on input "text" at bounding box center [791, 320] width 296 height 16
type input "*****"
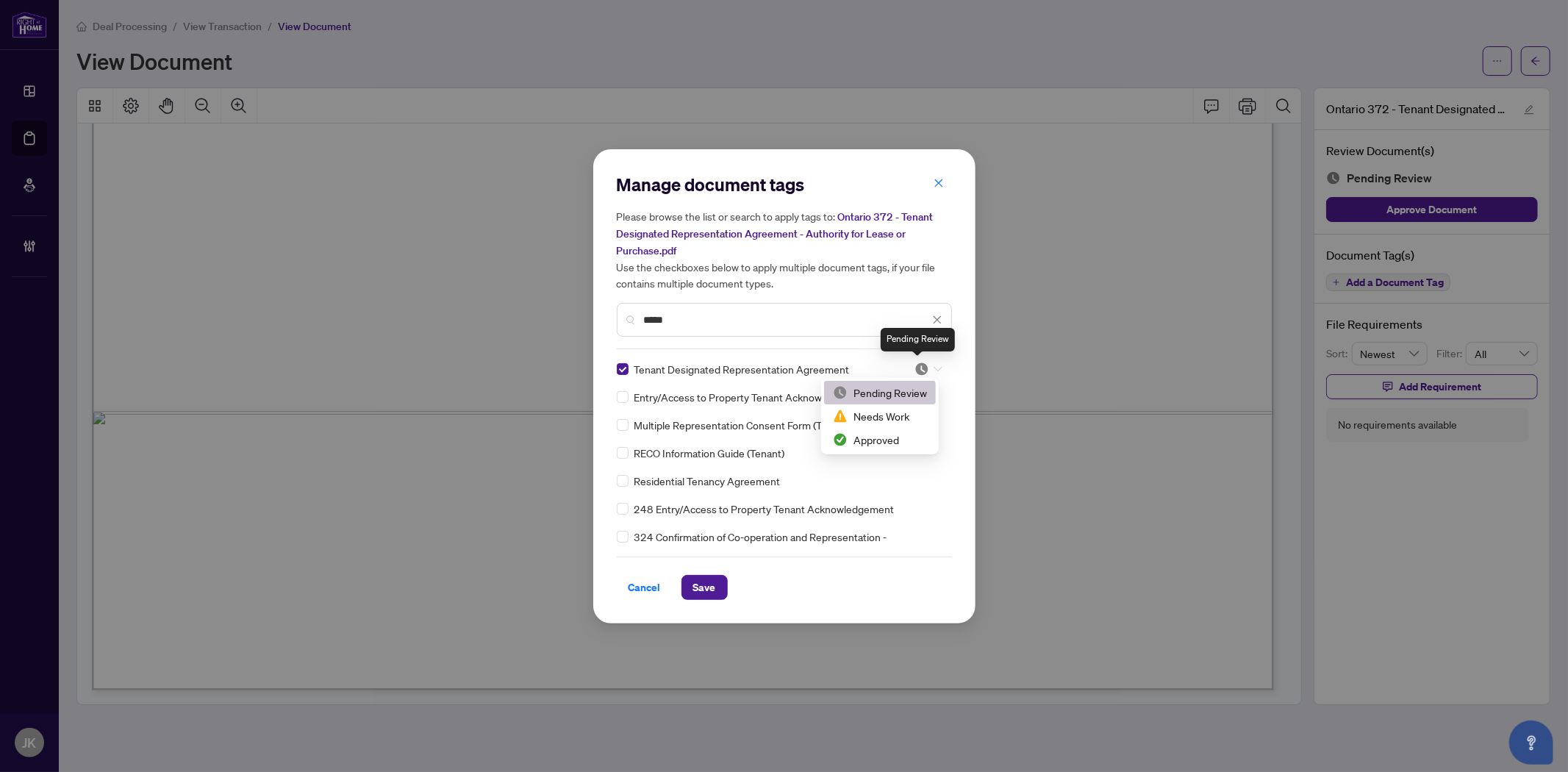
click at [915, 368] on img at bounding box center [922, 369] width 15 height 15
click at [901, 441] on div "Approved" at bounding box center [880, 440] width 94 height 16
click at [684, 581] on button "Save" at bounding box center [704, 587] width 46 height 25
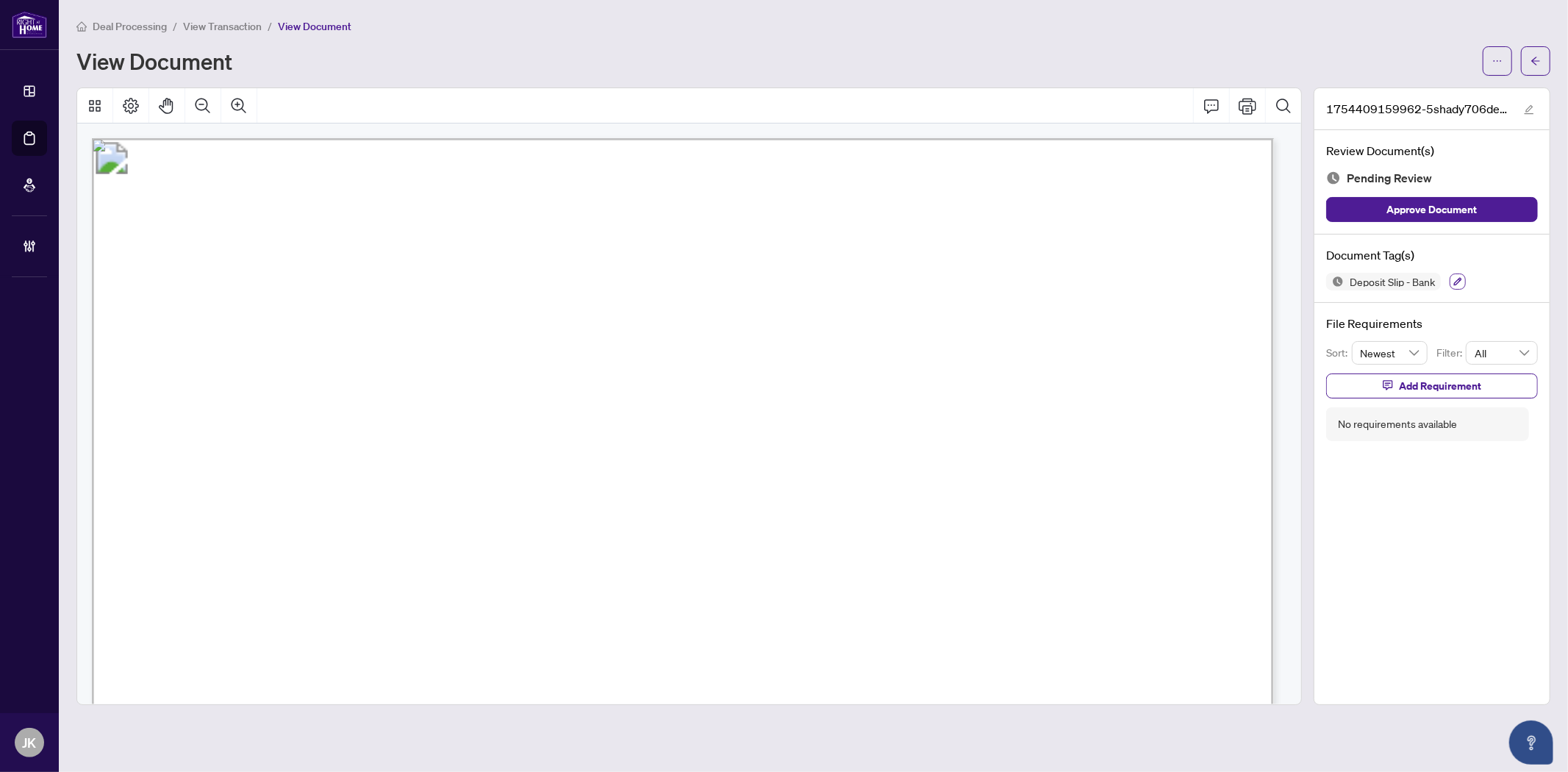
click at [1459, 285] on button "button" at bounding box center [1458, 282] width 16 height 16
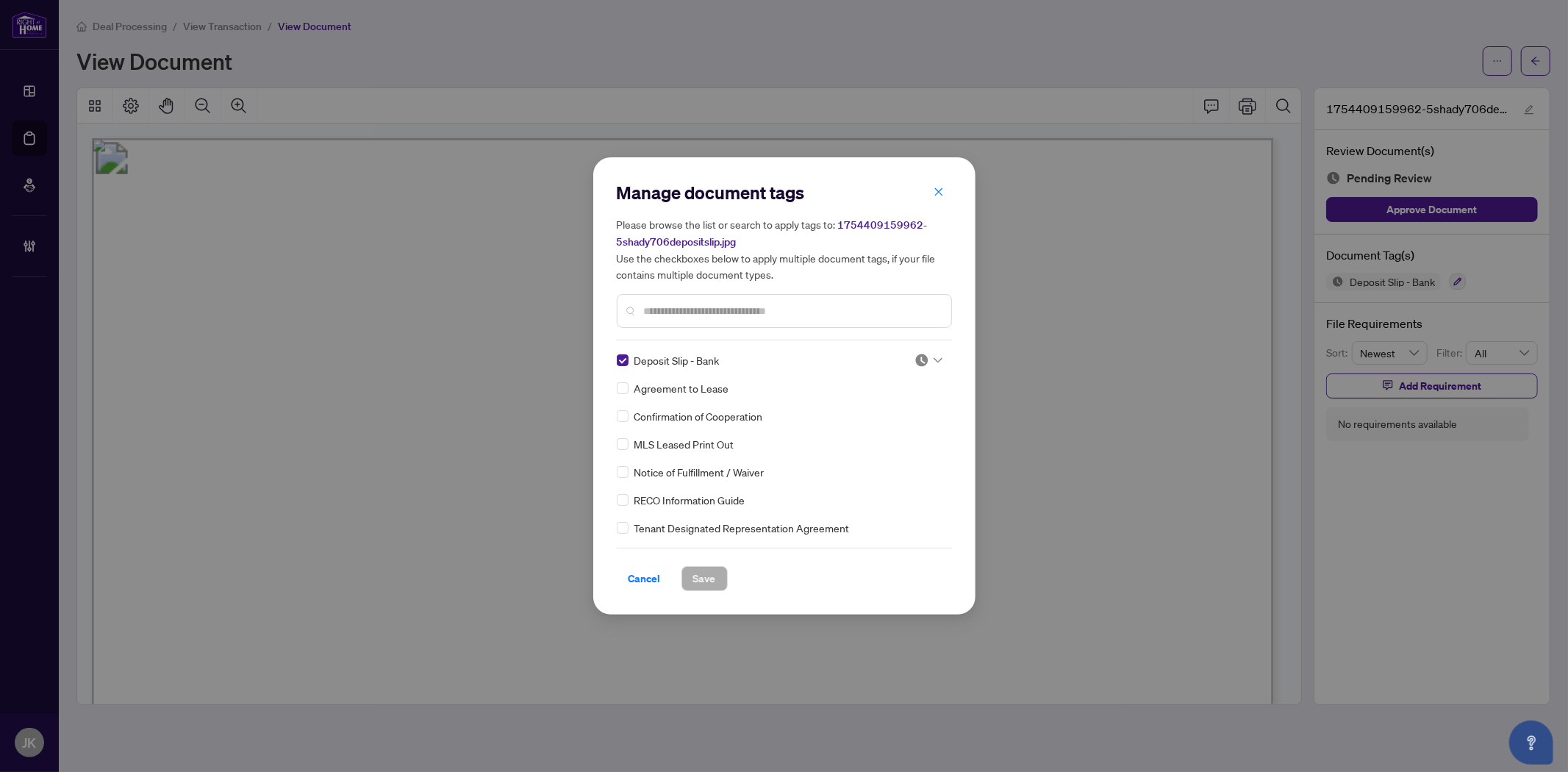
click at [926, 364] on div at bounding box center [928, 360] width 28 height 15
click at [901, 429] on div "Approved" at bounding box center [880, 432] width 94 height 16
click at [708, 578] on span "Save" at bounding box center [705, 578] width 23 height 23
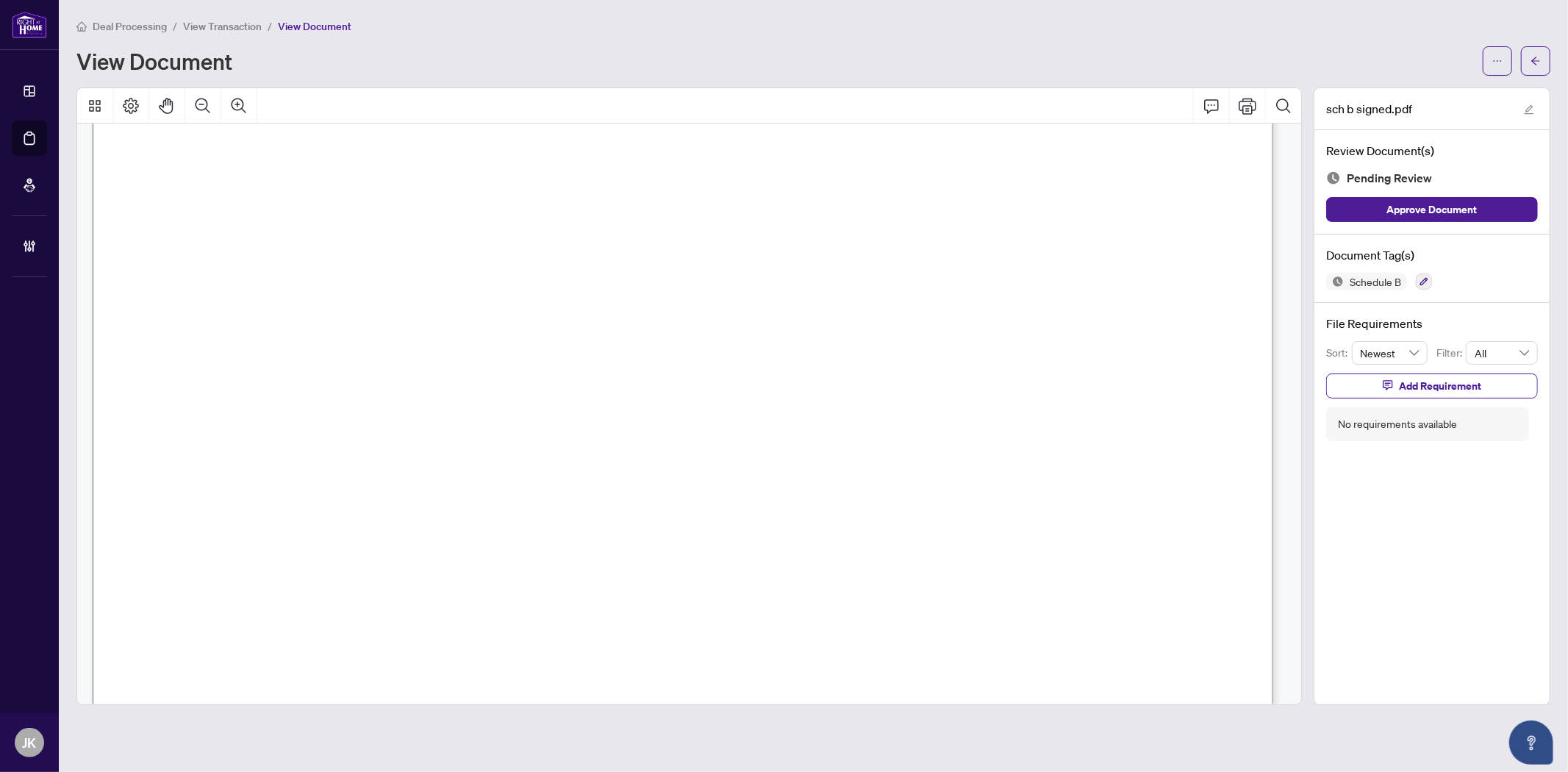
scroll to position [82, 0]
click at [1410, 287] on button "button" at bounding box center [1424, 282] width 16 height 16
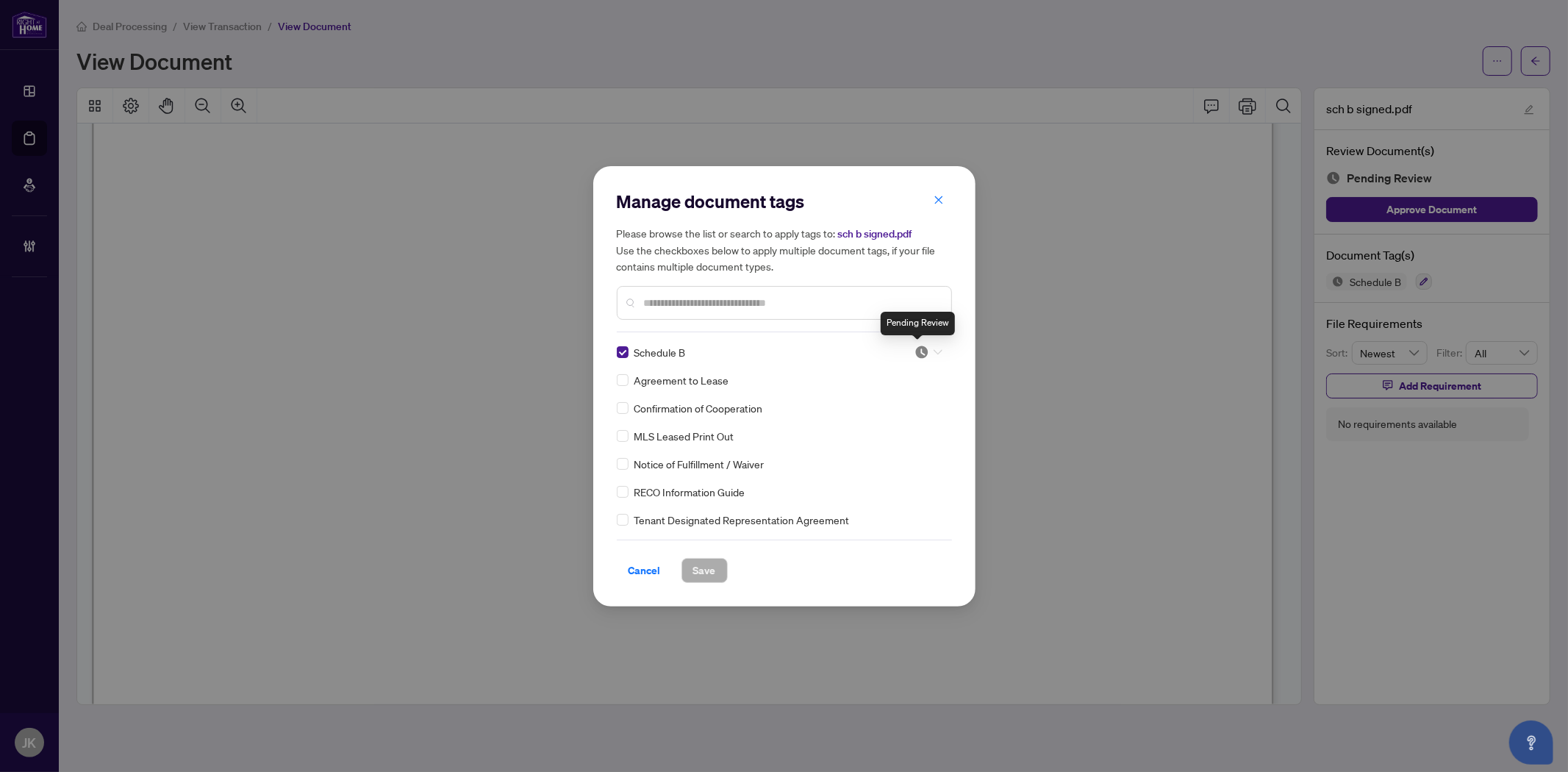
click at [917, 353] on img at bounding box center [922, 352] width 15 height 15
click at [871, 429] on div "Approved" at bounding box center [880, 424] width 94 height 16
click at [700, 576] on span "Save" at bounding box center [705, 570] width 23 height 23
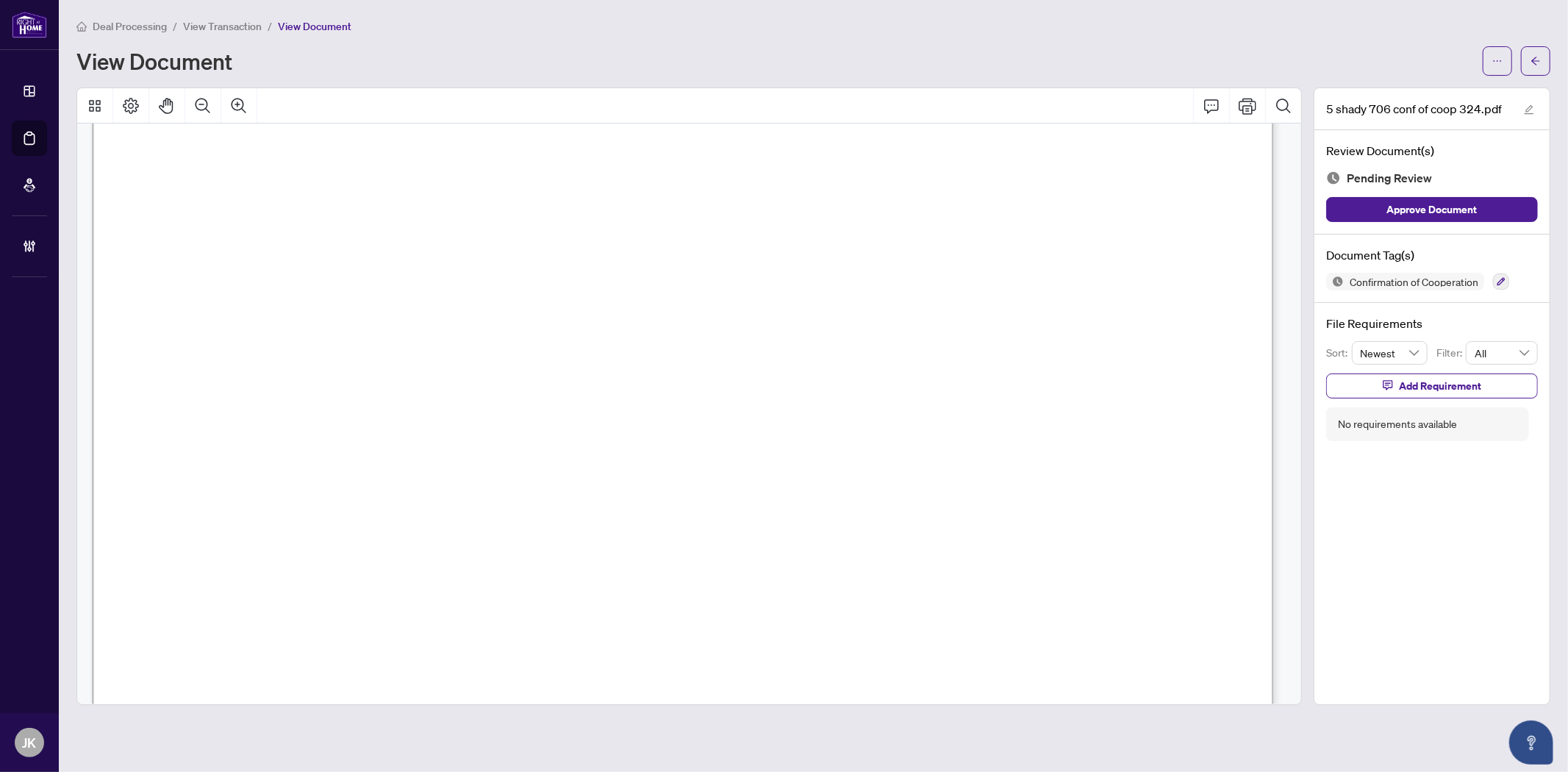
scroll to position [898, 0]
click at [1410, 288] on div at bounding box center [1501, 282] width 16 height 18
click at [1410, 277] on icon "button" at bounding box center [1501, 281] width 9 height 9
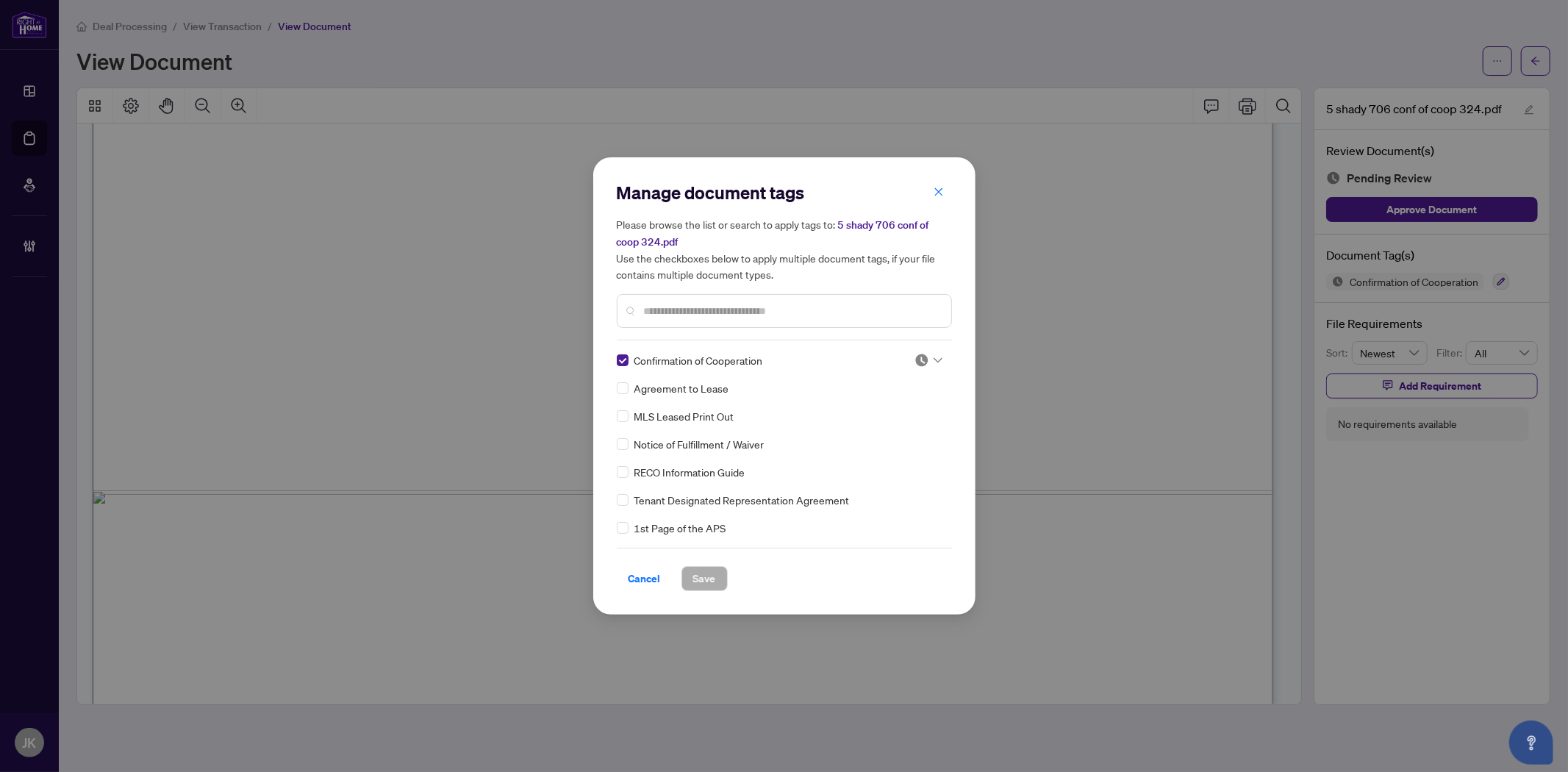
click at [927, 358] on div at bounding box center [928, 360] width 28 height 15
click at [884, 438] on div "Approved" at bounding box center [880, 432] width 94 height 16
click at [709, 577] on span "Save" at bounding box center [705, 578] width 23 height 23
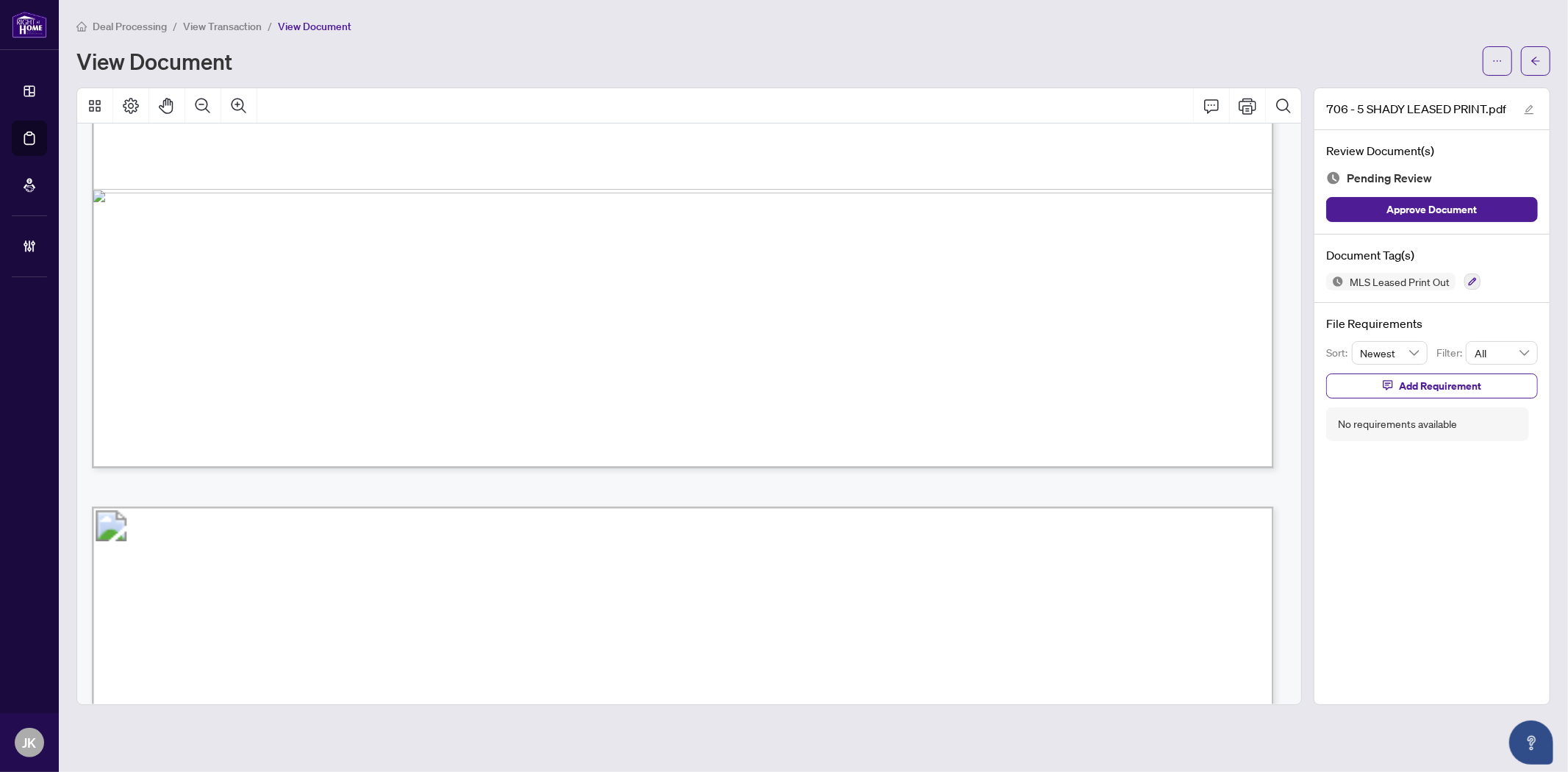
scroll to position [1307, 0]
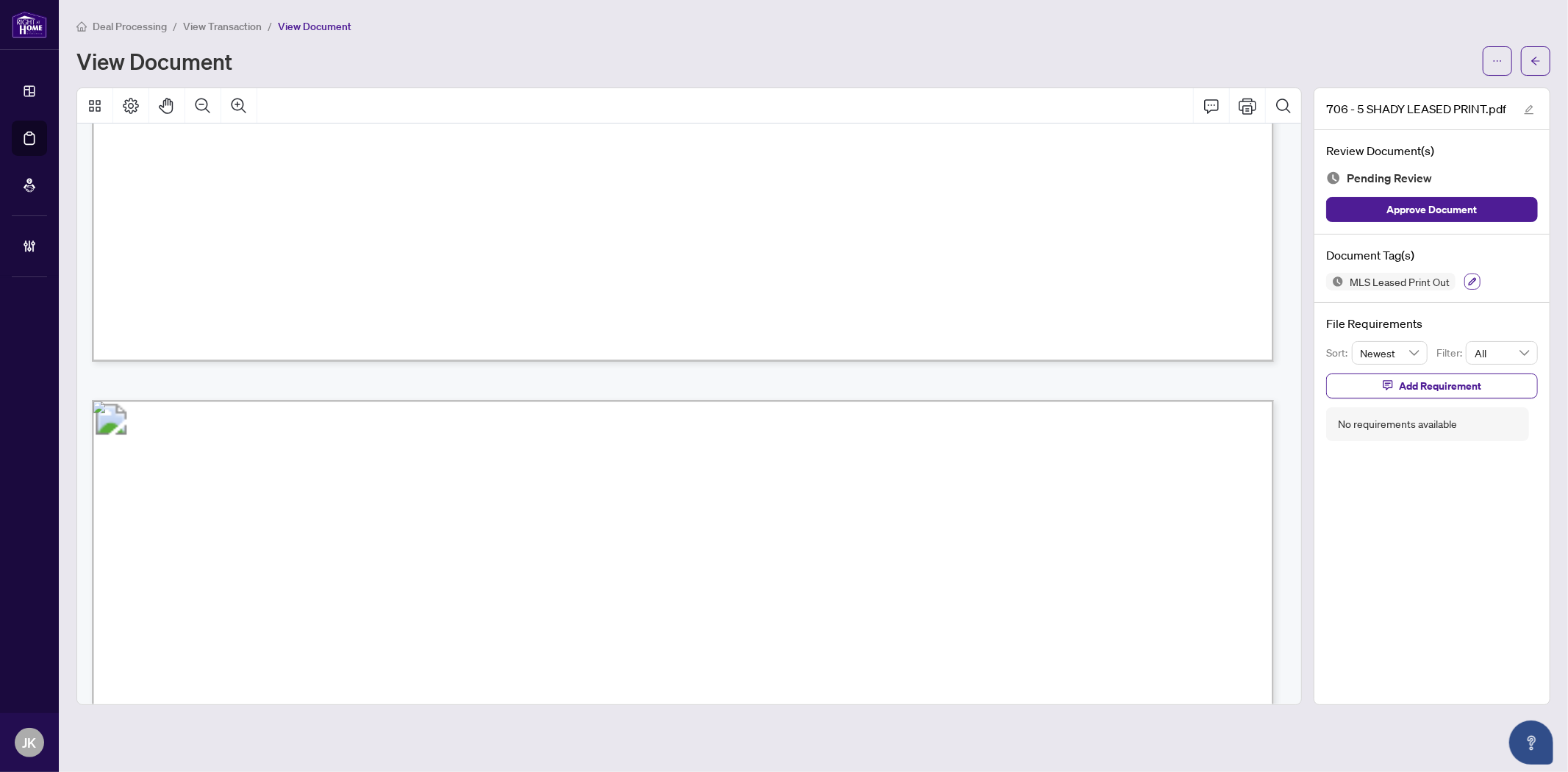
click at [1410, 280] on icon "button" at bounding box center [1472, 282] width 8 height 8
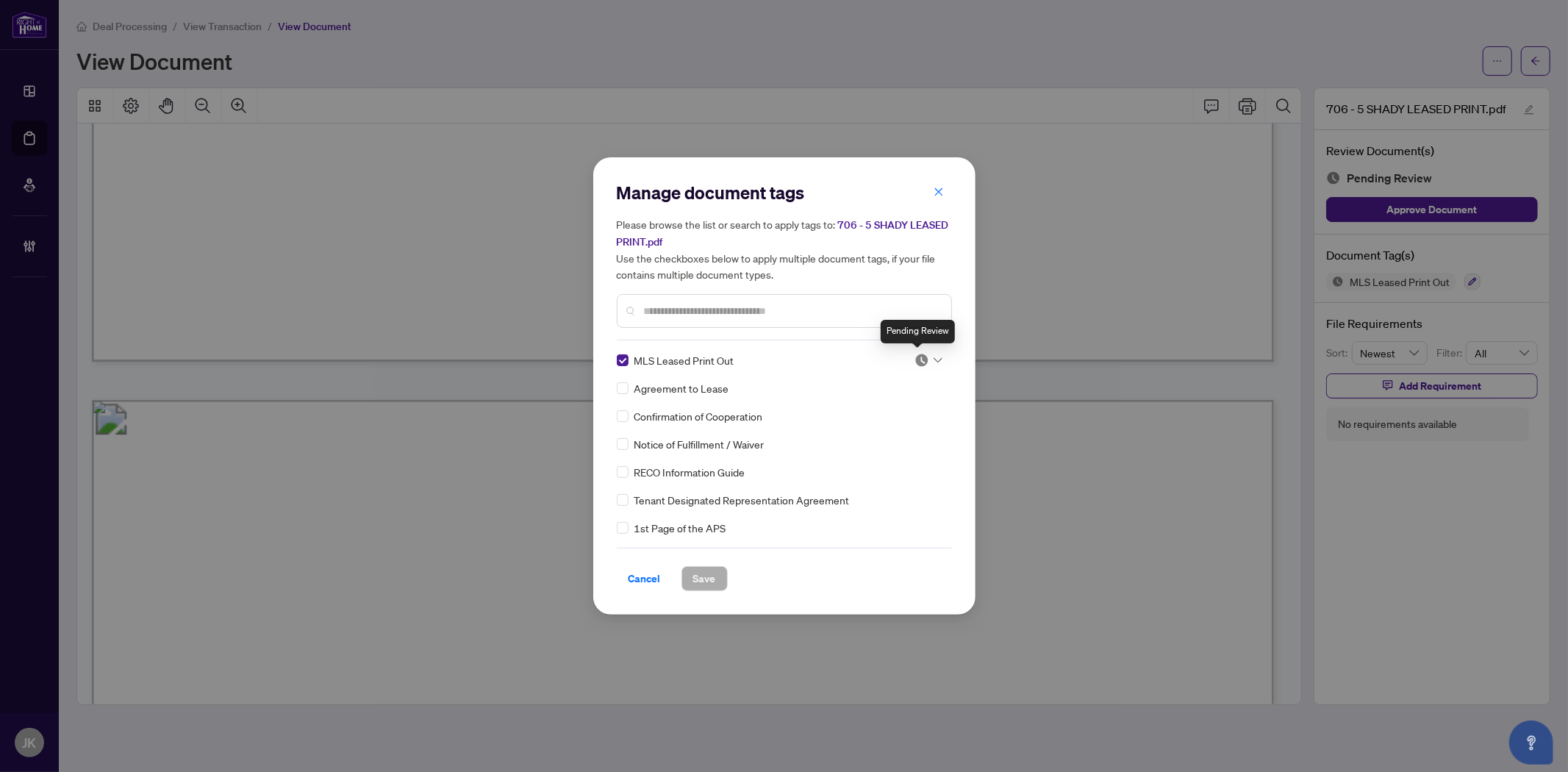
click at [918, 358] on img at bounding box center [922, 360] width 15 height 15
click at [897, 430] on div "Approved" at bounding box center [880, 432] width 94 height 16
click at [701, 591] on div "Manage document tags Please browse the list or search to apply tags to: 706 - 5…" at bounding box center [784, 386] width 382 height 457
click at [696, 574] on span "Save" at bounding box center [705, 578] width 23 height 23
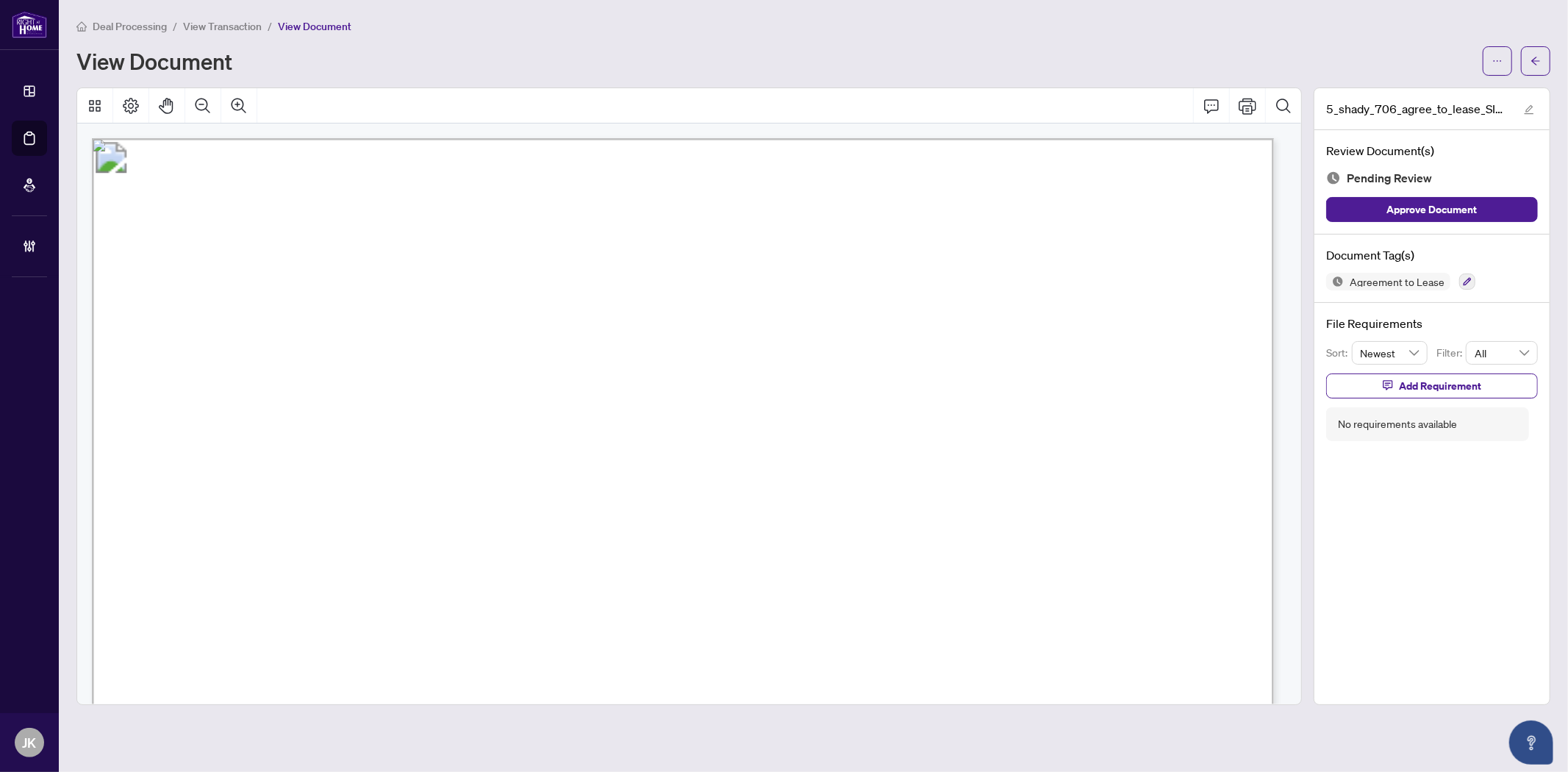
drag, startPoint x: 282, startPoint y: 420, endPoint x: 424, endPoint y: 426, distance: 142.1
click at [424, 426] on span "[PERSON_NAME], [PERSON_NAME]" at bounding box center [427, 423] width 294 height 19
drag, startPoint x: 450, startPoint y: 421, endPoint x: 623, endPoint y: 421, distance: 173.0
click at [574, 421] on span "[PERSON_NAME], [PERSON_NAME]" at bounding box center [427, 423] width 294 height 19
click at [574, 416] on span "[PERSON_NAME], [PERSON_NAME]" at bounding box center [427, 423] width 294 height 19
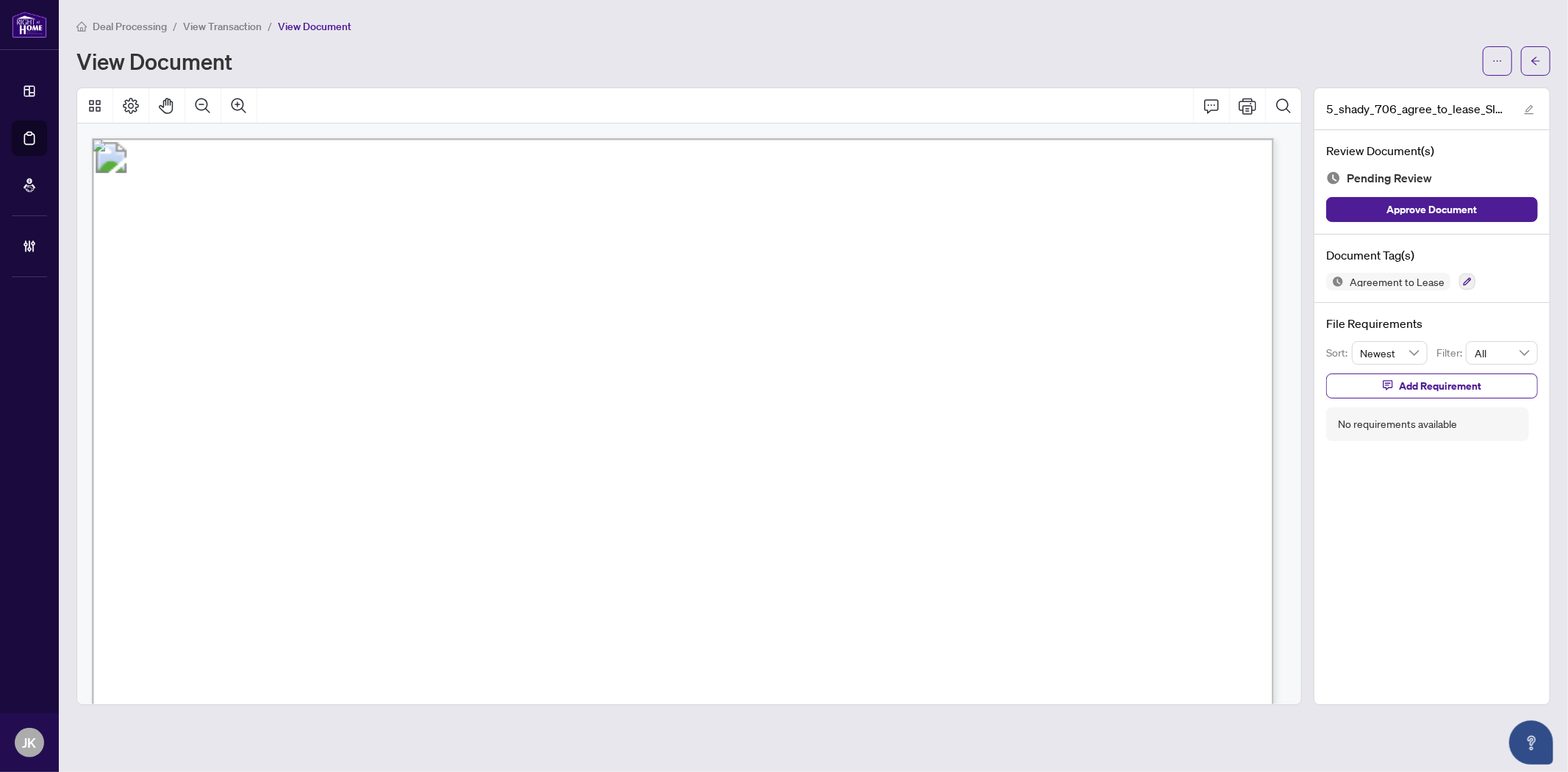
drag, startPoint x: 584, startPoint y: 414, endPoint x: 453, endPoint y: 420, distance: 131.1
click at [453, 420] on span "Muhammad Aslam, Muhammad Mustafa" at bounding box center [427, 423] width 294 height 19
drag, startPoint x: 393, startPoint y: 382, endPoint x: 258, endPoint y: 381, distance: 135.0
click at [258, 381] on span "[PERSON_NAME], [PERSON_NAME]" at bounding box center [400, 385] width 294 height 19
drag, startPoint x: 413, startPoint y: 386, endPoint x: 543, endPoint y: 384, distance: 130.0
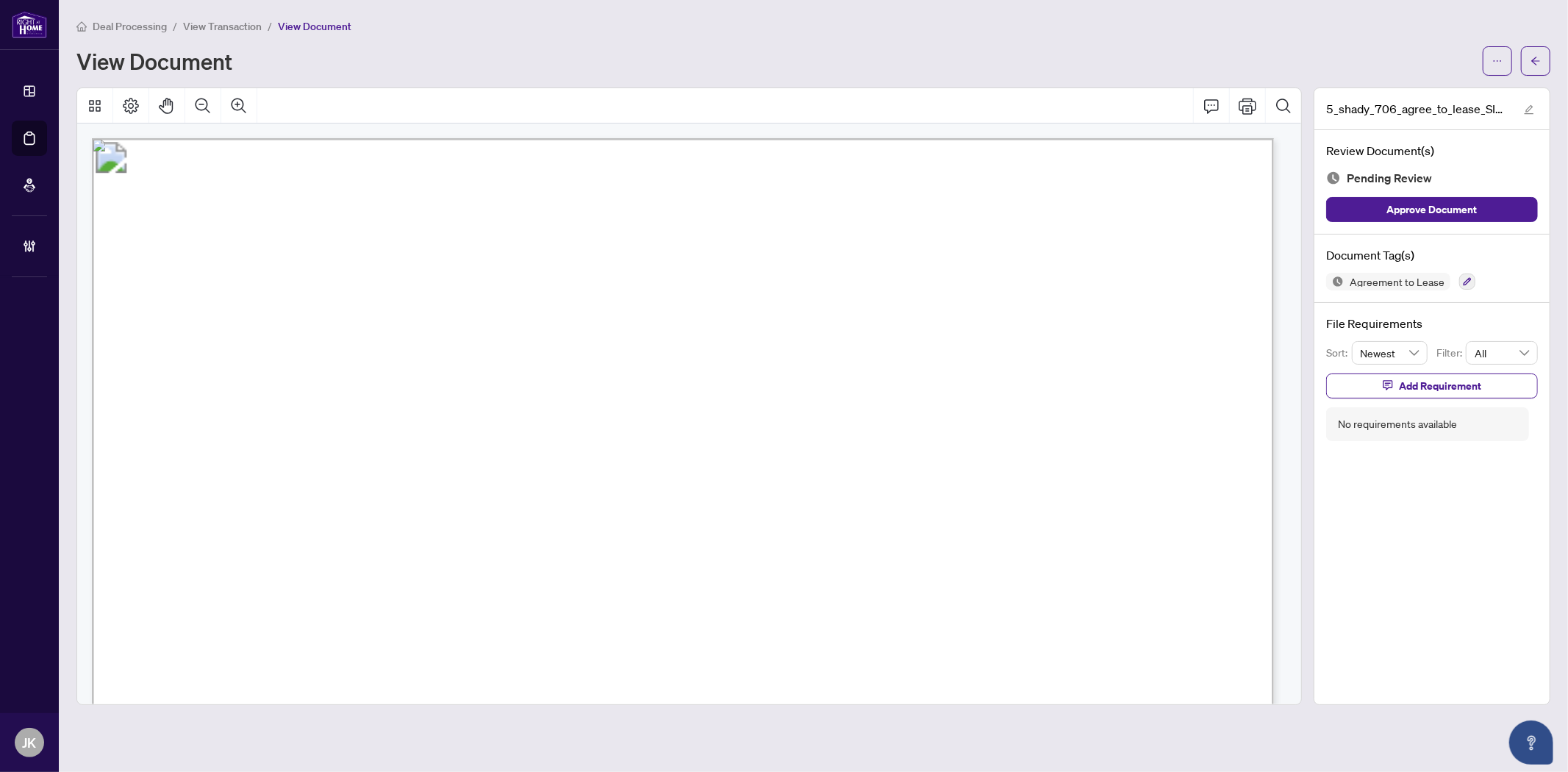
click at [543, 384] on span "[PERSON_NAME], [PERSON_NAME]" at bounding box center [400, 385] width 294 height 19
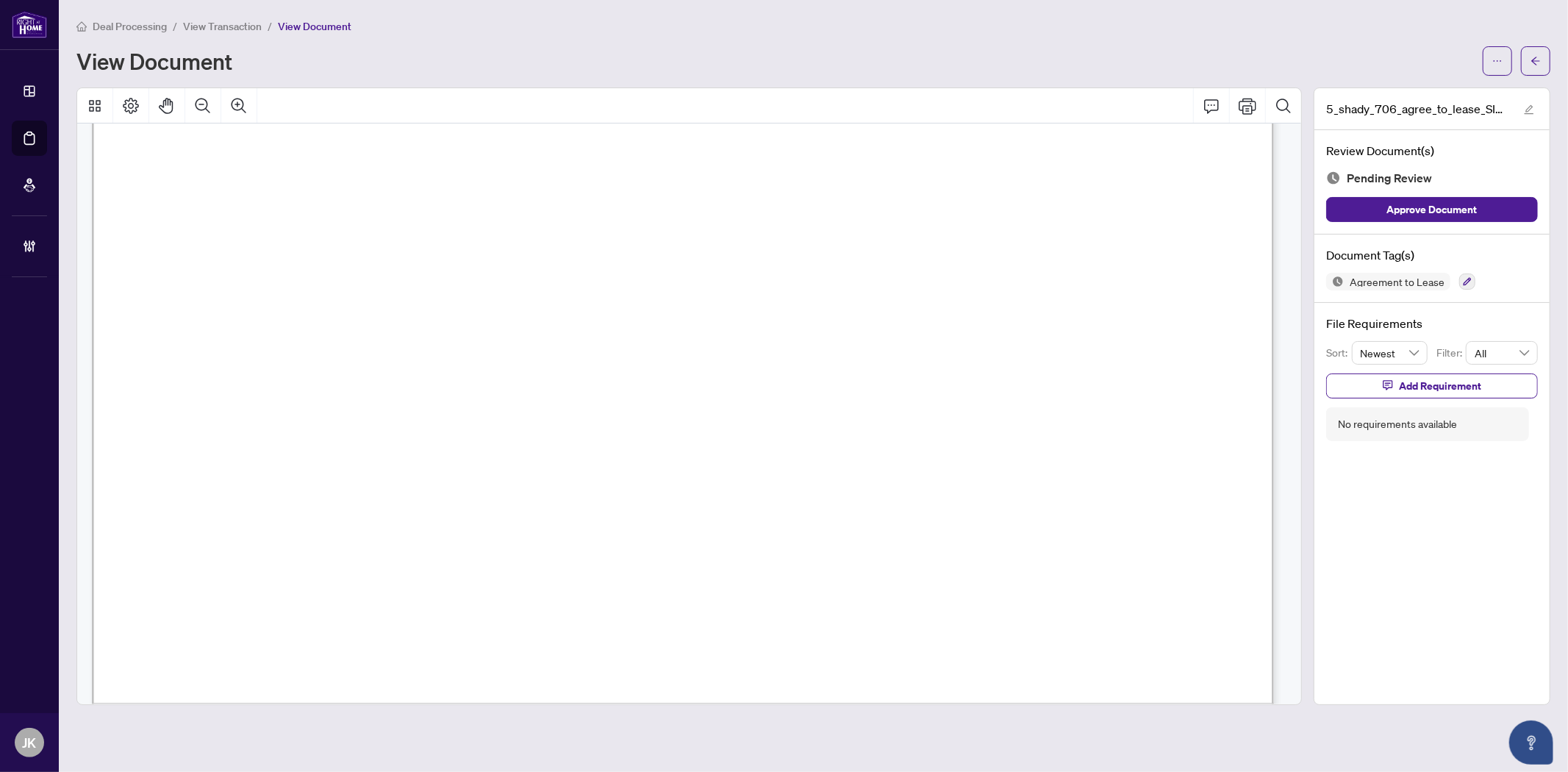
scroll to position [5683, 0]
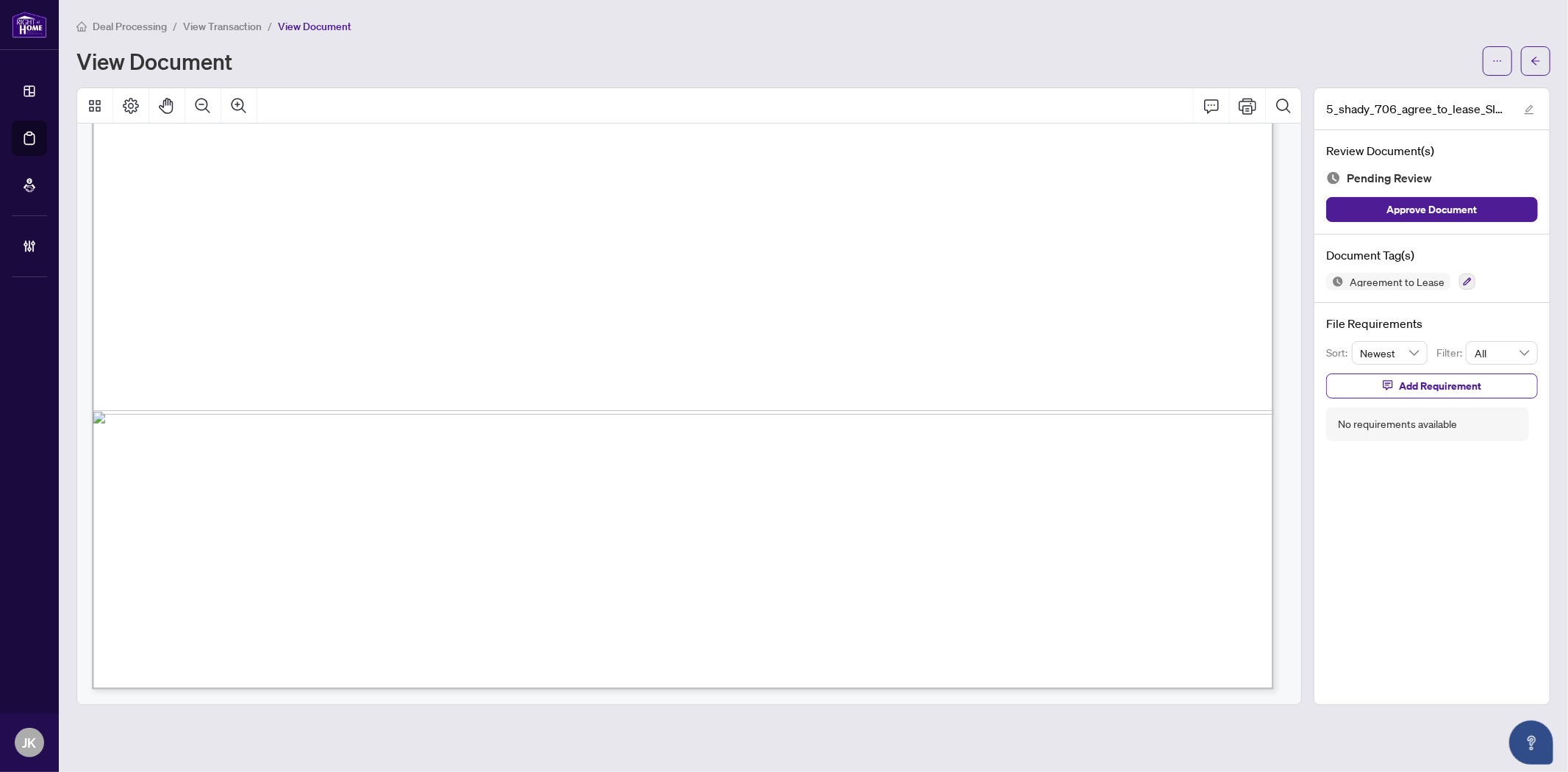
drag, startPoint x: 1288, startPoint y: 656, endPoint x: 1299, endPoint y: 552, distance: 104.6
click at [1299, 552] on div "Form 400 Revised Feb 2024 Page 1 of 4 The trademarks REALTOR®, REALTORS®, MLS®,…" at bounding box center [688, 413] width 1224 height 581
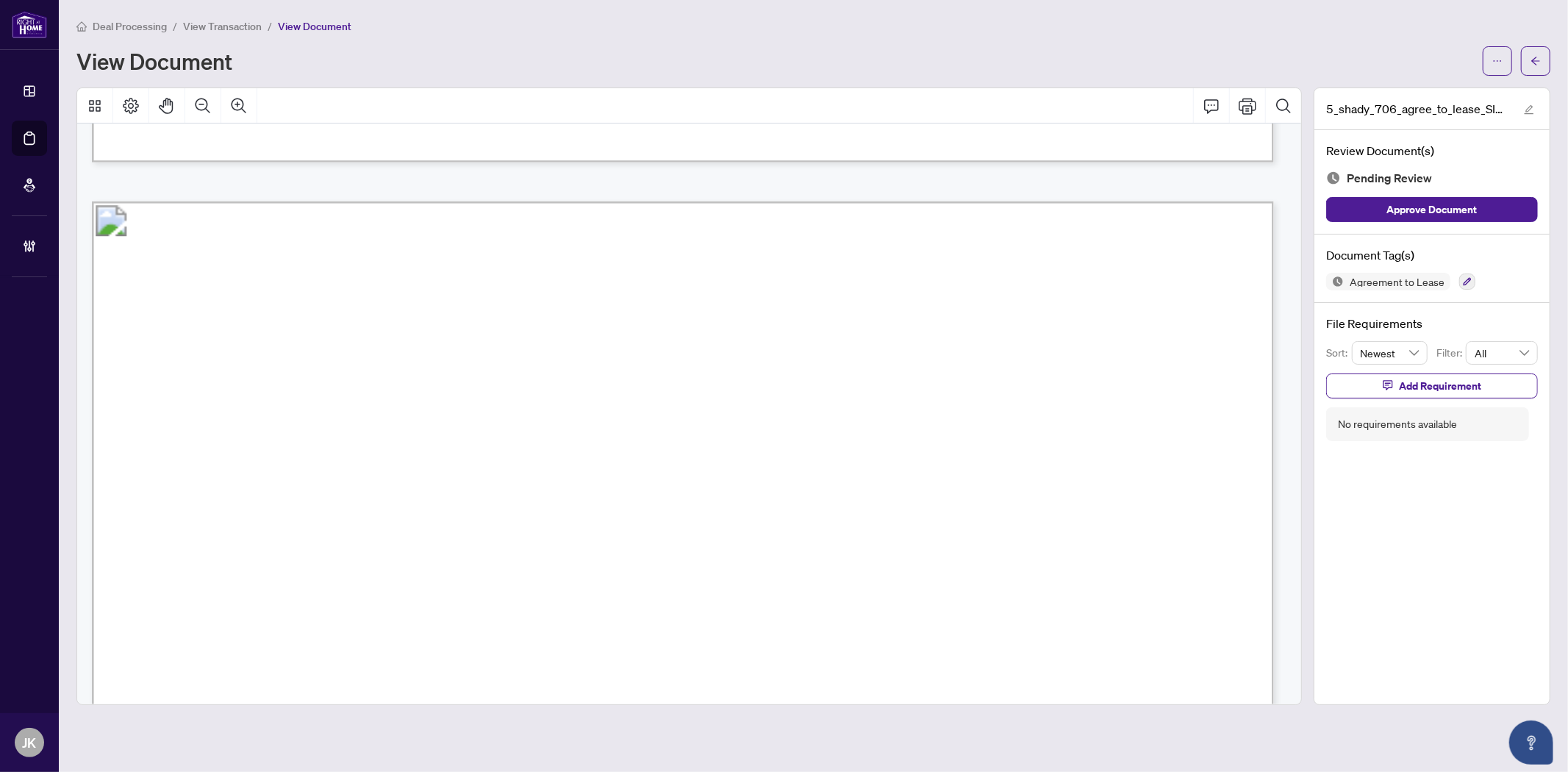
scroll to position [0, 0]
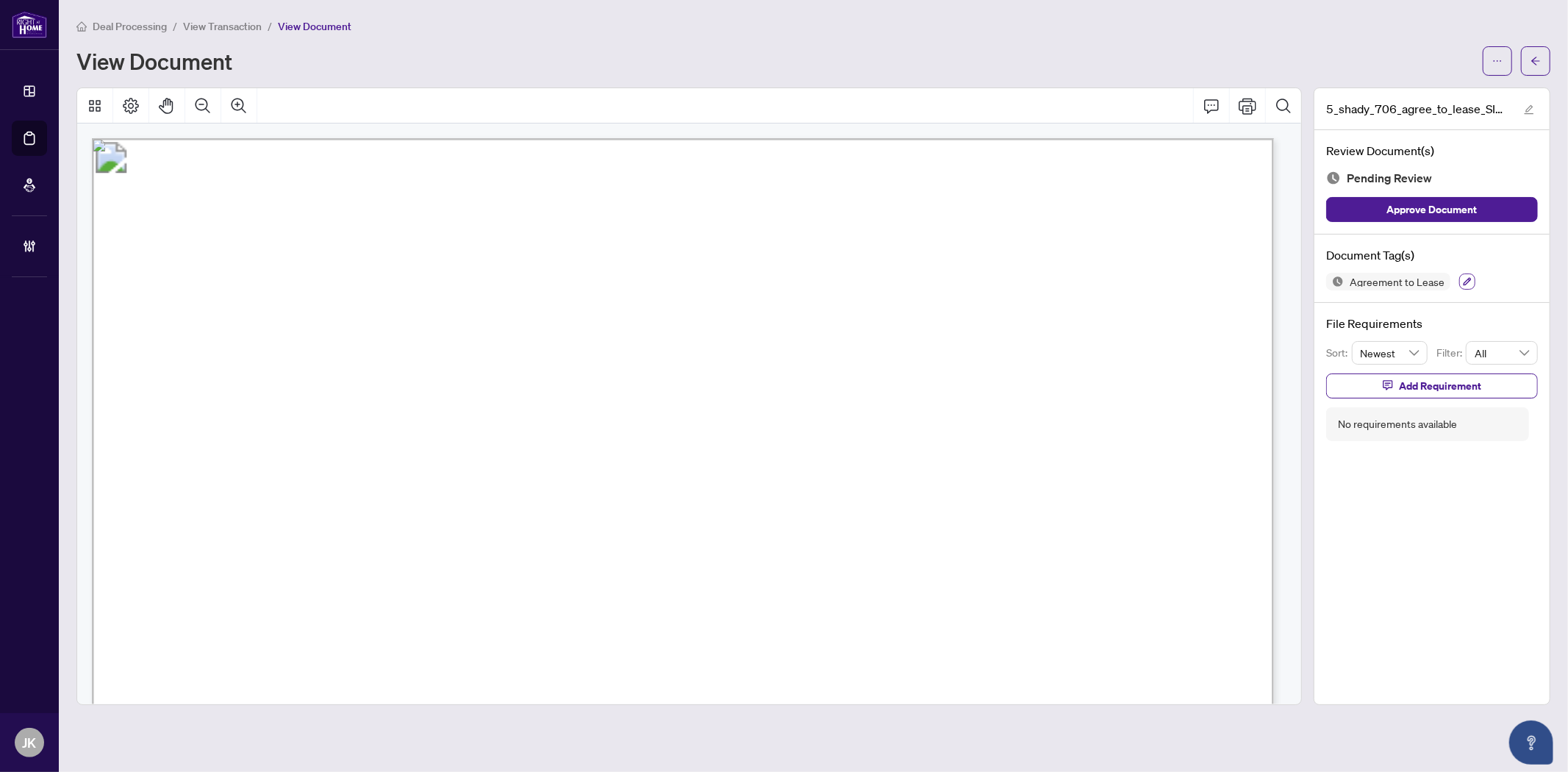
click at [1410, 284] on button "button" at bounding box center [1467, 282] width 16 height 16
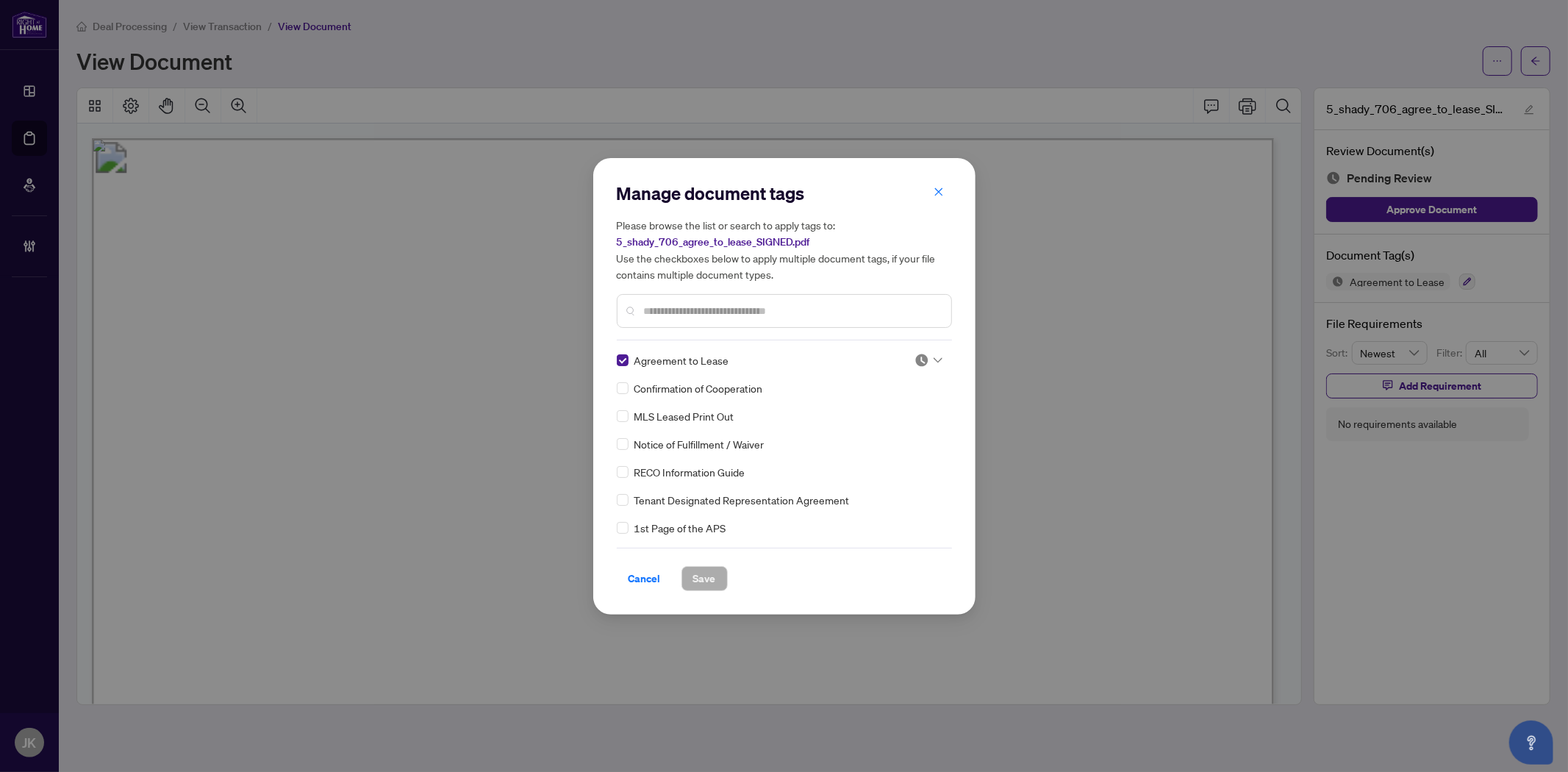
click at [921, 361] on img at bounding box center [922, 360] width 15 height 15
click at [897, 436] on div "Approved" at bounding box center [880, 432] width 94 height 16
click at [719, 309] on input "text" at bounding box center [791, 311] width 296 height 16
click at [704, 574] on span "Save" at bounding box center [705, 578] width 23 height 23
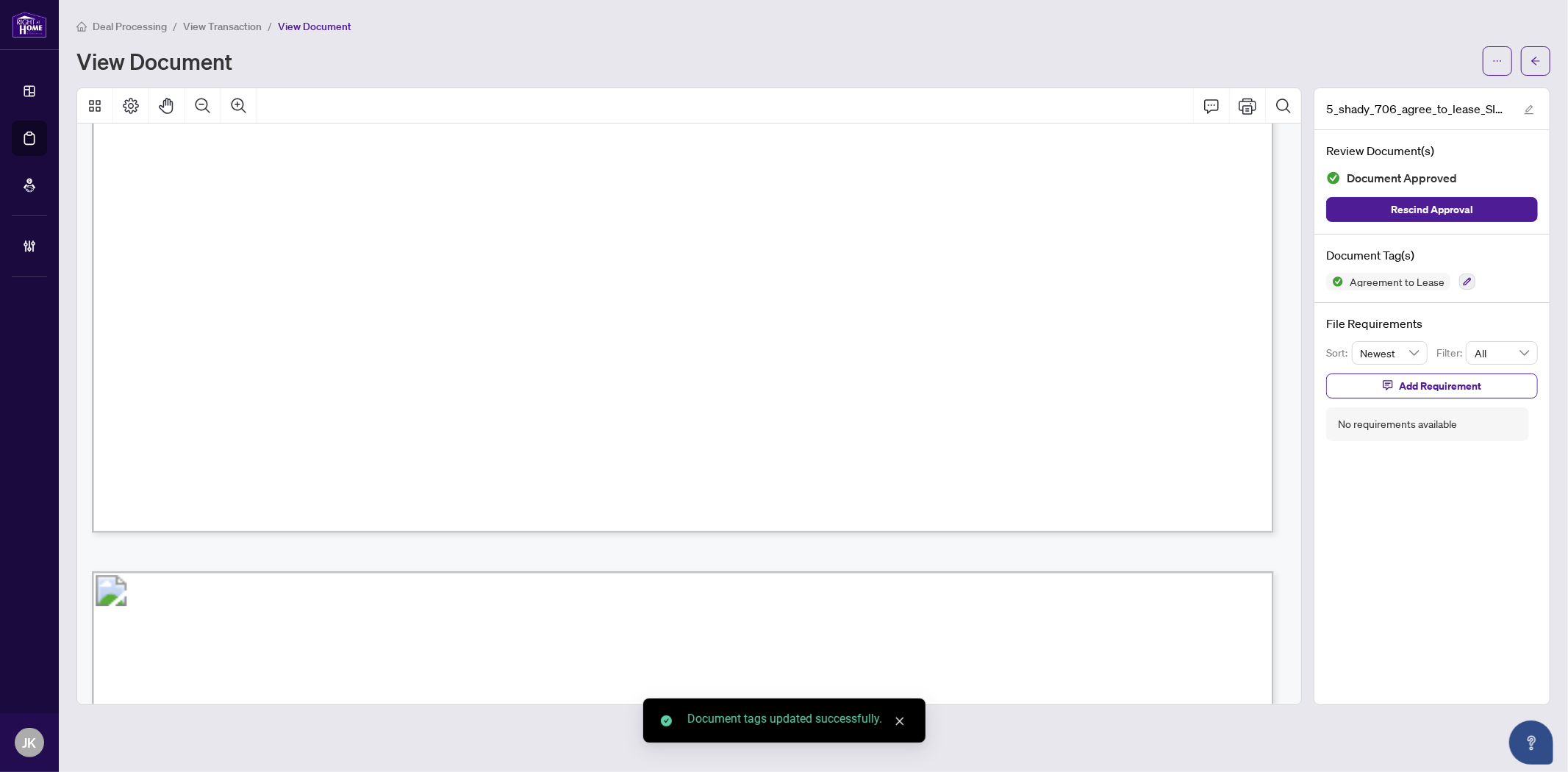
scroll to position [5683, 0]
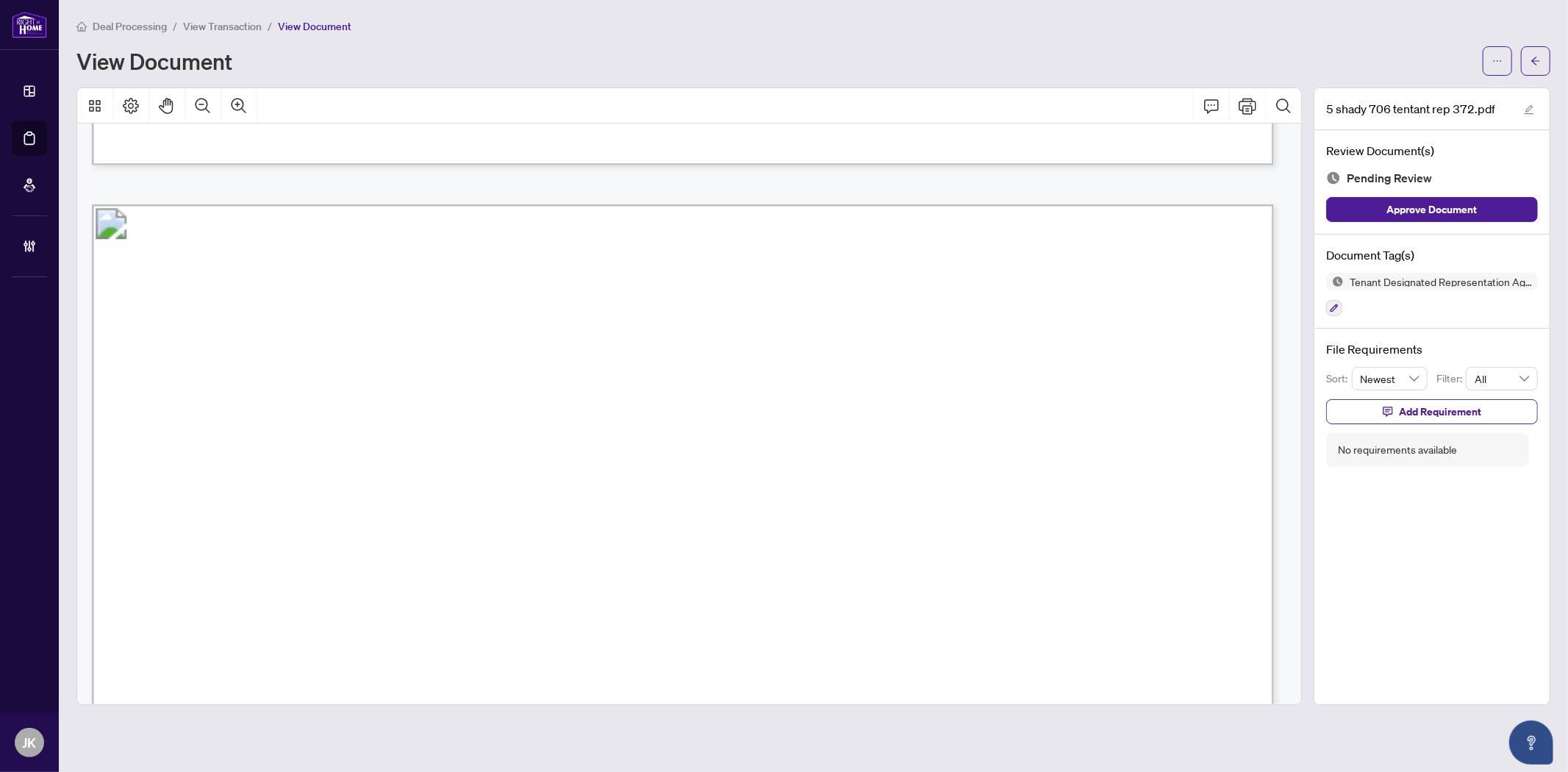
scroll to position [5683, 0]
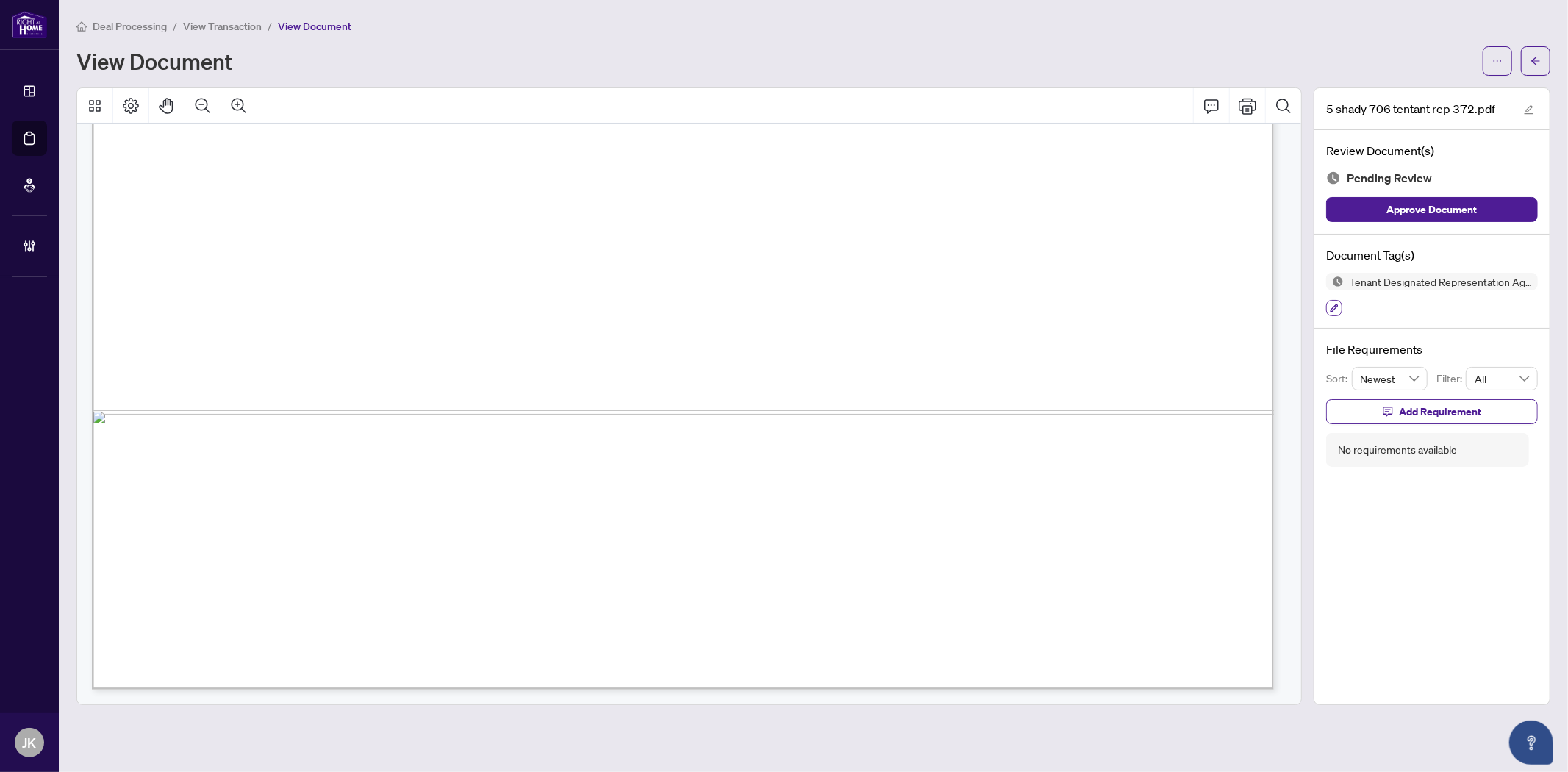
click at [1336, 306] on icon "button" at bounding box center [1334, 308] width 9 height 9
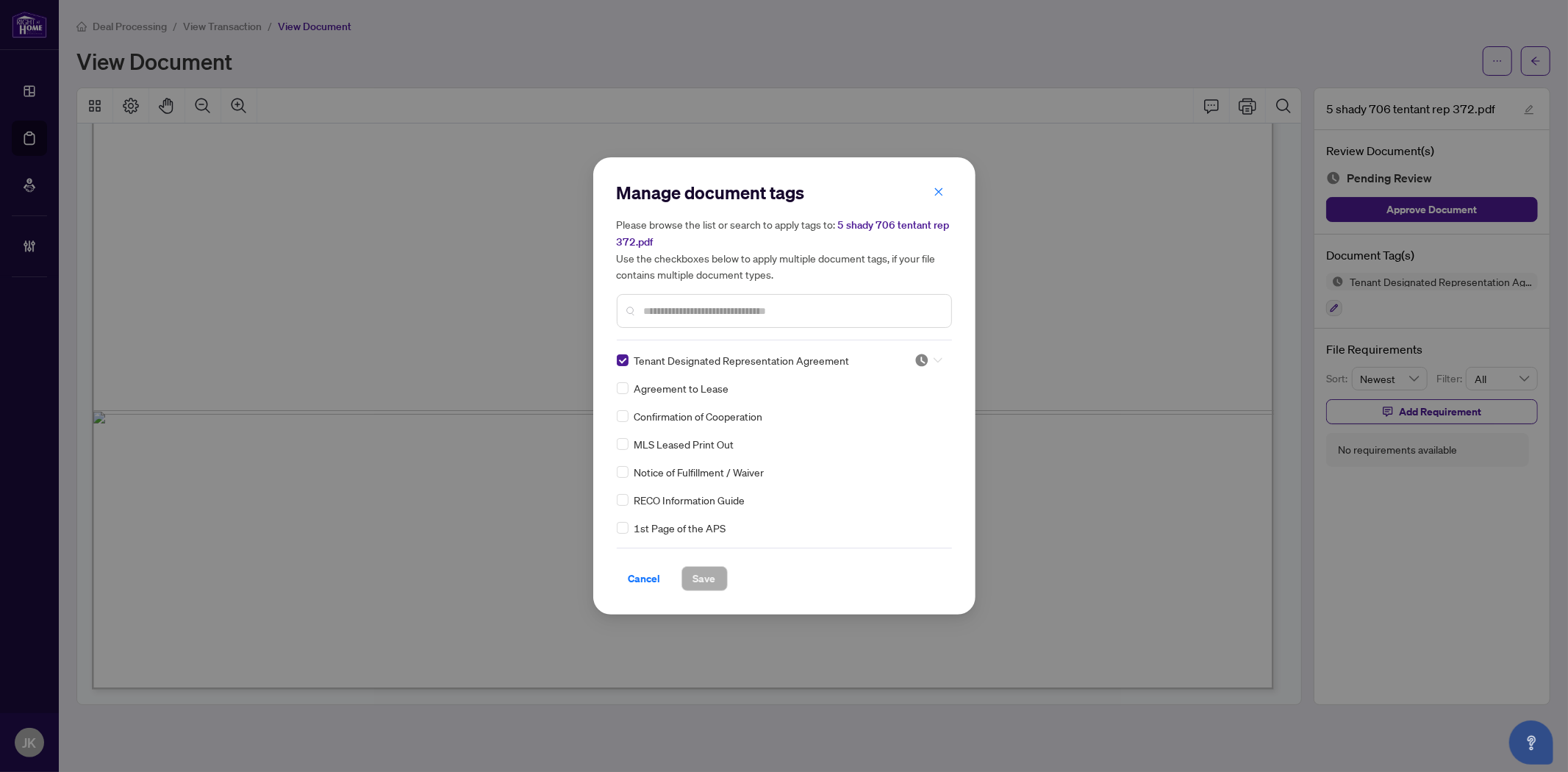
click at [915, 366] on input "search" at bounding box center [922, 360] width 15 height 22
click at [878, 435] on div "Approved" at bounding box center [880, 432] width 94 height 16
click at [714, 567] on span "Save" at bounding box center [705, 578] width 23 height 23
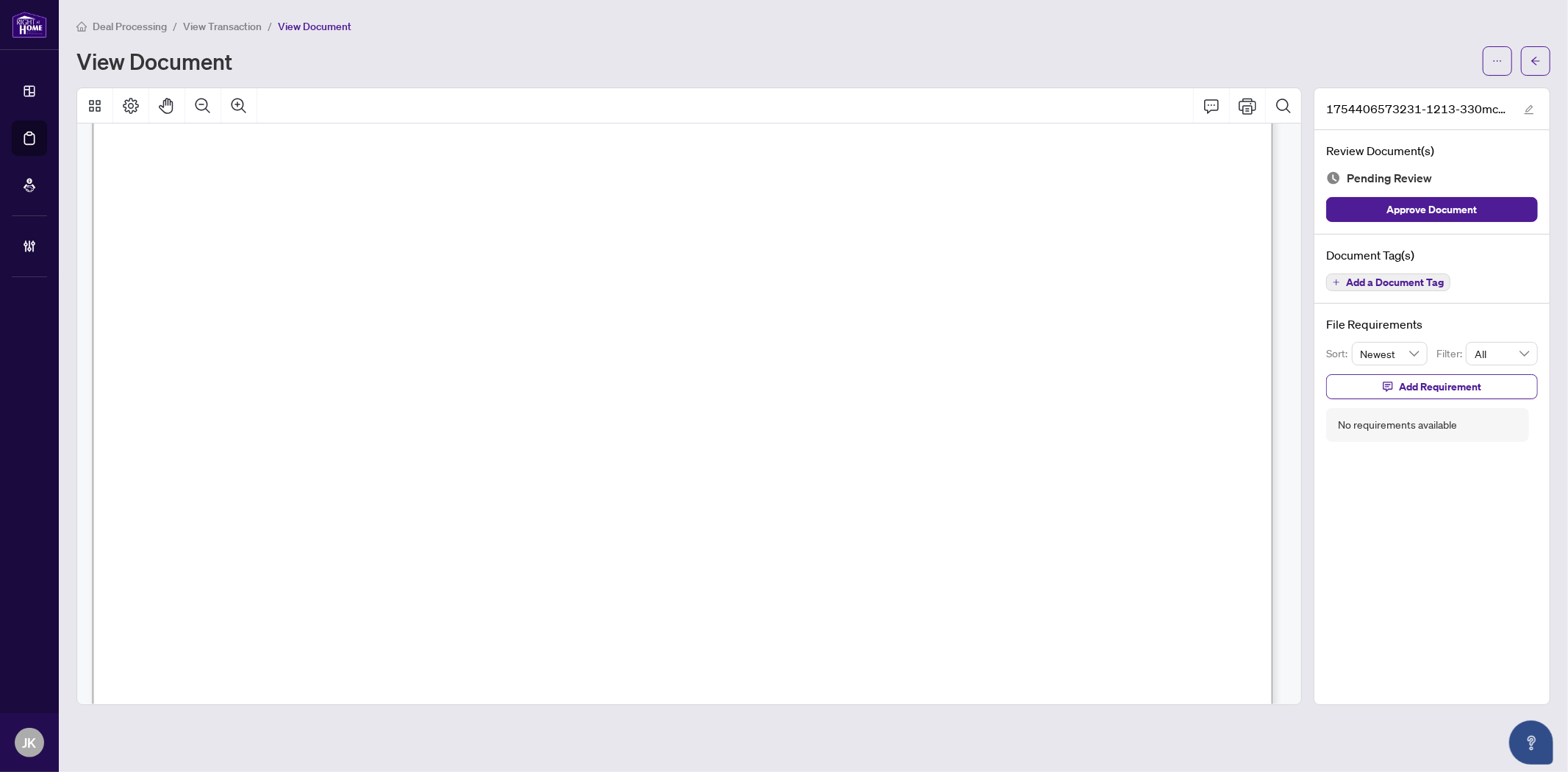
scroll to position [245, 0]
click at [1391, 285] on span "Add a Document Tag" at bounding box center [1395, 282] width 98 height 11
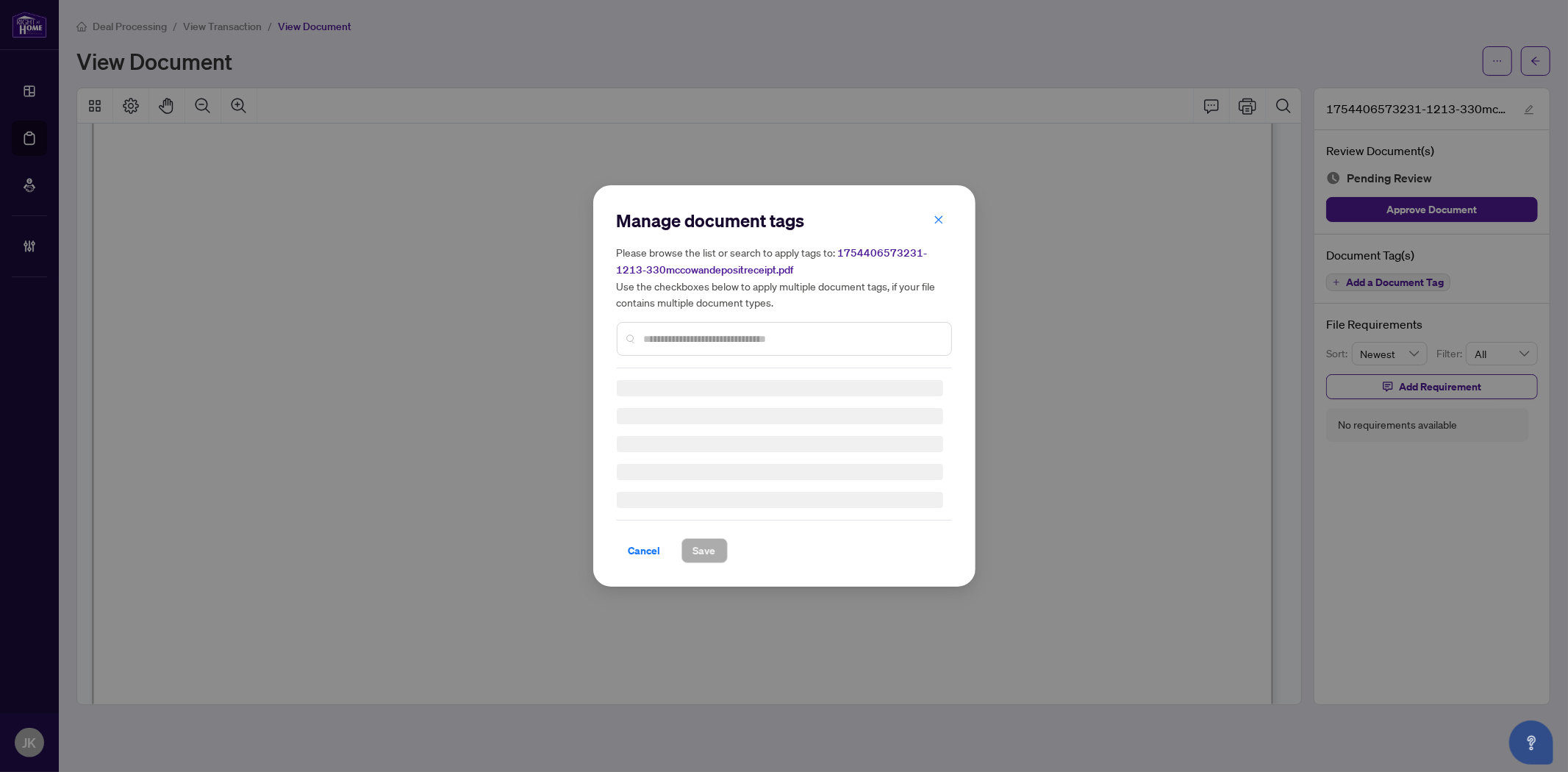
click at [774, 331] on input "text" at bounding box center [791, 339] width 296 height 16
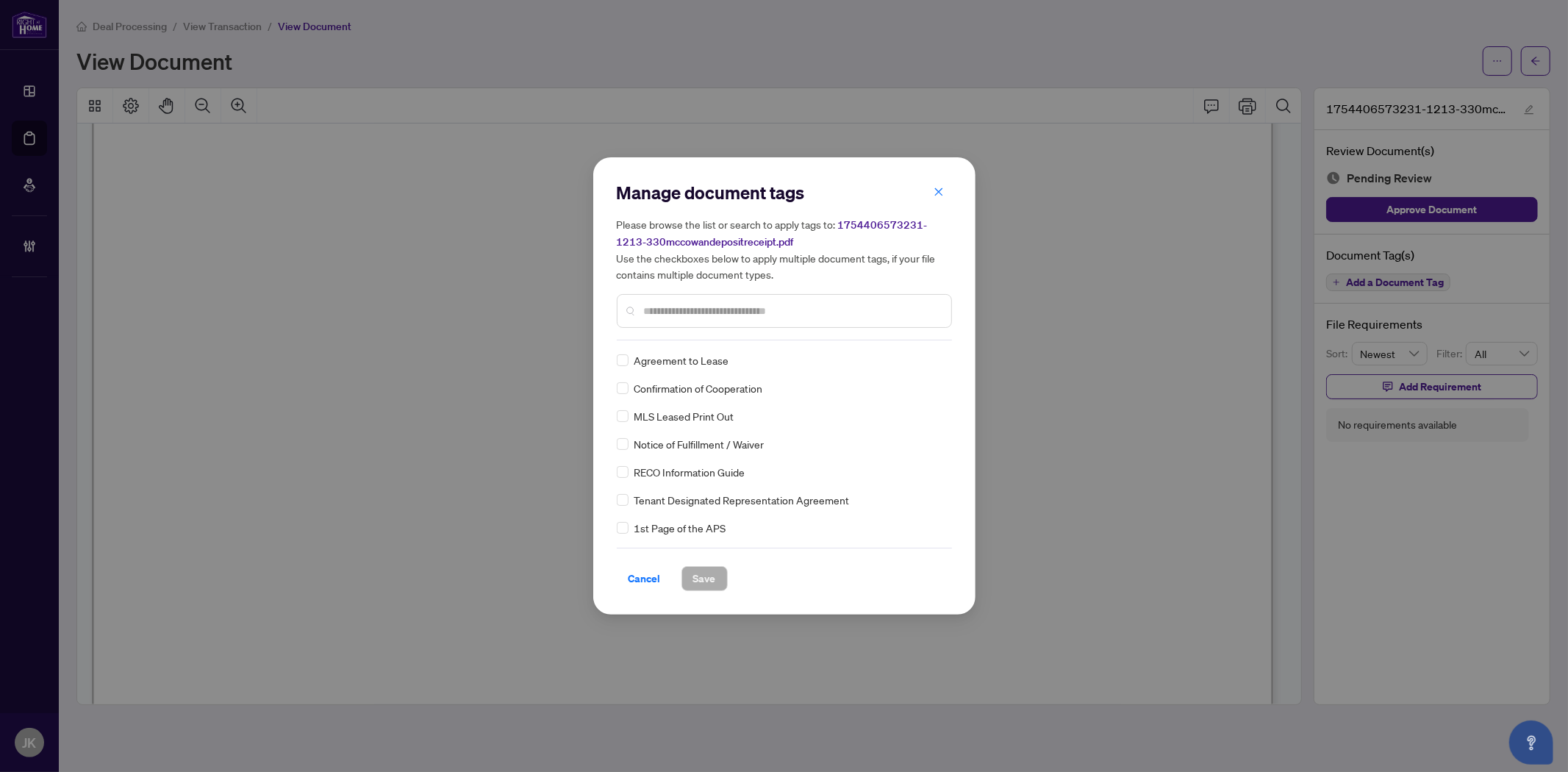
click at [727, 297] on div at bounding box center [784, 311] width 335 height 34
click at [838, 310] on input "text" at bounding box center [791, 311] width 296 height 16
type input "****"
click at [919, 354] on img at bounding box center [922, 360] width 15 height 15
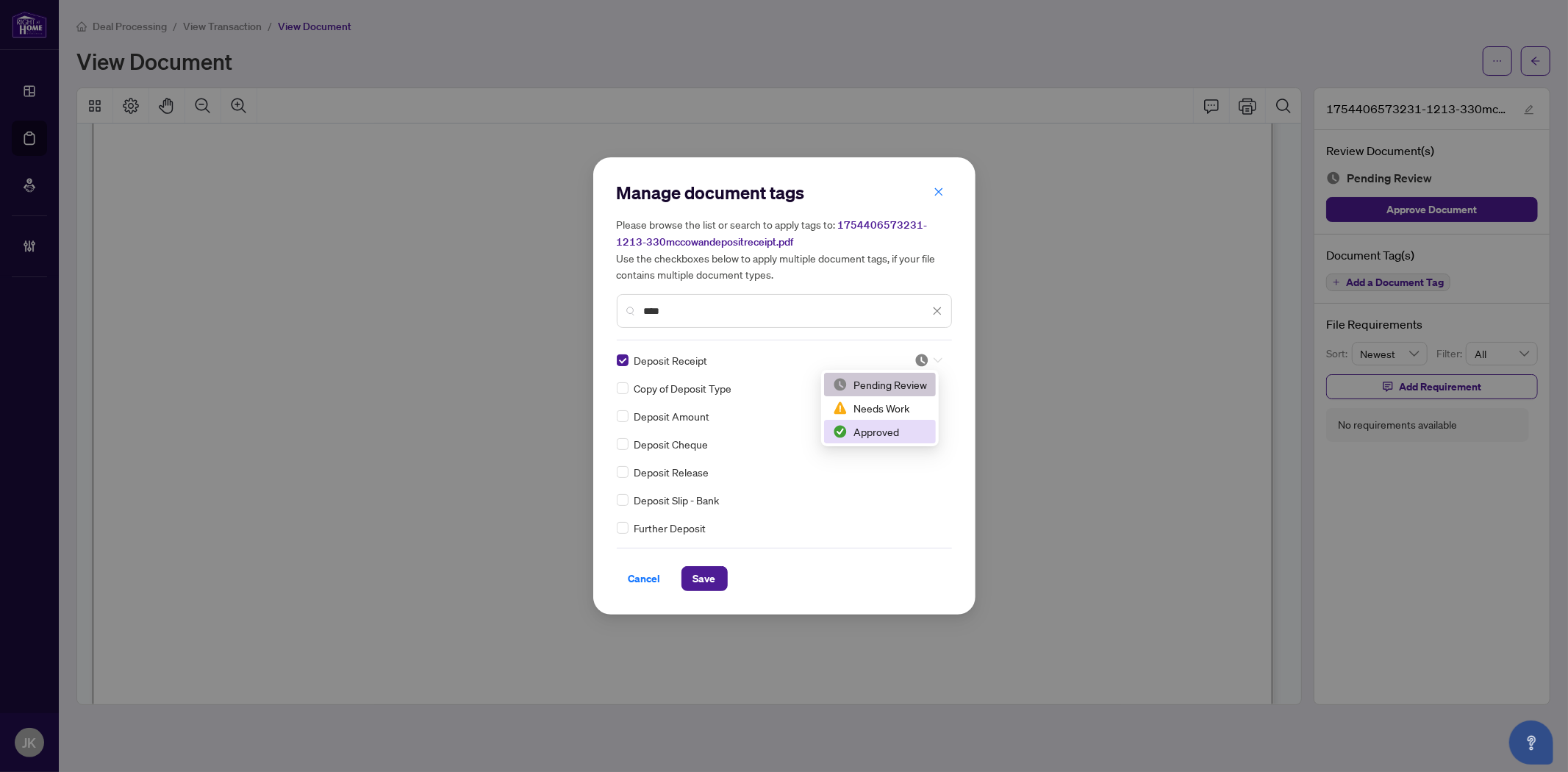
click at [894, 439] on div "Approved" at bounding box center [880, 432] width 94 height 16
click at [700, 586] on span "Save" at bounding box center [705, 578] width 23 height 23
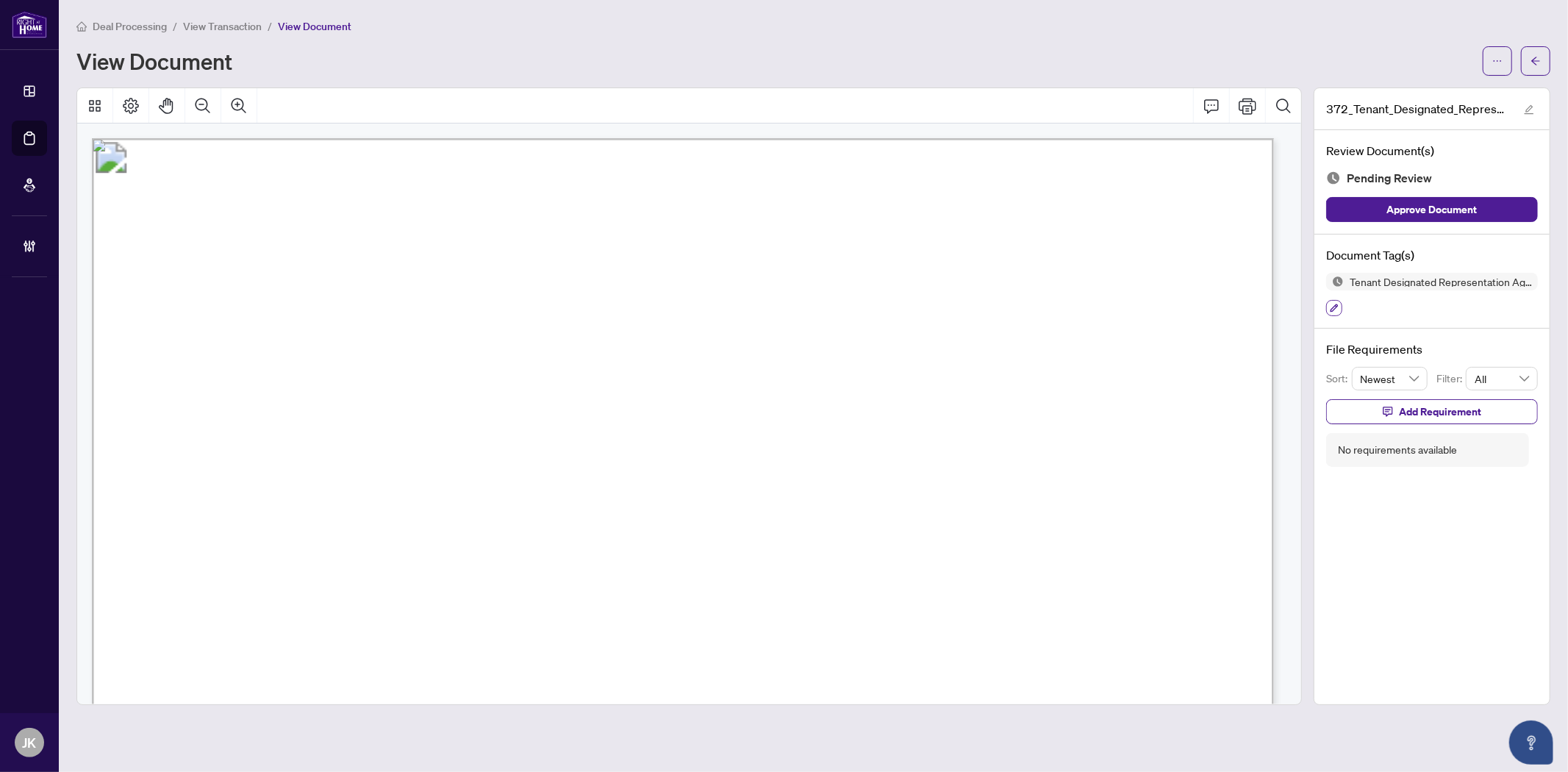
click at [1332, 305] on icon "button" at bounding box center [1334, 308] width 9 height 9
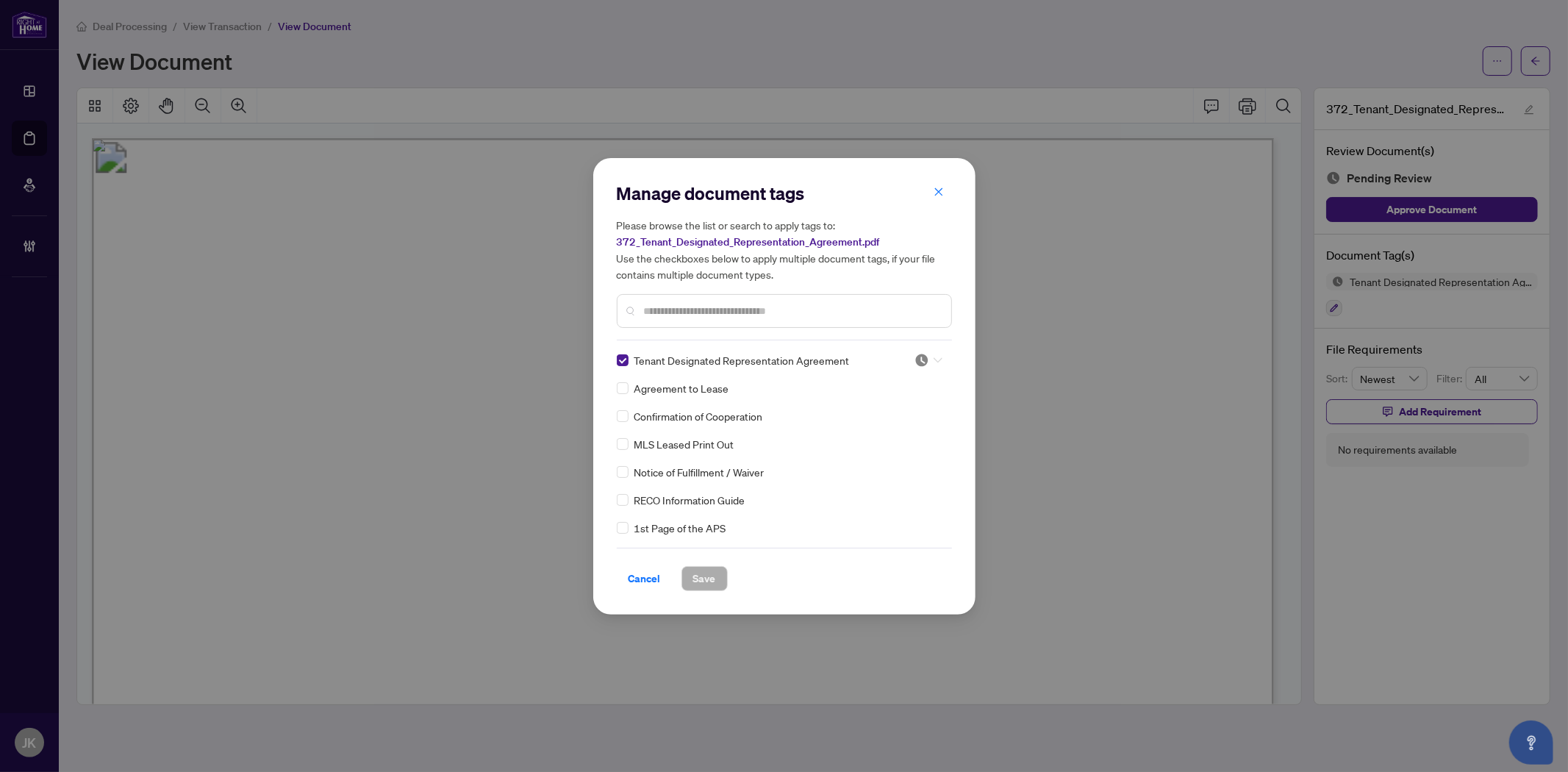
click at [931, 355] on div at bounding box center [928, 360] width 28 height 15
click at [910, 425] on div "Approved" at bounding box center [880, 432] width 94 height 16
drag, startPoint x: 714, startPoint y: 586, endPoint x: 736, endPoint y: 584, distance: 22.1
click at [716, 586] on button "Save" at bounding box center [704, 578] width 46 height 25
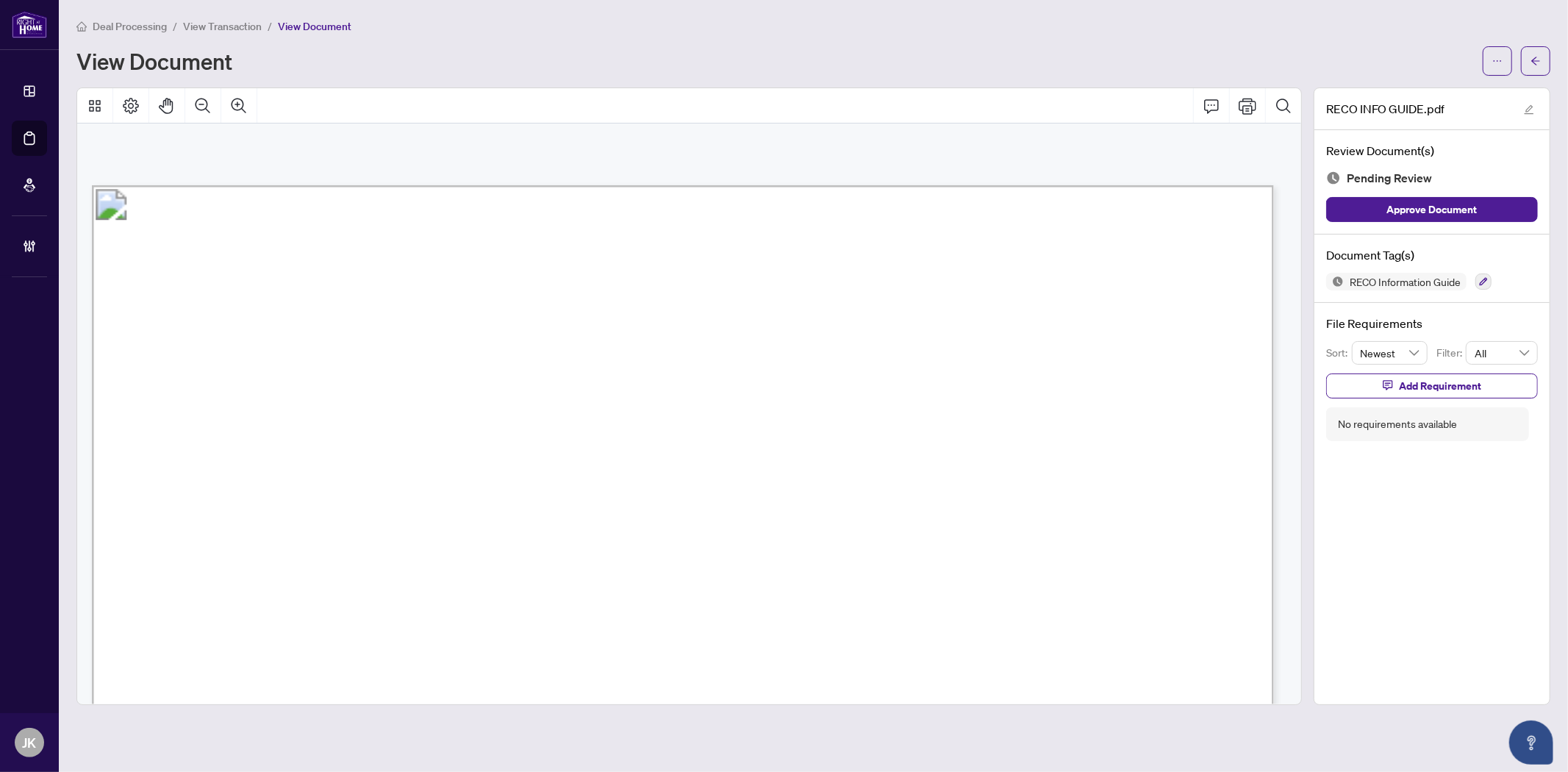
scroll to position [16520, 0]
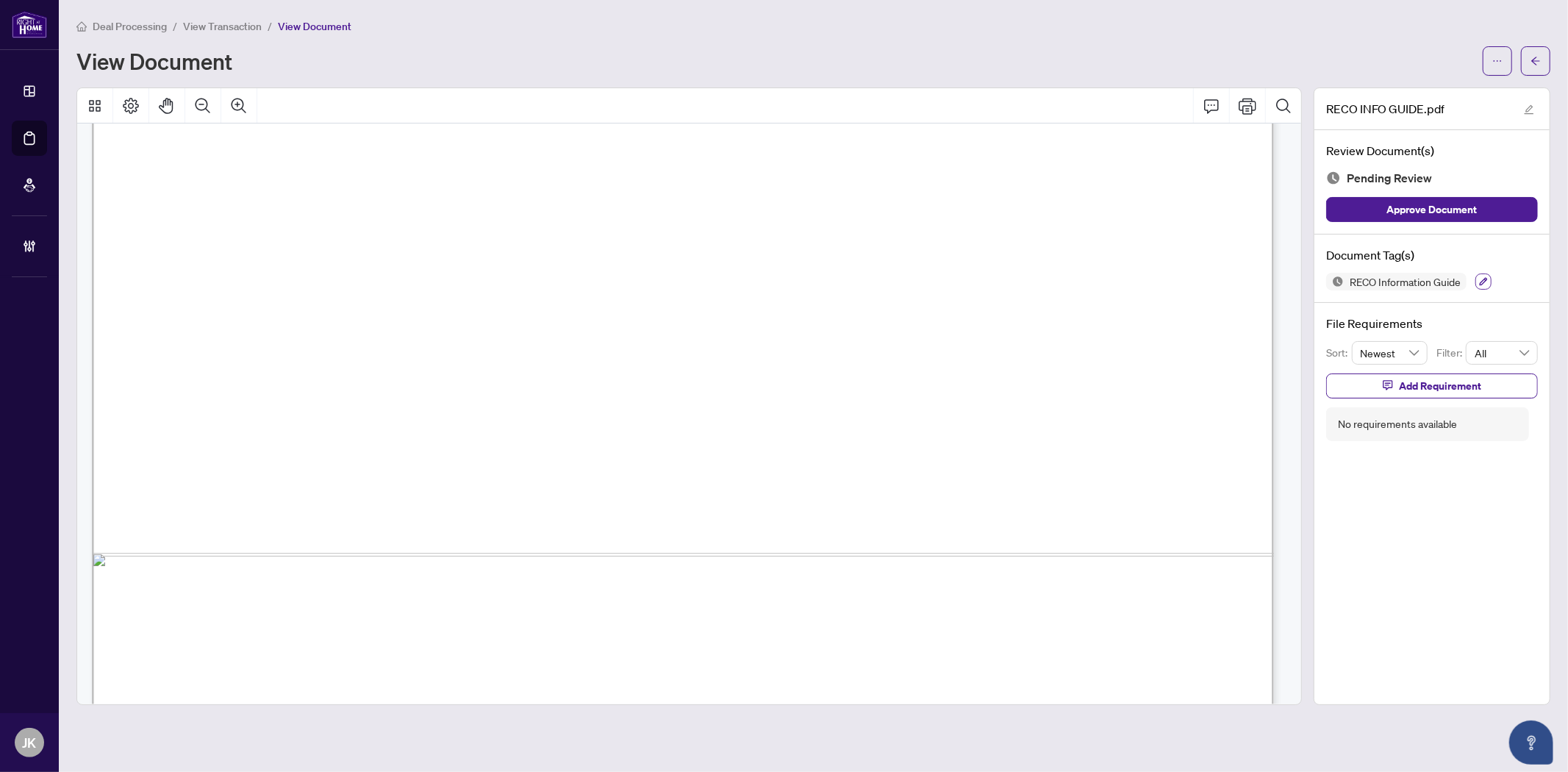
click at [1410, 282] on icon "button" at bounding box center [1483, 281] width 9 height 9
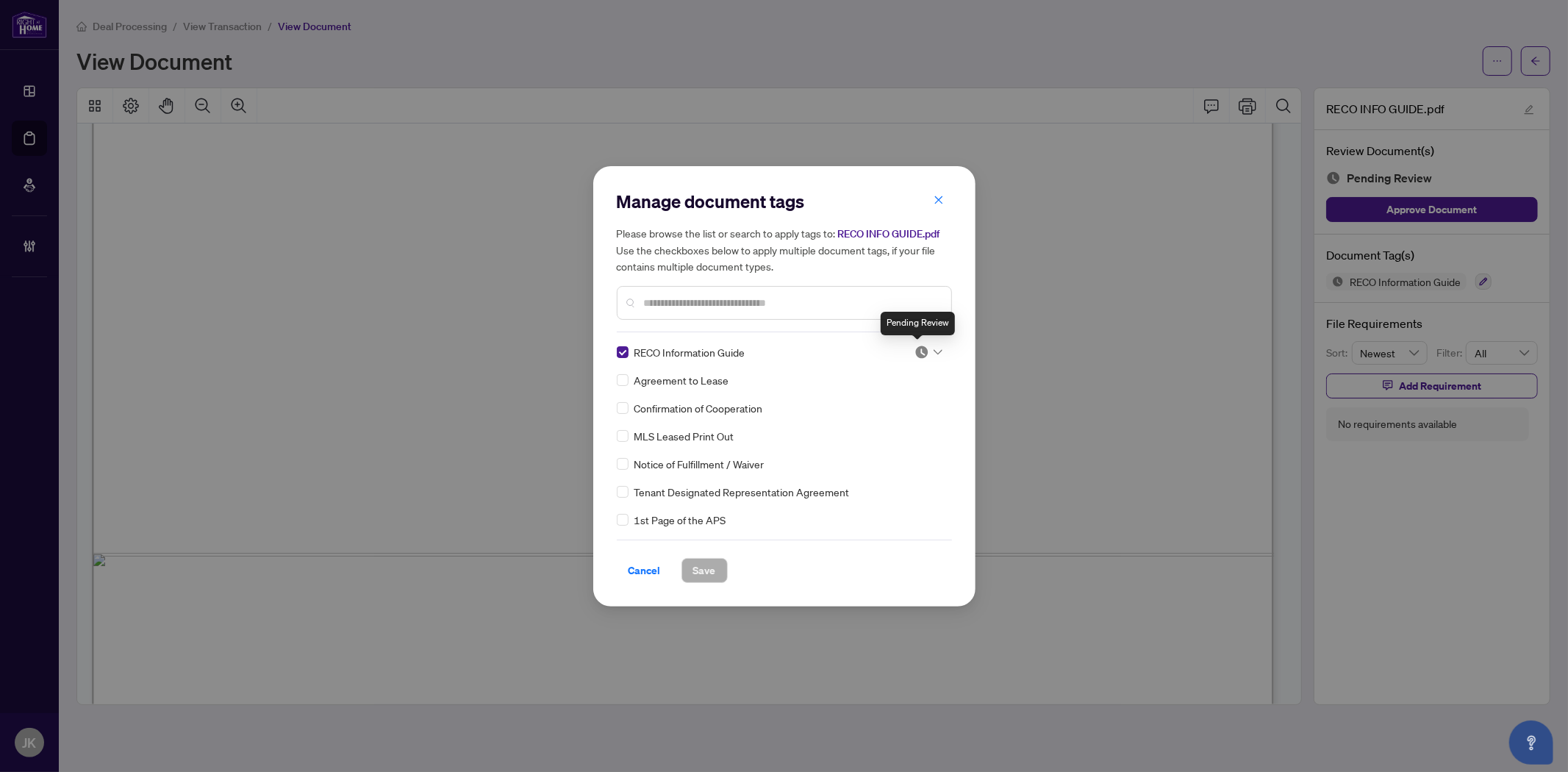
click at [922, 355] on img at bounding box center [922, 352] width 15 height 15
click at [888, 425] on div "Approved" at bounding box center [880, 424] width 94 height 16
click at [716, 574] on button "Save" at bounding box center [704, 570] width 46 height 25
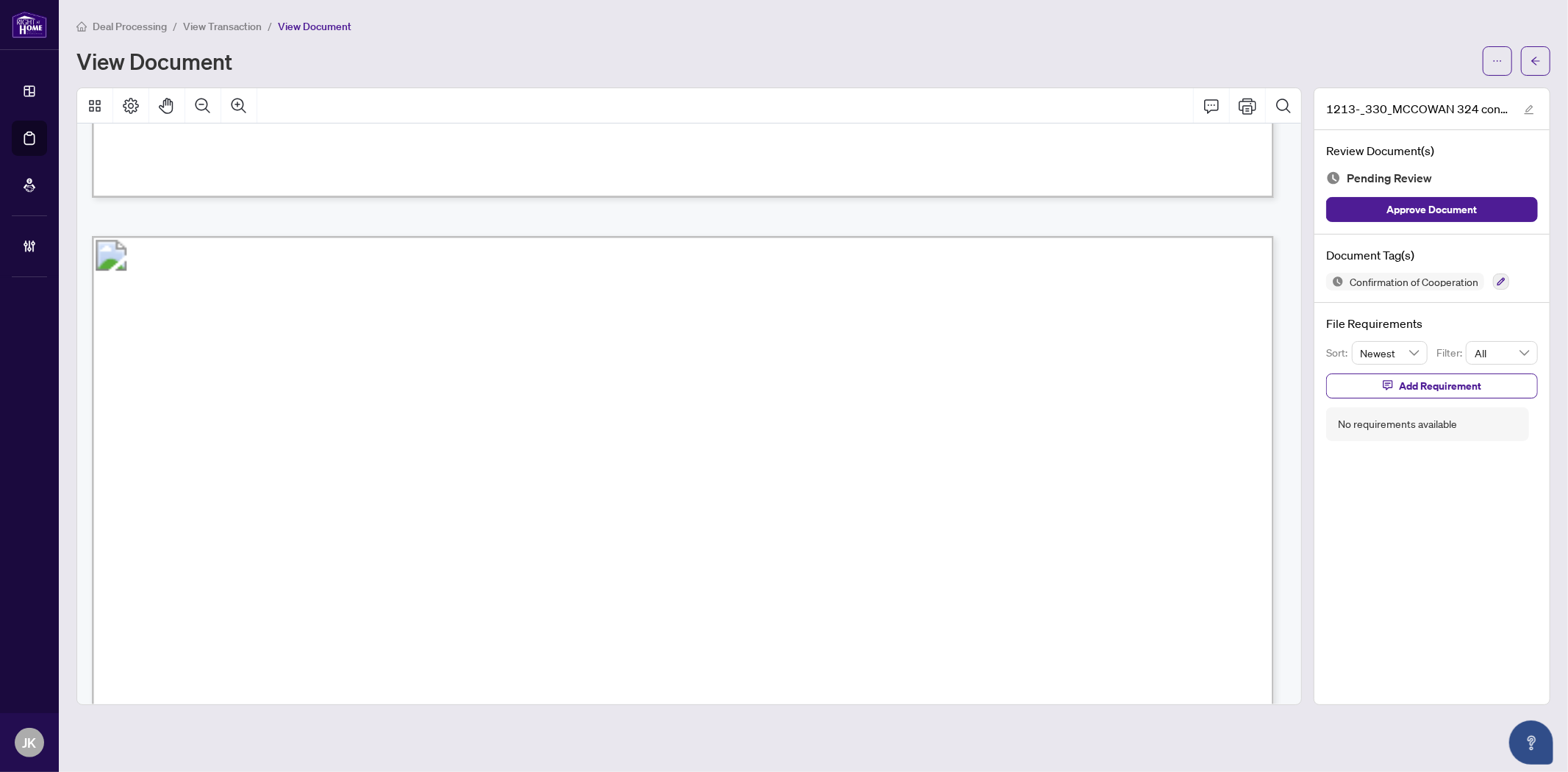
scroll to position [1960, 0]
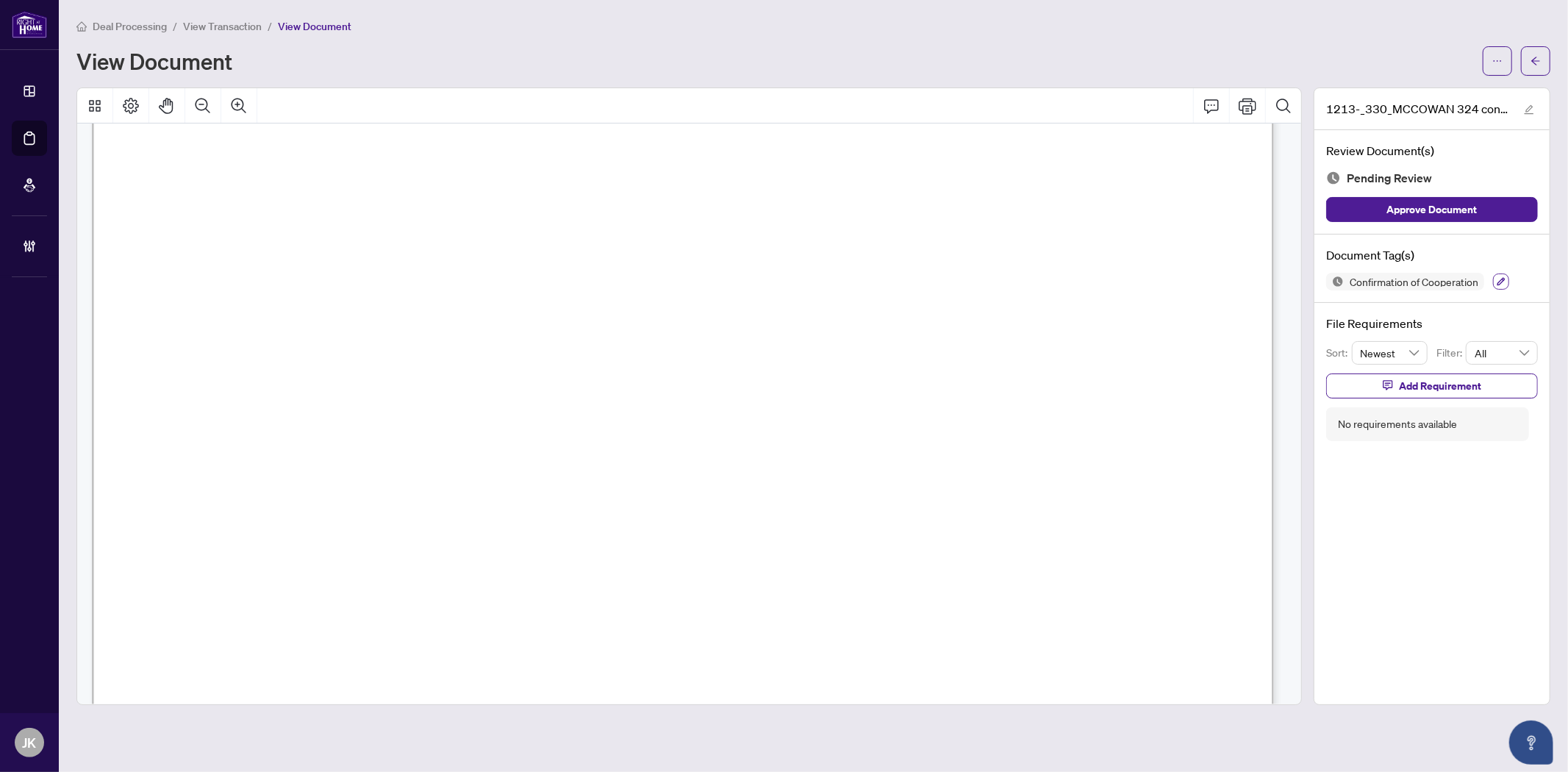
click at [1410, 284] on button "button" at bounding box center [1501, 282] width 16 height 16
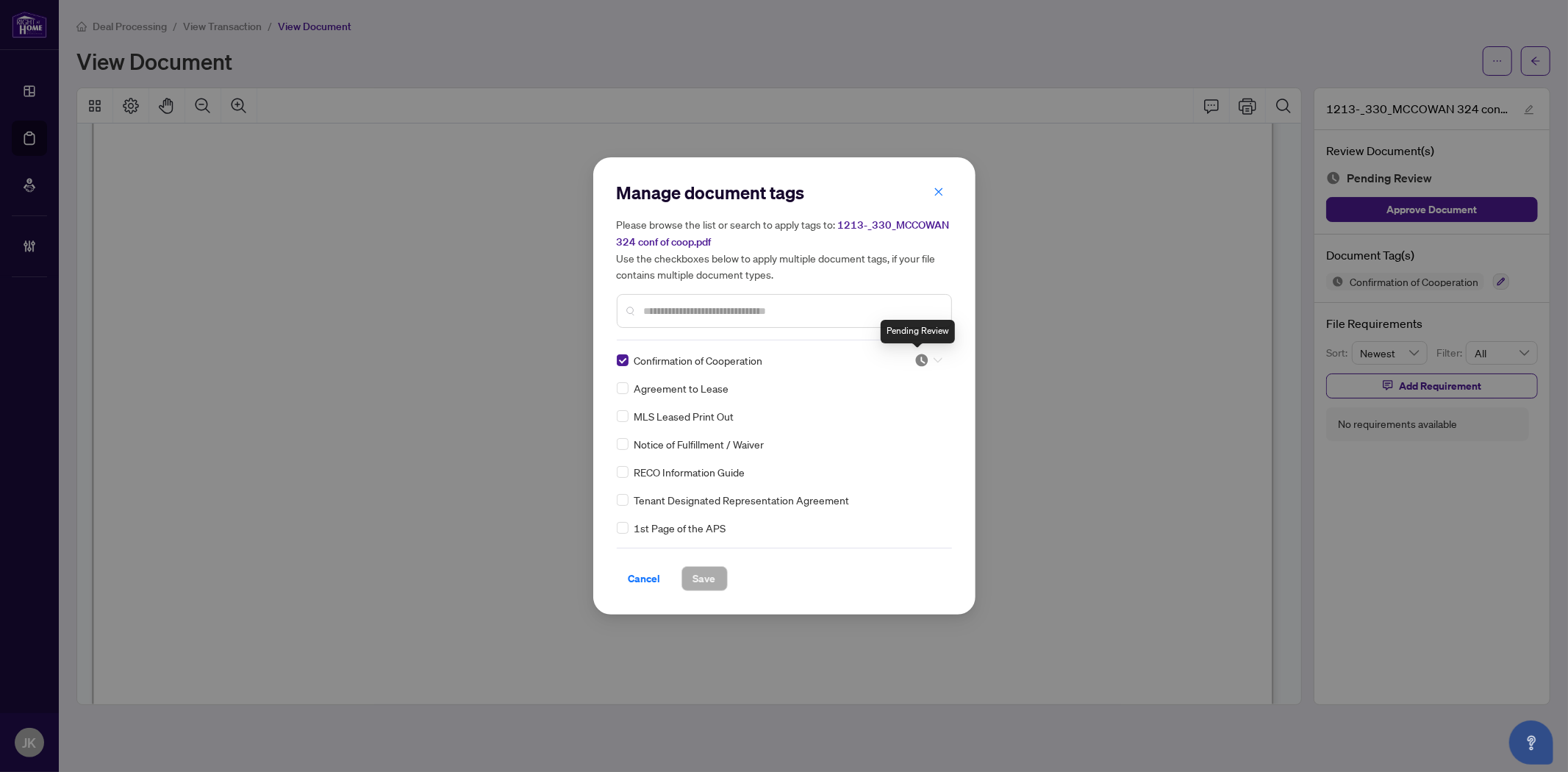
click at [920, 354] on img at bounding box center [922, 360] width 15 height 15
click at [901, 409] on div "Needs Work" at bounding box center [880, 408] width 94 height 16
click at [704, 578] on span "Save" at bounding box center [705, 578] width 23 height 23
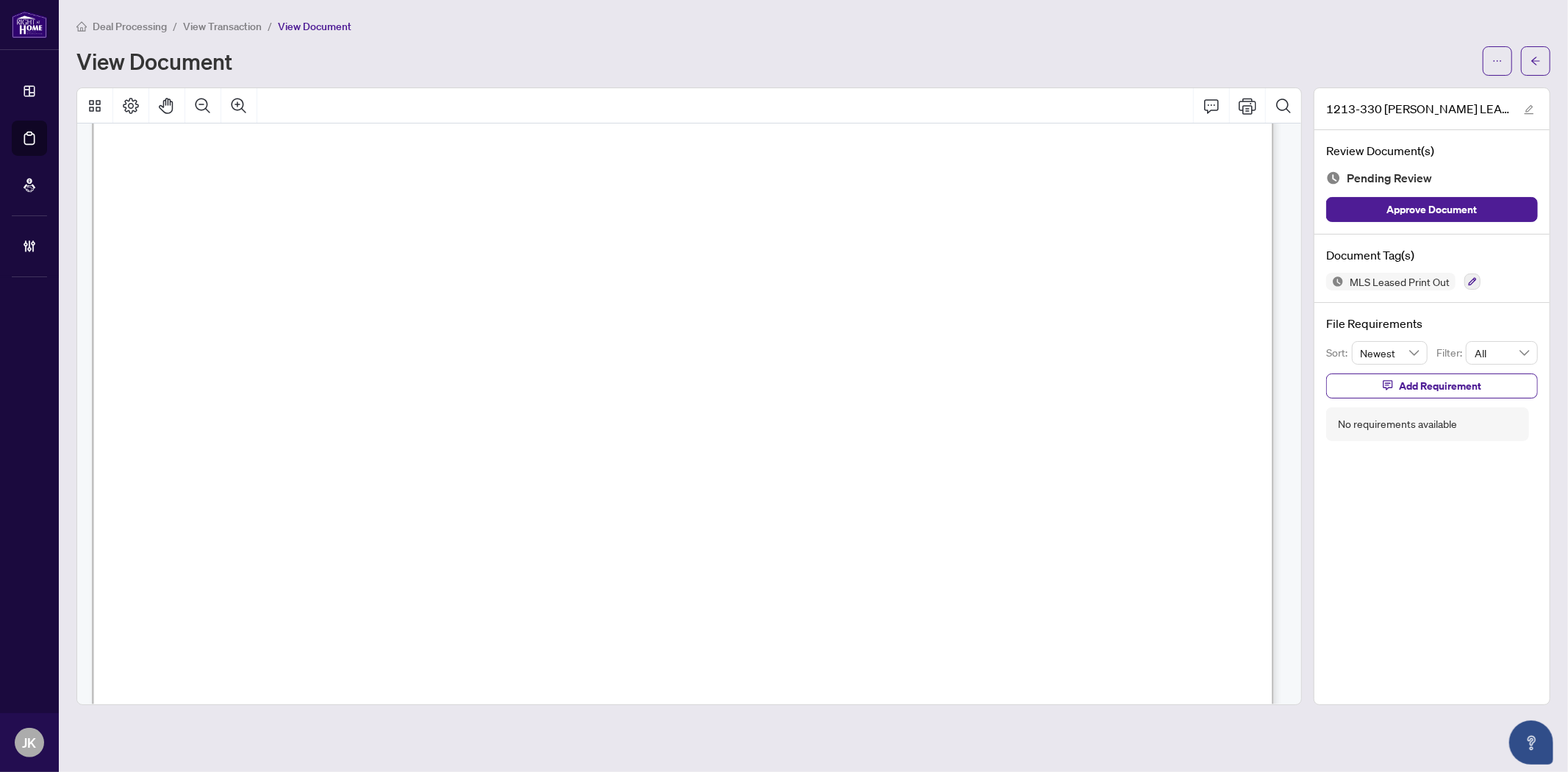
scroll to position [82, 0]
click at [1410, 282] on button "button" at bounding box center [1472, 282] width 16 height 16
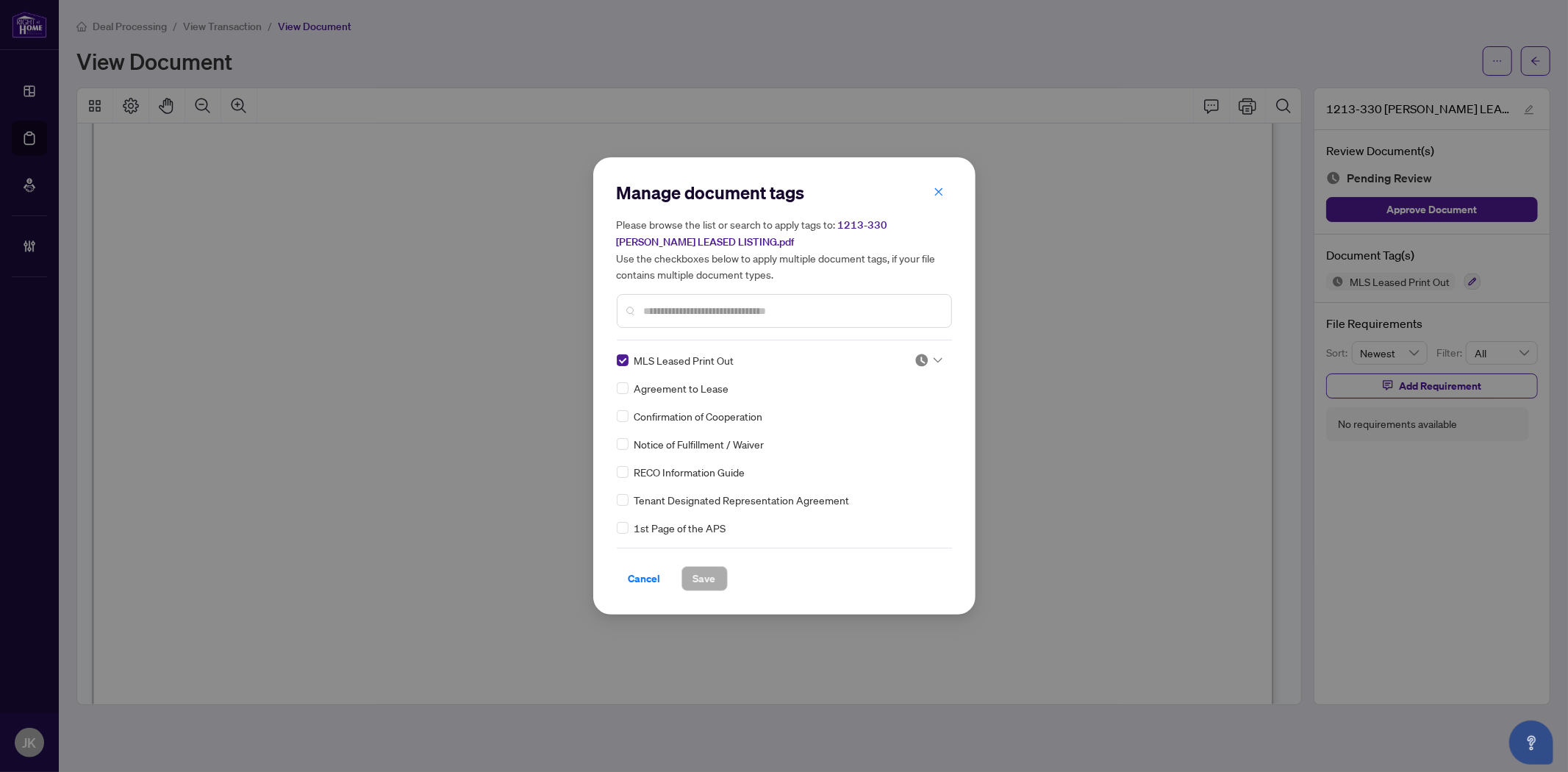
click at [916, 361] on img at bounding box center [922, 360] width 15 height 15
click at [884, 434] on div "Approved" at bounding box center [880, 432] width 94 height 16
click at [703, 582] on span "Save" at bounding box center [705, 578] width 23 height 23
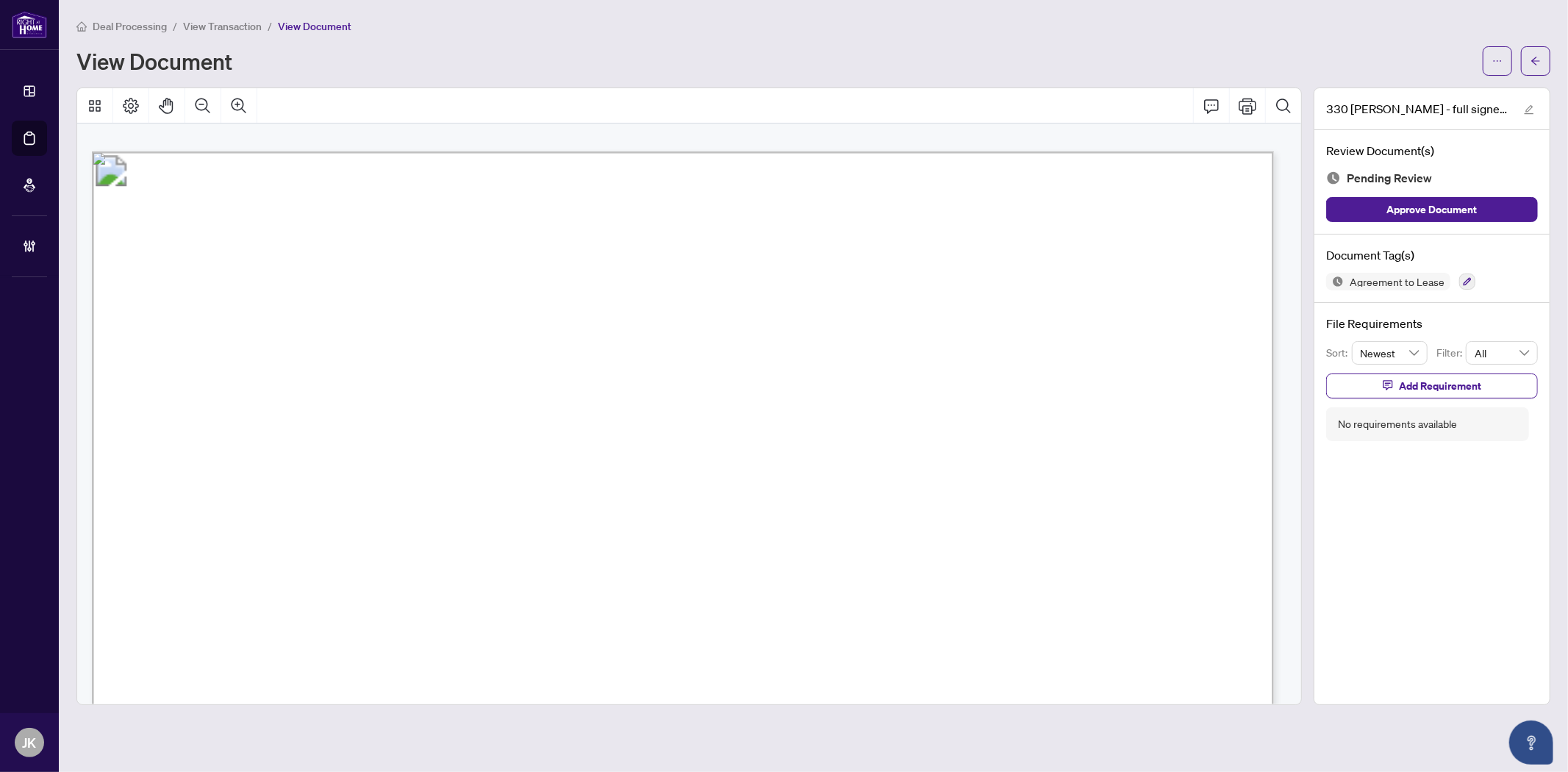
scroll to position [6347, 0]
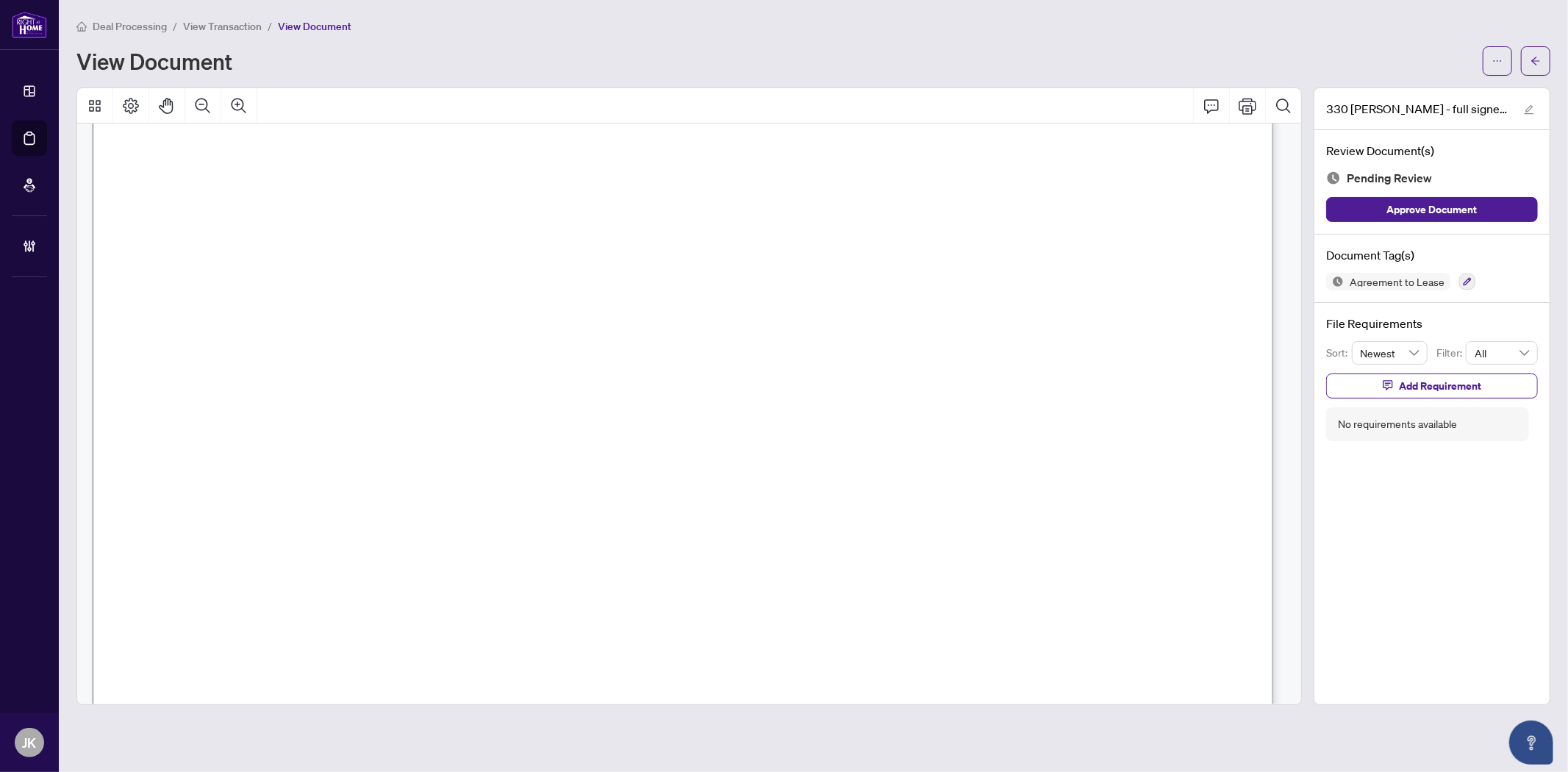
drag, startPoint x: 282, startPoint y: 350, endPoint x: 434, endPoint y: 356, distance: 152.1
click at [434, 356] on span "[PERSON_NAME], [PERSON_NAME]" at bounding box center [428, 352] width 292 height 20
drag, startPoint x: 480, startPoint y: 350, endPoint x: 288, endPoint y: 348, distance: 192.0
click at [288, 348] on span "[PERSON_NAME], [PERSON_NAME]" at bounding box center [428, 352] width 292 height 20
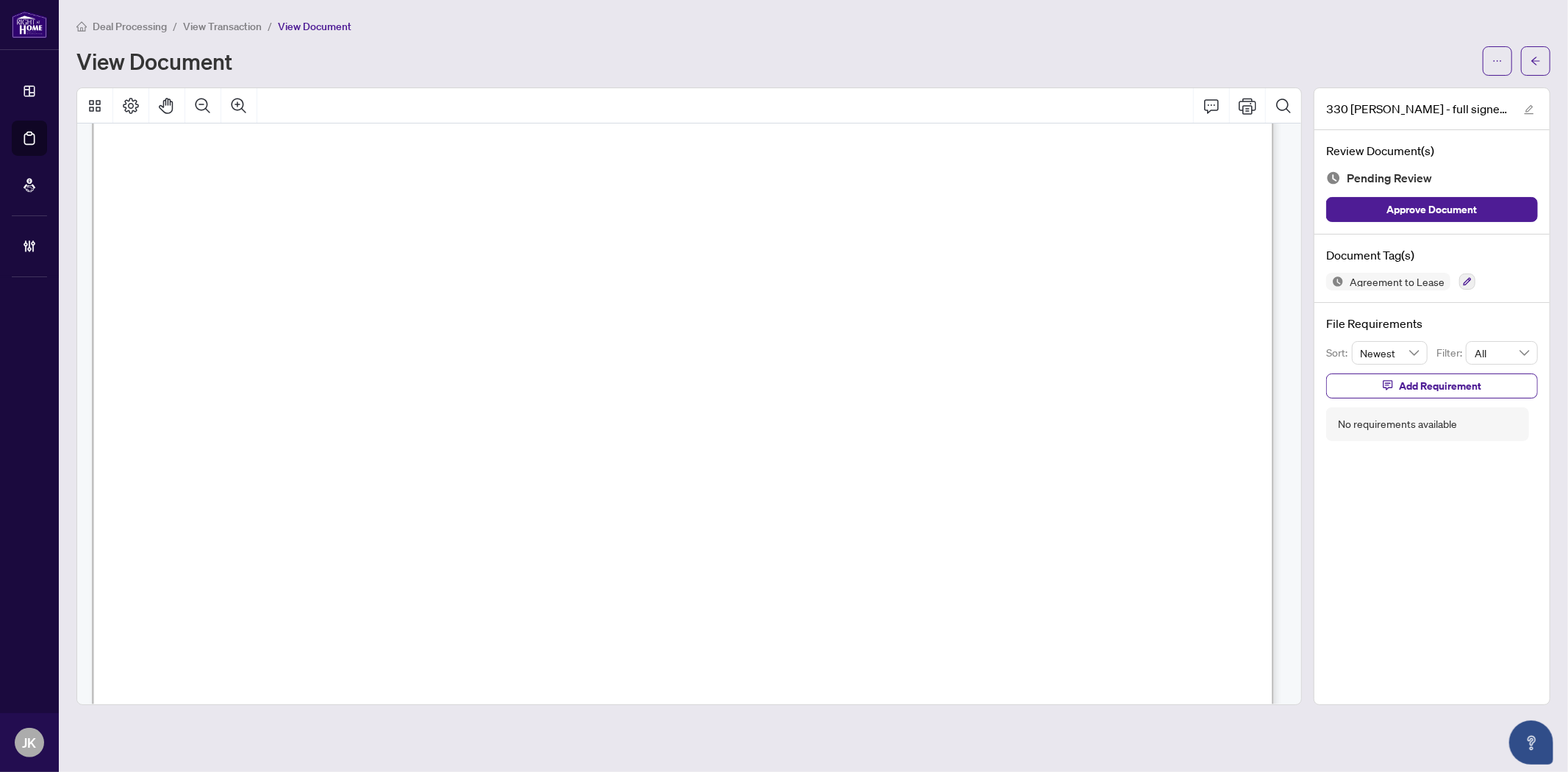
drag, startPoint x: 505, startPoint y: 349, endPoint x: 647, endPoint y: 350, distance: 142.0
click at [575, 350] on span "[PERSON_NAME], [PERSON_NAME]" at bounding box center [428, 352] width 292 height 20
drag, startPoint x: 259, startPoint y: 310, endPoint x: 501, endPoint y: 309, distance: 242.0
click at [501, 309] on span "[DEMOGRAPHIC_DATA][PERSON_NAME]" at bounding box center [404, 314] width 298 height 20
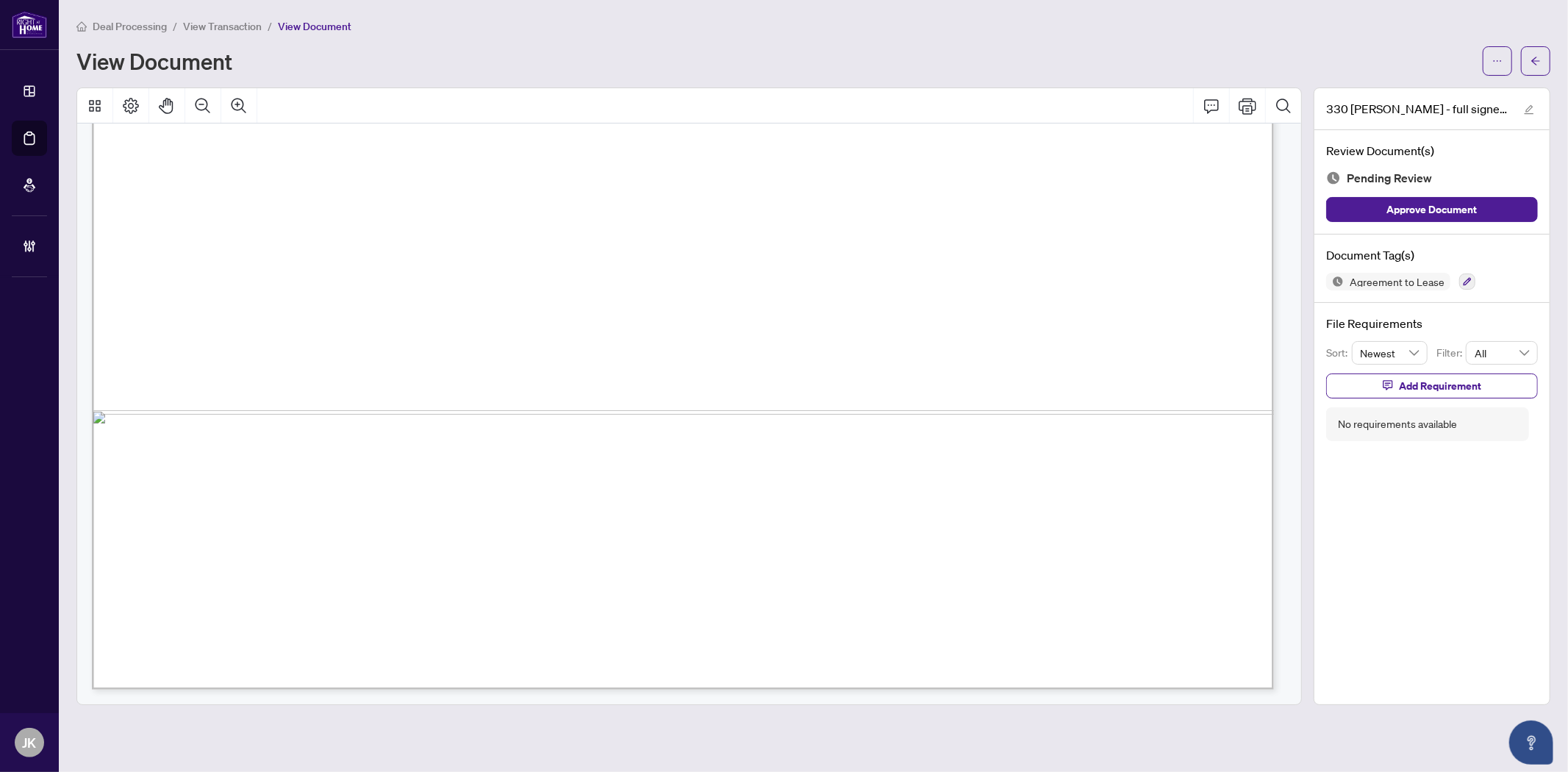
drag, startPoint x: 1310, startPoint y: 621, endPoint x: 1315, endPoint y: 601, distance: 20.6
click at [1315, 601] on div "330 mccowan - full signed by tenants.pdf Review Document(s) Pending Review Appr…" at bounding box center [813, 396] width 1485 height 617
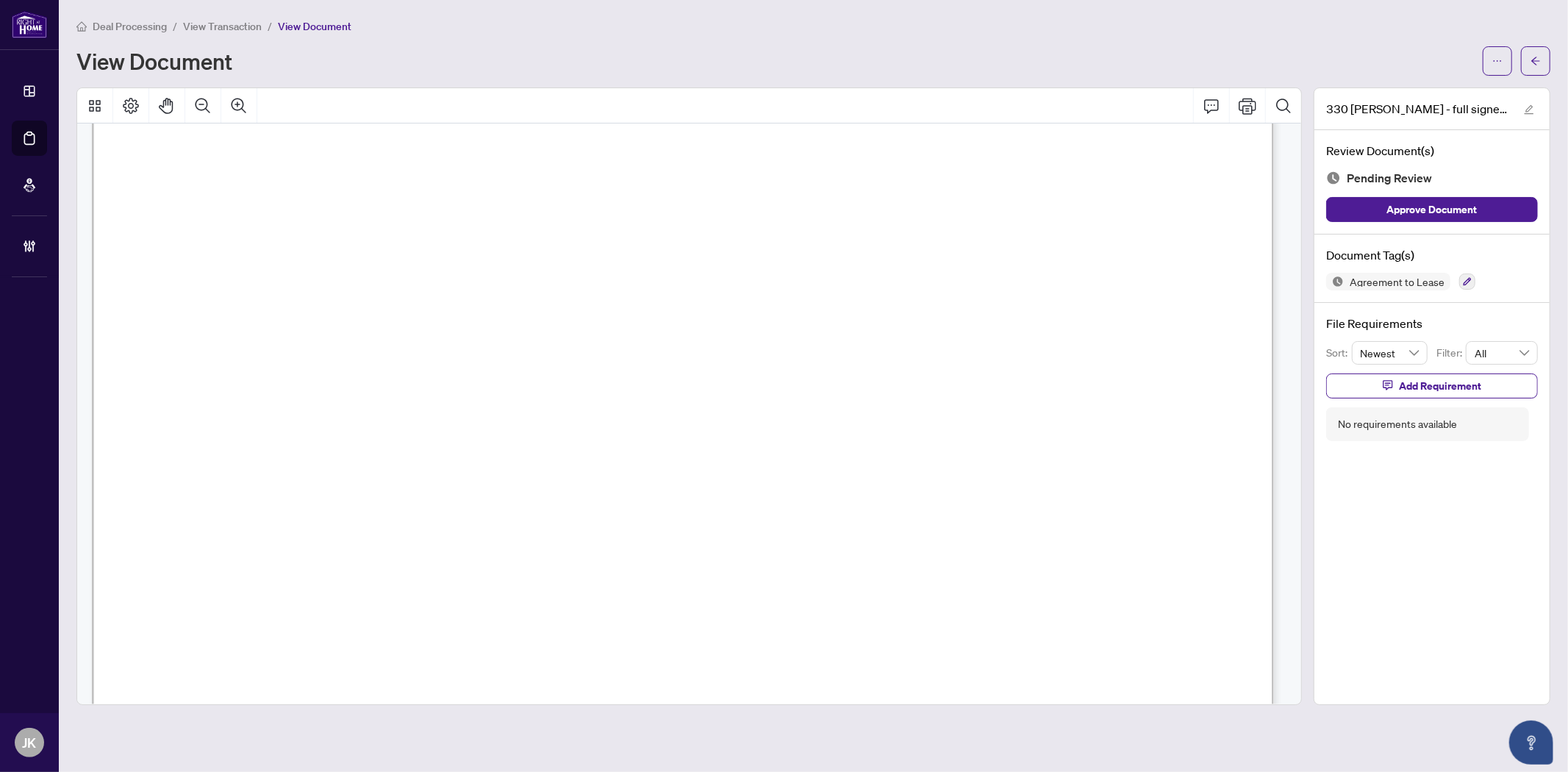
scroll to position [5781, 0]
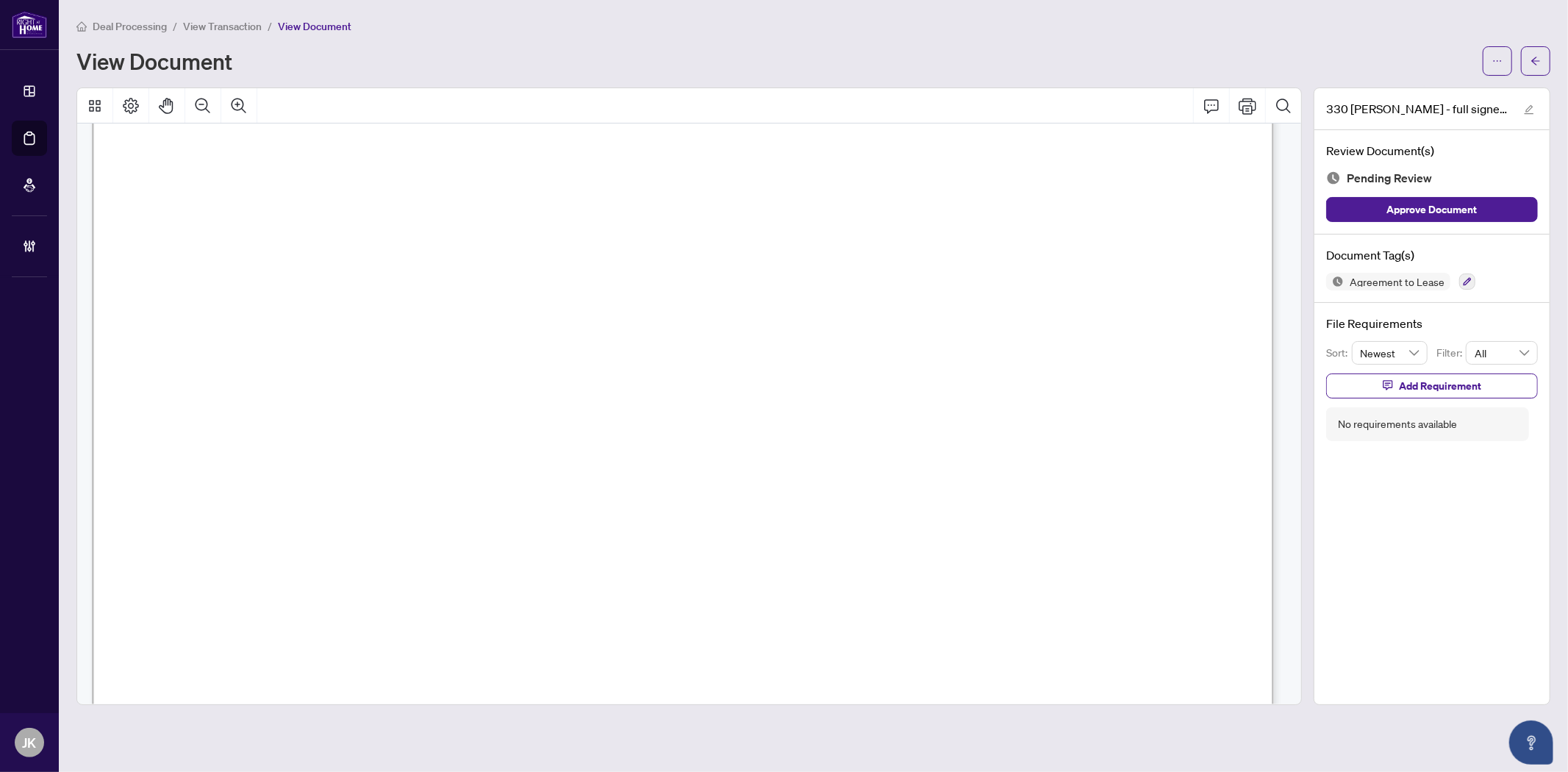
scroll to position [5525, 0]
click at [1410, 277] on icon "button" at bounding box center [1467, 281] width 9 height 9
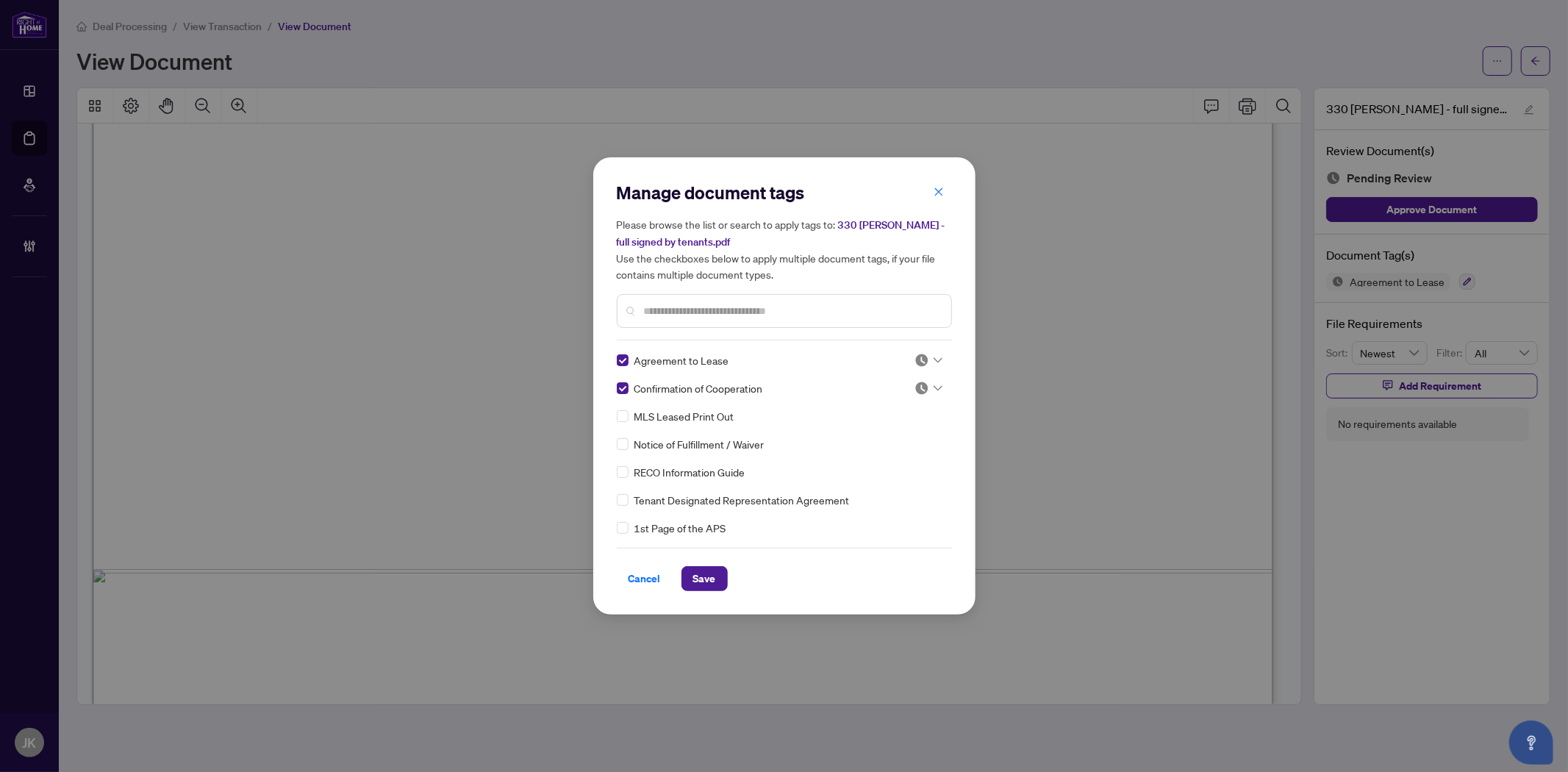
click at [924, 357] on img at bounding box center [922, 360] width 15 height 15
click at [894, 434] on div "Approved" at bounding box center [880, 432] width 94 height 16
click at [922, 391] on img at bounding box center [922, 388] width 15 height 15
click at [889, 464] on div "Approved" at bounding box center [880, 459] width 94 height 16
click at [655, 288] on div "Please browse the list or search to apply tags to: 330 mccowan - full signed by…" at bounding box center [784, 272] width 335 height 112
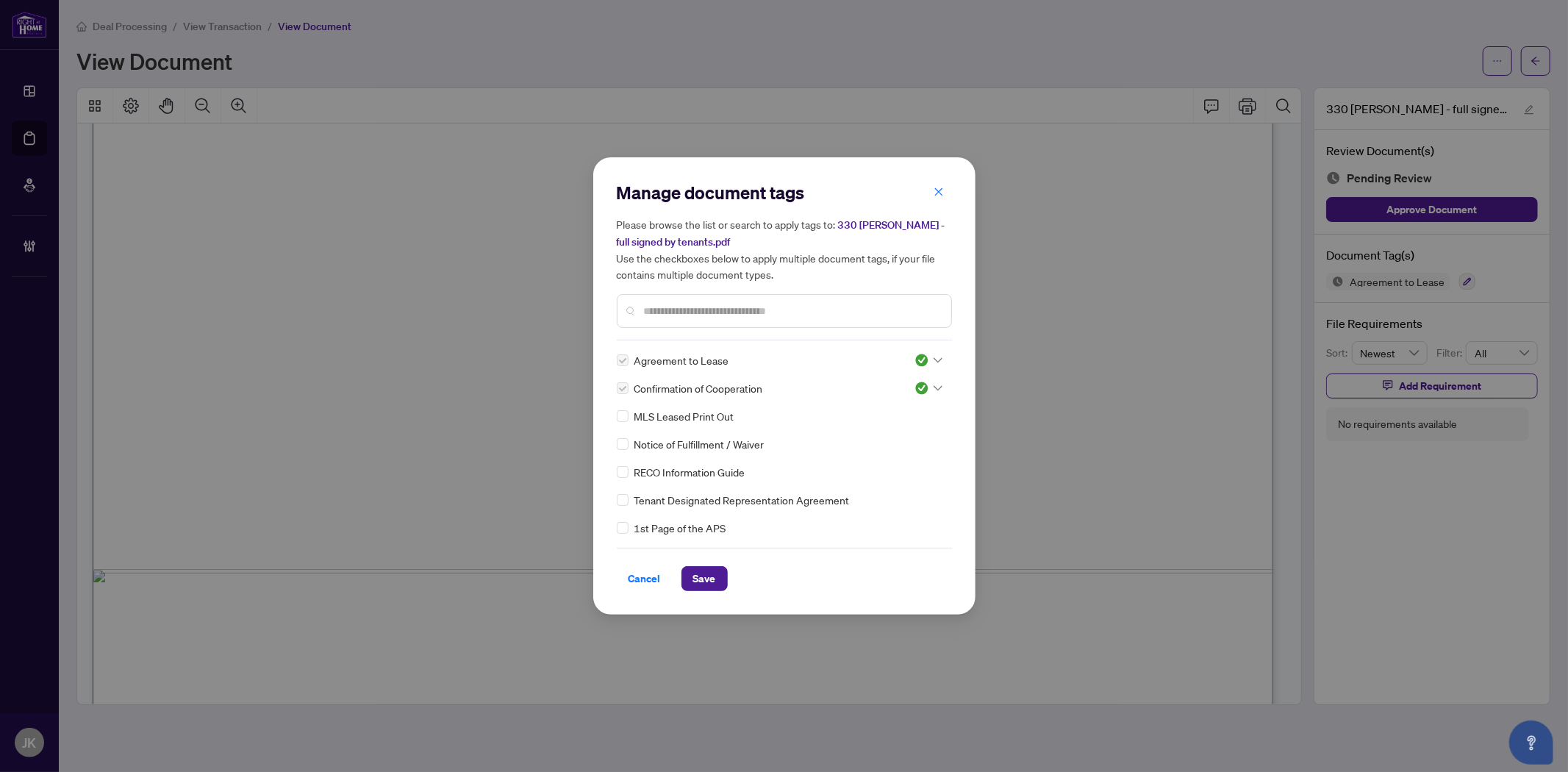
click at [662, 306] on input "text" at bounding box center [791, 311] width 296 height 16
type input "***"
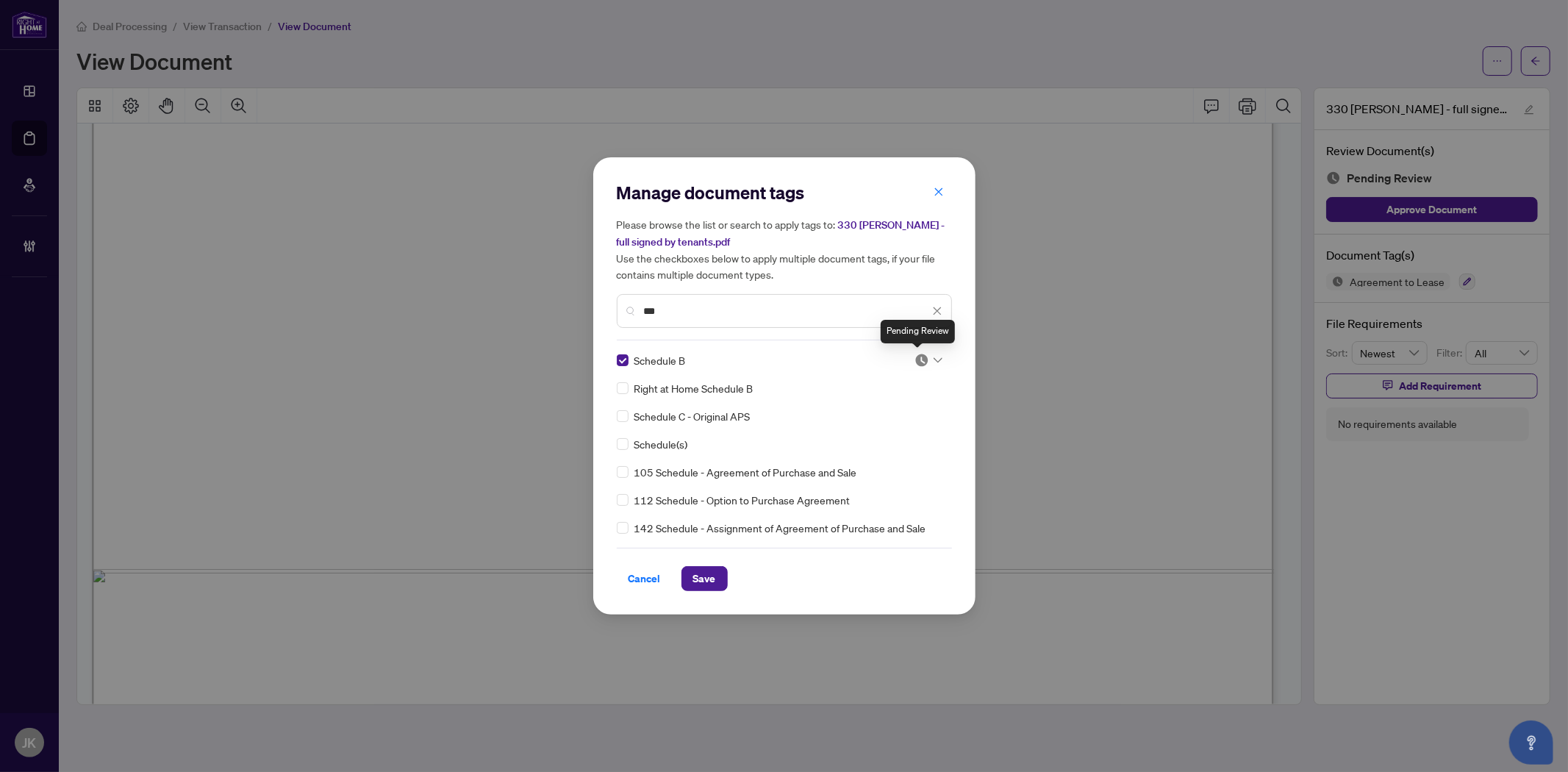
click at [918, 361] on img at bounding box center [922, 360] width 15 height 15
click at [893, 435] on div "Approved" at bounding box center [880, 432] width 94 height 16
drag, startPoint x: 707, startPoint y: 571, endPoint x: 718, endPoint y: 548, distance: 25.5
click at [709, 567] on span "Save" at bounding box center [705, 578] width 23 height 23
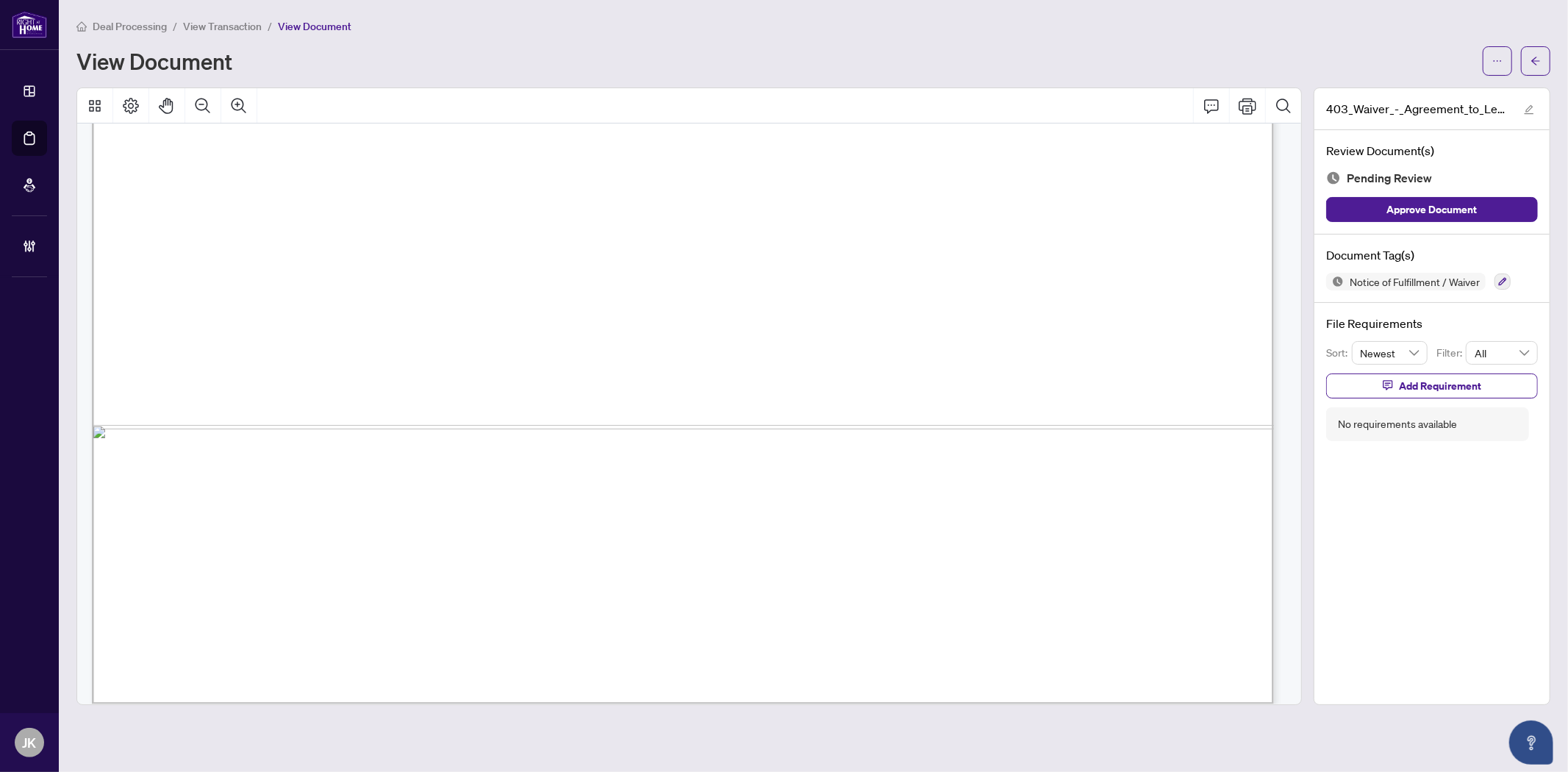
scroll to position [979, 0]
click at [1410, 279] on div "Notice of Fulfillment / Waiver" at bounding box center [1431, 282] width 211 height 18
click at [1410, 284] on button "button" at bounding box center [1502, 282] width 16 height 16
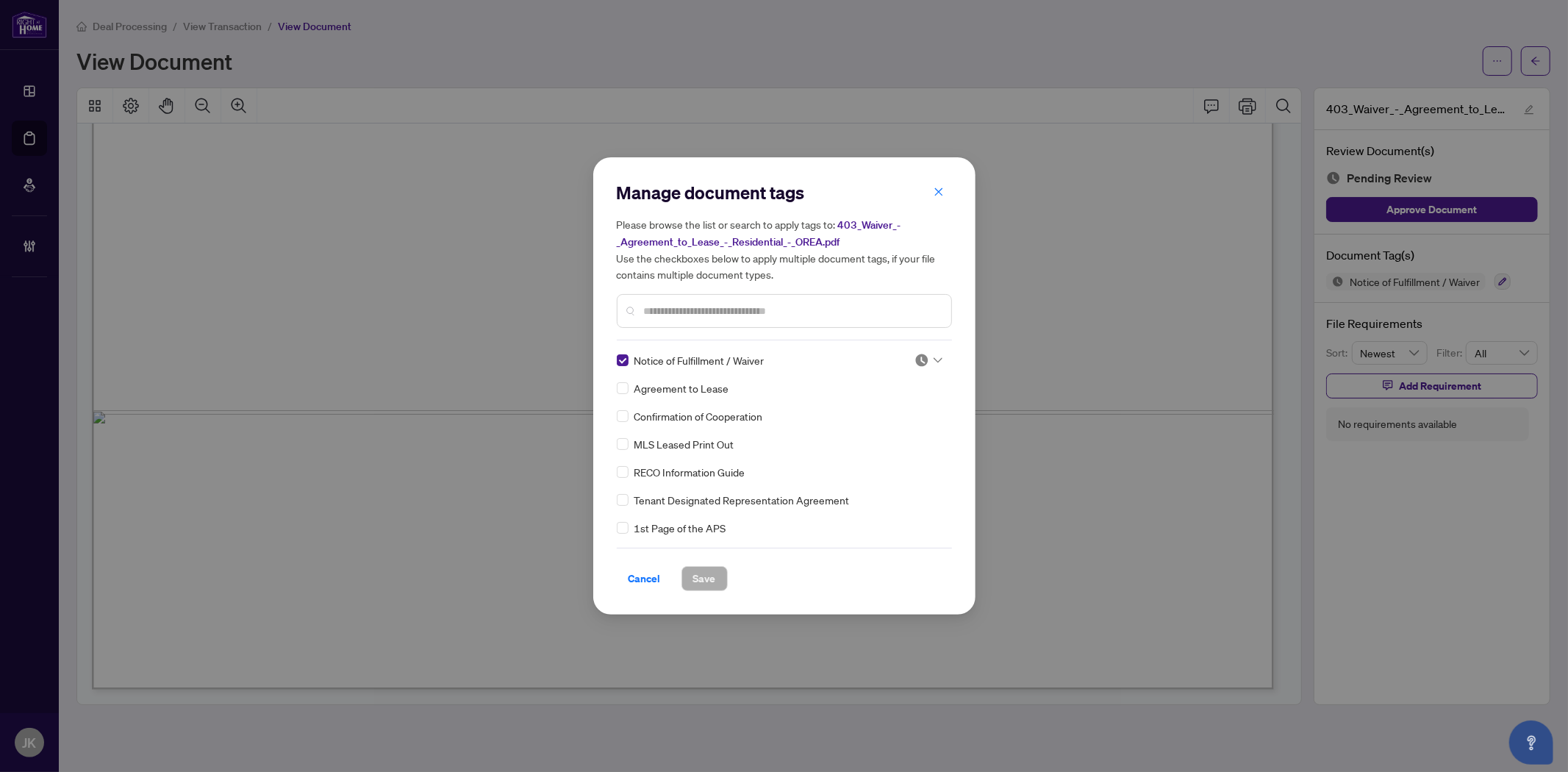
click at [914, 359] on img at bounding box center [922, 360] width 15 height 15
click at [888, 441] on div "Approved" at bounding box center [880, 431] width 112 height 23
click at [703, 579] on span "Save" at bounding box center [705, 578] width 23 height 23
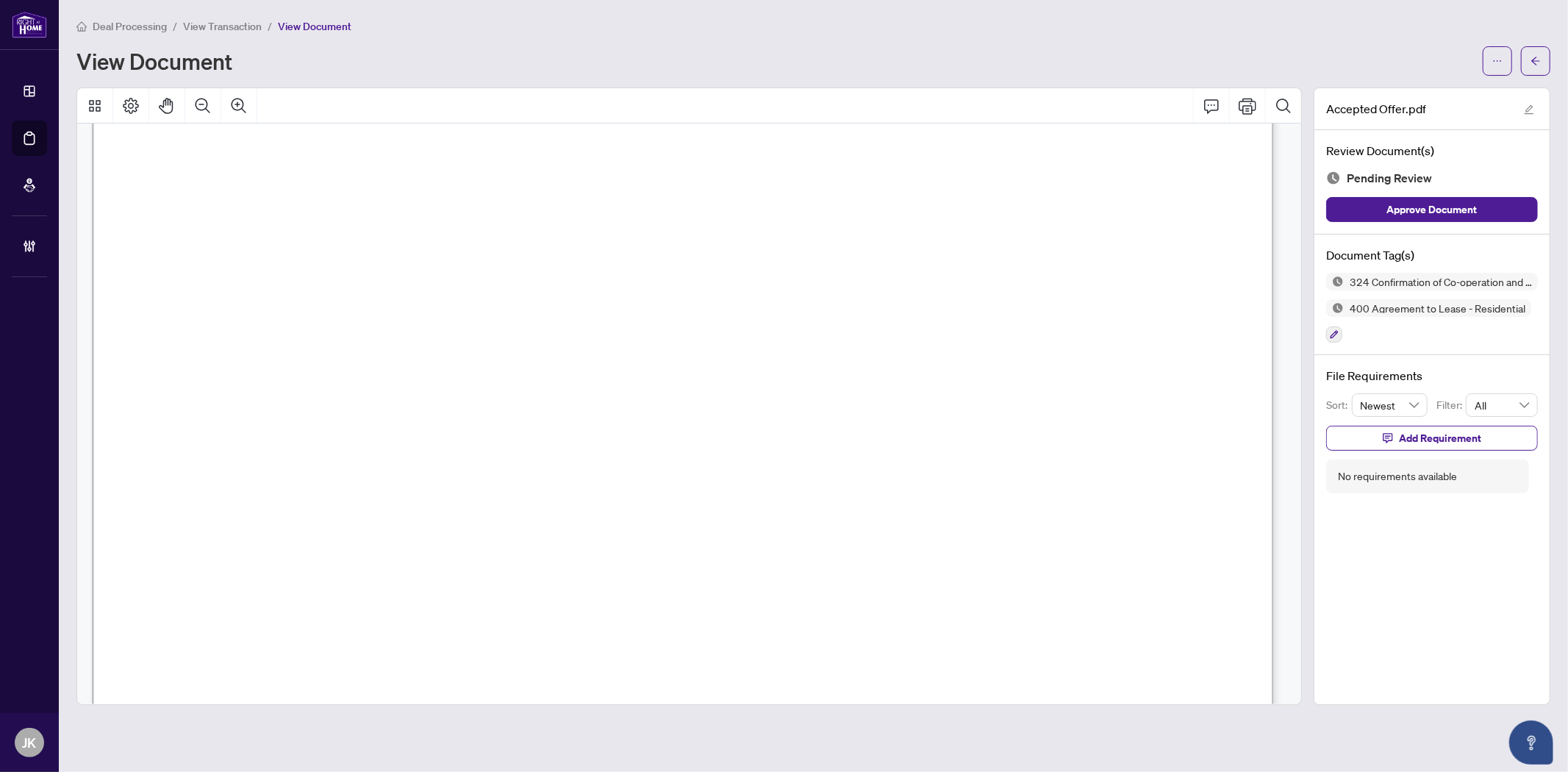
scroll to position [3267, 0]
drag, startPoint x: 412, startPoint y: 284, endPoint x: 575, endPoint y: 288, distance: 163.0
click at [537, 288] on span "Angshuman Ghosh" at bounding box center [473, 291] width 127 height 19
drag, startPoint x: 403, startPoint y: 247, endPoint x: 413, endPoint y: 245, distance: 10.2
click at [413, 245] on span "[PERSON_NAME]" at bounding box center [458, 251] width 126 height 19
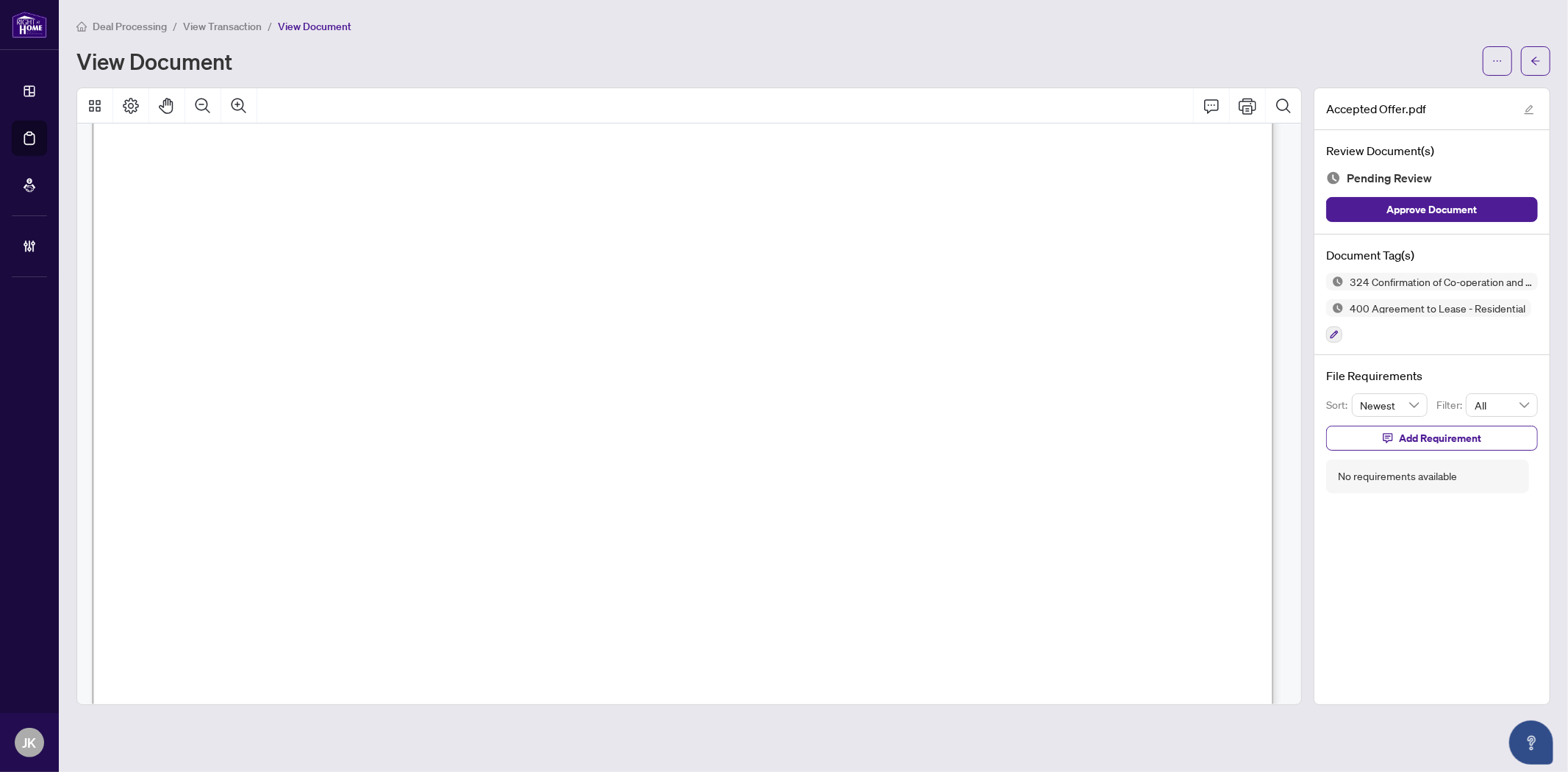
click at [400, 251] on span "[PERSON_NAME]" at bounding box center [458, 251] width 126 height 19
drag, startPoint x: 398, startPoint y: 248, endPoint x: 541, endPoint y: 252, distance: 143.1
click at [522, 252] on span "[PERSON_NAME]" at bounding box center [458, 251] width 126 height 19
click at [1338, 330] on icon "button" at bounding box center [1334, 334] width 9 height 9
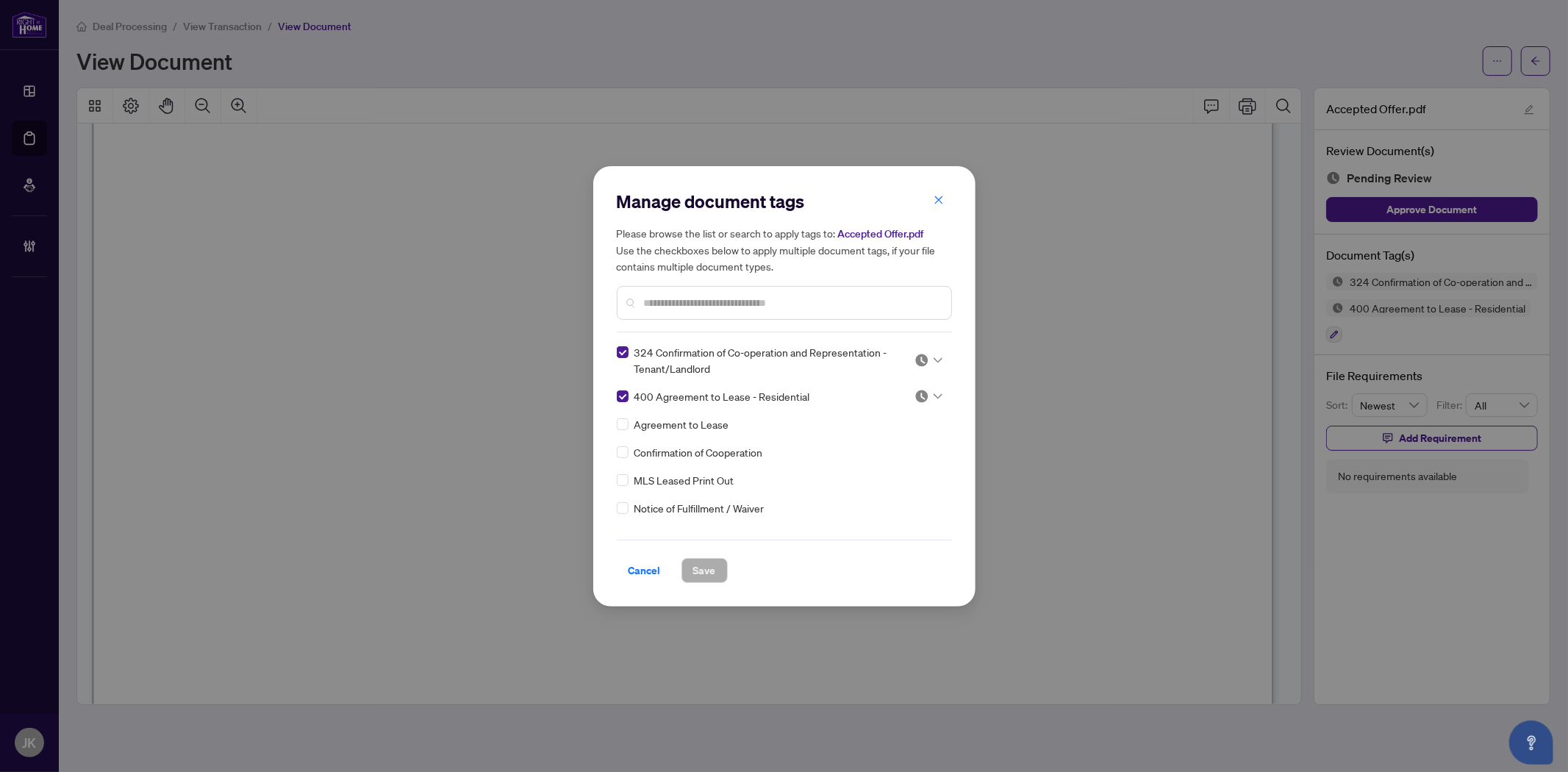
click at [694, 333] on div "Manage document tags Please browse the list or search to apply tags to: Accepte…" at bounding box center [784, 386] width 335 height 393
click at [921, 356] on img at bounding box center [922, 360] width 15 height 15
click at [886, 434] on div "Approved" at bounding box center [880, 432] width 94 height 16
click at [915, 380] on div "324 Confirmation of Co-operation and Representation - Tenant/Landlord 3 400 Agr…" at bounding box center [784, 436] width 335 height 184
click at [918, 401] on img at bounding box center [922, 396] width 15 height 15
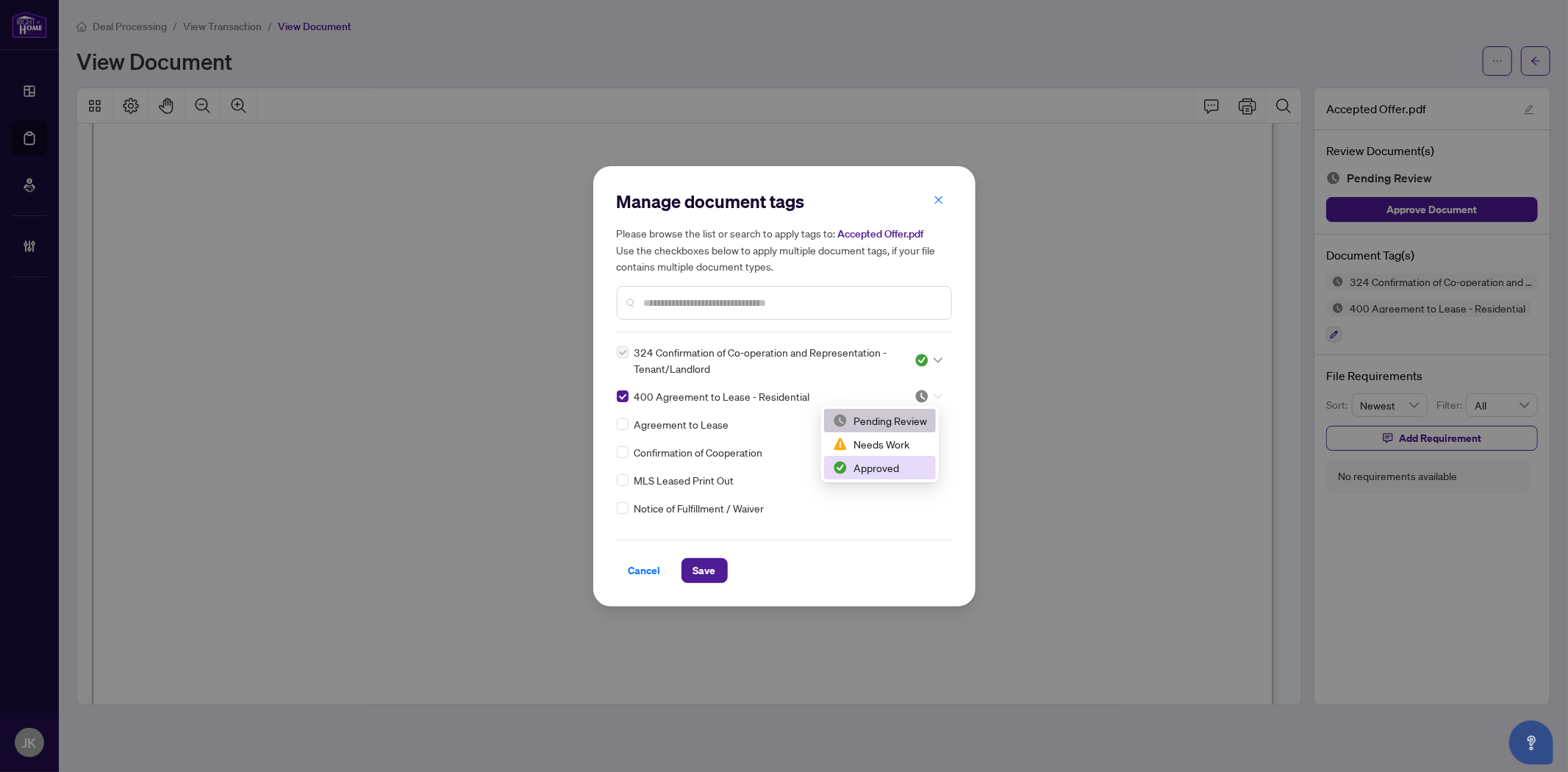
click at [863, 471] on div "Approved" at bounding box center [880, 467] width 94 height 16
click at [669, 306] on input "text" at bounding box center [791, 303] width 296 height 16
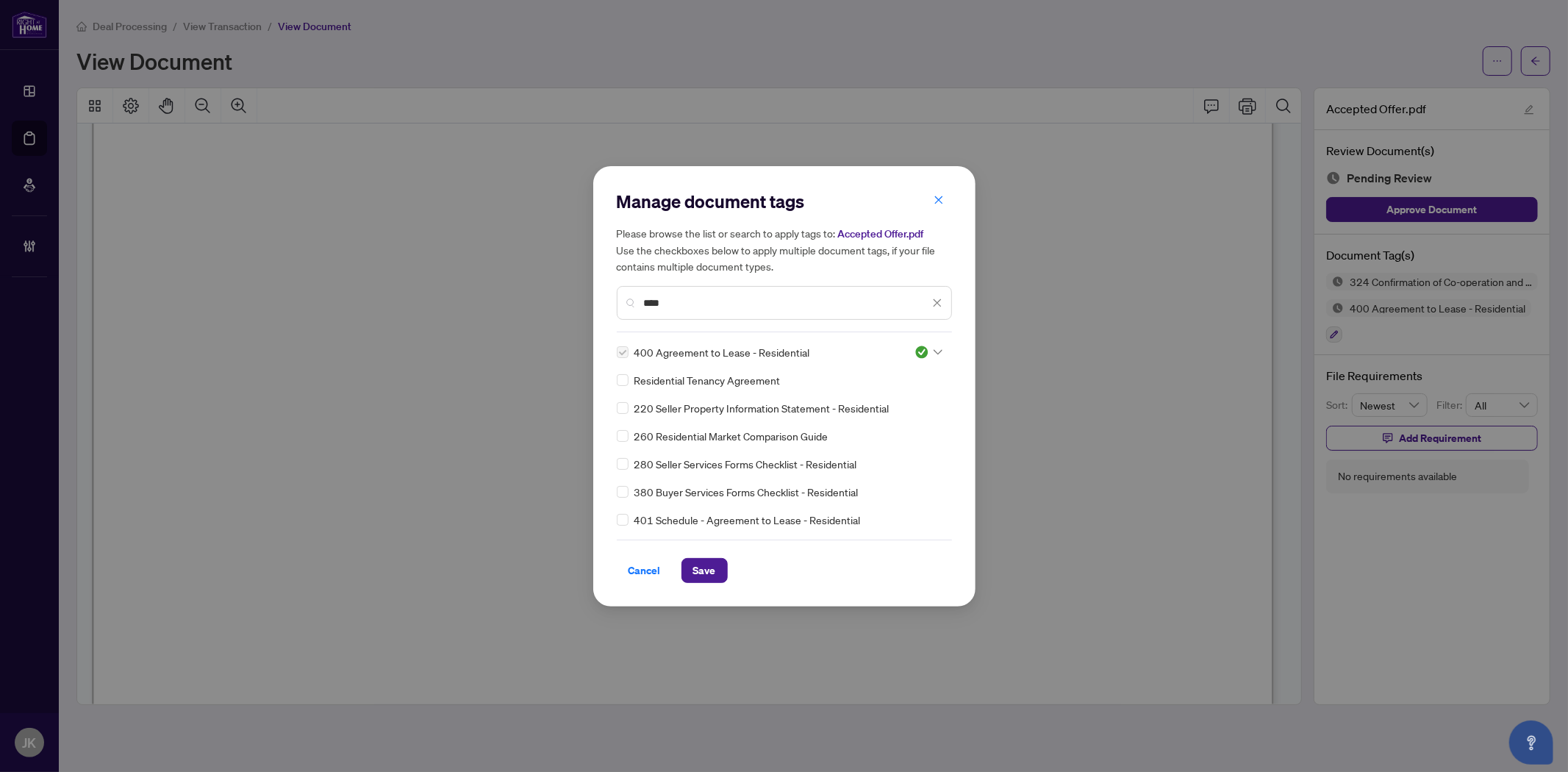
type input "****"
click at [630, 378] on div "Residential Tenancy Agreement" at bounding box center [779, 380] width 326 height 16
click at [922, 353] on img at bounding box center [922, 352] width 15 height 15
click at [927, 423] on div "Approved" at bounding box center [880, 424] width 94 height 16
drag, startPoint x: 714, startPoint y: 563, endPoint x: 707, endPoint y: 550, distance: 14.8
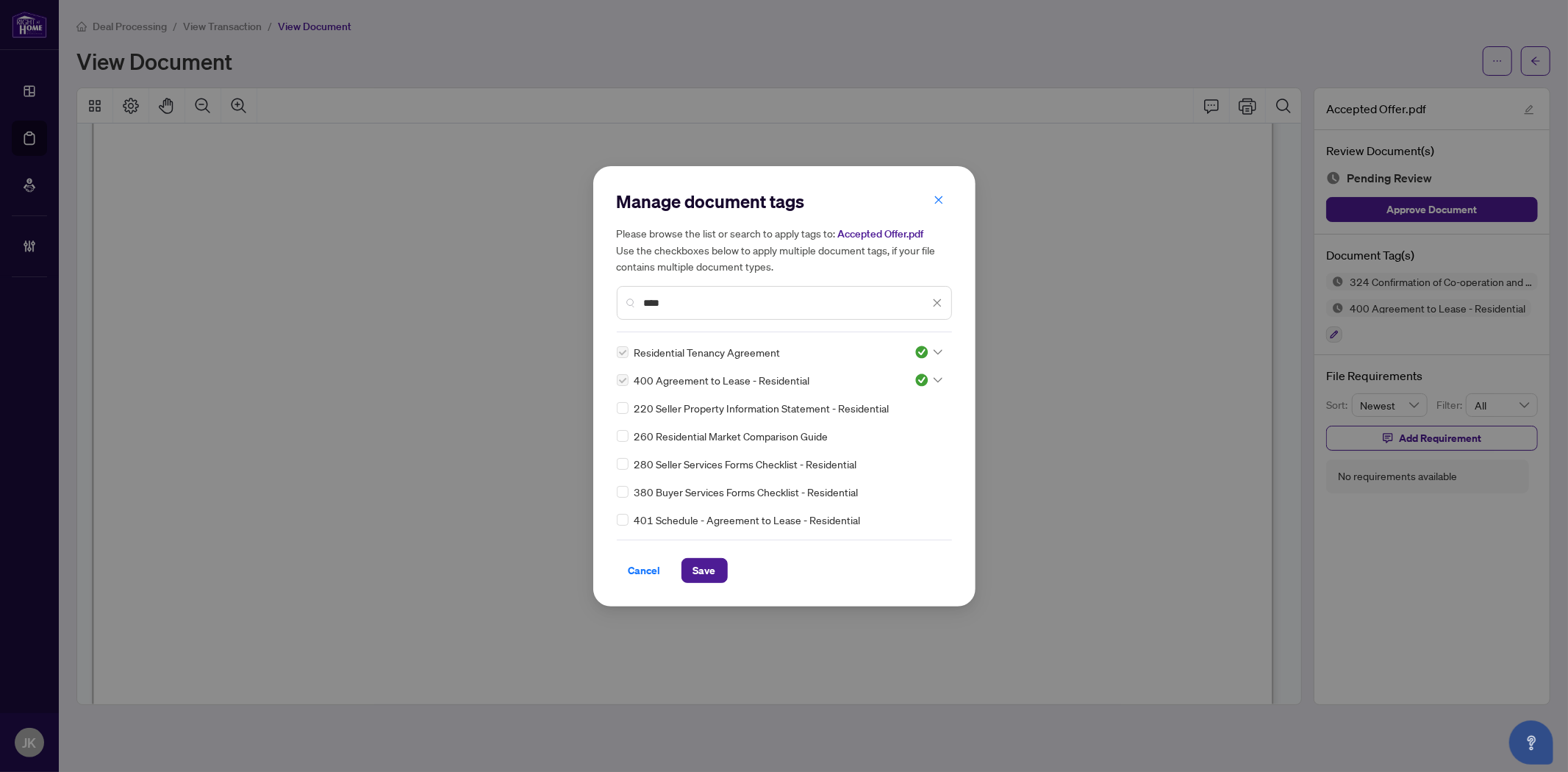
click at [715, 563] on button "Save" at bounding box center [704, 570] width 46 height 25
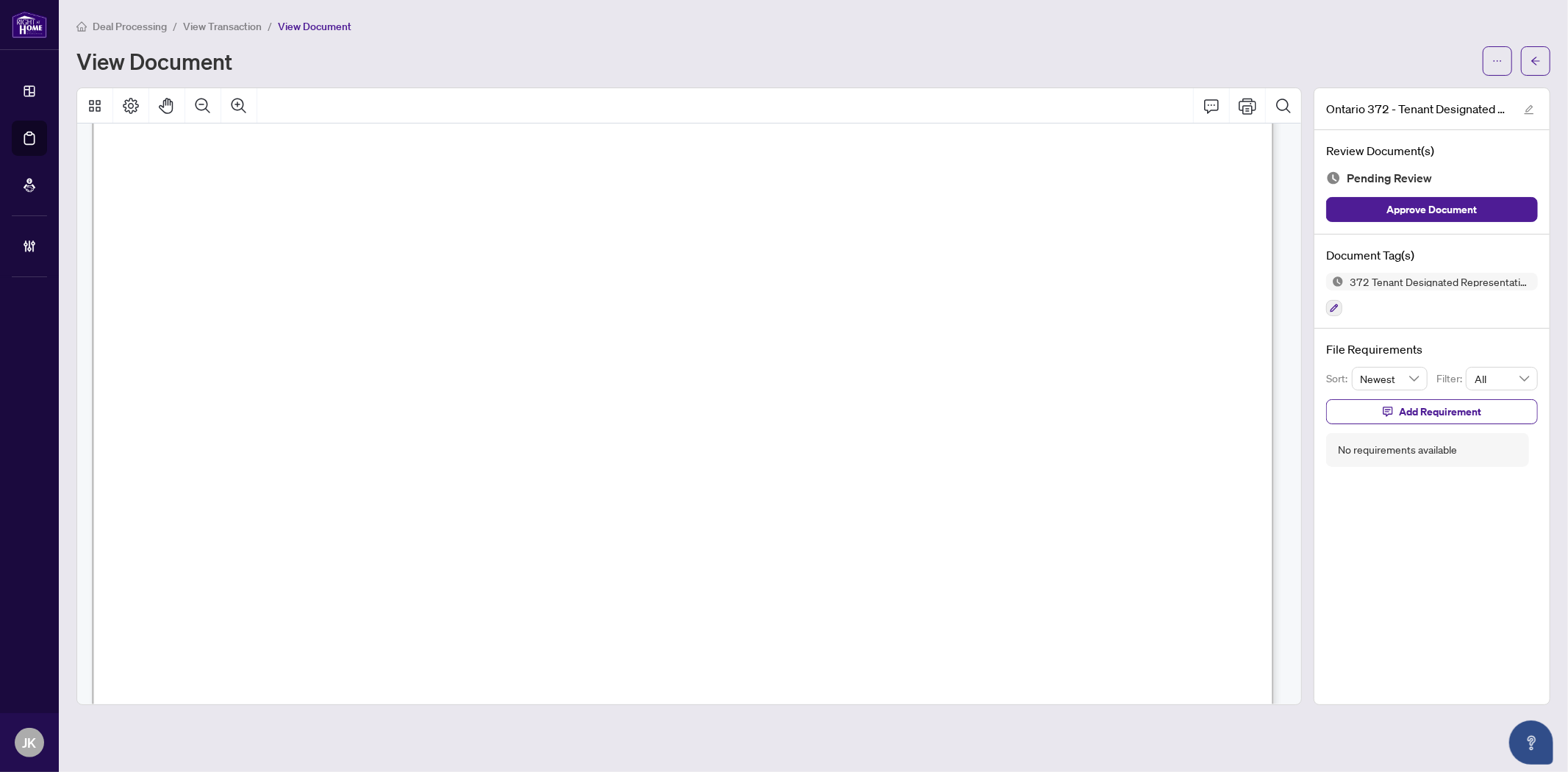
scroll to position [817, 0]
click at [1336, 305] on icon "button" at bounding box center [1335, 309] width 8 height 8
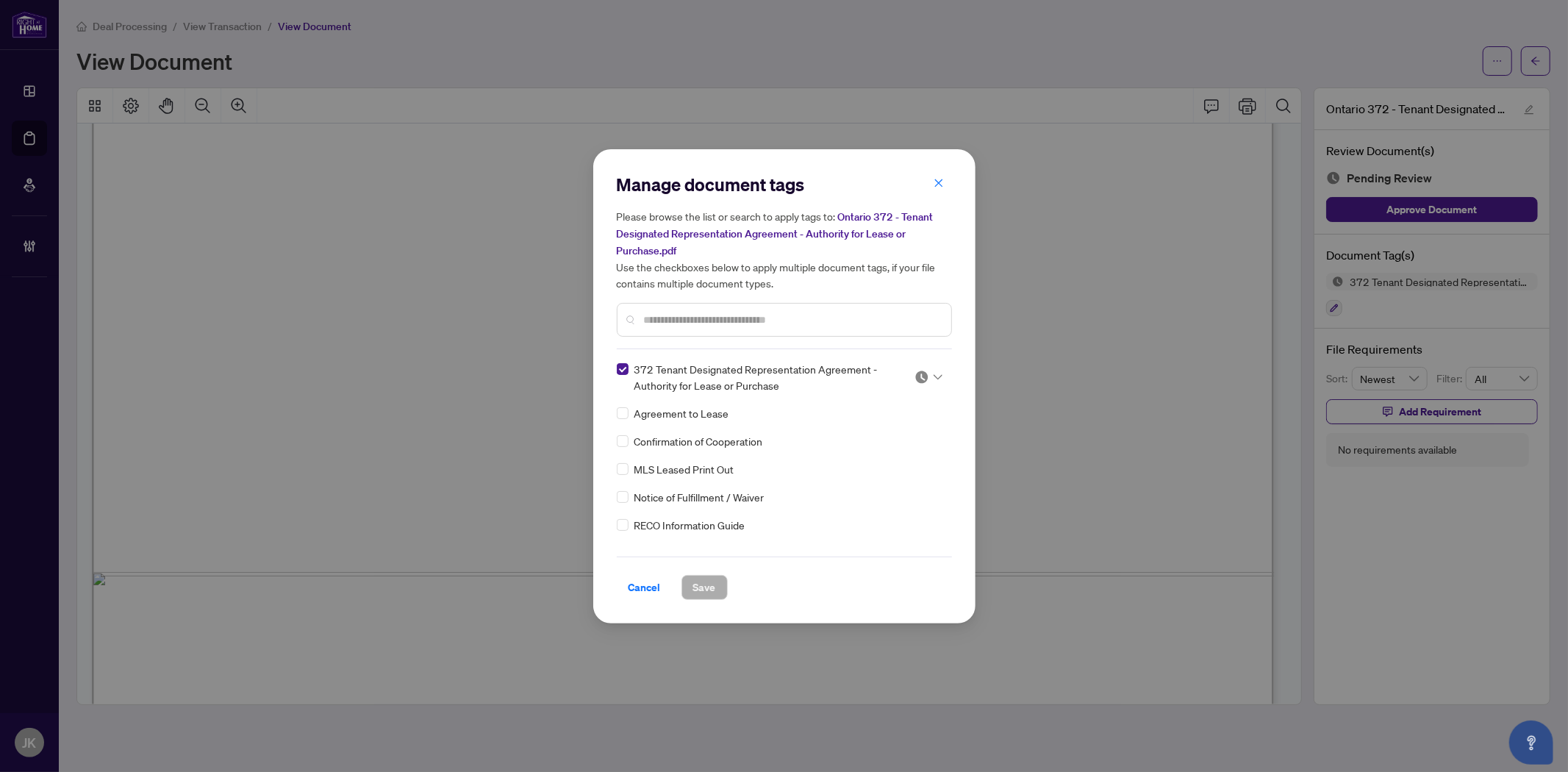
click at [914, 379] on img at bounding box center [922, 377] width 15 height 15
click at [907, 447] on div "Approved" at bounding box center [880, 448] width 94 height 16
drag, startPoint x: 708, startPoint y: 582, endPoint x: 701, endPoint y: 495, distance: 87.3
click at [708, 569] on div "Cancel Save" at bounding box center [784, 578] width 335 height 44
click at [700, 584] on span "Save" at bounding box center [705, 587] width 23 height 23
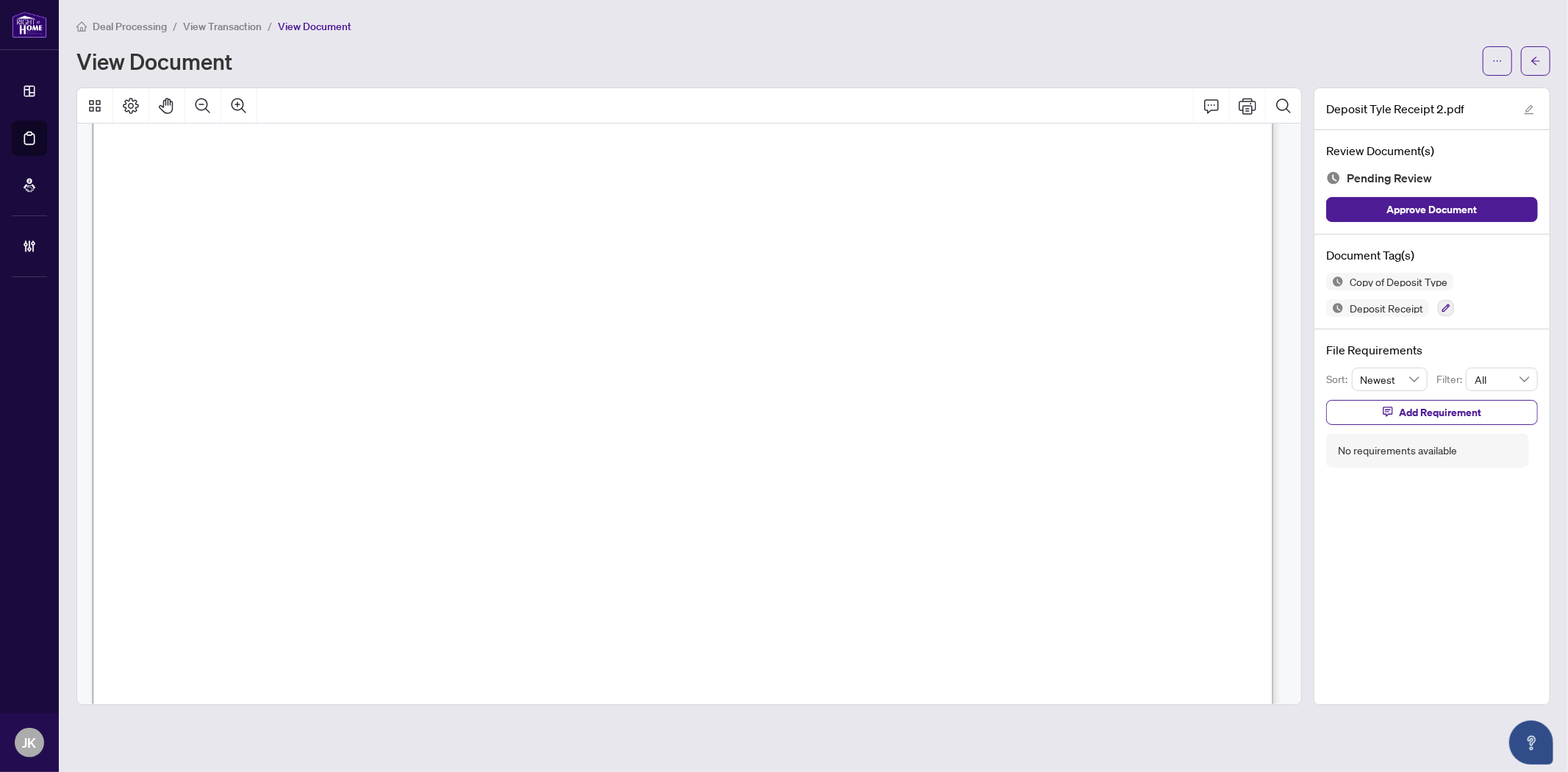
scroll to position [653, 0]
click at [1410, 306] on button "button" at bounding box center [1446, 308] width 16 height 16
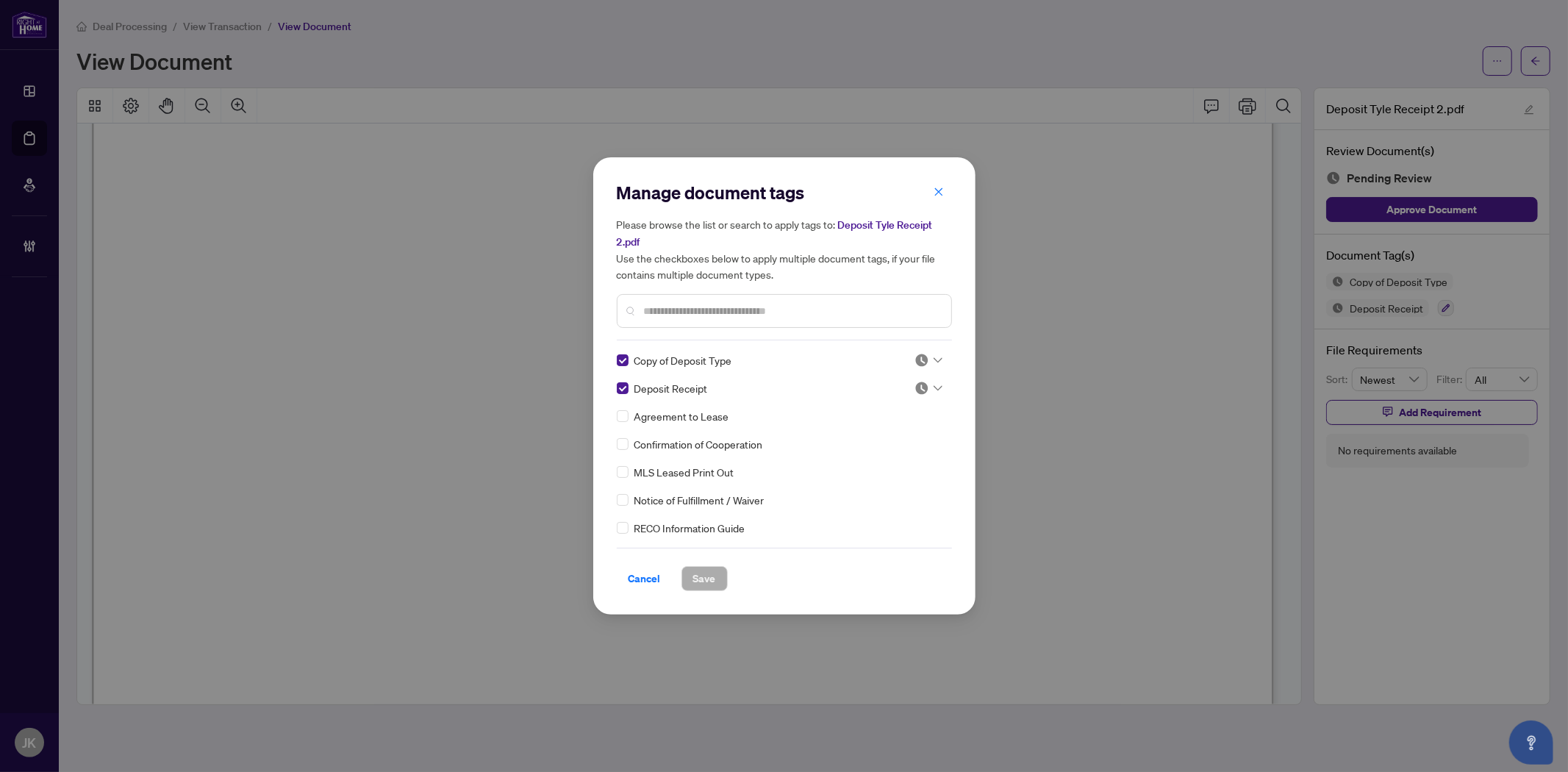
click at [615, 385] on div "Manage document tags Please browse the list or search to apply tags to: Deposit…" at bounding box center [784, 386] width 382 height 457
click at [933, 358] on icon at bounding box center [937, 360] width 9 height 6
click at [882, 436] on div "Approved" at bounding box center [880, 432] width 94 height 16
click at [695, 575] on span "Save" at bounding box center [705, 578] width 23 height 23
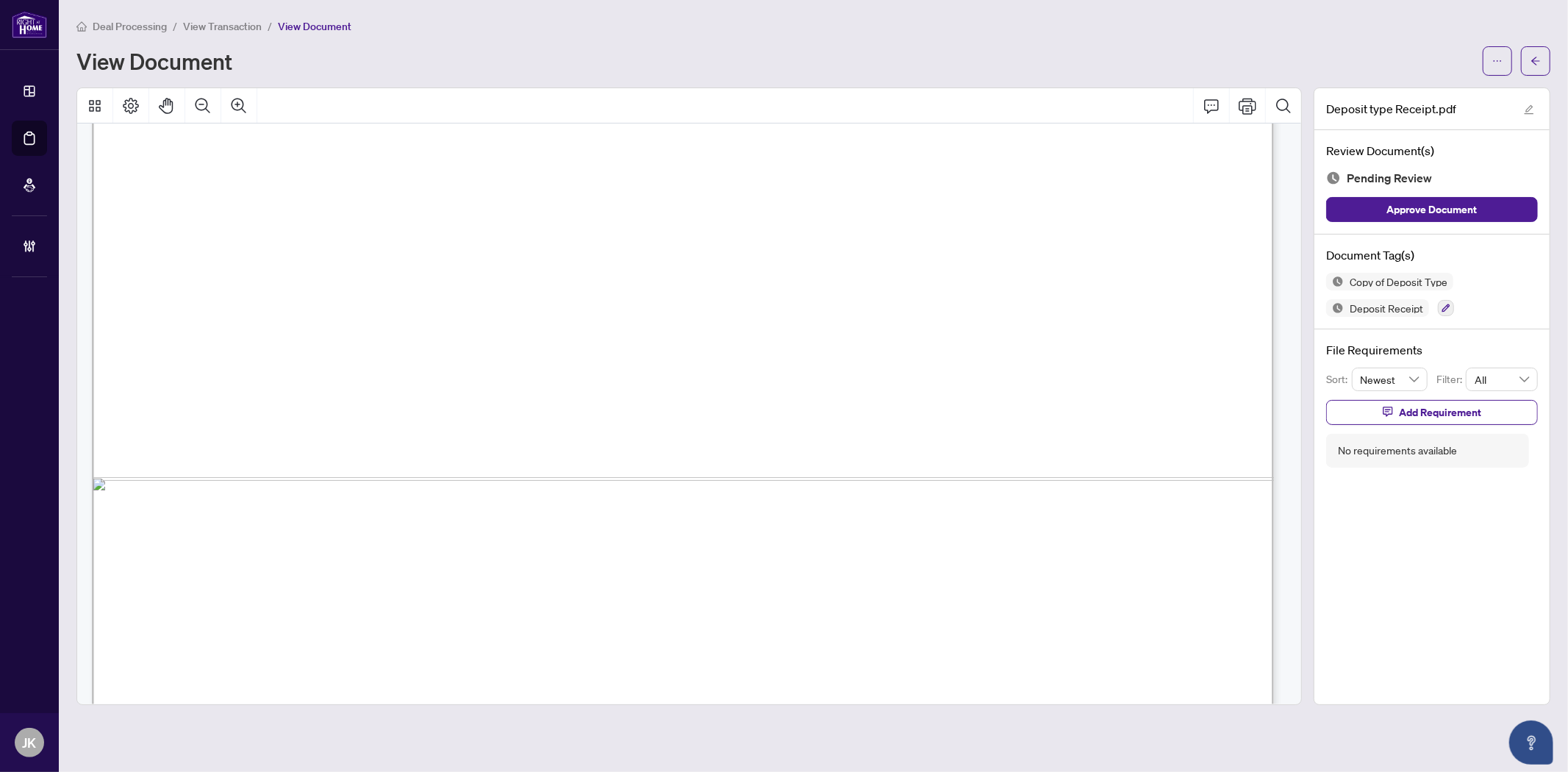
scroll to position [2531, 0]
click at [1410, 305] on icon "button" at bounding box center [1446, 308] width 9 height 9
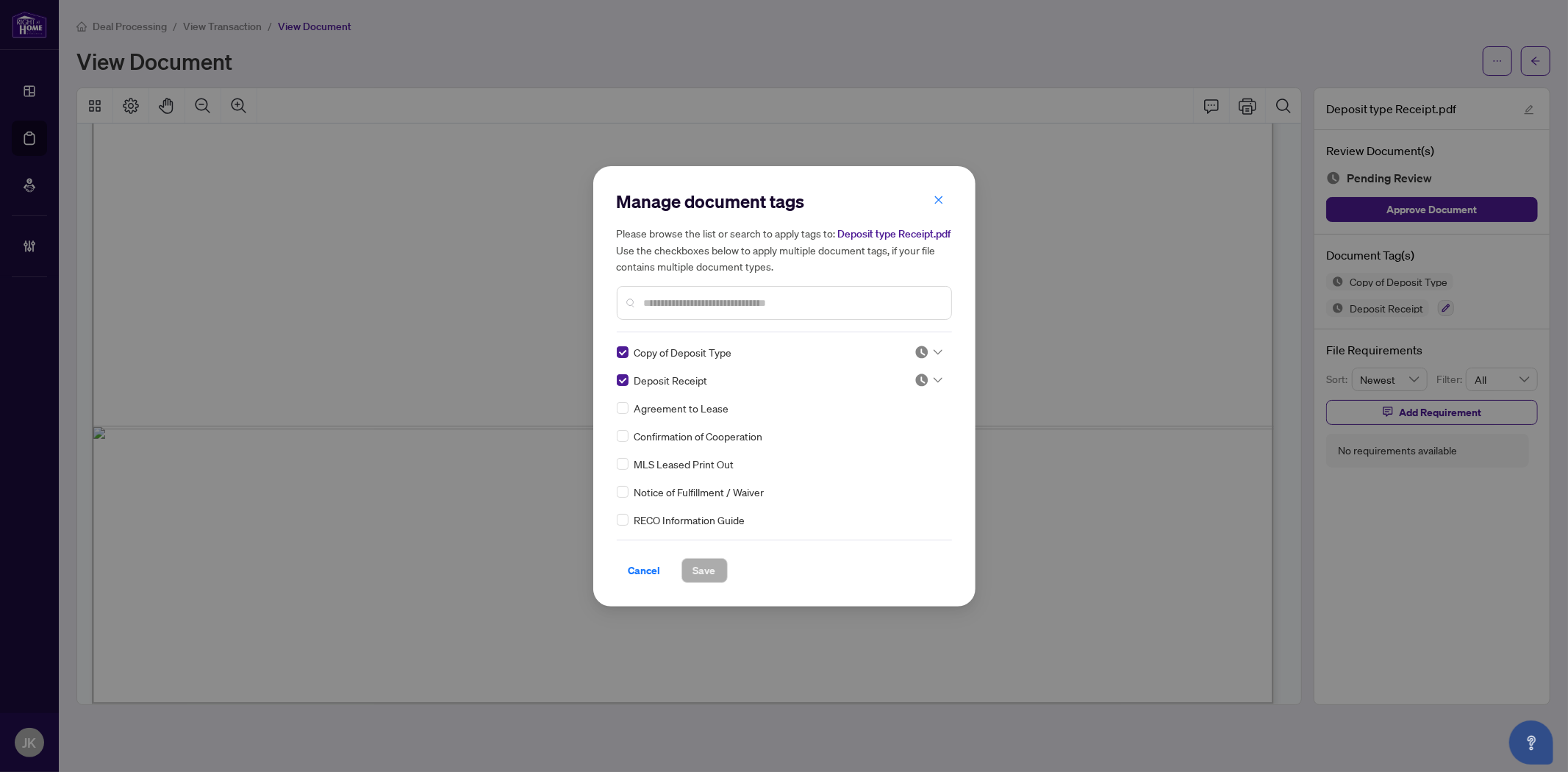
click at [922, 349] on img at bounding box center [922, 352] width 15 height 15
click at [891, 423] on div "Approved" at bounding box center [880, 424] width 94 height 16
click at [919, 379] on img at bounding box center [922, 380] width 15 height 15
drag, startPoint x: 882, startPoint y: 459, endPoint x: 679, endPoint y: 584, distance: 238.4
click at [882, 458] on div "Approved" at bounding box center [880, 451] width 94 height 16
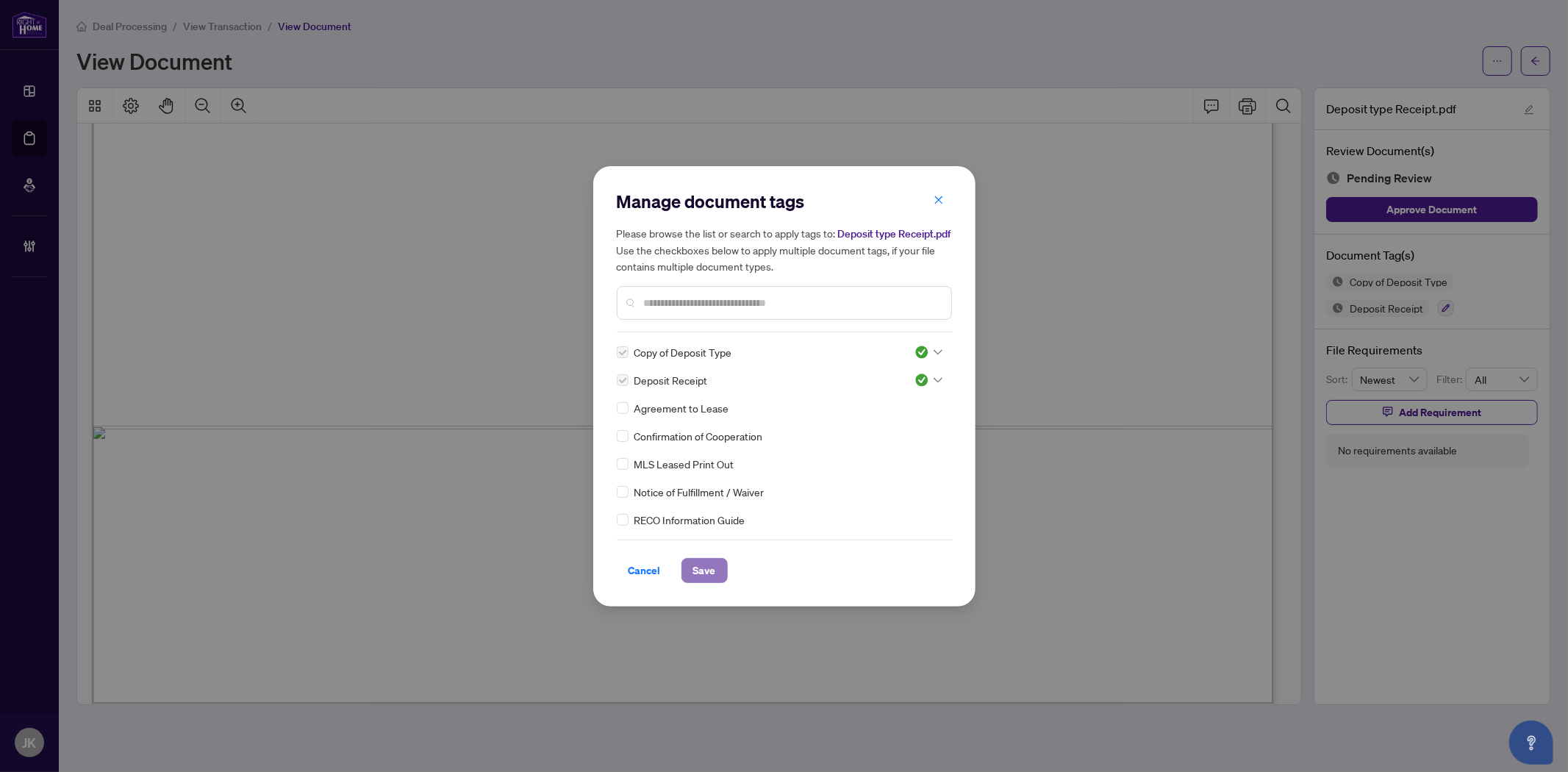
click at [702, 581] on span "Save" at bounding box center [705, 570] width 23 height 23
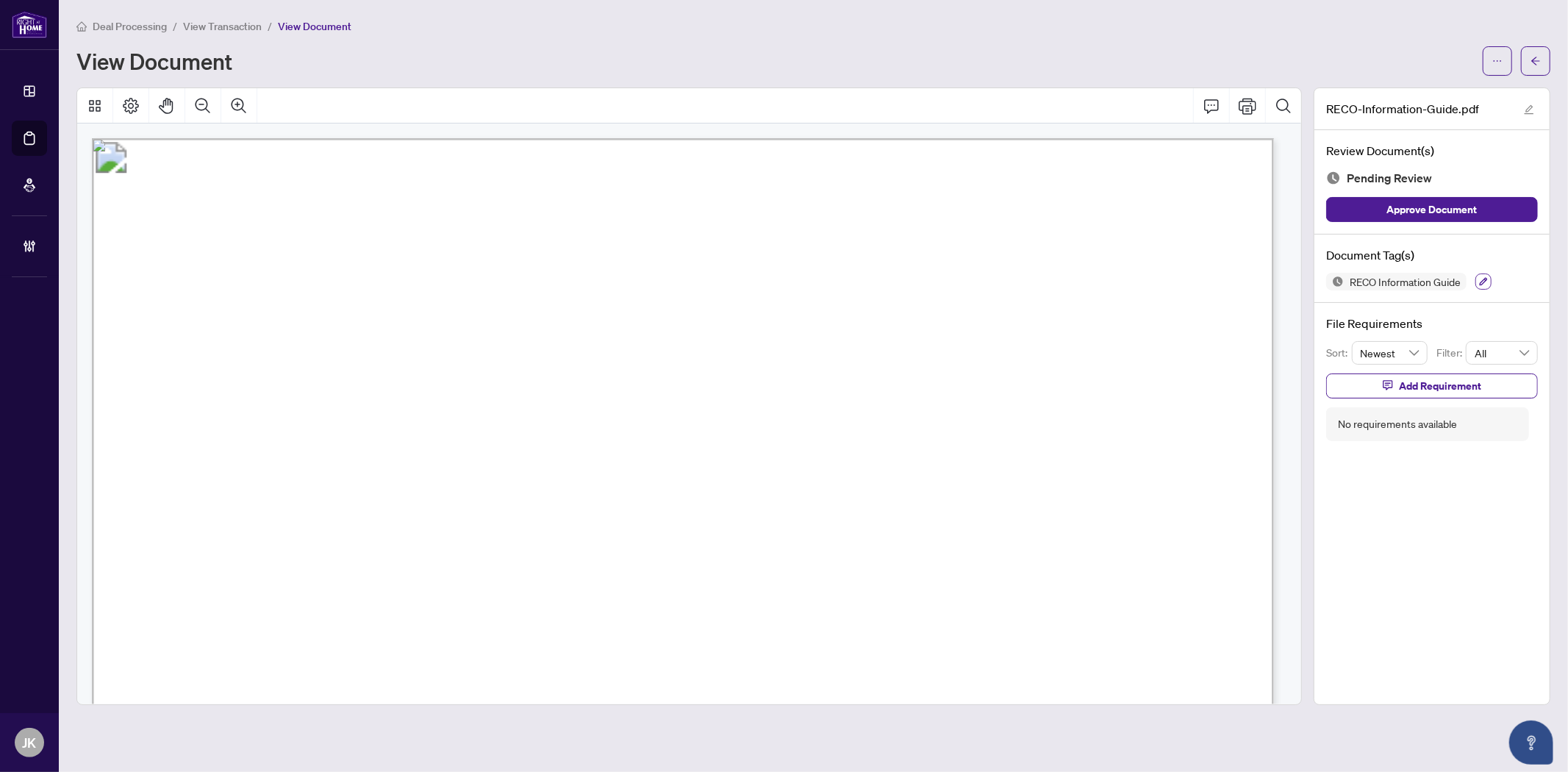
click at [1410, 285] on button "button" at bounding box center [1483, 282] width 16 height 16
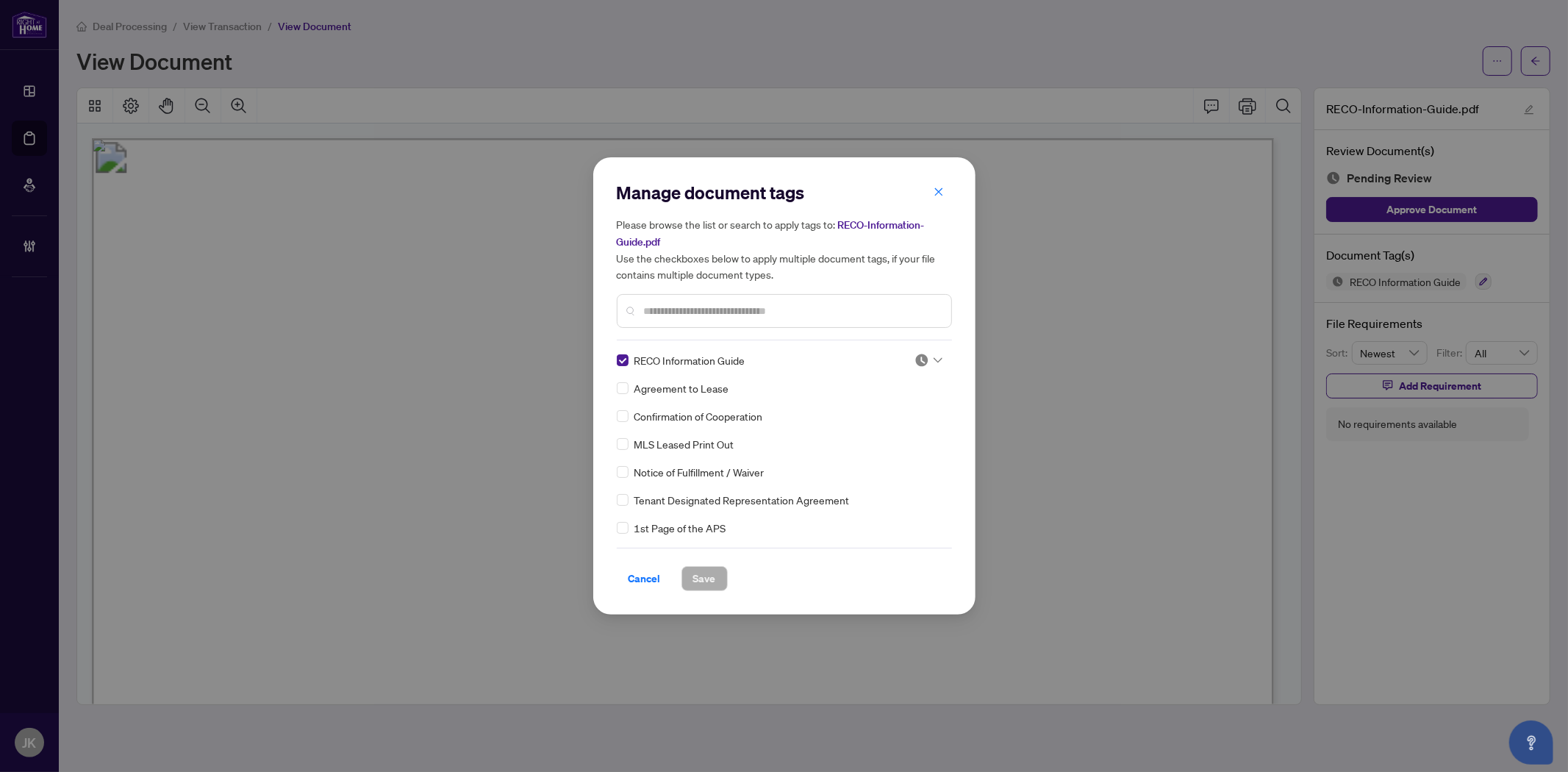
click at [918, 362] on img at bounding box center [922, 360] width 15 height 15
click at [880, 439] on div "Approved" at bounding box center [880, 431] width 112 height 23
click at [714, 576] on span "Save" at bounding box center [705, 578] width 23 height 23
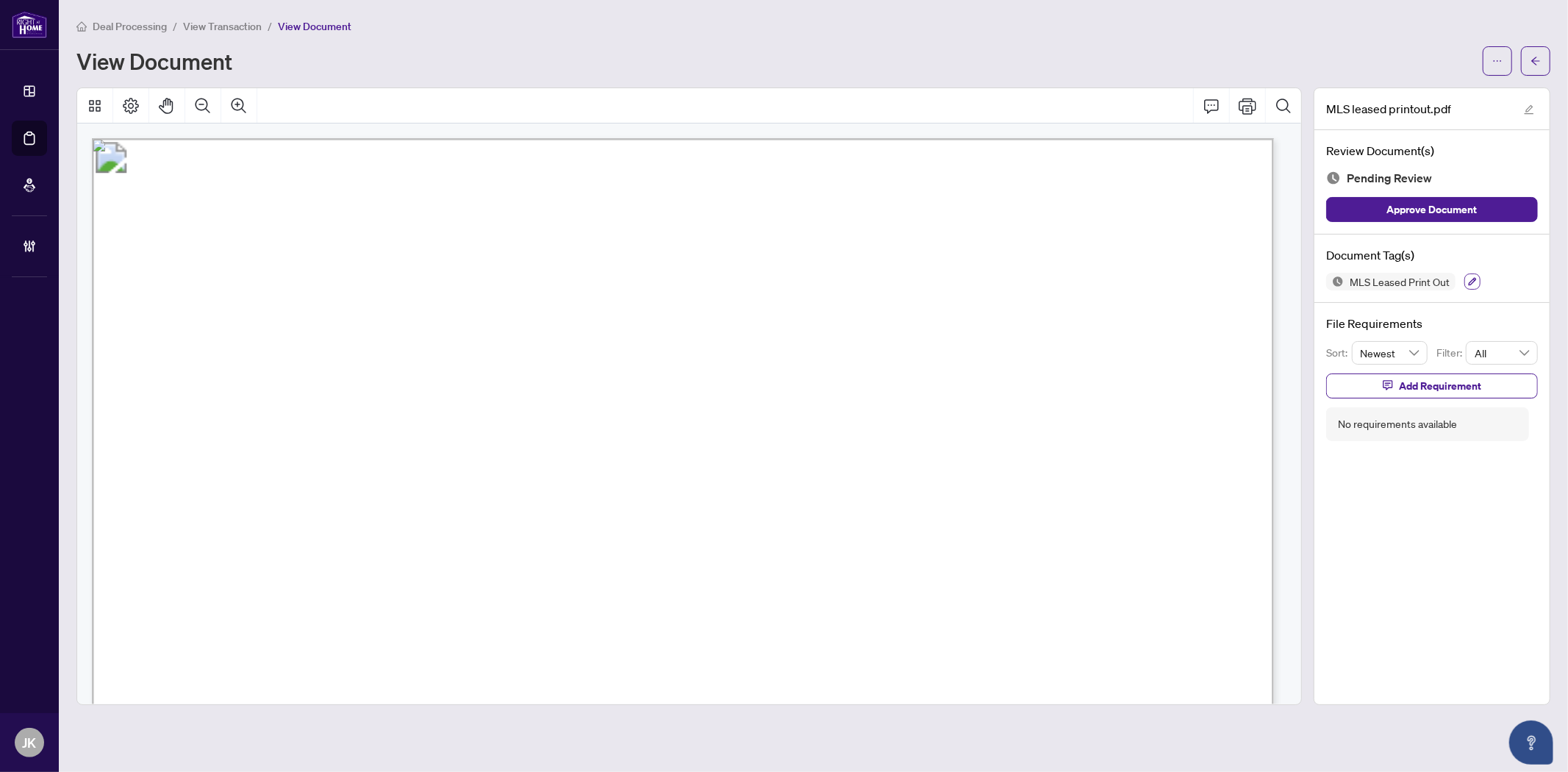
click at [1410, 281] on icon "button" at bounding box center [1472, 281] width 9 height 9
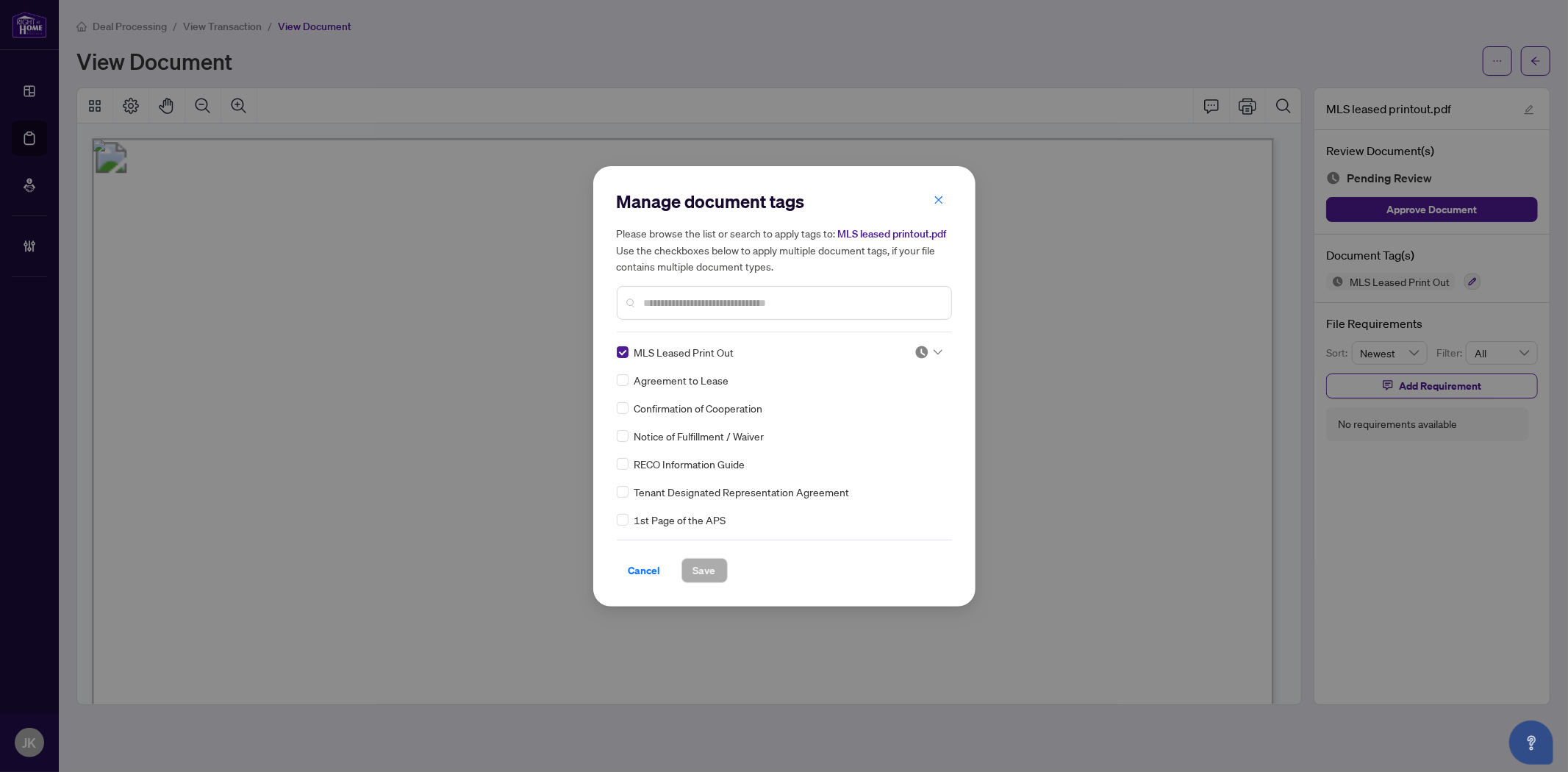
click at [915, 347] on img at bounding box center [922, 352] width 15 height 15
click at [893, 426] on div "Approved" at bounding box center [880, 424] width 94 height 16
click at [722, 569] on button "Save" at bounding box center [704, 570] width 46 height 25
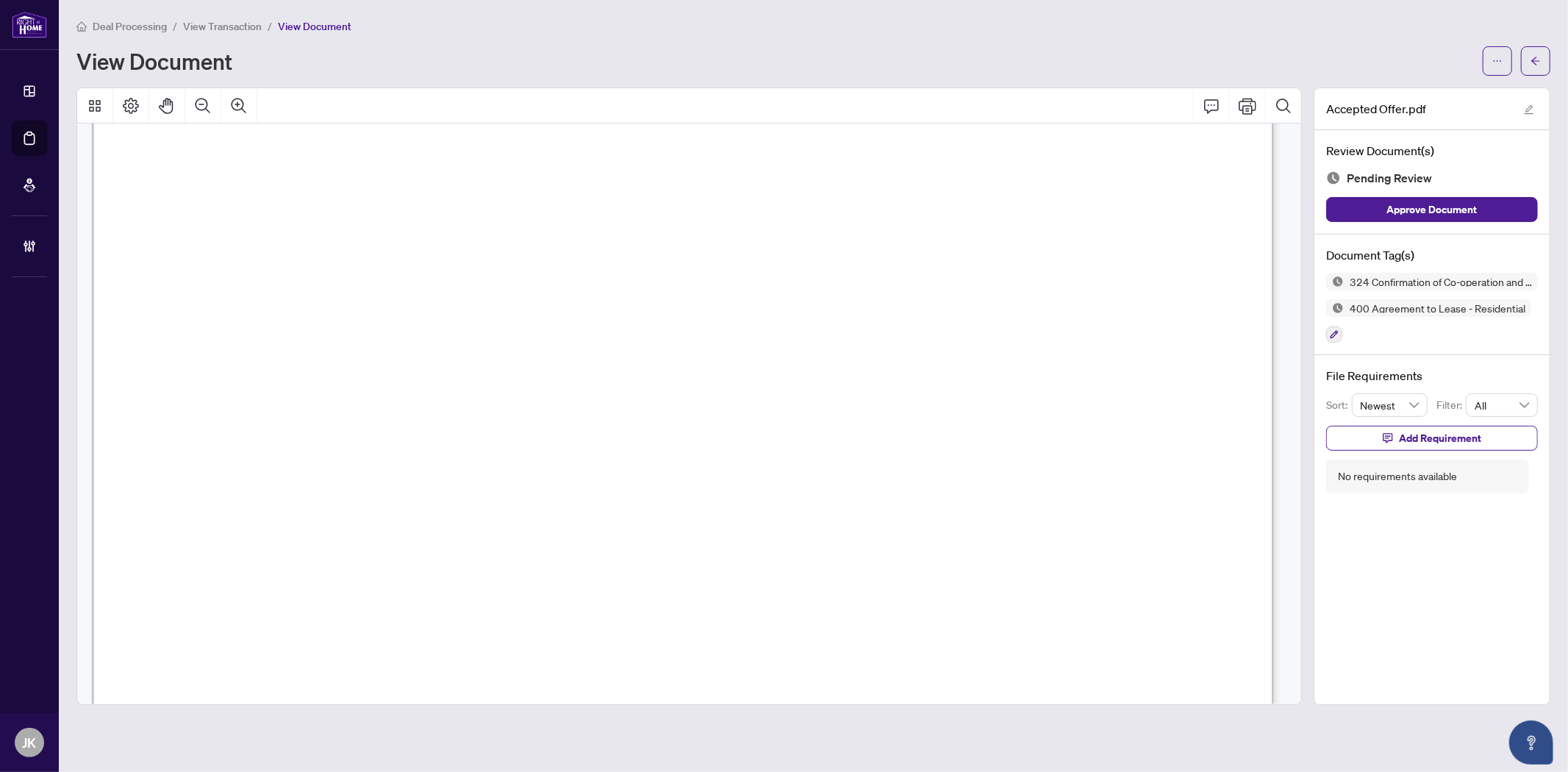
scroll to position [3193, 0]
drag, startPoint x: 386, startPoint y: 362, endPoint x: 651, endPoint y: 361, distance: 265.0
click at [513, 361] on span "[PERSON_NAME]" at bounding box center [449, 364] width 129 height 19
drag, startPoint x: 386, startPoint y: 326, endPoint x: 415, endPoint y: 326, distance: 29.0
click at [415, 326] on span "[PERSON_NAME]" at bounding box center [448, 325] width 136 height 19
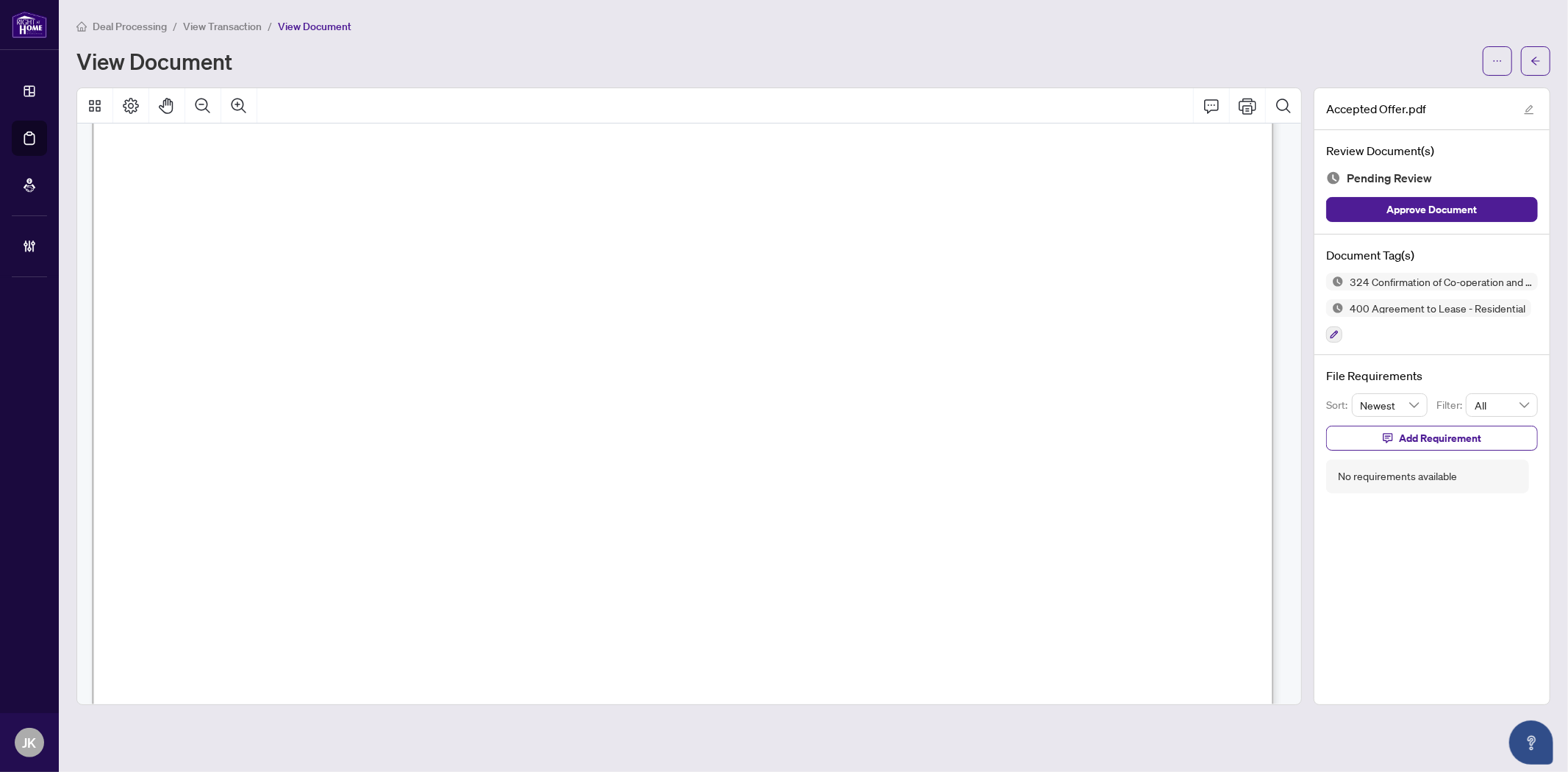
drag, startPoint x: 377, startPoint y: 327, endPoint x: 552, endPoint y: 331, distance: 175.0
drag, startPoint x: 608, startPoint y: 328, endPoint x: 599, endPoint y: 328, distance: 9.0
click at [516, 328] on span "[PERSON_NAME]" at bounding box center [448, 325] width 136 height 19
drag, startPoint x: 379, startPoint y: 319, endPoint x: 556, endPoint y: 325, distance: 177.1
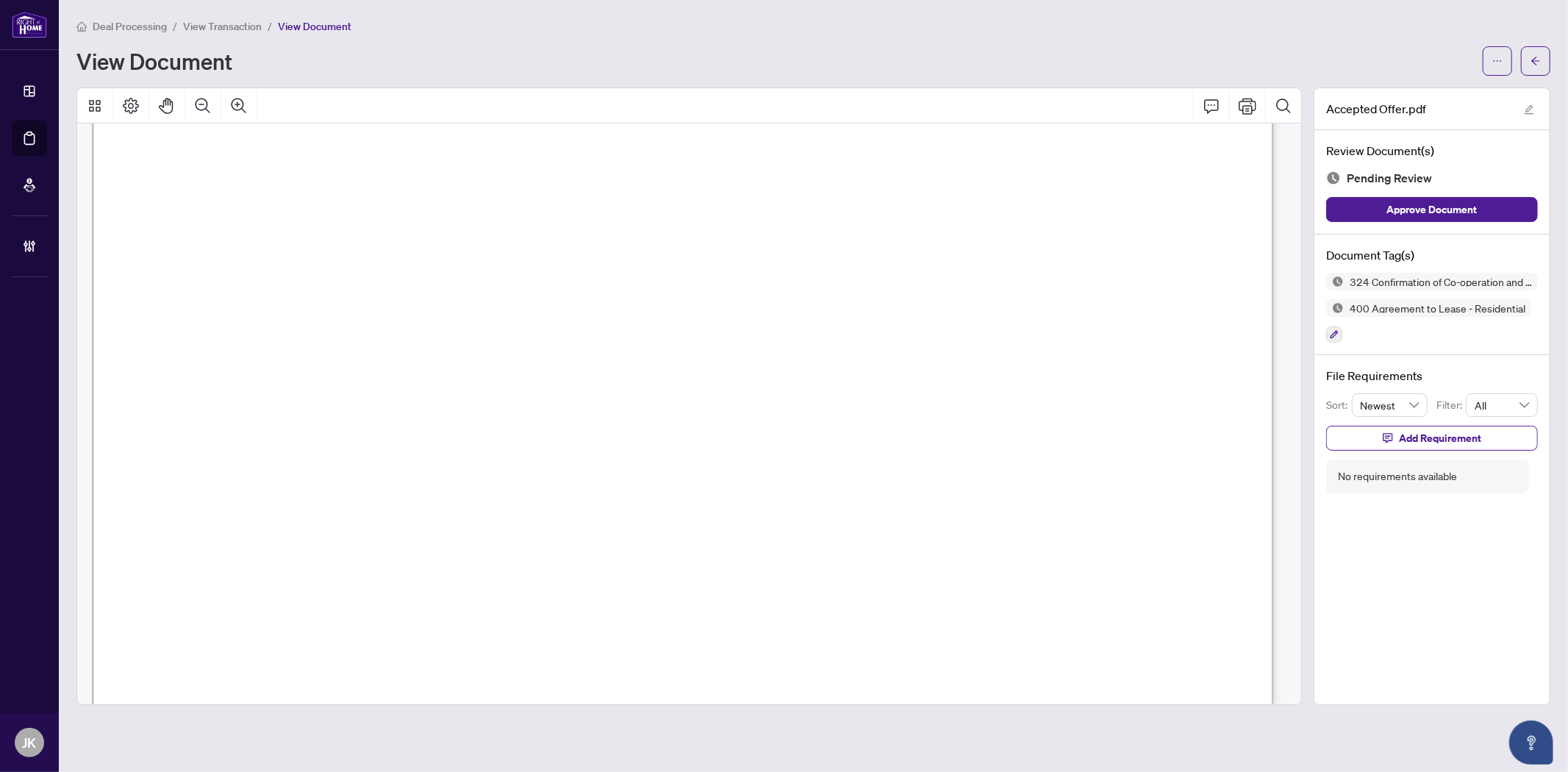
click at [516, 325] on span "[PERSON_NAME]" at bounding box center [448, 325] width 136 height 19
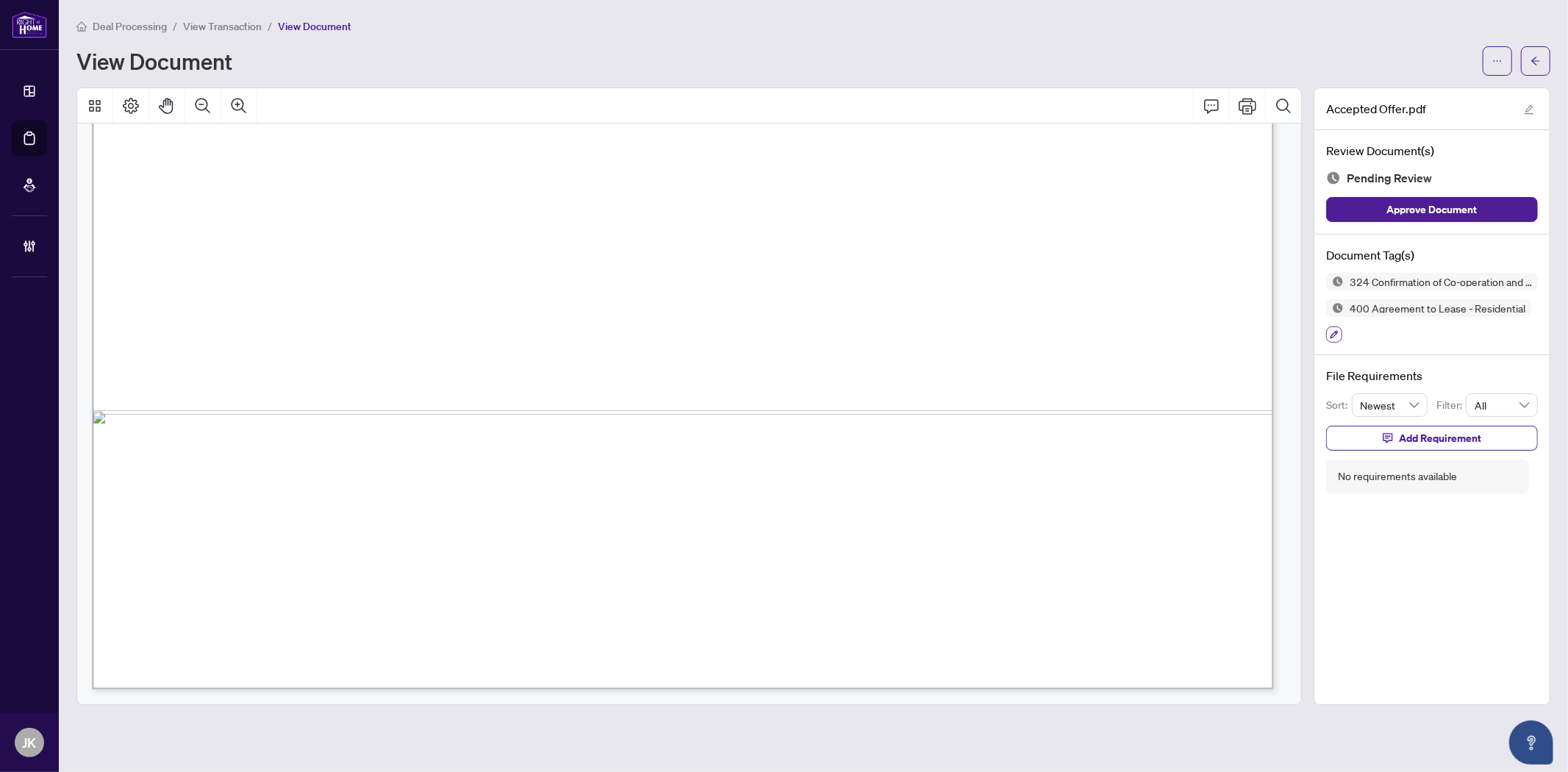
click at [1336, 336] on icon "button" at bounding box center [1334, 334] width 9 height 9
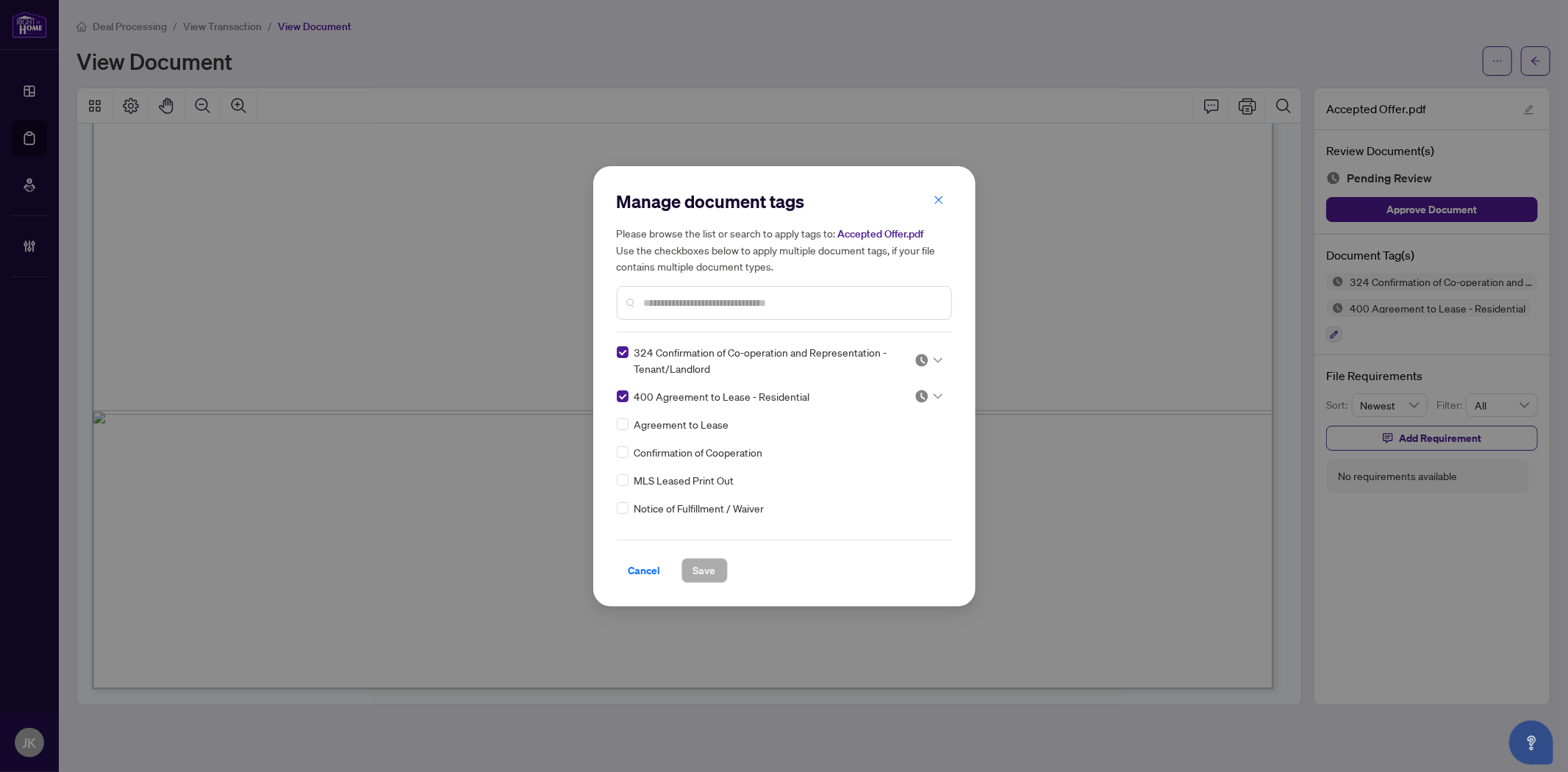
click at [924, 359] on img at bounding box center [922, 360] width 15 height 15
click at [892, 434] on div "Approved" at bounding box center [880, 432] width 94 height 16
click at [921, 397] on img at bounding box center [922, 396] width 15 height 15
click at [899, 463] on div "Approved" at bounding box center [880, 467] width 94 height 16
click at [710, 319] on div "Manage document tags Please browse the list or search to apply tags to: Accepte…" at bounding box center [784, 261] width 335 height 143
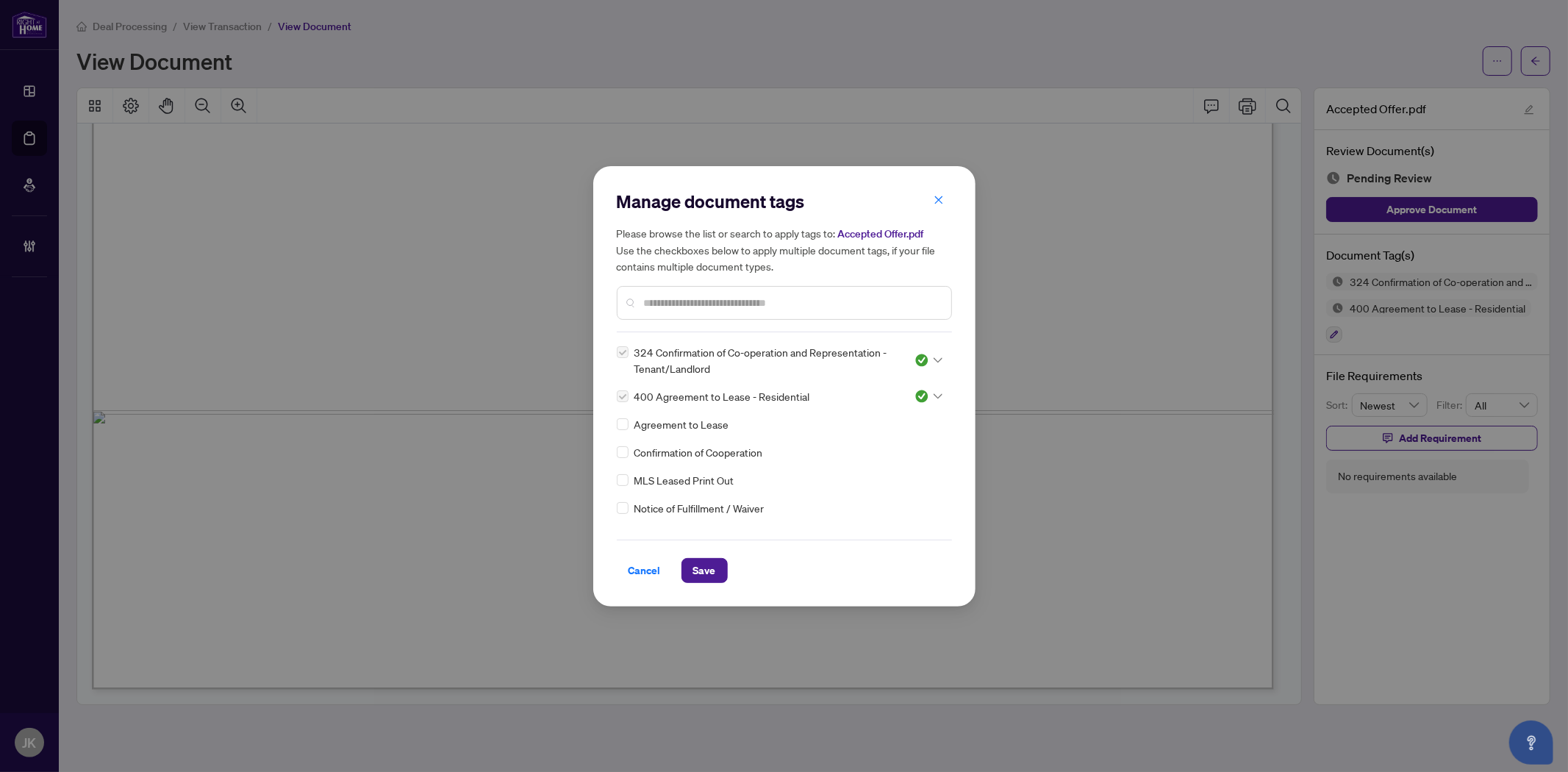
click at [701, 307] on input "text" at bounding box center [791, 303] width 296 height 16
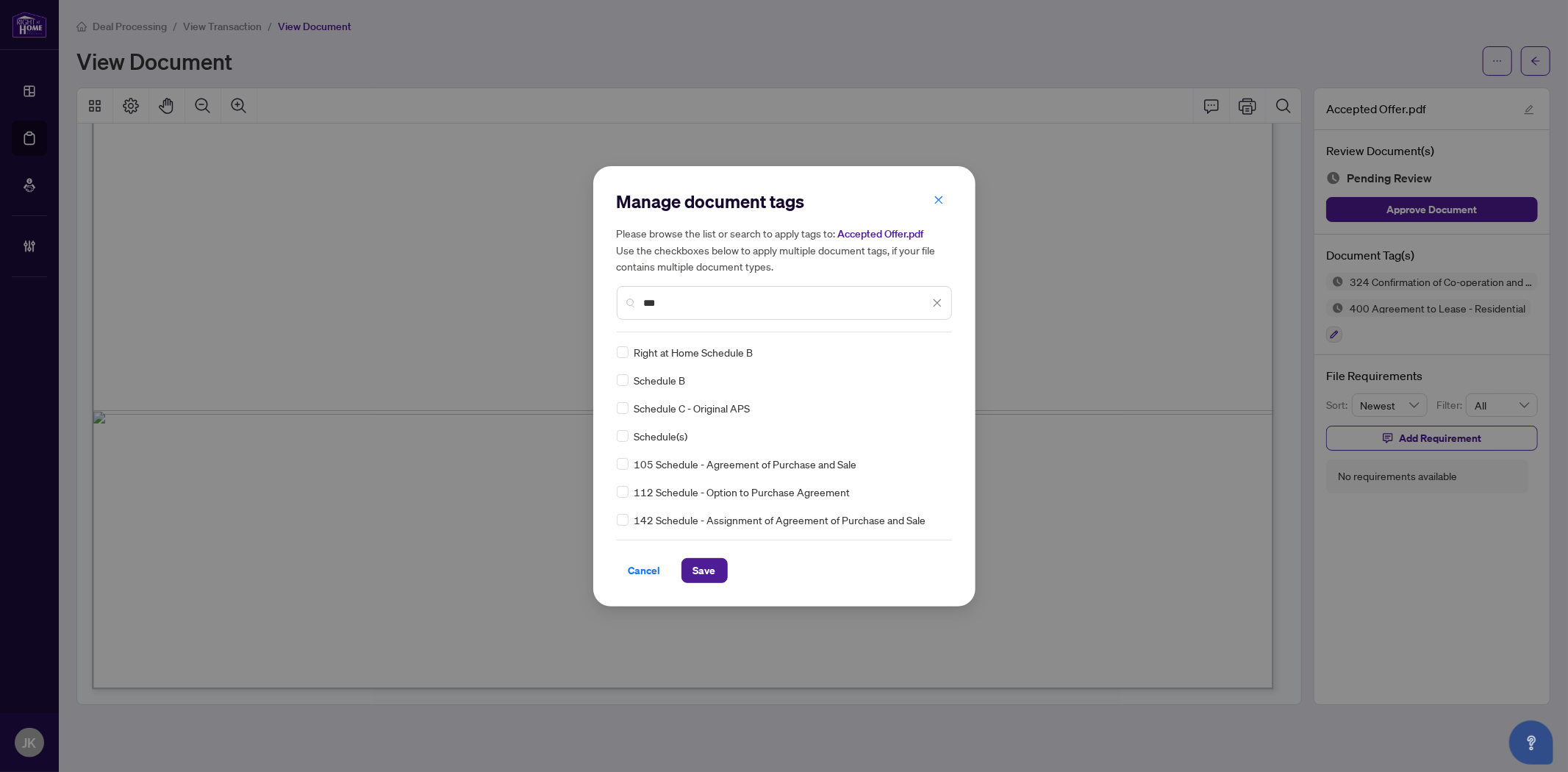
type input "***"
click at [927, 348] on div at bounding box center [928, 352] width 28 height 15
click at [905, 417] on div "Approved" at bounding box center [880, 424] width 94 height 16
drag, startPoint x: 694, startPoint y: 584, endPoint x: 989, endPoint y: 533, distance: 299.4
click at [696, 582] on div "Manage document tags Please browse the list or search to apply tags to: Accepte…" at bounding box center [784, 386] width 382 height 441
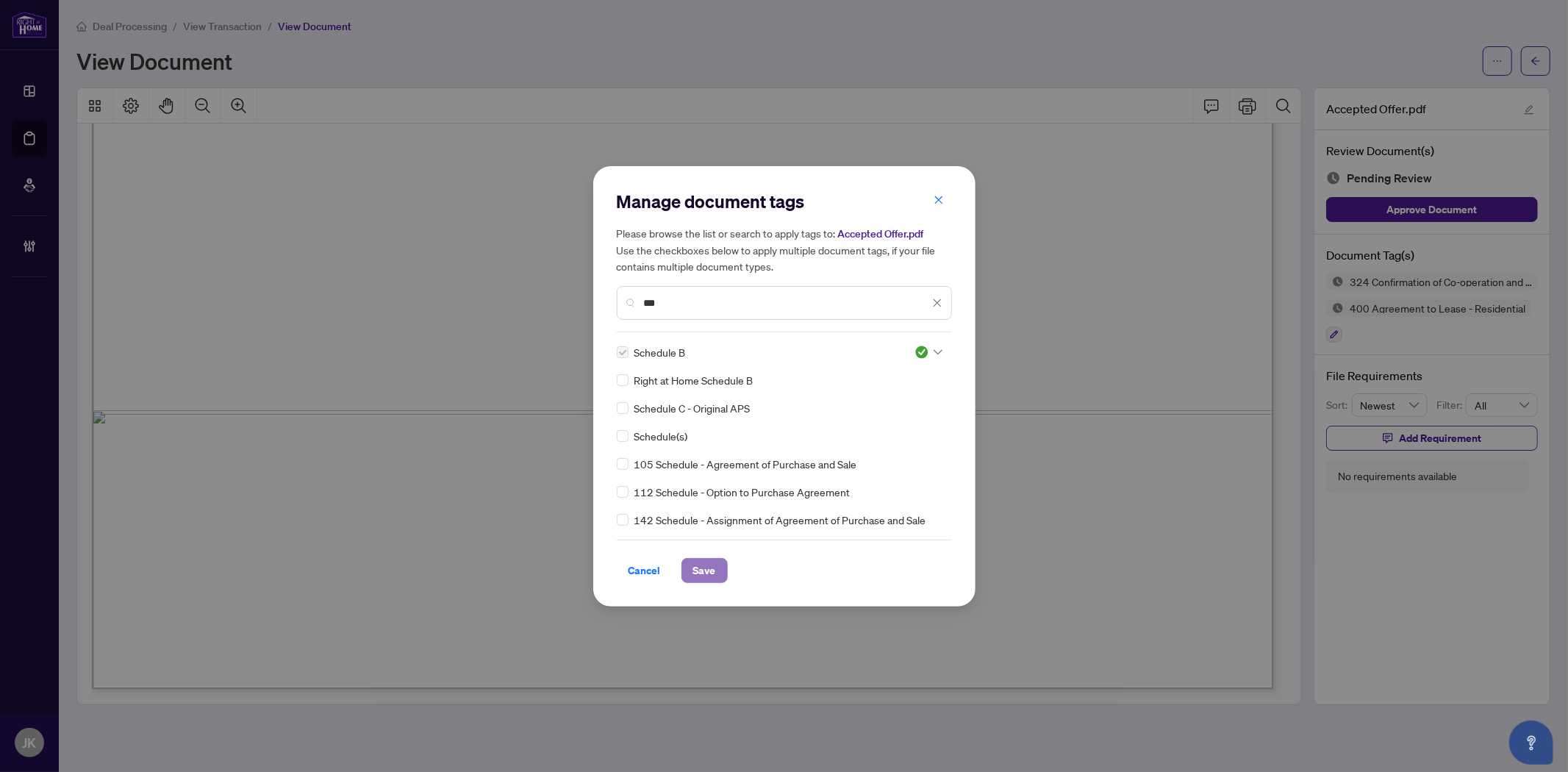
click at [705, 567] on span "Save" at bounding box center [705, 570] width 23 height 23
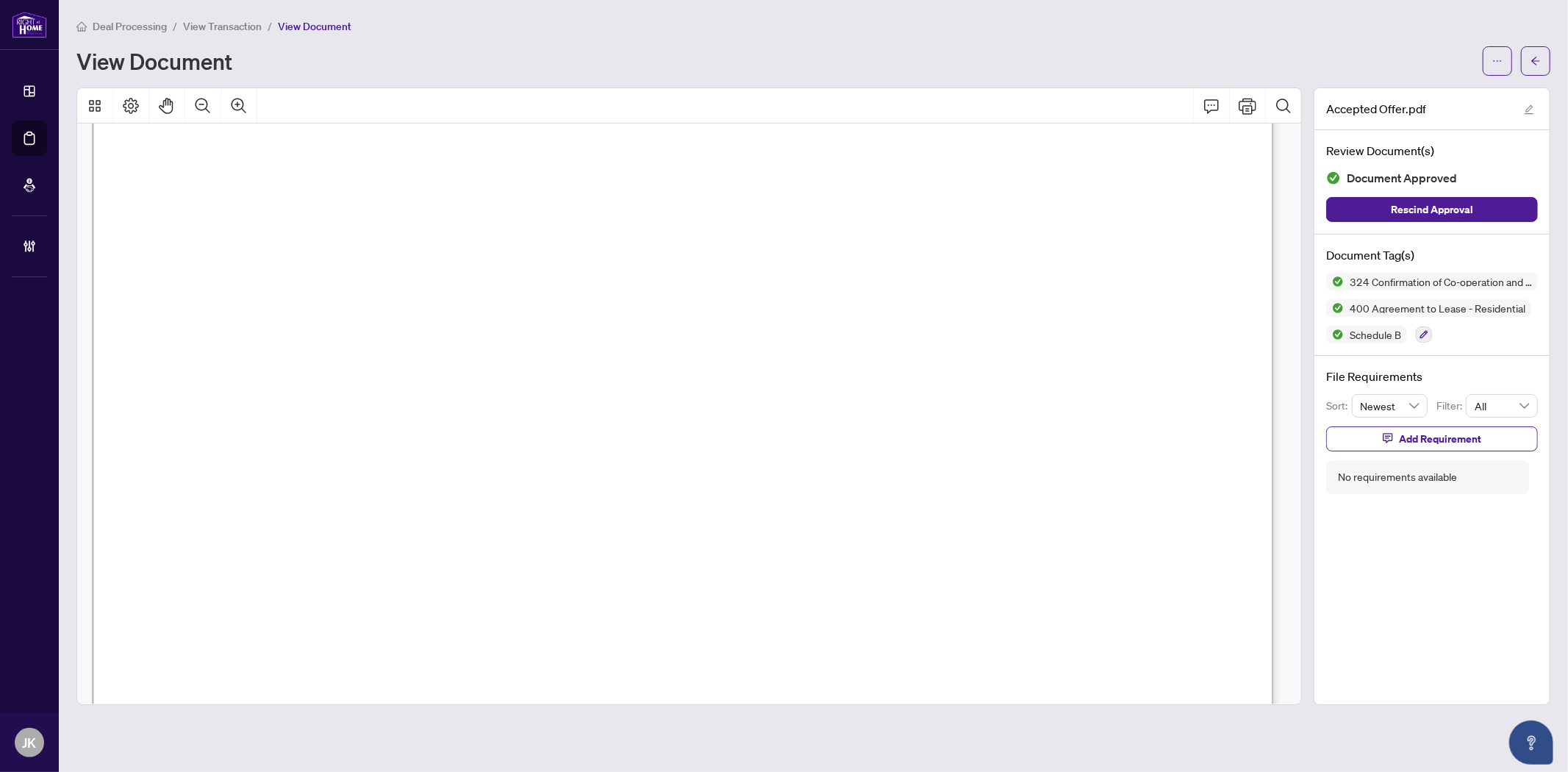
scroll to position [11467, 0]
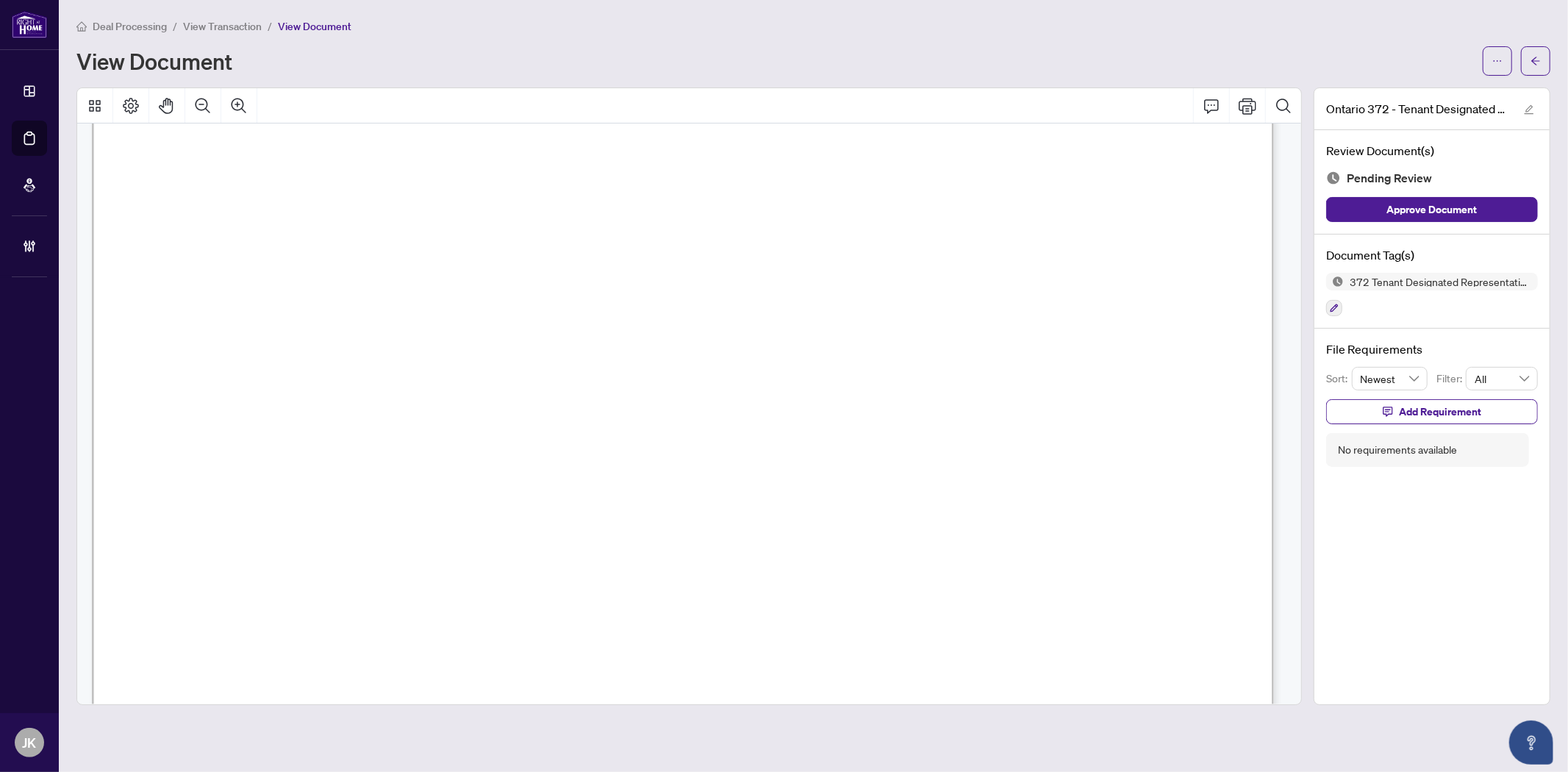
scroll to position [6835, 0]
click at [1331, 304] on icon "button" at bounding box center [1334, 308] width 9 height 9
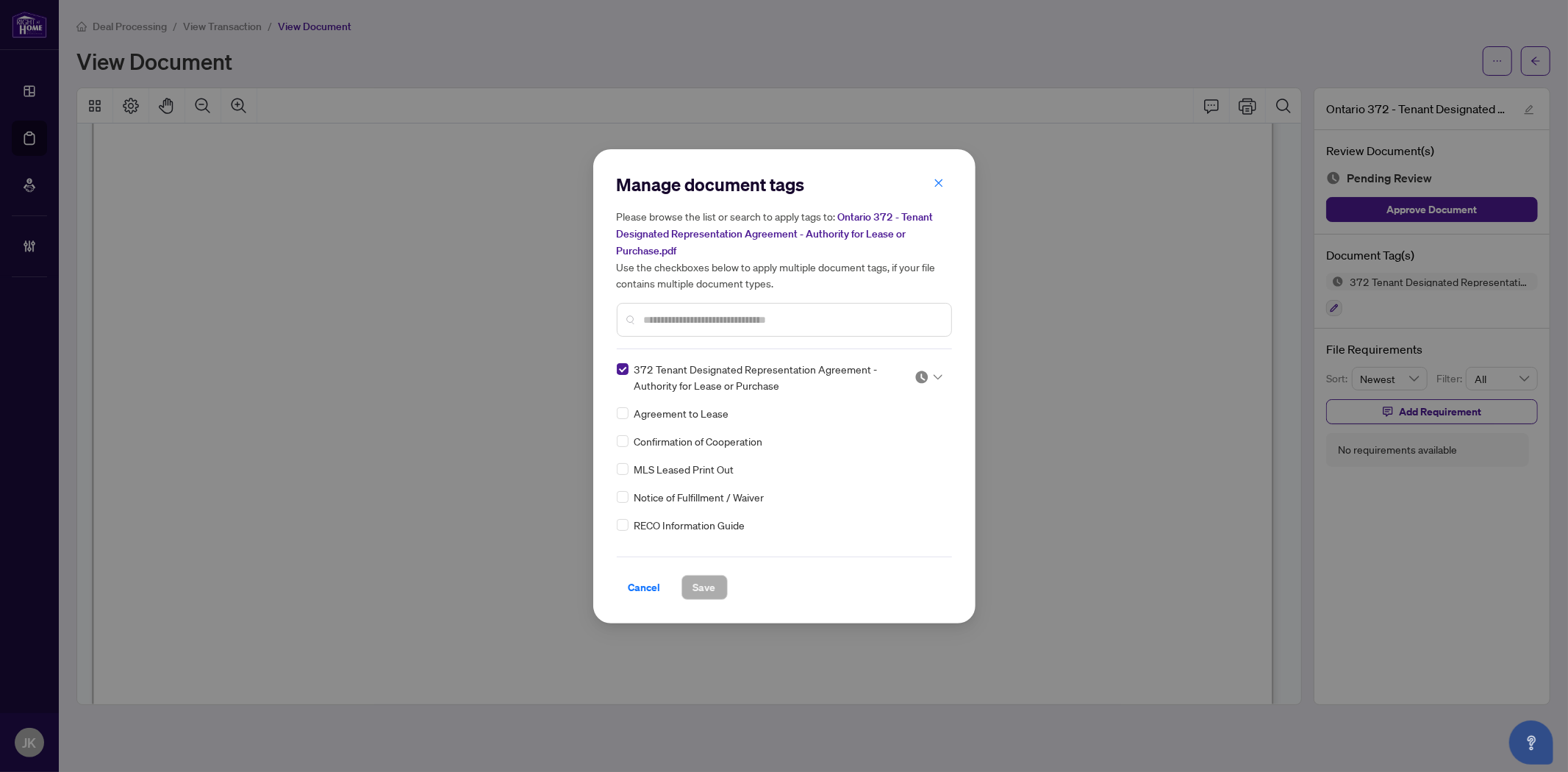
click at [918, 373] on img at bounding box center [922, 377] width 15 height 15
drag, startPoint x: 900, startPoint y: 449, endPoint x: 840, endPoint y: 498, distance: 77.5
click at [901, 449] on div "Approved" at bounding box center [880, 448] width 94 height 16
click at [696, 588] on span "Save" at bounding box center [705, 587] width 23 height 23
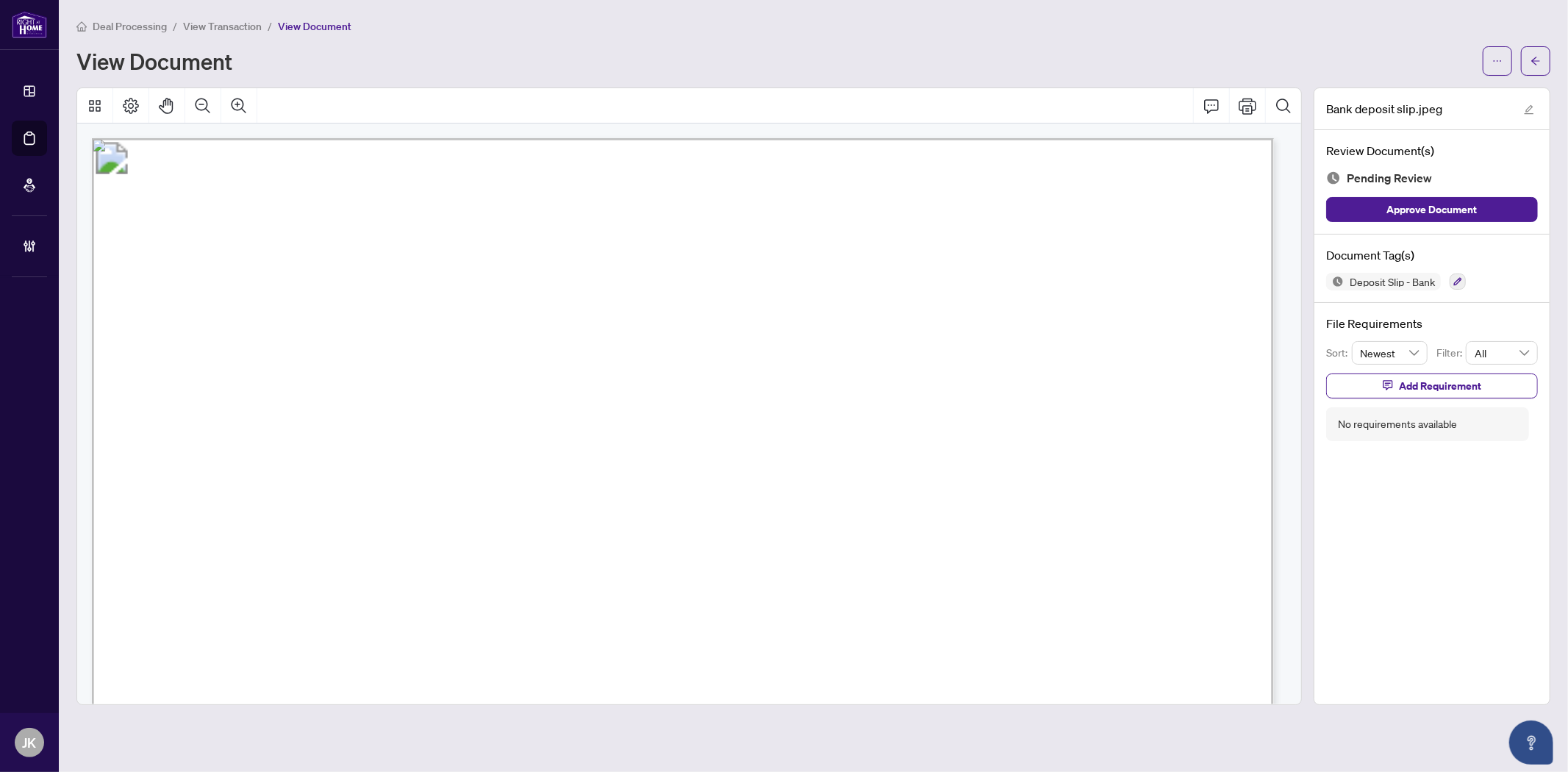
scroll to position [489, 0]
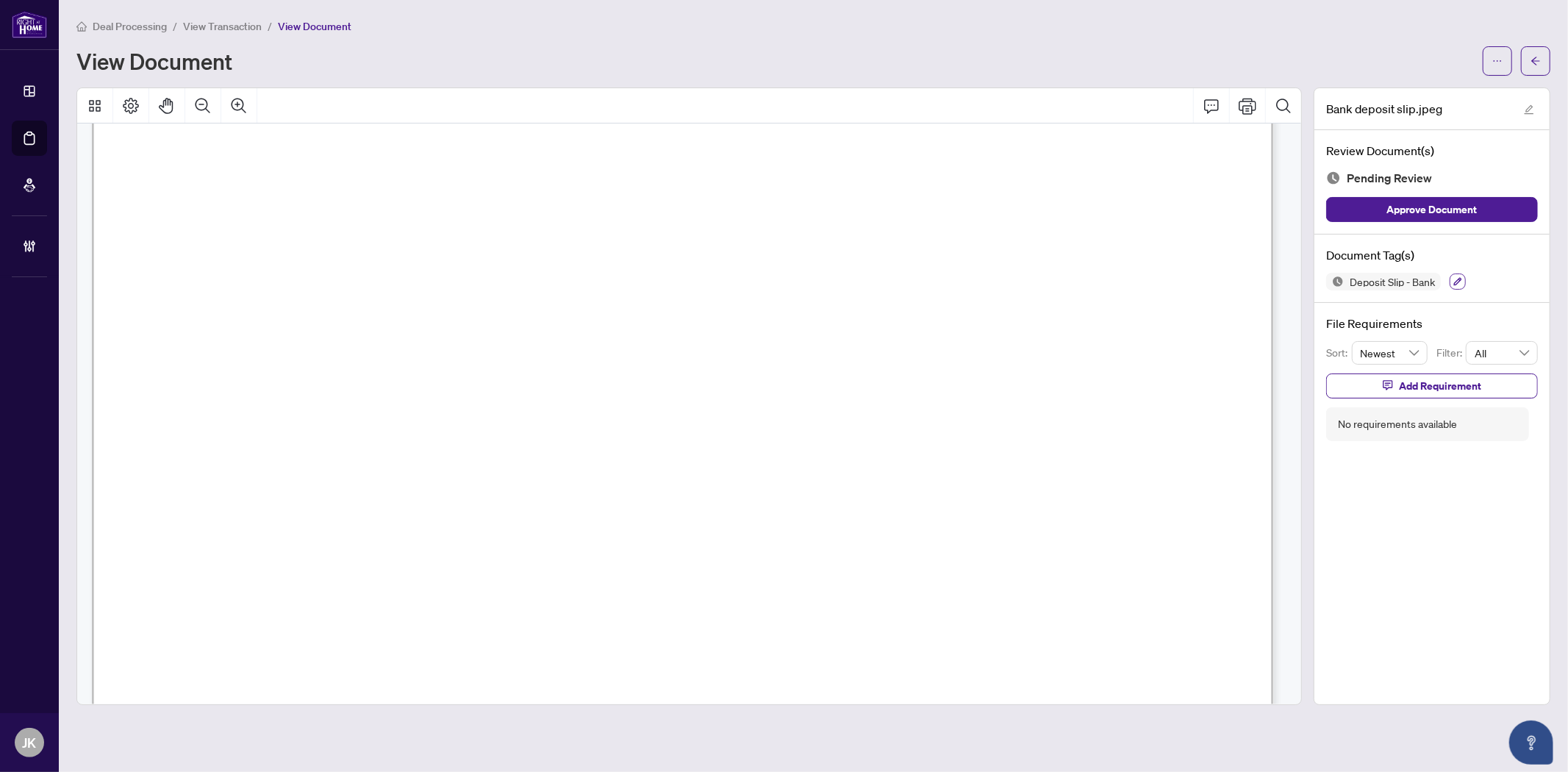
click at [1410, 284] on button "button" at bounding box center [1458, 282] width 16 height 16
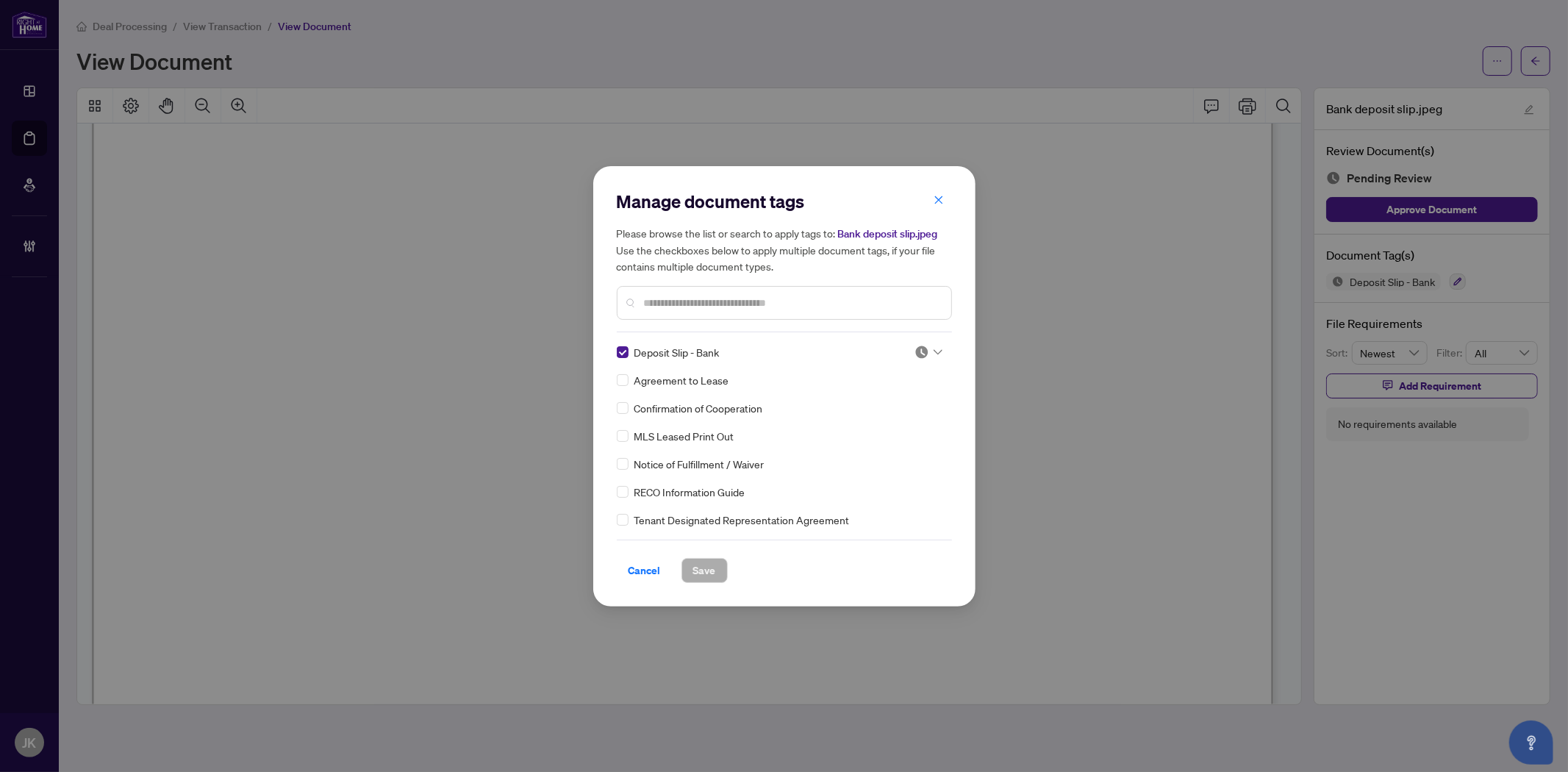
click at [918, 341] on div "Manage document tags Please browse the list or search to apply tags to: Bank de…" at bounding box center [784, 386] width 335 height 393
click at [920, 352] on img at bounding box center [922, 352] width 15 height 15
click at [893, 426] on div "Approved" at bounding box center [880, 424] width 94 height 16
click at [718, 571] on button "Save" at bounding box center [704, 570] width 46 height 25
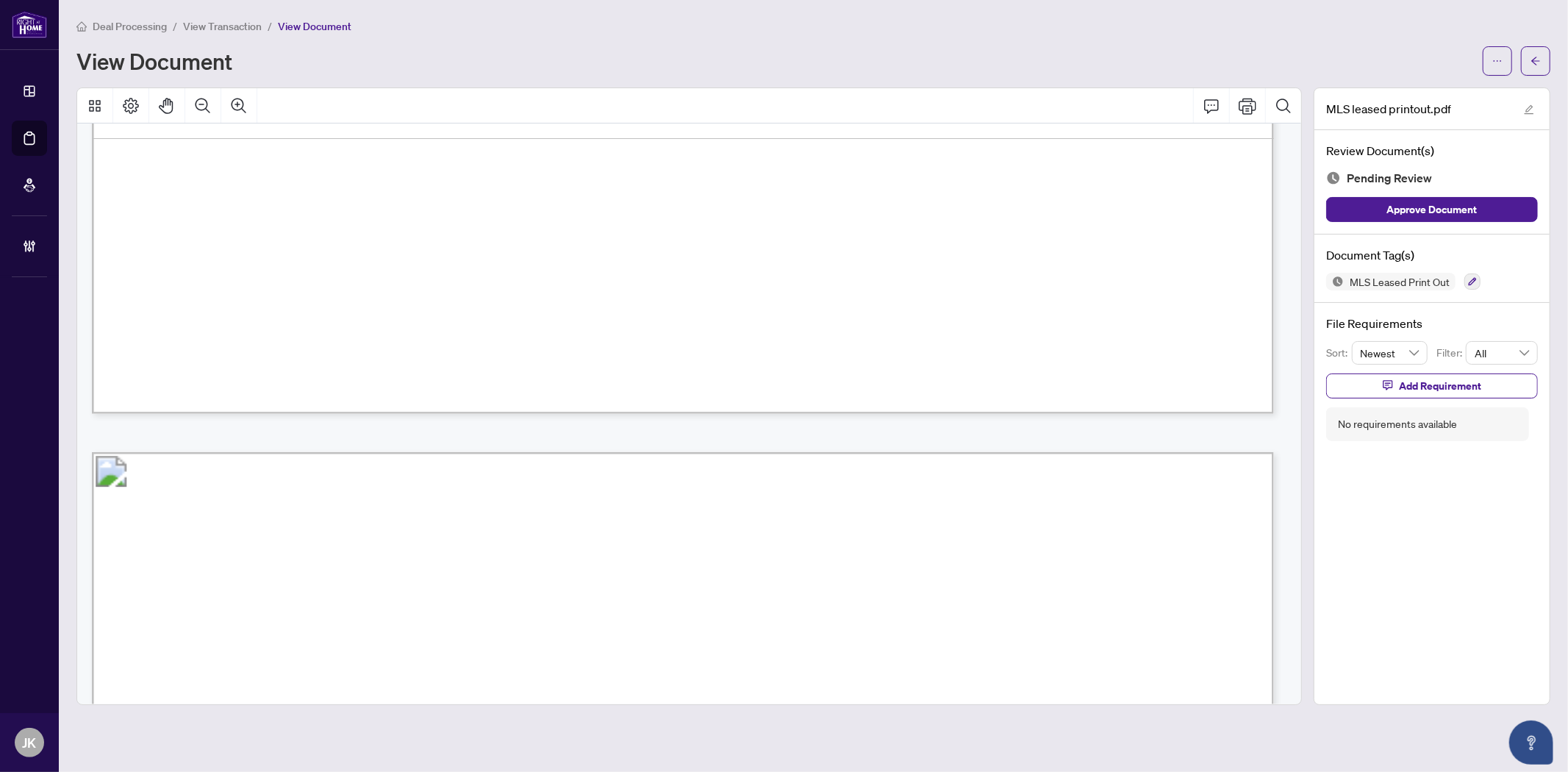
scroll to position [2546, 0]
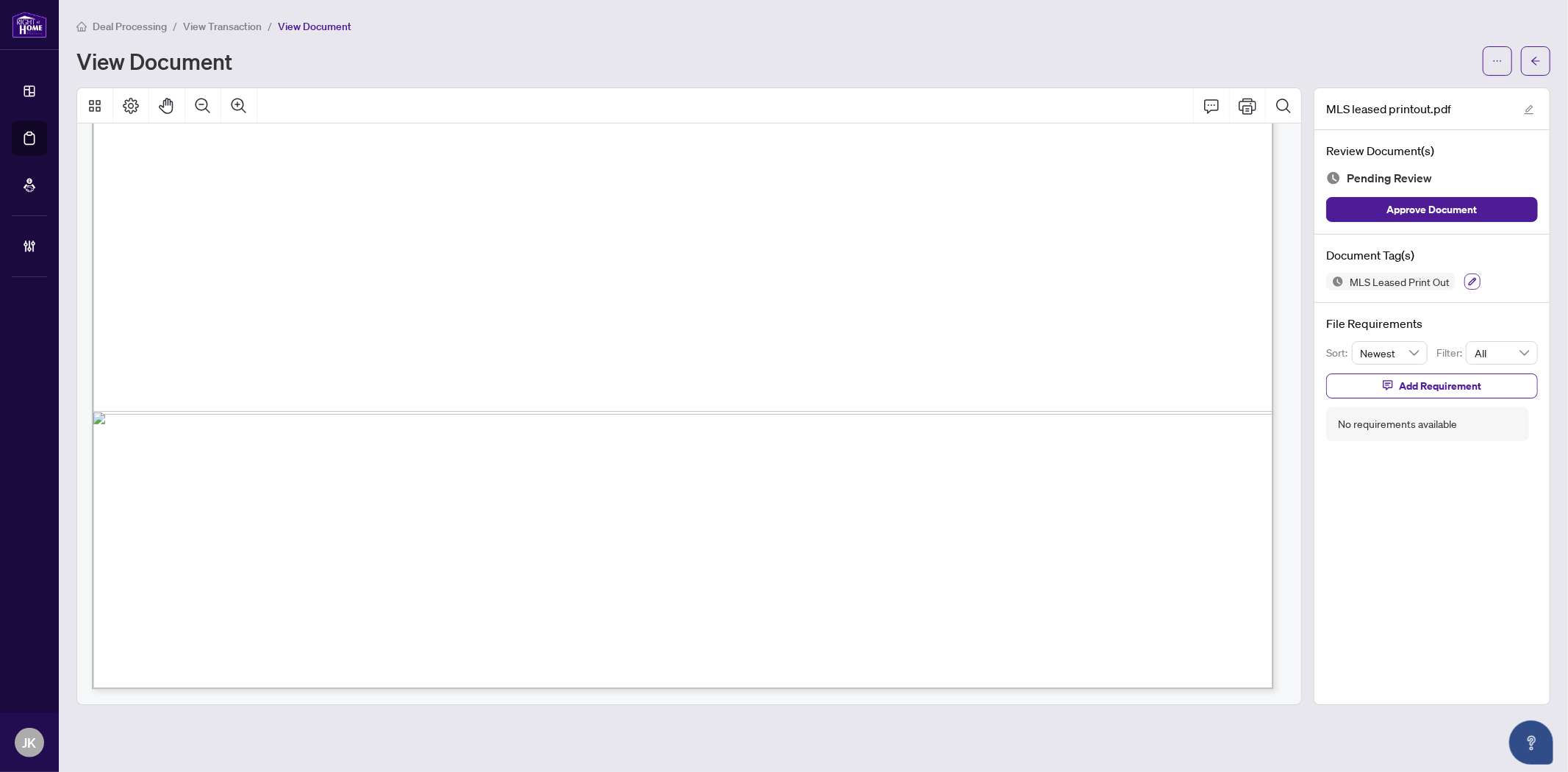
click at [1410, 279] on icon "button" at bounding box center [1472, 281] width 9 height 9
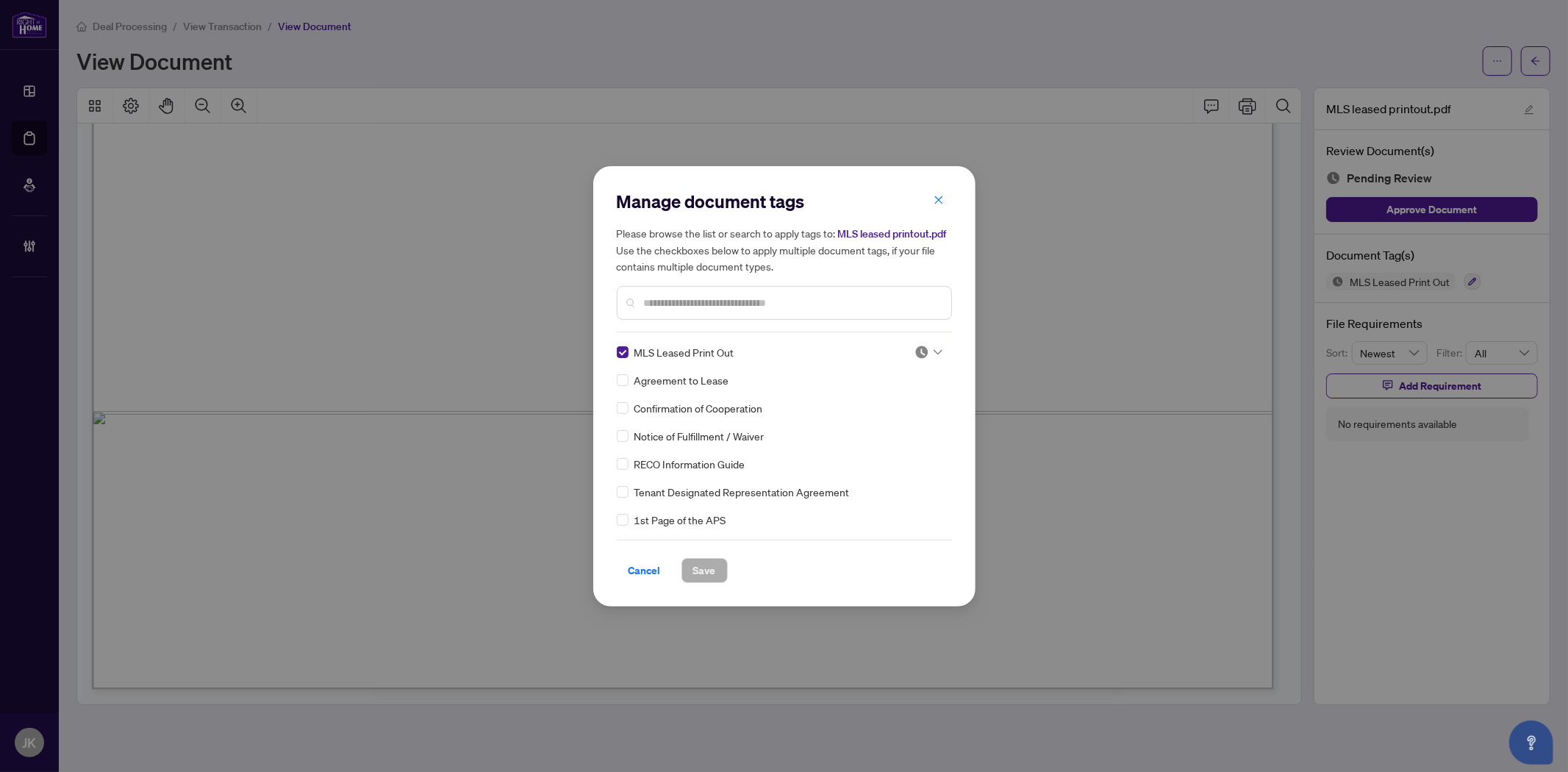
click at [914, 350] on img at bounding box center [922, 352] width 15 height 15
click at [871, 420] on div "Approved" at bounding box center [880, 424] width 94 height 16
drag, startPoint x: 698, startPoint y: 569, endPoint x: 799, endPoint y: 370, distance: 223.2
click at [701, 569] on span "Save" at bounding box center [705, 570] width 23 height 23
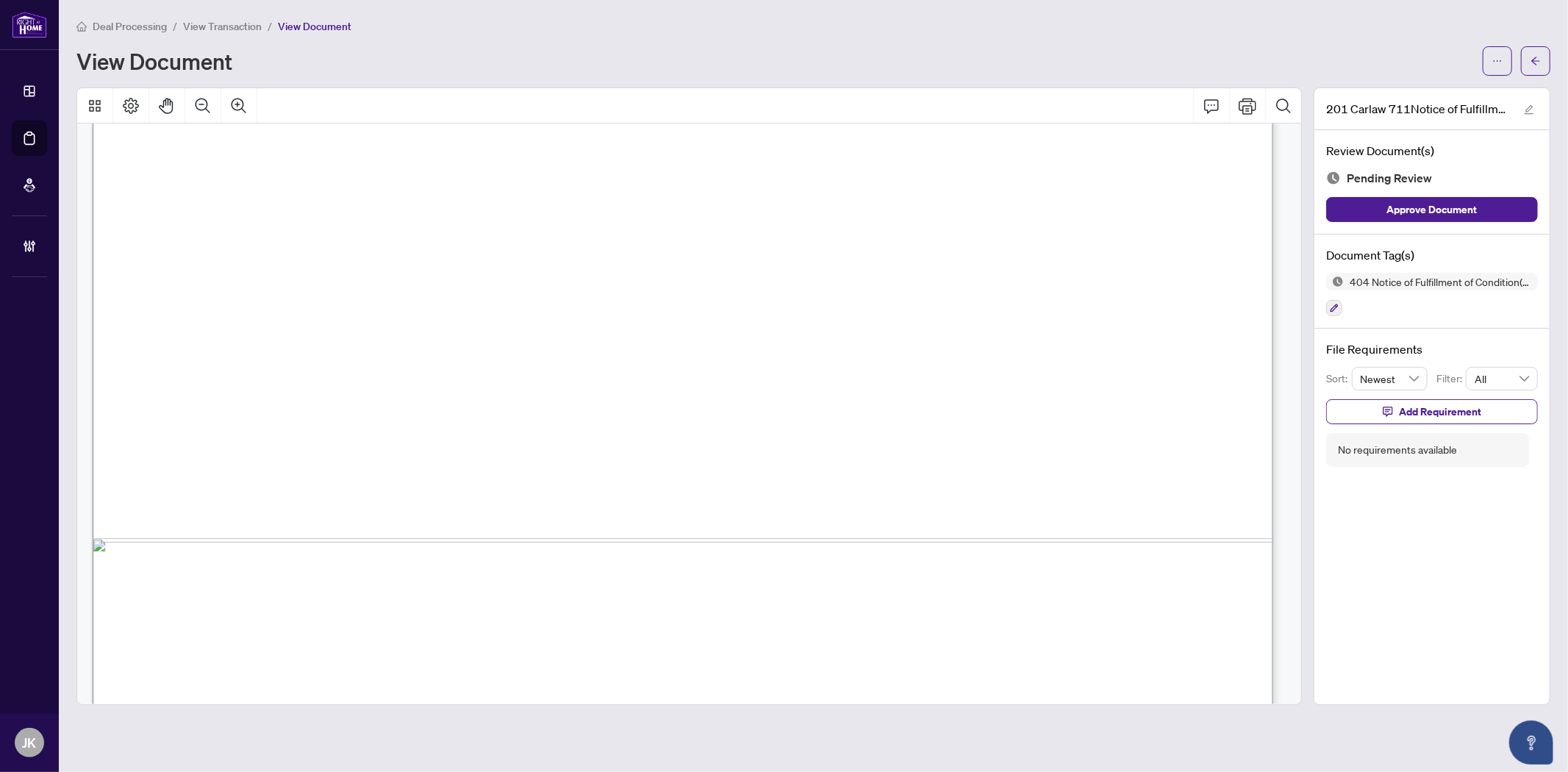
scroll to position [979, 0]
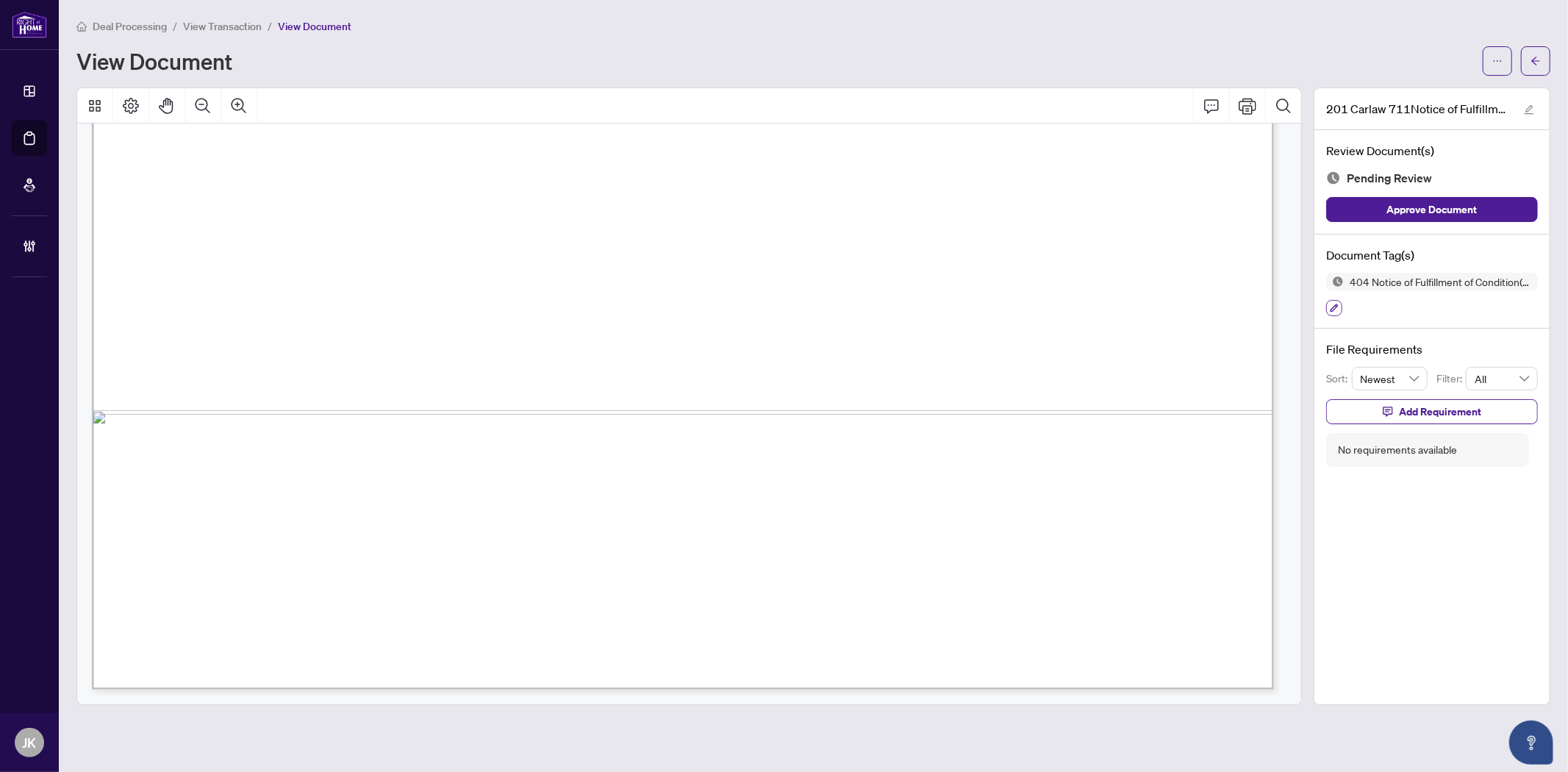
click at [1331, 310] on icon "button" at bounding box center [1335, 309] width 8 height 8
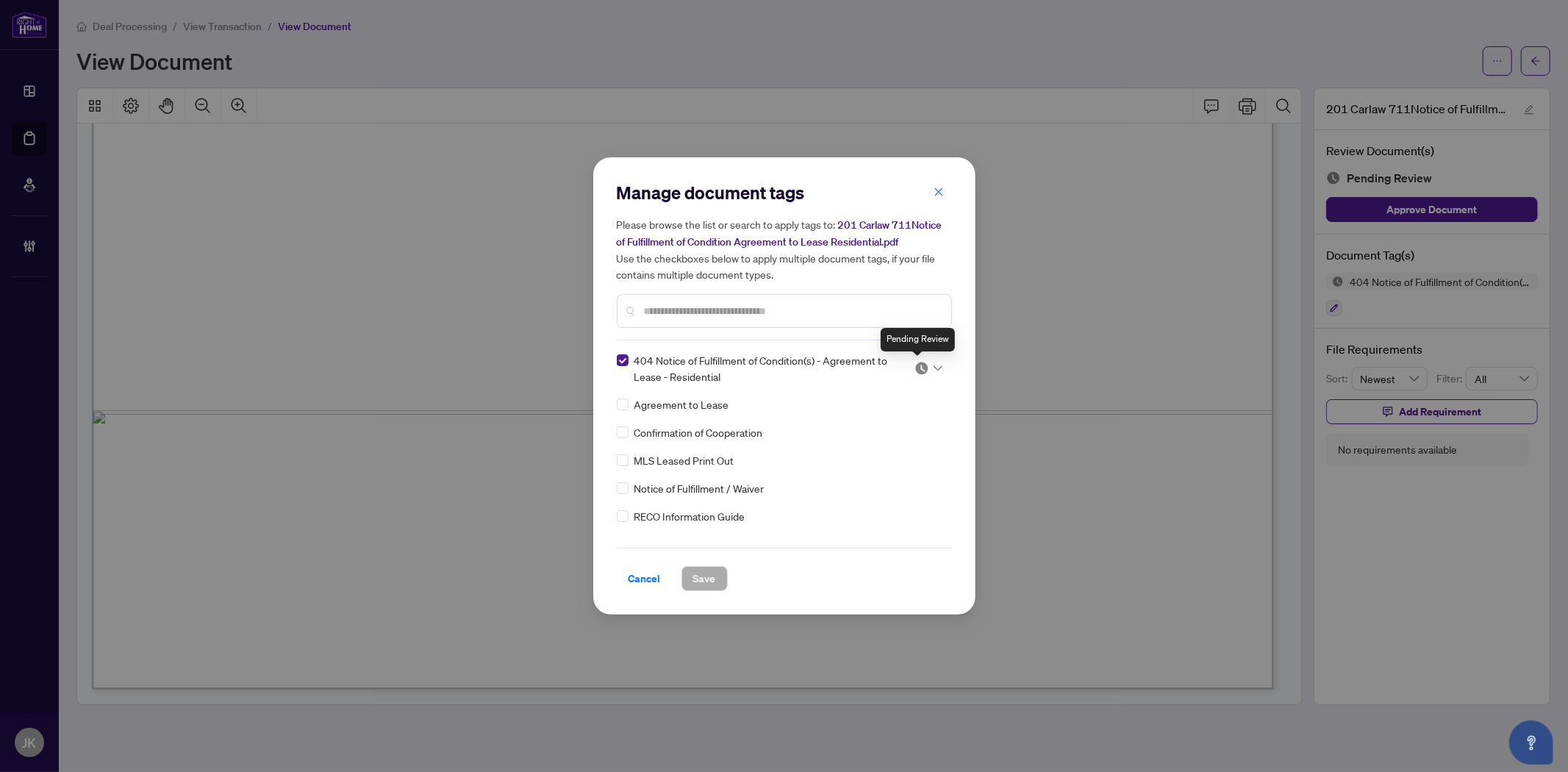
click at [914, 369] on img at bounding box center [922, 369] width 15 height 15
drag, startPoint x: 897, startPoint y: 437, endPoint x: 765, endPoint y: 534, distance: 163.8
click at [897, 437] on div "Approved" at bounding box center [880, 440] width 94 height 16
drag, startPoint x: 703, startPoint y: 576, endPoint x: 708, endPoint y: 143, distance: 433.0
click at [706, 576] on span "Save" at bounding box center [705, 578] width 23 height 23
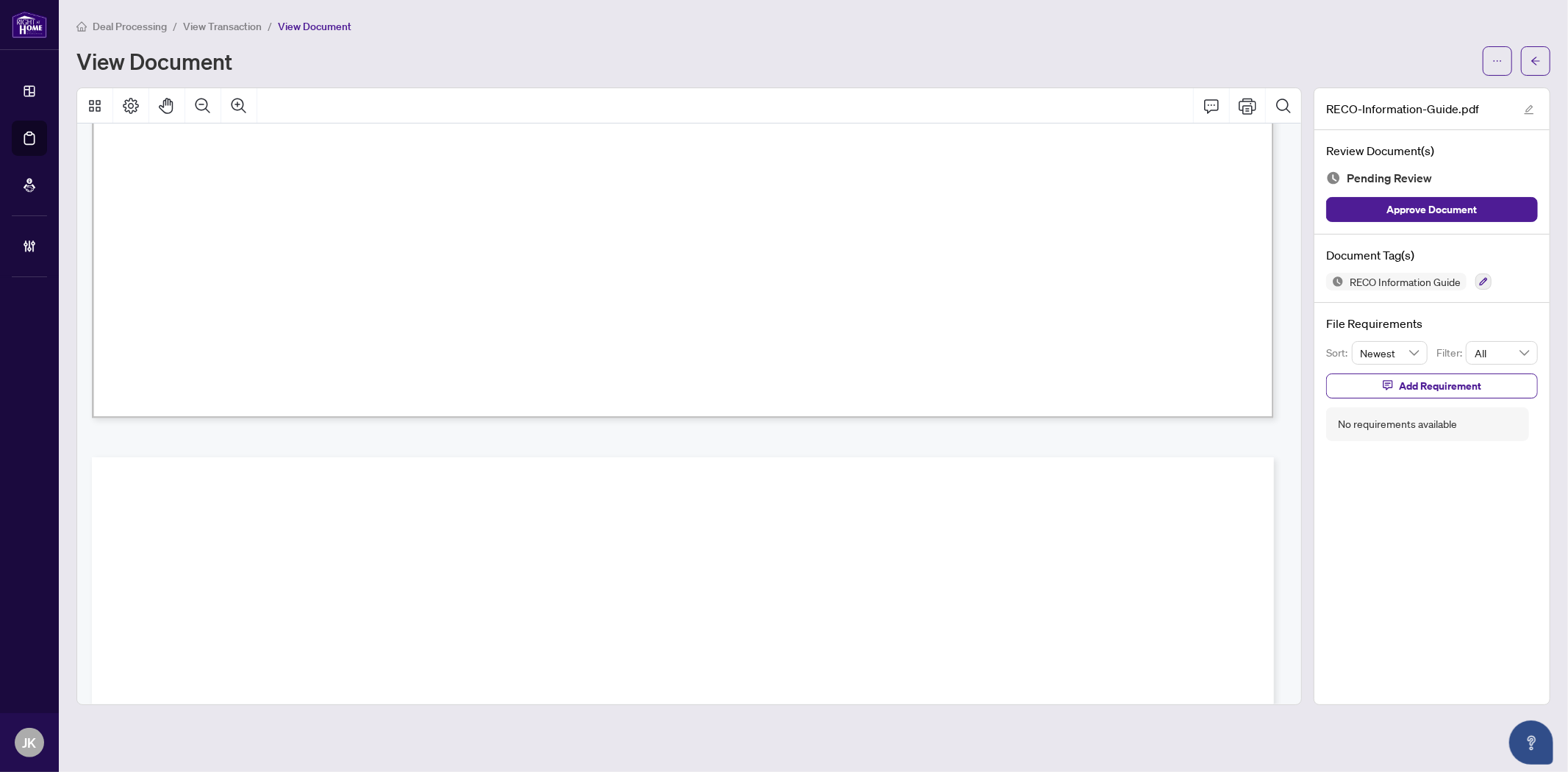
scroll to position [18809, 0]
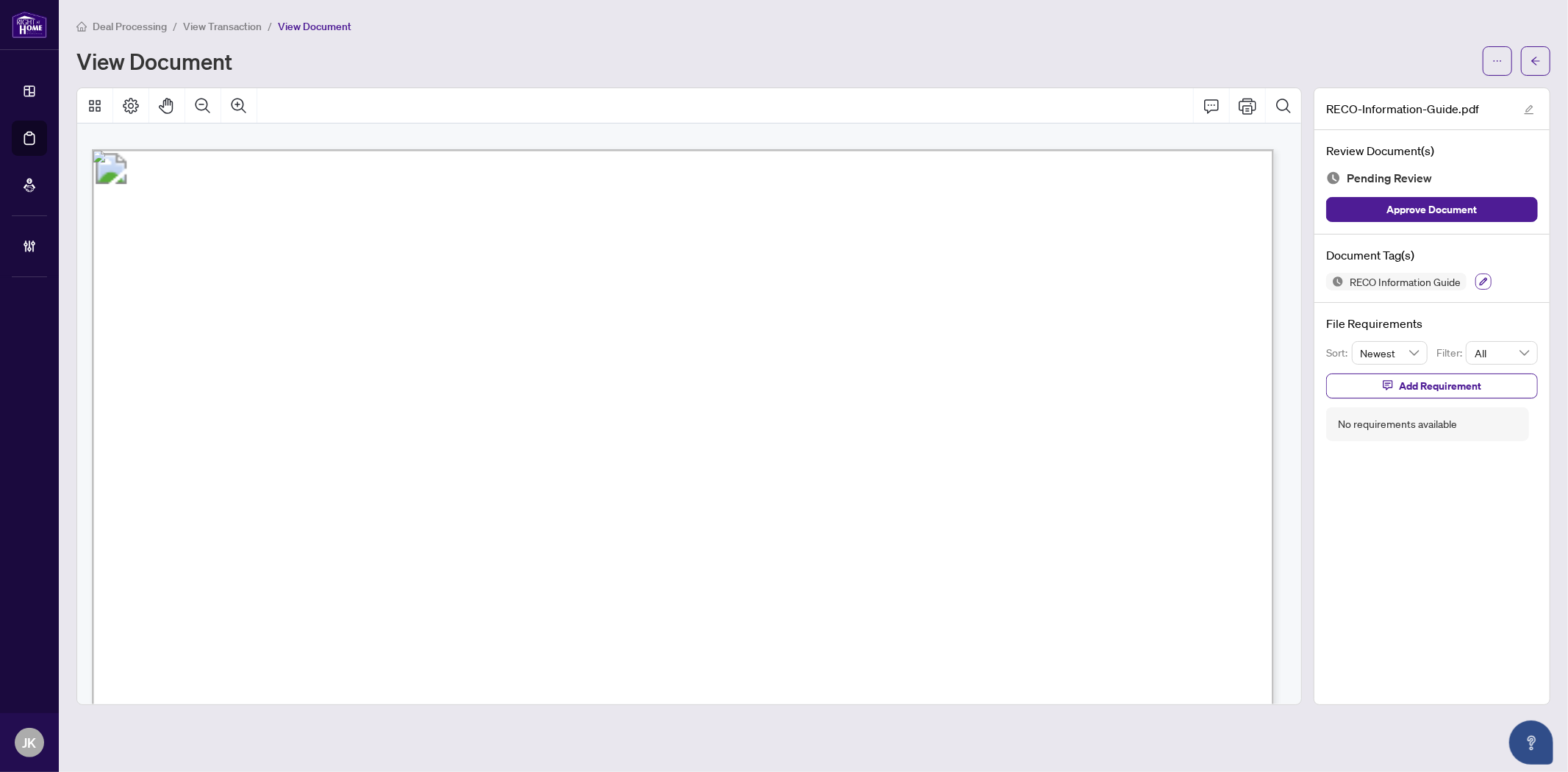
click at [1410, 284] on icon "button" at bounding box center [1483, 281] width 9 height 9
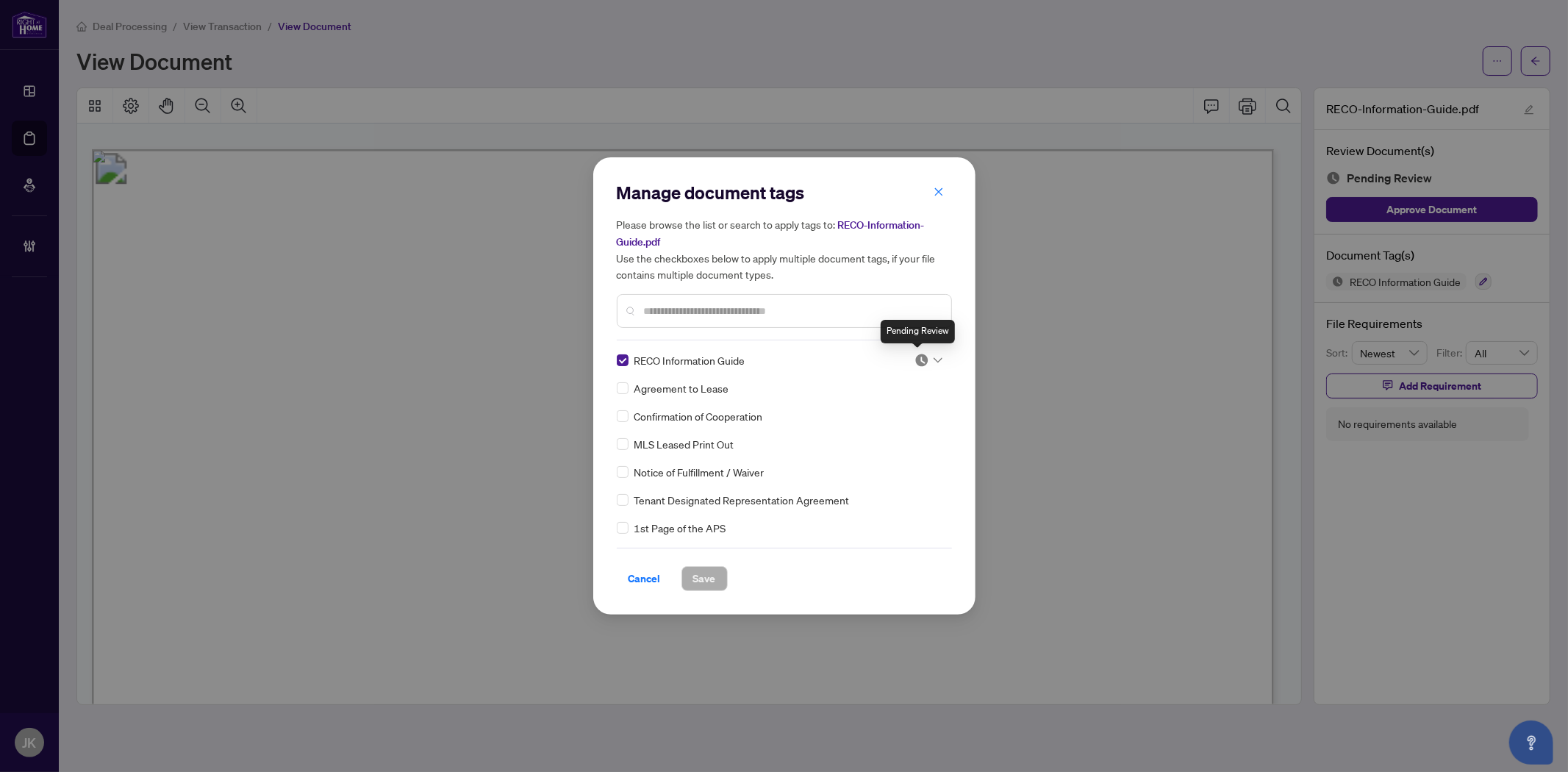
click at [920, 359] on img at bounding box center [922, 360] width 15 height 15
click at [883, 435] on div "Approved" at bounding box center [880, 432] width 94 height 16
drag, startPoint x: 705, startPoint y: 570, endPoint x: 892, endPoint y: 318, distance: 313.8
click at [707, 570] on span "Save" at bounding box center [705, 578] width 23 height 23
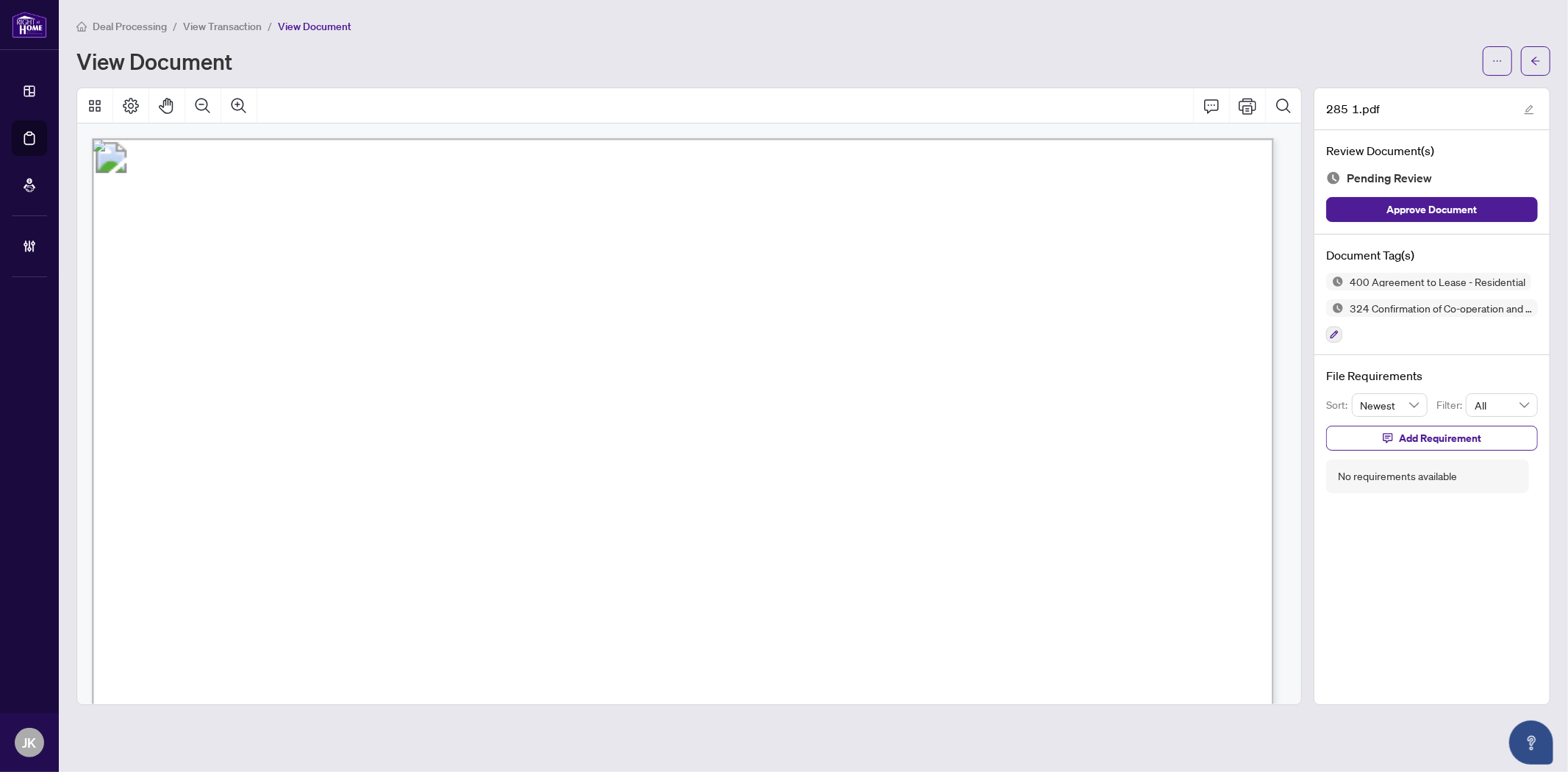
scroll to position [82, 0]
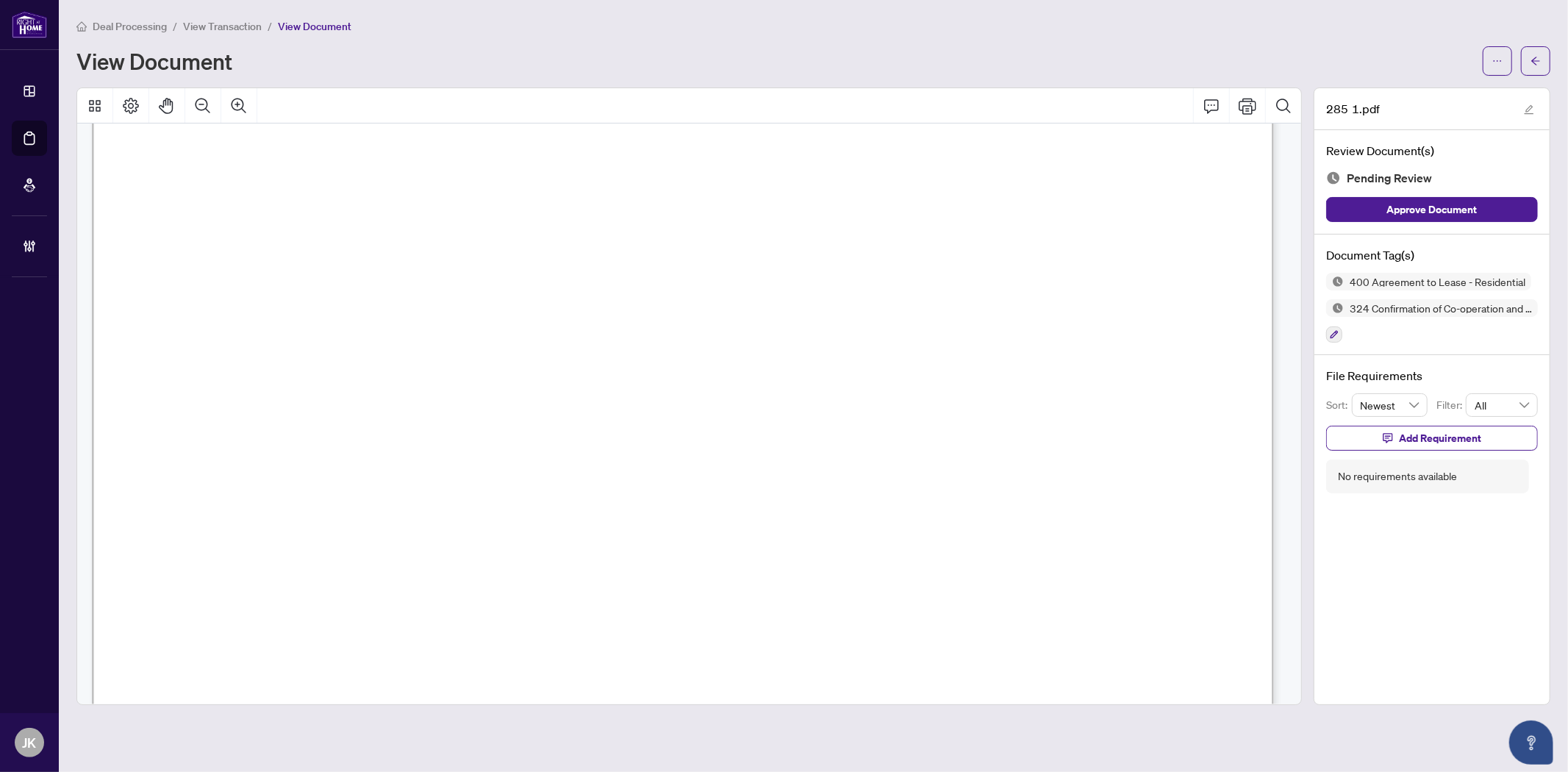
drag, startPoint x: 391, startPoint y: 335, endPoint x: 599, endPoint y: 340, distance: 208.1
click at [599, 340] on span "[PERSON_NAME] [PERSON_NAME]" at bounding box center [522, 339] width 266 height 19
drag, startPoint x: 392, startPoint y: 298, endPoint x: 557, endPoint y: 298, distance: 165.0
click at [518, 298] on span "[PERSON_NAME]" at bounding box center [454, 300] width 126 height 19
drag, startPoint x: 924, startPoint y: 301, endPoint x: 1055, endPoint y: 301, distance: 131.0
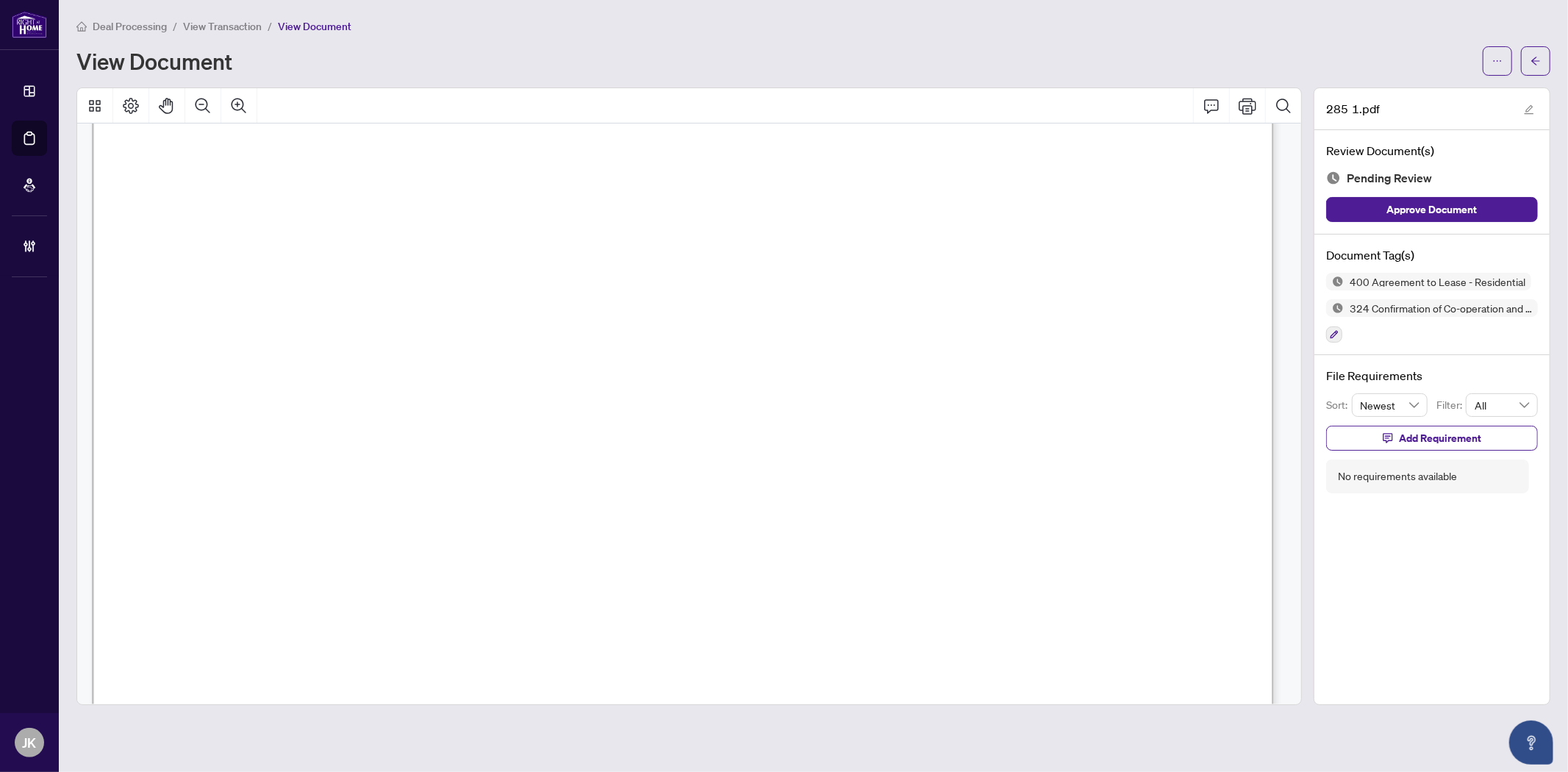
click at [1055, 301] on span "[PERSON_NAME]" at bounding box center [990, 300] width 134 height 19
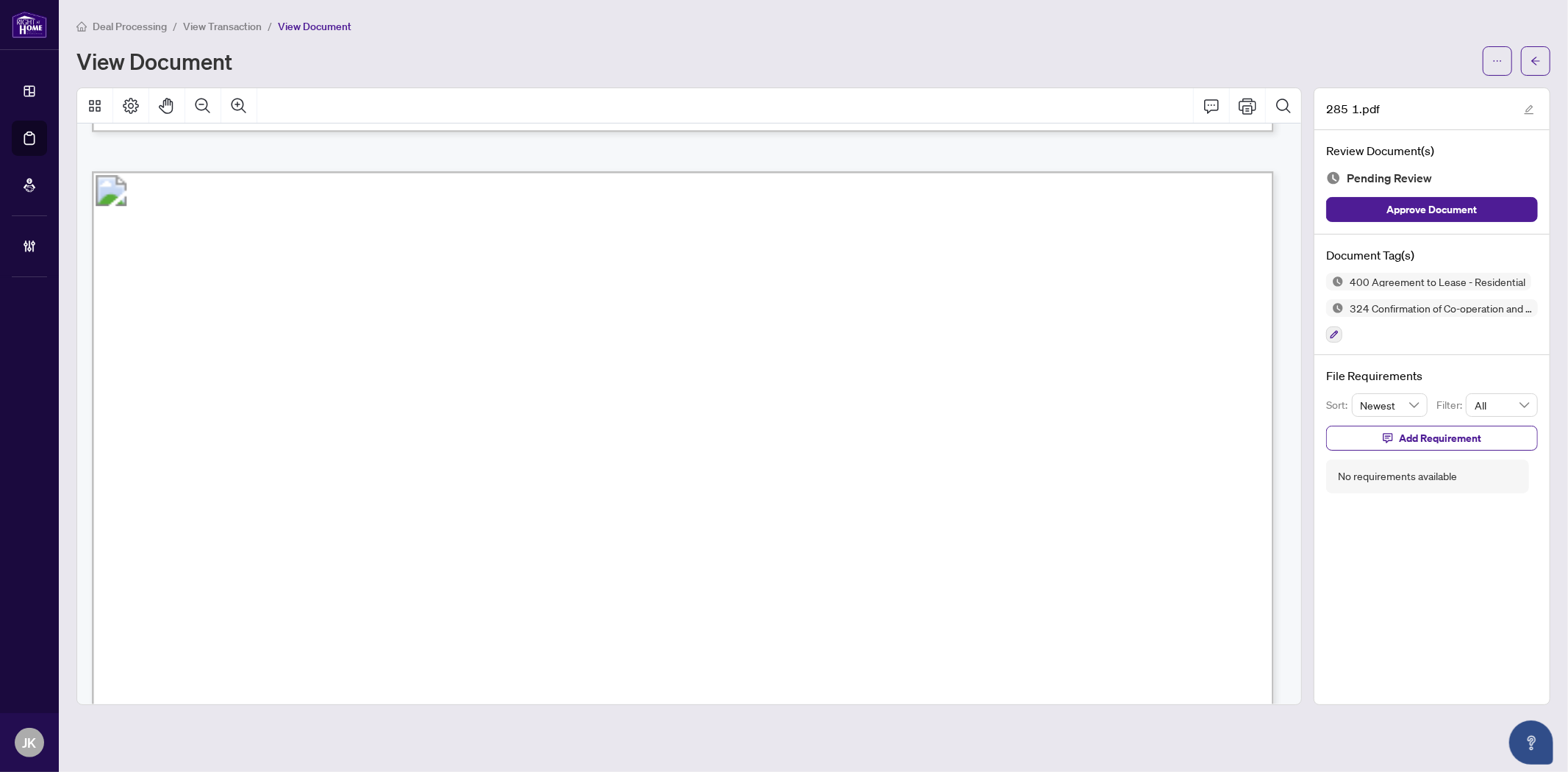
scroll to position [3512, 0]
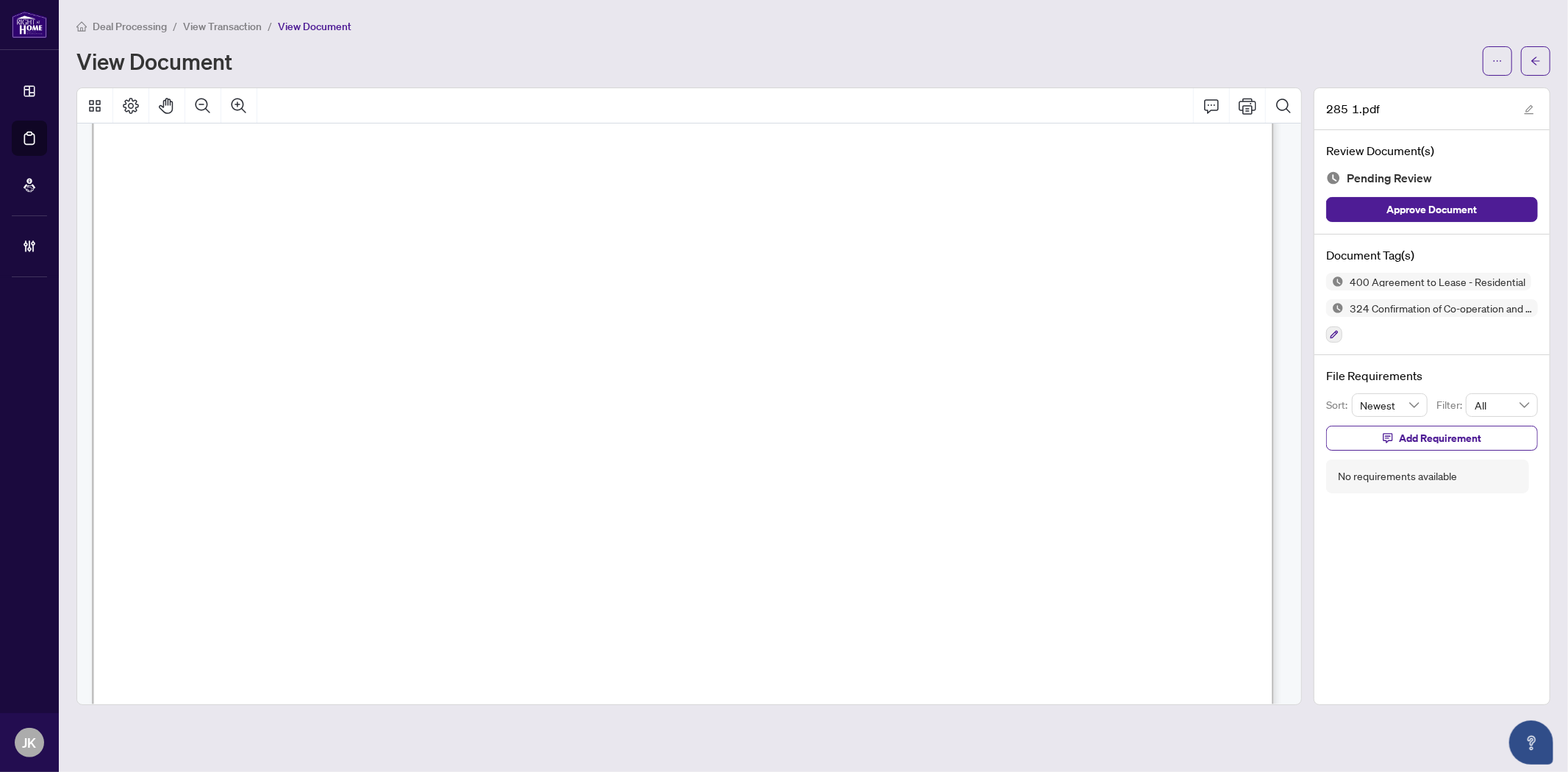
drag, startPoint x: 270, startPoint y: 480, endPoint x: 284, endPoint y: 488, distance: 16.1
click at [284, 488] on span "[PERSON_NAME]" at bounding box center [354, 491] width 148 height 19
drag, startPoint x: 505, startPoint y: 489, endPoint x: 611, endPoint y: 490, distance: 106.0
click at [611, 490] on span "YUBIN BAI" at bounding box center [563, 491] width 129 height 19
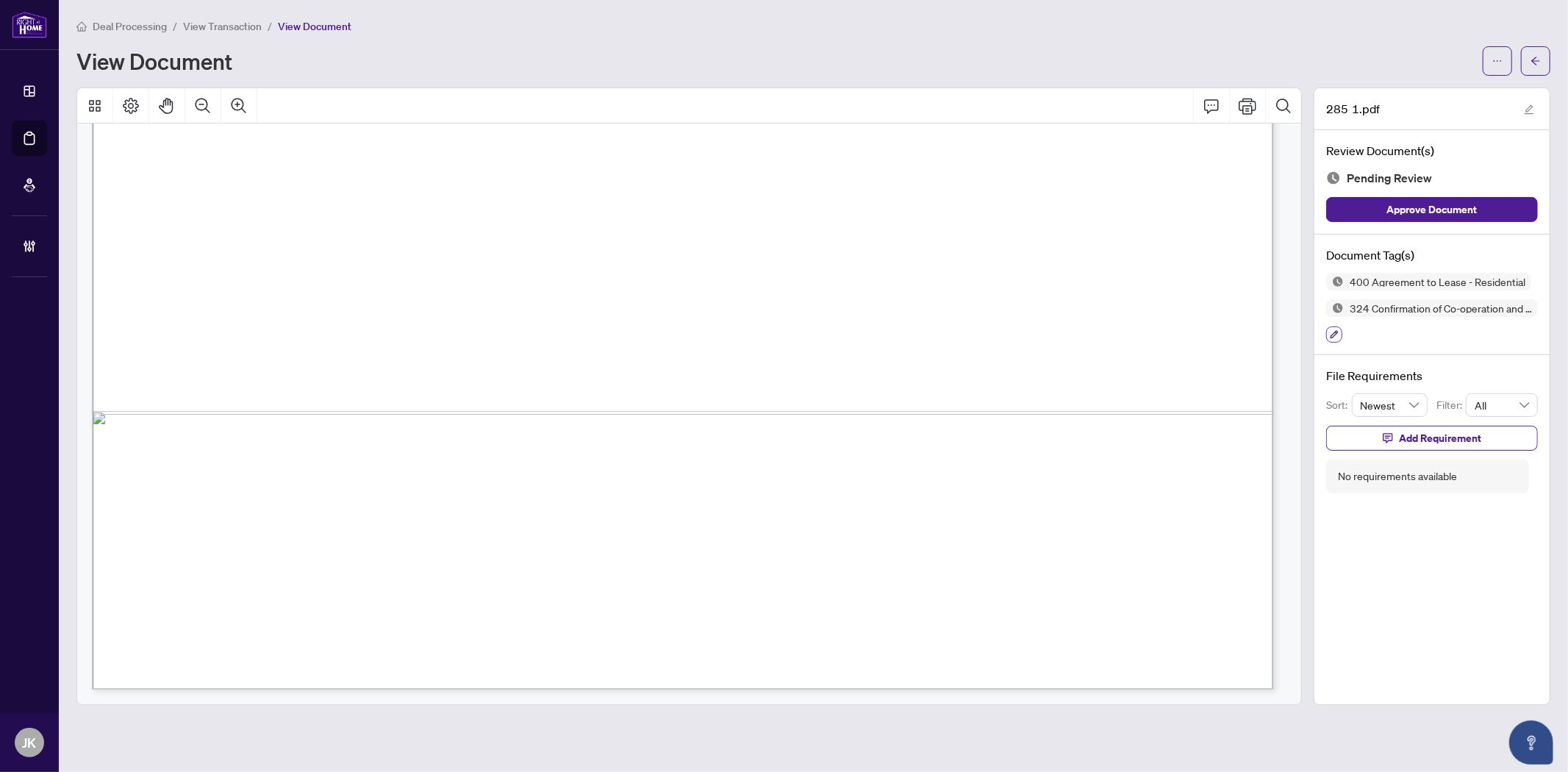
click at [1333, 336] on icon "button" at bounding box center [1334, 334] width 9 height 9
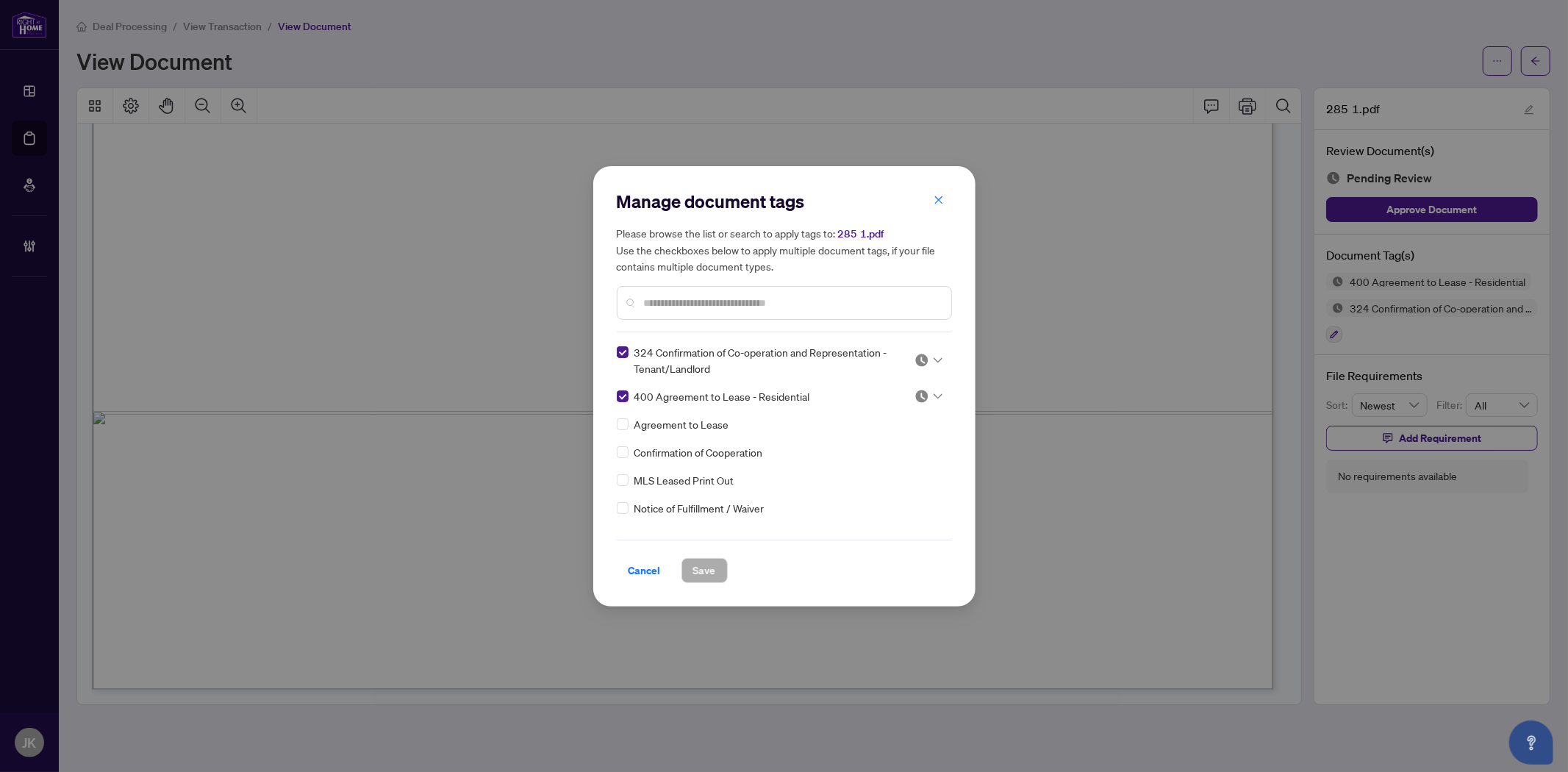
click at [914, 353] on img at bounding box center [922, 360] width 15 height 15
click at [894, 433] on div "Approved" at bounding box center [880, 432] width 94 height 16
click at [918, 393] on img at bounding box center [922, 396] width 15 height 15
drag, startPoint x: 883, startPoint y: 471, endPoint x: 755, endPoint y: 319, distance: 198.7
click at [883, 463] on div "Approved" at bounding box center [880, 467] width 94 height 16
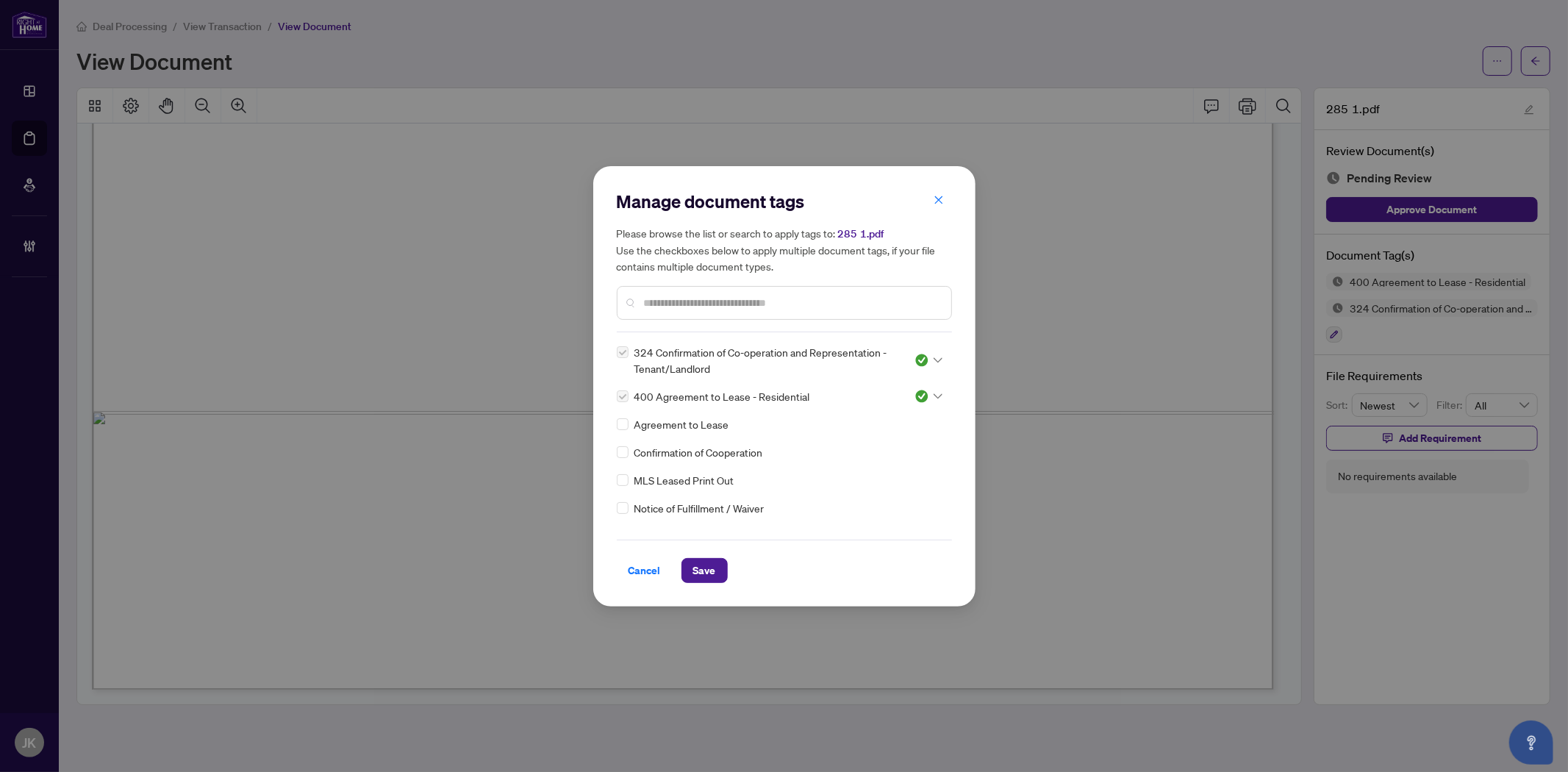
click at [726, 303] on input "text" at bounding box center [791, 303] width 296 height 16
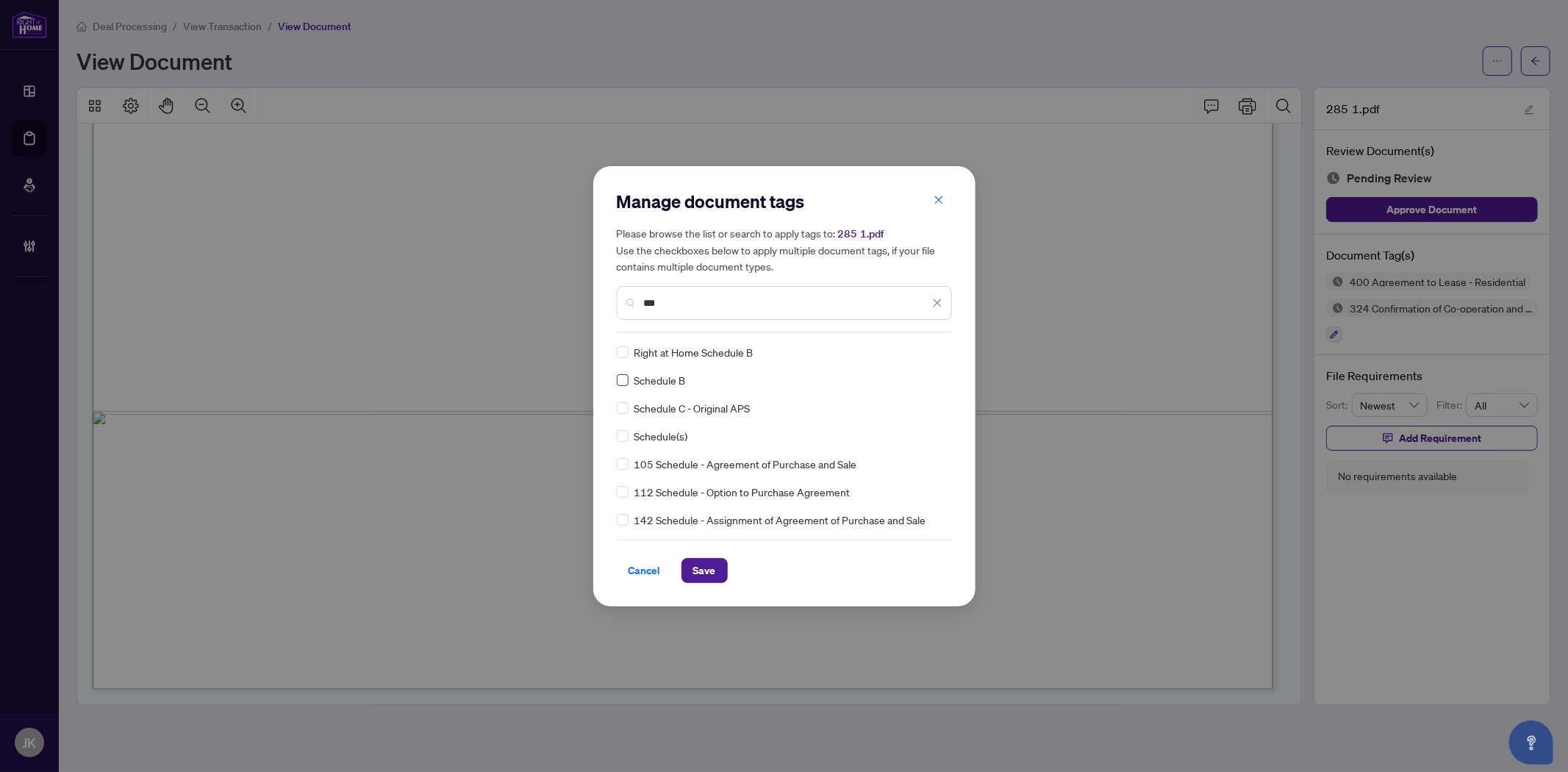
type input "***"
click at [918, 343] on span at bounding box center [928, 352] width 28 height 22
drag, startPoint x: 892, startPoint y: 422, endPoint x: 817, endPoint y: 459, distance: 83.6
click at [893, 422] on div "Approved" at bounding box center [880, 424] width 94 height 16
click at [711, 563] on span "Save" at bounding box center [705, 570] width 23 height 23
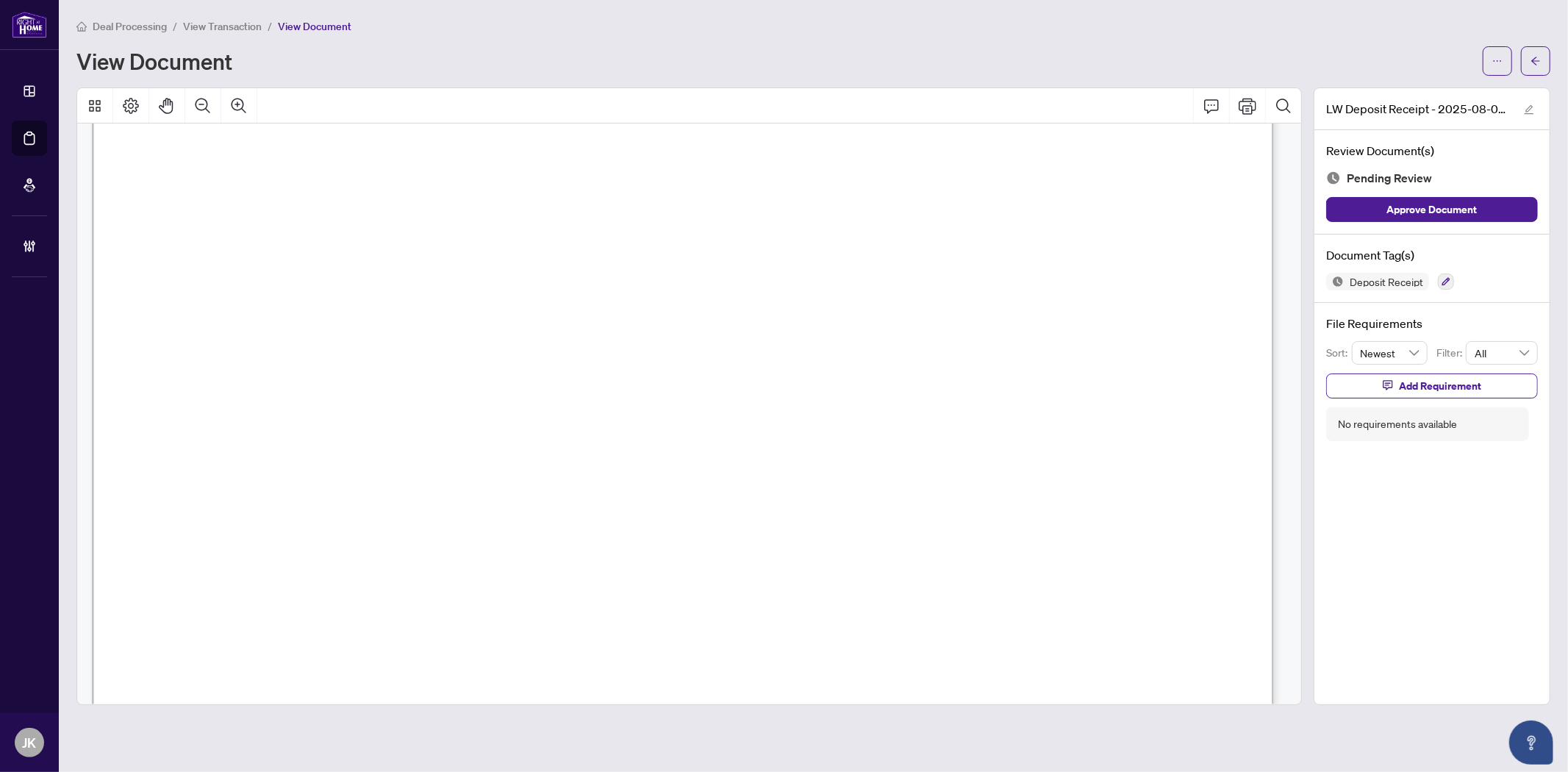
scroll to position [408, 0]
click at [1410, 62] on button "button" at bounding box center [1536, 61] width 29 height 29
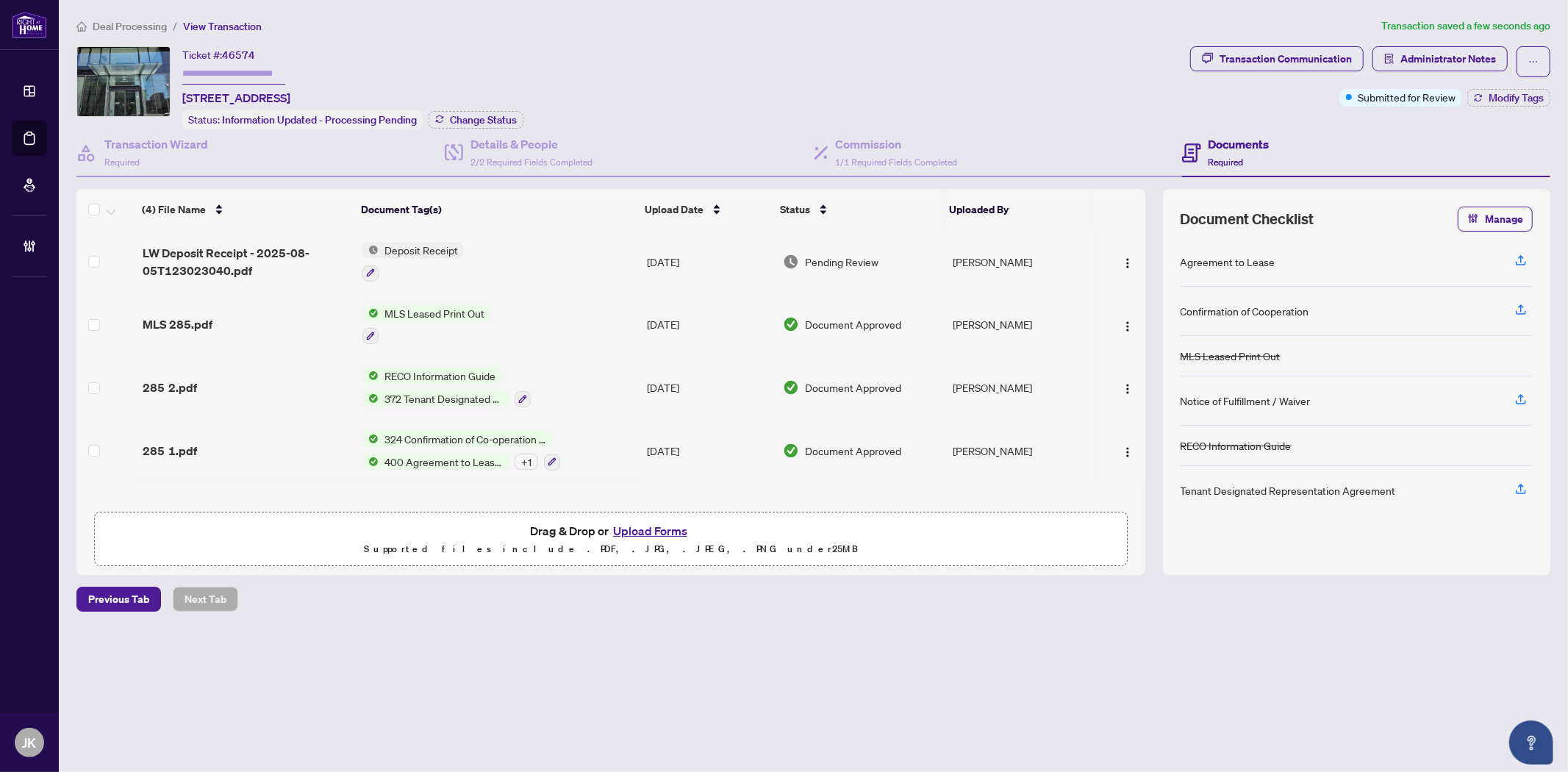
scroll to position [1, 0]
click at [444, 438] on span "324 Confirmation of Co-operation and Representation - Tenant/Landlord" at bounding box center [465, 438] width 174 height 16
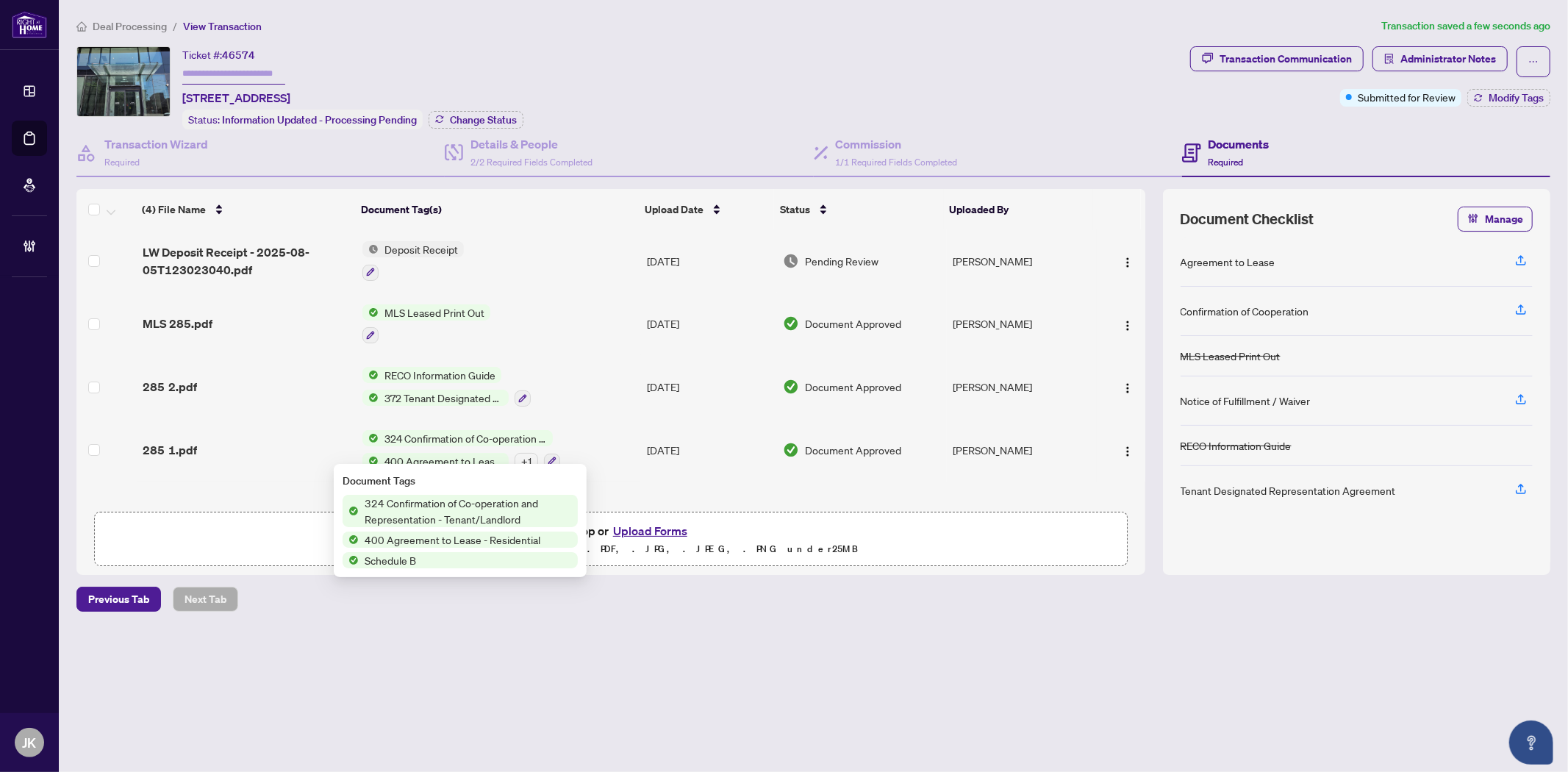
click at [431, 535] on span "400 Agreement to Lease - Residential" at bounding box center [452, 540] width 187 height 16
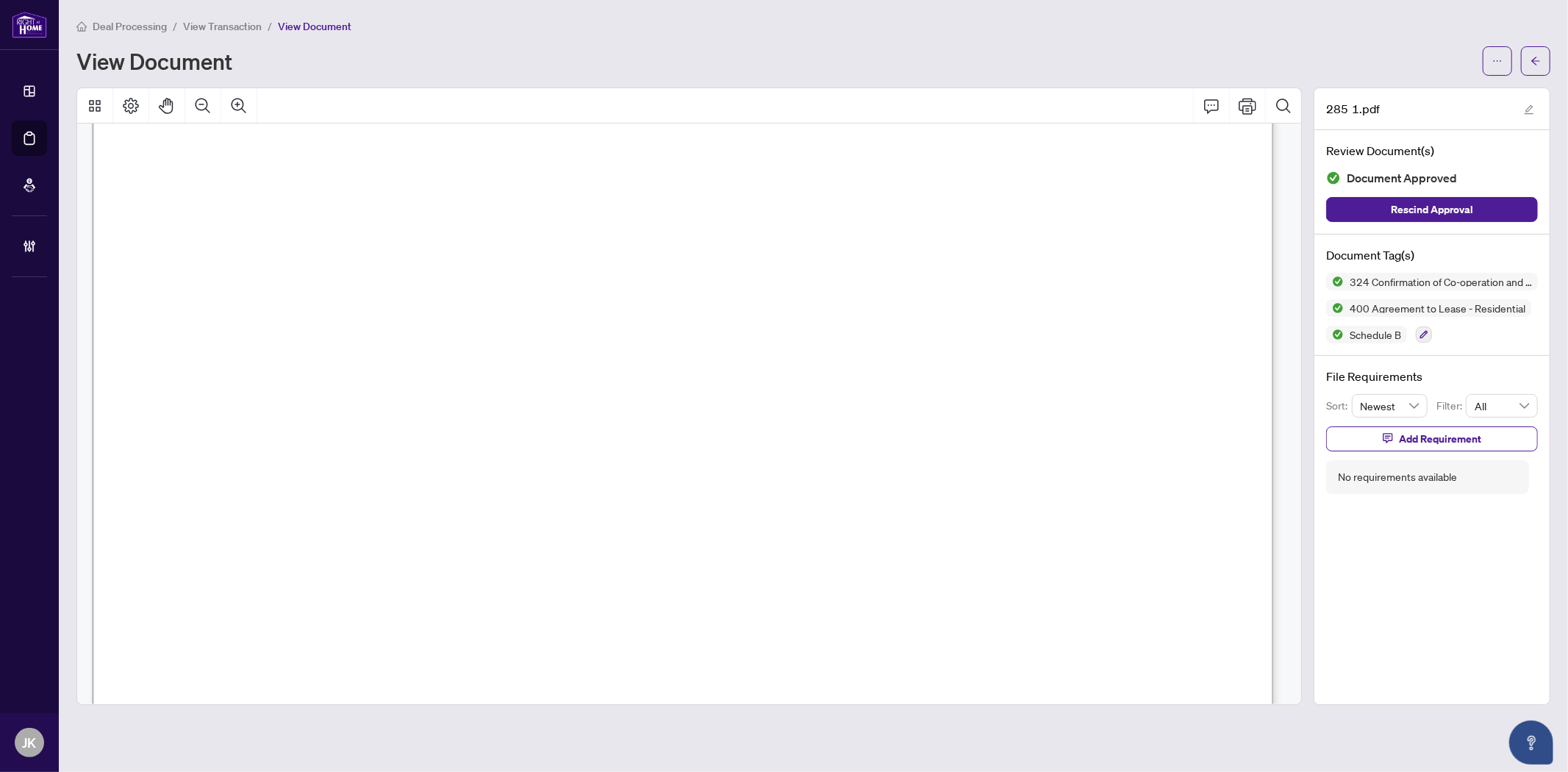
scroll to position [2205, 0]
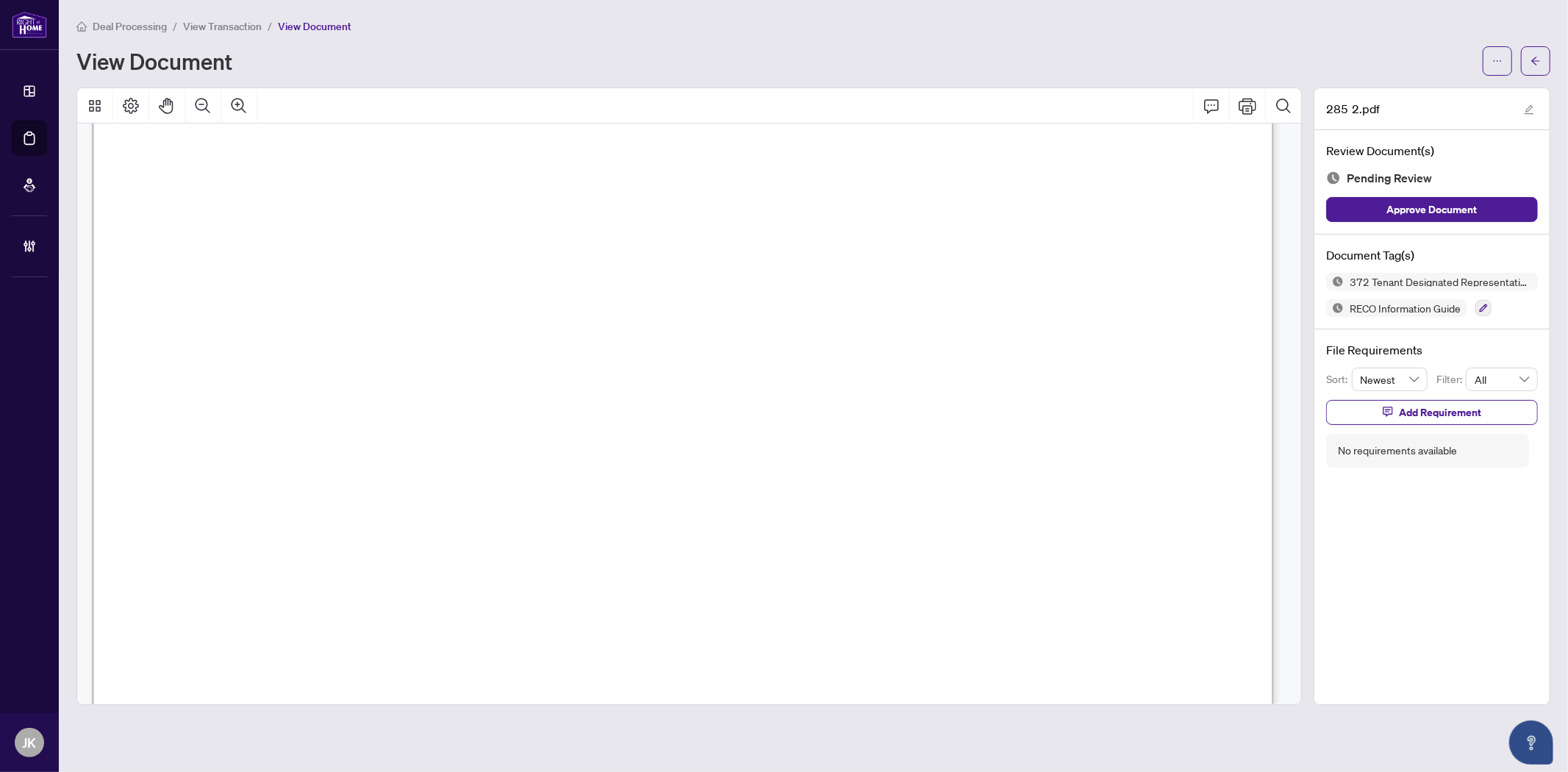
scroll to position [27150, 0]
click at [1410, 306] on icon "button" at bounding box center [1483, 308] width 9 height 9
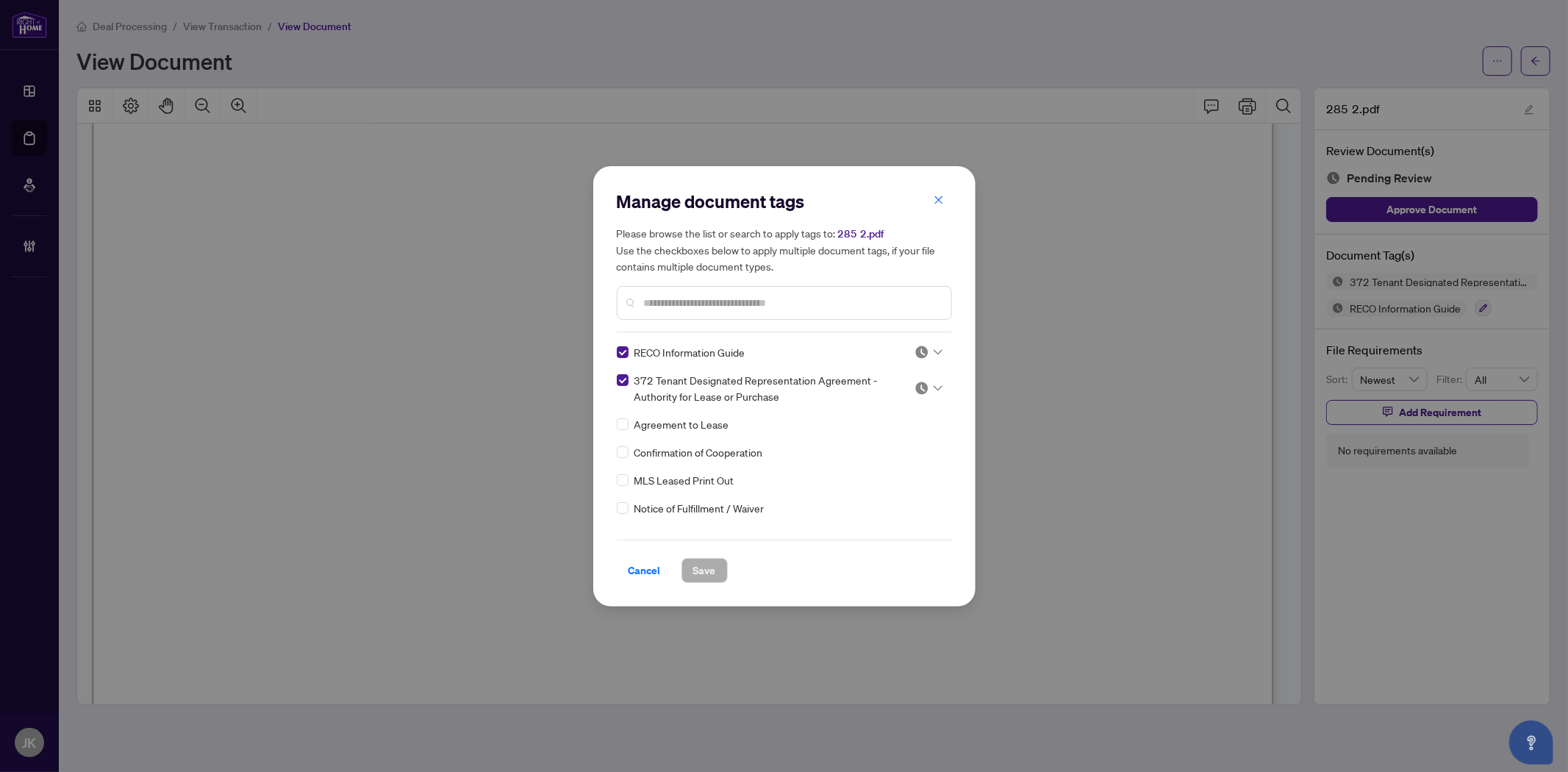
click at [927, 350] on div at bounding box center [928, 352] width 28 height 15
click at [905, 423] on div "Approved" at bounding box center [880, 424] width 94 height 16
click at [919, 384] on img at bounding box center [922, 388] width 15 height 15
click at [898, 465] on div "Approved" at bounding box center [880, 459] width 94 height 16
drag, startPoint x: 703, startPoint y: 567, endPoint x: 797, endPoint y: 334, distance: 251.2
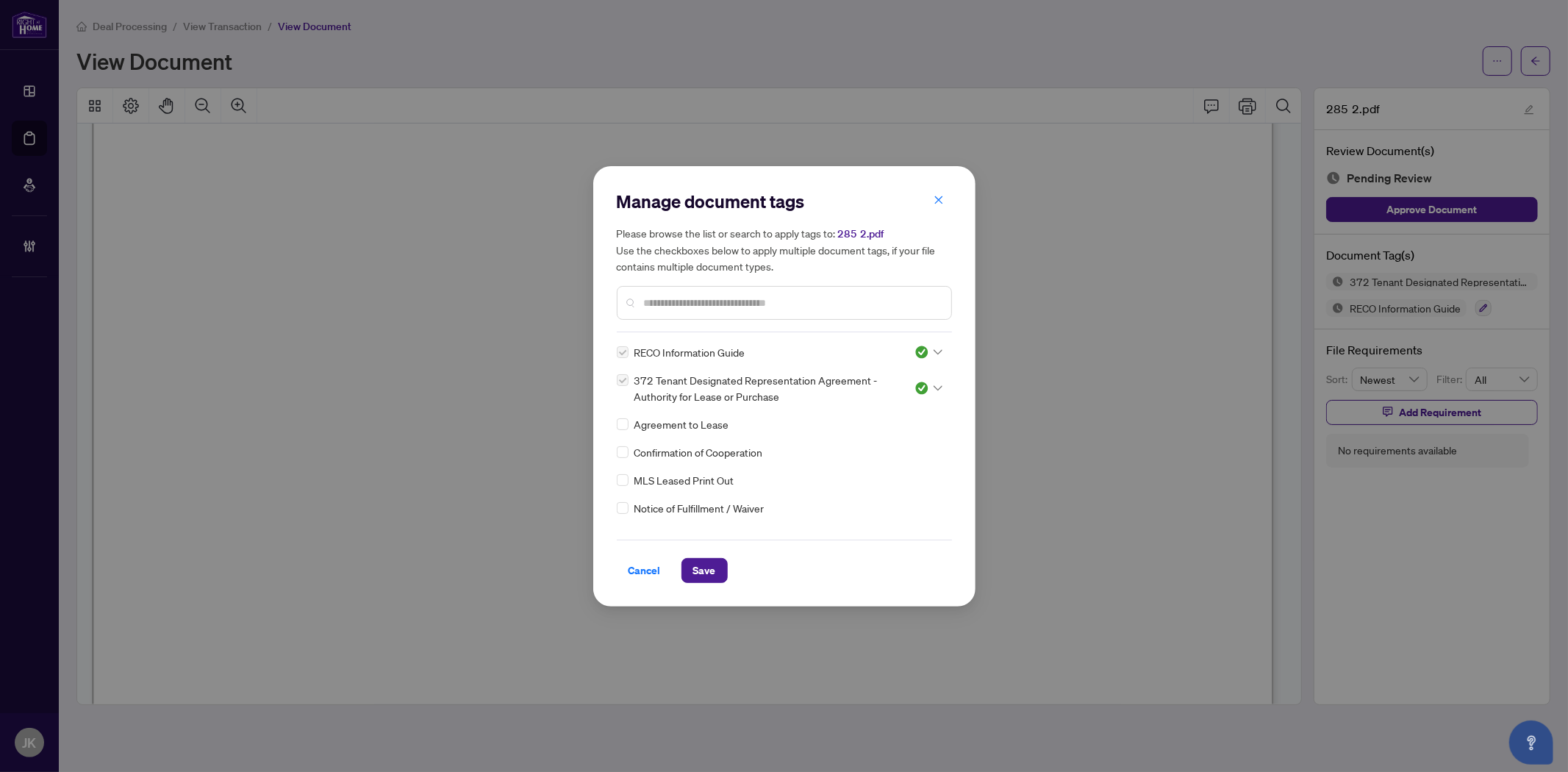
click at [704, 564] on span "Save" at bounding box center [705, 570] width 23 height 23
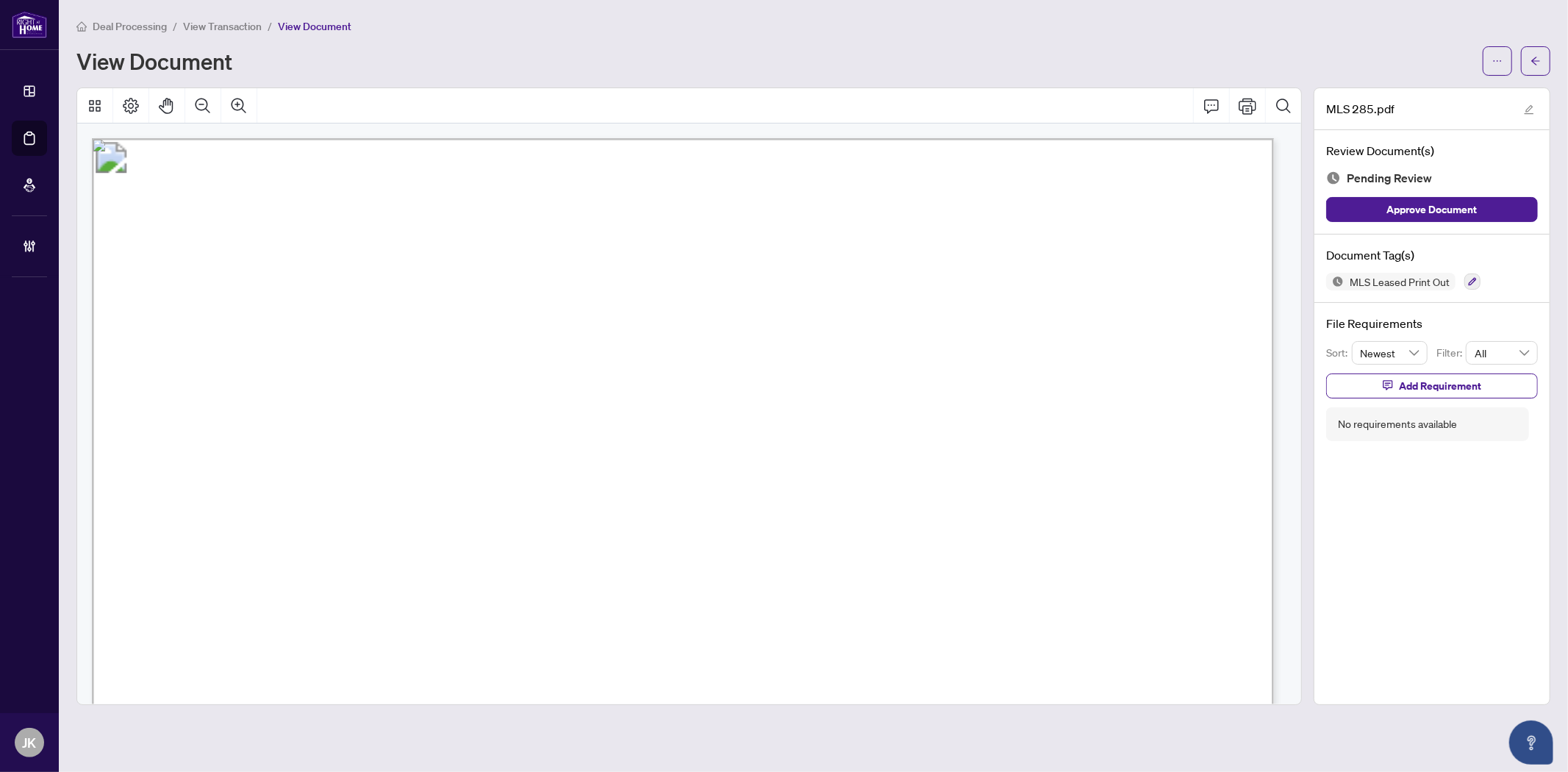
click at [1410, 290] on div "Document Tag(s) MLS Leased Print Out" at bounding box center [1432, 268] width 235 height 68
click at [1410, 279] on button "button" at bounding box center [1472, 282] width 16 height 16
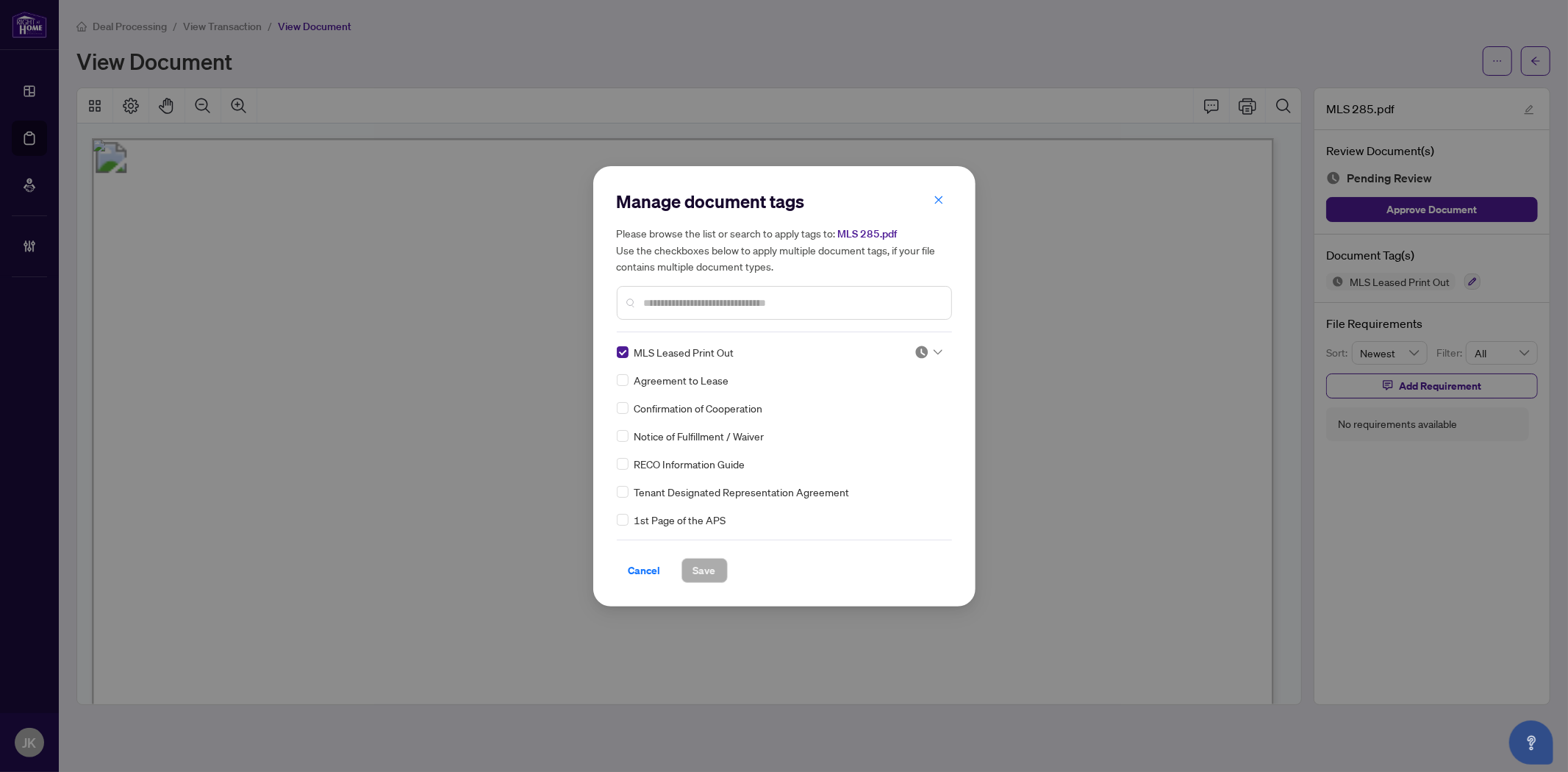
click at [922, 348] on img at bounding box center [922, 352] width 15 height 15
click at [892, 427] on div "Approved" at bounding box center [880, 424] width 94 height 16
drag, startPoint x: 717, startPoint y: 570, endPoint x: 760, endPoint y: 387, distance: 188.0
click at [718, 570] on button "Save" at bounding box center [704, 570] width 46 height 25
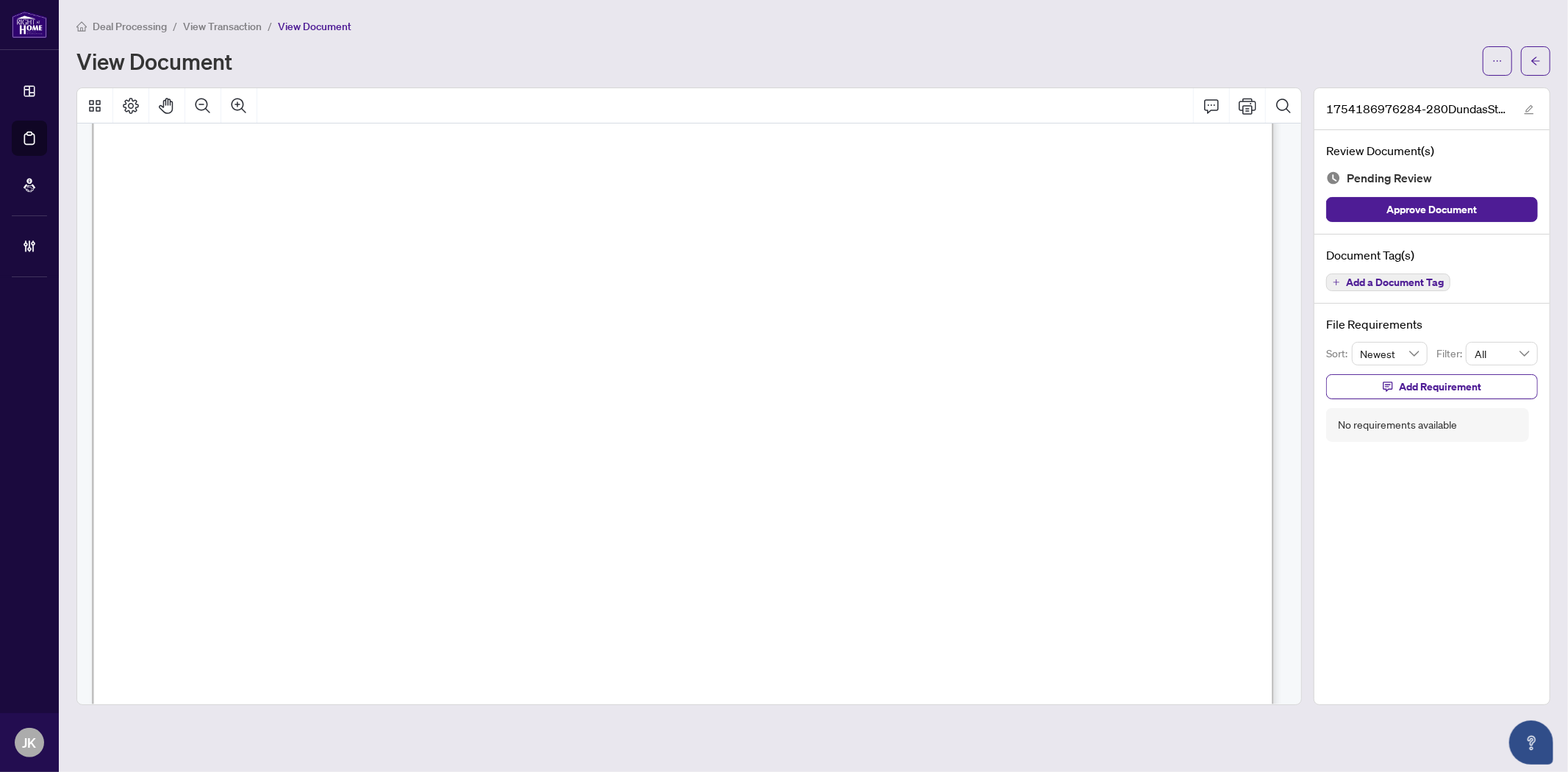
scroll to position [326, 0]
click at [1369, 290] on div "Document Tag(s) Add a Document Tag" at bounding box center [1432, 269] width 235 height 70
click at [1347, 277] on span "Add a Document Tag" at bounding box center [1395, 282] width 98 height 11
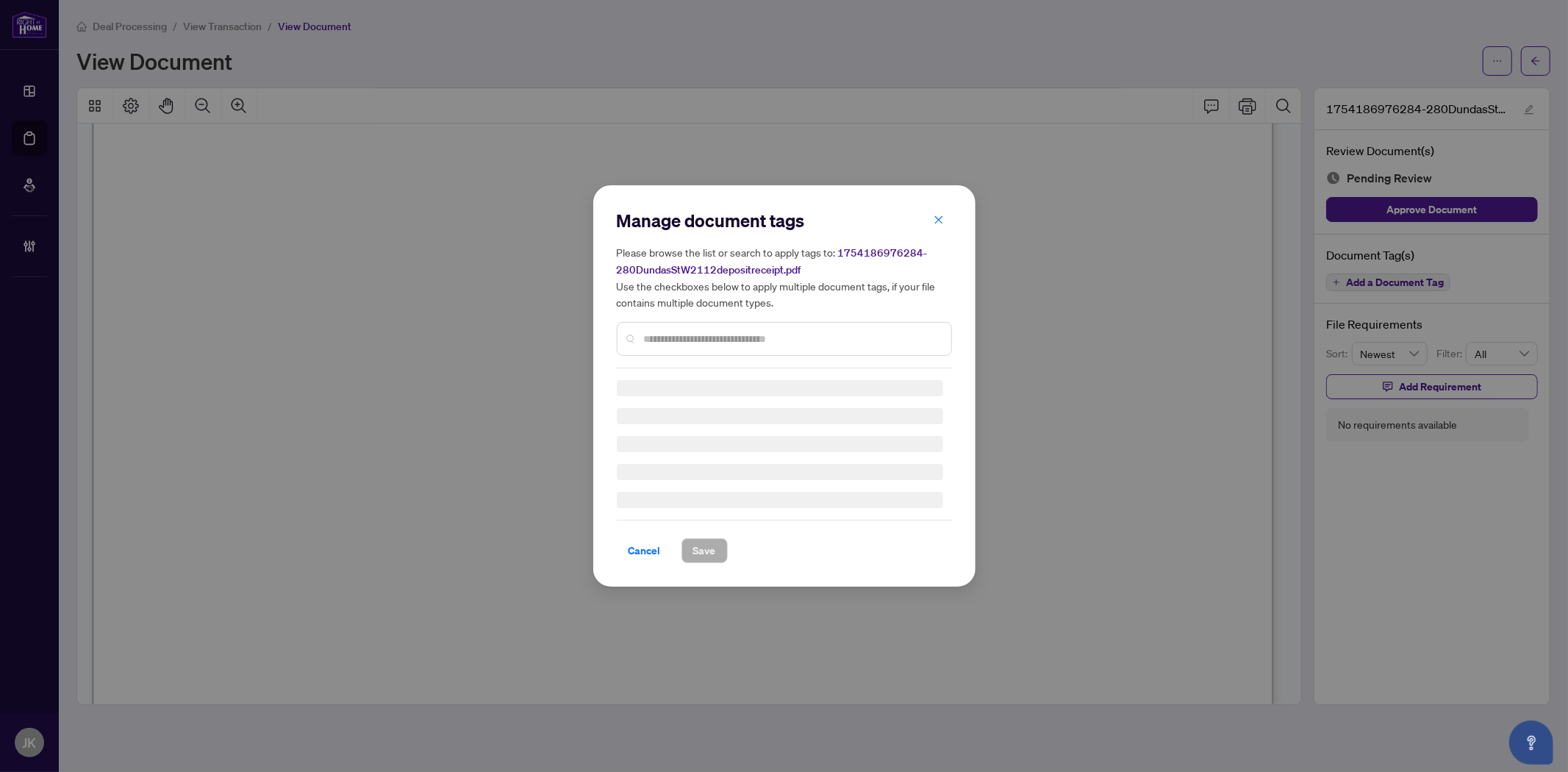
click at [716, 330] on div "Manage document tags Please browse the list or search to apply tags to: 1754186…" at bounding box center [784, 288] width 335 height 160
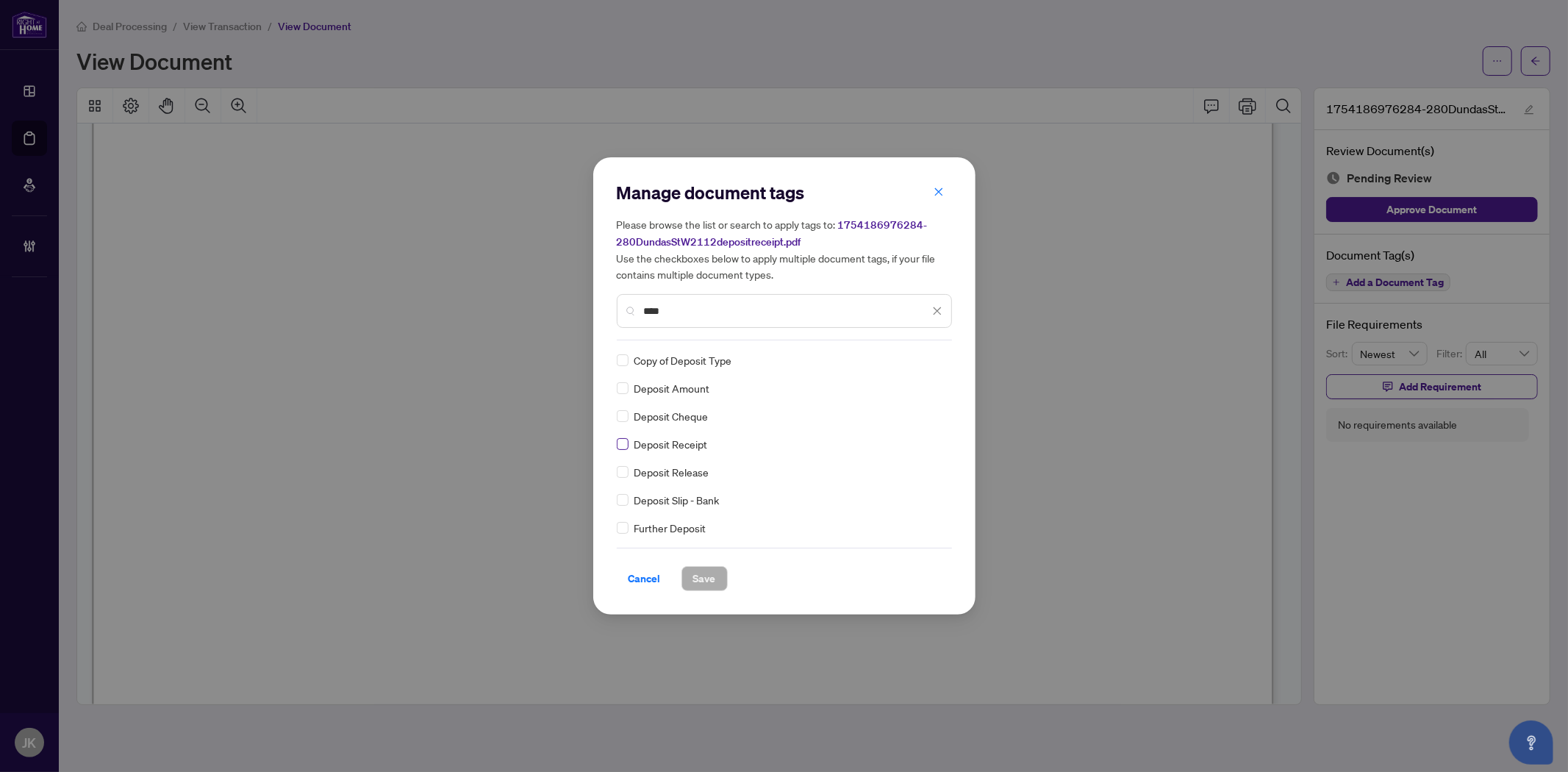
type input "****"
click at [627, 449] on label at bounding box center [622, 444] width 12 height 16
click at [928, 354] on div at bounding box center [928, 360] width 28 height 15
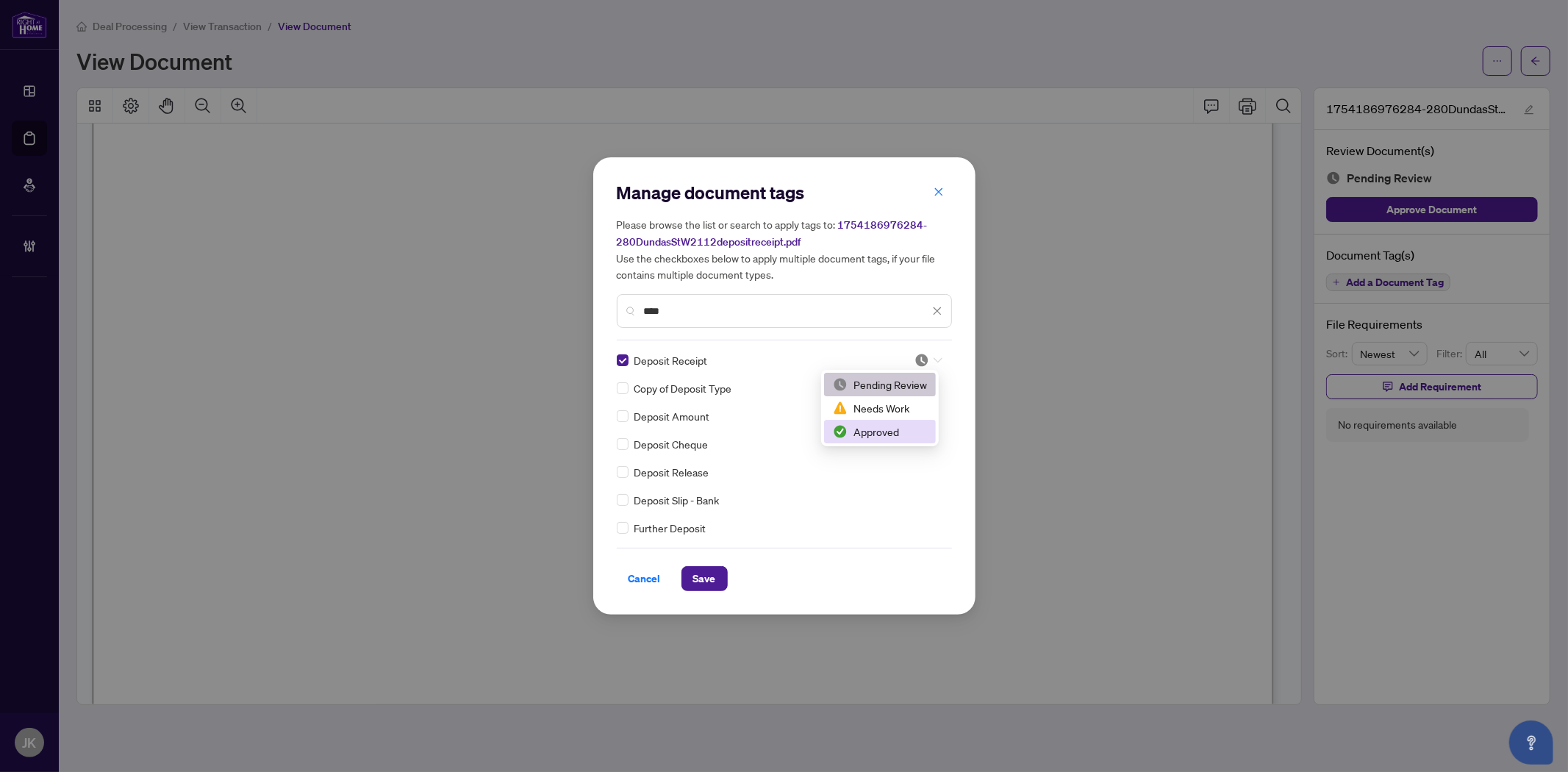
click at [899, 437] on div "Approved" at bounding box center [880, 432] width 94 height 16
click at [695, 576] on span "Save" at bounding box center [705, 578] width 23 height 23
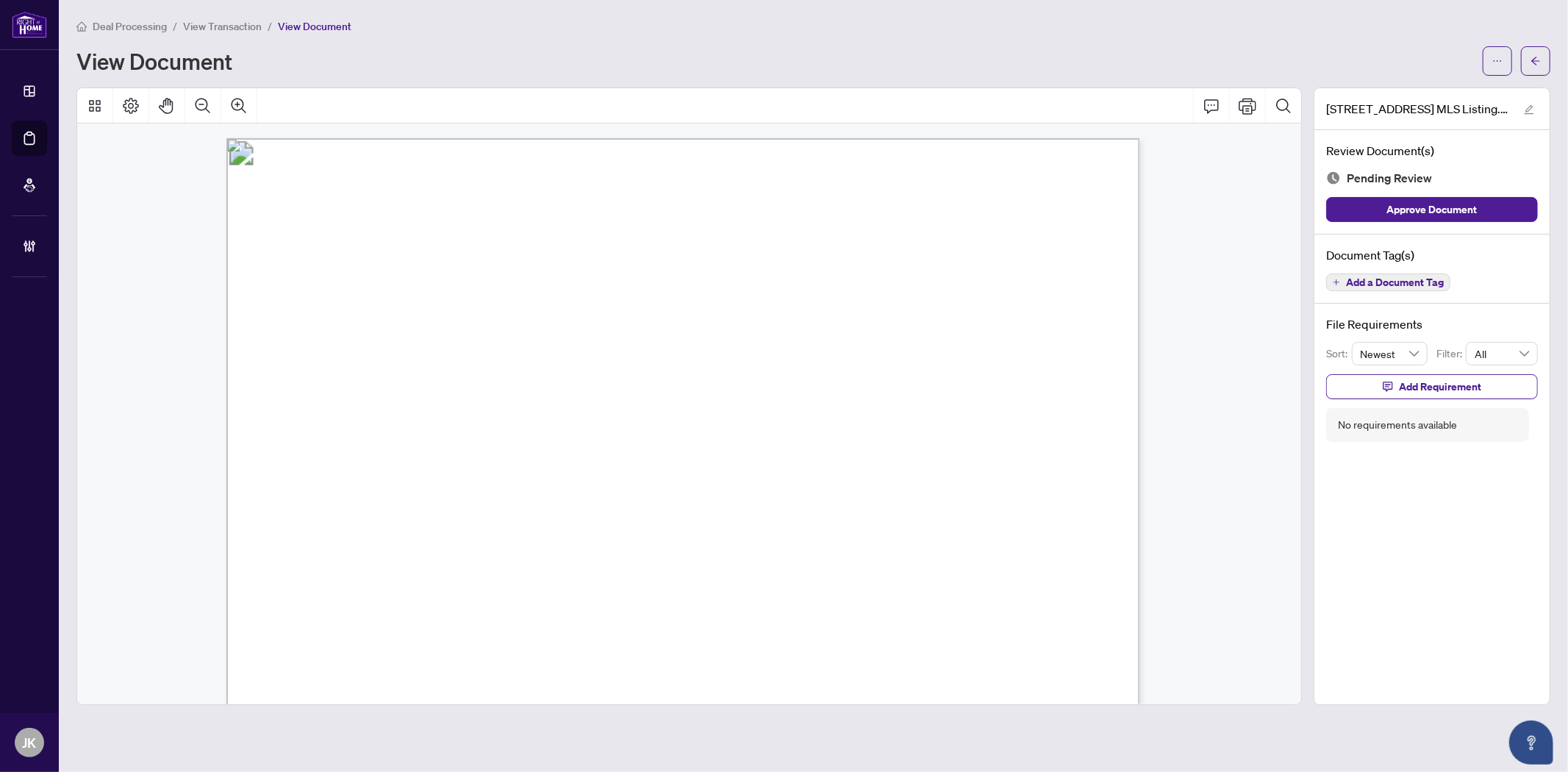
click at [1378, 284] on span "Add a Document Tag" at bounding box center [1395, 282] width 98 height 11
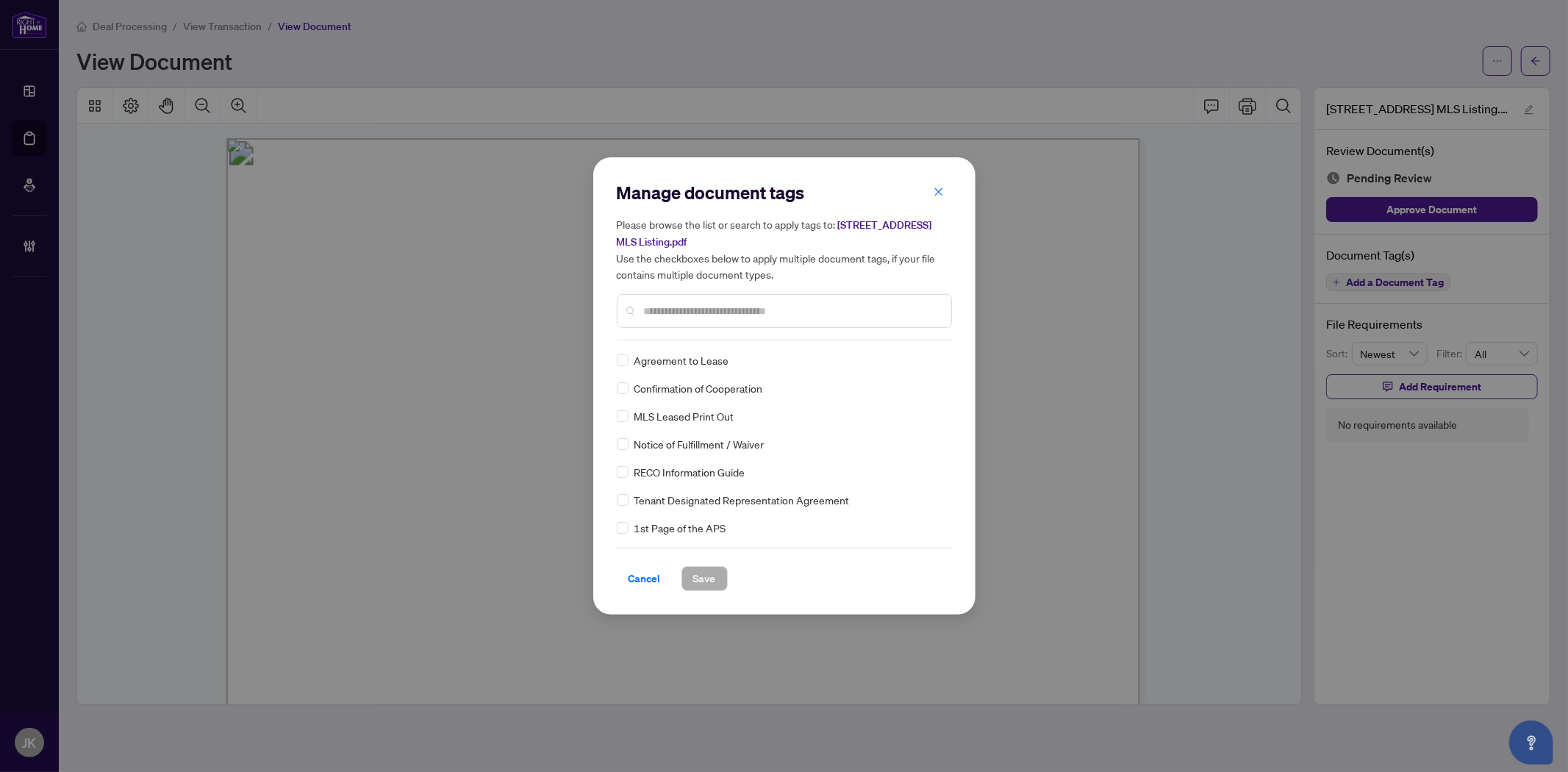
click at [694, 312] on input "text" at bounding box center [791, 311] width 296 height 16
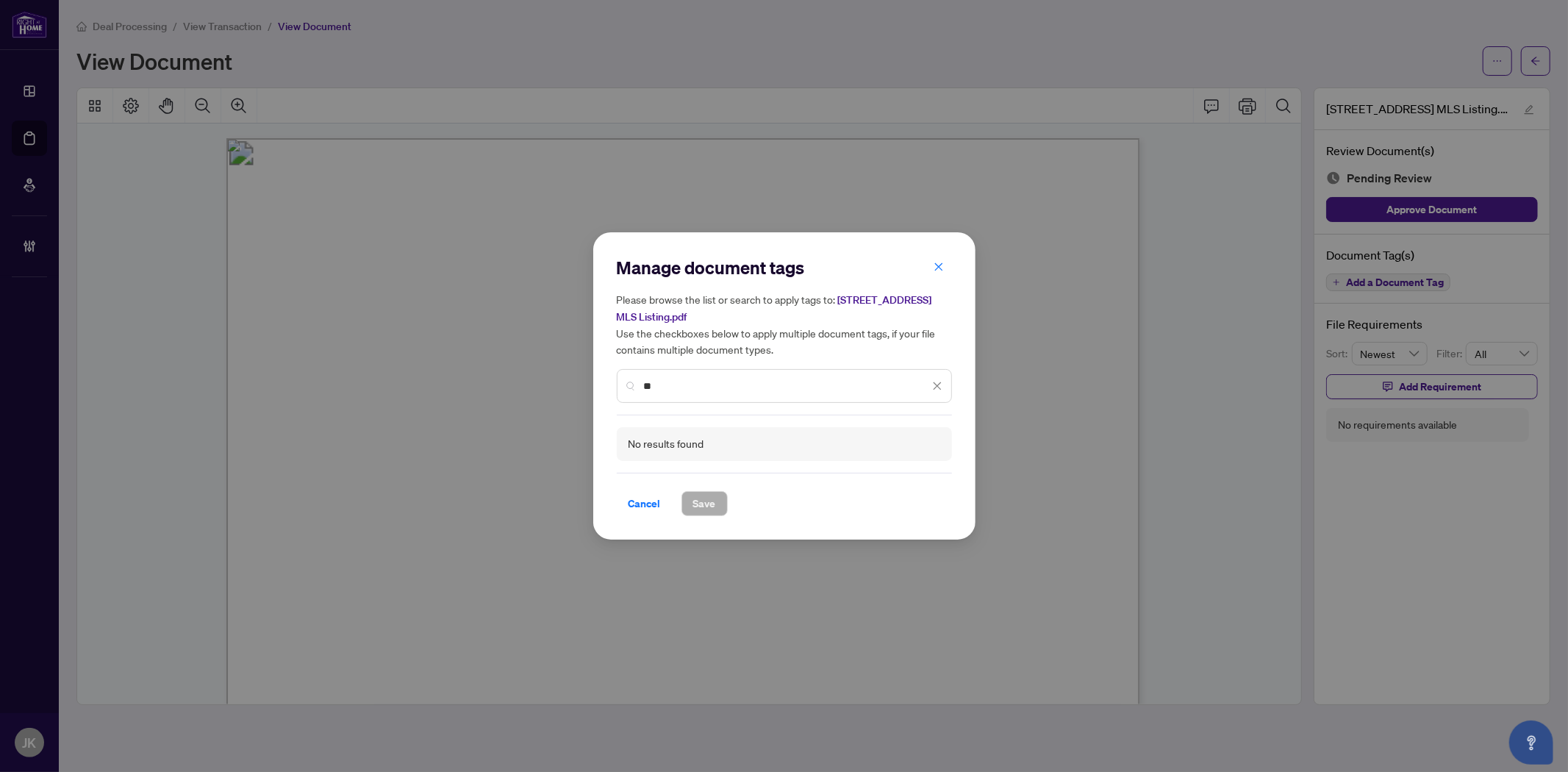
type input "*"
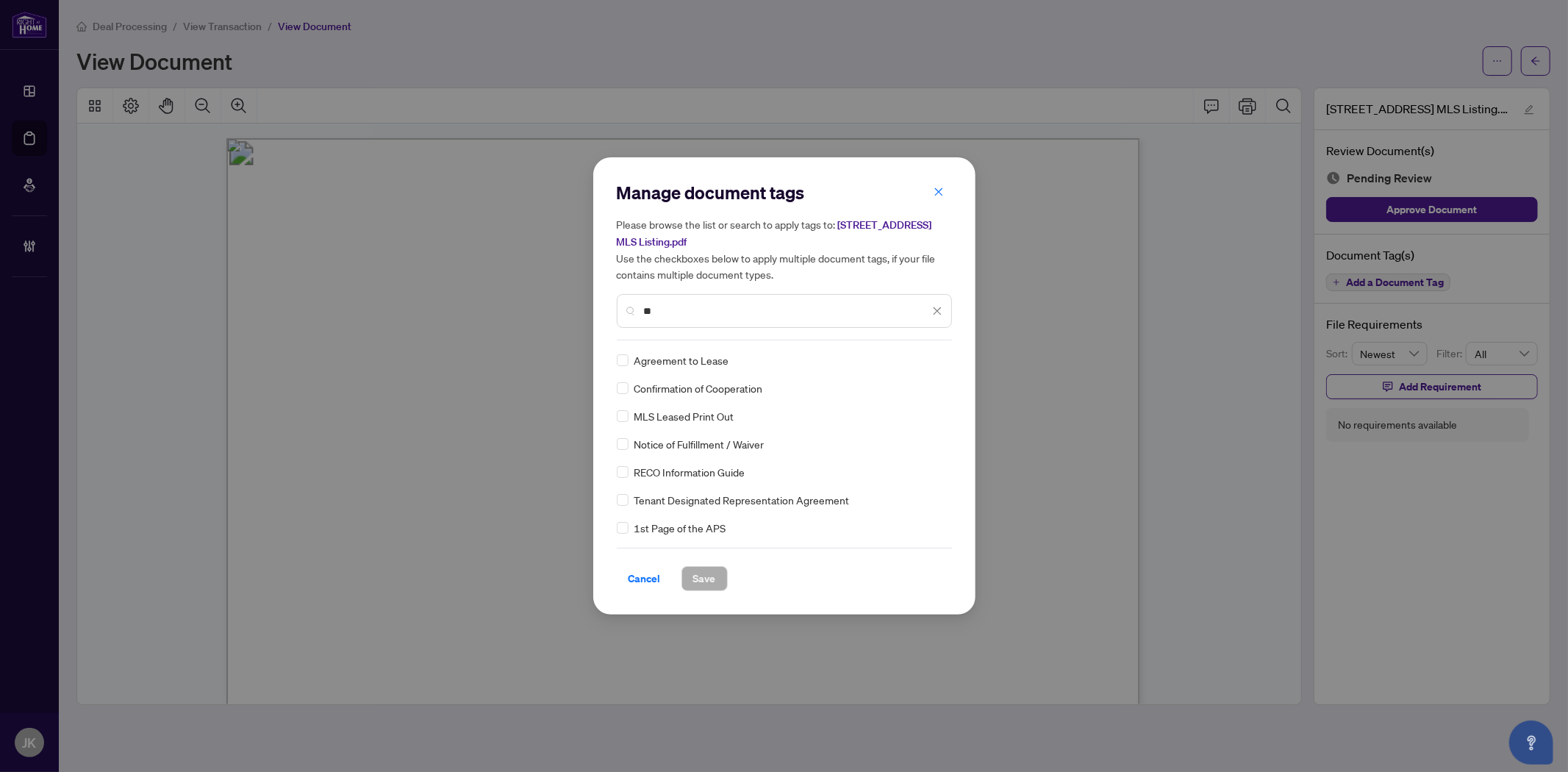
type input "*"
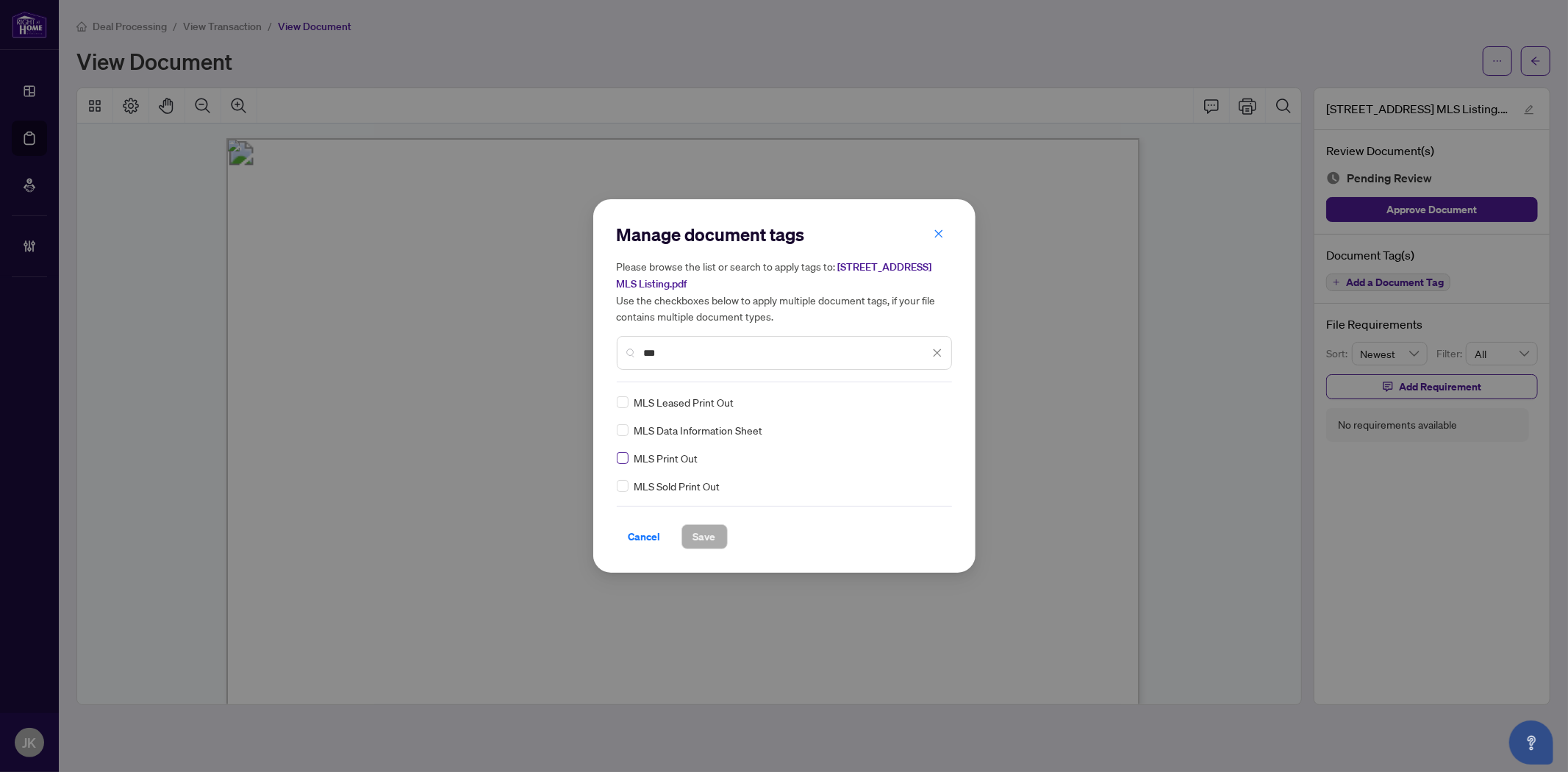
type input "***"
click at [937, 403] on icon at bounding box center [937, 403] width 9 height 5
click at [905, 473] on div "Approved" at bounding box center [884, 473] width 94 height 16
click at [687, 535] on button "Save" at bounding box center [704, 536] width 46 height 25
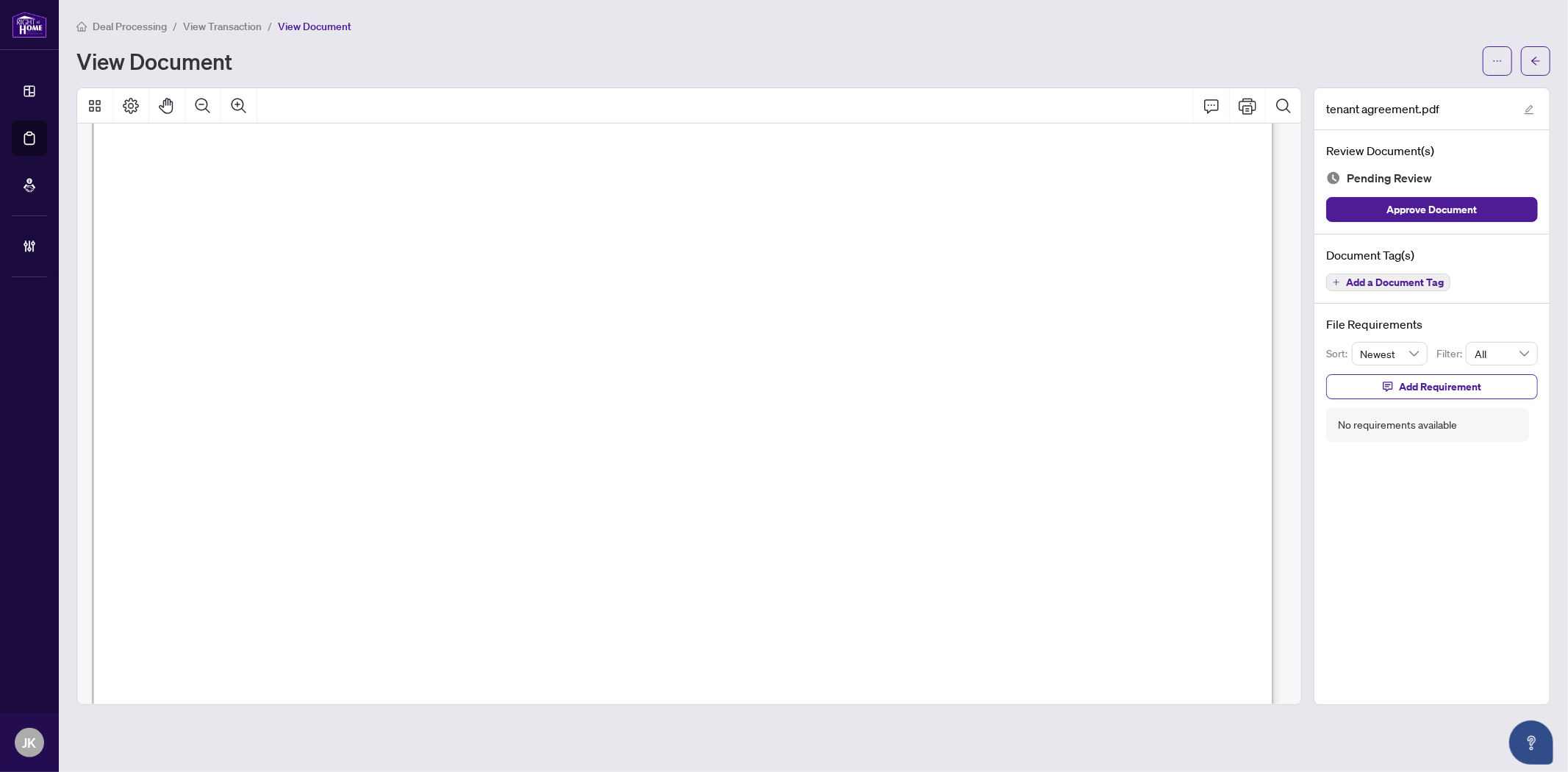
scroll to position [27141, 0]
click at [1380, 277] on span "Add a Document Tag" at bounding box center [1395, 282] width 98 height 11
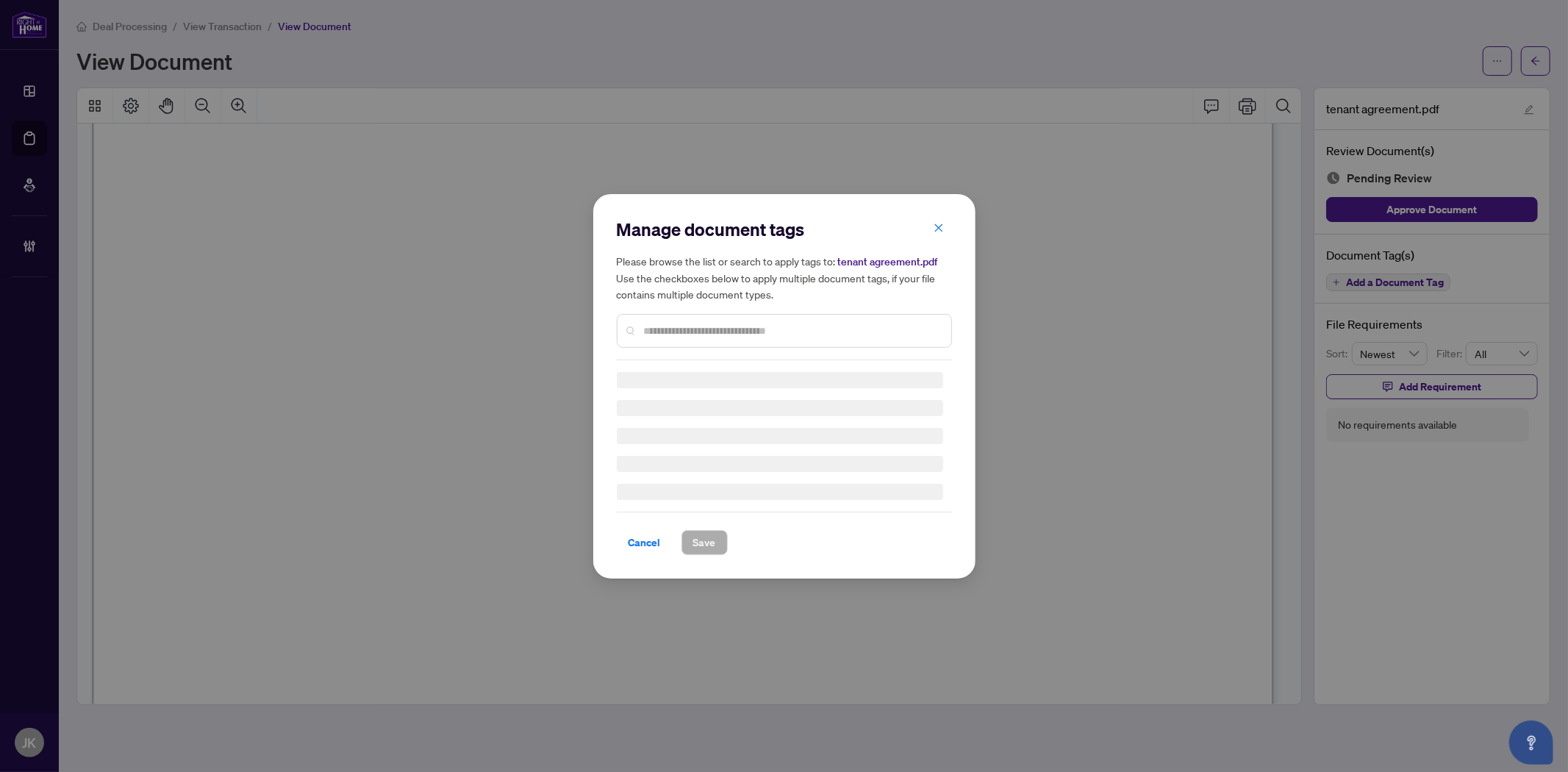
click at [673, 313] on div at bounding box center [784, 331] width 335 height 34
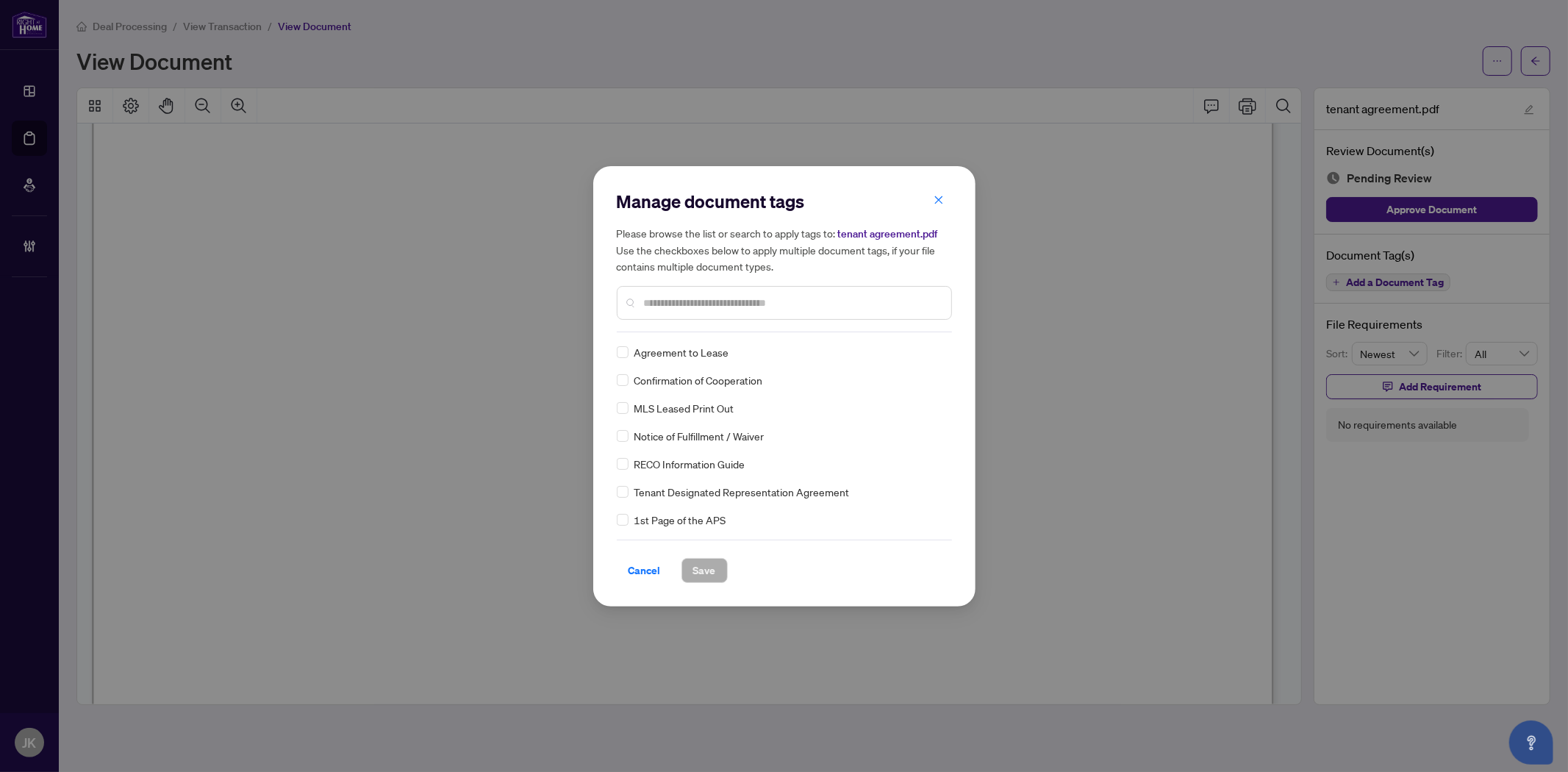
click at [658, 296] on input "text" at bounding box center [791, 303] width 296 height 16
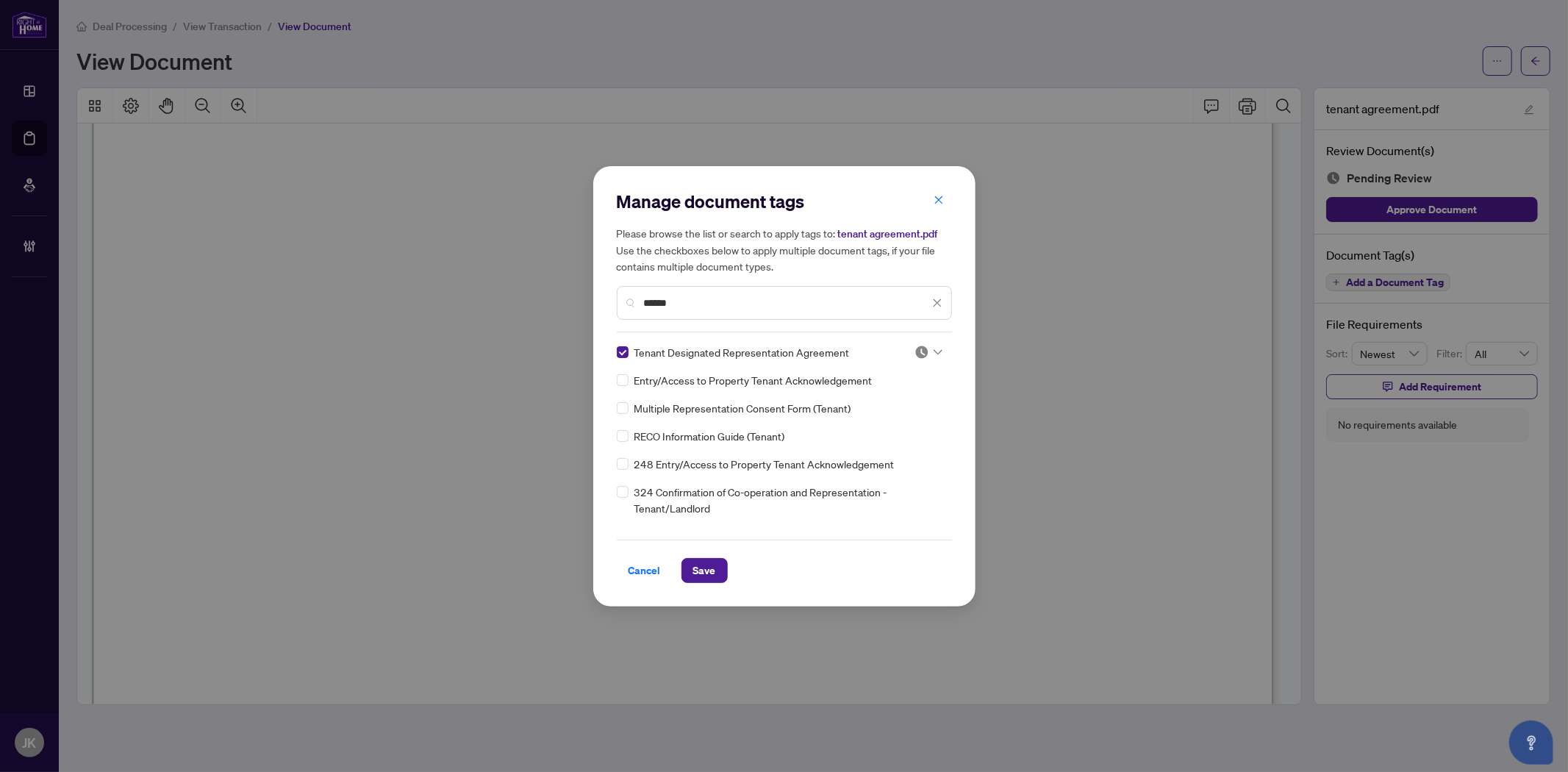
click at [924, 355] on img at bounding box center [922, 352] width 15 height 15
click at [915, 424] on div "Approved" at bounding box center [880, 424] width 94 height 16
drag, startPoint x: 681, startPoint y: 292, endPoint x: 489, endPoint y: 290, distance: 192.0
click at [489, 290] on div "Manage document tags Please browse the list or search to apply tags to: tenant …" at bounding box center [784, 386] width 1568 height 772
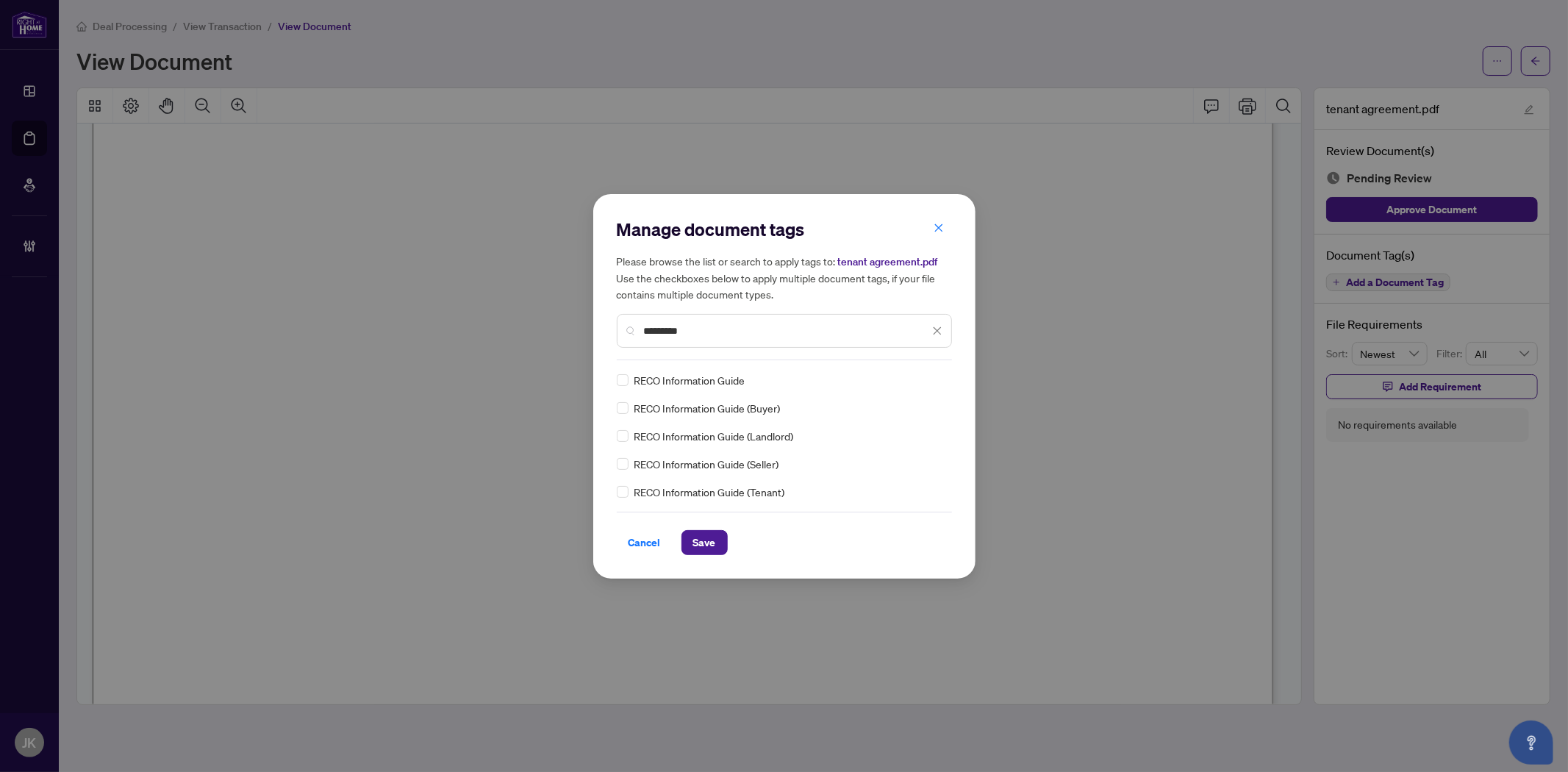
type input "*********"
click at [931, 377] on div at bounding box center [928, 380] width 28 height 15
click at [928, 460] on div "Approved" at bounding box center [884, 451] width 112 height 23
click at [702, 548] on span "Save" at bounding box center [705, 542] width 23 height 23
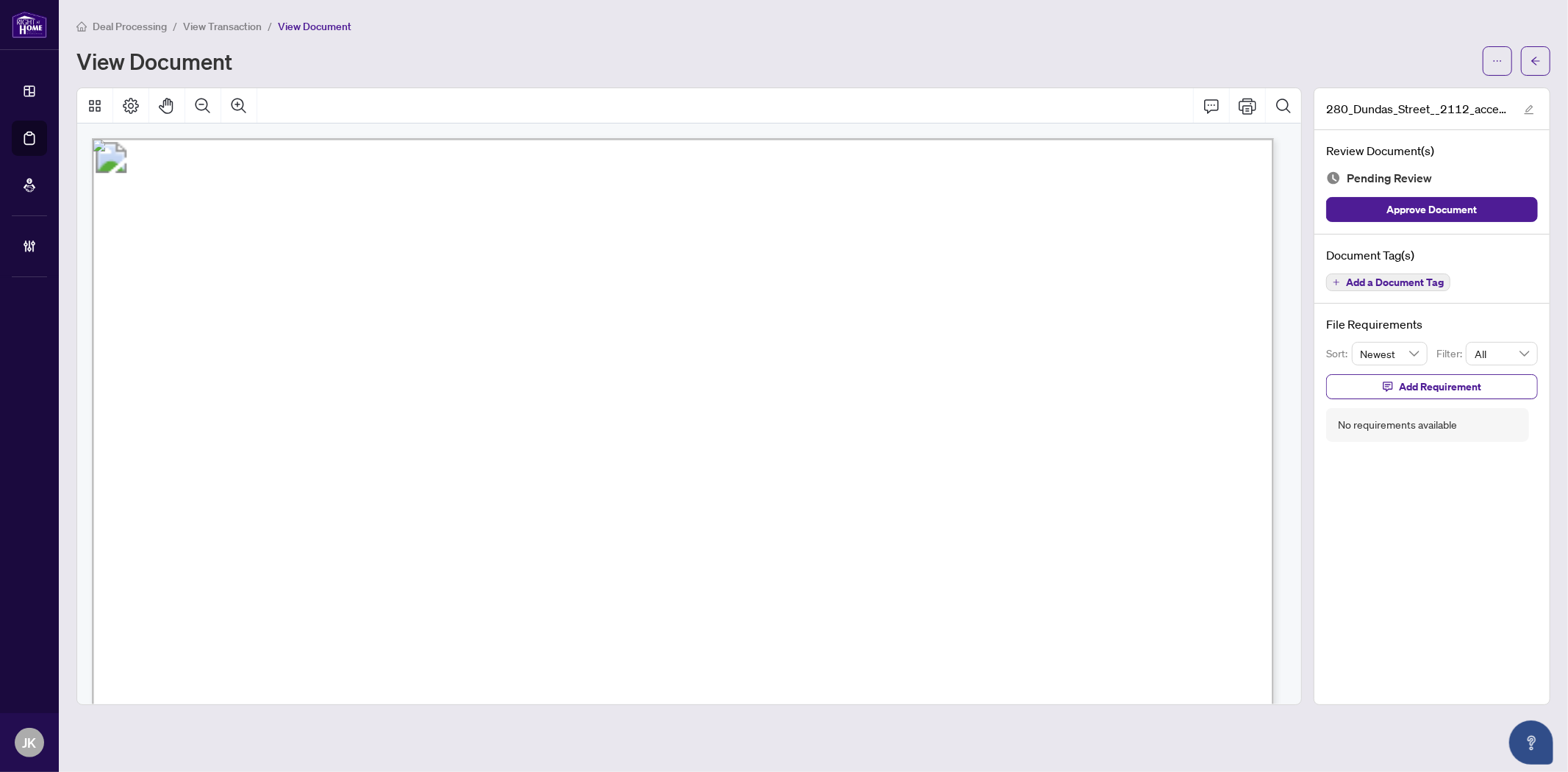
drag, startPoint x: 282, startPoint y: 420, endPoint x: 431, endPoint y: 420, distance: 149.0
click at [431, 420] on span "[PERSON_NAME] [PERSON_NAME] [PERSON_NAME]" at bounding box center [495, 423] width 430 height 19
drag, startPoint x: 451, startPoint y: 424, endPoint x: 576, endPoint y: 416, distance: 125.3
click at [576, 416] on span "[PERSON_NAME] [PERSON_NAME] [PERSON_NAME]" at bounding box center [495, 423] width 430 height 19
drag, startPoint x: 258, startPoint y: 383, endPoint x: 387, endPoint y: 385, distance: 129.0
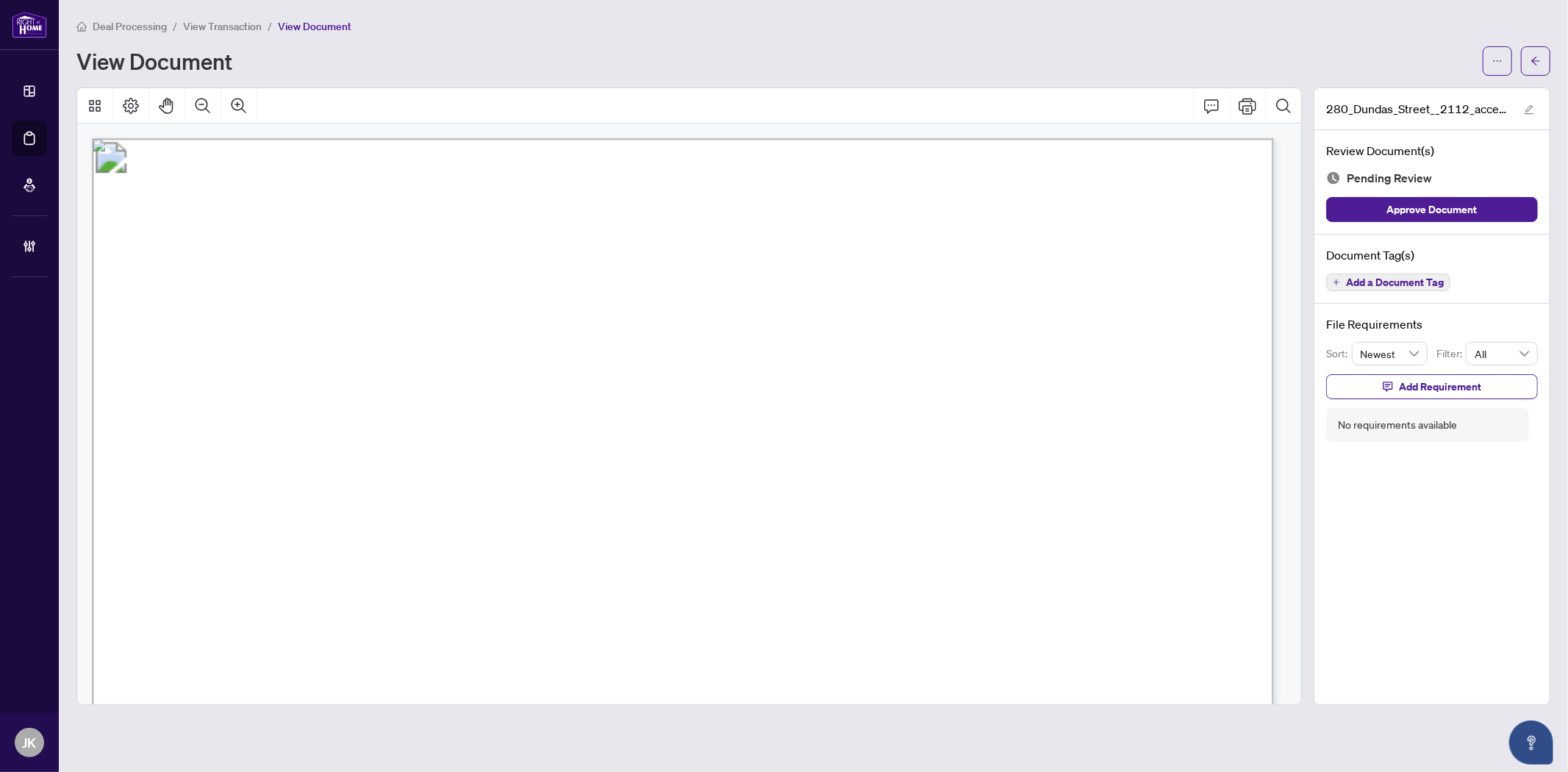
click at [387, 385] on span "[PERSON_NAME]" at bounding box center [322, 385] width 136 height 19
click at [1400, 282] on span "Add a Document Tag" at bounding box center [1395, 282] width 98 height 11
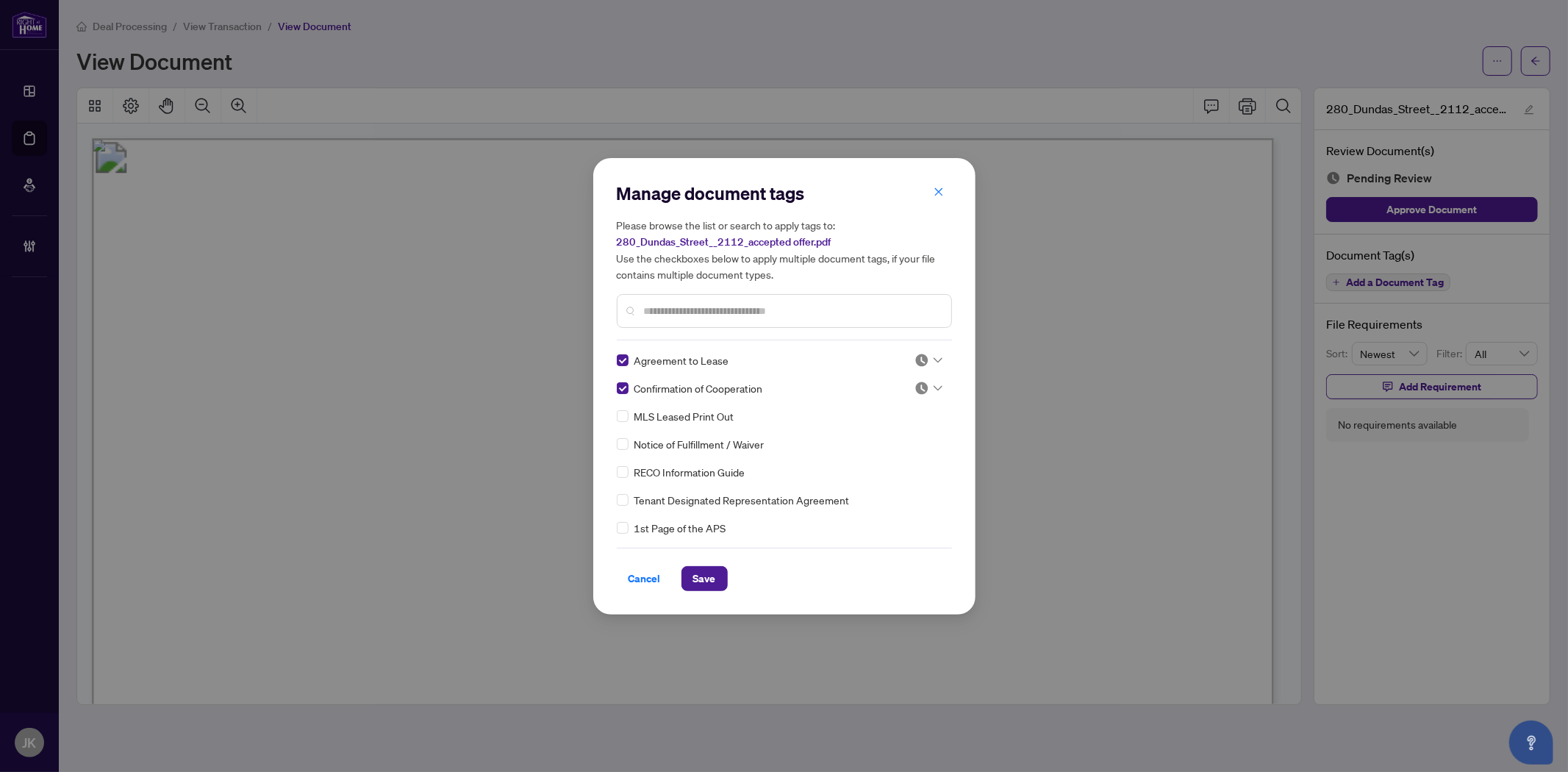
click at [920, 355] on img at bounding box center [922, 360] width 15 height 15
click at [901, 435] on div "Approved" at bounding box center [880, 432] width 94 height 16
click at [920, 382] on img at bounding box center [922, 388] width 15 height 15
click at [900, 465] on div "Approved" at bounding box center [880, 459] width 94 height 16
click at [746, 313] on input "text" at bounding box center [791, 311] width 296 height 16
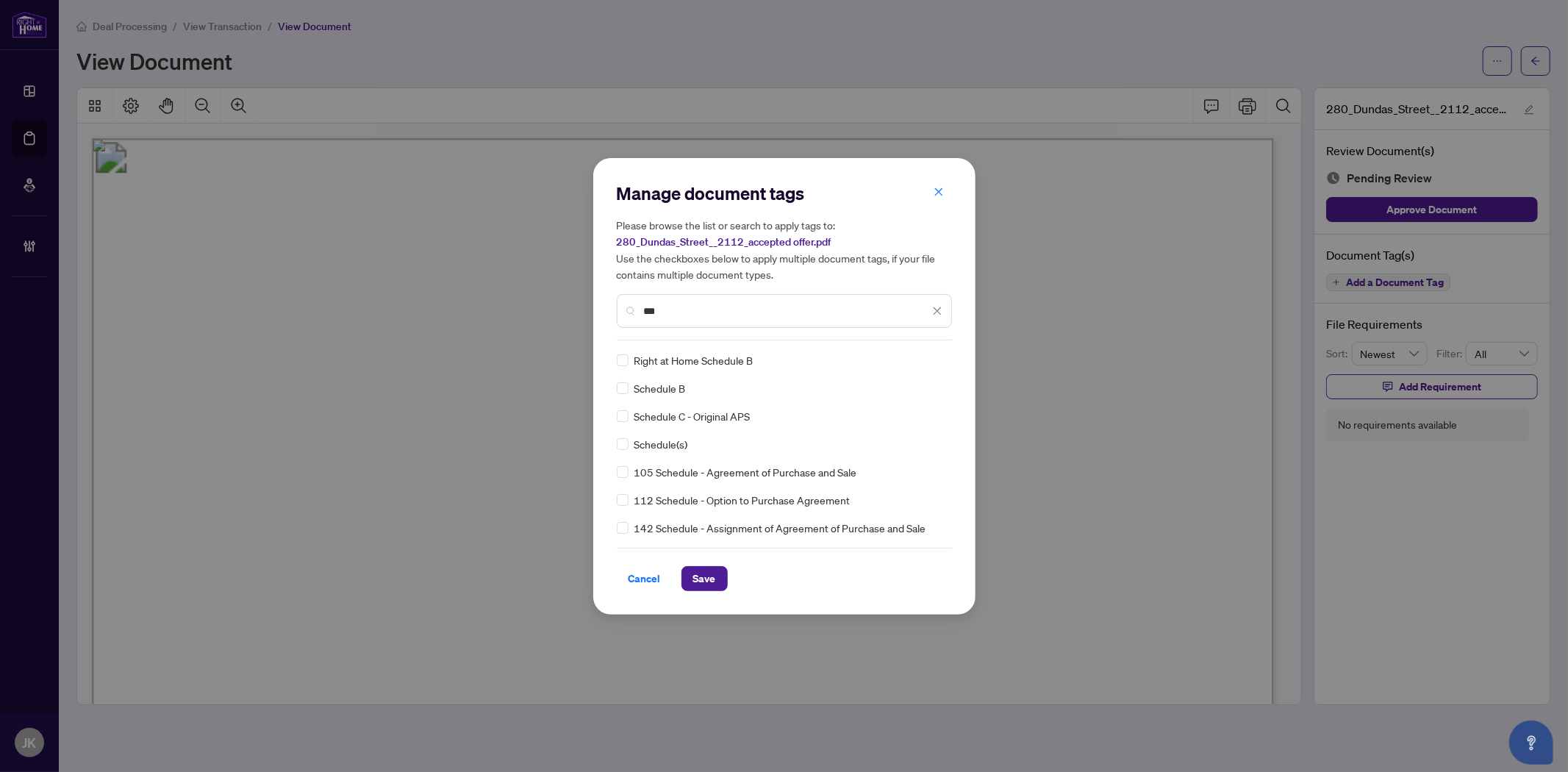
type input "***"
click at [914, 363] on img at bounding box center [922, 360] width 15 height 15
click at [902, 432] on div "Approved" at bounding box center [880, 432] width 94 height 16
drag, startPoint x: 700, startPoint y: 589, endPoint x: 718, endPoint y: 586, distance: 18.2
click at [701, 589] on span "Save" at bounding box center [705, 578] width 23 height 23
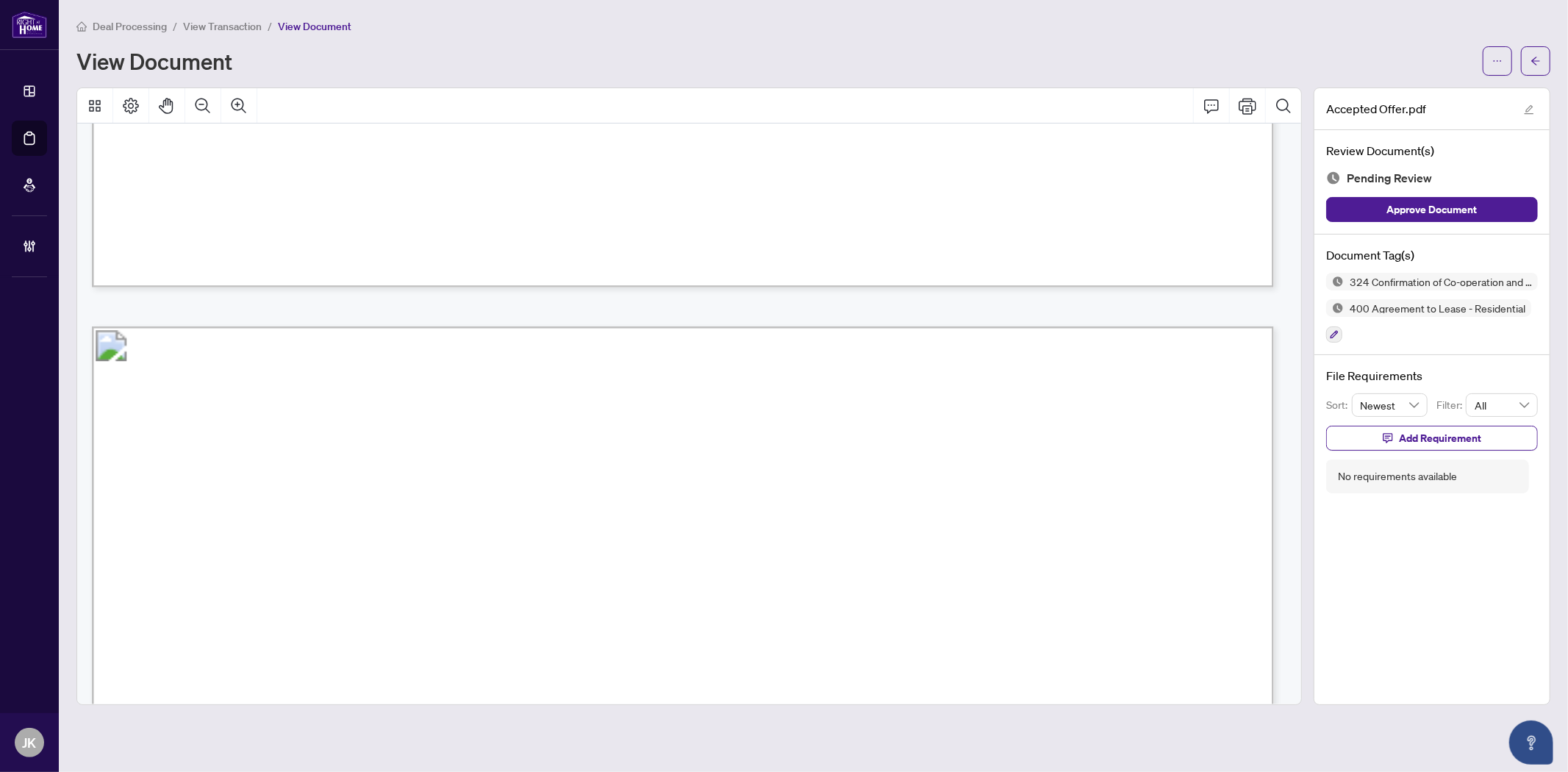
scroll to position [3185, 0]
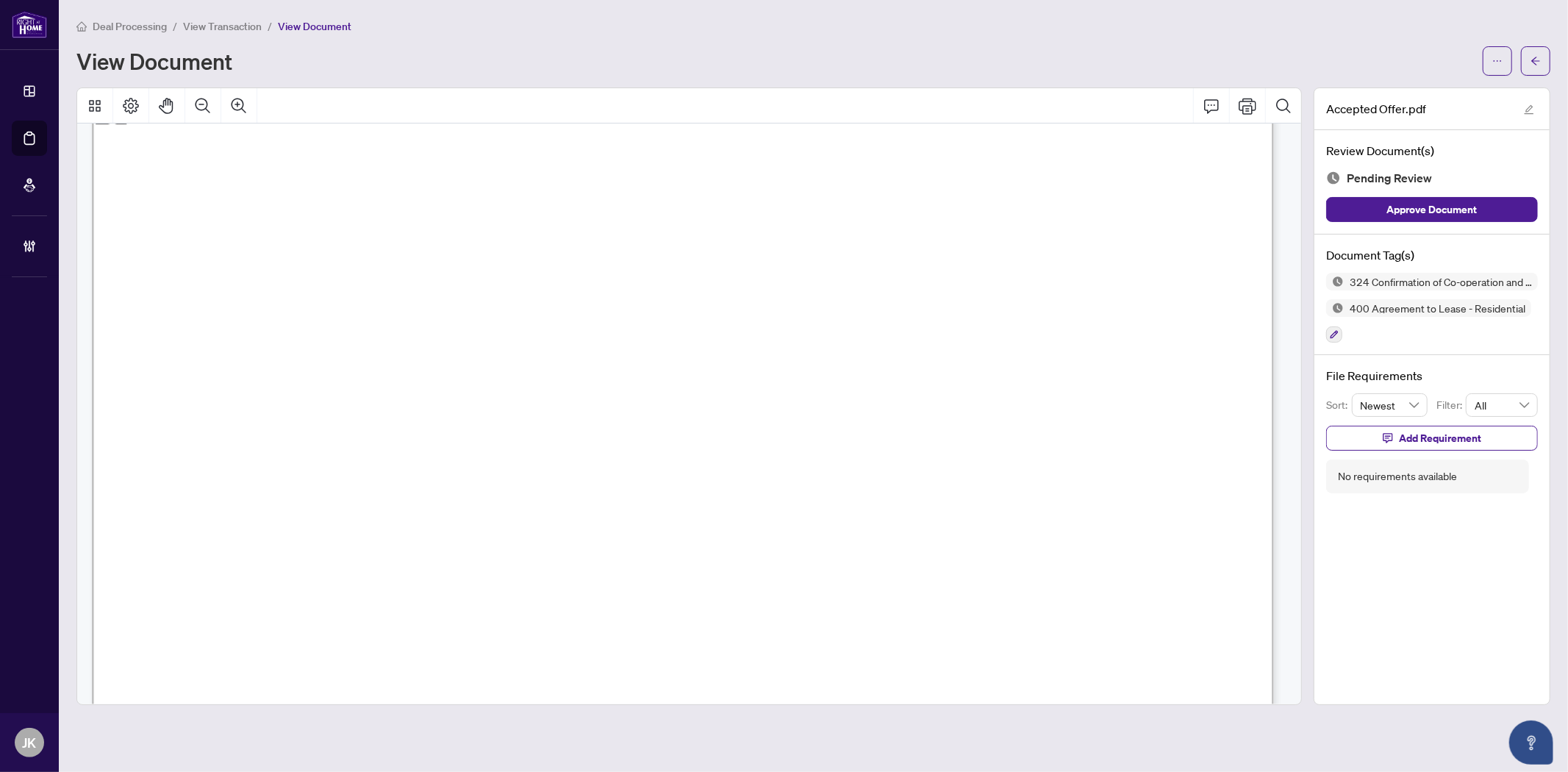
drag, startPoint x: 412, startPoint y: 370, endPoint x: 582, endPoint y: 373, distance: 170.0
click at [545, 373] on span "[PERSON_NAME]" at bounding box center [478, 373] width 134 height 18
drag, startPoint x: 373, startPoint y: 329, endPoint x: 582, endPoint y: 334, distance: 209.1
click at [504, 334] on span "[PERSON_NAME]" at bounding box center [437, 334] width 134 height 18
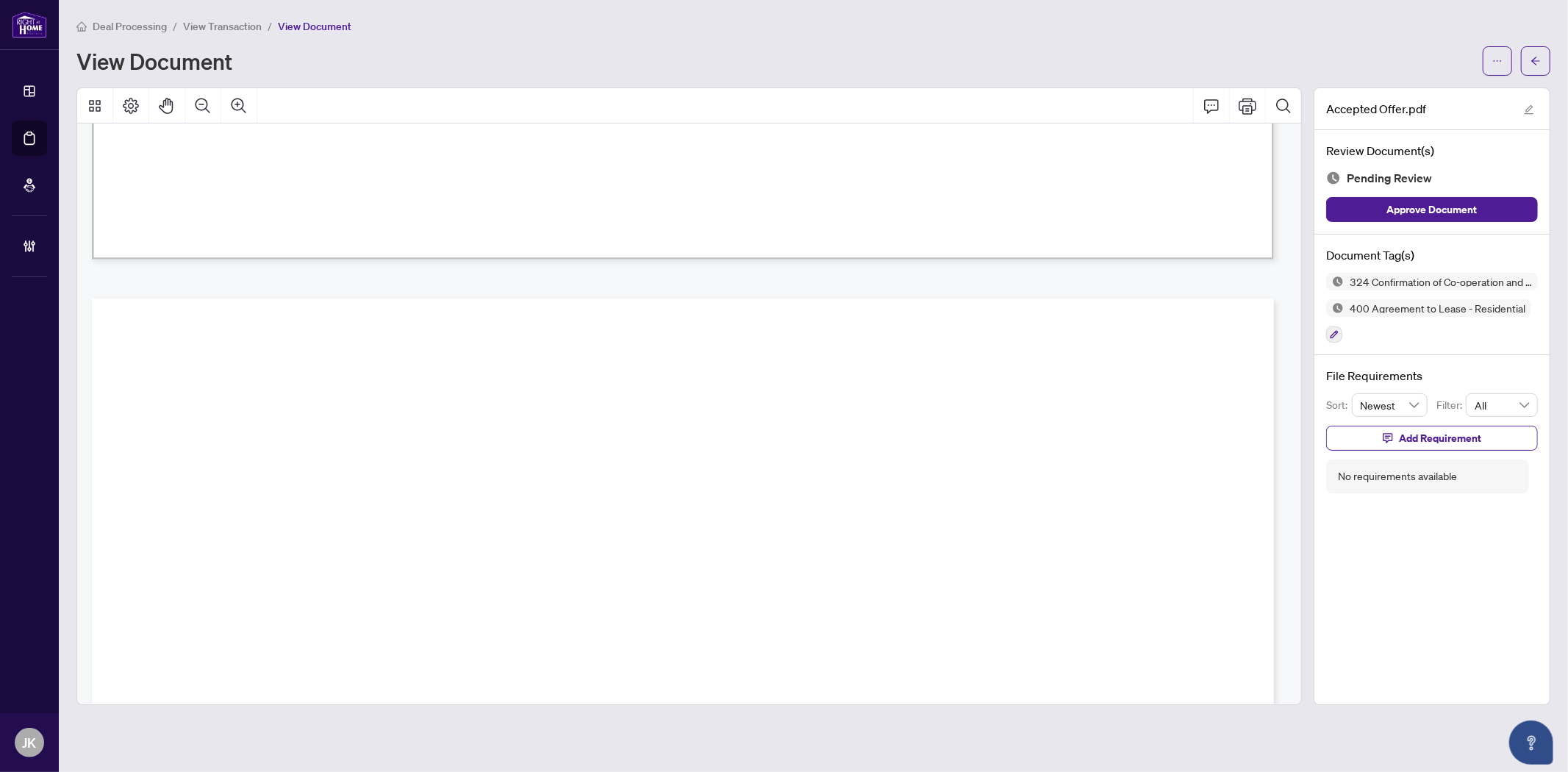
scroll to position [31211, 0]
click at [1332, 335] on icon "button" at bounding box center [1334, 334] width 9 height 9
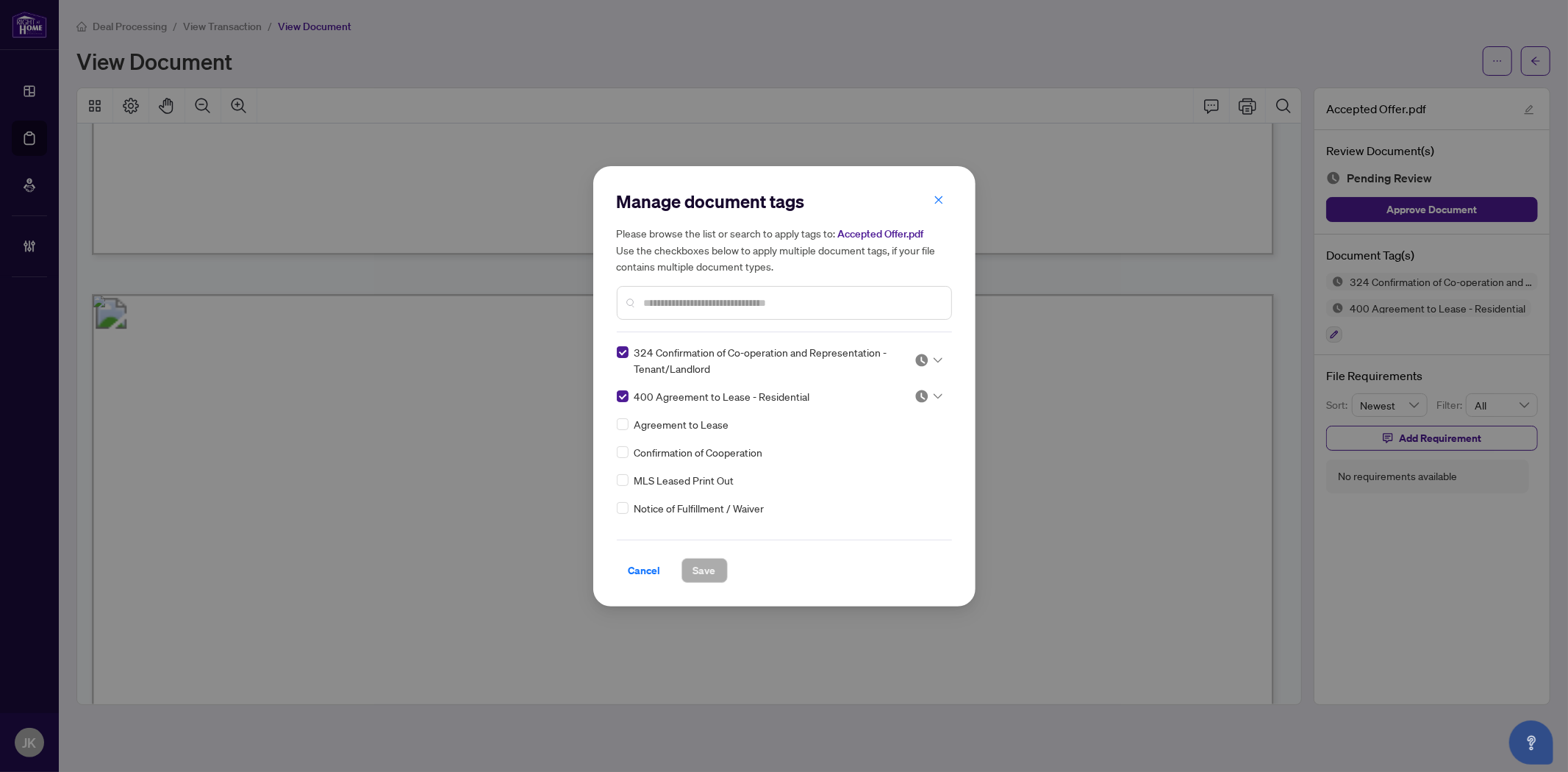
click at [920, 353] on img at bounding box center [922, 360] width 15 height 15
click at [901, 437] on div "Approved" at bounding box center [880, 432] width 94 height 16
click at [918, 398] on img at bounding box center [922, 396] width 15 height 15
click at [880, 473] on div "Approved" at bounding box center [880, 467] width 94 height 16
click at [722, 305] on input "text" at bounding box center [791, 303] width 296 height 16
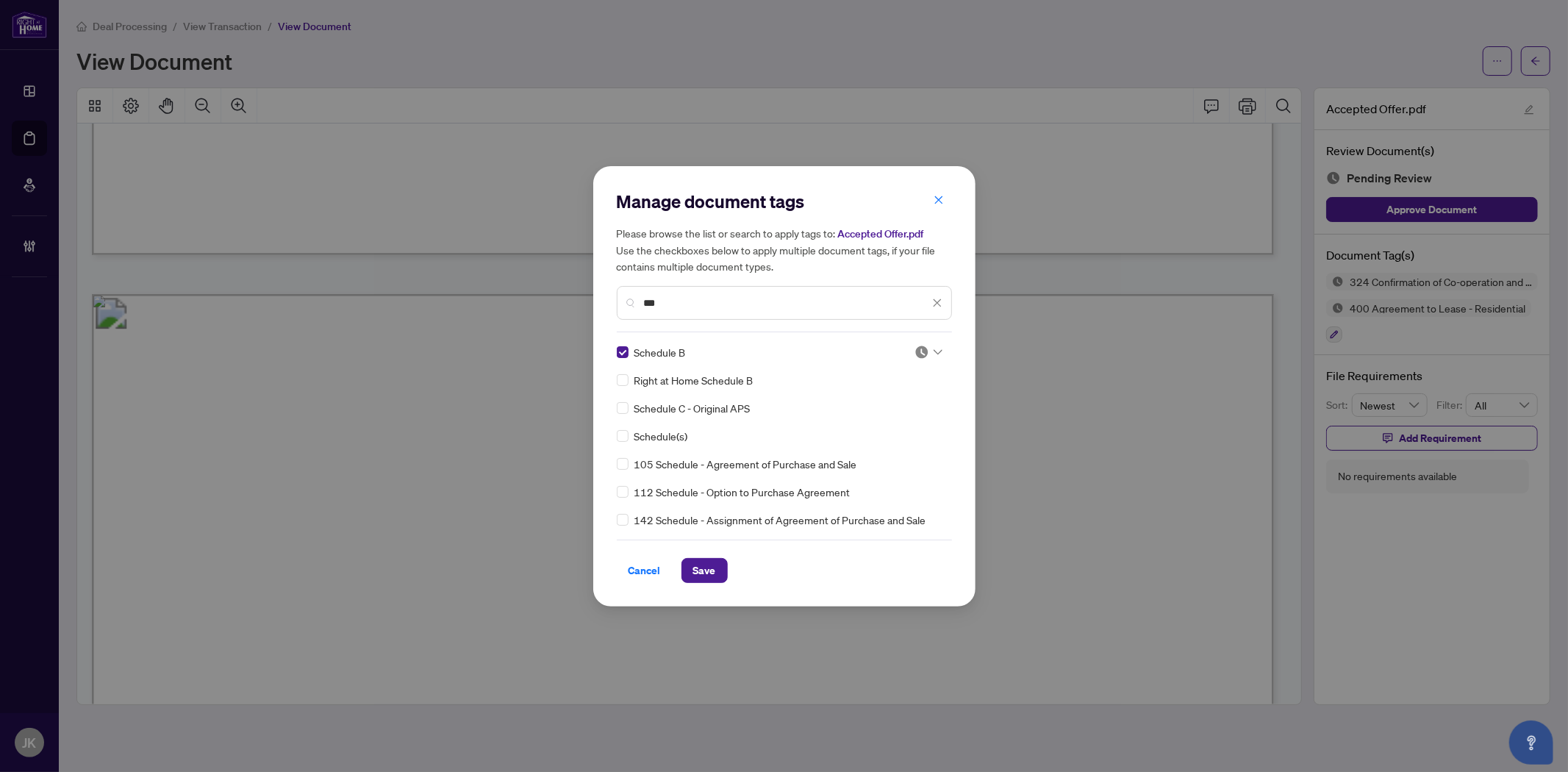
click at [914, 351] on img at bounding box center [922, 352] width 15 height 15
drag, startPoint x: 890, startPoint y: 425, endPoint x: 750, endPoint y: 364, distance: 152.7
click at [891, 425] on div "Approved" at bounding box center [880, 424] width 94 height 16
drag, startPoint x: 647, startPoint y: 296, endPoint x: 590, endPoint y: 296, distance: 57.0
click at [590, 296] on div "Manage document tags Please browse the list or search to apply tags to: Accepte…" at bounding box center [784, 386] width 1568 height 772
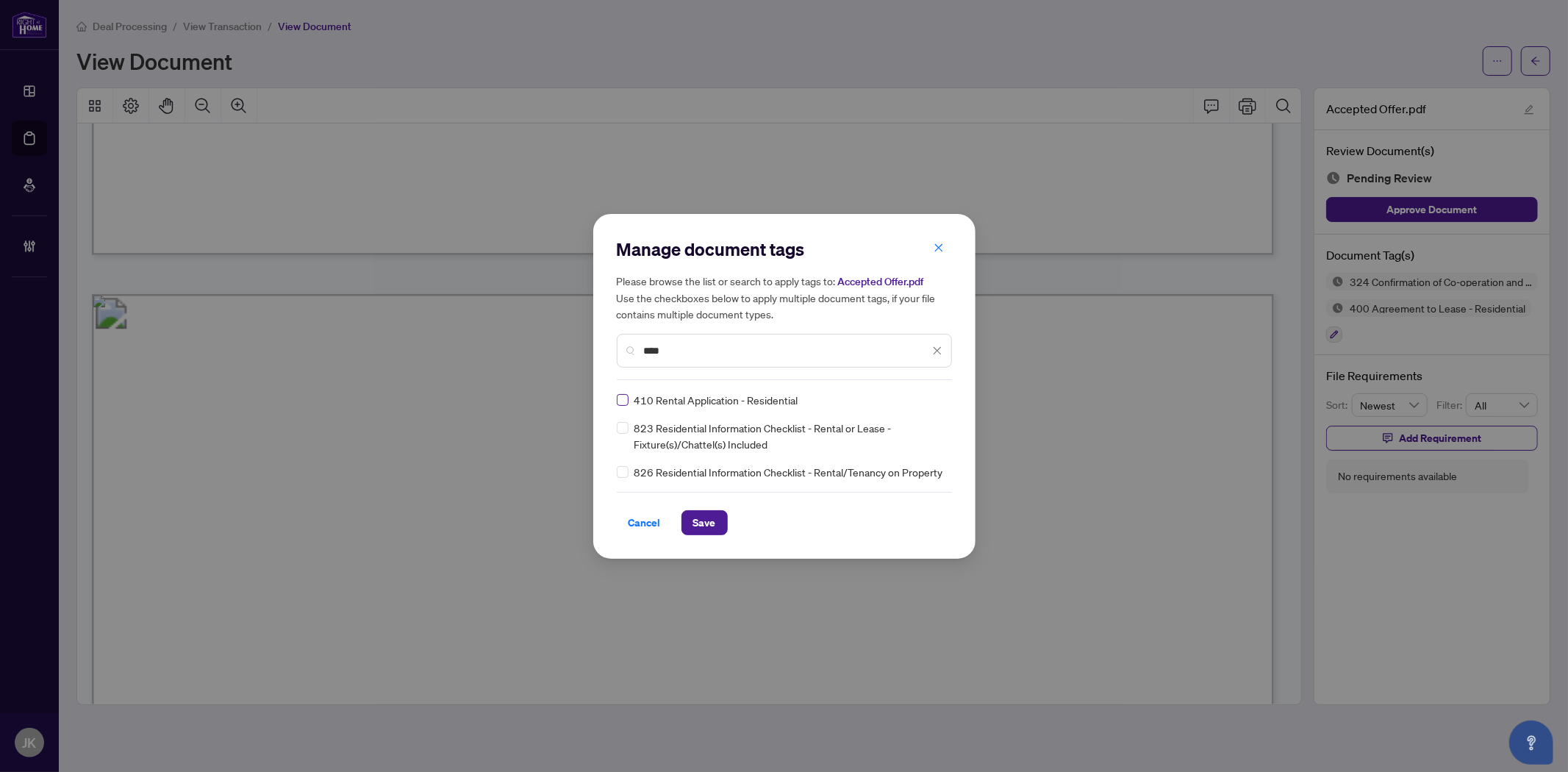
type input "****"
click at [910, 403] on div at bounding box center [924, 400] width 37 height 15
click at [892, 465] on div "Approved" at bounding box center [884, 471] width 94 height 16
click at [711, 530] on span "Save" at bounding box center [705, 522] width 23 height 23
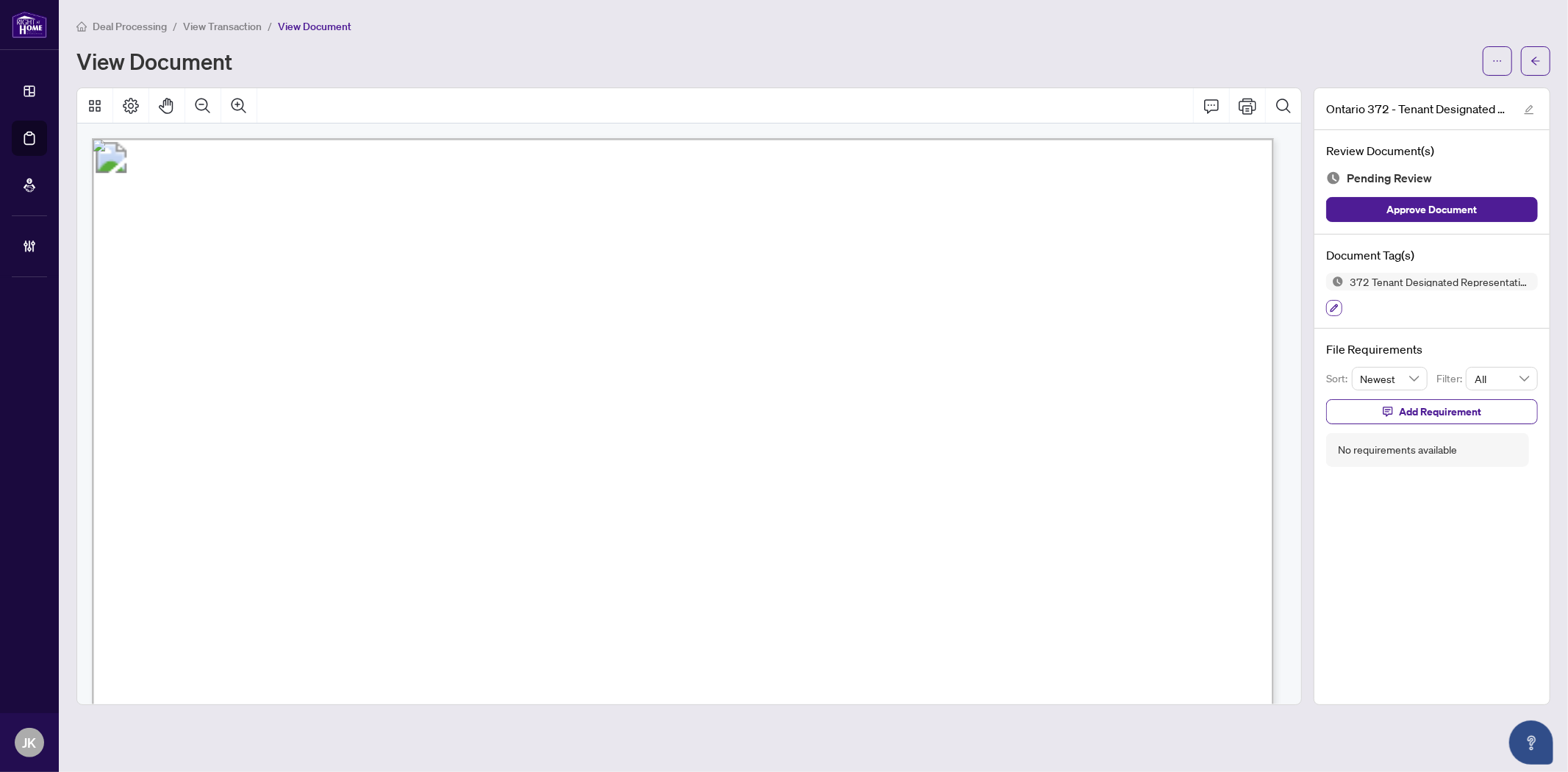
click at [1334, 306] on icon "button" at bounding box center [1334, 308] width 9 height 9
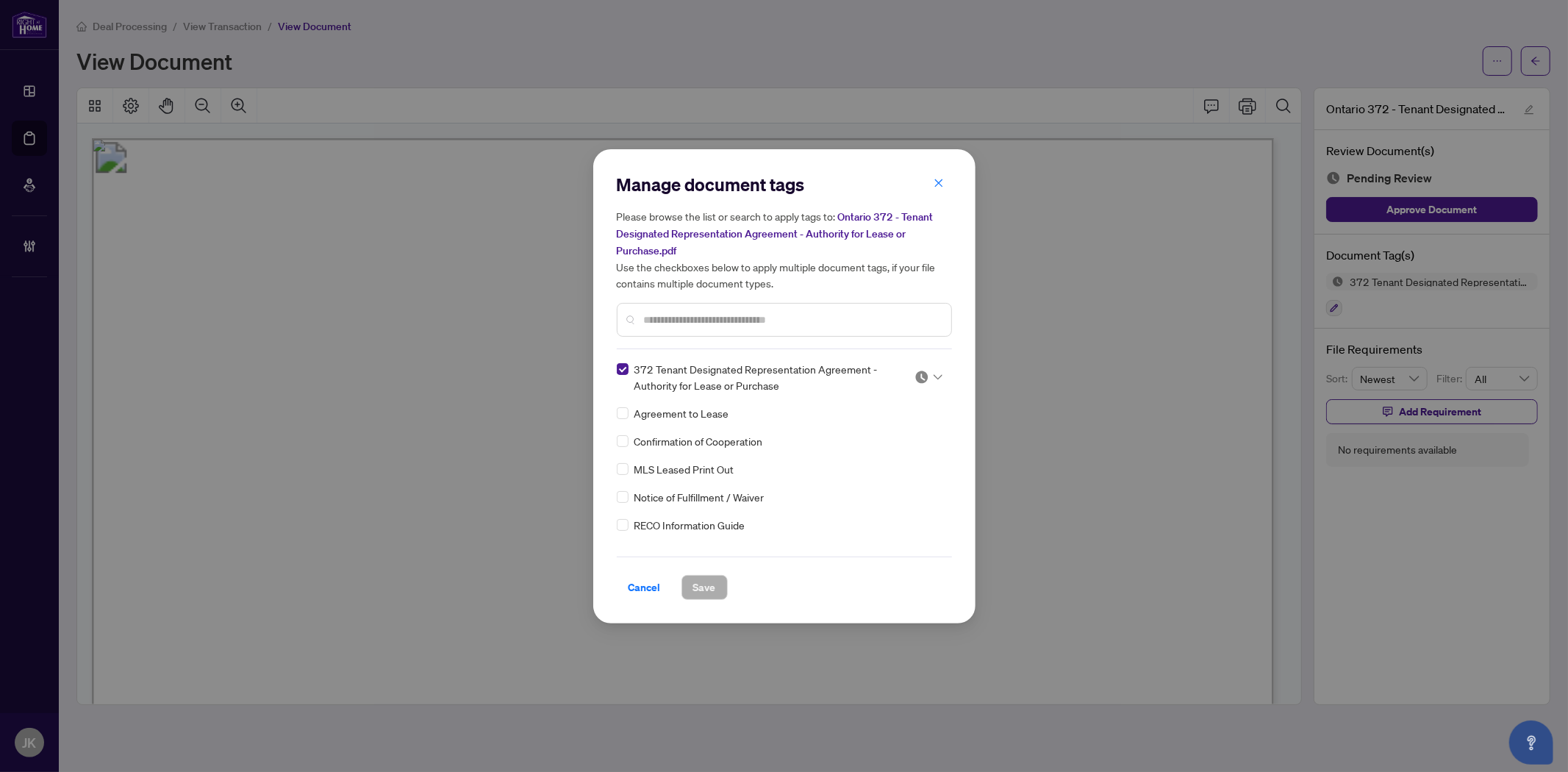
drag, startPoint x: 922, startPoint y: 373, endPoint x: 904, endPoint y: 386, distance: 22.2
click at [923, 373] on img at bounding box center [922, 377] width 15 height 15
click at [897, 447] on div "Approved" at bounding box center [880, 448] width 94 height 16
click at [711, 582] on span "Save" at bounding box center [705, 587] width 23 height 23
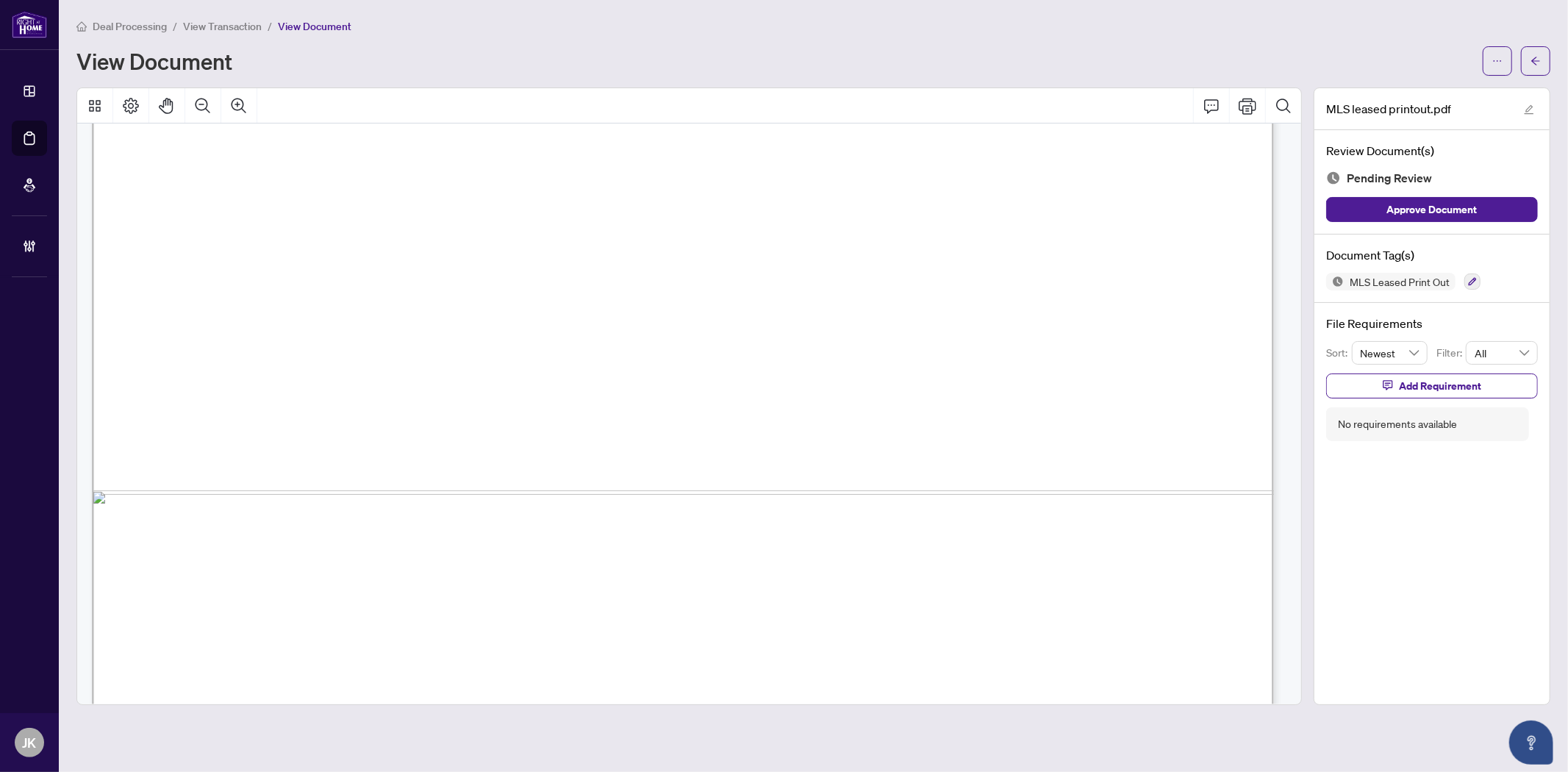
scroll to position [1388, 0]
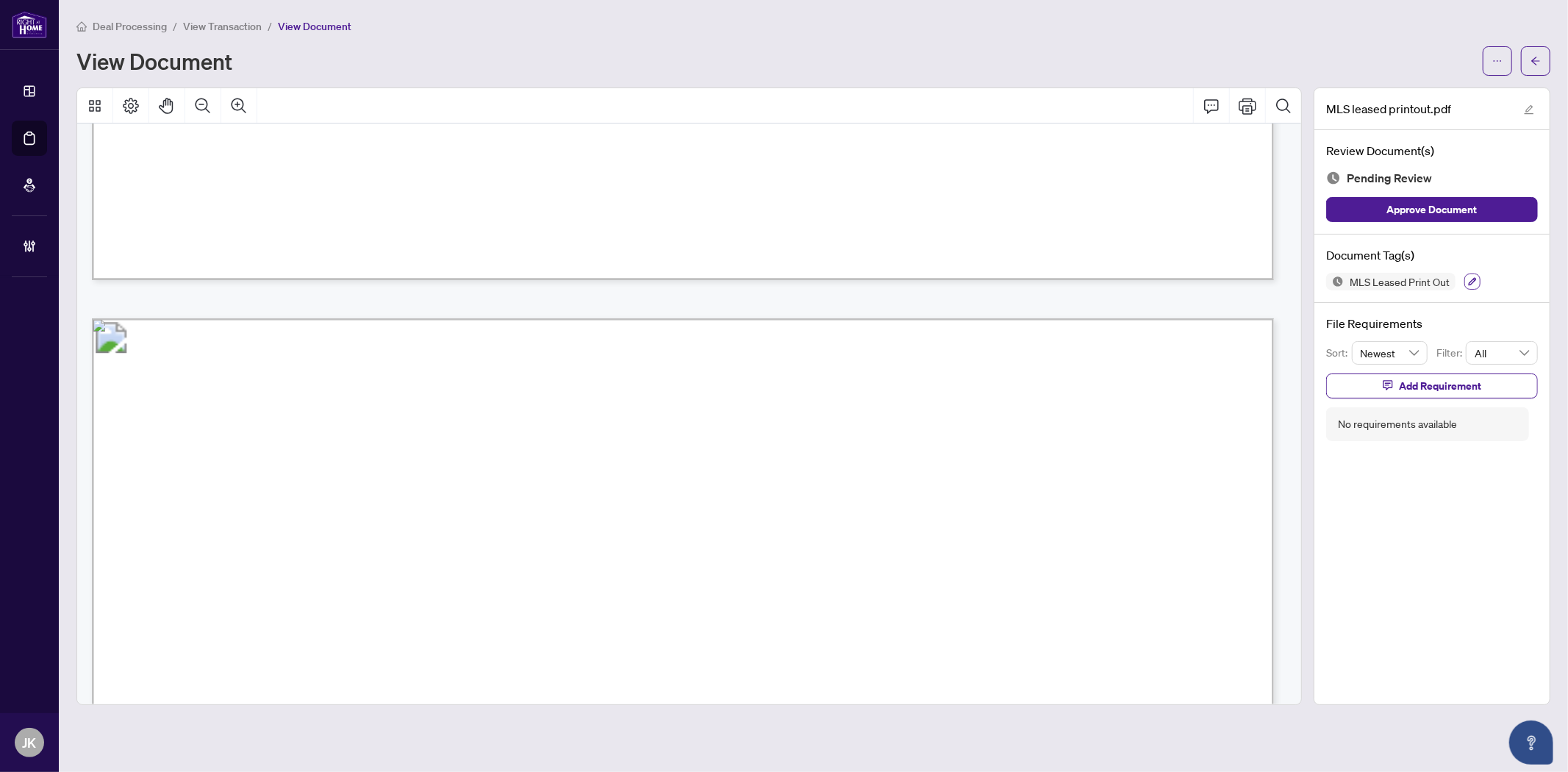
click at [1410, 288] on button "button" at bounding box center [1472, 282] width 16 height 16
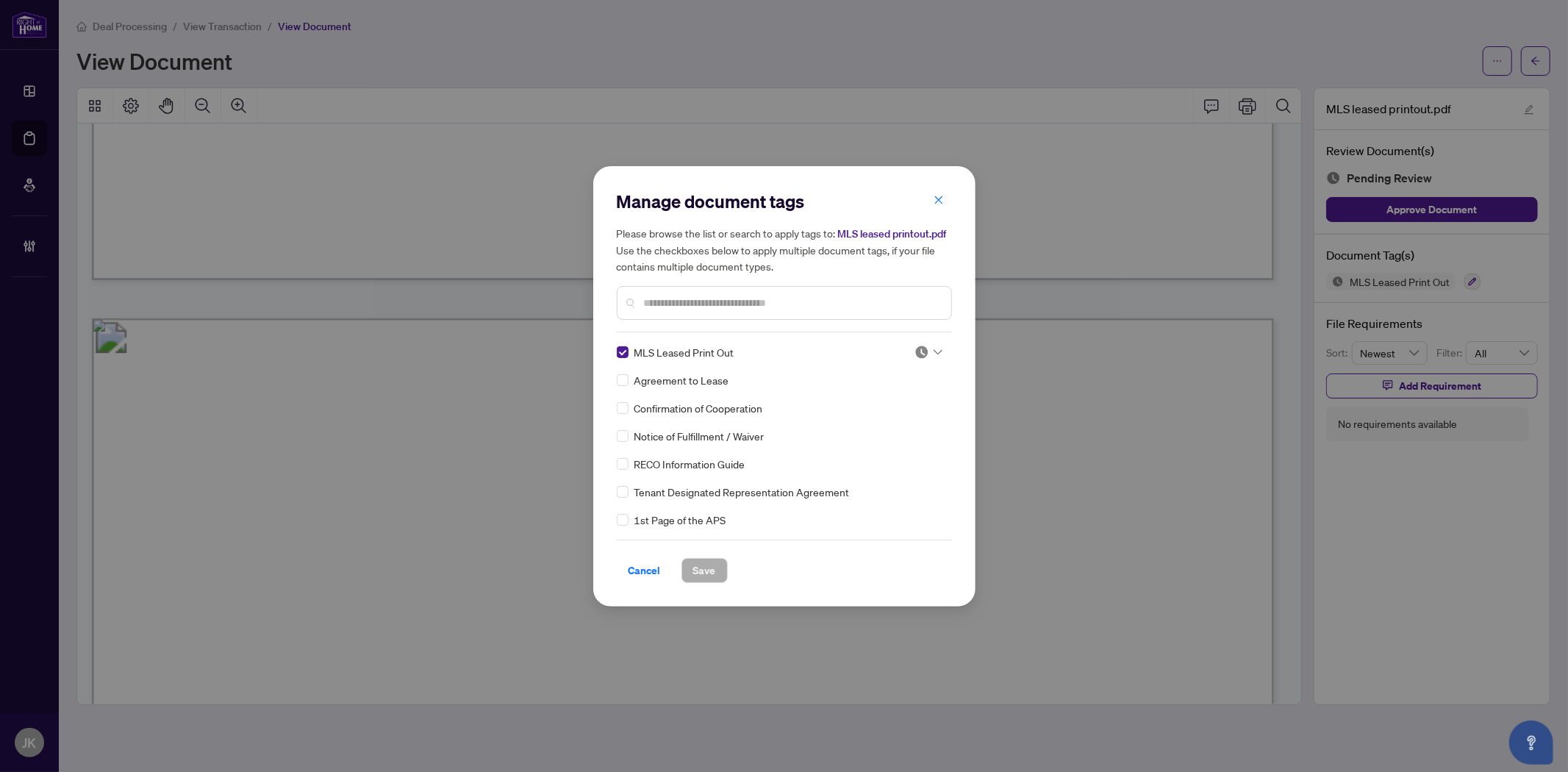
click at [921, 353] on img at bounding box center [922, 352] width 15 height 15
click at [887, 432] on div "Approved" at bounding box center [880, 423] width 112 height 23
click at [687, 562] on button "Save" at bounding box center [704, 570] width 46 height 25
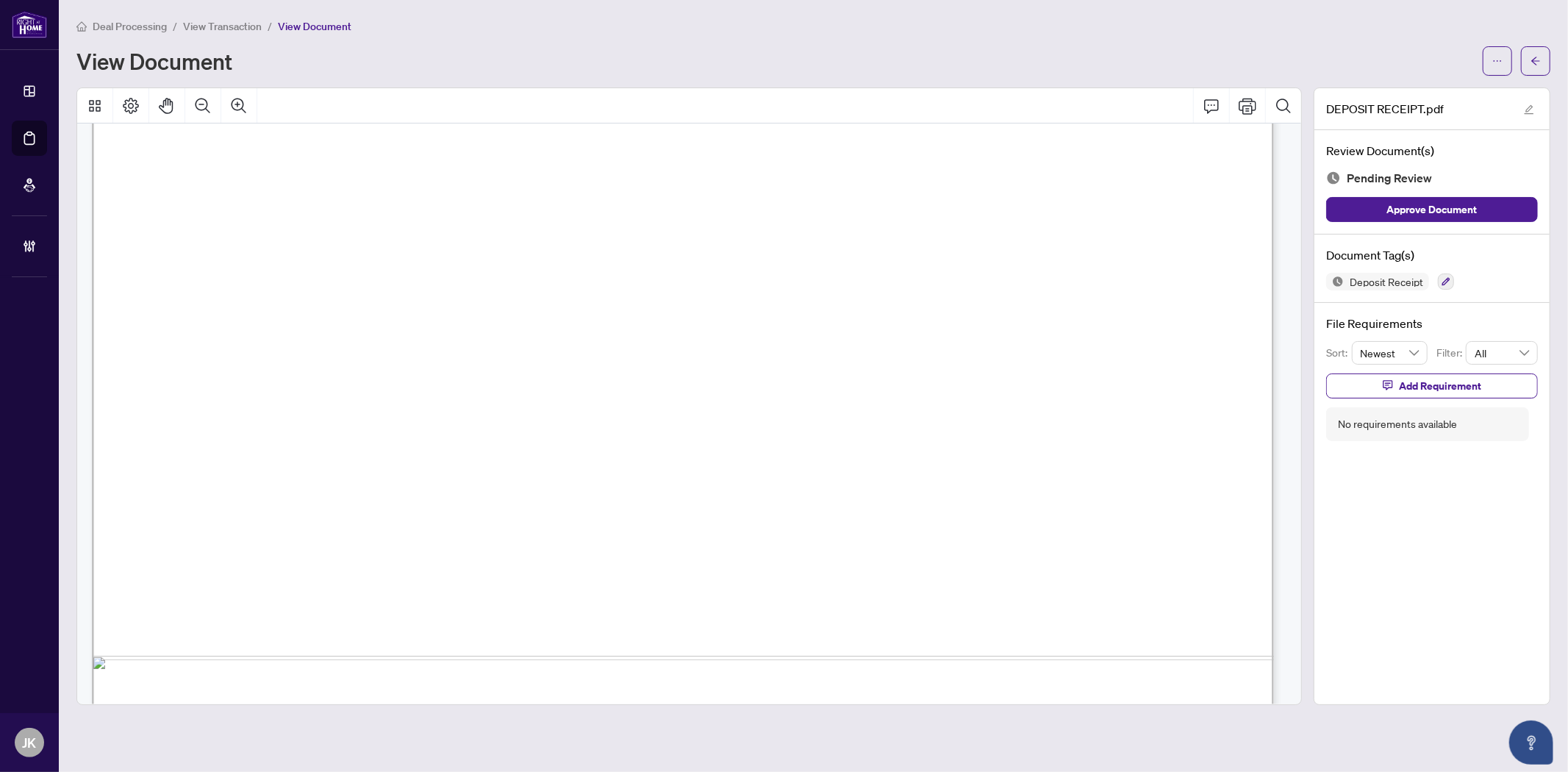
scroll to position [488, 0]
click at [1410, 279] on icon "button" at bounding box center [1446, 282] width 8 height 8
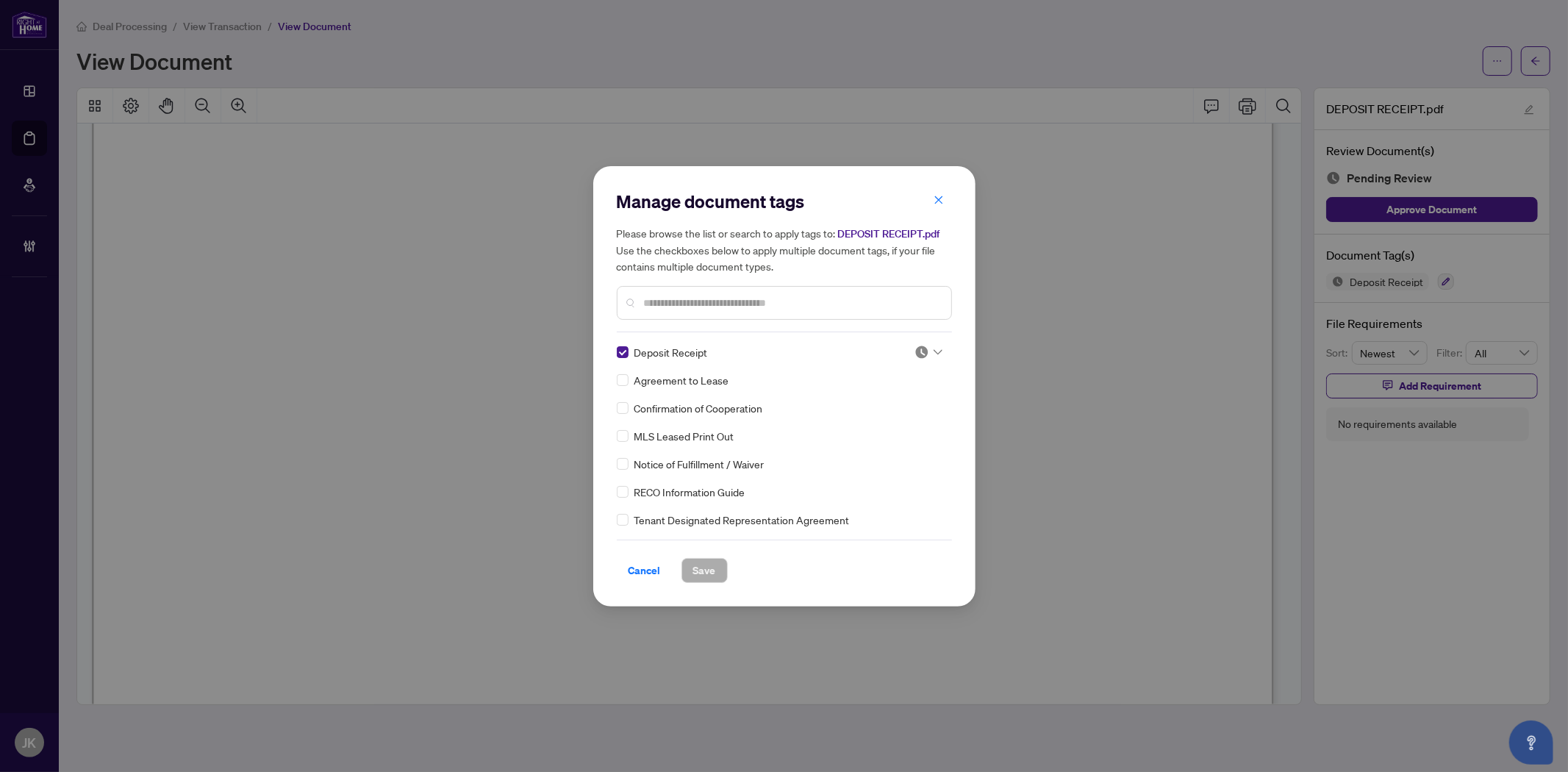
click at [926, 351] on div at bounding box center [928, 352] width 28 height 15
click at [878, 427] on div "Approved" at bounding box center [880, 424] width 94 height 16
drag, startPoint x: 713, startPoint y: 574, endPoint x: 879, endPoint y: 409, distance: 234.1
click at [714, 574] on span "Save" at bounding box center [705, 570] width 23 height 23
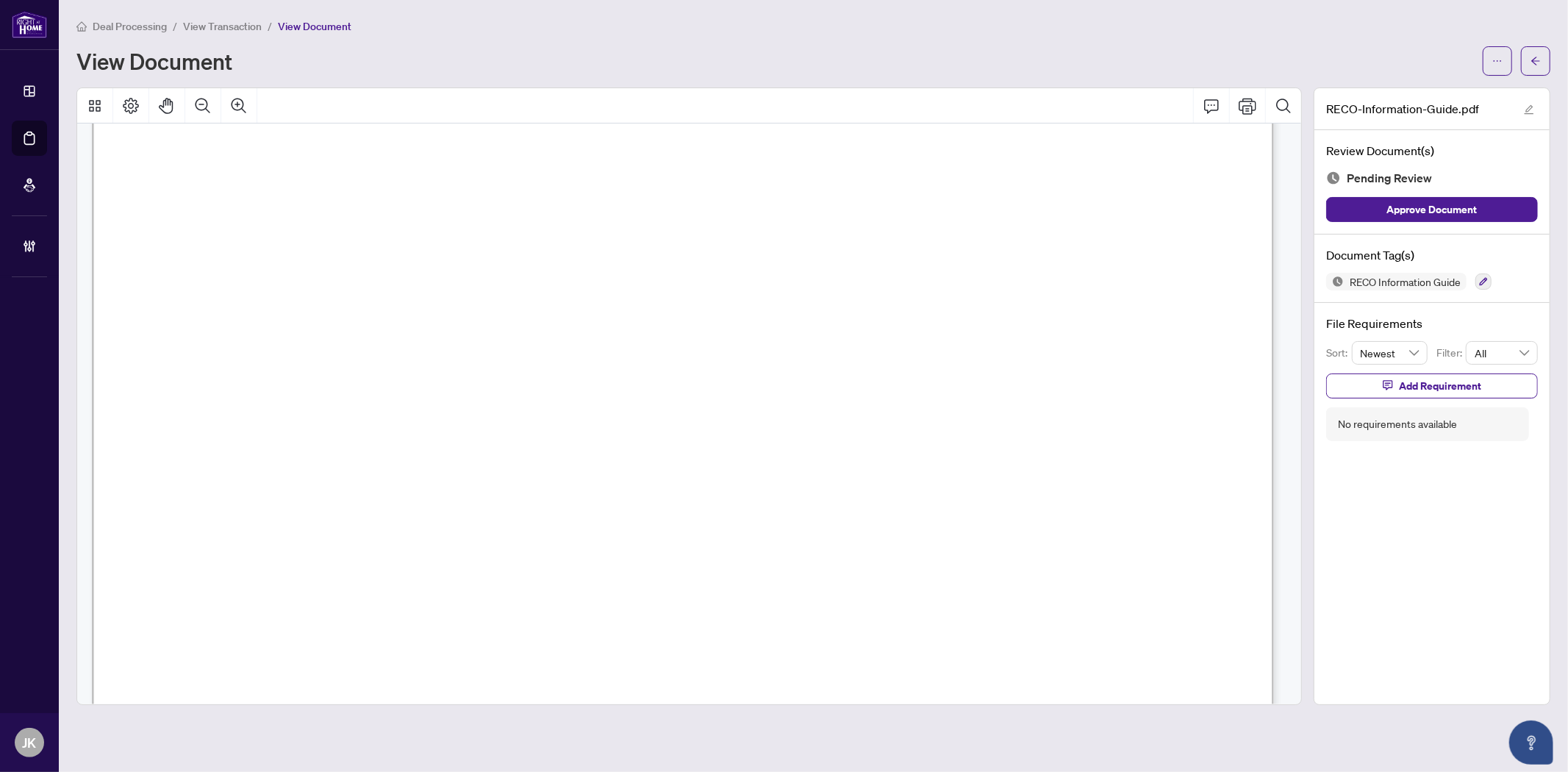
scroll to position [19063, 0]
click at [1410, 283] on div "RECO Information Guide" at bounding box center [1431, 282] width 211 height 18
click at [1410, 279] on icon "button" at bounding box center [1484, 282] width 8 height 8
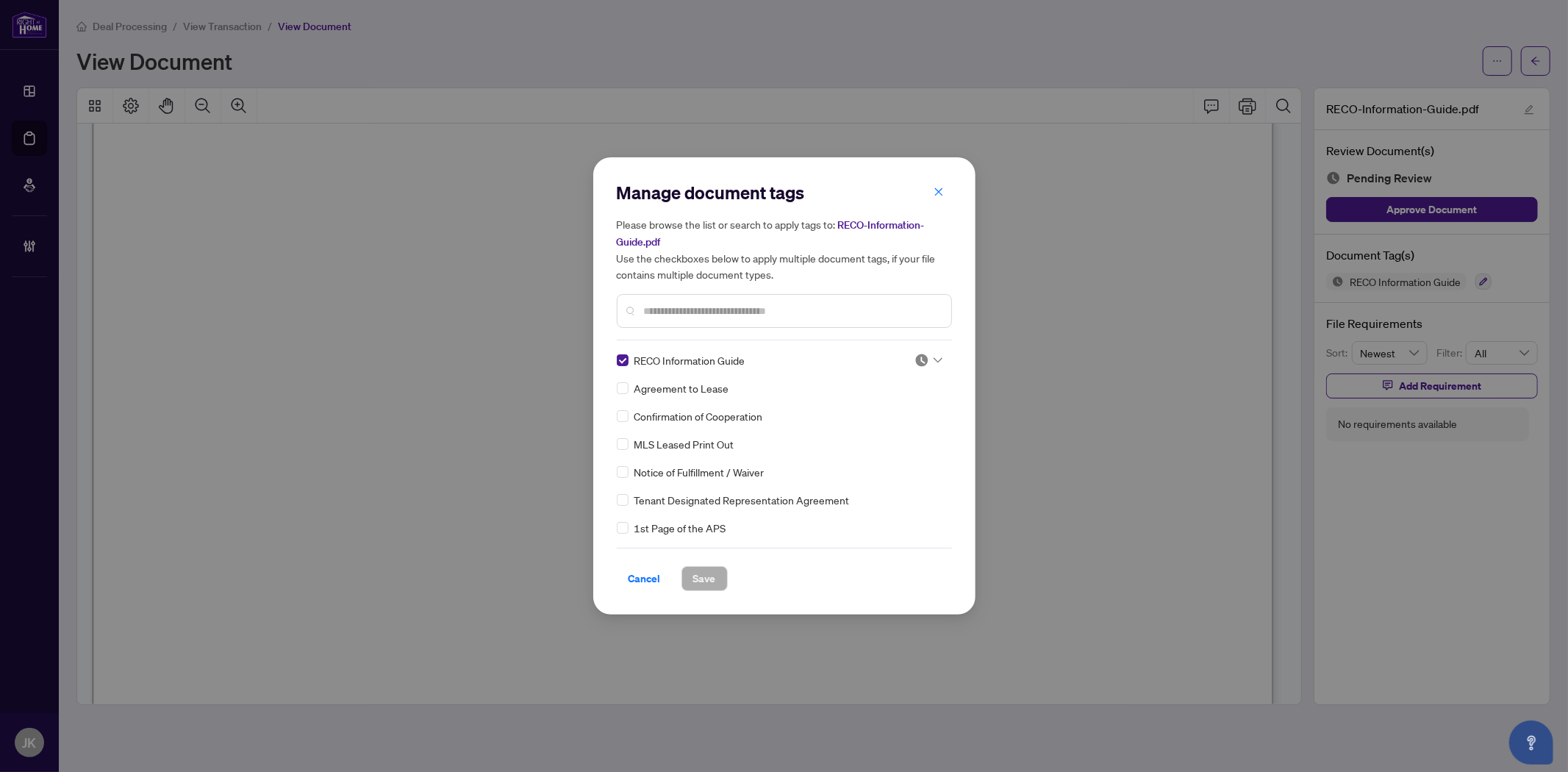
click at [914, 362] on img at bounding box center [922, 360] width 15 height 15
click at [872, 436] on div "Approved" at bounding box center [880, 432] width 94 height 16
click at [719, 581] on button "Save" at bounding box center [704, 578] width 46 height 25
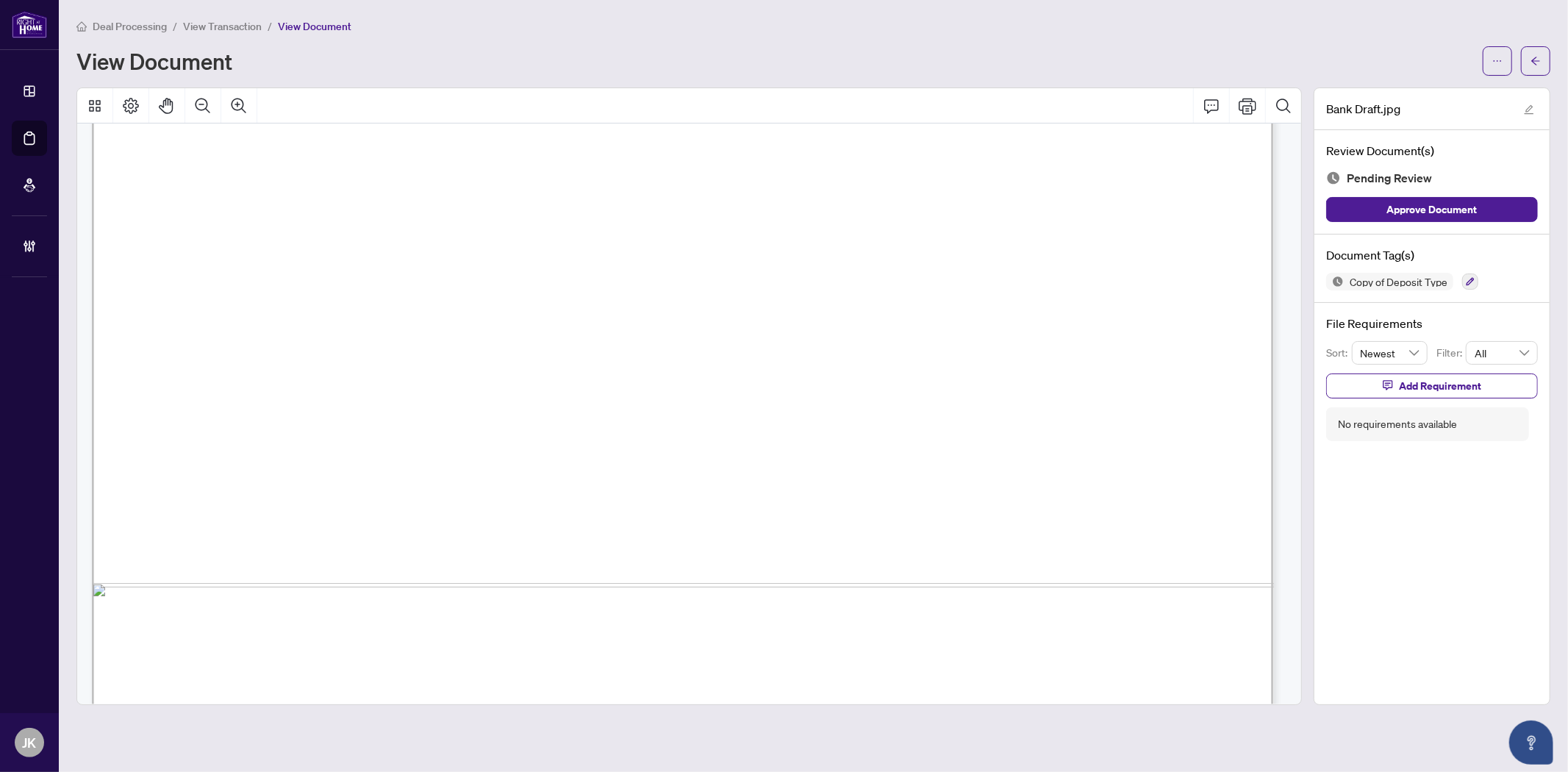
scroll to position [817, 0]
click at [1410, 284] on button "button" at bounding box center [1470, 282] width 16 height 16
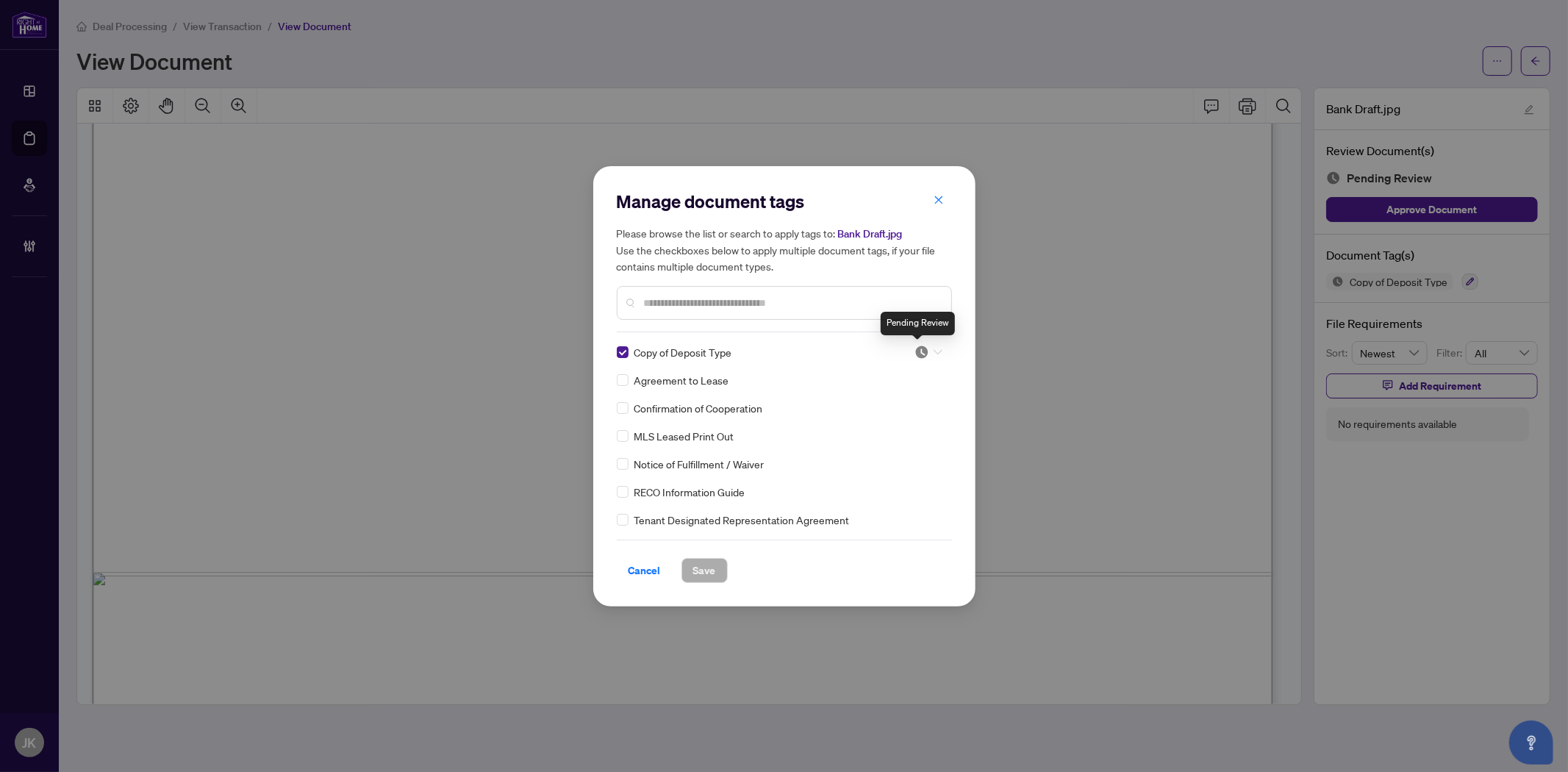
click at [922, 356] on img at bounding box center [922, 352] width 15 height 15
click at [901, 432] on div "Approved" at bounding box center [880, 423] width 112 height 23
click at [711, 576] on span "Save" at bounding box center [705, 570] width 23 height 23
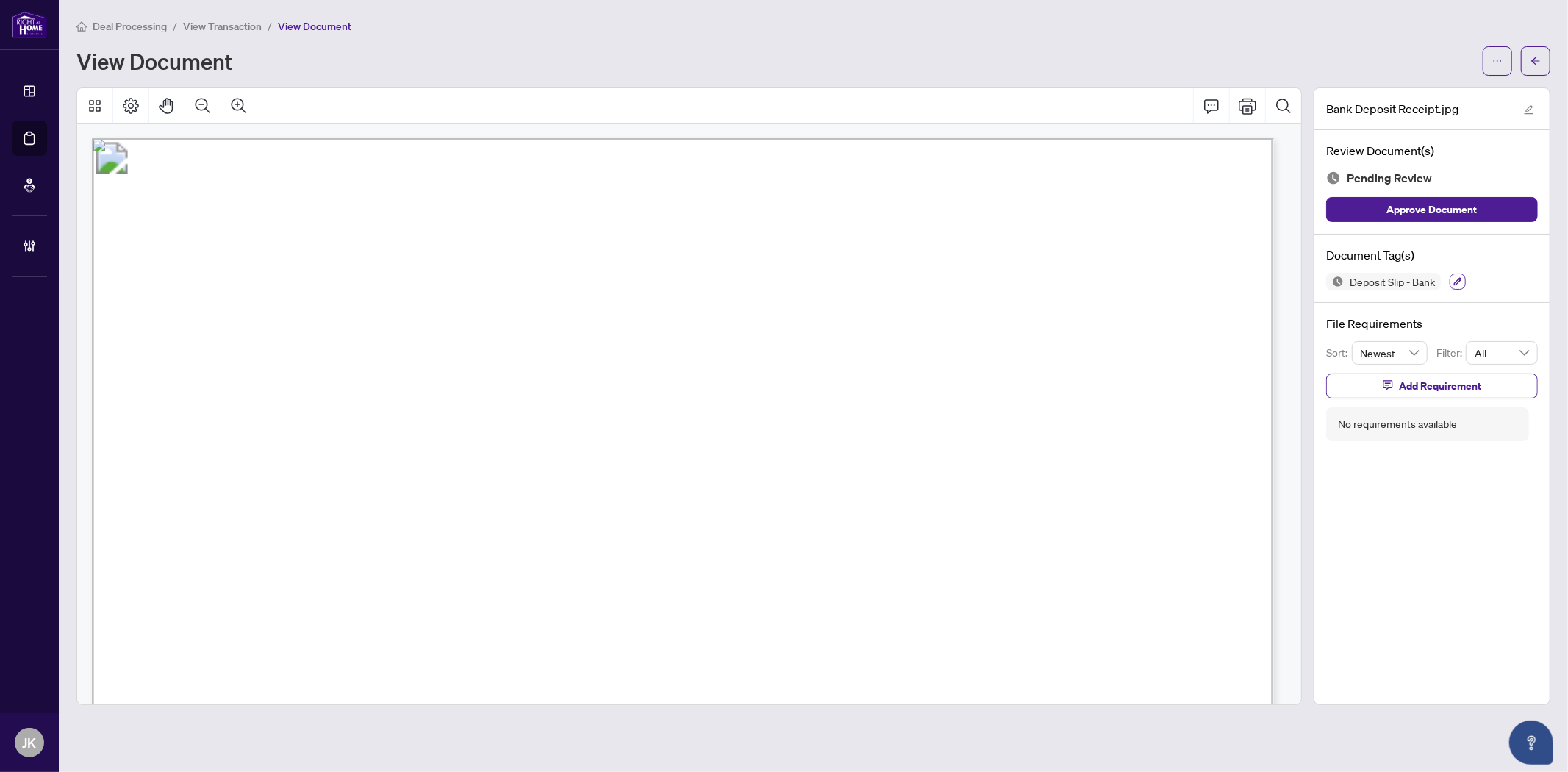
click at [1410, 274] on button "button" at bounding box center [1458, 282] width 16 height 16
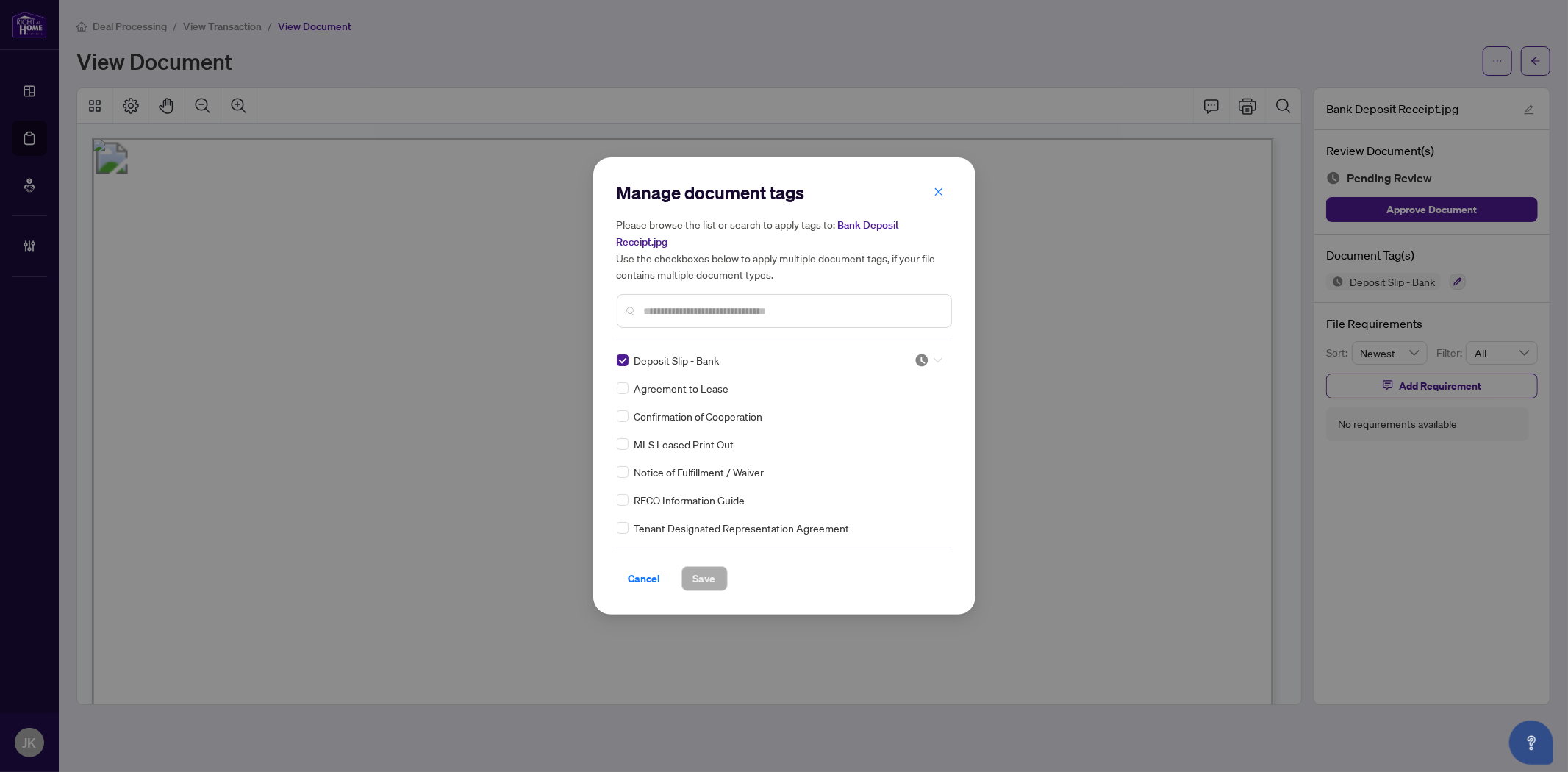
drag, startPoint x: 927, startPoint y: 361, endPoint x: 901, endPoint y: 386, distance: 36.1
click at [927, 361] on div at bounding box center [928, 360] width 28 height 15
click at [892, 437] on div "Approved" at bounding box center [880, 432] width 94 height 16
drag, startPoint x: 713, startPoint y: 581, endPoint x: 711, endPoint y: 469, distance: 112.0
click at [713, 582] on span "Save" at bounding box center [705, 578] width 23 height 23
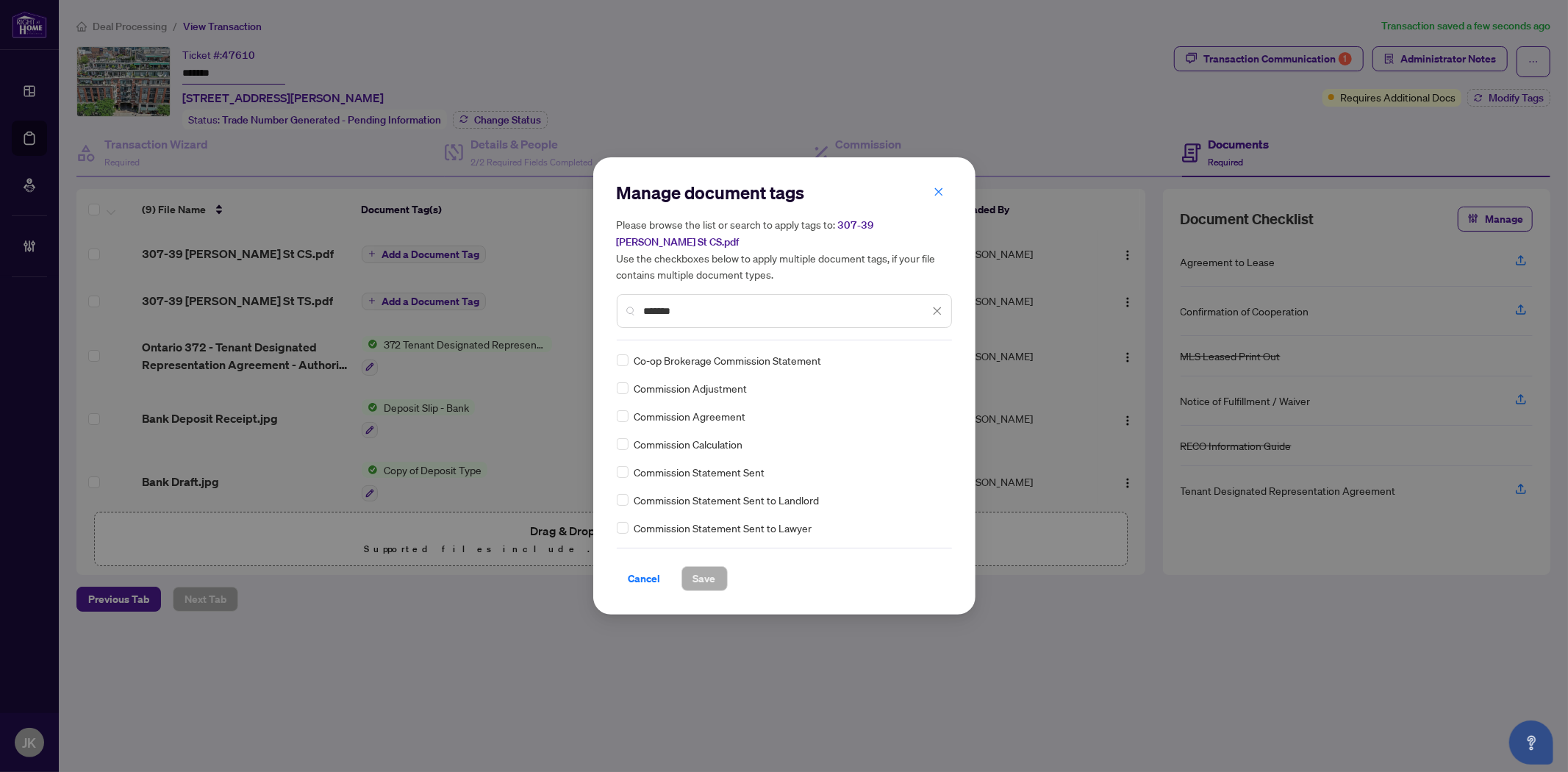
scroll to position [82, 0]
type input "*******"
click at [917, 353] on img at bounding box center [922, 360] width 15 height 15
click at [893, 430] on div "Approved" at bounding box center [880, 424] width 94 height 16
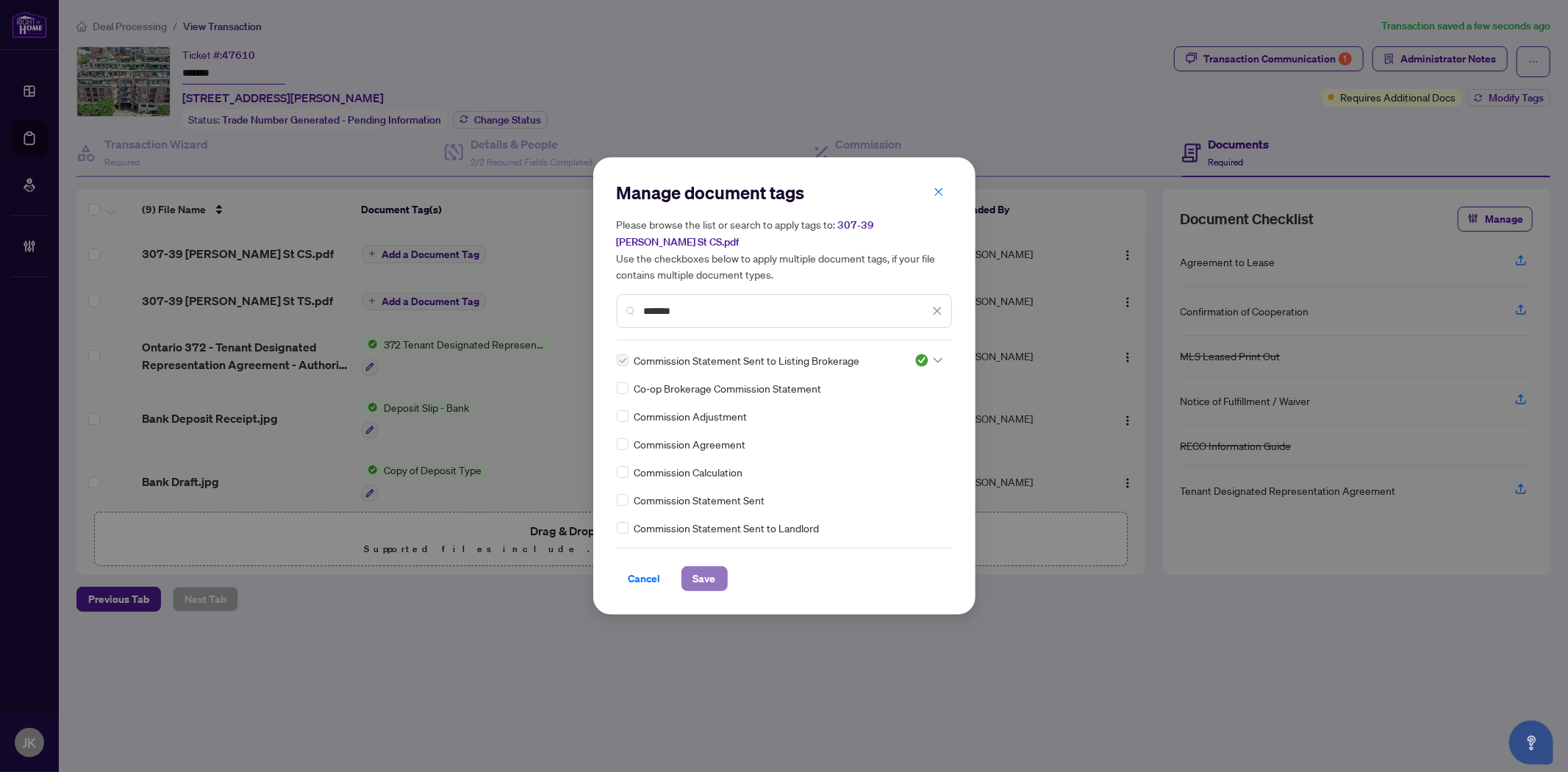
click at [703, 570] on span "Save" at bounding box center [705, 578] width 23 height 23
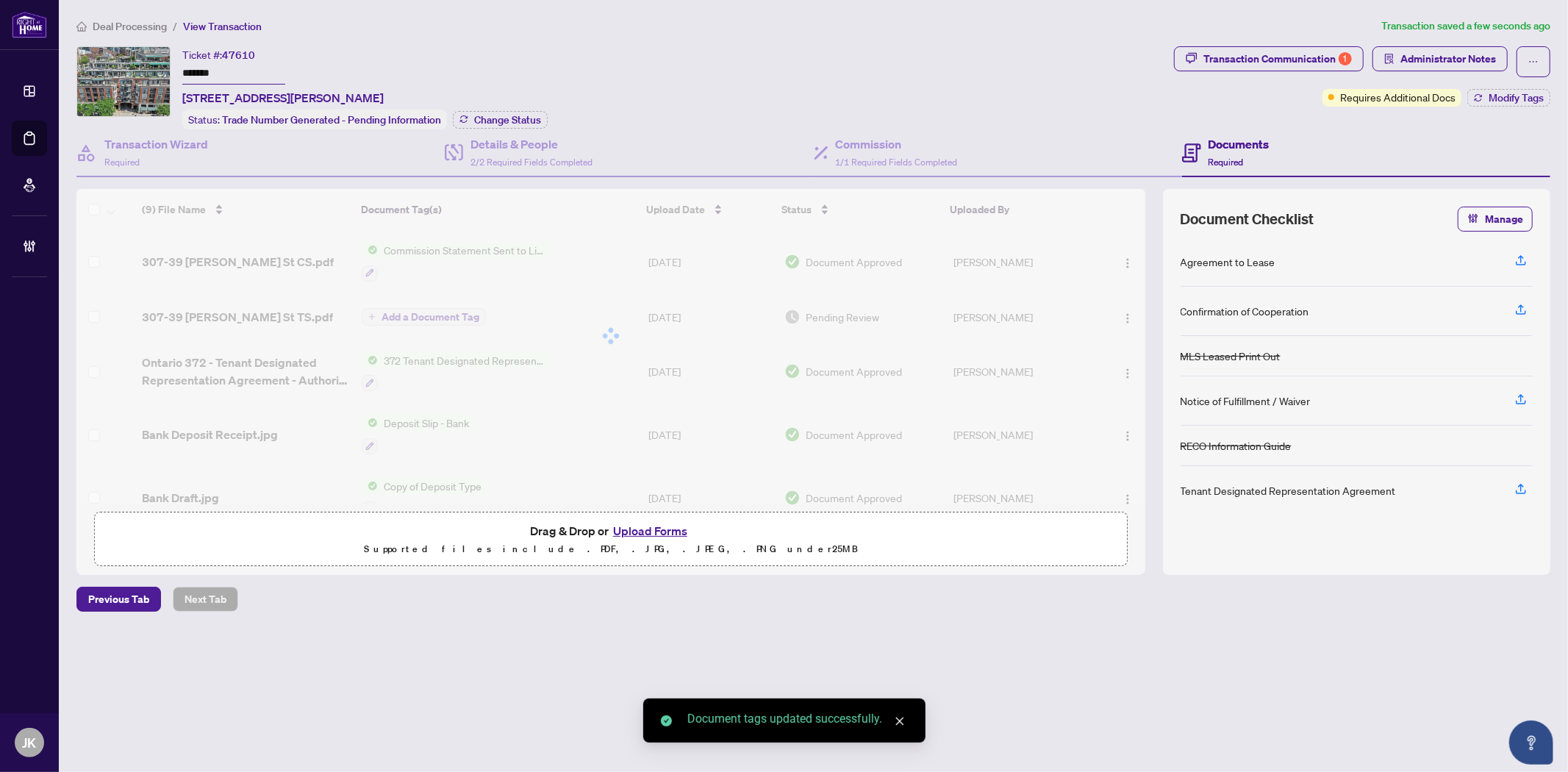
click at [1127, 296] on td at bounding box center [1121, 317] width 48 height 47
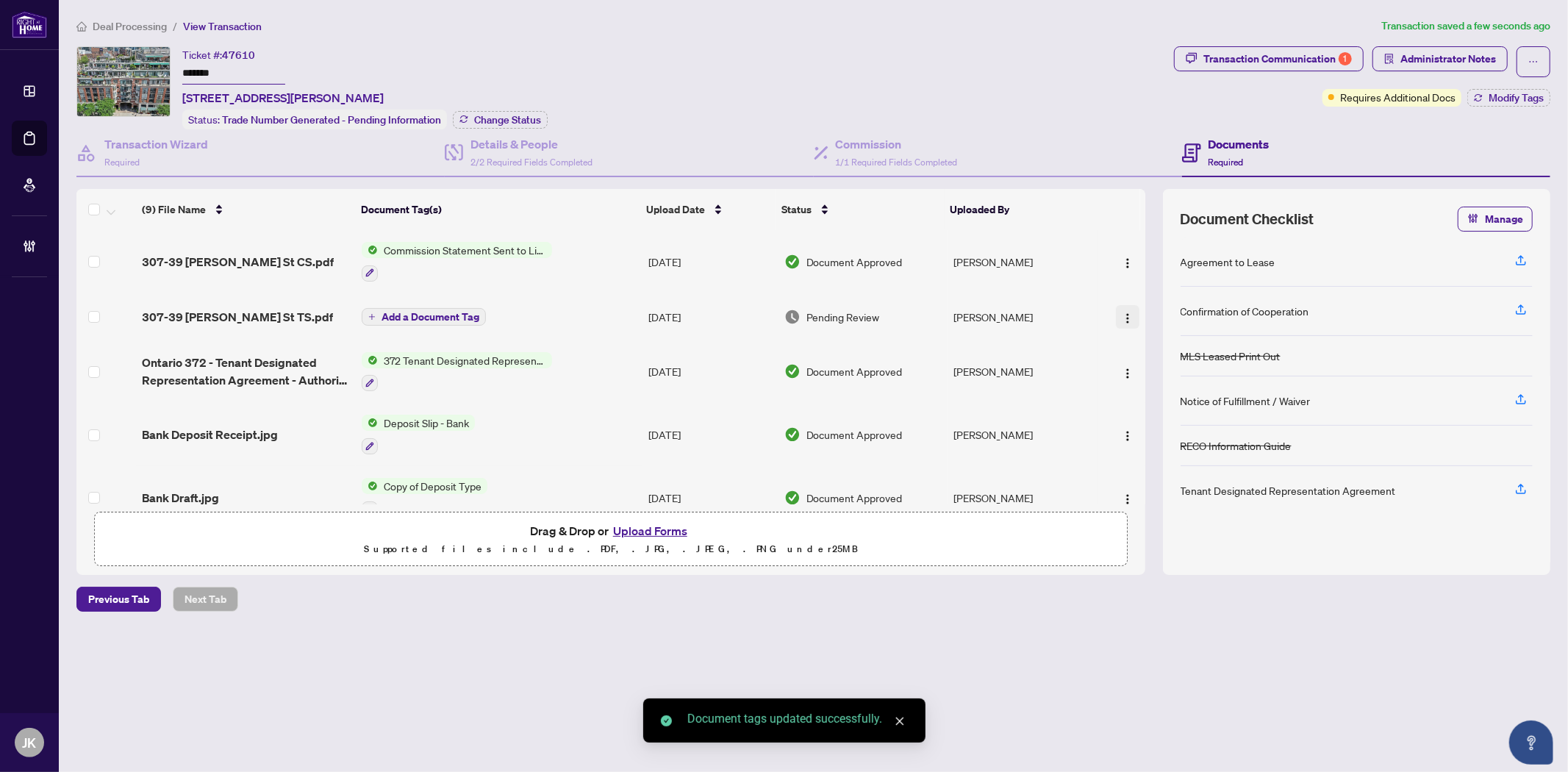
click at [1122, 313] on img "button" at bounding box center [1127, 318] width 12 height 12
click at [1167, 437] on span "Document Permissions" at bounding box center [1193, 435] width 140 height 16
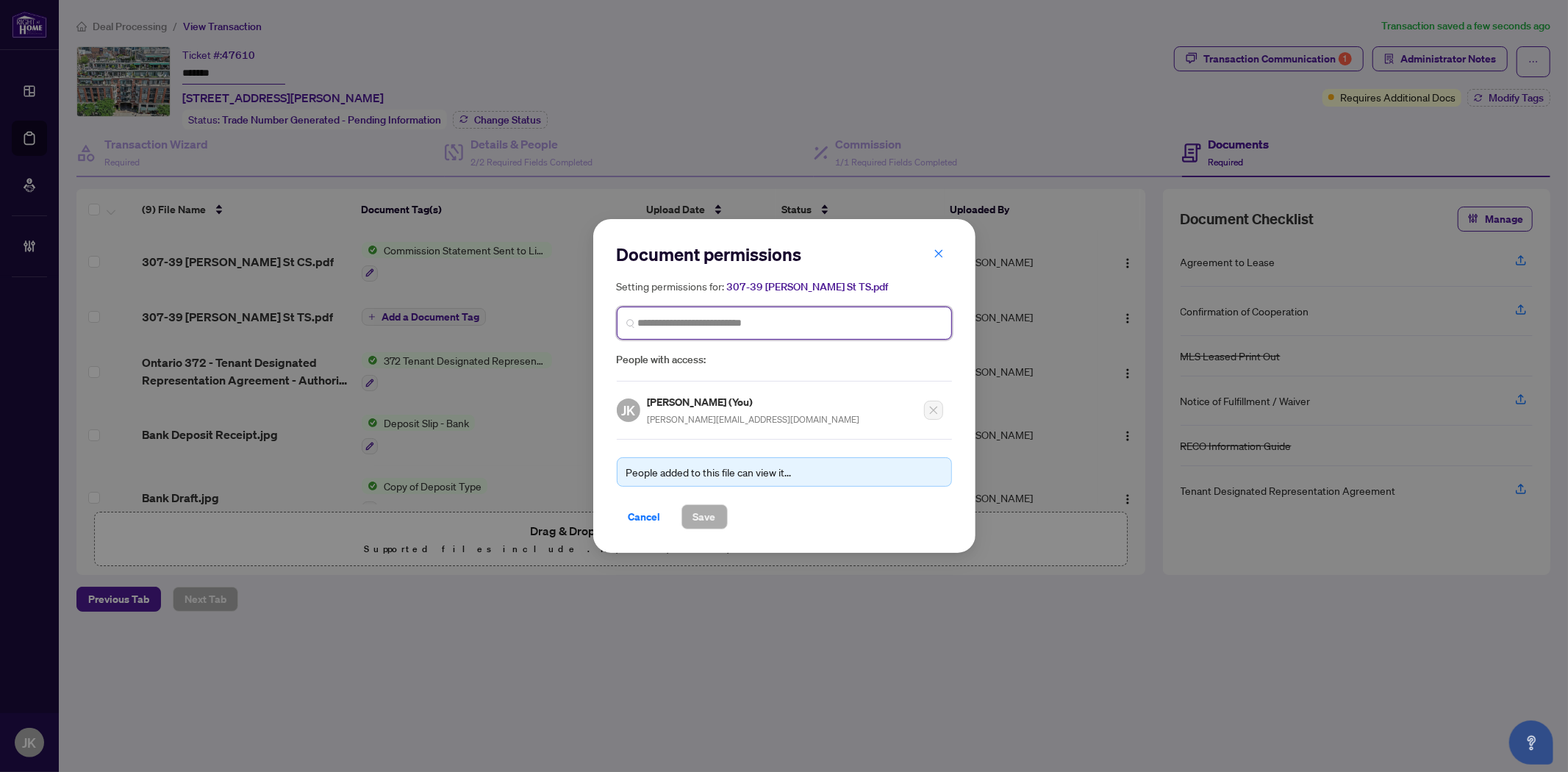
drag, startPoint x: 718, startPoint y: 325, endPoint x: 724, endPoint y: 322, distance: 6.7
click at [720, 324] on input "search" at bounding box center [790, 322] width 305 height 15
type input "**********"
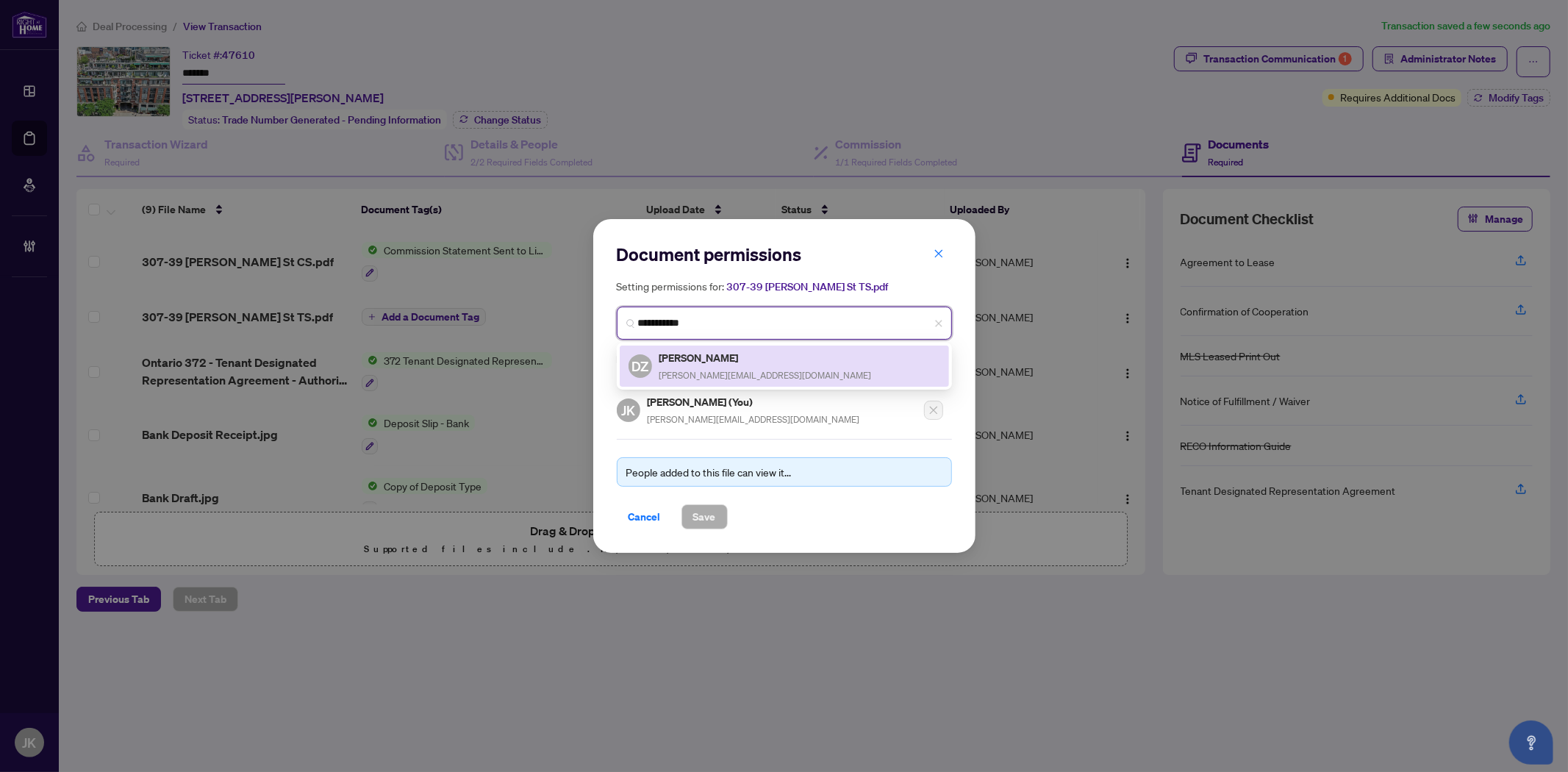
click at [735, 348] on div "DZ Daniela Zirizzotti daniela@danielarealestate.ca" at bounding box center [784, 366] width 330 height 41
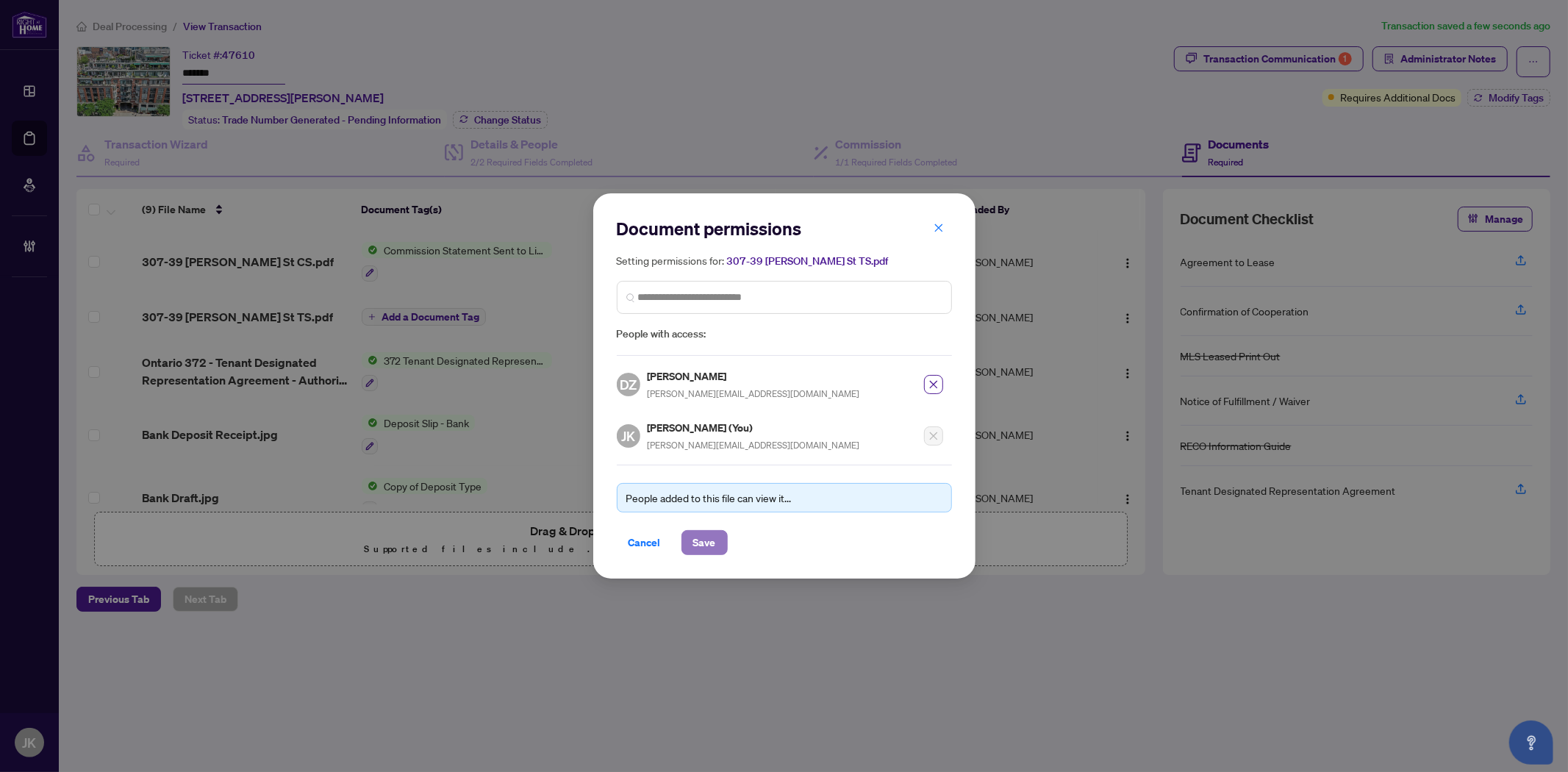
click at [722, 540] on button "Save" at bounding box center [704, 542] width 46 height 25
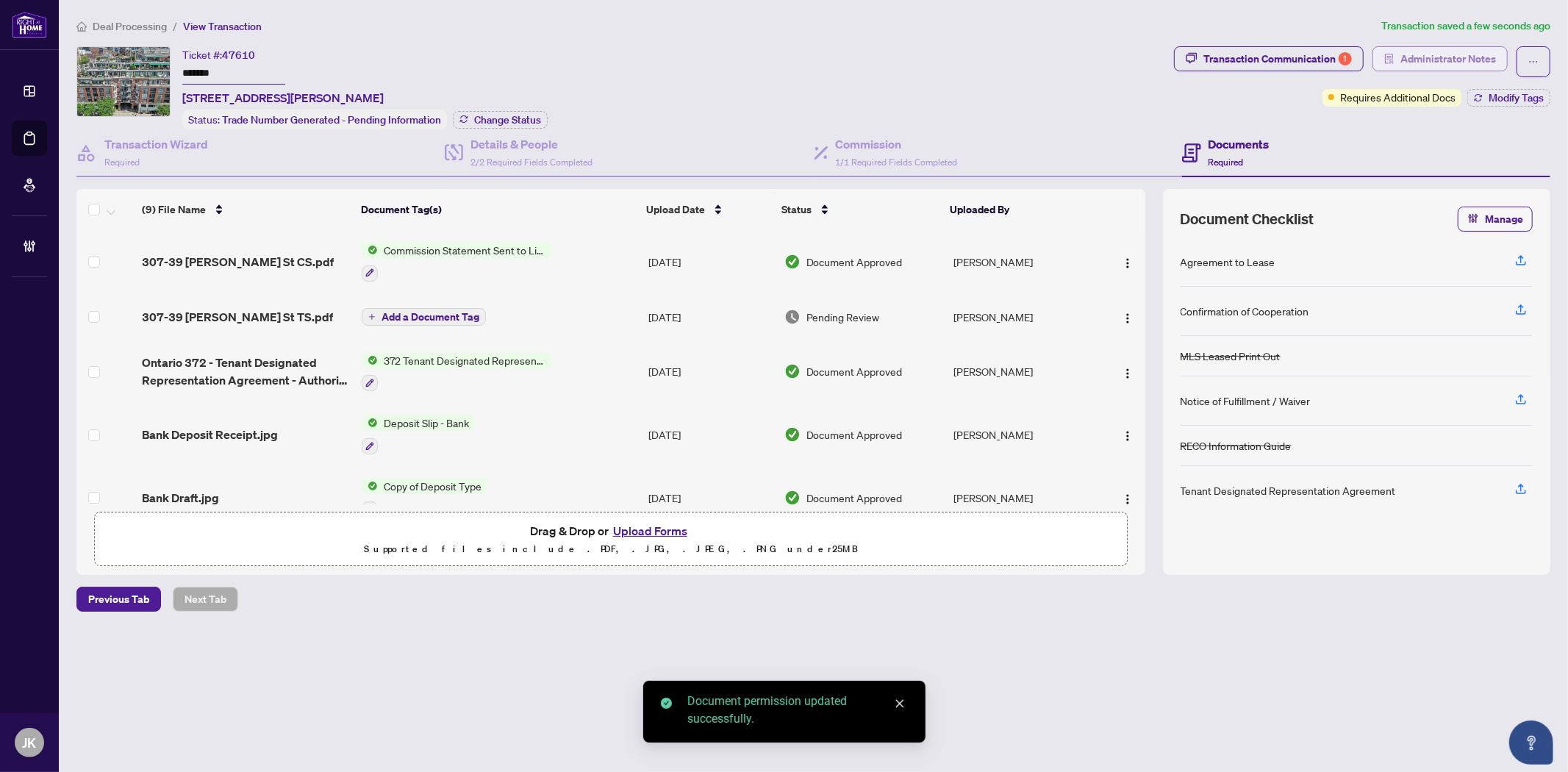
click at [1471, 52] on span "Administrator Notes" at bounding box center [1448, 58] width 96 height 23
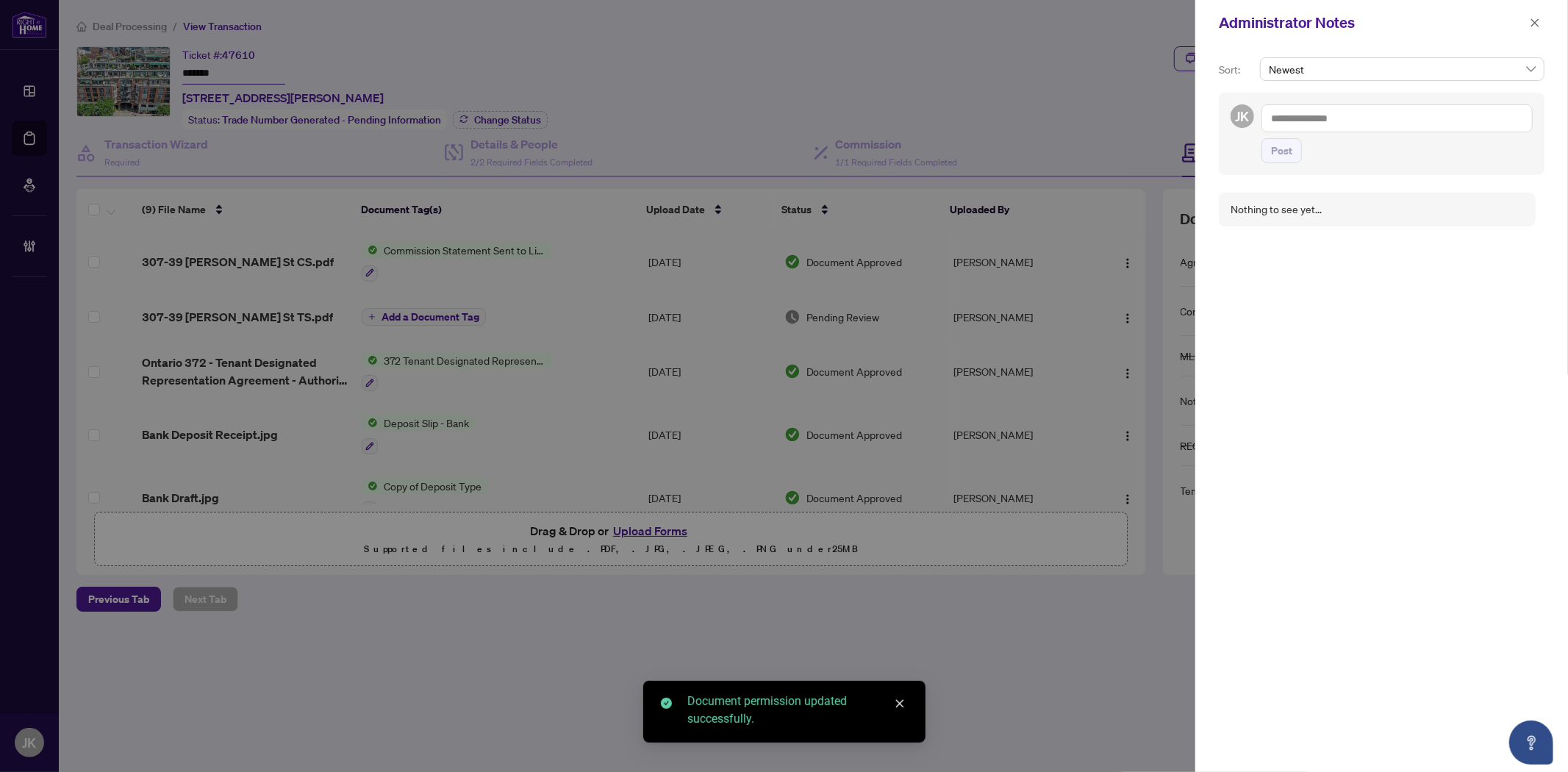
click at [1315, 119] on textarea at bounding box center [1396, 118] width 271 height 28
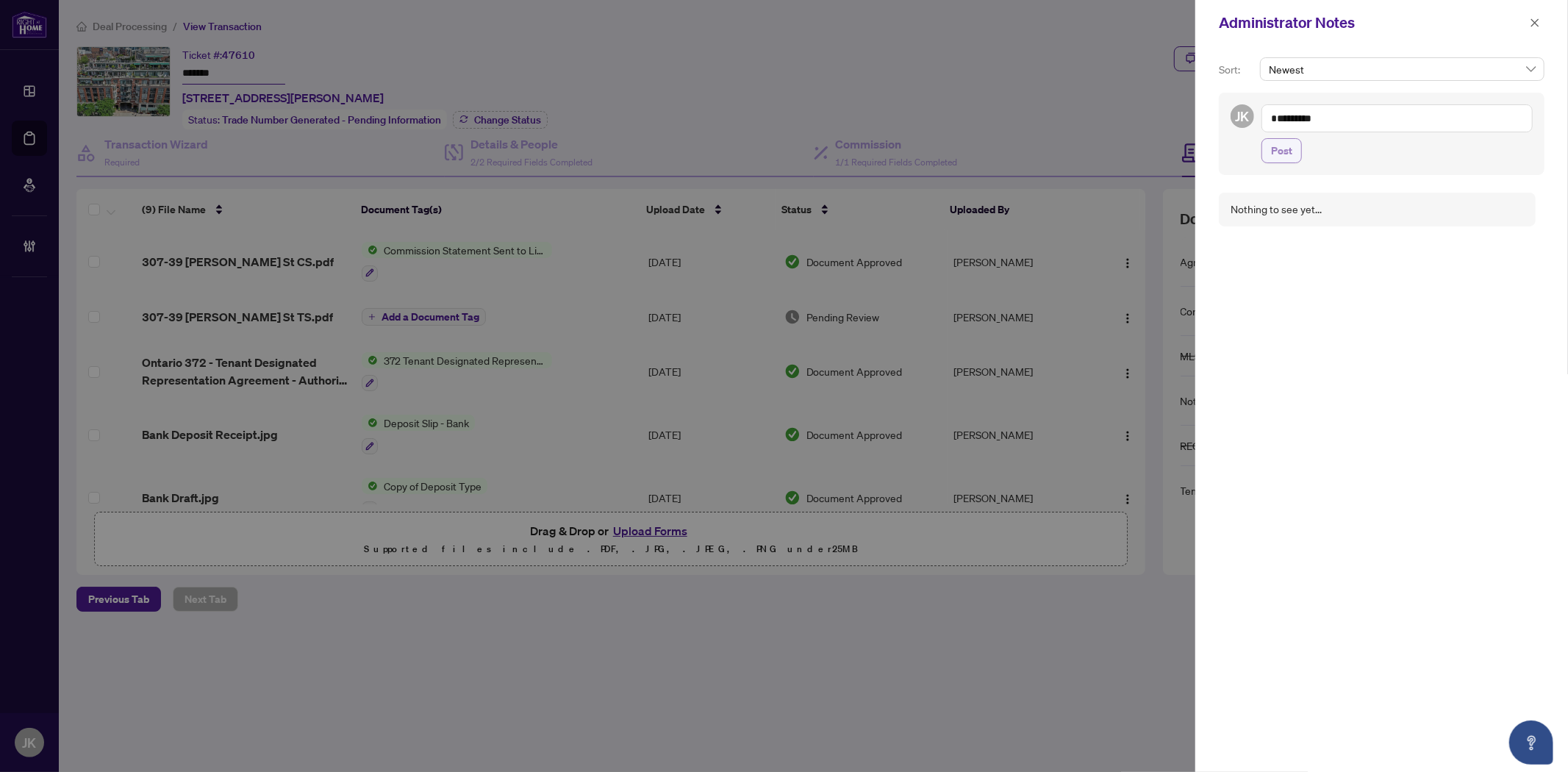
type textarea "********"
click at [1267, 155] on button "Post" at bounding box center [1281, 151] width 40 height 25
click at [1525, 18] on button "button" at bounding box center [1535, 23] width 19 height 18
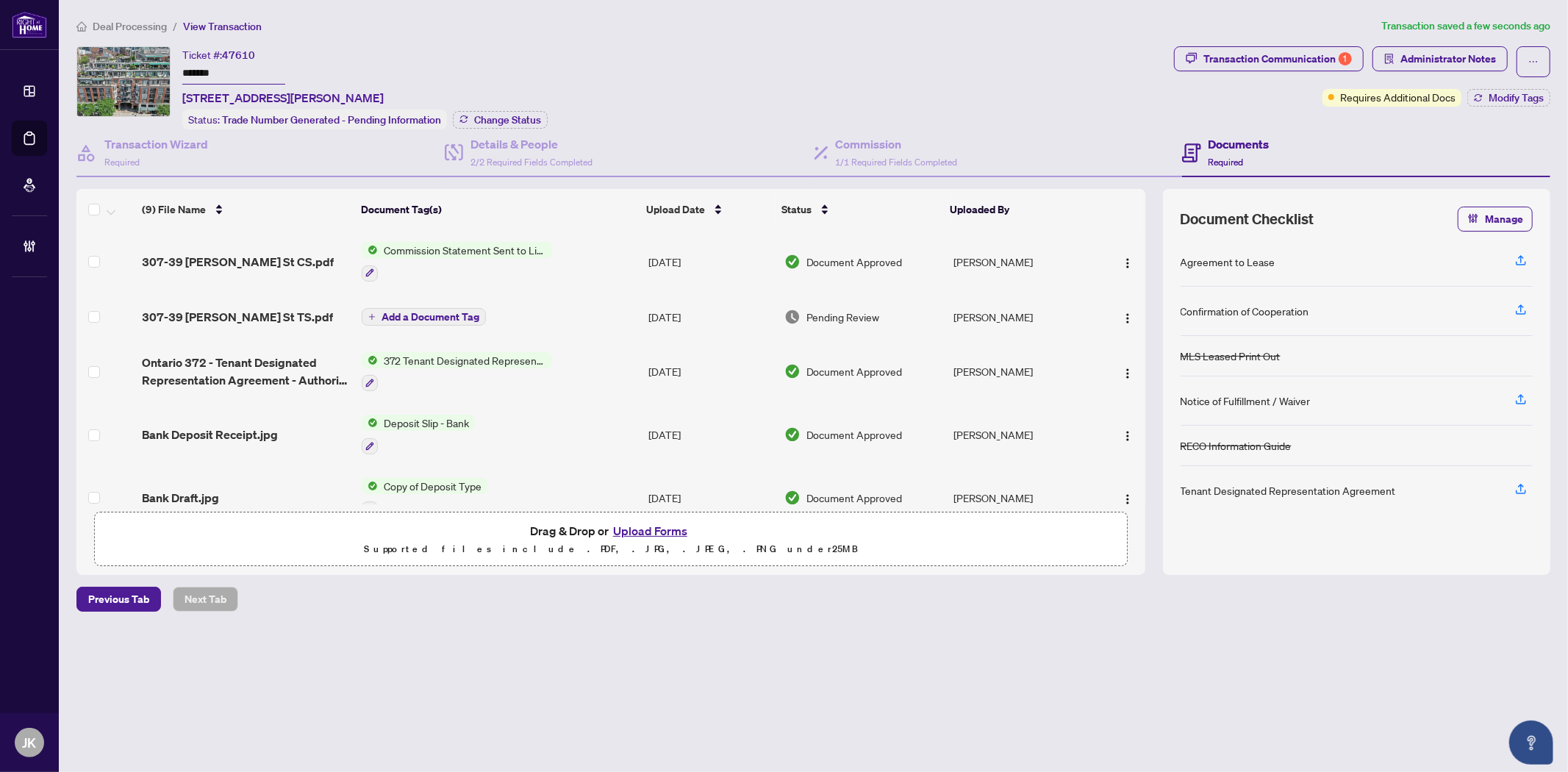
drag, startPoint x: 244, startPoint y: 68, endPoint x: 149, endPoint y: 60, distance: 95.3
click at [149, 60] on div "Ticket #: 47610 ******* 307-39 Jarvis St St, Toronto, Ontario M5E 1Z5, Canada S…" at bounding box center [622, 87] width 1092 height 83
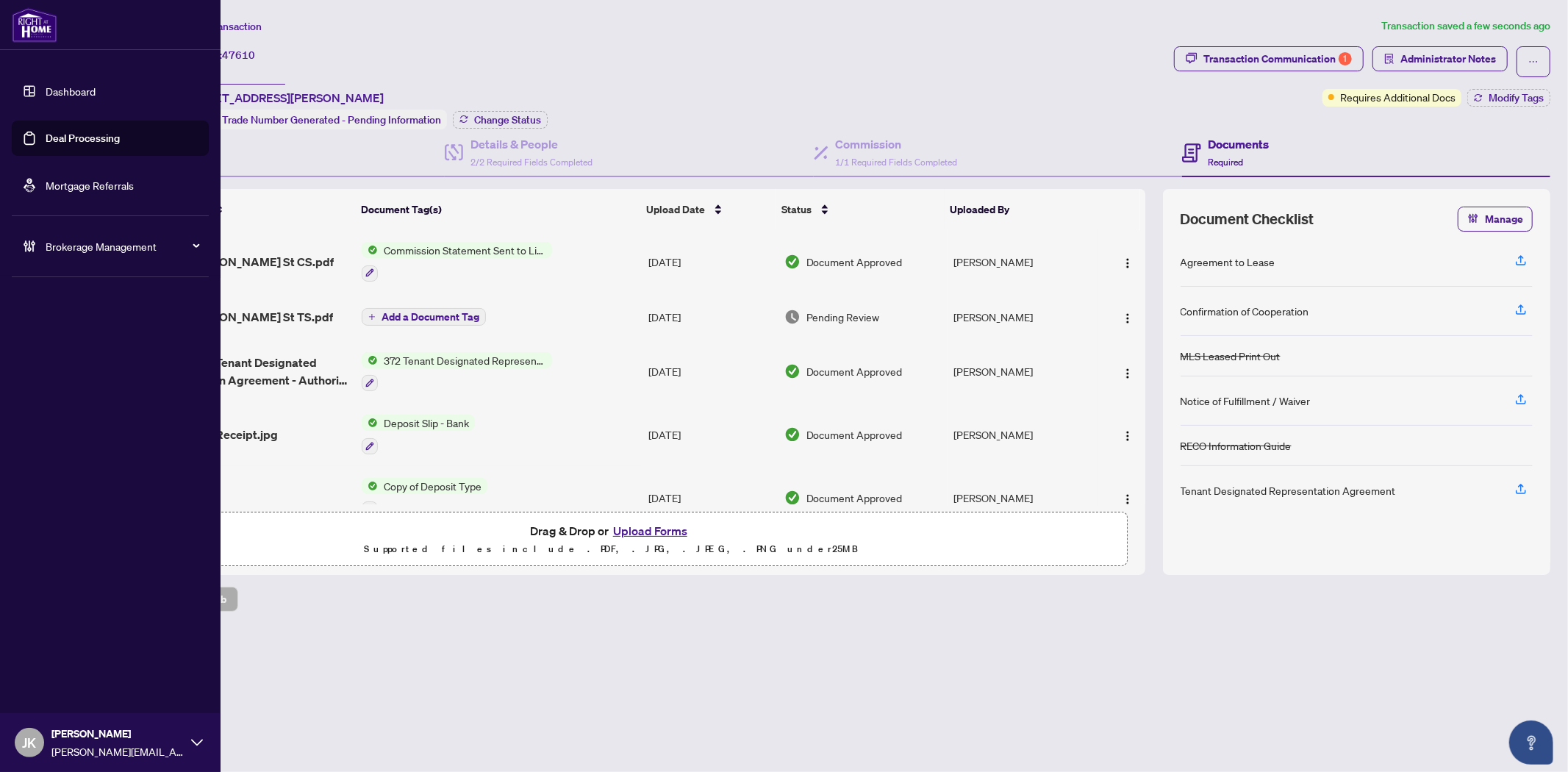
click at [58, 137] on link "Deal Processing" at bounding box center [83, 138] width 75 height 13
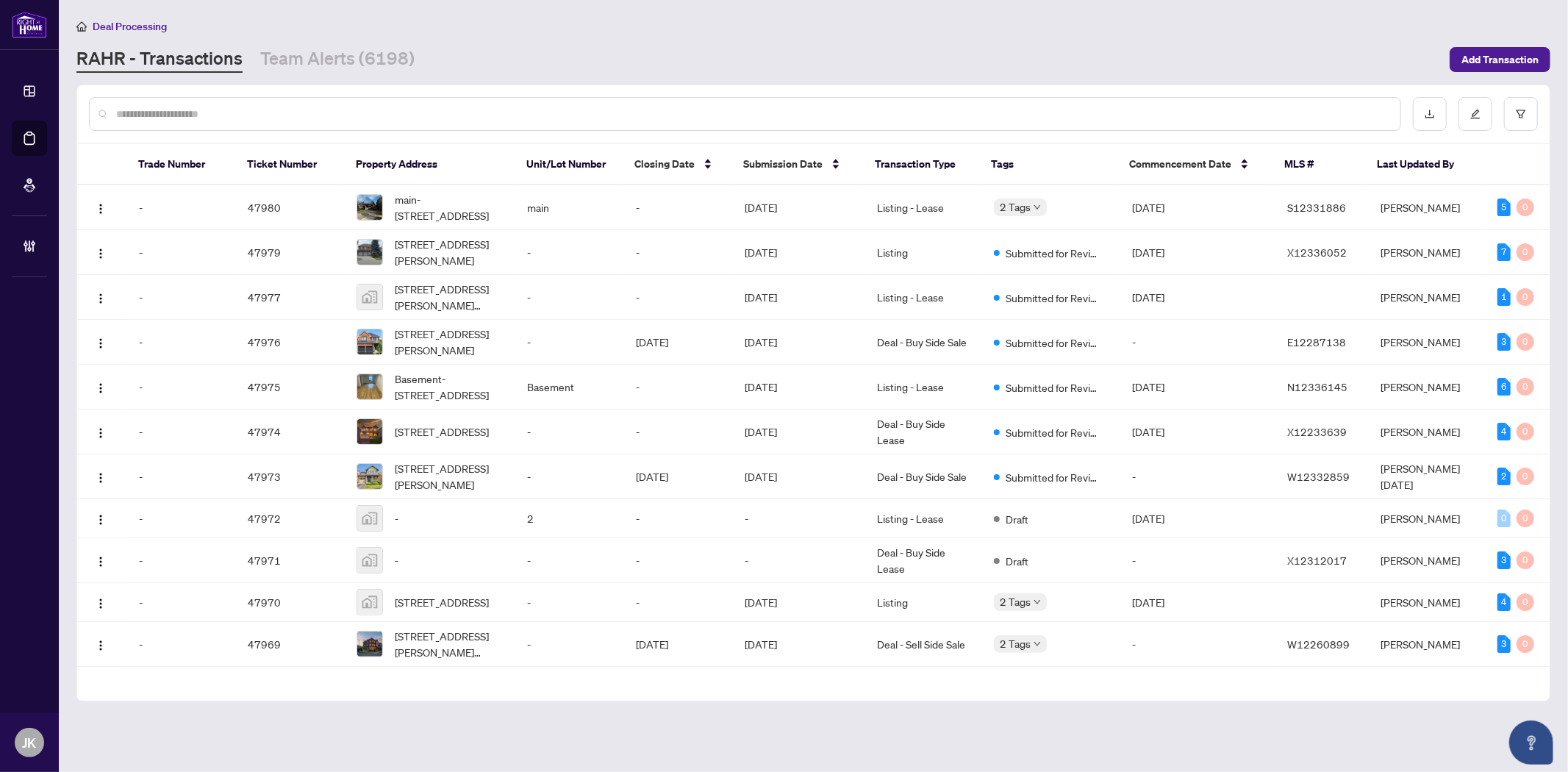
click at [240, 113] on input "text" at bounding box center [752, 114] width 1272 height 16
paste input "**********"
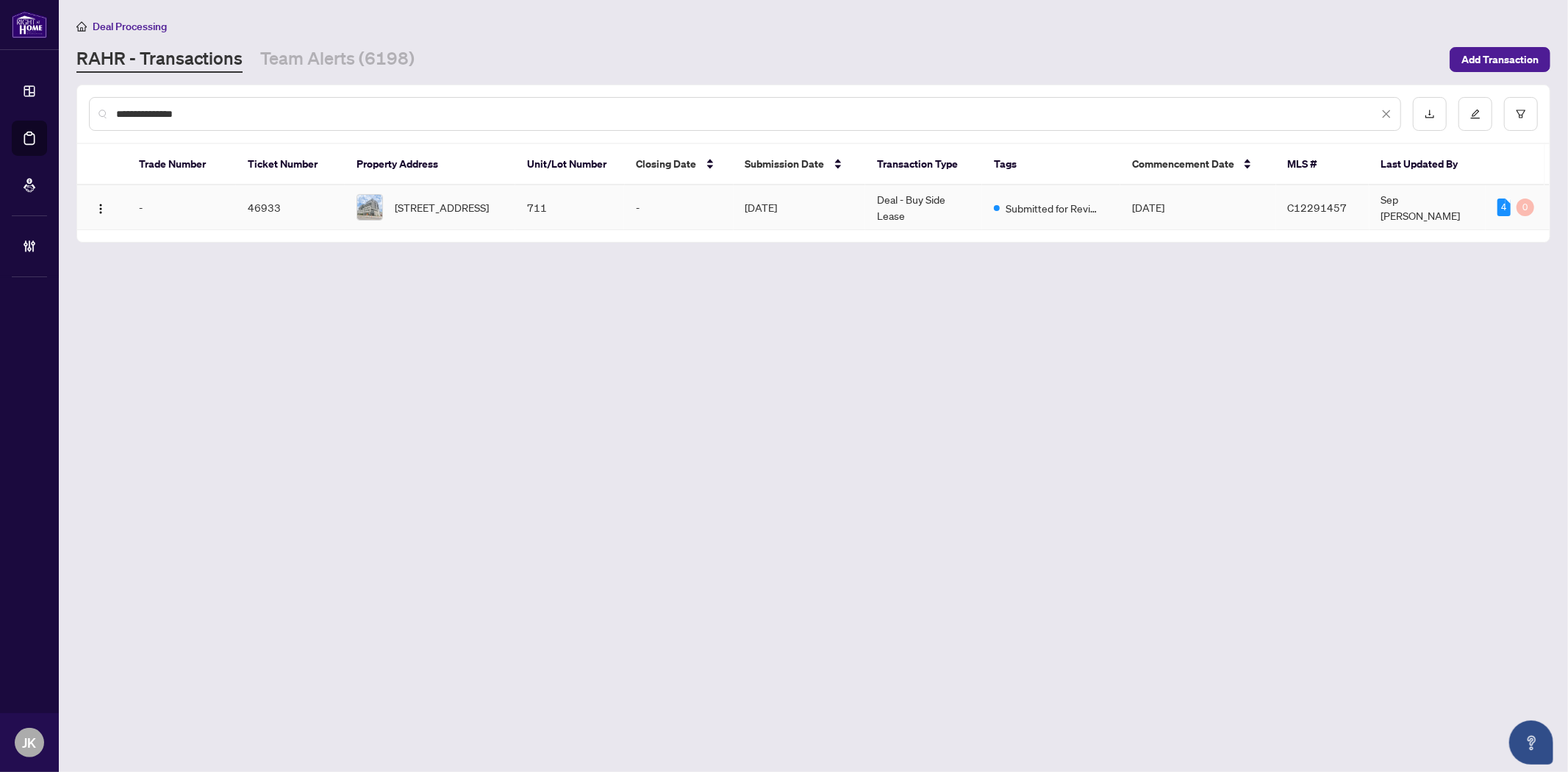
type input "**********"
click at [838, 220] on td "Aug/02/2025" at bounding box center [799, 207] width 132 height 45
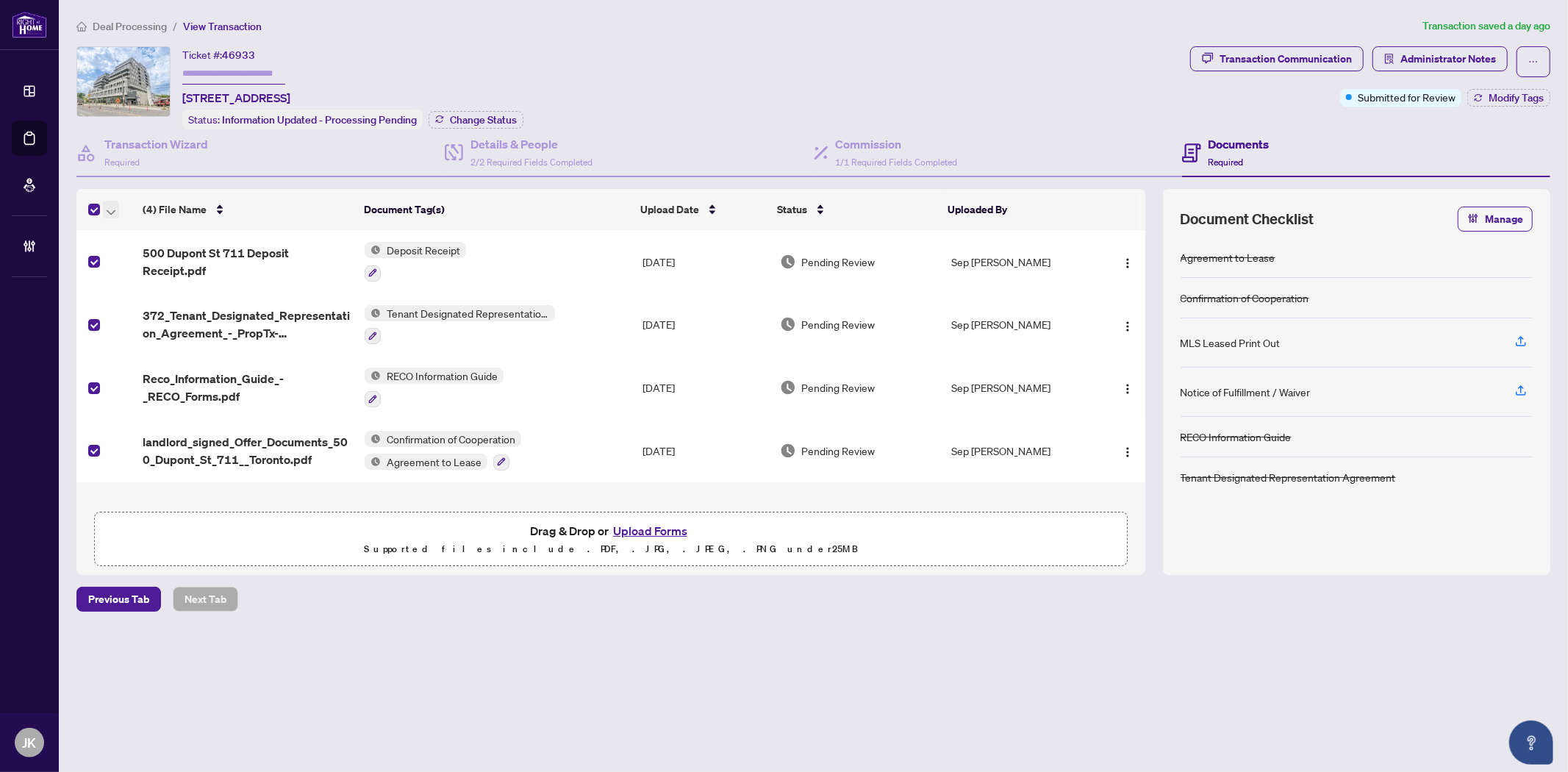
click at [114, 210] on icon "button" at bounding box center [111, 212] width 9 height 5
click at [185, 237] on span "Open Selected in New Tab(s)" at bounding box center [181, 232] width 131 height 16
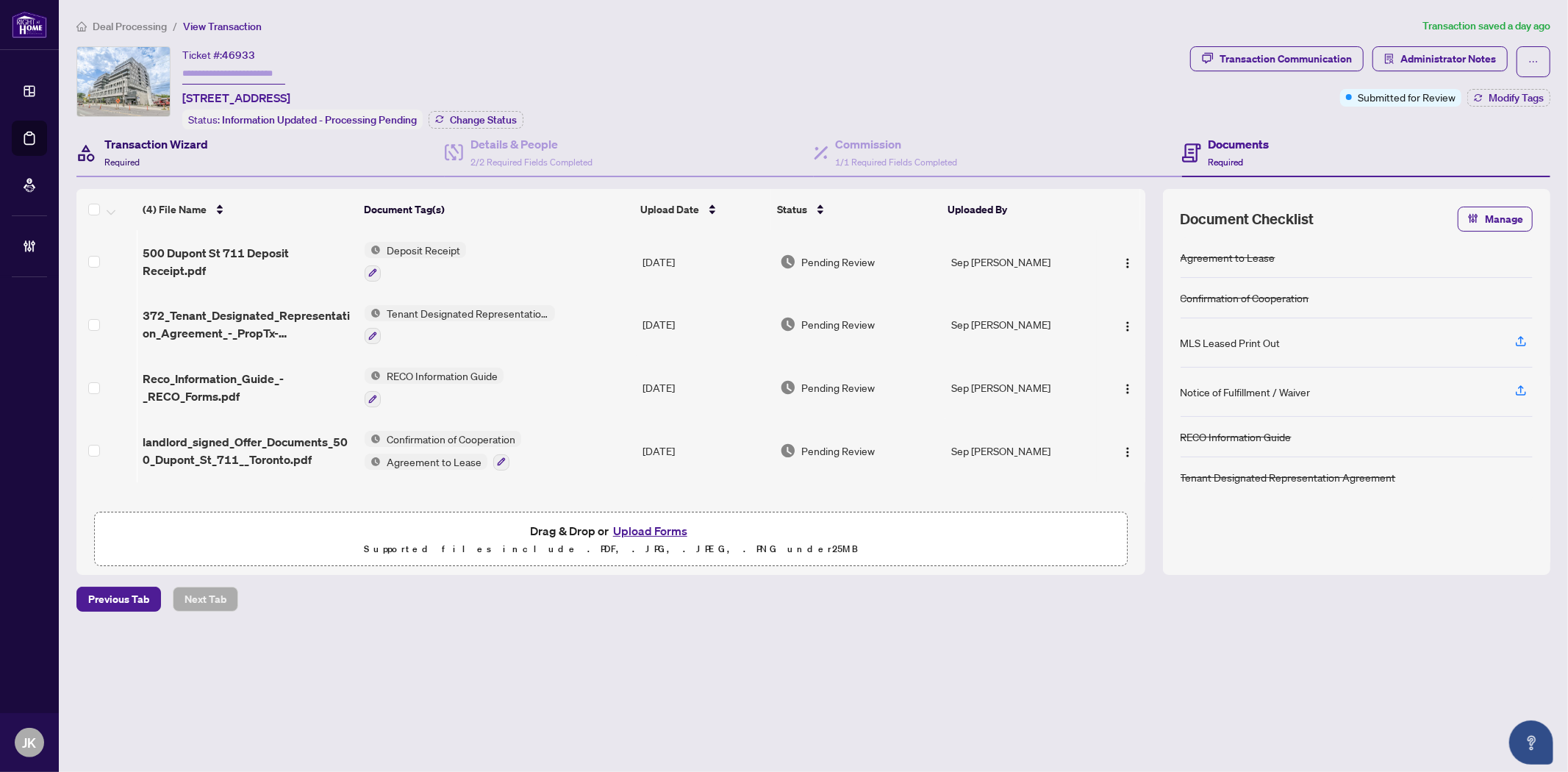
click at [126, 146] on h4 "Transaction Wizard" at bounding box center [156, 144] width 104 height 18
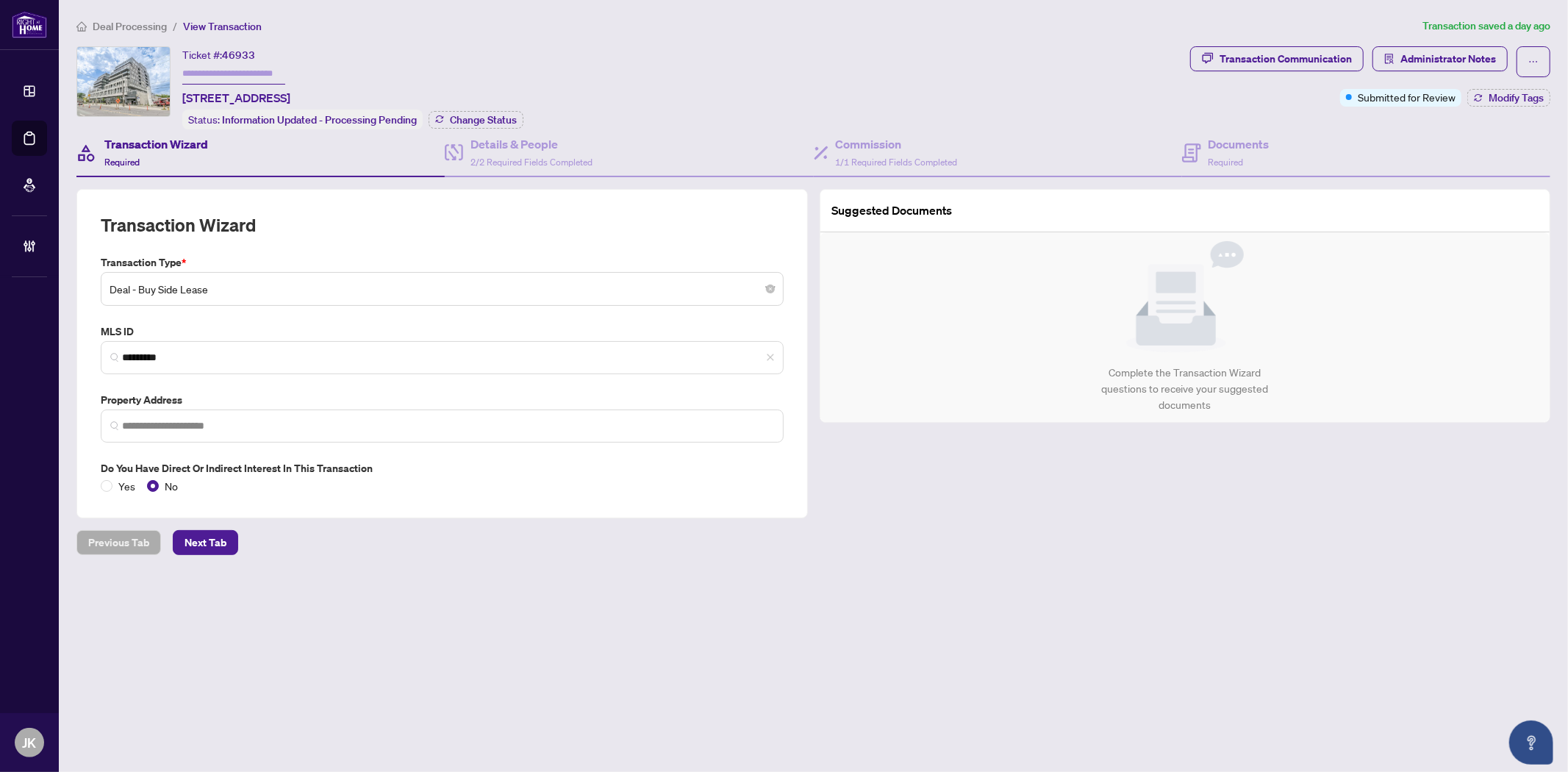
type input "**********"
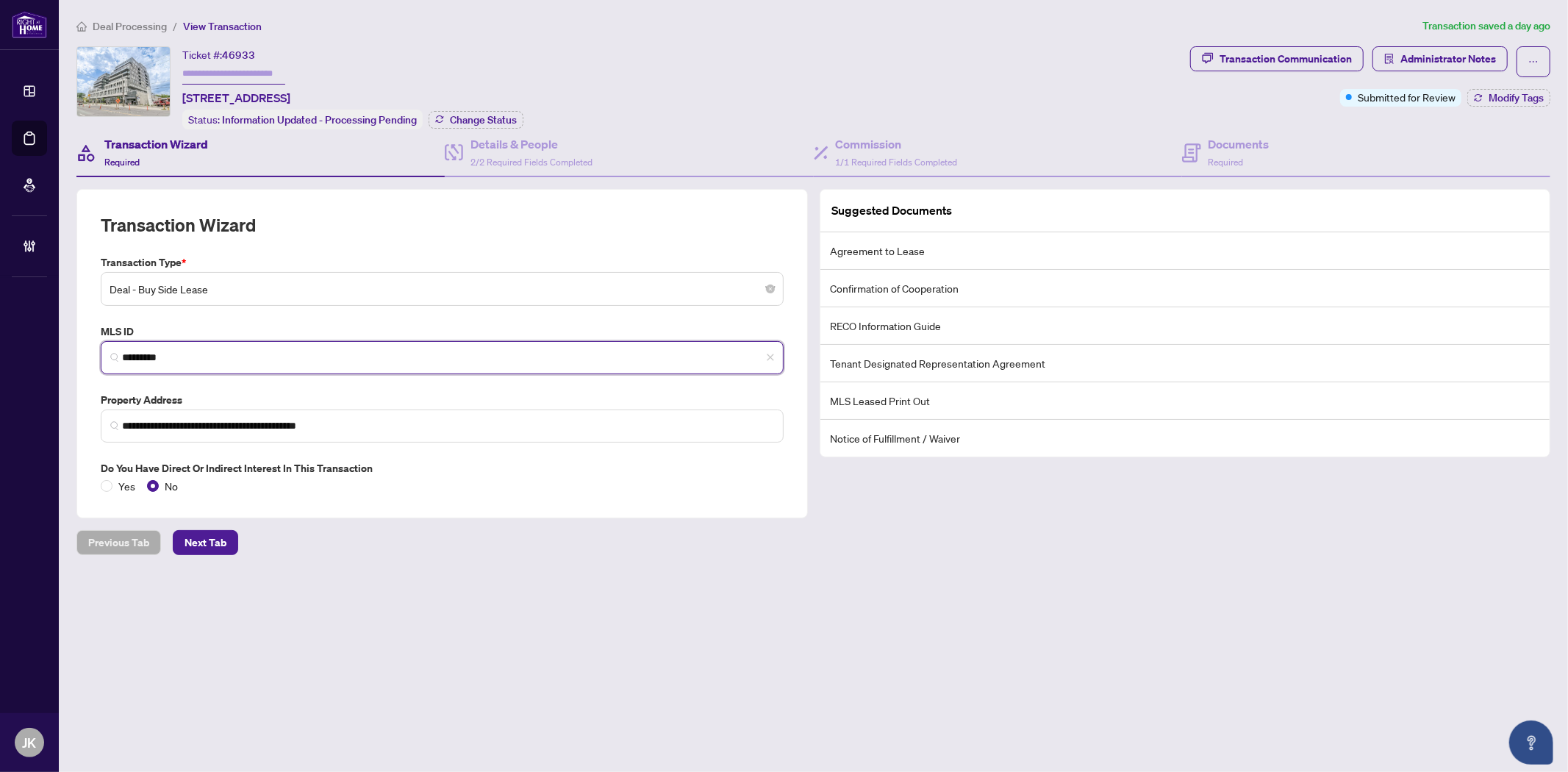
drag, startPoint x: 165, startPoint y: 347, endPoint x: 65, endPoint y: 348, distance: 100.0
click at [65, 348] on main "**********" at bounding box center [813, 386] width 1509 height 772
click at [469, 115] on span "Change Status" at bounding box center [483, 120] width 67 height 11
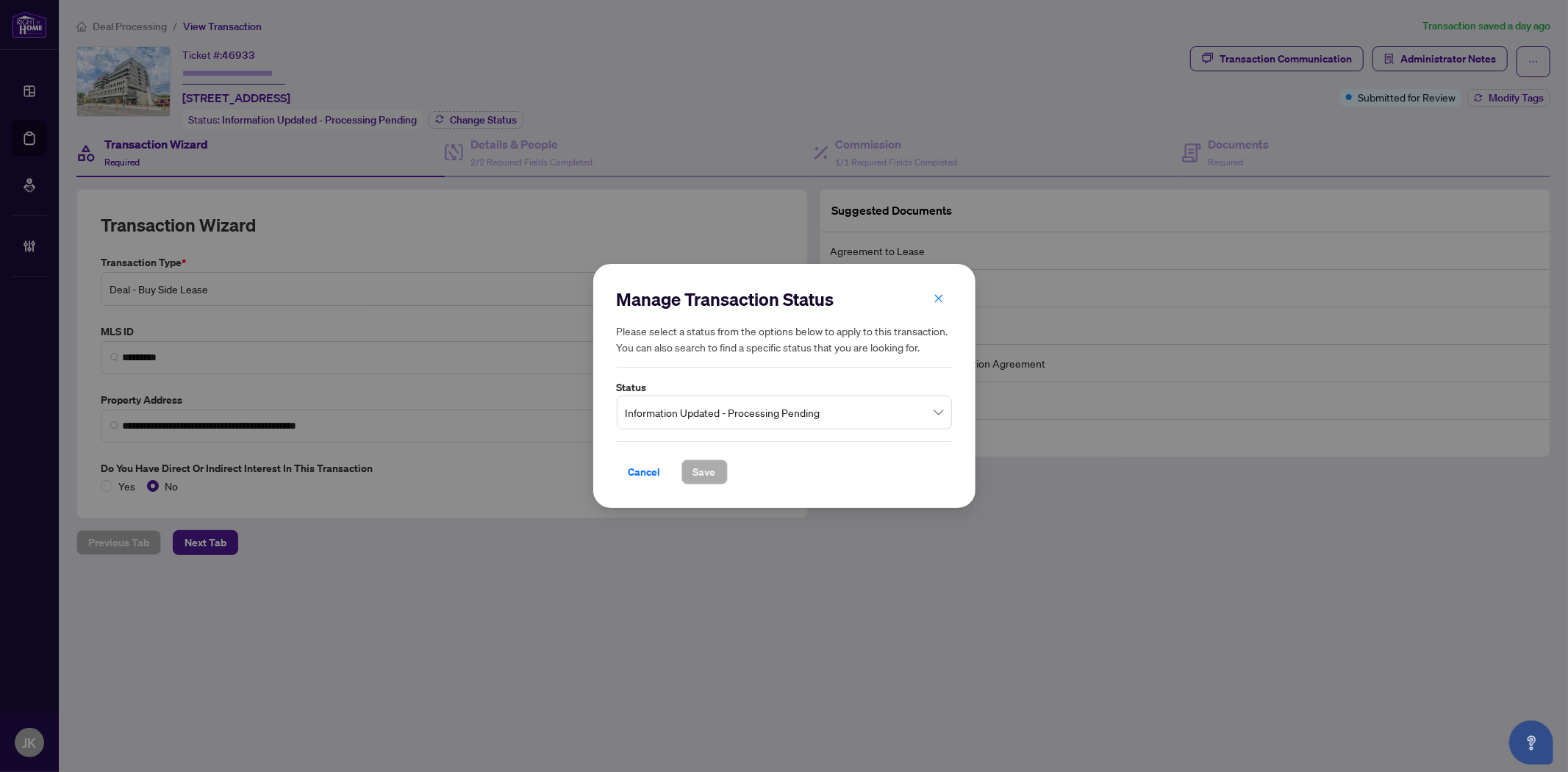
drag, startPoint x: 736, startPoint y: 410, endPoint x: 773, endPoint y: 429, distance: 41.6
click at [737, 410] on span "Information Updated - Processing Pending" at bounding box center [784, 412] width 317 height 28
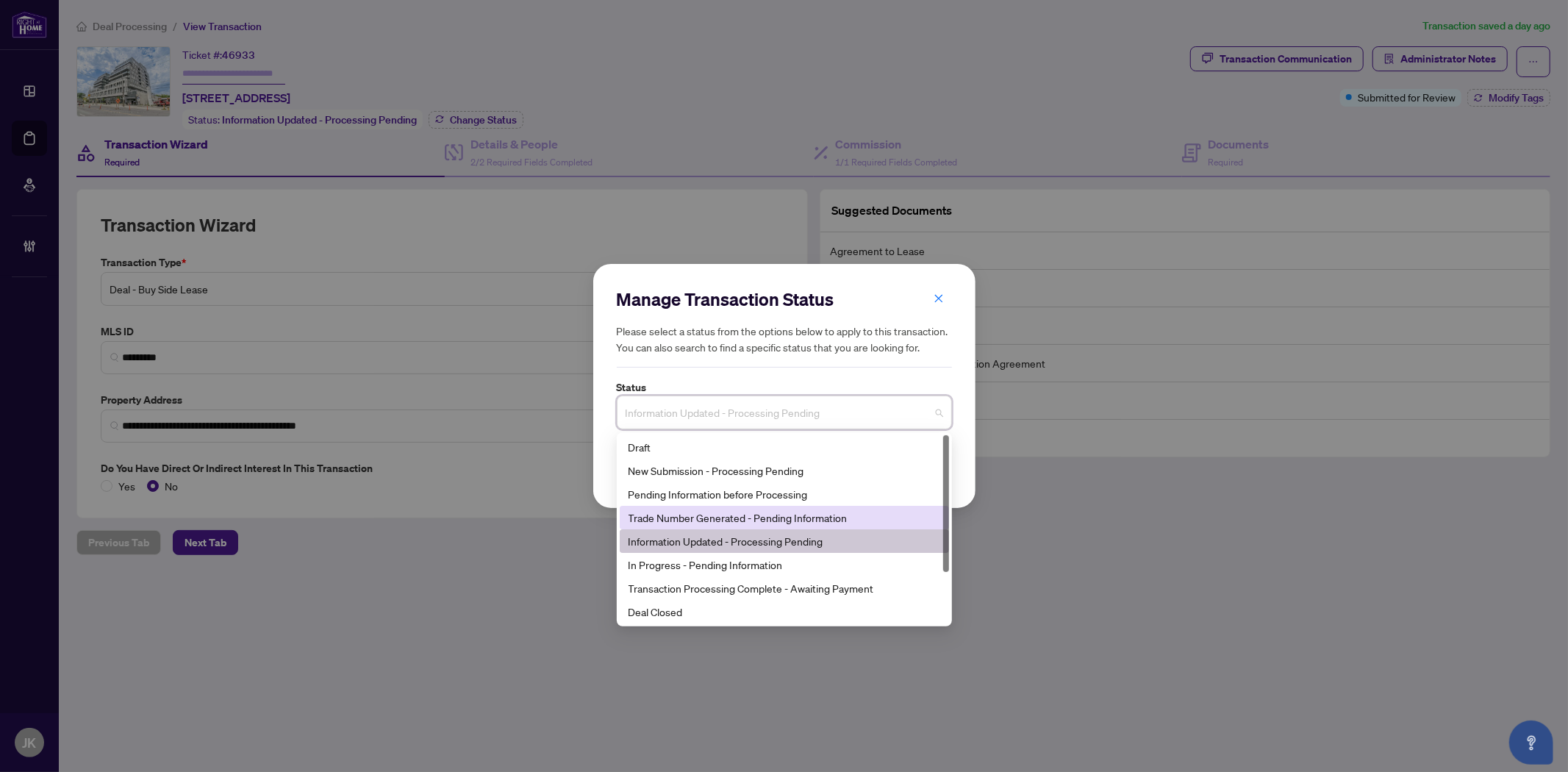
click at [769, 518] on div "Trade Number Generated - Pending Information" at bounding box center [784, 518] width 312 height 16
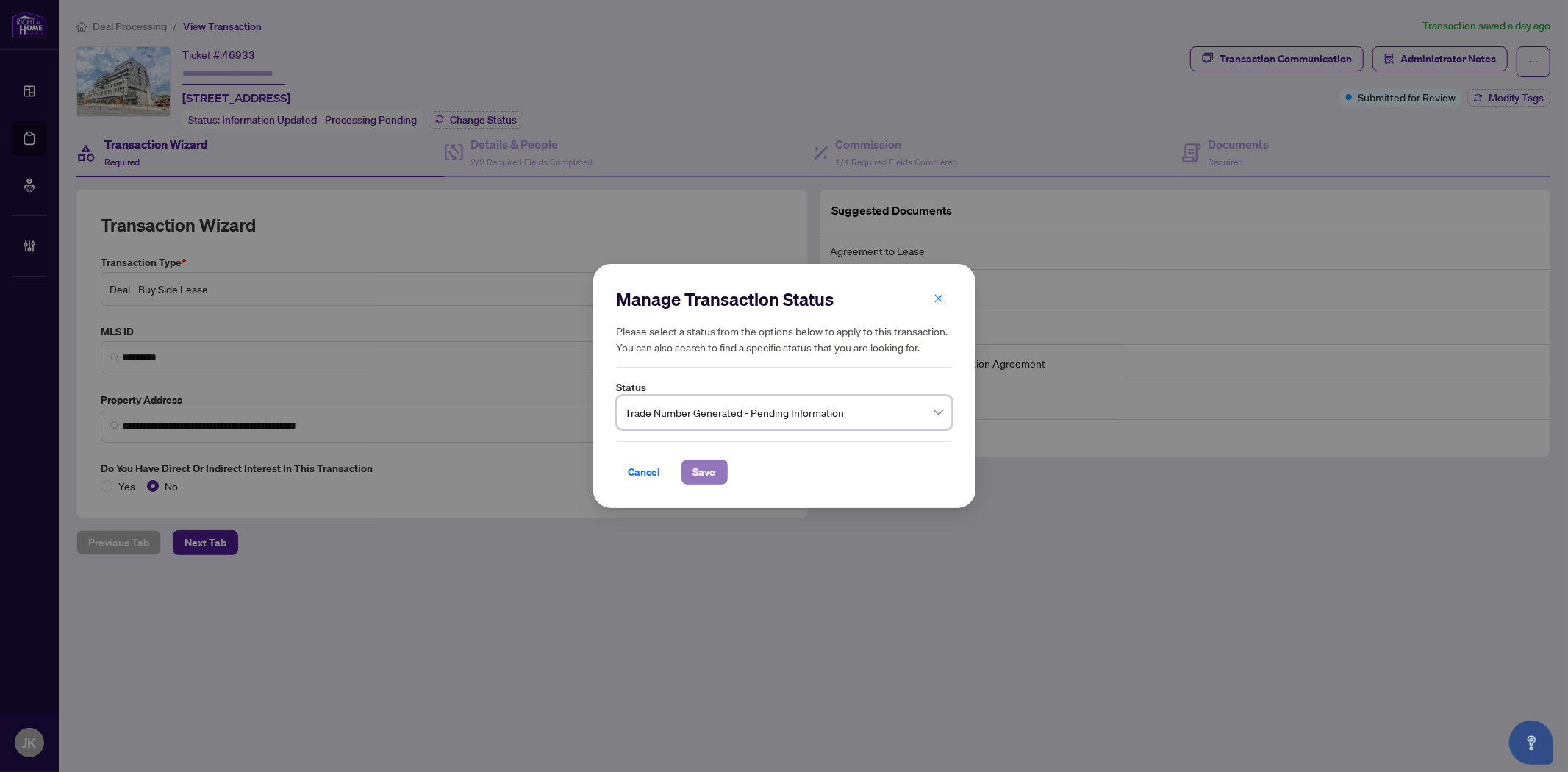
drag, startPoint x: 714, startPoint y: 473, endPoint x: 1463, endPoint y: 238, distance: 785.0
click at [714, 472] on span "Save" at bounding box center [705, 471] width 23 height 23
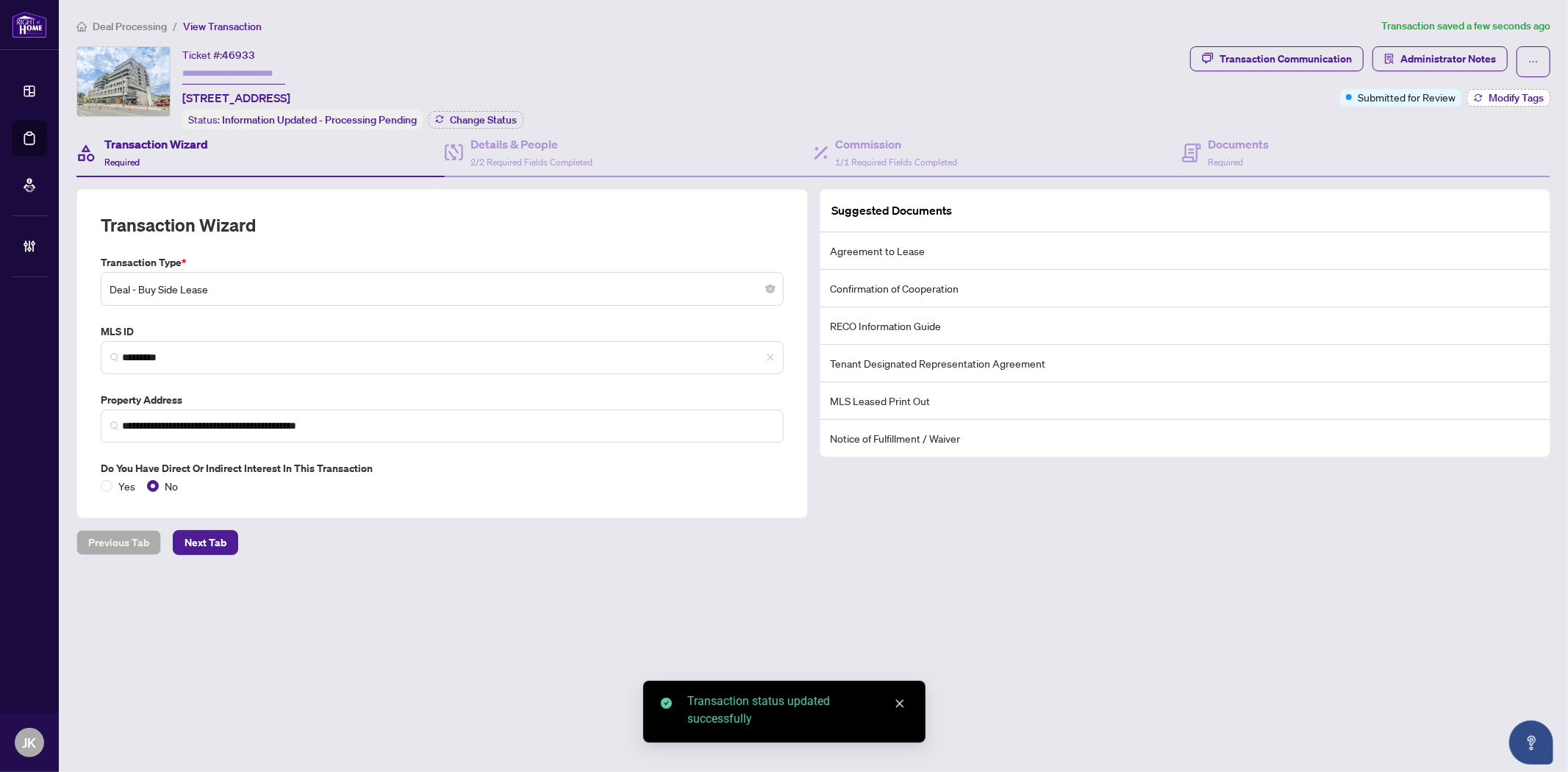
click at [1519, 97] on span "Modify Tags" at bounding box center [1516, 97] width 55 height 11
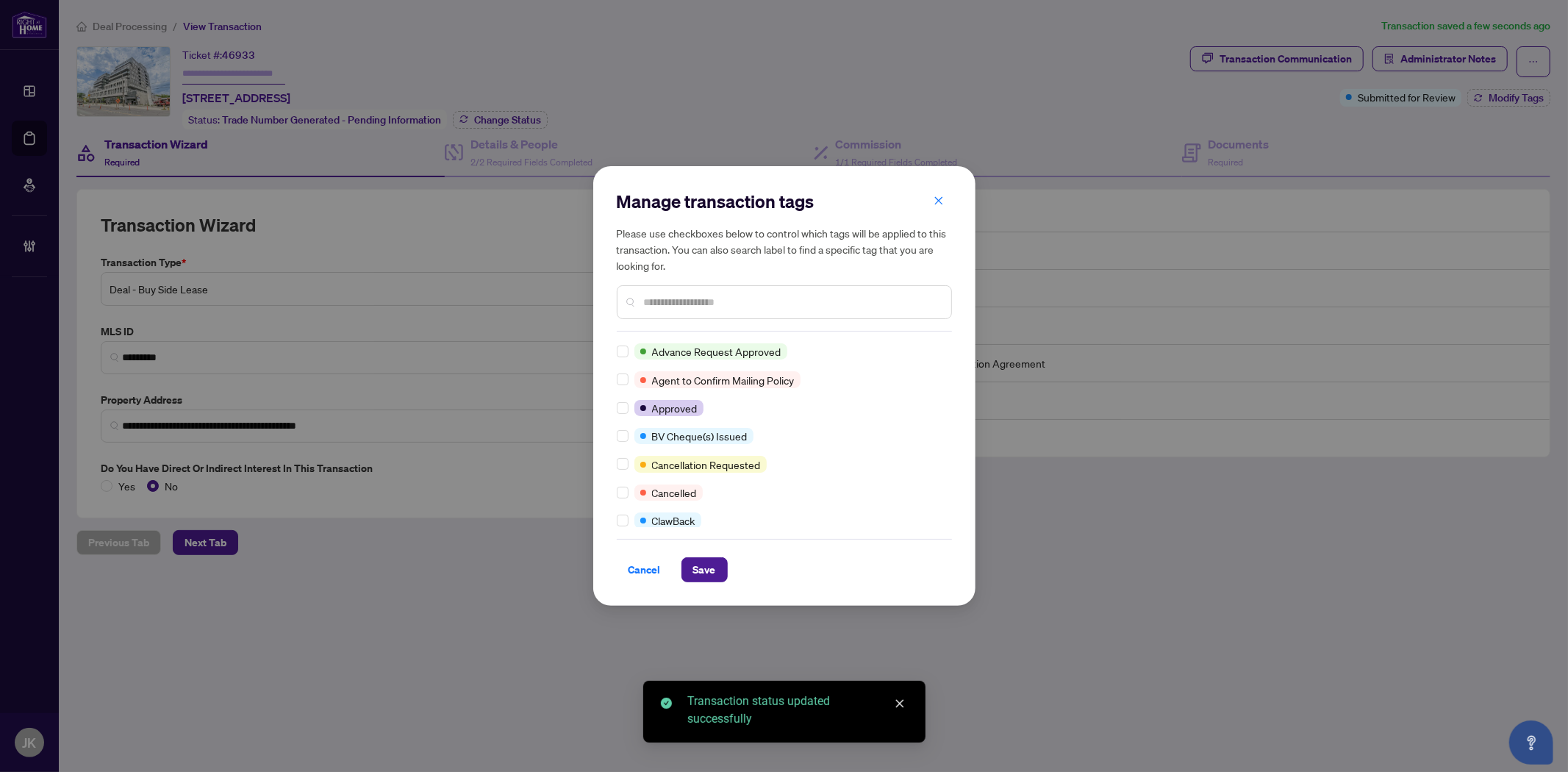
click at [679, 301] on input "text" at bounding box center [791, 302] width 296 height 16
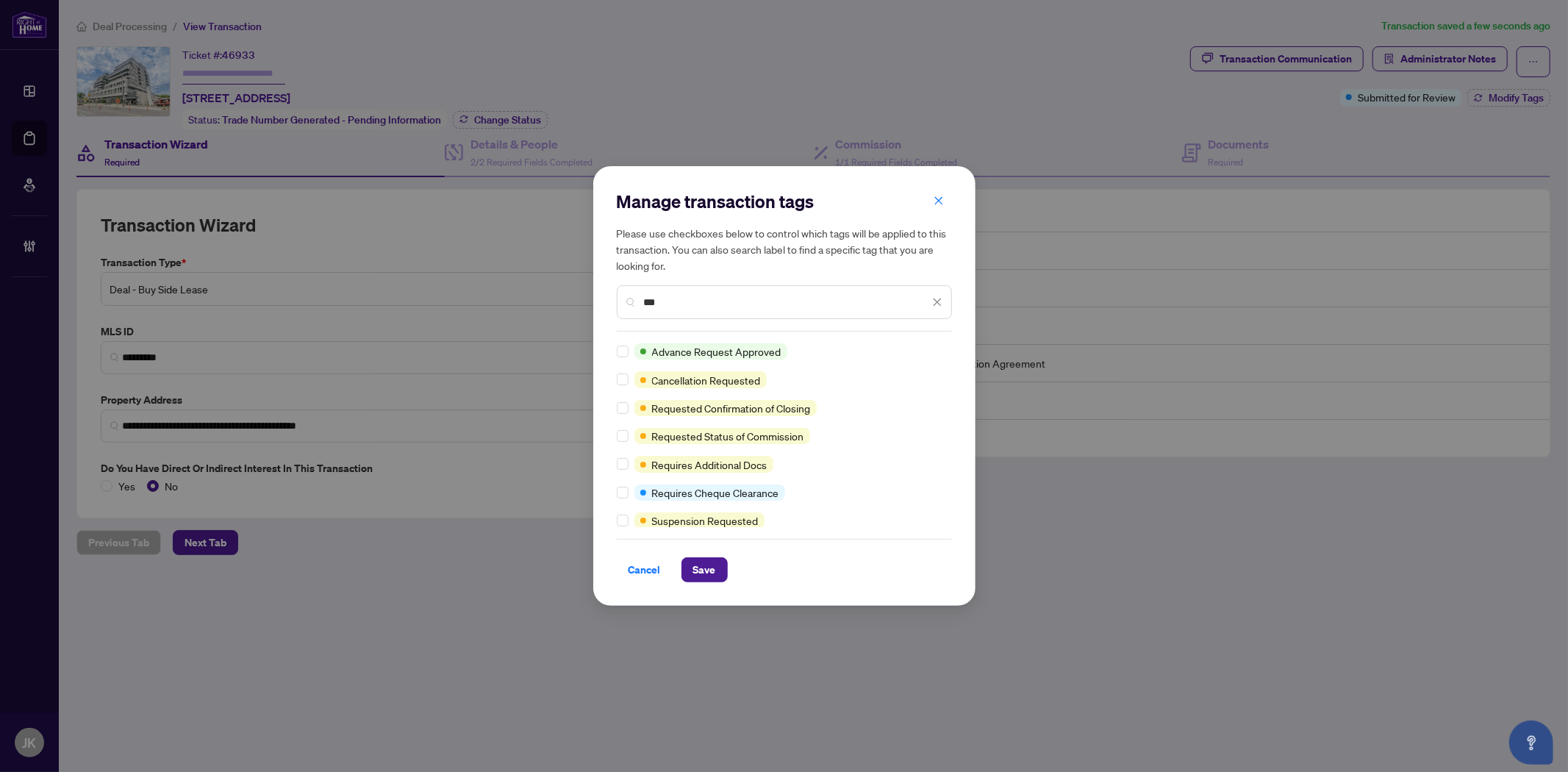
type input "***"
drag, startPoint x: 682, startPoint y: 547, endPoint x: 947, endPoint y: 566, distance: 265.7
click at [684, 547] on div "Cancel Save" at bounding box center [784, 561] width 335 height 44
drag, startPoint x: 703, startPoint y: 561, endPoint x: 1129, endPoint y: 298, distance: 500.6
click at [711, 559] on span "Save" at bounding box center [705, 569] width 23 height 23
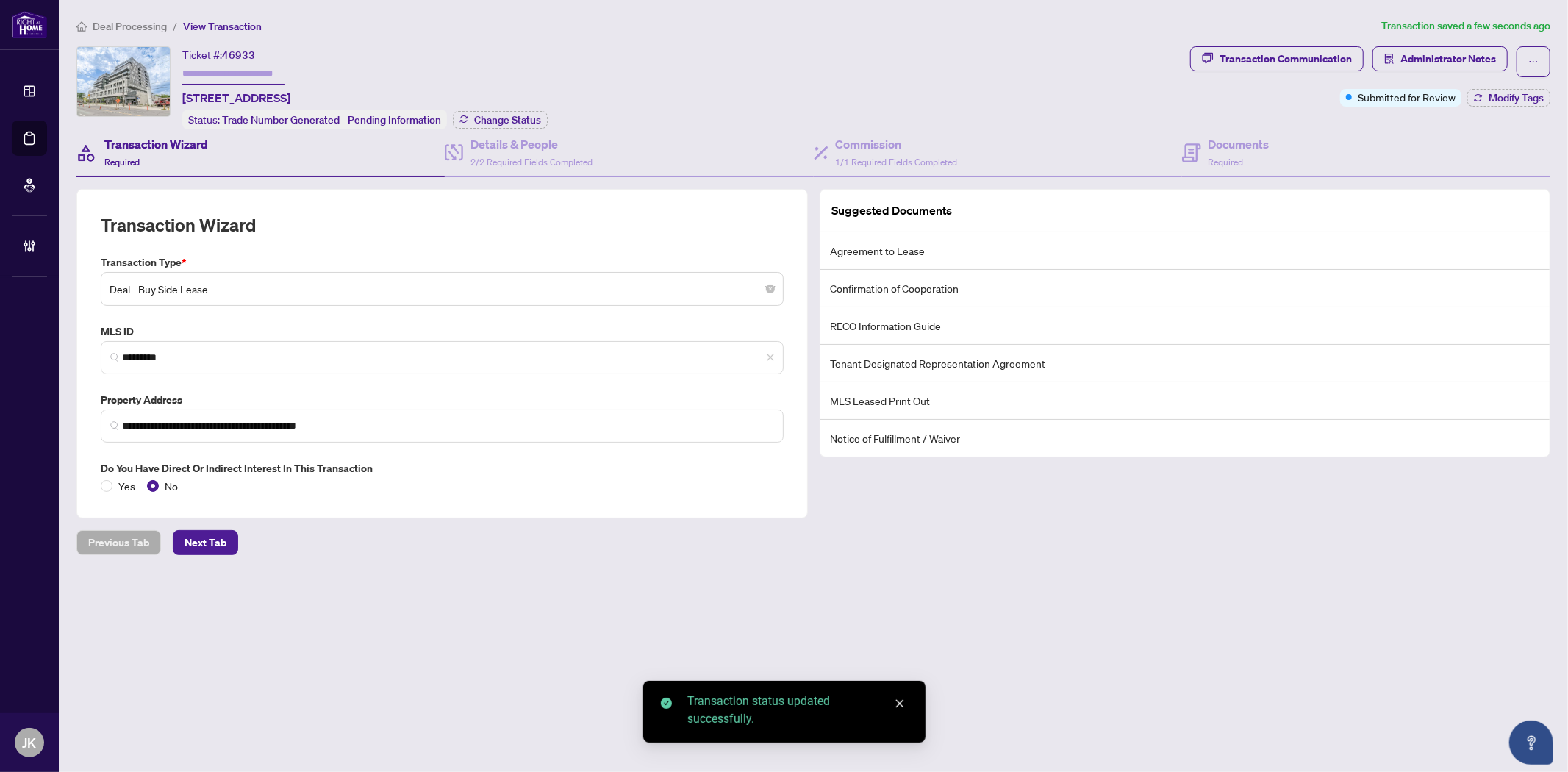
click at [1266, 60] on div "Transaction Communication" at bounding box center [1285, 58] width 132 height 23
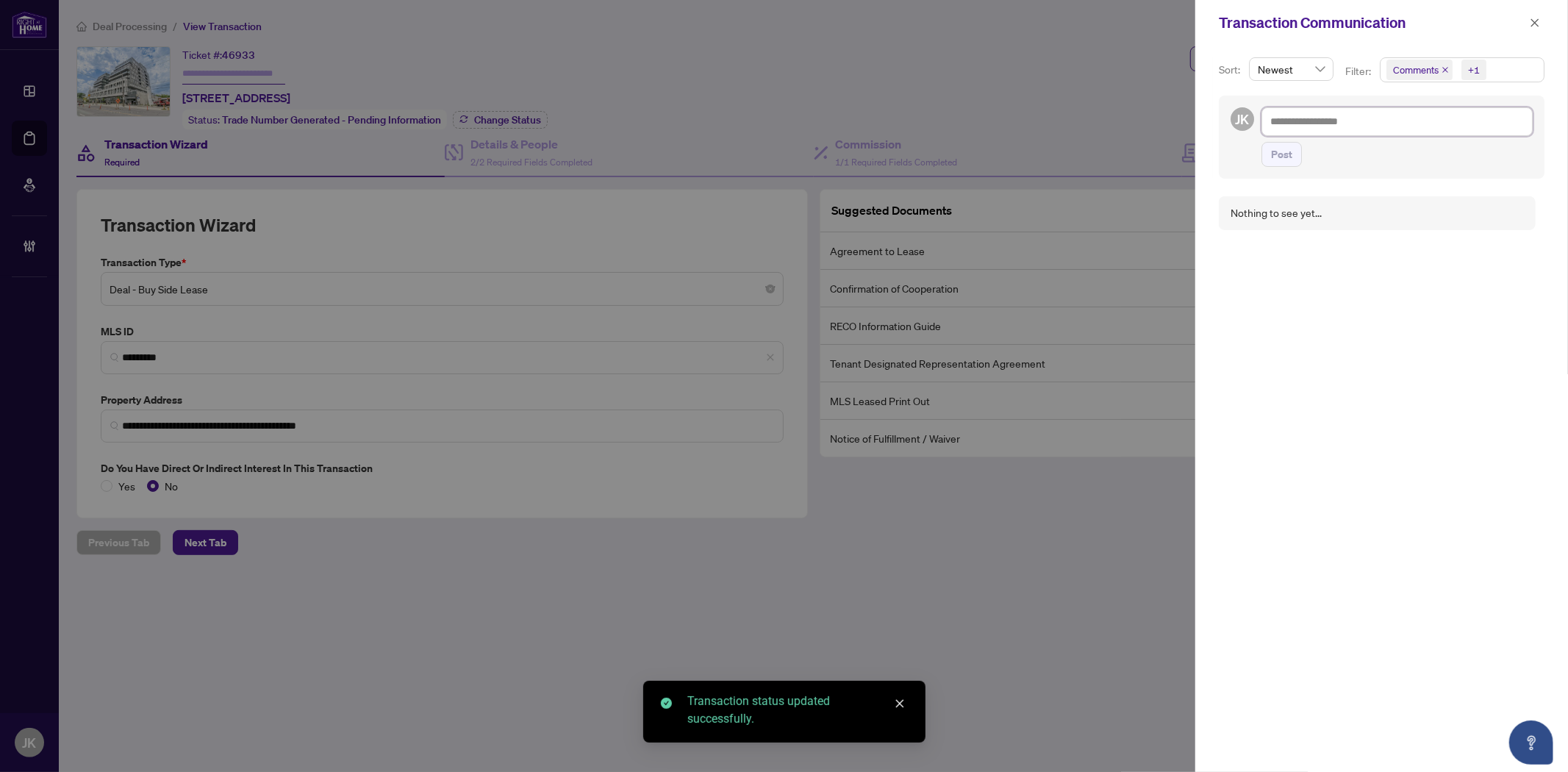
click at [1310, 130] on textarea at bounding box center [1396, 121] width 271 height 28
type textarea "*"
type textarea "**"
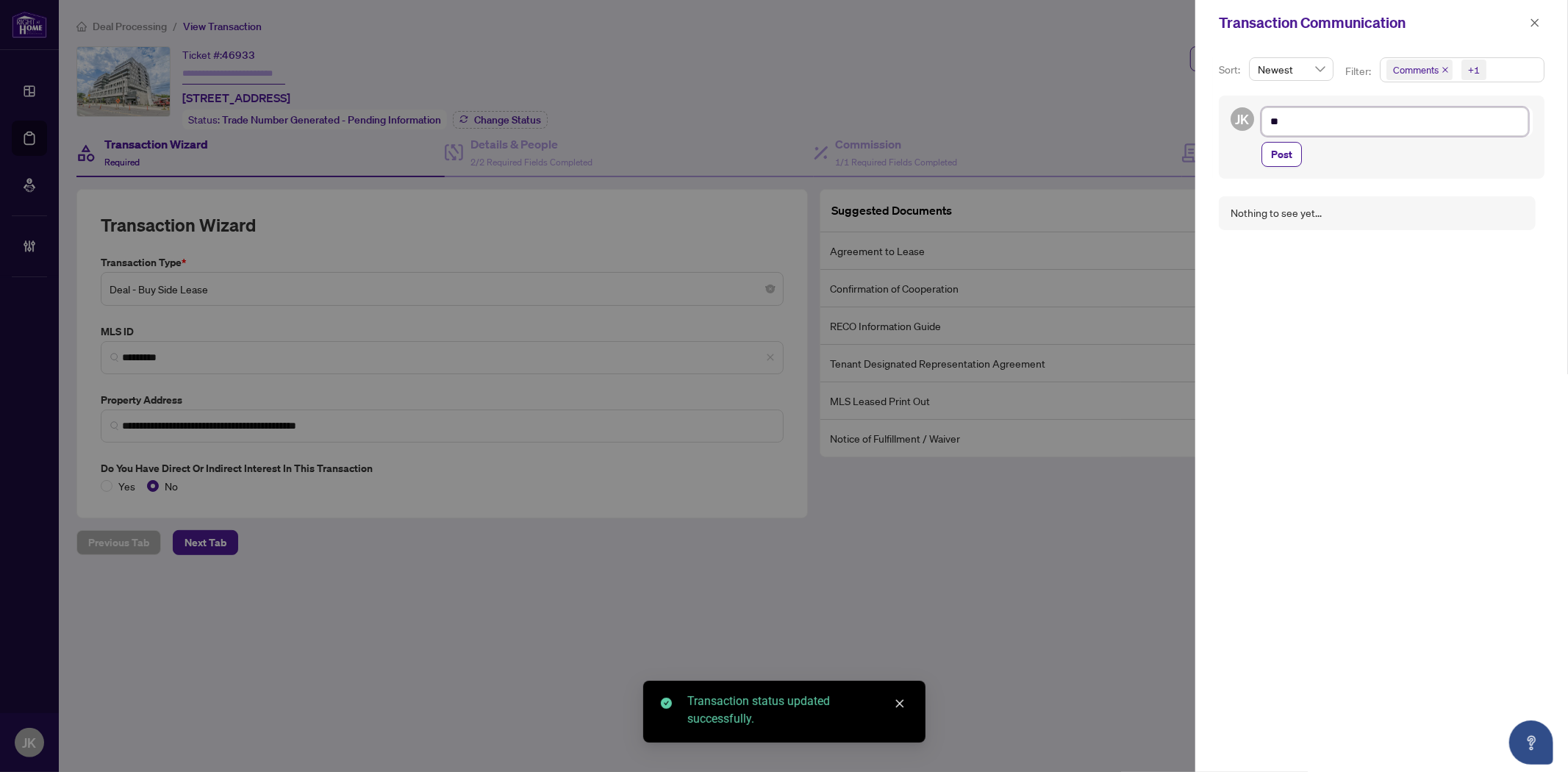
type textarea "***"
type textarea "****"
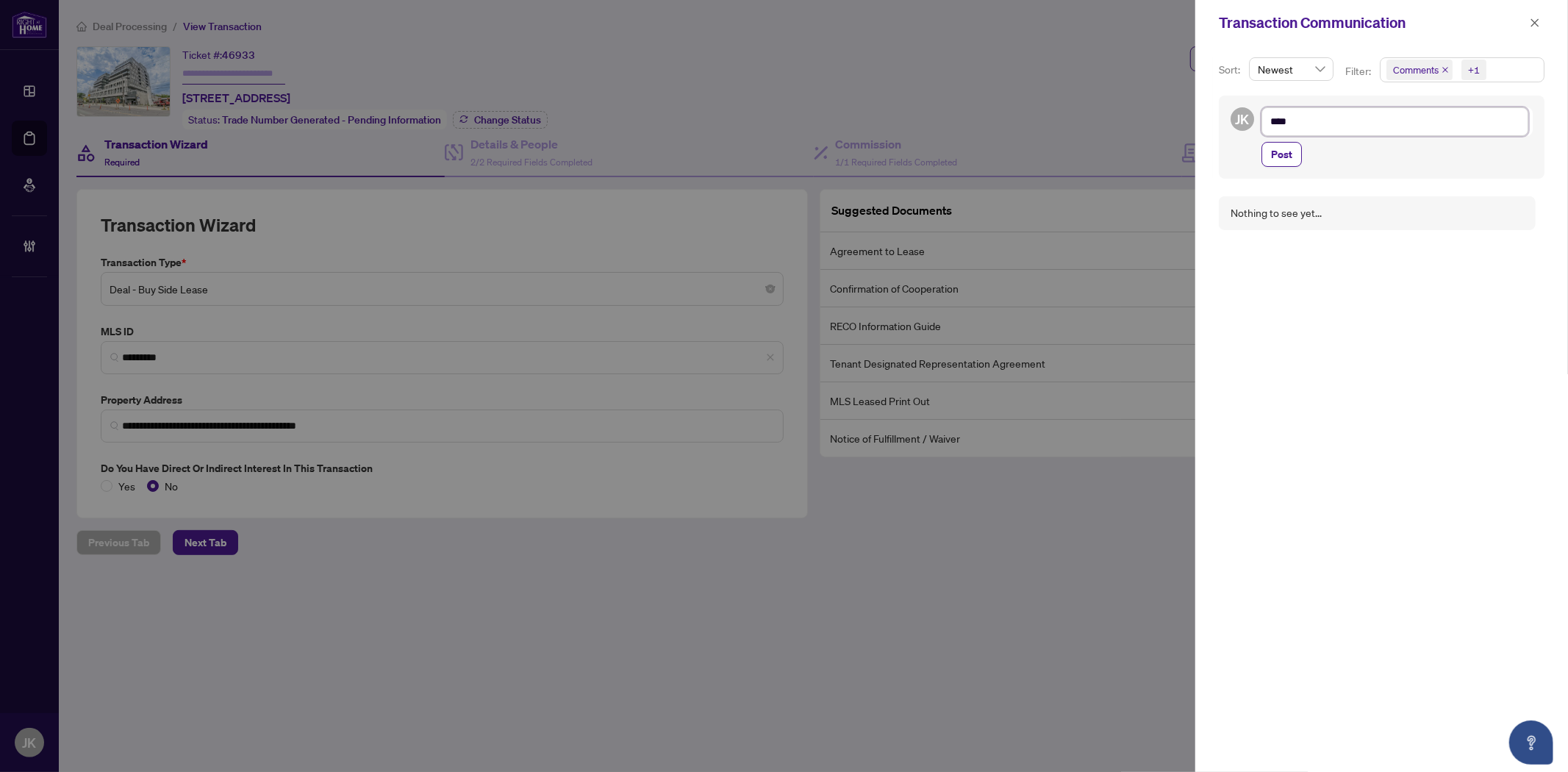
type textarea "*****"
type textarea "******"
type textarea "*******"
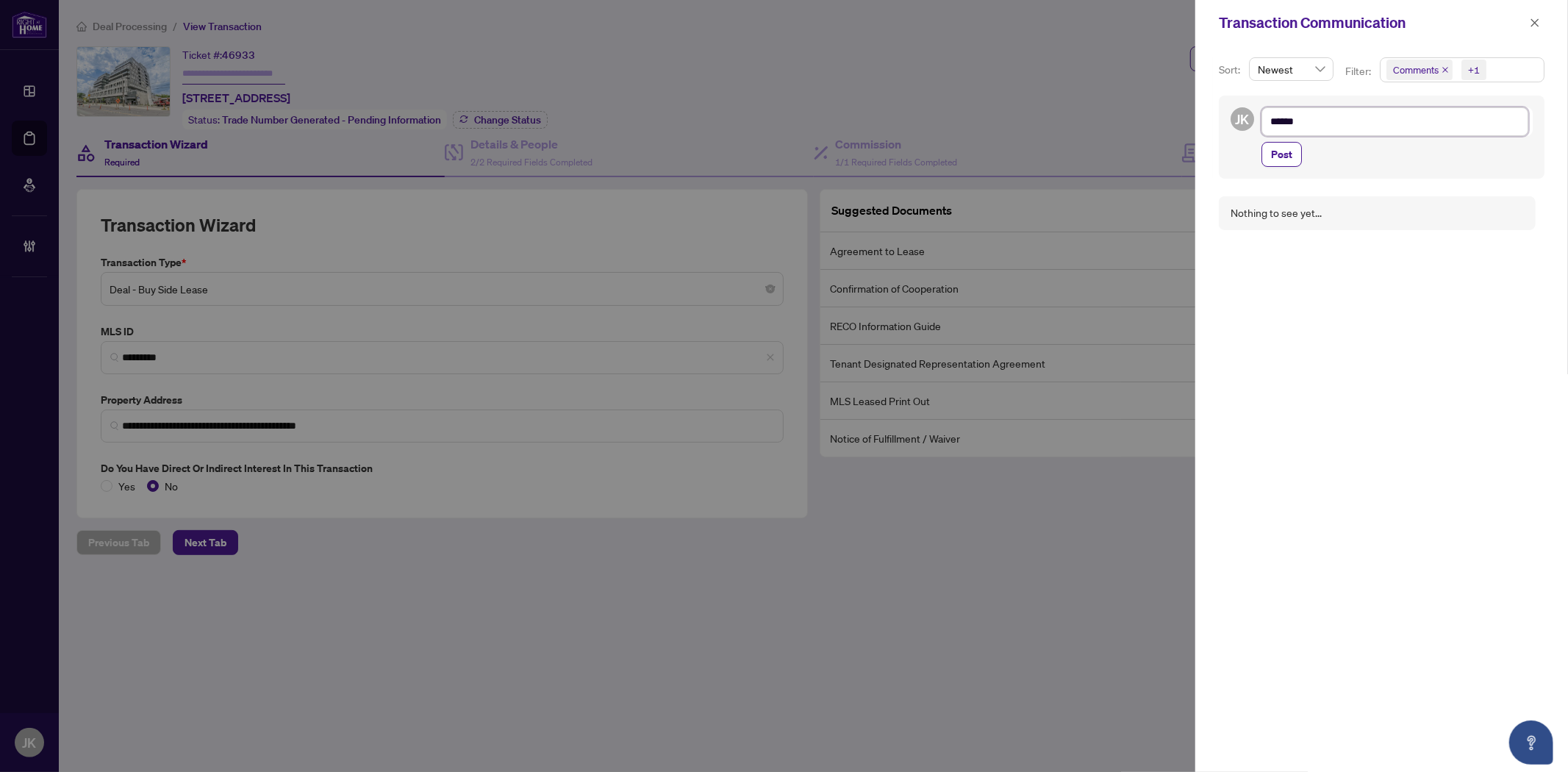
type textarea "*******"
type textarea "********"
type textarea "*********"
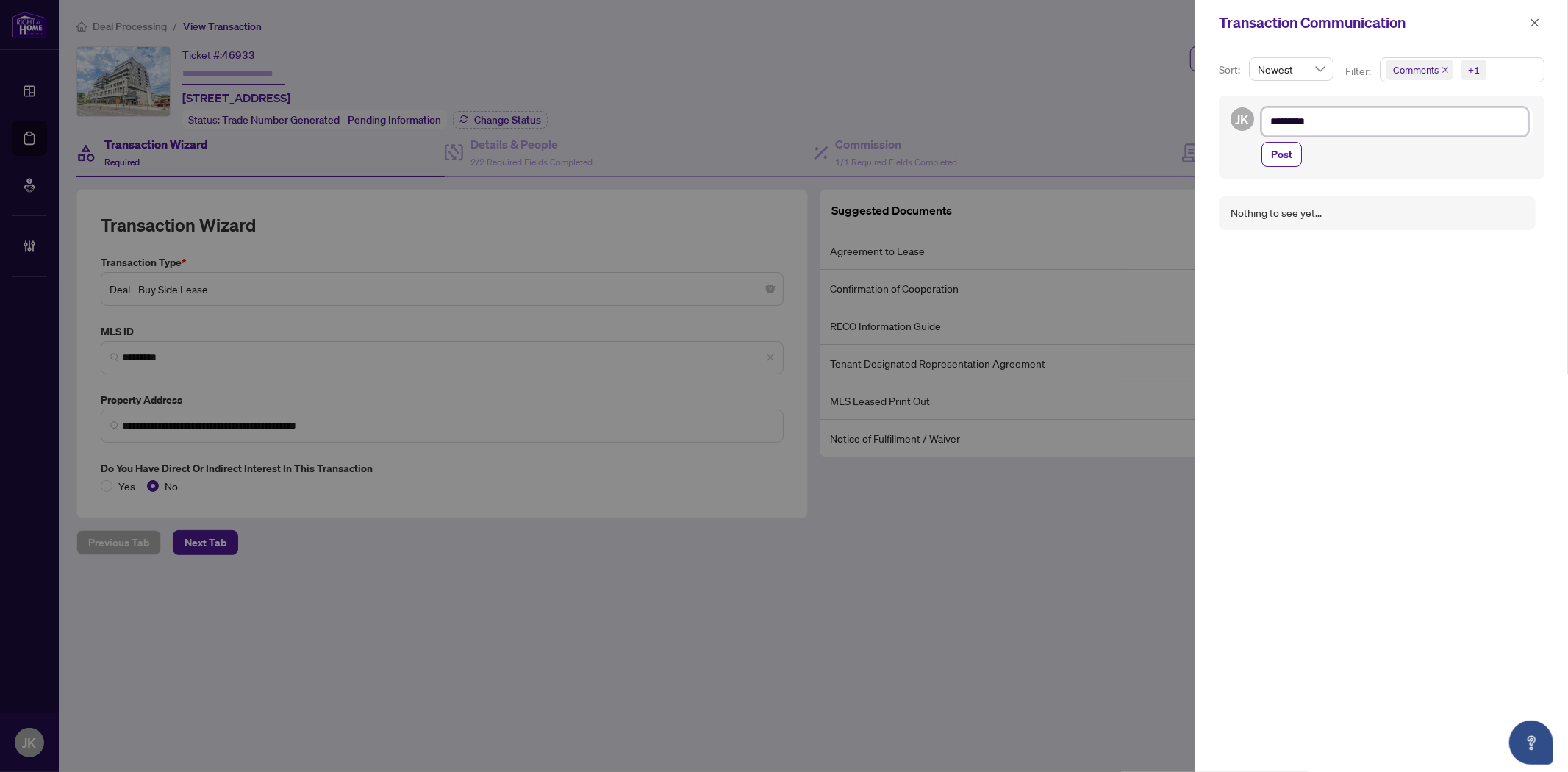
type textarea "**********"
type textarea "*********"
type textarea "********"
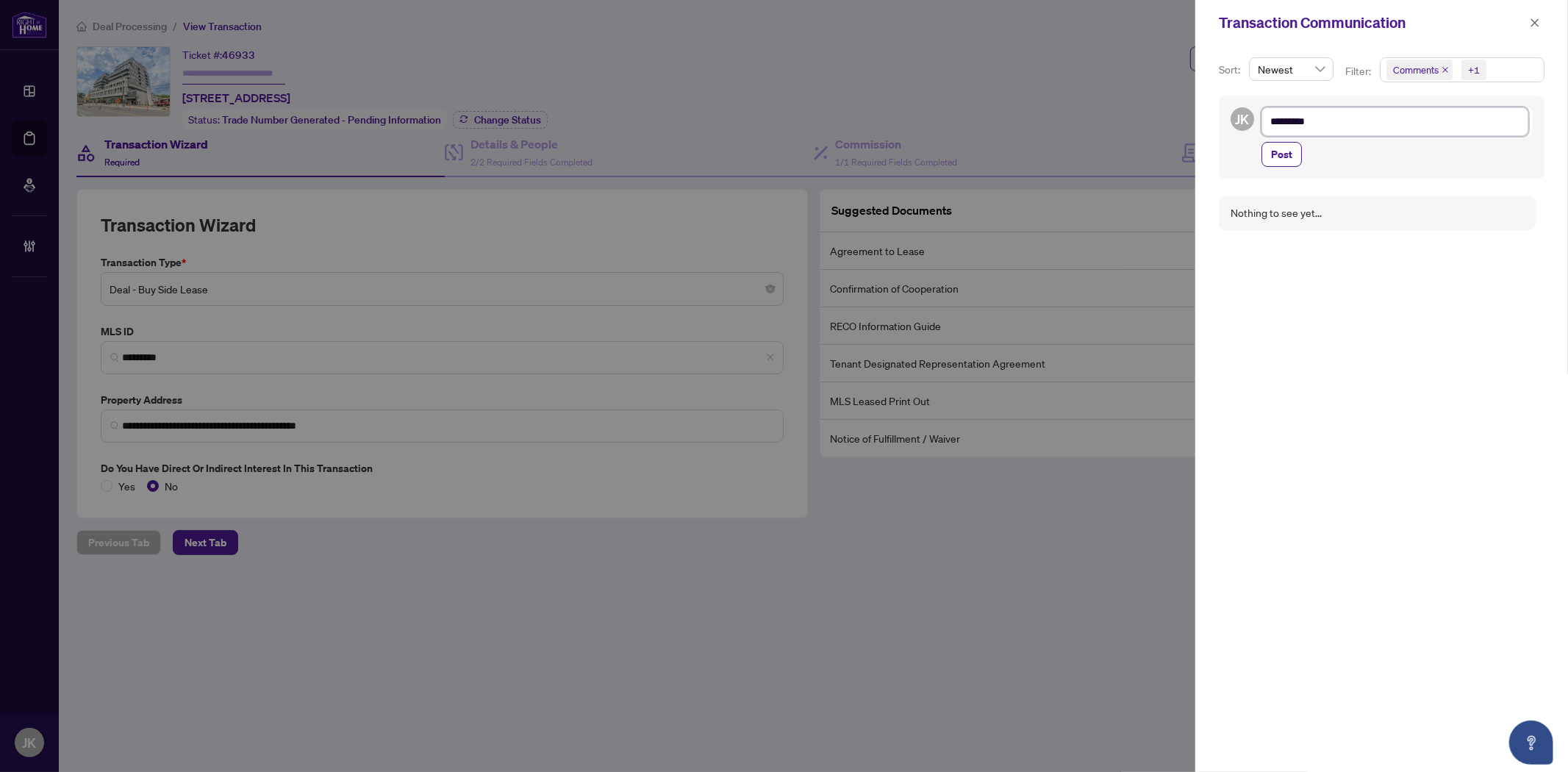
type textarea "********"
type textarea "*******"
type textarea "********"
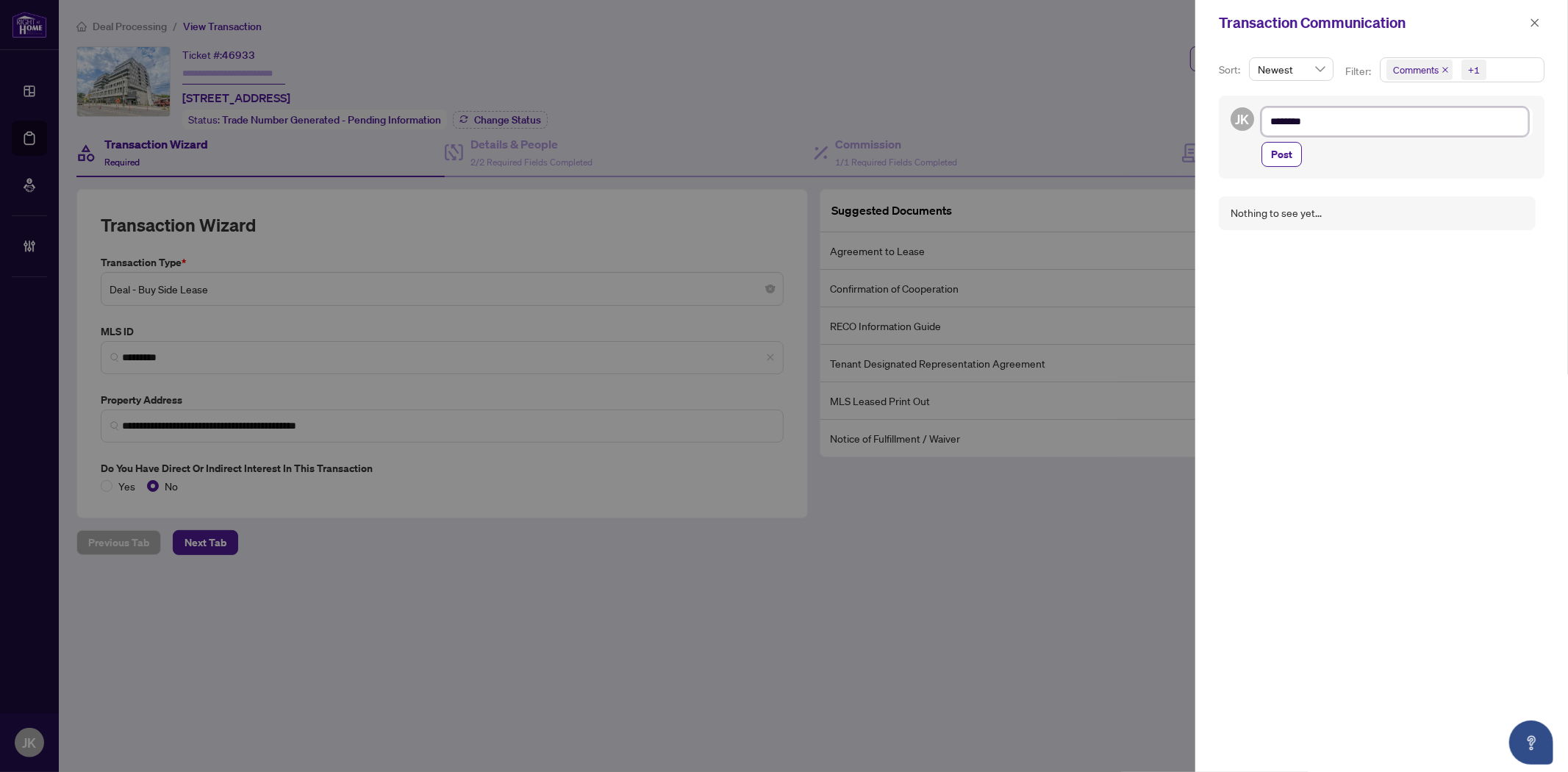
type textarea "*********"
type textarea "**********"
type textarea "*********"
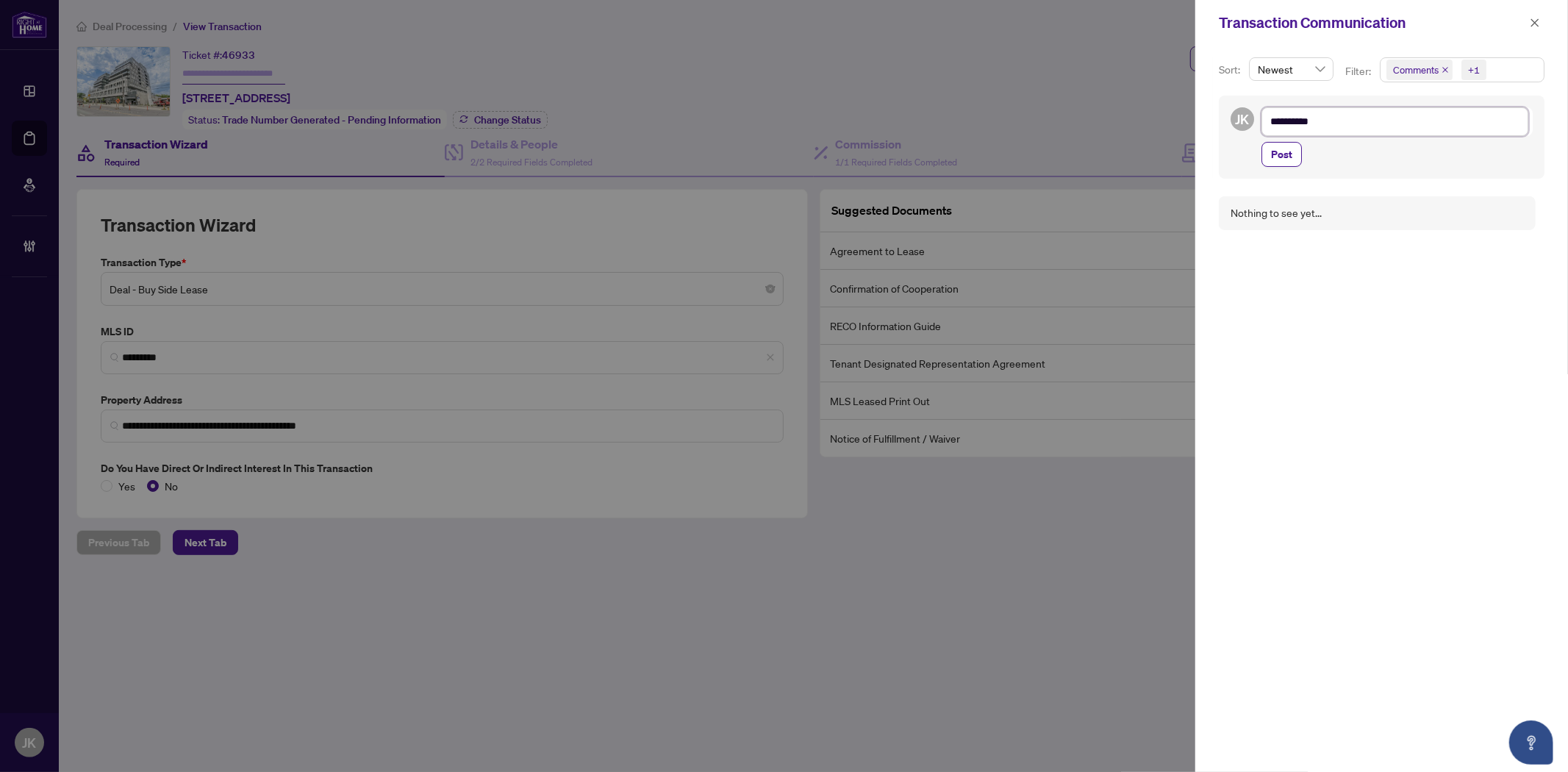
type textarea "*********"
type textarea "**********"
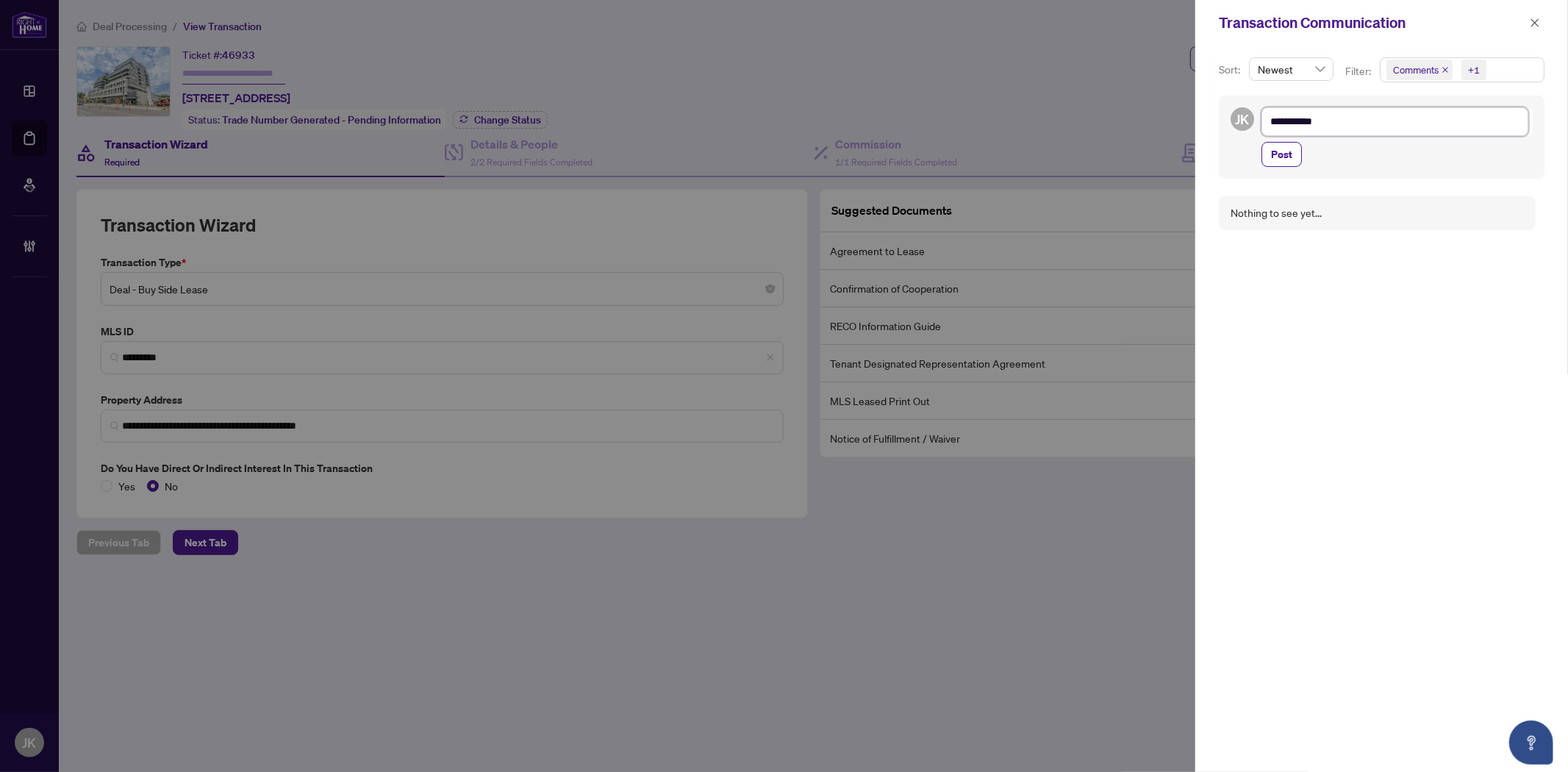
type textarea "**********"
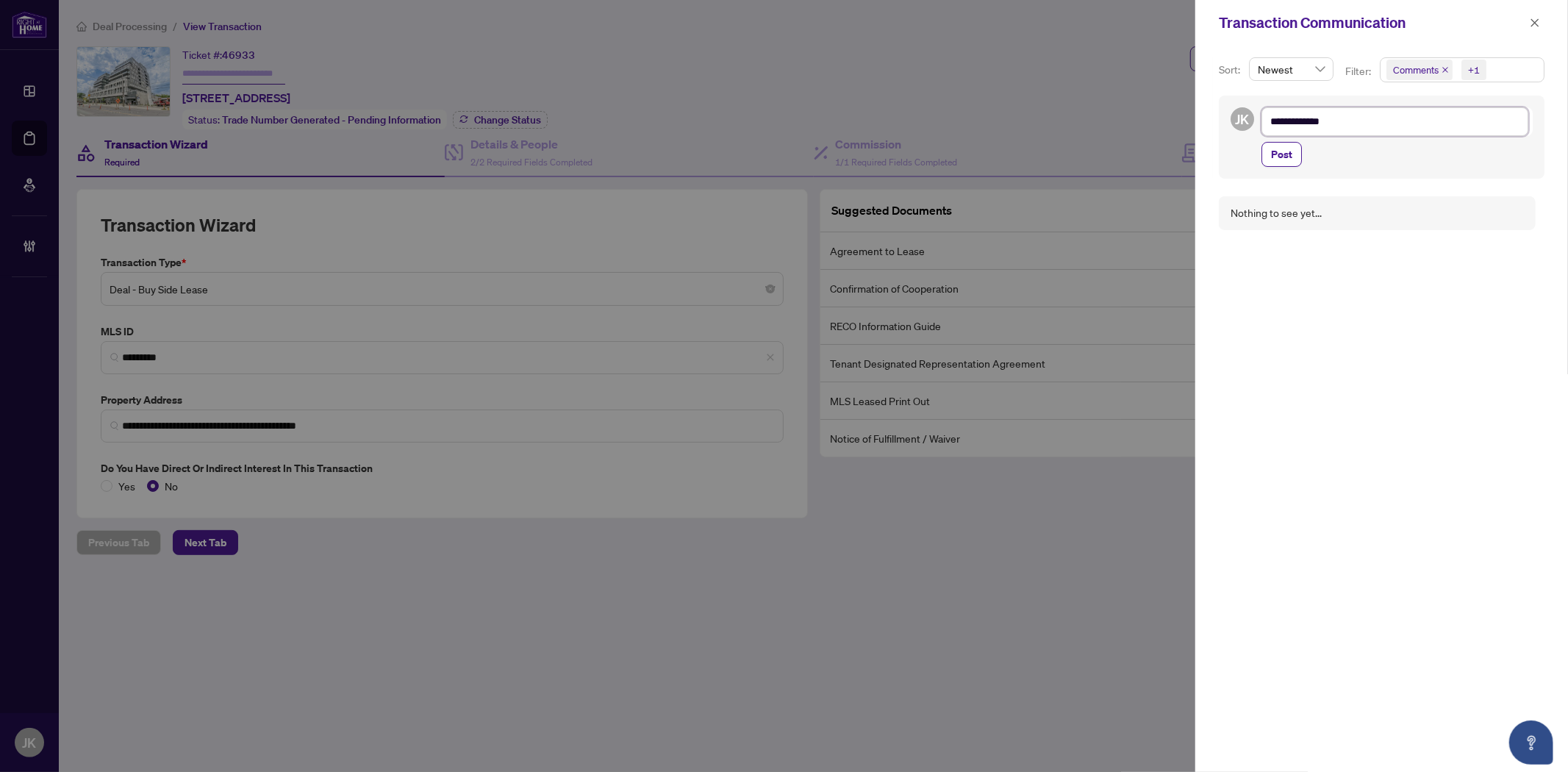
type textarea "**********"
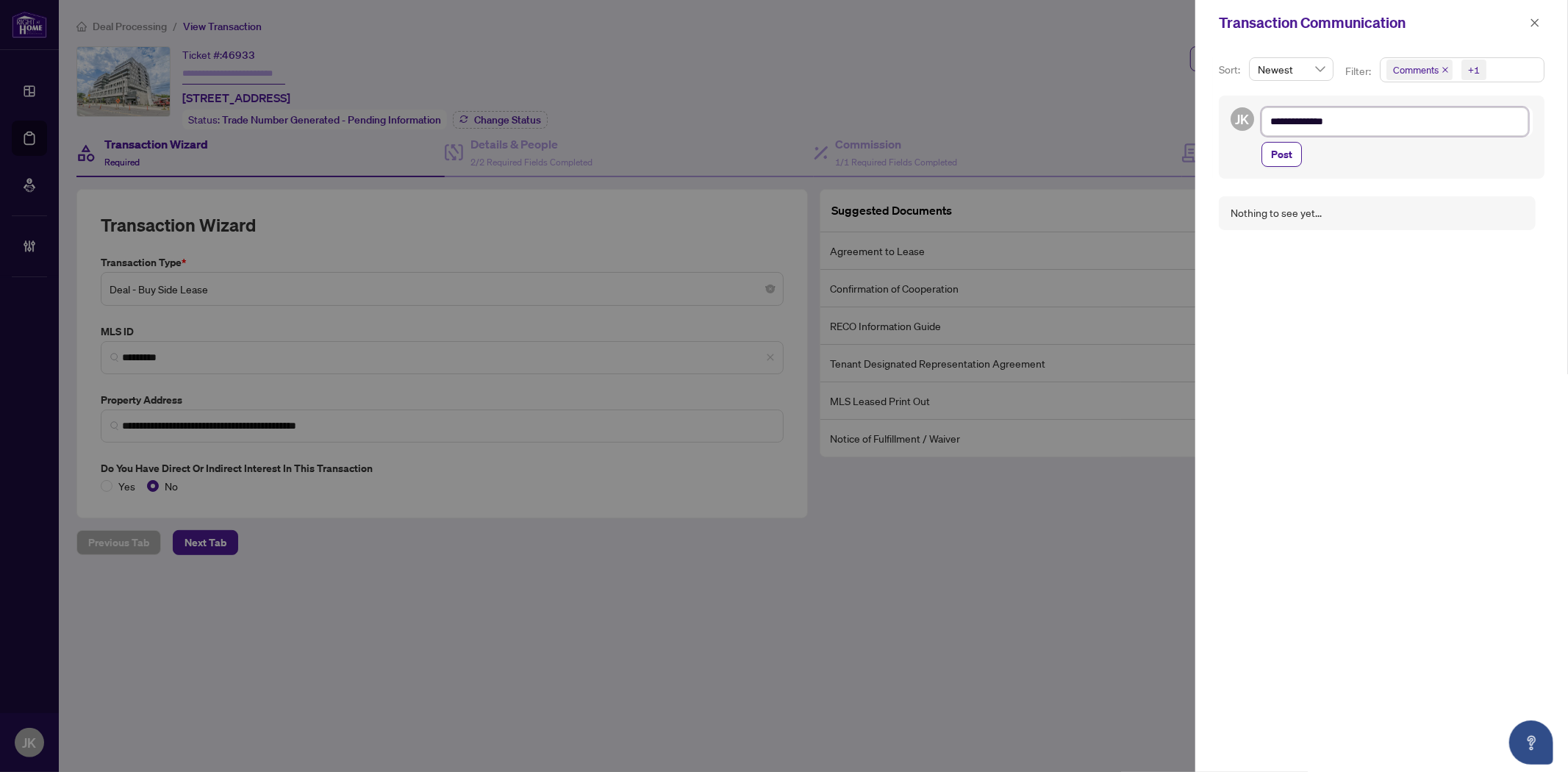
type textarea "**********"
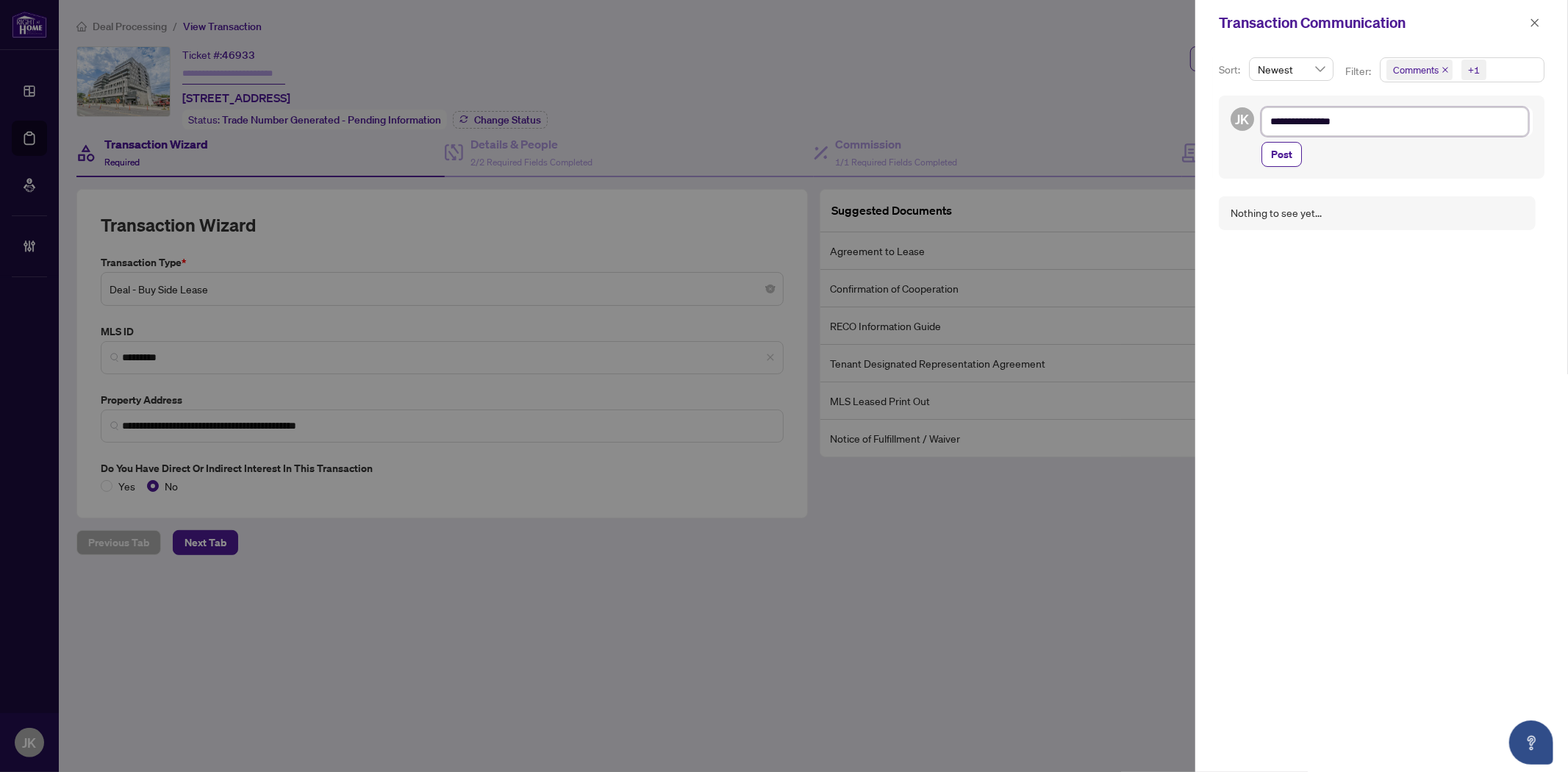
type textarea "**********"
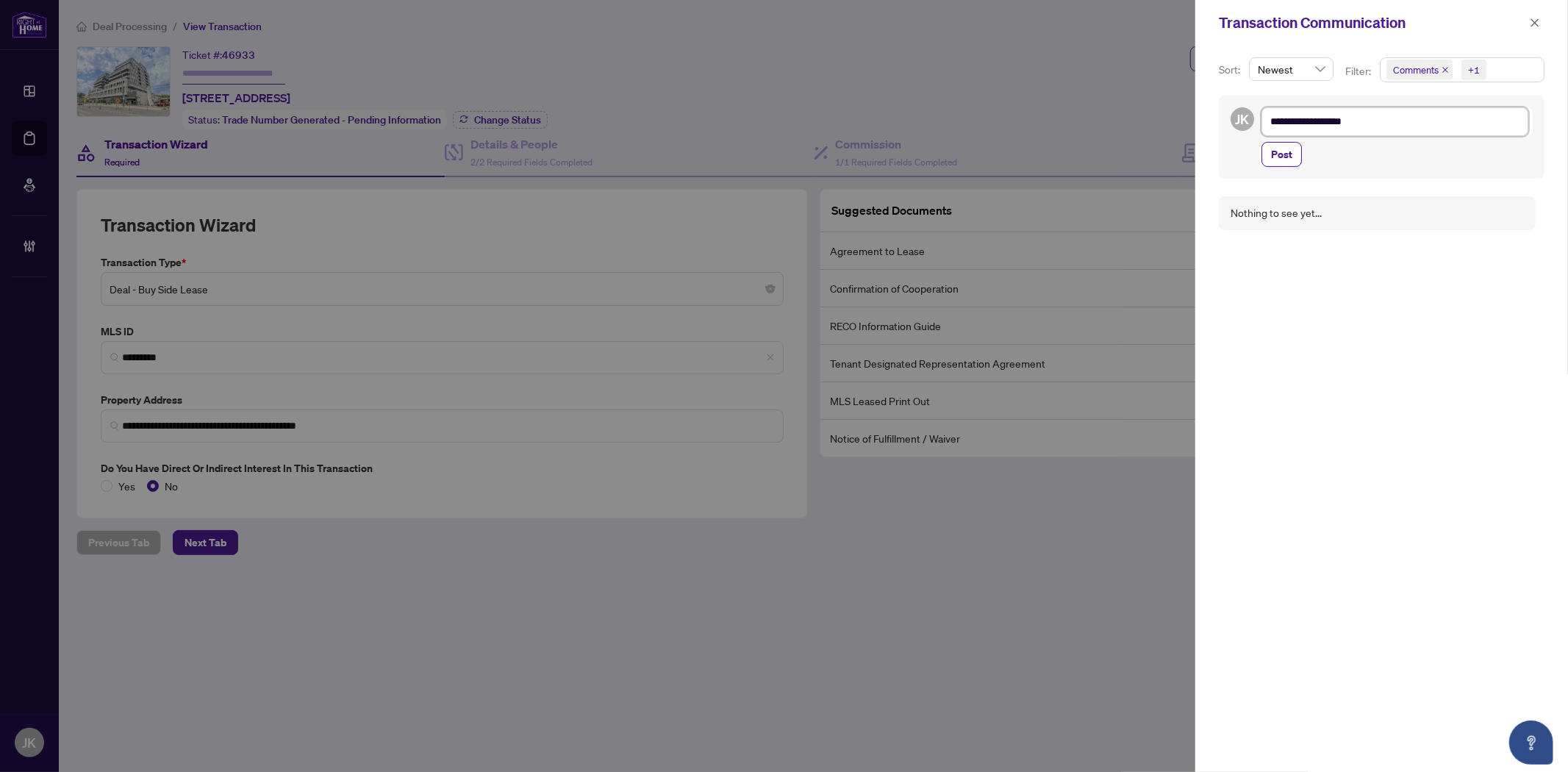
type textarea "**********"
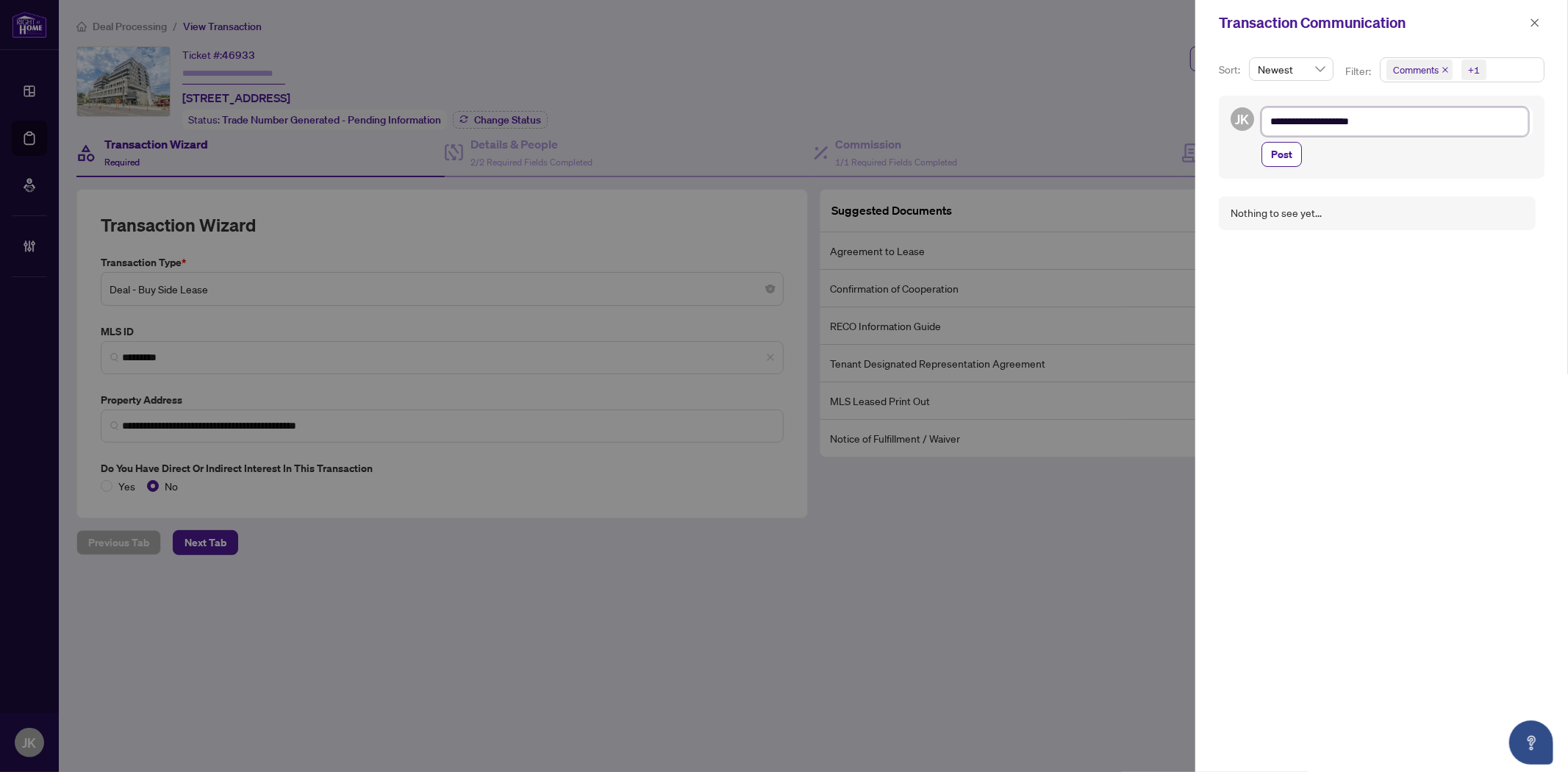
type textarea "**********"
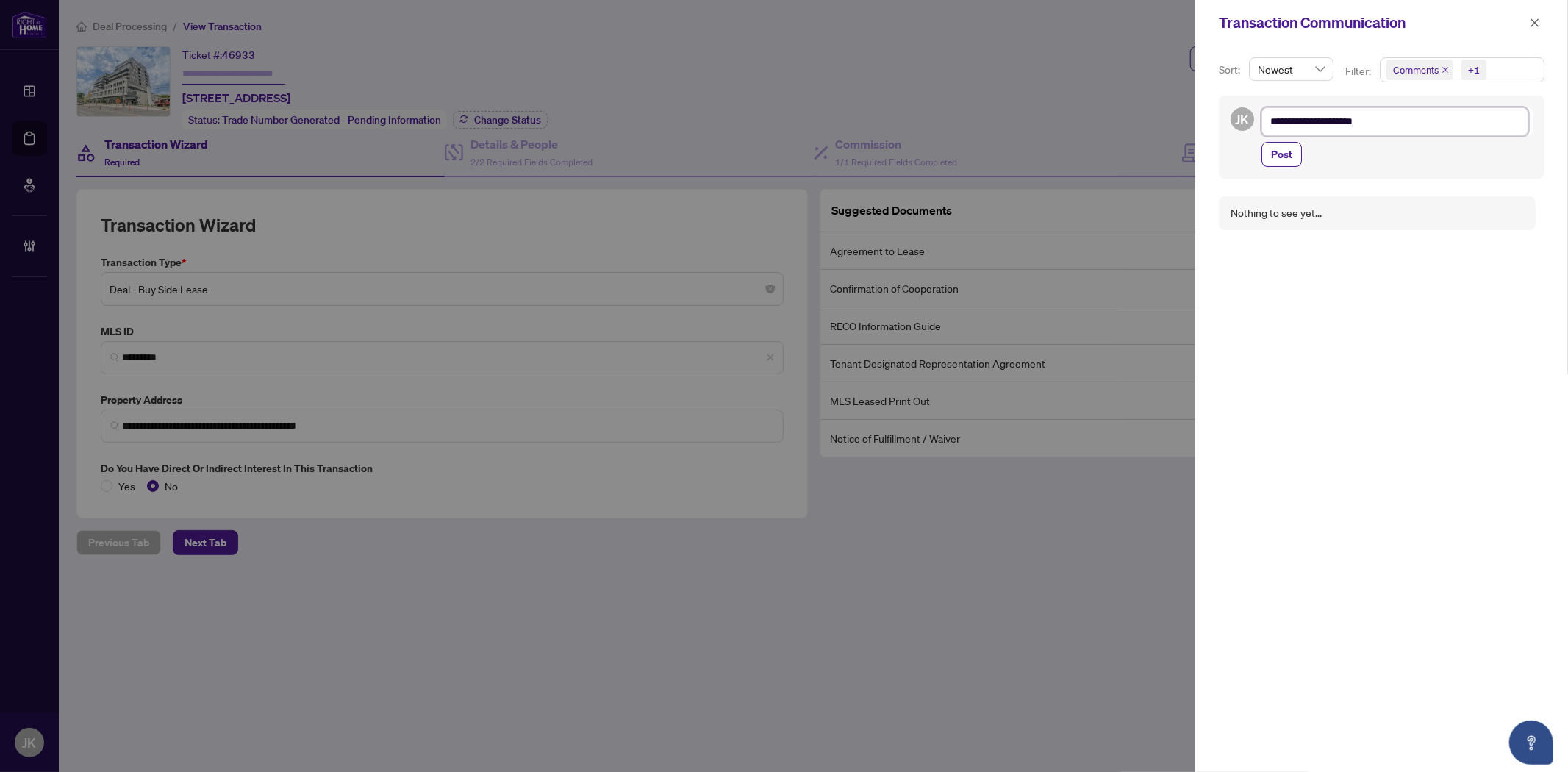
type textarea "**********"
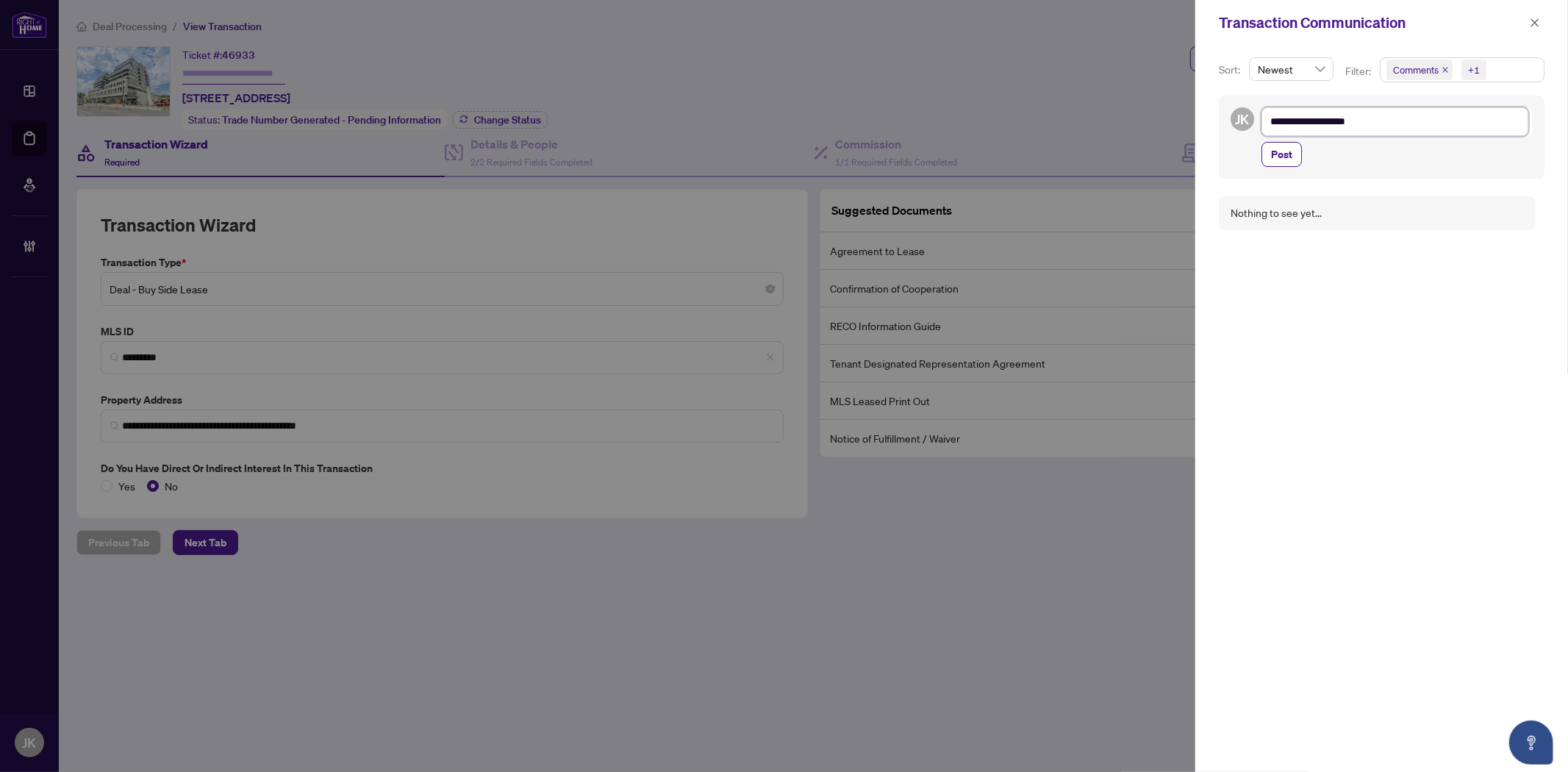
type textarea "**********"
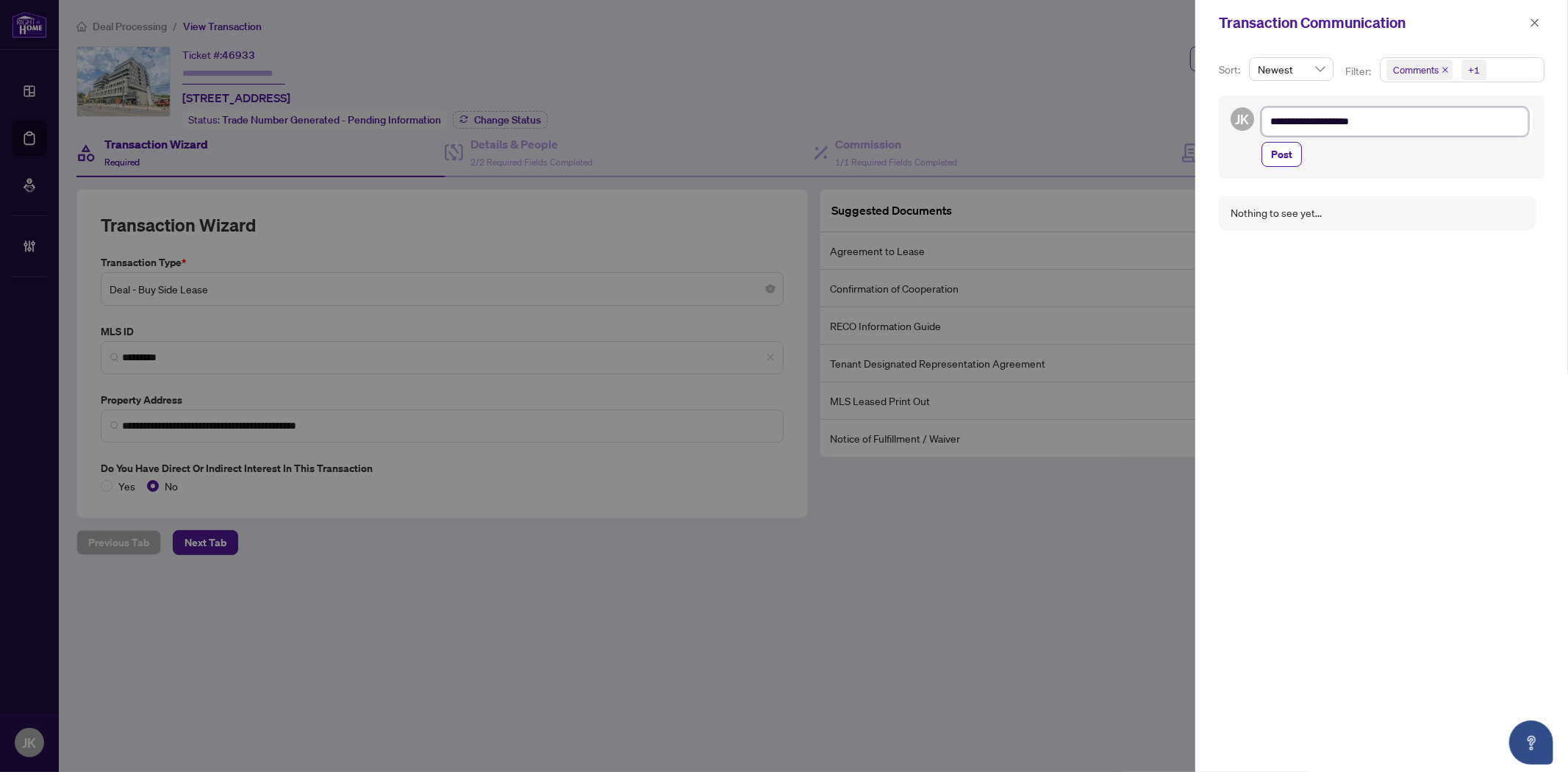
type textarea "**********"
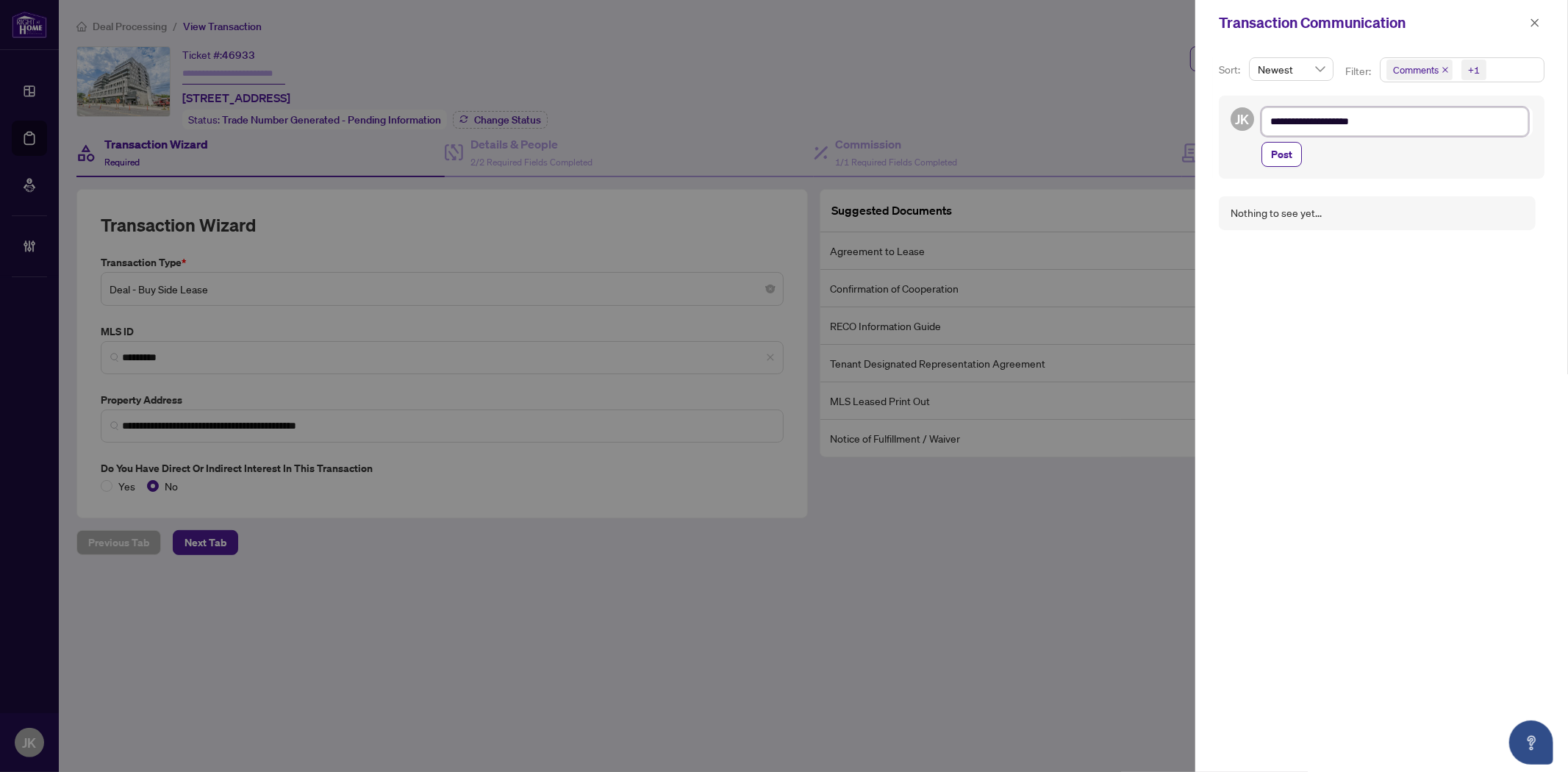
type textarea "**********"
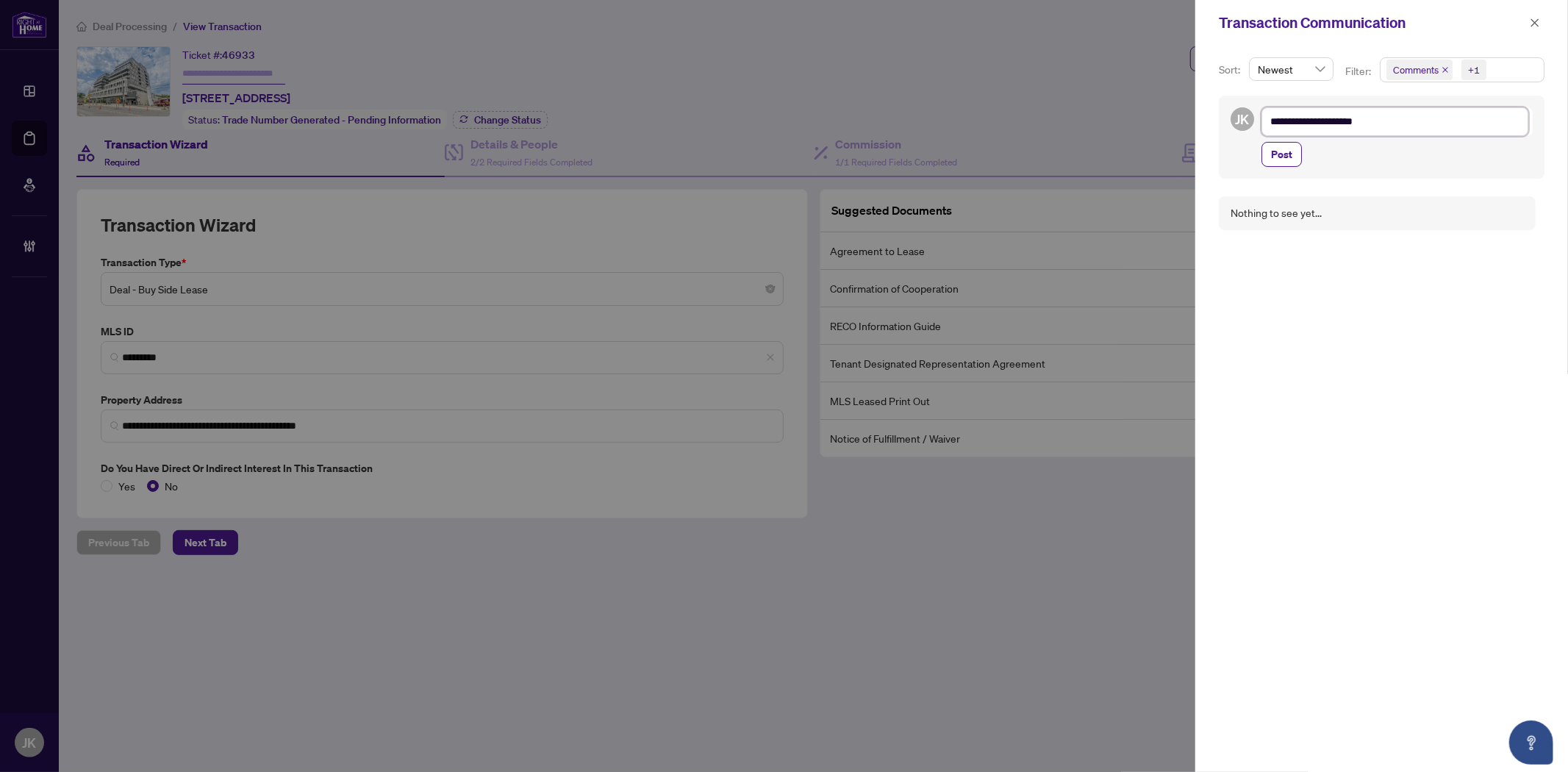
type textarea "**********"
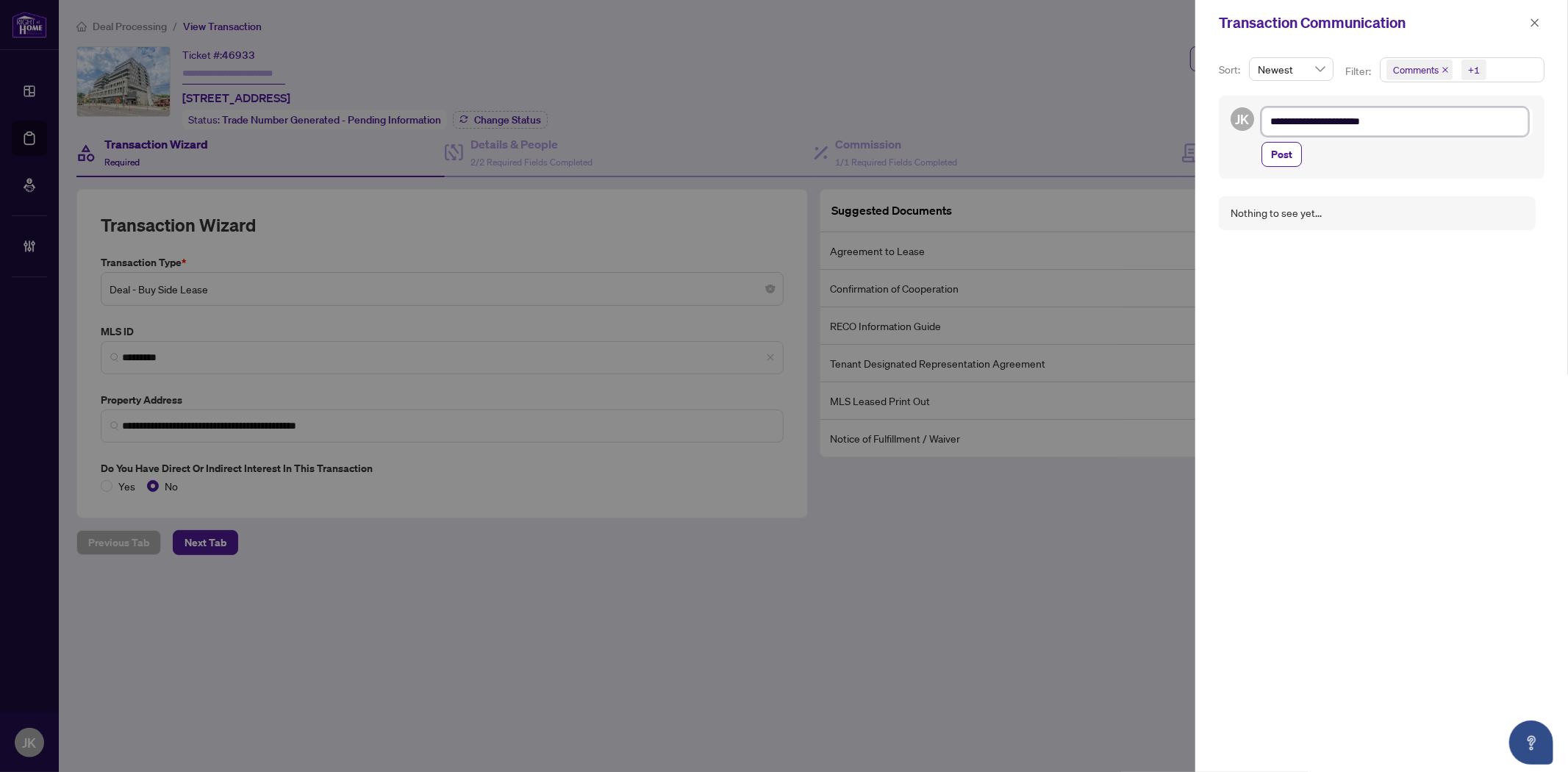
type textarea "**********"
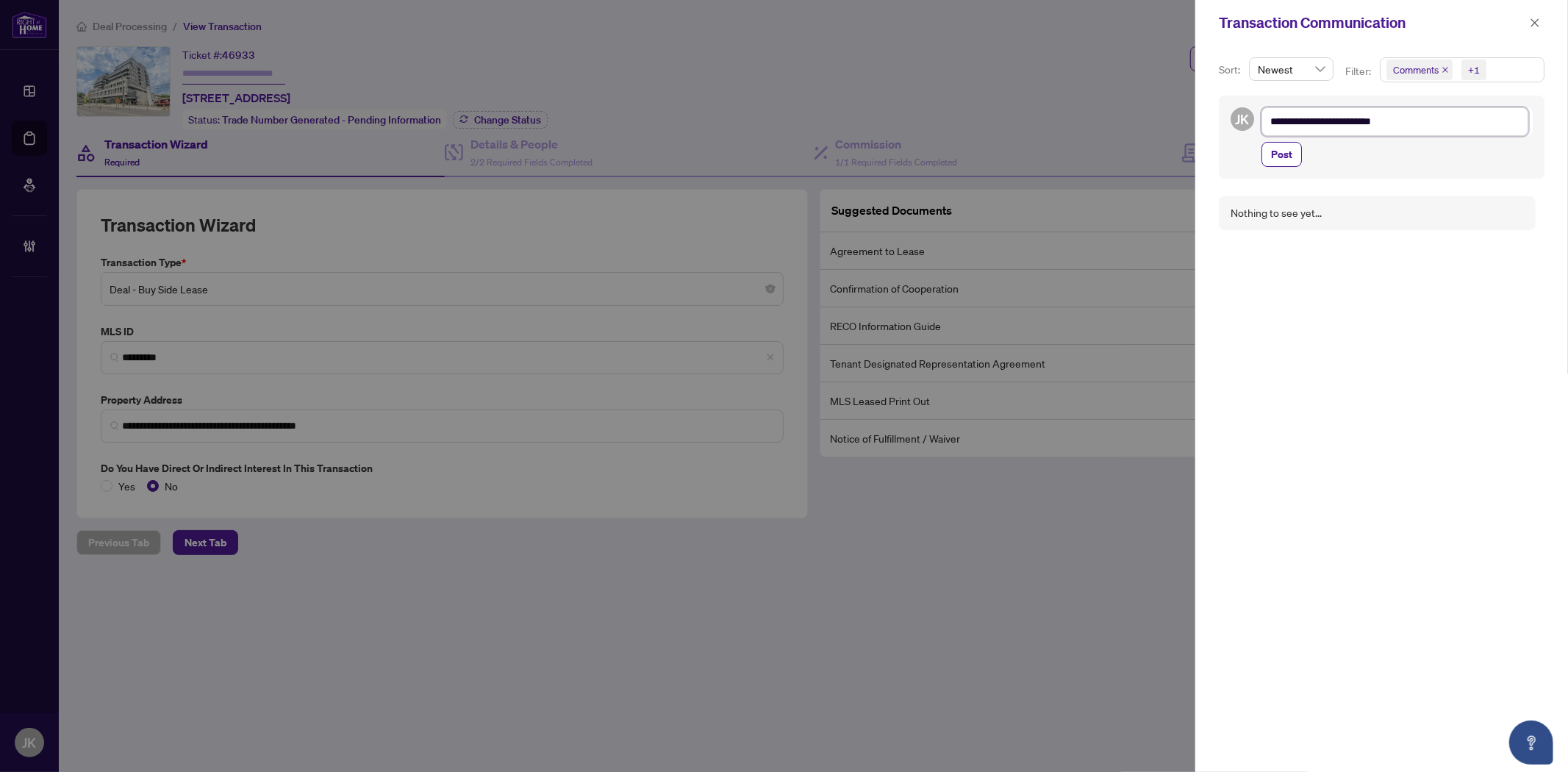
type textarea "**********"
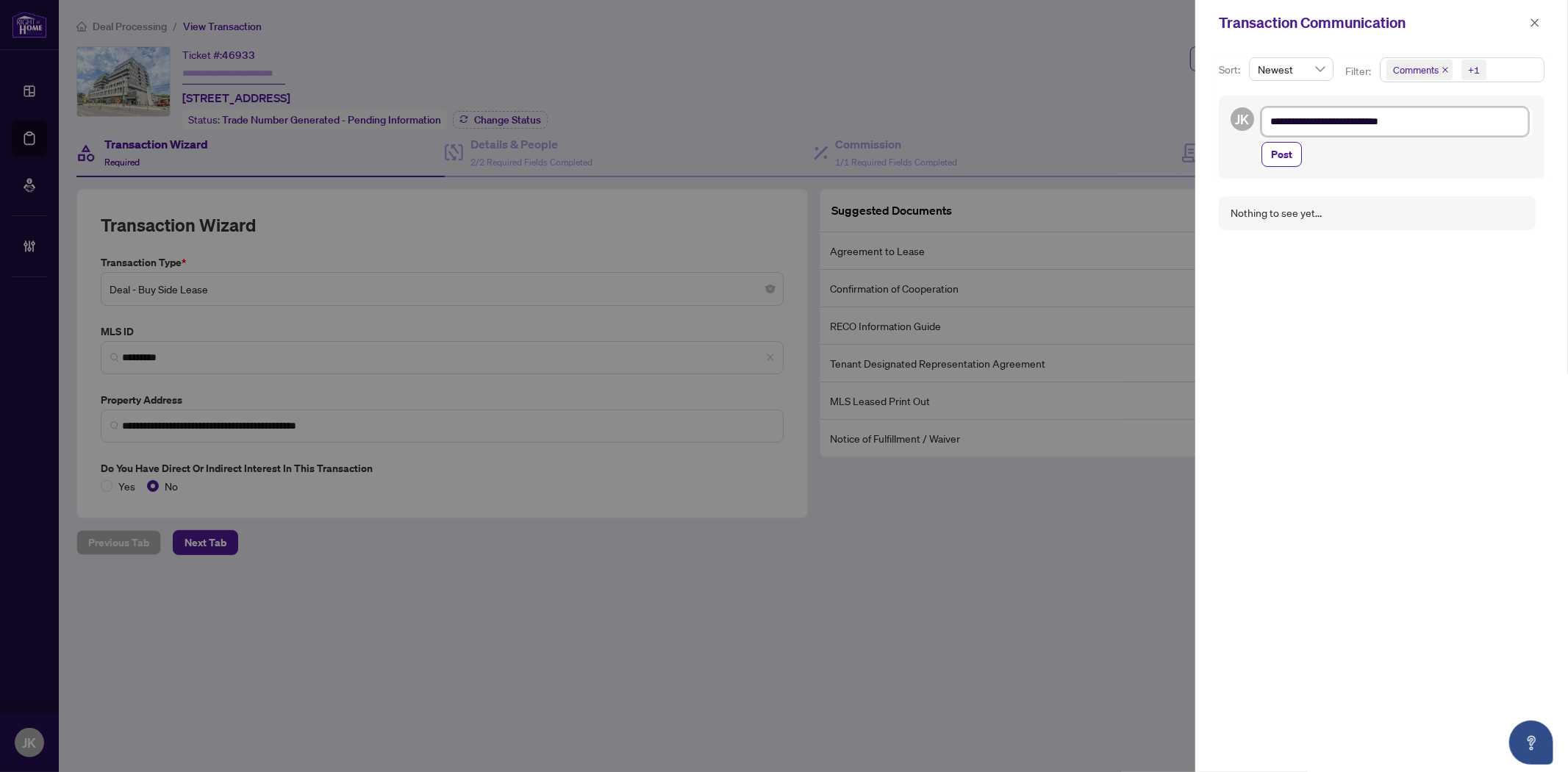
type textarea "**********"
click at [1288, 162] on span "Post" at bounding box center [1281, 154] width 21 height 23
type textarea "**********"
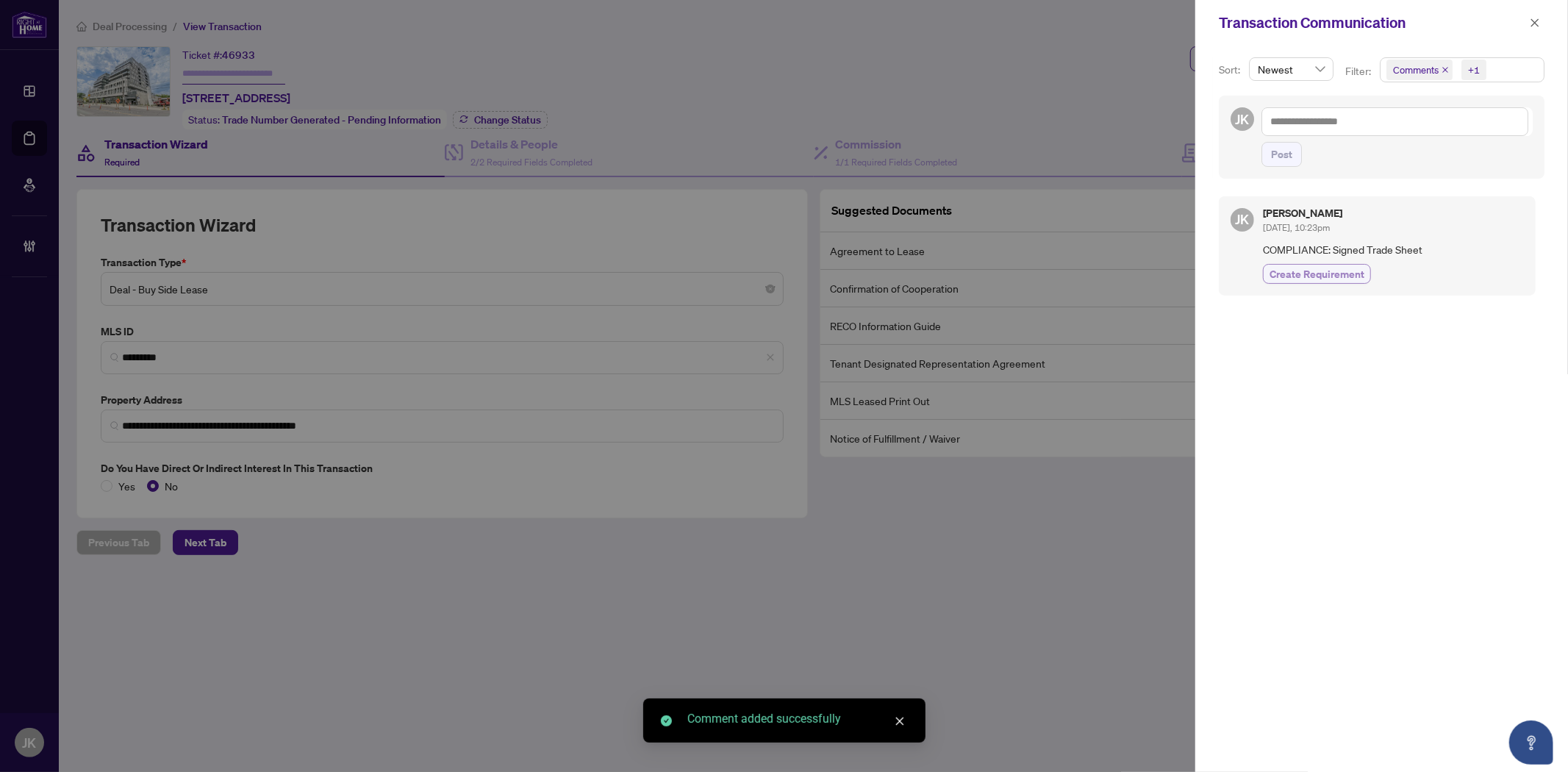
click at [1301, 267] on span "Create Requirement" at bounding box center [1316, 274] width 95 height 15
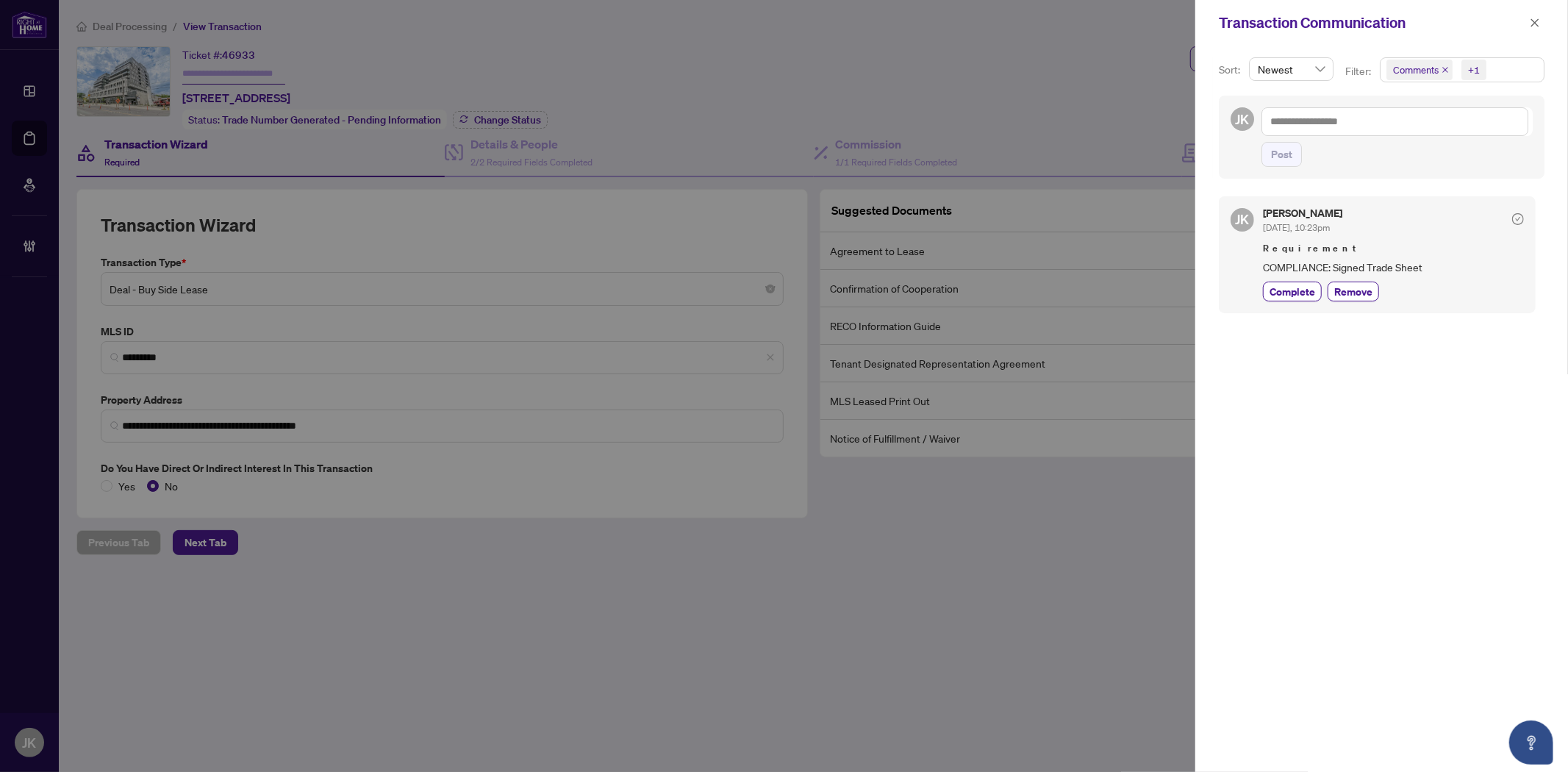
drag, startPoint x: 1530, startPoint y: 22, endPoint x: 692, endPoint y: 20, distance: 838.0
click at [1530, 22] on icon "close" at bounding box center [1534, 23] width 11 height 11
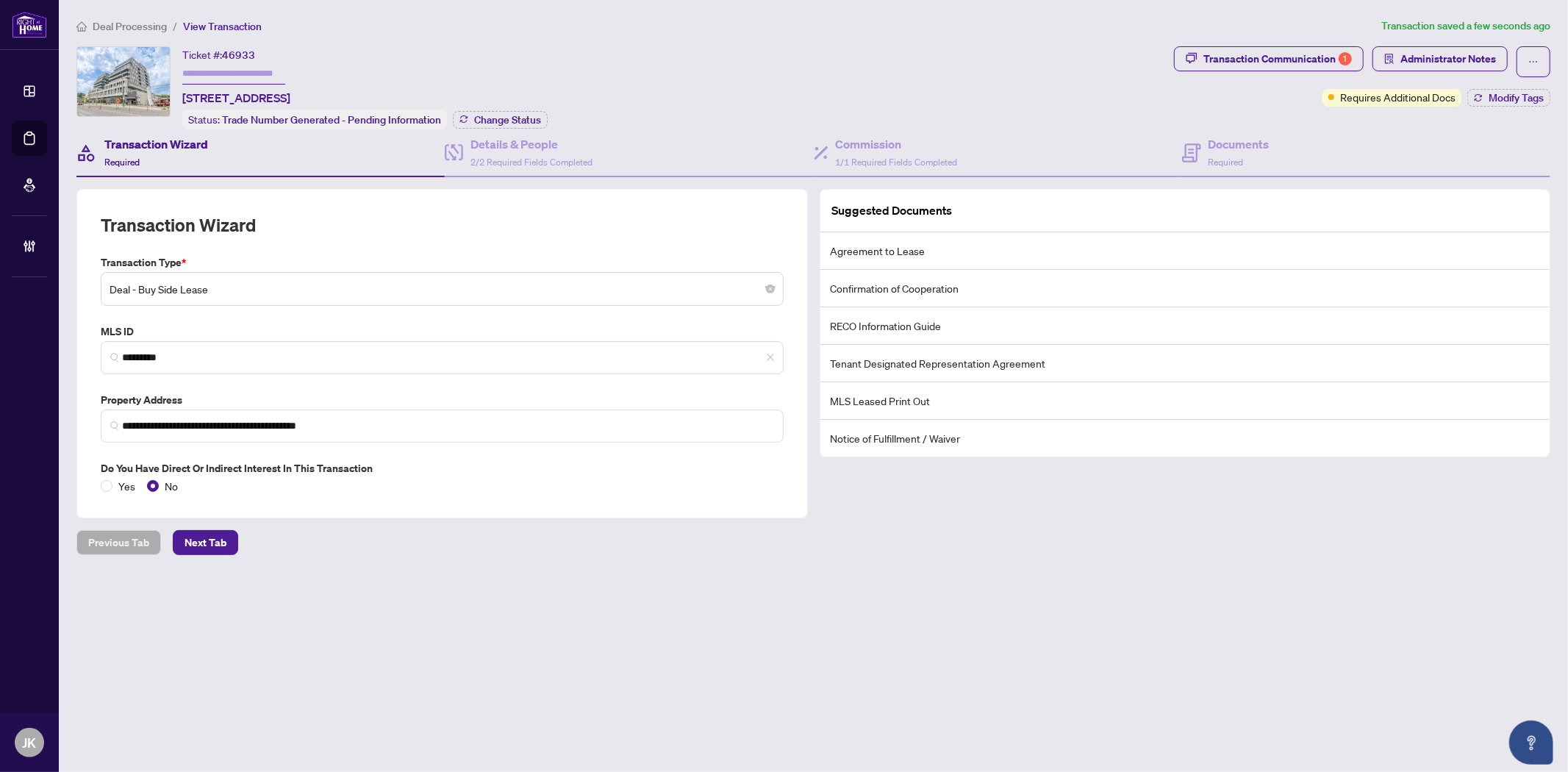
click at [263, 68] on input "text" at bounding box center [233, 74] width 103 height 21
type input "*******"
drag, startPoint x: 677, startPoint y: 68, endPoint x: 681, endPoint y: 99, distance: 31.3
click at [680, 89] on div "Ticket #: 46933 ******* 711-500 Dupont St, Toronto, Ontario M6G 1Y7, Canada Sta…" at bounding box center [622, 87] width 1092 height 83
click at [535, 143] on h4 "Details & People" at bounding box center [531, 144] width 122 height 18
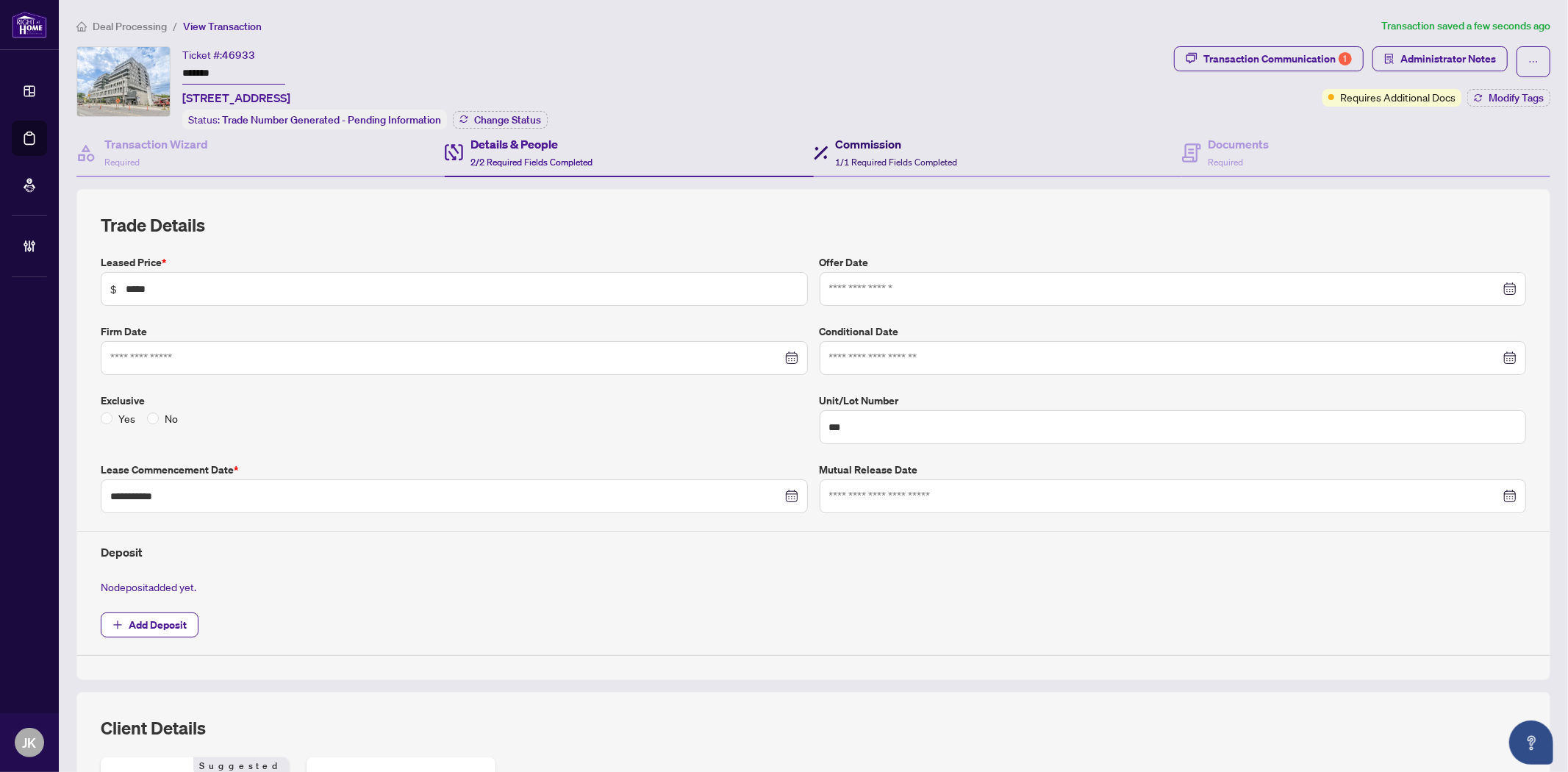
drag, startPoint x: 839, startPoint y: 164, endPoint x: 861, endPoint y: 170, distance: 22.8
click at [839, 164] on div "Commission 1/1 Required Fields Completed" at bounding box center [897, 152] width 122 height 35
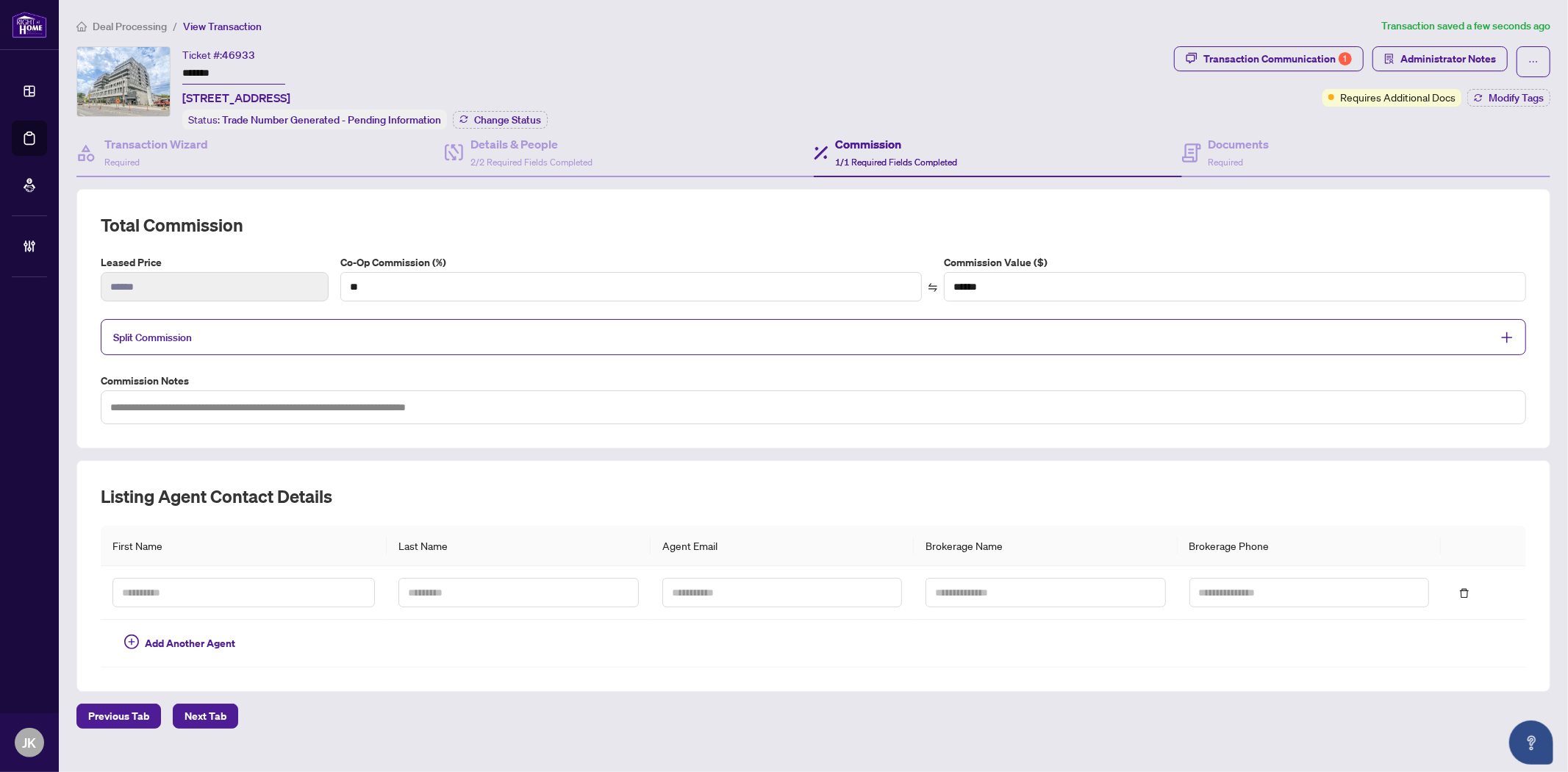
click at [542, 329] on span "Split Commission" at bounding box center [803, 337] width 1378 height 17
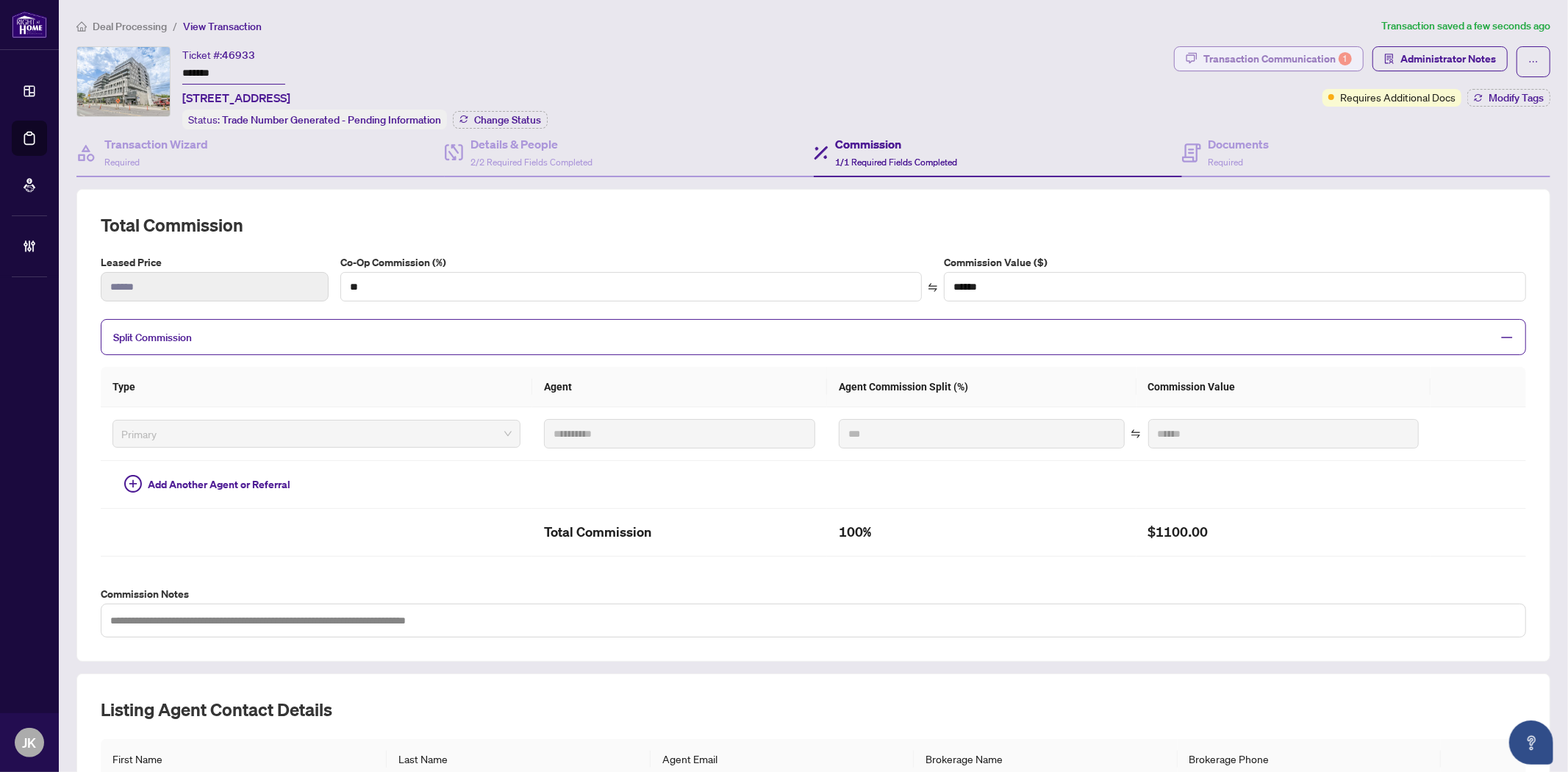
click at [1257, 52] on div "Transaction Communication 1" at bounding box center [1277, 58] width 148 height 23
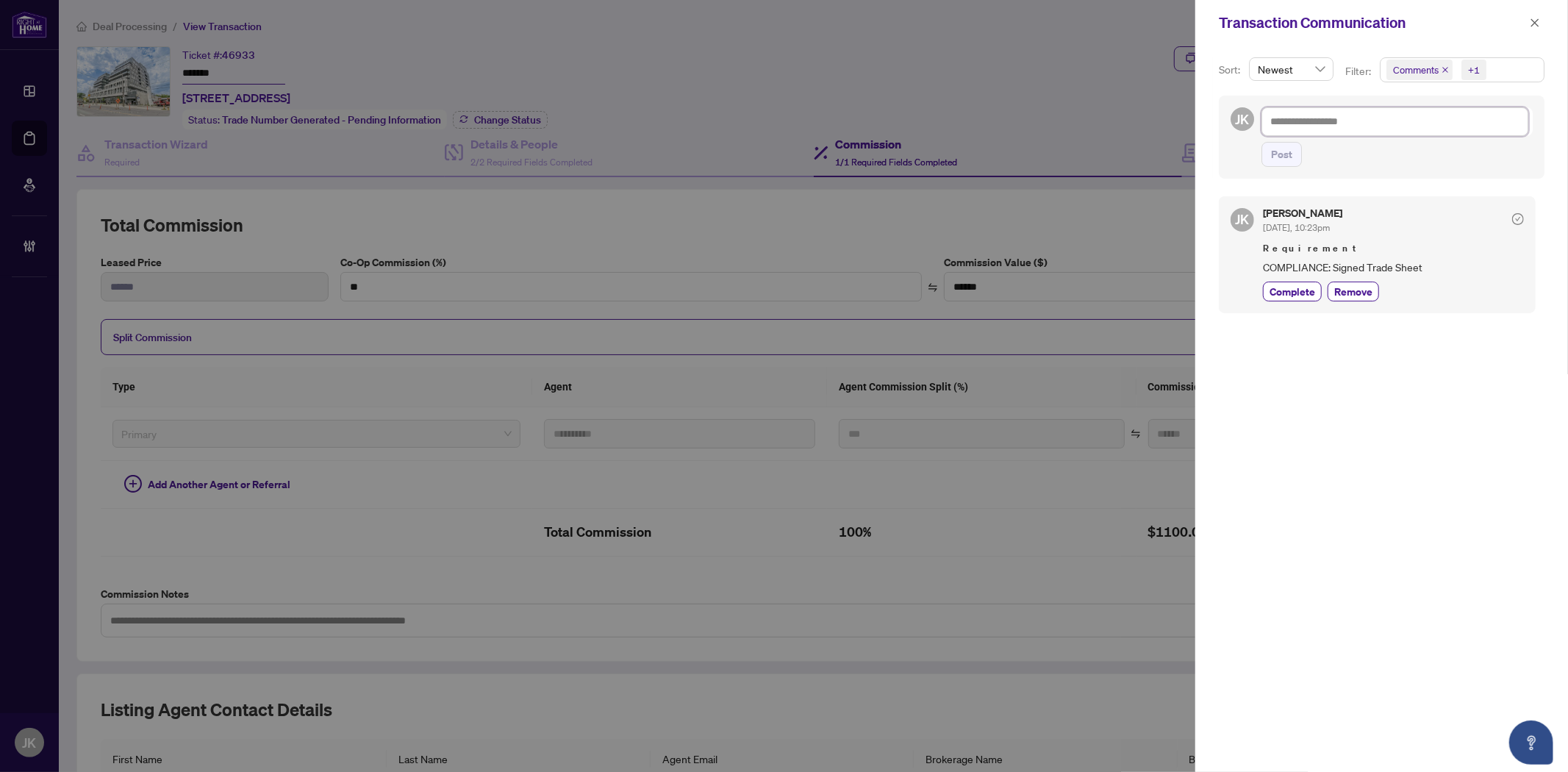
click at [1306, 117] on textarea at bounding box center [1394, 121] width 266 height 28
type textarea "*"
type textarea "**"
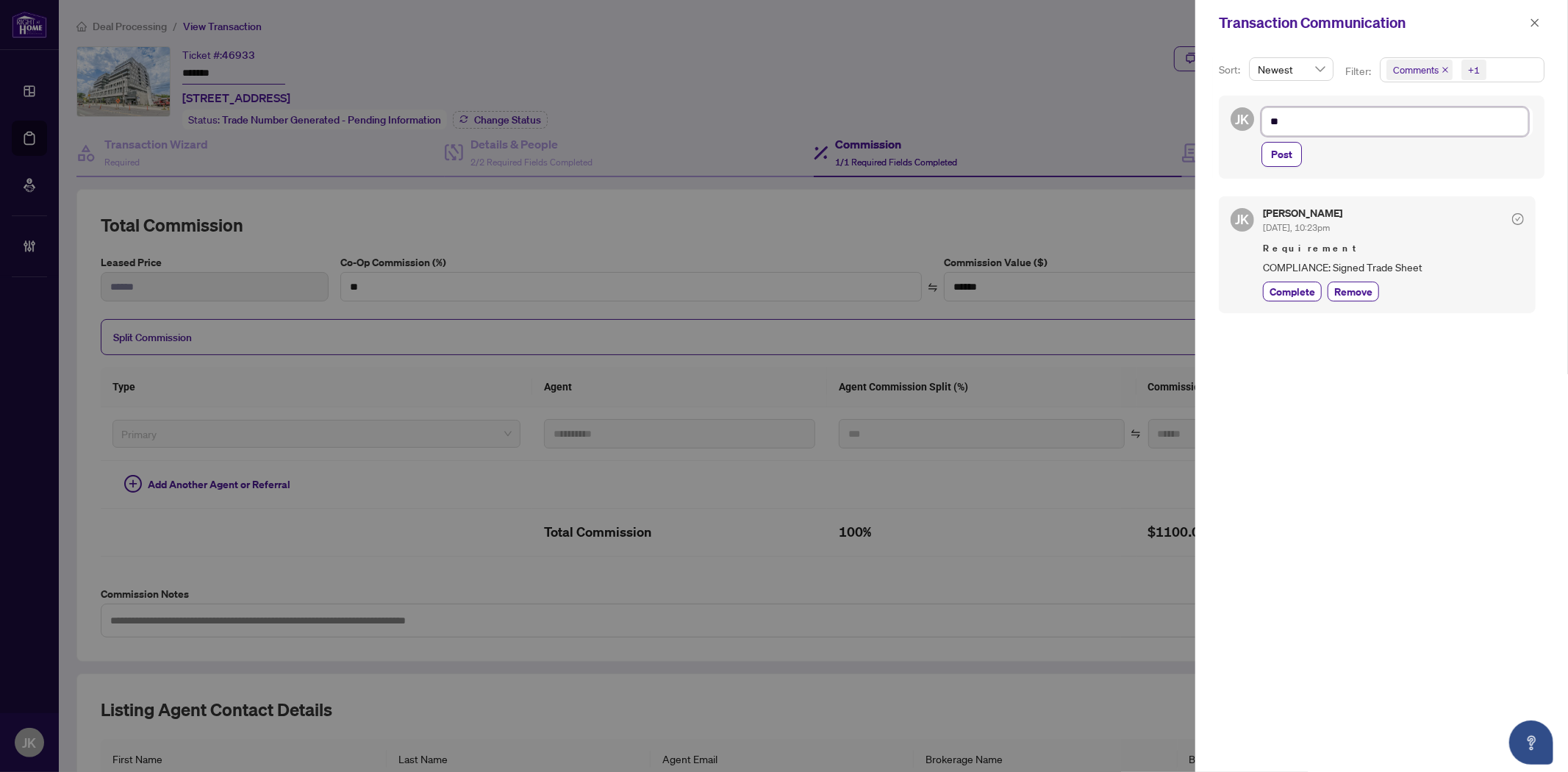
type textarea "**"
type textarea "****"
type textarea "*****"
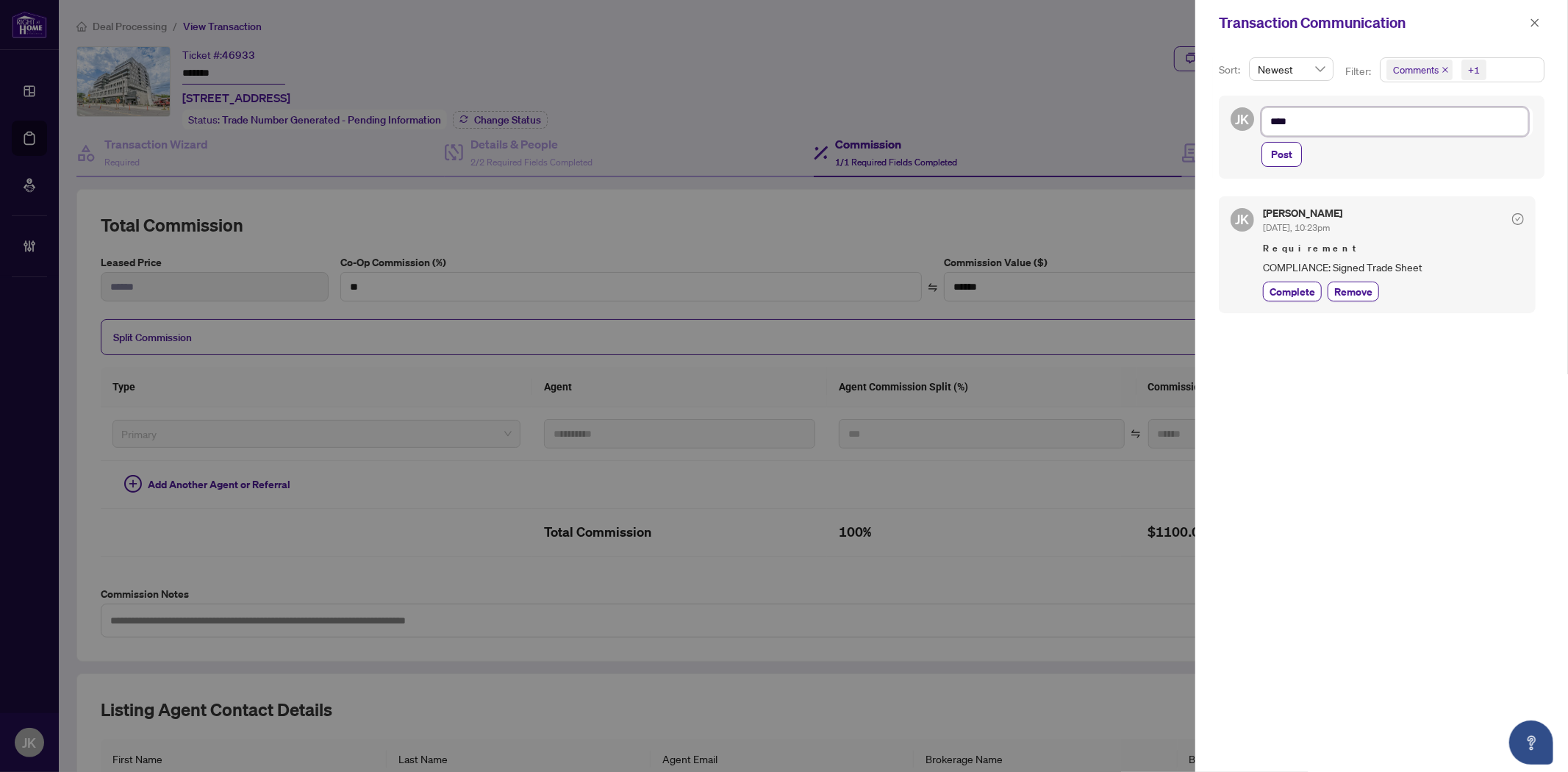
type textarea "*****"
type textarea "******"
click at [1326, 129] on textarea "******" at bounding box center [1394, 121] width 266 height 28
type textarea "*******"
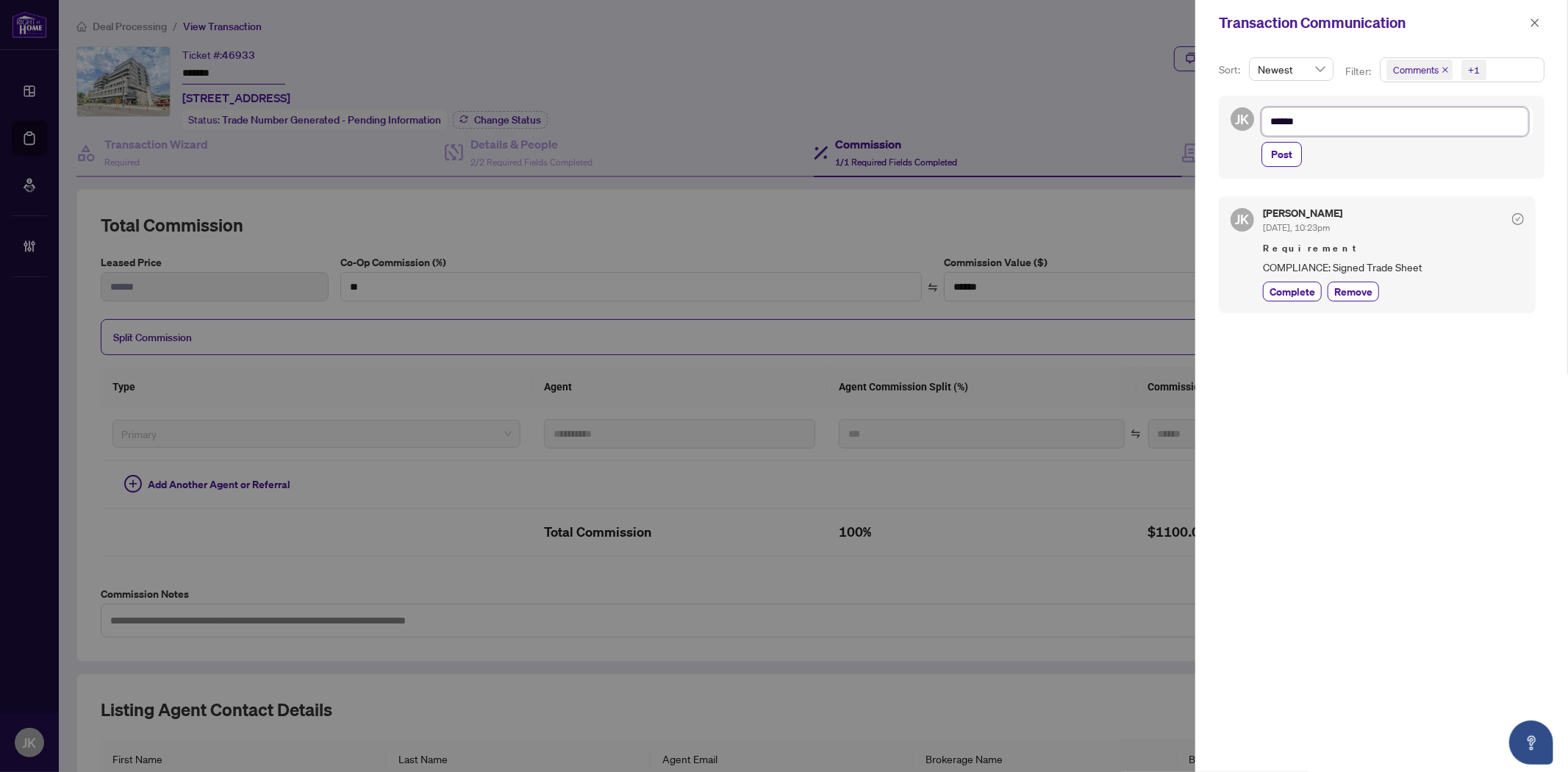
type textarea "*******"
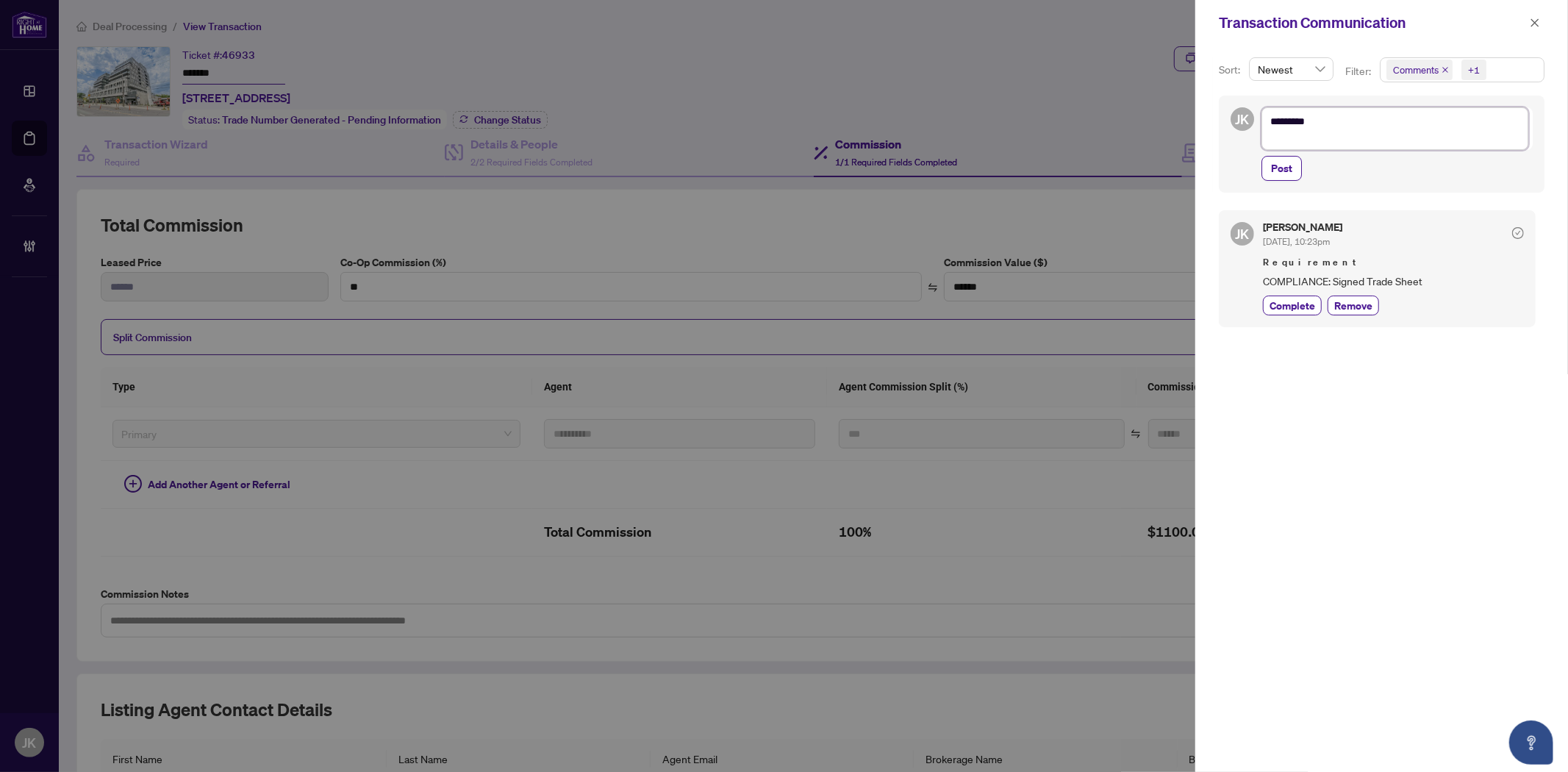
paste textarea "**********"
type textarea "**********"
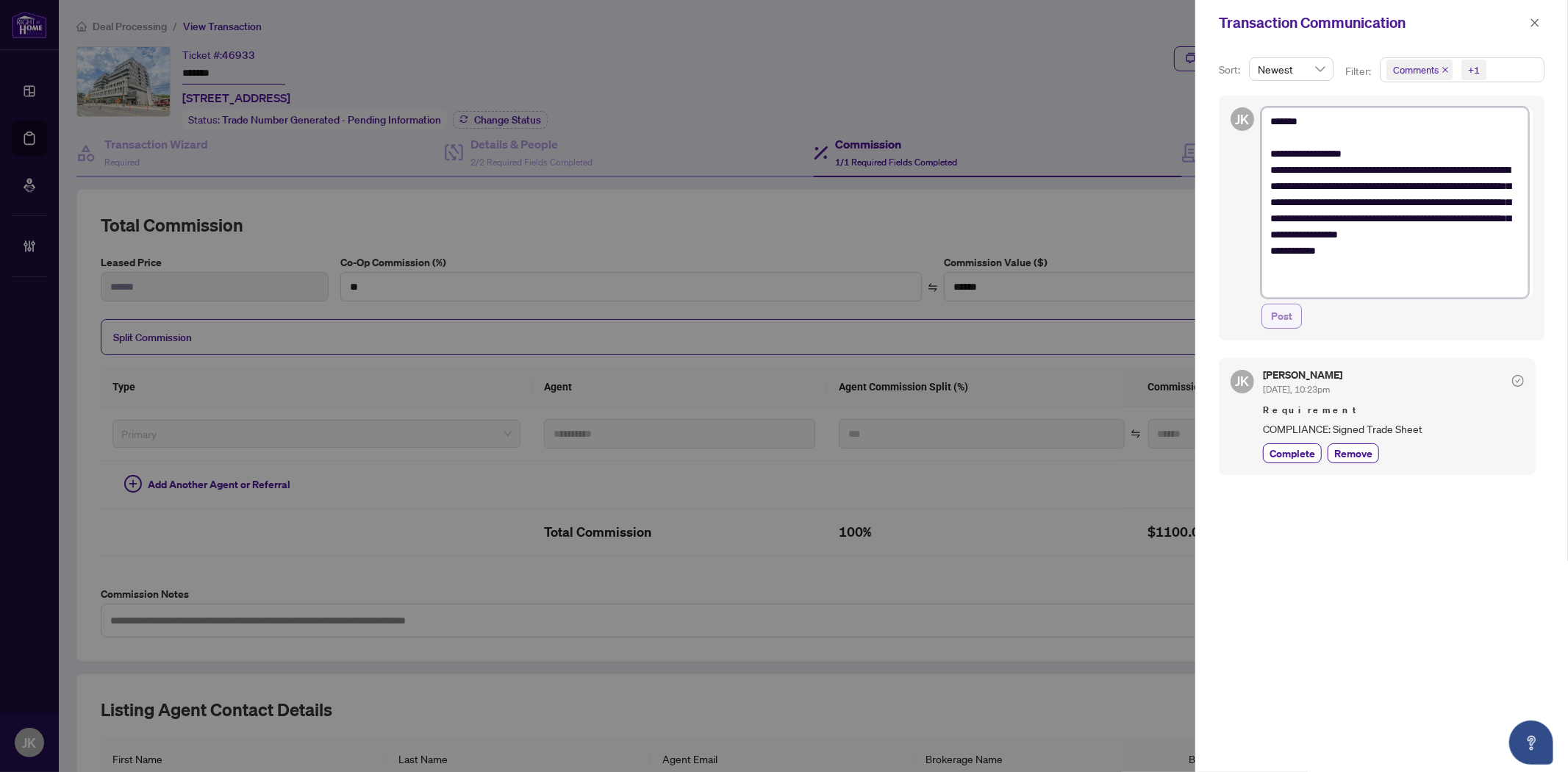
type textarea "**********"
click at [1295, 317] on button "Post" at bounding box center [1281, 316] width 40 height 25
type textarea "**********"
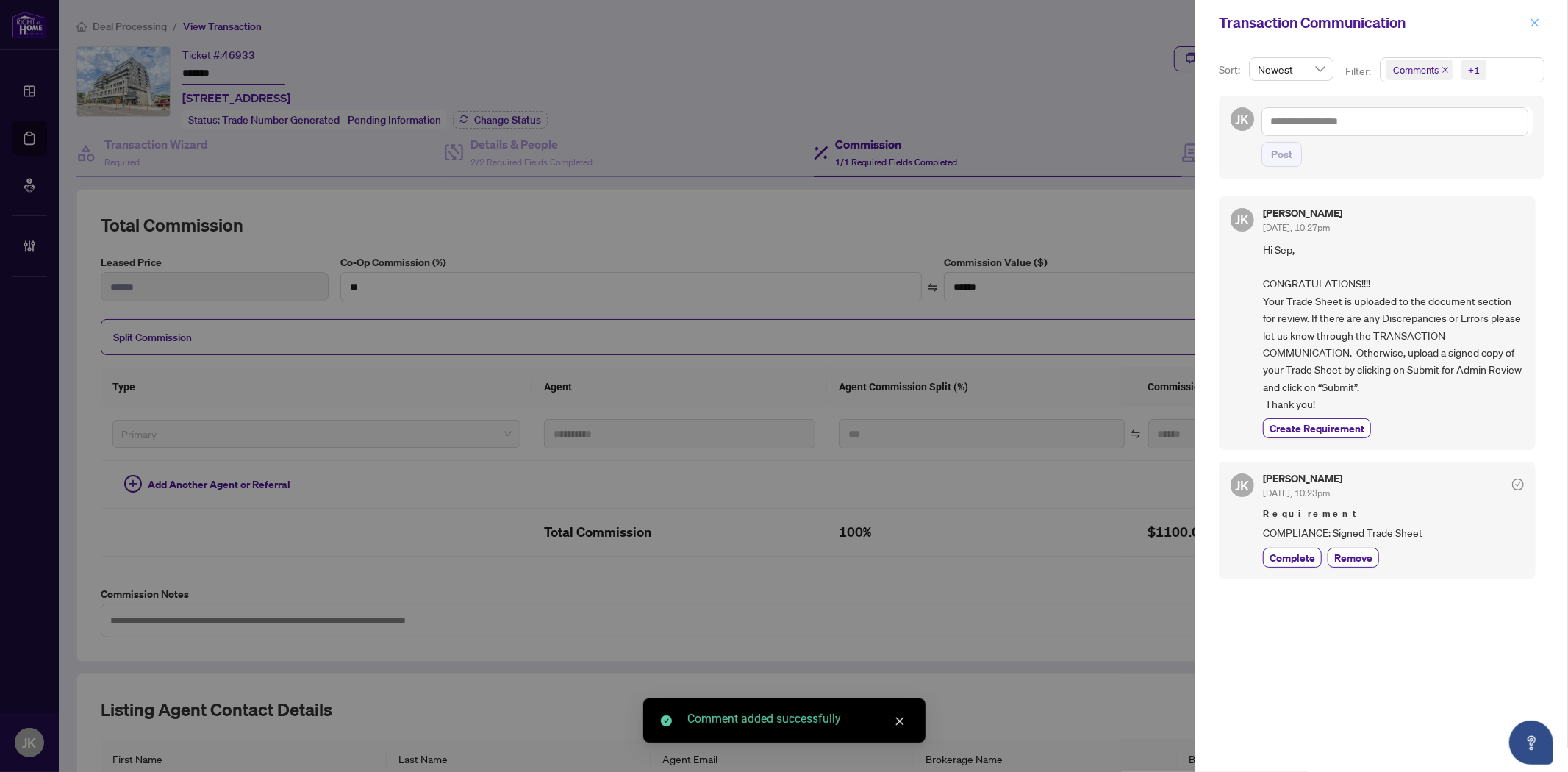
click at [1536, 26] on icon "close" at bounding box center [1534, 23] width 11 height 11
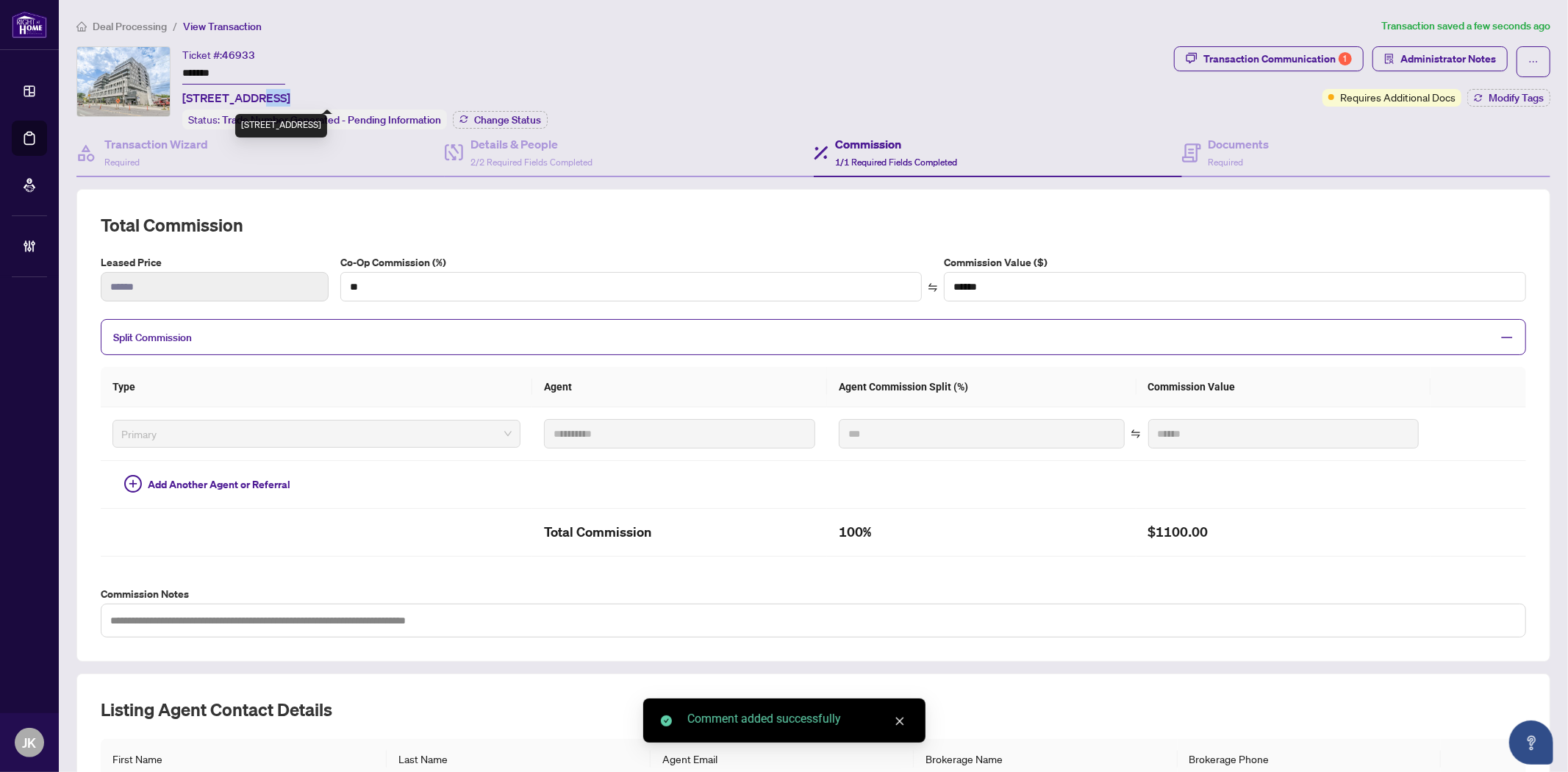
drag, startPoint x: 281, startPoint y: 90, endPoint x: 274, endPoint y: 93, distance: 7.6
click at [268, 93] on span "711-500 Dupont St, Toronto, Ontario M6G 1Y7, Canada" at bounding box center [236, 98] width 108 height 18
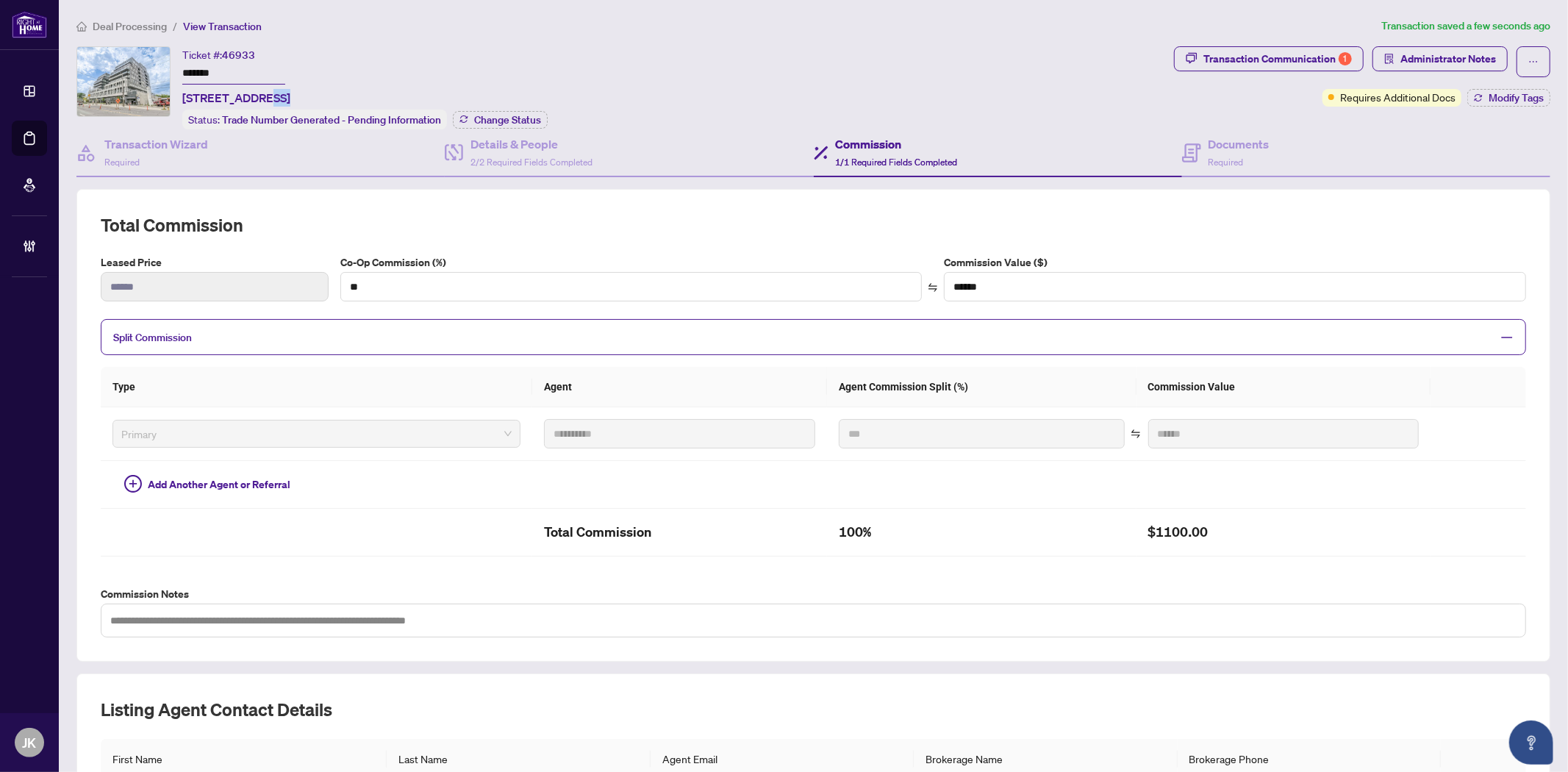
drag, startPoint x: 285, startPoint y: 96, endPoint x: 179, endPoint y: 99, distance: 106.0
click at [179, 99] on div "Ticket #: 46933 ******* 711-500 Dupont St, Toronto, Ontario M6G 1Y7, Canada Sta…" at bounding box center [622, 87] width 1092 height 83
copy span "711-500 Dupont St"
click at [1451, 63] on span "Administrator Notes" at bounding box center [1448, 58] width 96 height 23
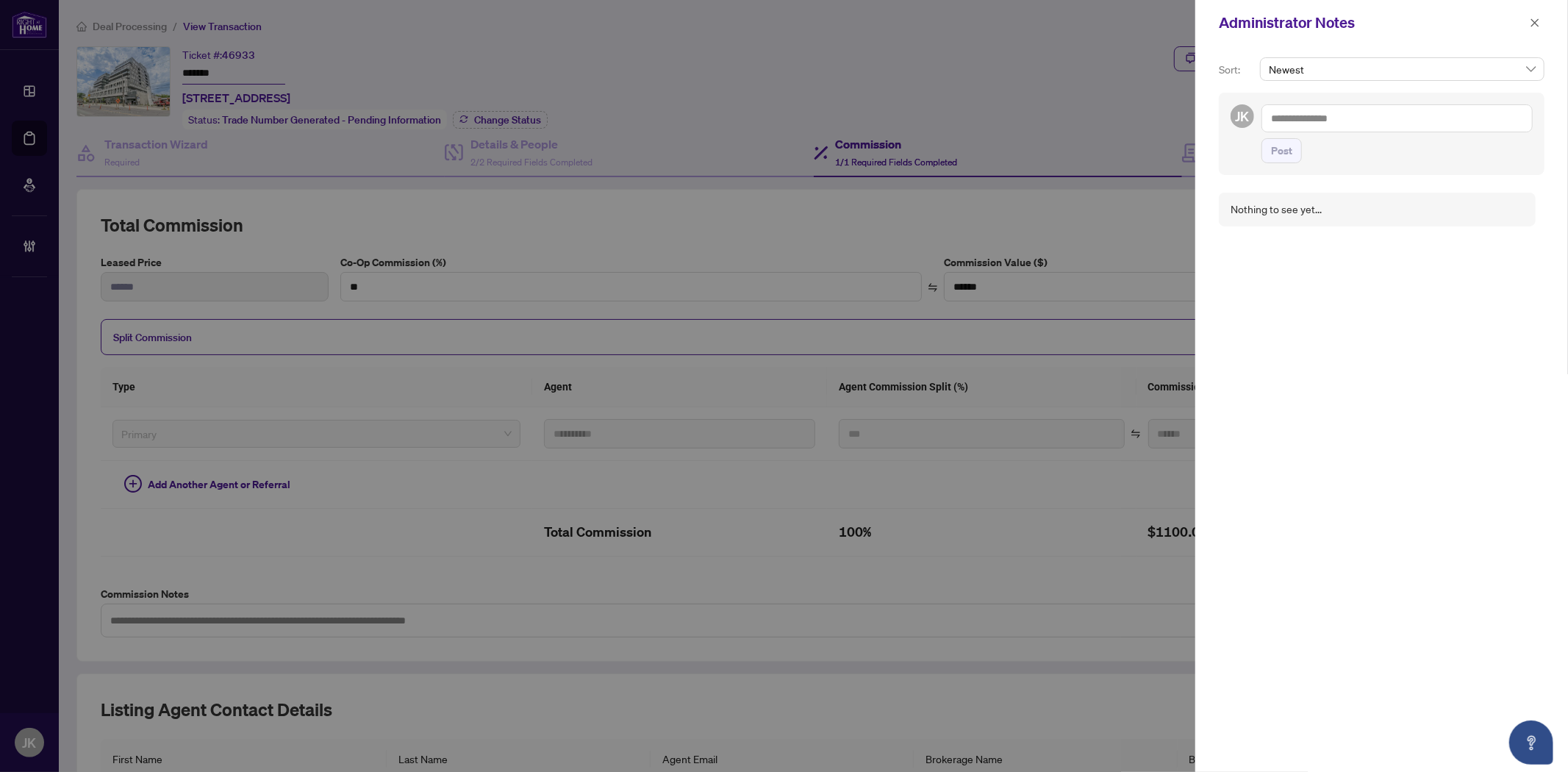
click at [1319, 105] on textarea at bounding box center [1396, 118] width 271 height 28
click at [1311, 114] on textarea at bounding box center [1396, 118] width 271 height 28
paste textarea "**********"
type textarea "**********"
click at [1288, 171] on span "Post" at bounding box center [1281, 165] width 21 height 23
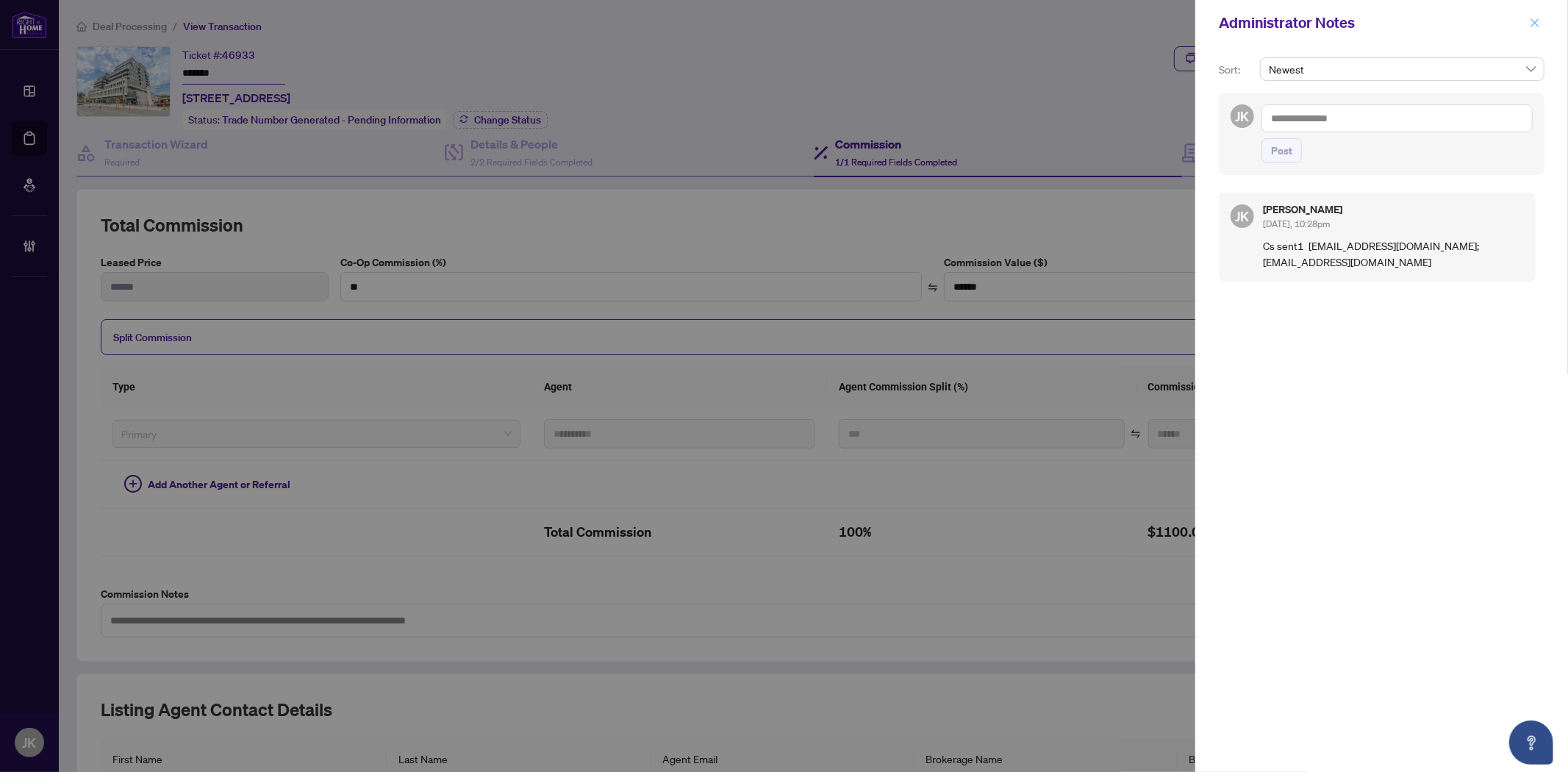
click at [1539, 16] on span "button" at bounding box center [1534, 23] width 11 height 23
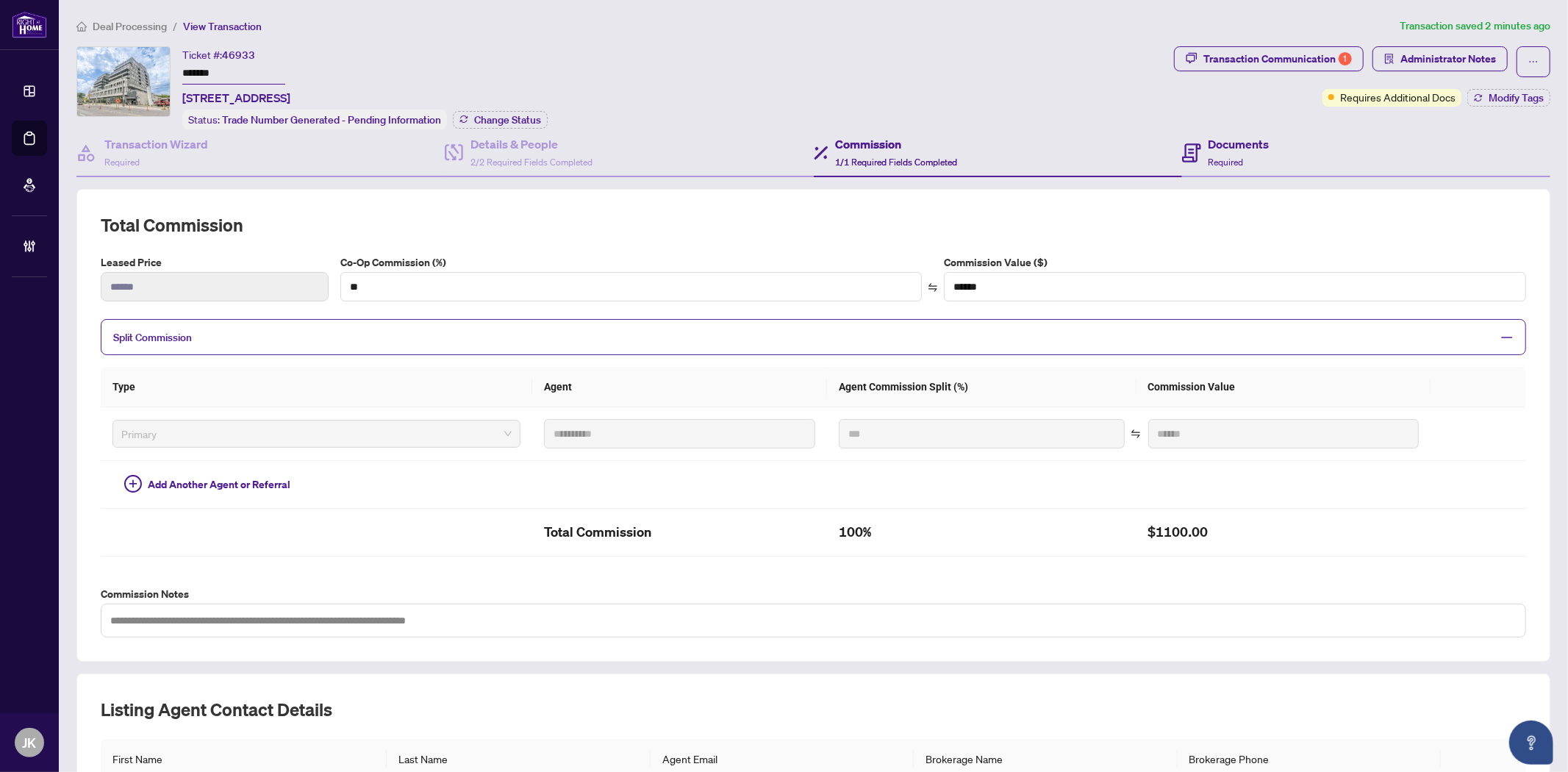
click at [1212, 131] on div "Documents Required" at bounding box center [1366, 153] width 369 height 48
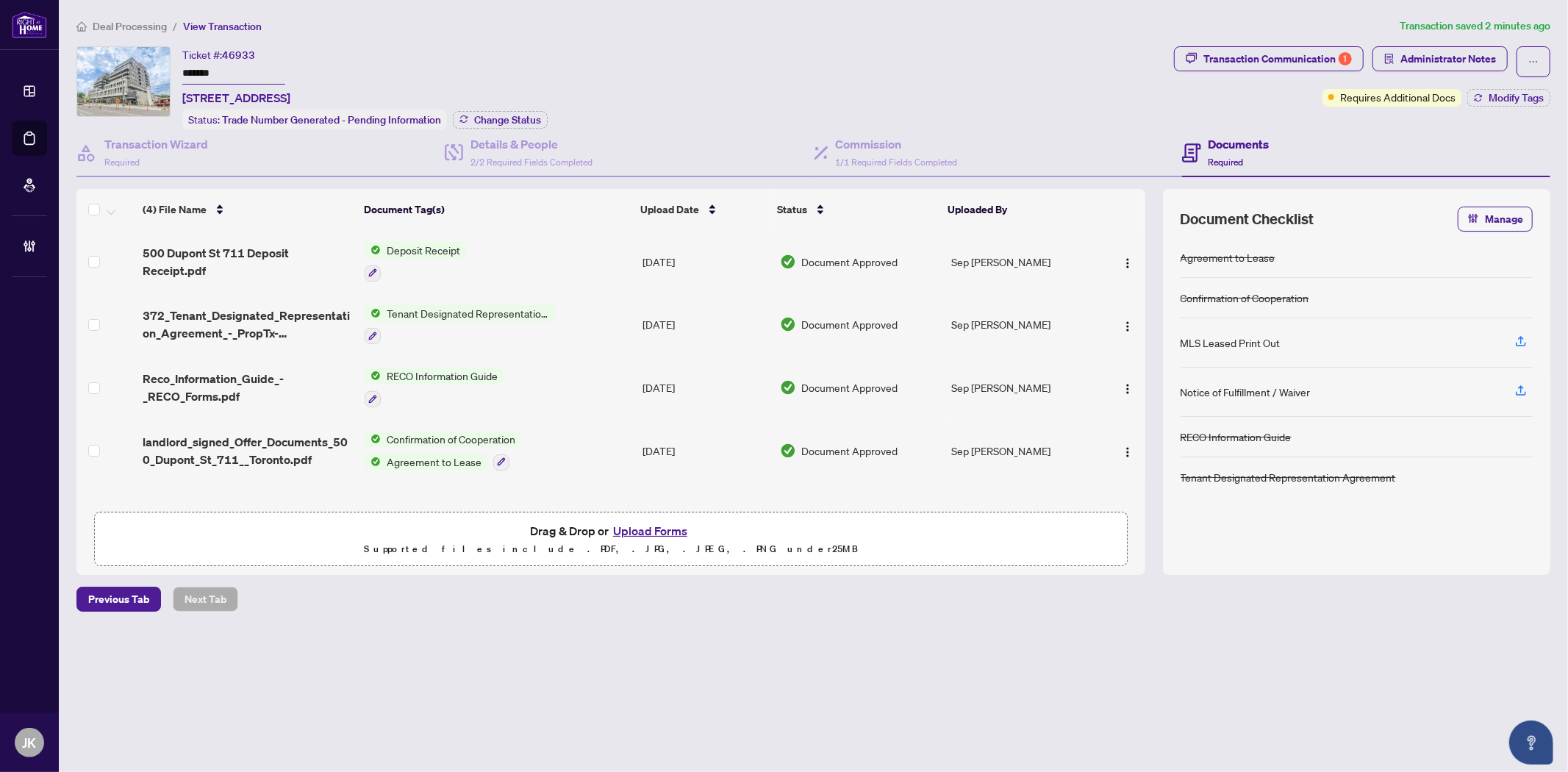
click at [657, 521] on button "Upload Forms" at bounding box center [650, 531] width 83 height 19
drag, startPoint x: 1535, startPoint y: 64, endPoint x: 1521, endPoint y: 69, distance: 14.9
click at [1534, 64] on icon "ellipsis" at bounding box center [1533, 62] width 11 height 11
click at [1482, 89] on span "Transaction Permissions" at bounding box center [1482, 94] width 113 height 16
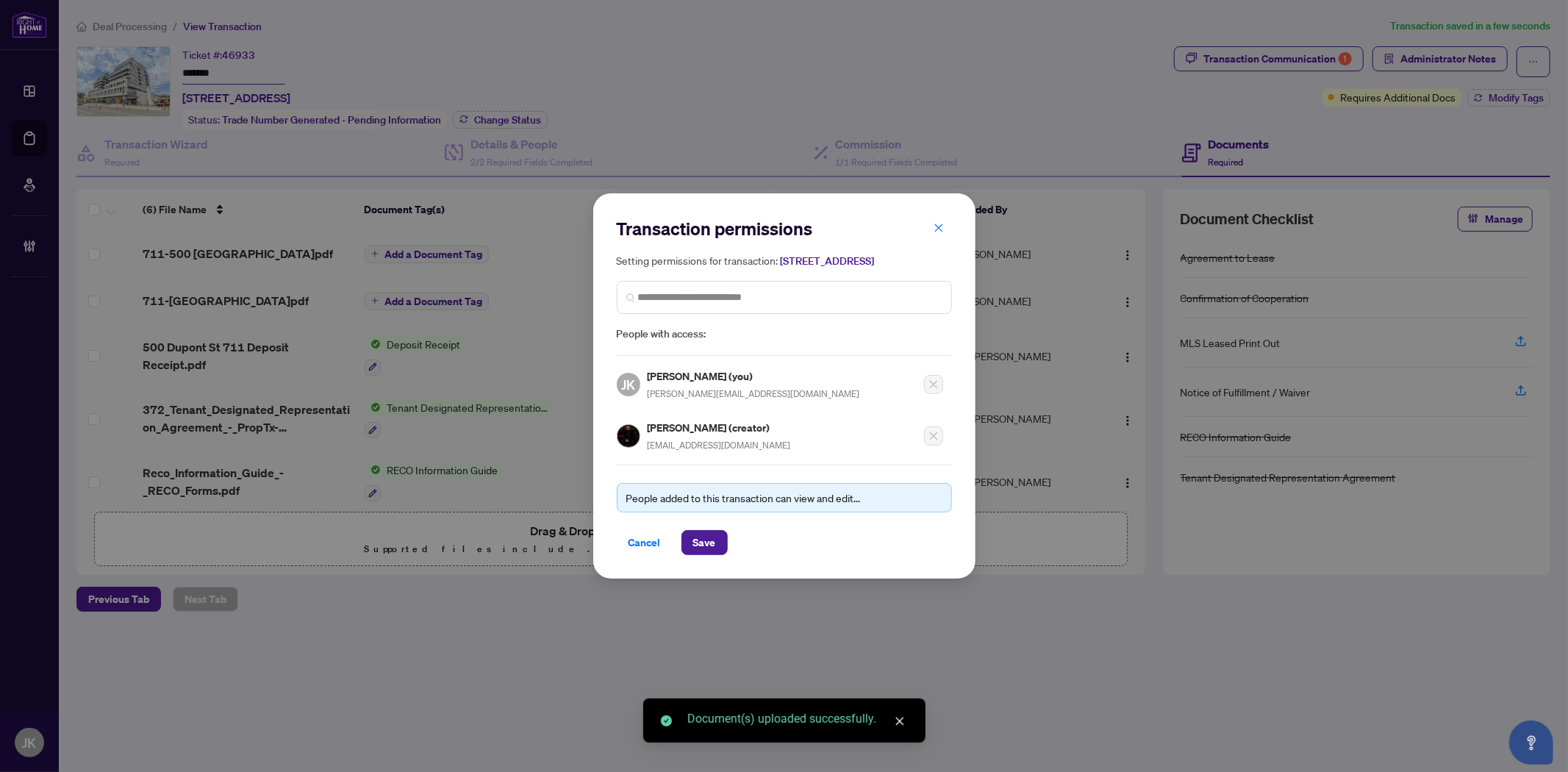
click at [704, 444] on div "Sep Vakili (creator) realestate@sepvakili.com" at bounding box center [718, 436] width 143 height 34
drag, startPoint x: 759, startPoint y: 454, endPoint x: 647, endPoint y: 451, distance: 112.0
click at [647, 451] on div "Sep Vakili (creator) realestate@sepvakili.com" at bounding box center [779, 431] width 326 height 43
copy span "realestate@sepvakili.com"
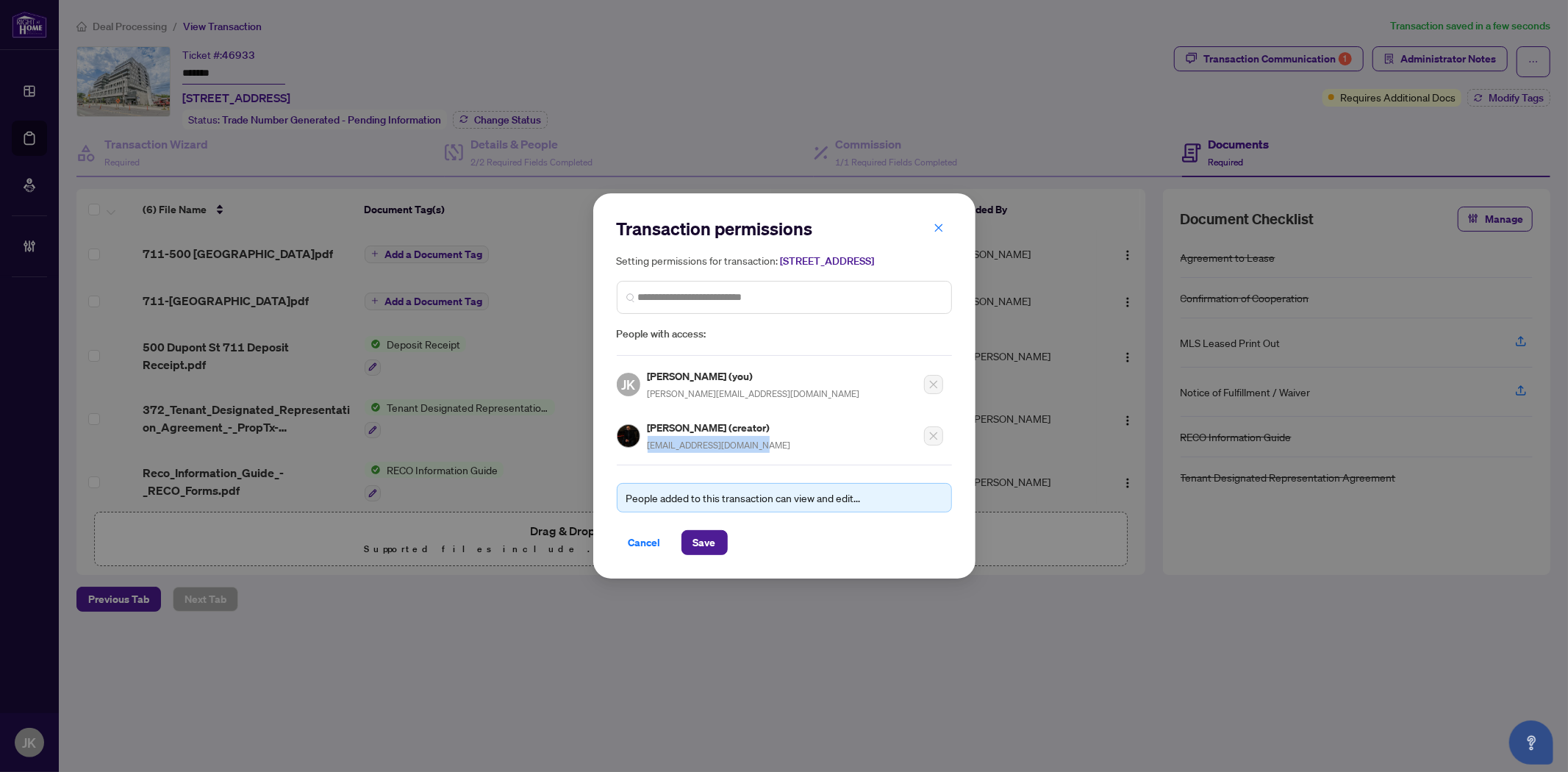
click at [649, 554] on span "Cancel" at bounding box center [645, 542] width 32 height 23
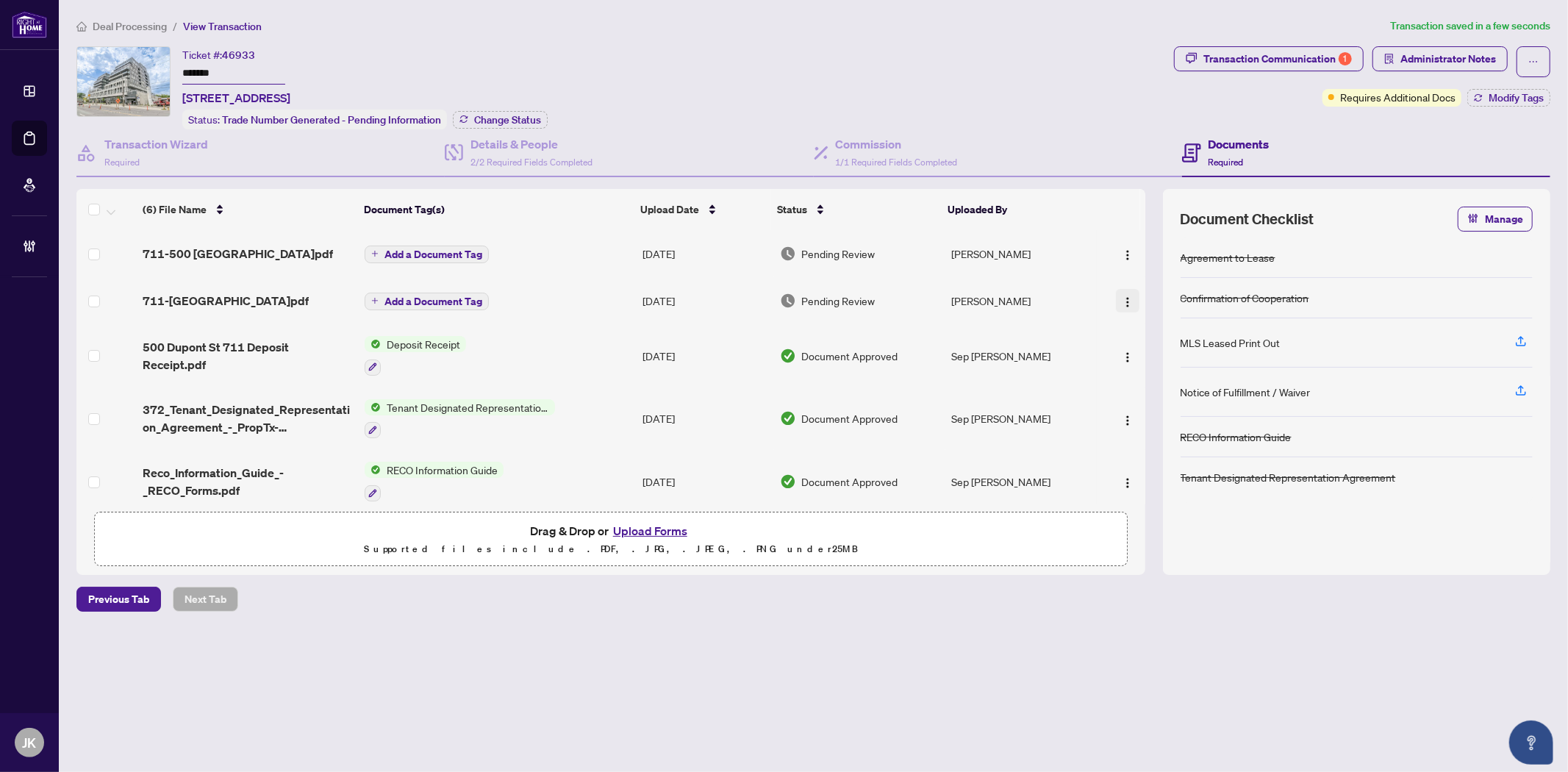
click at [1116, 299] on button "button" at bounding box center [1127, 301] width 23 height 23
click at [1171, 424] on span "Document Permissions" at bounding box center [1193, 420] width 140 height 16
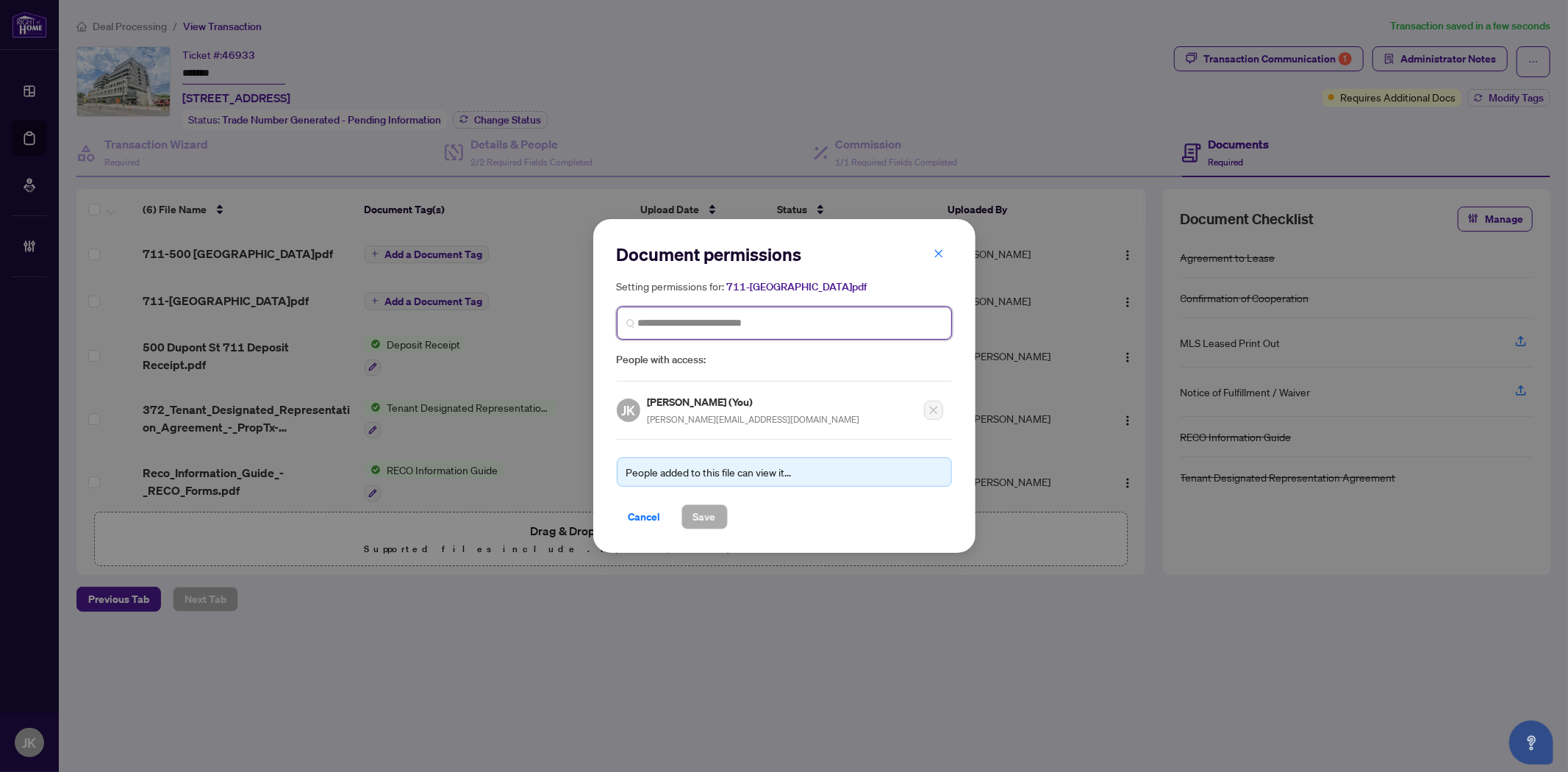
click at [799, 322] on input "search" at bounding box center [790, 322] width 305 height 15
paste input "**********"
type input "**********"
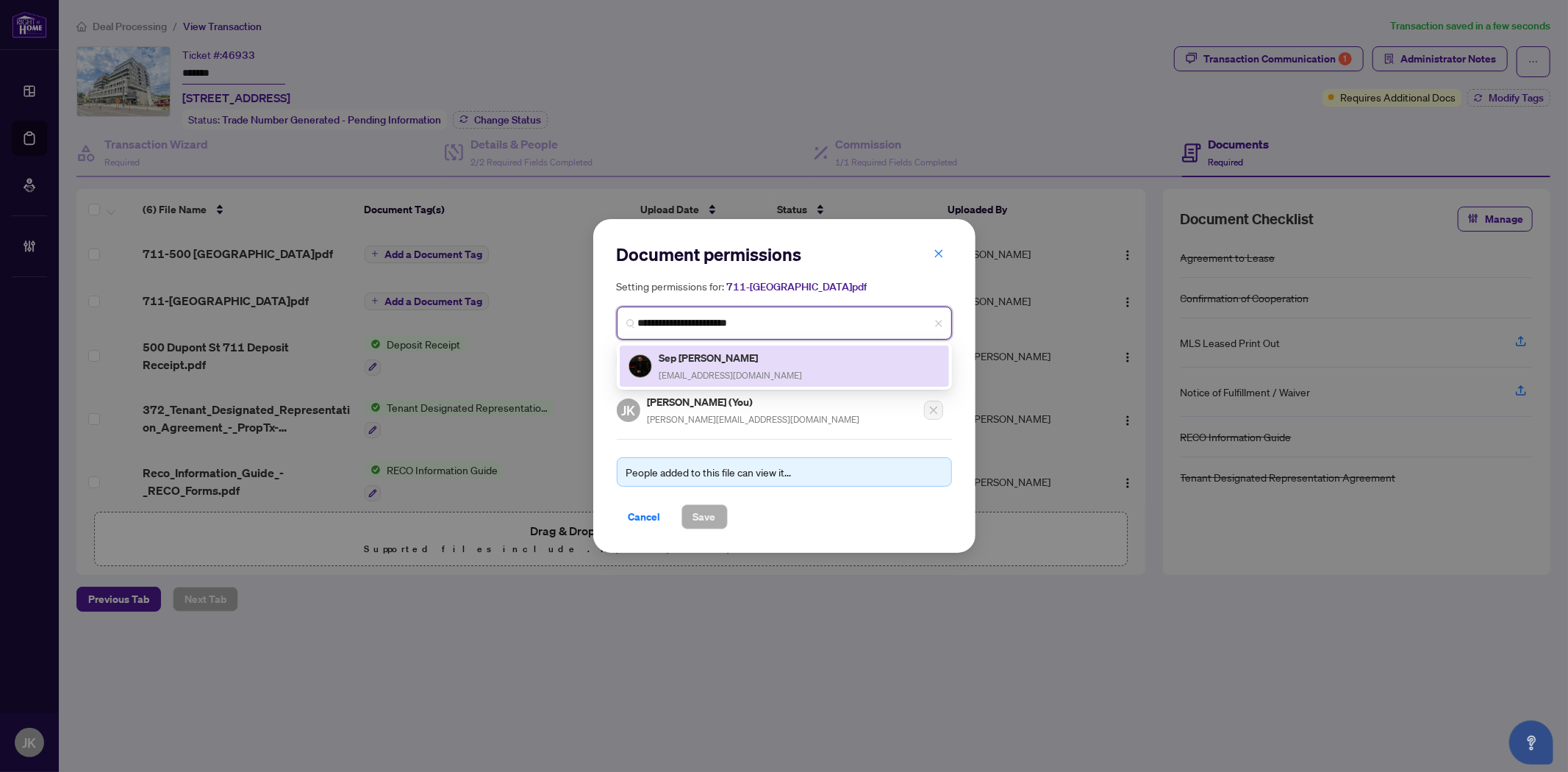
click at [807, 371] on div "Sep Vakili realestate@sepvakili.com" at bounding box center [784, 366] width 312 height 34
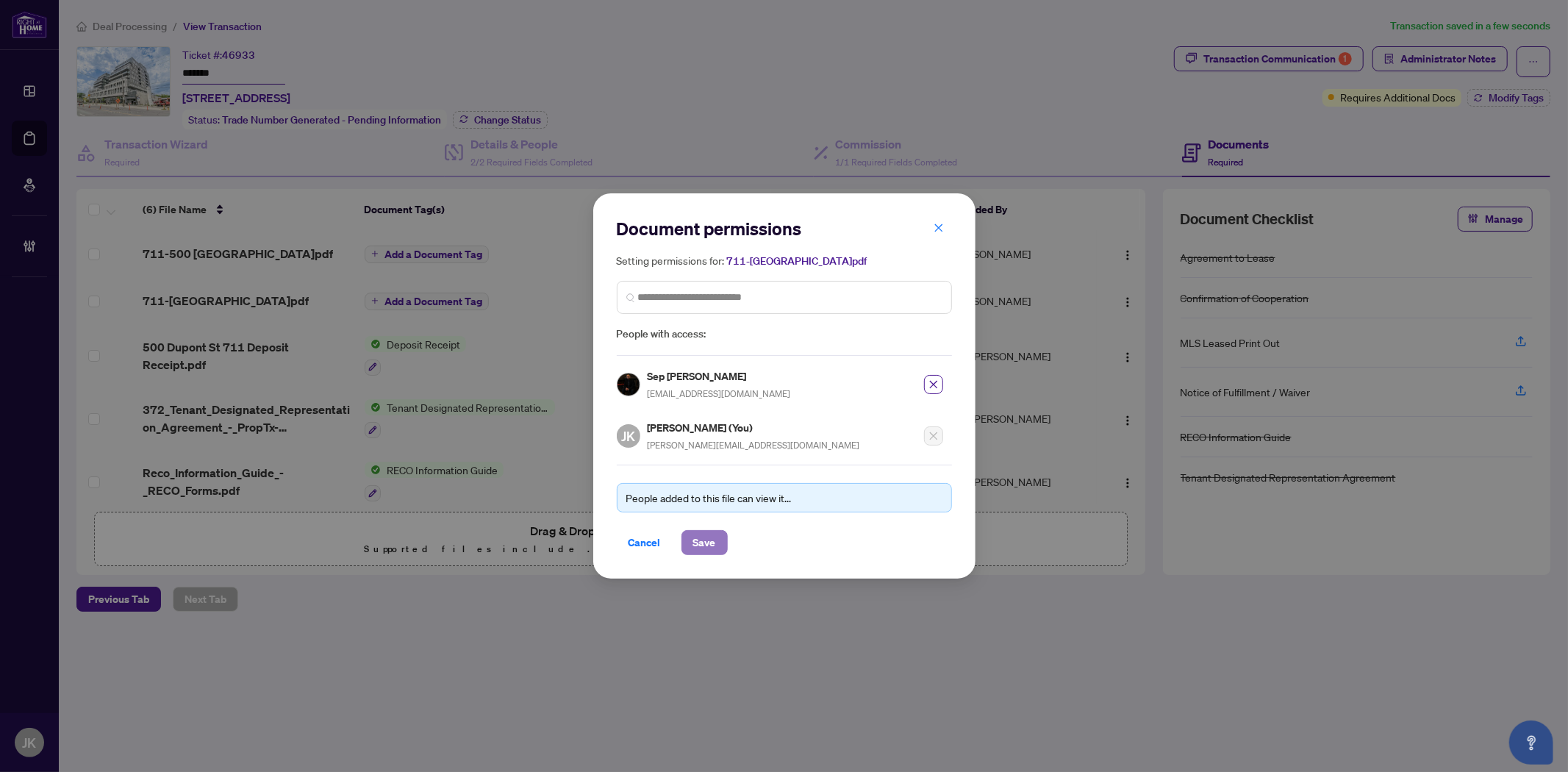
click at [711, 535] on span "Save" at bounding box center [705, 542] width 23 height 23
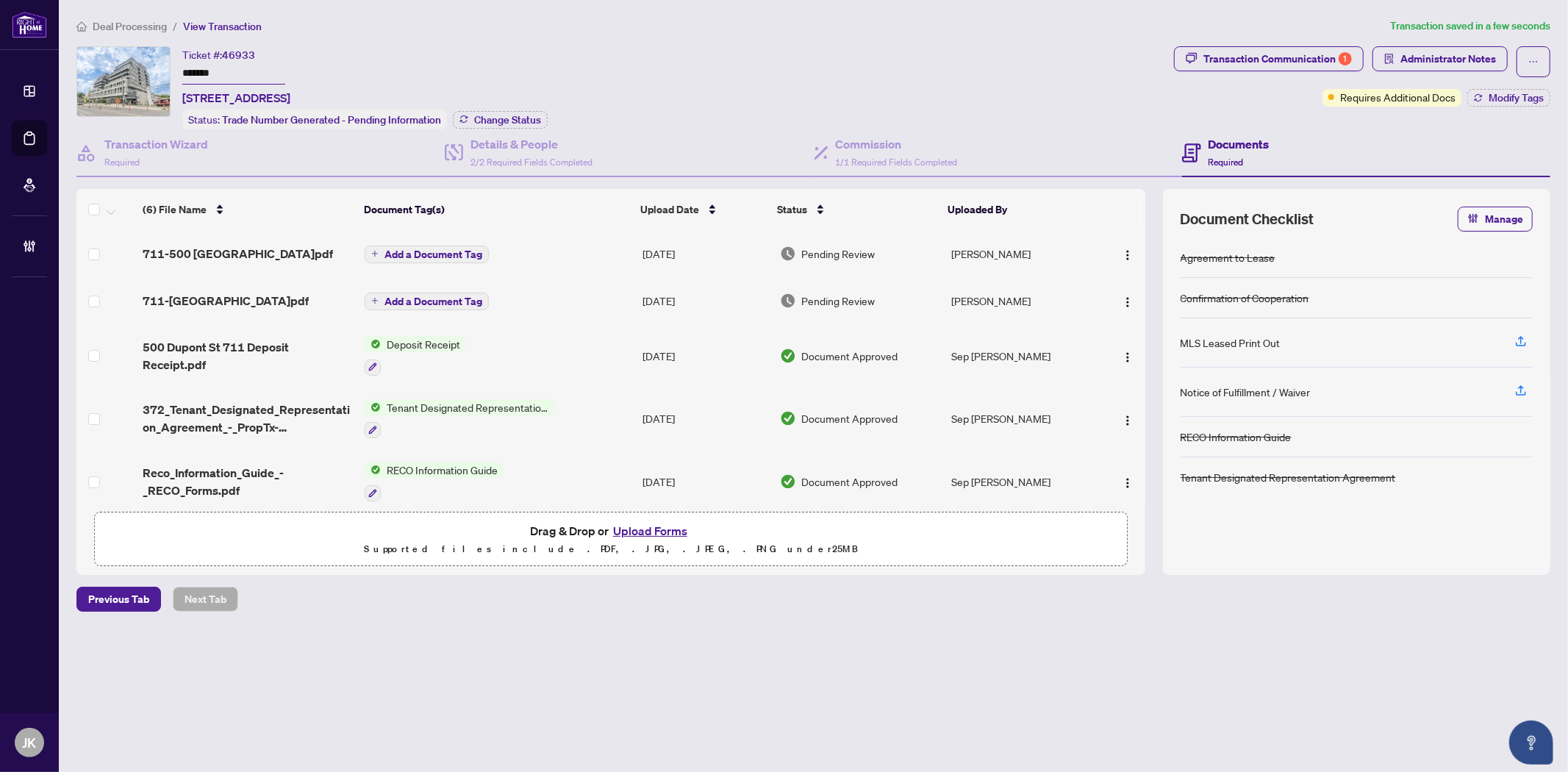
drag, startPoint x: 240, startPoint y: 68, endPoint x: 163, endPoint y: 66, distance: 77.0
click at [163, 66] on div "Ticket #: 46933 ******* 711-500 Dupont St, Toronto, Ontario M6G 1Y7, Canada Sta…" at bounding box center [622, 87] width 1092 height 83
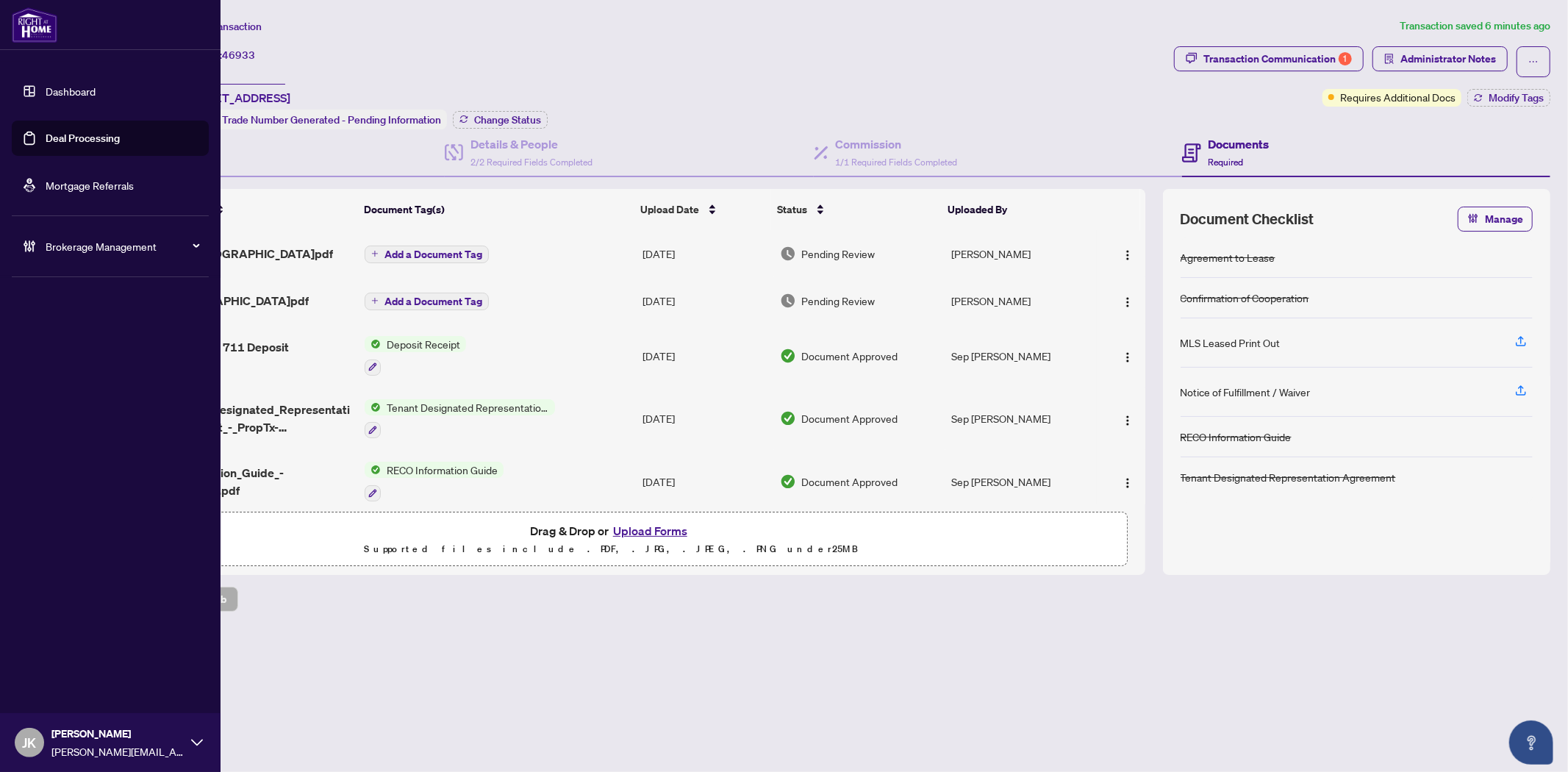
click at [96, 134] on link "Deal Processing" at bounding box center [83, 138] width 75 height 13
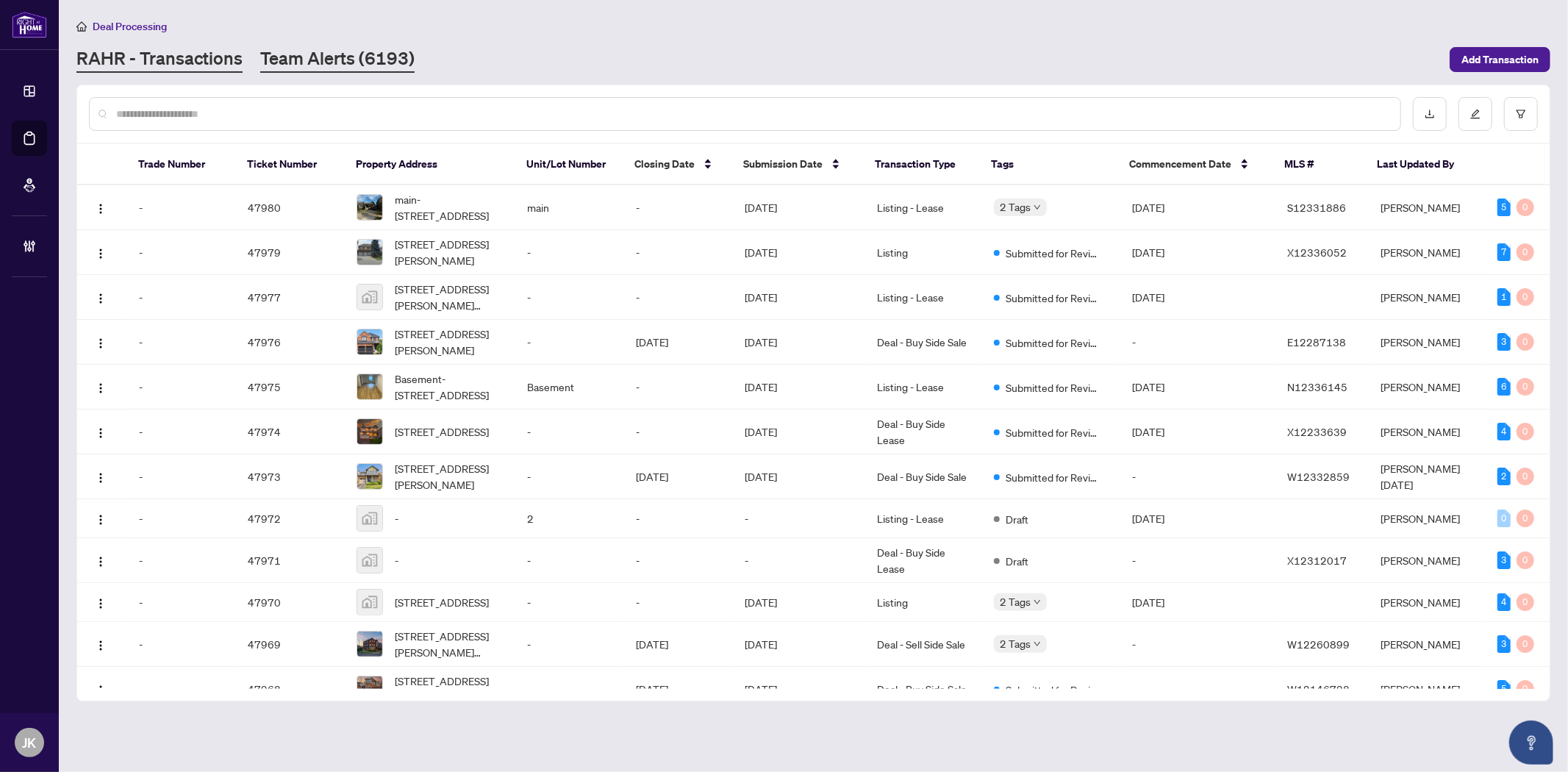
click at [305, 50] on link "Team Alerts (6193)" at bounding box center [337, 59] width 155 height 27
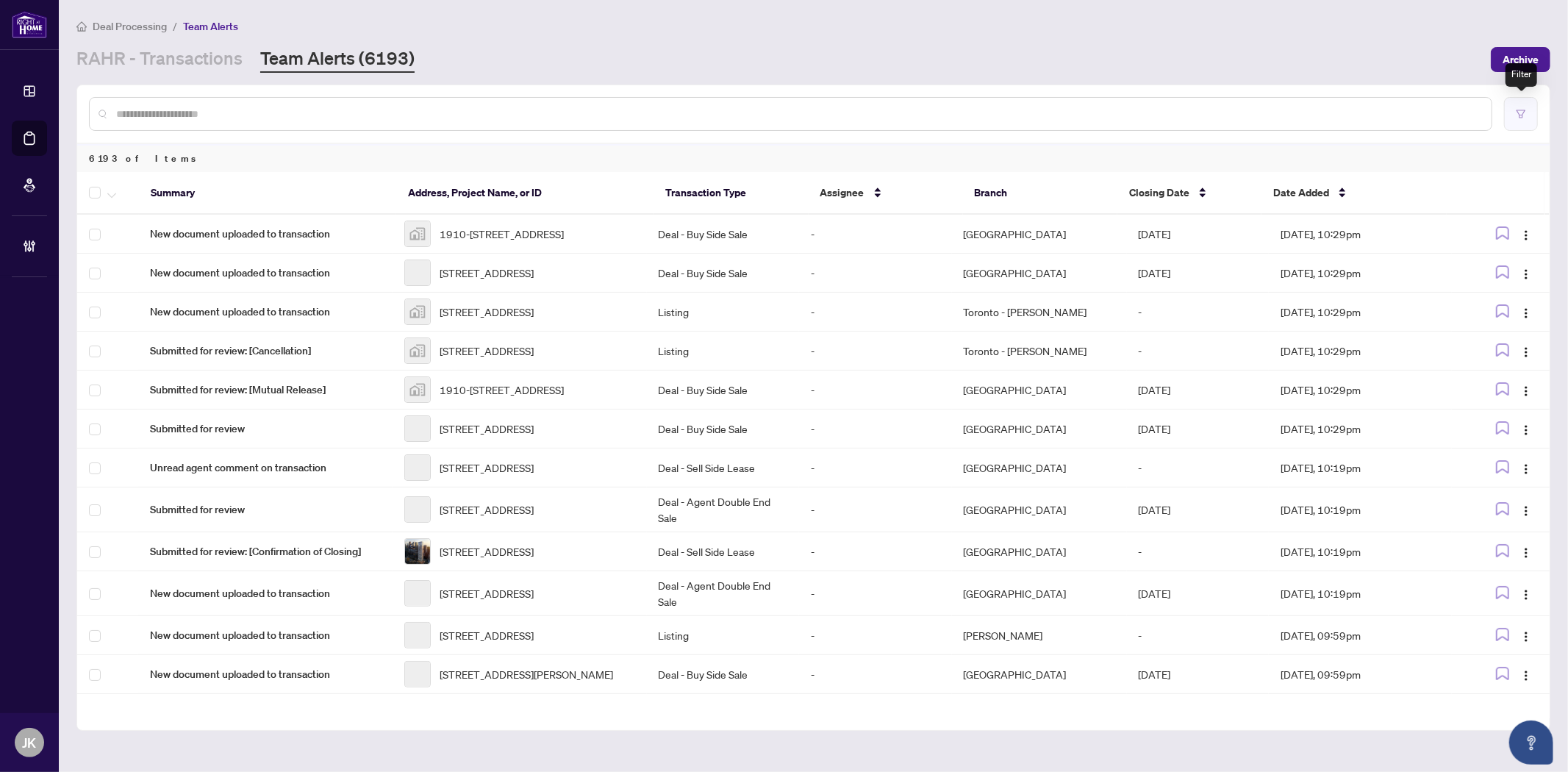
click at [1528, 115] on button "button" at bounding box center [1521, 114] width 34 height 34
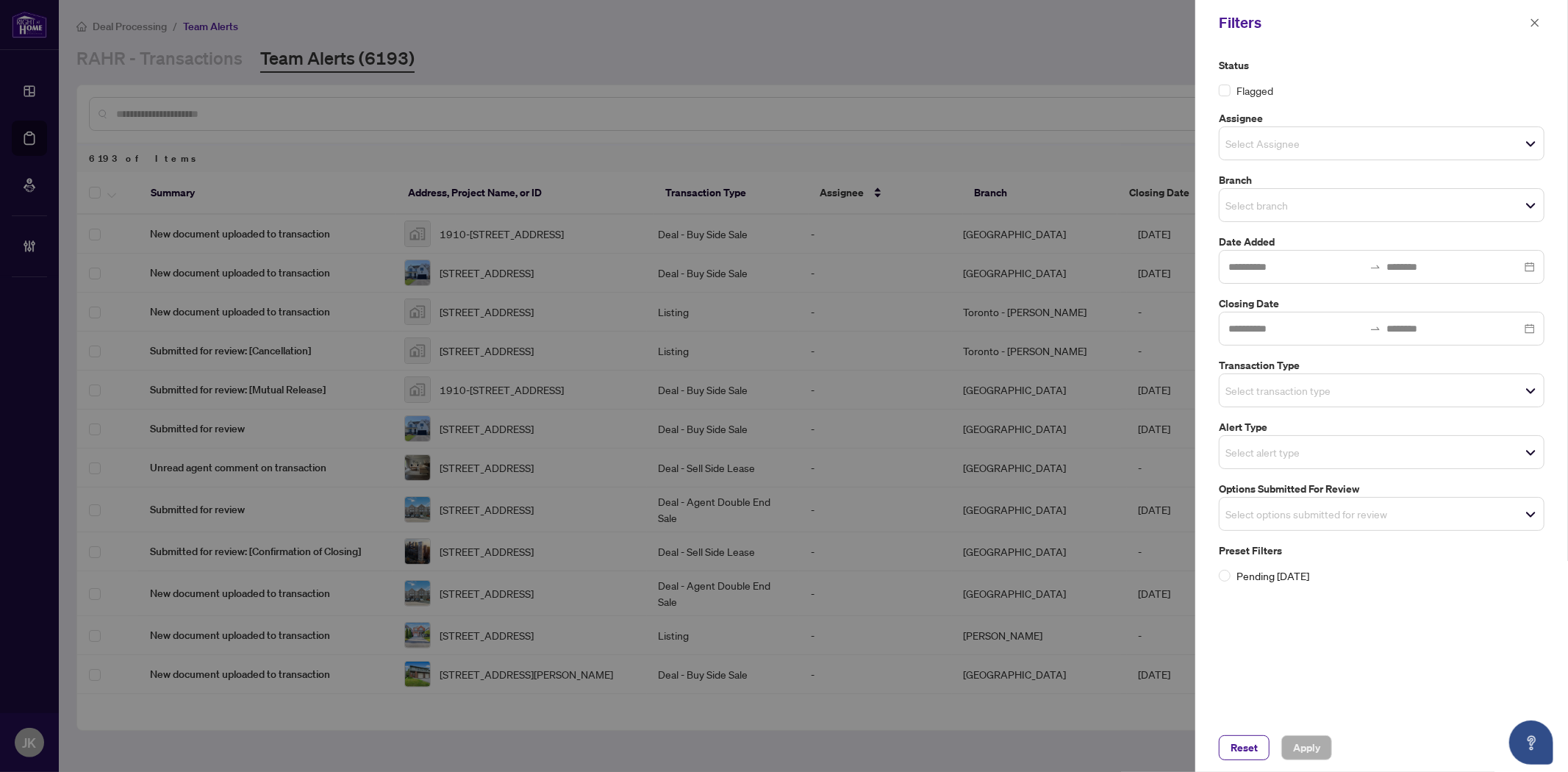
click at [1308, 143] on input "search" at bounding box center [1276, 143] width 103 height 18
click at [1406, 126] on div "Select Assignee" at bounding box center [1382, 143] width 326 height 34
drag, startPoint x: 1318, startPoint y: 210, endPoint x: 1319, endPoint y: 219, distance: 9.1
click at [1318, 209] on input "search" at bounding box center [1276, 205] width 103 height 18
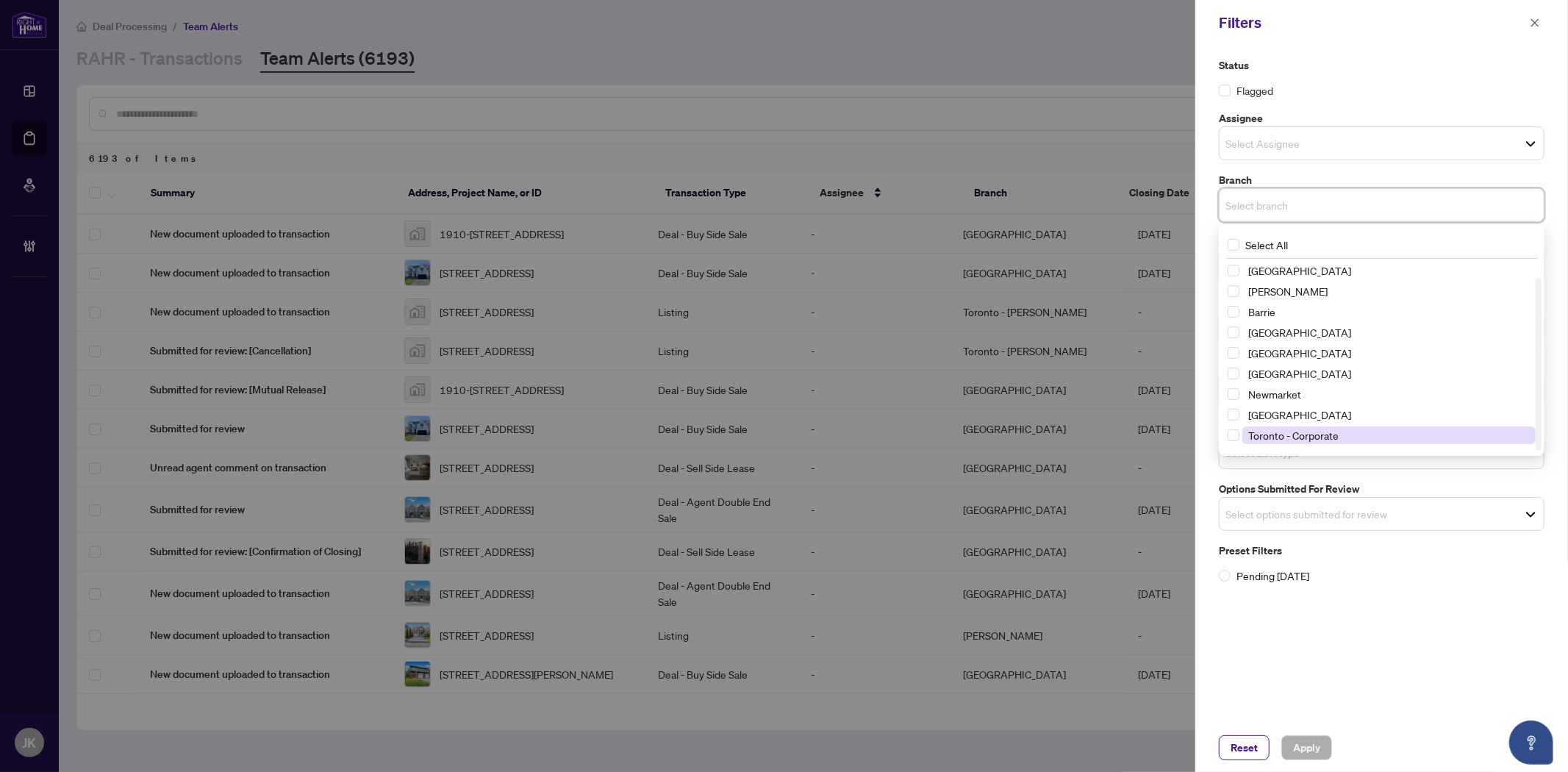
scroll to position [18, 0]
click at [1346, 413] on span "Toronto - Corporate" at bounding box center [1389, 418] width 293 height 18
click at [1325, 439] on span "Toronto - Don Mills" at bounding box center [1310, 441] width 123 height 13
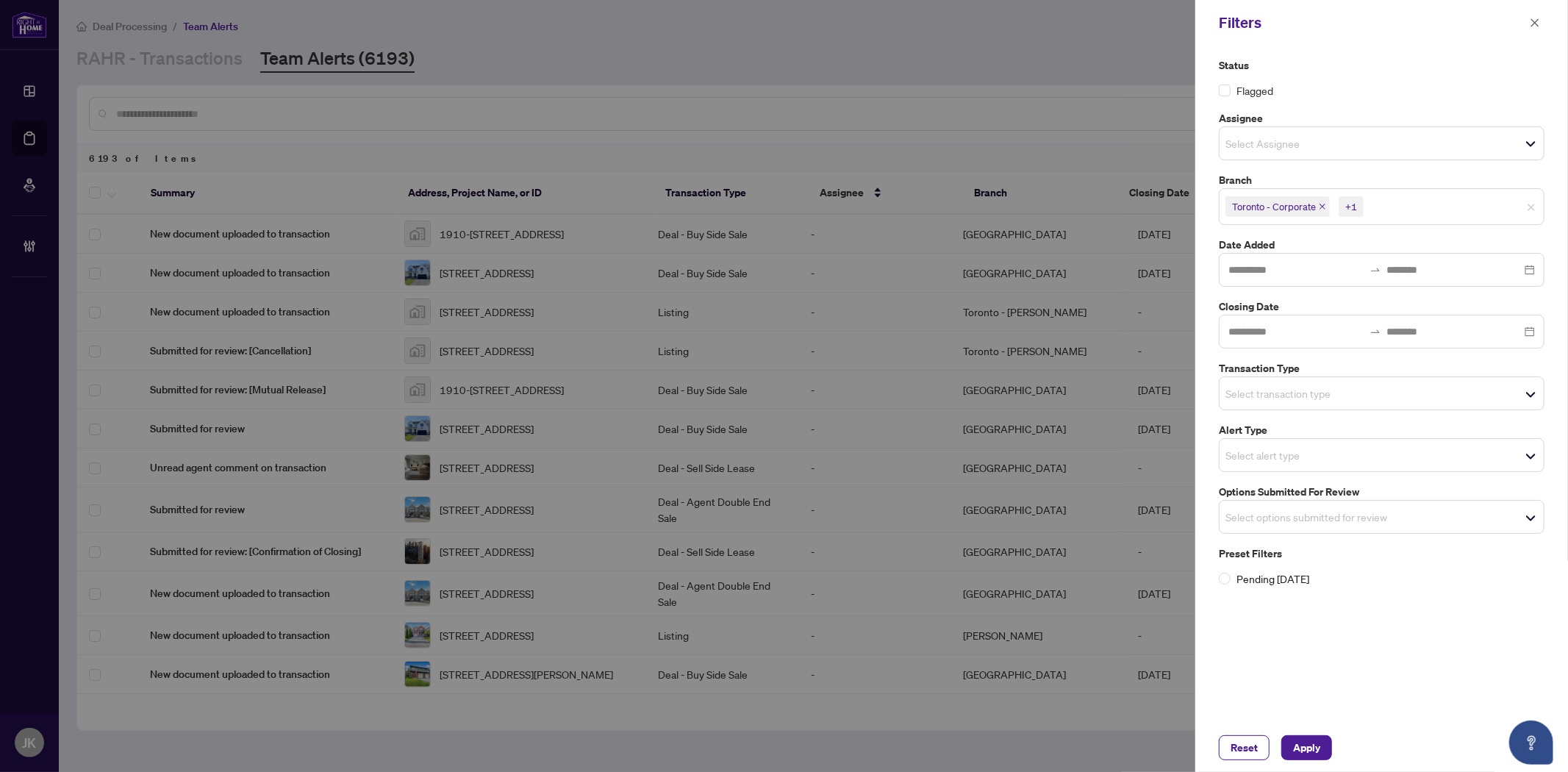
click at [1443, 653] on div "Status Flagged Assignee Select Assignee Select All Unassigned Aninda Paul Burli…" at bounding box center [1382, 384] width 373 height 678
click at [1297, 390] on input "search" at bounding box center [1276, 394] width 103 height 18
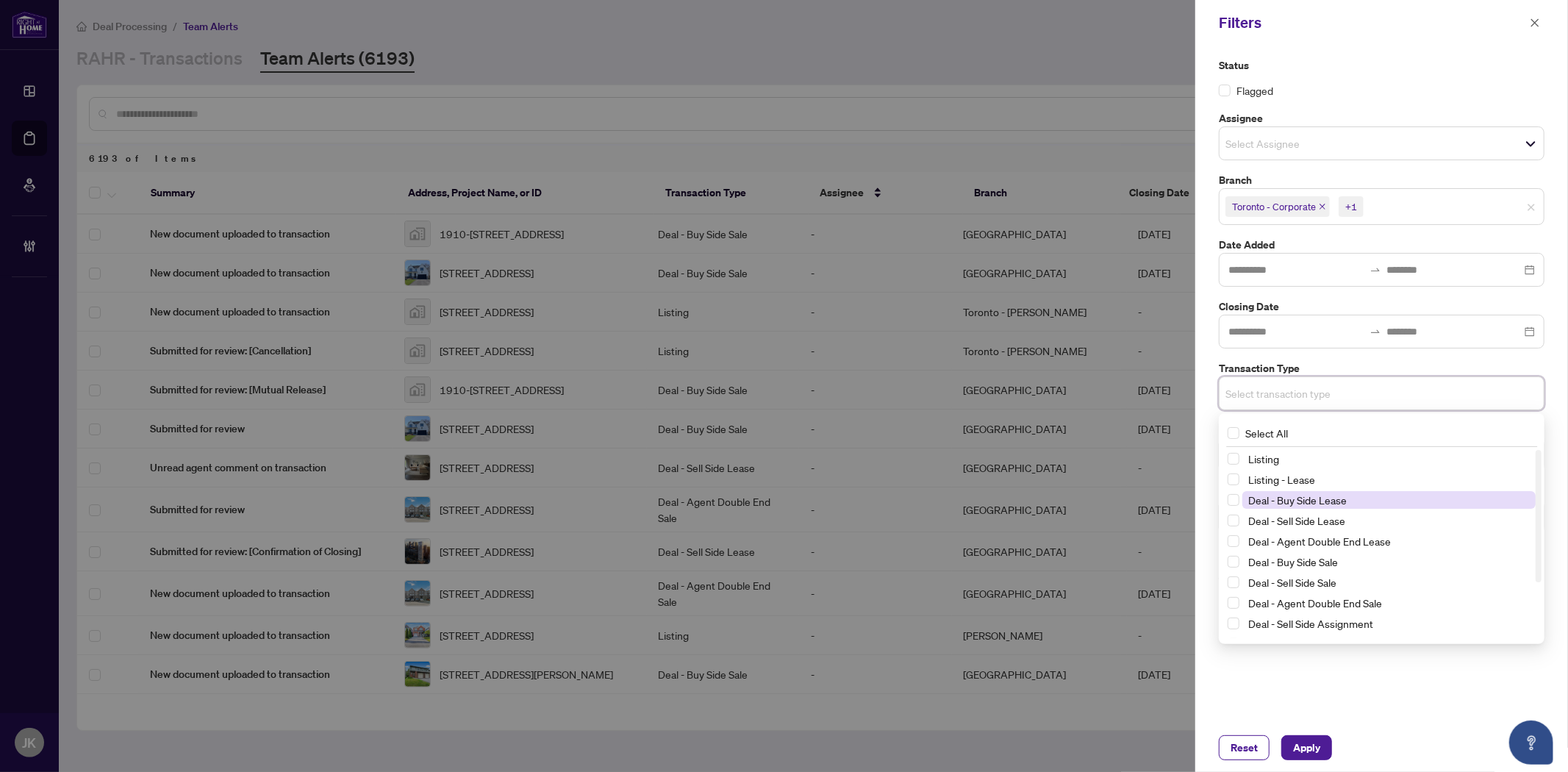
click at [1288, 497] on span "Deal - Buy Side Lease" at bounding box center [1297, 500] width 99 height 13
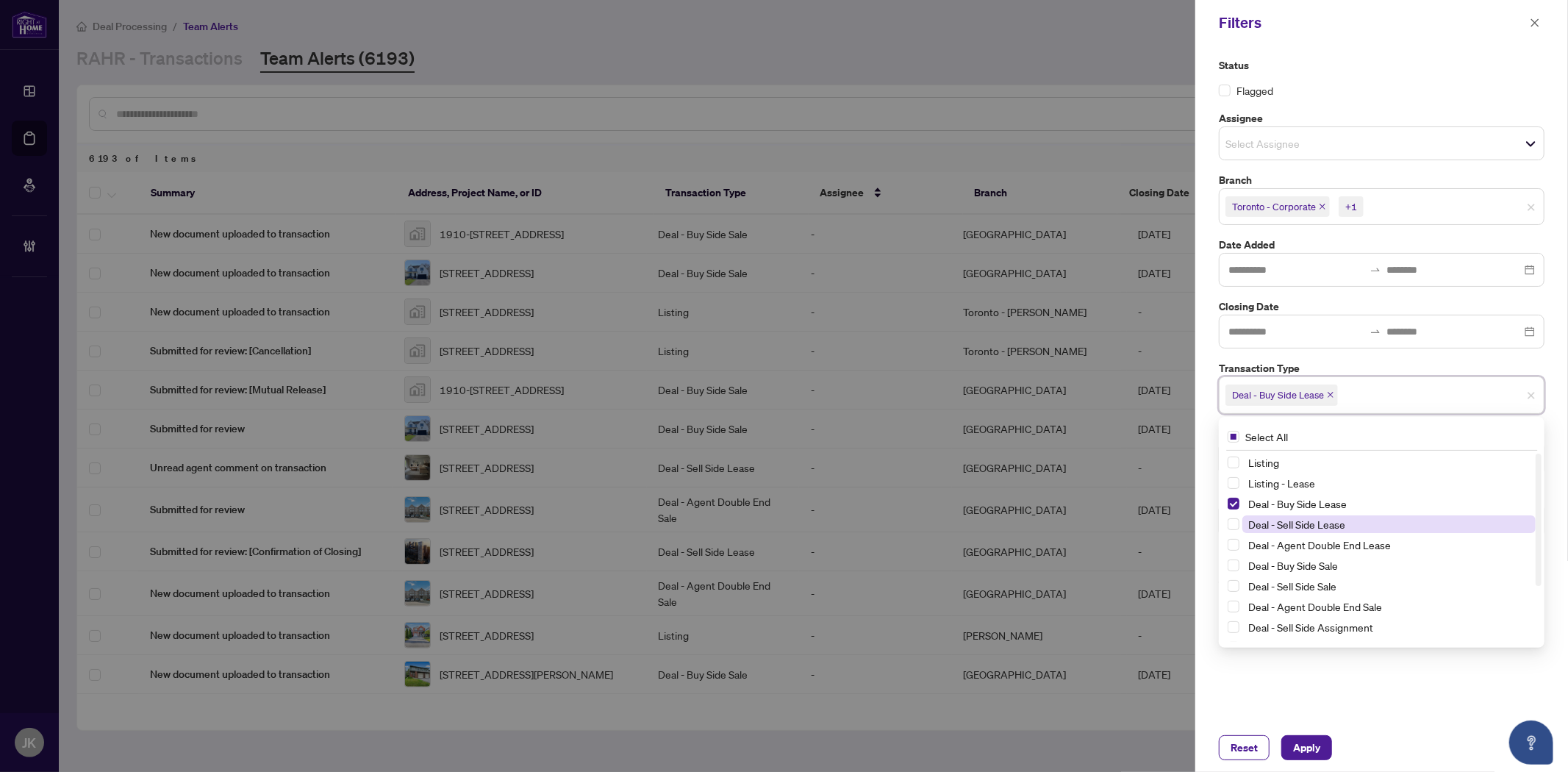
click at [1302, 520] on span "Deal - Sell Side Lease" at bounding box center [1297, 524] width 97 height 13
click at [1325, 546] on span "Deal - Agent Double End Lease" at bounding box center [1319, 544] width 143 height 13
click at [1323, 566] on span "Deal - Buy Side Sale" at bounding box center [1293, 565] width 90 height 13
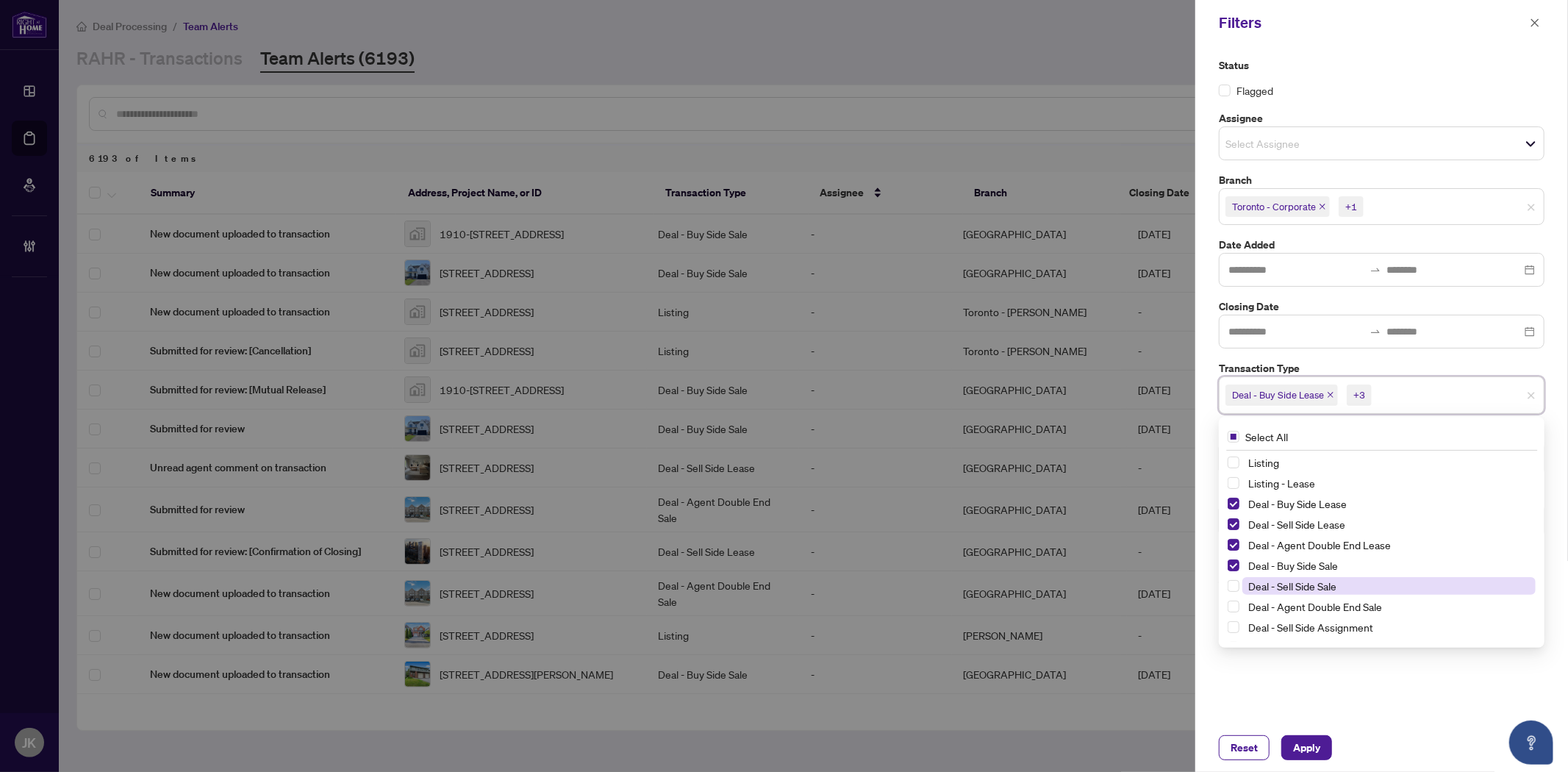
click at [1324, 586] on span "Deal - Sell Side Sale" at bounding box center [1292, 586] width 88 height 13
click at [1323, 603] on span "Deal - Agent Double End Sale" at bounding box center [1314, 606] width 134 height 13
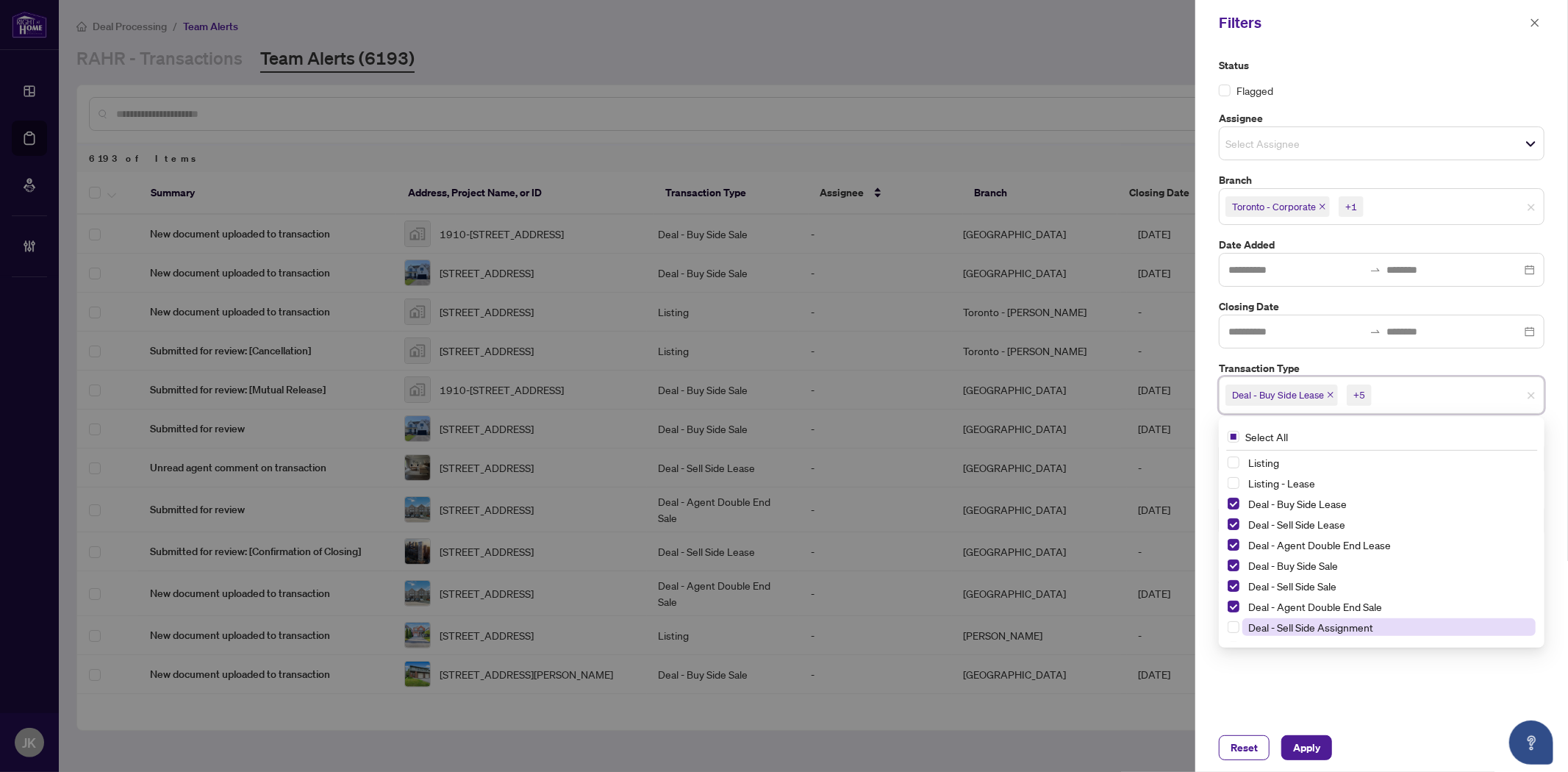
click at [1349, 629] on span "Deal - Sell Side Assignment" at bounding box center [1310, 627] width 125 height 13
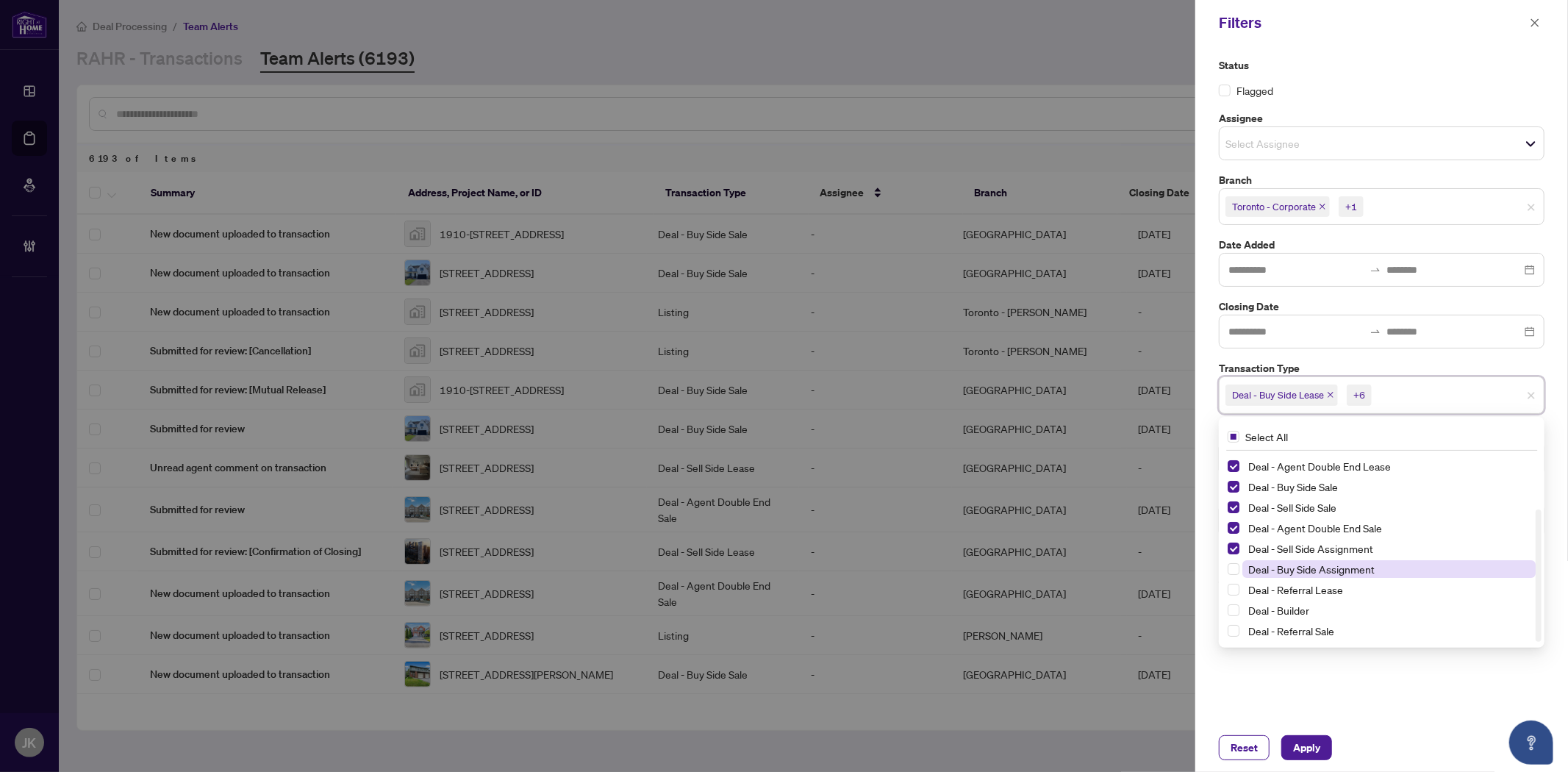
click at [1362, 569] on span "Deal - Buy Side Assignment" at bounding box center [1311, 569] width 126 height 13
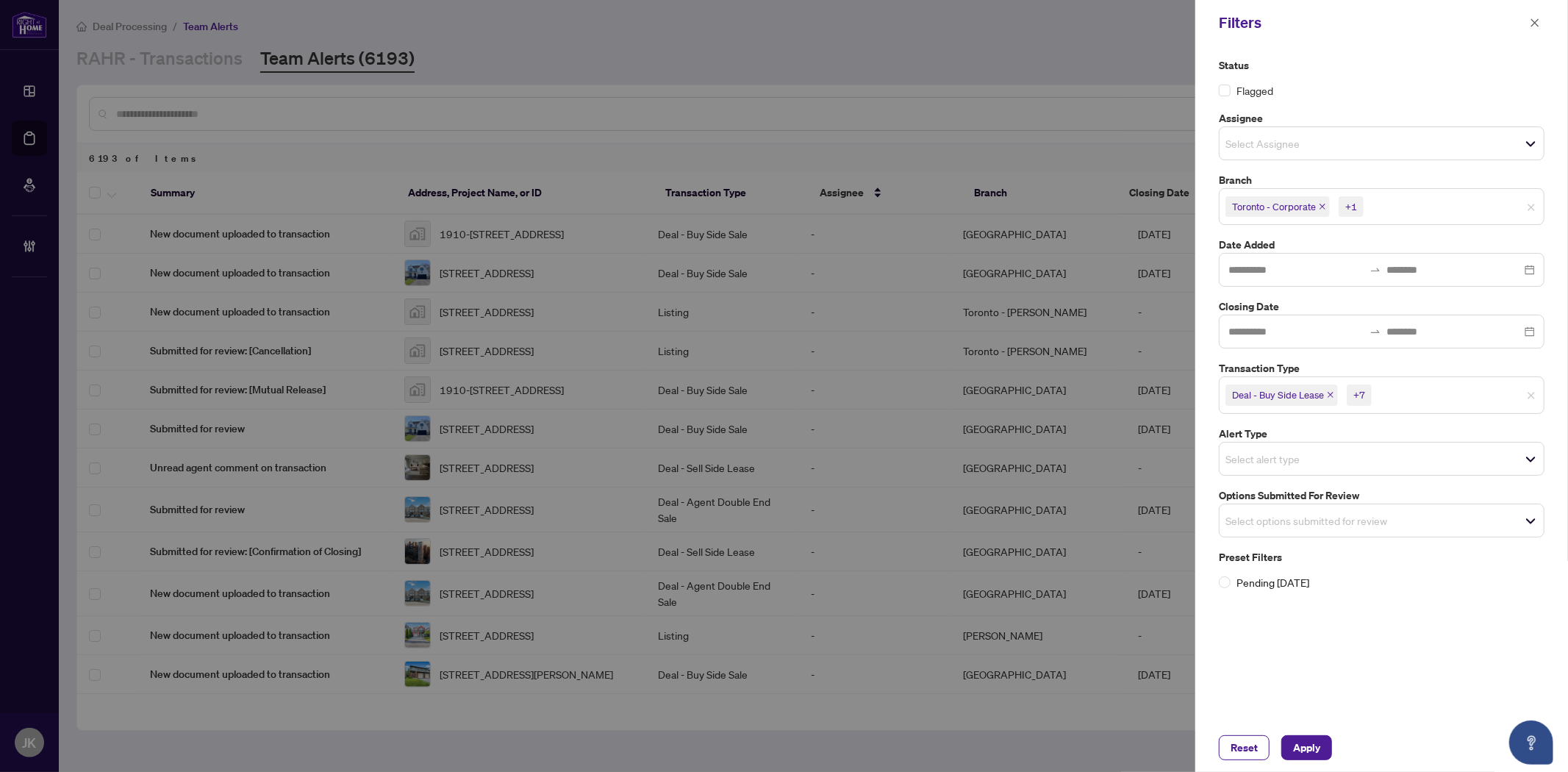
click at [1464, 688] on div "Status Flagged Assignee Select Assignee Select All Unassigned Aninda Paul Burli…" at bounding box center [1382, 384] width 373 height 678
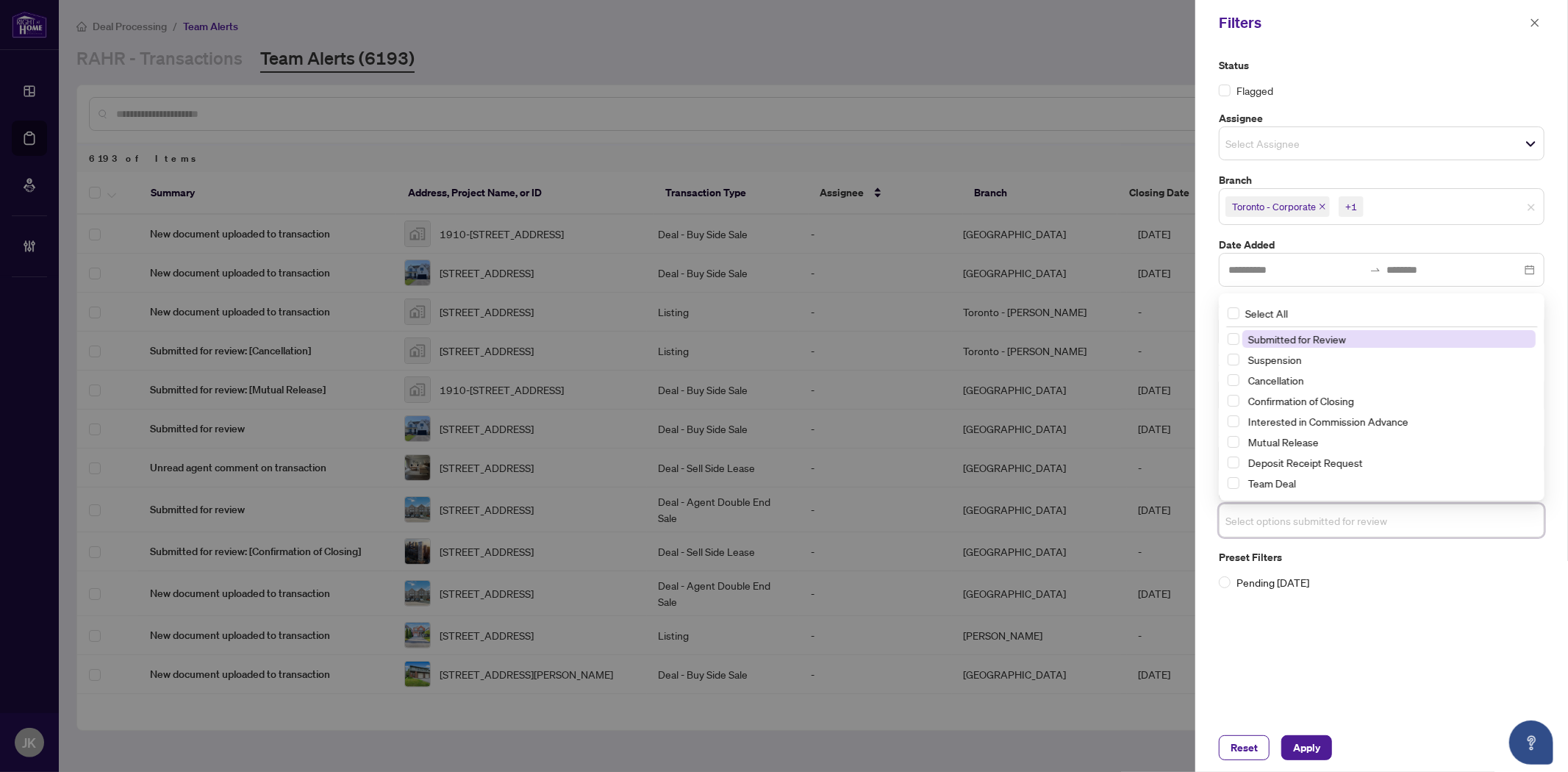
click at [1290, 519] on input "search" at bounding box center [1276, 521] width 103 height 18
click at [1276, 484] on span "Team Deal" at bounding box center [1272, 483] width 48 height 13
click at [1309, 338] on span "Submitted for Review" at bounding box center [1297, 338] width 98 height 13
click at [1314, 756] on span "Apply" at bounding box center [1306, 747] width 28 height 23
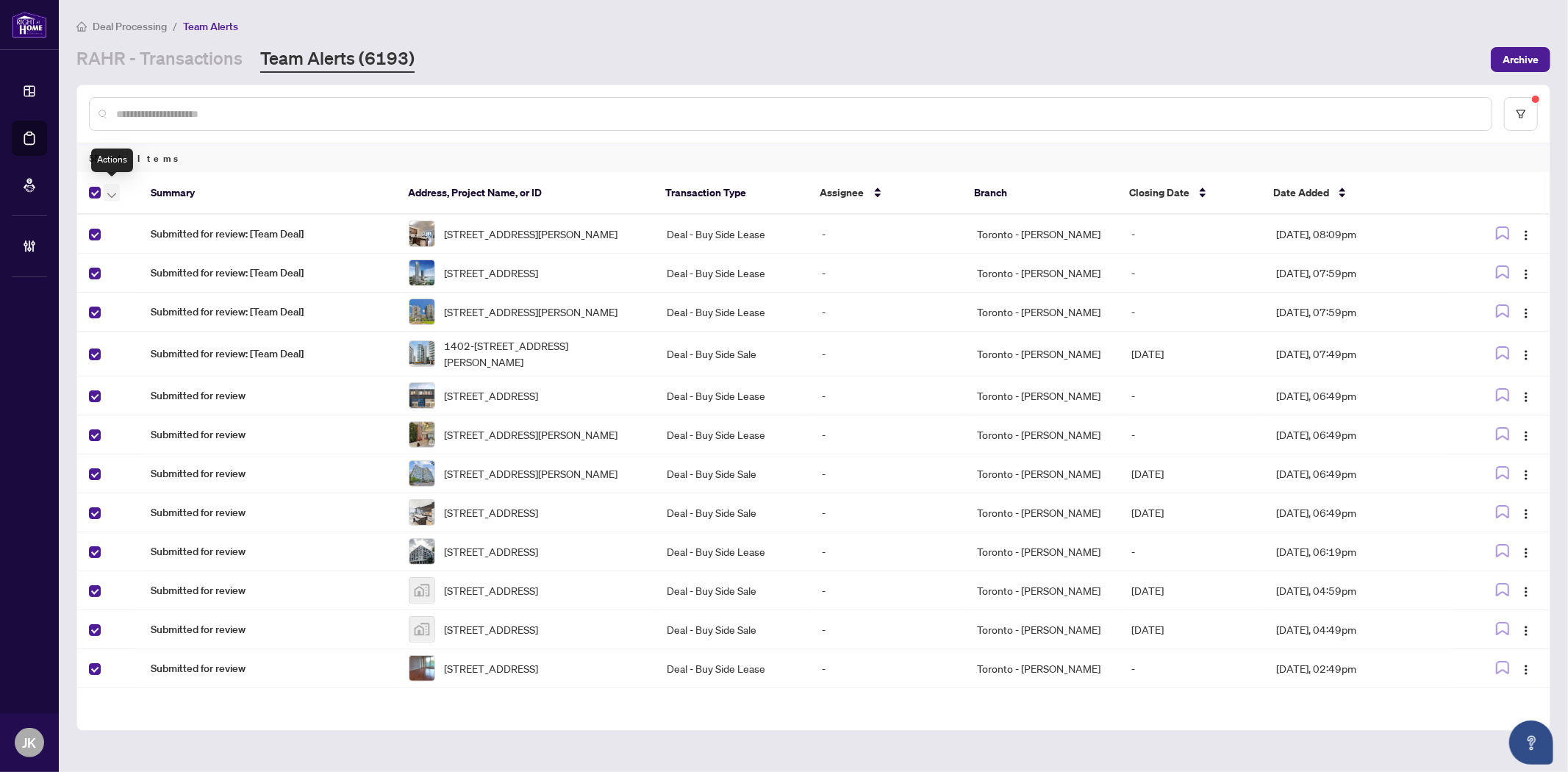
click at [115, 193] on icon "button" at bounding box center [111, 195] width 9 height 6
click at [158, 305] on span "Complete Item" at bounding box center [160, 310] width 92 height 16
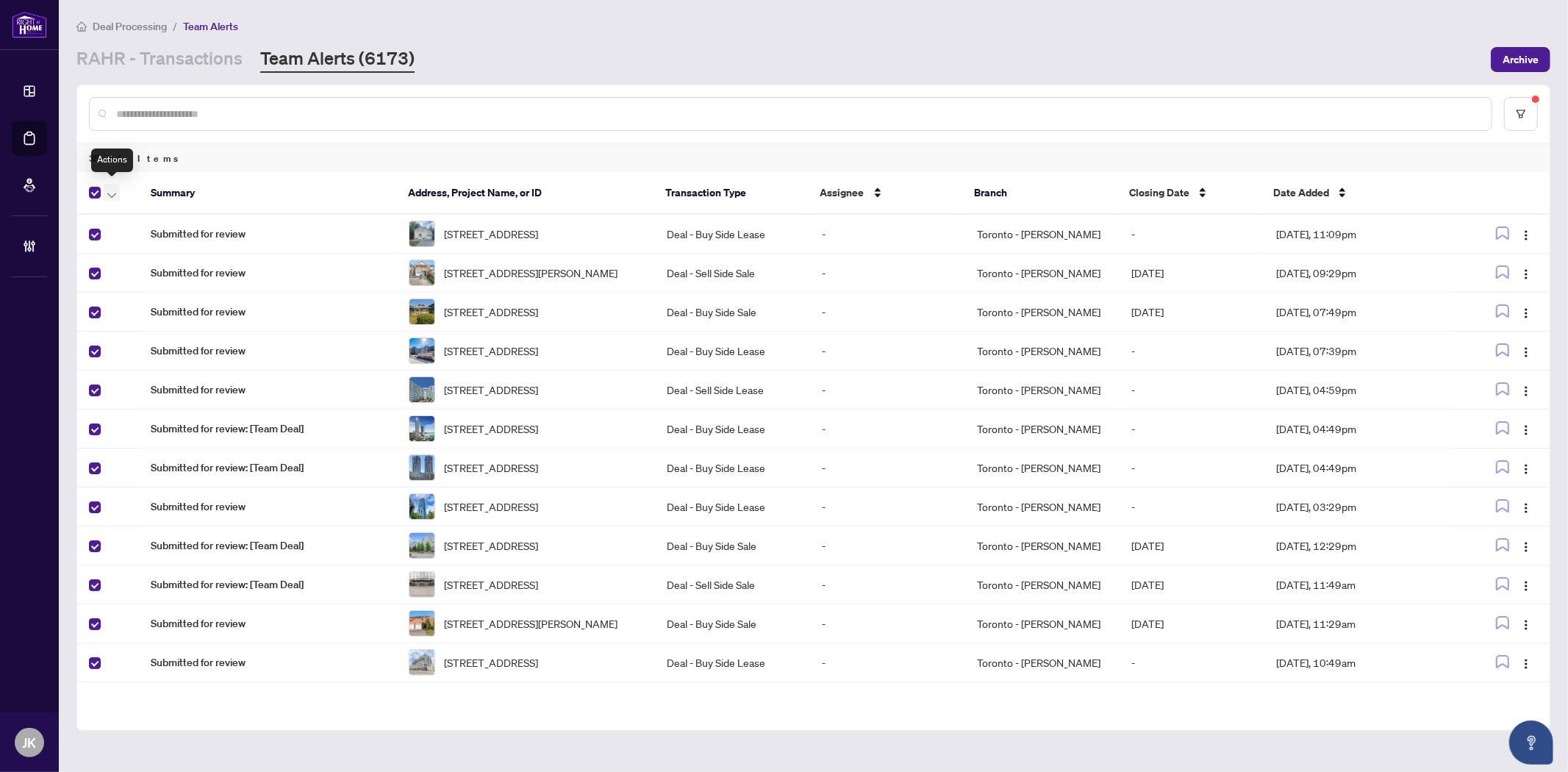
click at [113, 193] on icon "button" at bounding box center [111, 195] width 9 height 5
click at [175, 313] on span "Complete Item" at bounding box center [160, 310] width 92 height 16
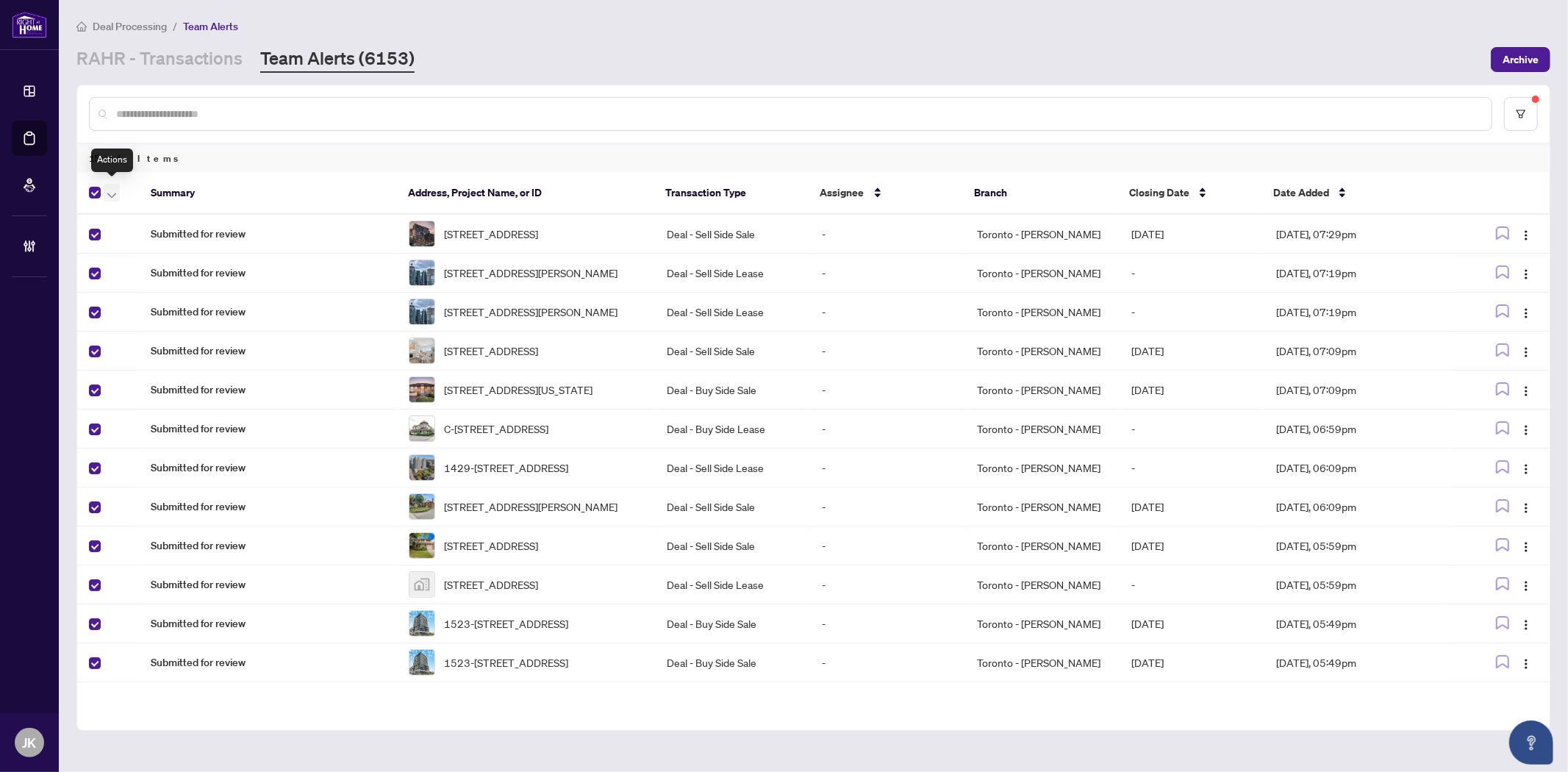
click at [109, 193] on icon "button" at bounding box center [111, 195] width 9 height 6
click at [164, 313] on span "Complete Item" at bounding box center [160, 310] width 92 height 16
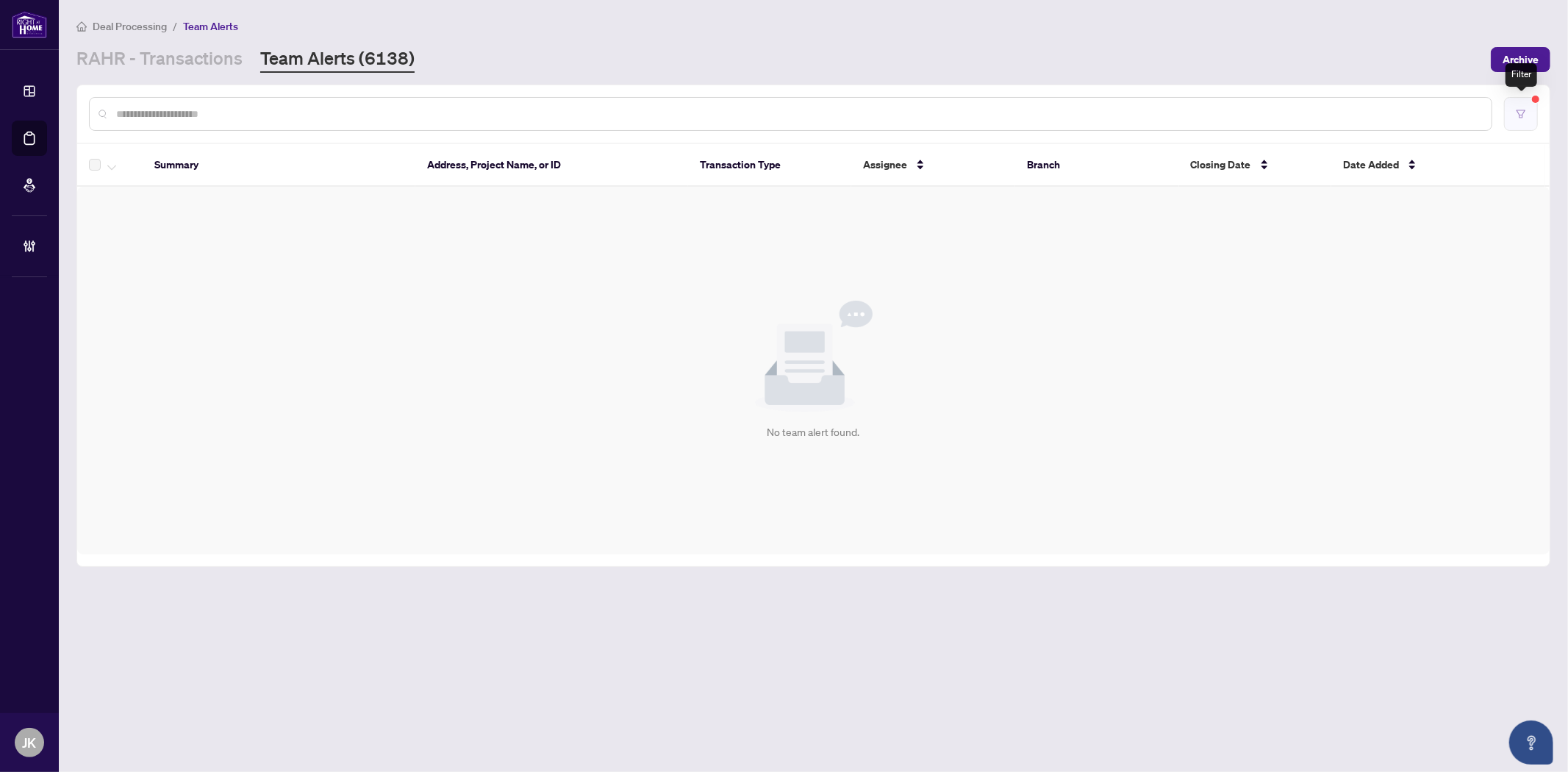
click at [1529, 117] on button "button" at bounding box center [1521, 114] width 34 height 34
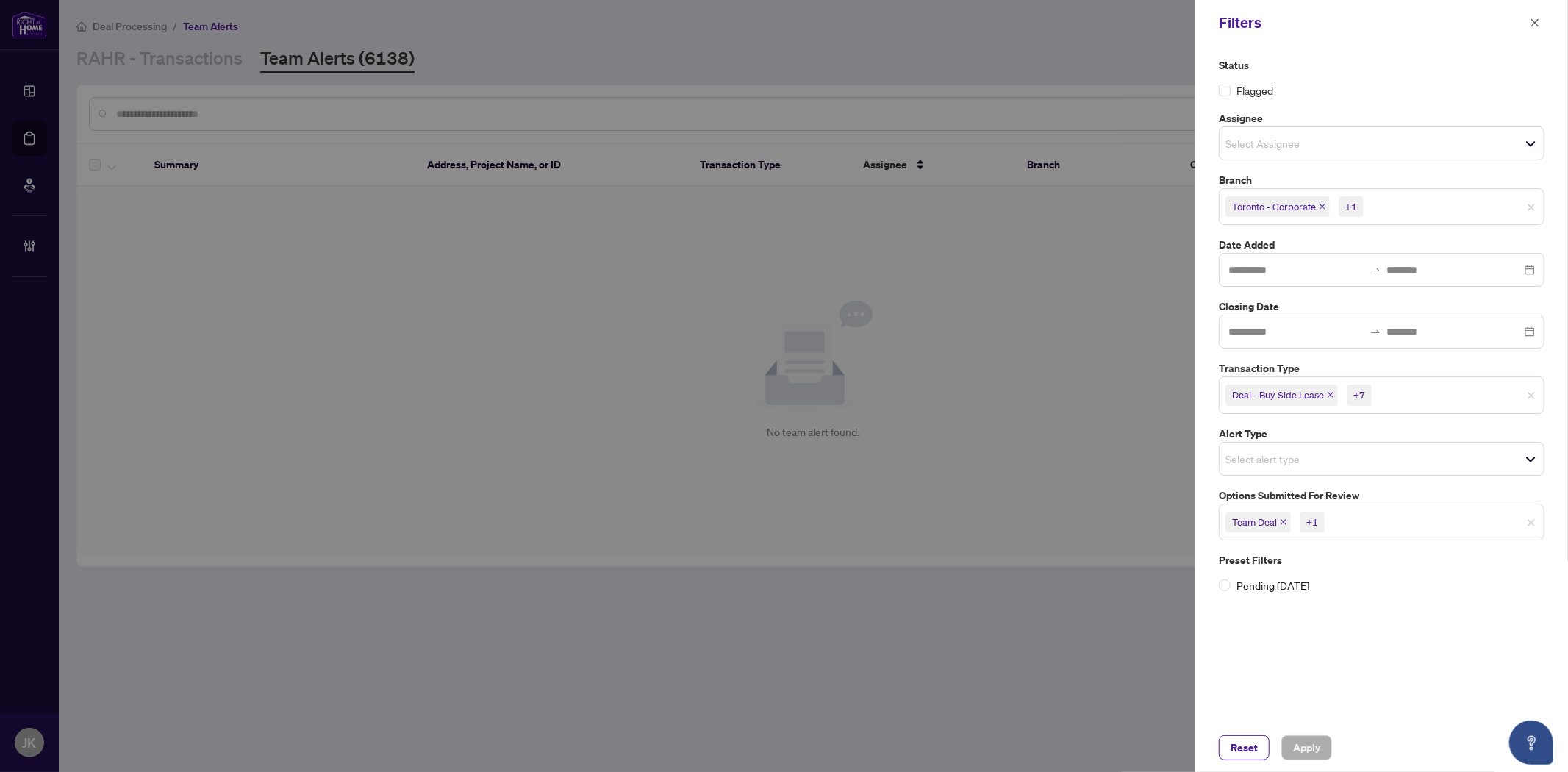
click at [1293, 461] on input "search" at bounding box center [1276, 459] width 103 height 18
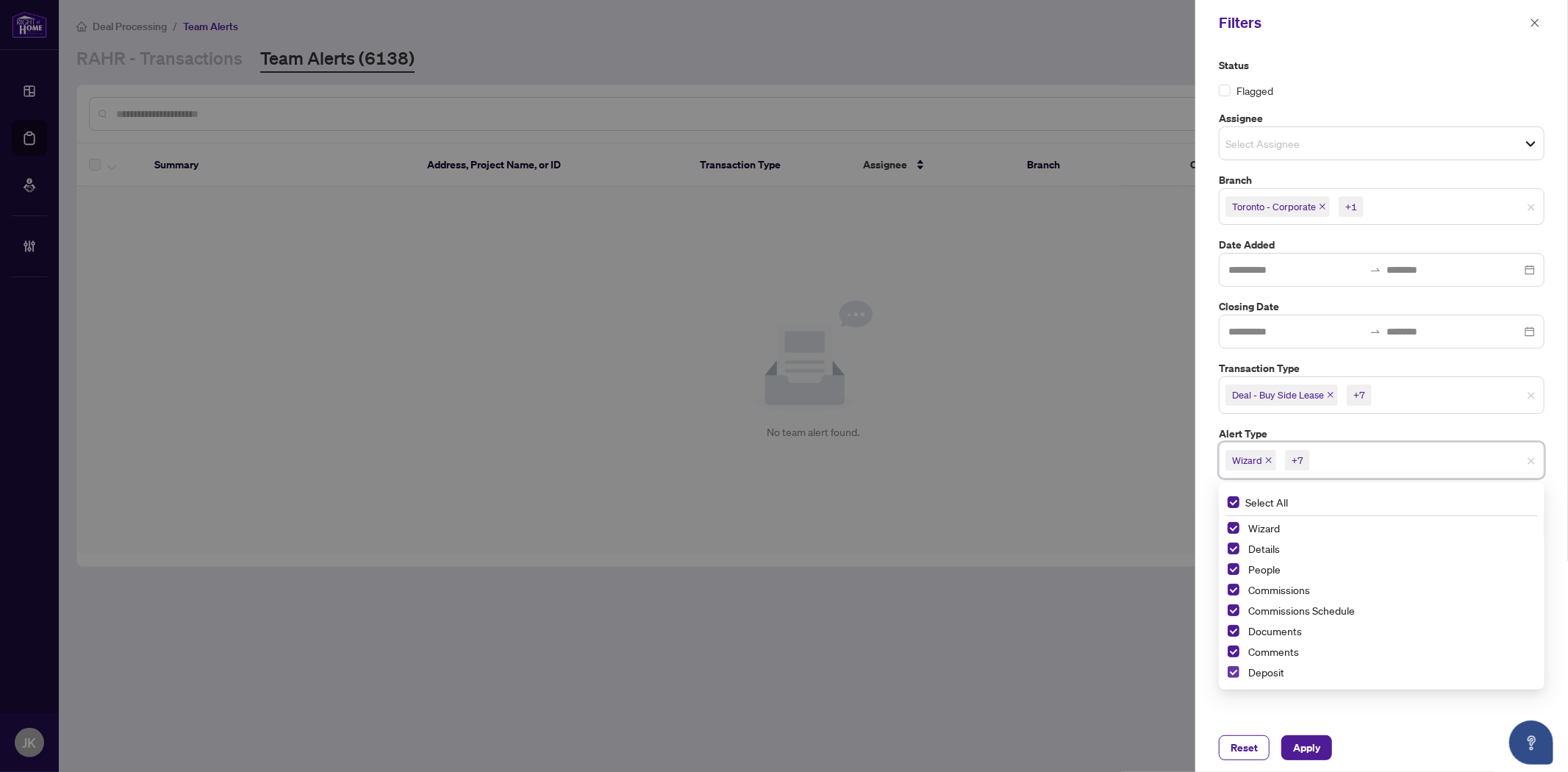
click at [1234, 673] on span "Select Deposit" at bounding box center [1233, 672] width 12 height 12
click at [1310, 752] on span "Apply" at bounding box center [1306, 747] width 28 height 23
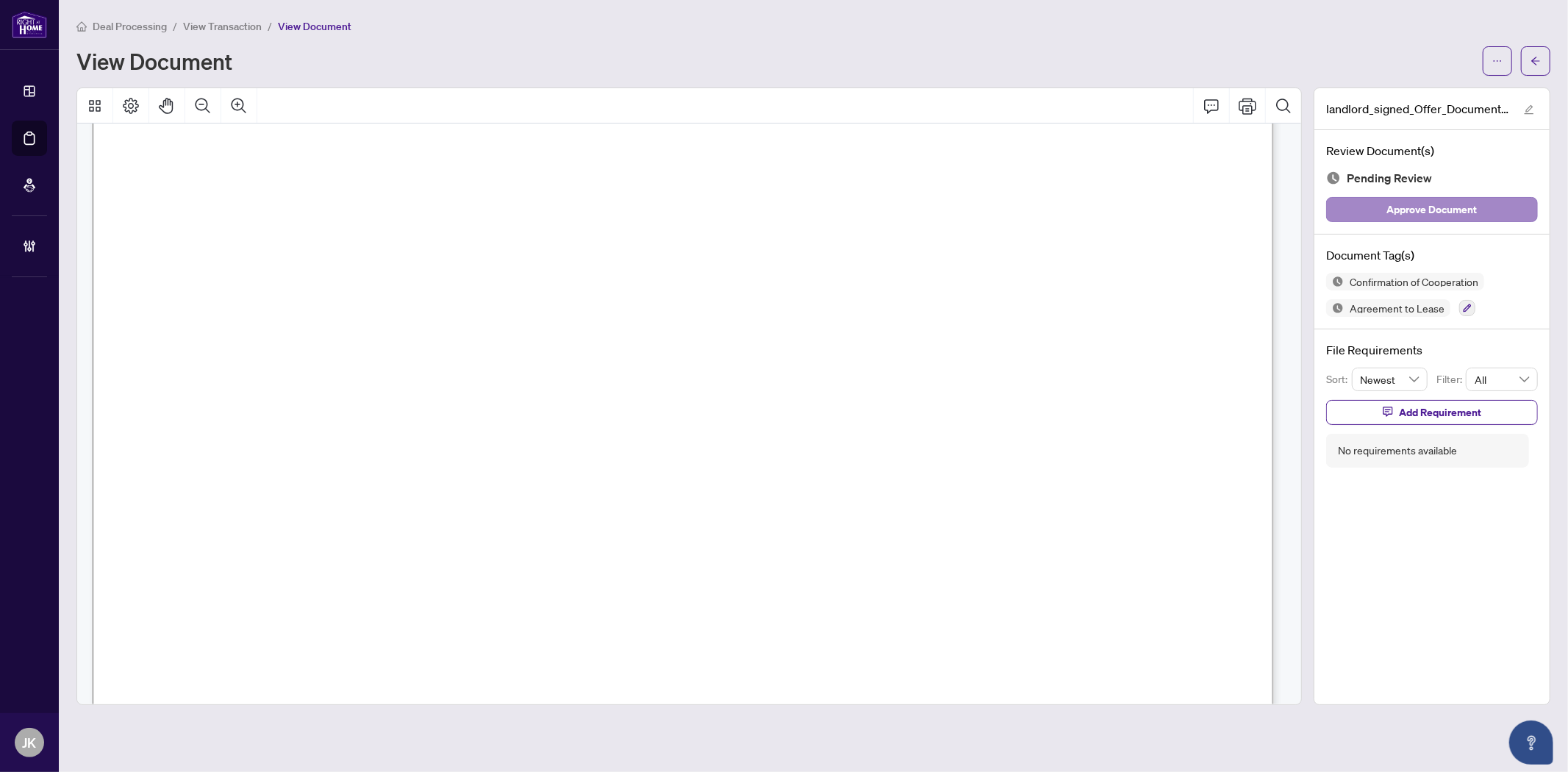
scroll to position [3103, 0]
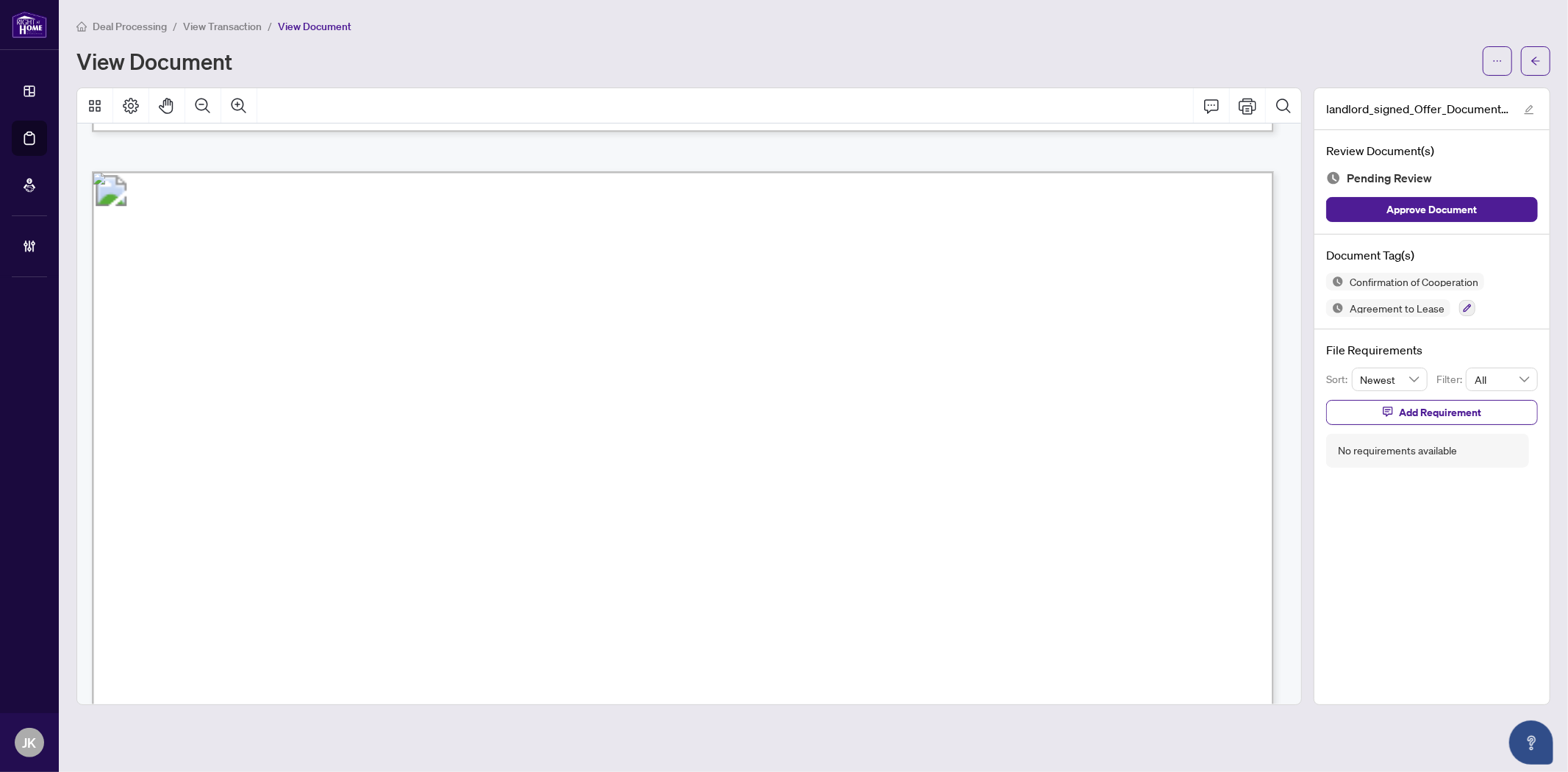
drag, startPoint x: 280, startPoint y: 458, endPoint x: 384, endPoint y: 461, distance: 104.0
click at [404, 457] on span "Yatong Wang" at bounding box center [348, 456] width 136 height 19
drag, startPoint x: 393, startPoint y: 458, endPoint x: 283, endPoint y: 451, distance: 110.2
click at [283, 451] on span "Yatong Wang" at bounding box center [348, 456] width 136 height 19
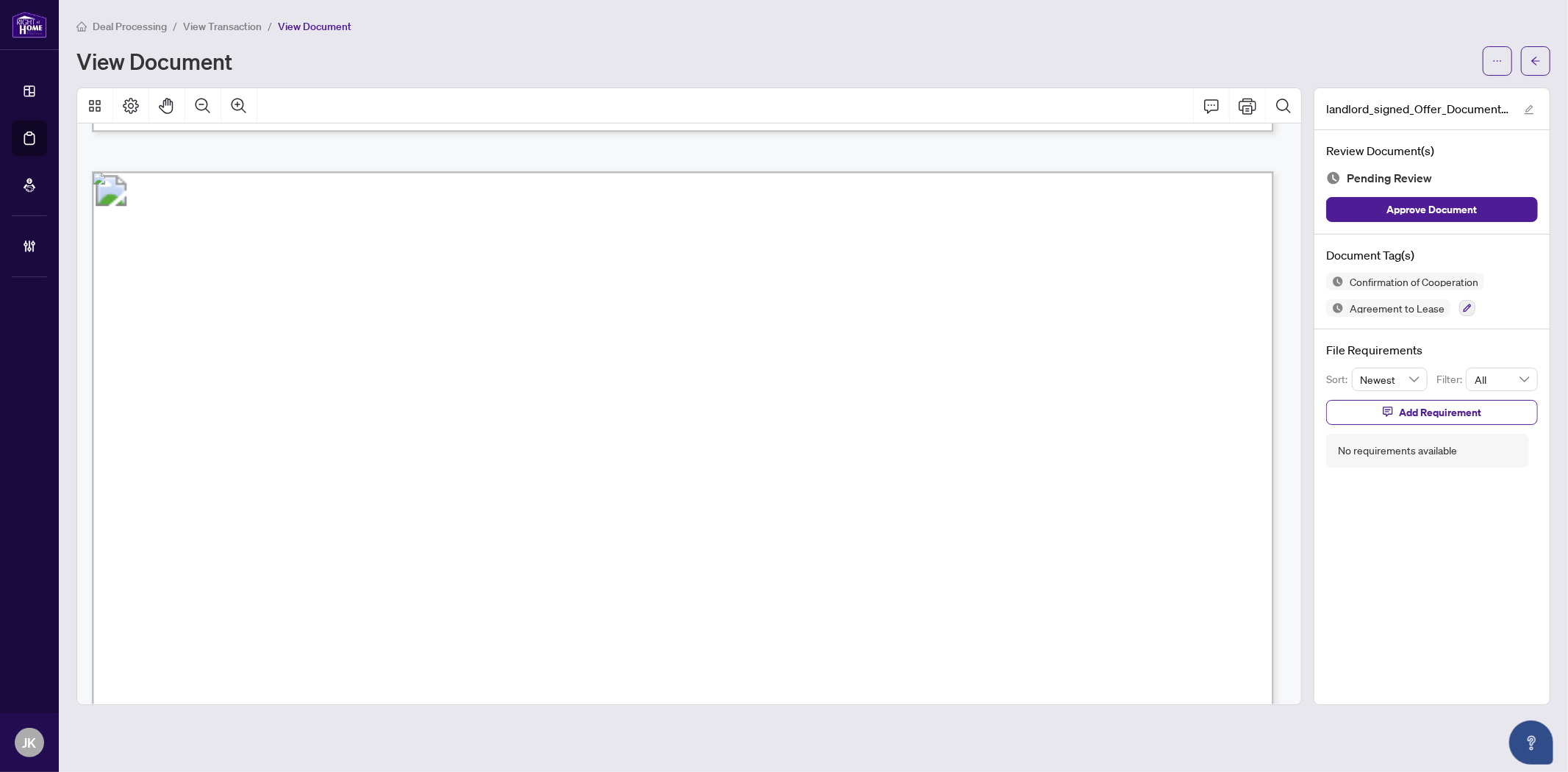
drag, startPoint x: 475, startPoint y: 423, endPoint x: 254, endPoint y: 410, distance: 221.4
click at [254, 410] on span "Rosalynd Ellen Fraser, Edmund Bruce Fraser" at bounding box center [474, 417] width 441 height 19
drag, startPoint x: 496, startPoint y: 417, endPoint x: 697, endPoint y: 420, distance: 201.0
click at [695, 420] on span "Rosalynd Ellen Fraser, Edmund Bruce Fraser" at bounding box center [474, 417] width 441 height 19
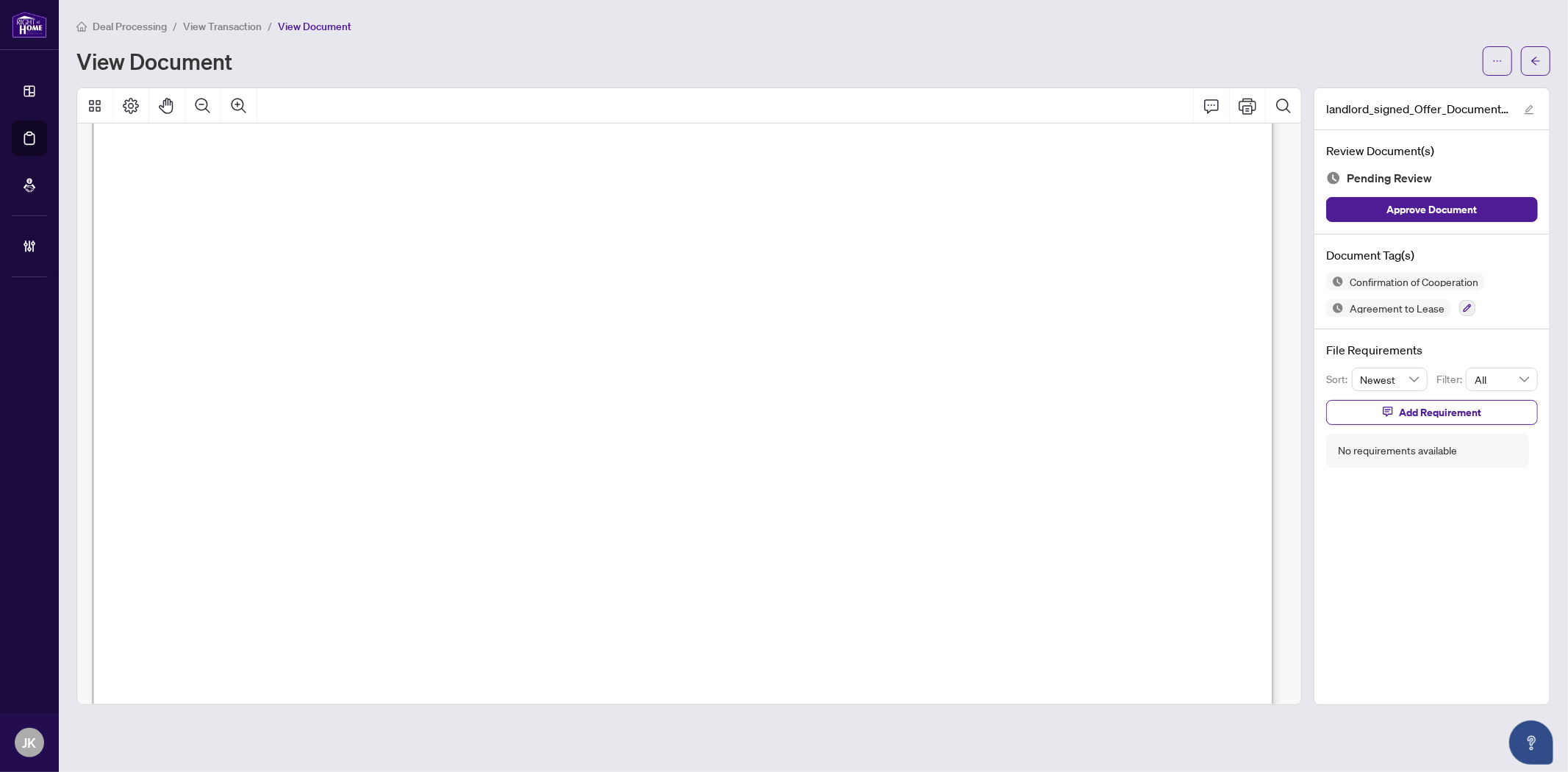
scroll to position [13525, 0]
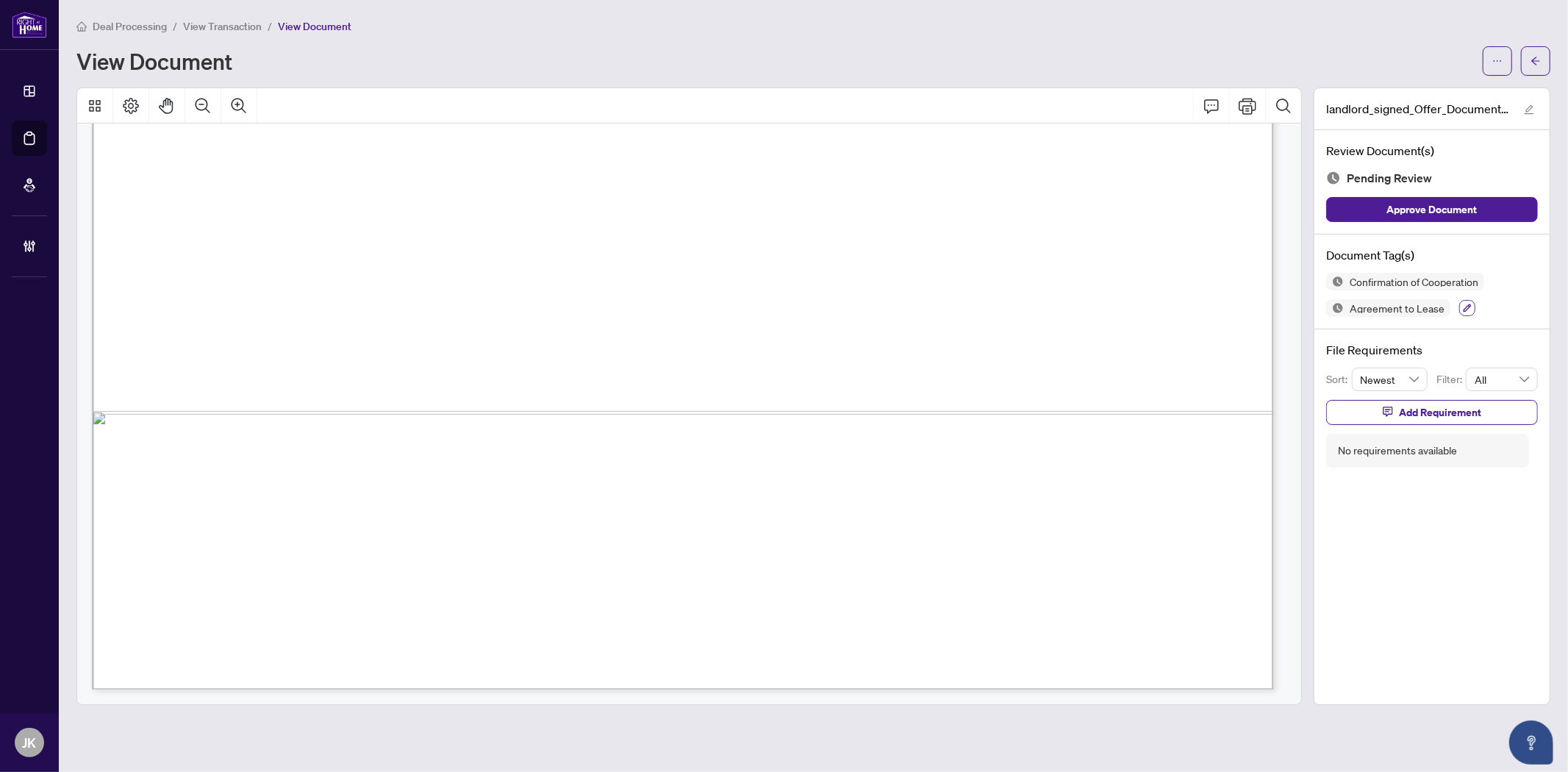
click at [1470, 305] on button "button" at bounding box center [1467, 308] width 16 height 16
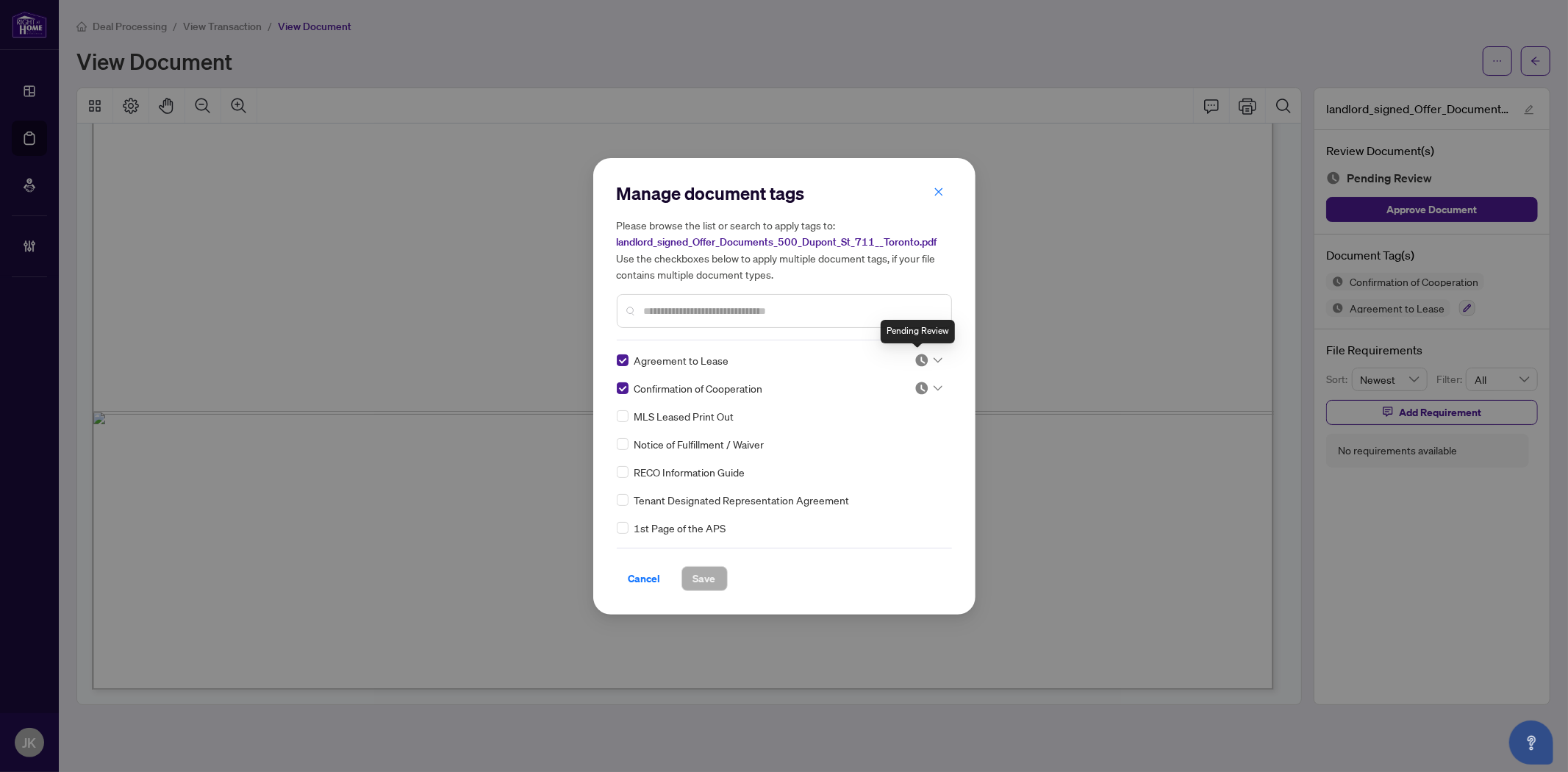
click at [918, 361] on img at bounding box center [922, 360] width 15 height 15
click at [897, 425] on div "Approved" at bounding box center [880, 432] width 94 height 16
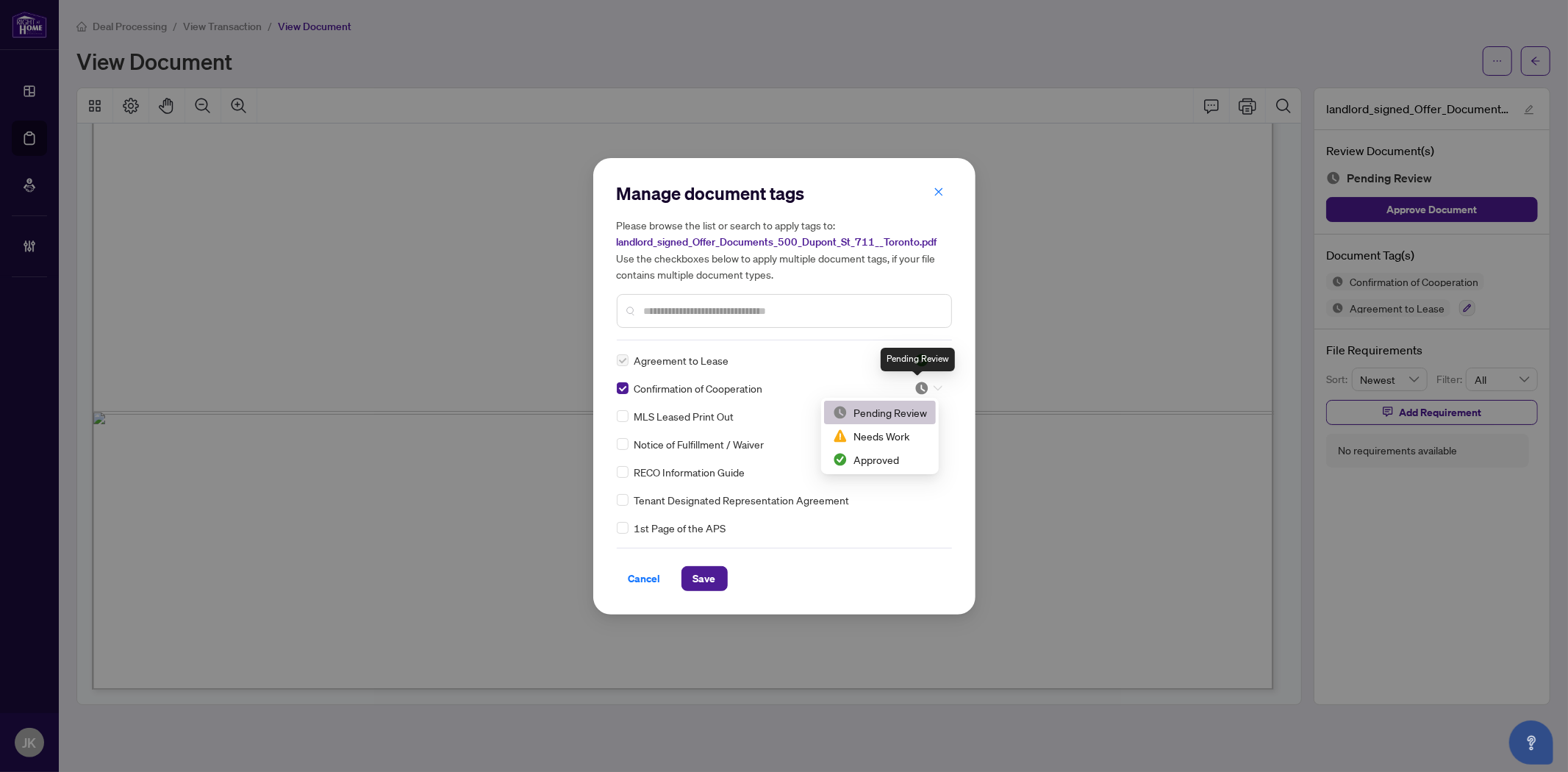
click at [917, 388] on img at bounding box center [922, 388] width 15 height 15
click at [893, 463] on div "Approved" at bounding box center [880, 459] width 94 height 16
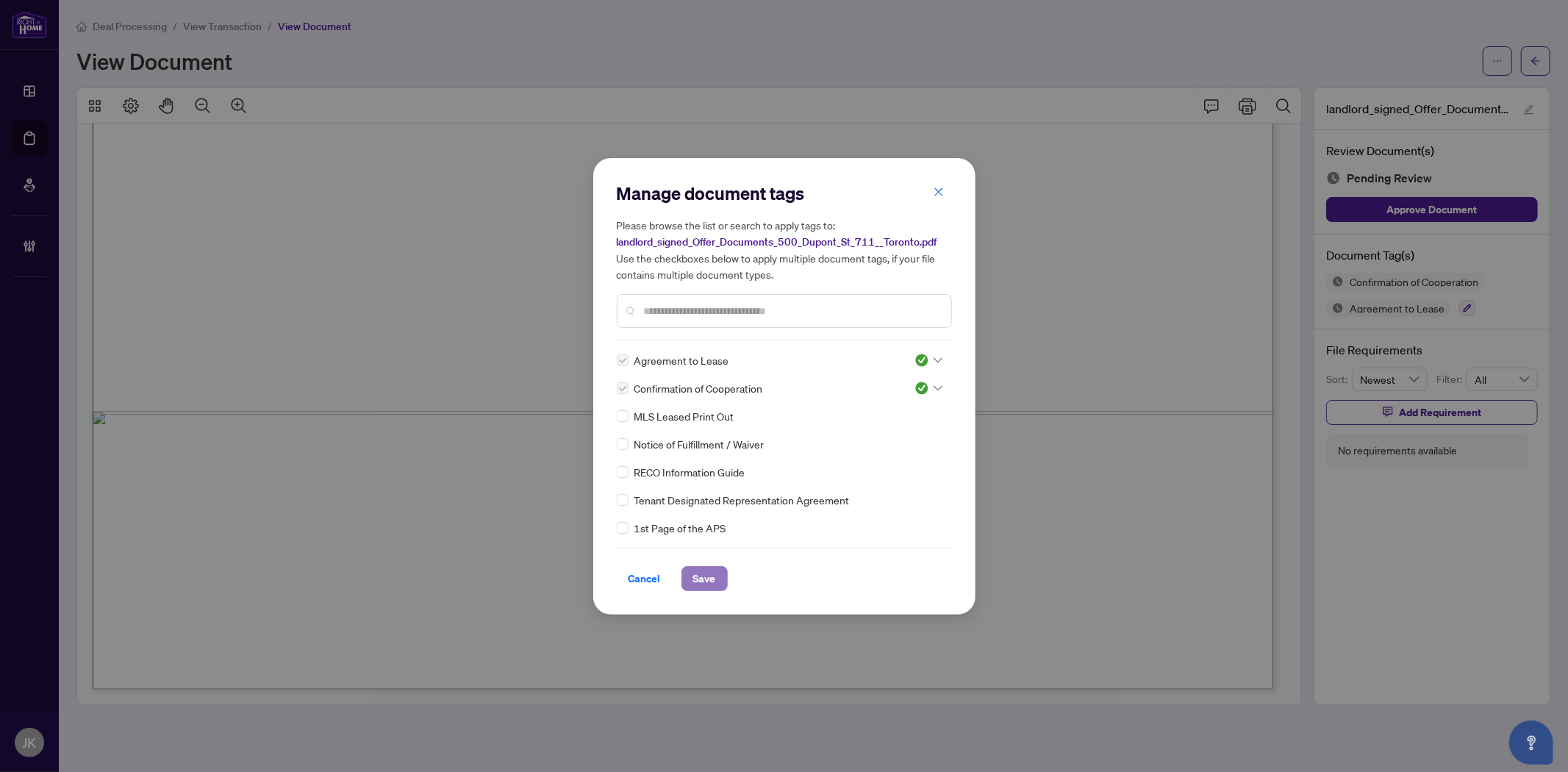
click at [698, 582] on span "Save" at bounding box center [705, 578] width 23 height 23
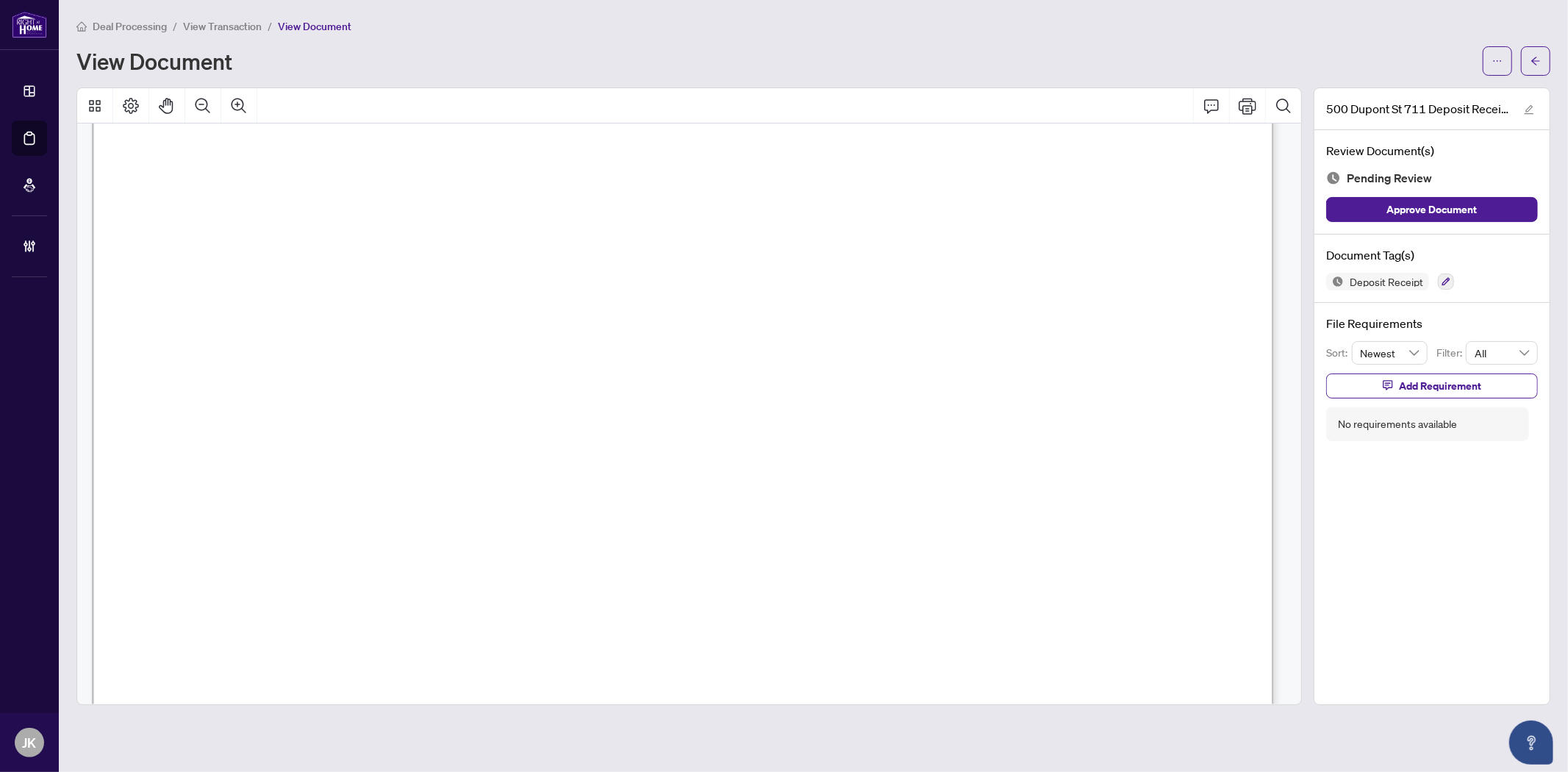
scroll to position [326, 0]
drag, startPoint x: 1451, startPoint y: 289, endPoint x: 1439, endPoint y: 276, distance: 17.7
click at [1410, 289] on div at bounding box center [1446, 282] width 16 height 18
click at [1410, 278] on div "Deposit Receipt" at bounding box center [1431, 282] width 211 height 18
click at [1410, 288] on button "button" at bounding box center [1446, 282] width 16 height 16
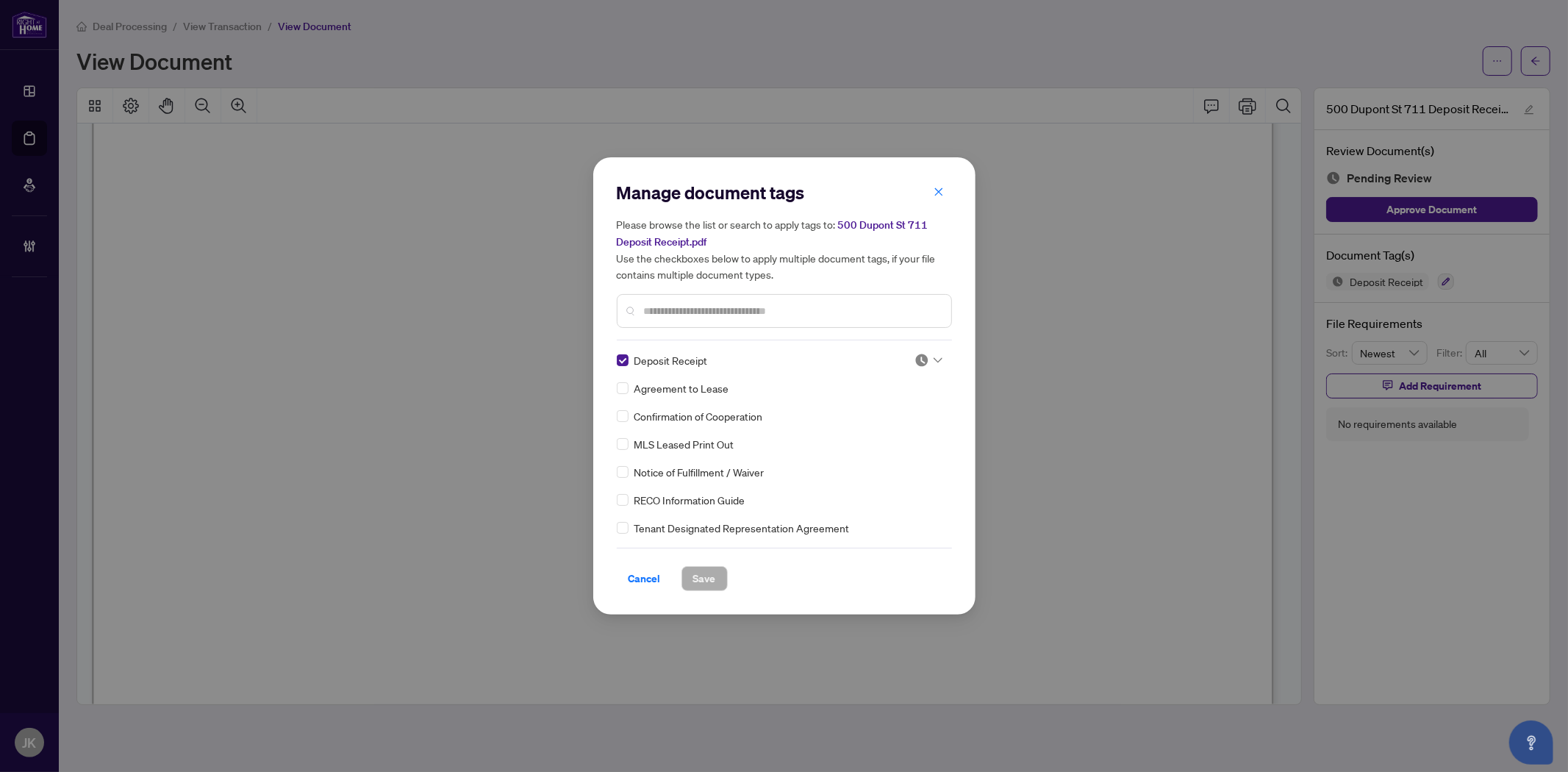
click at [921, 354] on img at bounding box center [922, 360] width 15 height 15
click at [893, 429] on div "Approved" at bounding box center [880, 432] width 94 height 16
click at [697, 576] on span "Save" at bounding box center [705, 578] width 23 height 23
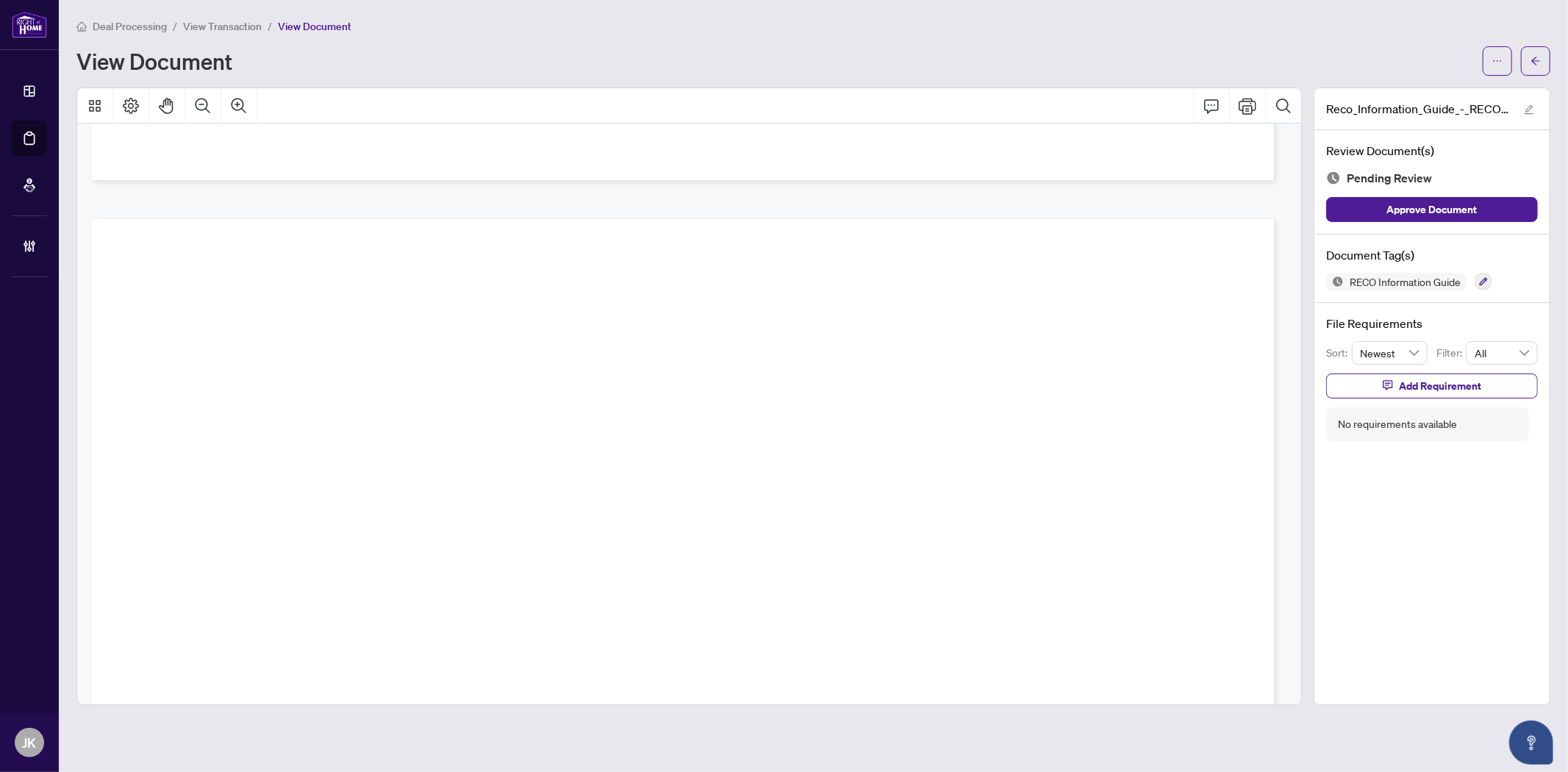
scroll to position [19798, 0]
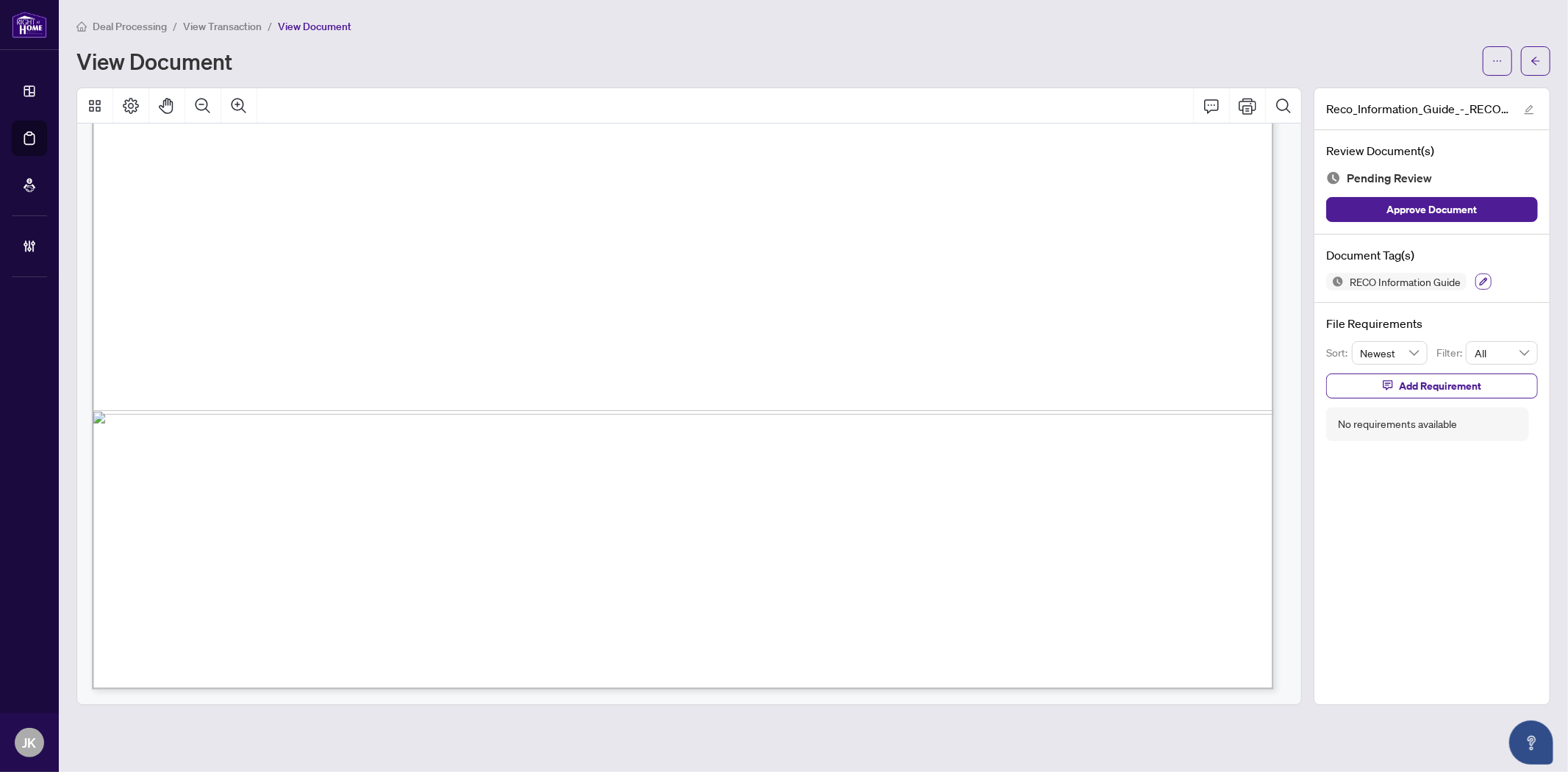
click at [1410, 277] on button "button" at bounding box center [1483, 282] width 16 height 16
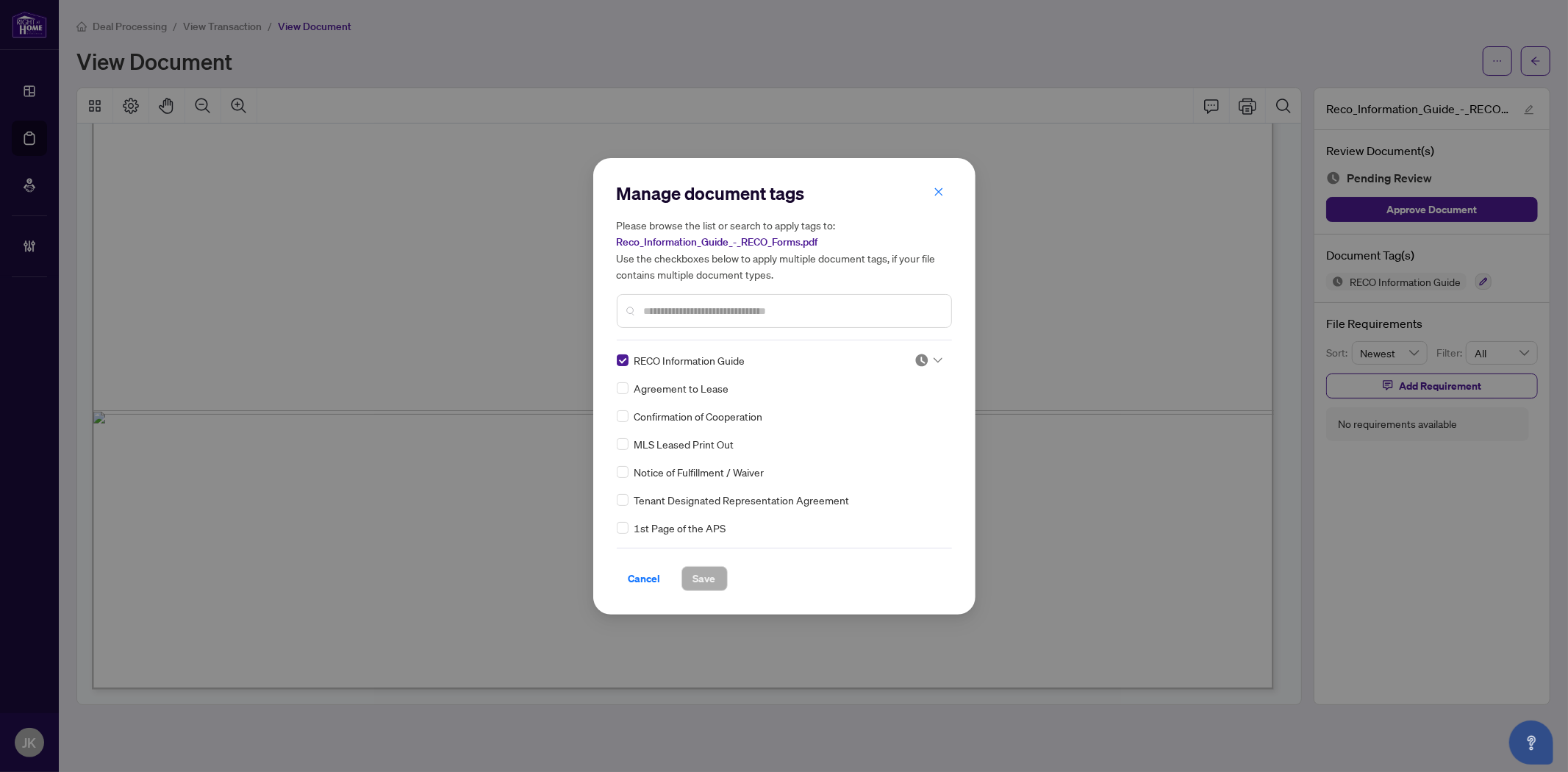
click at [920, 361] on img at bounding box center [922, 360] width 15 height 15
click at [886, 439] on div "Approved" at bounding box center [880, 432] width 94 height 16
click at [703, 583] on span "Save" at bounding box center [705, 578] width 23 height 23
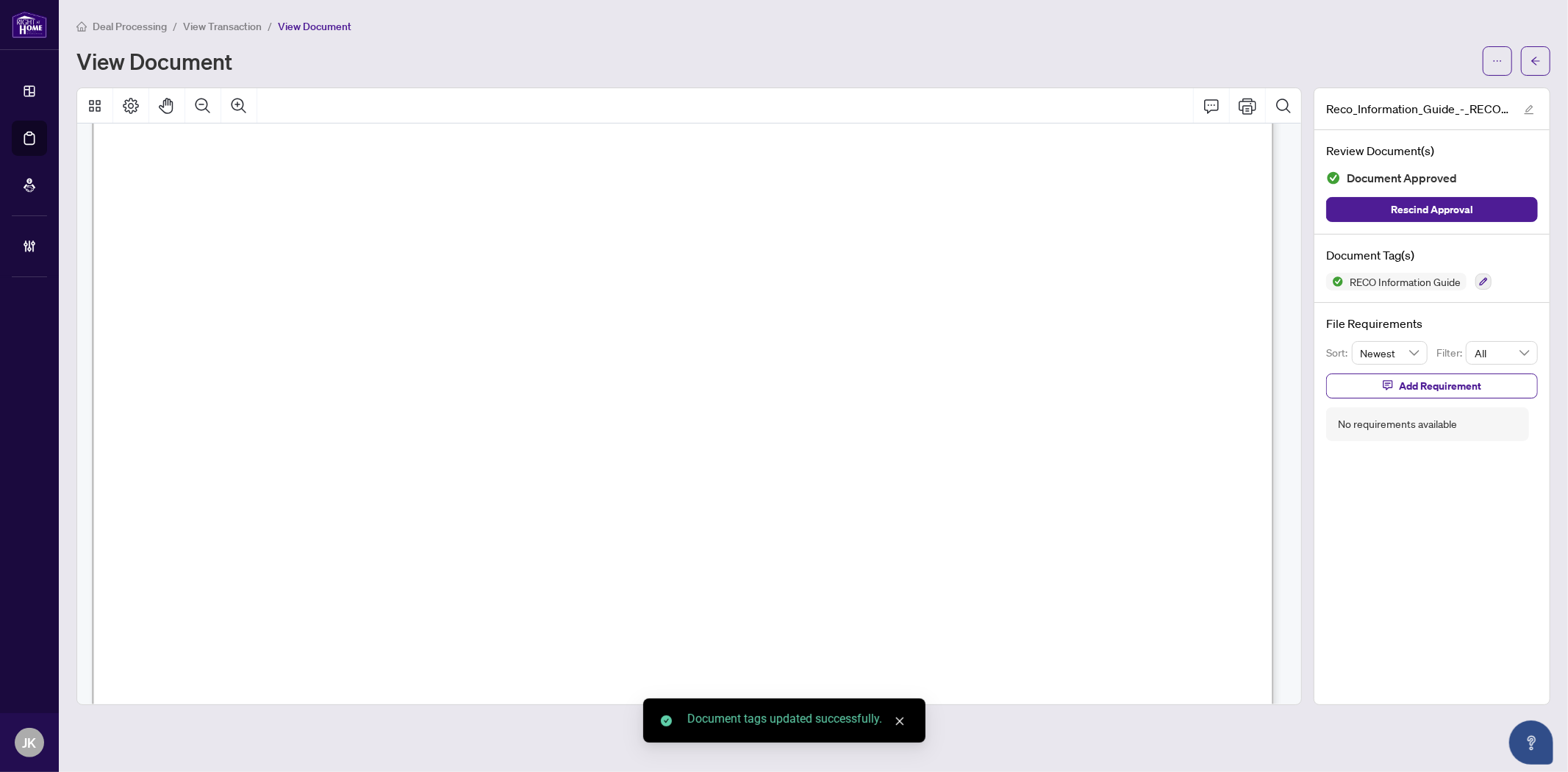
scroll to position [19063, 0]
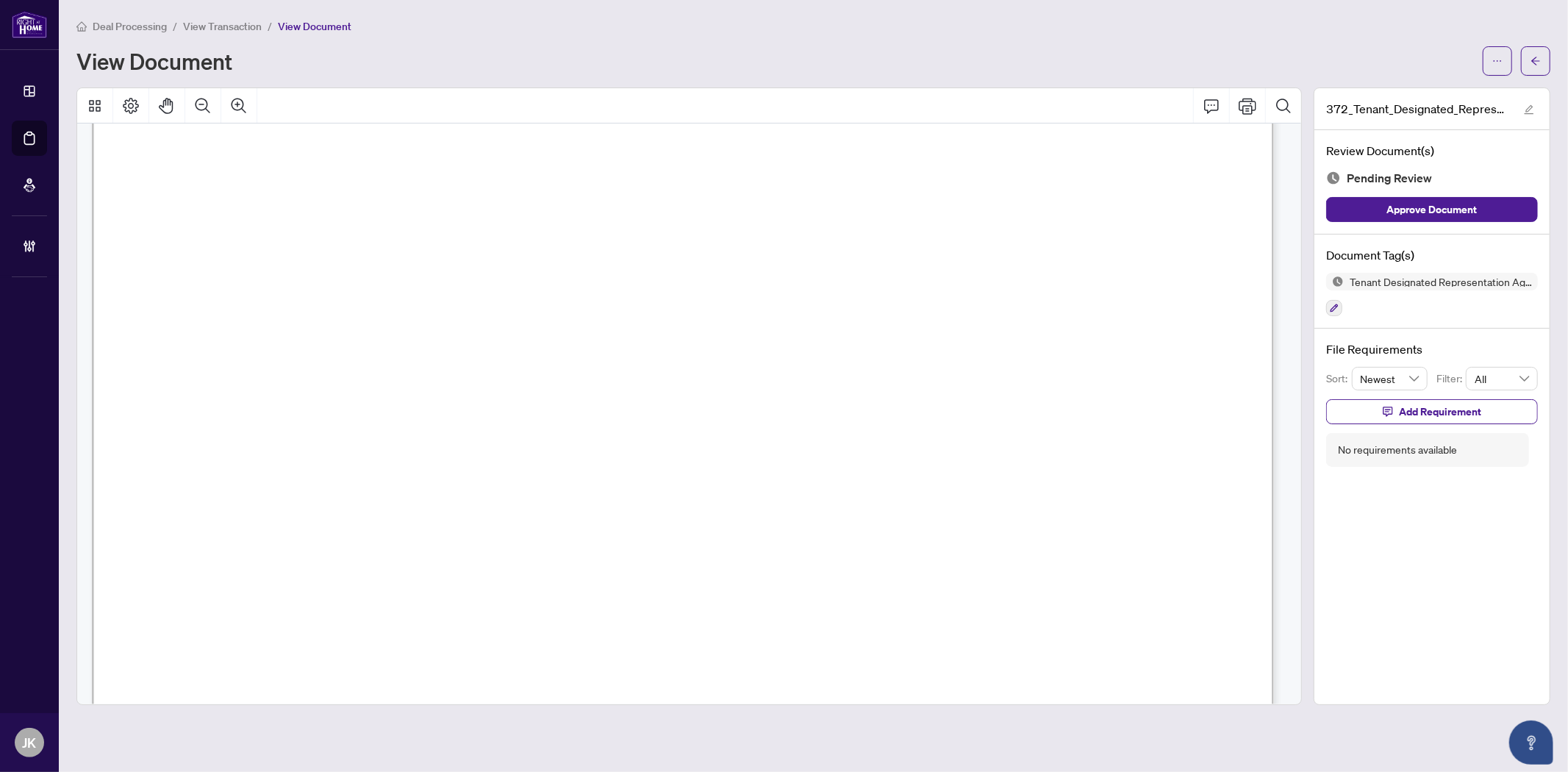
scroll to position [6701, 0]
click at [1334, 309] on icon "button" at bounding box center [1334, 308] width 9 height 9
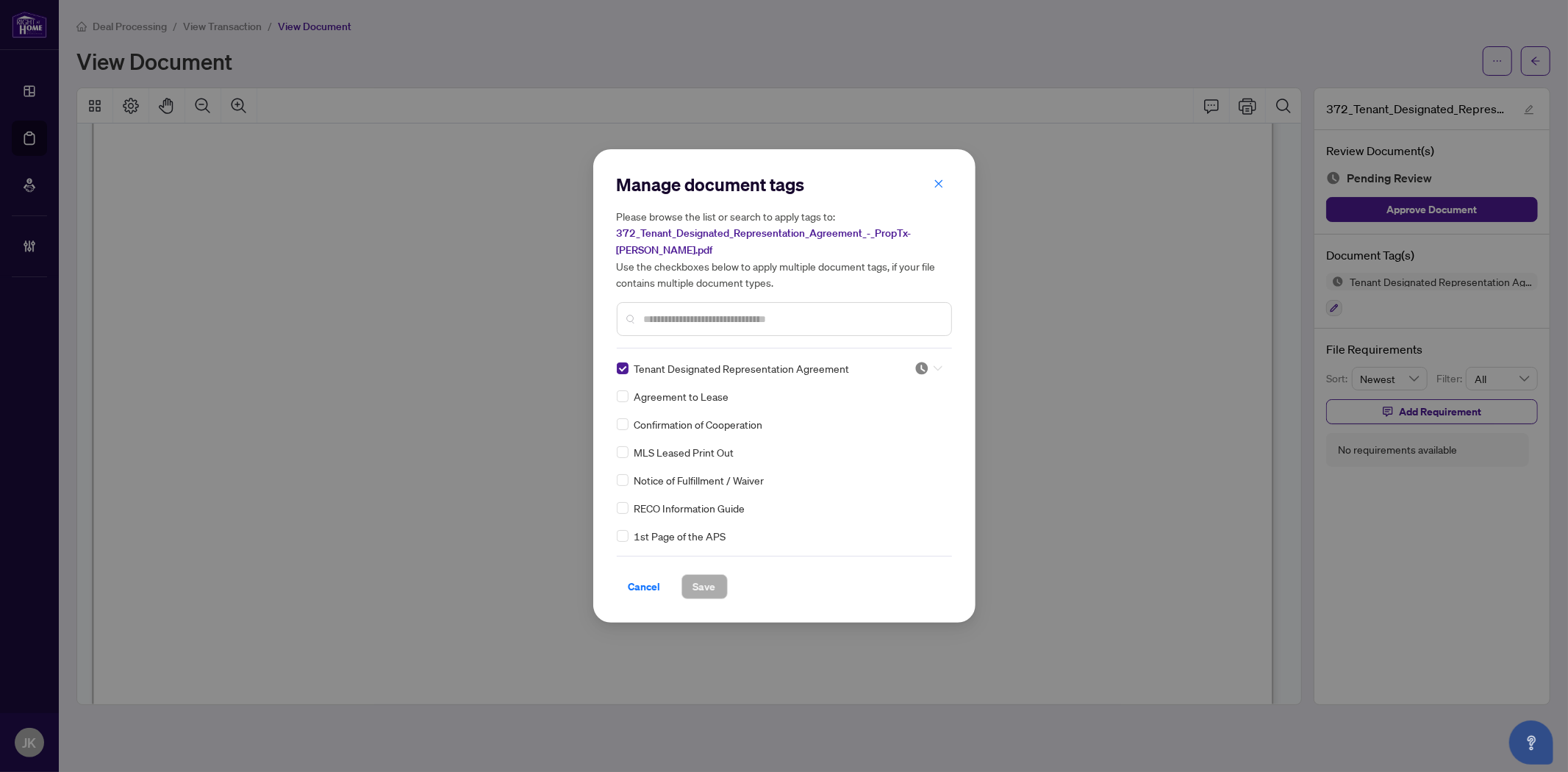
drag, startPoint x: 918, startPoint y: 365, endPoint x: 914, endPoint y: 397, distance: 32.2
click at [919, 365] on img at bounding box center [922, 369] width 15 height 15
click at [904, 434] on div "Approved" at bounding box center [880, 440] width 94 height 16
click at [702, 582] on span "Save" at bounding box center [705, 586] width 23 height 23
